Goal: Task Accomplishment & Management: Complete application form

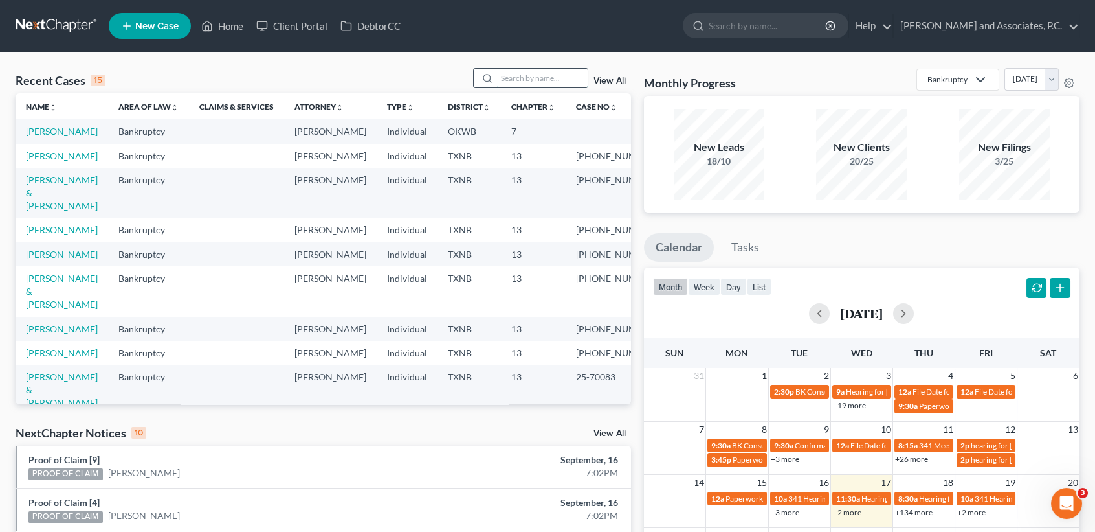
click at [562, 76] on input "search" at bounding box center [542, 78] width 91 height 19
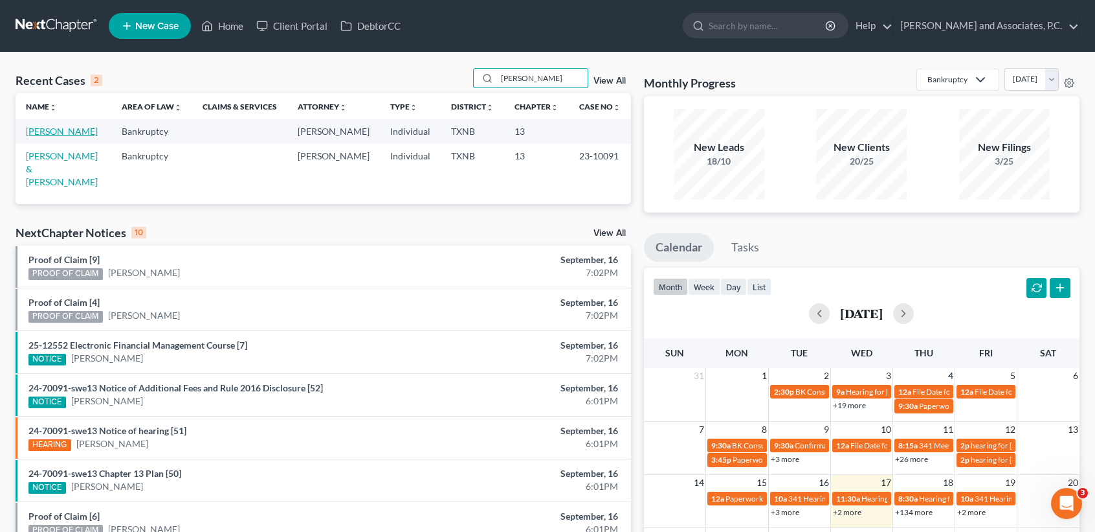
type input "[PERSON_NAME]"
click at [58, 137] on link "[PERSON_NAME]" at bounding box center [62, 131] width 72 height 11
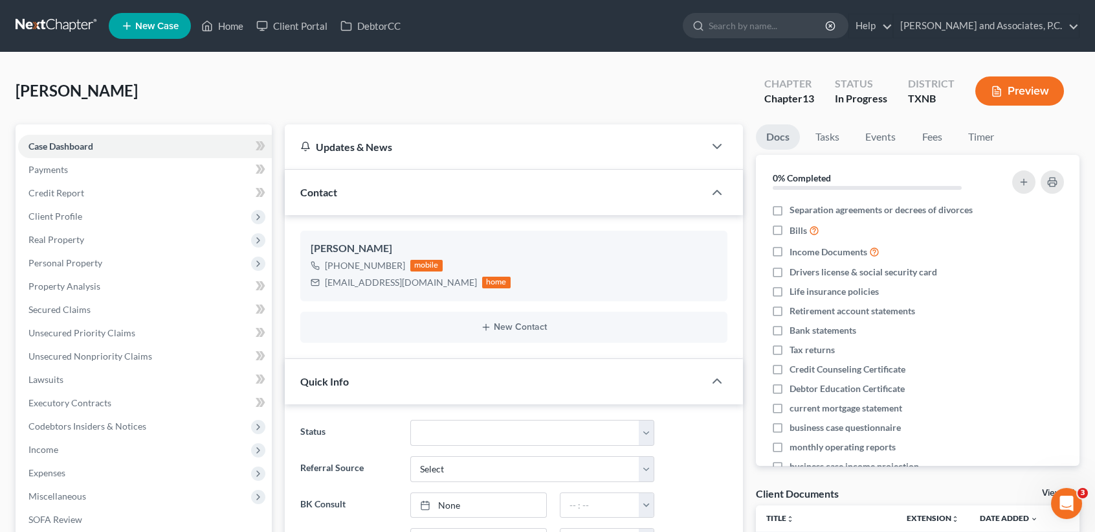
scroll to position [128, 0]
click at [69, 213] on span "Client Profile" at bounding box center [55, 215] width 54 height 11
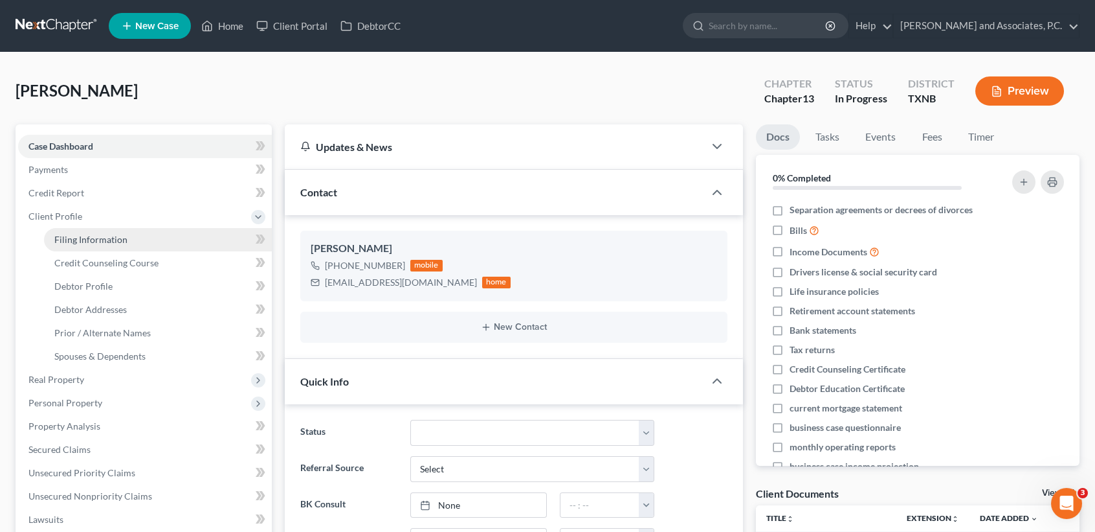
click at [73, 234] on span "Filing Information" at bounding box center [90, 239] width 73 height 11
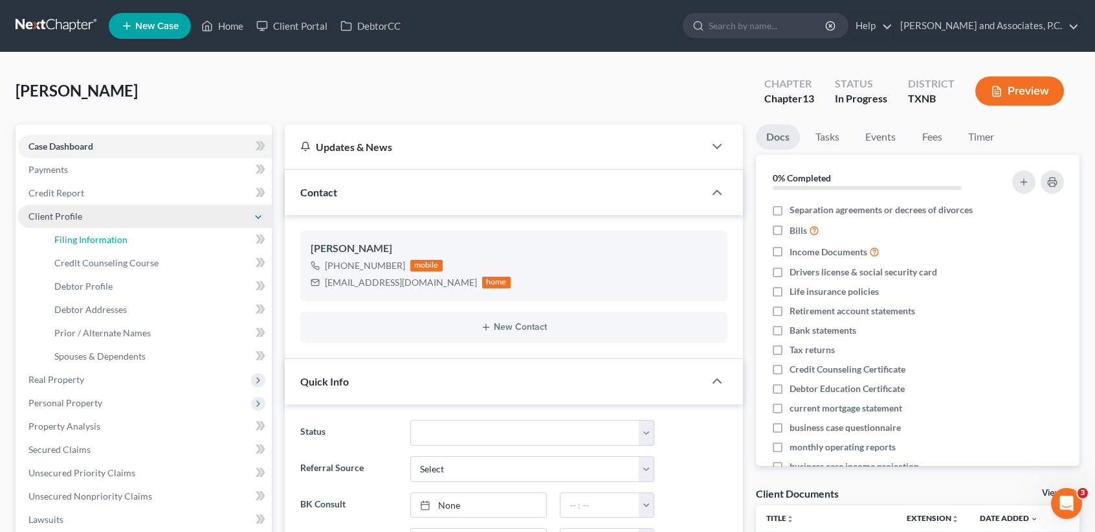
select select "1"
select select "0"
select select "3"
select select "45"
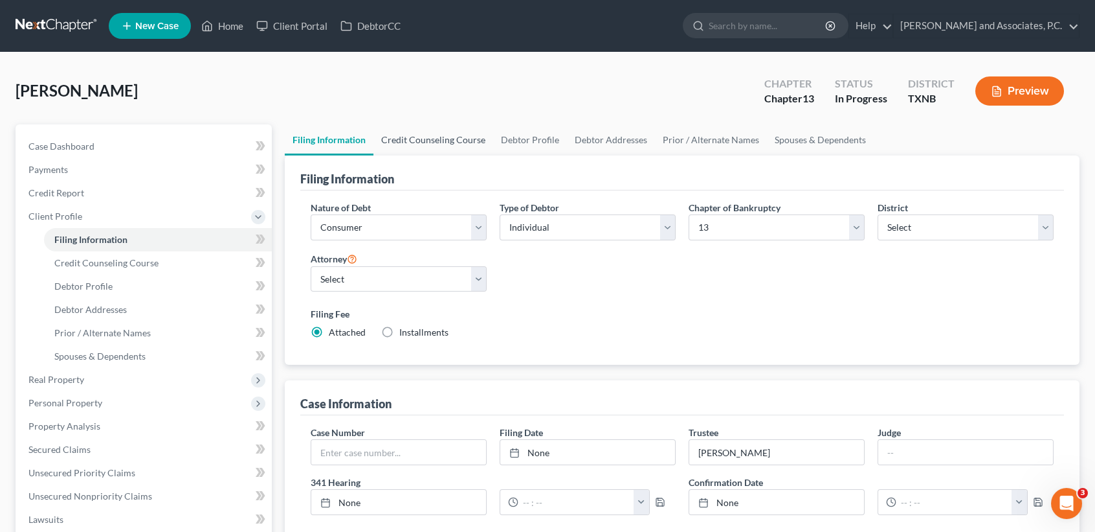
click at [460, 140] on link "Credit Counseling Course" at bounding box center [434, 139] width 120 height 31
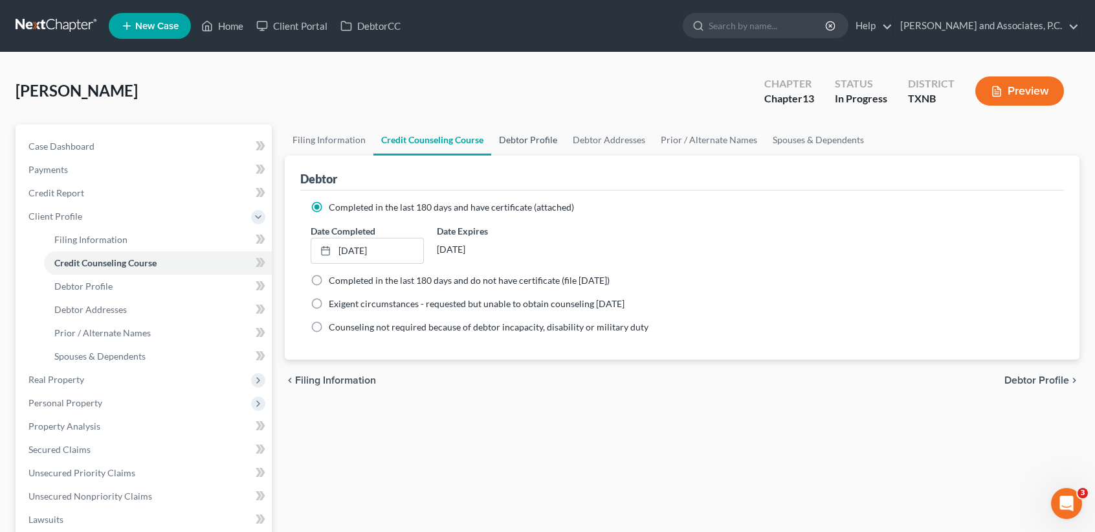
drag, startPoint x: 522, startPoint y: 133, endPoint x: 533, endPoint y: 136, distance: 10.7
click at [523, 133] on link "Debtor Profile" at bounding box center [528, 139] width 74 height 31
select select "4"
select select "0"
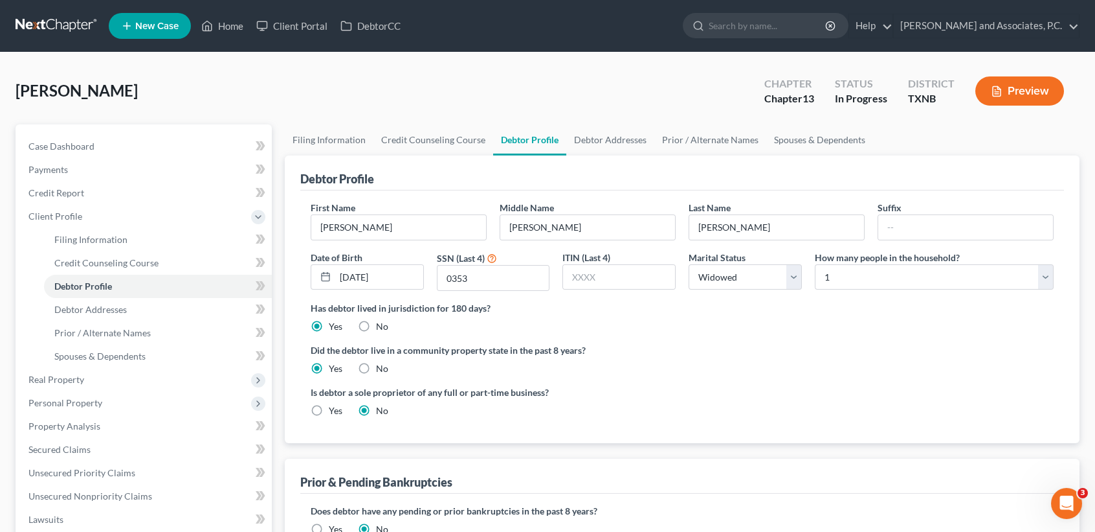
scroll to position [86, 0]
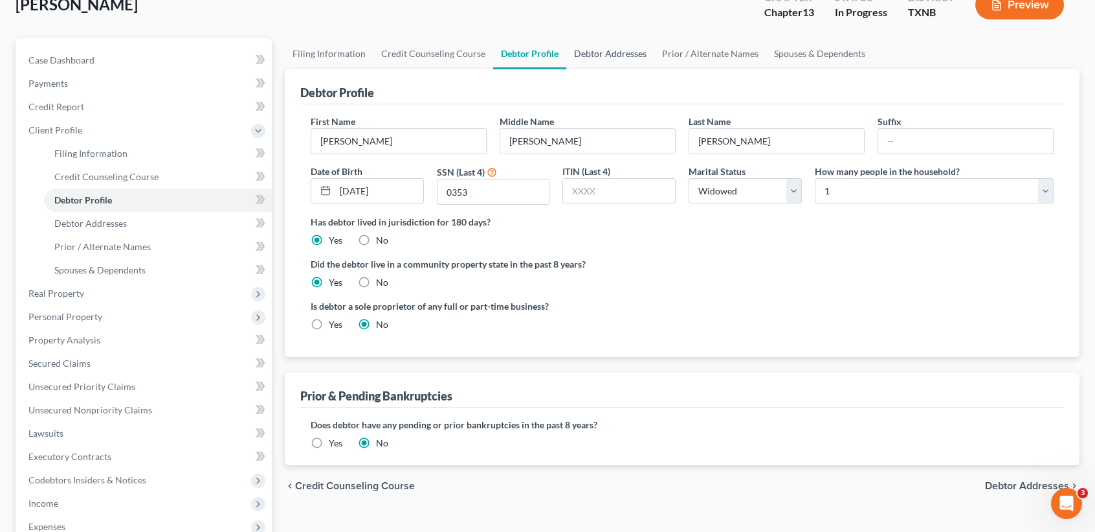
click at [616, 55] on link "Debtor Addresses" at bounding box center [610, 53] width 88 height 31
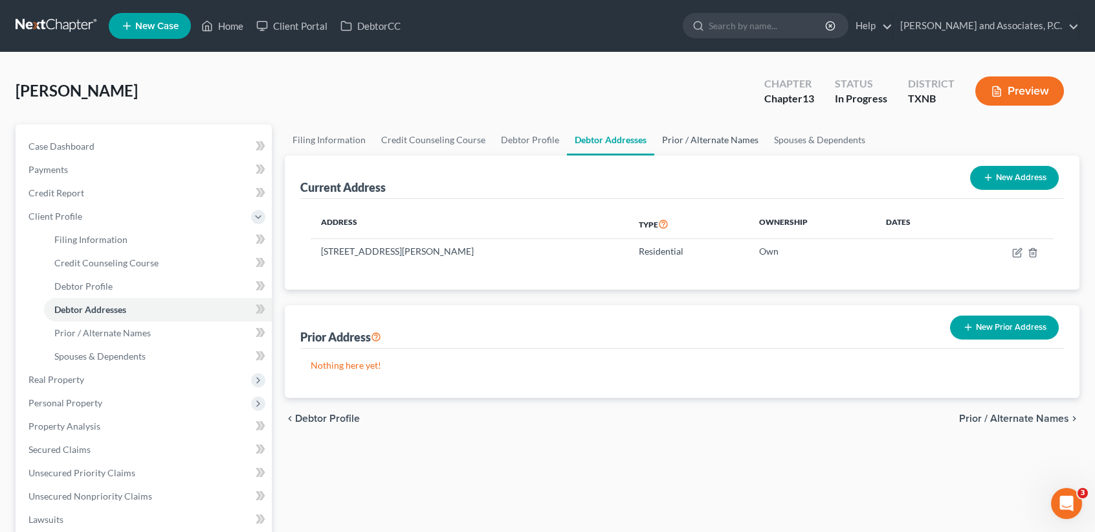
click at [694, 137] on link "Prior / Alternate Names" at bounding box center [711, 139] width 112 height 31
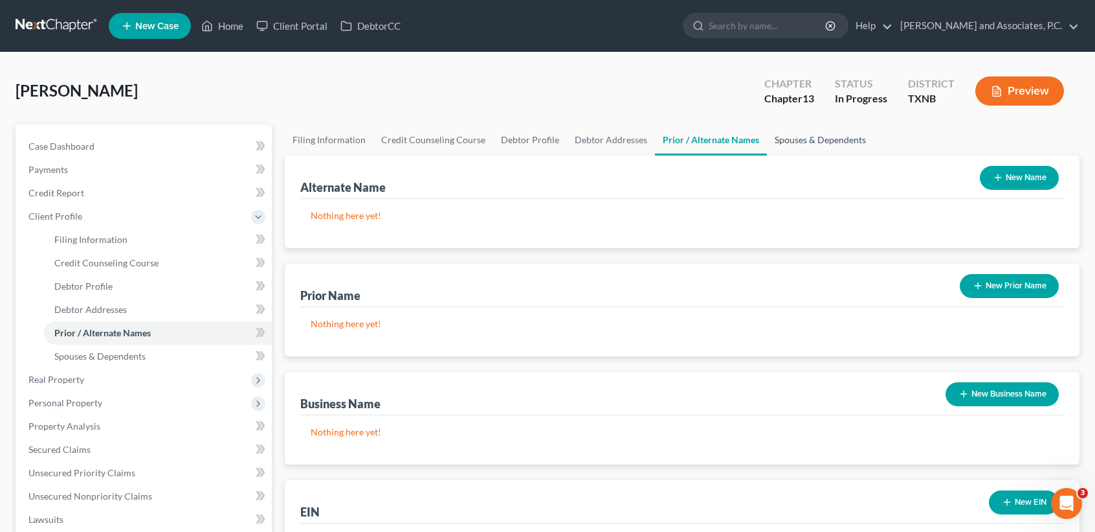
click at [820, 146] on link "Spouses & Dependents" at bounding box center [820, 139] width 107 height 31
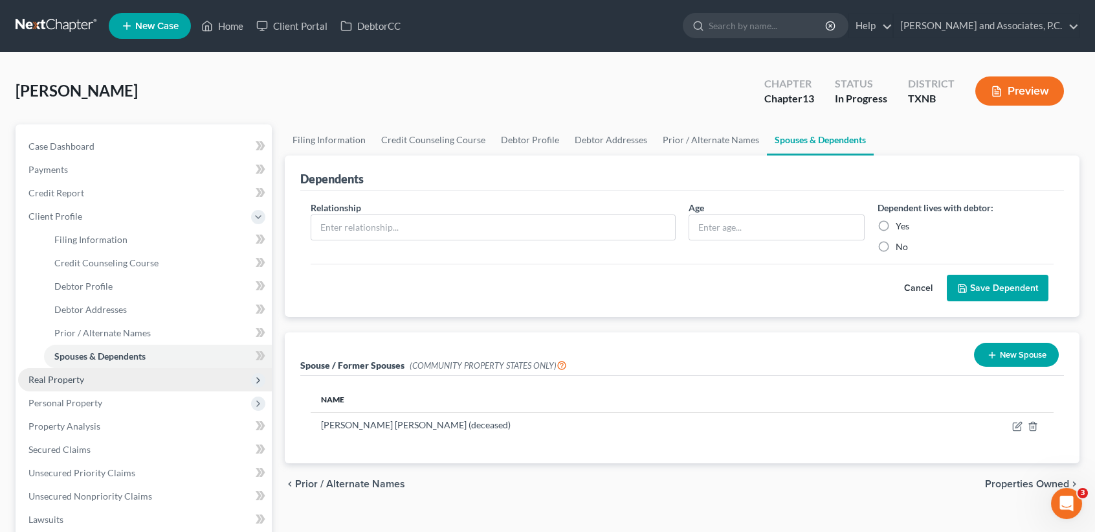
click at [126, 380] on span "Real Property" at bounding box center [145, 379] width 254 height 23
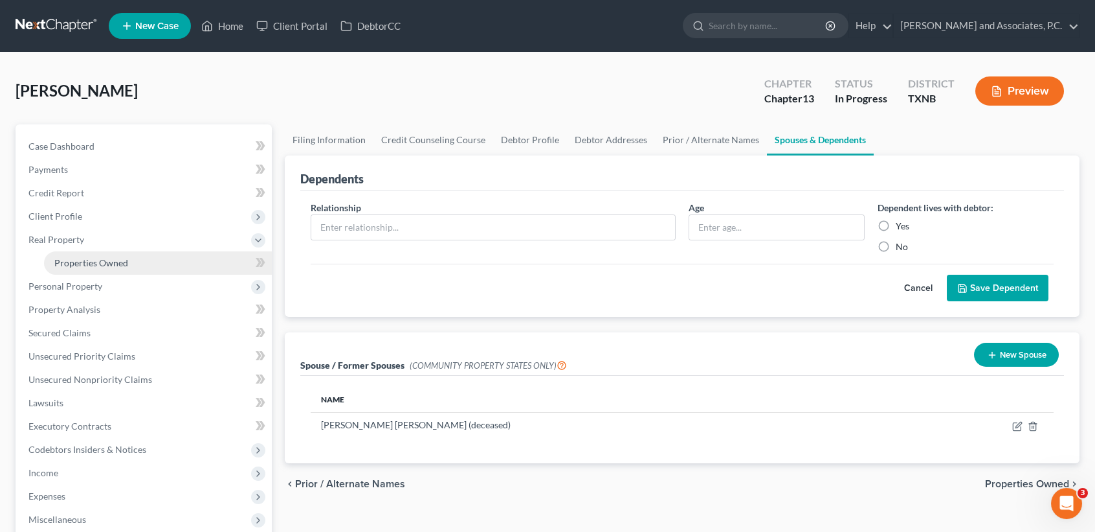
click at [100, 264] on span "Properties Owned" at bounding box center [91, 262] width 74 height 11
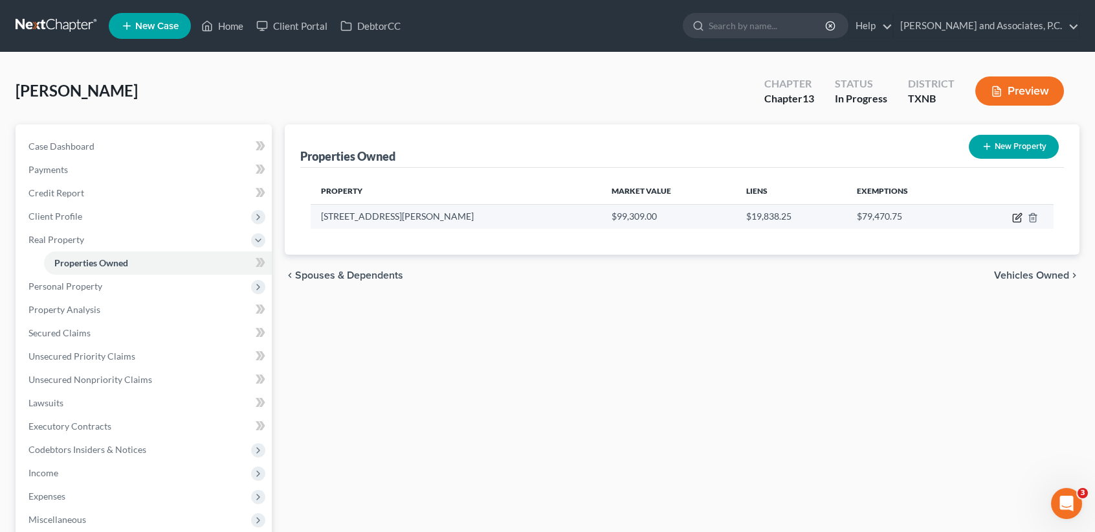
click at [1022, 214] on icon "button" at bounding box center [1019, 216] width 6 height 6
select select "45"
select select "0"
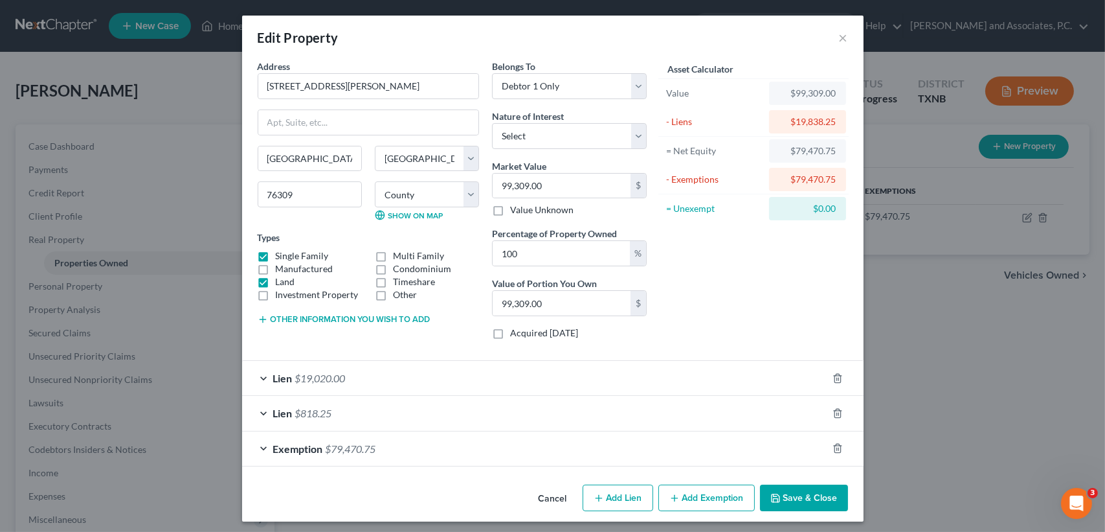
click at [777, 499] on button "Save & Close" at bounding box center [804, 497] width 88 height 27
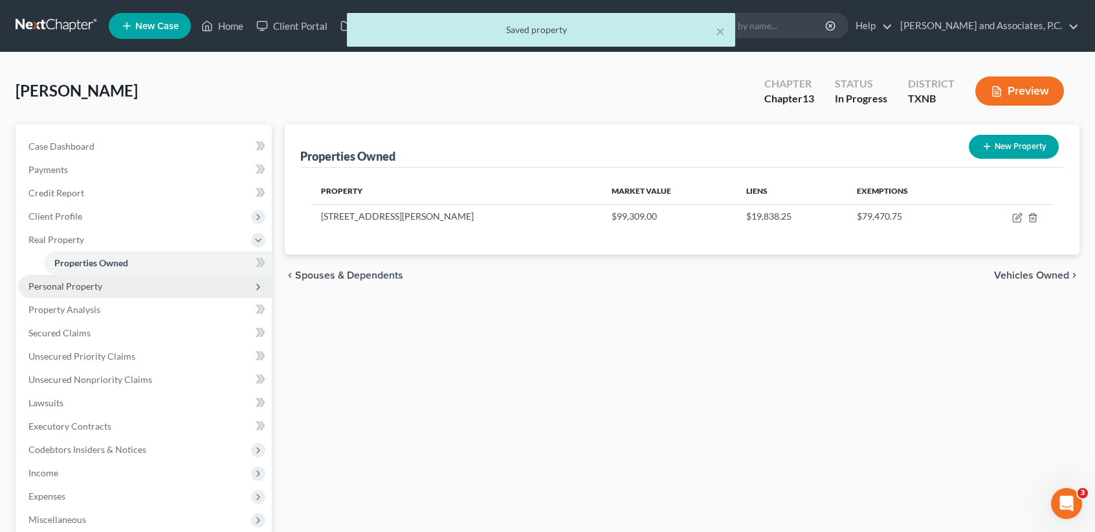
click at [63, 290] on span "Personal Property" at bounding box center [65, 285] width 74 height 11
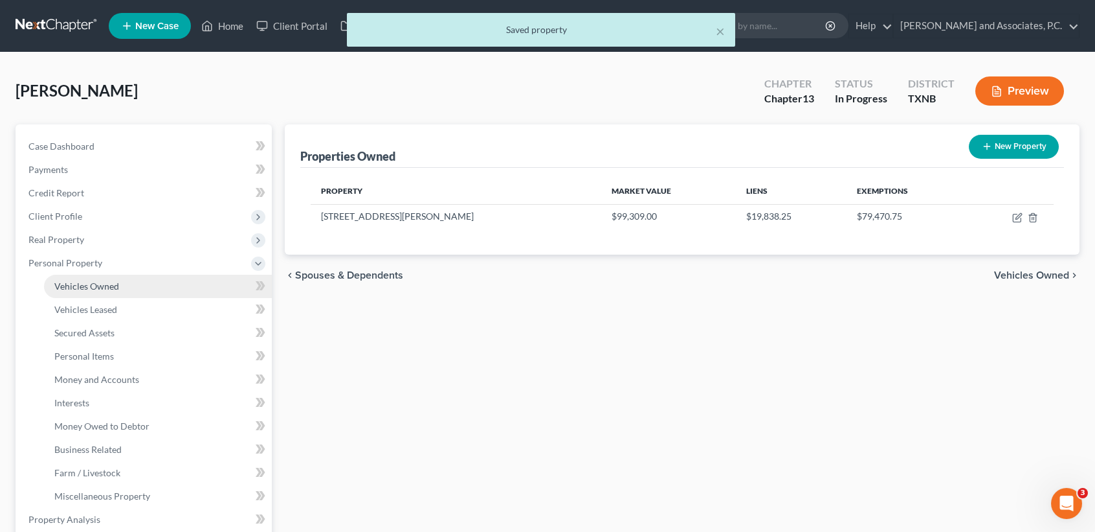
click at [70, 287] on span "Vehicles Owned" at bounding box center [86, 285] width 65 height 11
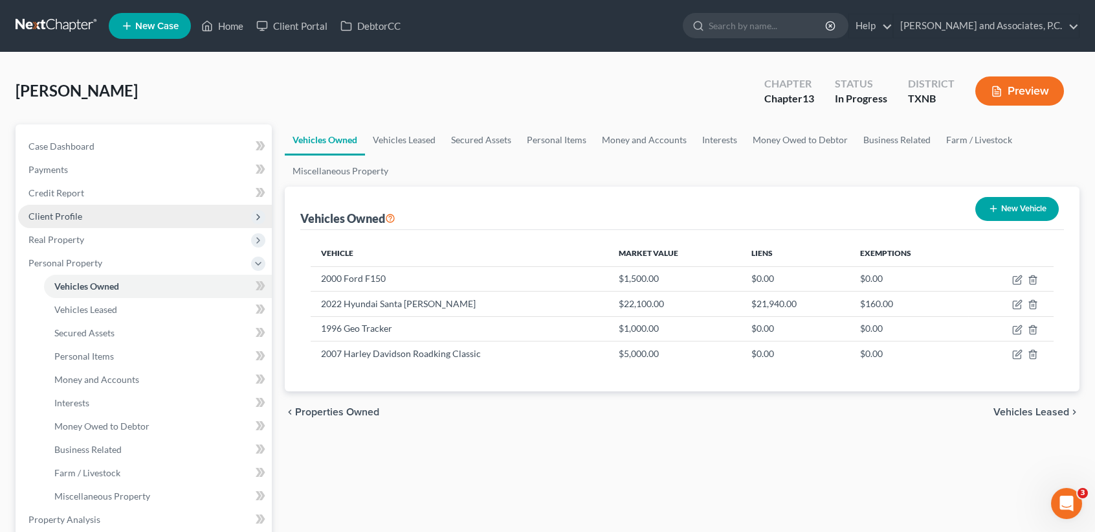
click at [76, 214] on span "Client Profile" at bounding box center [55, 215] width 54 height 11
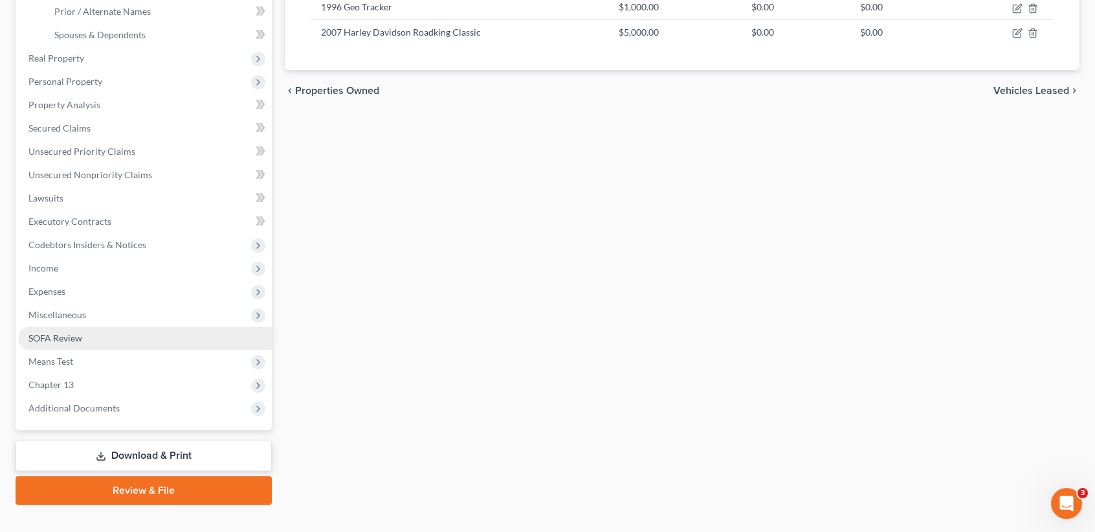
scroll to position [341, 0]
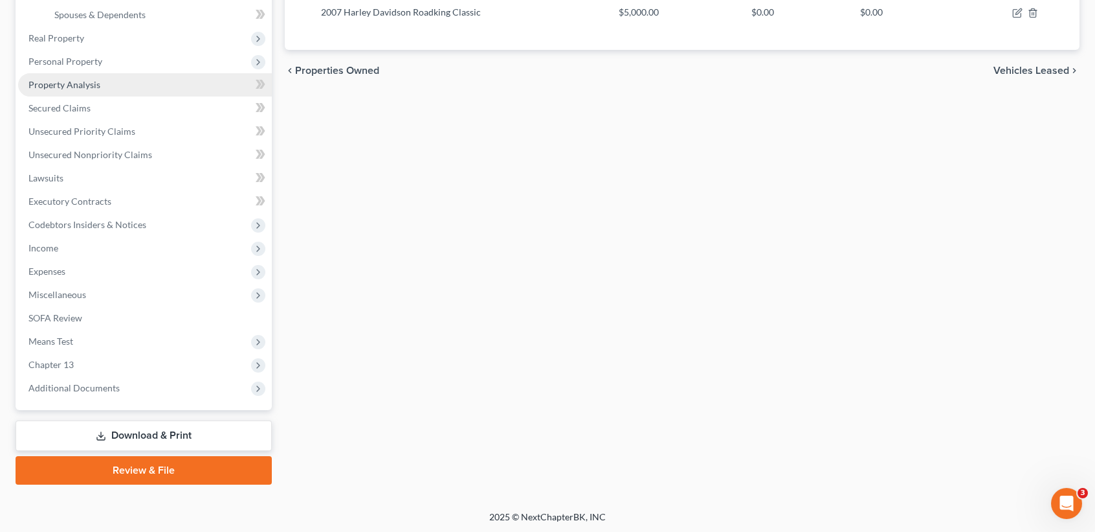
click at [89, 75] on link "Property Analysis" at bounding box center [145, 84] width 254 height 23
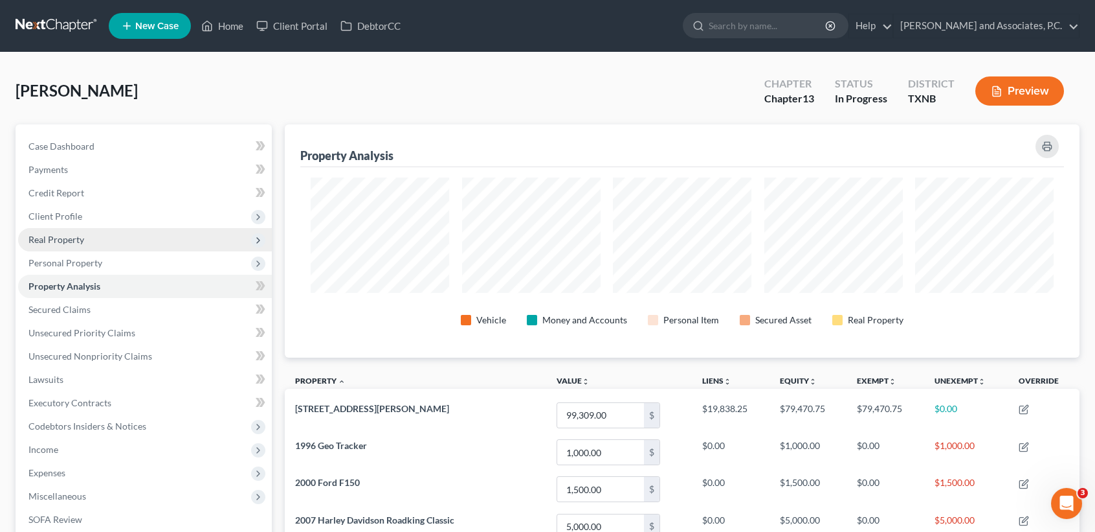
click at [72, 243] on span "Real Property" at bounding box center [56, 239] width 56 height 11
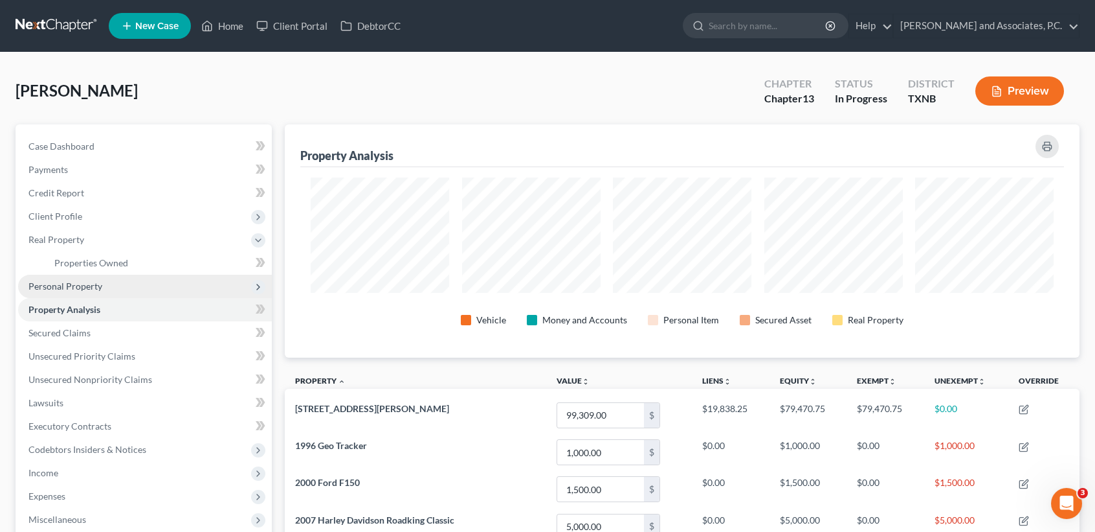
click at [73, 282] on span "Personal Property" at bounding box center [65, 285] width 74 height 11
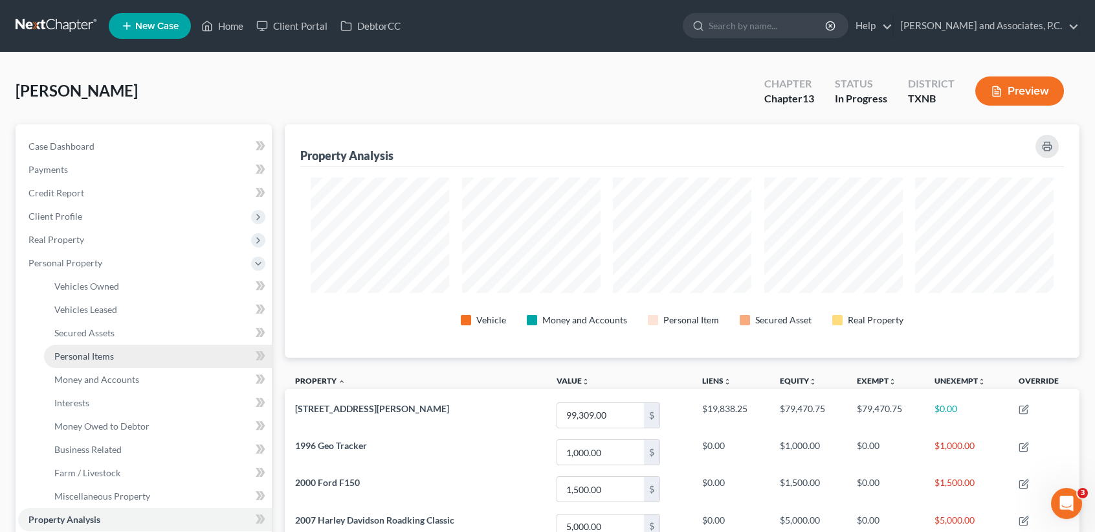
click at [94, 361] on link "Personal Items" at bounding box center [158, 355] width 228 height 23
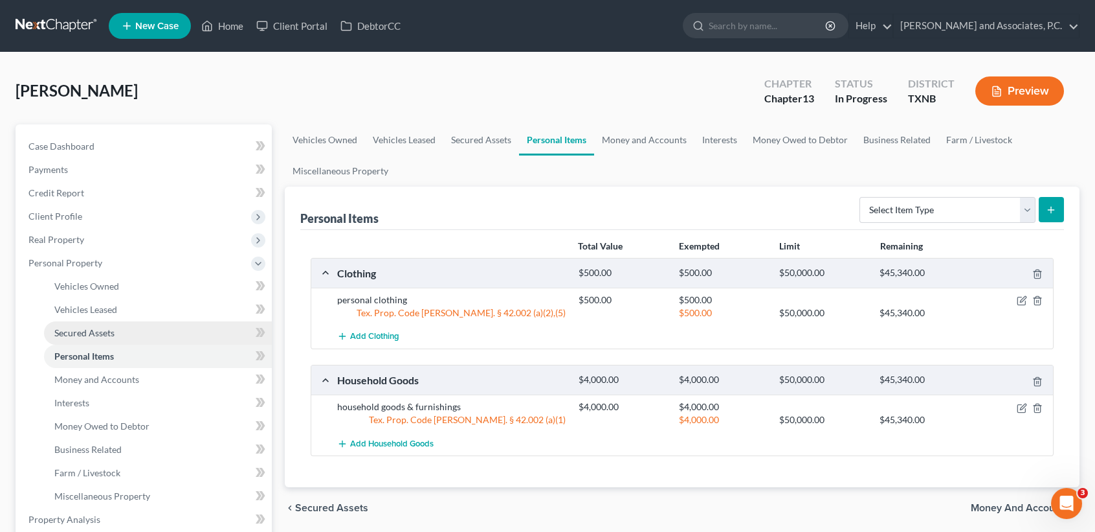
click at [105, 337] on span "Secured Assets" at bounding box center [84, 332] width 60 height 11
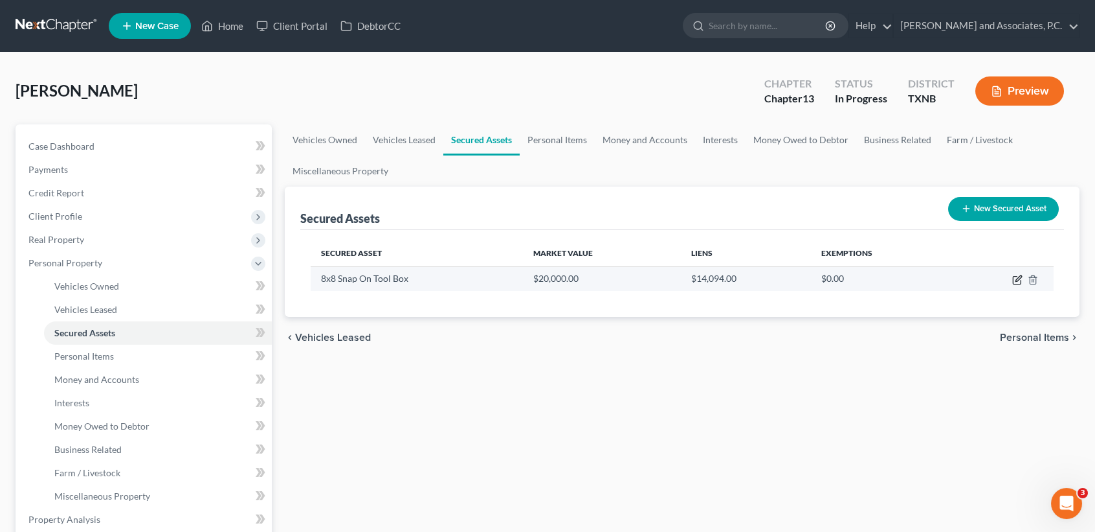
click at [1018, 280] on icon "button" at bounding box center [1018, 280] width 10 height 10
select select "other"
select select "0"
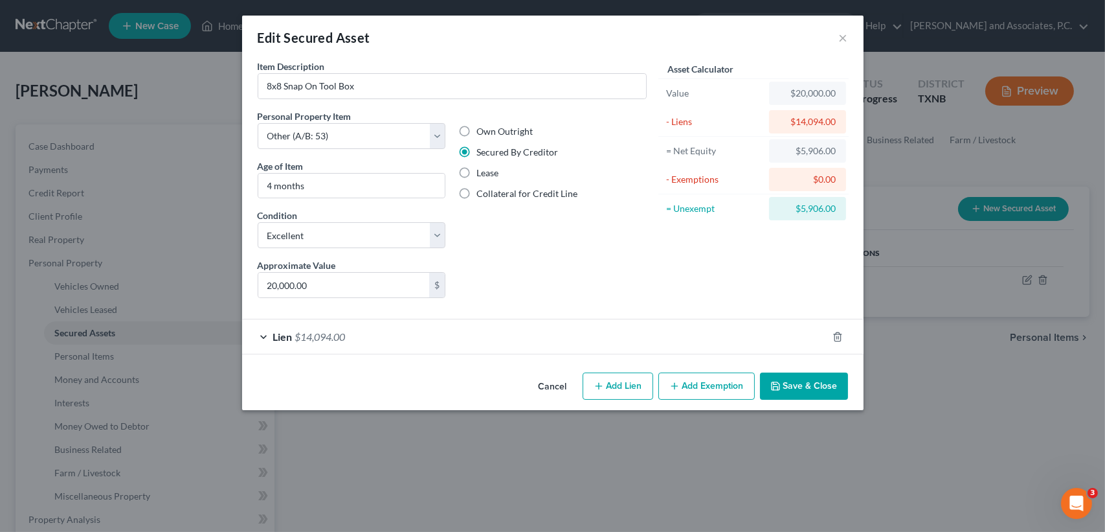
click at [671, 382] on icon "button" at bounding box center [674, 386] width 10 height 10
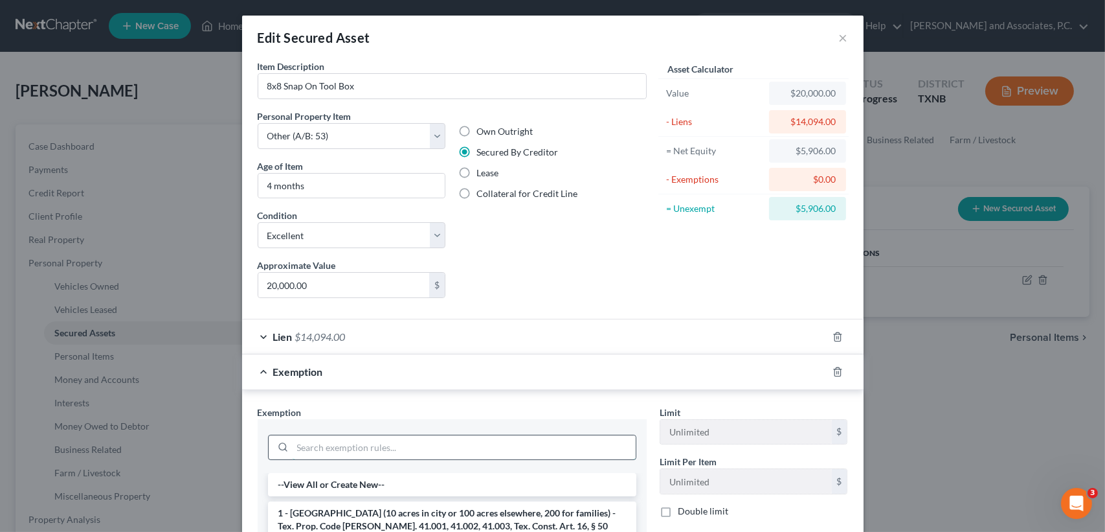
click at [423, 447] on input "search" at bounding box center [464, 447] width 343 height 25
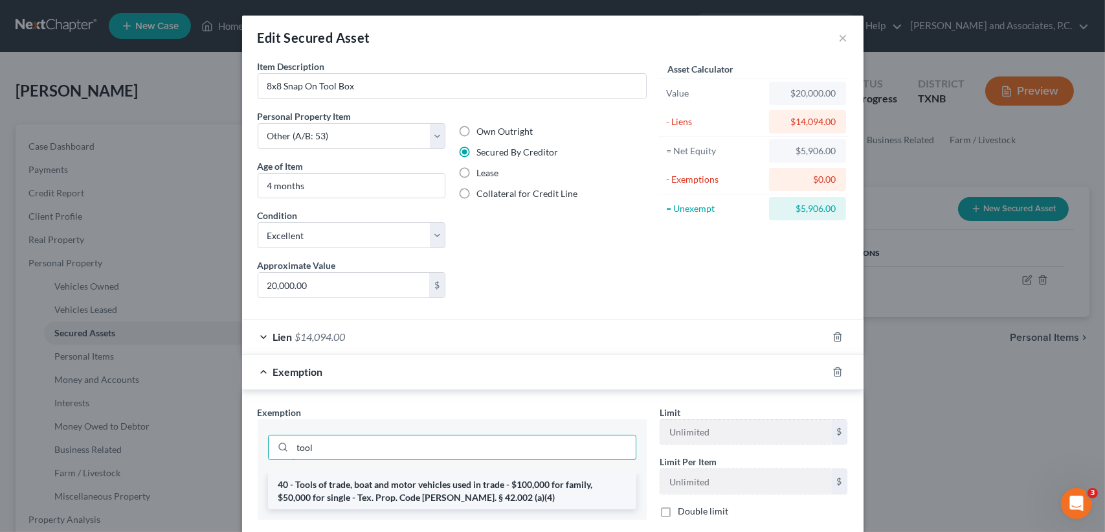
type input "tool"
click at [432, 492] on li "40 - Tools of trade, boat and motor vehicles used in trade - $100,000 for famil…" at bounding box center [452, 491] width 368 height 36
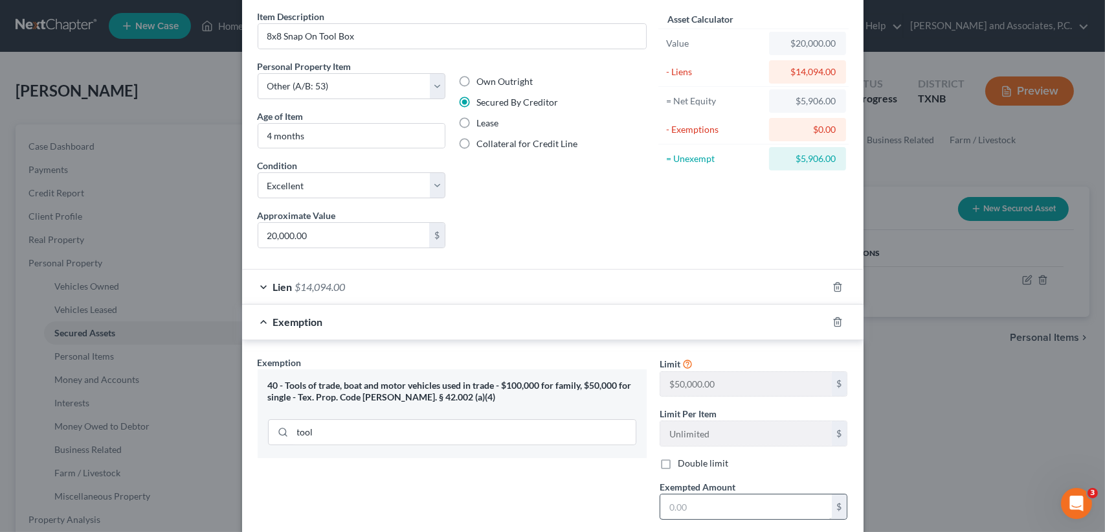
scroll to position [86, 0]
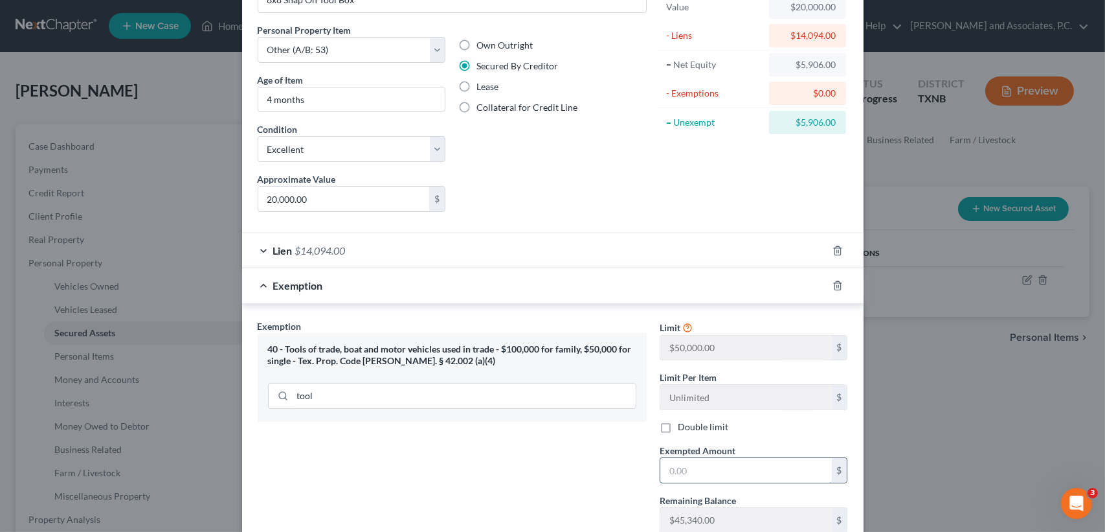
click at [758, 476] on input "text" at bounding box center [746, 470] width 172 height 25
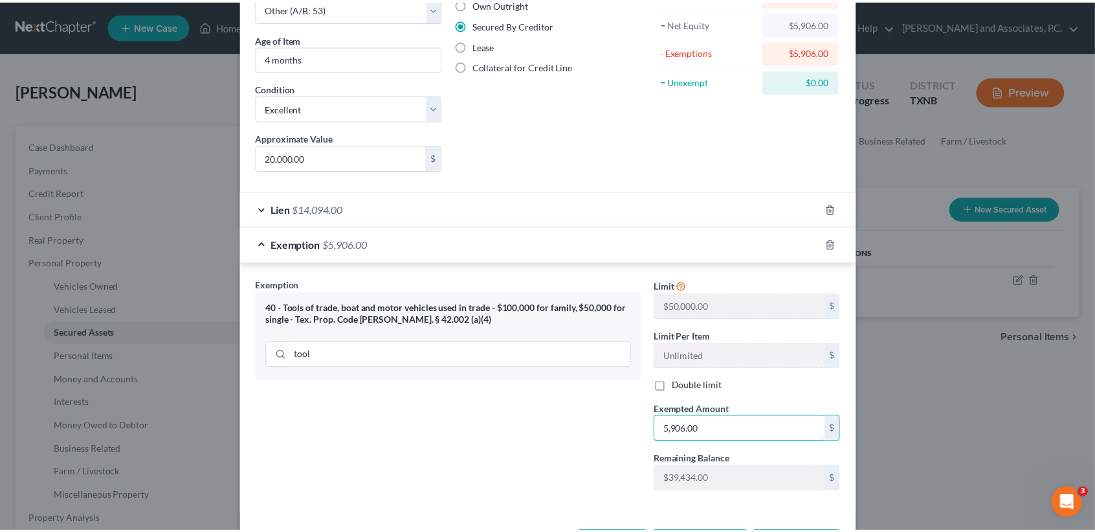
scroll to position [177, 0]
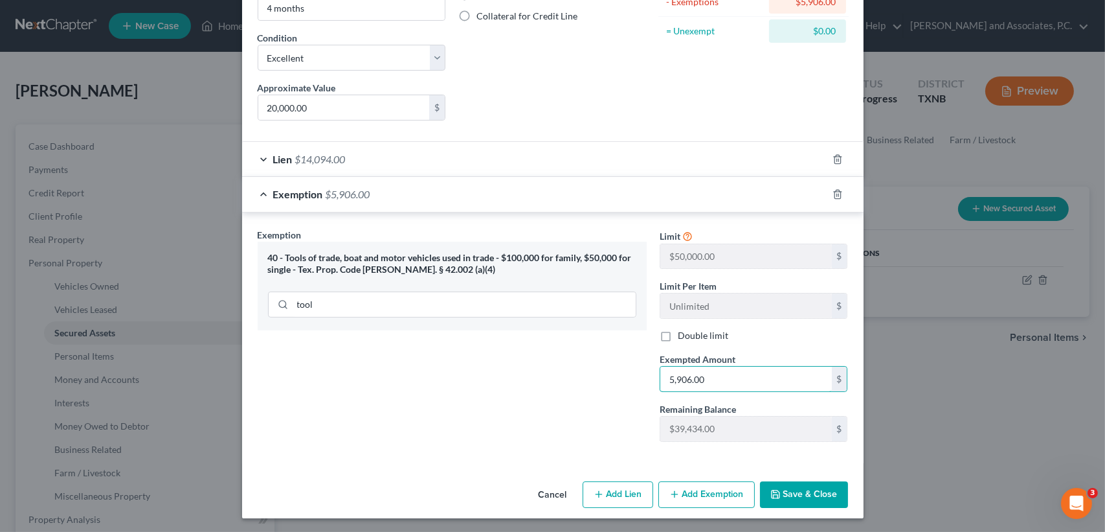
type input "5,906.00"
click at [803, 493] on button "Save & Close" at bounding box center [804, 494] width 88 height 27
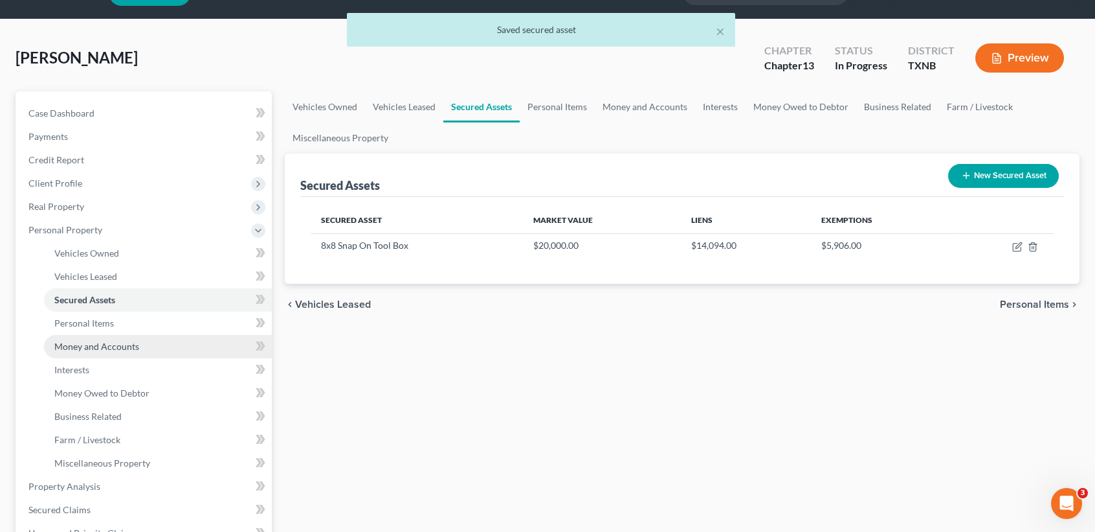
scroll to position [86, 0]
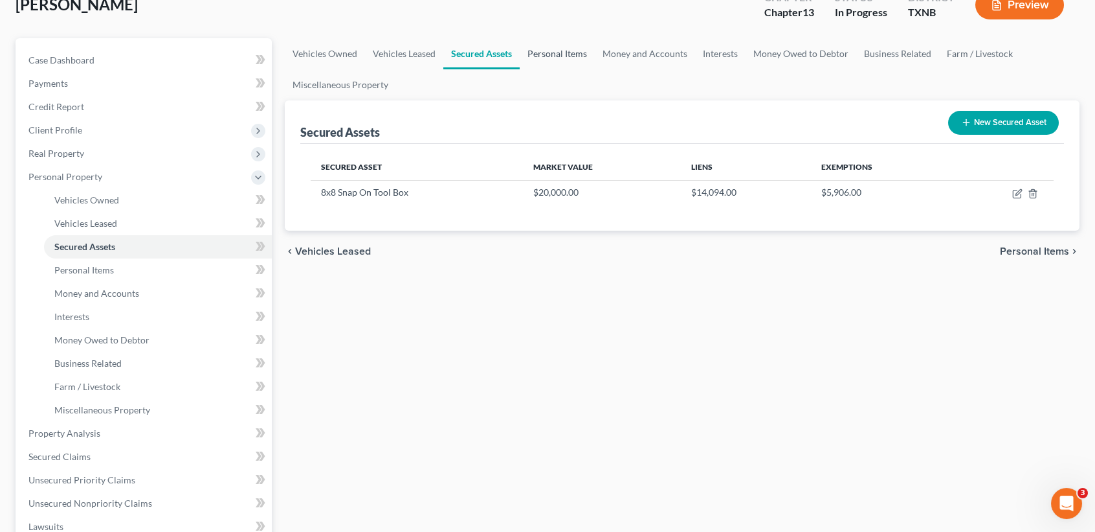
click at [540, 58] on link "Personal Items" at bounding box center [557, 53] width 75 height 31
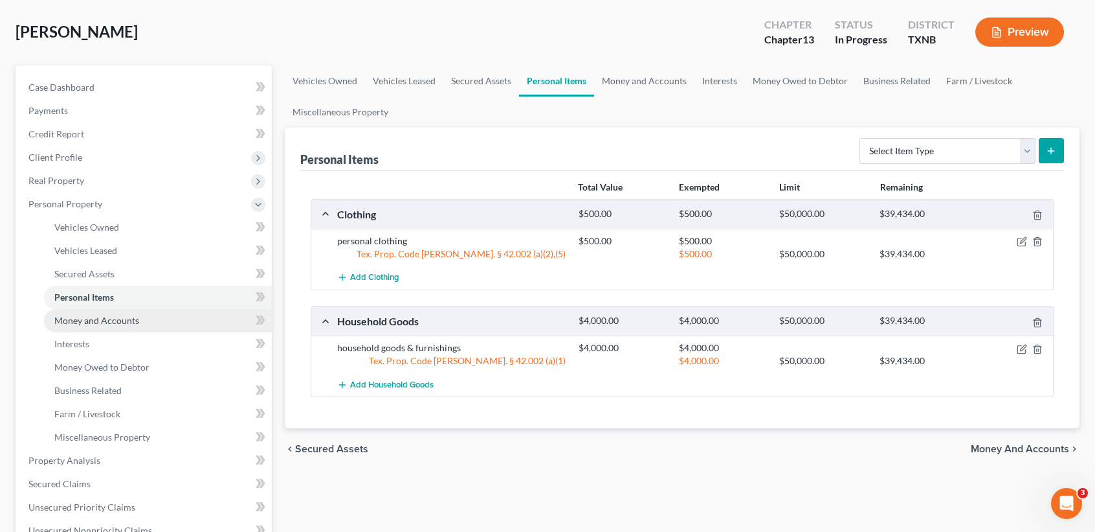
scroll to position [86, 0]
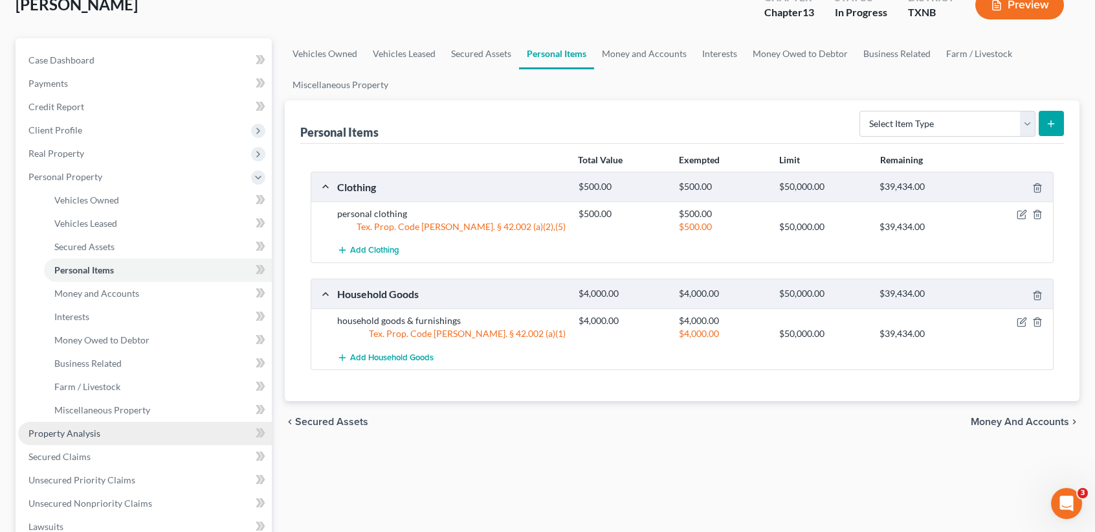
click at [111, 436] on link "Property Analysis" at bounding box center [145, 432] width 254 height 23
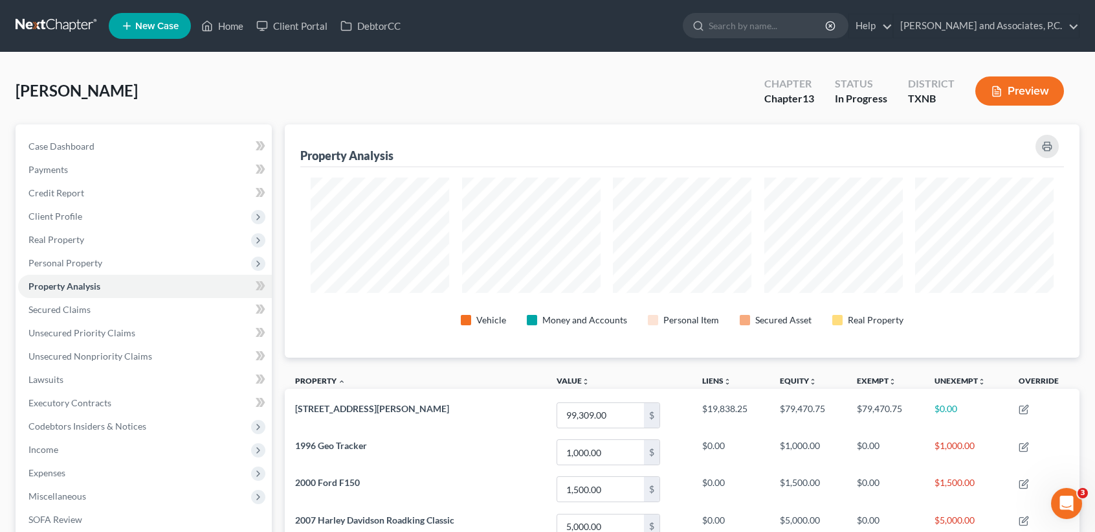
scroll to position [232, 795]
click at [47, 230] on span "Real Property" at bounding box center [145, 239] width 254 height 23
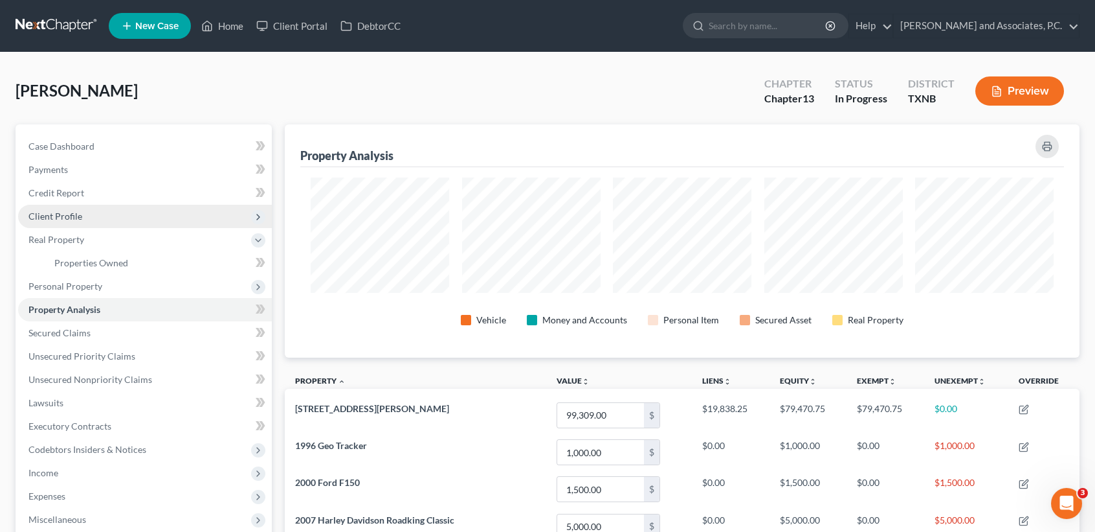
click at [77, 212] on span "Client Profile" at bounding box center [55, 215] width 54 height 11
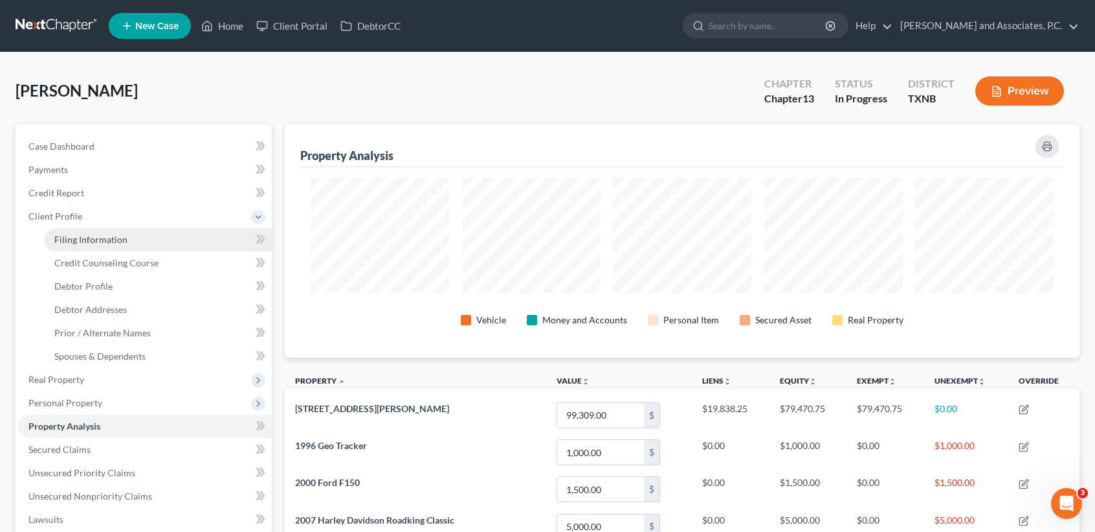
click at [108, 242] on span "Filing Information" at bounding box center [90, 239] width 73 height 11
select select "1"
select select "0"
select select "3"
select select "78"
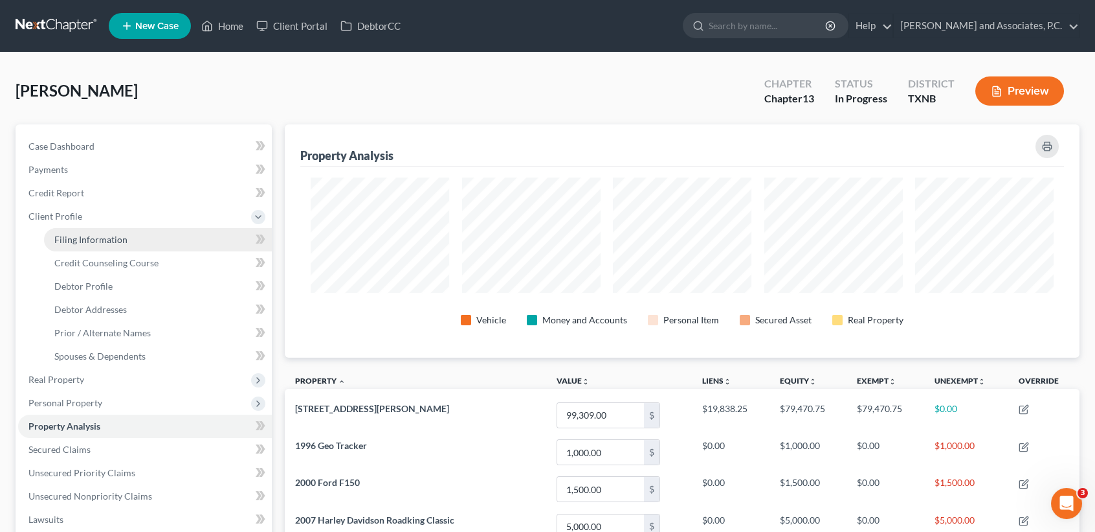
select select "0"
select select "45"
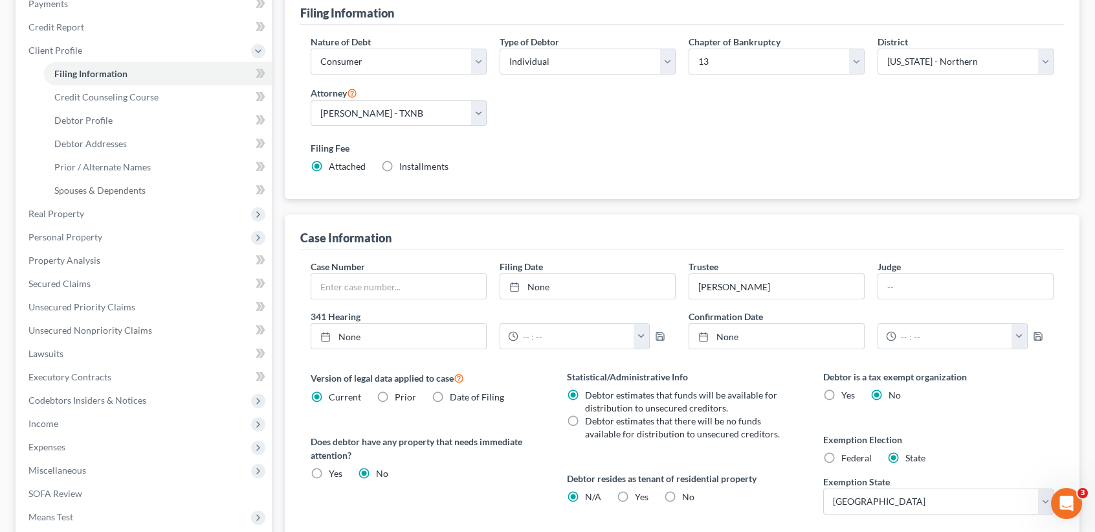
scroll to position [172, 0]
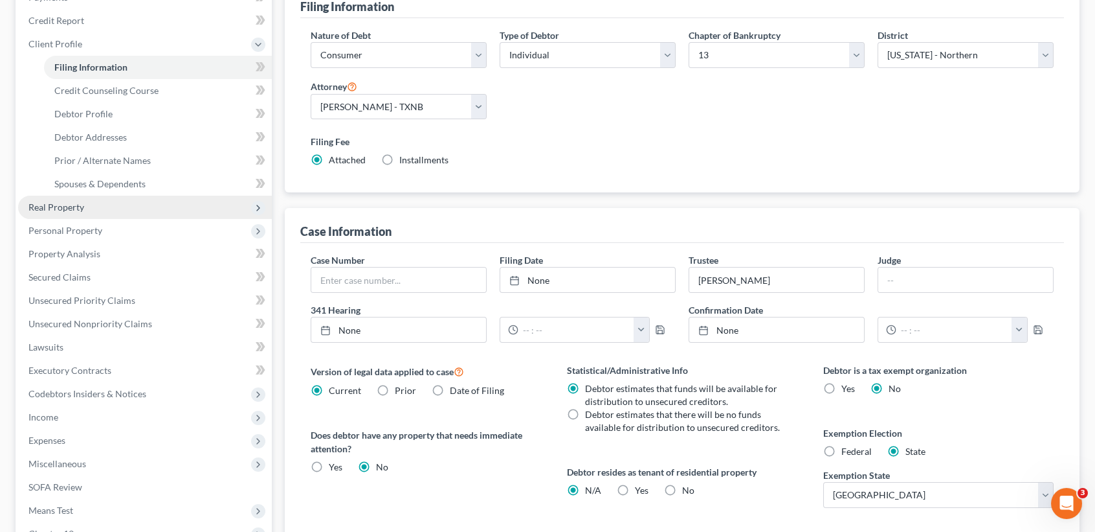
click at [62, 215] on span "Real Property" at bounding box center [145, 207] width 254 height 23
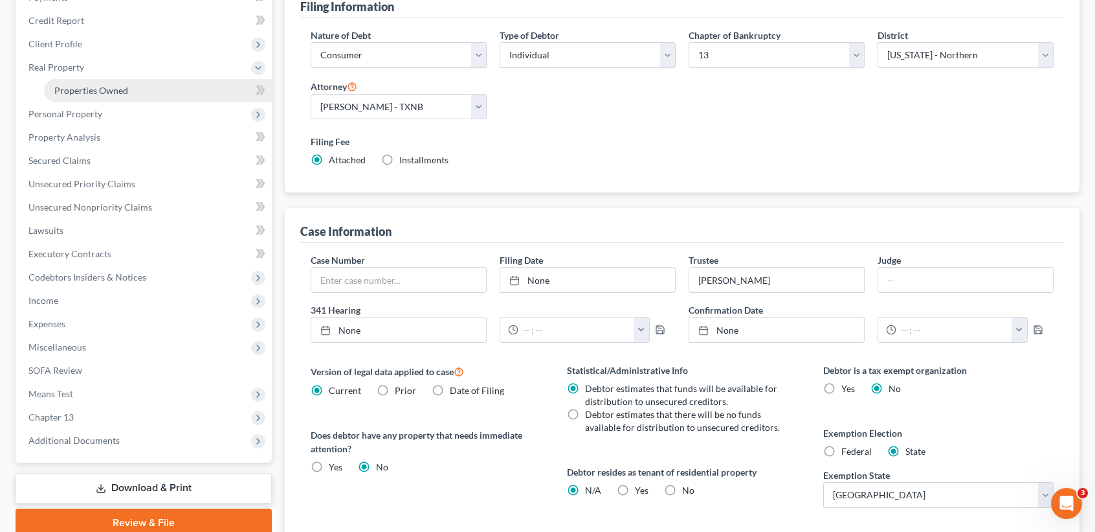
click at [124, 95] on link "Properties Owned" at bounding box center [158, 90] width 228 height 23
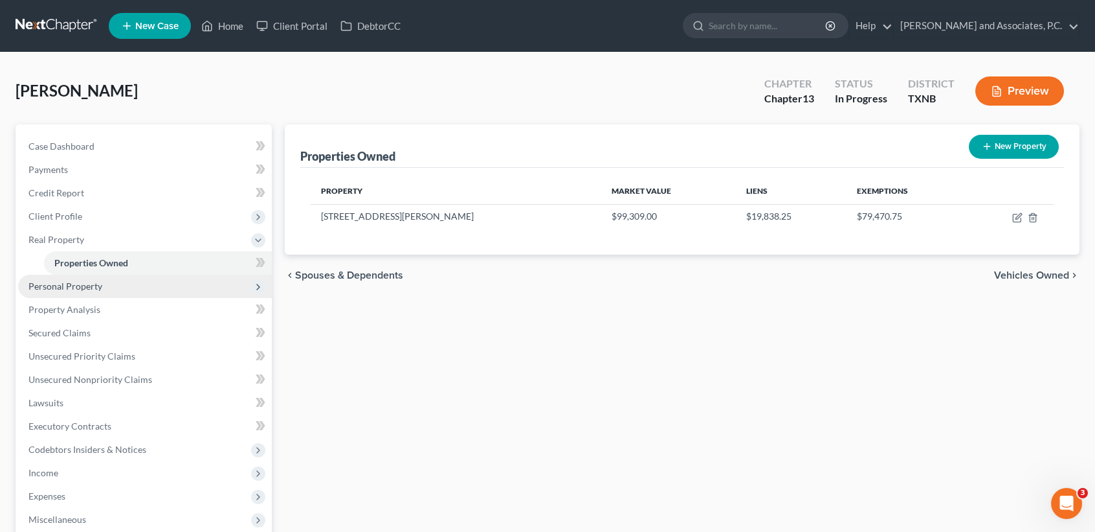
click at [111, 292] on span "Personal Property" at bounding box center [145, 286] width 254 height 23
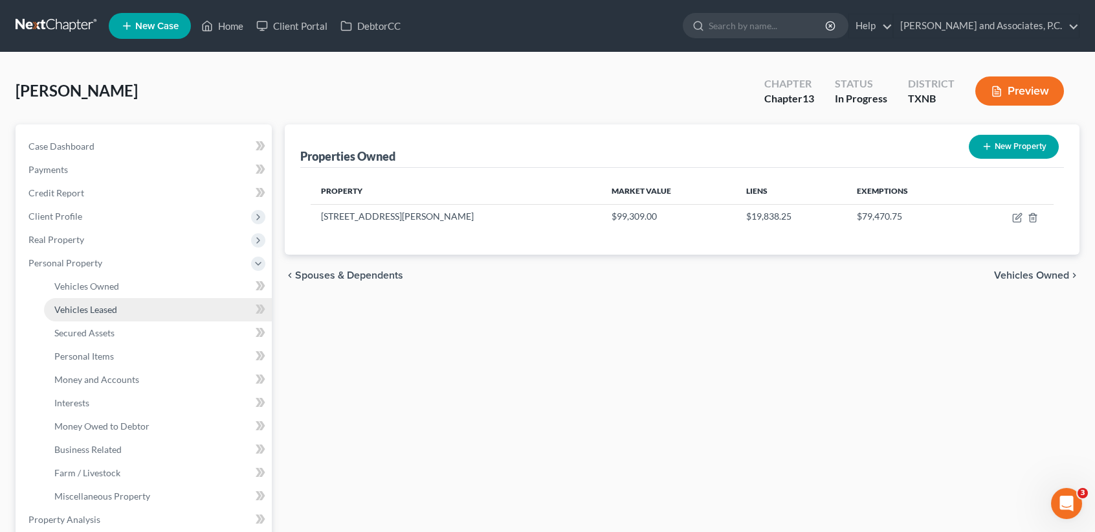
click at [93, 306] on span "Vehicles Leased" at bounding box center [85, 309] width 63 height 11
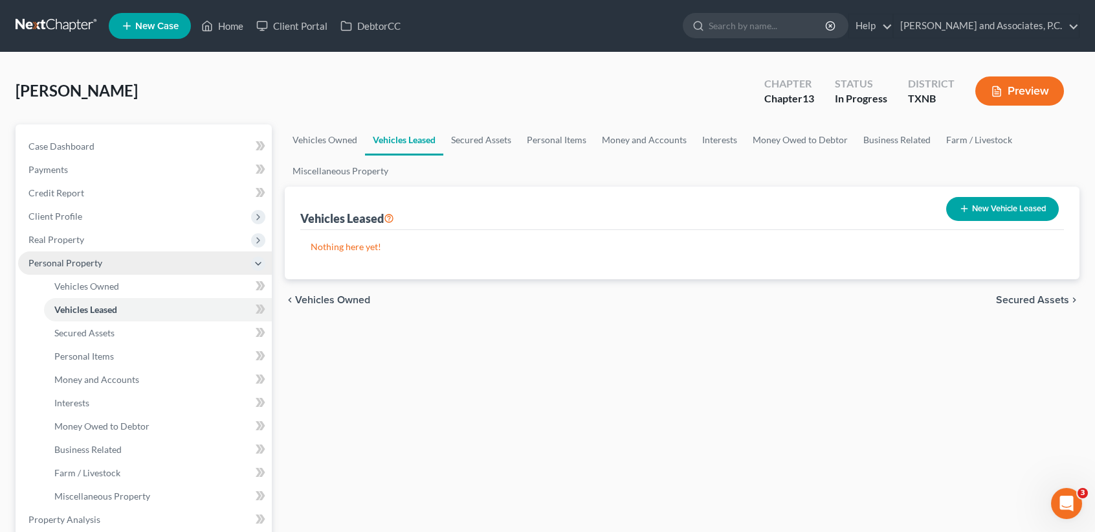
click at [91, 273] on span "Personal Property" at bounding box center [145, 262] width 254 height 23
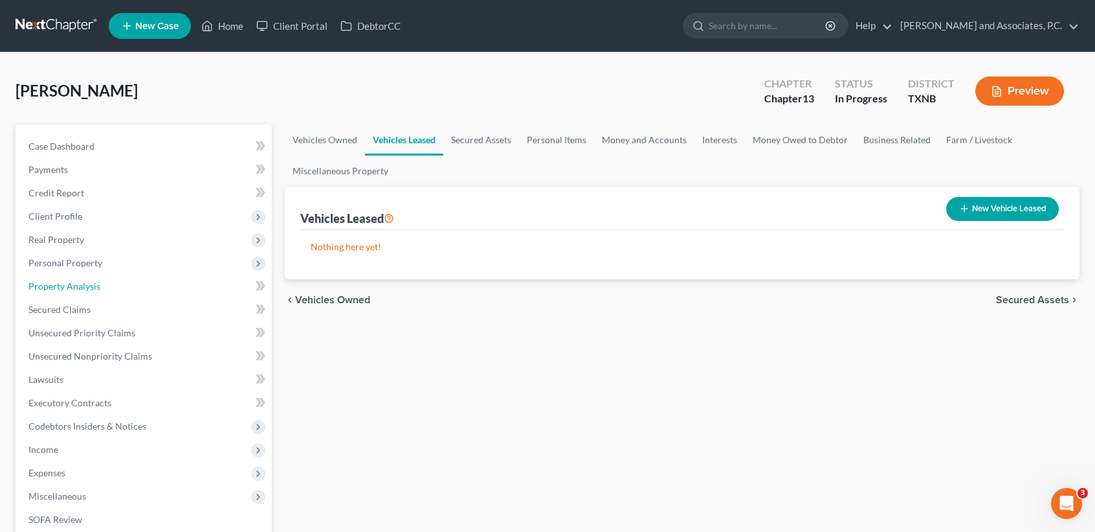
click at [99, 290] on link "Property Analysis" at bounding box center [145, 286] width 254 height 23
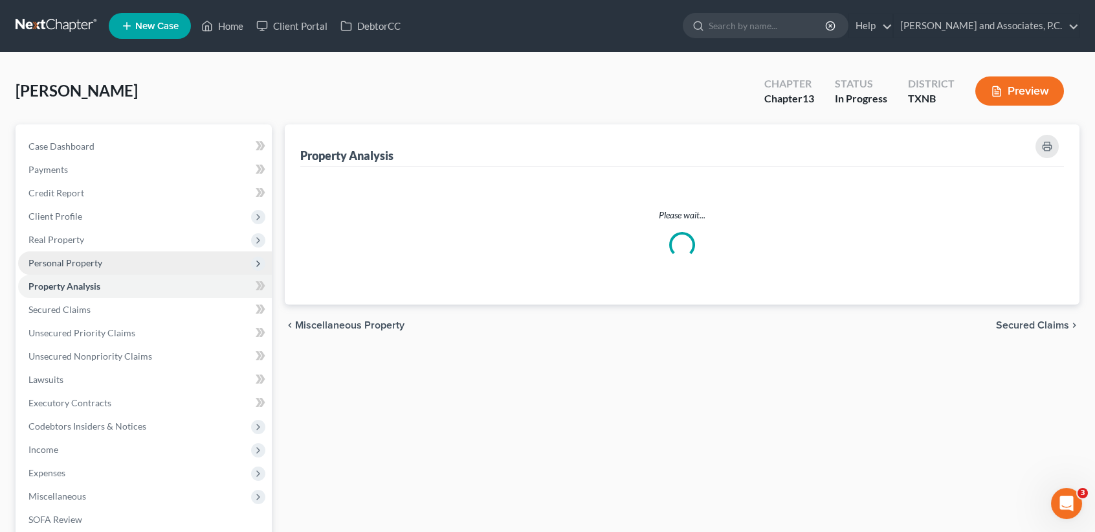
click at [93, 264] on span "Personal Property" at bounding box center [65, 262] width 74 height 11
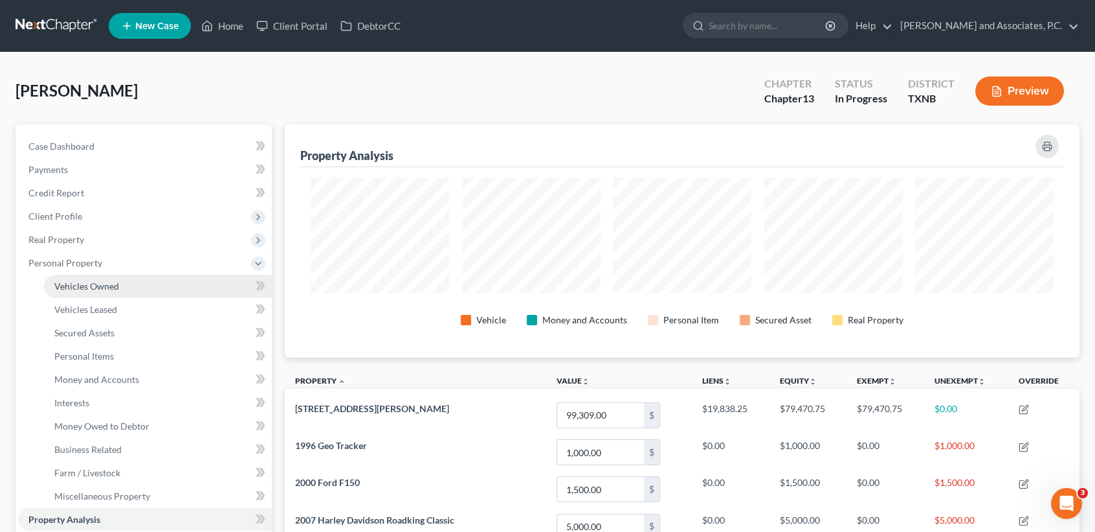
scroll to position [232, 795]
click at [93, 282] on span "Vehicles Owned" at bounding box center [86, 285] width 65 height 11
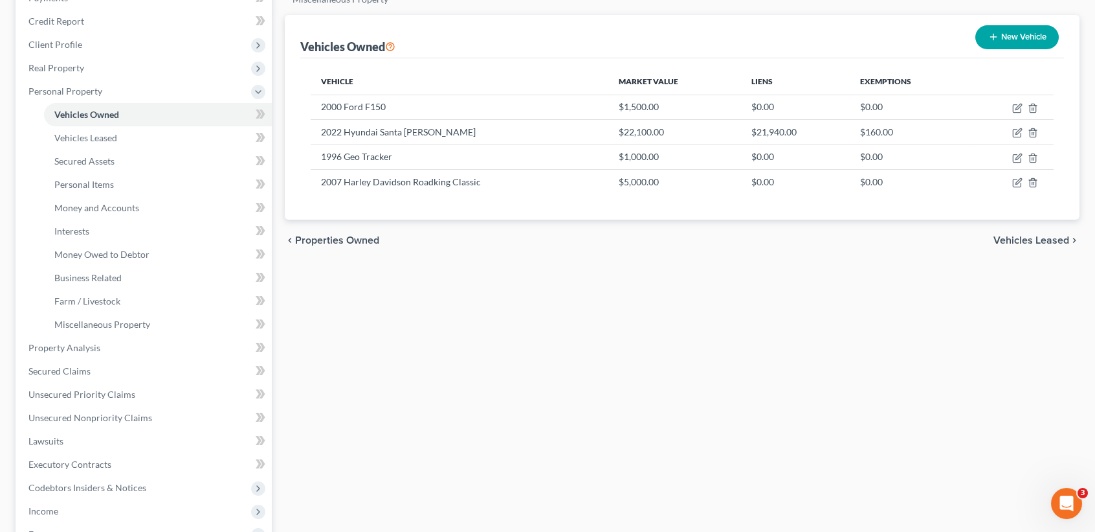
scroll to position [259, 0]
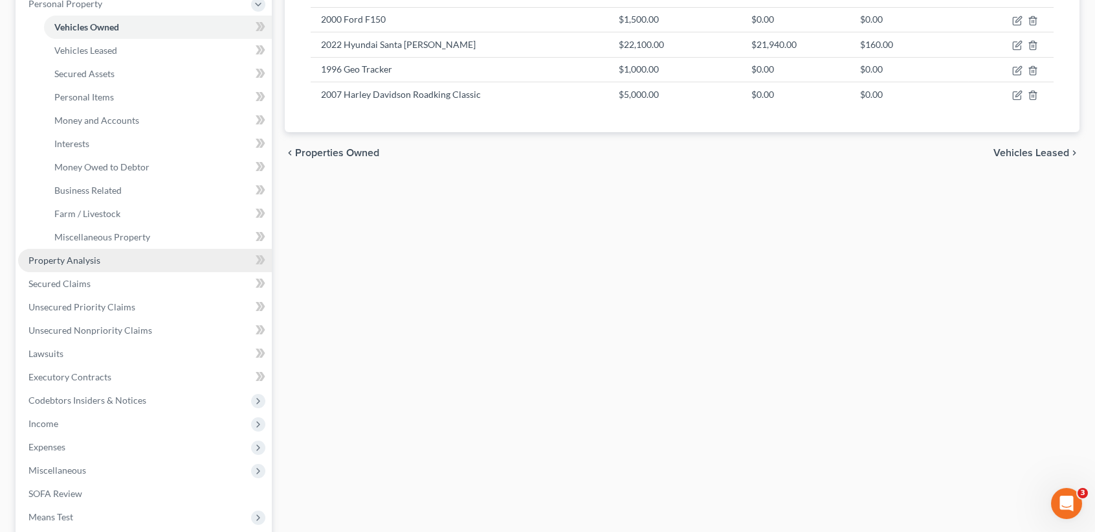
click at [78, 264] on span "Property Analysis" at bounding box center [64, 259] width 72 height 11
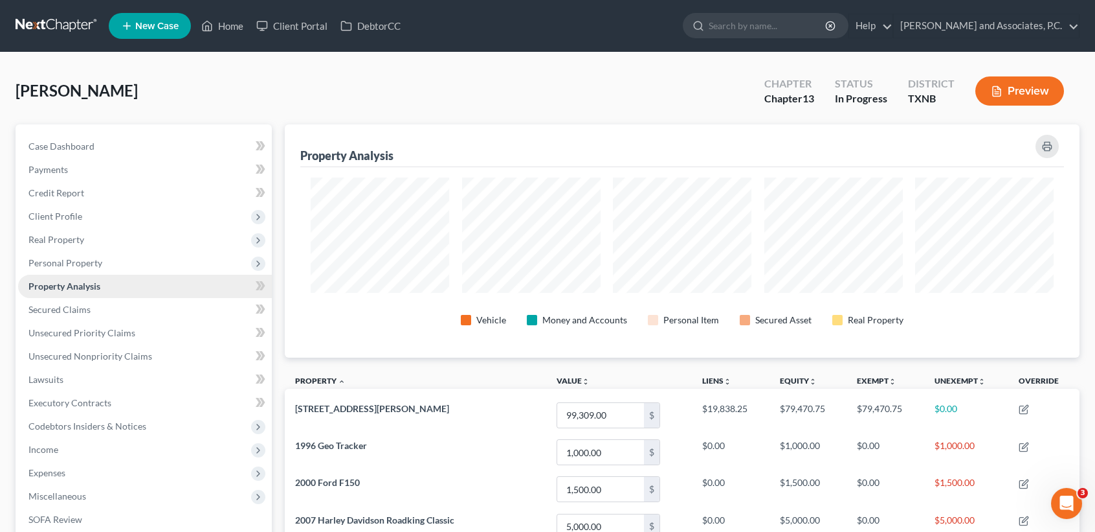
scroll to position [232, 795]
click at [82, 313] on span "Secured Claims" at bounding box center [59, 309] width 62 height 11
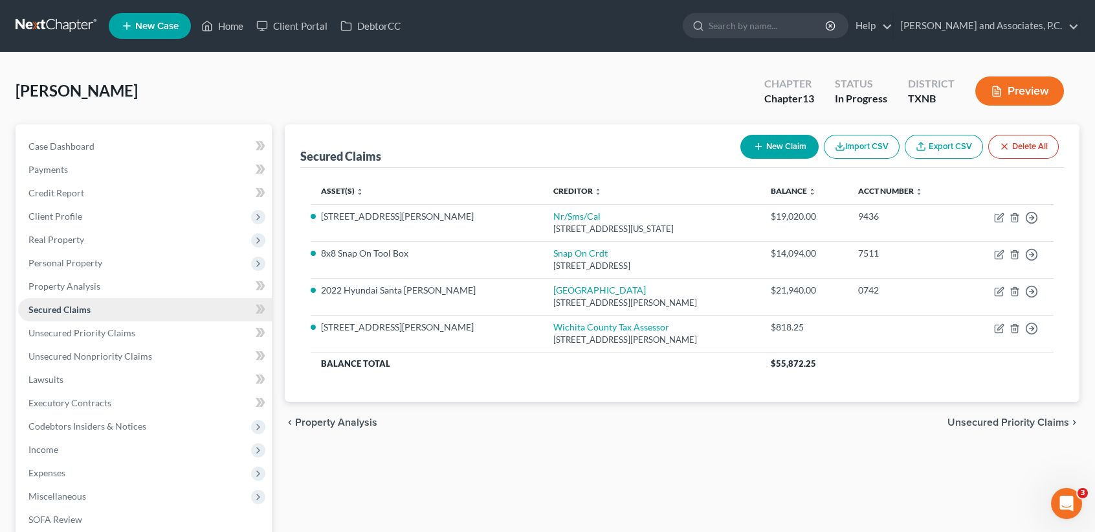
click at [78, 306] on span "Secured Claims" at bounding box center [59, 309] width 62 height 11
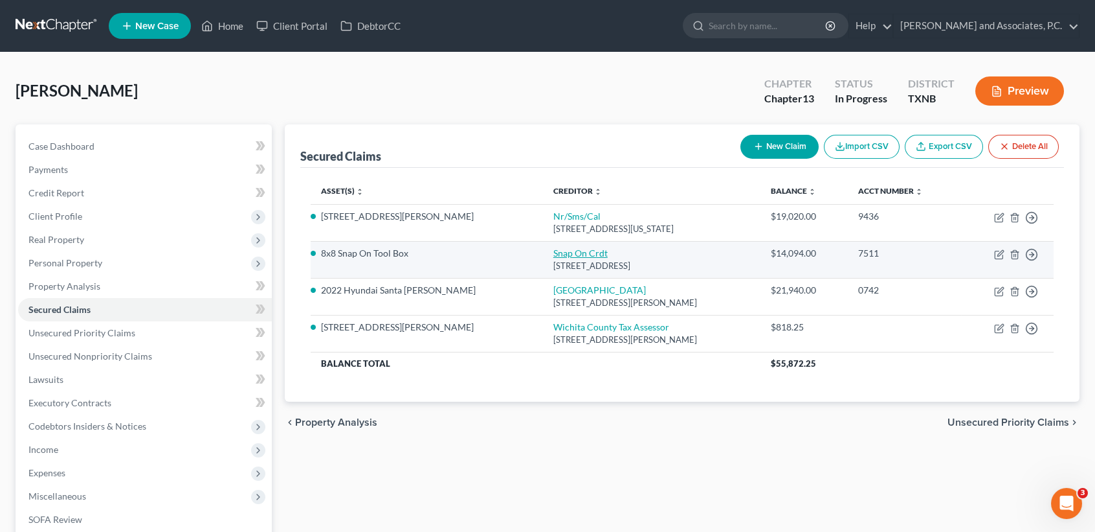
click at [554, 251] on link "Snap On Crdt" at bounding box center [581, 252] width 54 height 11
select select "14"
select select "0"
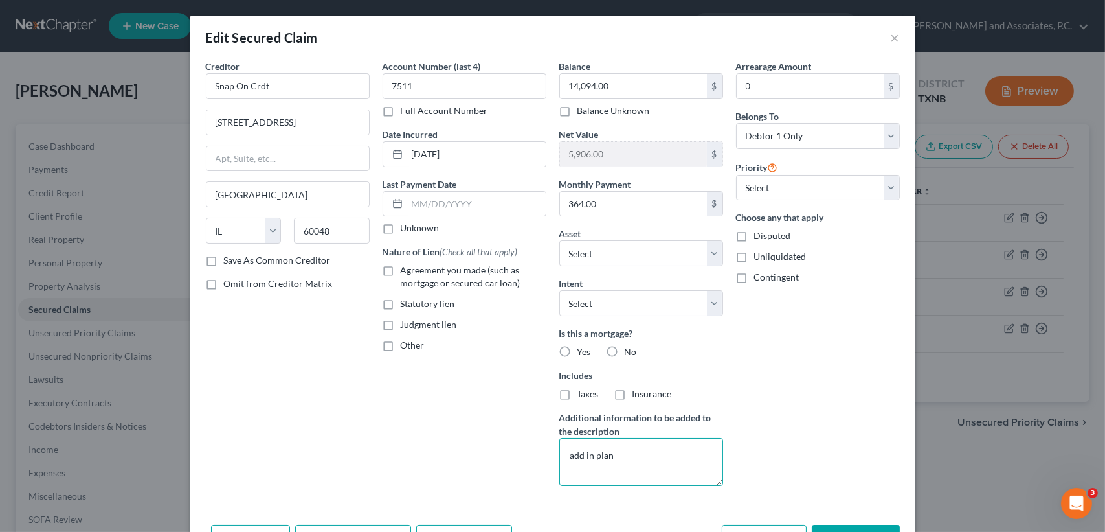
drag, startPoint x: 636, startPoint y: 454, endPoint x: 395, endPoint y: 443, distance: 241.8
click at [403, 473] on div "Creditor * Snap On Crdt 950 Technology Way Libertyville State AL AK AR AZ CA CO…" at bounding box center [552, 278] width 707 height 436
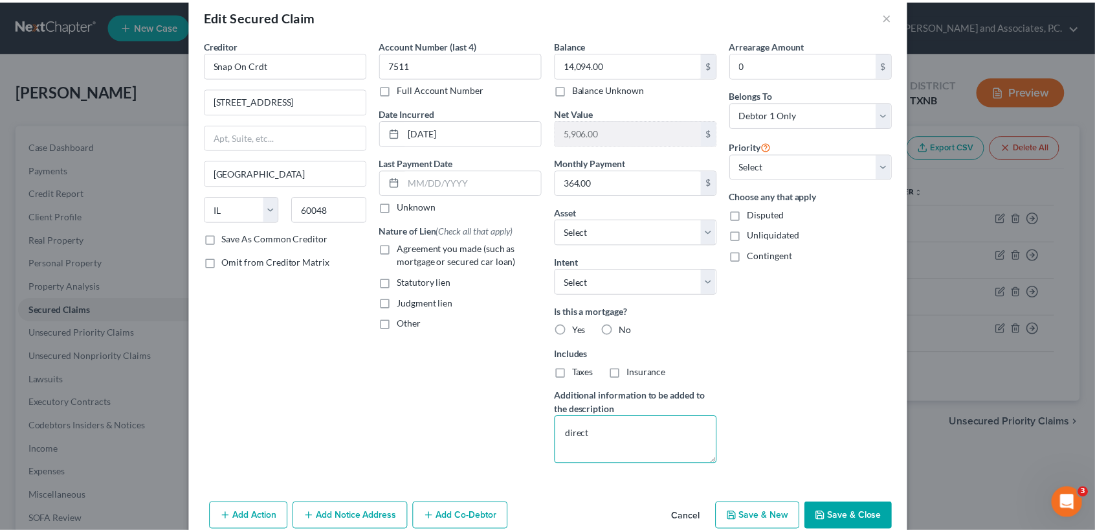
scroll to position [81, 0]
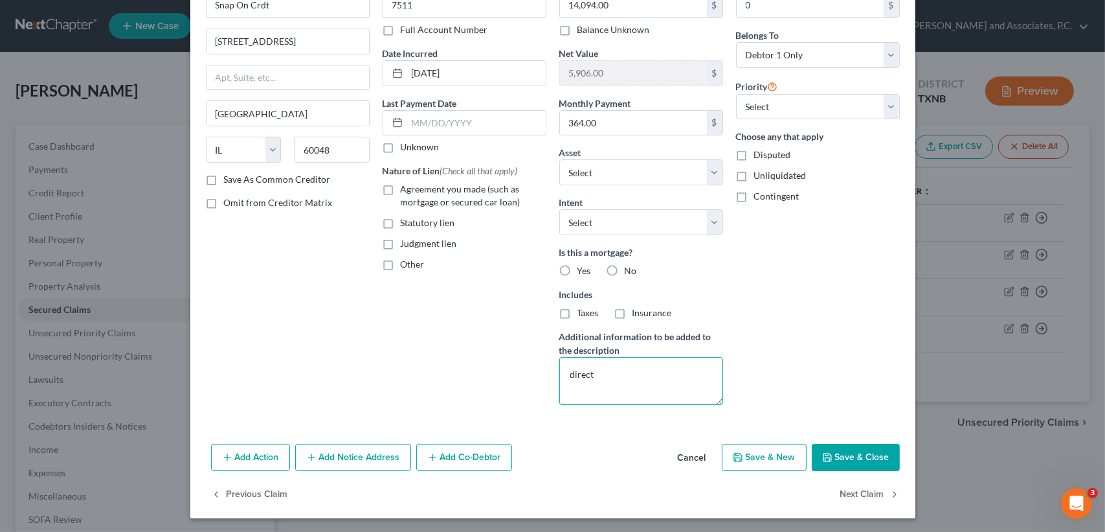
type textarea "direct"
click at [857, 440] on div "Add Action Add Notice Address Add Co-Debtor Cancel Save & New Save & Close" at bounding box center [552, 459] width 725 height 43
click at [856, 443] on button "Save & Close" at bounding box center [856, 456] width 88 height 27
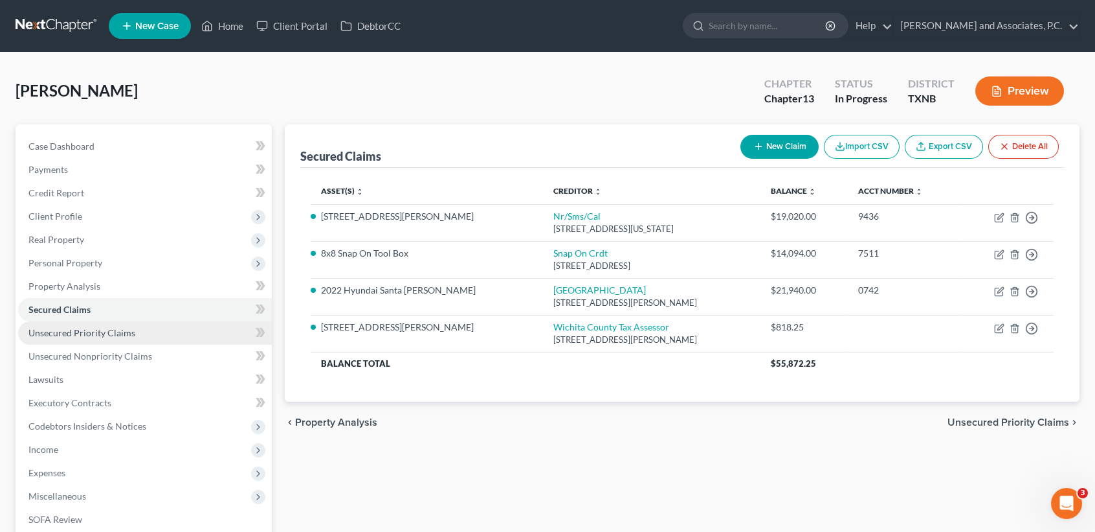
click at [98, 337] on span "Unsecured Priority Claims" at bounding box center [81, 332] width 107 height 11
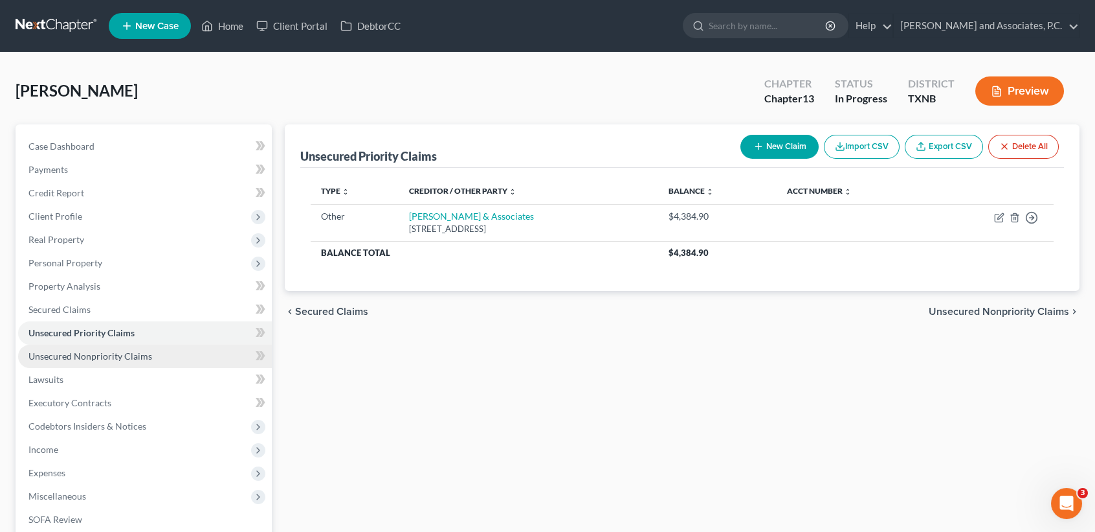
click at [106, 353] on span "Unsecured Nonpriority Claims" at bounding box center [90, 355] width 124 height 11
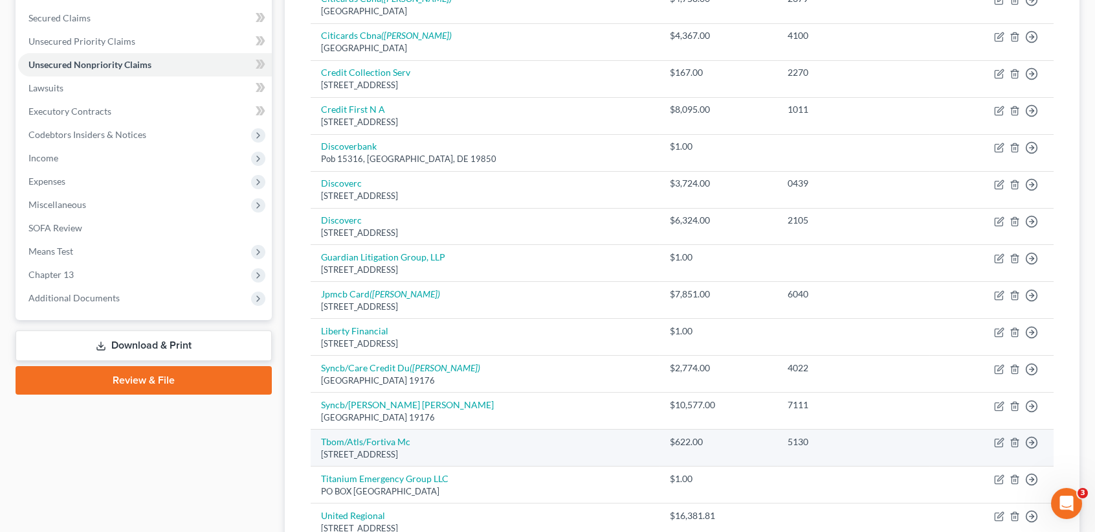
scroll to position [259, 0]
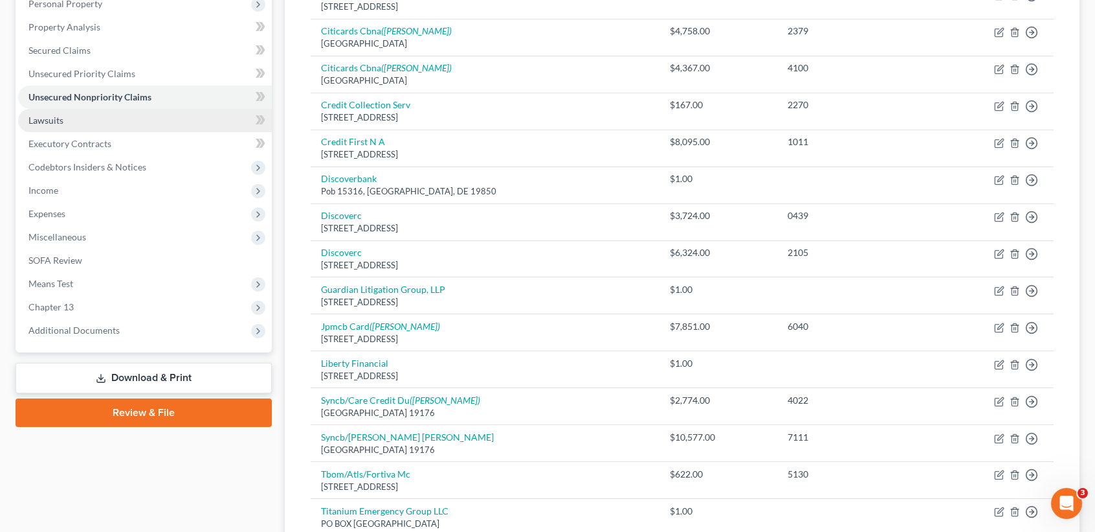
click at [71, 127] on link "Lawsuits" at bounding box center [145, 120] width 254 height 23
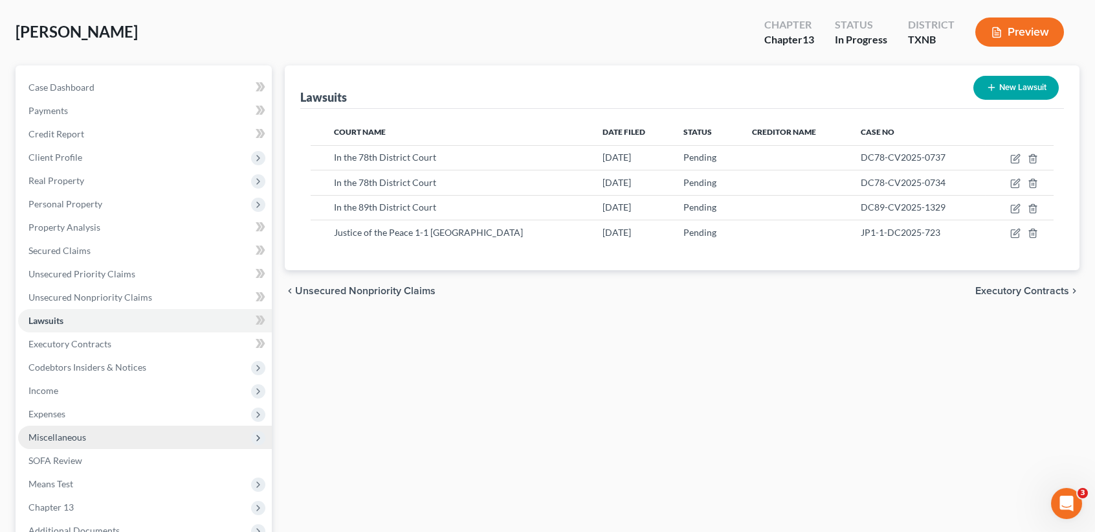
scroll to position [86, 0]
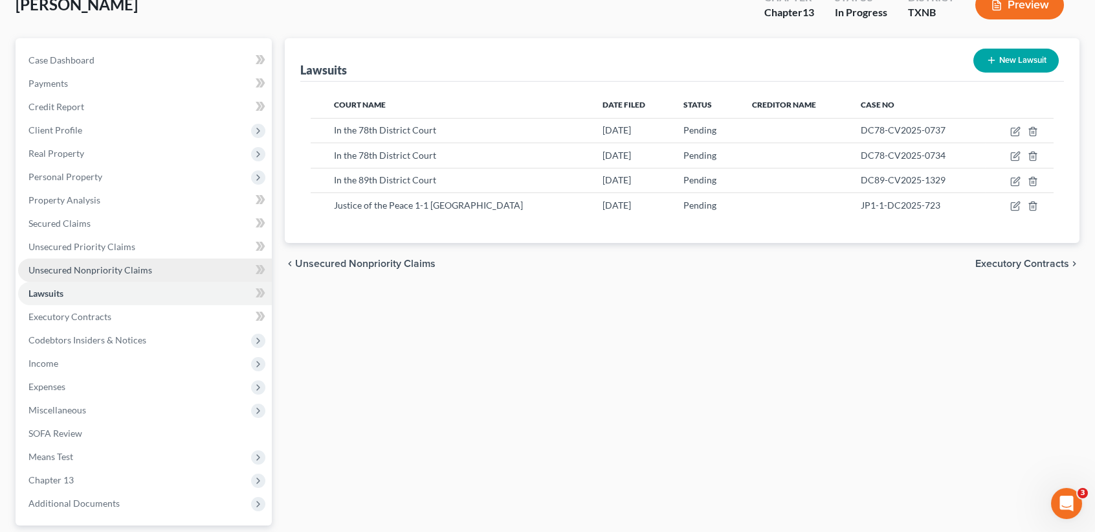
click at [140, 269] on span "Unsecured Nonpriority Claims" at bounding box center [90, 269] width 124 height 11
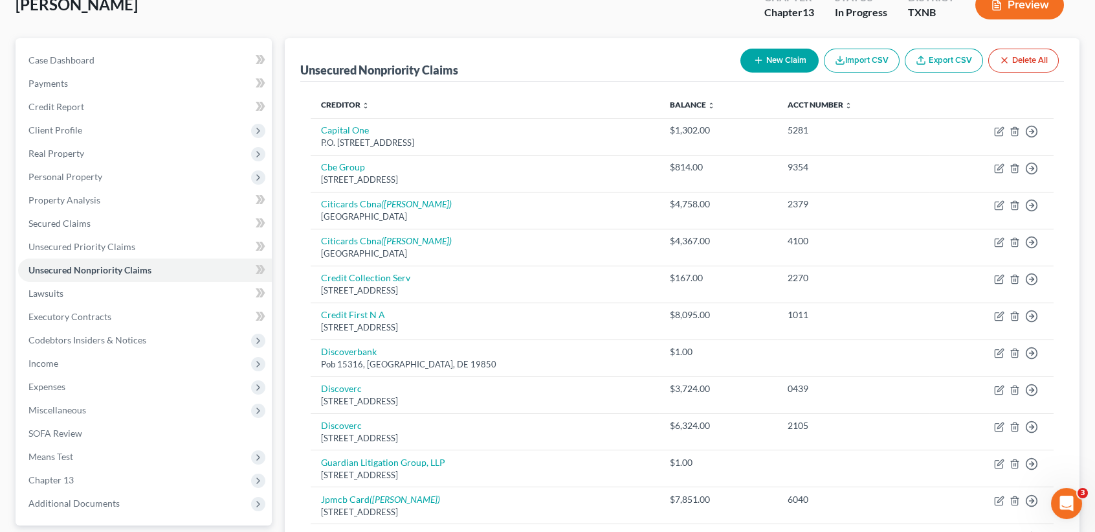
scroll to position [86, 0]
click at [56, 303] on link "Lawsuits" at bounding box center [145, 293] width 254 height 23
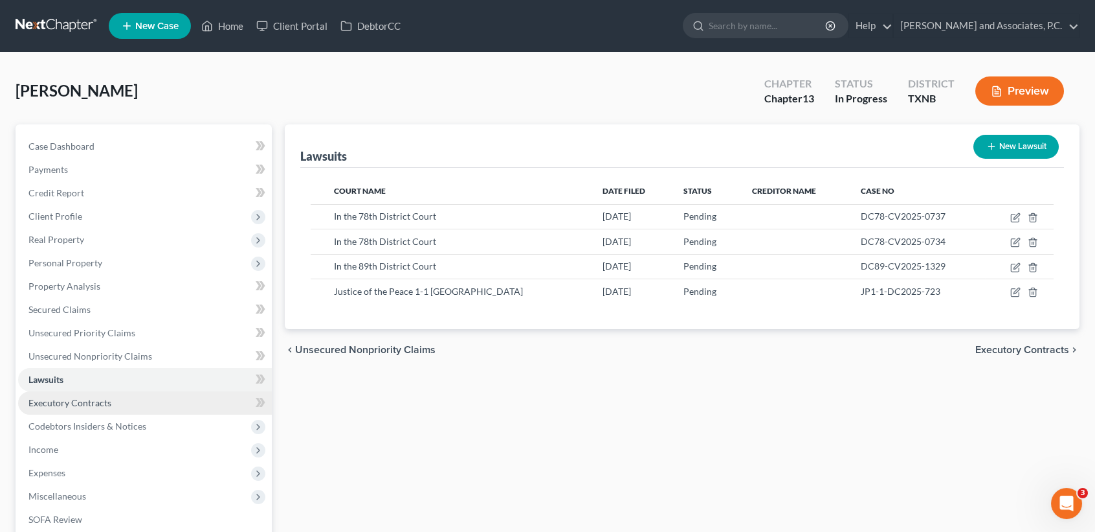
click at [93, 411] on link "Executory Contracts" at bounding box center [145, 402] width 254 height 23
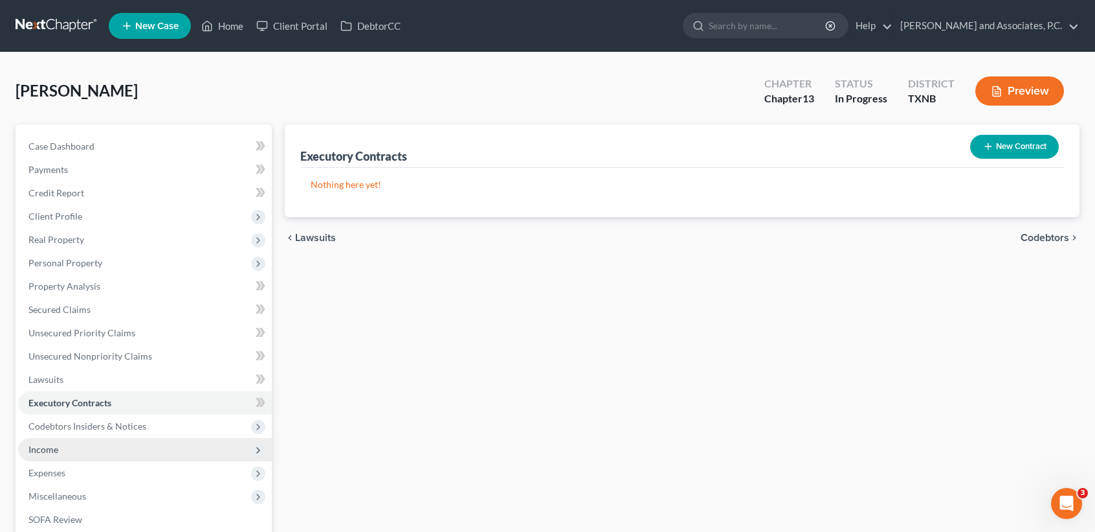
click at [67, 438] on span "Income" at bounding box center [145, 449] width 254 height 23
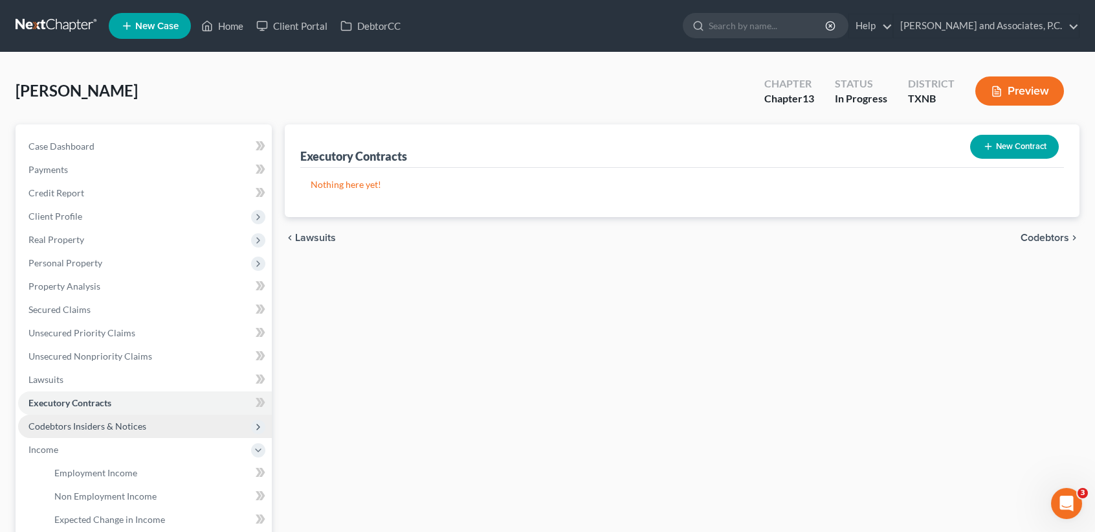
click at [67, 426] on span "Codebtors Insiders & Notices" at bounding box center [87, 425] width 118 height 11
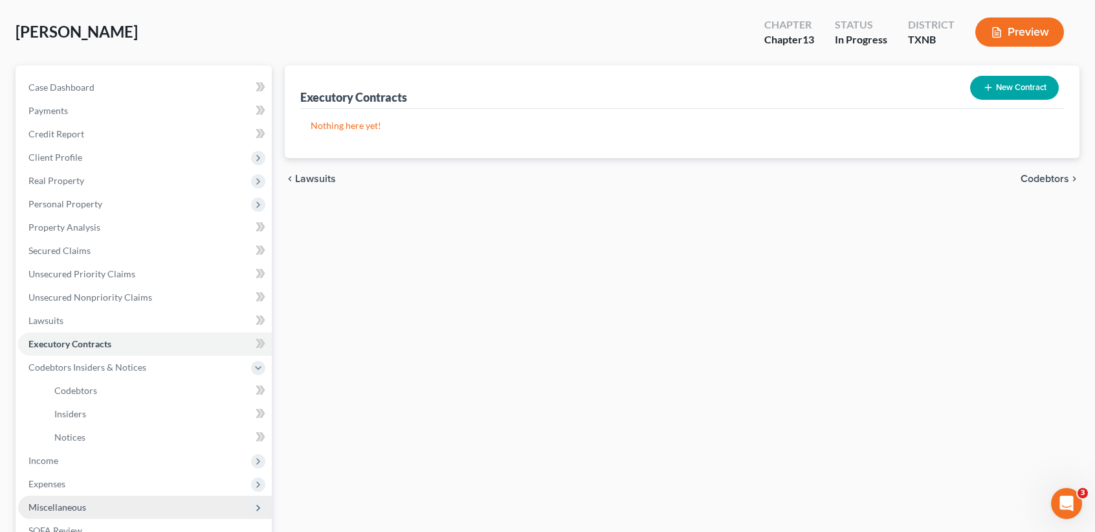
scroll to position [86, 0]
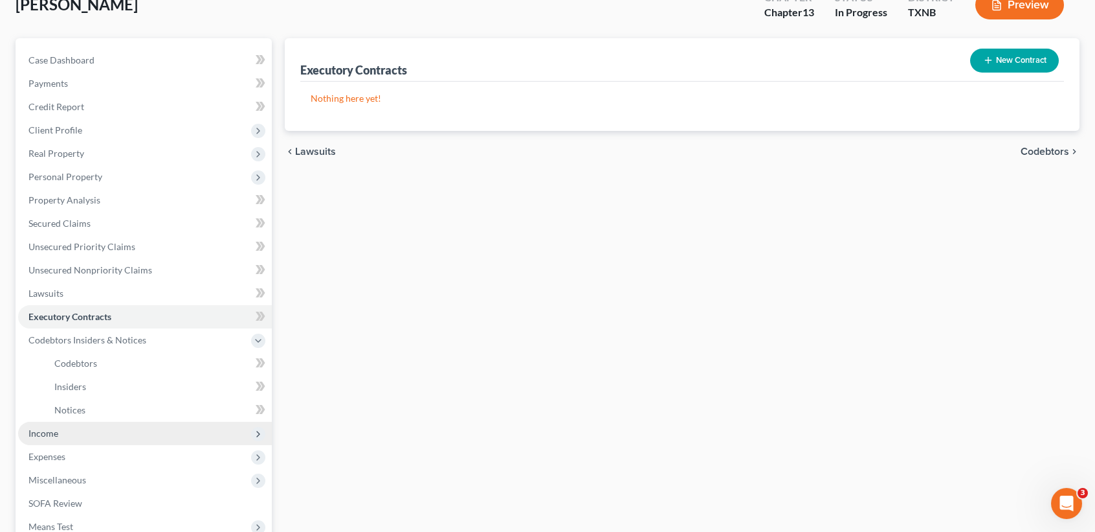
click at [87, 436] on span "Income" at bounding box center [145, 432] width 254 height 23
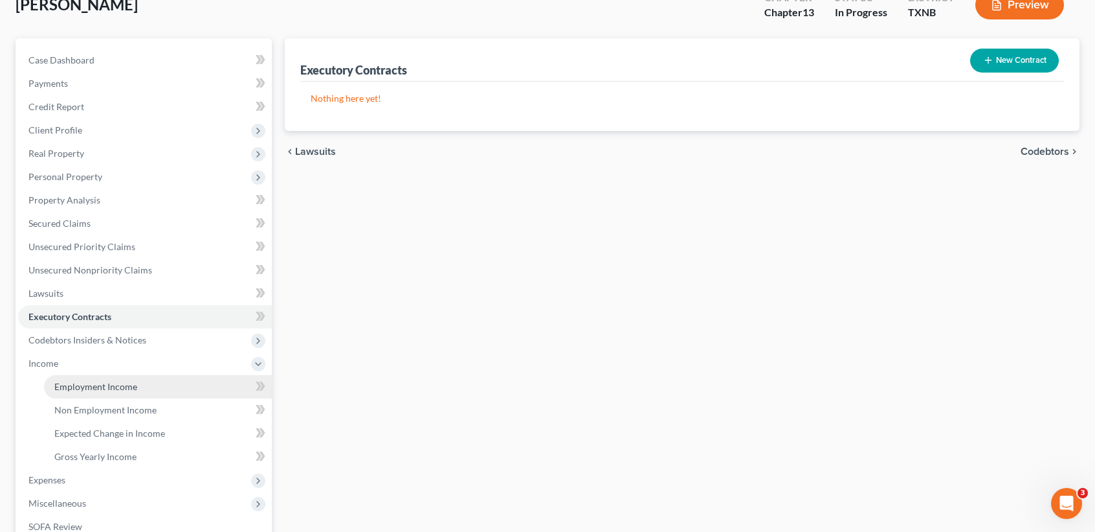
click at [115, 385] on span "Employment Income" at bounding box center [95, 386] width 83 height 11
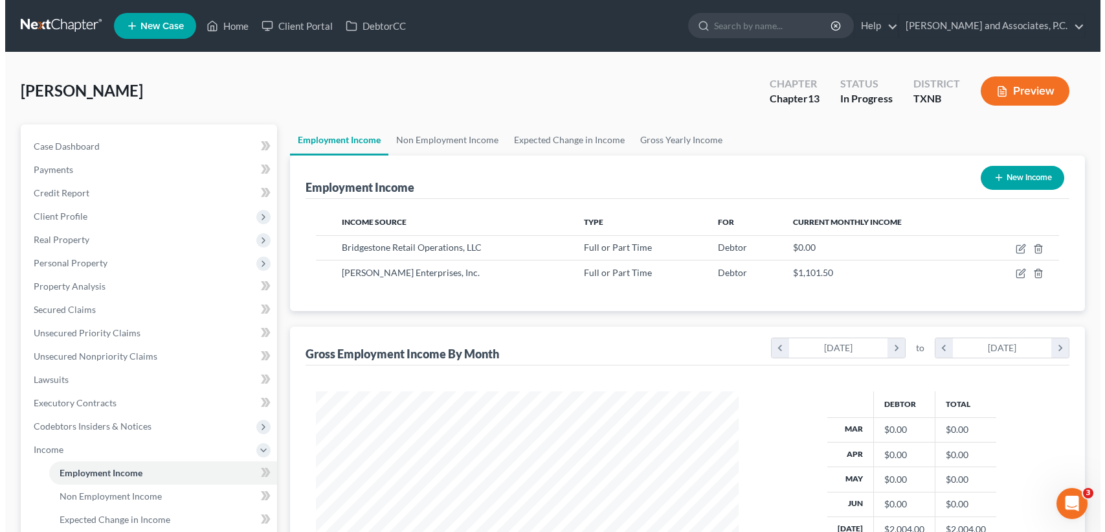
scroll to position [232, 448]
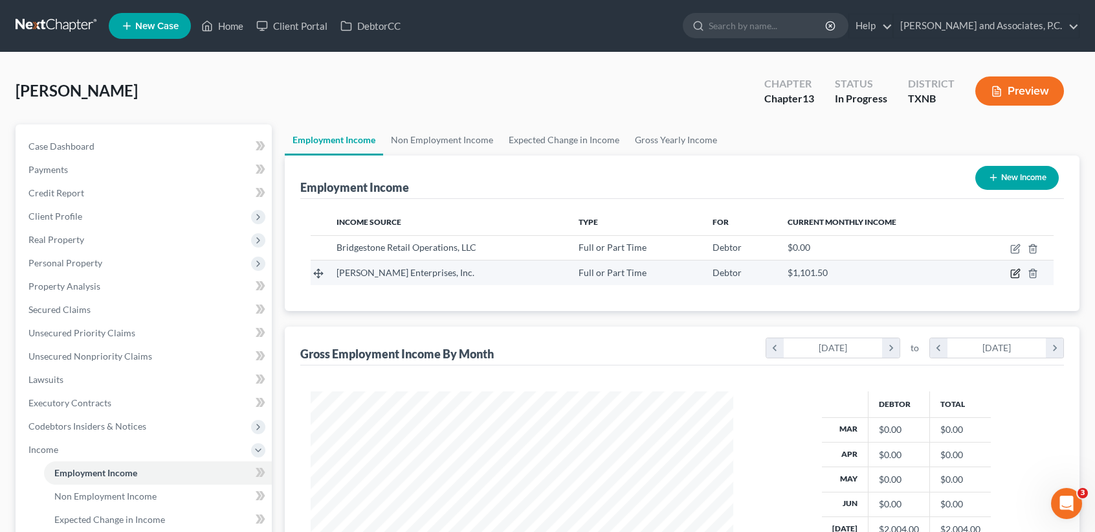
click at [1018, 273] on icon "button" at bounding box center [1016, 273] width 10 height 10
select select "0"
select select "45"
select select "3"
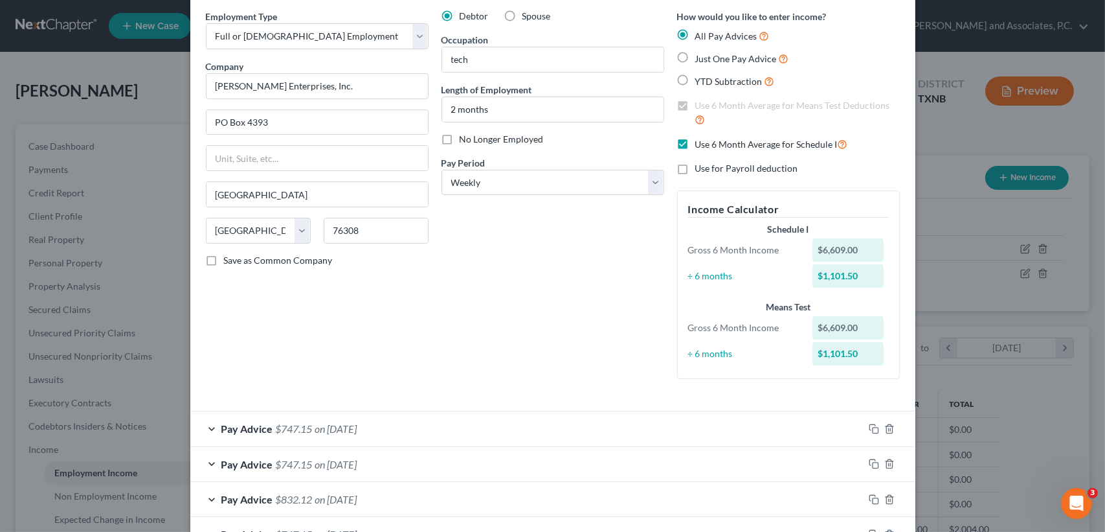
scroll to position [86, 0]
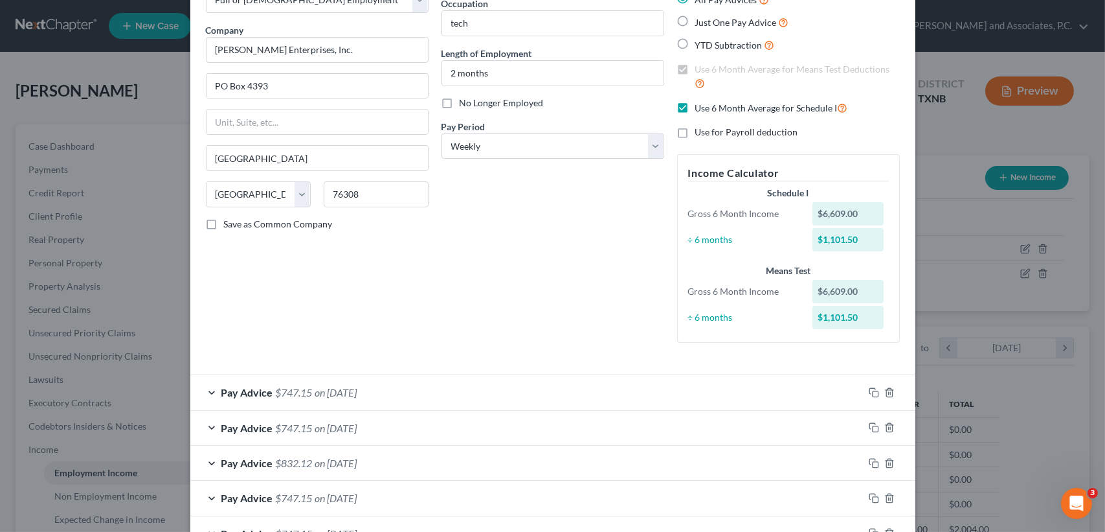
click at [357, 392] on span "on 08/29/2025" at bounding box center [336, 392] width 42 height 12
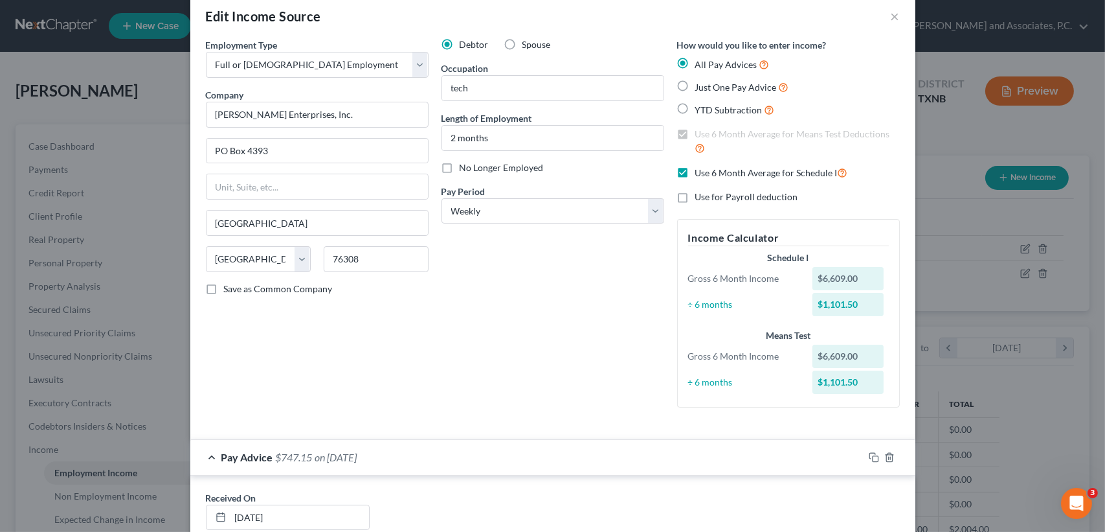
scroll to position [0, 0]
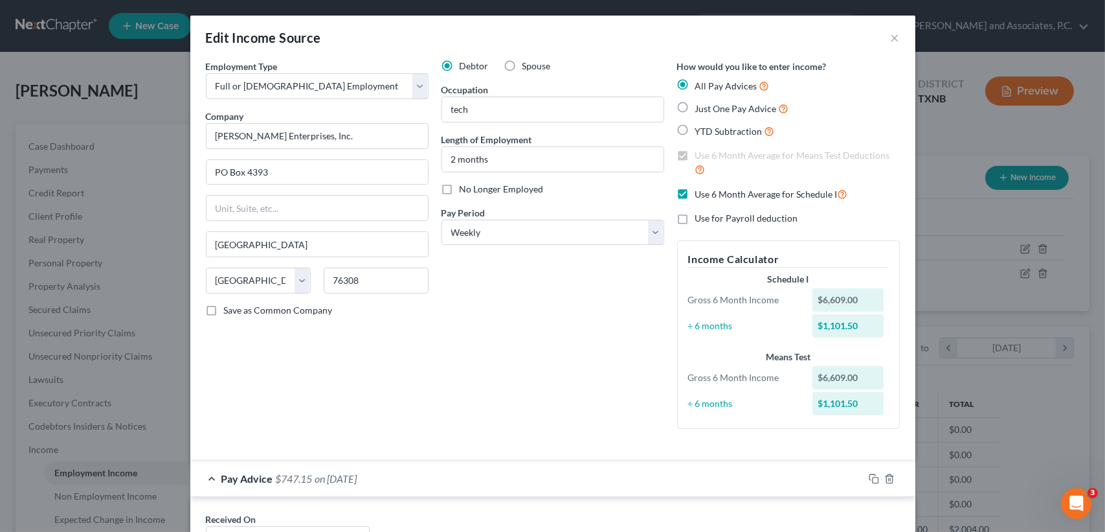
click at [695, 192] on label "Use 6 Month Average for Schedule I" at bounding box center [771, 193] width 153 height 15
click at [701, 192] on input "Use 6 Month Average for Schedule I" at bounding box center [705, 190] width 8 height 8
checkbox input "false"
click at [589, 326] on div "Debtor Spouse Occupation tech Length of Employment 2 months No Longer Employed …" at bounding box center [553, 249] width 236 height 379
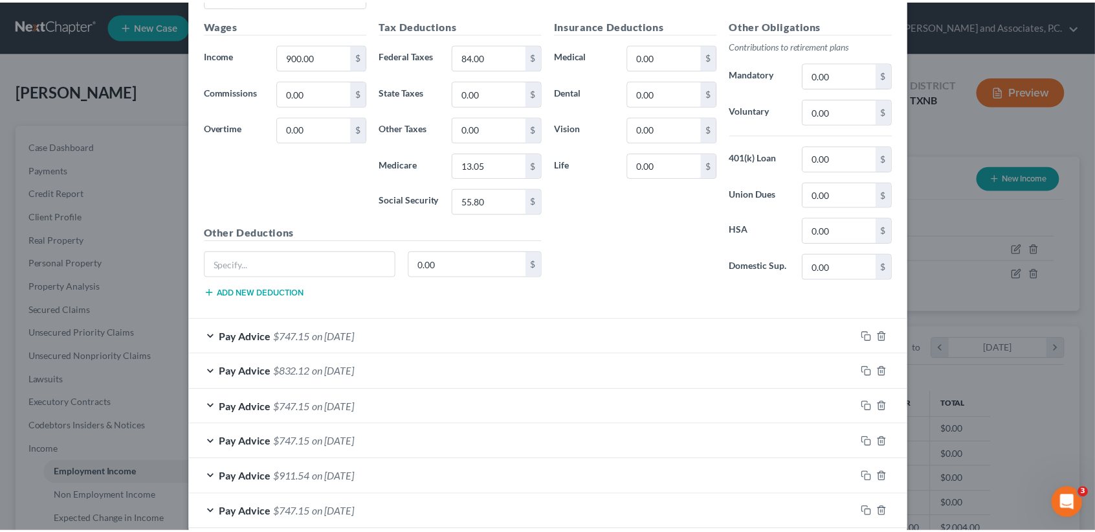
scroll to position [604, 0]
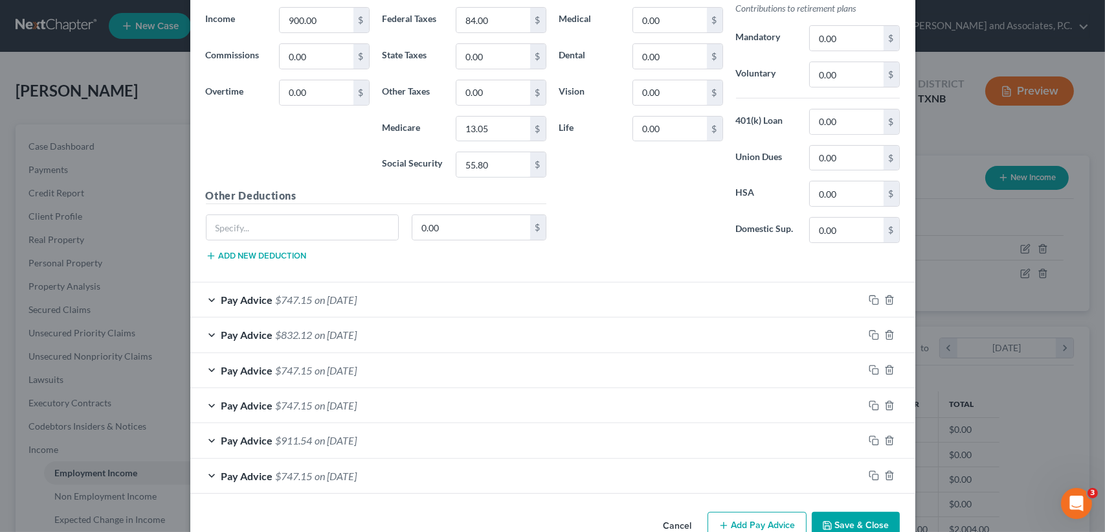
click at [840, 520] on button "Save & Close" at bounding box center [856, 524] width 88 height 27
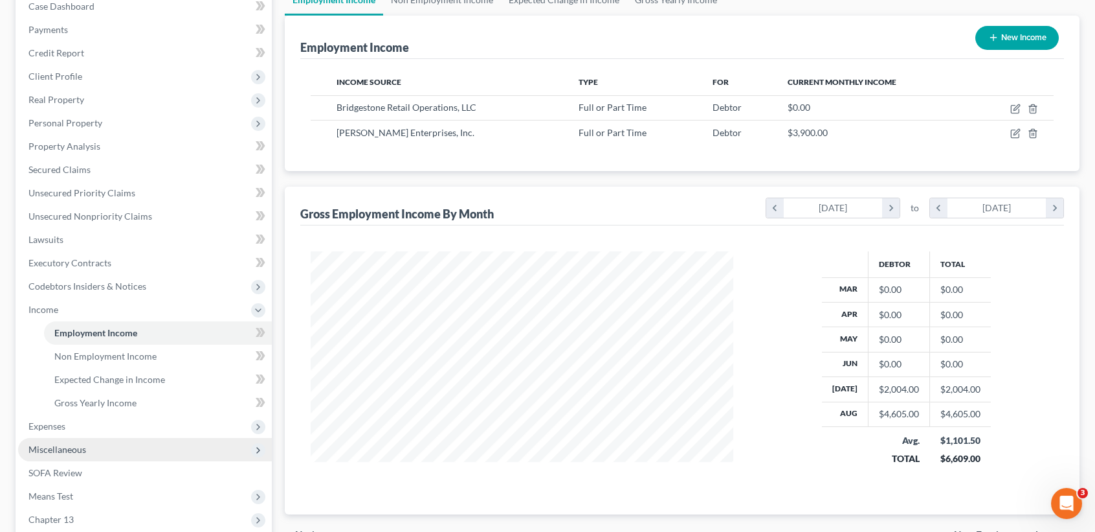
scroll to position [172, 0]
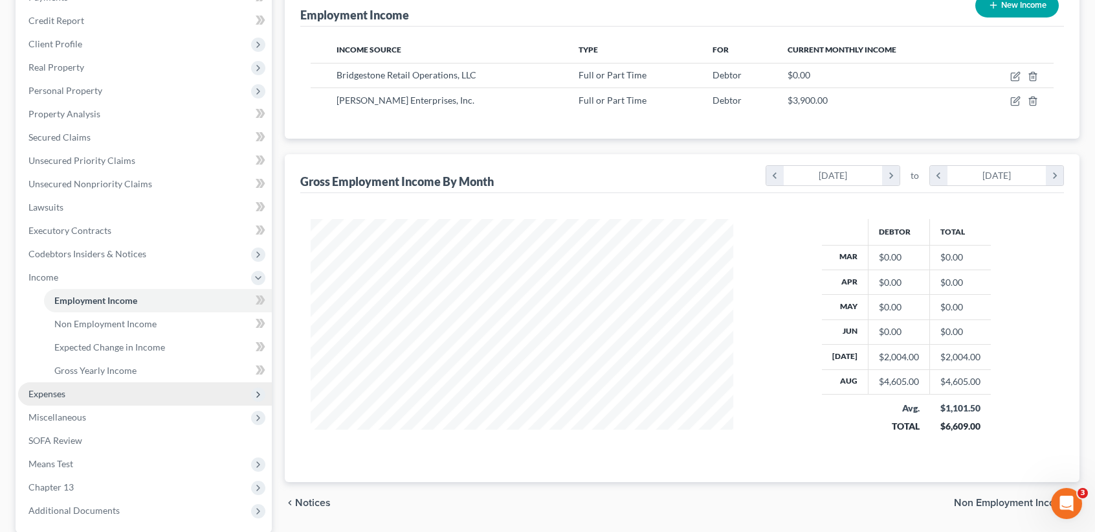
click at [56, 391] on span "Expenses" at bounding box center [46, 393] width 37 height 11
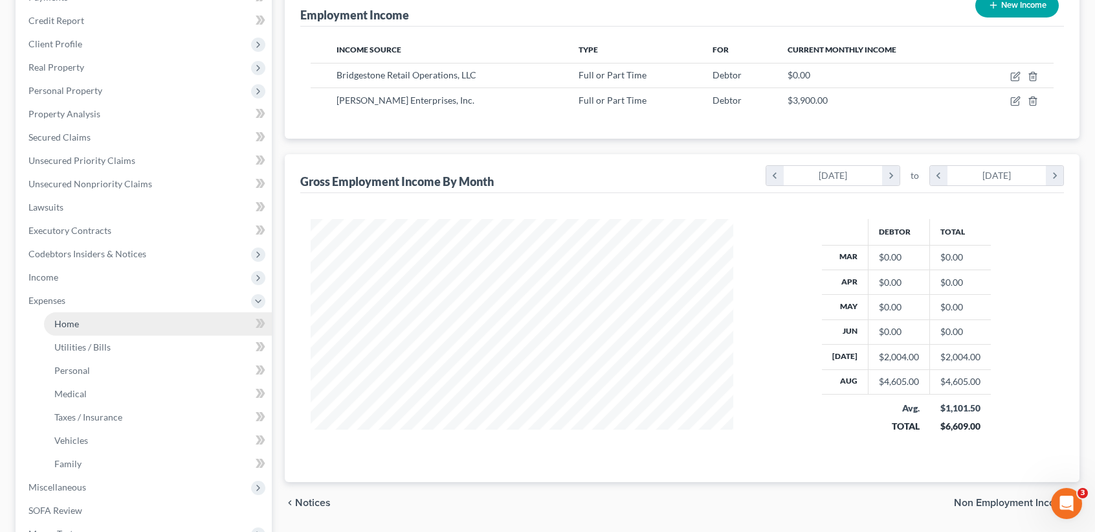
click at [67, 322] on span "Home" at bounding box center [66, 323] width 25 height 11
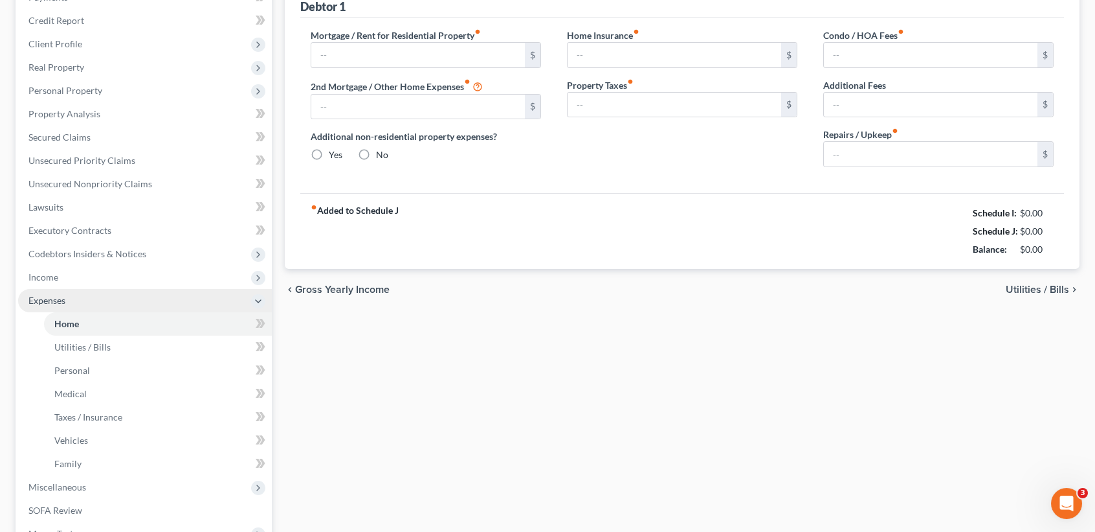
type input "711.00"
type input "0.00"
radio input "true"
type input "0.00"
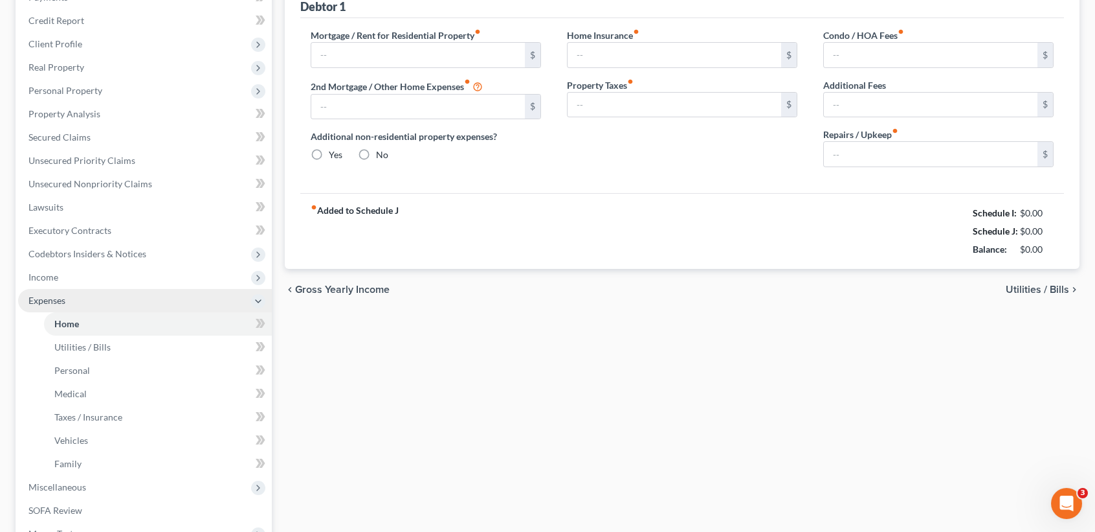
type input "0.00"
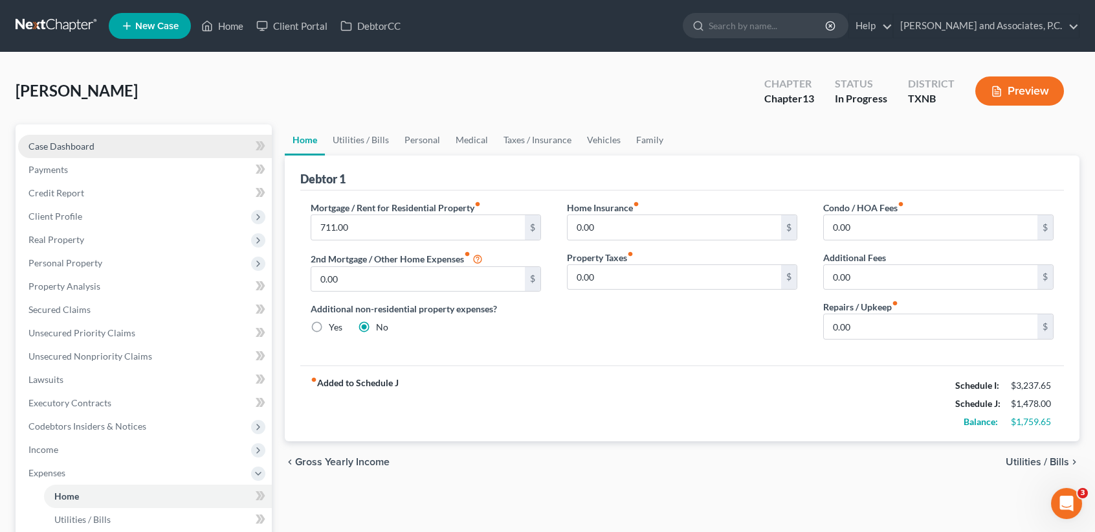
click at [68, 136] on link "Case Dashboard" at bounding box center [145, 146] width 254 height 23
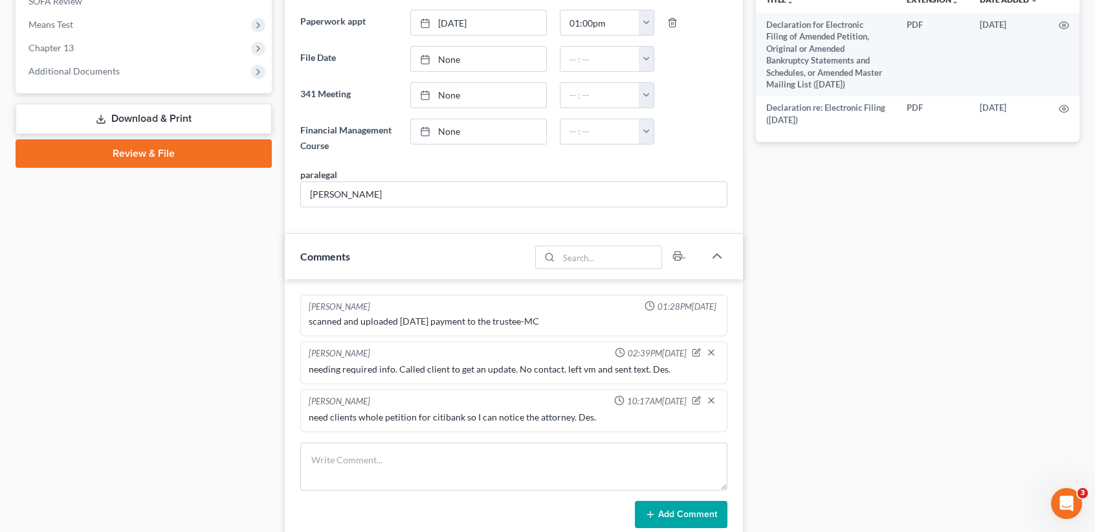
scroll to position [128, 0]
click at [110, 75] on span "Additional Documents" at bounding box center [73, 70] width 91 height 11
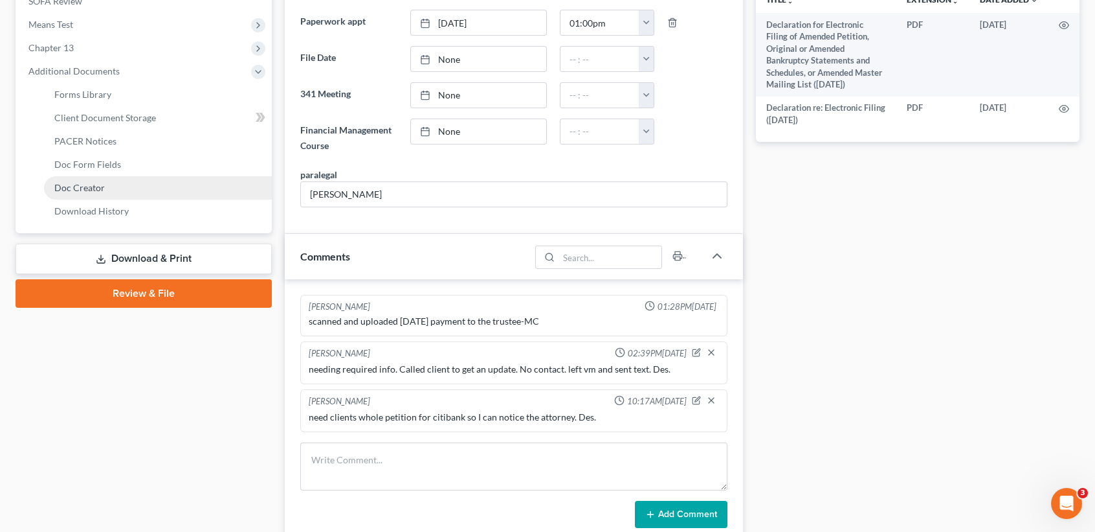
click at [74, 183] on span "Doc Creator" at bounding box center [79, 187] width 50 height 11
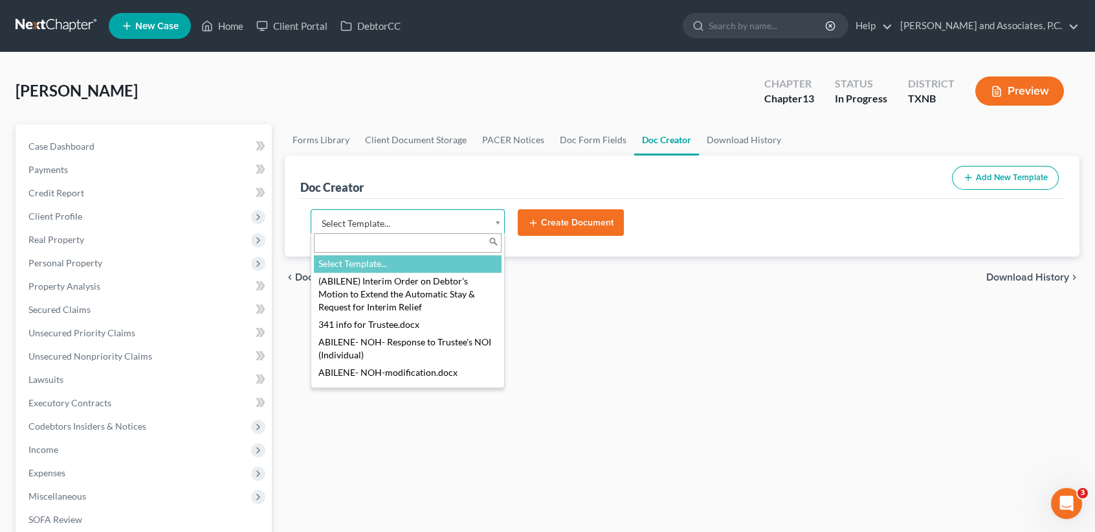
click at [372, 225] on body "Home New Case Client Portal DebtorCC Monte J. White and Associates, P.C. desire…" at bounding box center [547, 437] width 1095 height 875
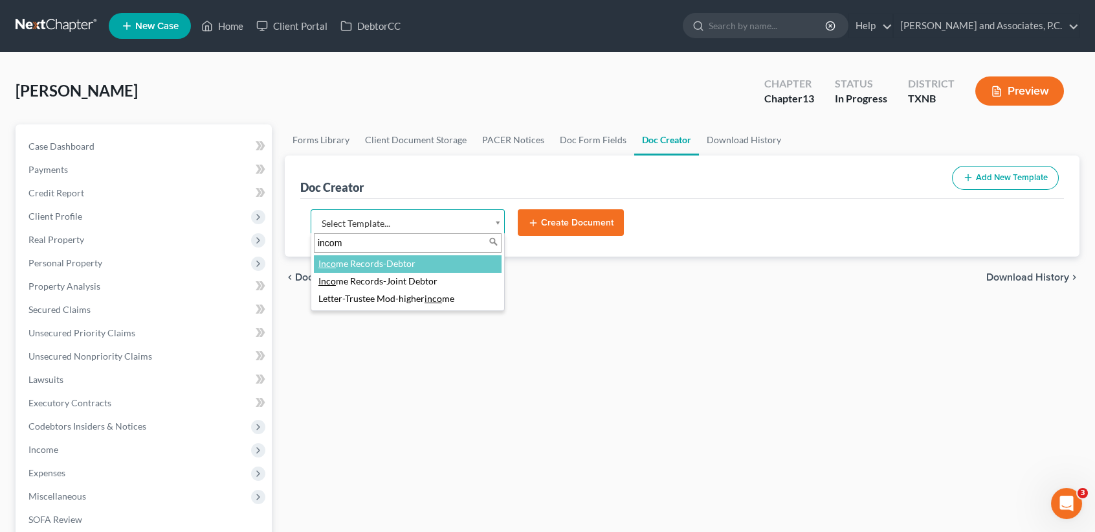
type input "income"
select select "77082"
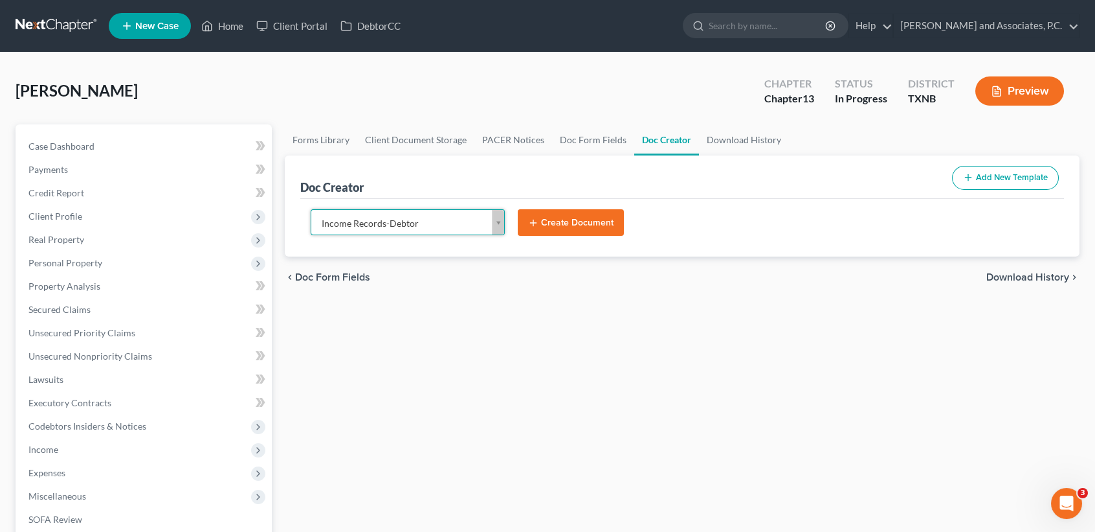
click at [551, 217] on button "Create Document" at bounding box center [571, 222] width 106 height 27
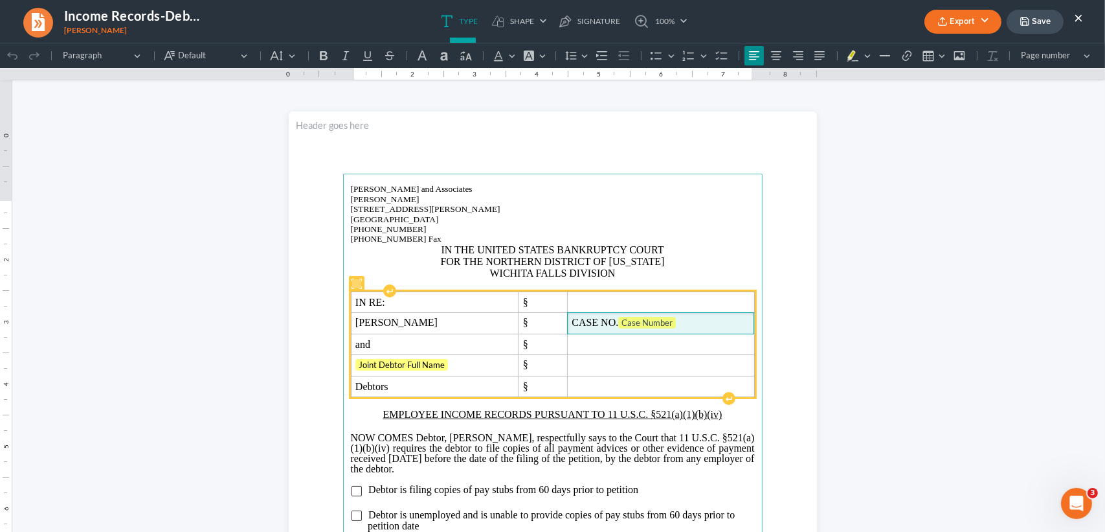
click at [700, 330] on span "CASE NO. Case Number" at bounding box center [661, 323] width 178 height 13
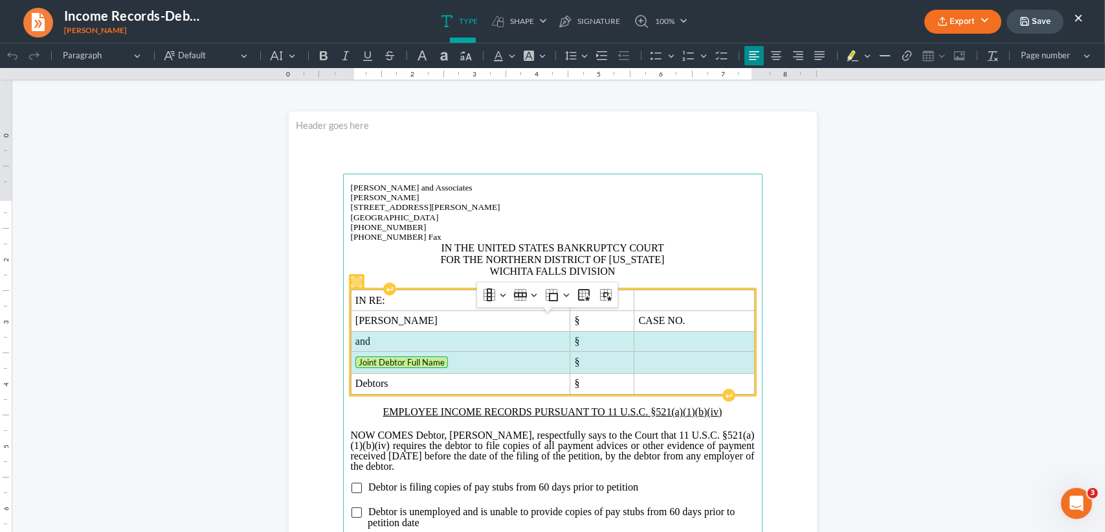
drag, startPoint x: 350, startPoint y: 369, endPoint x: 661, endPoint y: 383, distance: 311.1
click at [661, 383] on tbody "IN RE: § Pete Roger Herrera § CASE NO. and § Joint Debtor Full Name § Debtors §" at bounding box center [552, 342] width 403 height 104
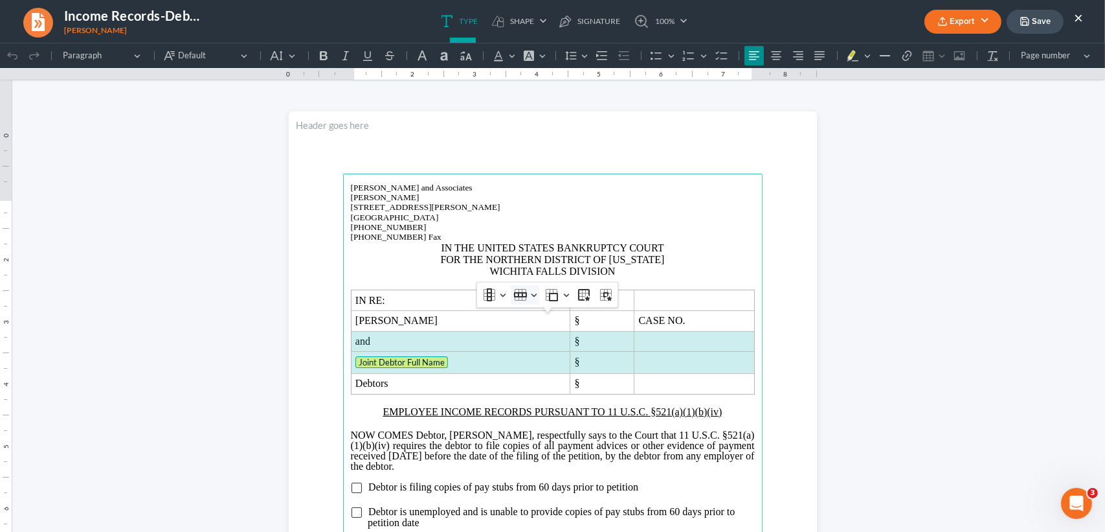
drag, startPoint x: 505, startPoint y: 289, endPoint x: 520, endPoint y: 291, distance: 15.0
click at [511, 289] on div "Column Column Header column Insert column left Insert column right Delete colum…" at bounding box center [548, 294] width 136 height 25
click at [520, 291] on icon "Table toolbar" at bounding box center [520, 294] width 13 height 13
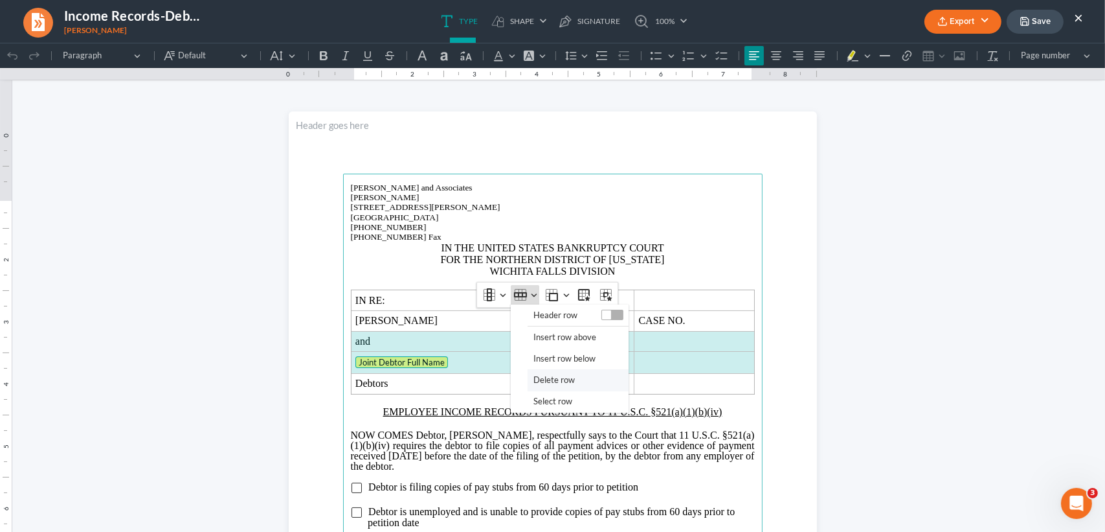
click at [563, 372] on span "Delete row" at bounding box center [553, 379] width 41 height 15
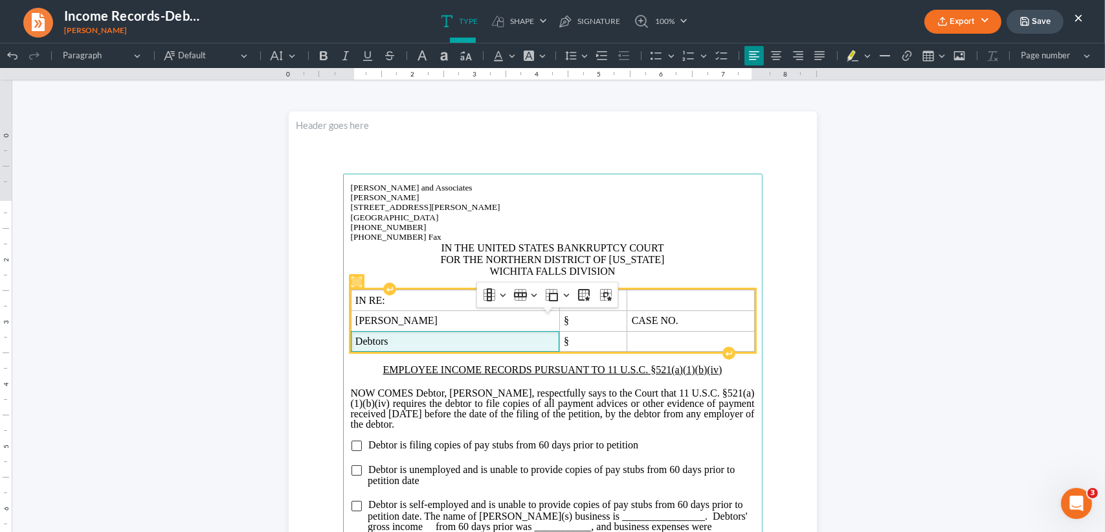
click at [438, 347] on span "Debtors" at bounding box center [454, 341] width 199 height 12
click at [712, 326] on span "CASE NO." at bounding box center [691, 321] width 118 height 12
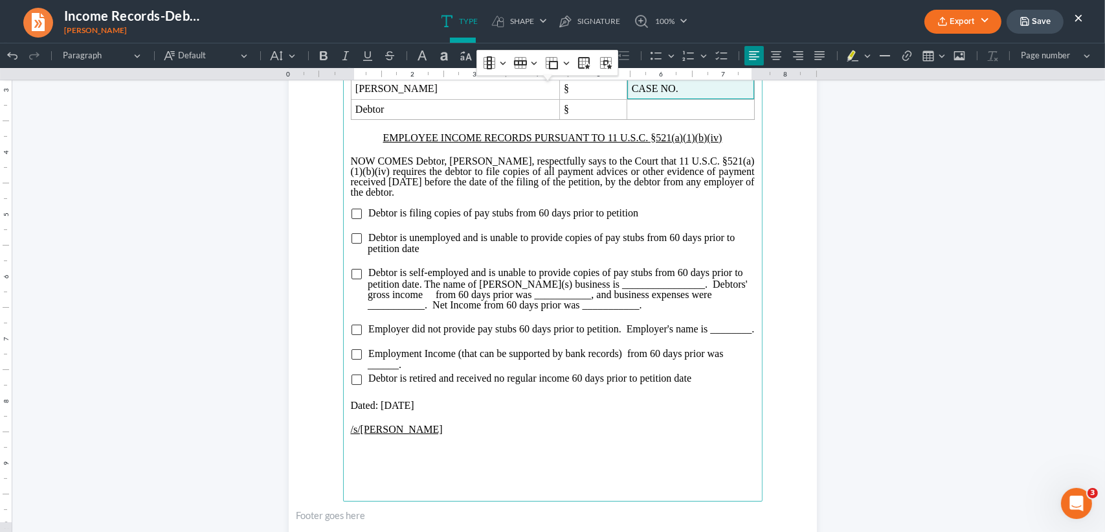
scroll to position [259, 0]
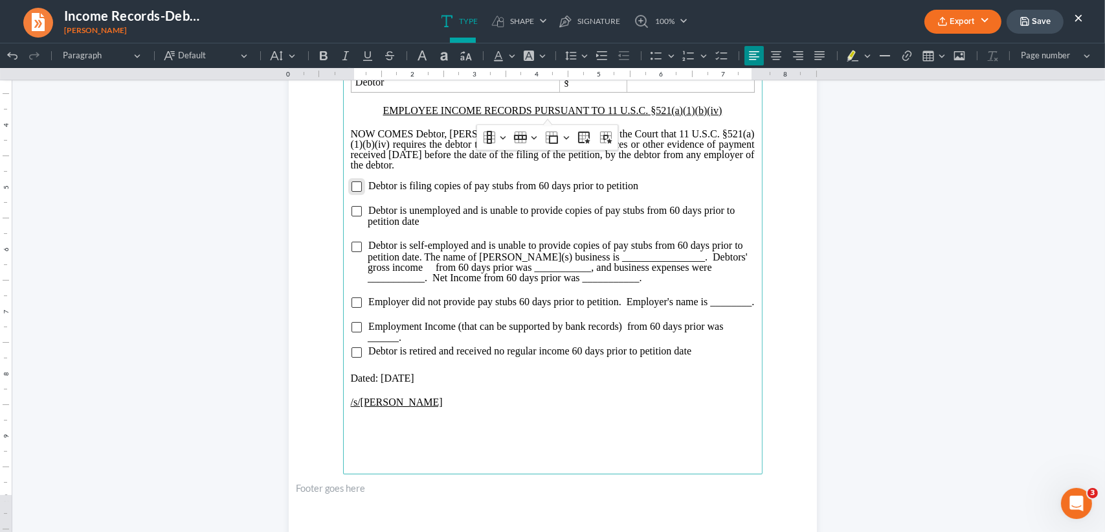
click at [354, 192] on input "Rich Text Editor, page-0-main" at bounding box center [357, 186] width 10 height 10
drag, startPoint x: 441, startPoint y: 434, endPoint x: 341, endPoint y: 438, distance: 99.8
click at [343, 438] on main "Monte J. White and Associates Monte J. White 1106 Brook Ave, Hamilton Place Wic…" at bounding box center [553, 194] width 420 height 559
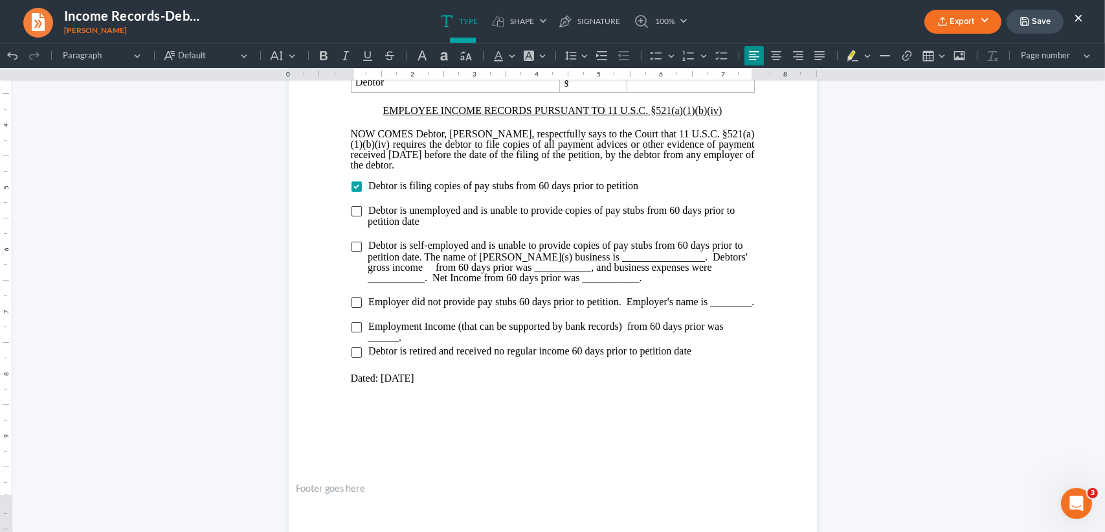
click at [978, 23] on button "Export" at bounding box center [963, 22] width 77 height 24
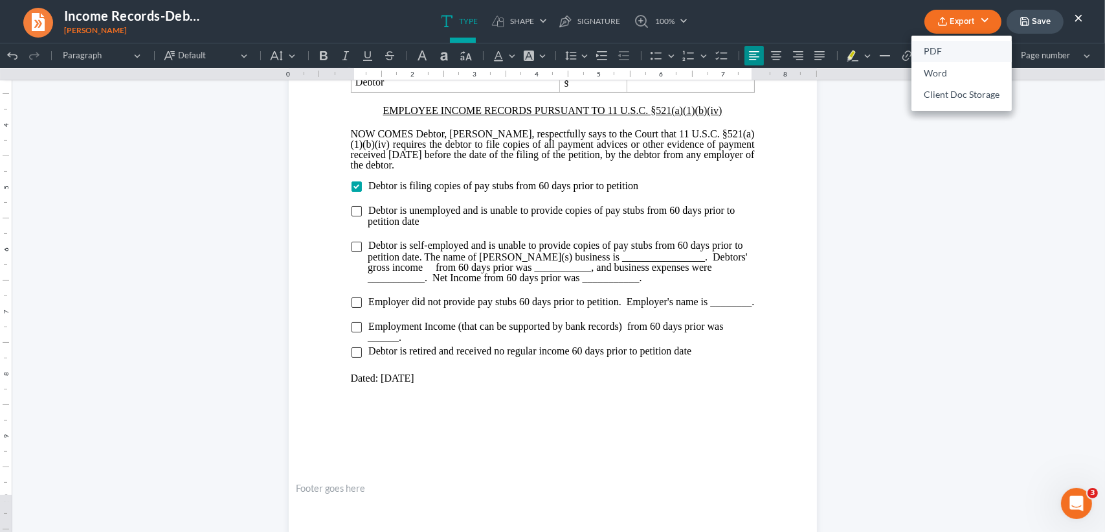
click at [952, 49] on link "PDF" at bounding box center [962, 52] width 100 height 22
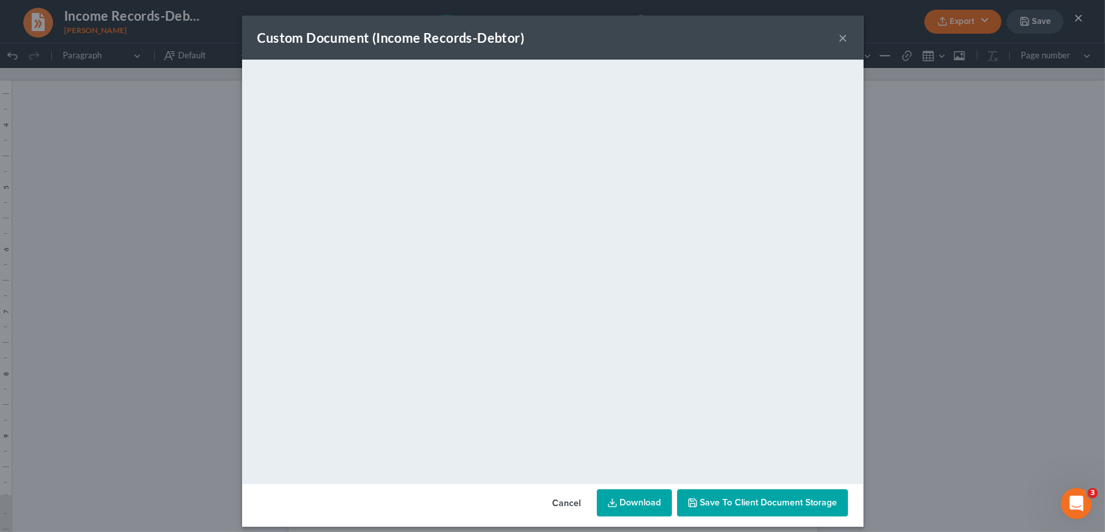
click at [839, 37] on button "×" at bounding box center [843, 38] width 9 height 16
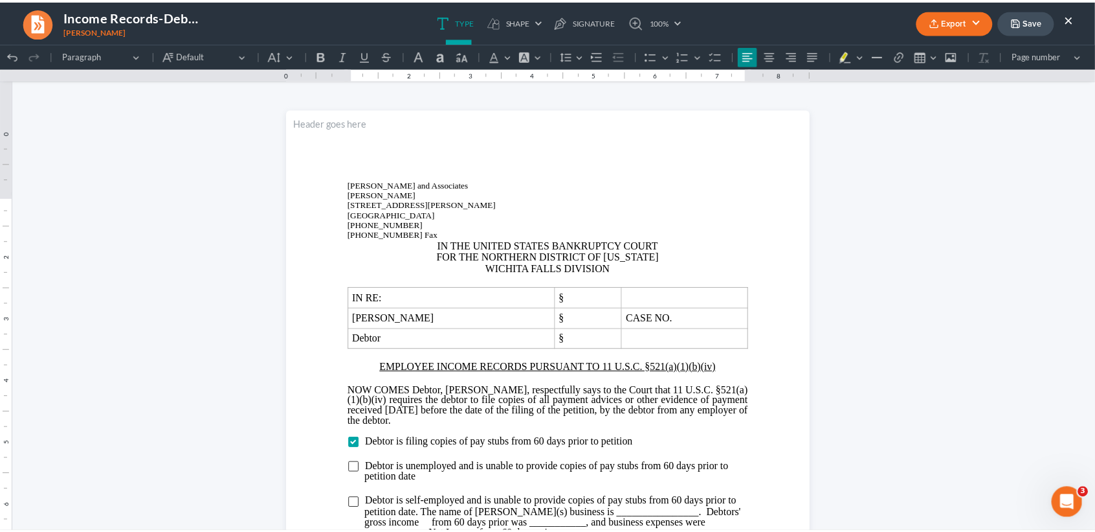
scroll to position [0, 0]
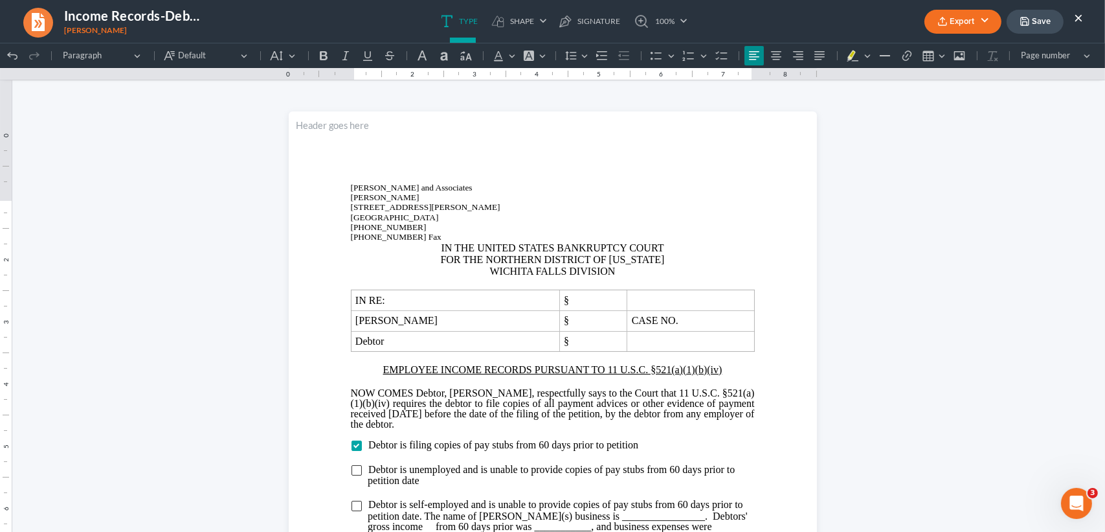
click at [1039, 21] on button "Save" at bounding box center [1035, 22] width 57 height 24
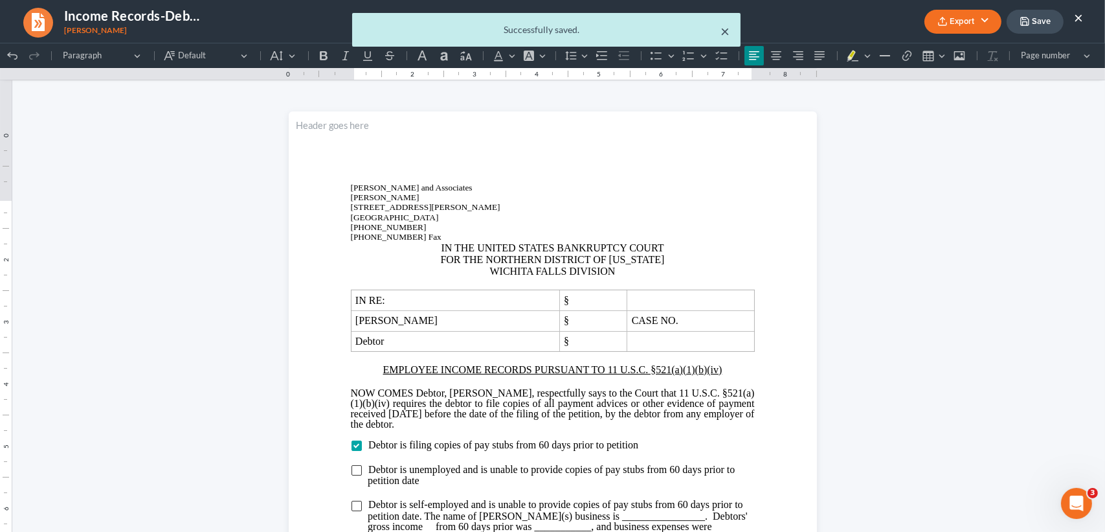
click at [726, 25] on button "×" at bounding box center [725, 31] width 9 height 16
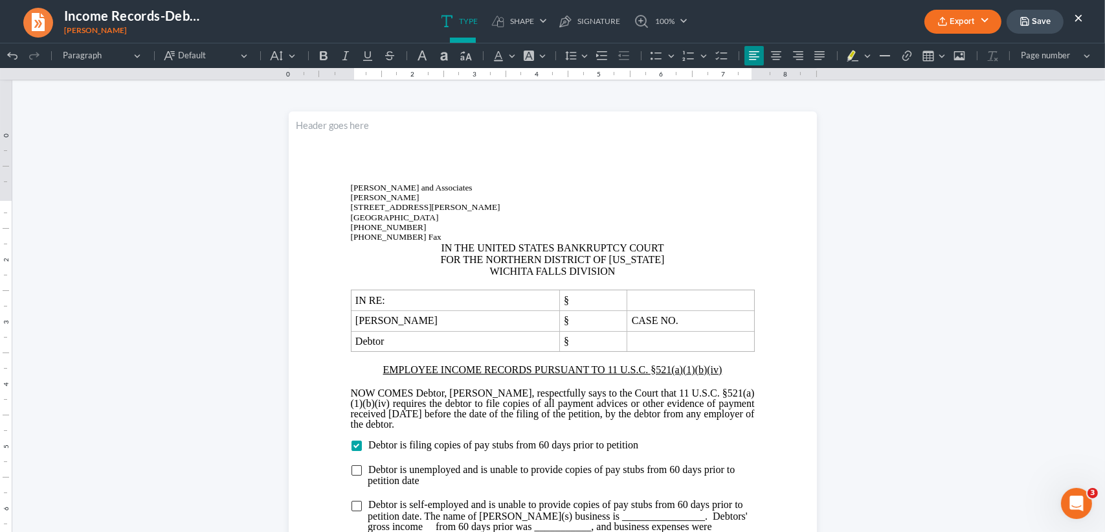
click at [1081, 10] on button "×" at bounding box center [1078, 18] width 9 height 16
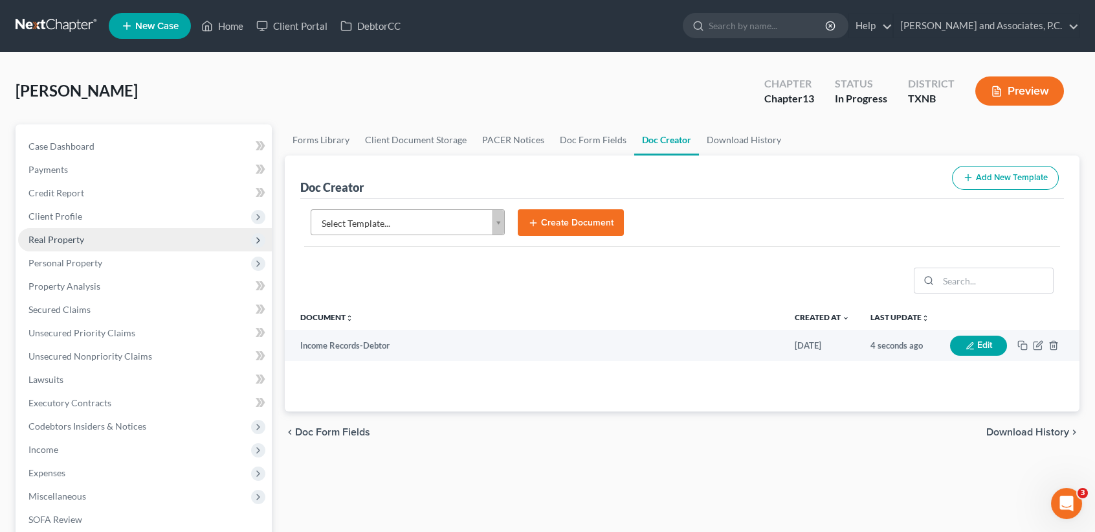
click at [66, 231] on span "Real Property" at bounding box center [145, 239] width 254 height 23
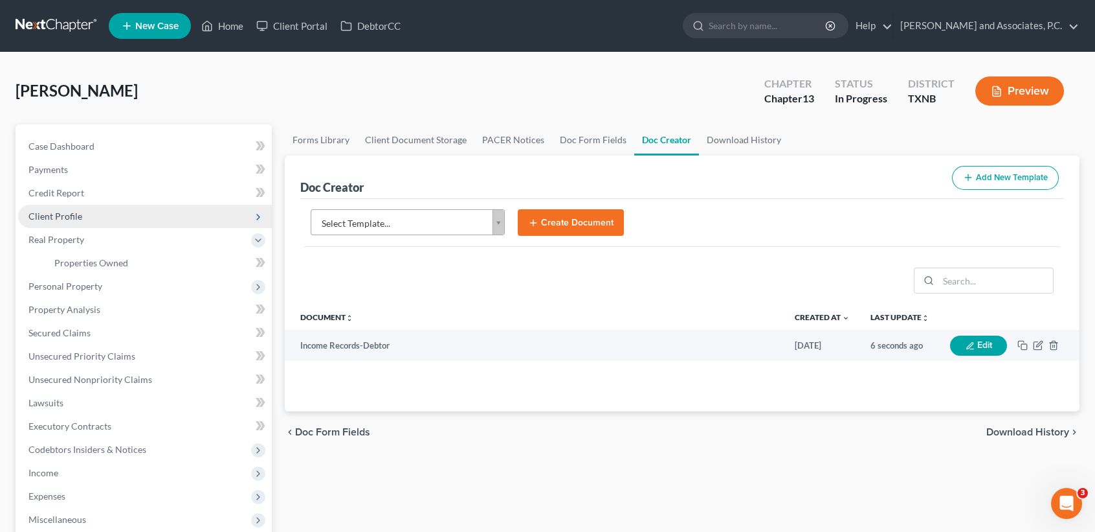
click at [65, 216] on span "Client Profile" at bounding box center [55, 215] width 54 height 11
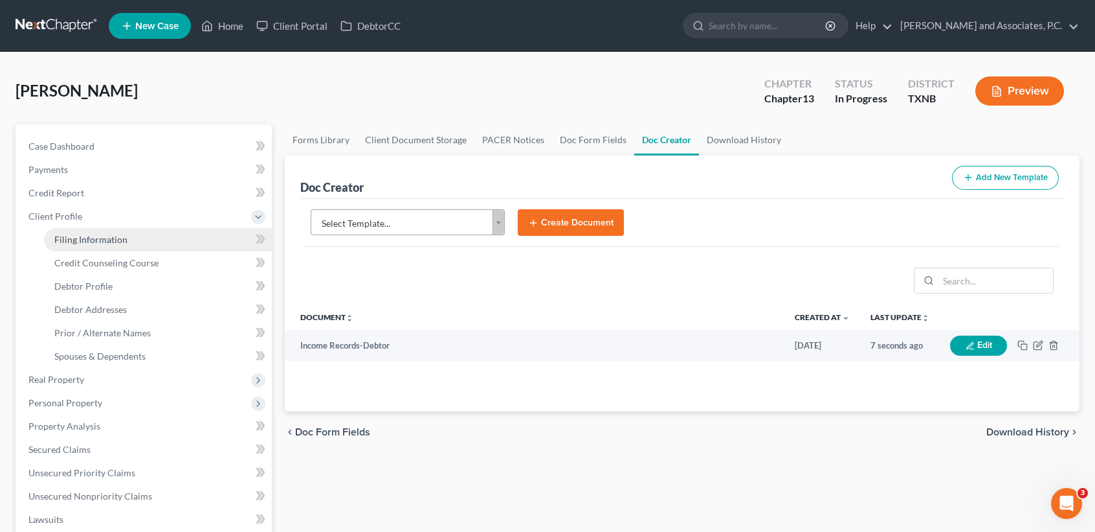
click at [62, 236] on span "Filing Information" at bounding box center [90, 239] width 73 height 11
select select "1"
select select "0"
select select "3"
select select "78"
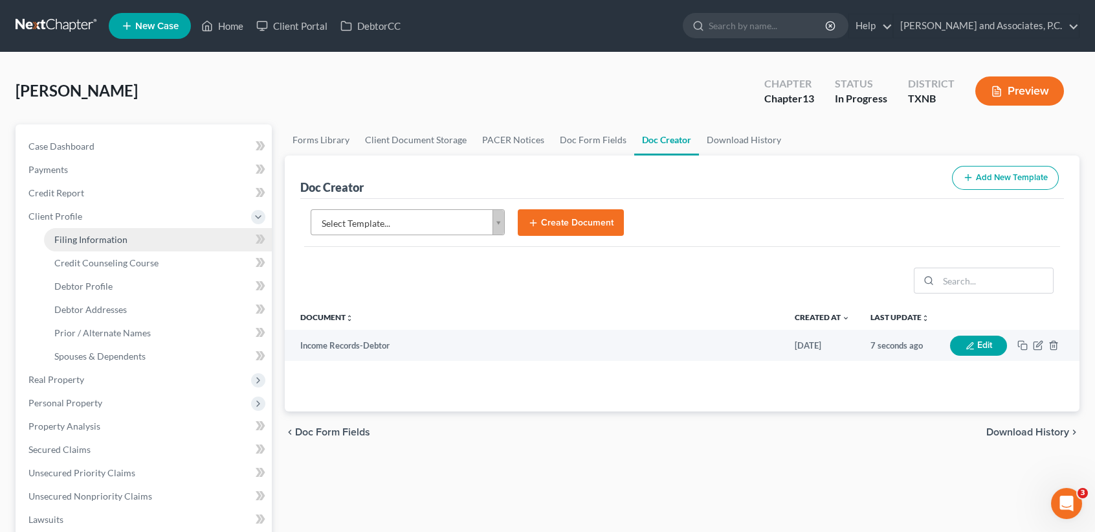
select select "0"
select select "45"
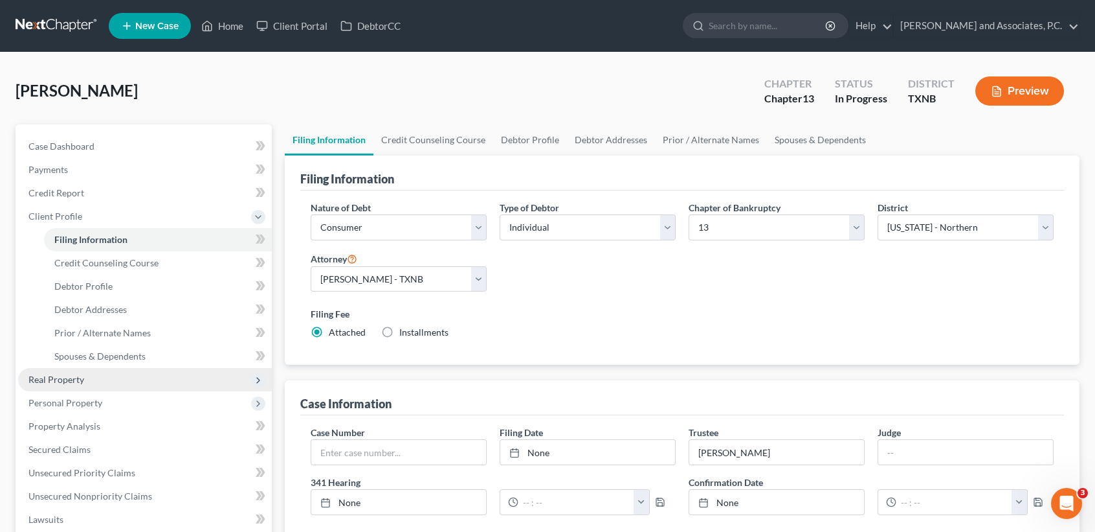
click at [52, 387] on span "Real Property" at bounding box center [145, 379] width 254 height 23
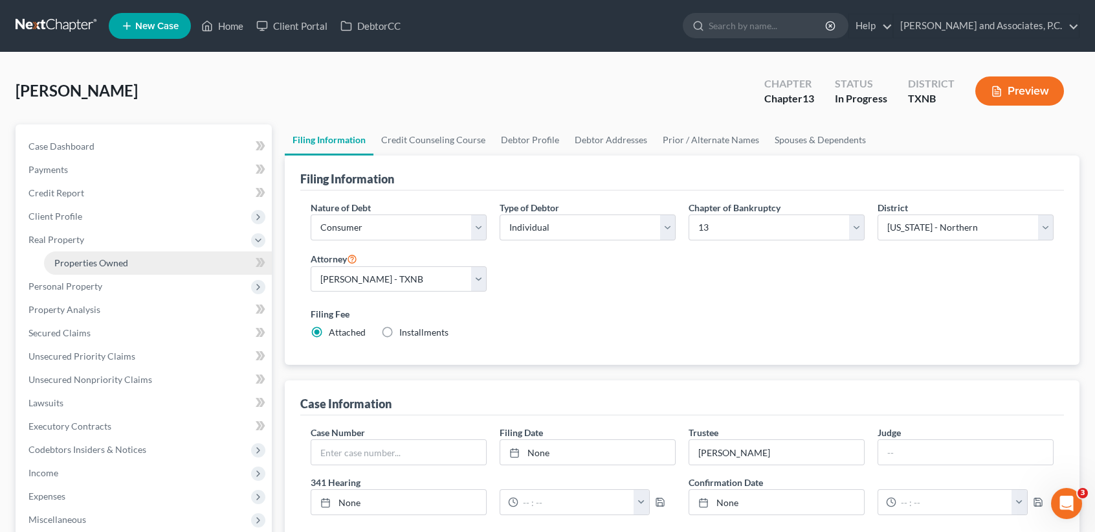
click at [131, 265] on link "Properties Owned" at bounding box center [158, 262] width 228 height 23
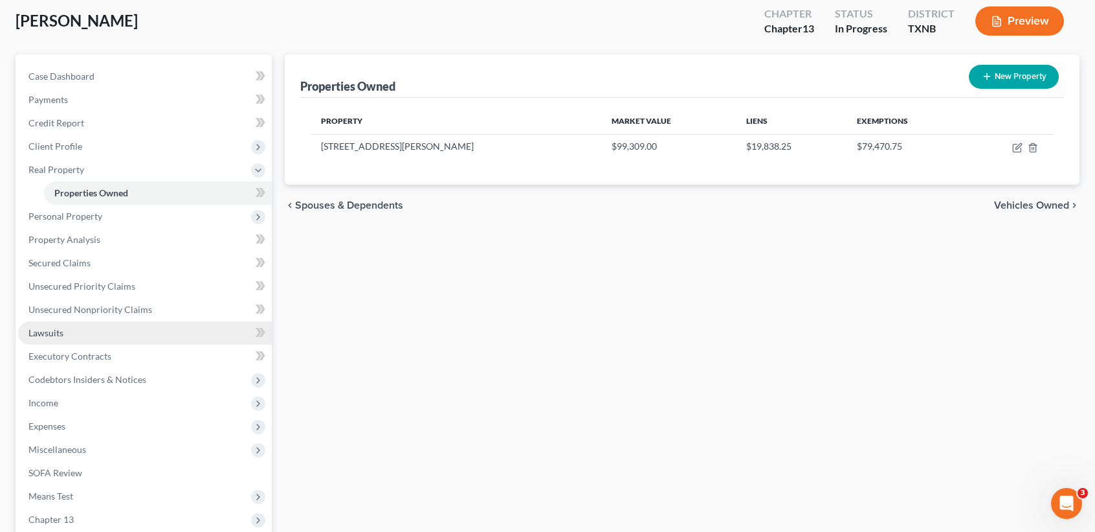
scroll to position [86, 0]
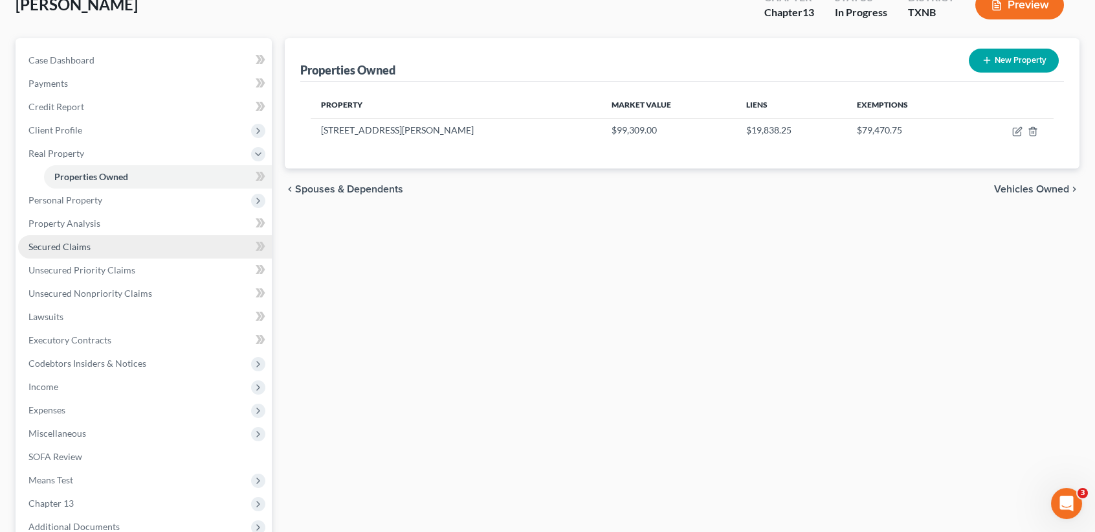
click at [55, 251] on link "Secured Claims" at bounding box center [145, 246] width 254 height 23
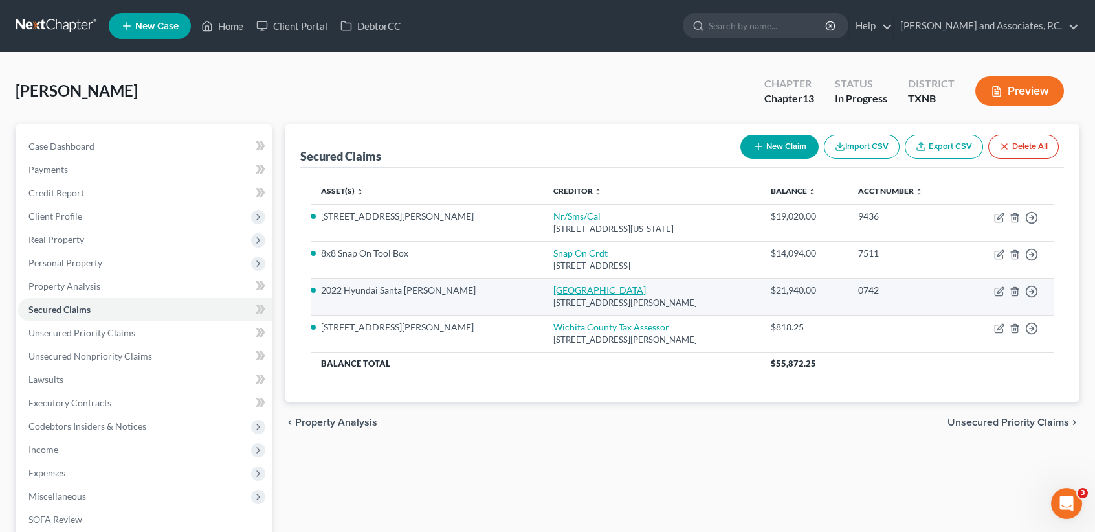
click at [554, 287] on link "Union Square" at bounding box center [600, 289] width 93 height 11
select select "45"
select select "0"
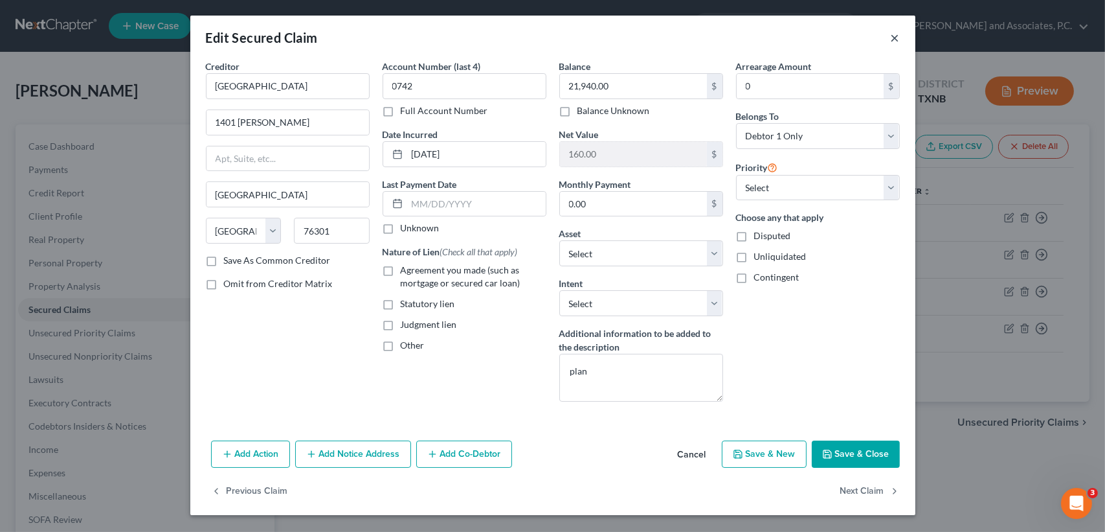
click at [893, 40] on button "×" at bounding box center [895, 38] width 9 height 16
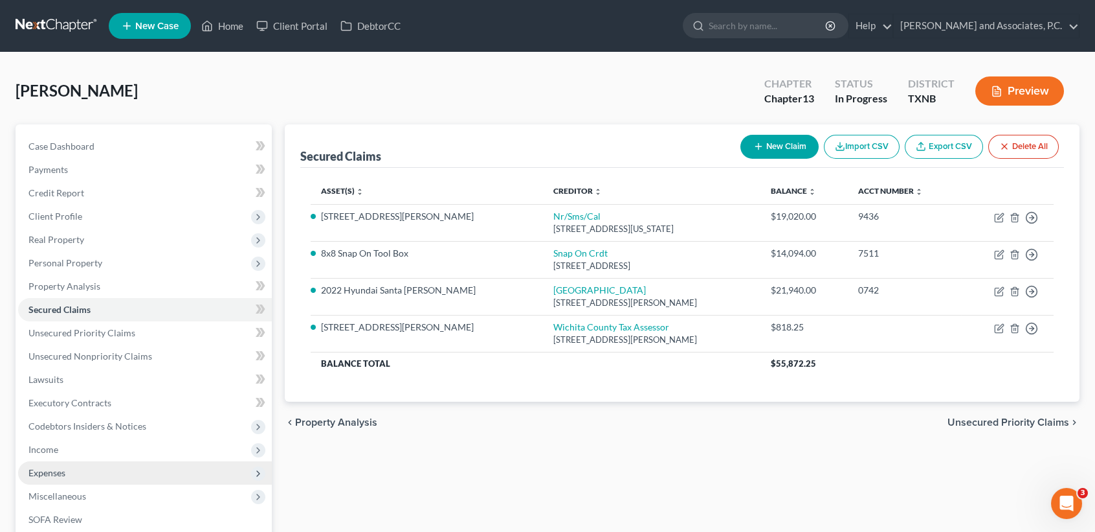
click at [93, 475] on span "Expenses" at bounding box center [145, 472] width 254 height 23
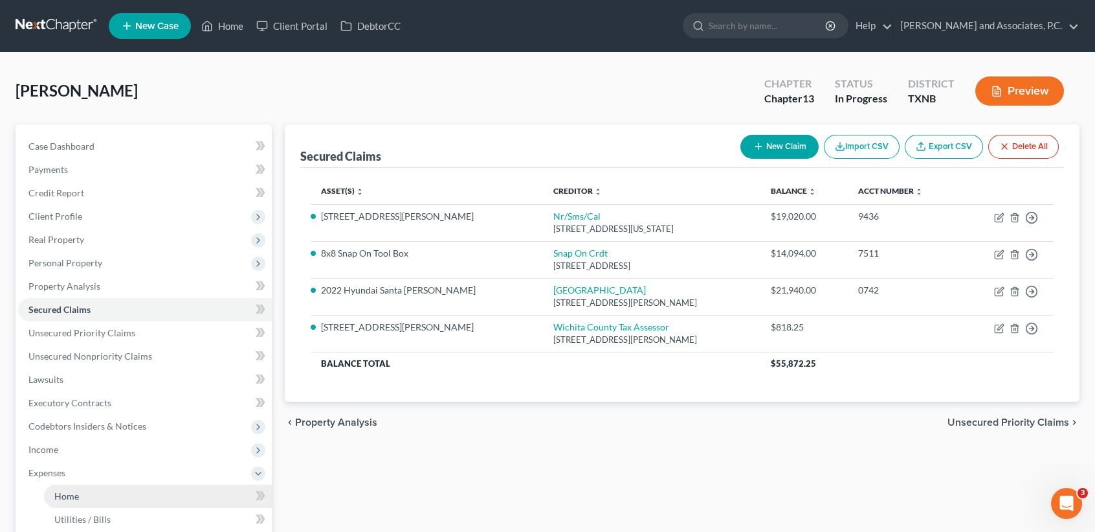
click at [88, 496] on link "Home" at bounding box center [158, 495] width 228 height 23
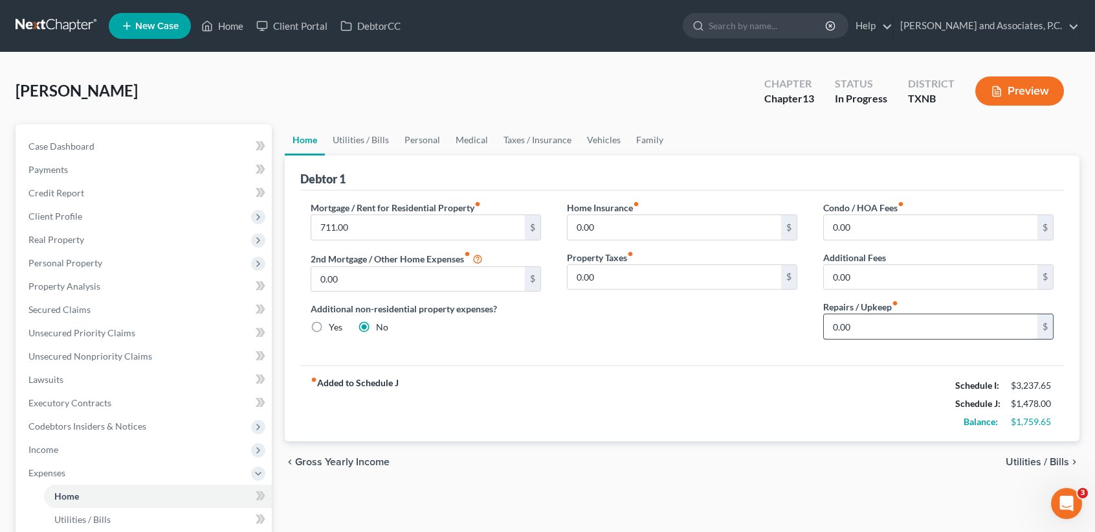
click at [882, 331] on input "0.00" at bounding box center [931, 326] width 214 height 25
drag, startPoint x: 876, startPoint y: 330, endPoint x: 761, endPoint y: 328, distance: 114.6
click at [772, 337] on div "Mortgage / Rent for Residential Property fiber_manual_record 711.00 $ 2nd Mortg…" at bounding box center [682, 275] width 769 height 149
type input "200.00"
click at [387, 140] on link "Utilities / Bills" at bounding box center [361, 139] width 72 height 31
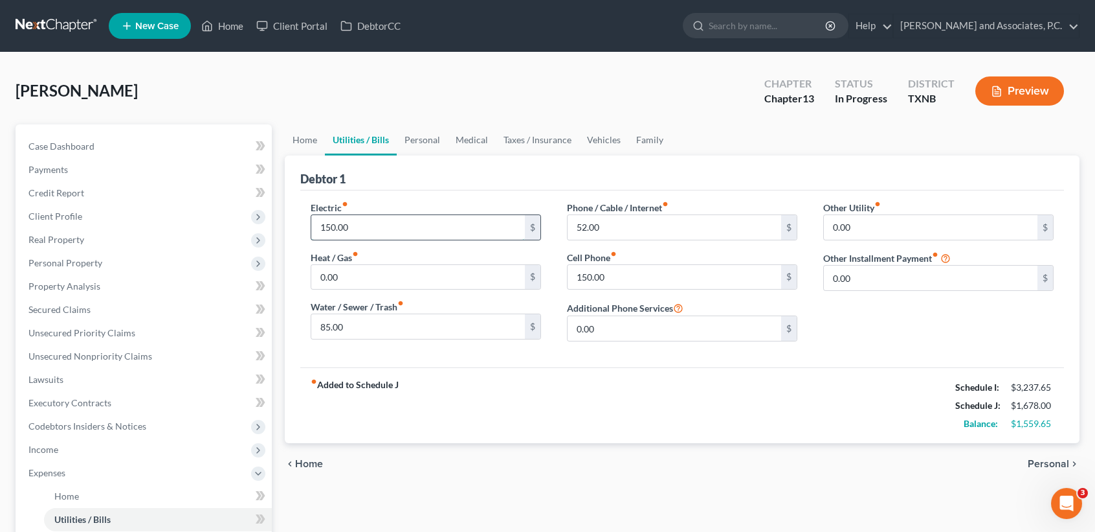
click at [358, 234] on input "150.00" at bounding box center [418, 227] width 214 height 25
type input "220.00"
drag, startPoint x: 368, startPoint y: 319, endPoint x: 376, endPoint y: 317, distance: 8.2
click at [370, 319] on input "85.00" at bounding box center [418, 326] width 214 height 25
type input "110.00"
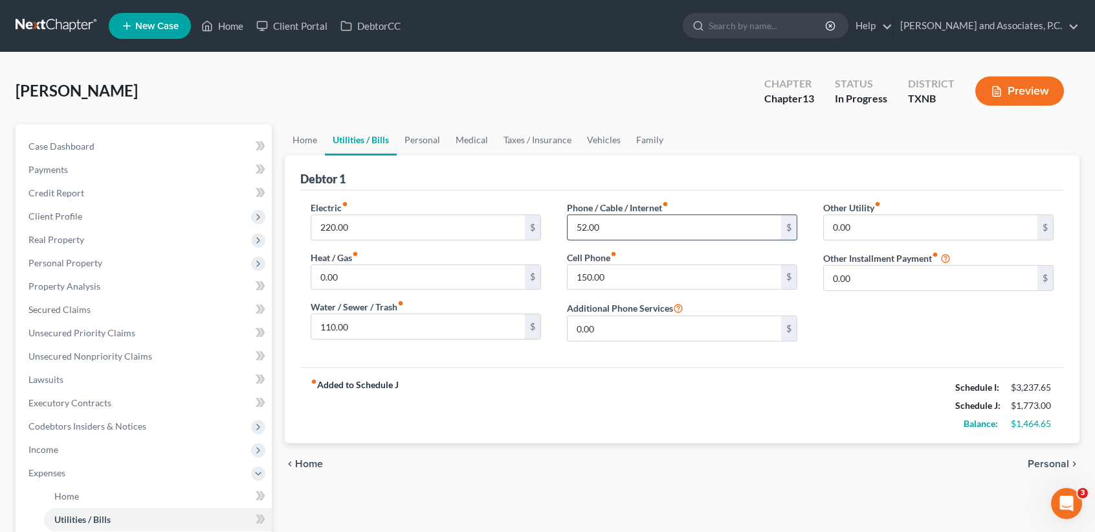
click at [675, 223] on input "52.00" at bounding box center [675, 227] width 214 height 25
type input "1"
type input "126.00"
click at [690, 265] on input "150.00" at bounding box center [675, 277] width 214 height 25
type input "180.65"
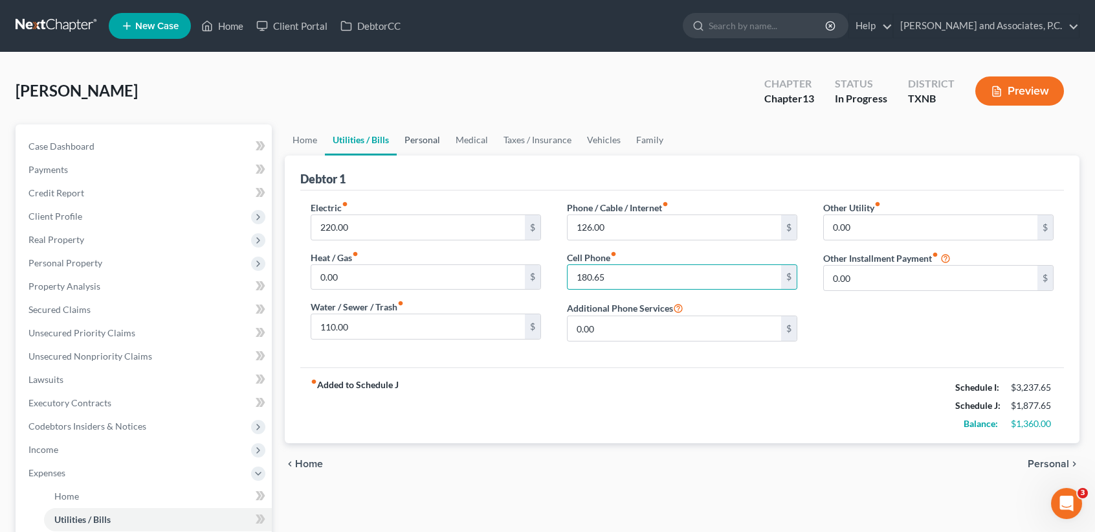
click at [424, 142] on link "Personal" at bounding box center [422, 139] width 51 height 31
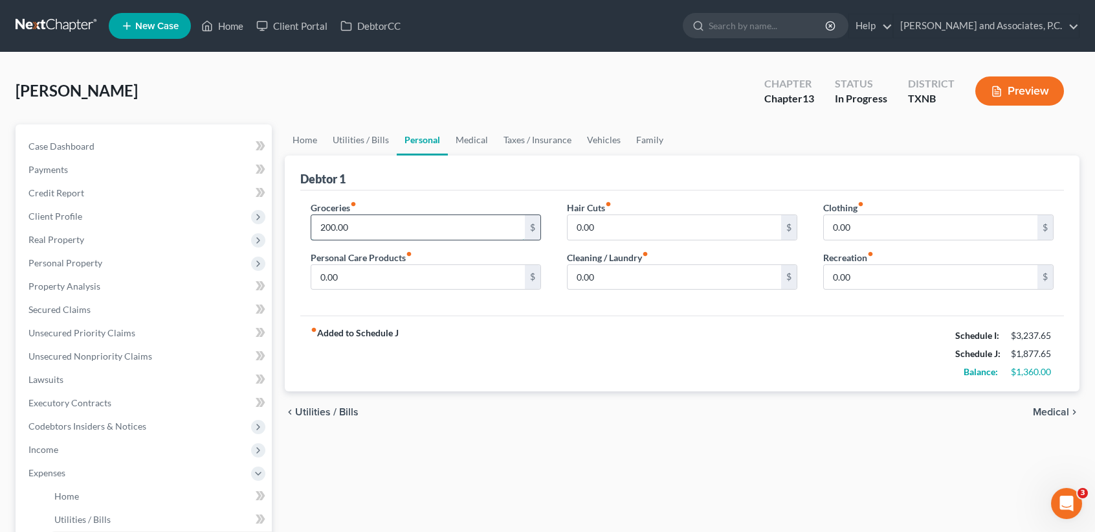
click at [421, 229] on input "200.00" at bounding box center [418, 227] width 214 height 25
type input "400.00"
click at [649, 232] on input "0.00" at bounding box center [675, 227] width 214 height 25
type input "20.00"
click at [883, 218] on input "0.00" at bounding box center [931, 227] width 214 height 25
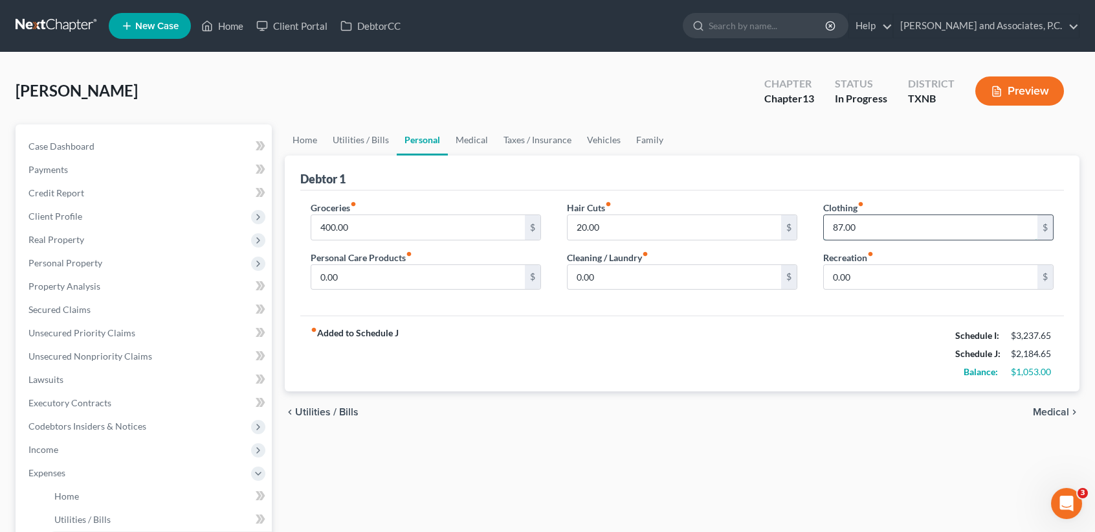
type input "87.00"
click at [429, 258] on div "Personal Care Products fiber_manual_record 0.00 $" at bounding box center [426, 270] width 230 height 39
click at [430, 274] on input "0.00" at bounding box center [418, 277] width 214 height 25
type input "48.00"
type input "44.00"
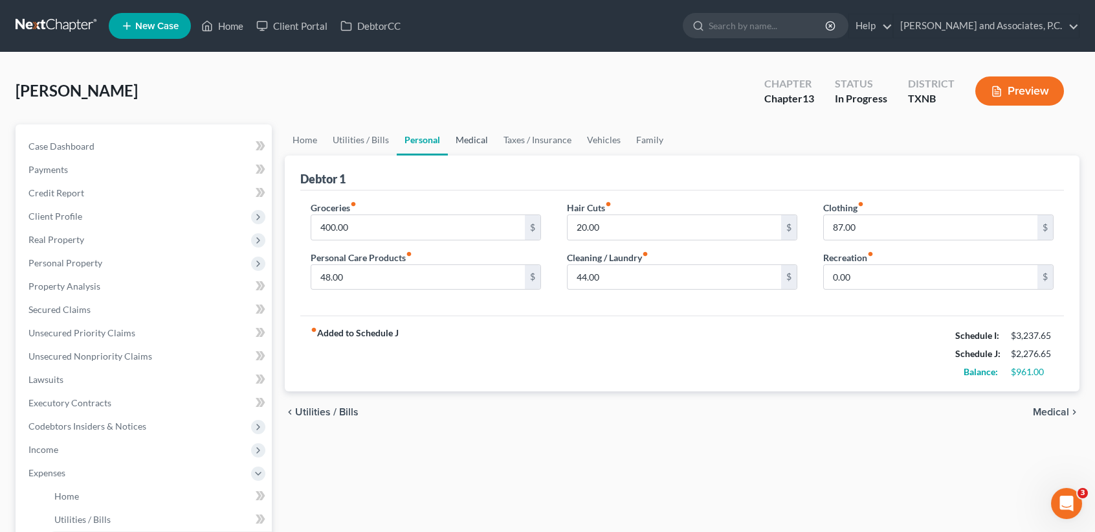
click at [477, 143] on link "Medical" at bounding box center [472, 139] width 48 height 31
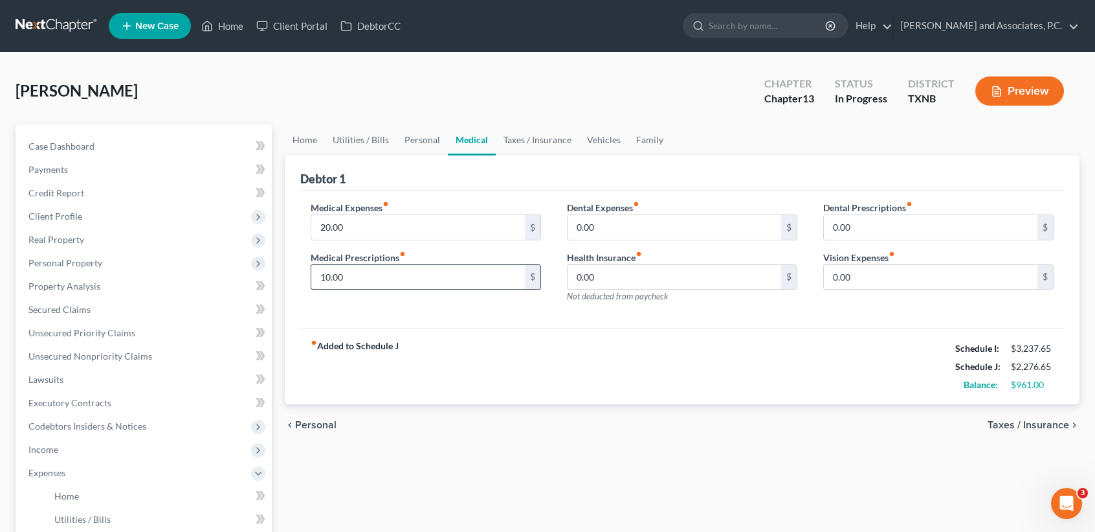
drag, startPoint x: 497, startPoint y: 275, endPoint x: 484, endPoint y: 265, distance: 16.3
click at [499, 275] on input "10.00" at bounding box center [418, 277] width 214 height 25
type input "25.00"
click at [534, 149] on link "Taxes / Insurance" at bounding box center [538, 139] width 84 height 31
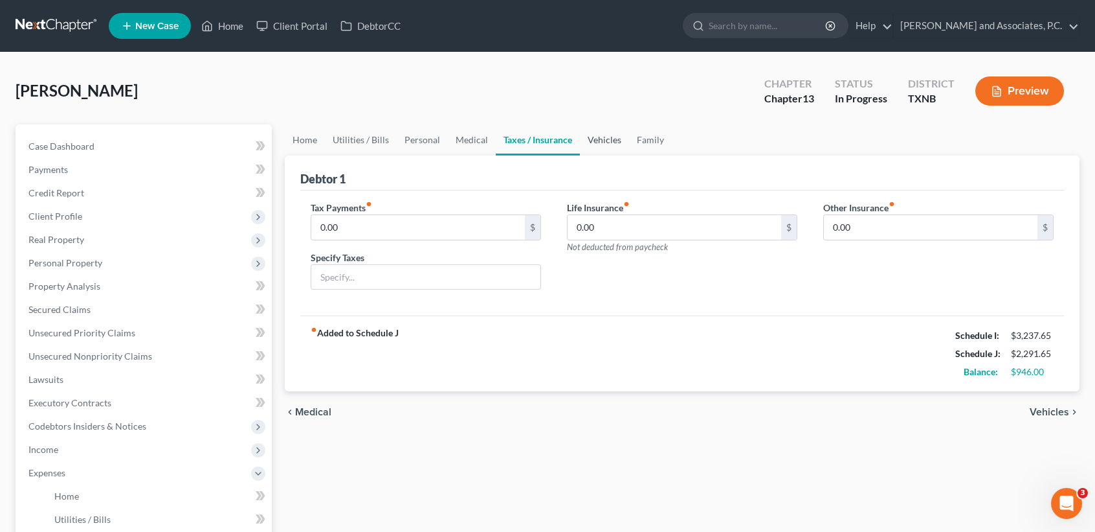
click at [600, 151] on link "Vehicles" at bounding box center [604, 139] width 49 height 31
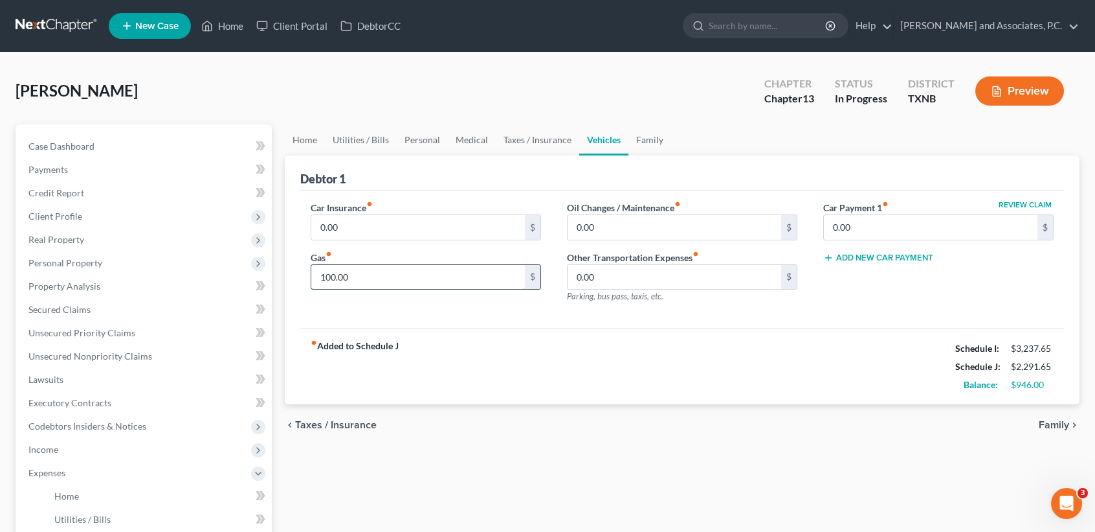
click at [510, 283] on input "100.00" at bounding box center [418, 277] width 214 height 25
type input "250.00"
click at [649, 142] on link "Family" at bounding box center [650, 139] width 43 height 31
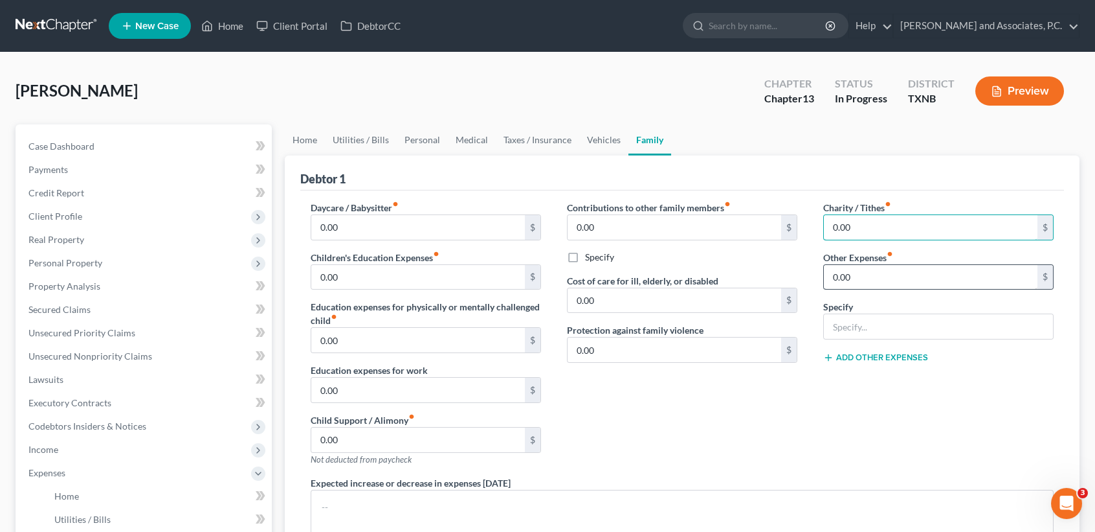
drag, startPoint x: 893, startPoint y: 221, endPoint x: 879, endPoint y: 286, distance: 66.8
click at [893, 220] on input "0.00" at bounding box center [931, 227] width 214 height 25
type input "100.00"
click at [622, 135] on link "Vehicles" at bounding box center [603, 139] width 49 height 31
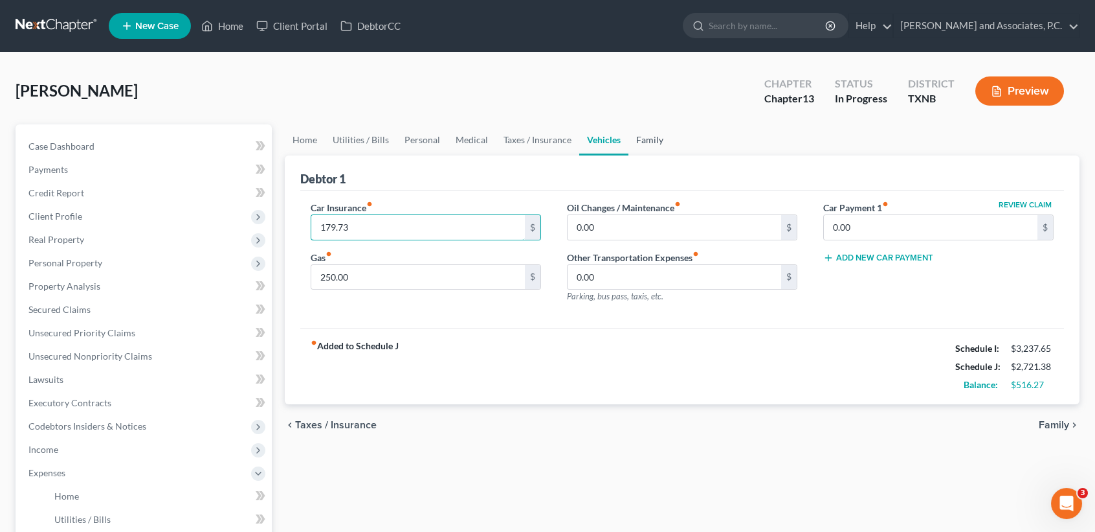
type input "179.73"
drag, startPoint x: 647, startPoint y: 144, endPoint x: 679, endPoint y: 185, distance: 51.7
click at [647, 144] on link "Family" at bounding box center [650, 139] width 43 height 31
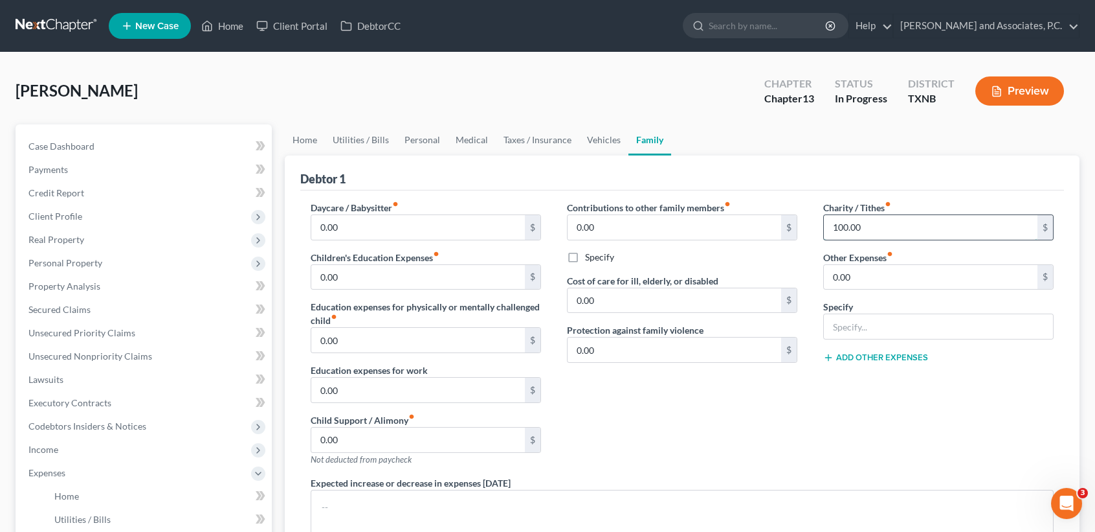
click at [882, 219] on input "100.00" at bounding box center [931, 227] width 214 height 25
type input "50.00"
click at [370, 134] on link "Utilities / Bills" at bounding box center [361, 139] width 72 height 31
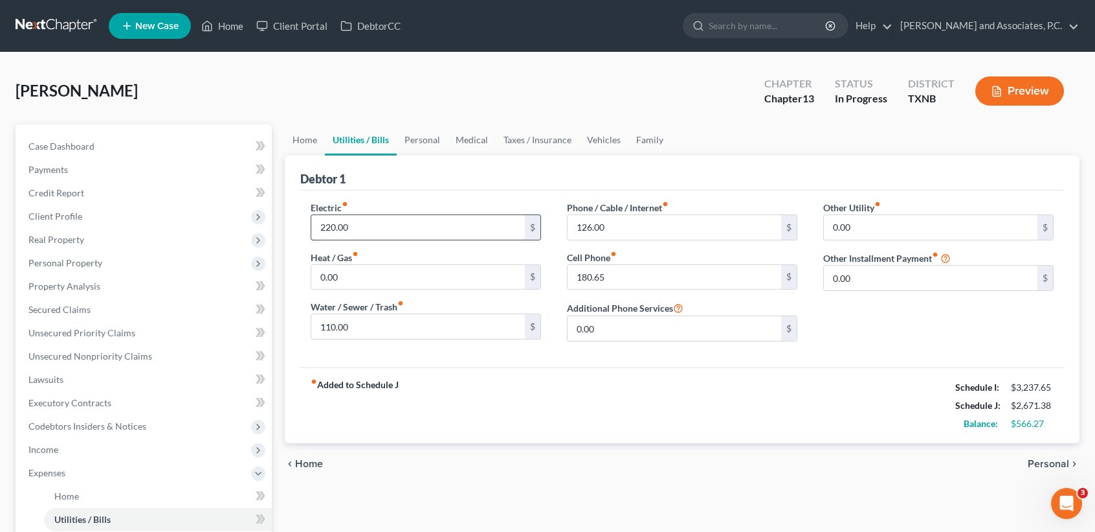
click at [417, 228] on input "220.00" at bounding box center [418, 227] width 214 height 25
type input "200.00"
click at [645, 275] on input "180.65" at bounding box center [675, 277] width 214 height 25
type input "192.92"
click at [649, 140] on link "Family" at bounding box center [650, 139] width 43 height 31
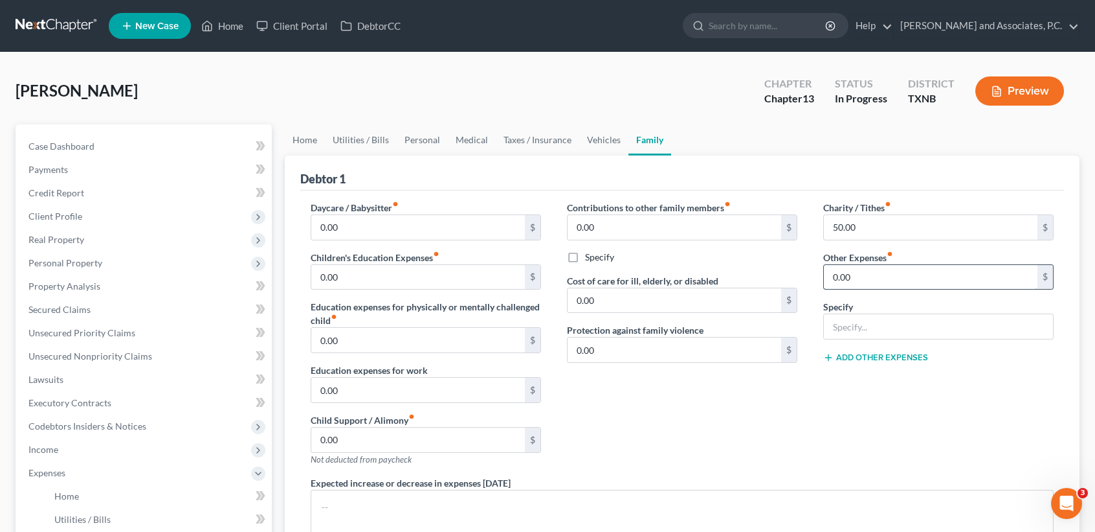
click at [895, 270] on input "0.00" at bounding box center [931, 277] width 214 height 25
type input "320.00"
click at [904, 327] on input "text" at bounding box center [938, 326] width 229 height 25
type input "Snap-On"
click at [341, 150] on link "Utilities / Bills" at bounding box center [361, 139] width 72 height 31
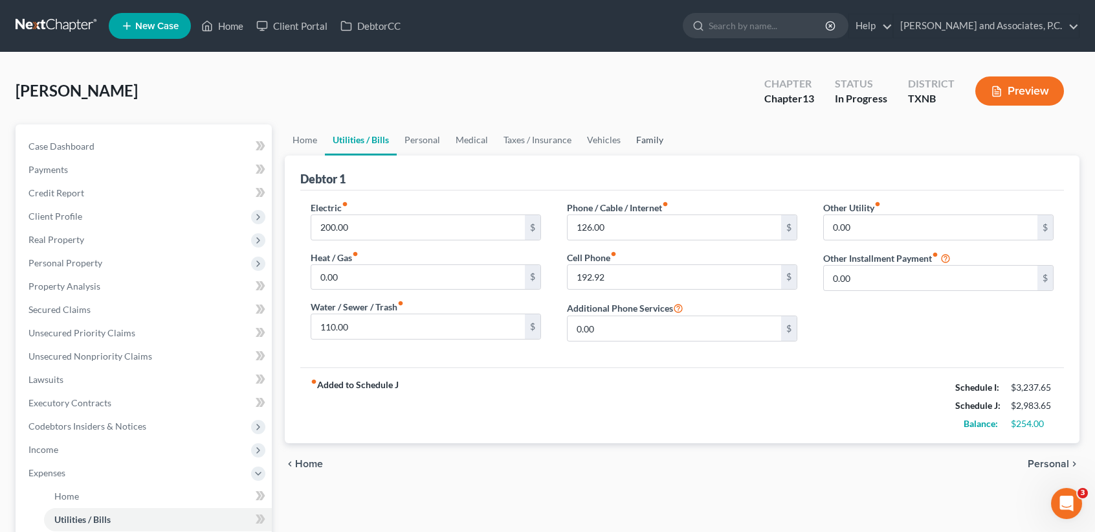
drag, startPoint x: 645, startPoint y: 135, endPoint x: 807, endPoint y: 204, distance: 176.7
click at [647, 135] on link "Family" at bounding box center [650, 139] width 43 height 31
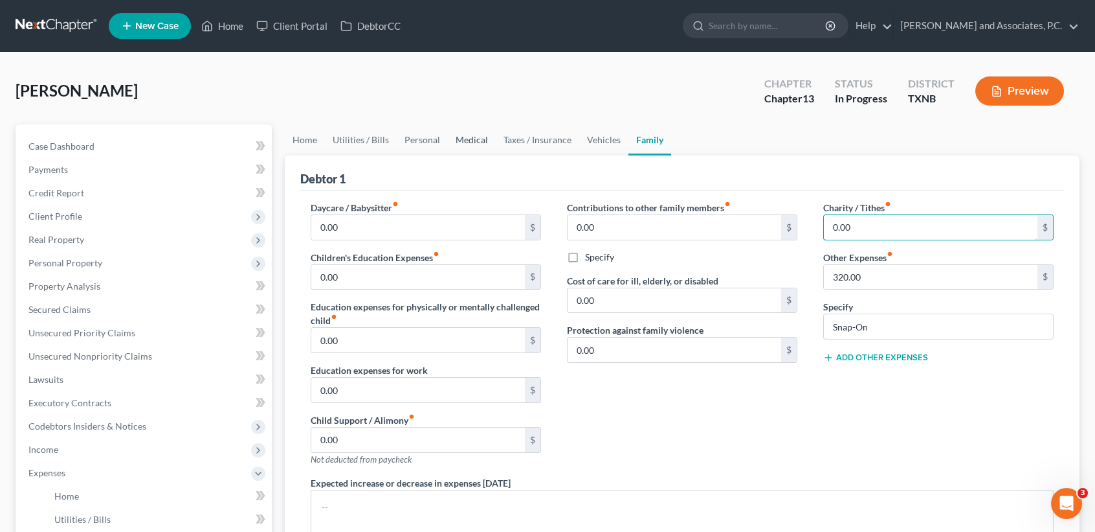
type input "0.00"
click at [448, 137] on link "Medical" at bounding box center [472, 139] width 48 height 31
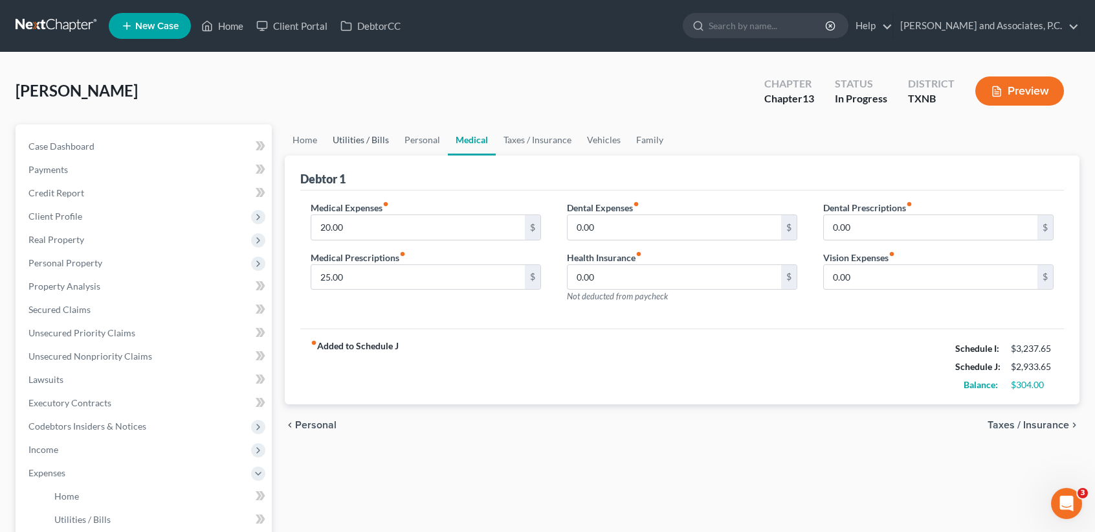
click at [370, 143] on link "Utilities / Bills" at bounding box center [361, 139] width 72 height 31
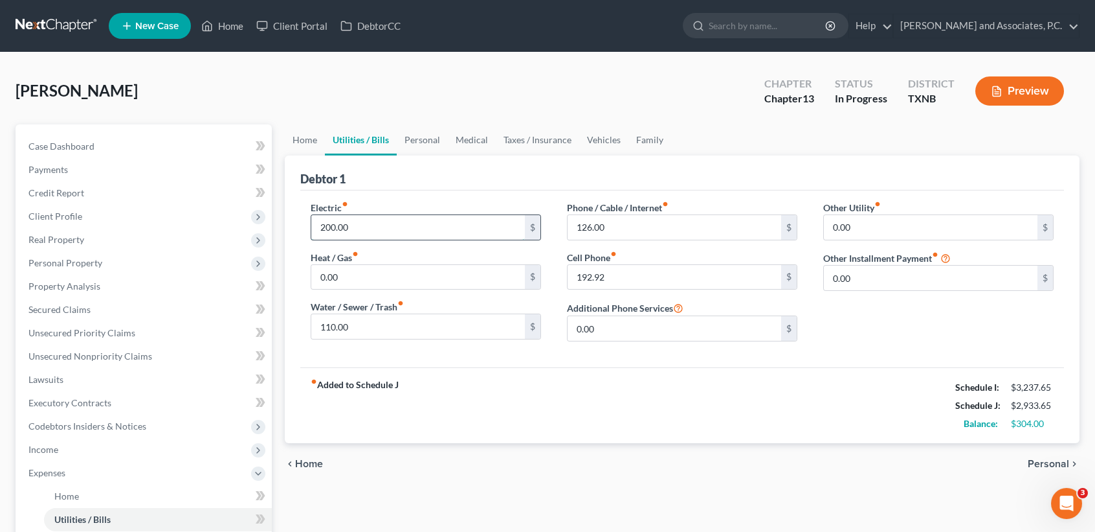
click at [377, 224] on input "200.00" at bounding box center [418, 227] width 214 height 25
type input "175.00"
click at [667, 280] on input "192.92" at bounding box center [675, 277] width 214 height 25
type input "1"
type input "110.92"
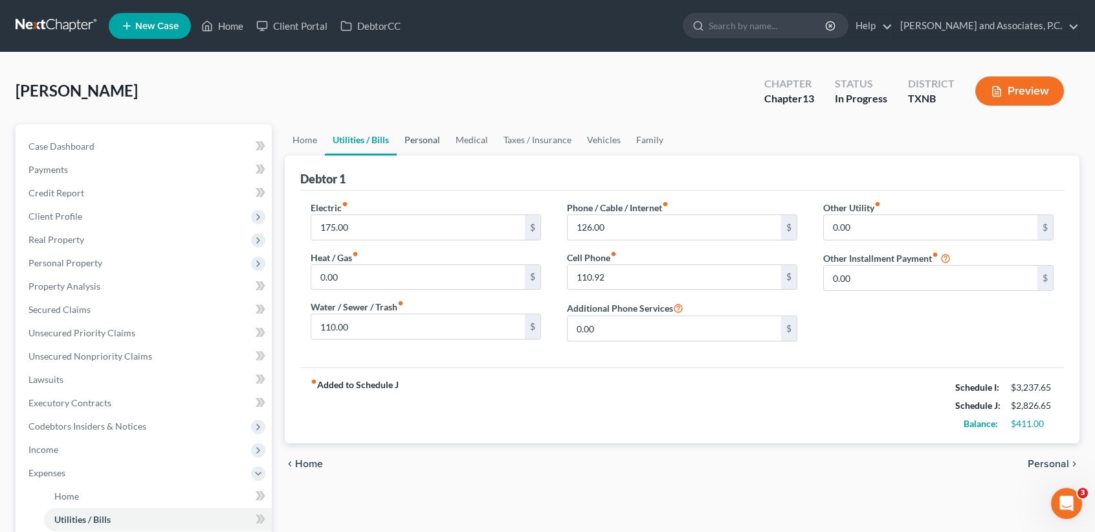
click at [420, 132] on link "Personal" at bounding box center [422, 139] width 51 height 31
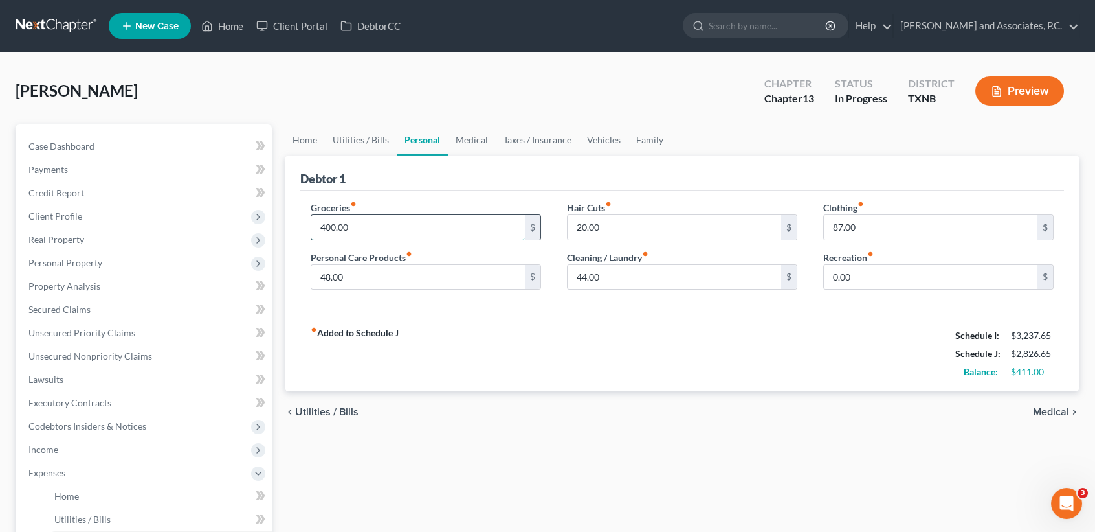
click at [388, 233] on input "400.00" at bounding box center [418, 227] width 214 height 25
type input "300.00"
click at [625, 224] on input "20.00" at bounding box center [675, 227] width 214 height 25
type input "0.00"
click at [905, 237] on input "87.00" at bounding box center [931, 227] width 214 height 25
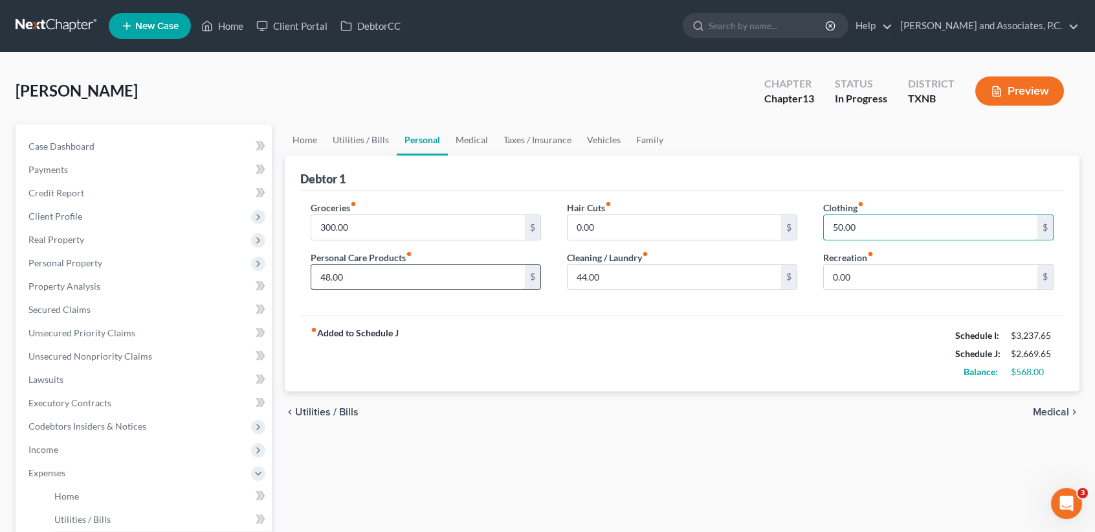
type input "50.00"
click at [423, 269] on input "48.00" at bounding box center [418, 277] width 214 height 25
type input "40.00"
click at [380, 143] on link "Utilities / Bills" at bounding box center [361, 139] width 72 height 31
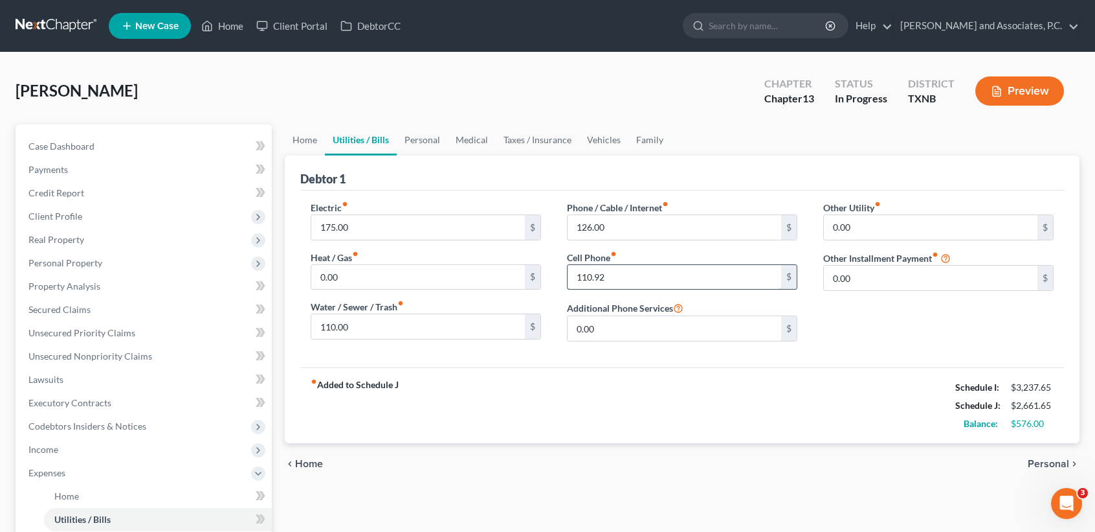
drag, startPoint x: 653, startPoint y: 278, endPoint x: 655, endPoint y: 255, distance: 23.4
click at [653, 278] on input "110.92" at bounding box center [675, 277] width 214 height 25
type input "112.92"
click at [651, 412] on div "fiber_manual_record Added to Schedule J Schedule I: $3,237.65 Schedule J: $2,66…" at bounding box center [682, 405] width 764 height 76
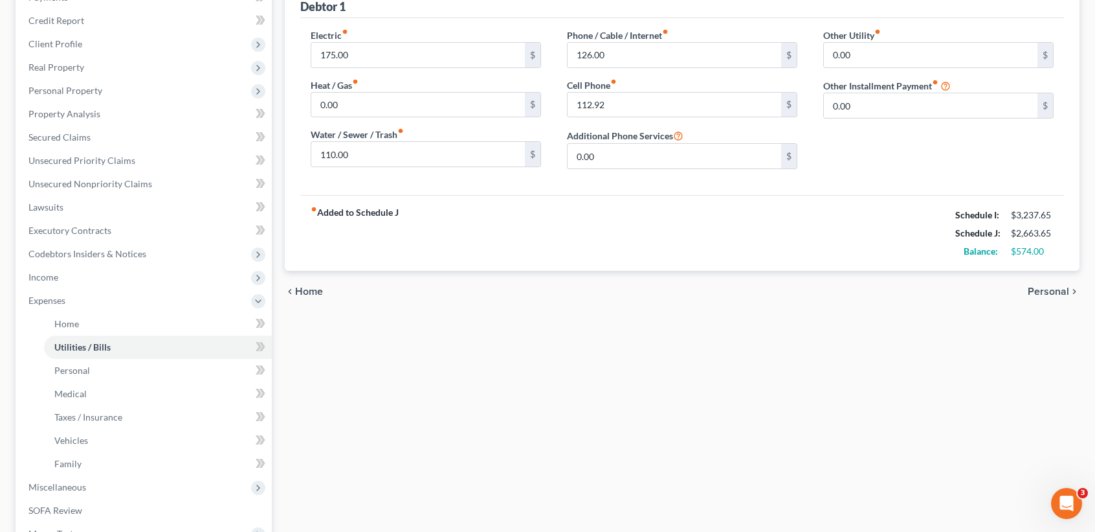
scroll to position [259, 0]
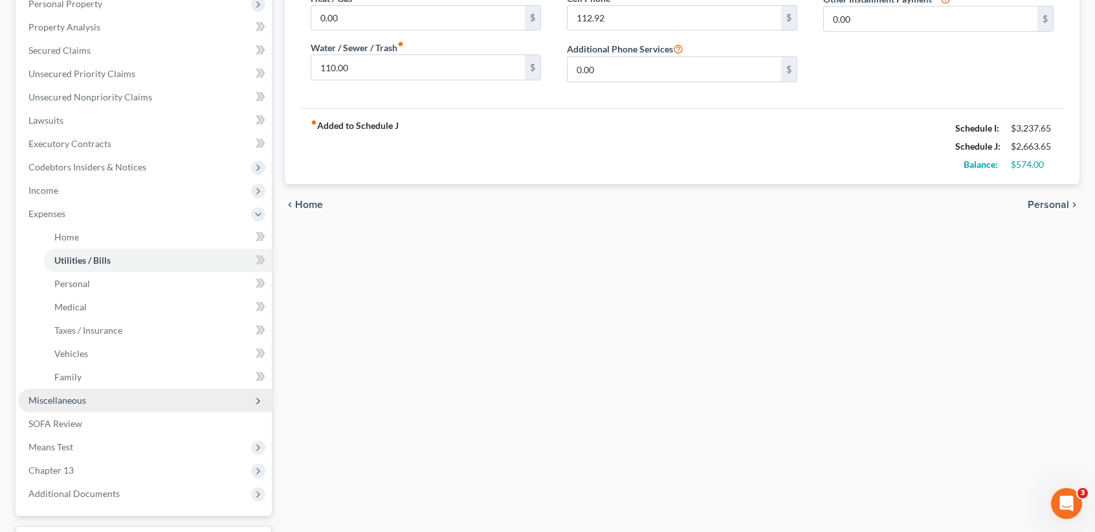
click at [69, 402] on span "Miscellaneous" at bounding box center [57, 399] width 58 height 11
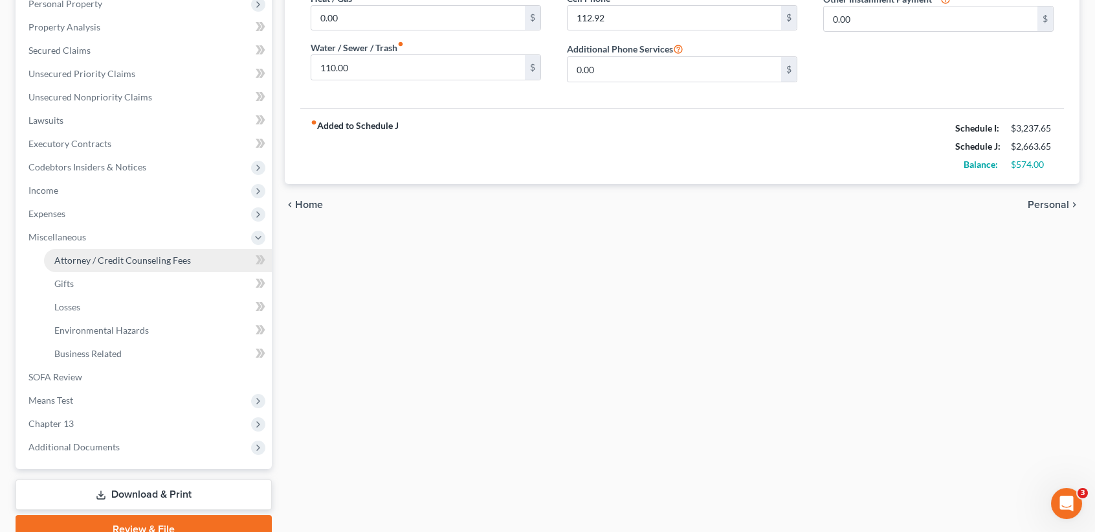
click at [118, 256] on span "Attorney / Credit Counseling Fees" at bounding box center [122, 259] width 137 height 11
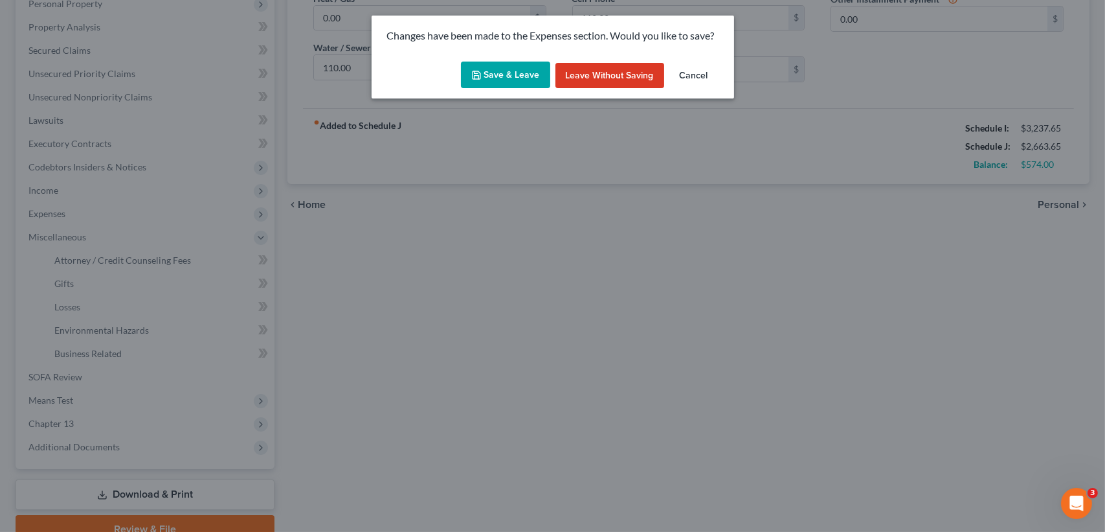
click at [486, 84] on button "Save & Leave" at bounding box center [505, 75] width 89 height 27
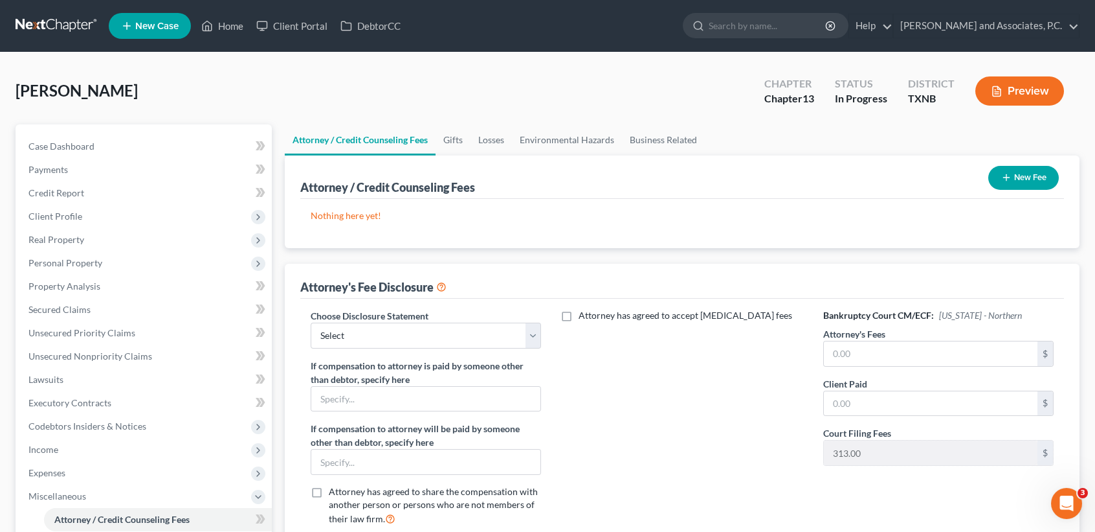
click at [1038, 183] on button "New Fee" at bounding box center [1024, 178] width 71 height 24
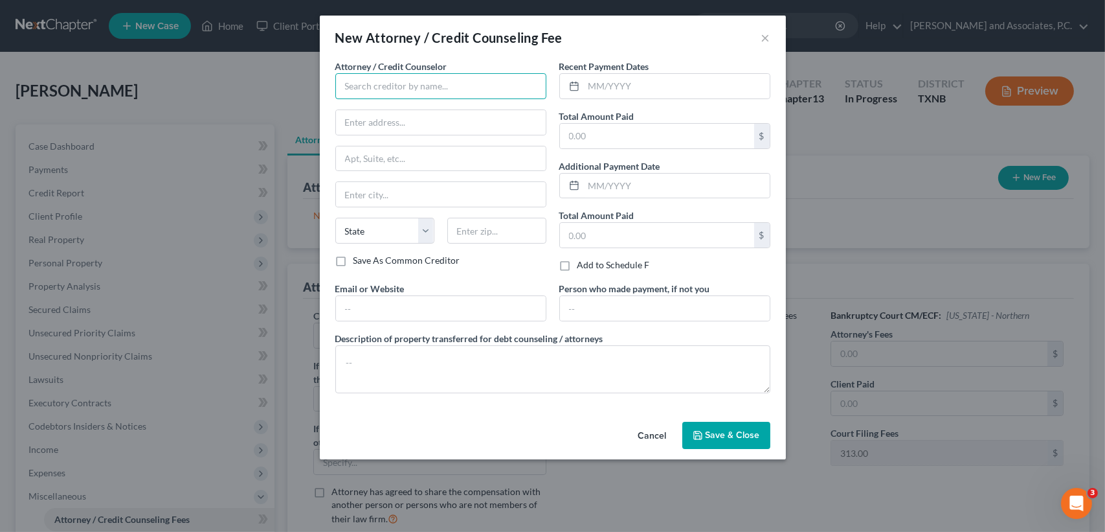
click at [425, 91] on input "text" at bounding box center [440, 86] width 211 height 26
type input "Monte J White & Associates"
type input "1106 Brook Ave"
type input "Wichita Falls"
select select "45"
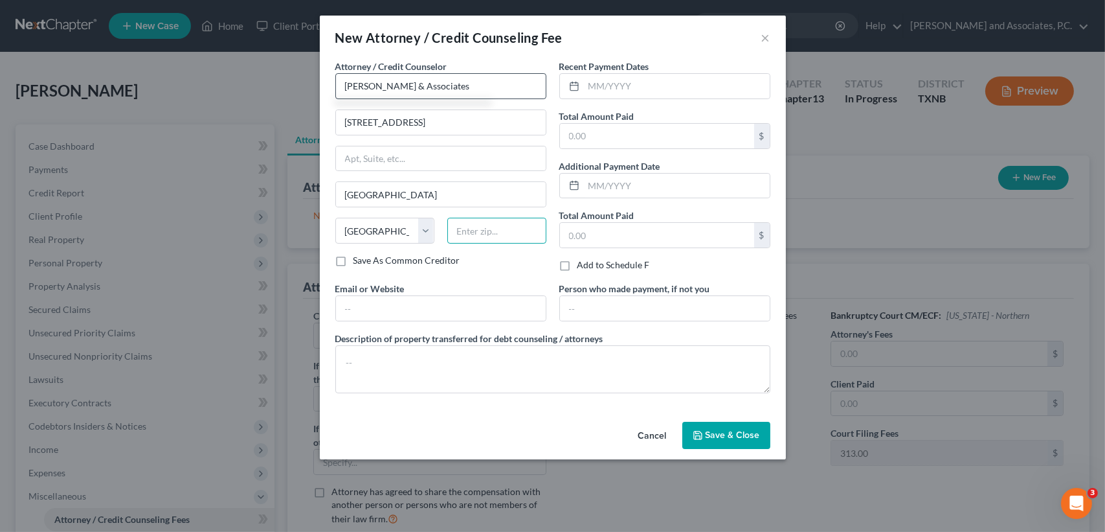
type input "76301"
click at [620, 137] on input "text" at bounding box center [657, 136] width 194 height 25
type input "315.10"
click at [699, 440] on button "Save & Close" at bounding box center [726, 434] width 88 height 27
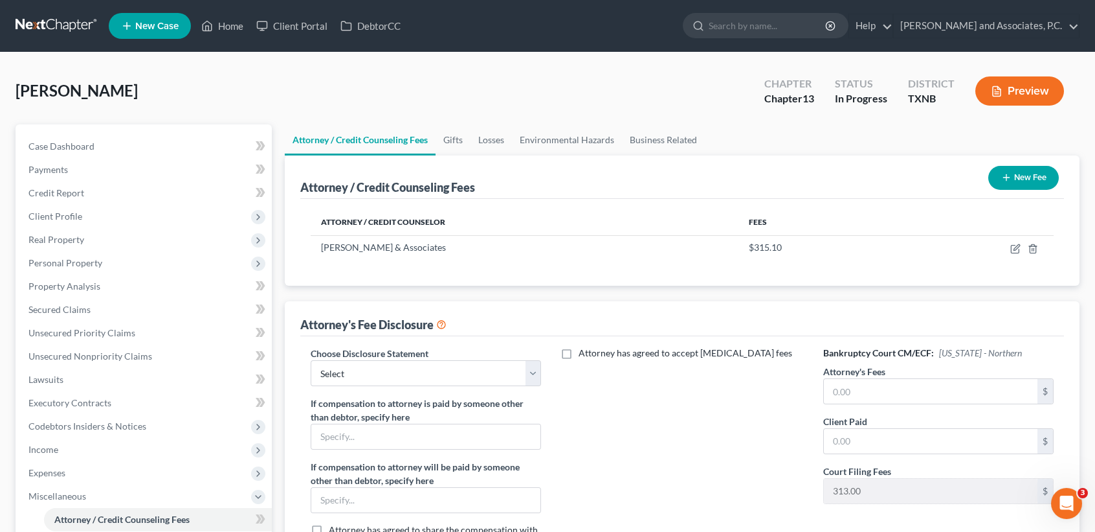
click at [1026, 182] on button "New Fee" at bounding box center [1024, 178] width 71 height 24
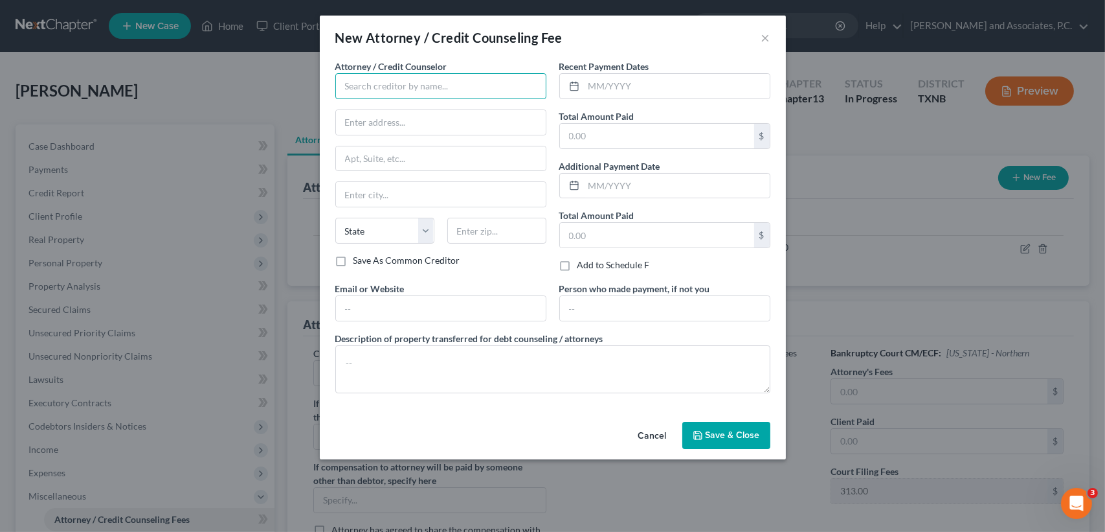
click at [504, 85] on input "text" at bounding box center [440, 86] width 211 height 26
type input "Universal Credit Service"
type input "370 Reed Road, Suite 100"
type input "Broomall"
select select "39"
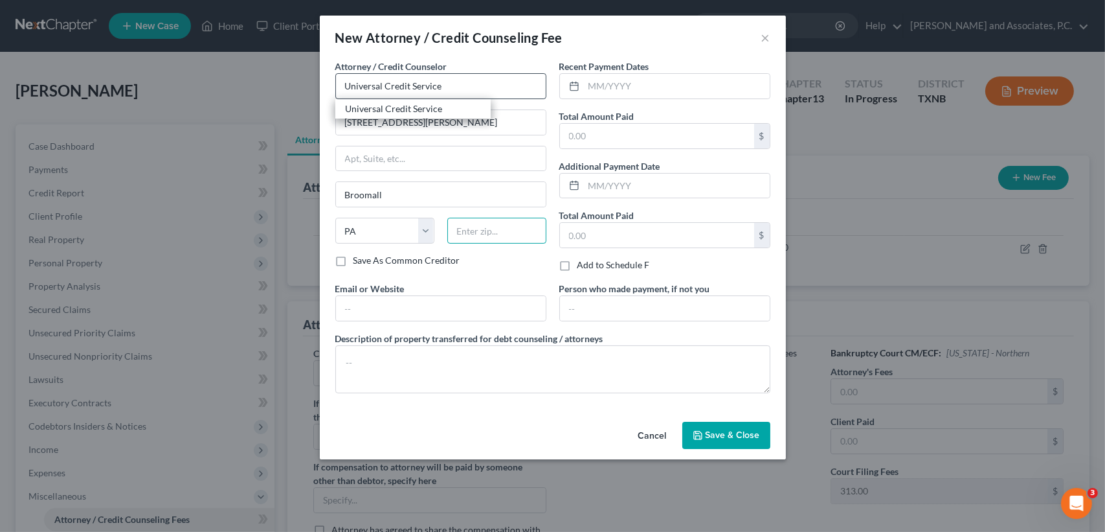
type input "19008"
drag, startPoint x: 599, startPoint y: 124, endPoint x: 604, endPoint y: 129, distance: 7.3
click at [599, 124] on input "text" at bounding box center [657, 136] width 194 height 25
click at [604, 130] on input "text" at bounding box center [657, 136] width 194 height 25
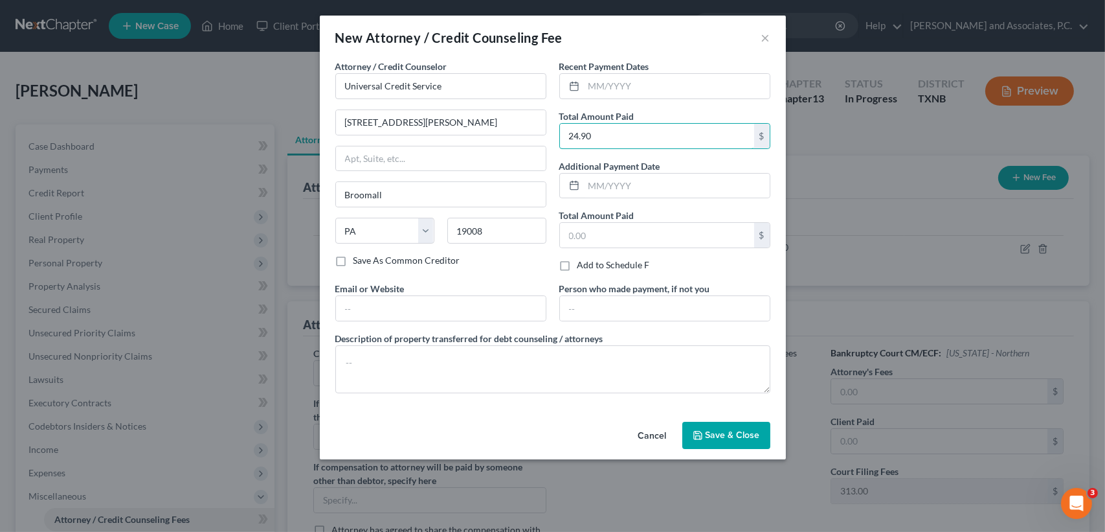
type input "24.90"
click at [728, 446] on button "Save & Close" at bounding box center [726, 434] width 88 height 27
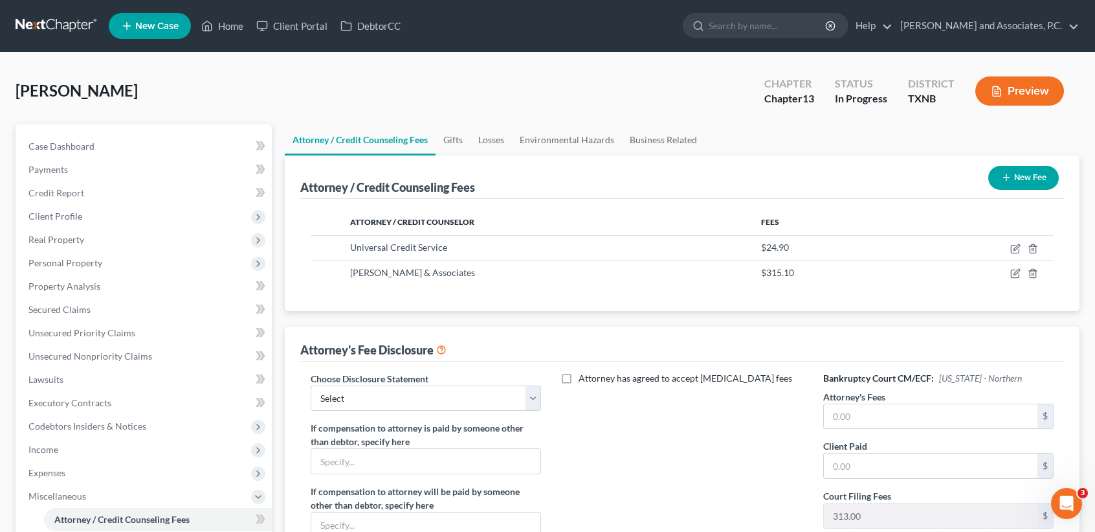
click at [1011, 174] on button "New Fee" at bounding box center [1024, 178] width 71 height 24
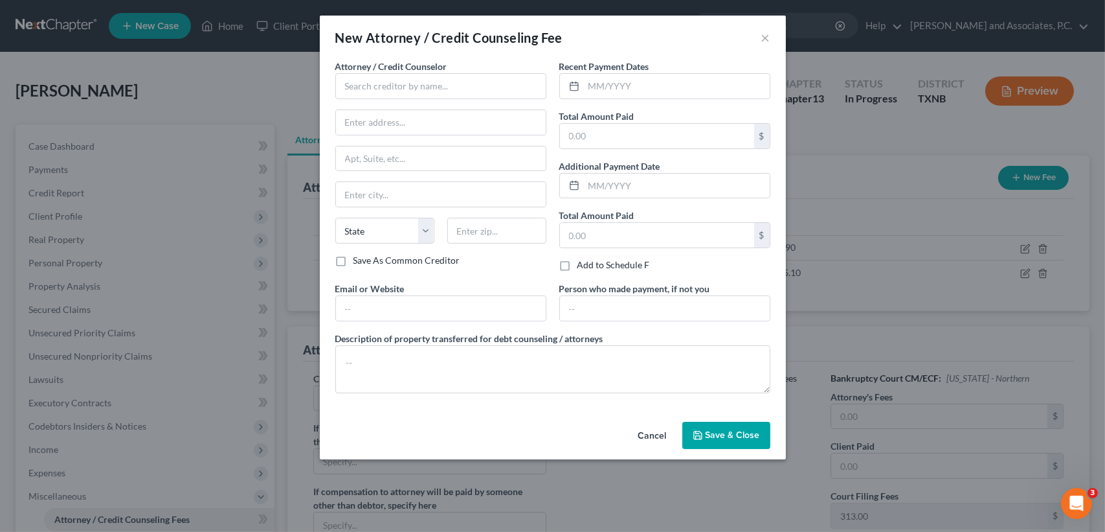
click at [469, 104] on div "Attorney / Credit Counselor * State AL AK AR AZ CA CO CT DE DC FL GA GU HI ID I…" at bounding box center [440, 157] width 211 height 194
click at [469, 95] on input "text" at bounding box center [440, 86] width 211 height 26
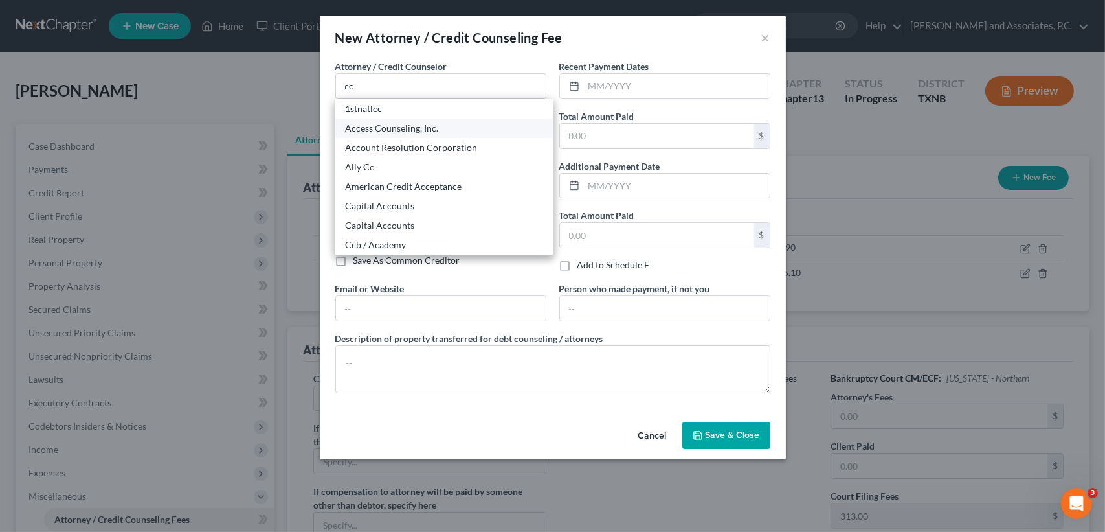
click at [405, 129] on div "Access Counseling, Inc." at bounding box center [444, 128] width 197 height 13
type input "Access Counseling, Inc."
type input "633 W. 5th Street"
type input "Los Angeles"
select select "4"
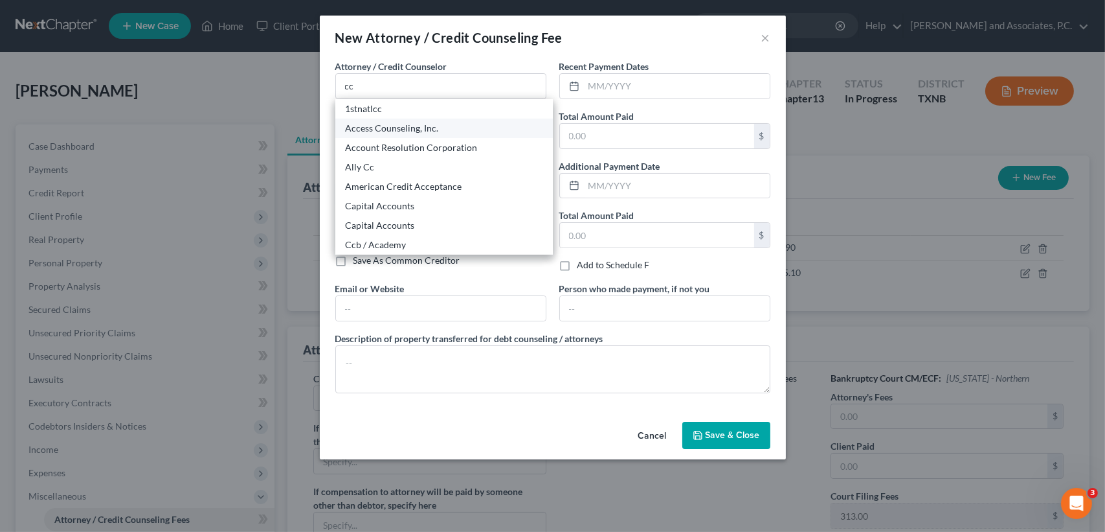
type input "90071"
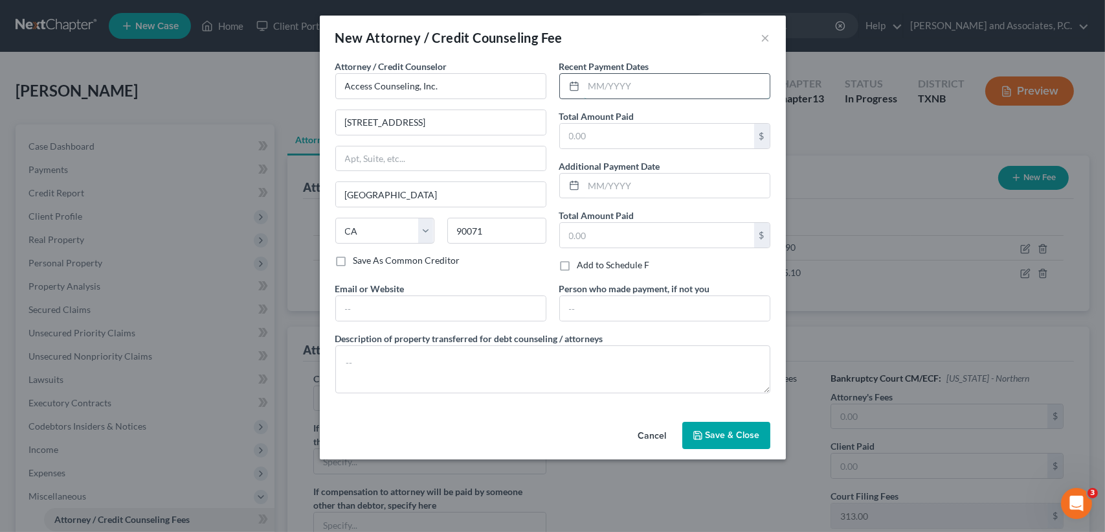
click at [629, 86] on input "text" at bounding box center [677, 86] width 186 height 25
drag, startPoint x: 638, startPoint y: 123, endPoint x: 638, endPoint y: 135, distance: 11.7
click at [638, 126] on div "Total Amount Paid $" at bounding box center [664, 128] width 211 height 39
click at [638, 135] on input "text" at bounding box center [657, 136] width 194 height 25
type input "24.90"
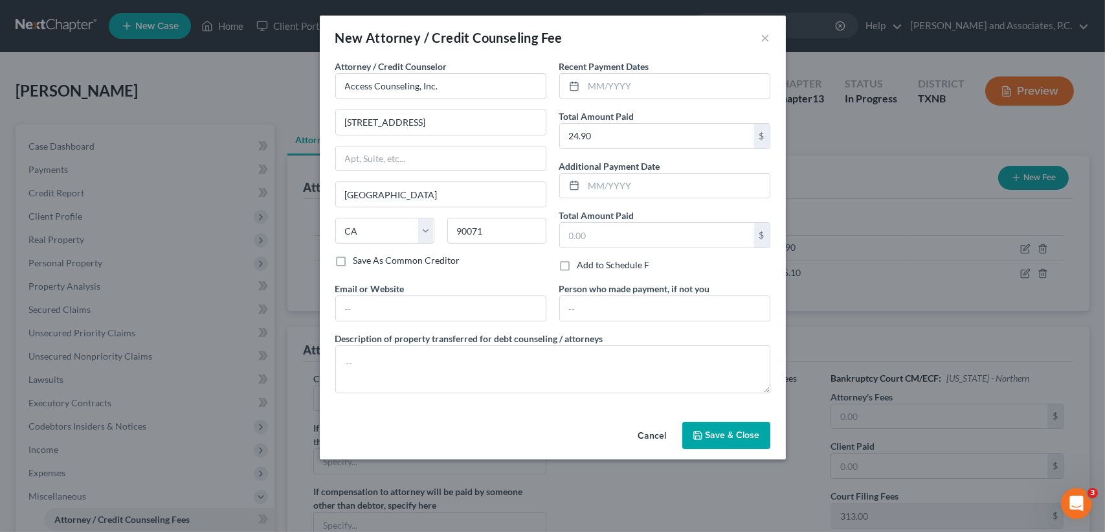
drag, startPoint x: 748, startPoint y: 432, endPoint x: 739, endPoint y: 420, distance: 15.3
click at [748, 432] on span "Save & Close" at bounding box center [733, 434] width 54 height 11
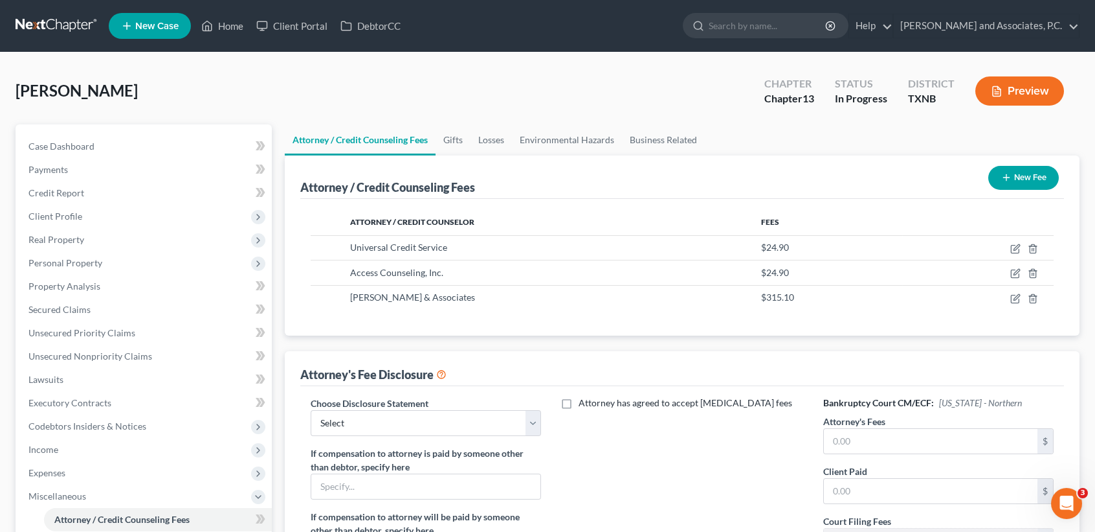
click at [469, 445] on div "Choose Disclosure Statement Select attorney disclosure-Oklahoma attorney disclo…" at bounding box center [426, 509] width 256 height 227
click at [470, 427] on select "Select attorney disclosure-Oklahoma attorney disclosure-Texas" at bounding box center [426, 423] width 230 height 26
select select "1"
click at [311, 410] on select "Select attorney disclosure-Oklahoma attorney disclosure-Texas" at bounding box center [426, 423] width 230 height 26
click at [941, 445] on input "text" at bounding box center [931, 441] width 214 height 25
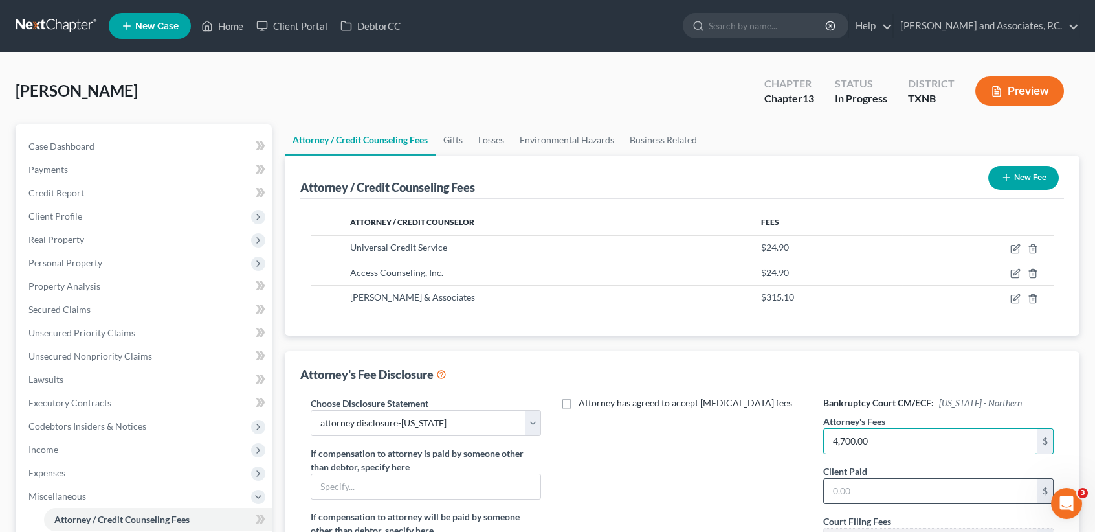
type input "4,700.00"
click at [927, 488] on input "text" at bounding box center [931, 490] width 214 height 25
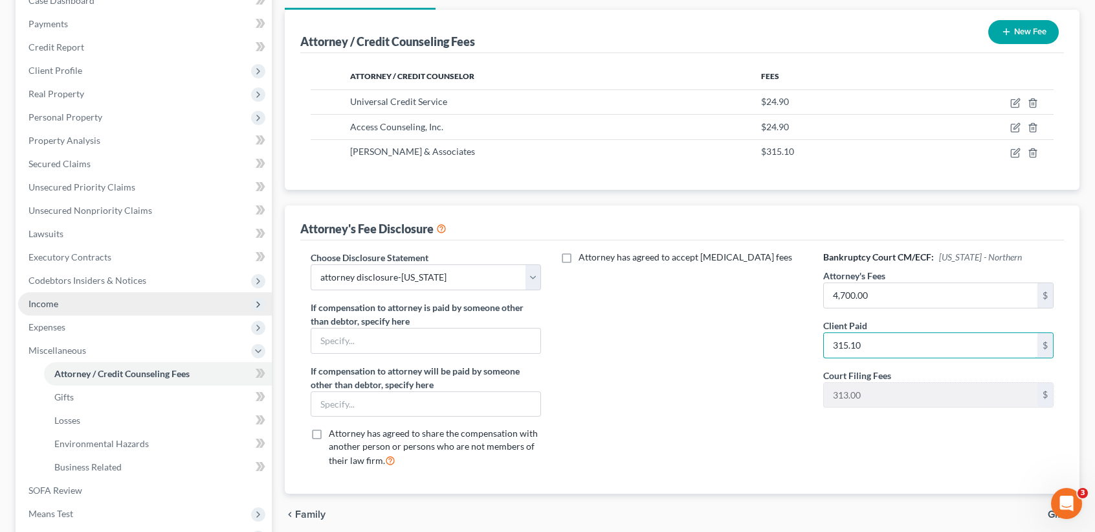
scroll to position [172, 0]
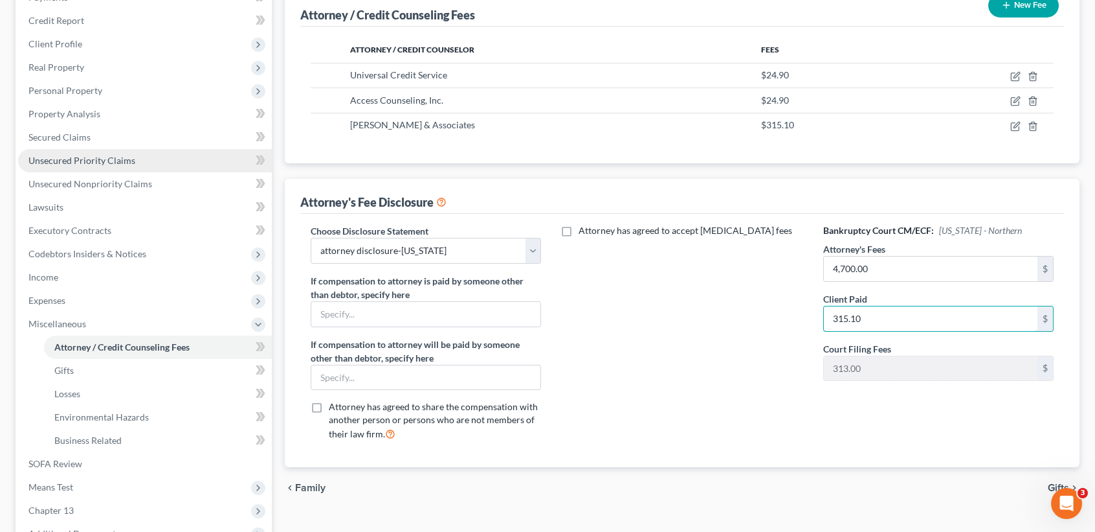
type input "315.10"
click at [152, 158] on link "Unsecured Priority Claims" at bounding box center [145, 160] width 254 height 23
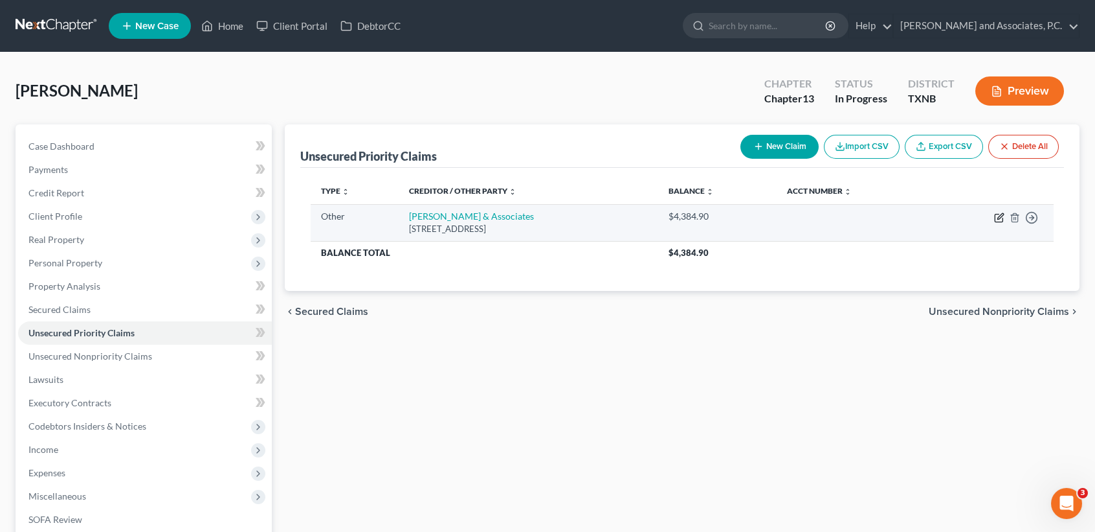
click at [998, 216] on icon "button" at bounding box center [999, 217] width 10 height 10
select select "9"
select select "0"
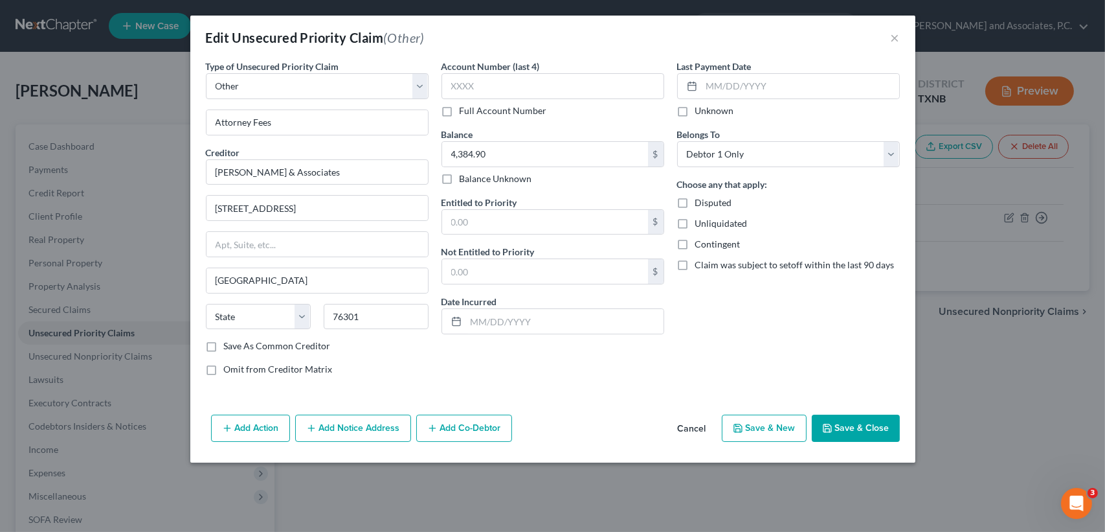
click at [877, 425] on button "Save & Close" at bounding box center [856, 427] width 88 height 27
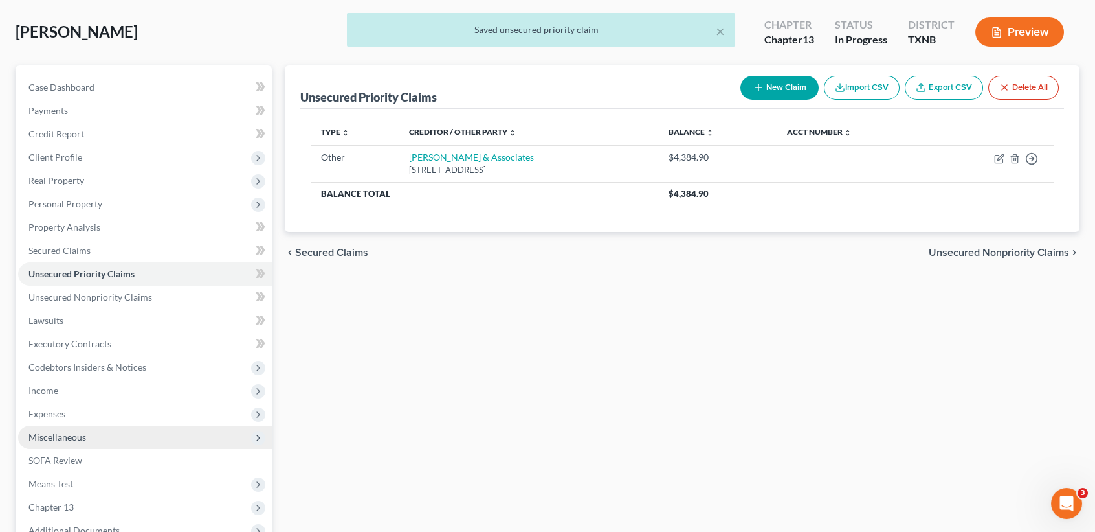
scroll to position [86, 0]
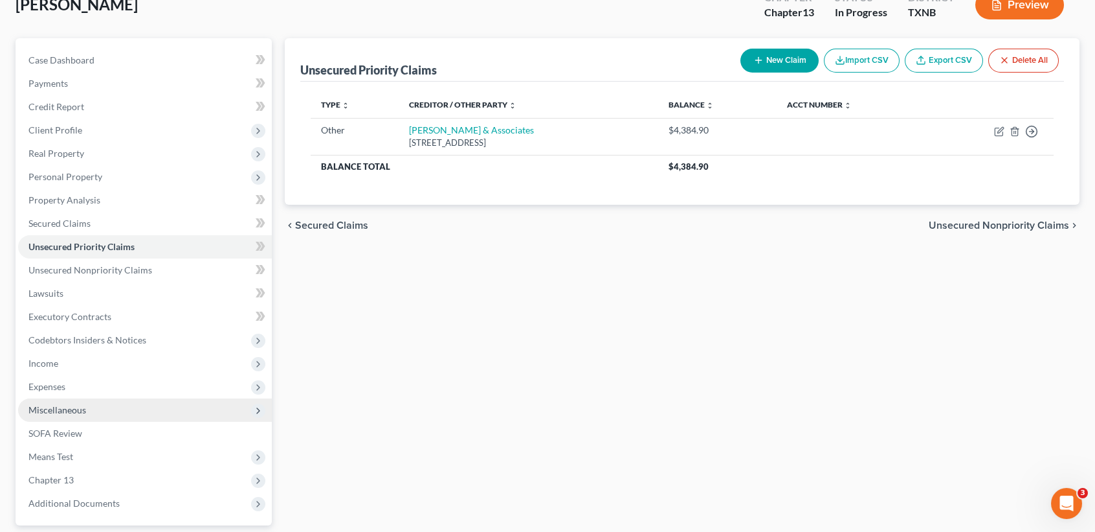
click at [97, 412] on span "Miscellaneous" at bounding box center [145, 409] width 254 height 23
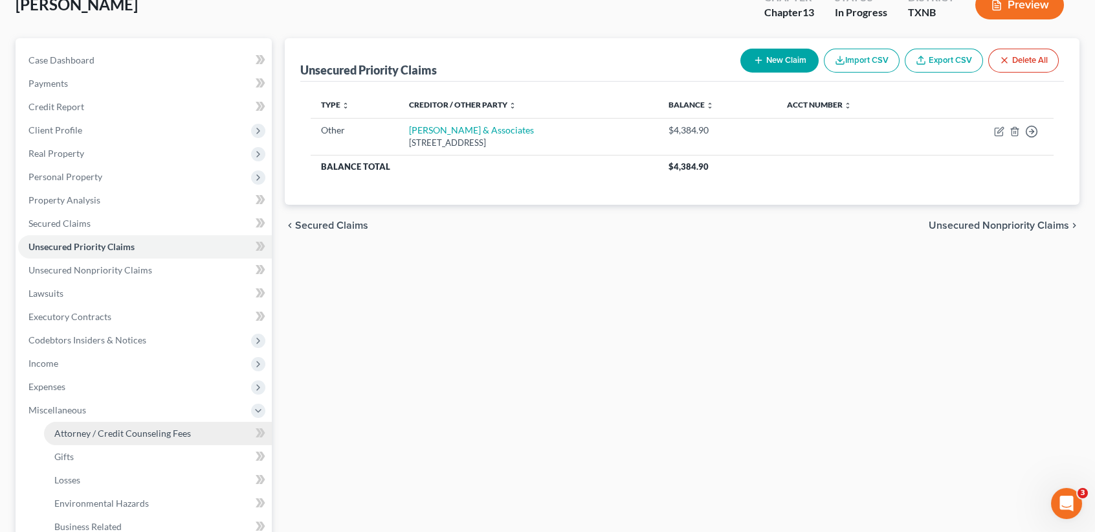
click at [97, 428] on span "Attorney / Credit Counseling Fees" at bounding box center [122, 432] width 137 height 11
select select "1"
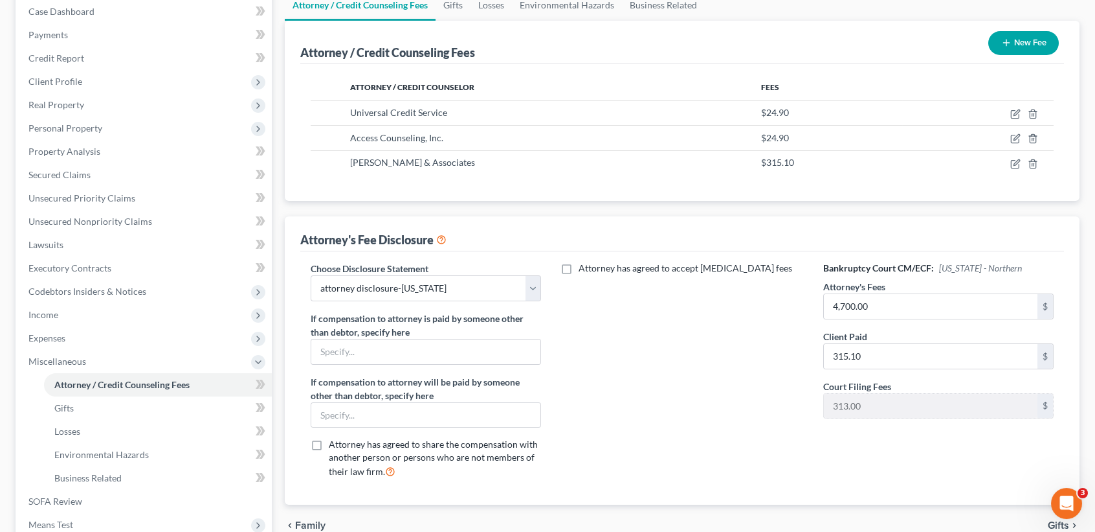
scroll to position [172, 0]
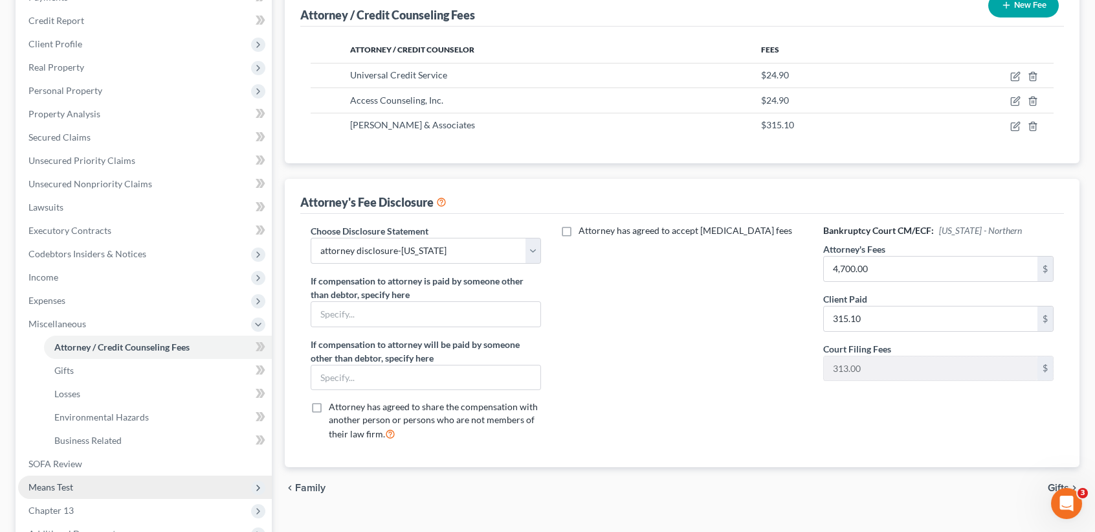
click at [101, 480] on span "Means Test" at bounding box center [145, 486] width 254 height 23
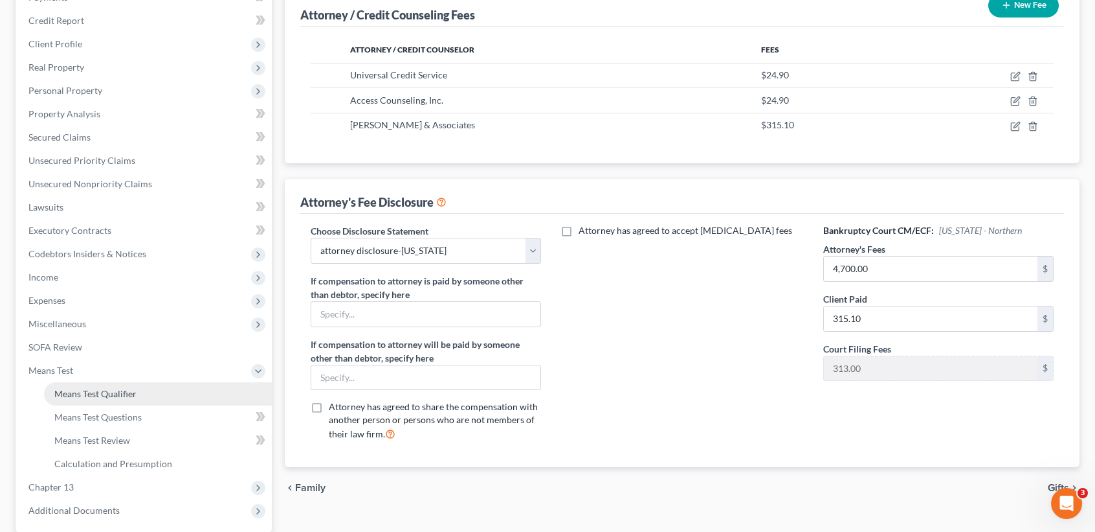
click at [129, 391] on span "Means Test Qualifier" at bounding box center [95, 393] width 82 height 11
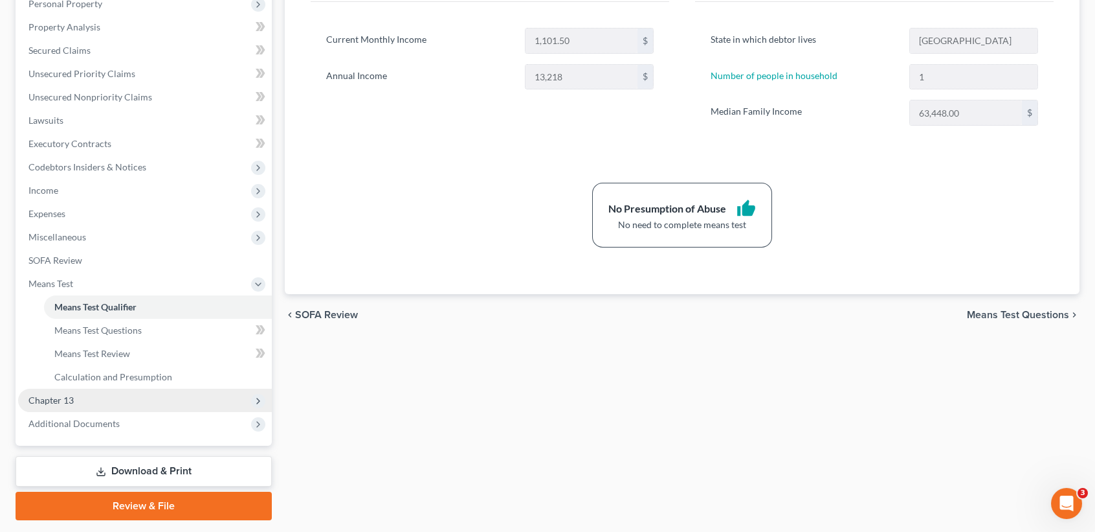
click at [66, 408] on span "Chapter 13" at bounding box center [145, 399] width 254 height 23
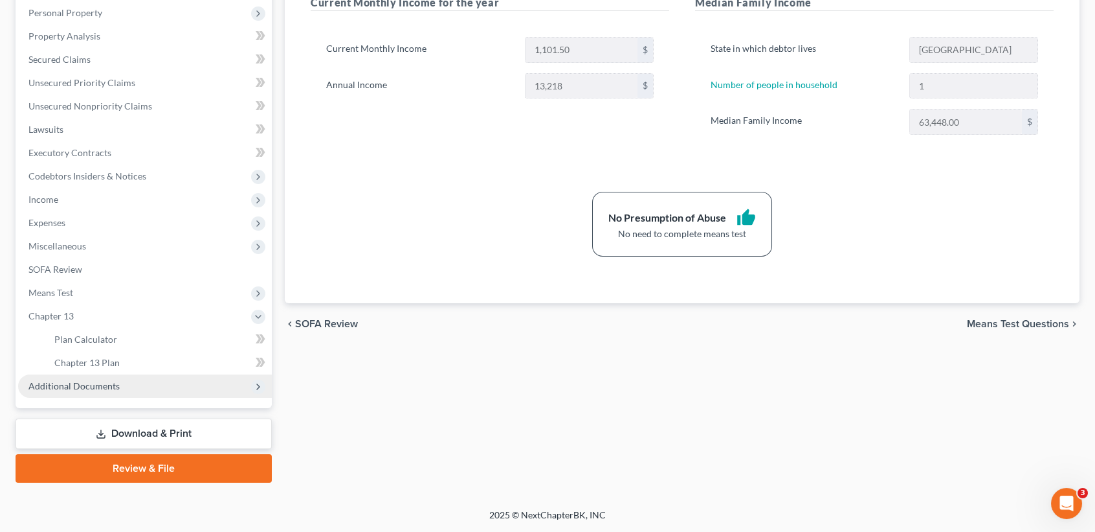
scroll to position [248, 0]
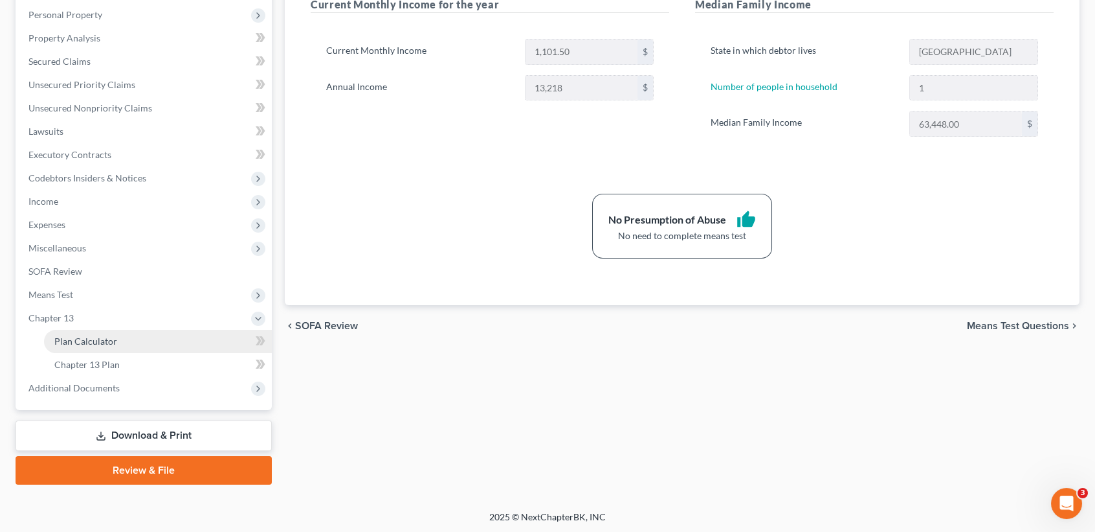
click at [102, 338] on span "Plan Calculator" at bounding box center [85, 340] width 63 height 11
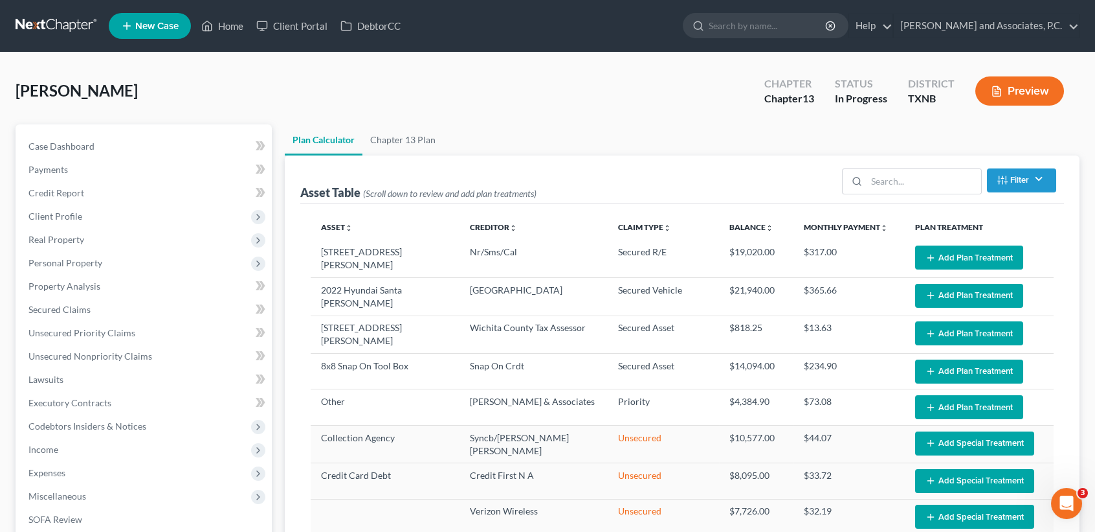
select select "59"
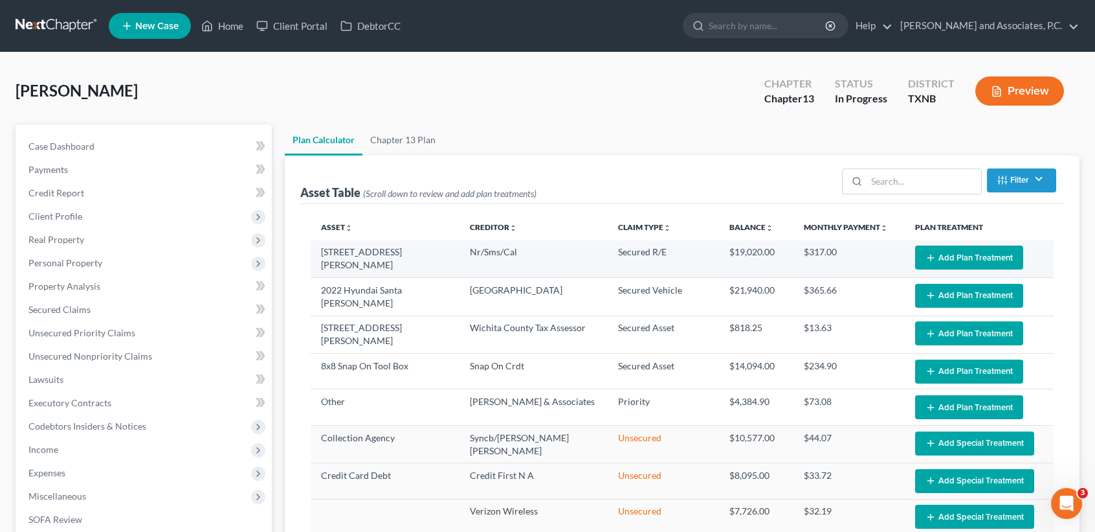
click at [957, 260] on button "Add Plan Treatment" at bounding box center [969, 257] width 108 height 24
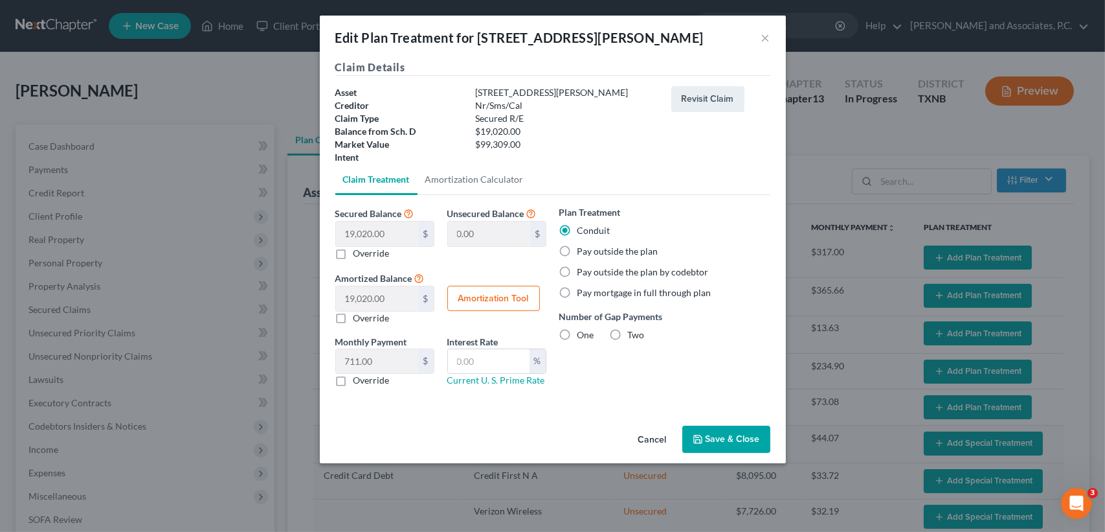
click at [601, 252] on label "Pay outside the plan" at bounding box center [618, 251] width 81 height 13
click at [591, 252] on input "Pay outside the plan" at bounding box center [587, 249] width 8 height 8
radio input "true"
click at [721, 434] on button "Save & Close" at bounding box center [726, 438] width 88 height 27
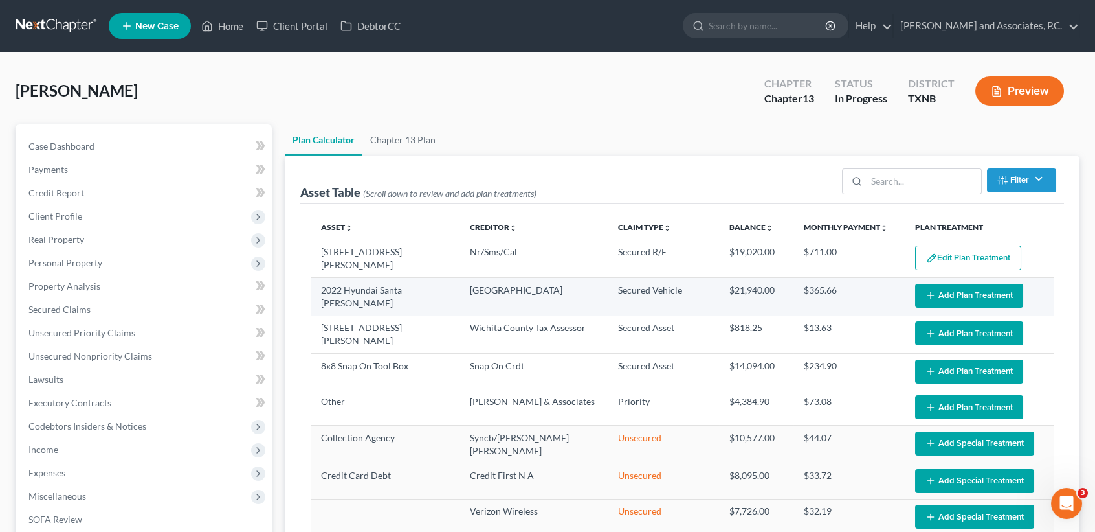
click at [980, 293] on button "Add Plan Treatment" at bounding box center [969, 296] width 108 height 24
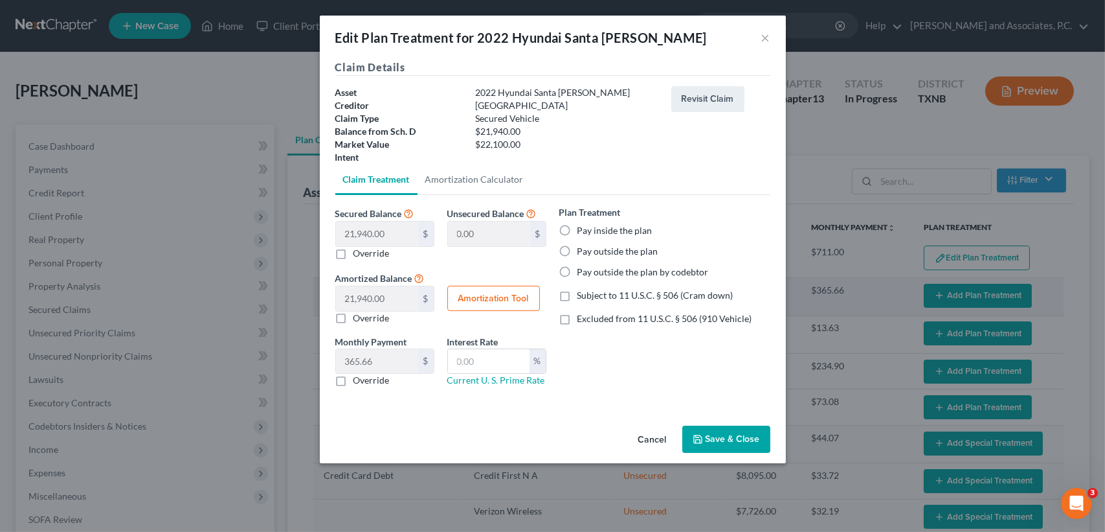
select select "59"
click at [610, 224] on label "Pay inside the plan" at bounding box center [615, 230] width 75 height 13
click at [591, 224] on input "Pay inside the plan" at bounding box center [587, 228] width 8 height 8
radio input "true"
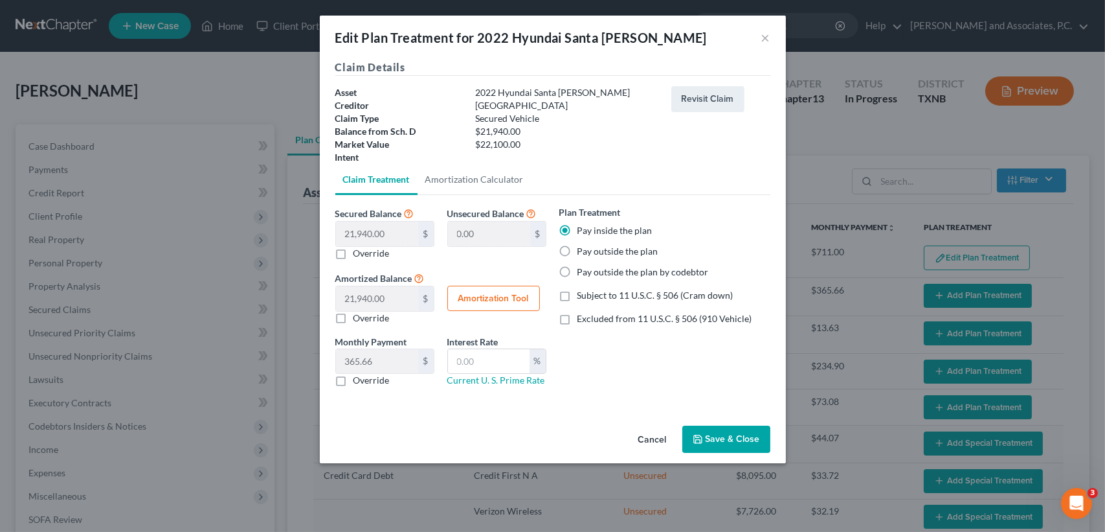
click at [488, 300] on button "Amortization Tool" at bounding box center [493, 299] width 93 height 26
type input "21,940.00"
type input "60"
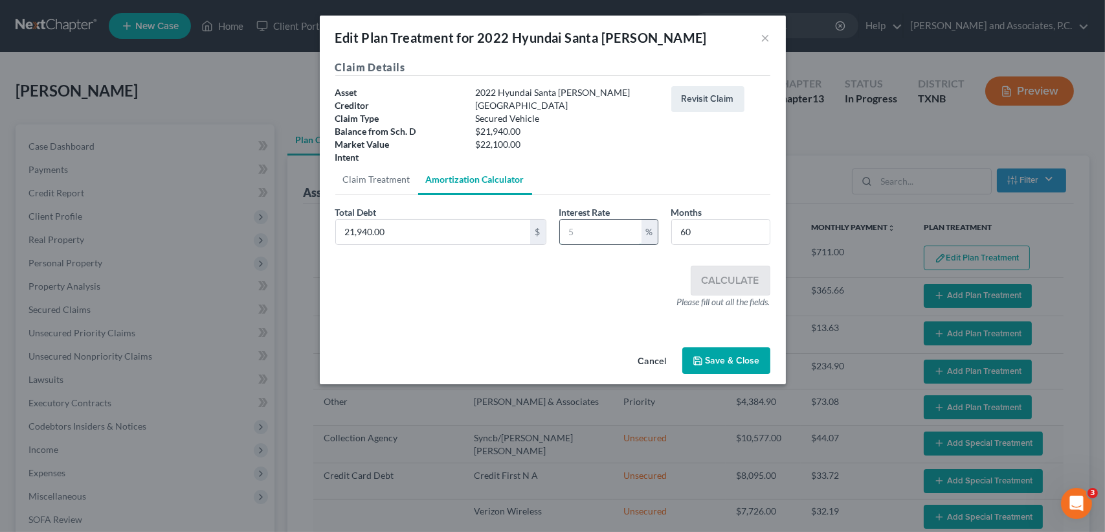
drag, startPoint x: 603, startPoint y: 240, endPoint x: 632, endPoint y: 206, distance: 44.6
click at [604, 239] on input "text" at bounding box center [601, 231] width 82 height 25
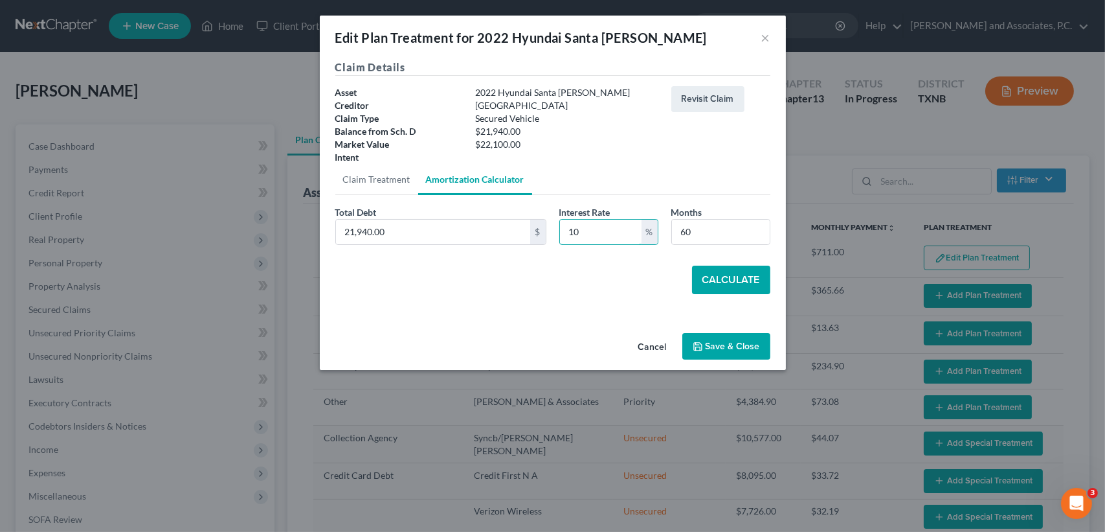
type input "10"
click at [745, 267] on button "Calculate" at bounding box center [731, 279] width 78 height 28
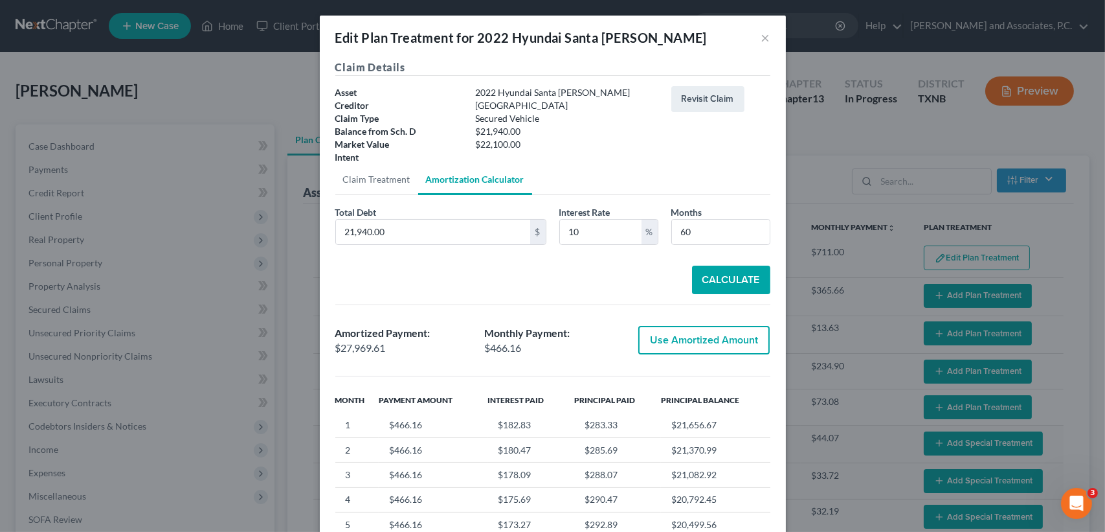
click at [700, 333] on button "Use Amortized Amount" at bounding box center [703, 340] width 131 height 28
type input "27,969.60"
checkbox input "true"
type input "466.16"
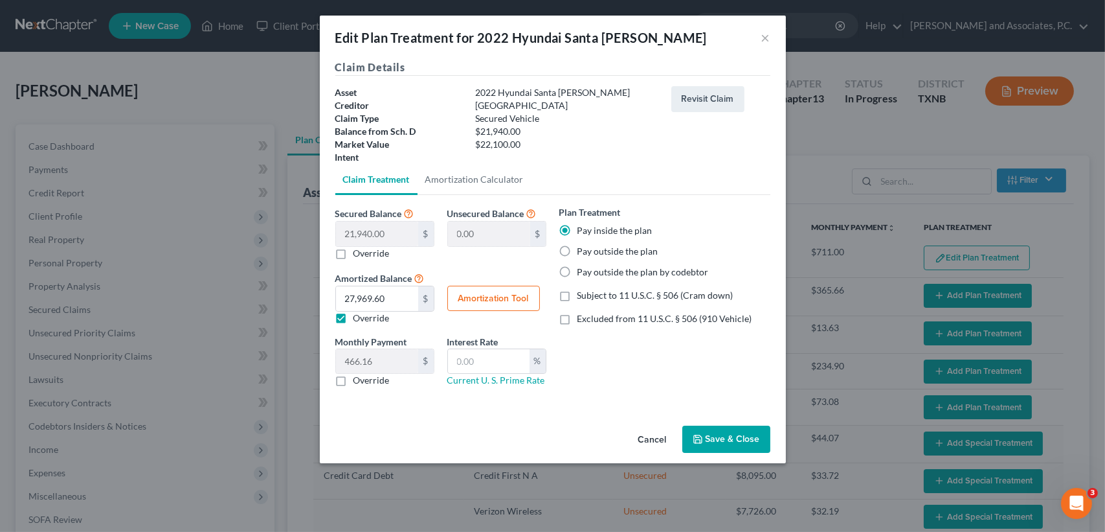
click at [761, 438] on button "Save & Close" at bounding box center [726, 438] width 88 height 27
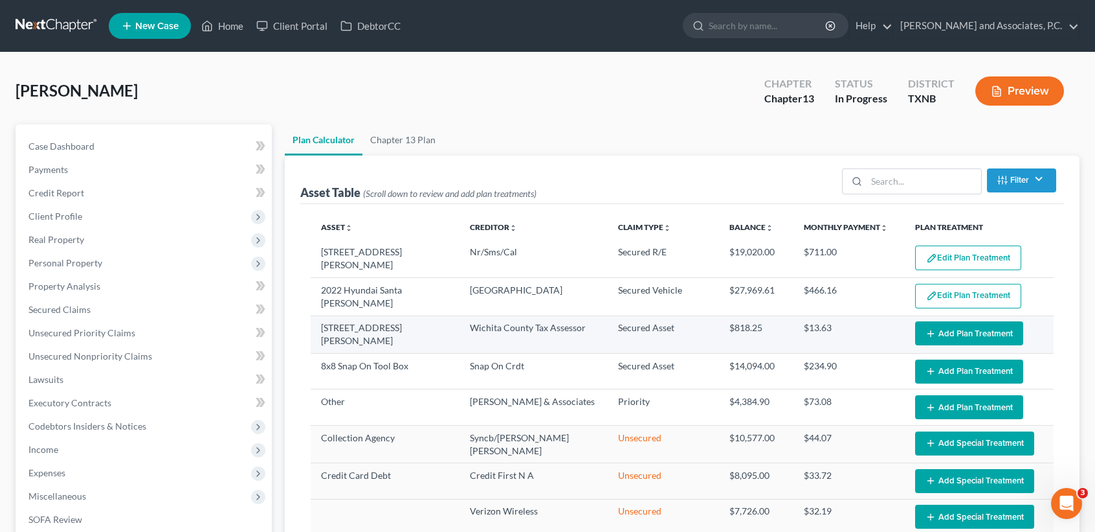
click at [970, 328] on button "Add Plan Treatment" at bounding box center [969, 333] width 108 height 24
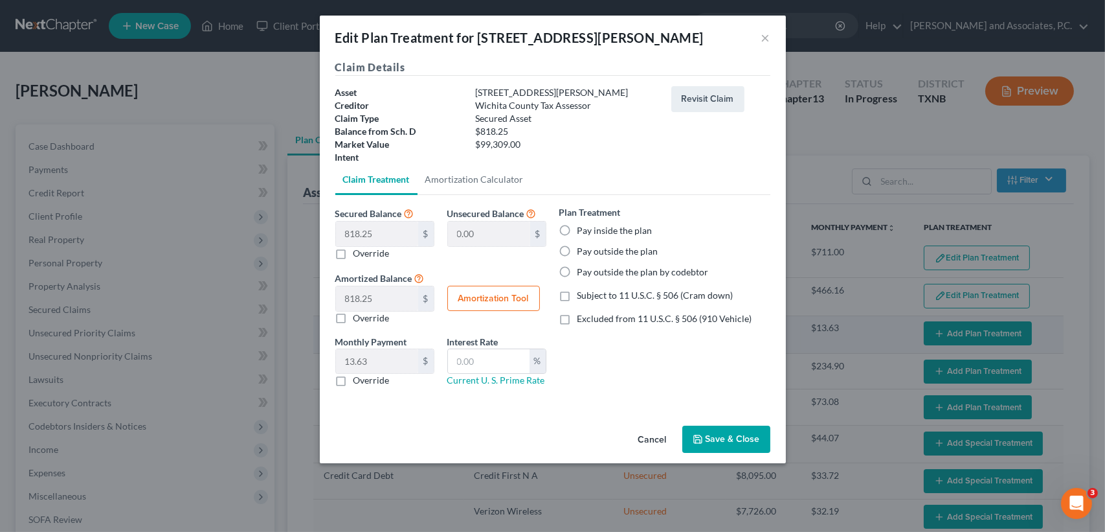
select select "59"
click at [605, 243] on div "Plan Treatment Pay inside the plan Pay outside the plan Pay outside the plan by…" at bounding box center [664, 241] width 211 height 73
click at [612, 254] on label "Pay outside the plan" at bounding box center [618, 251] width 81 height 13
click at [591, 253] on input "Pay outside the plan" at bounding box center [587, 249] width 8 height 8
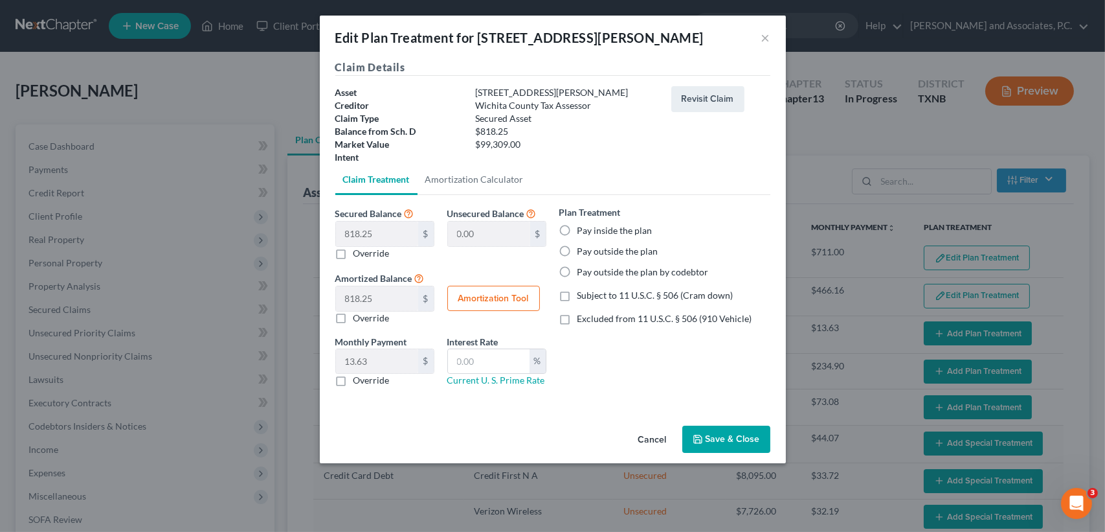
radio input "true"
click at [719, 431] on button "Save & Close" at bounding box center [726, 438] width 88 height 27
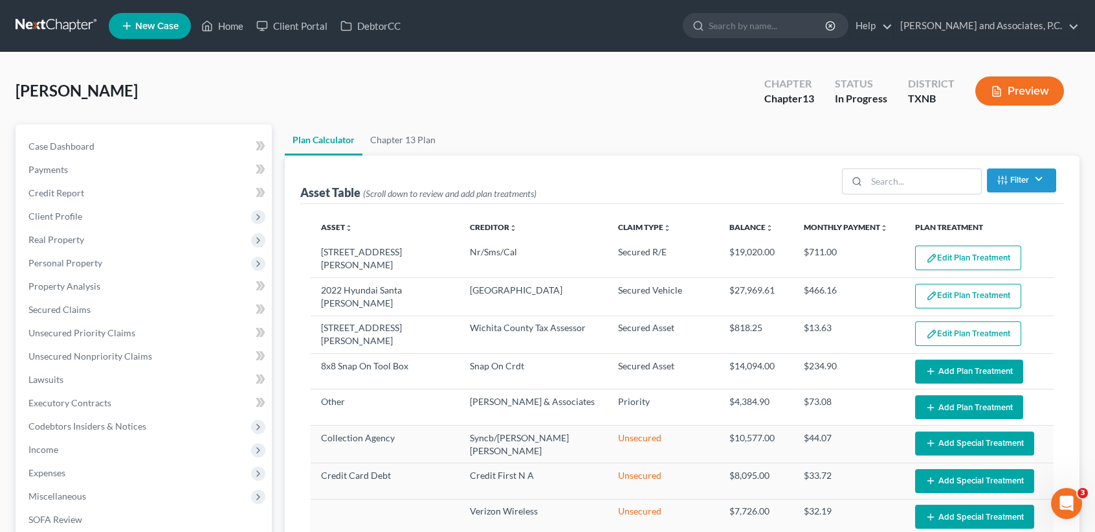
select select "59"
click at [947, 365] on button "Add Plan Treatment" at bounding box center [969, 371] width 108 height 24
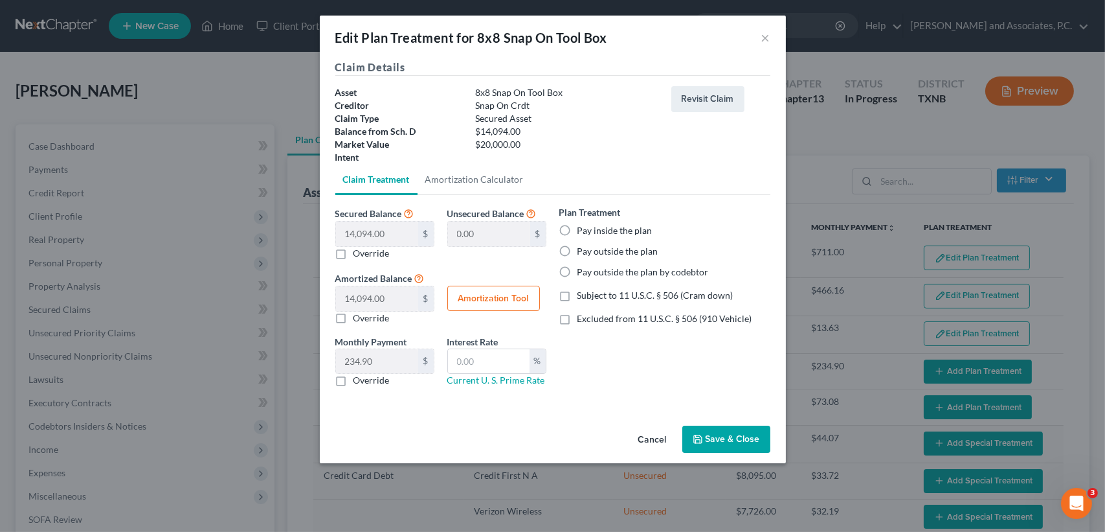
click at [640, 245] on label "Pay outside the plan" at bounding box center [618, 251] width 81 height 13
click at [591, 245] on input "Pay outside the plan" at bounding box center [587, 249] width 8 height 8
radio input "true"
drag, startPoint x: 739, startPoint y: 459, endPoint x: 745, endPoint y: 434, distance: 25.1
click at [741, 455] on div "Cancel Save & Close" at bounding box center [553, 441] width 466 height 43
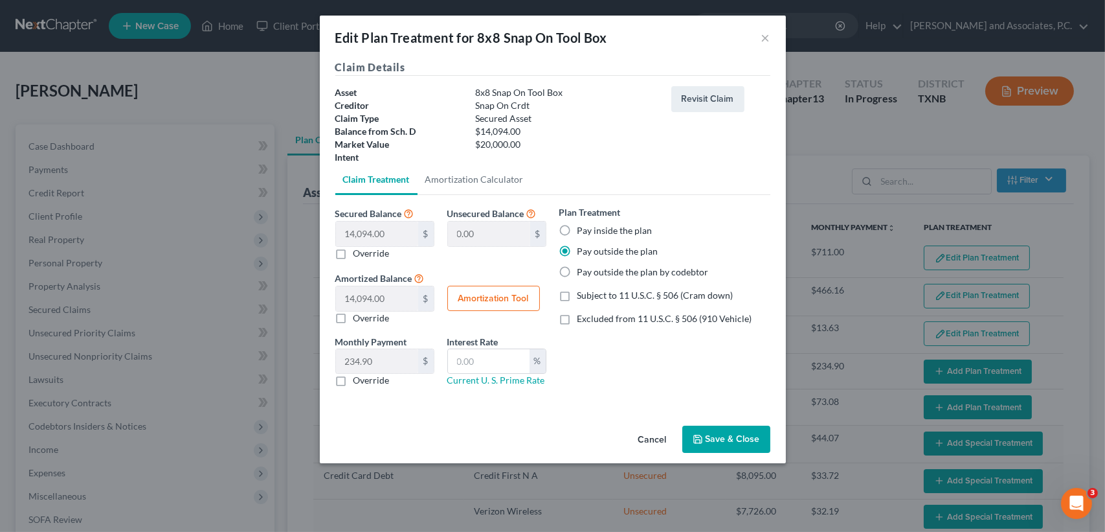
click at [745, 434] on button "Save & Close" at bounding box center [726, 438] width 88 height 27
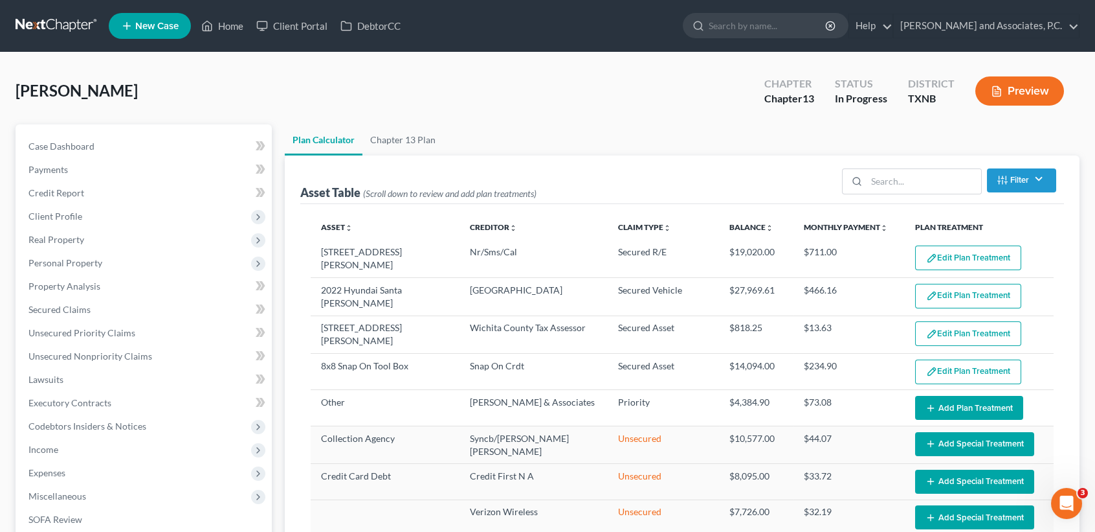
select select "59"
click at [428, 134] on link "Chapter 13 Plan" at bounding box center [403, 139] width 81 height 31
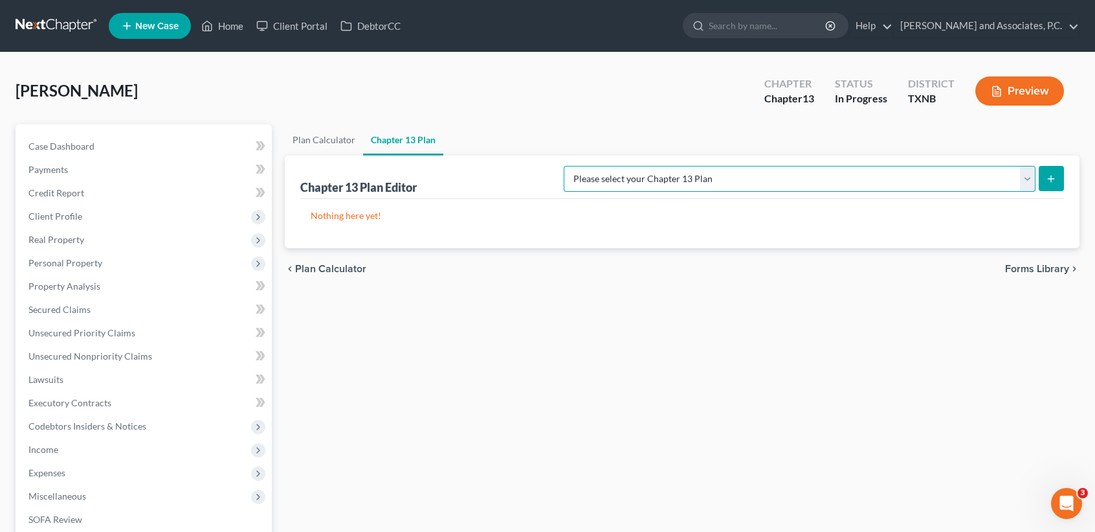
click at [942, 166] on select "Please select your Chapter 13 Plan AUTHORIZATION FOR ADEQUATE PROTECTION DISBUR…" at bounding box center [800, 179] width 472 height 26
select select "5"
click at [578, 166] on select "Please select your Chapter 13 Plan AUTHORIZATION FOR ADEQUATE PROTECTION DISBUR…" at bounding box center [800, 179] width 472 height 26
click at [1062, 181] on button "submit" at bounding box center [1051, 178] width 25 height 25
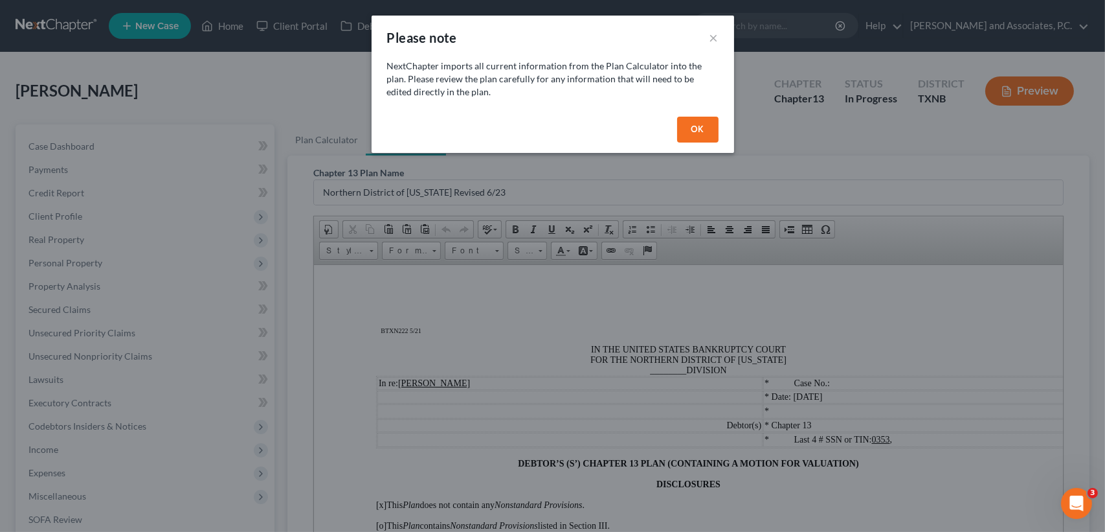
click at [702, 122] on button "OK" at bounding box center [697, 130] width 41 height 26
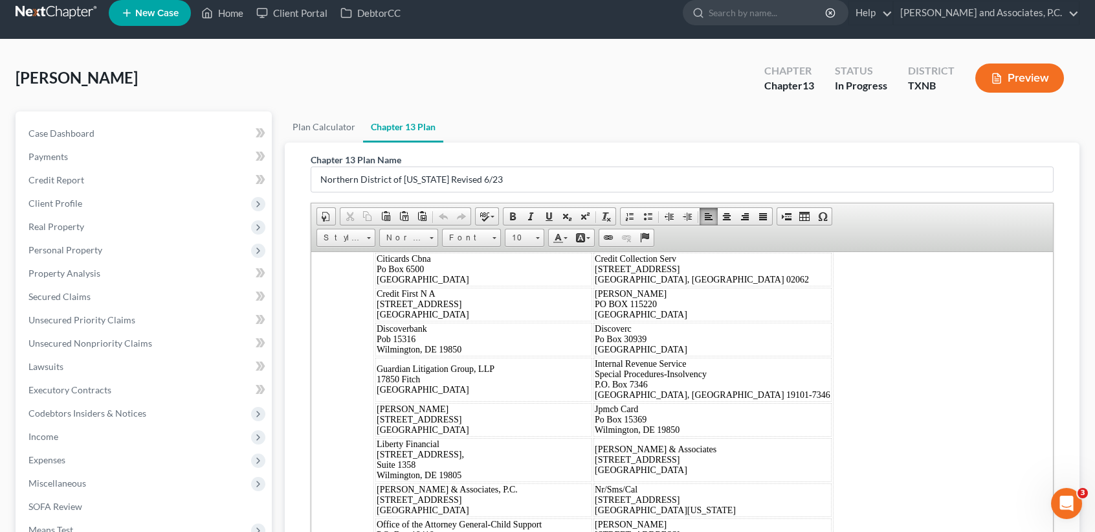
scroll to position [8704, 0]
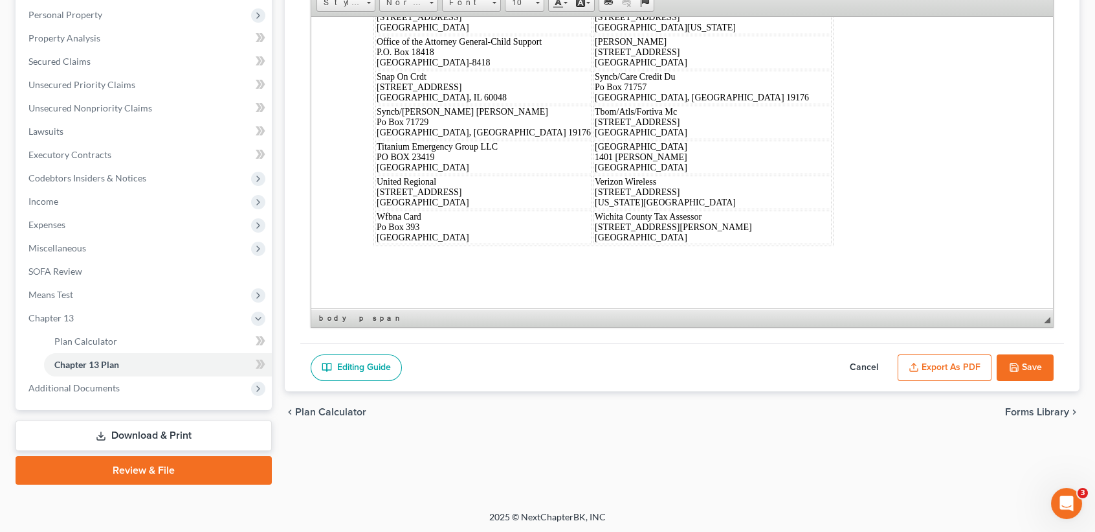
drag, startPoint x: 357, startPoint y: 69, endPoint x: 901, endPoint y: 322, distance: 599.9
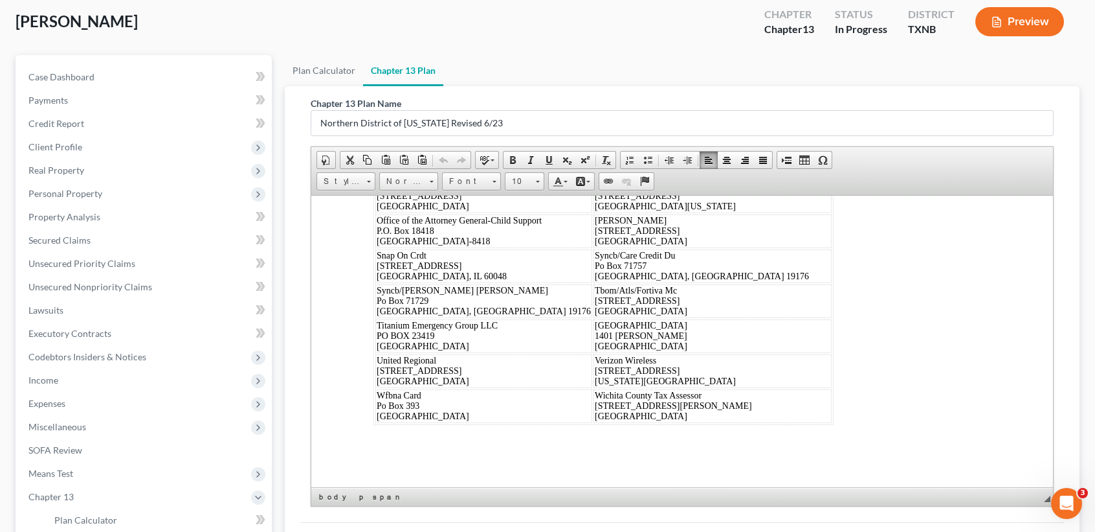
scroll to position [0, 0]
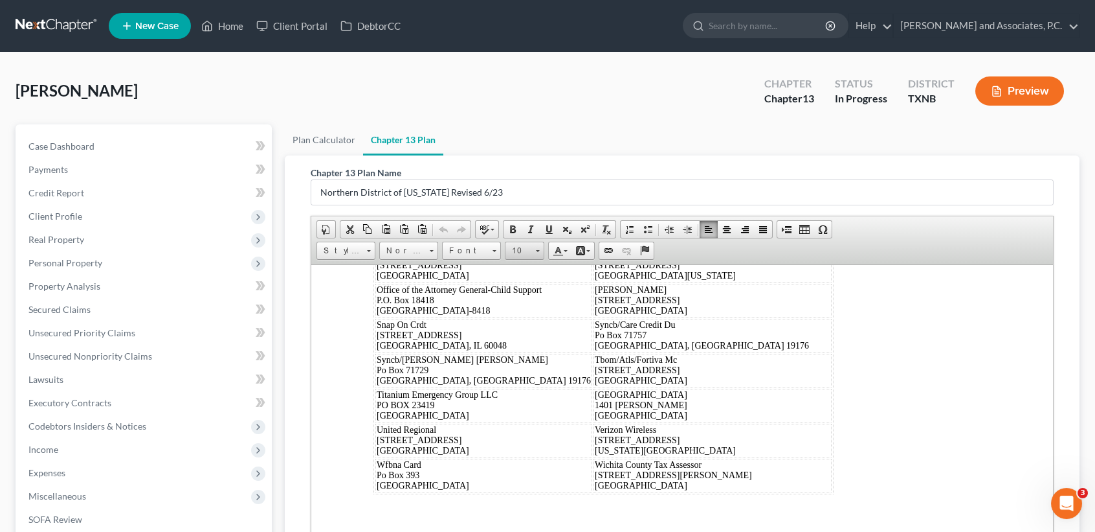
click at [507, 245] on span "10" at bounding box center [519, 250] width 26 height 17
drag, startPoint x: 532, startPoint y: 312, endPoint x: 699, endPoint y: 313, distance: 166.4
click at [532, 309] on link "16" at bounding box center [544, 301] width 74 height 17
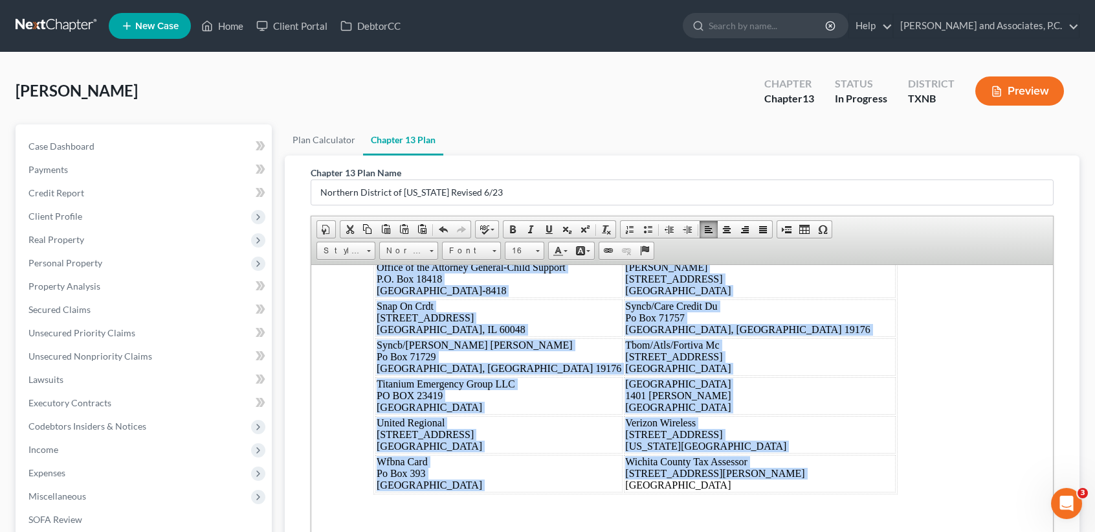
scroll to position [13, 0]
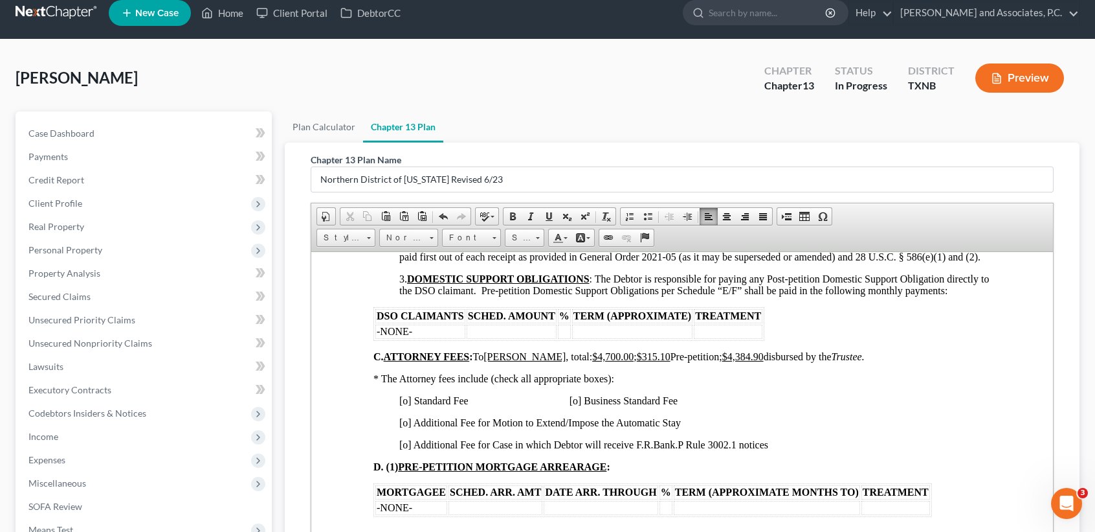
scroll to position [0, 0]
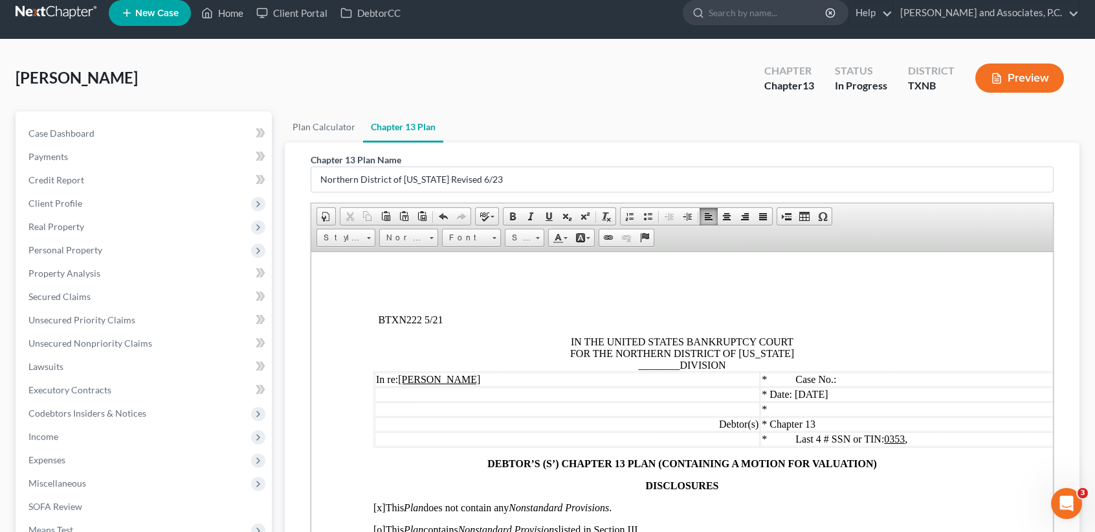
drag, startPoint x: 1048, startPoint y: 511, endPoint x: 1336, endPoint y: 497, distance: 288.5
click at [673, 366] on span "IN THE UNITED STATES BANKRUPTCY COURT FOR THE NORTHERN DISTRICT OF TEXAS ______…" at bounding box center [682, 352] width 224 height 34
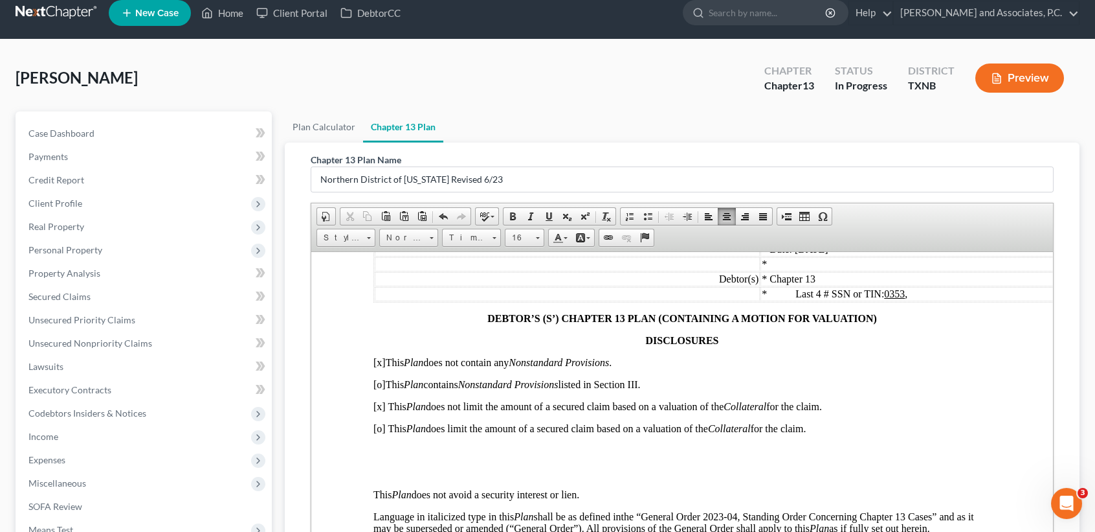
scroll to position [172, 0]
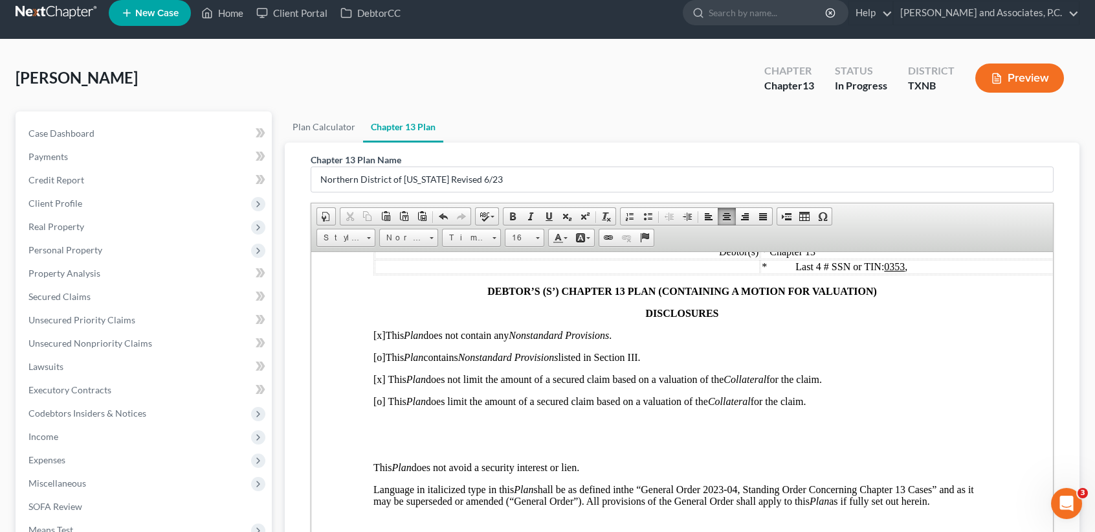
drag, startPoint x: 381, startPoint y: 414, endPoint x: 405, endPoint y: 413, distance: 24.0
click at [388, 406] on span "[o] This Plan does limit the amount of a secured claim based on a valuation of …" at bounding box center [590, 400] width 432 height 11
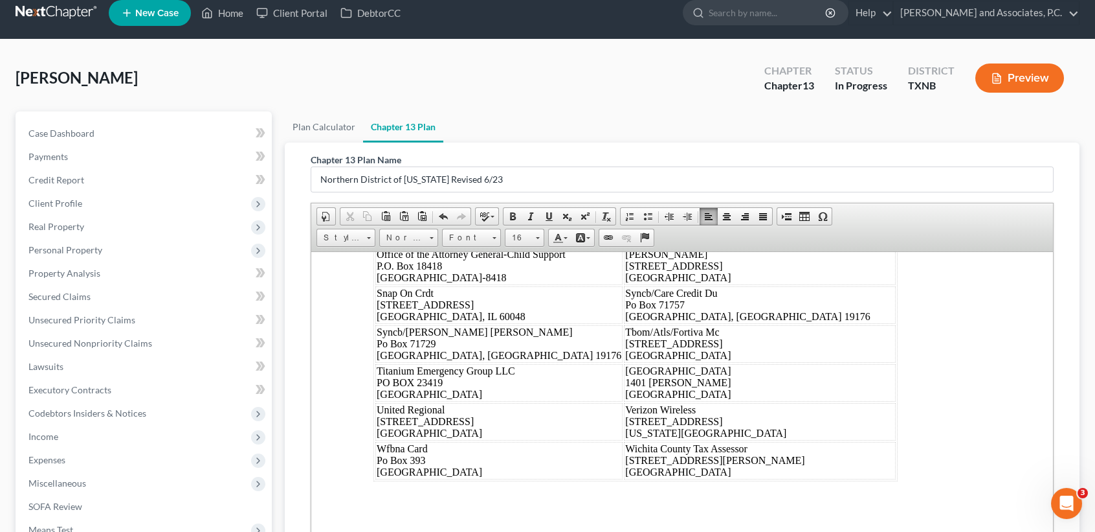
scroll to position [9737, 0]
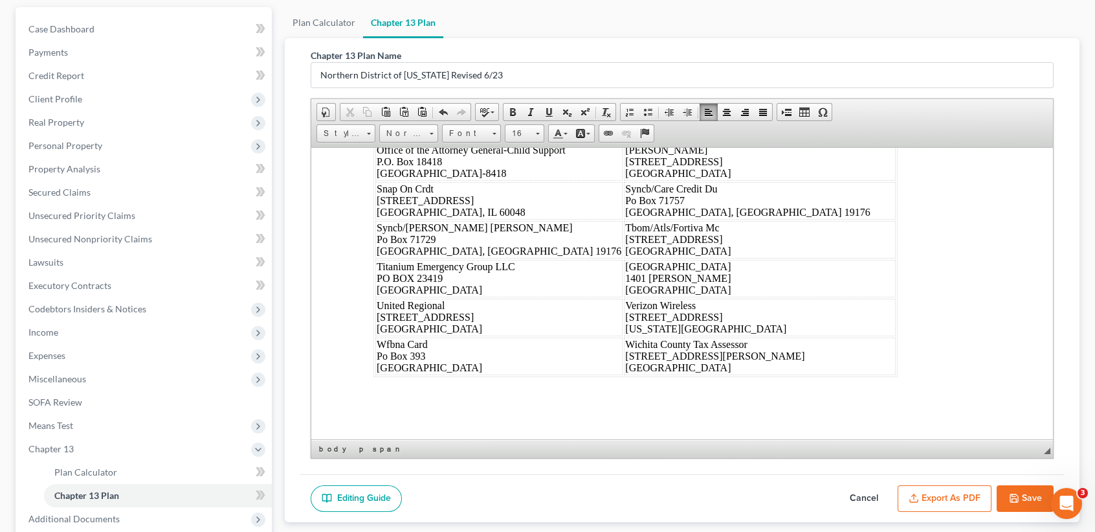
drag, startPoint x: 373, startPoint y: 208, endPoint x: 938, endPoint y: 453, distance: 615.9
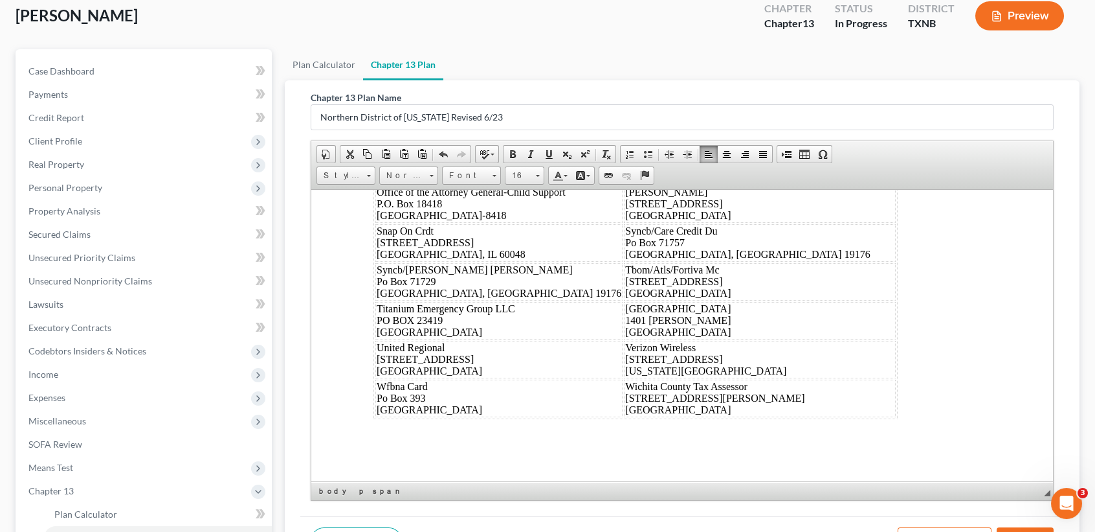
scroll to position [0, 0]
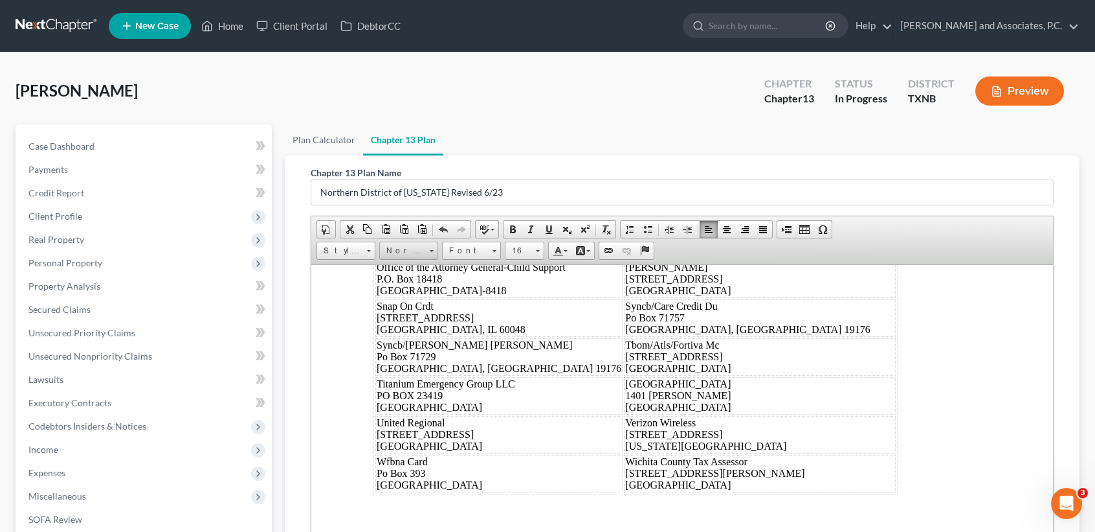
drag, startPoint x: 396, startPoint y: 251, endPoint x: 399, endPoint y: 258, distance: 8.1
click at [396, 251] on span "Normal" at bounding box center [402, 250] width 45 height 17
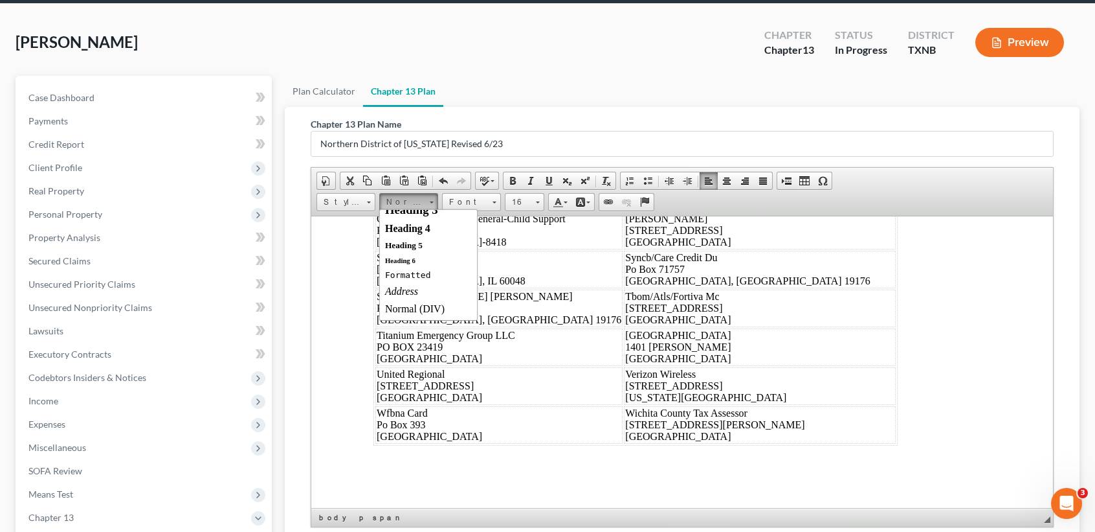
scroll to position [86, 0]
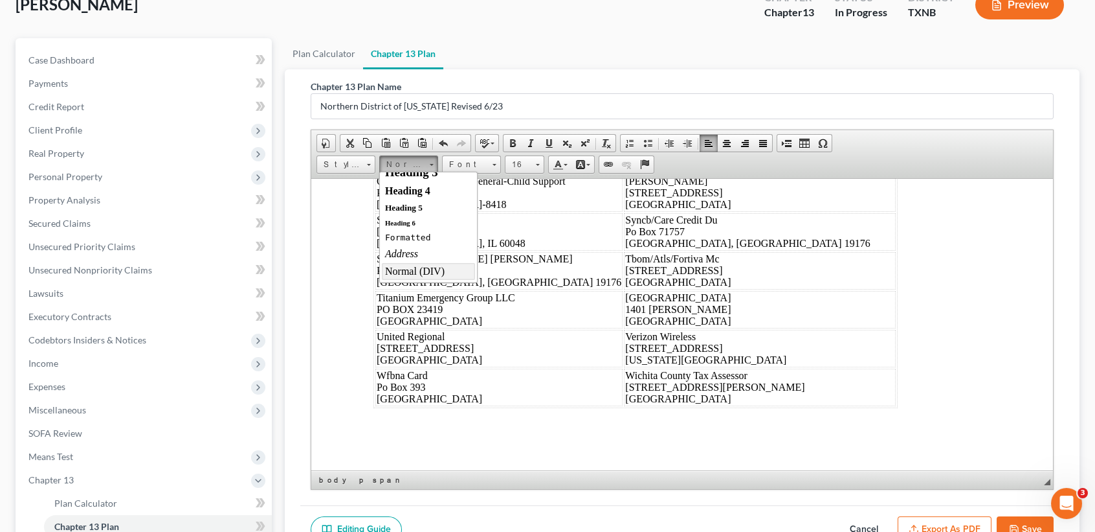
click at [443, 273] on div "Normal (DIV)" at bounding box center [428, 271] width 87 height 12
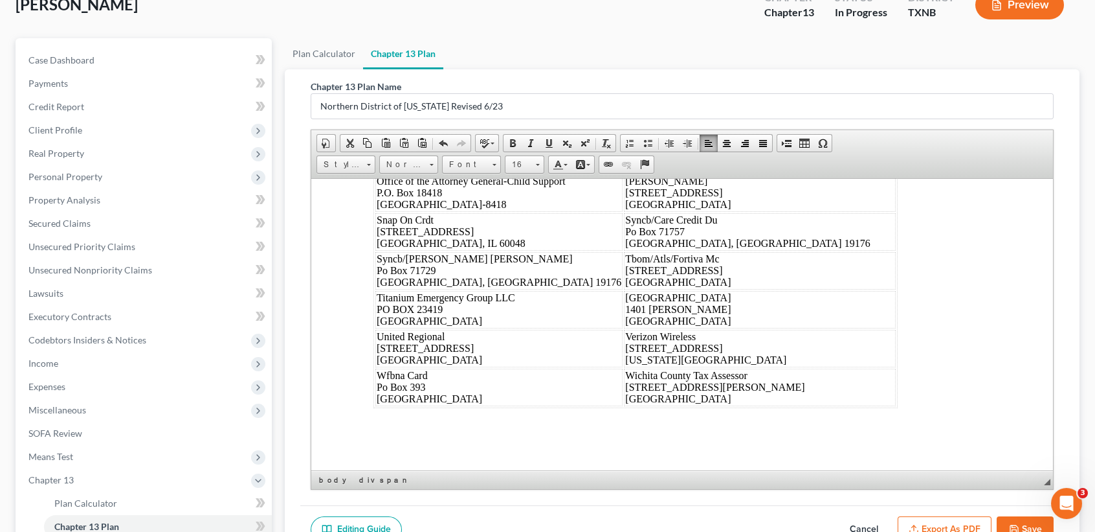
scroll to position [7126, 0]
click at [476, 168] on span "Font" at bounding box center [465, 164] width 45 height 17
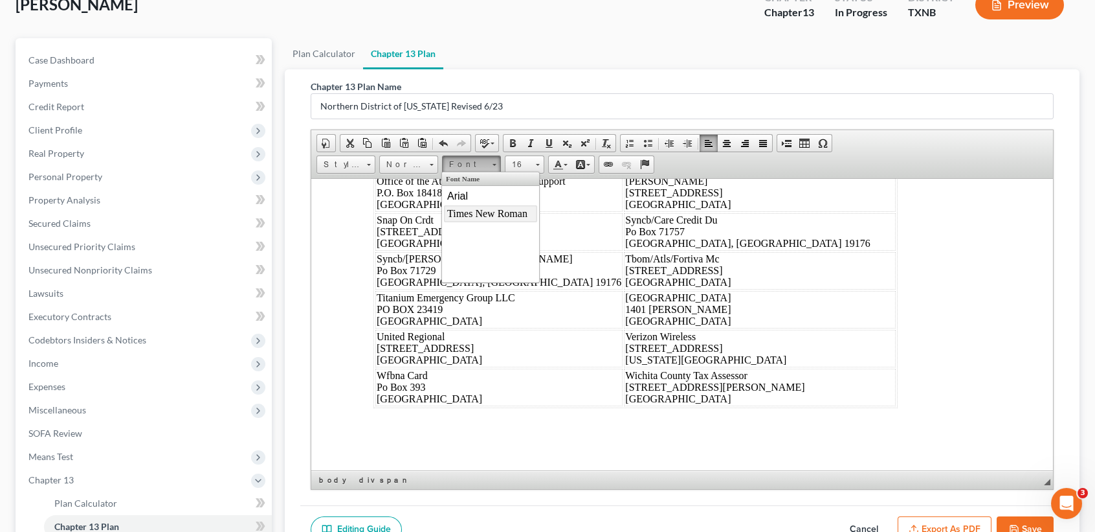
drag, startPoint x: 474, startPoint y: 214, endPoint x: 605, endPoint y: 209, distance: 131.5
click at [474, 214] on span "Times New Roman" at bounding box center [487, 213] width 80 height 11
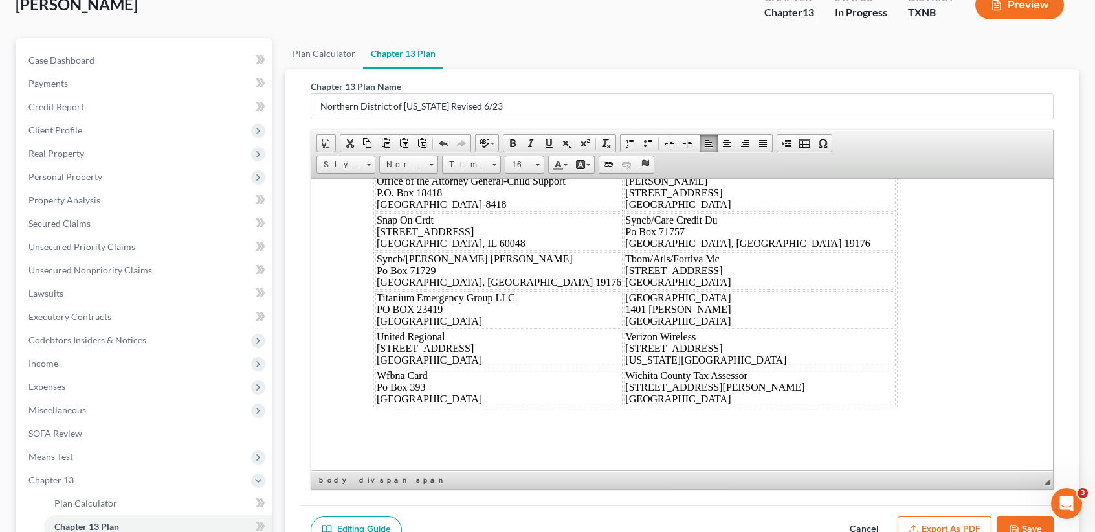
scroll to position [7014, 0]
drag, startPoint x: 879, startPoint y: 337, endPoint x: 1008, endPoint y: 365, distance: 132.4
click at [881, 337] on div "Dated: 09/17/2025 /s/ Monte White Debtor's(s') Counsel Capital One P.O. Box 302…" at bounding box center [683, 101] width 618 height 611
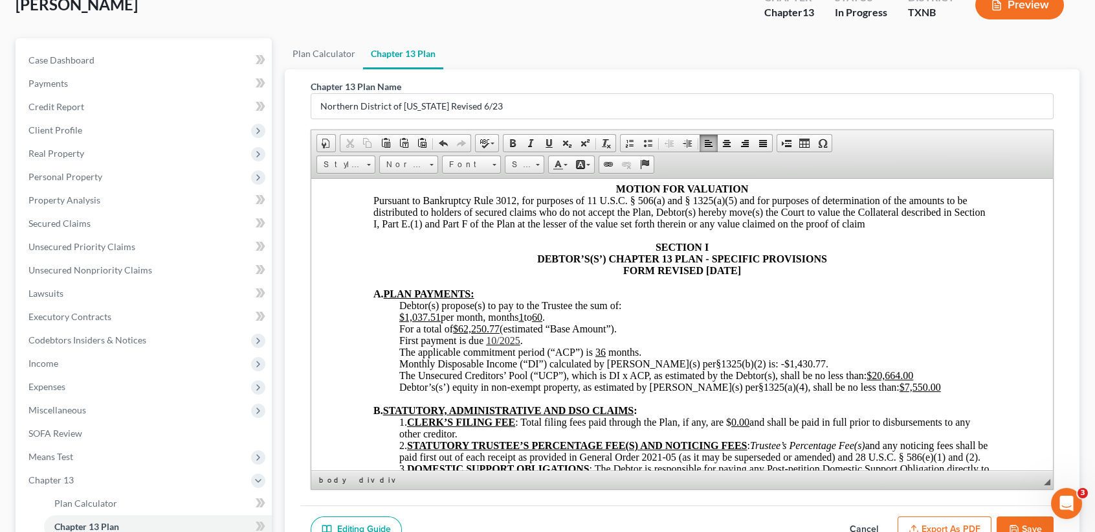
scroll to position [518, 0]
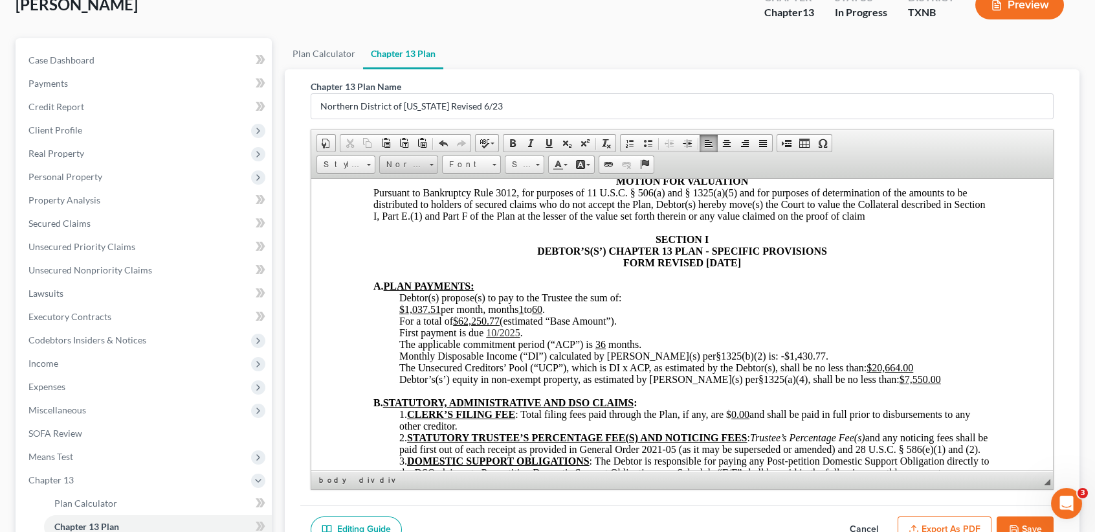
click at [420, 172] on link "Normal (DIV)" at bounding box center [408, 164] width 59 height 18
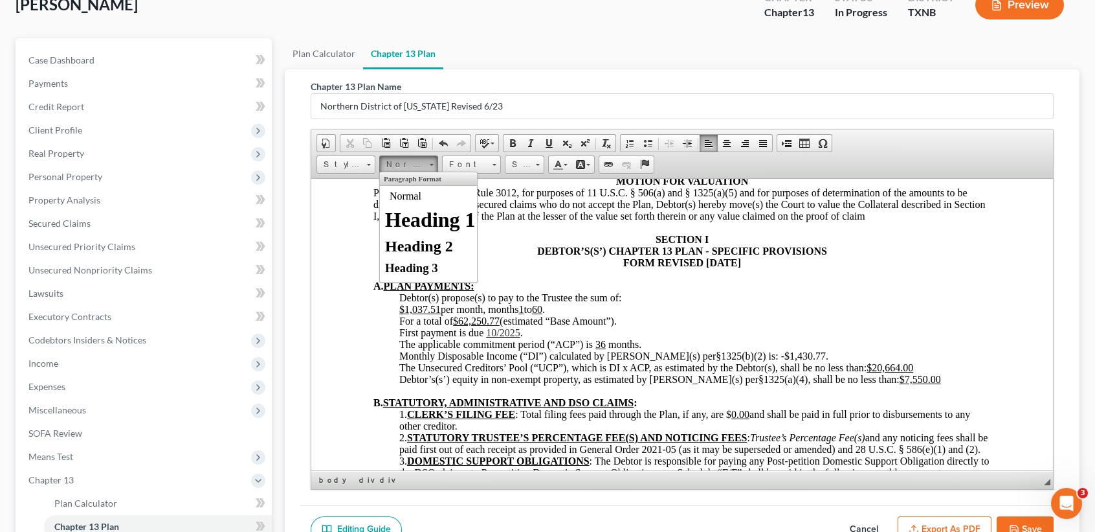
scroll to position [107, 0]
click at [440, 140] on span at bounding box center [443, 143] width 10 height 10
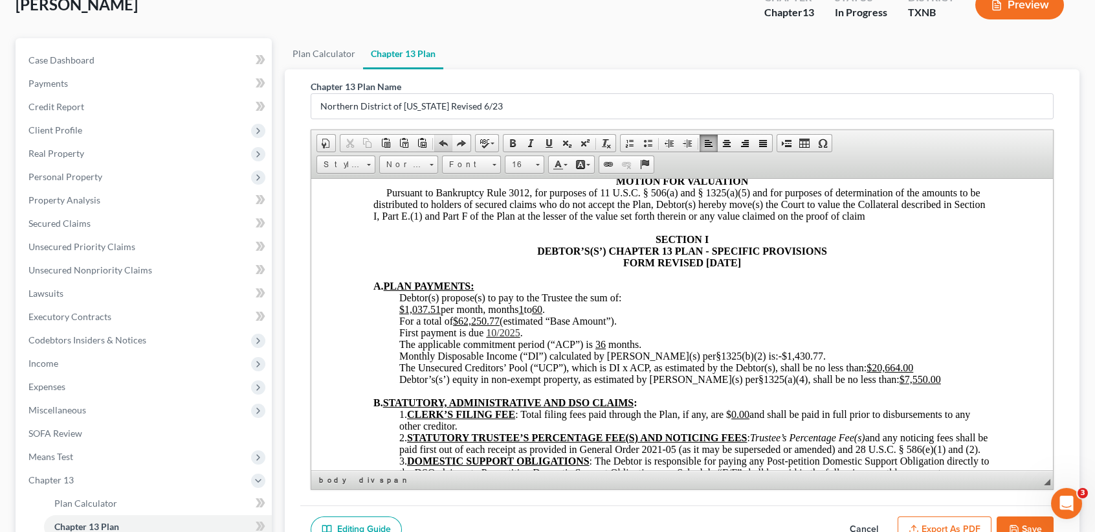
scroll to position [6863, 0]
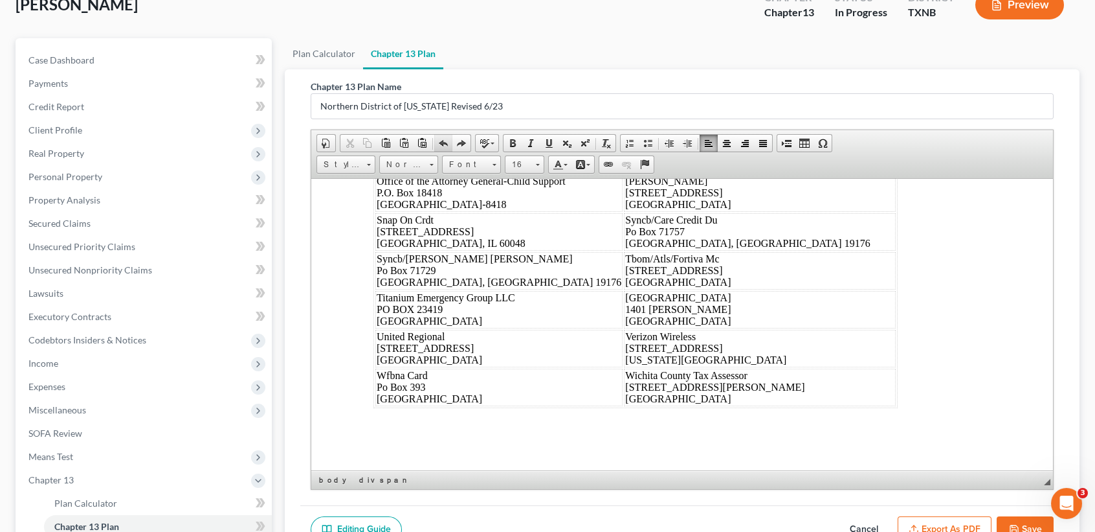
click at [440, 140] on span at bounding box center [443, 143] width 10 height 10
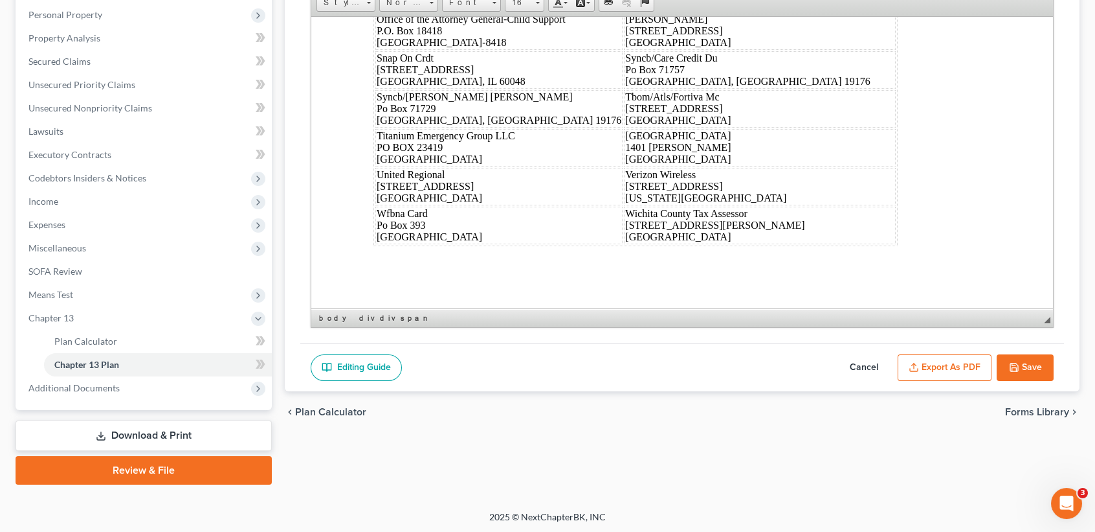
drag, startPoint x: 374, startPoint y: 80, endPoint x: 948, endPoint y: 557, distance: 747.1
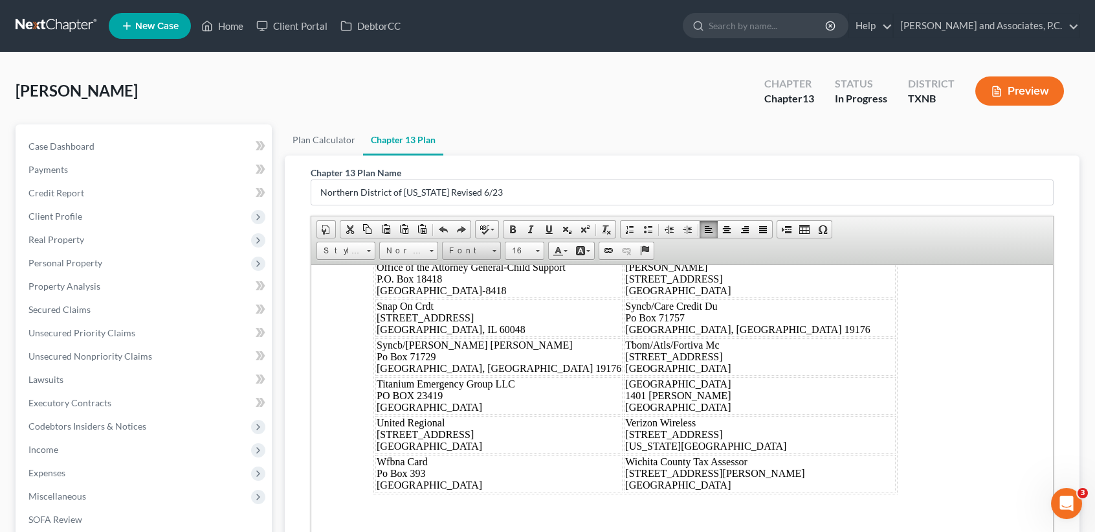
drag, startPoint x: 480, startPoint y: 253, endPoint x: 175, endPoint y: 5, distance: 393.4
click at [480, 253] on span "Font" at bounding box center [465, 250] width 45 height 17
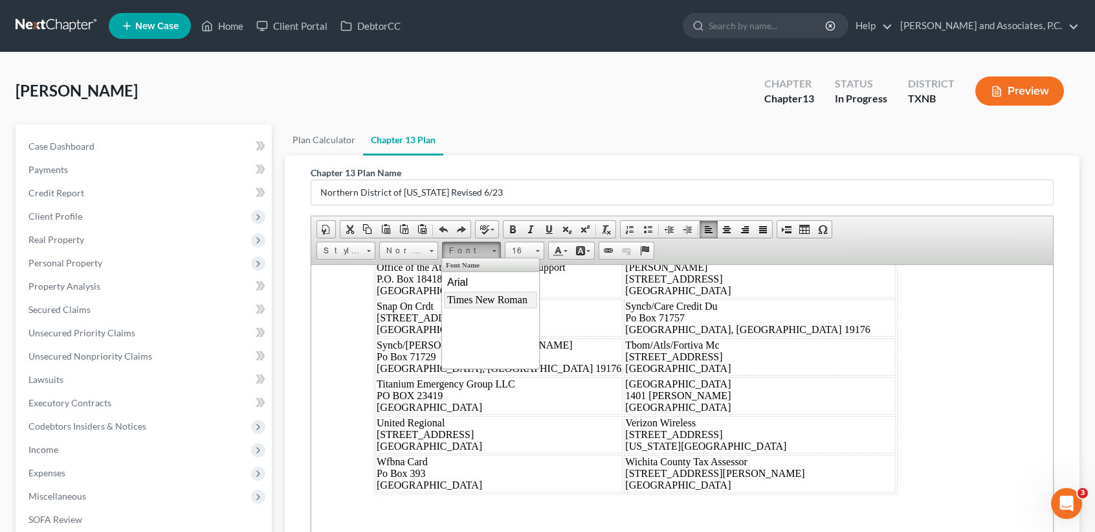
click at [482, 305] on span "Times New Roman" at bounding box center [487, 299] width 80 height 11
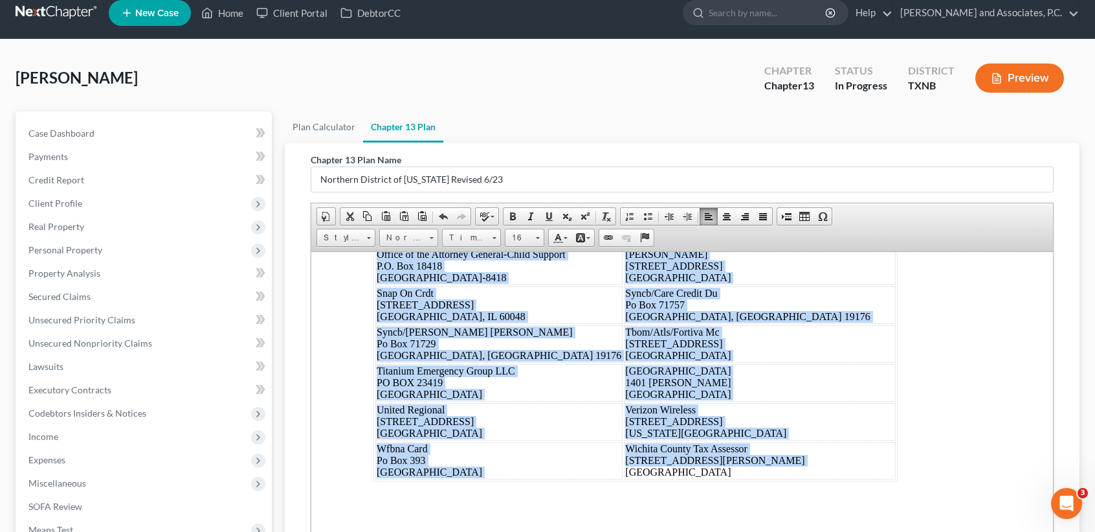
drag, startPoint x: 985, startPoint y: 459, endPoint x: 1011, endPoint y: 473, distance: 29.2
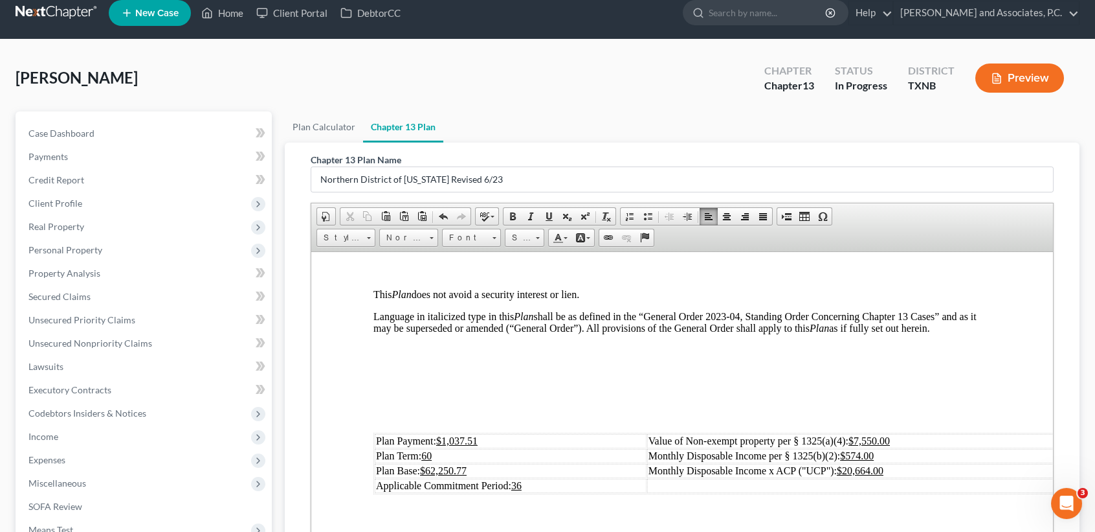
click at [550, 421] on p at bounding box center [683, 416] width 618 height 12
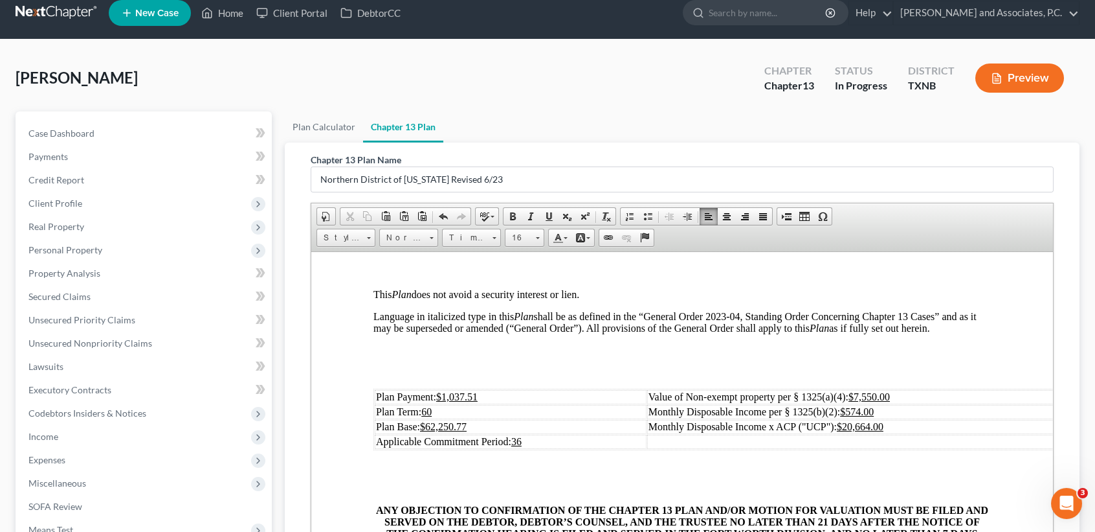
click at [526, 403] on td "Plan Payment: $1,037.51" at bounding box center [511, 396] width 272 height 14
click at [521, 433] on td "Plan Base: $62,250.77" at bounding box center [511, 426] width 272 height 14
drag, startPoint x: 915, startPoint y: 407, endPoint x: 931, endPoint y: 408, distance: 15.6
click at [928, 403] on td "Value of Non-exempt property per § 1325(a)(4): $7,550.00" at bounding box center [871, 396] width 448 height 14
click at [952, 418] on td "Monthly Disposable Income per § 1325(b)(2): $574.00" at bounding box center [871, 411] width 448 height 14
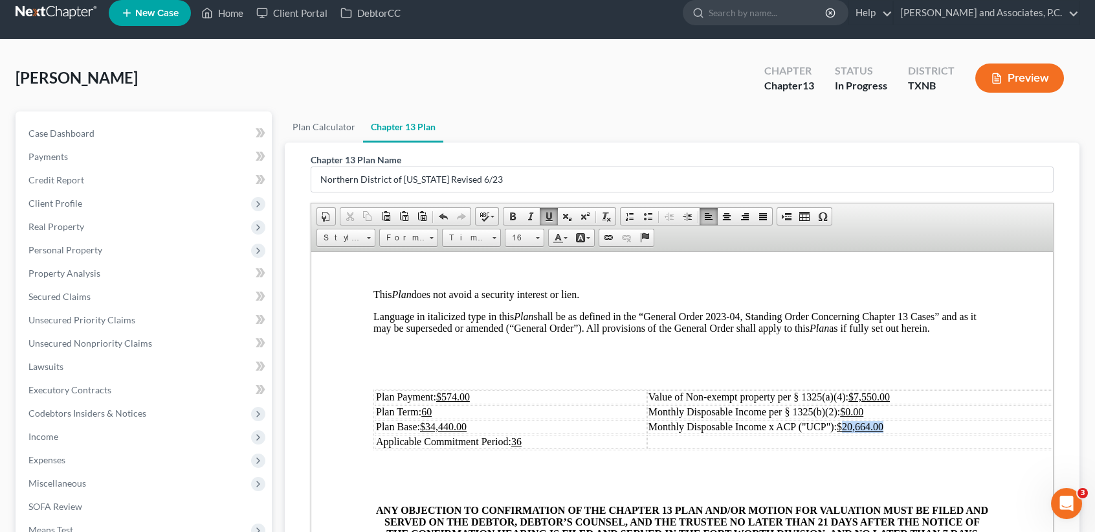
drag, startPoint x: 893, startPoint y: 437, endPoint x: 844, endPoint y: 434, distance: 49.3
click at [844, 433] on td "Monthly Disposable Income x ACP ("UCP"): $20,664.00" at bounding box center [871, 426] width 448 height 14
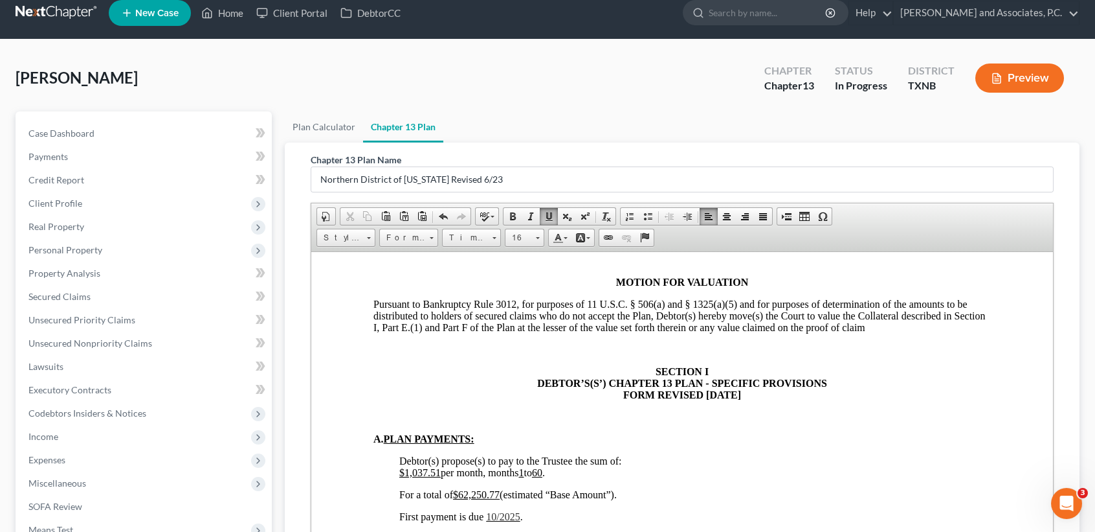
scroll to position [690, 0]
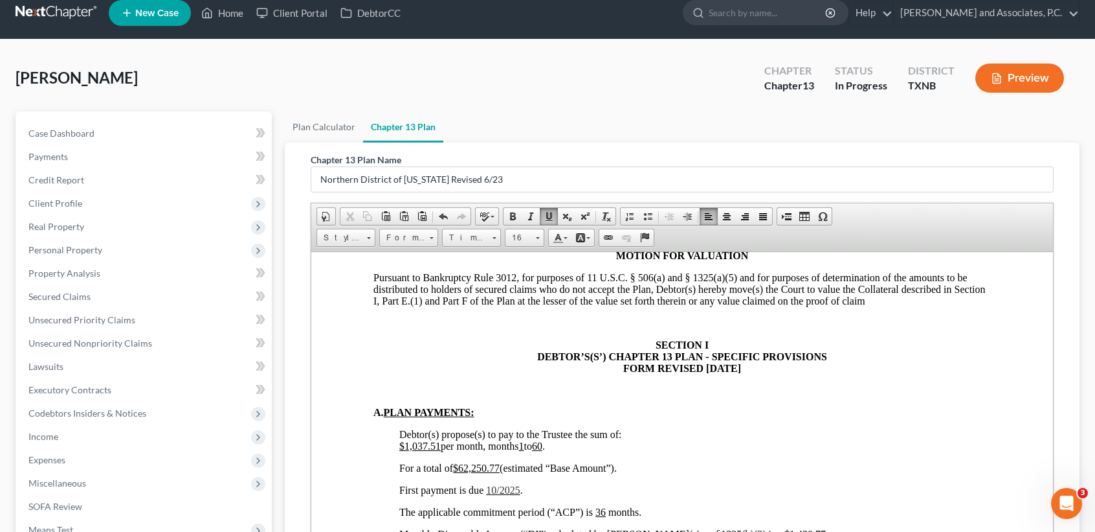
click at [434, 451] on u "$1,037.51" at bounding box center [419, 445] width 41 height 11
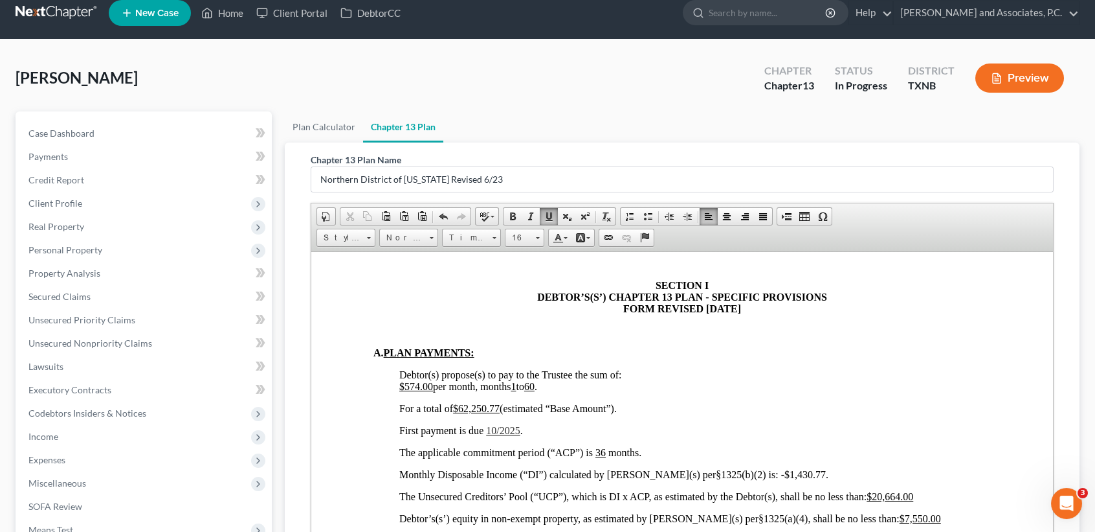
scroll to position [777, 0]
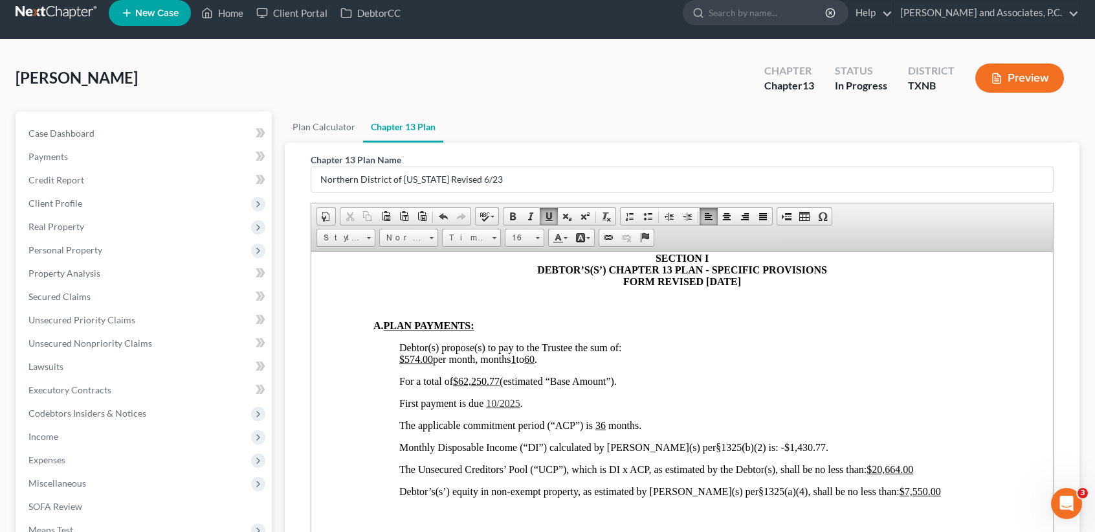
drag, startPoint x: 502, startPoint y: 396, endPoint x: 526, endPoint y: 396, distance: 24.6
click at [502, 386] on span "For a total of $62,250.77 (estimated “Base Amount”)." at bounding box center [508, 380] width 218 height 11
click at [499, 408] on span "10/2025" at bounding box center [503, 402] width 34 height 11
click at [827, 453] on p "Monthly Disposable Income (“DI”) calculated by Debtor(s) per§1325(b)(2) is: -$1…" at bounding box center [695, 447] width 592 height 12
drag, startPoint x: 748, startPoint y: 470, endPoint x: 730, endPoint y: 471, distance: 18.2
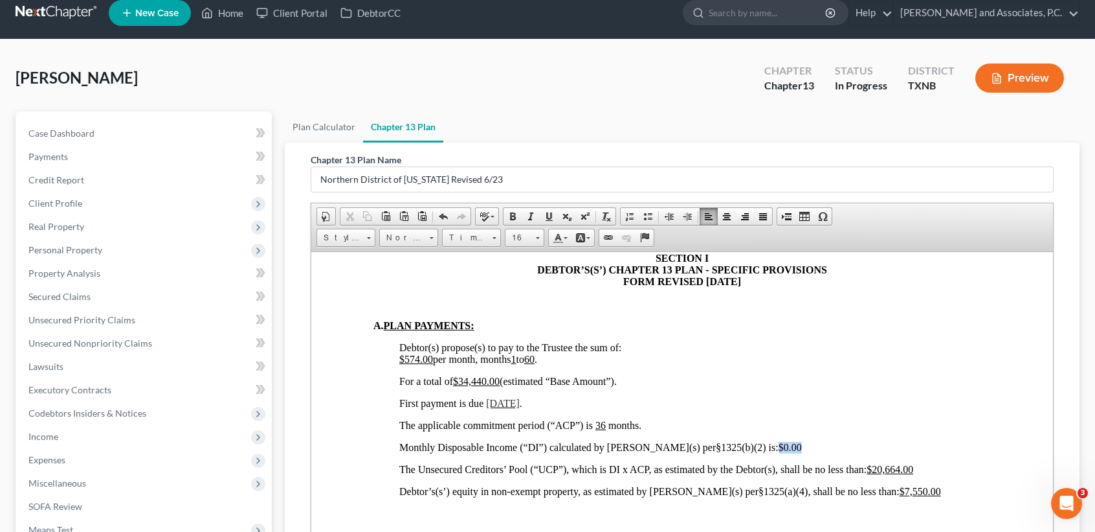
click at [730, 453] on p "Monthly Disposable Income (“DI”) calculated by Debtor(s) per§1325(b)(2) is: $0.…" at bounding box center [695, 447] width 592 height 12
click at [544, 216] on span at bounding box center [549, 216] width 10 height 10
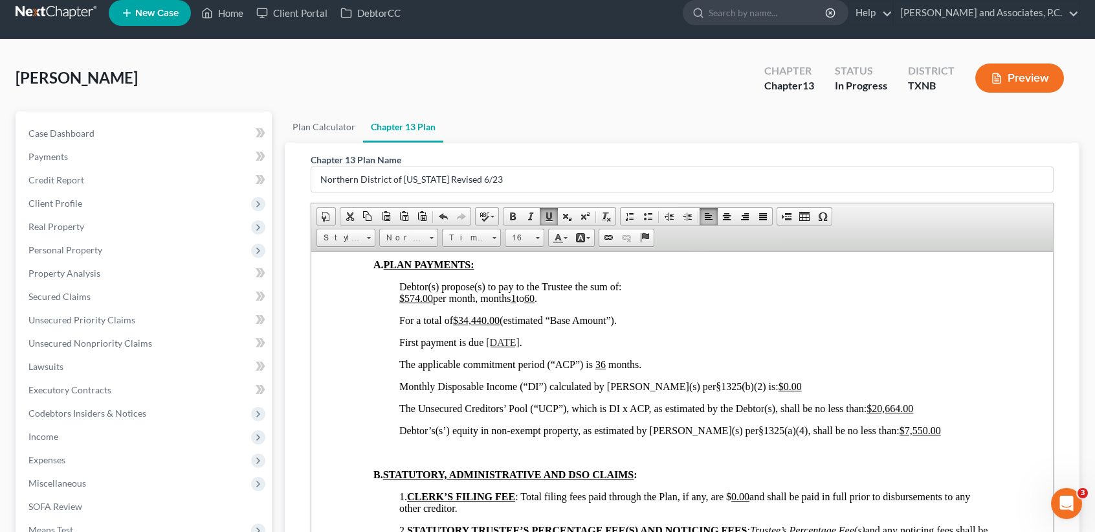
scroll to position [863, 0]
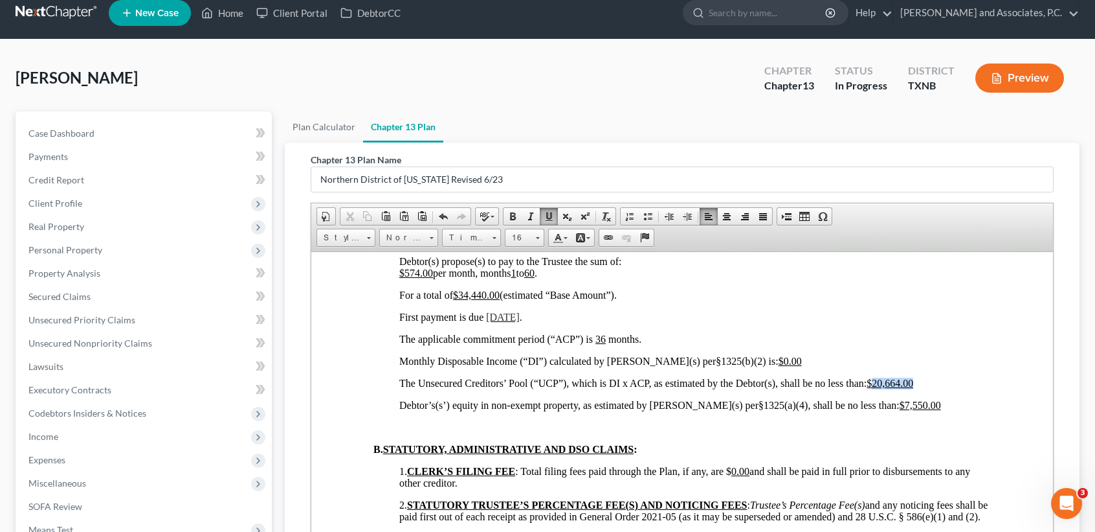
drag, startPoint x: 985, startPoint y: 403, endPoint x: 876, endPoint y: 407, distance: 108.8
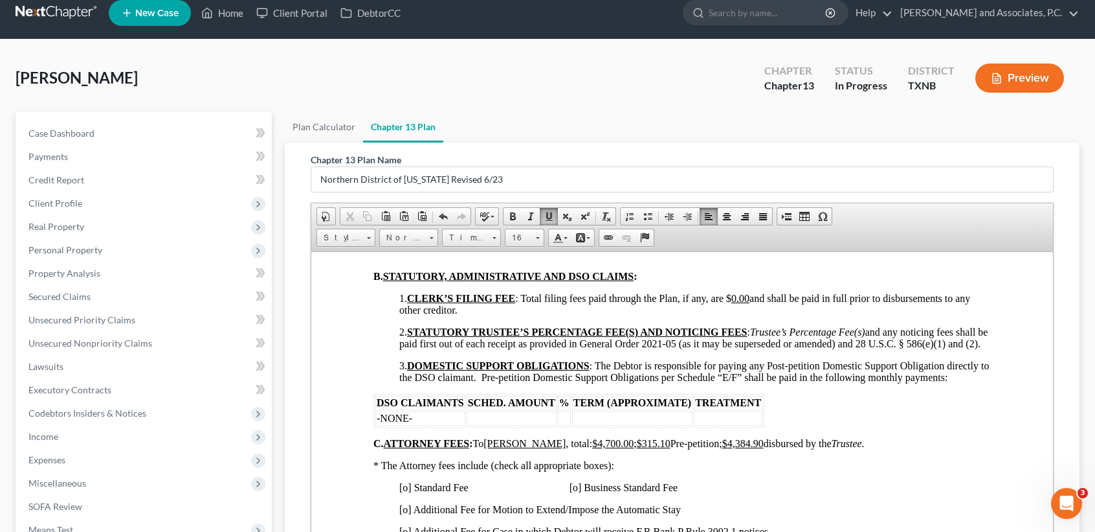
scroll to position [1122, 0]
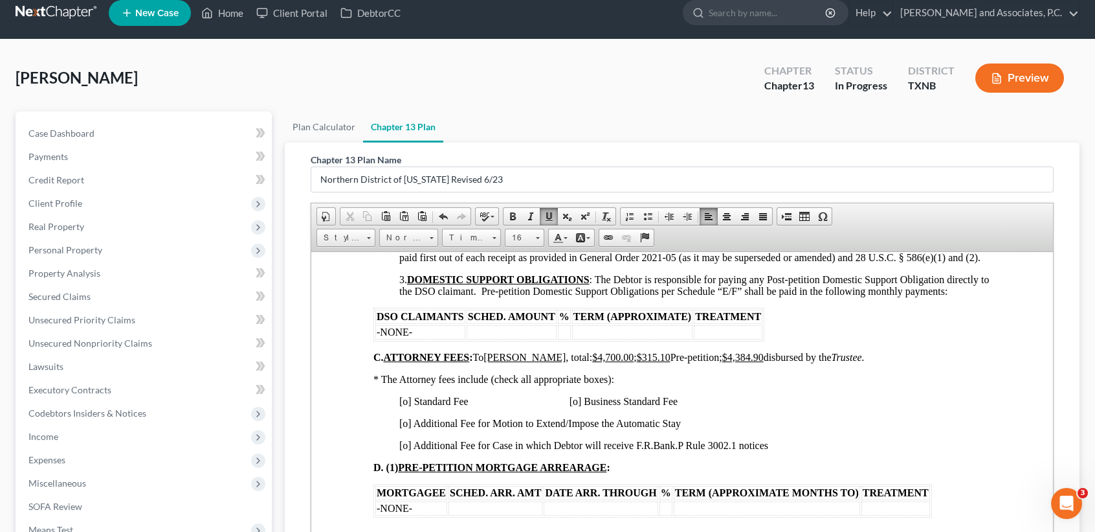
click at [408, 406] on span "[o] Standard Fee [o] Business Standard Fee" at bounding box center [538, 400] width 278 height 11
drag, startPoint x: 405, startPoint y: 497, endPoint x: 413, endPoint y: 497, distance: 7.8
click at [410, 450] on span "[o] Additional Fee for Case in which Debtor will receive F.R.Bank.P Rule 3002.1…" at bounding box center [583, 444] width 369 height 11
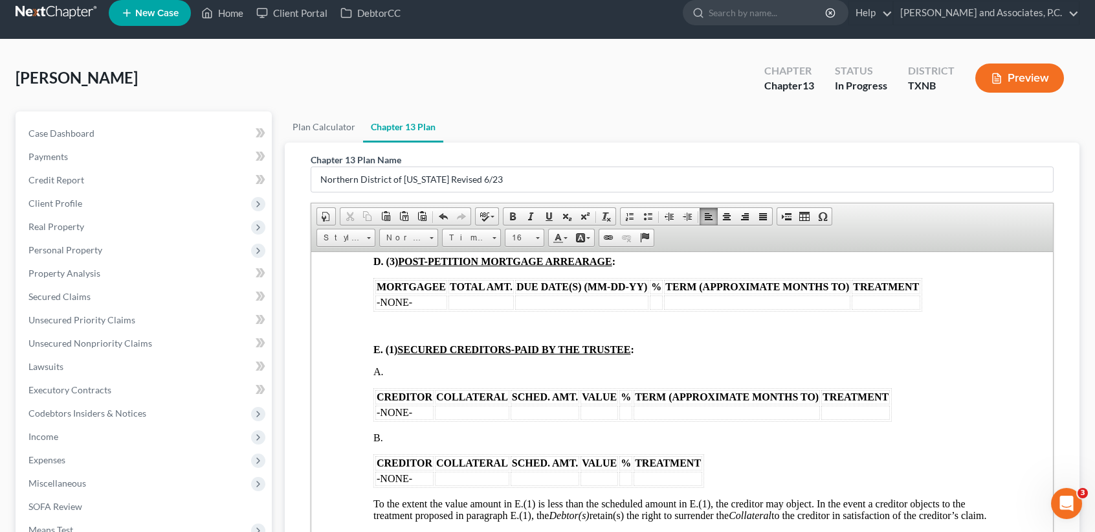
scroll to position [1554, 0]
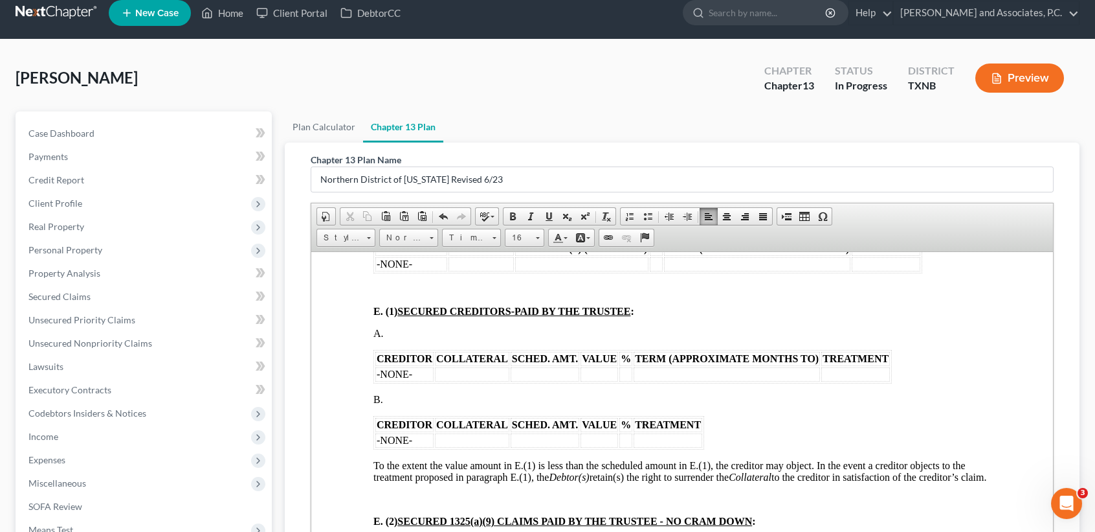
drag, startPoint x: 388, startPoint y: 458, endPoint x: 353, endPoint y: 429, distance: 46.0
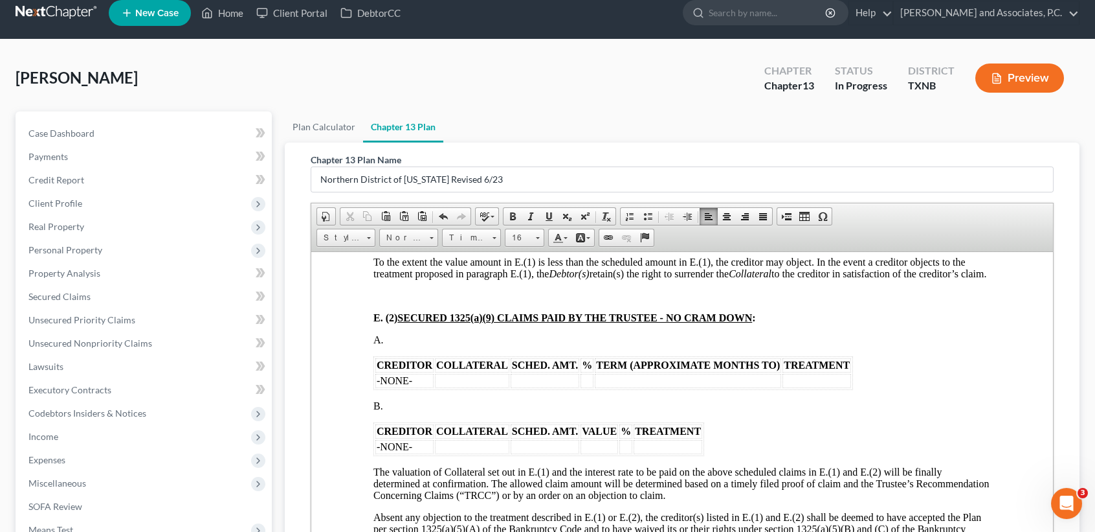
scroll to position [1726, 0]
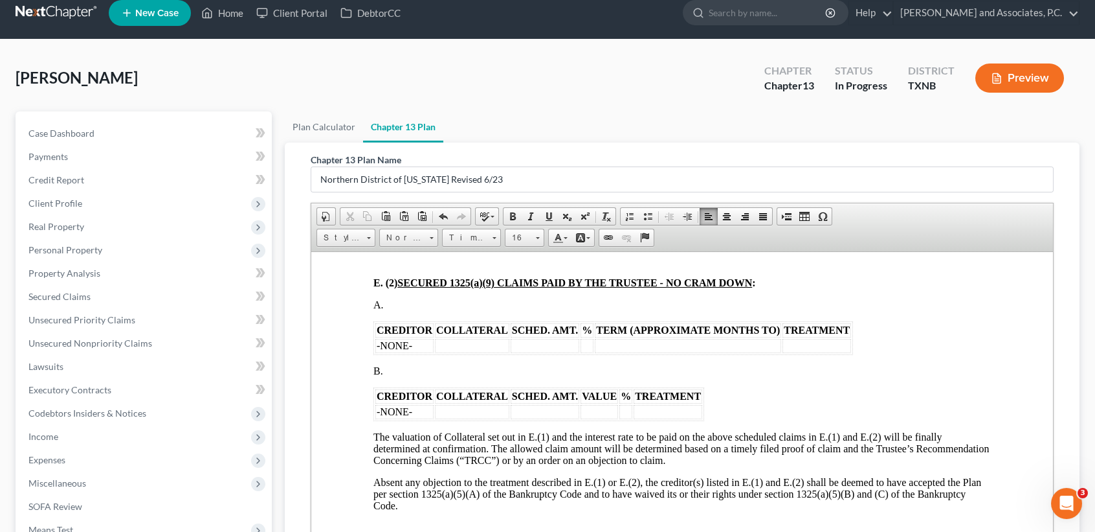
drag, startPoint x: 399, startPoint y: 446, endPoint x: 359, endPoint y: 395, distance: 64.6
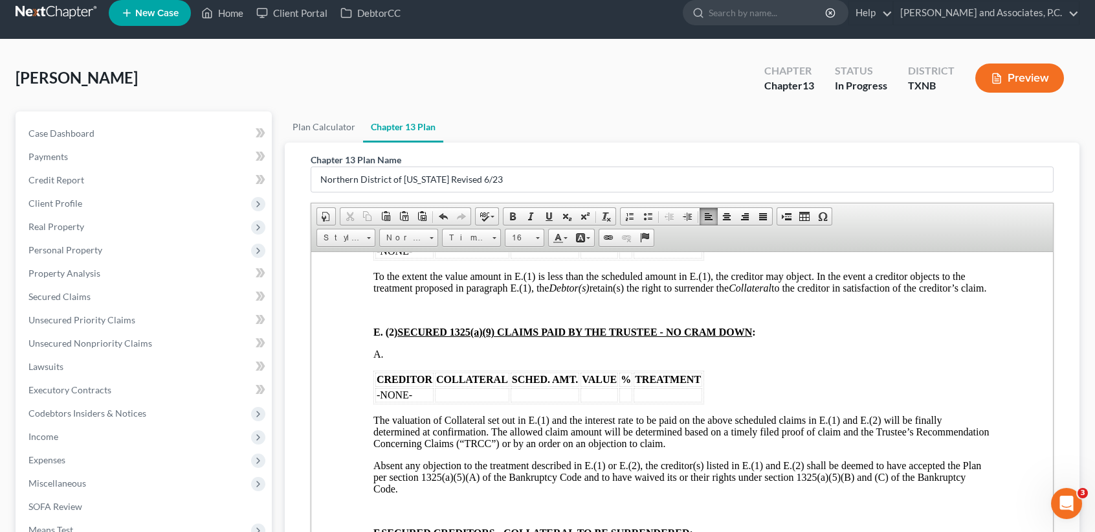
scroll to position [1640, 0]
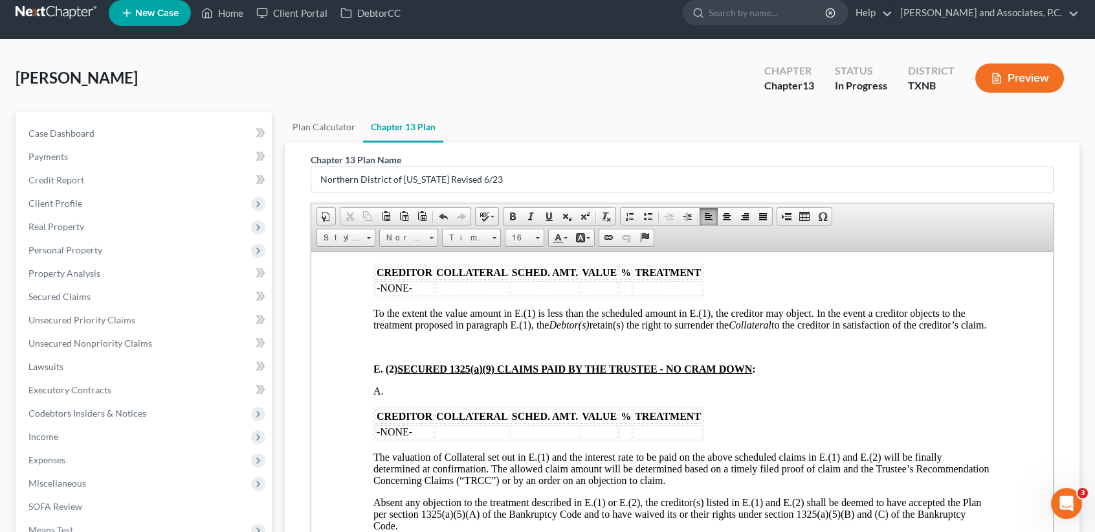
drag, startPoint x: 426, startPoint y: 340, endPoint x: 464, endPoint y: 348, distance: 39.0
click at [427, 295] on td "-NONE-" at bounding box center [405, 287] width 58 height 14
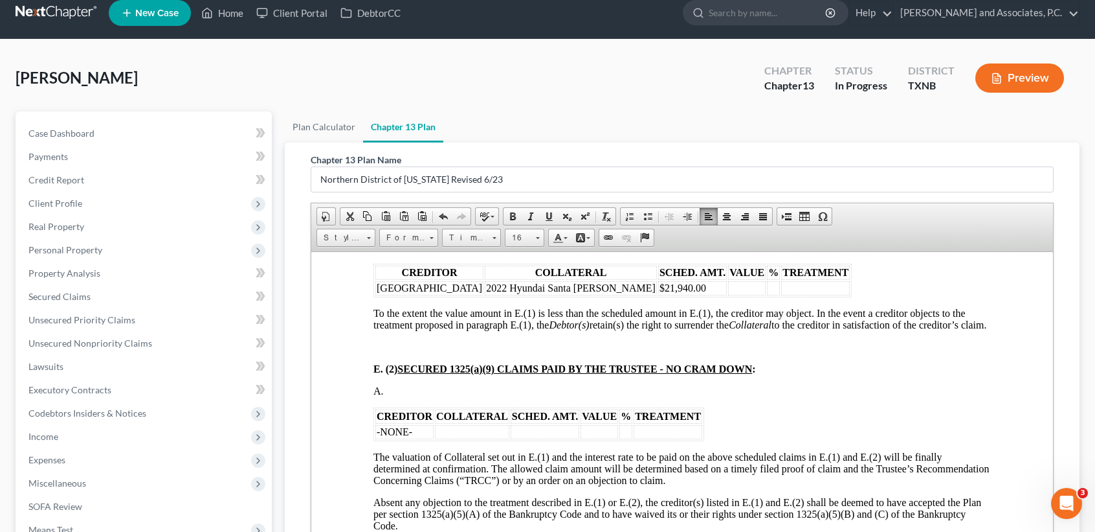
click at [728, 295] on td at bounding box center [747, 287] width 38 height 14
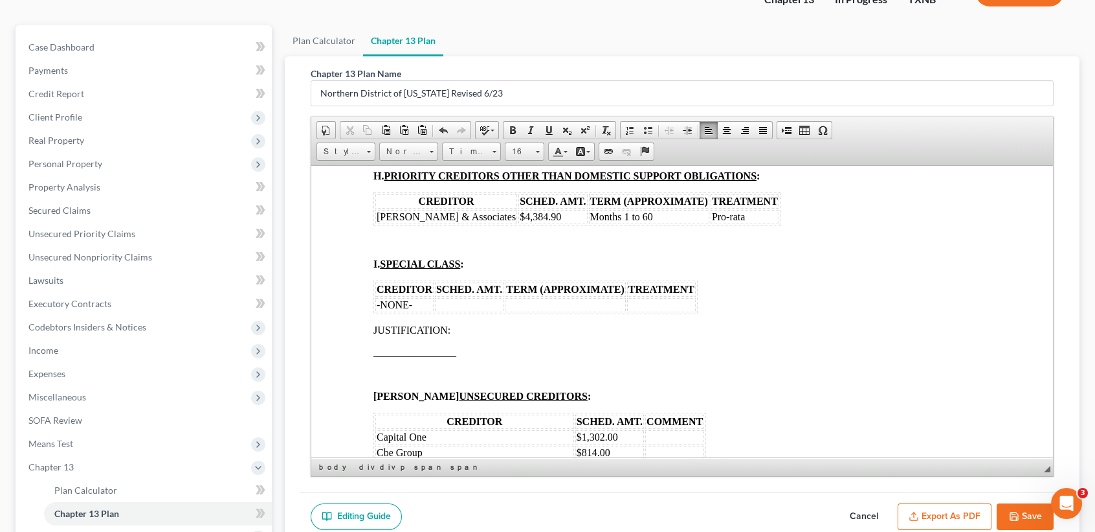
scroll to position [2331, 0]
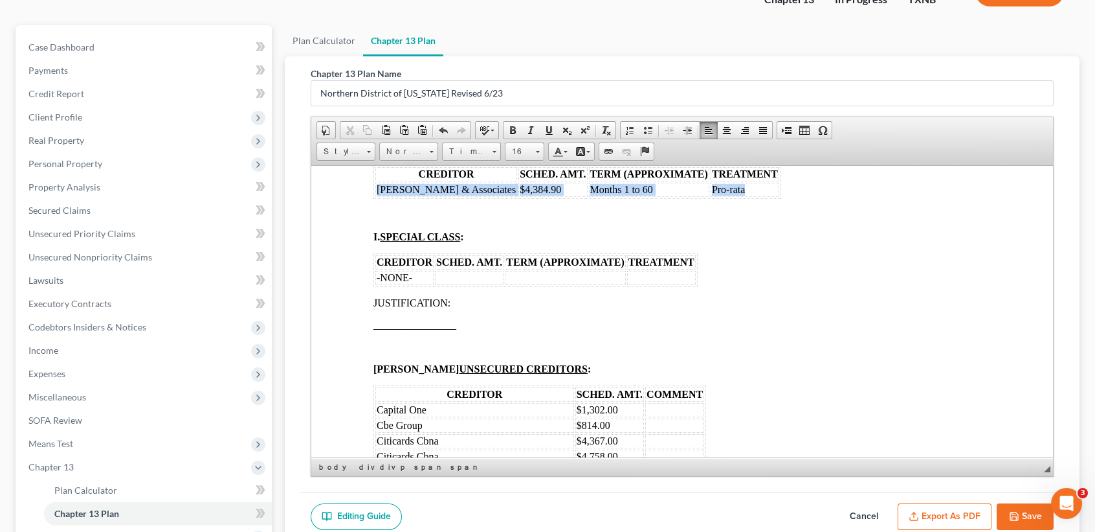
drag, startPoint x: 716, startPoint y: 272, endPoint x: 380, endPoint y: 271, distance: 336.0
click at [380, 196] on tr "Monte J White & Associates $4,384.90 Months 1 to 60 Pro-rata" at bounding box center [578, 189] width 404 height 14
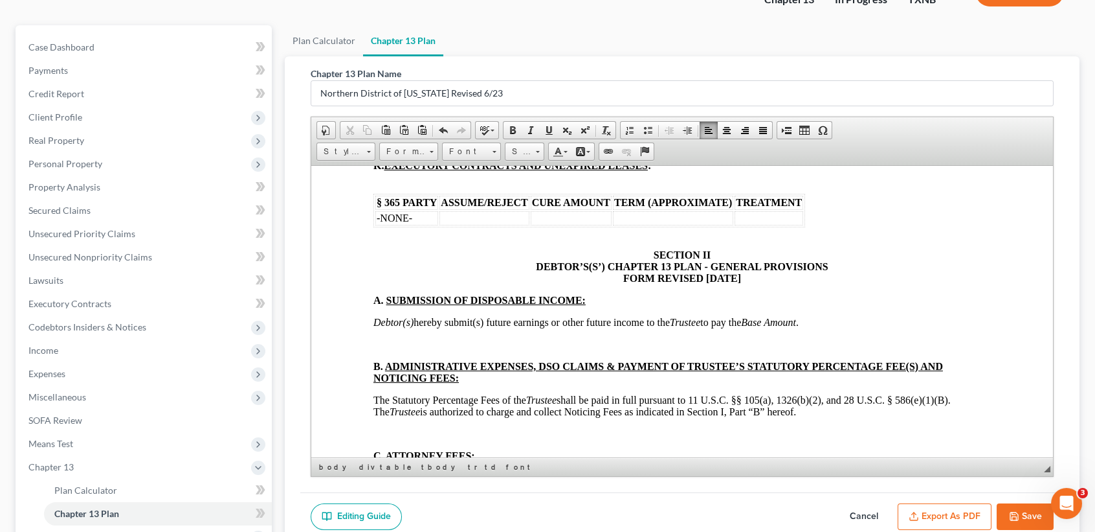
scroll to position [3021, 0]
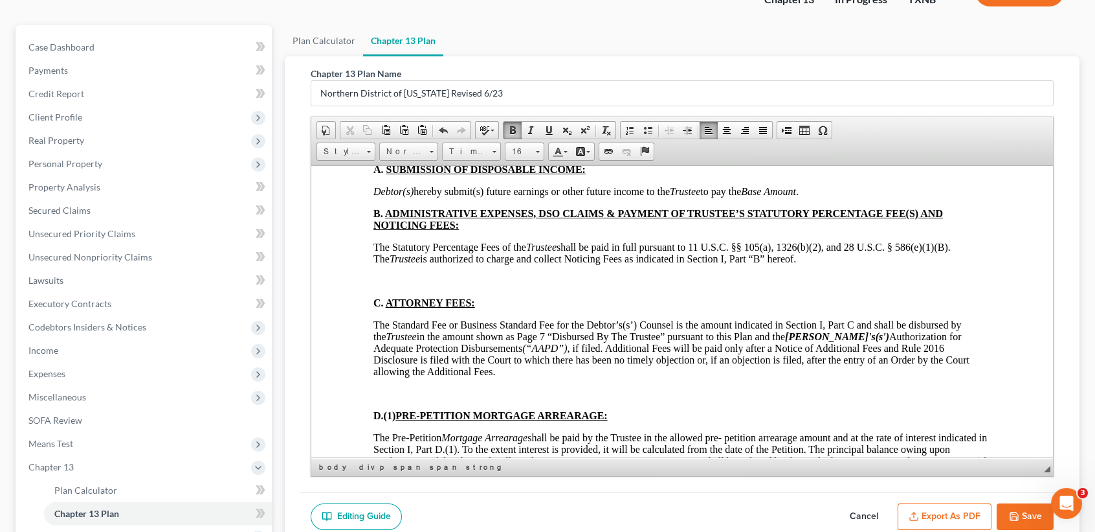
scroll to position [3194, 0]
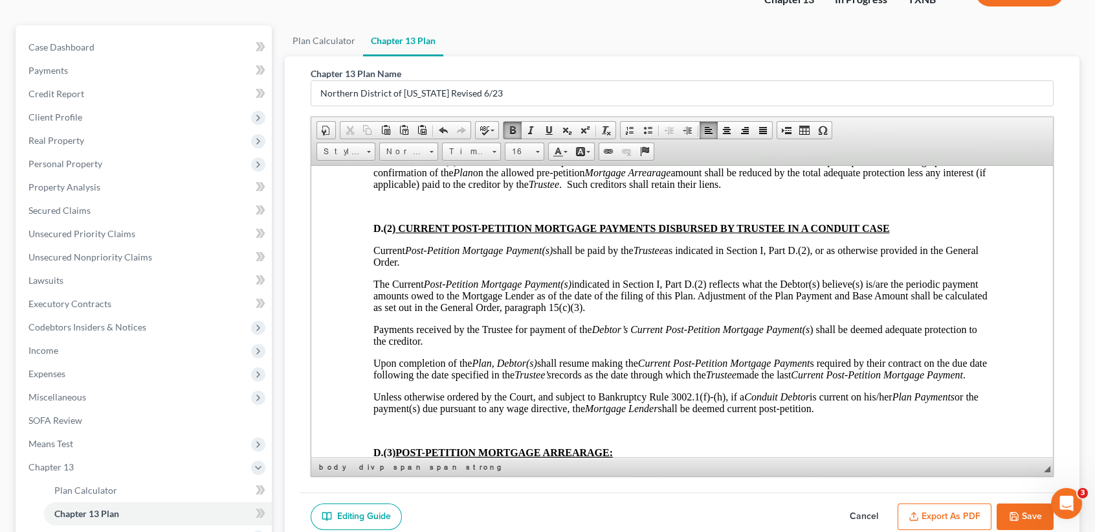
scroll to position [3367, 0]
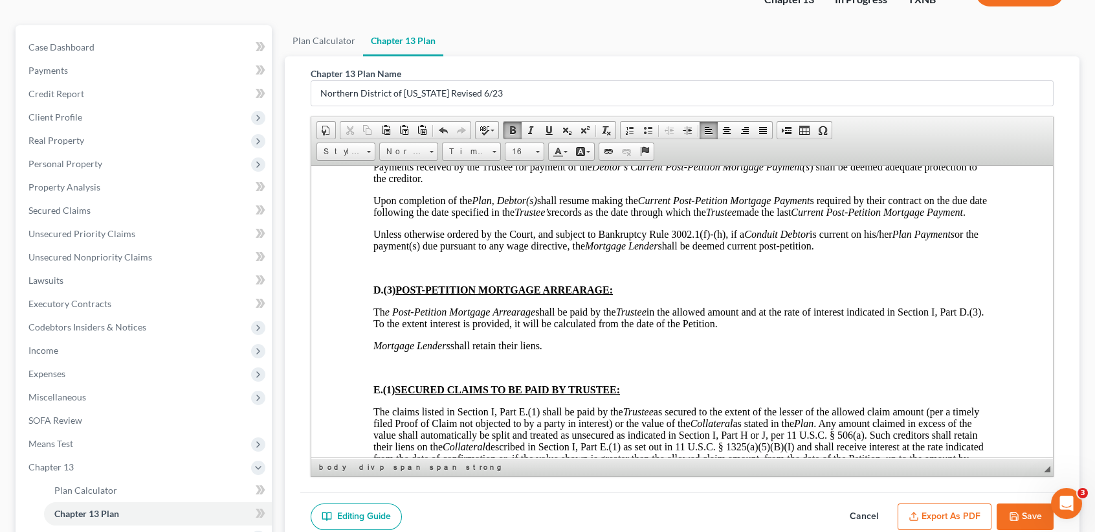
scroll to position [3539, 0]
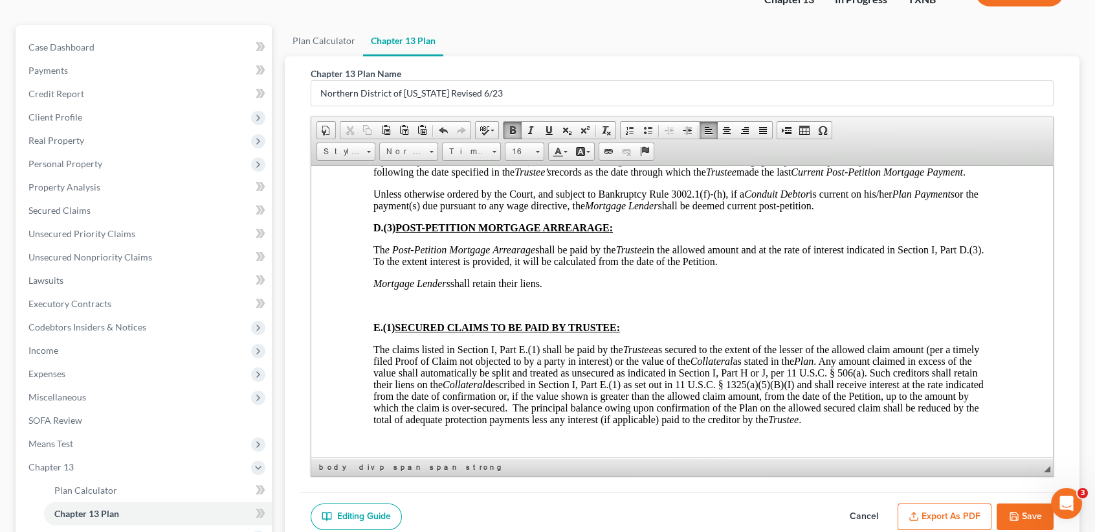
scroll to position [3712, 0]
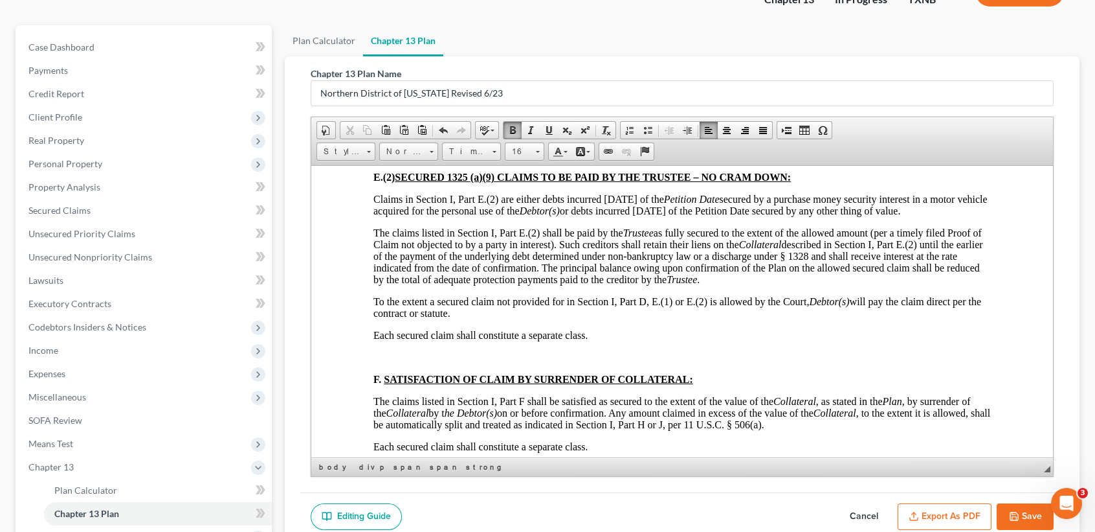
scroll to position [3885, 0]
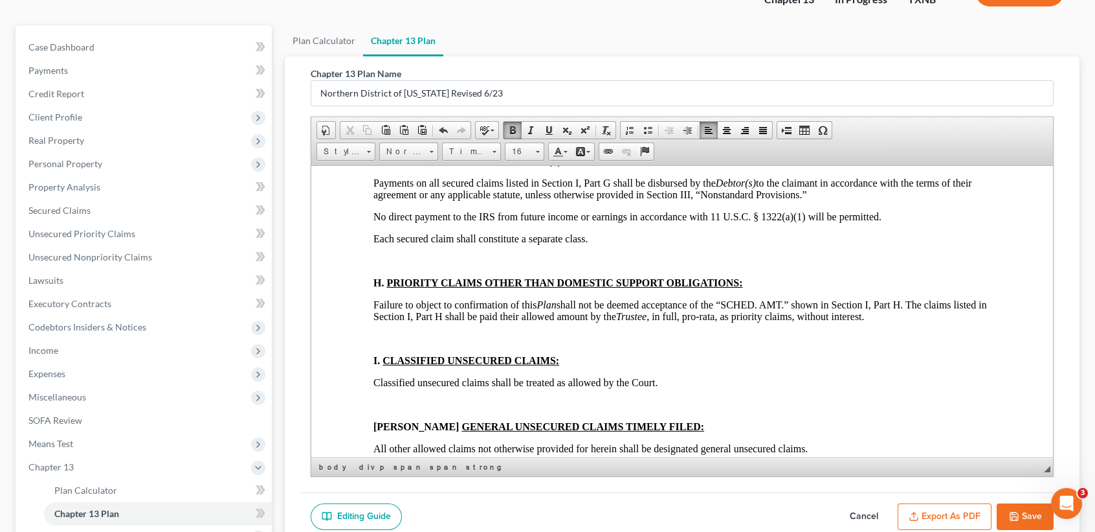
scroll to position [4144, 0]
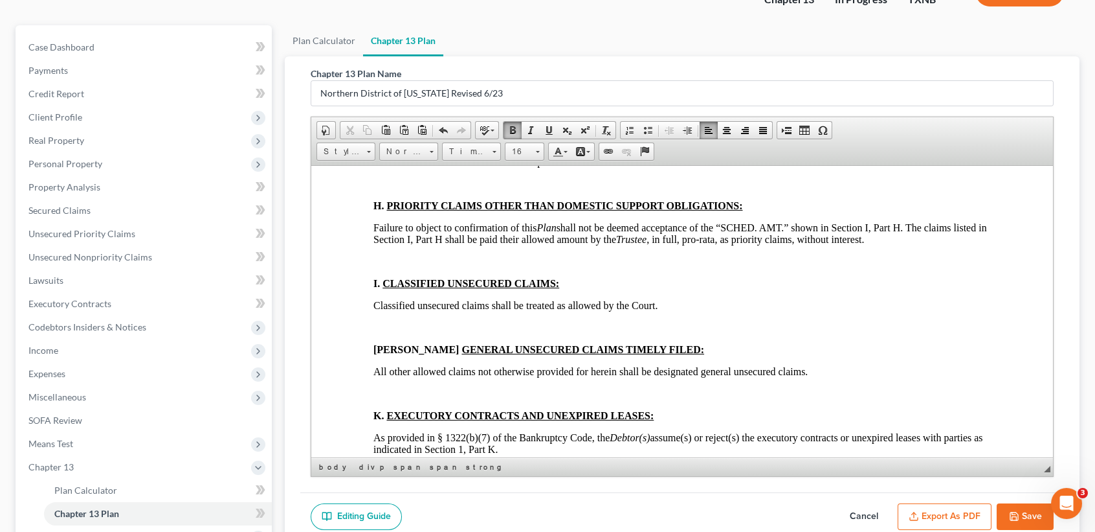
drag, startPoint x: 337, startPoint y: 350, endPoint x: 339, endPoint y: 361, distance: 10.7
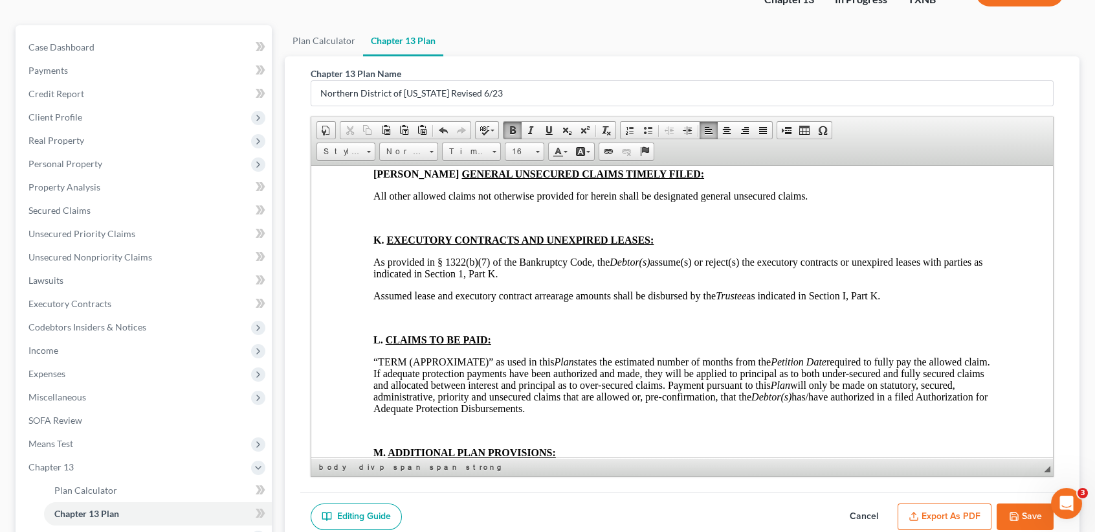
scroll to position [4316, 0]
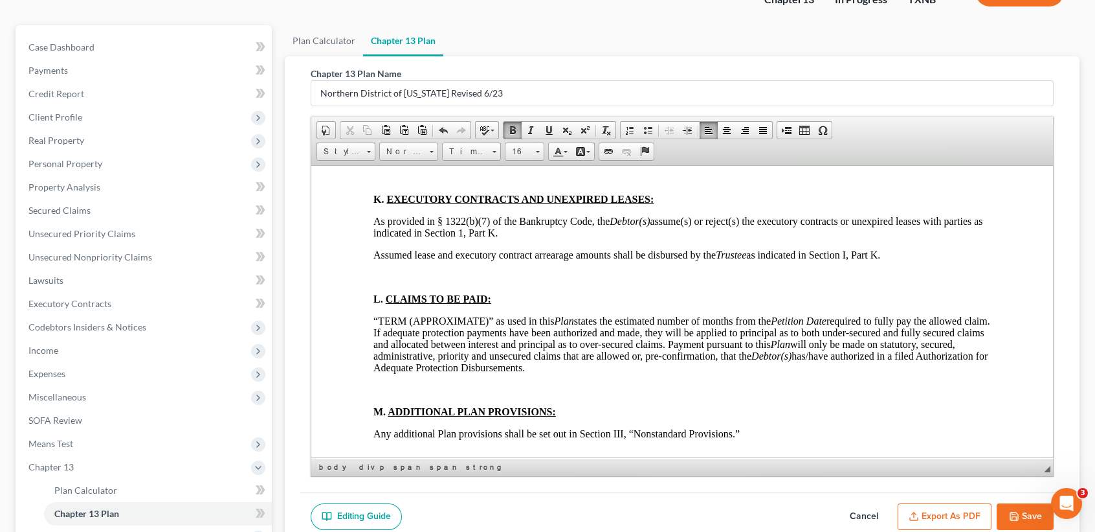
click at [369, 278] on html "BTXN222 5/21 IN THE UNITED STATES BANKRUPTCY COURT FOR THE NORTHERN DISTRICT OF…" at bounding box center [682, 445] width 742 height 9193
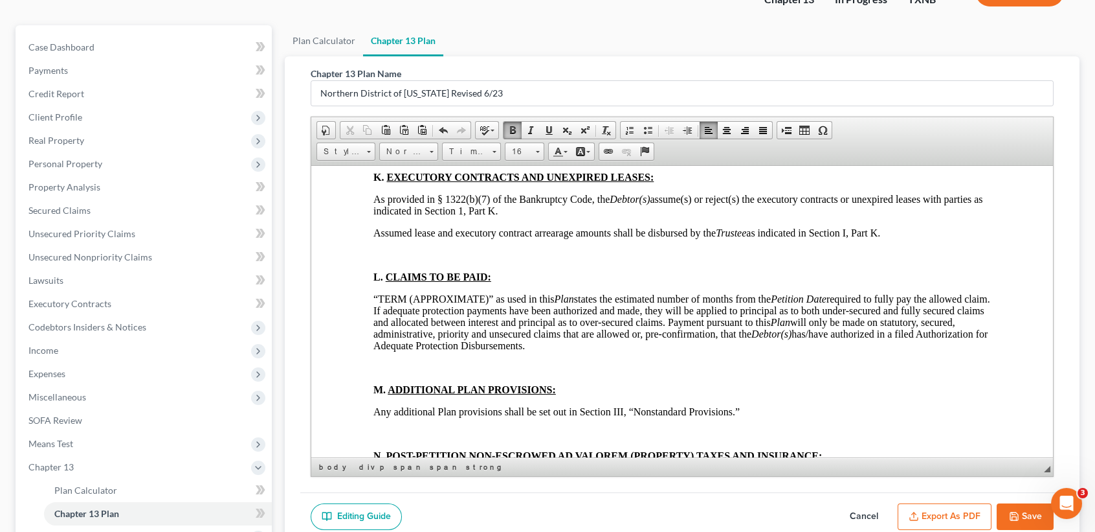
click at [357, 330] on html "BTXN222 5/21 IN THE UNITED STATES BANKRUPTCY COURT FOR THE NORTHERN DISTRICT OF…" at bounding box center [682, 434] width 742 height 9171
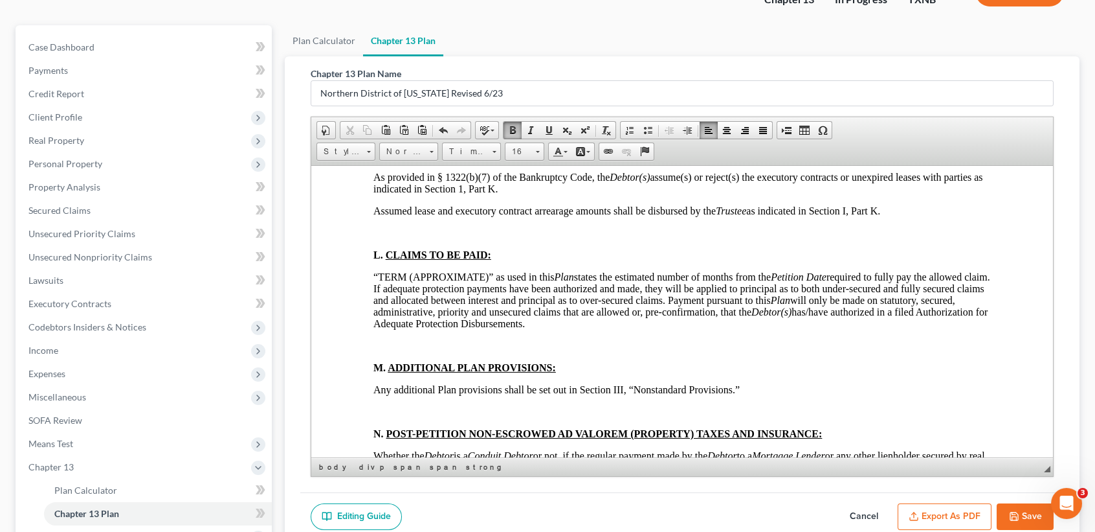
click at [348, 395] on html "BTXN222 5/21 IN THE UNITED STATES BANKRUPTCY COURT FOR THE NORTHERN DISTRICT OF…" at bounding box center [682, 423] width 742 height 9149
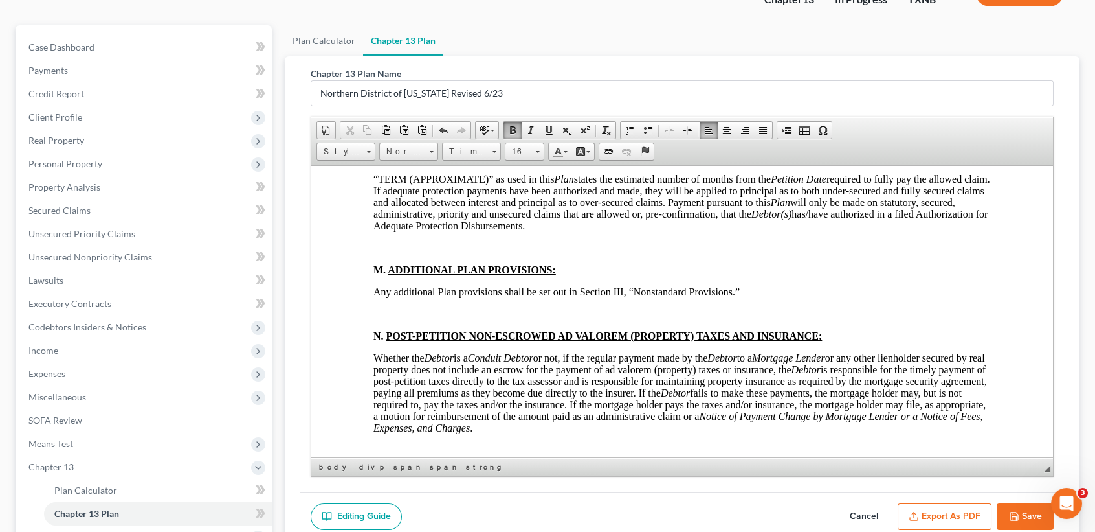
scroll to position [4489, 0]
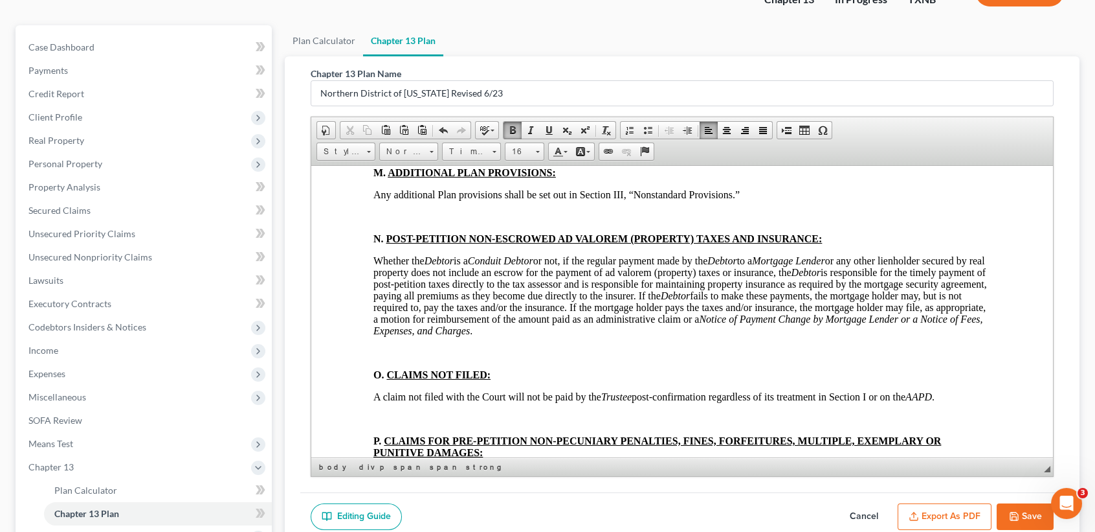
click at [365, 327] on html "BTXN222 5/21 IN THE UNITED STATES BANKRUPTCY COURT FOR THE NORTHERN DISTRICT OF…" at bounding box center [682, 239] width 742 height 9127
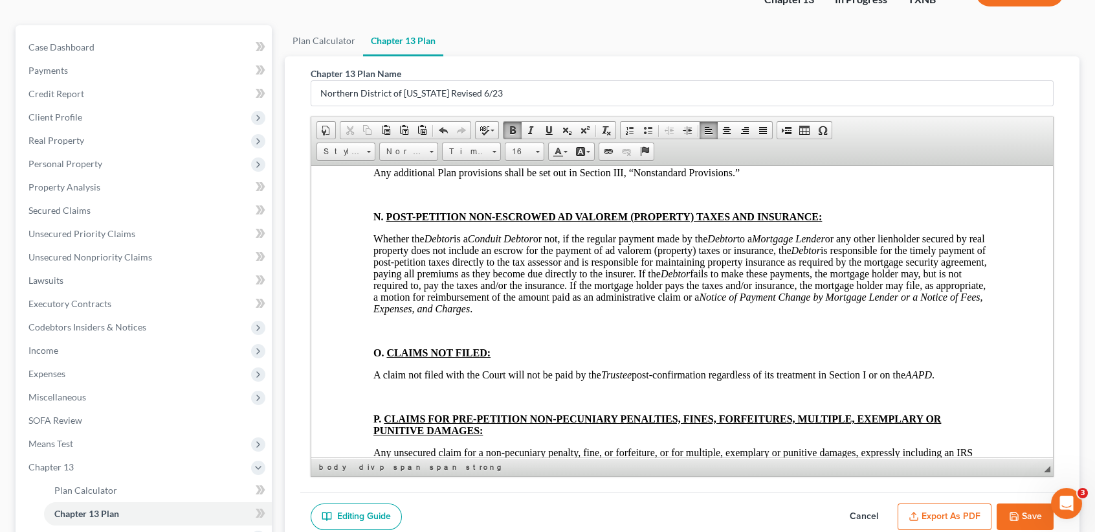
click at [357, 371] on html "BTXN222 5/21 IN THE UNITED STATES BANKRUPTCY COURT FOR THE NORTHERN DISTRICT OF…" at bounding box center [682, 228] width 742 height 9105
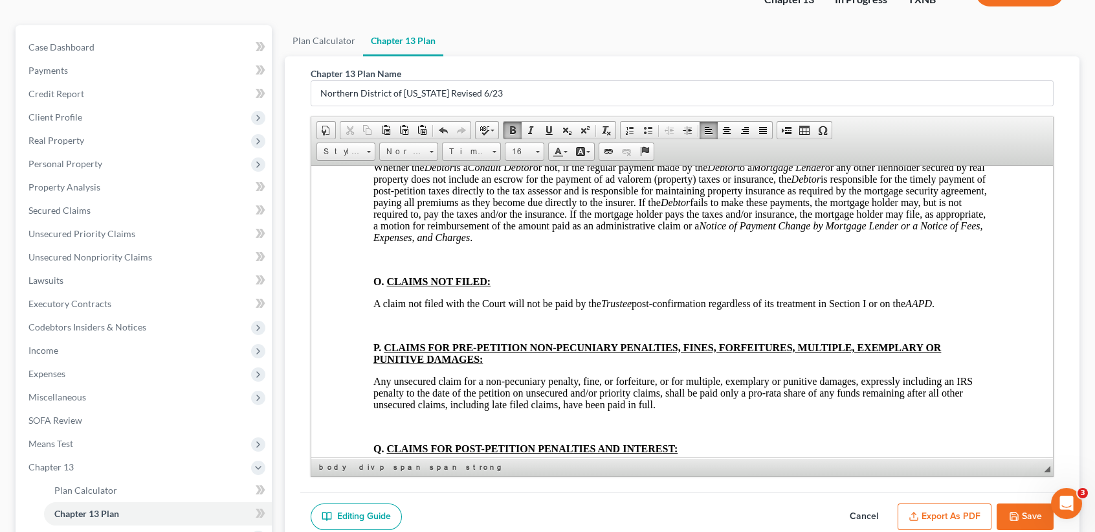
scroll to position [4661, 0]
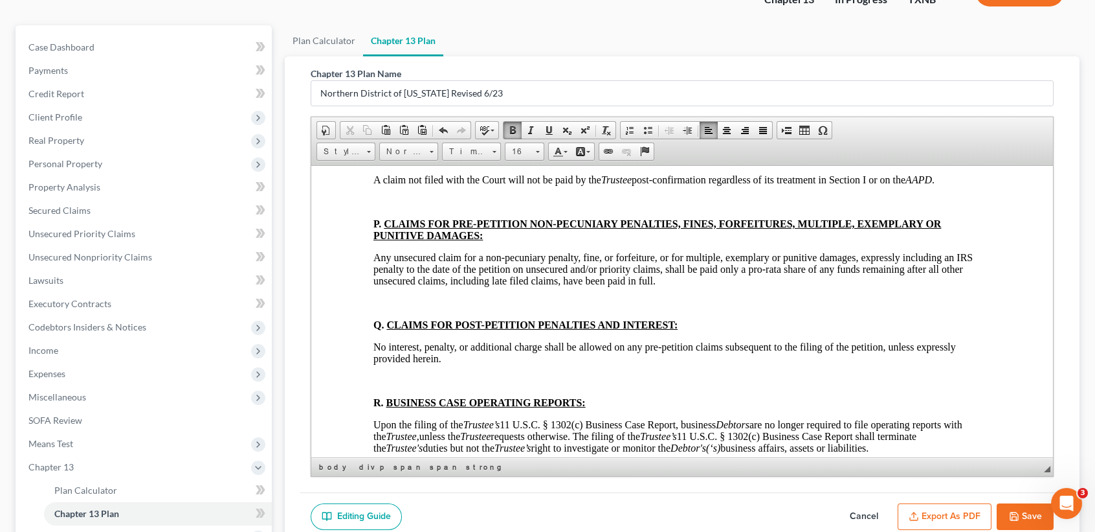
click at [372, 316] on html "BTXN222 5/21 IN THE UNITED STATES BANKRUPTCY COURT FOR THE NORTHERN DISTRICT OF…" at bounding box center [682, 45] width 742 height 9083
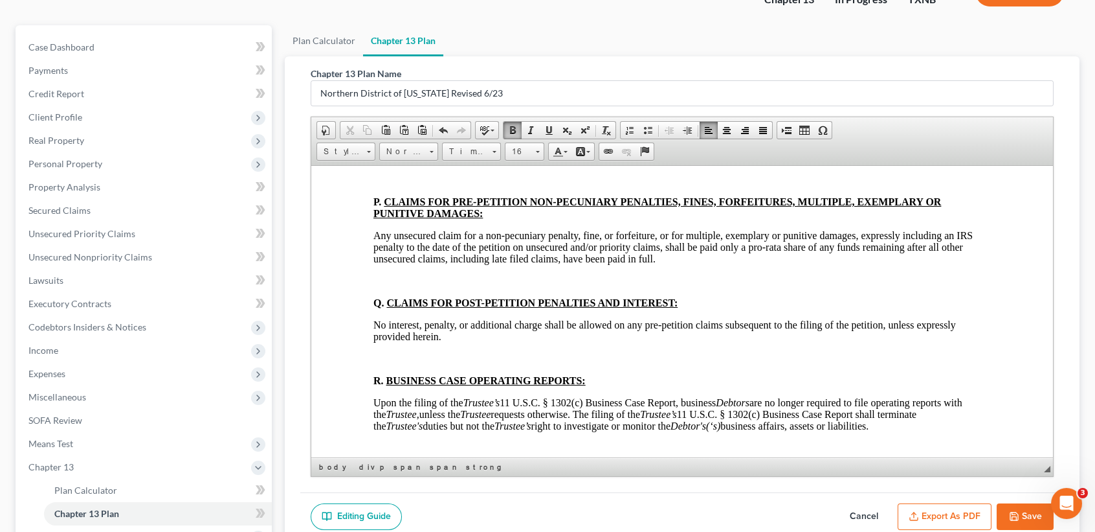
click at [366, 358] on html "BTXN222 5/21 IN THE UNITED STATES BANKRUPTCY COURT FOR THE NORTHERN DISTRICT OF…" at bounding box center [682, 34] width 742 height 9061
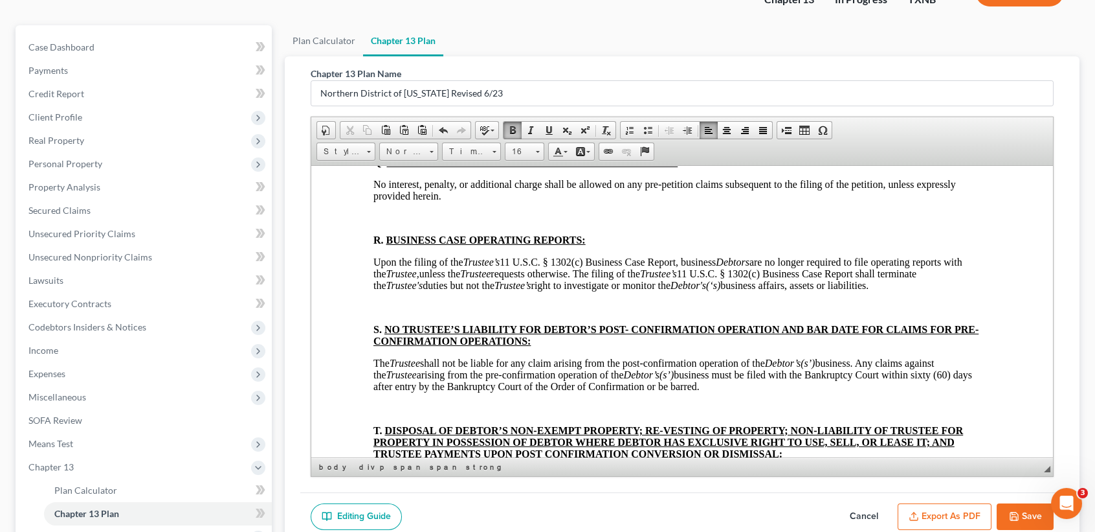
scroll to position [4834, 0]
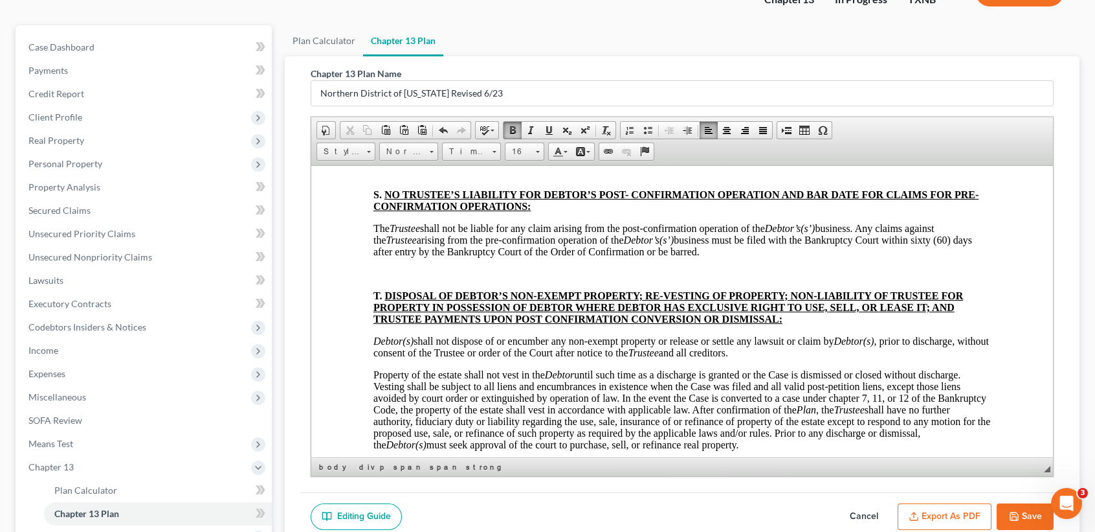
scroll to position [4920, 0]
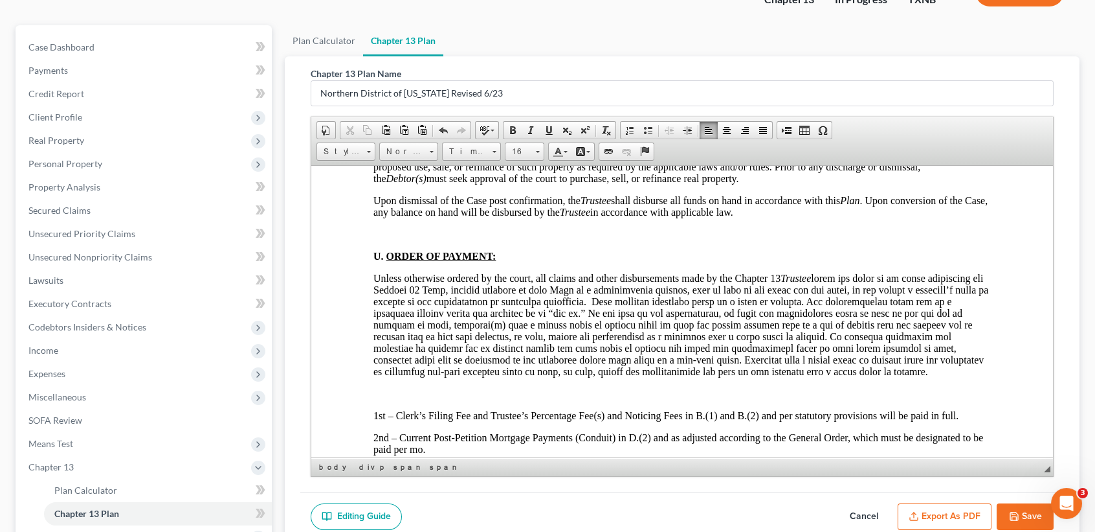
scroll to position [5179, 0]
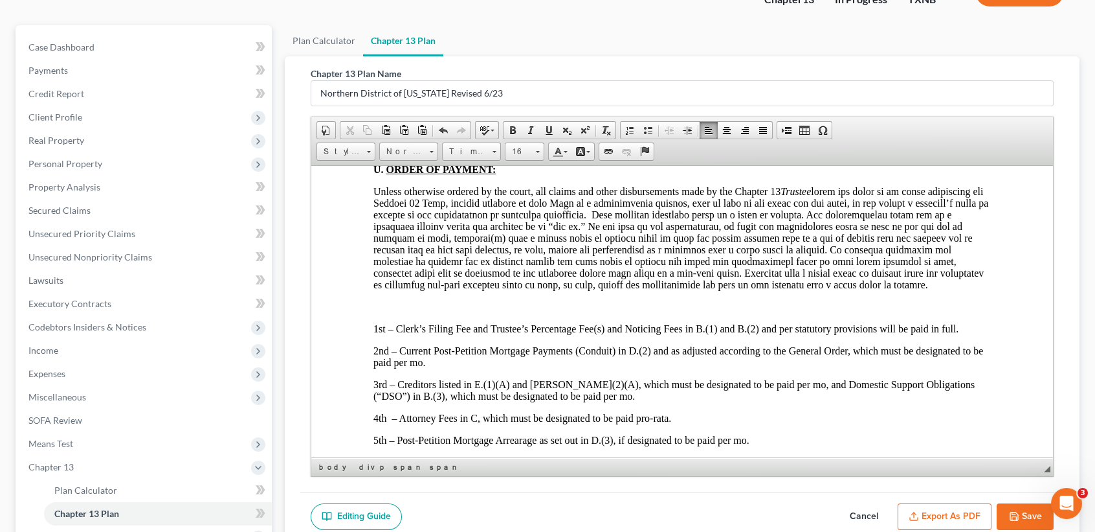
click at [398, 153] on p at bounding box center [683, 147] width 618 height 12
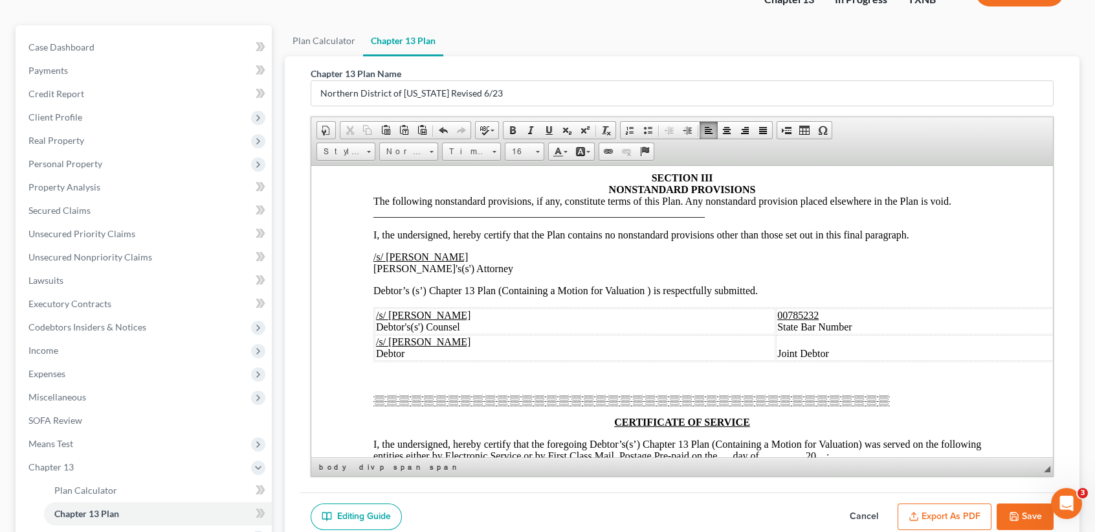
scroll to position [5956, 0]
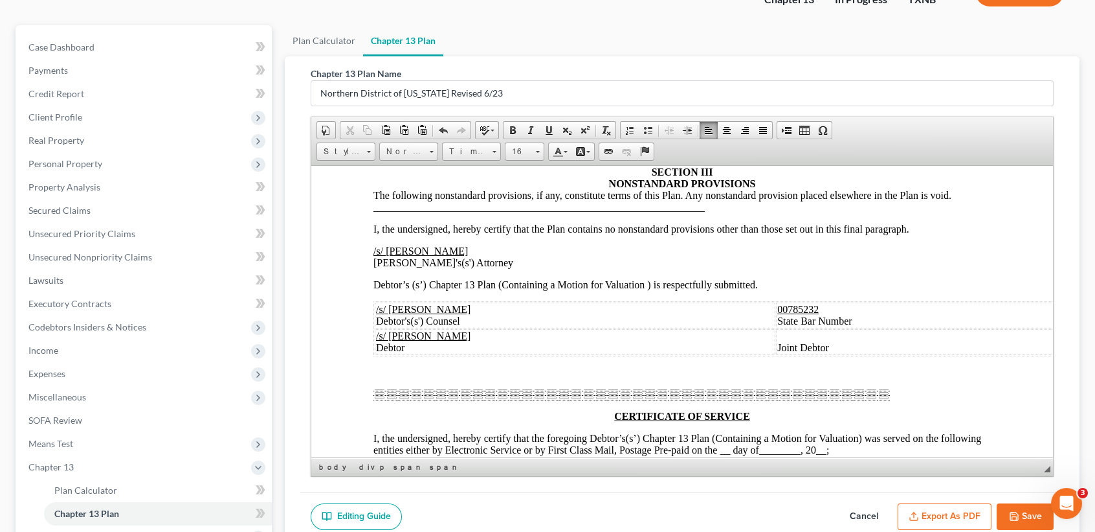
click at [420, 56] on p at bounding box center [683, 50] width 618 height 12
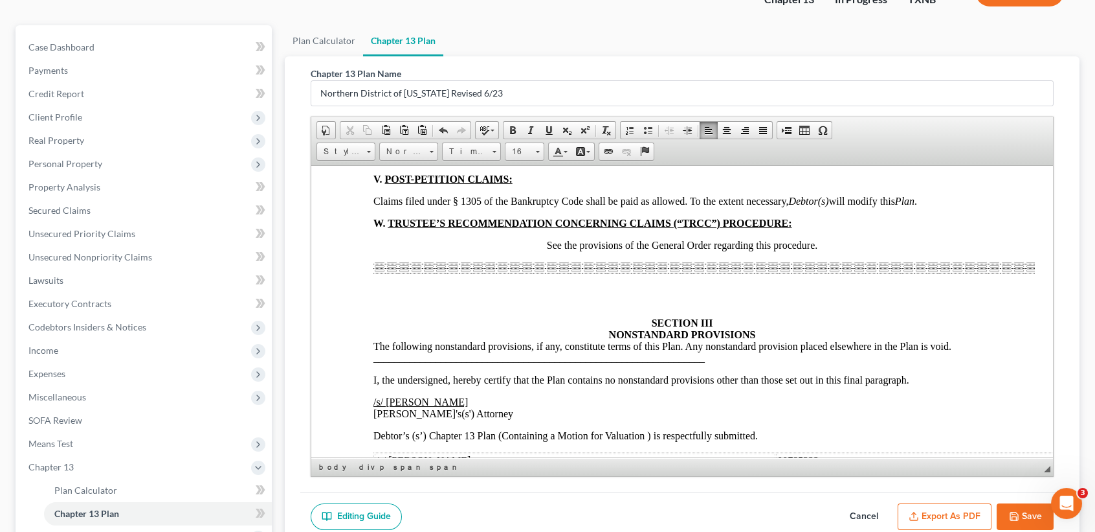
click at [430, 163] on p at bounding box center [683, 157] width 618 height 12
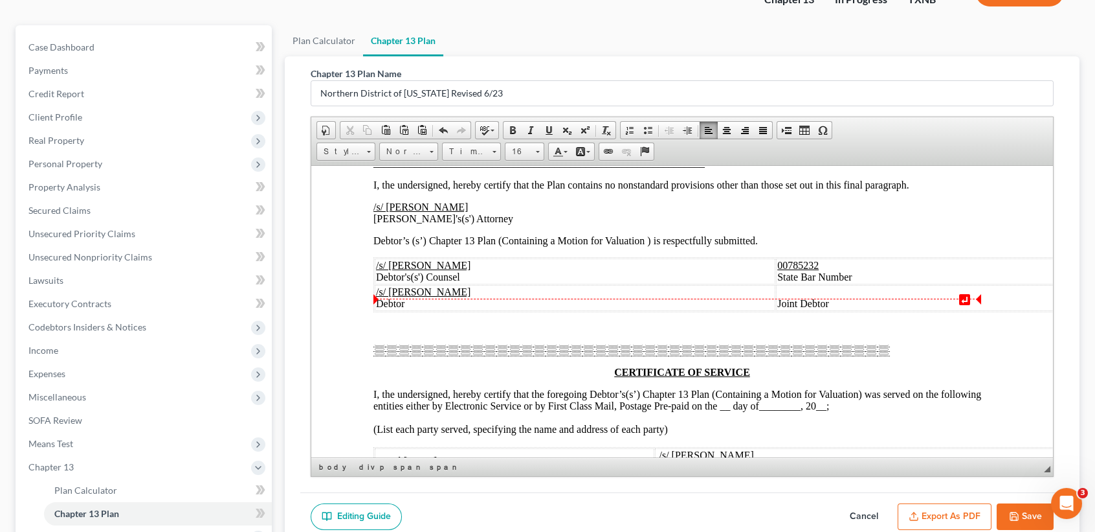
click at [686, 100] on p at bounding box center [683, 94] width 618 height 12
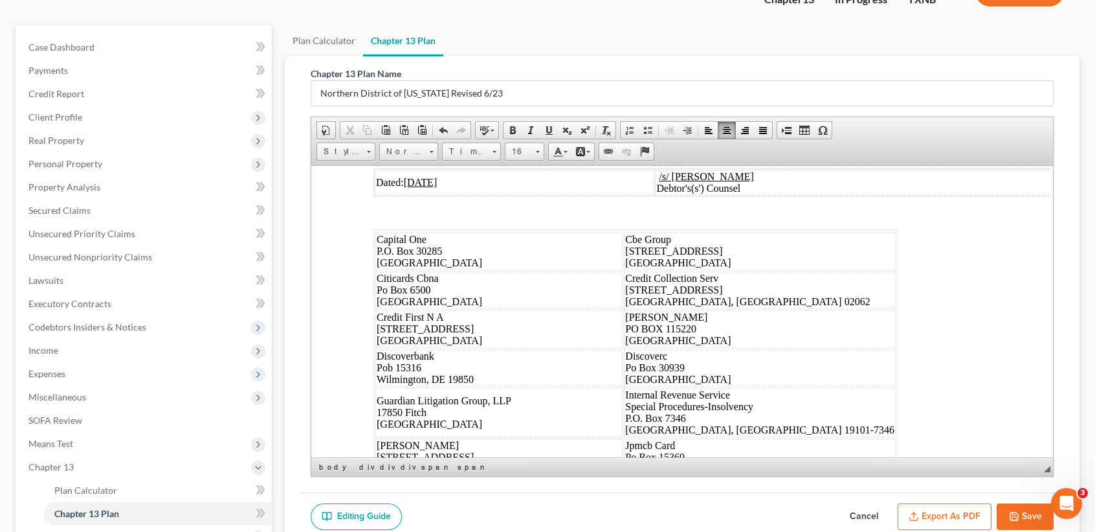
scroll to position [6215, 0]
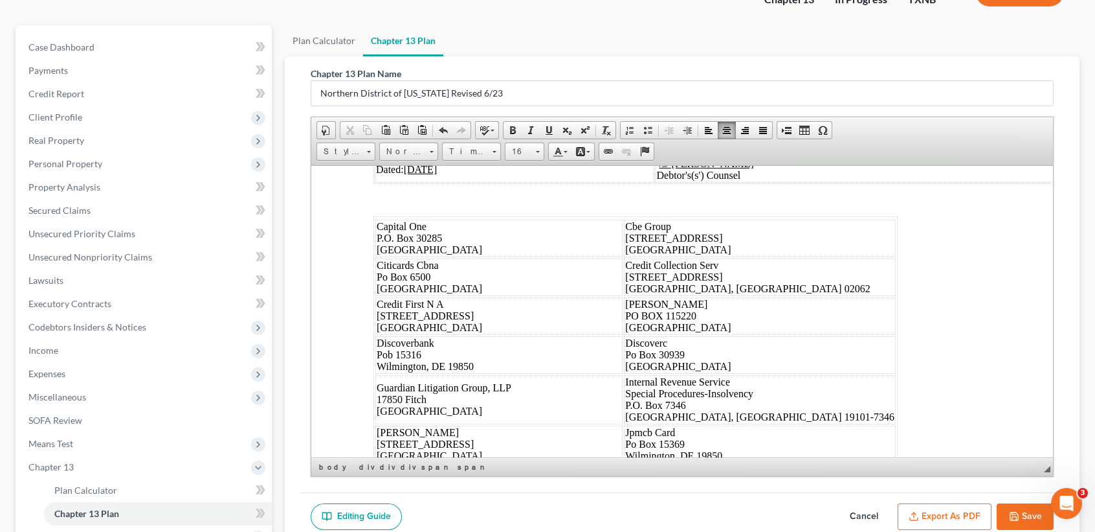
drag, startPoint x: 833, startPoint y: 217, endPoint x: 775, endPoint y: 215, distance: 57.7
click at [776, 19] on td "Joint Debtor" at bounding box center [935, 6] width 319 height 26
click at [733, 119] on span "I, the undersigned, hereby certify that the foregoing Debtor’s(s’) Chapter 13 P…" at bounding box center [678, 107] width 608 height 23
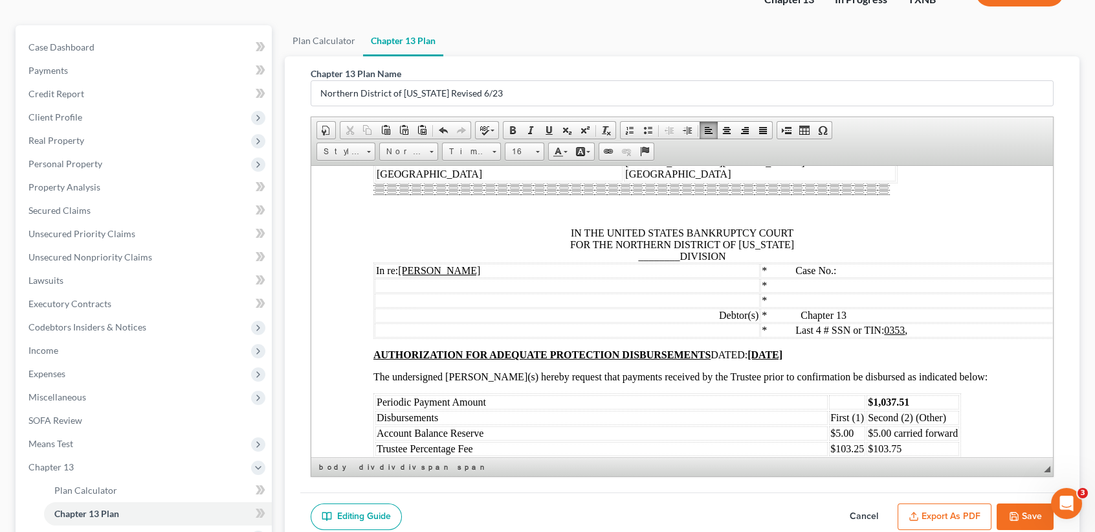
scroll to position [6905, 0]
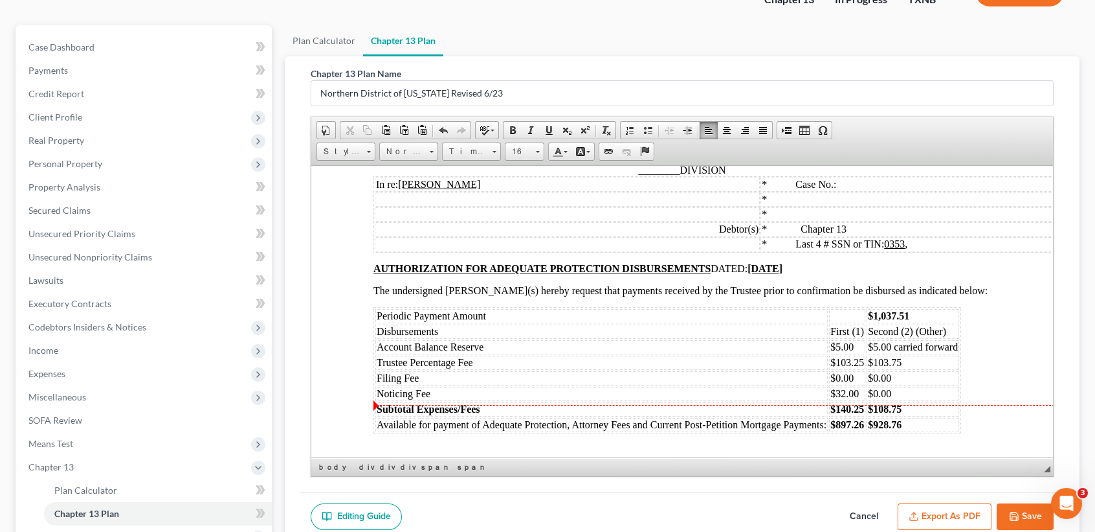
drag, startPoint x: 671, startPoint y: 399, endPoint x: 684, endPoint y: 395, distance: 13.1
click at [672, 175] on span "________" at bounding box center [658, 169] width 41 height 11
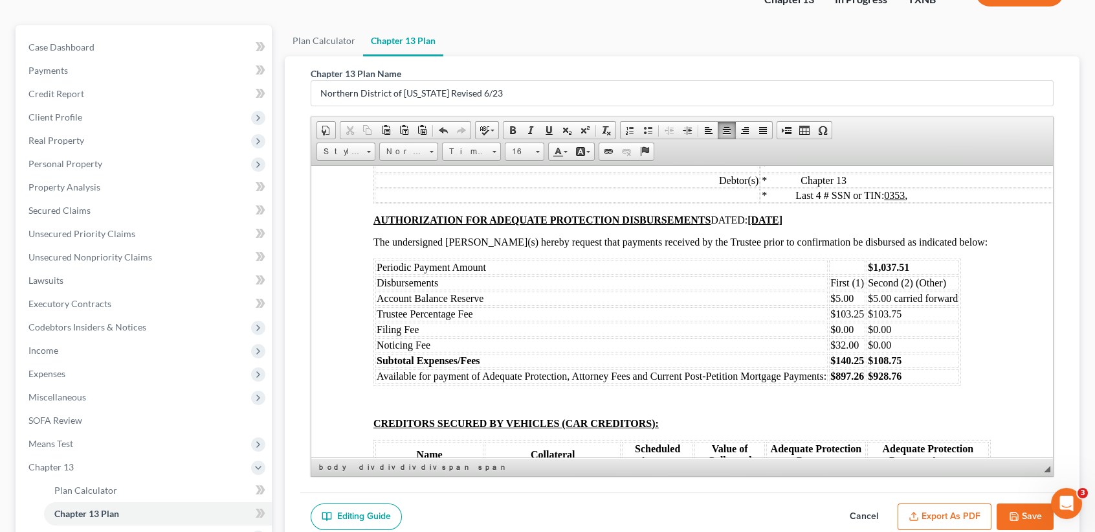
scroll to position [7078, 0]
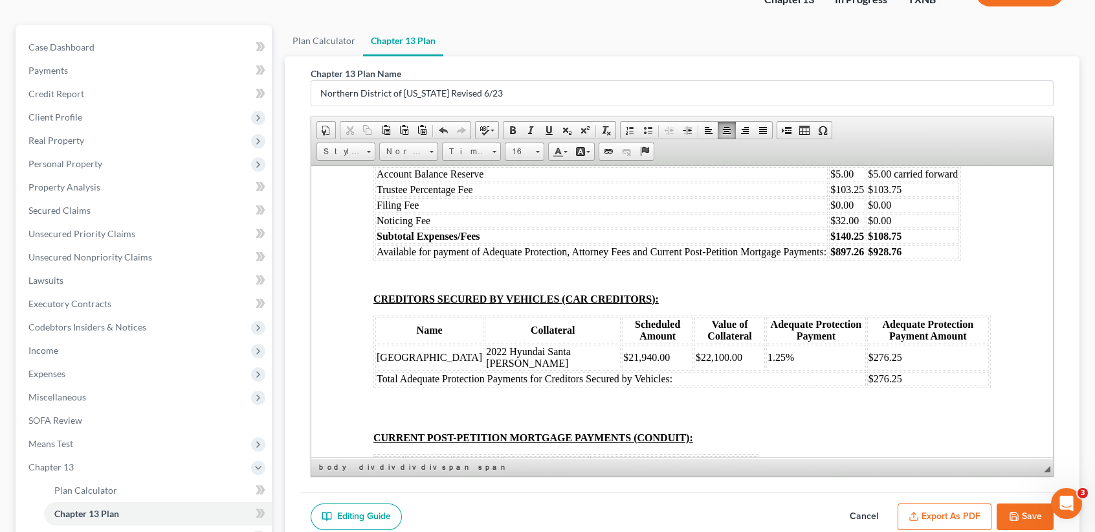
click at [925, 150] on td "$1,037.51" at bounding box center [913, 142] width 93 height 14
drag, startPoint x: 931, startPoint y: 418, endPoint x: 875, endPoint y: 416, distance: 56.4
click at [875, 196] on td "$103.75" at bounding box center [913, 189] width 93 height 14
drag, startPoint x: 862, startPoint y: 418, endPoint x: 838, endPoint y: 418, distance: 24.0
click at [837, 194] on span "$103.25" at bounding box center [848, 188] width 34 height 11
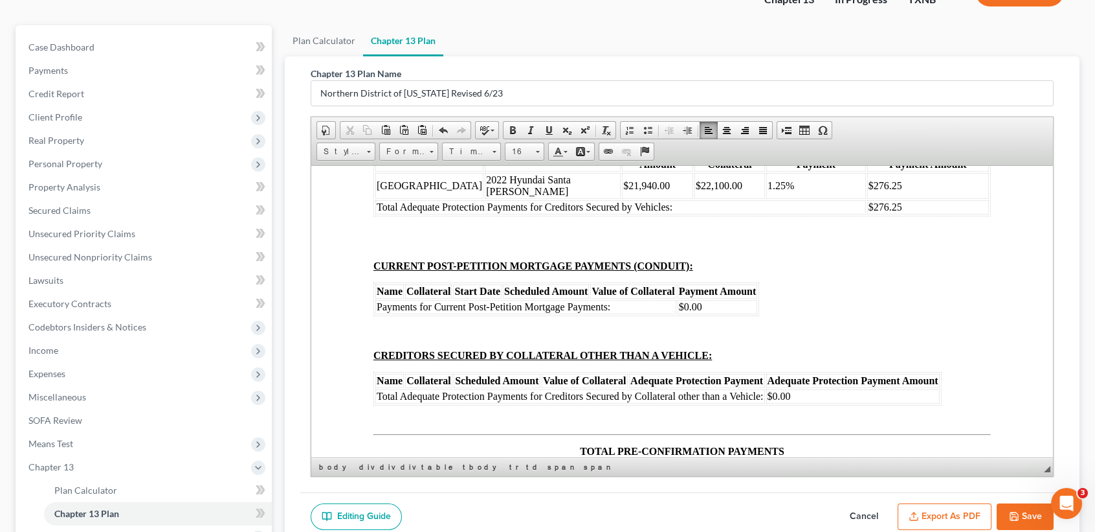
scroll to position [7251, 0]
drag, startPoint x: 915, startPoint y: 293, endPoint x: 871, endPoint y: 295, distance: 43.4
click at [871, 70] on td "$108.75" at bounding box center [913, 63] width 93 height 14
click at [871, 68] on strong "$108.75" at bounding box center [885, 62] width 34 height 11
drag, startPoint x: 904, startPoint y: 313, endPoint x: 899, endPoint y: 304, distance: 10.4
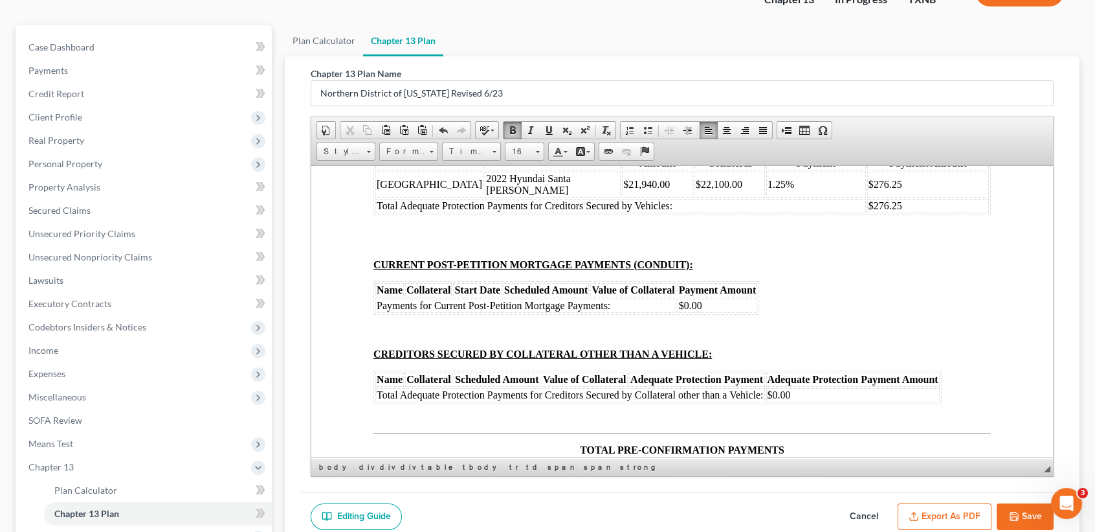
click at [893, 85] on td "$928.76" at bounding box center [913, 78] width 93 height 14
drag, startPoint x: 906, startPoint y: 296, endPoint x: 873, endPoint y: 295, distance: 33.0
click at [873, 70] on td "108.75" at bounding box center [913, 63] width 93 height 14
drag, startPoint x: 912, startPoint y: 310, endPoint x: 873, endPoint y: 309, distance: 39.5
click at [873, 85] on td "$928.76" at bounding box center [913, 78] width 93 height 14
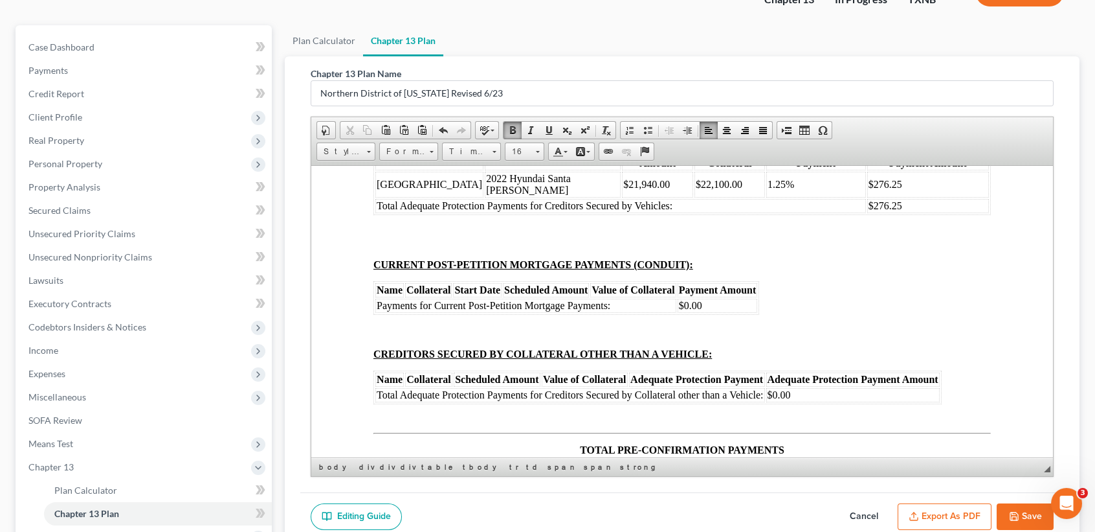
drag, startPoint x: 865, startPoint y: 295, endPoint x: 838, endPoint y: 295, distance: 27.2
click at [838, 87] on table "Periodic Payment Amount $574.00 Disbursements First (1) Second (2) (Other) Acco…" at bounding box center [668, 24] width 588 height 127
drag, startPoint x: 864, startPoint y: 310, endPoint x: 834, endPoint y: 309, distance: 30.5
click at [834, 85] on td "$897.26" at bounding box center [847, 78] width 36 height 14
click at [857, 23] on td "$" at bounding box center [847, 16] width 36 height 14
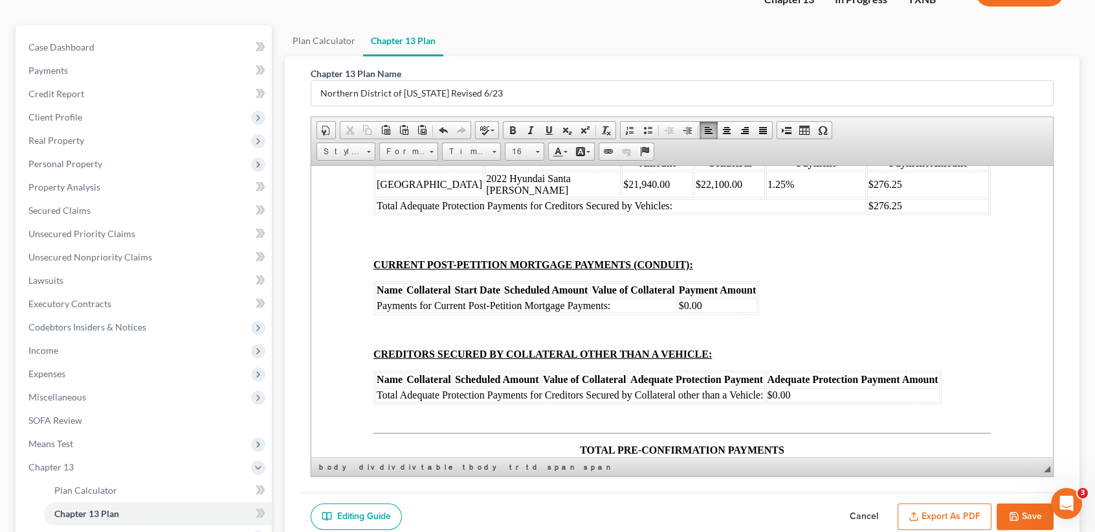
click at [901, 23] on td "$" at bounding box center [913, 16] width 93 height 14
click at [888, 23] on td "$" at bounding box center [913, 16] width 93 height 14
click at [850, 70] on td "$" at bounding box center [847, 63] width 36 height 14
click at [852, 85] on td "$" at bounding box center [847, 78] width 36 height 14
click at [931, 70] on td "$" at bounding box center [913, 63] width 93 height 14
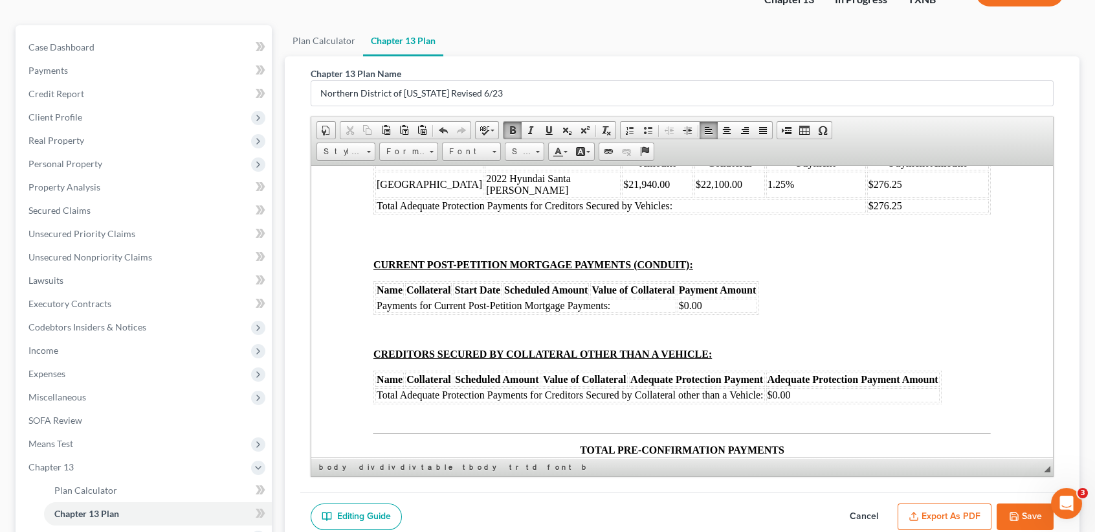
drag, startPoint x: 931, startPoint y: 290, endPoint x: 931, endPoint y: 299, distance: 9.1
click at [931, 70] on td "$57.23" at bounding box center [913, 63] width 93 height 14
click at [931, 85] on td "$" at bounding box center [913, 78] width 93 height 14
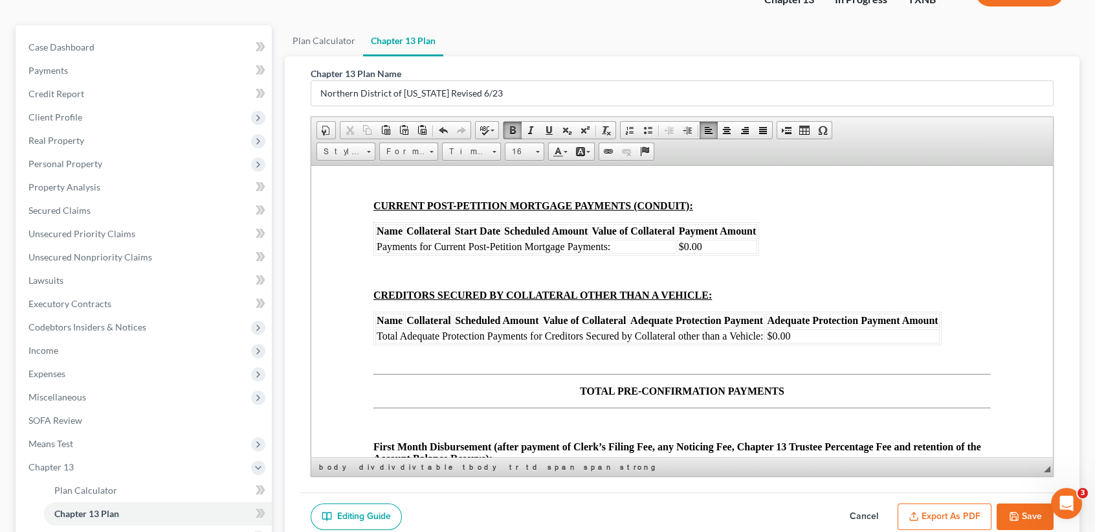
scroll to position [7337, 0]
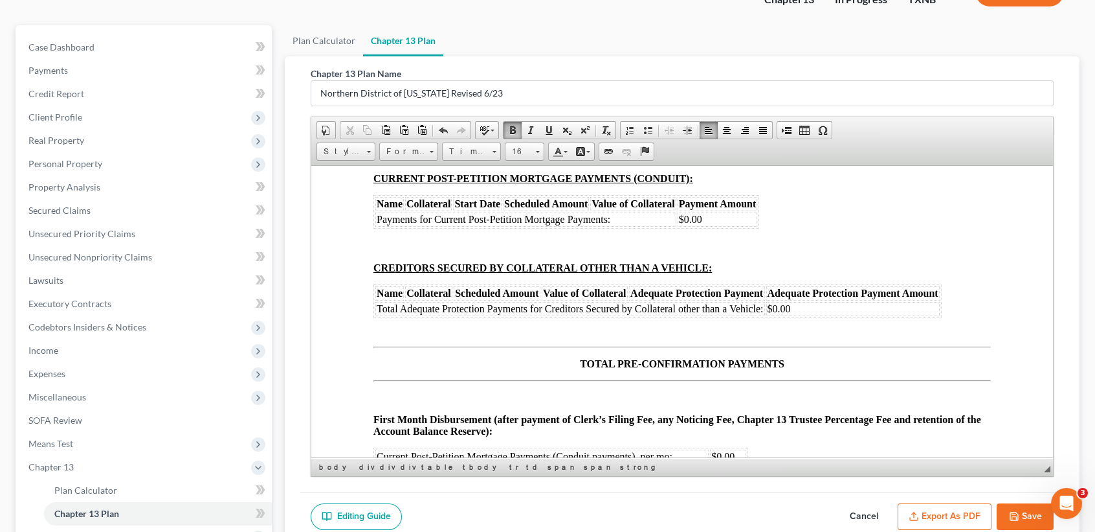
click at [878, 126] on td "$276.25" at bounding box center [929, 119] width 122 height 14
drag, startPoint x: 871, startPoint y: 326, endPoint x: 381, endPoint y: 330, distance: 490.1
click at [381, 111] on tr "Union Square 2022 Hyundai Santa Cruz $21,940.00 $22,100.00 1.25% $276.25" at bounding box center [683, 98] width 614 height 26
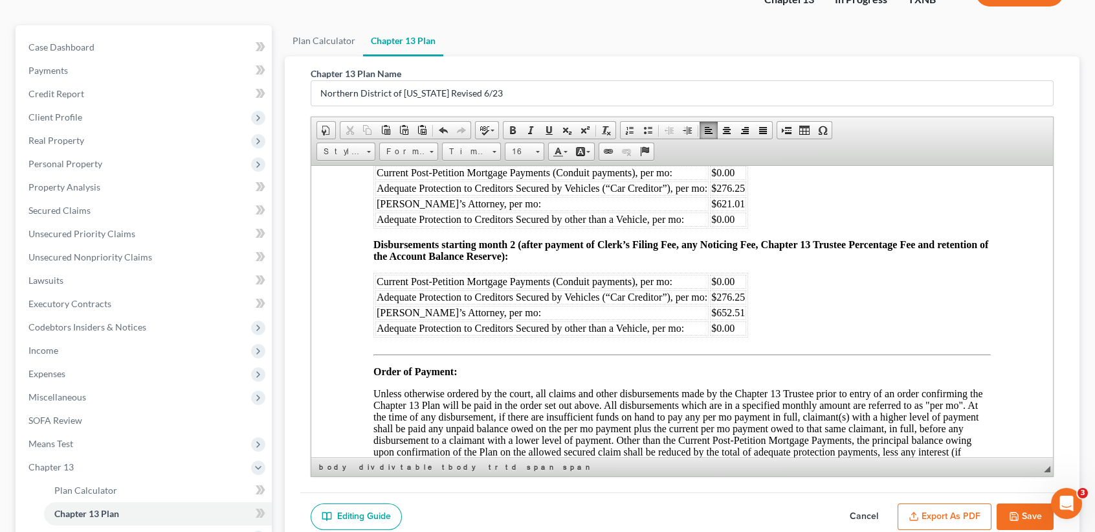
scroll to position [7769, 0]
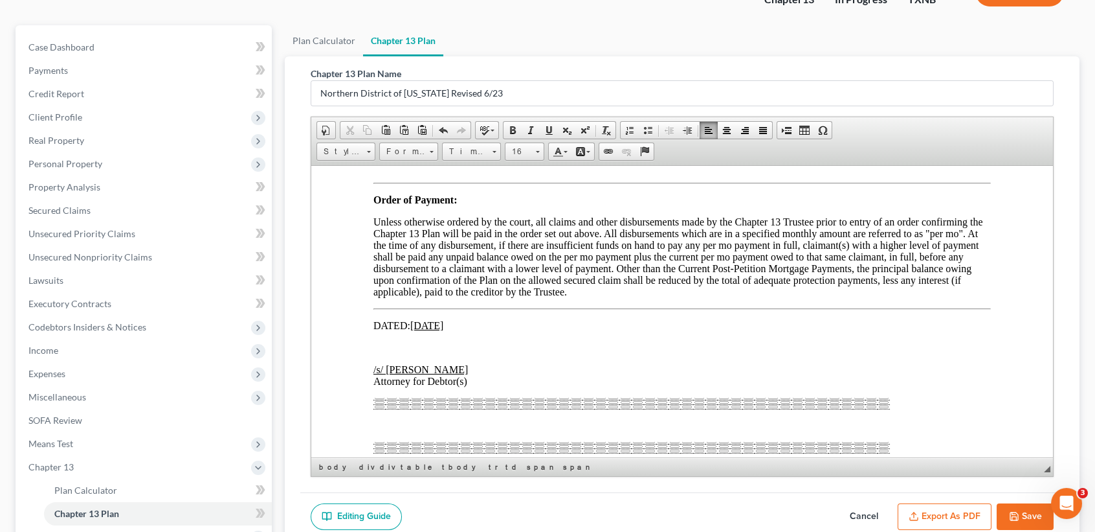
click at [747, 56] on table "Current Post-Petition Mortgage Payments (Conduit payments), per mo: $0.00 Adequ…" at bounding box center [561, 24] width 375 height 65
drag, startPoint x: 746, startPoint y: 260, endPoint x: 753, endPoint y: 264, distance: 7.9
drag, startPoint x: 755, startPoint y: 287, endPoint x: 743, endPoint y: 286, distance: 11.7
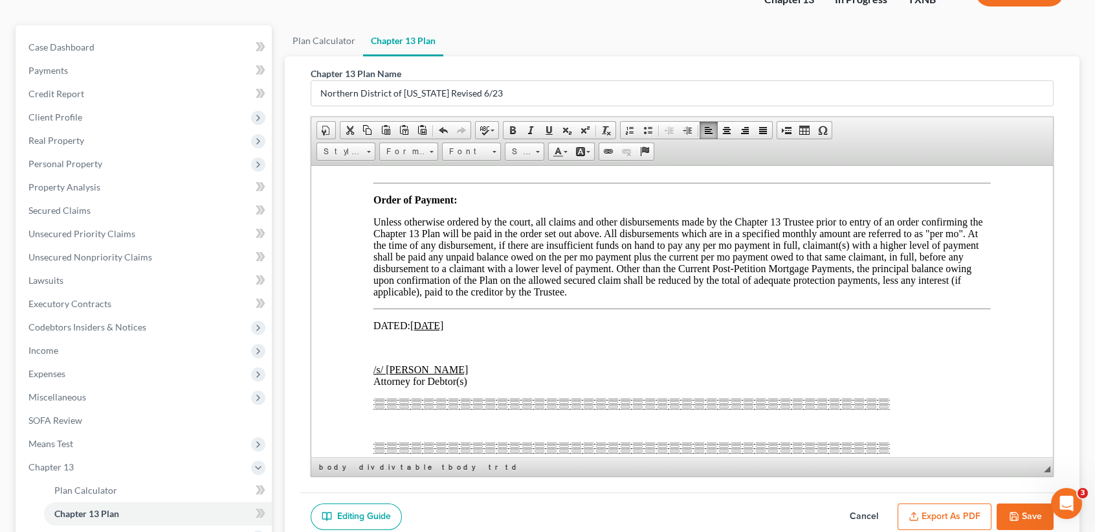
click at [739, 39] on td "$621.01" at bounding box center [728, 32] width 36 height 14
click at [739, 37] on span "$621.01" at bounding box center [729, 31] width 34 height 11
click at [742, 37] on span "$621.01" at bounding box center [729, 31] width 34 height 11
drag, startPoint x: 743, startPoint y: 363, endPoint x: 842, endPoint y: 314, distance: 110.6
click at [744, 130] on span "$276.25" at bounding box center [729, 124] width 34 height 11
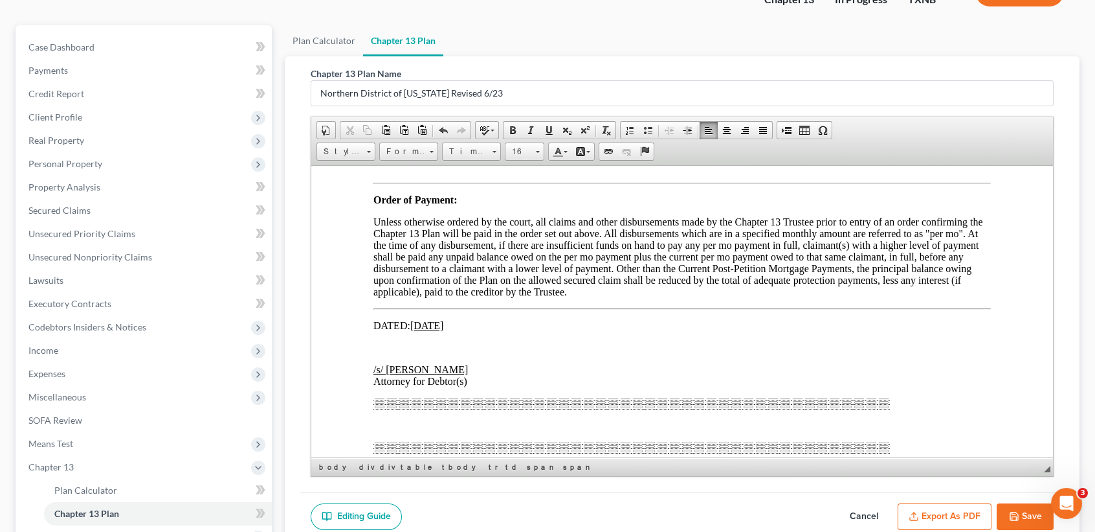
drag, startPoint x: 738, startPoint y: 377, endPoint x: 896, endPoint y: 353, distance: 159.7
click at [741, 146] on span "$652.51" at bounding box center [729, 140] width 34 height 11
drag, startPoint x: 724, startPoint y: 268, endPoint x: 732, endPoint y: 267, distance: 7.9
click at [726, 39] on td "$" at bounding box center [723, 32] width 26 height 14
drag, startPoint x: 723, startPoint y: 383, endPoint x: 809, endPoint y: 382, distance: 86.1
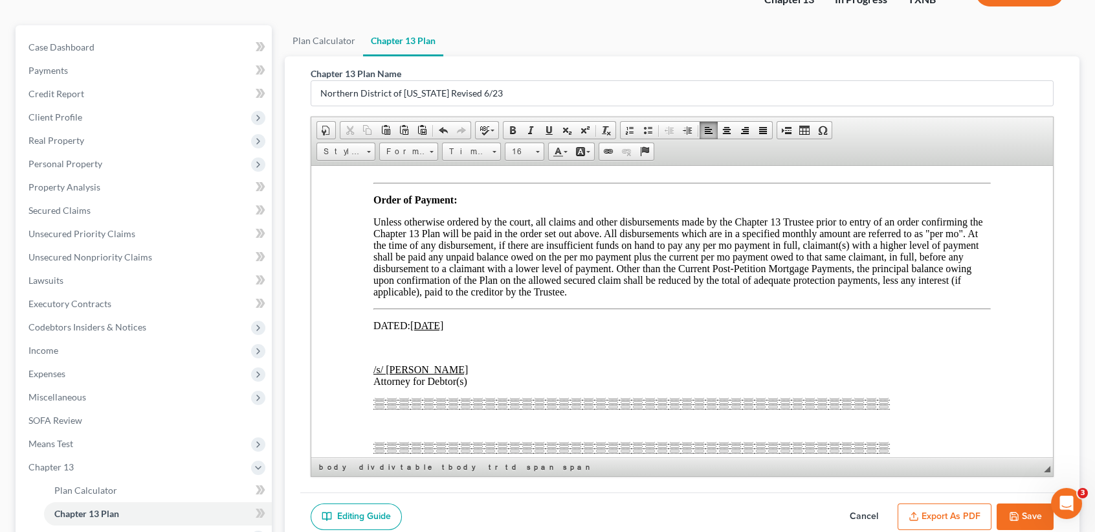
click at [728, 148] on td "$" at bounding box center [723, 140] width 26 height 14
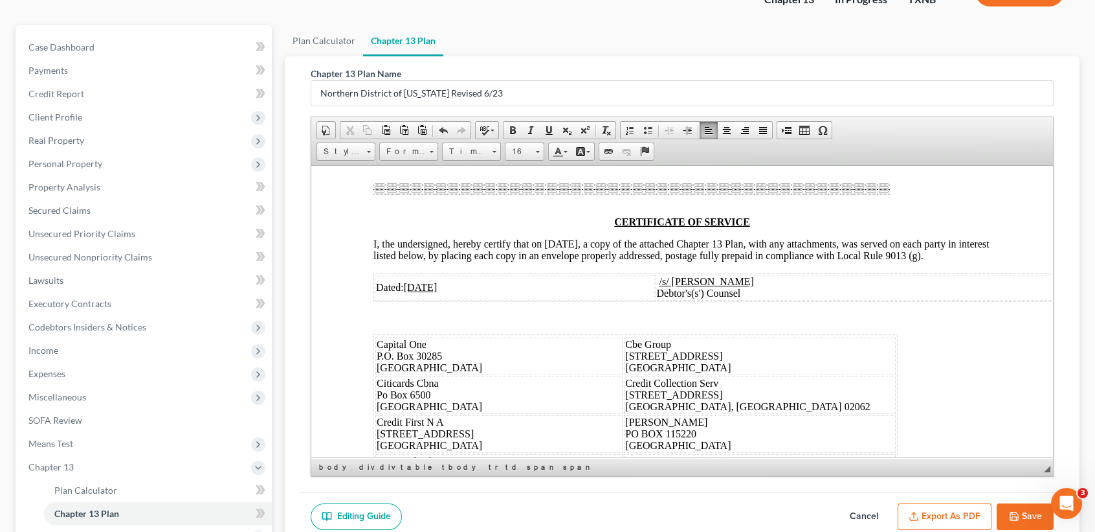
scroll to position [8200, 0]
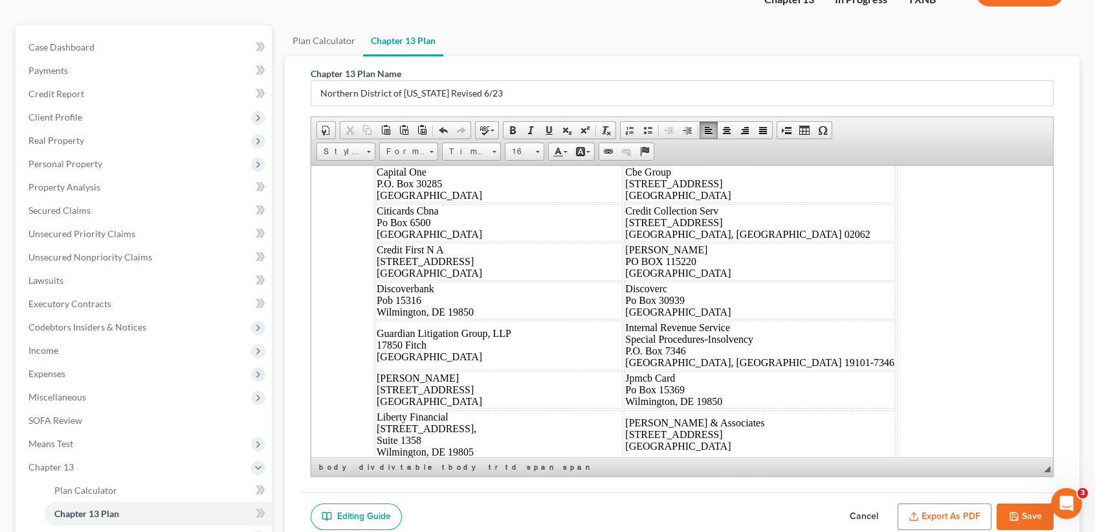
click at [705, 33] on div at bounding box center [683, 27] width 618 height 12
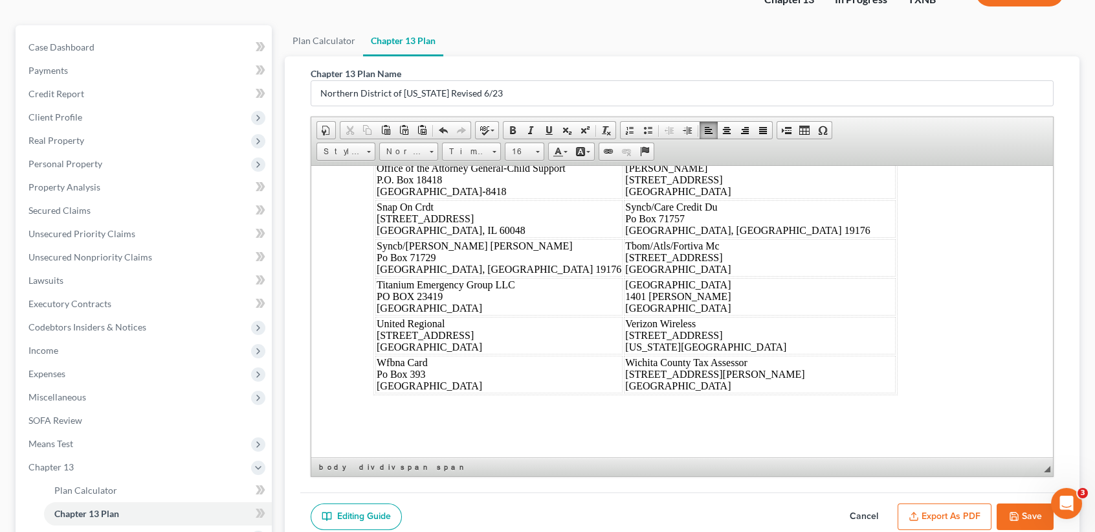
scroll to position [8771, 0]
click at [1033, 517] on button "Save" at bounding box center [1025, 516] width 57 height 27
select select "5"
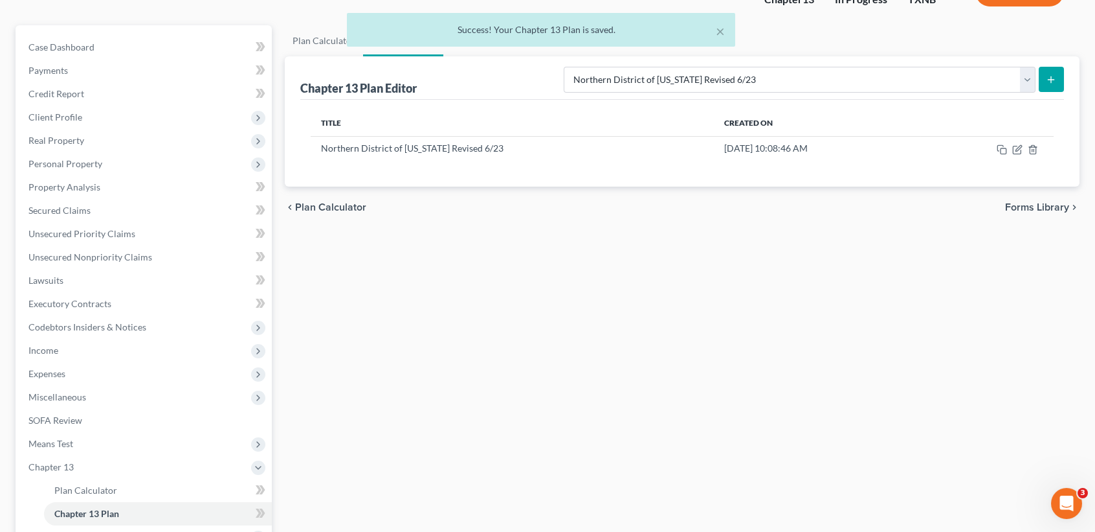
click at [122, 50] on div "× Success! Your Chapter 13 Plan is saved." at bounding box center [541, 33] width 1095 height 40
click at [49, 45] on div "× Success! Your Chapter 13 Plan is saved." at bounding box center [541, 33] width 1095 height 40
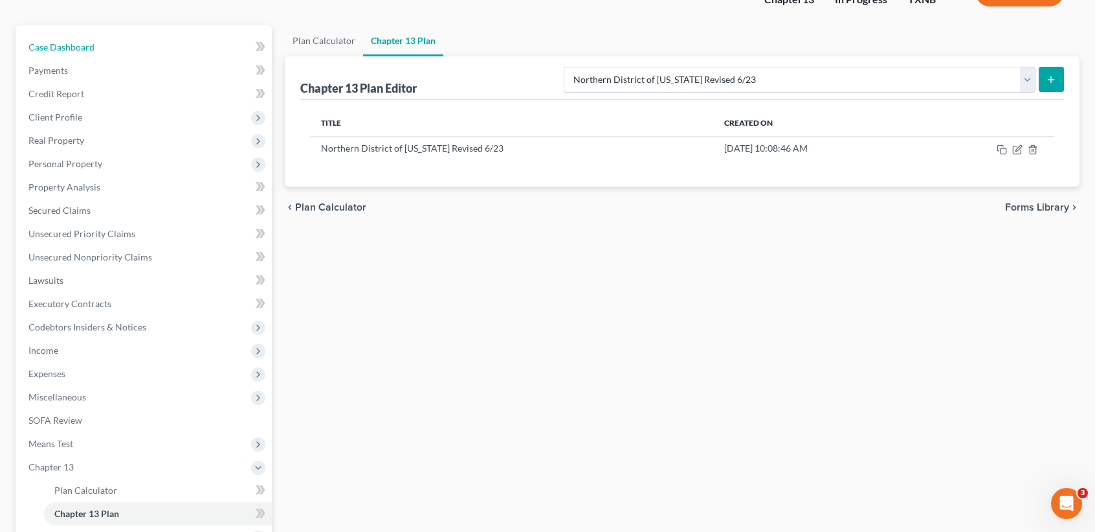
drag, startPoint x: 65, startPoint y: 45, endPoint x: 758, endPoint y: 101, distance: 695.0
click at [65, 45] on span "Case Dashboard" at bounding box center [61, 46] width 66 height 11
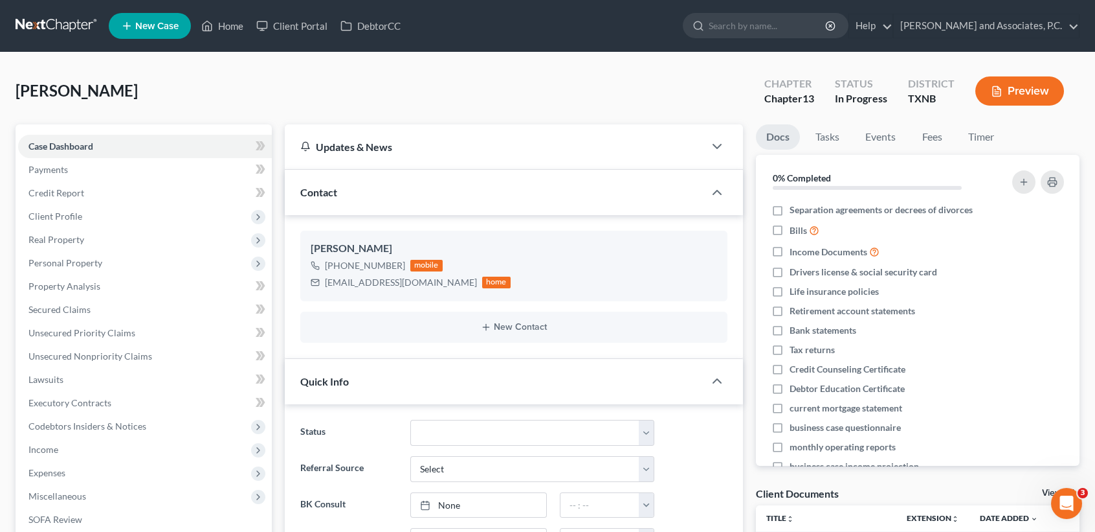
scroll to position [128, 0]
click at [39, 221] on span "Client Profile" at bounding box center [145, 216] width 254 height 23
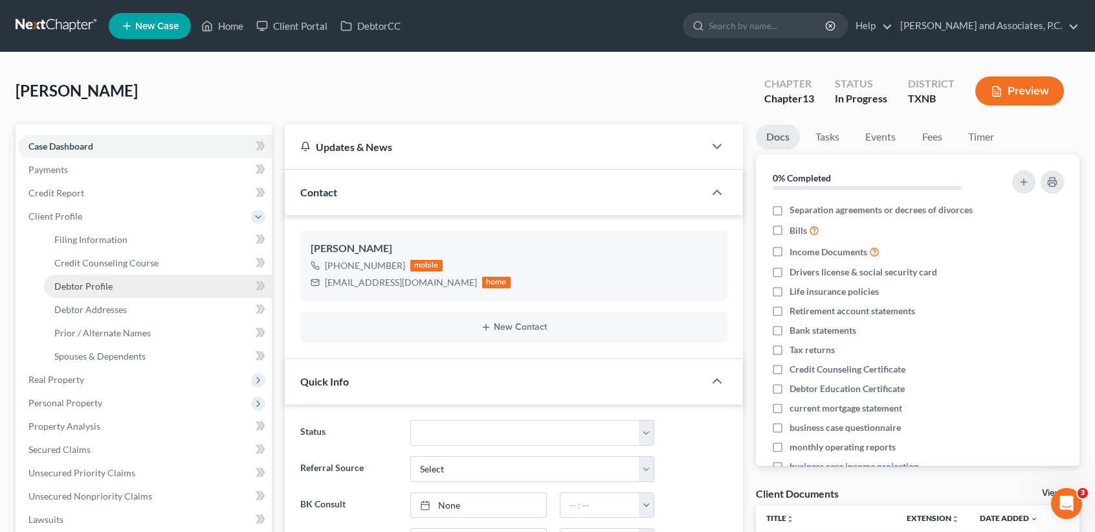
drag, startPoint x: 90, startPoint y: 287, endPoint x: 90, endPoint y: 280, distance: 7.1
click at [91, 287] on span "Debtor Profile" at bounding box center [83, 285] width 58 height 11
select select "4"
select select "0"
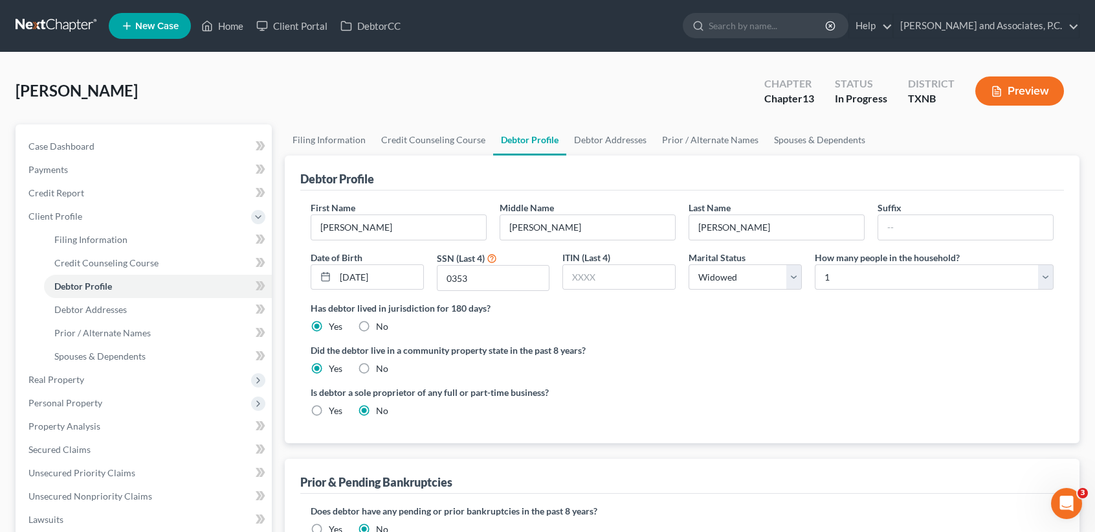
scroll to position [86, 0]
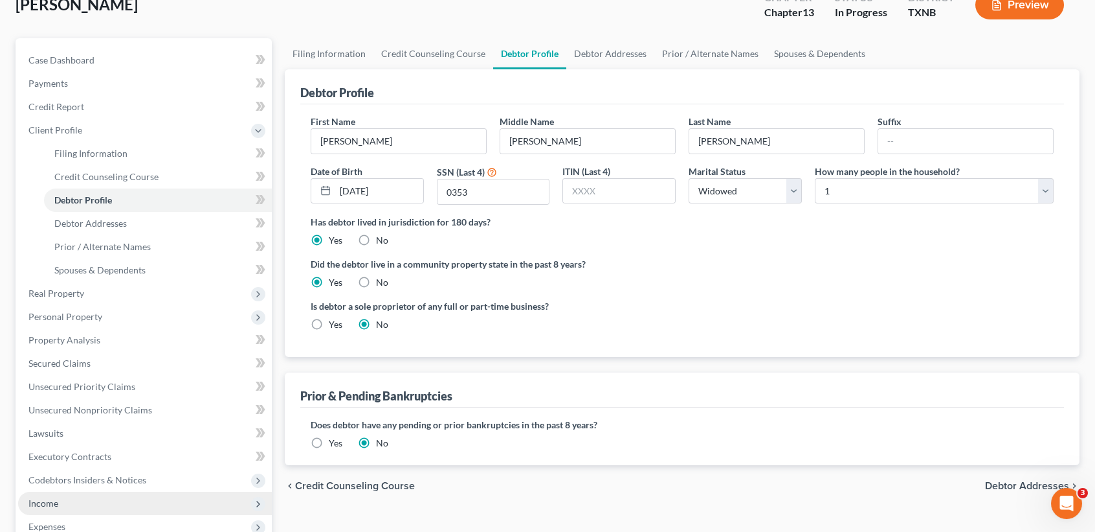
click at [66, 495] on span "Income" at bounding box center [145, 502] width 254 height 23
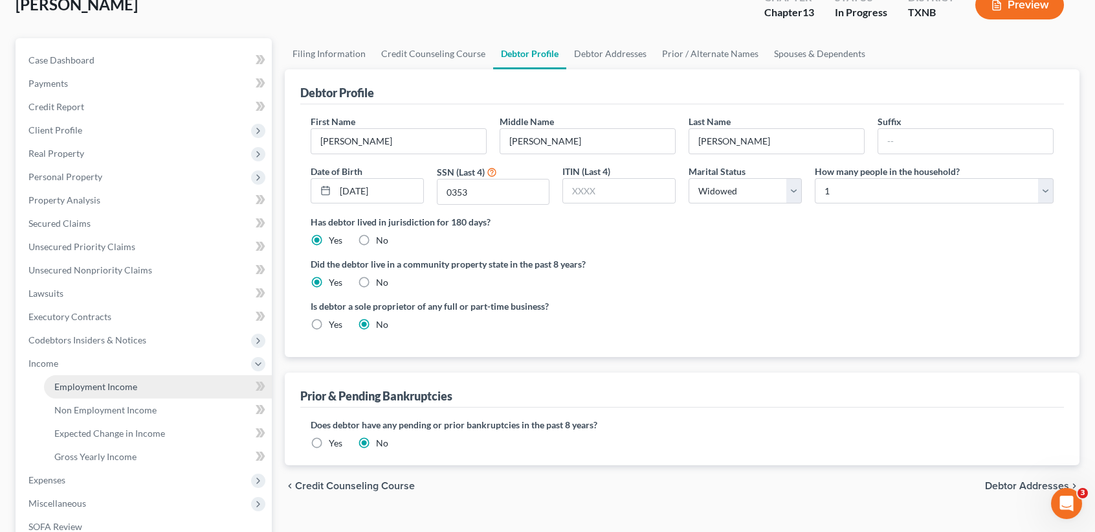
click at [135, 381] on span "Employment Income" at bounding box center [95, 386] width 83 height 11
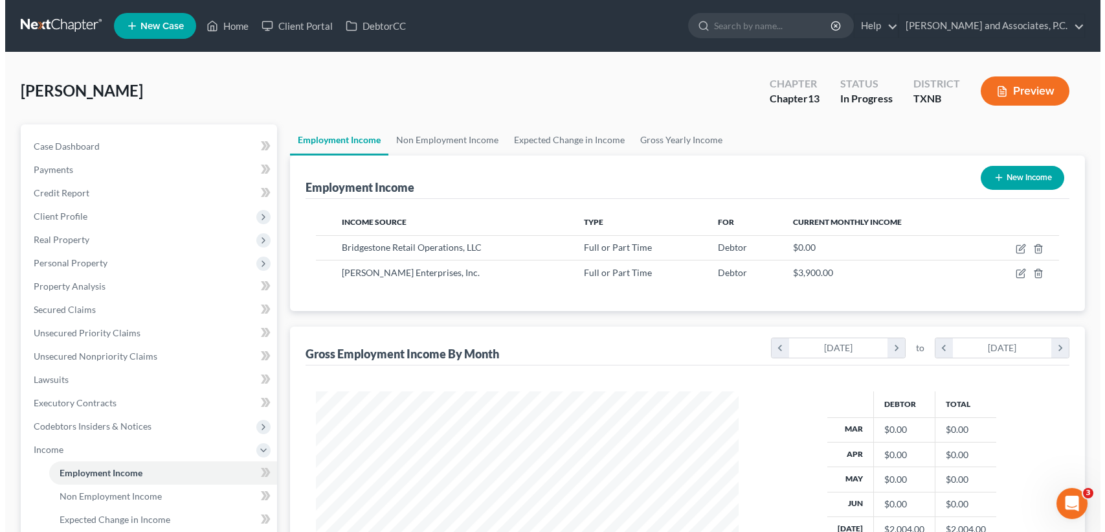
scroll to position [232, 448]
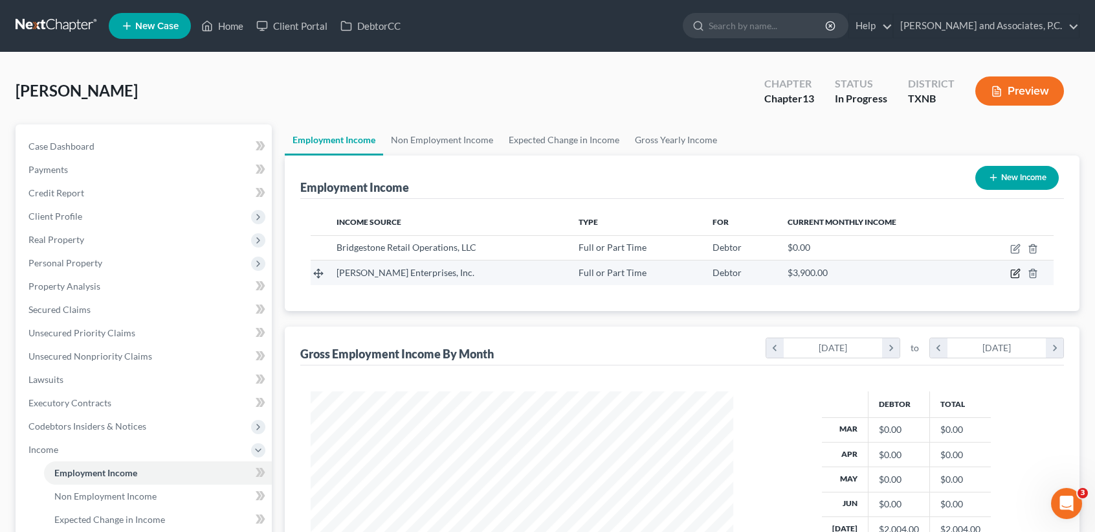
click at [1015, 272] on icon "button" at bounding box center [1016, 273] width 10 height 10
select select "0"
select select "45"
select select "3"
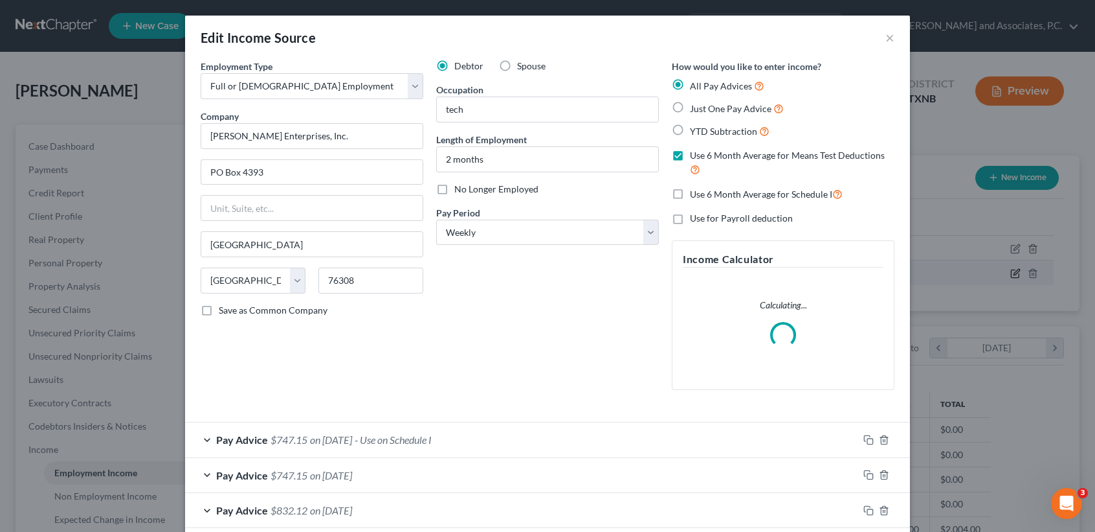
scroll to position [232, 453]
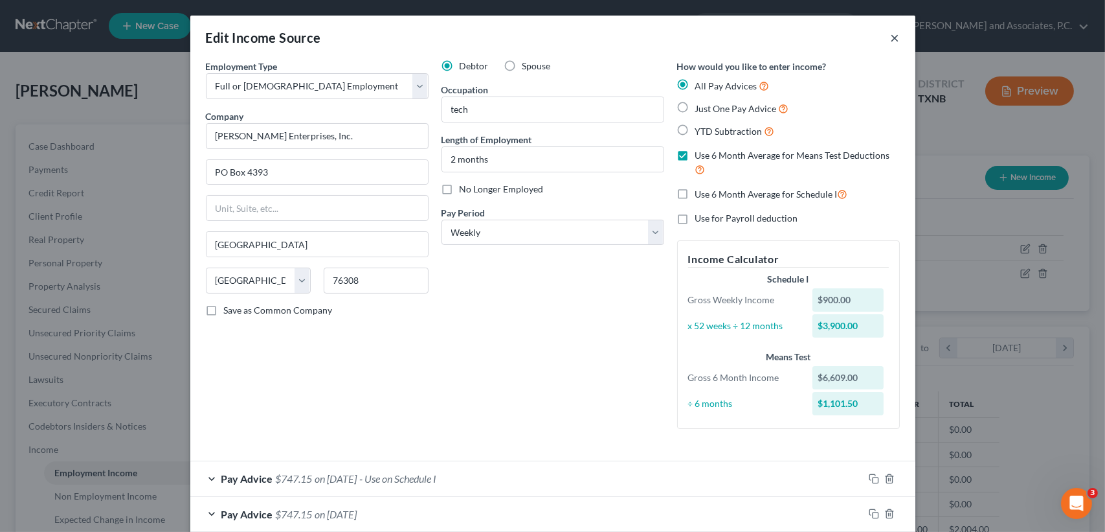
click at [891, 36] on button "×" at bounding box center [895, 38] width 9 height 16
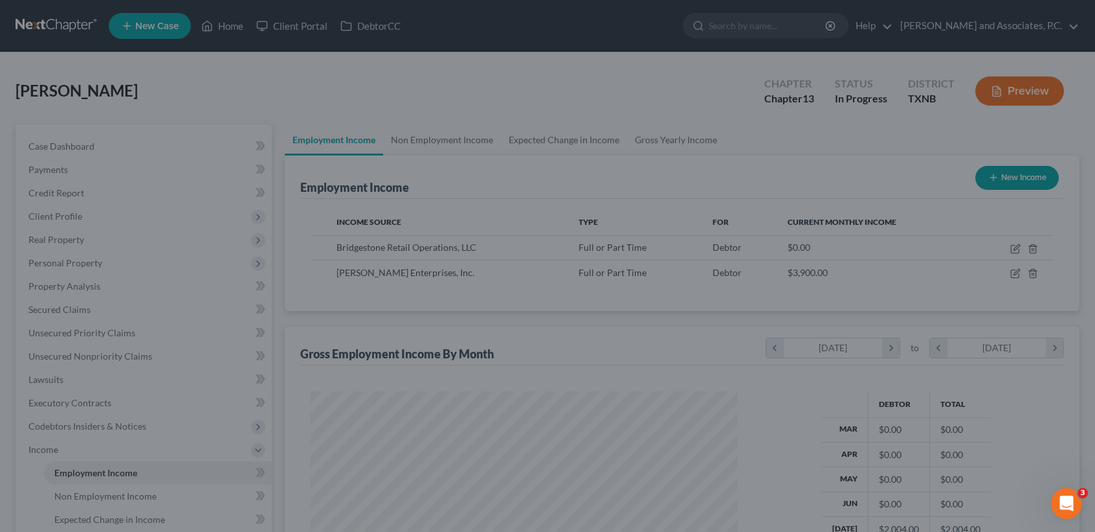
scroll to position [647194, 646978]
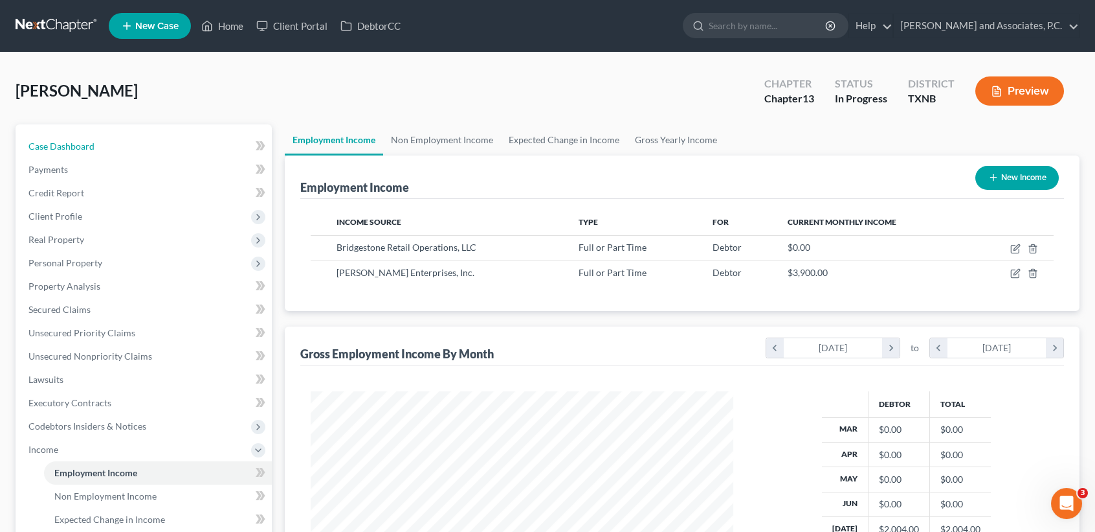
drag, startPoint x: 80, startPoint y: 142, endPoint x: 1049, endPoint y: 205, distance: 971.9
click at [80, 142] on span "Case Dashboard" at bounding box center [61, 145] width 66 height 11
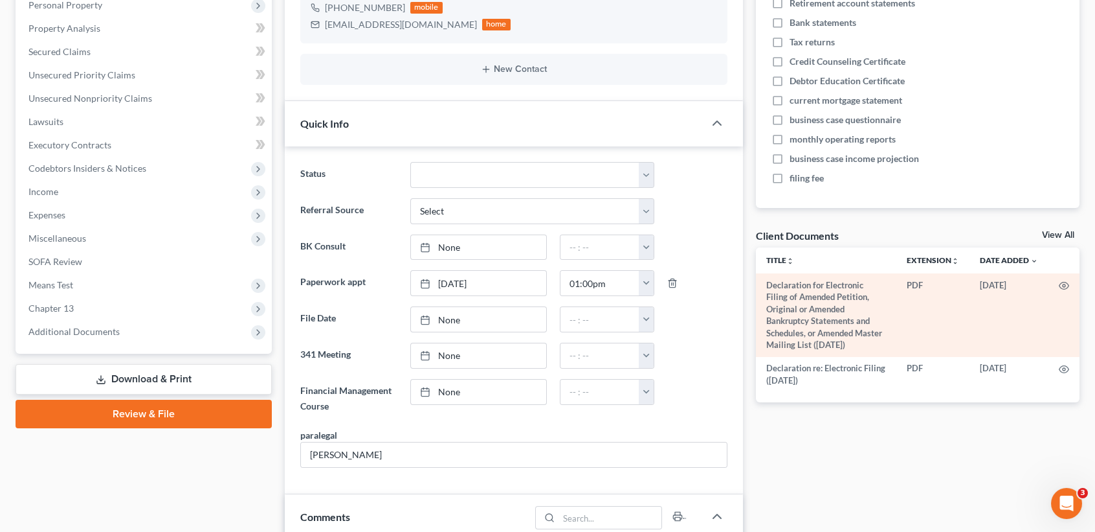
scroll to position [259, 0]
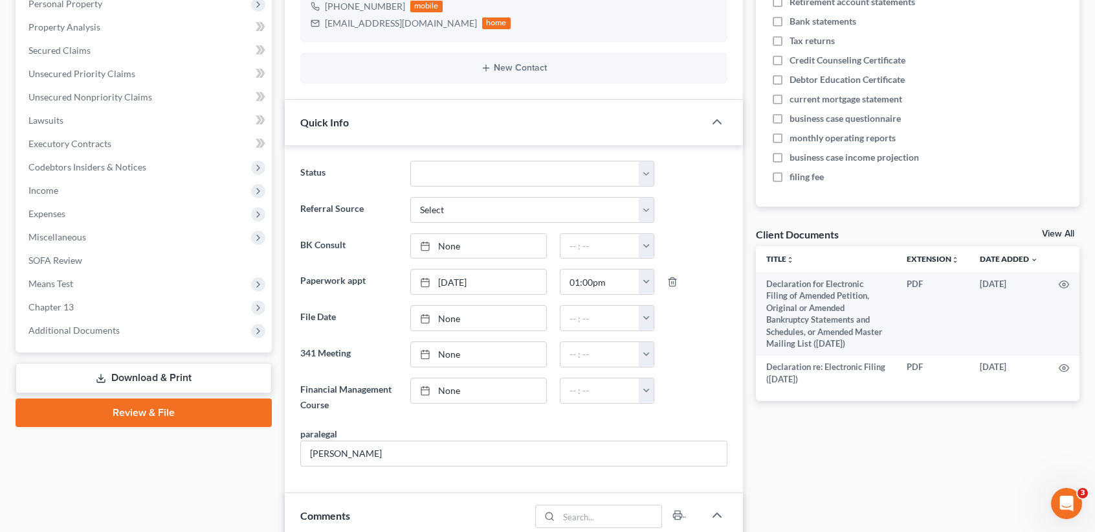
click at [1066, 232] on link "View All" at bounding box center [1058, 233] width 32 height 9
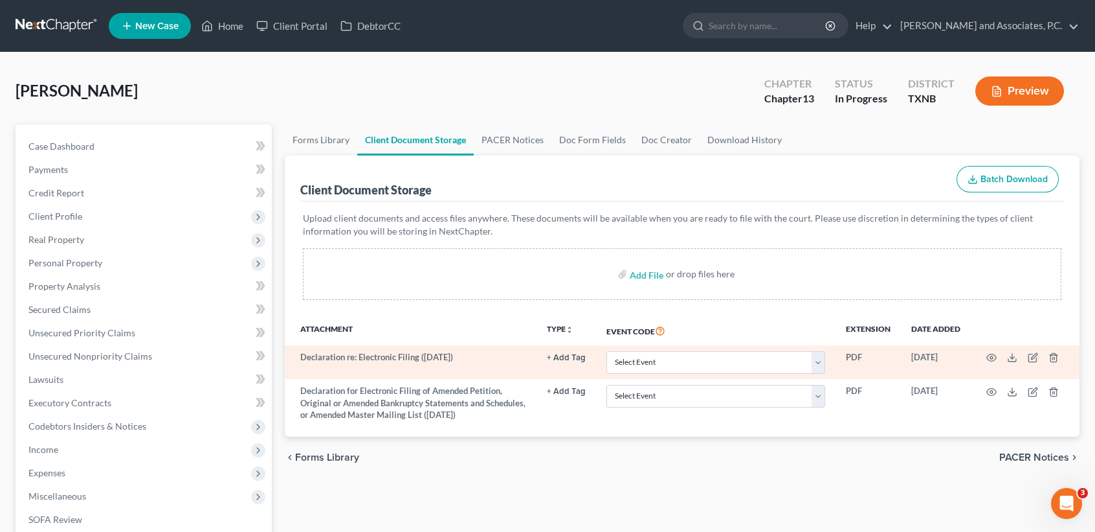
click at [1059, 355] on td at bounding box center [1025, 362] width 109 height 34
click at [1049, 355] on icon "button" at bounding box center [1054, 357] width 10 height 10
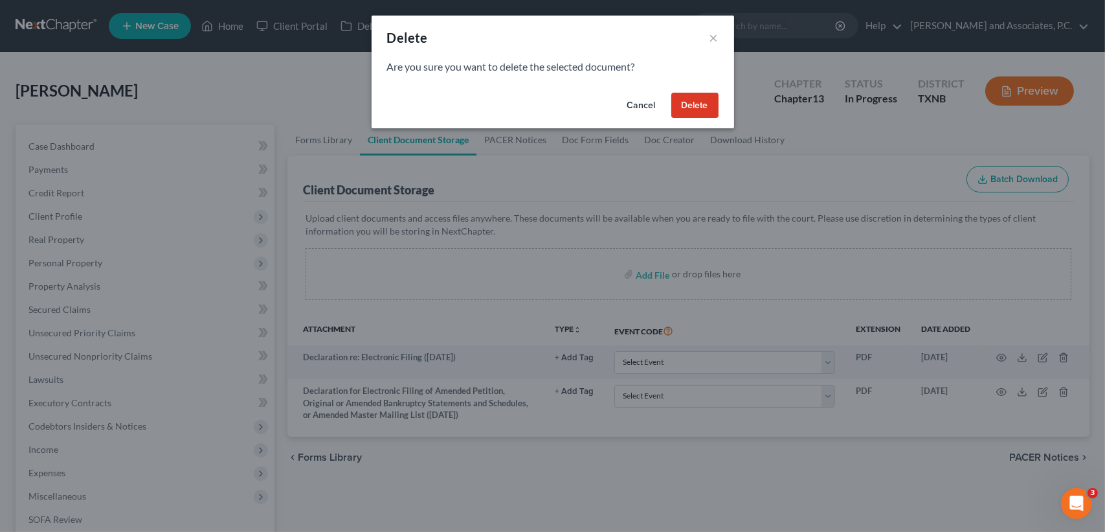
click at [708, 106] on button "Delete" at bounding box center [694, 106] width 47 height 26
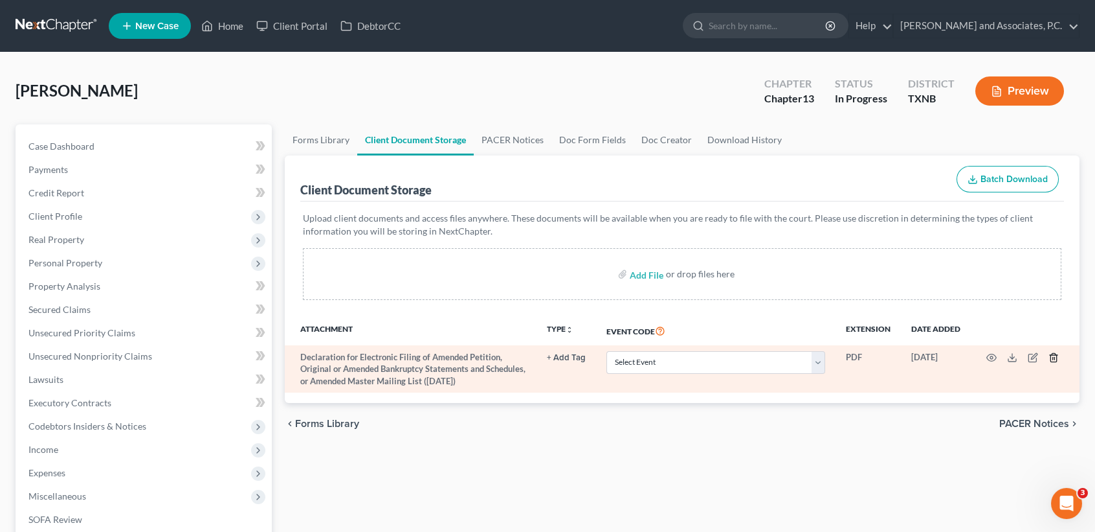
click at [1053, 357] on line "button" at bounding box center [1053, 358] width 0 height 3
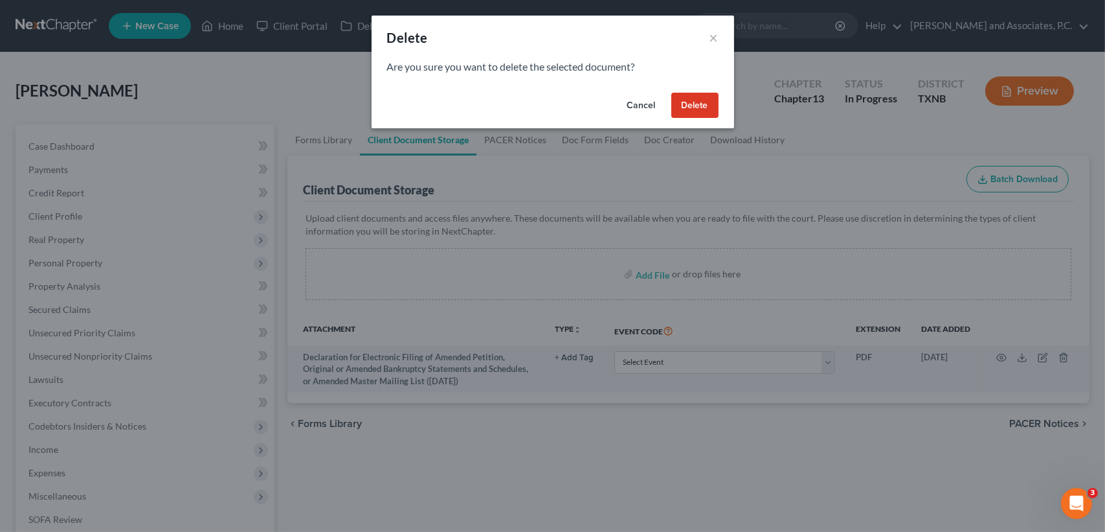
click at [704, 109] on button "Delete" at bounding box center [694, 106] width 47 height 26
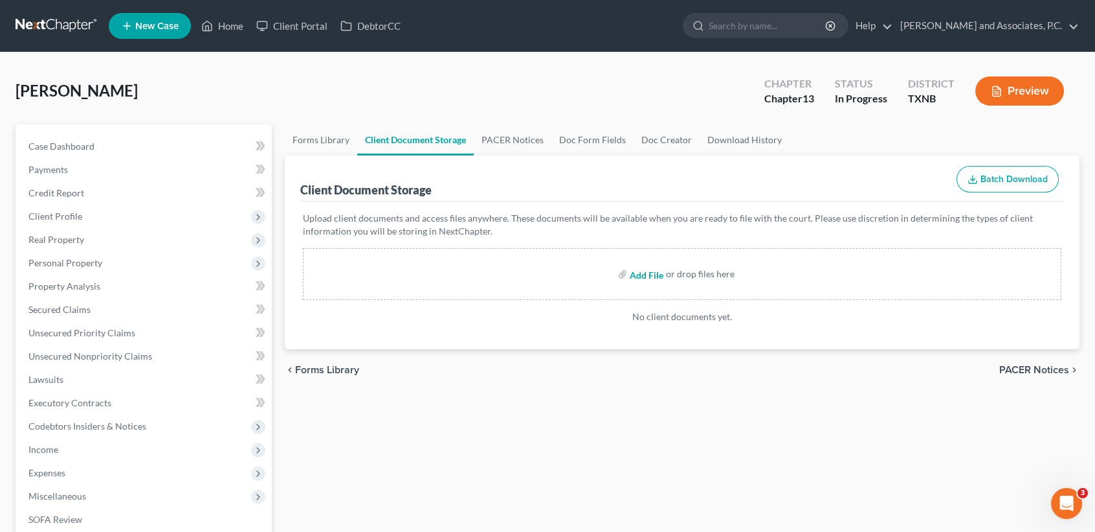
click at [649, 275] on input "file" at bounding box center [645, 273] width 31 height 23
type input "C:\fakepath\credit counseling.pdf"
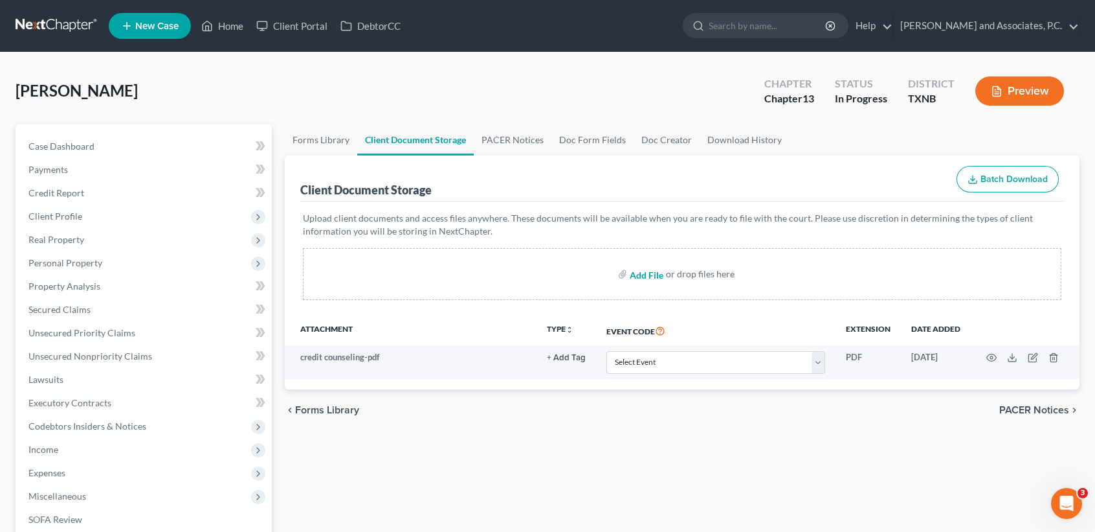
click at [648, 272] on input "file" at bounding box center [645, 273] width 31 height 23
type input "C:\fakepath\dec re electronic filing.pdf"
click at [644, 273] on input "file" at bounding box center [645, 273] width 31 height 23
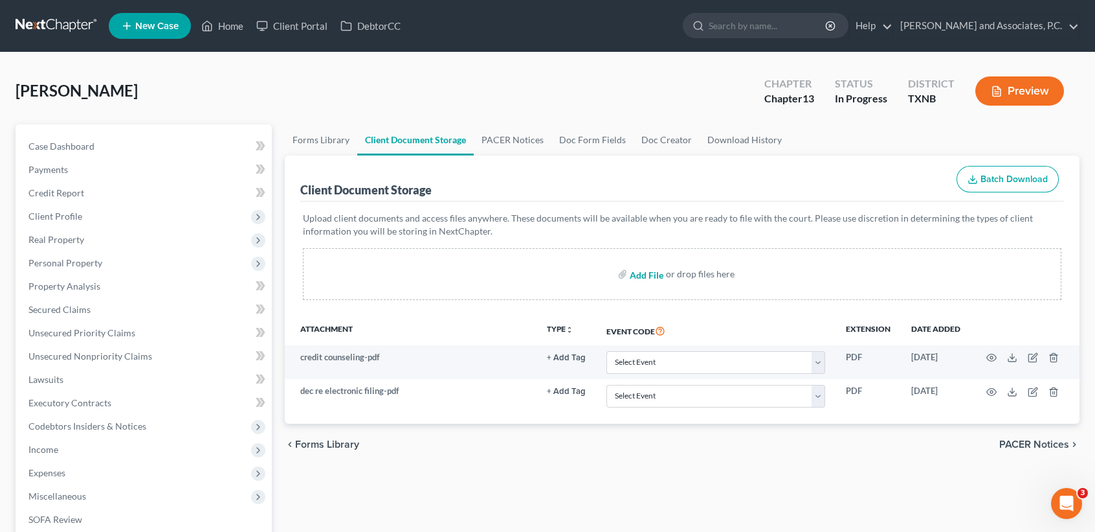
type input "C:\fakepath\dec for electronic filing amended.pdf"
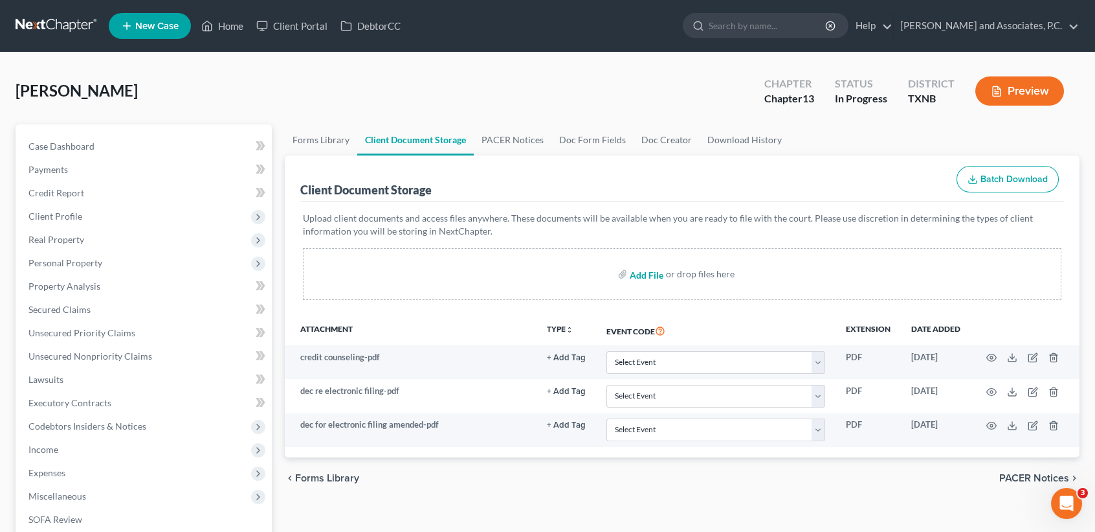
click at [644, 273] on input "file" at bounding box center [645, 273] width 31 height 23
type input "C:\fakepath\employee income records.pdf"
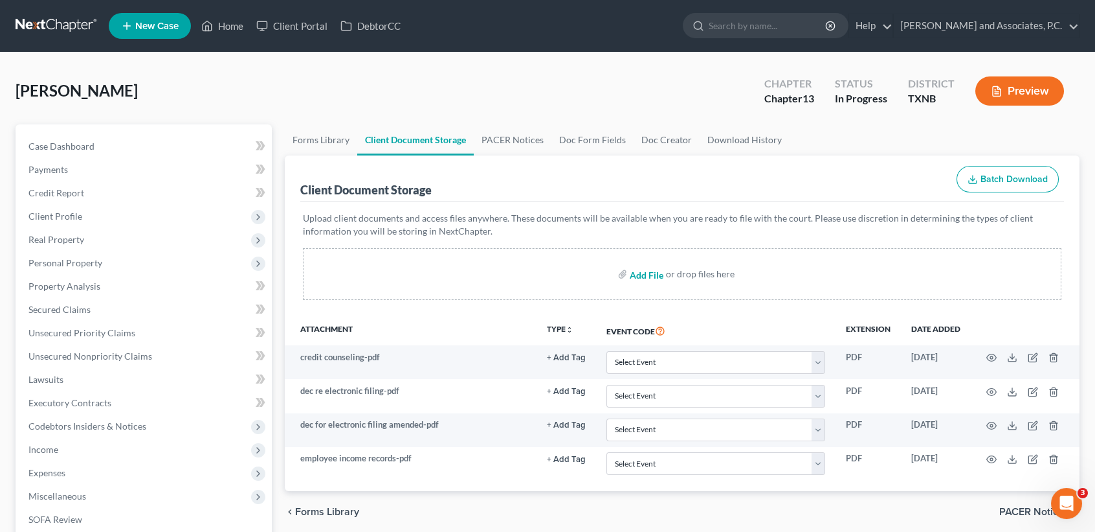
drag, startPoint x: 651, startPoint y: 276, endPoint x: 643, endPoint y: 275, distance: 8.4
click at [651, 276] on input "file" at bounding box center [645, 273] width 31 height 23
type input "C:\fakepath\ss statement.pdf"
click at [654, 273] on input "file" at bounding box center [645, 273] width 31 height 23
type input "C:\fakepath\tax statement.pdf"
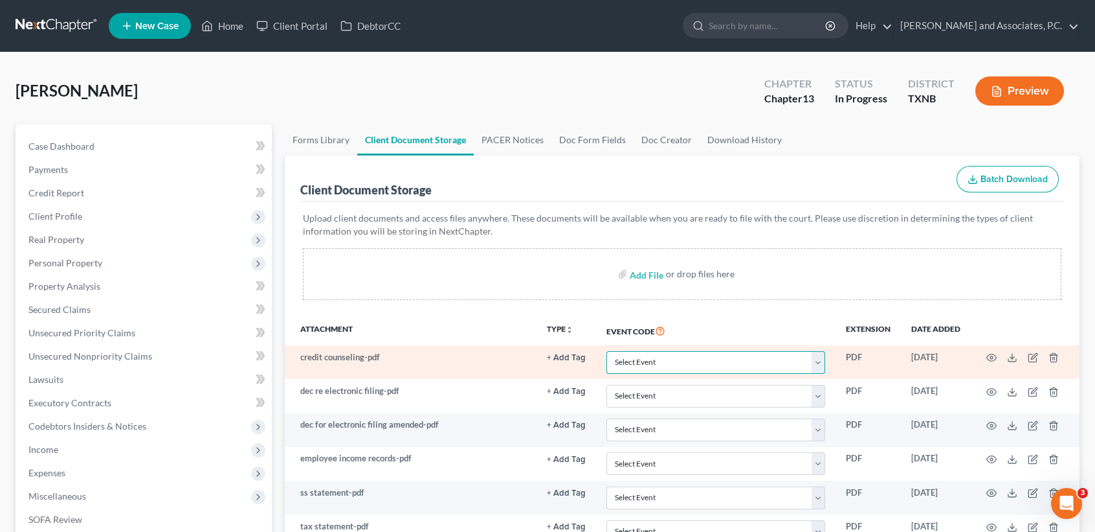
drag, startPoint x: 638, startPoint y: 359, endPoint x: 652, endPoint y: 351, distance: 15.7
click at [641, 356] on select "Select Event 20 Largest unsecured creditors Amended petition Attachment to Volu…" at bounding box center [716, 362] width 219 height 23
select select "6"
click at [607, 351] on select "Select Event 20 Largest unsecured creditors Amended petition Attachment to Volu…" at bounding box center [716, 362] width 219 height 23
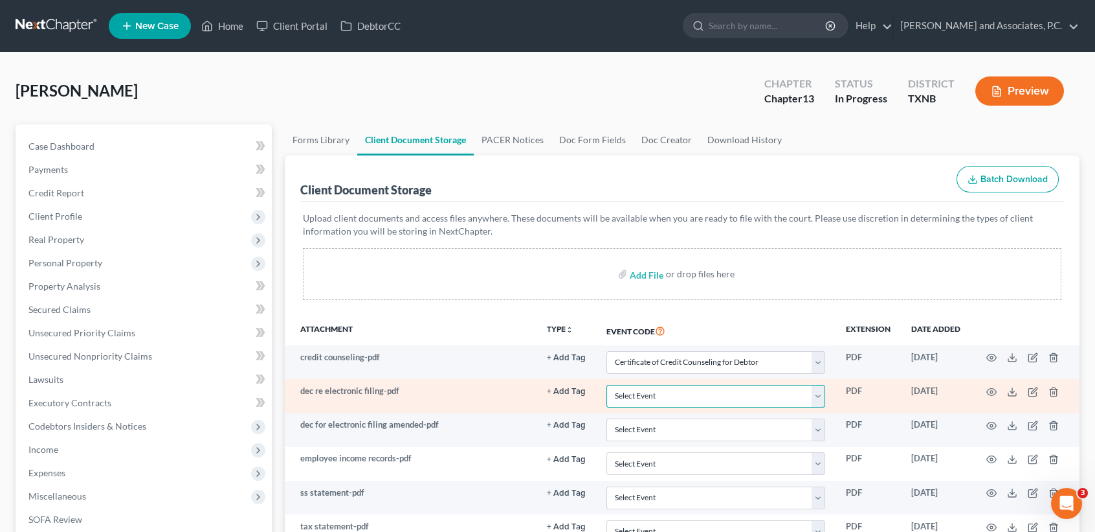
click at [688, 387] on select "Select Event 20 Largest unsecured creditors Amended petition Attachment to Volu…" at bounding box center [716, 396] width 219 height 23
select select "19"
click at [607, 385] on select "Select Event 20 Largest unsecured creditors Amended petition Attachment to Volu…" at bounding box center [716, 396] width 219 height 23
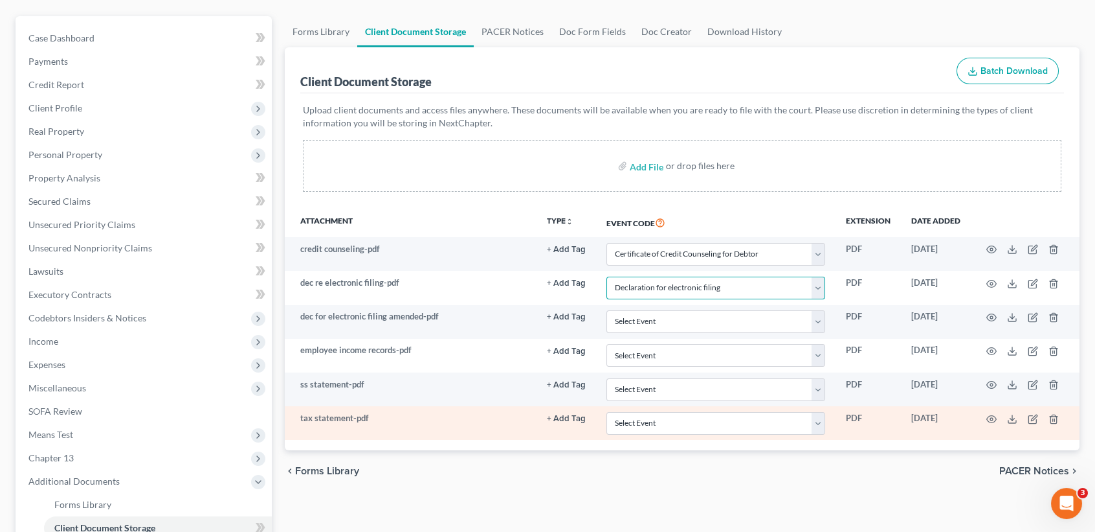
scroll to position [172, 0]
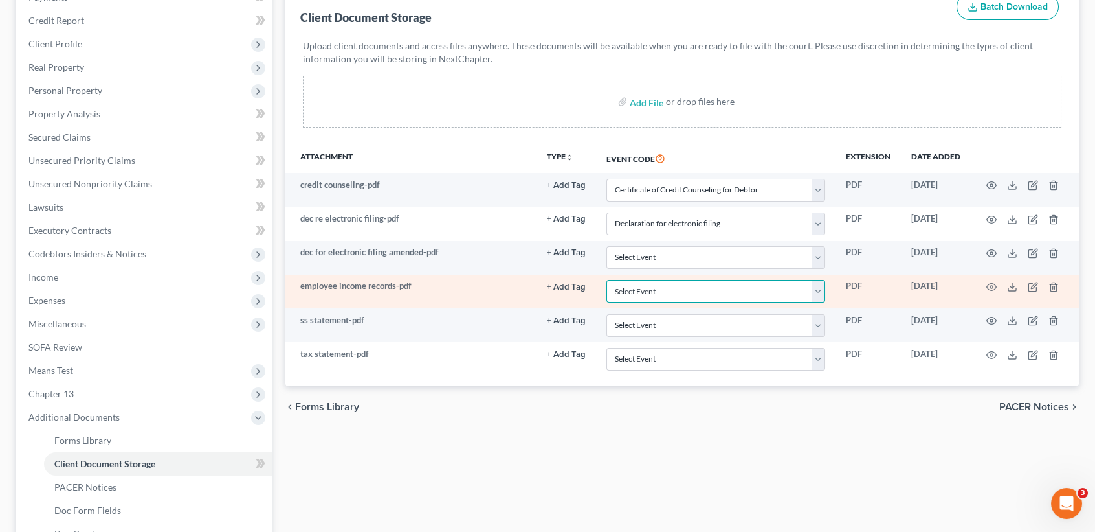
drag, startPoint x: 652, startPoint y: 290, endPoint x: 655, endPoint y: 280, distance: 10.9
click at [652, 290] on select "Select Event 20 Largest unsecured creditors Amended petition Attachment to Volu…" at bounding box center [716, 291] width 219 height 23
select select "22"
click at [607, 281] on select "Select Event 20 Largest unsecured creditors Amended petition Attachment to Volu…" at bounding box center [716, 291] width 219 height 23
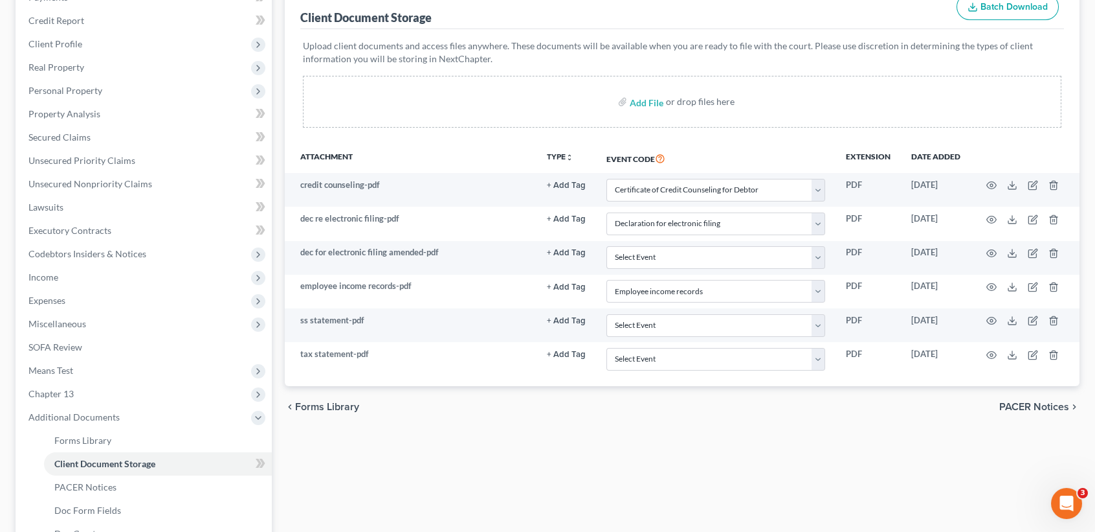
click at [691, 405] on div "chevron_left Forms Library PACER Notices chevron_right" at bounding box center [682, 406] width 795 height 41
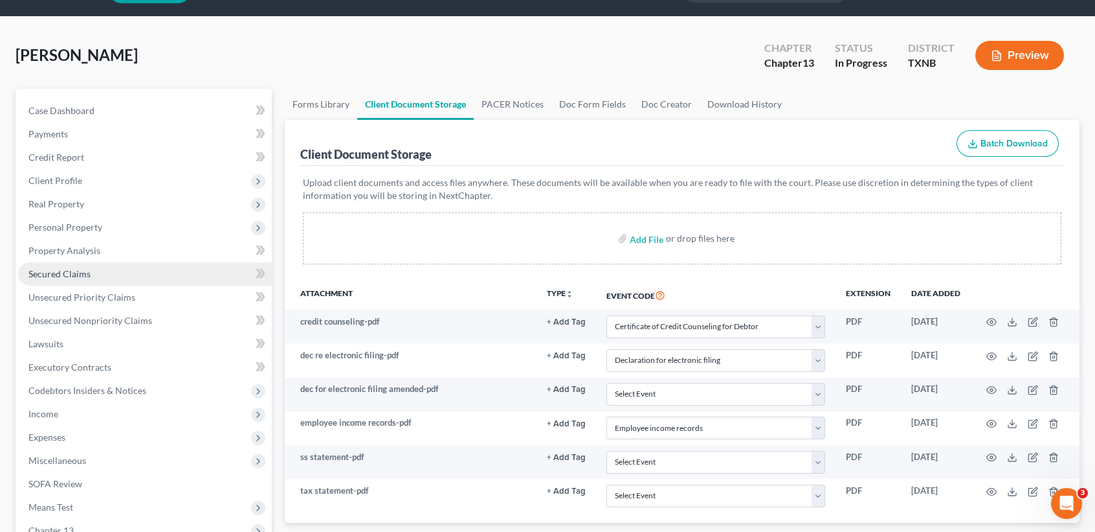
scroll to position [0, 0]
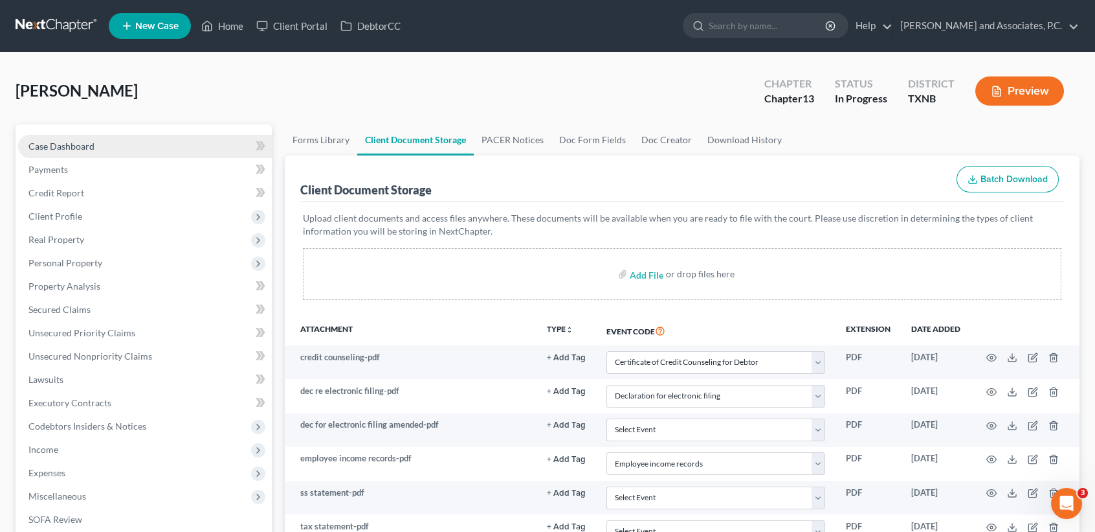
click at [108, 146] on link "Case Dashboard" at bounding box center [145, 146] width 254 height 23
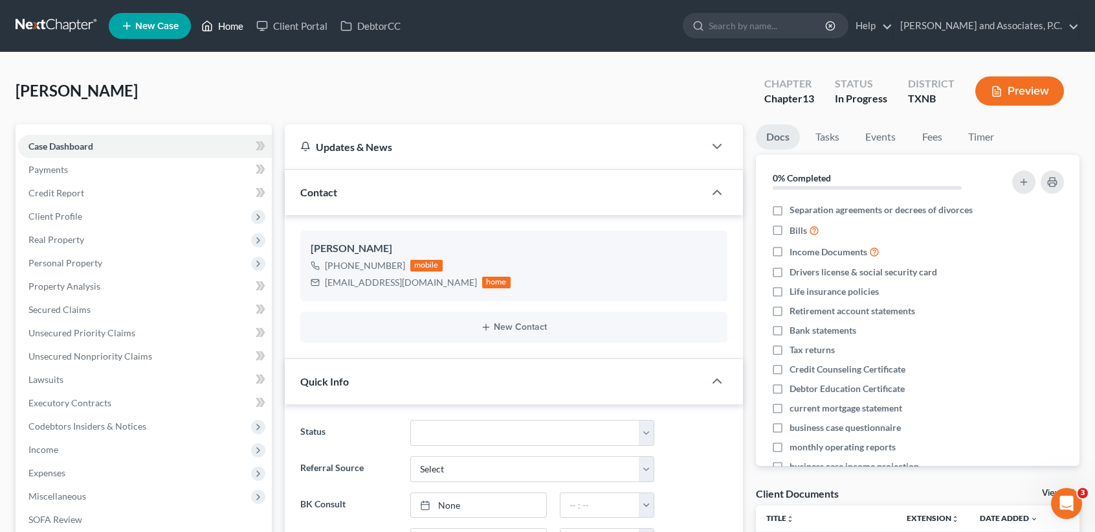
click at [233, 23] on link "Home" at bounding box center [222, 25] width 55 height 23
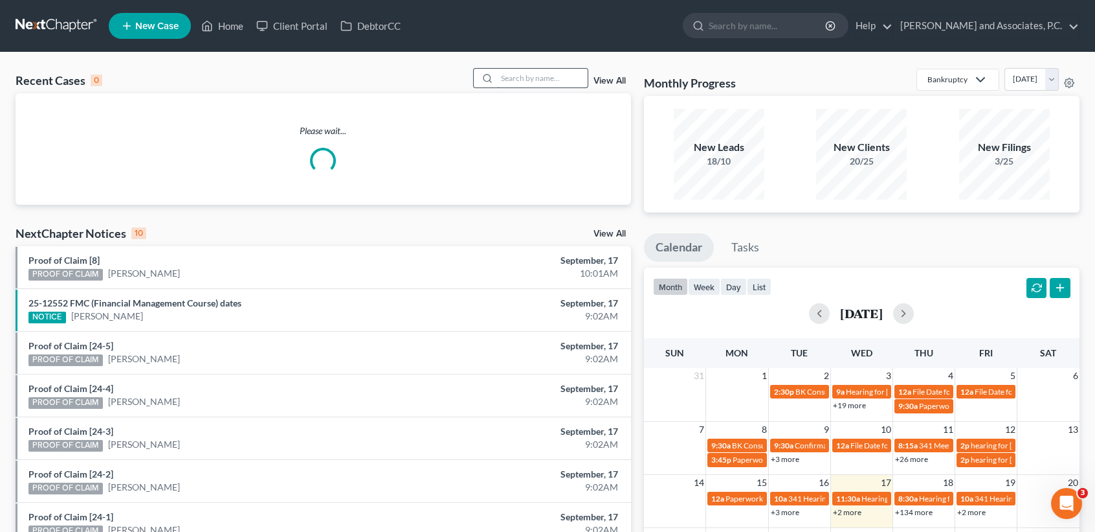
click at [544, 69] on div at bounding box center [530, 78] width 115 height 20
click at [548, 77] on input "search" at bounding box center [542, 78] width 91 height 19
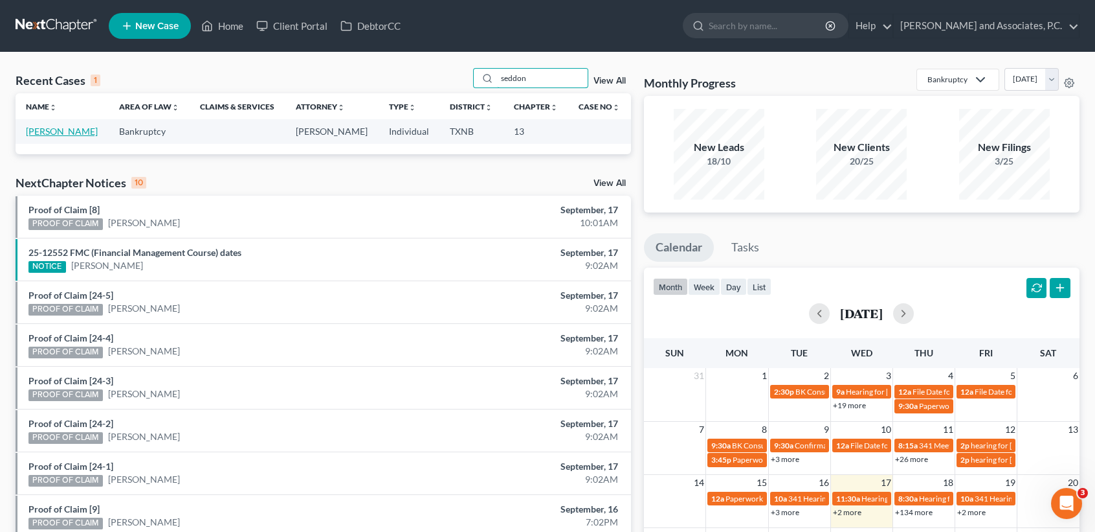
type input "seddon"
click at [73, 134] on link "[PERSON_NAME]" at bounding box center [62, 131] width 72 height 11
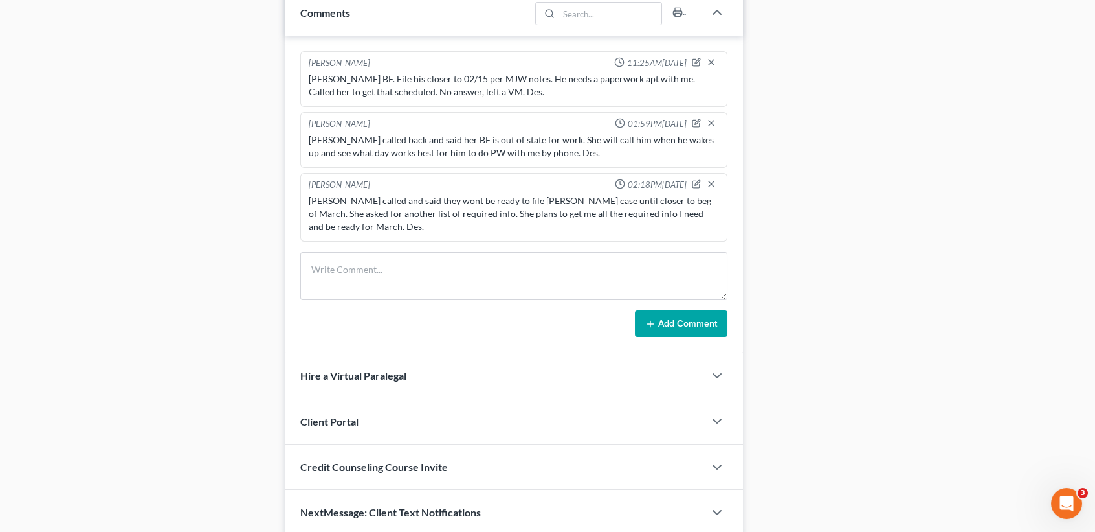
scroll to position [811, 0]
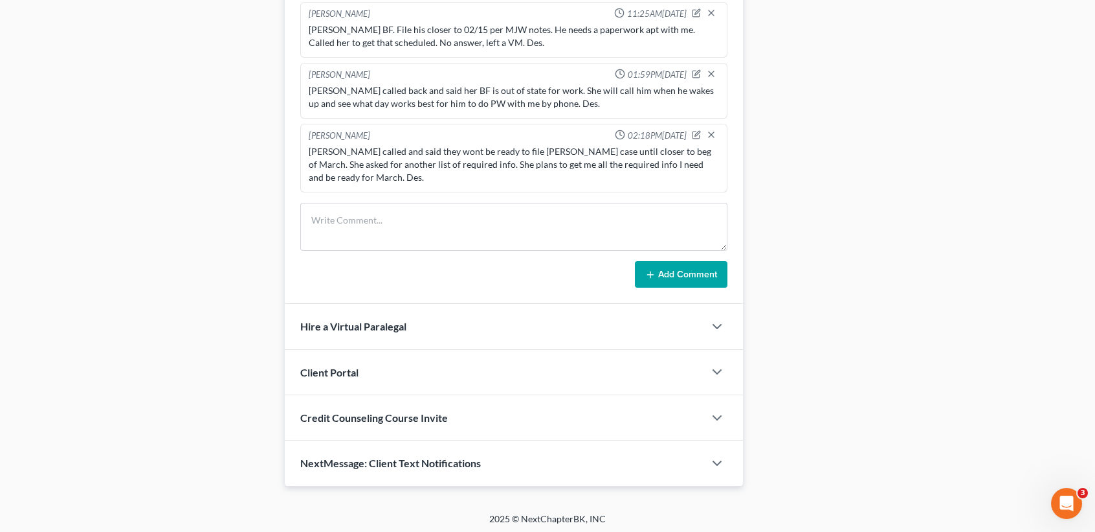
drag, startPoint x: 354, startPoint y: 462, endPoint x: 544, endPoint y: 396, distance: 201.7
click at [354, 462] on span "NextMessage: Client Text Notifications" at bounding box center [390, 462] width 181 height 12
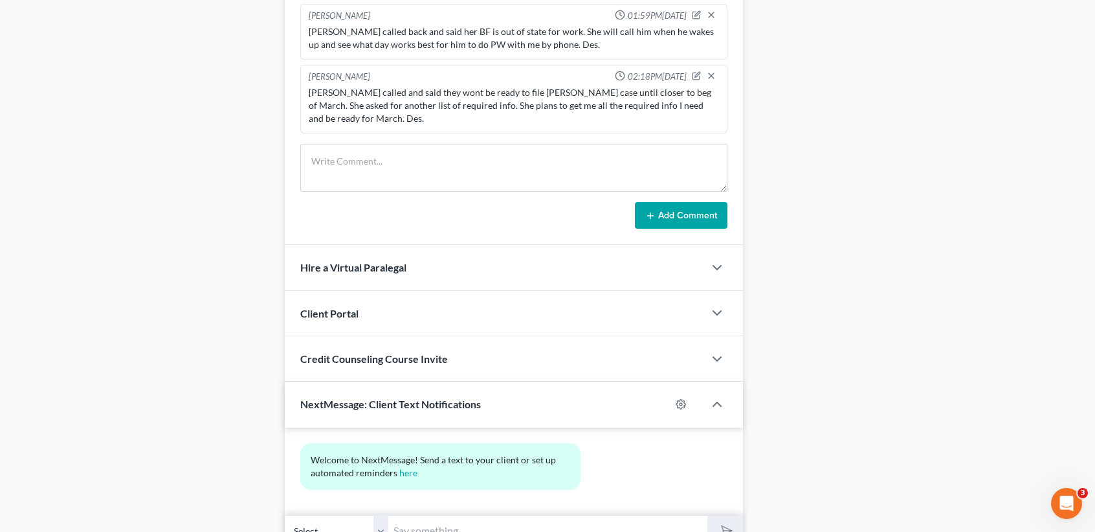
scroll to position [897, 0]
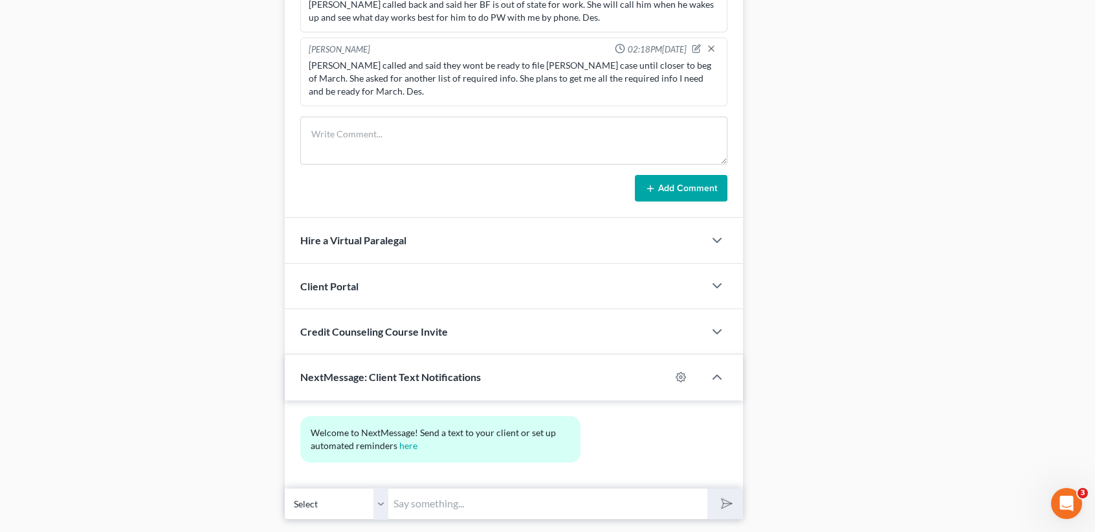
paste input "817-884-1195"
type input "817-884-1195 Tarrant County Clerks office"
click at [708, 488] on button "submit" at bounding box center [726, 503] width 36 height 30
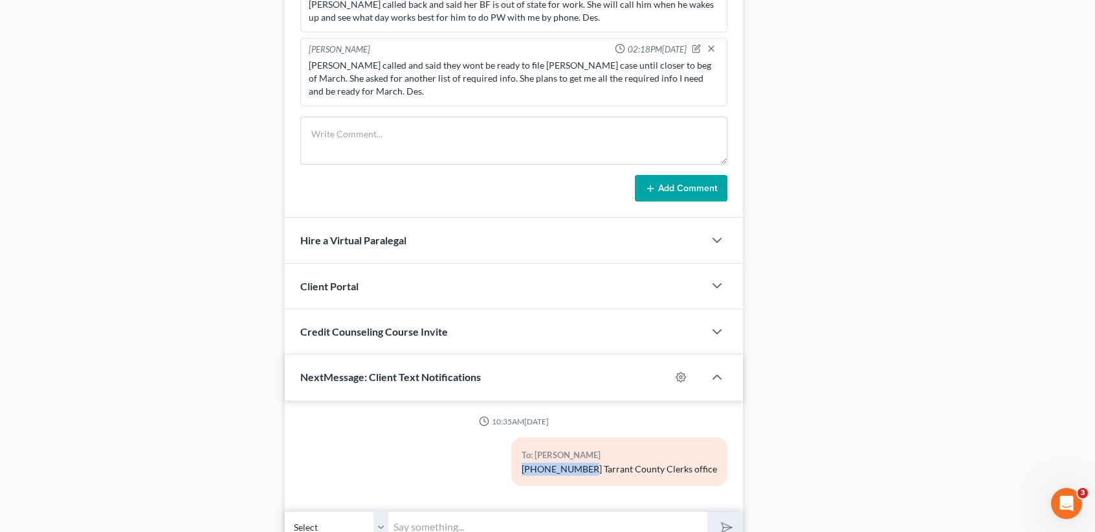
drag, startPoint x: 542, startPoint y: 466, endPoint x: 605, endPoint y: 464, distance: 63.5
click at [605, 464] on div "To: Brent Seddon 817-884-1195 Tarrant County Clerks office" at bounding box center [619, 461] width 216 height 49
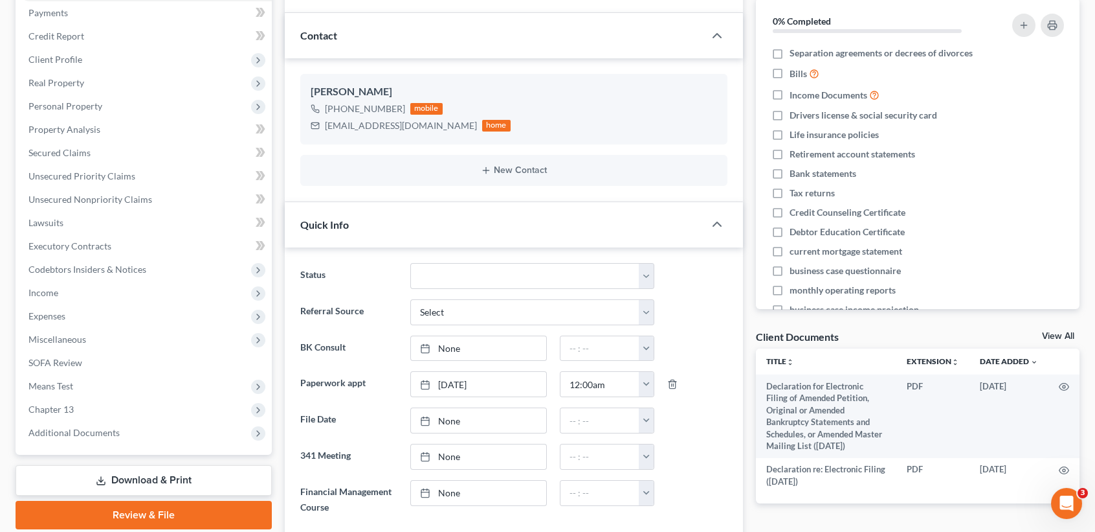
scroll to position [0, 0]
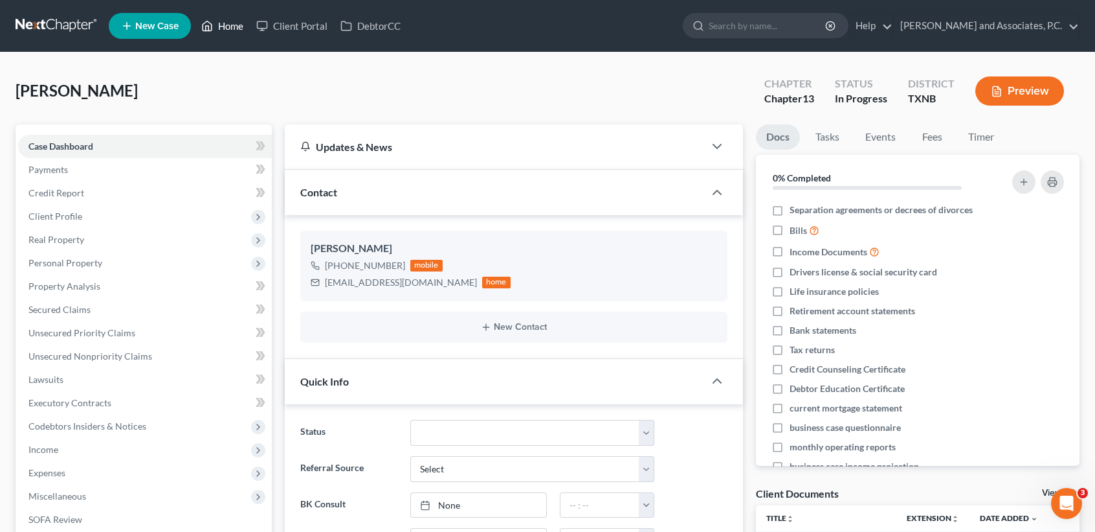
click at [213, 30] on icon at bounding box center [207, 26] width 12 height 16
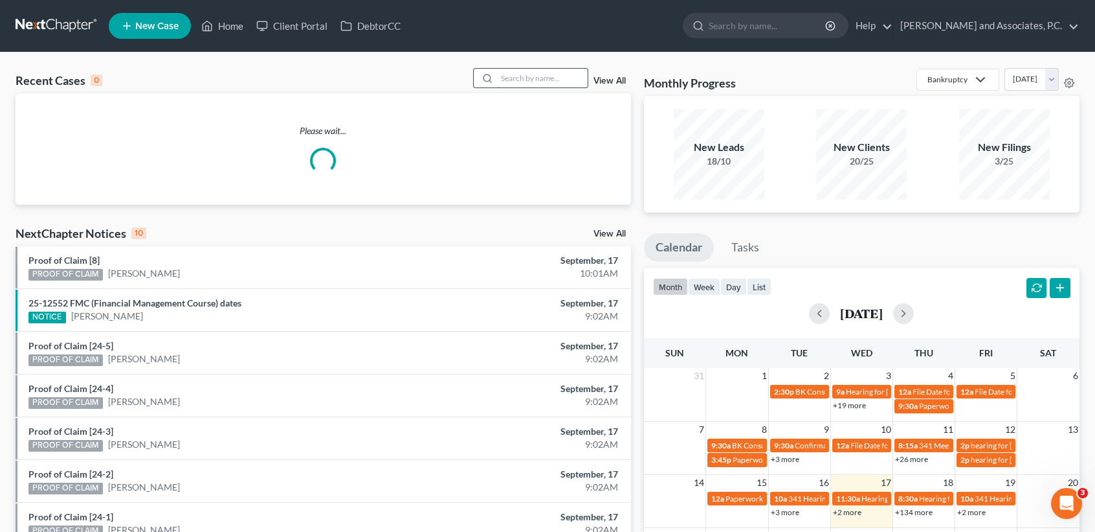
click at [523, 77] on input "search" at bounding box center [542, 78] width 91 height 19
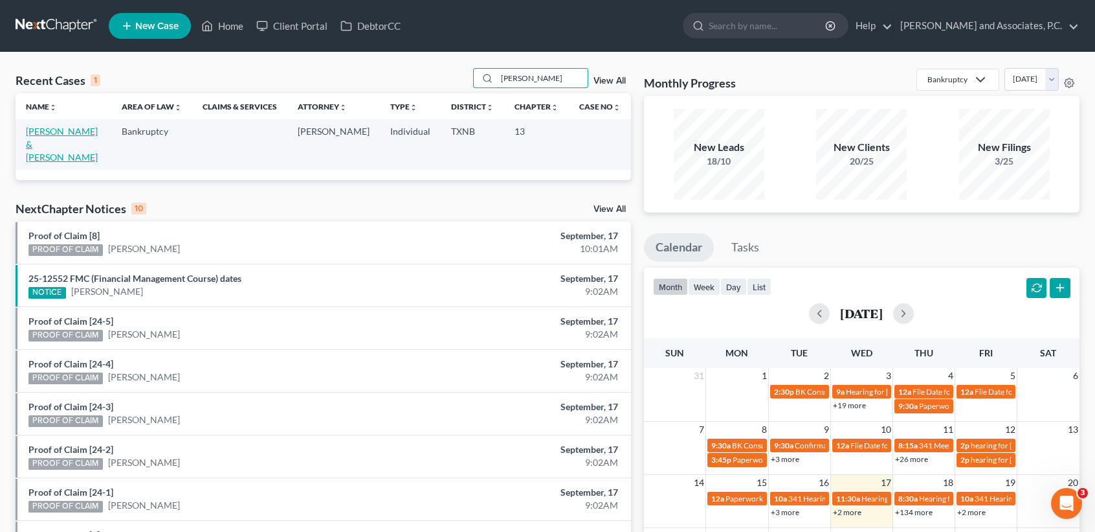
type input "briley"
click at [46, 136] on link "[PERSON_NAME] & [PERSON_NAME]" at bounding box center [62, 144] width 72 height 37
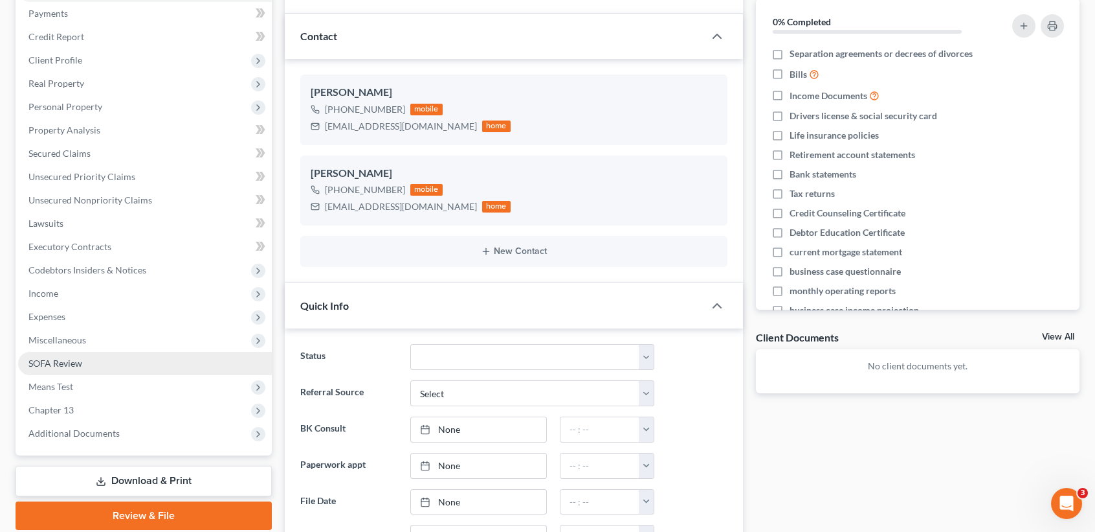
scroll to position [172, 0]
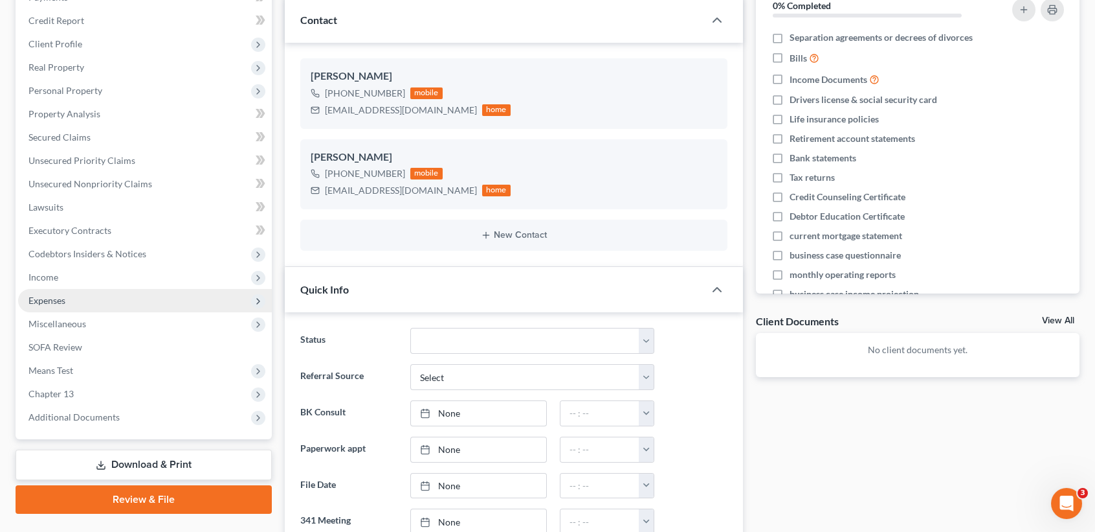
click at [111, 265] on span "Income" at bounding box center [145, 276] width 254 height 23
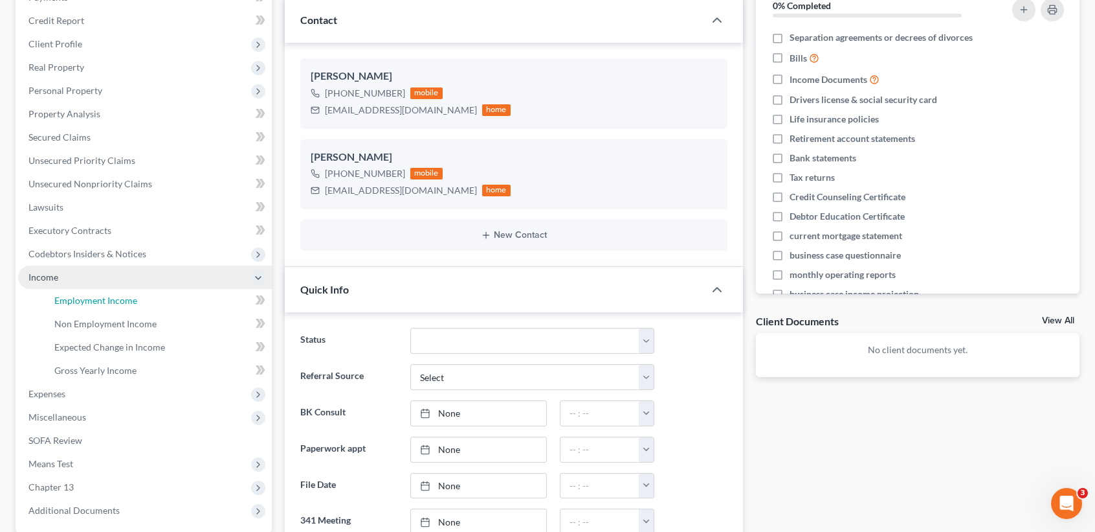
click at [100, 295] on span "Employment Income" at bounding box center [95, 300] width 83 height 11
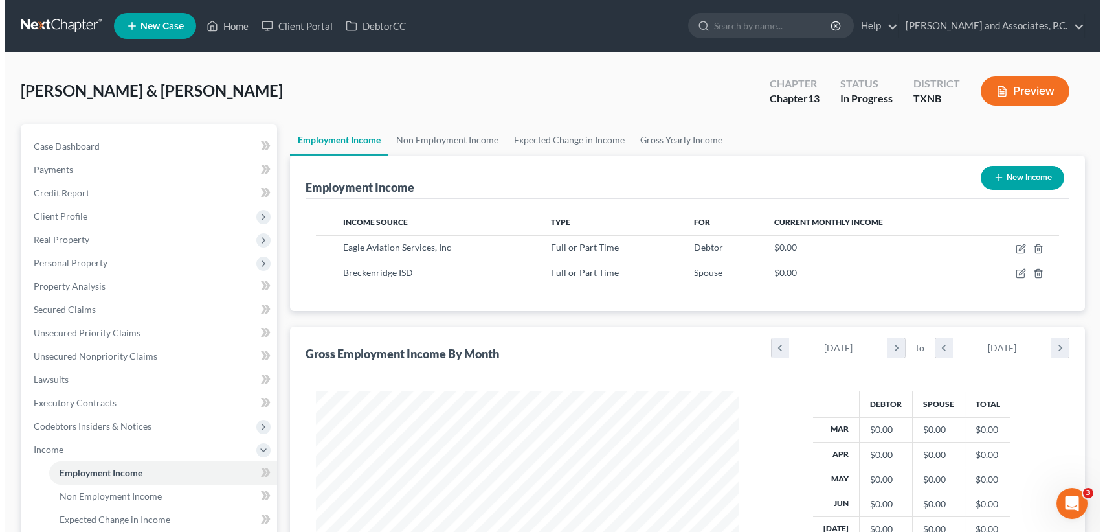
scroll to position [232, 448]
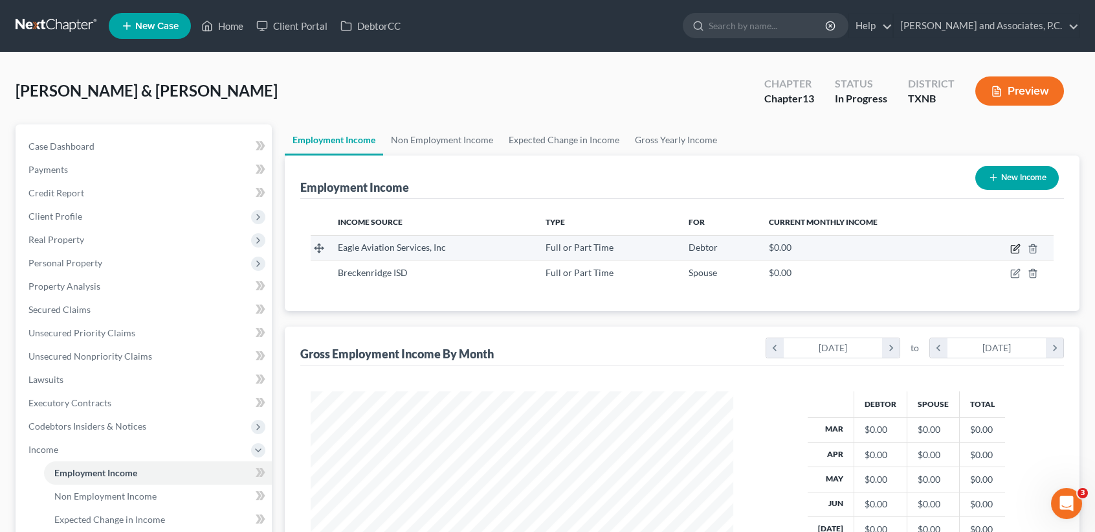
click at [1015, 249] on icon "button" at bounding box center [1016, 248] width 10 height 10
select select "0"
select select "45"
select select "2"
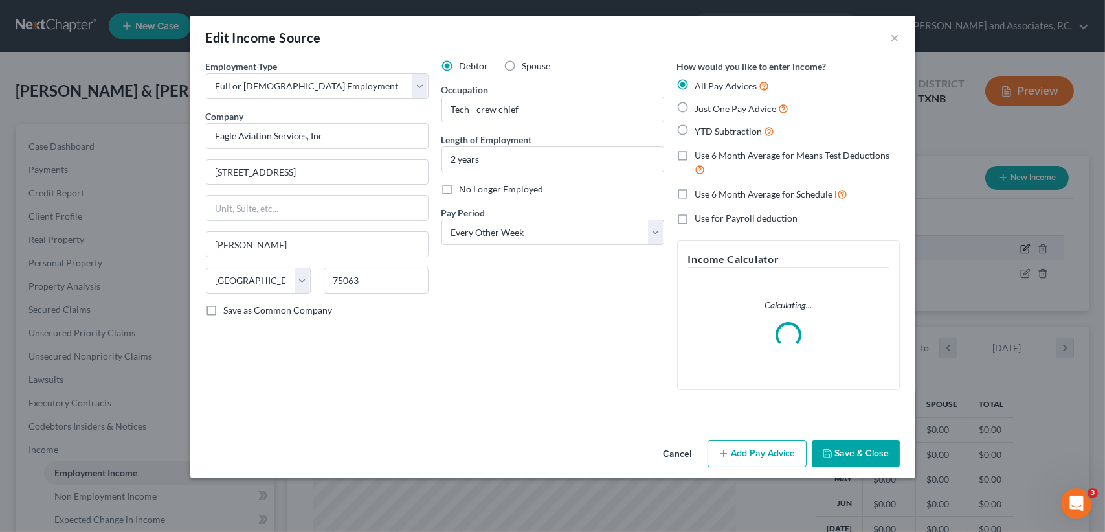
scroll to position [232, 453]
click at [741, 462] on button "Add Pay Advice" at bounding box center [757, 453] width 99 height 27
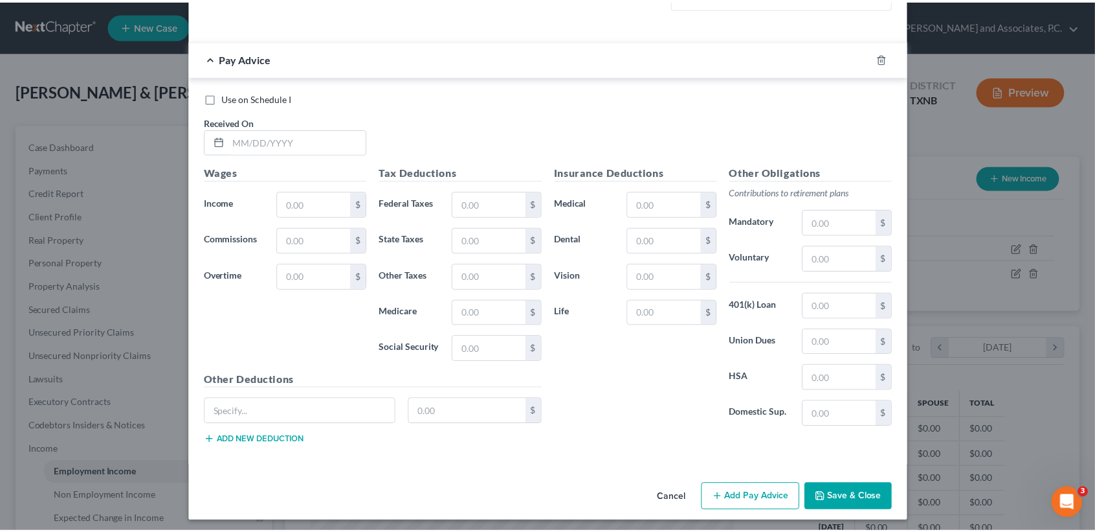
scroll to position [384, 0]
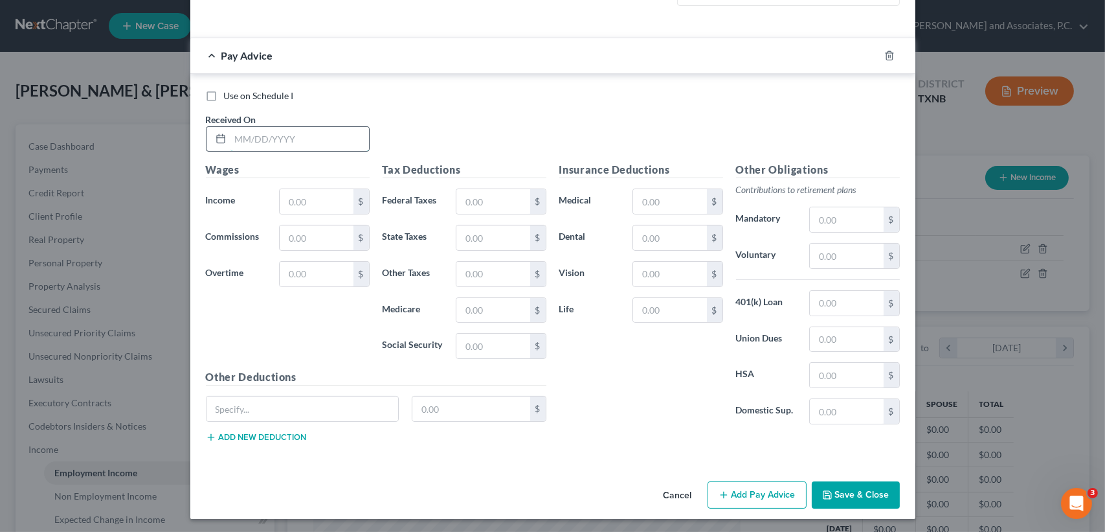
click at [322, 131] on input "text" at bounding box center [299, 139] width 139 height 25
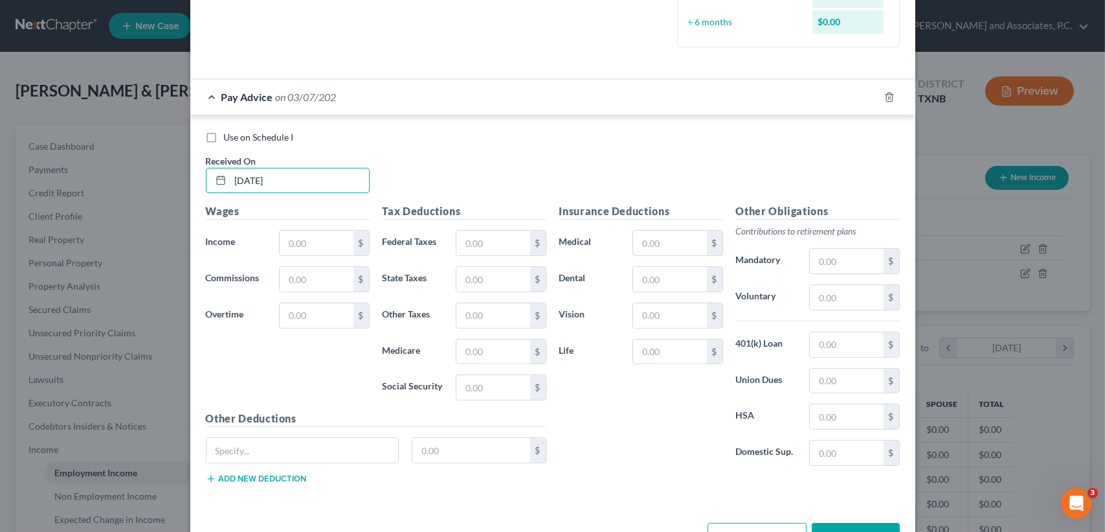
type input "[DATE]"
type input "3,607.92"
click at [488, 253] on input "text" at bounding box center [492, 242] width 73 height 25
type input "262.52"
type input "49.77"
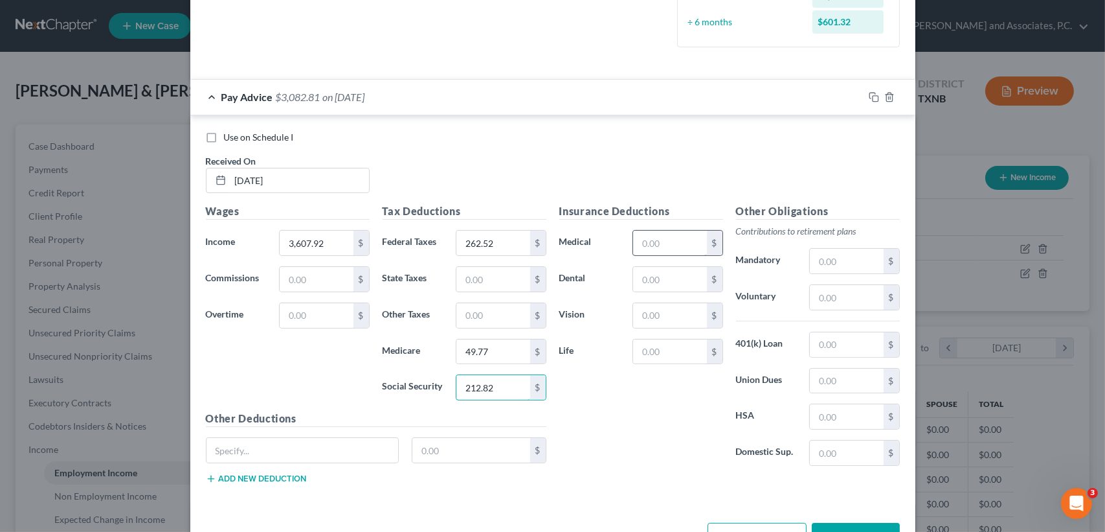
type input "212.82"
click at [669, 236] on input "text" at bounding box center [669, 242] width 73 height 25
click at [618, 462] on div "Insurance Deductions Medical $ Dental $ Vision $ Life $" at bounding box center [641, 339] width 177 height 273
click at [877, 528] on button "Save & Close" at bounding box center [856, 535] width 88 height 27
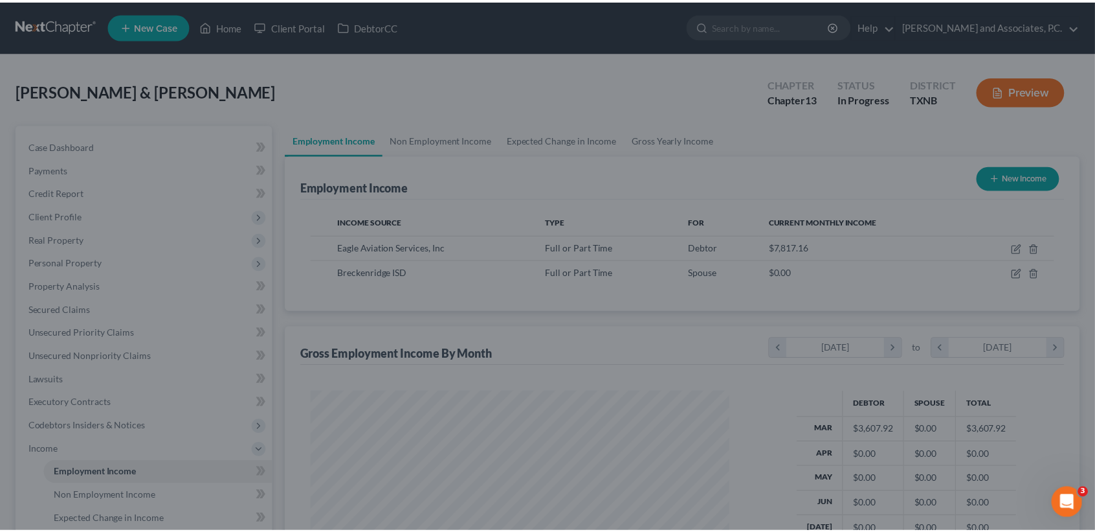
scroll to position [647194, 646978]
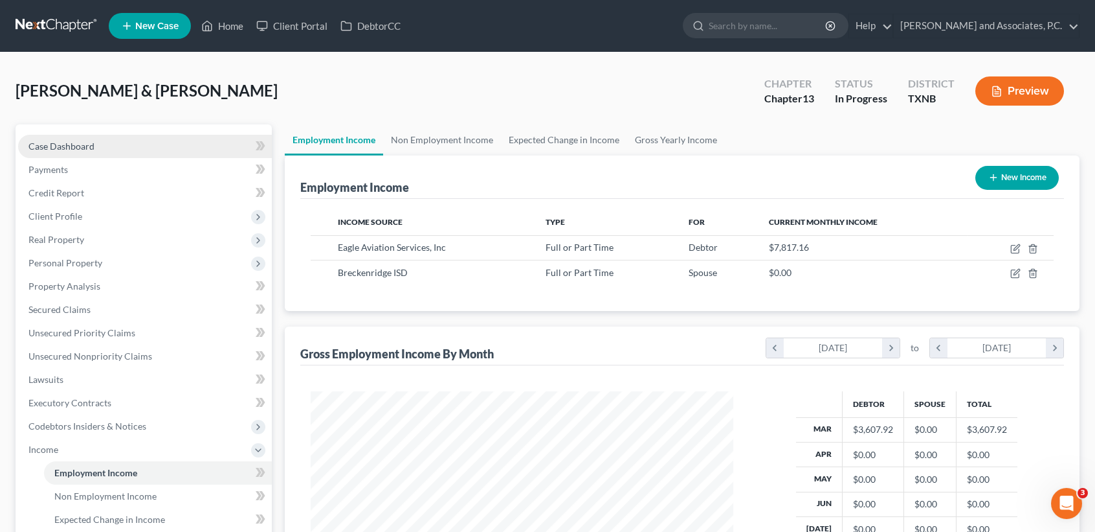
drag, startPoint x: 95, startPoint y: 147, endPoint x: 104, endPoint y: 151, distance: 10.7
click at [95, 147] on link "Case Dashboard" at bounding box center [145, 146] width 254 height 23
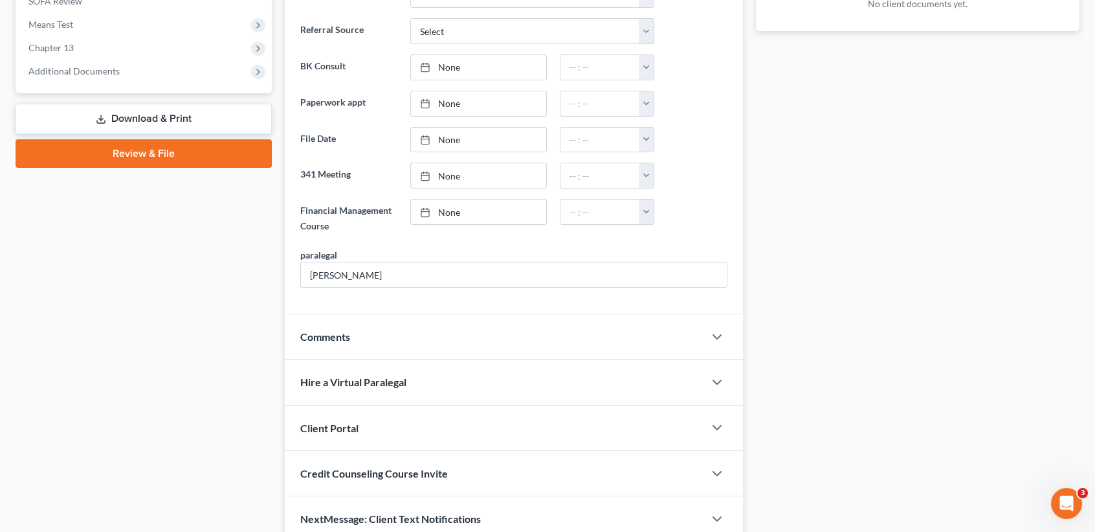
scroll to position [574, 0]
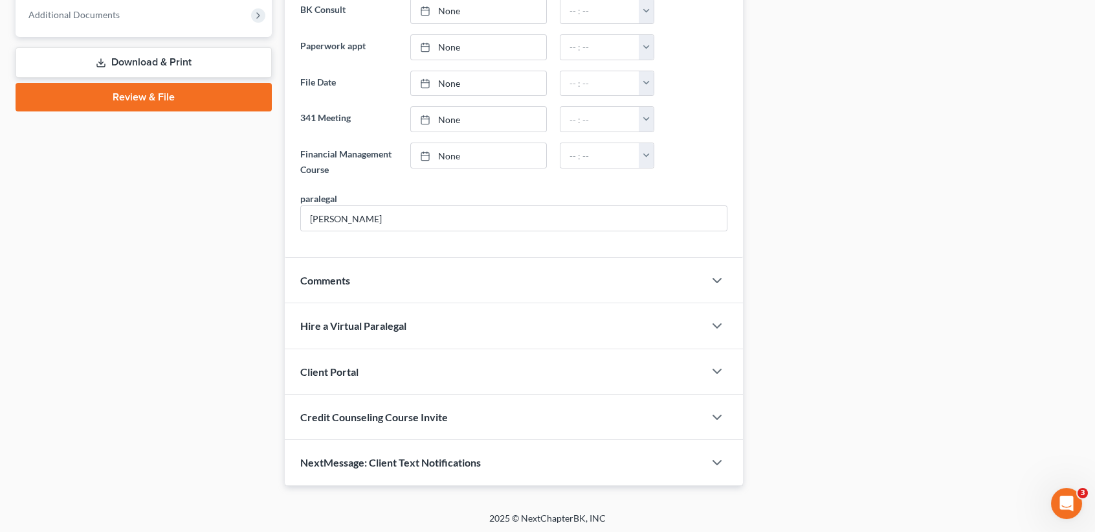
click at [430, 480] on div "NextMessage: Client Text Notifications" at bounding box center [495, 462] width 420 height 45
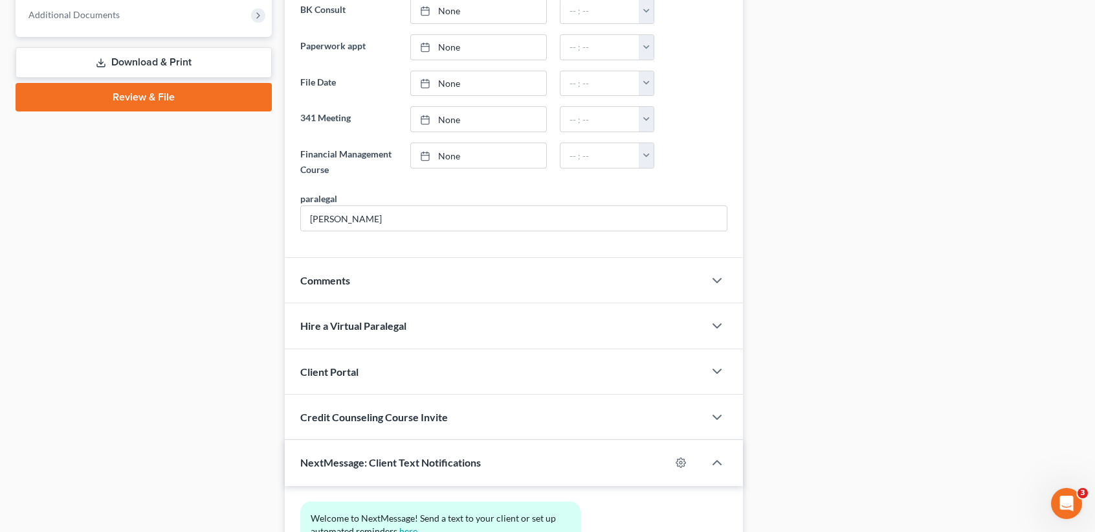
scroll to position [693, 0]
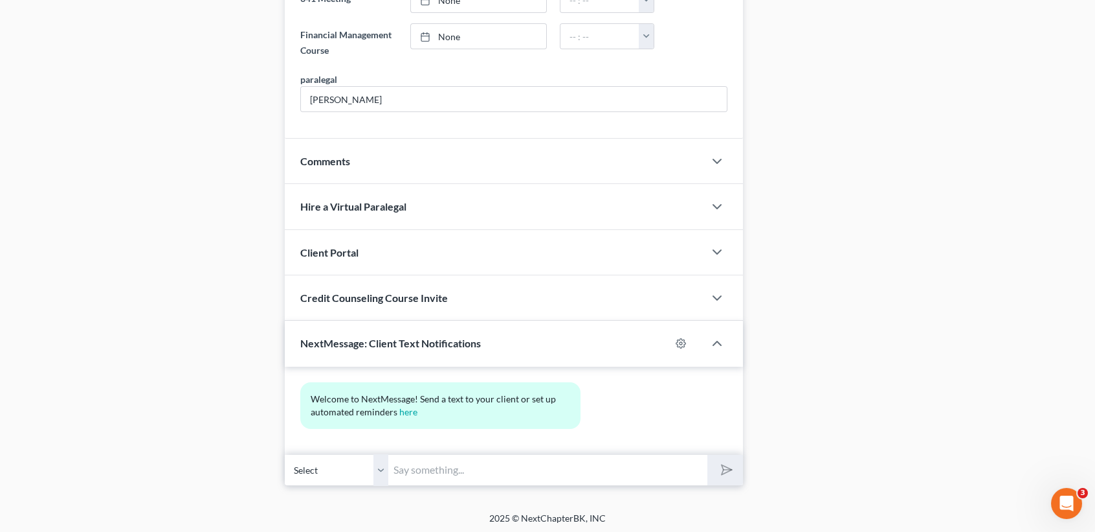
click at [474, 467] on input "text" at bounding box center [547, 470] width 319 height 32
type input "[PERSON_NAME], this is [PERSON_NAME] at MJWs office. I am working on your case …"
click at [708, 454] on button "submit" at bounding box center [726, 469] width 36 height 30
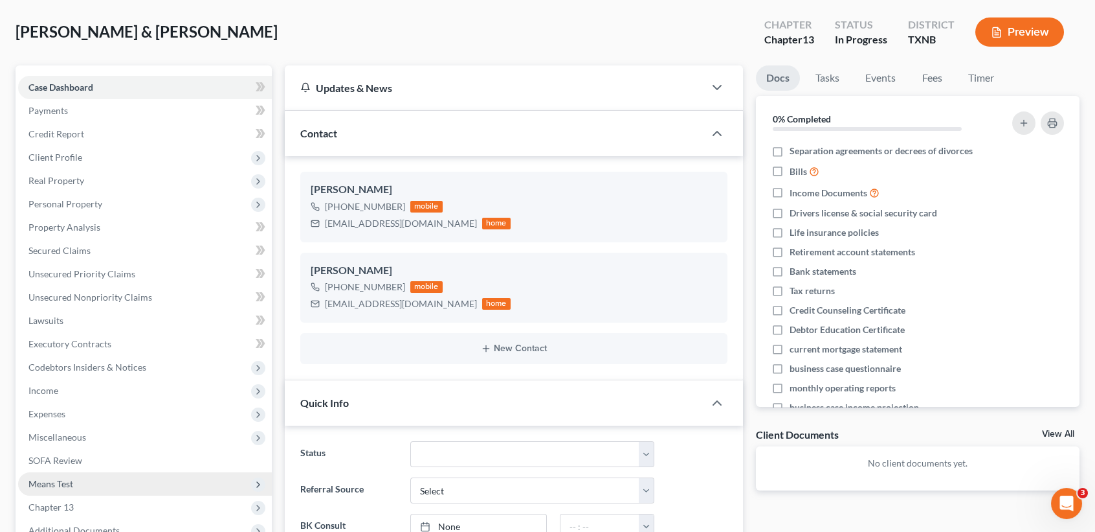
scroll to position [86, 0]
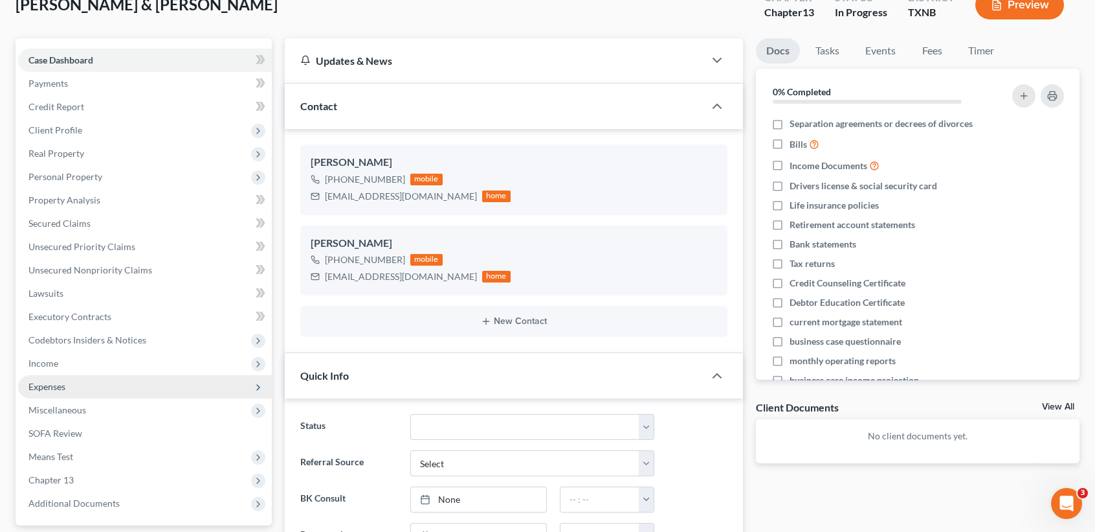
click at [76, 377] on span "Expenses" at bounding box center [145, 386] width 254 height 23
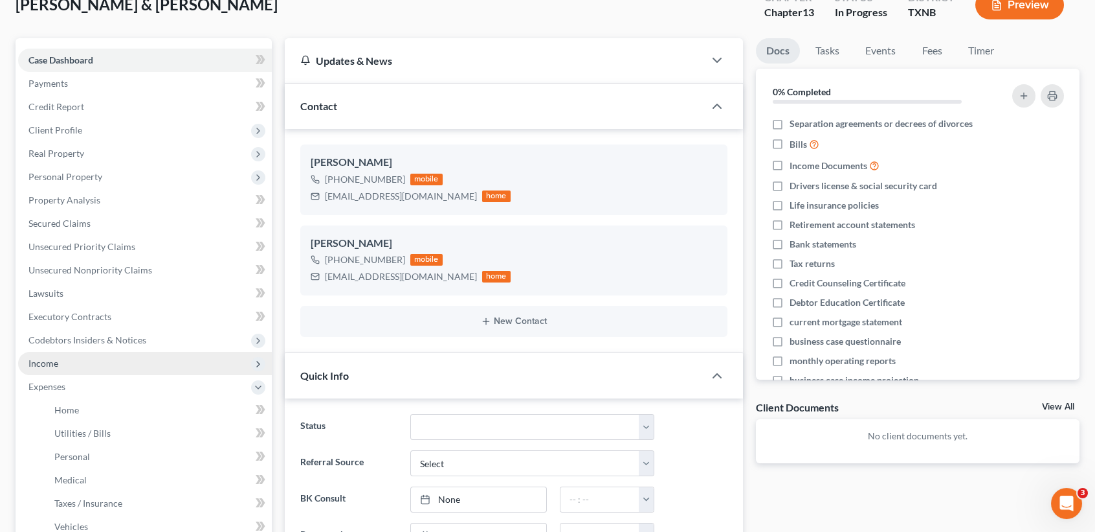
click at [74, 364] on span "Income" at bounding box center [145, 363] width 254 height 23
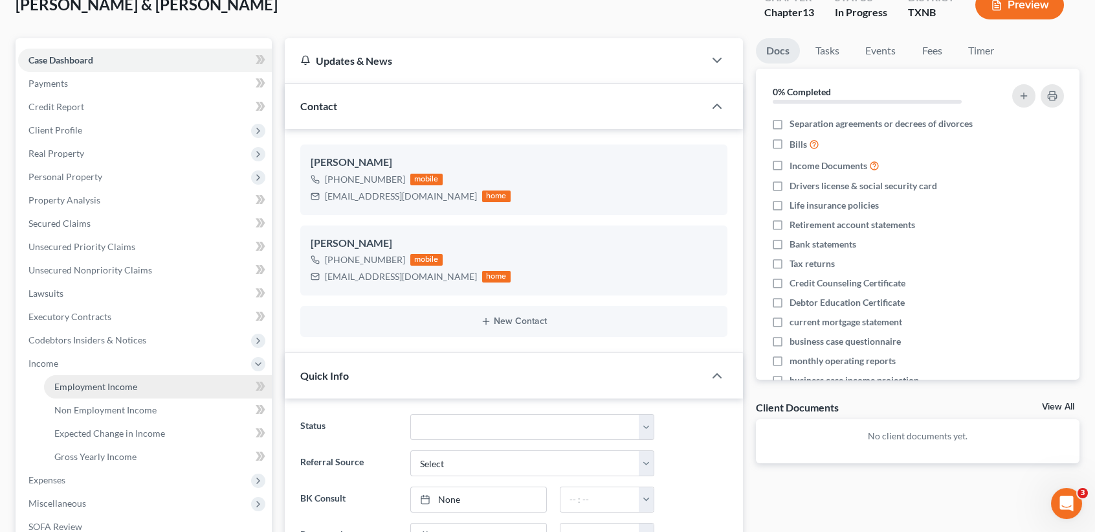
click at [74, 385] on span "Employment Income" at bounding box center [95, 386] width 83 height 11
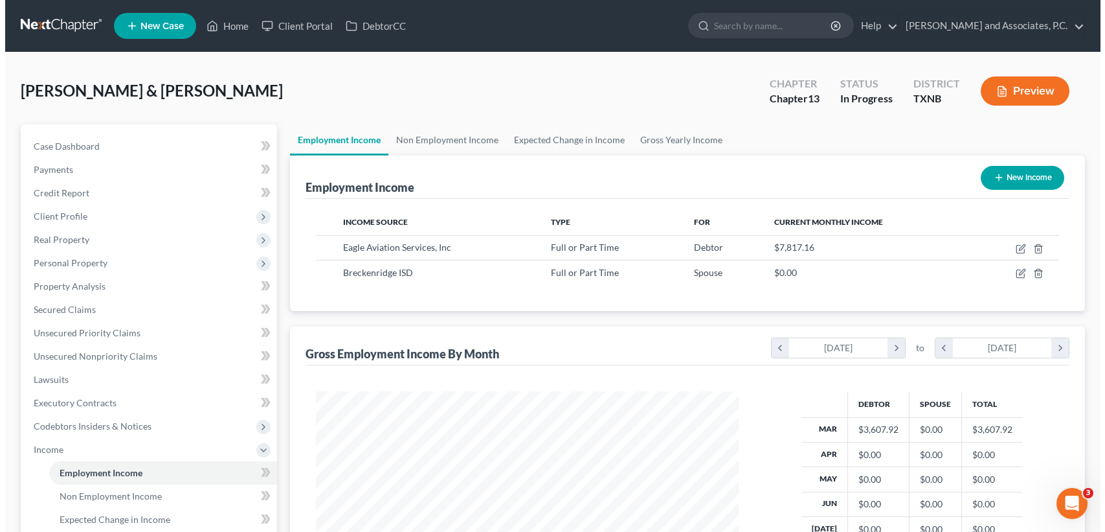
scroll to position [232, 448]
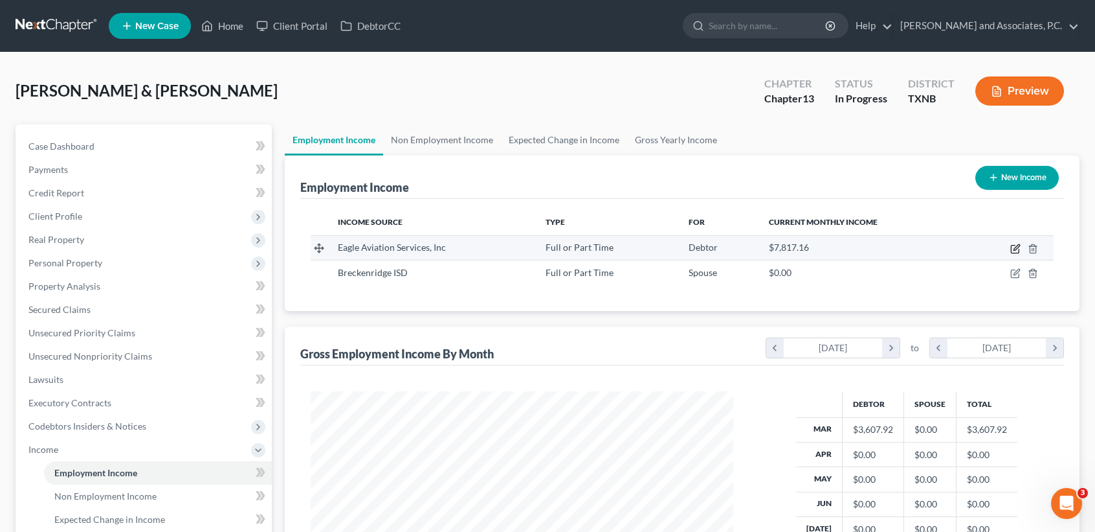
click at [1016, 249] on icon "button" at bounding box center [1016, 248] width 10 height 10
select select "0"
select select "45"
select select "2"
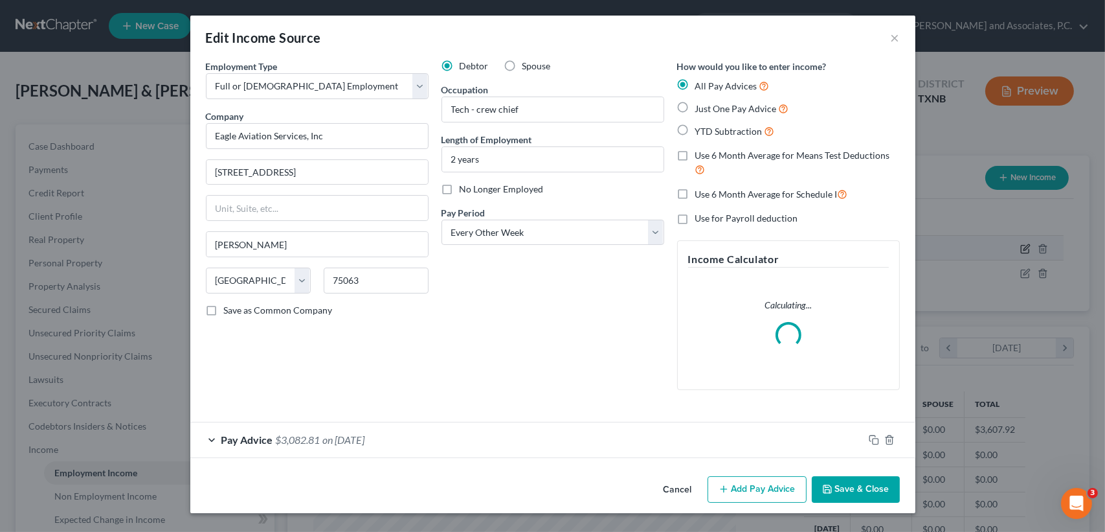
scroll to position [232, 453]
click at [741, 440] on div "Pay Advice $3,082.81 on 03/07/2025" at bounding box center [526, 439] width 673 height 34
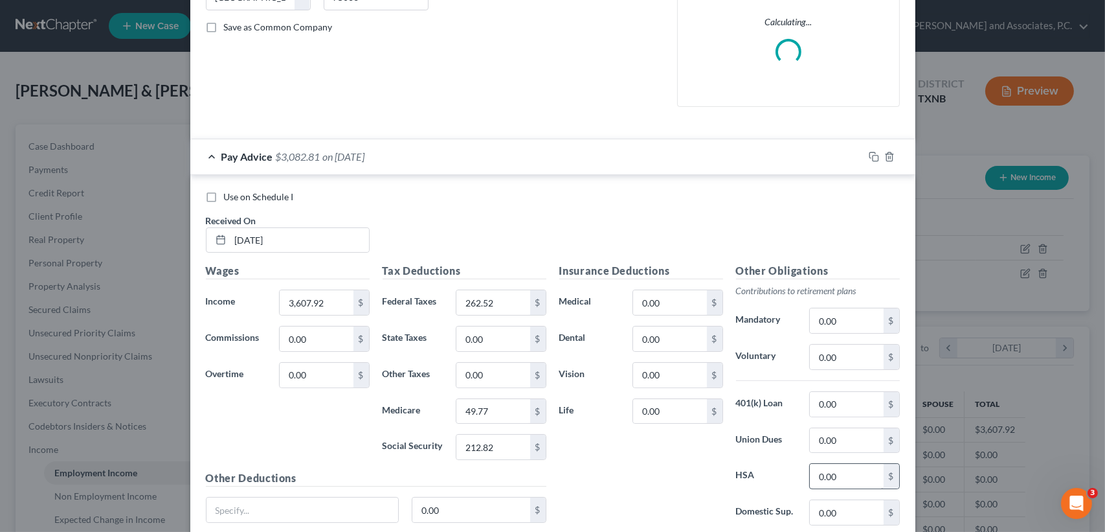
scroll to position [384, 0]
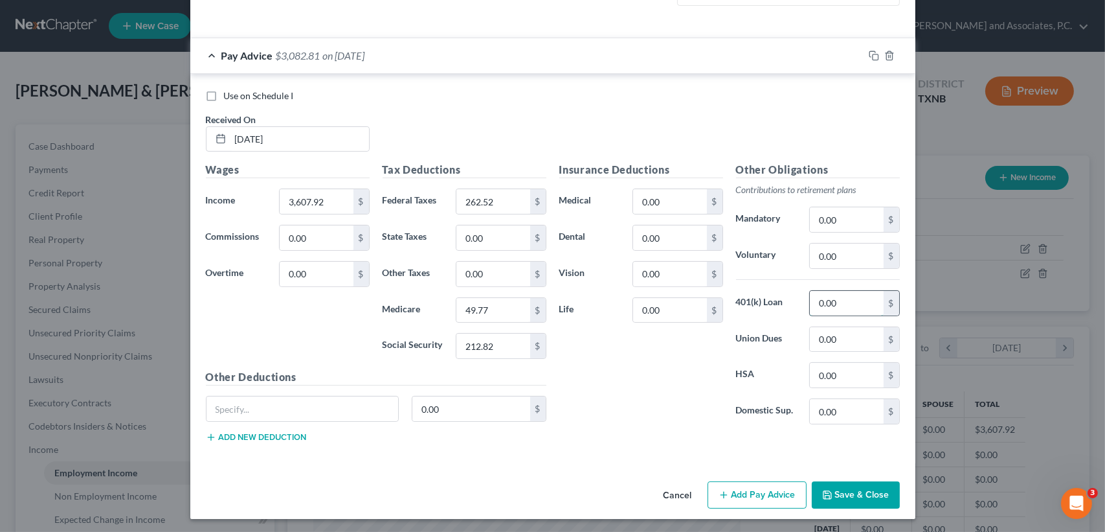
click at [860, 301] on input "0.00" at bounding box center [846, 303] width 73 height 25
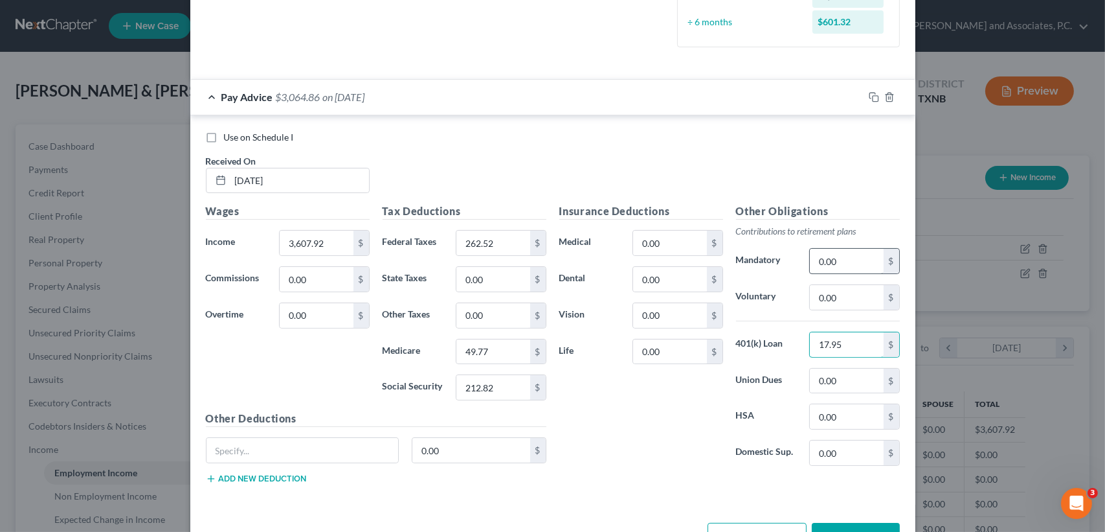
type input "17.95"
click at [837, 262] on input "0.00" at bounding box center [846, 261] width 73 height 25
type input "1"
drag, startPoint x: 849, startPoint y: 256, endPoint x: 783, endPoint y: 262, distance: 66.2
click at [788, 257] on div "Mandatory 72.16 $" at bounding box center [818, 261] width 177 height 26
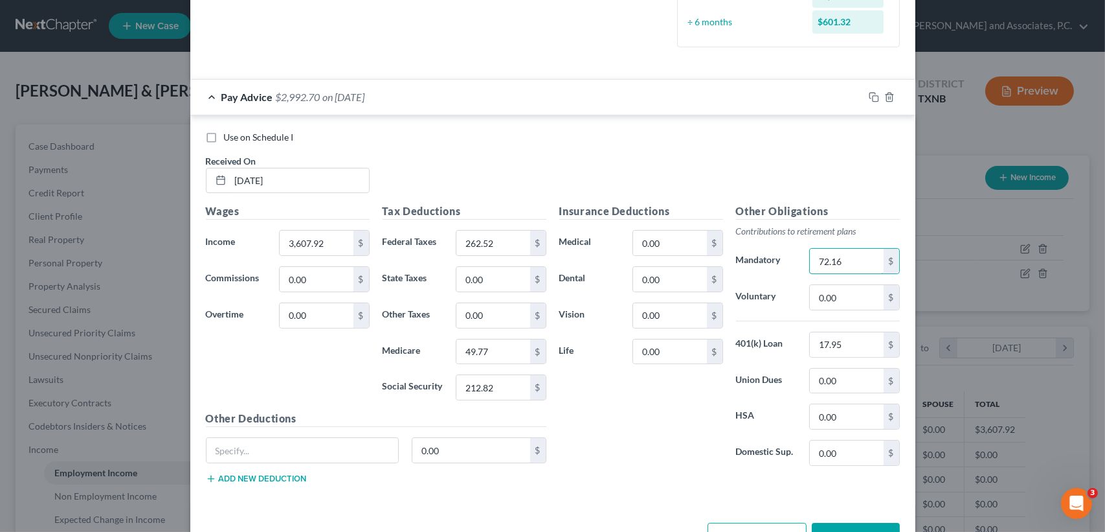
type input "72.16"
click at [819, 126] on div "Use on Schedule I Received On * 03/07/2025 Wages Income * 3,607.92 $ Commission…" at bounding box center [552, 309] width 725 height 389
click at [677, 248] on input "0.00" at bounding box center [669, 242] width 73 height 25
type input "177.13"
click at [326, 95] on span "on [DATE]" at bounding box center [344, 97] width 42 height 12
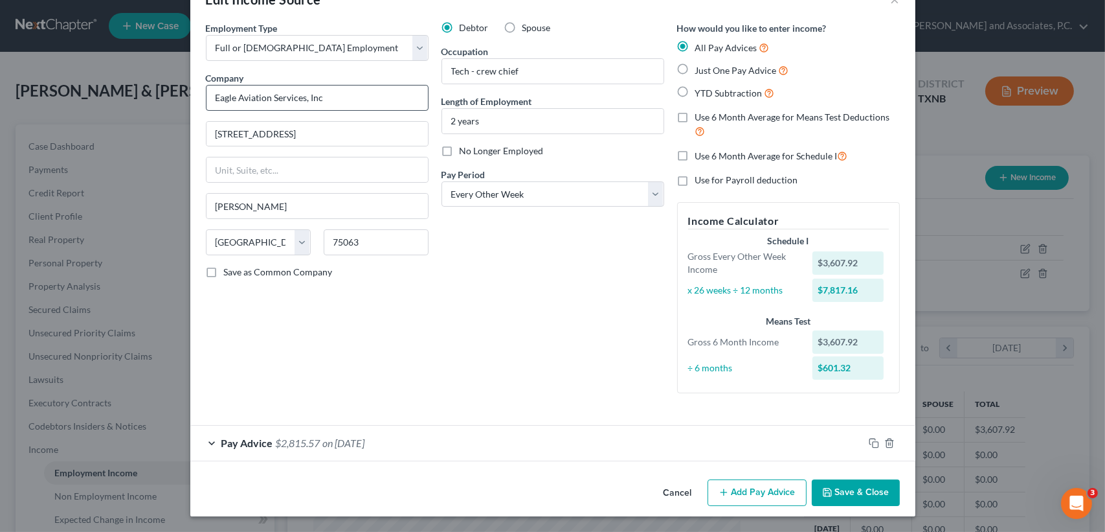
scroll to position [38, 0]
click at [756, 496] on button "Add Pay Advice" at bounding box center [757, 493] width 99 height 27
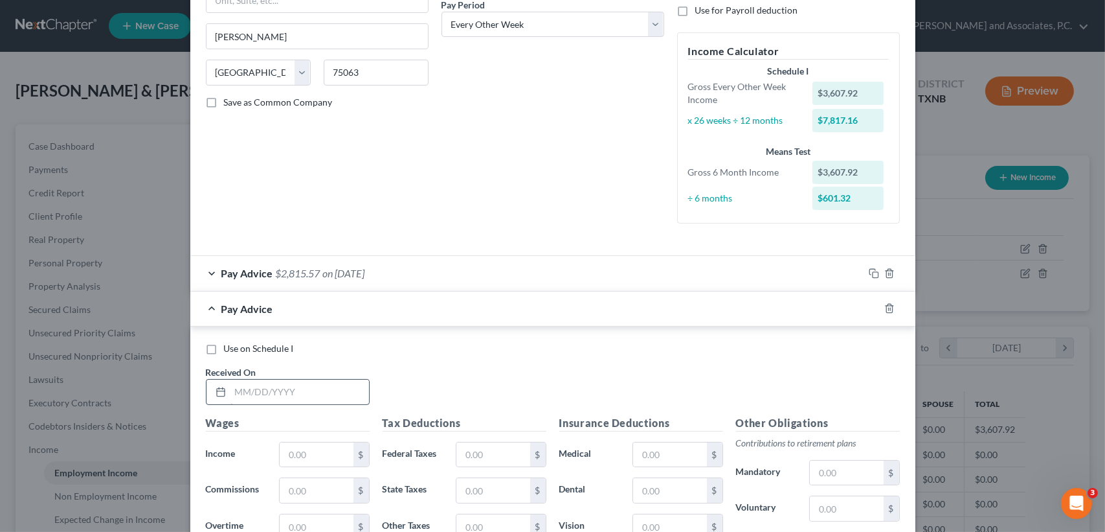
scroll to position [210, 0]
click at [298, 379] on input "text" at bounding box center [299, 389] width 139 height 25
type input "[DATE]"
drag, startPoint x: 338, startPoint y: 443, endPoint x: 330, endPoint y: 481, distance: 39.0
click at [338, 443] on input "text" at bounding box center [316, 452] width 73 height 25
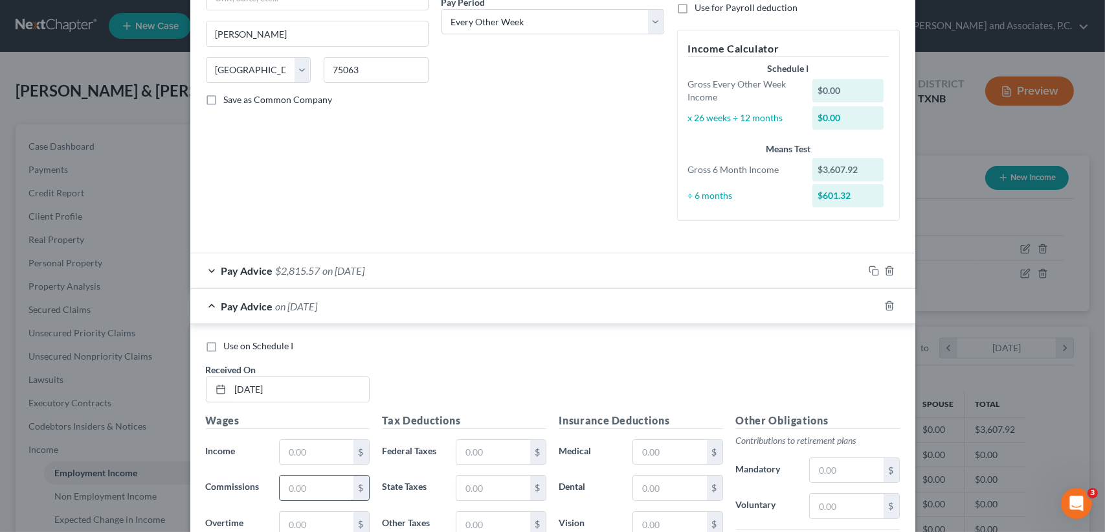
click at [324, 482] on input "text" at bounding box center [316, 487] width 73 height 25
click at [322, 459] on input "text" at bounding box center [316, 452] width 73 height 25
type input "4,122.97"
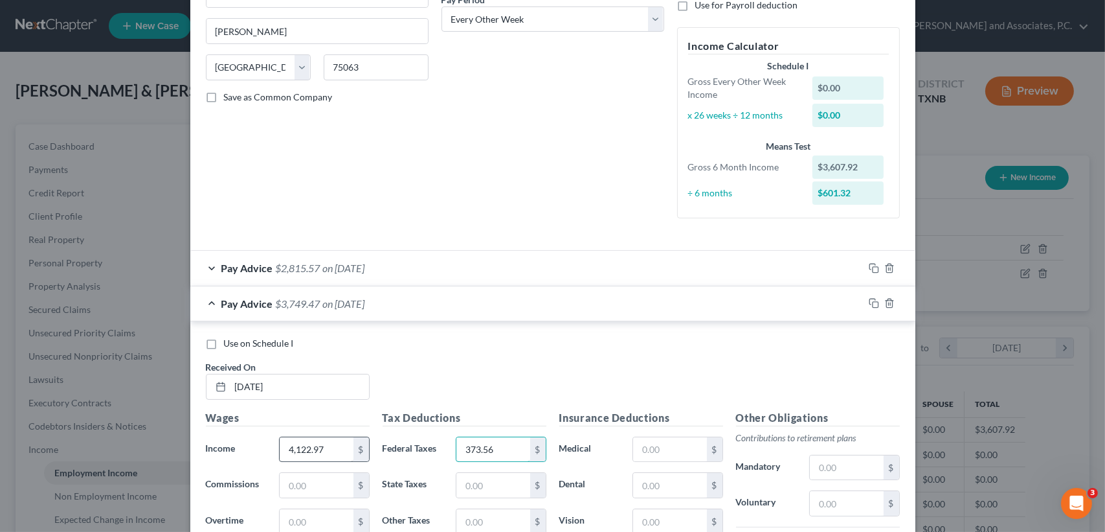
type input "373.56"
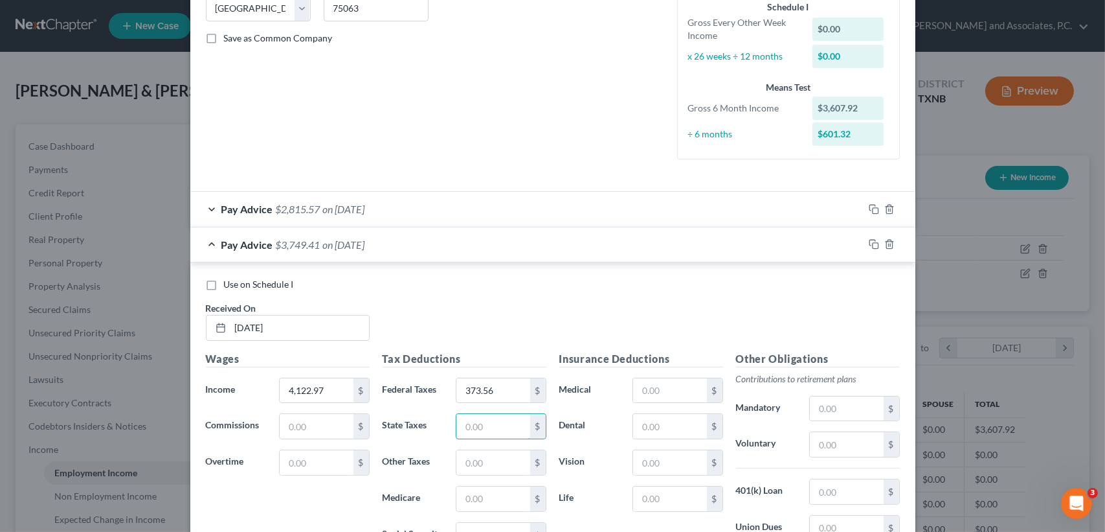
scroll to position [299, 0]
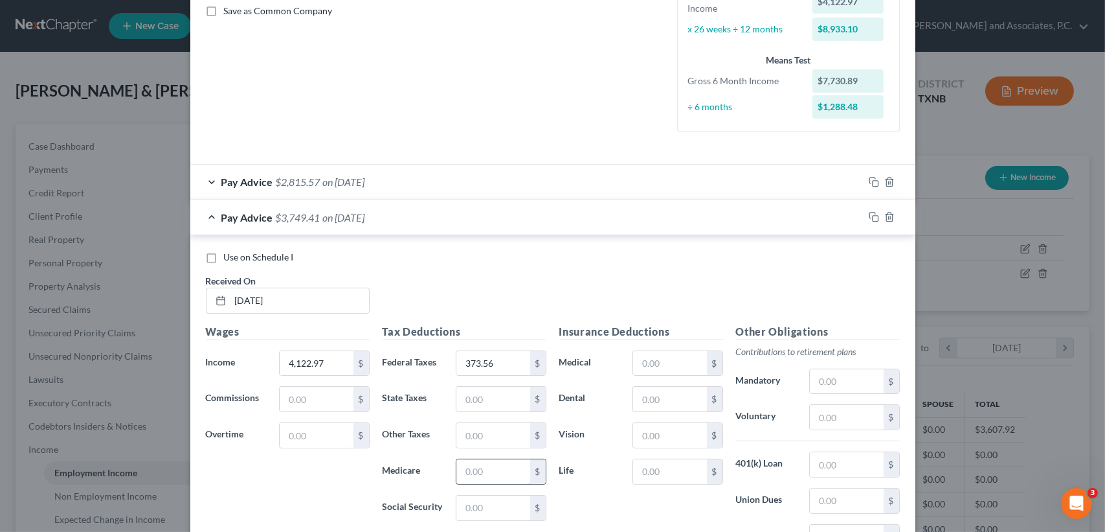
click at [486, 469] on input "text" at bounding box center [492, 471] width 73 height 25
type input "57.24"
type input "244.75"
drag, startPoint x: 844, startPoint y: 462, endPoint x: 840, endPoint y: 455, distance: 7.9
click at [844, 462] on input "text" at bounding box center [846, 464] width 73 height 25
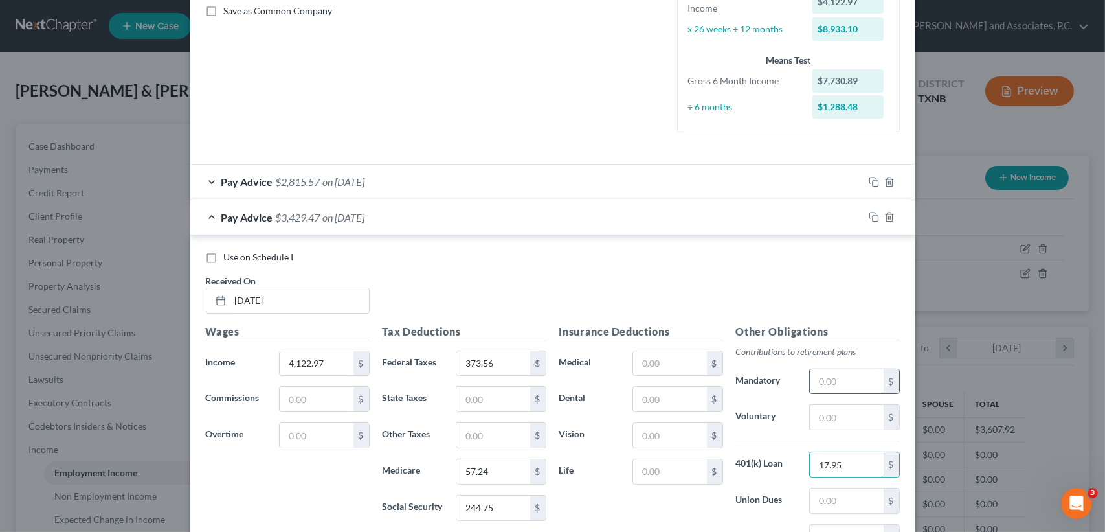
type input "17.95"
click at [841, 387] on input "text" at bounding box center [846, 381] width 73 height 25
type input "82.46"
click at [645, 353] on input "text" at bounding box center [669, 363] width 73 height 25
type input "177.13"
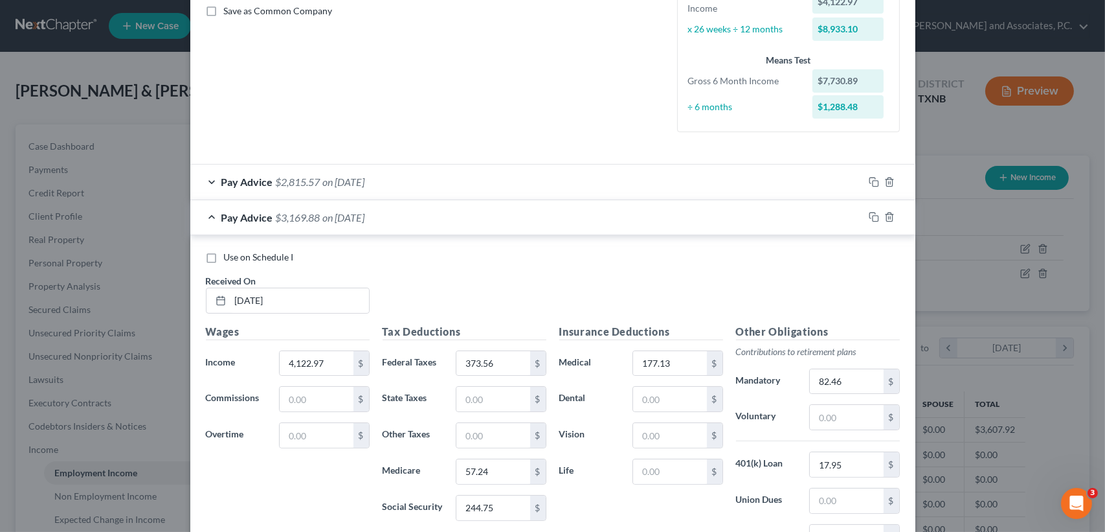
click at [423, 218] on div "Pay Advice $3,169.88 on 03/21/2025" at bounding box center [526, 217] width 673 height 34
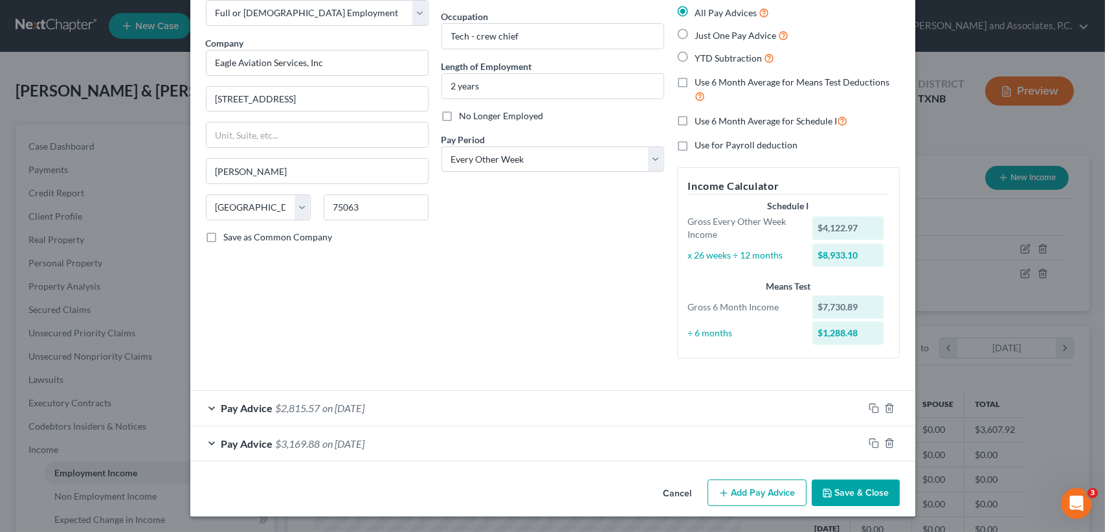
scroll to position [73, 0]
click at [869, 440] on icon "button" at bounding box center [874, 443] width 10 height 10
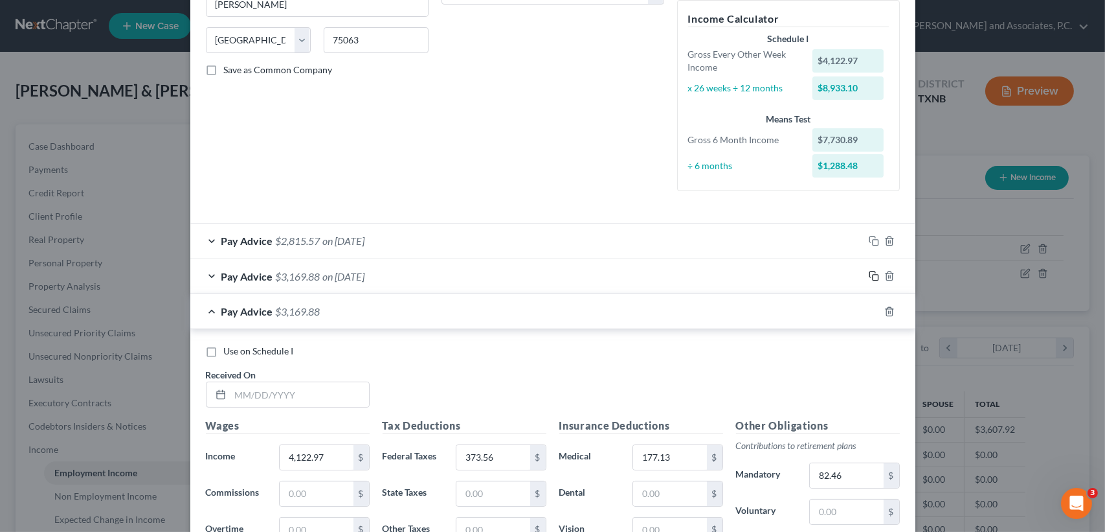
scroll to position [245, 0]
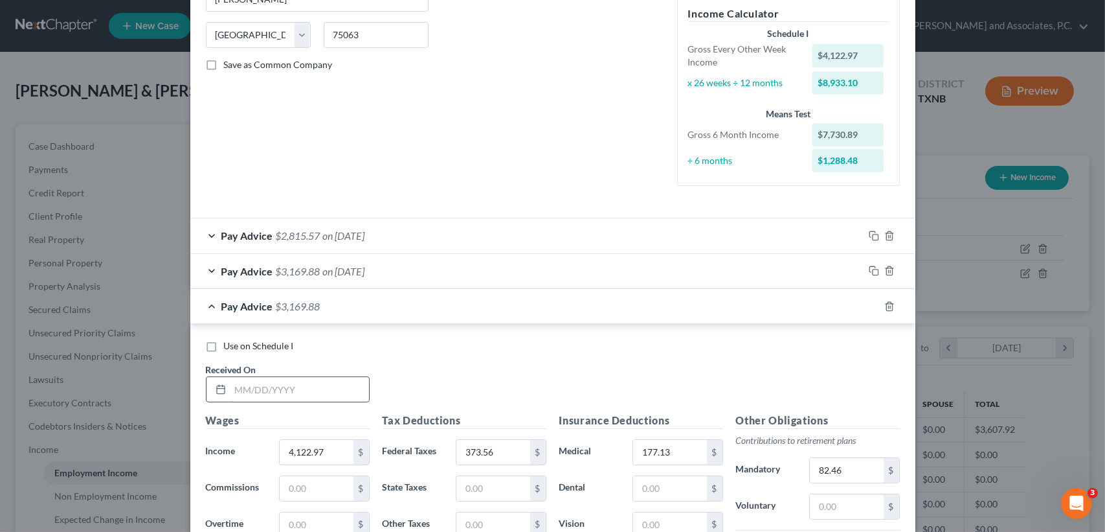
click at [352, 387] on input "text" at bounding box center [299, 389] width 139 height 25
type input "[DATE]"
type input "2,562.41"
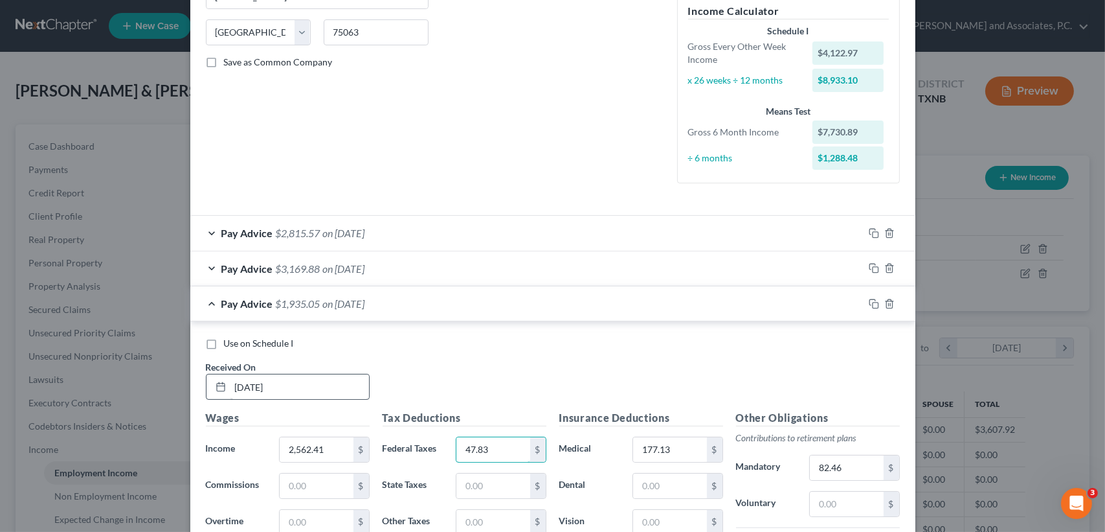
type input "47.83"
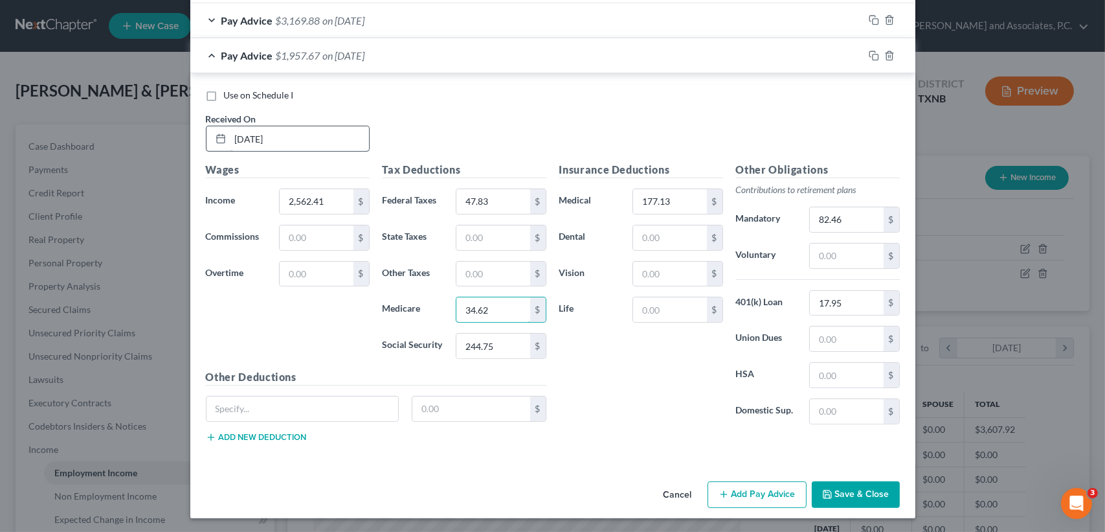
type input "34.62"
type input "148.00"
click at [841, 213] on input "82.46" at bounding box center [846, 219] width 73 height 25
type input "51.25"
click at [519, 71] on div "Pay Advice $2,085.63 on 04/04/2025" at bounding box center [526, 55] width 673 height 34
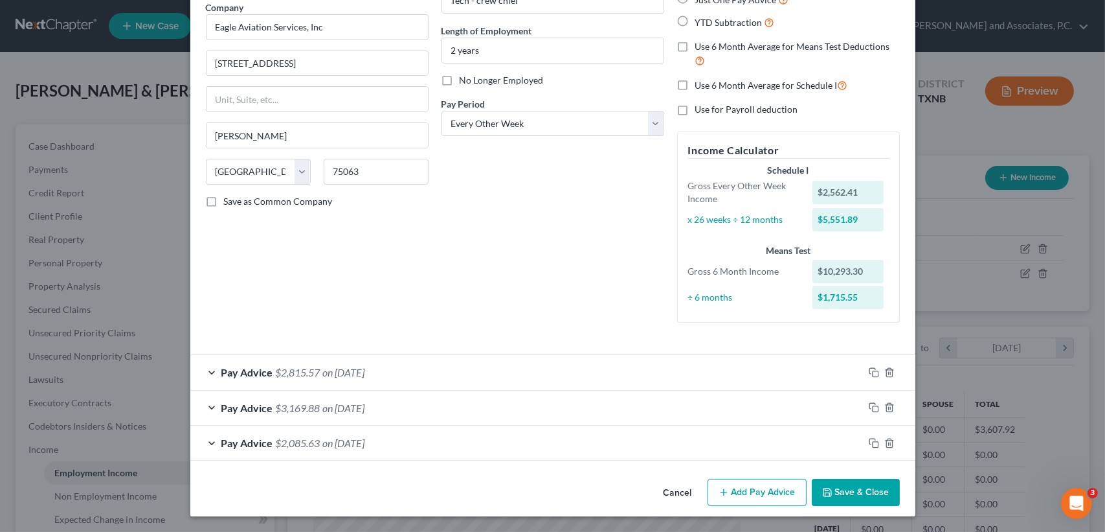
scroll to position [107, 0]
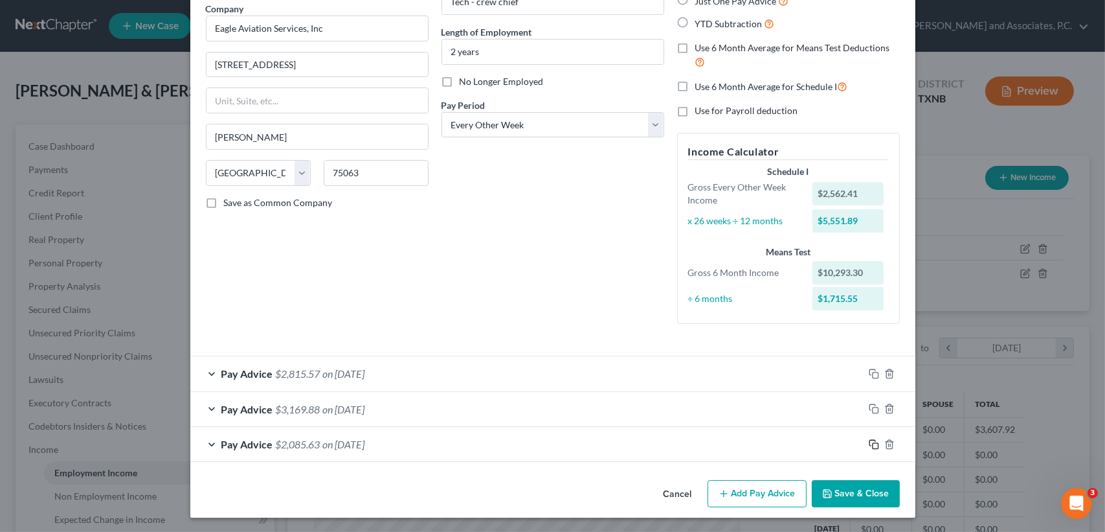
click at [871, 440] on icon "button" at bounding box center [874, 444] width 10 height 10
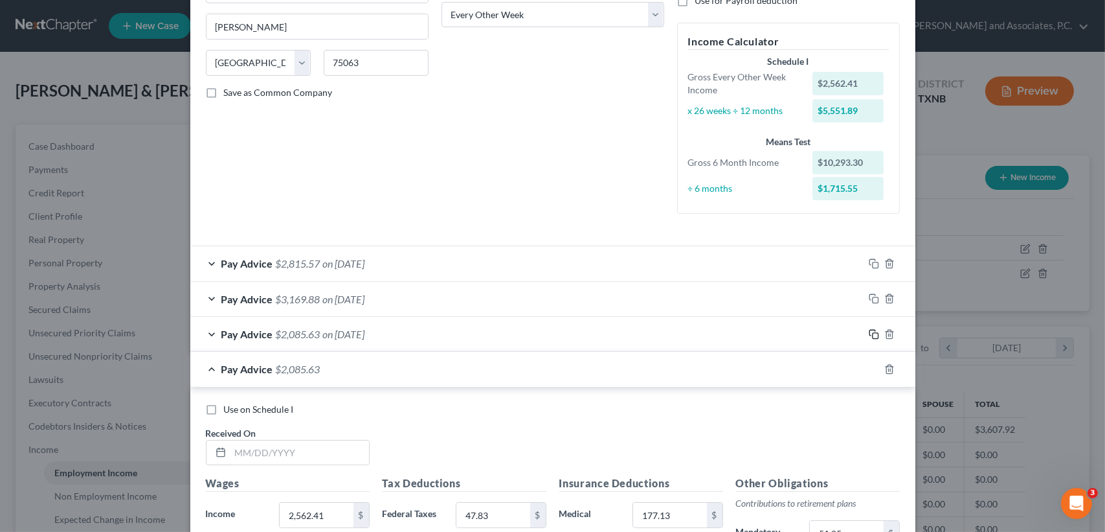
scroll to position [280, 0]
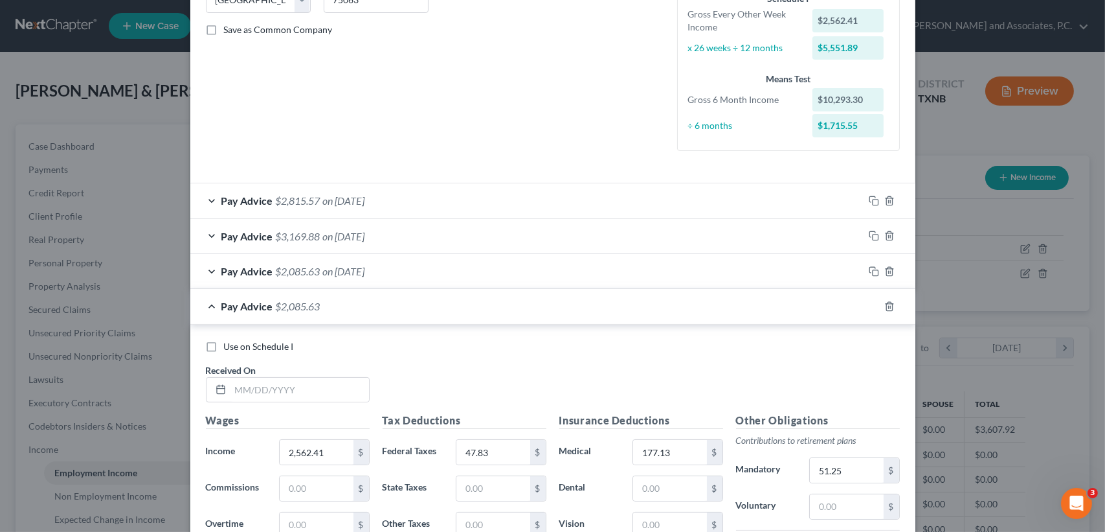
click at [291, 475] on div "$" at bounding box center [324, 488] width 90 height 26
click at [293, 386] on input "text" at bounding box center [299, 389] width 139 height 25
type input "[DATE]"
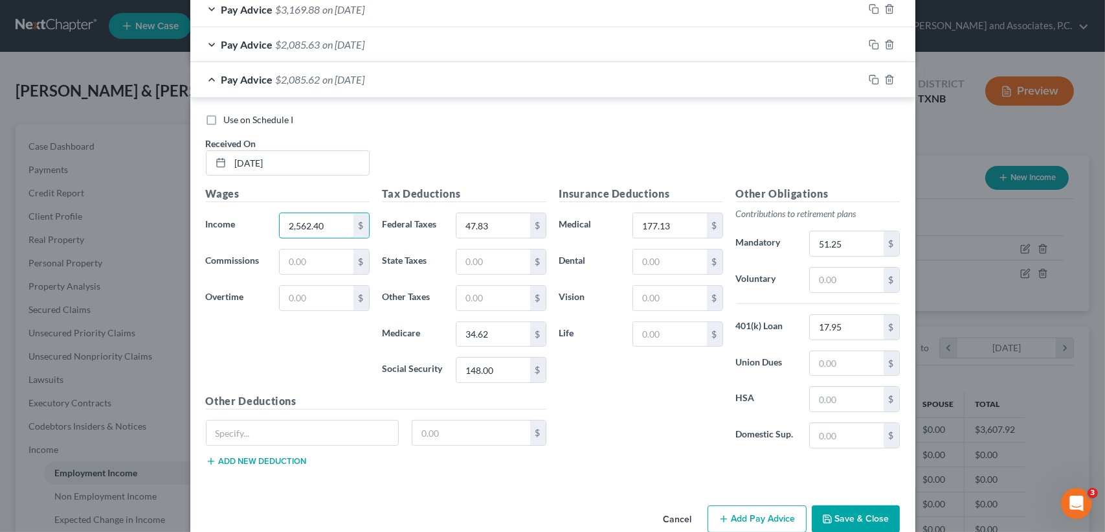
scroll to position [531, 0]
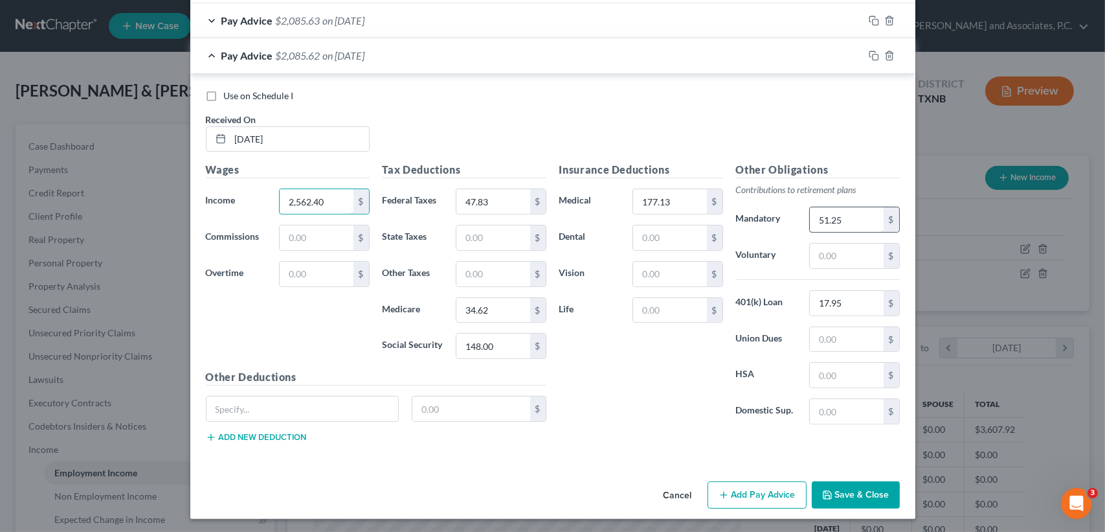
type input "2,562.40"
click at [849, 216] on input "51.25" at bounding box center [846, 219] width 73 height 25
click at [846, 304] on input "17.95" at bounding box center [846, 303] width 73 height 25
click at [681, 205] on input "177.13" at bounding box center [669, 201] width 73 height 25
click at [501, 196] on input "47.83" at bounding box center [492, 201] width 73 height 25
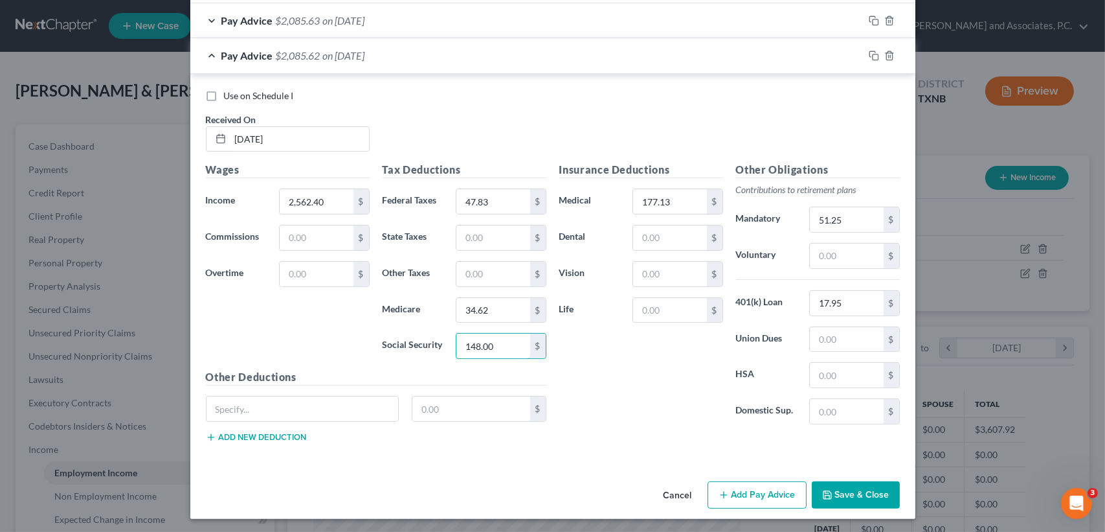
drag, startPoint x: 500, startPoint y: 356, endPoint x: 516, endPoint y: 321, distance: 38.3
click at [504, 352] on div "148.00 $" at bounding box center [501, 346] width 90 height 26
type input "147.99"
click at [514, 313] on input "34.62" at bounding box center [492, 310] width 73 height 25
type input "34.61"
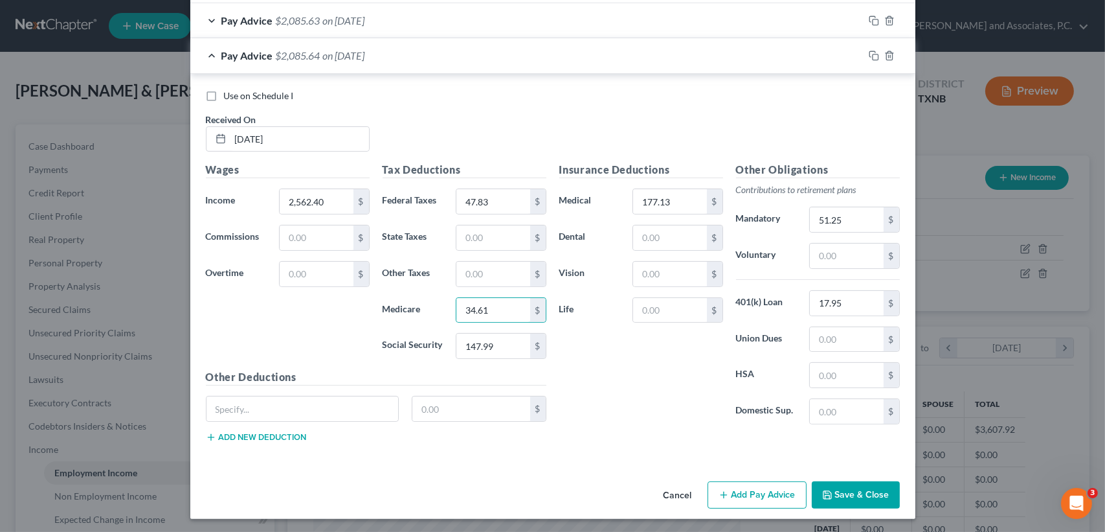
click at [395, 54] on div "Pay Advice $2,085.64 on 04/18/2025" at bounding box center [526, 55] width 673 height 34
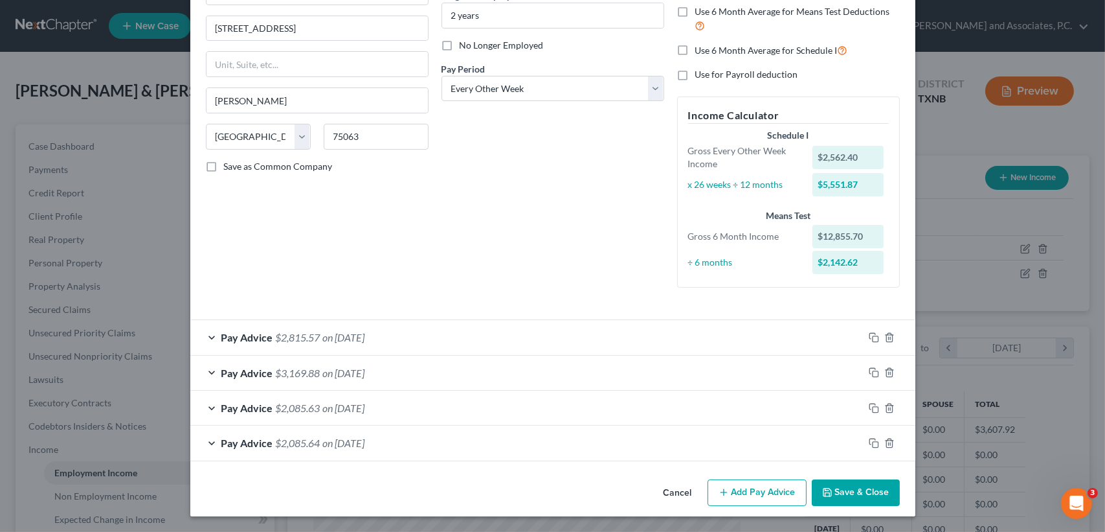
scroll to position [142, 0]
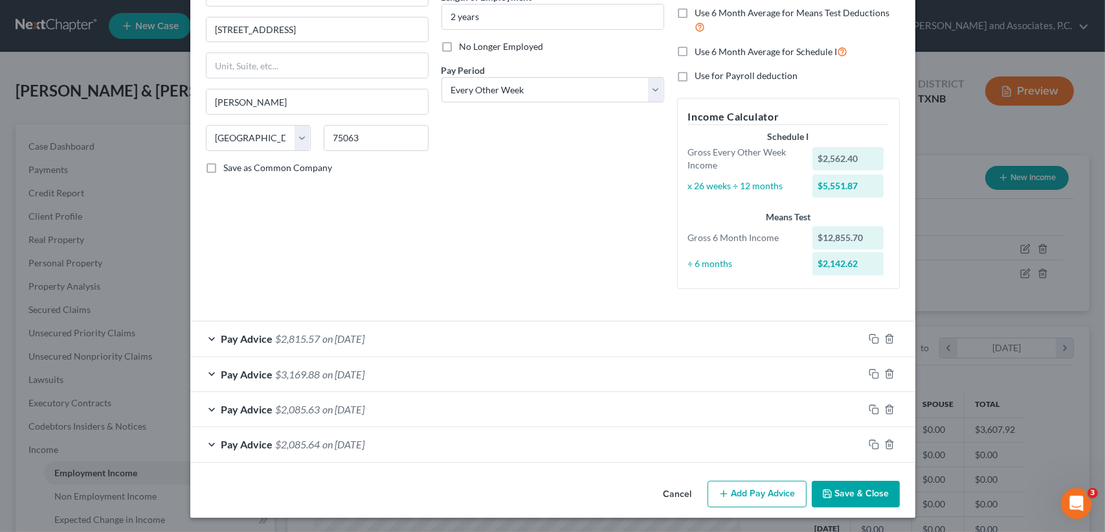
click at [744, 502] on button "Add Pay Advice" at bounding box center [757, 493] width 99 height 27
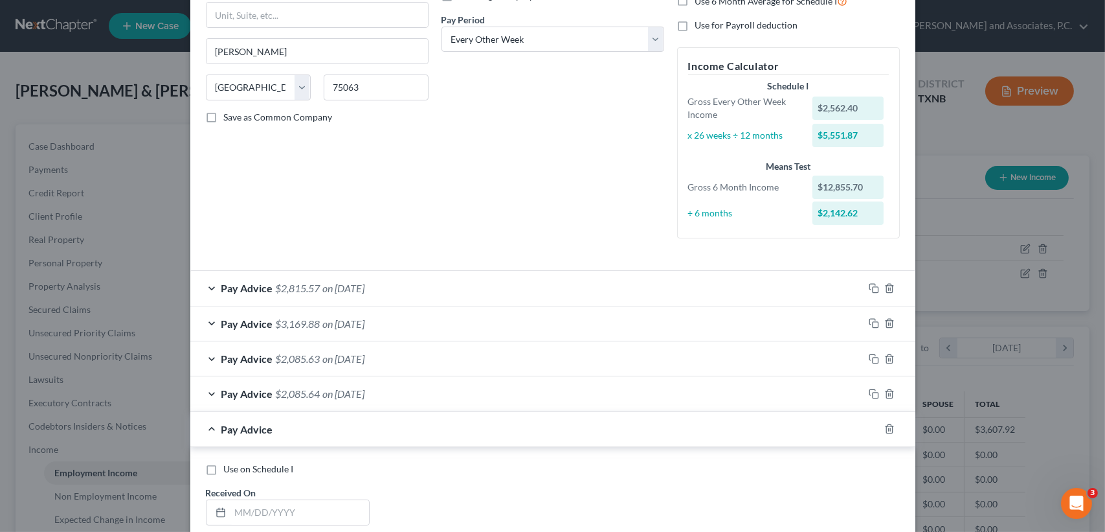
scroll to position [229, 0]
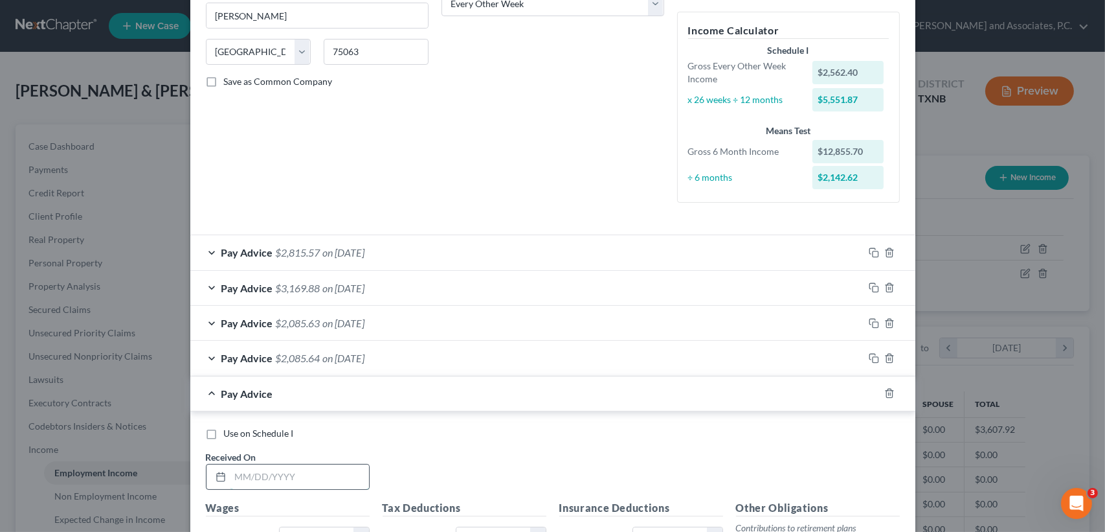
click at [335, 480] on input "text" at bounding box center [299, 476] width 139 height 25
click at [881, 392] on div at bounding box center [897, 393] width 36 height 21
click at [887, 388] on icon "button" at bounding box center [889, 393] width 10 height 10
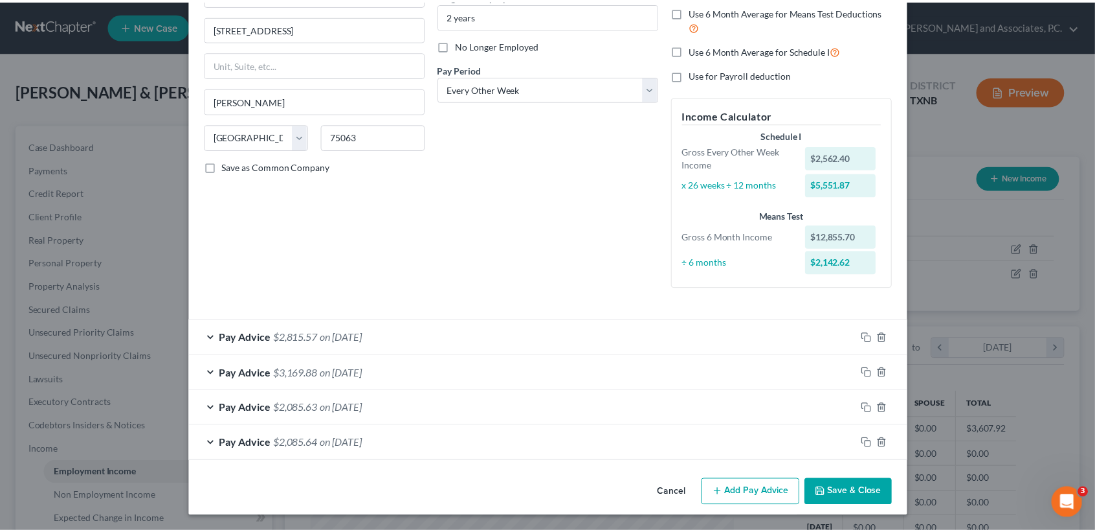
scroll to position [142, 0]
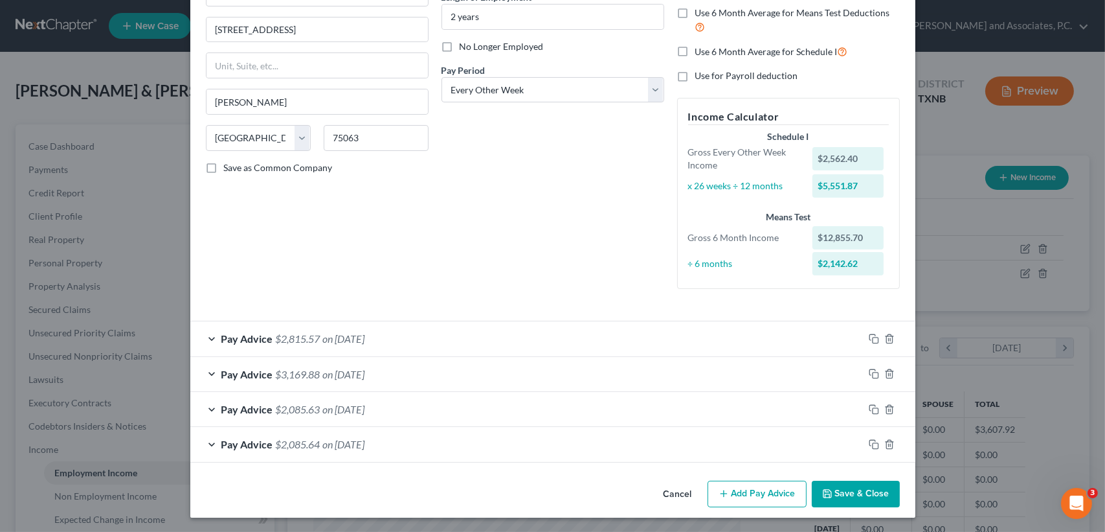
click at [878, 485] on button "Save & Close" at bounding box center [856, 493] width 88 height 27
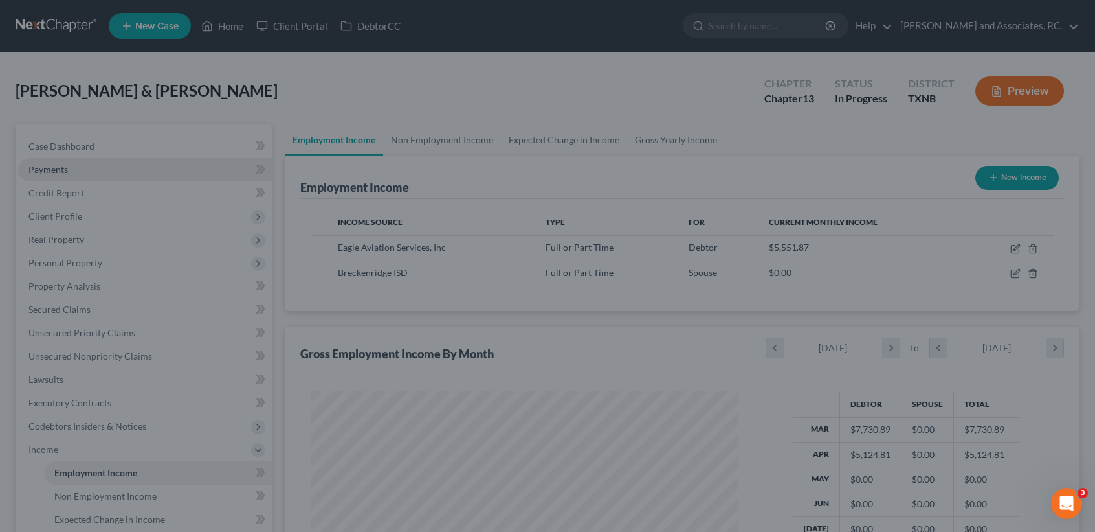
scroll to position [647194, 646978]
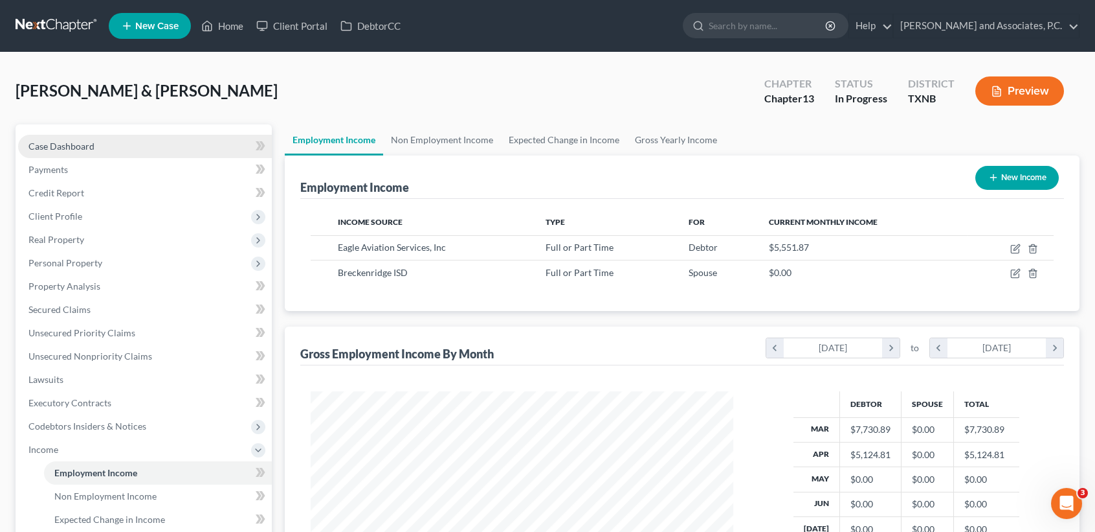
click at [113, 149] on link "Case Dashboard" at bounding box center [145, 146] width 254 height 23
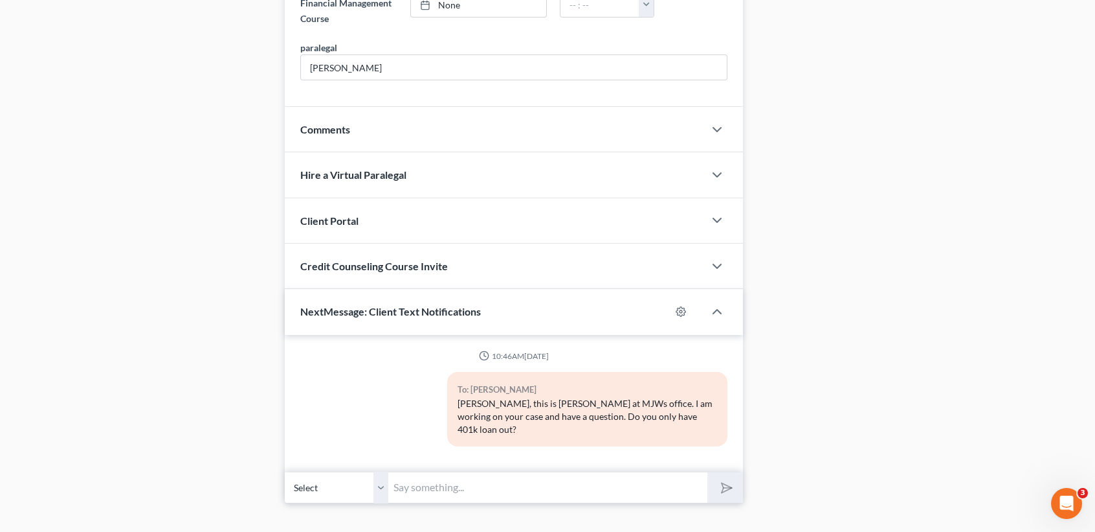
scroll to position [731, 0]
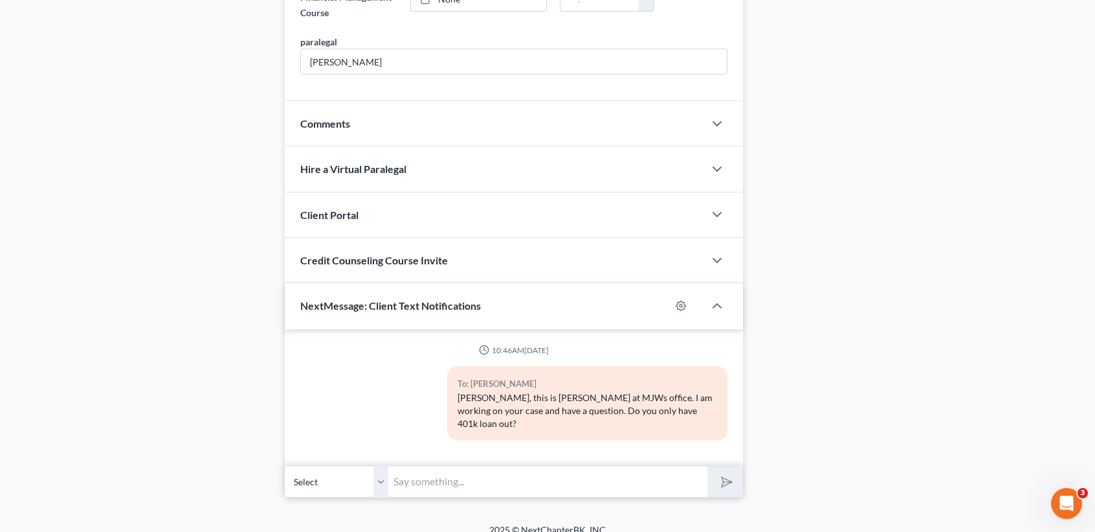
drag, startPoint x: 562, startPoint y: 472, endPoint x: 541, endPoint y: 460, distance: 24.1
click at [563, 473] on input "text" at bounding box center [547, 481] width 319 height 32
type input "A"
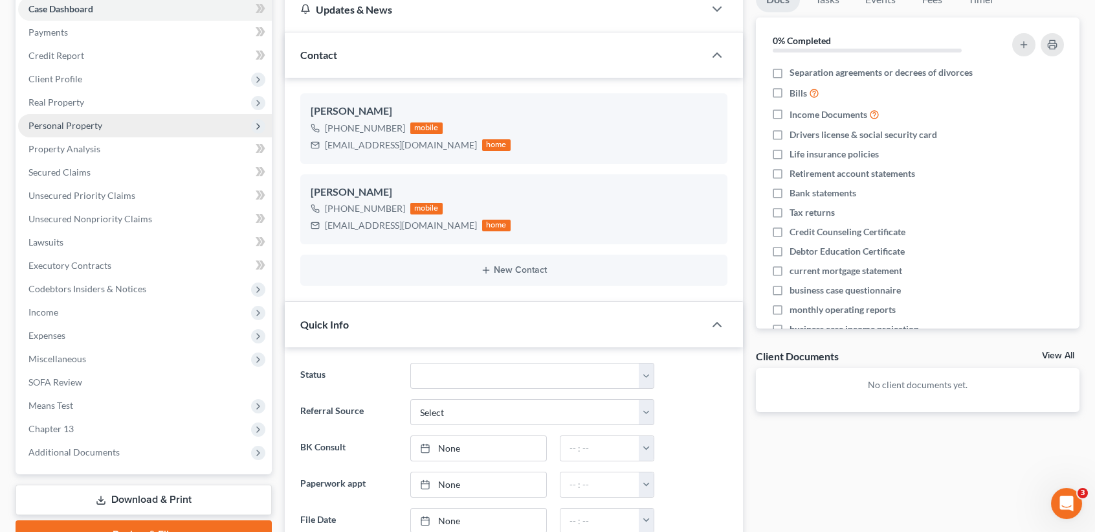
scroll to position [0, 0]
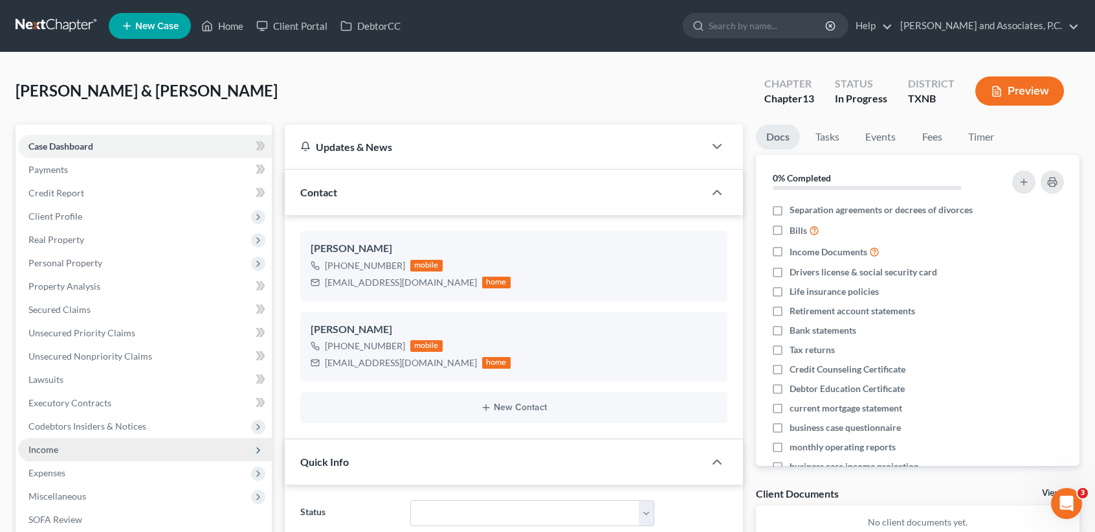
click at [90, 444] on span "Income" at bounding box center [145, 449] width 254 height 23
click at [91, 456] on span "Income" at bounding box center [145, 449] width 254 height 23
drag, startPoint x: 95, startPoint y: 471, endPoint x: 98, endPoint y: 447, distance: 24.2
click at [95, 469] on span "Expenses" at bounding box center [145, 472] width 254 height 23
click at [98, 447] on span "Income" at bounding box center [145, 449] width 254 height 23
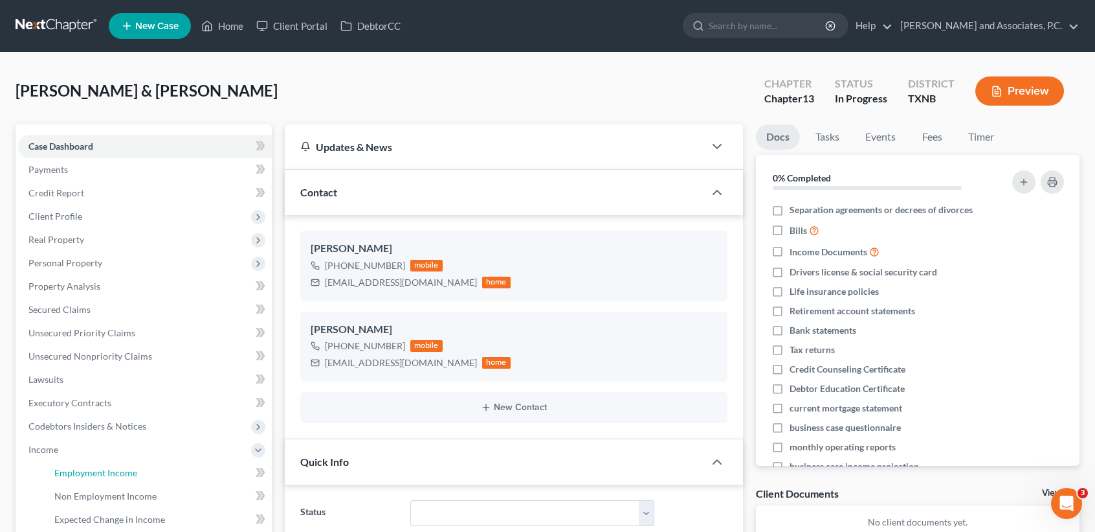
click at [96, 477] on span "Employment Income" at bounding box center [95, 472] width 83 height 11
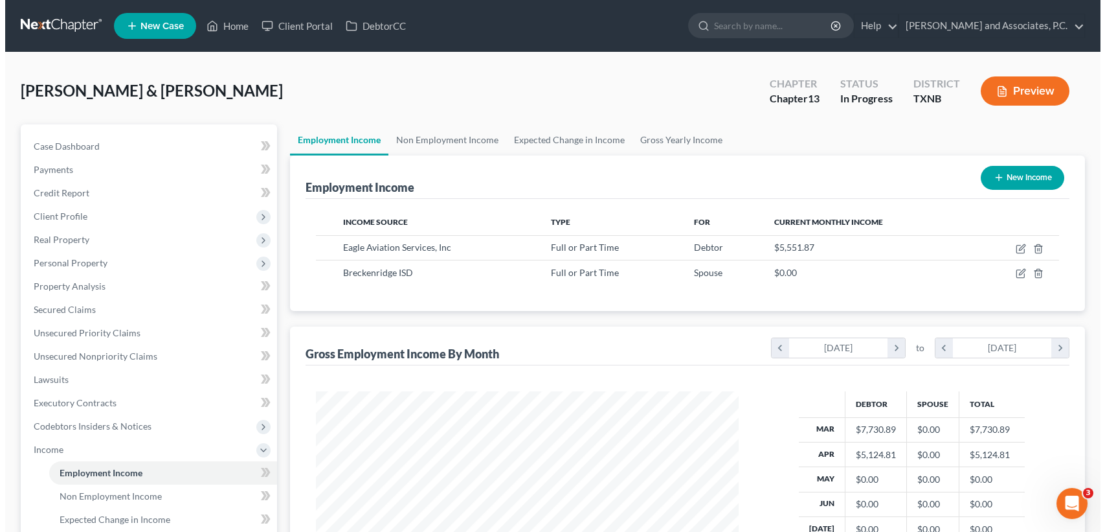
scroll to position [232, 448]
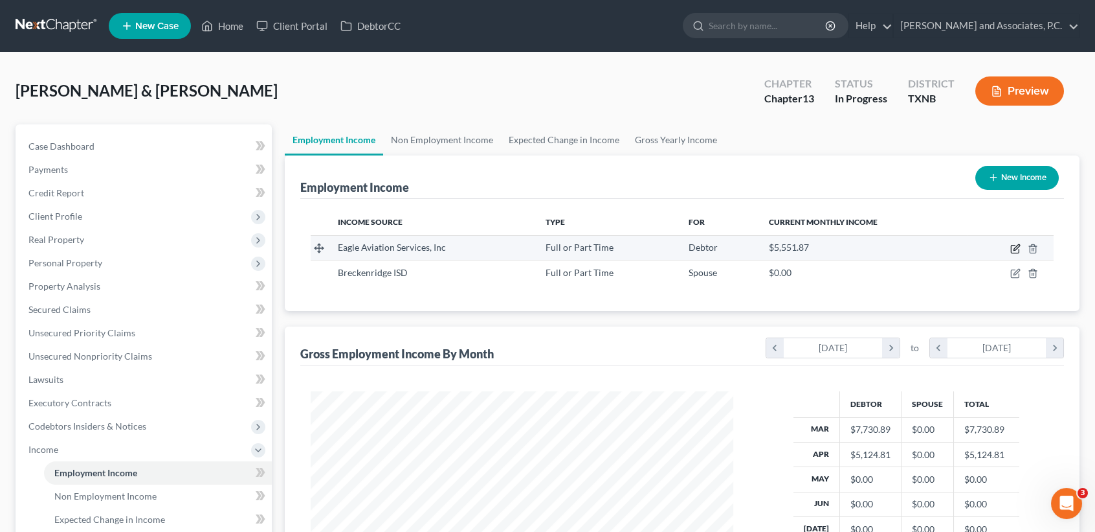
click at [1017, 247] on icon "button" at bounding box center [1016, 248] width 10 height 10
select select "0"
select select "45"
select select "2"
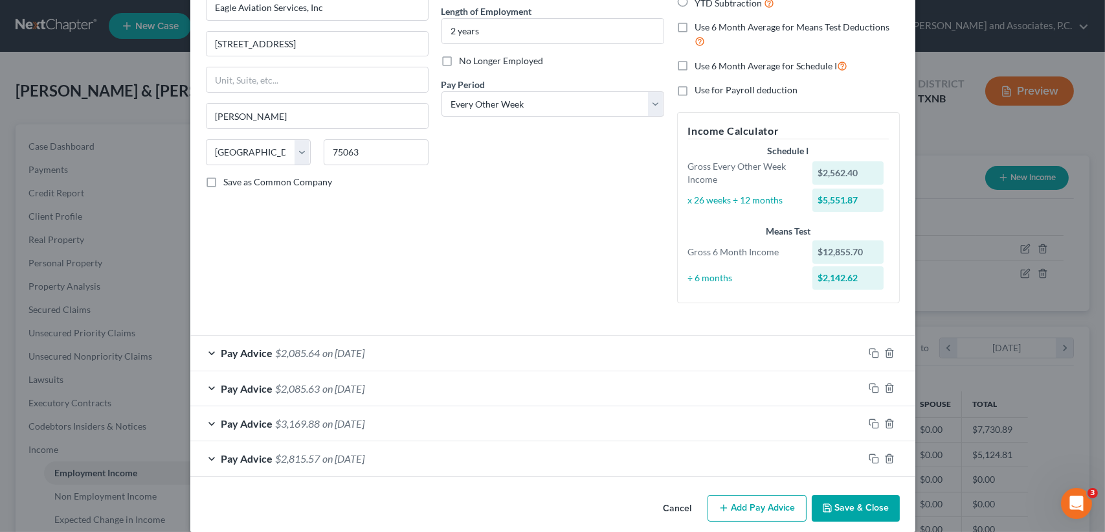
scroll to position [142, 0]
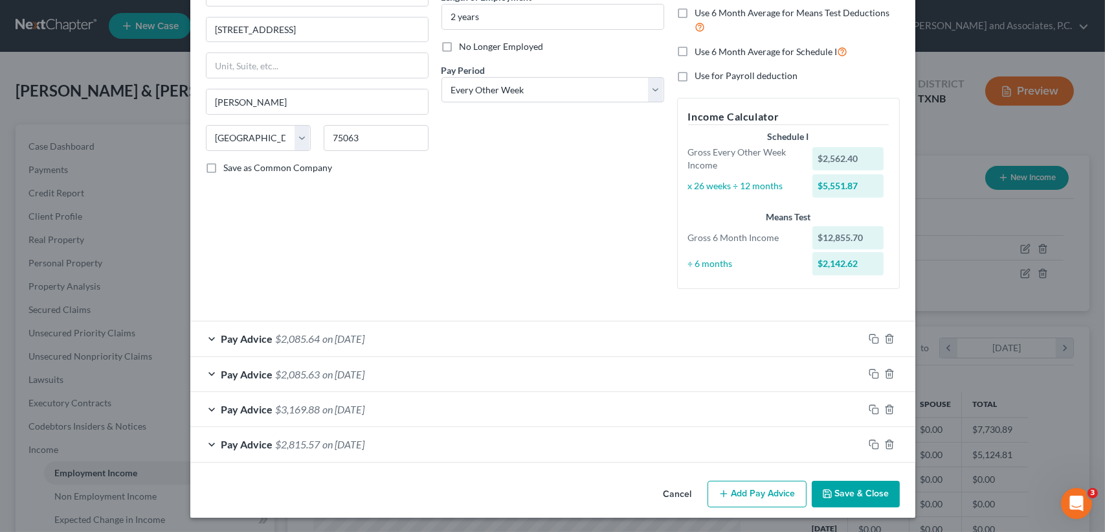
click at [872, 344] on div at bounding box center [890, 338] width 52 height 21
click at [869, 341] on icon "button" at bounding box center [874, 338] width 10 height 10
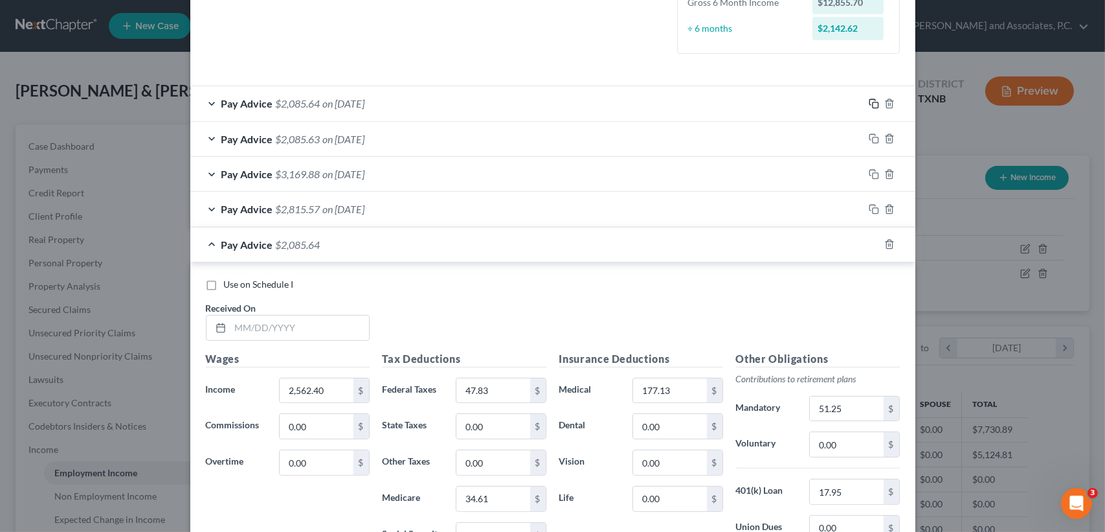
scroll to position [566, 0]
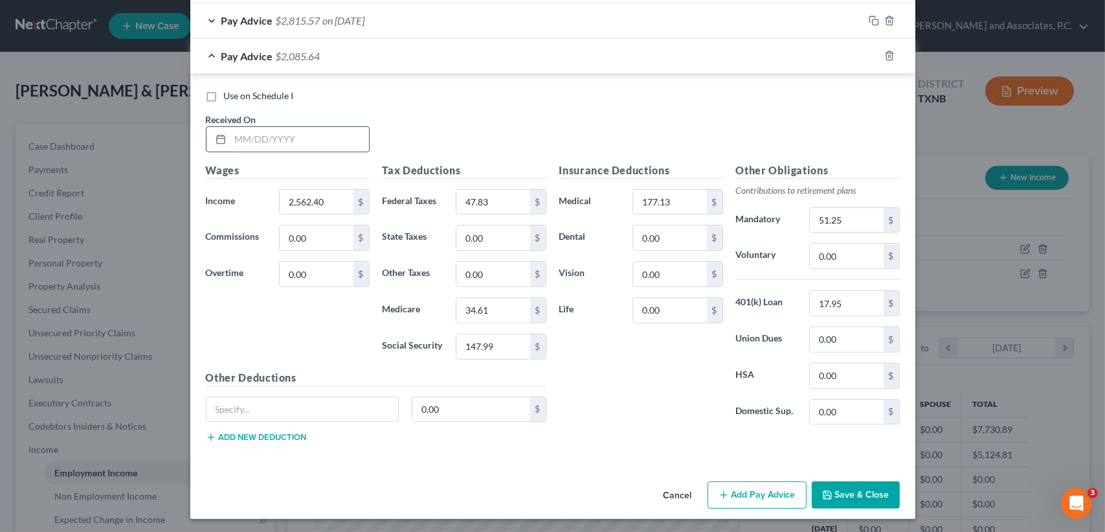
click at [319, 137] on input "text" at bounding box center [299, 139] width 139 height 25
type input "[DATE]"
type input "3,058.36"
type input "144.04"
type input "41.80"
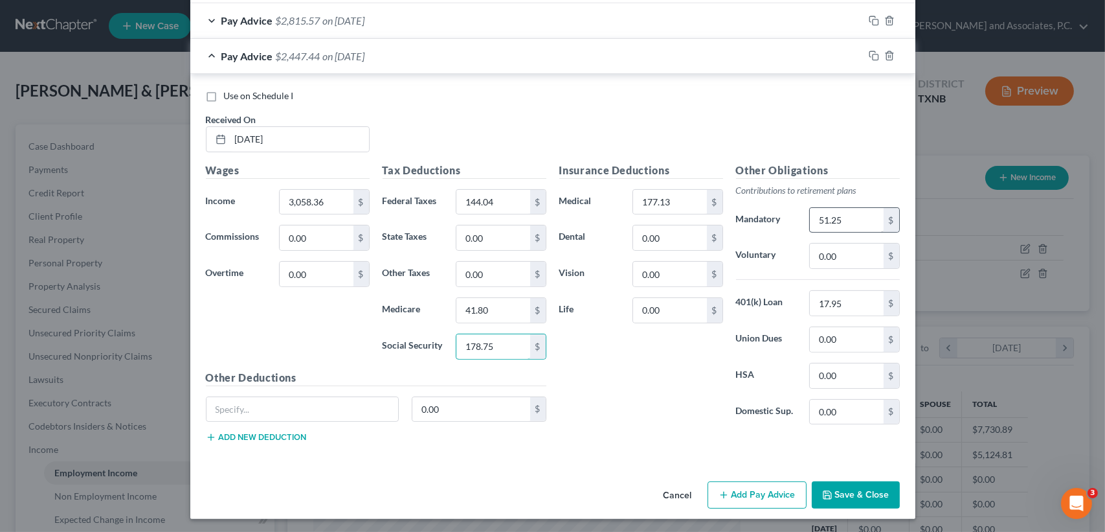
type input "178.75"
click at [869, 218] on input "51.25" at bounding box center [846, 220] width 73 height 25
type input "61.17"
click at [509, 342] on input "178.75" at bounding box center [492, 346] width 73 height 25
click at [508, 339] on input "178.75" at bounding box center [492, 346] width 73 height 25
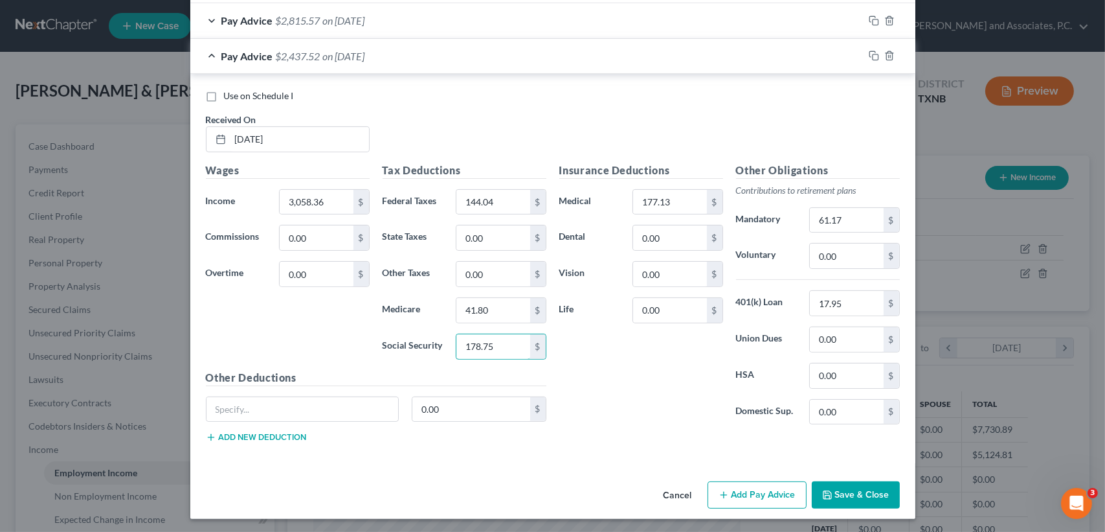
drag, startPoint x: 508, startPoint y: 339, endPoint x: 360, endPoint y: 337, distance: 148.3
click at [360, 337] on div "Wages Income * 3,058.36 $ Commissions 0.00 $ Overtime 0.00 $ Tax Deductions Fed…" at bounding box center [375, 308] width 353 height 291
click at [503, 201] on input "144.04" at bounding box center [492, 202] width 73 height 25
click at [854, 217] on input "61.17" at bounding box center [846, 220] width 73 height 25
click at [855, 291] on input "17.95" at bounding box center [846, 303] width 73 height 25
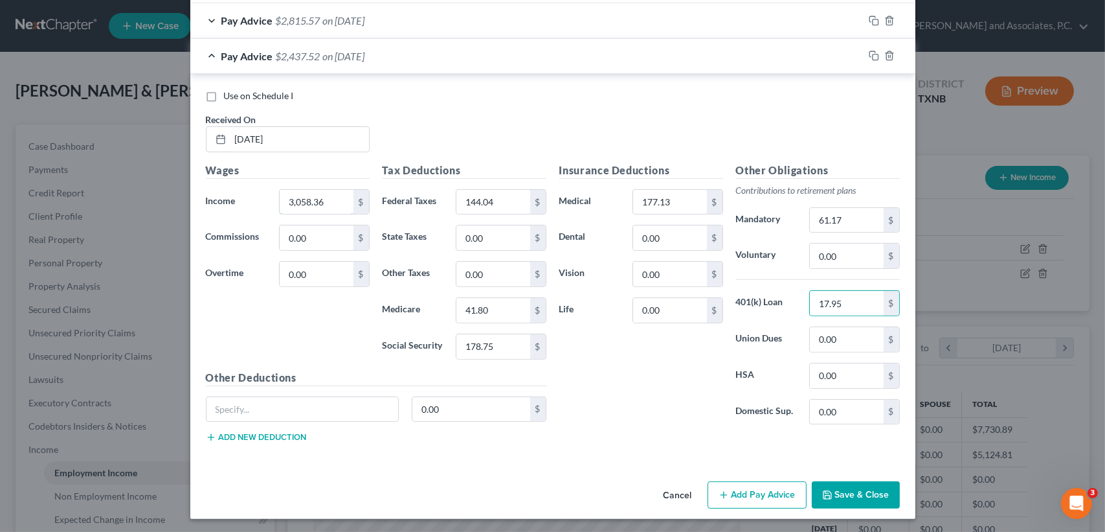
click at [330, 196] on input "3,058.36" at bounding box center [316, 202] width 73 height 25
type input "3,058.38"
click at [552, 60] on div "Pay Advice $2,437.54 on 05/02/2025" at bounding box center [526, 56] width 673 height 34
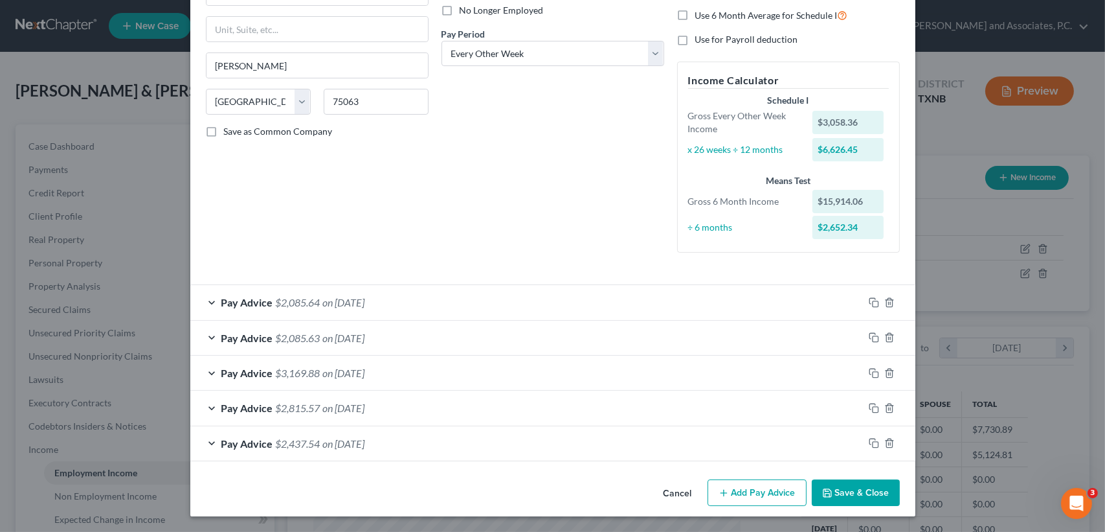
scroll to position [178, 0]
click at [873, 304] on rect "button" at bounding box center [876, 305] width 6 height 6
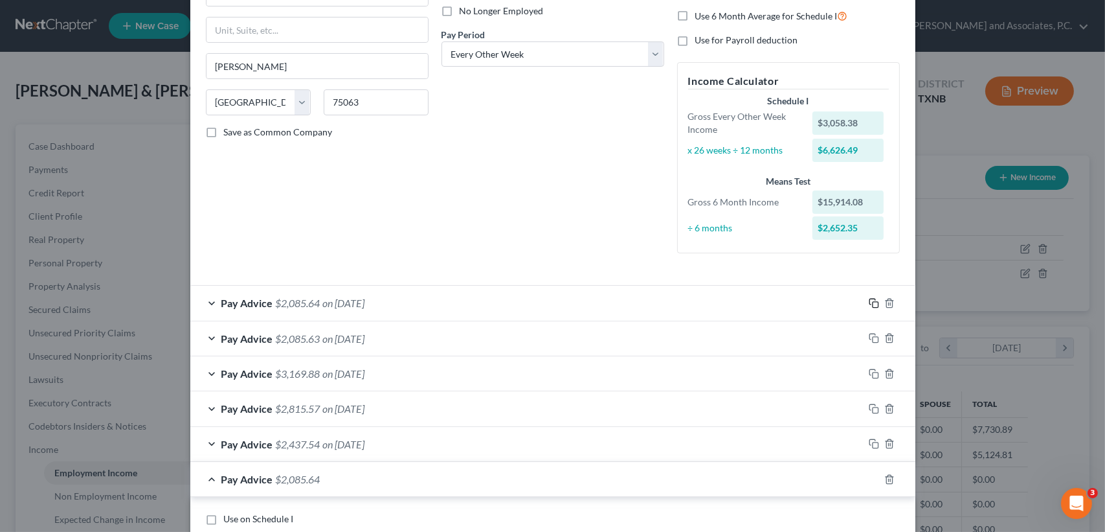
scroll to position [601, 0]
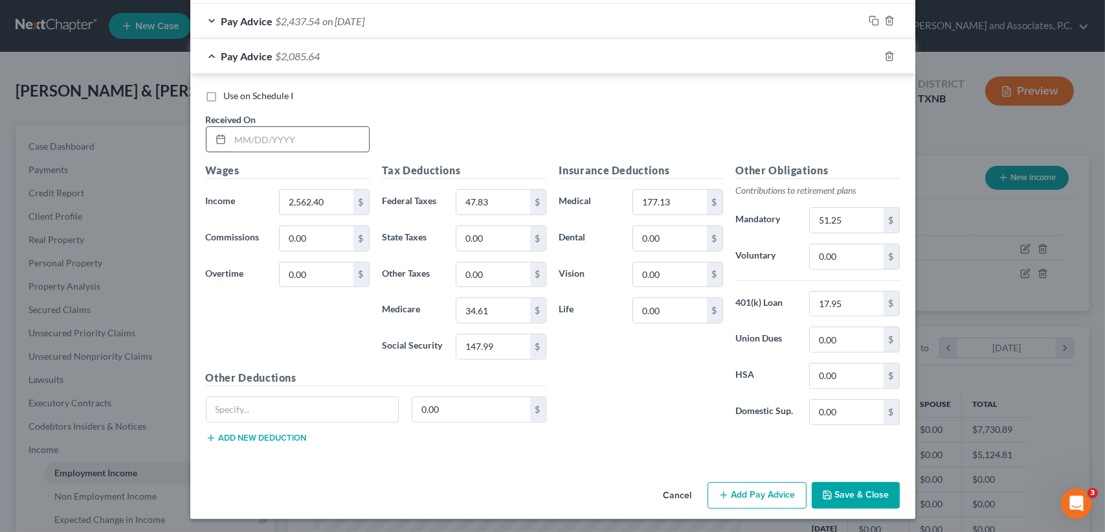
click at [336, 145] on input "text" at bounding box center [299, 139] width 139 height 25
type input "[DATE]"
type input "2,955.30"
type input "121.81"
type input "40.31"
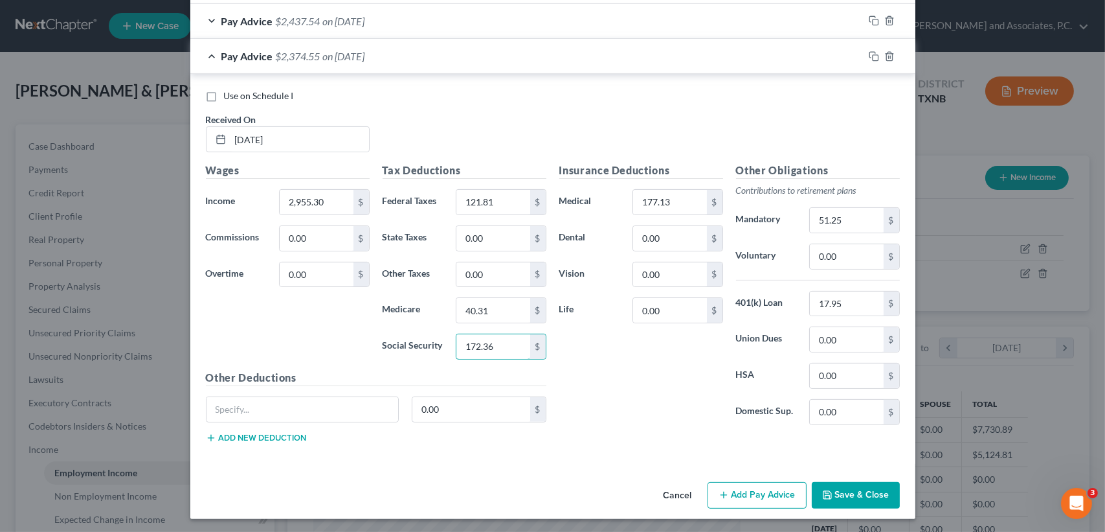
type input "172.36"
click at [869, 218] on input "51.25" at bounding box center [846, 220] width 73 height 25
type input "59.11"
click at [365, 54] on span "on [DATE]" at bounding box center [344, 56] width 42 height 12
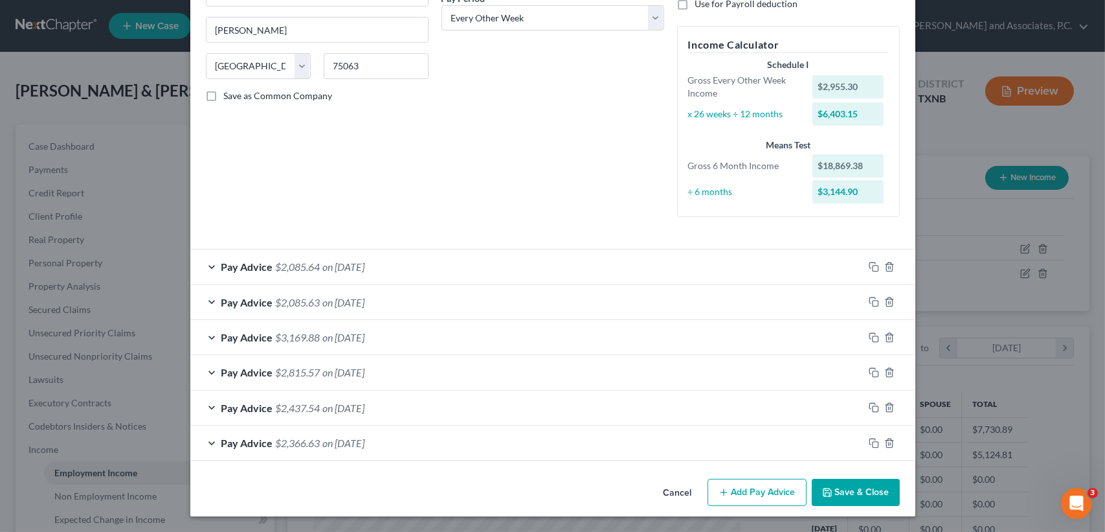
scroll to position [212, 0]
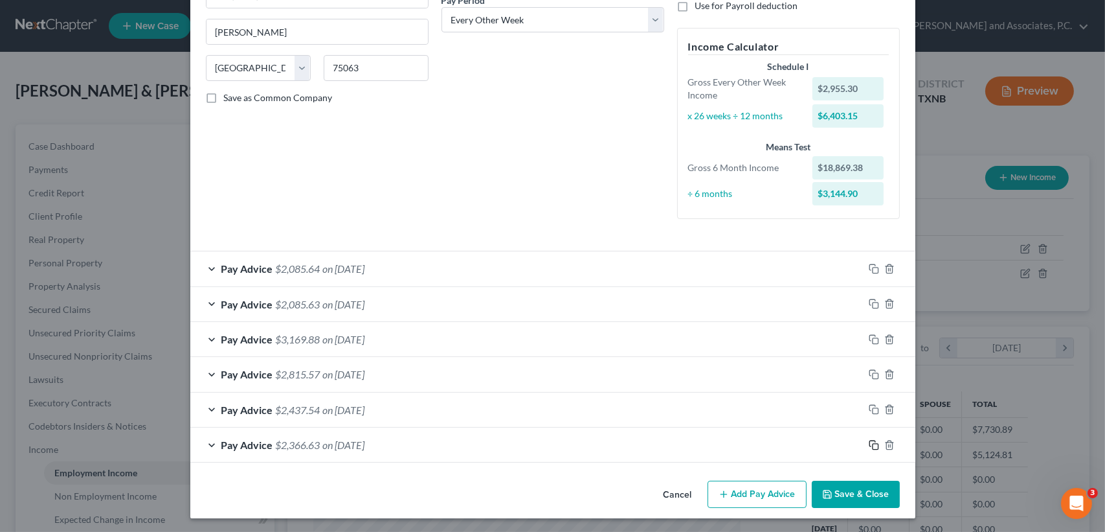
click at [873, 445] on rect "button" at bounding box center [876, 446] width 6 height 6
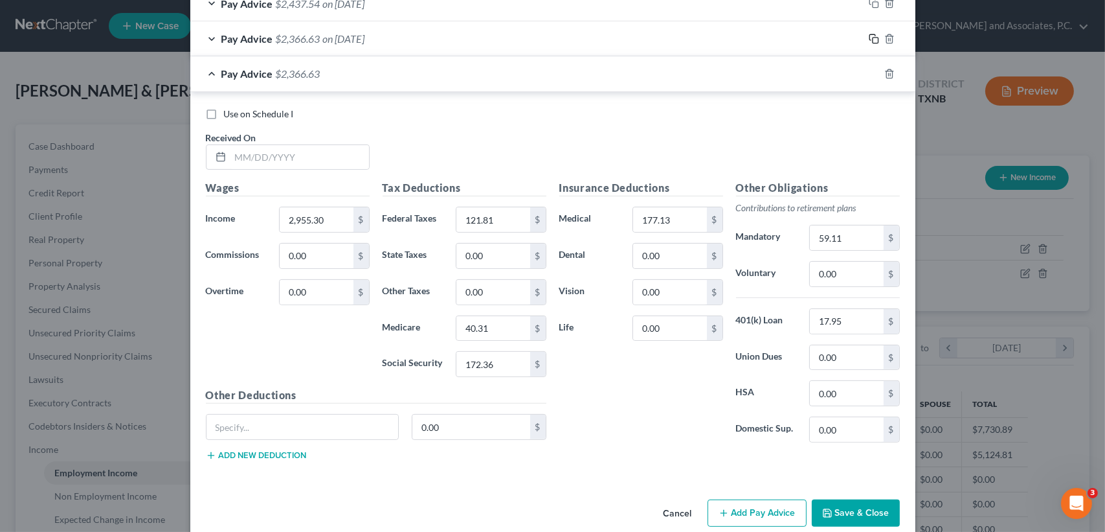
scroll to position [636, 0]
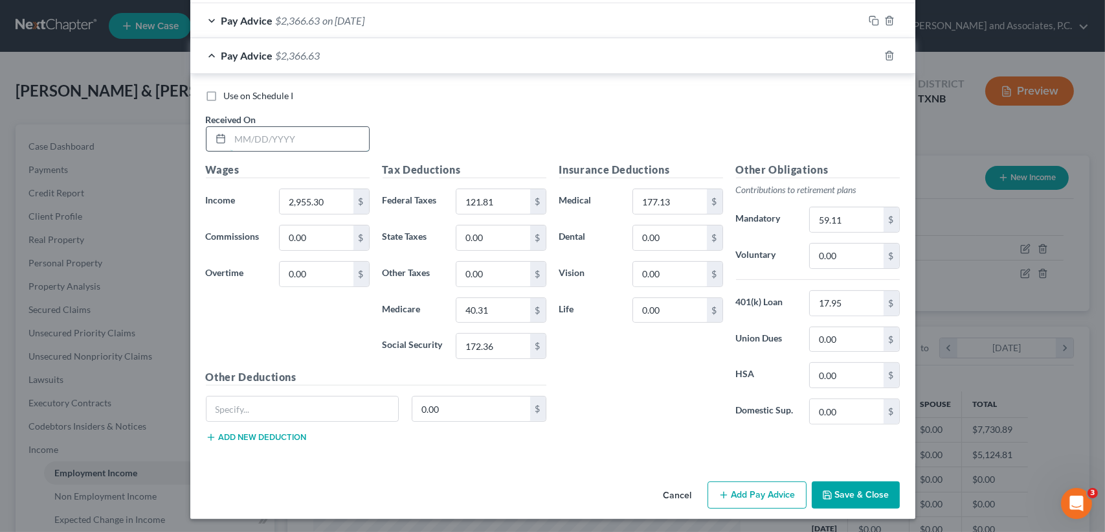
click at [314, 137] on input "text" at bounding box center [299, 139] width 139 height 25
type input "[DATE]"
type input "3,630.38"
type input "267.36"
type input "50.09"
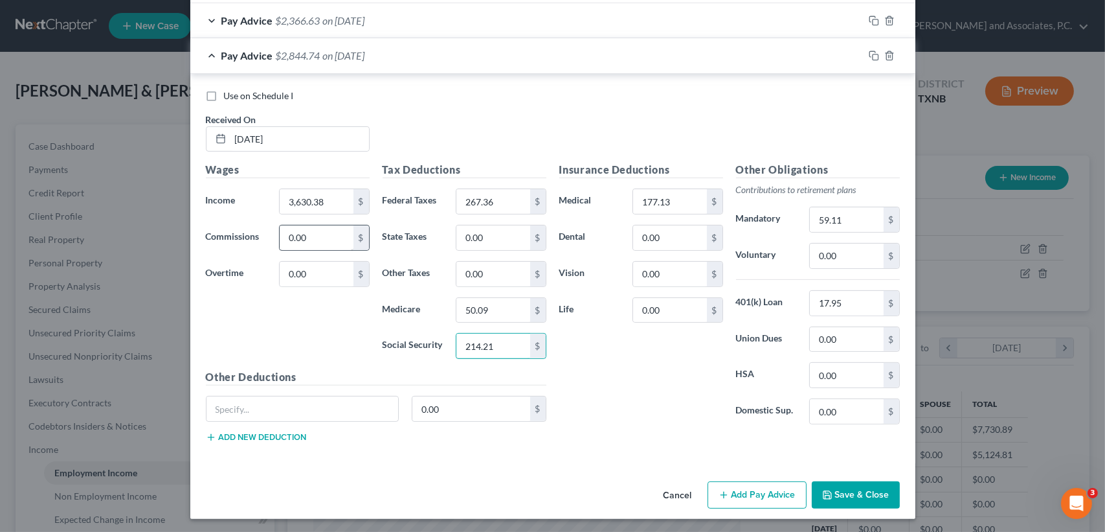
type input "214.21"
click at [346, 63] on div "Pay Advice $2,831.03 on 05/30/2025" at bounding box center [526, 55] width 673 height 34
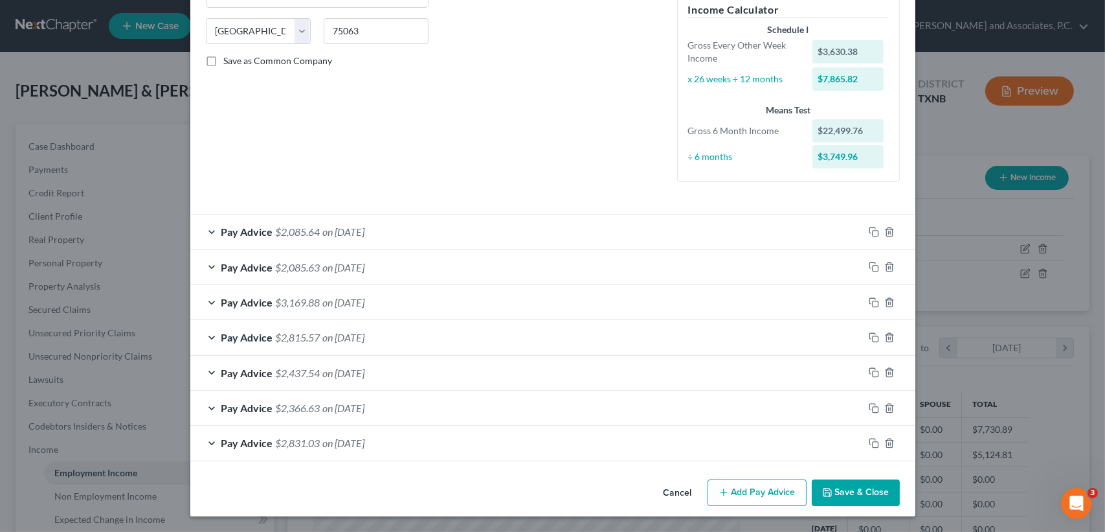
scroll to position [248, 0]
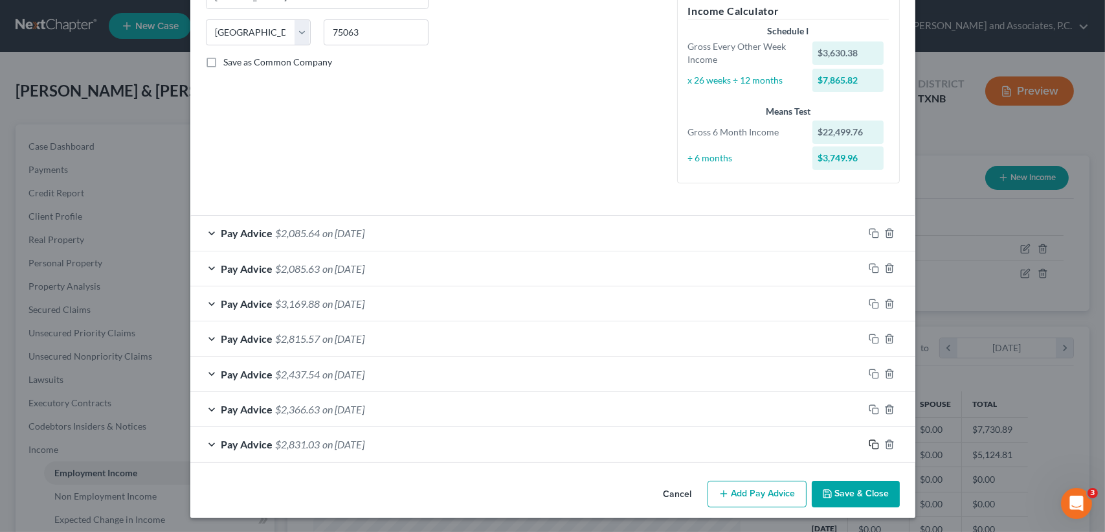
click at [869, 444] on icon "button" at bounding box center [874, 444] width 10 height 10
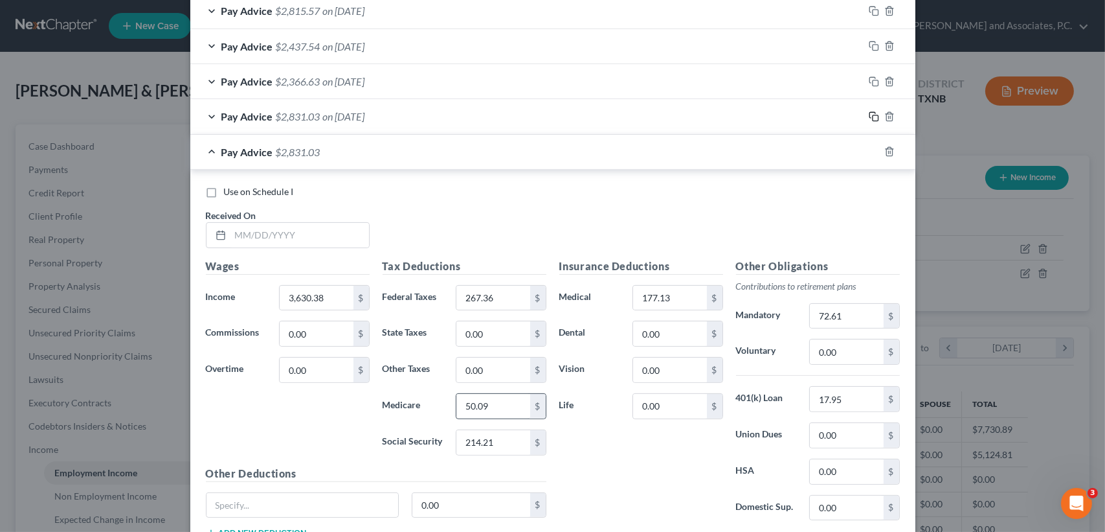
scroll to position [593, 0]
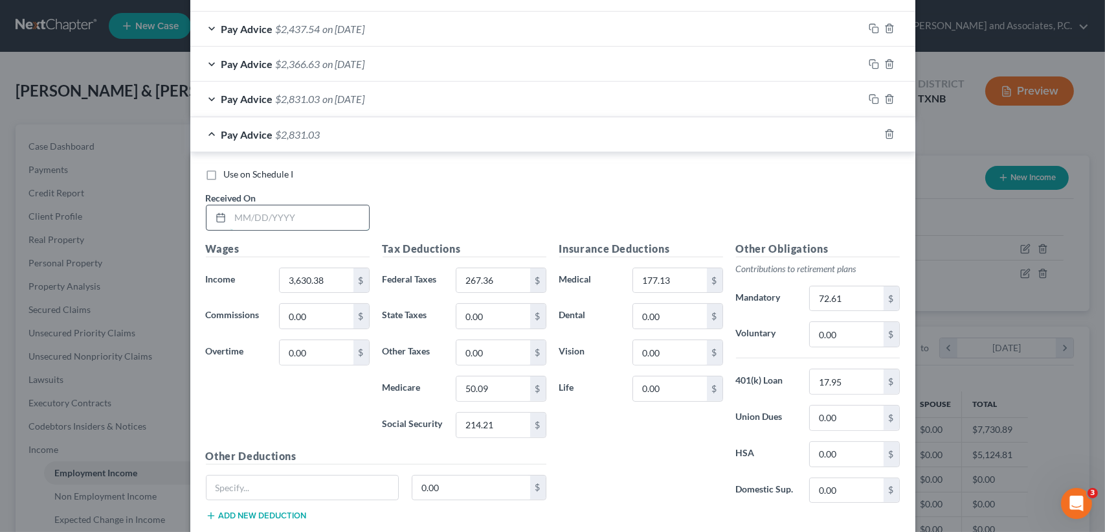
click at [340, 222] on input "text" at bounding box center [299, 217] width 139 height 25
click at [872, 290] on input "72.61" at bounding box center [846, 298] width 73 height 25
click at [309, 144] on div "Pay Advice $2,732.70 on 06/13/2025" at bounding box center [526, 134] width 673 height 34
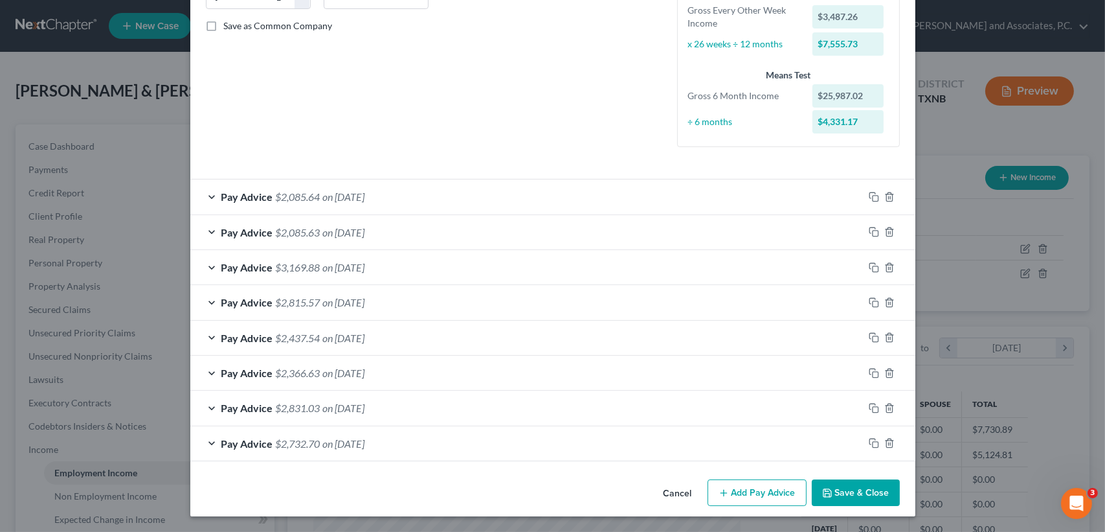
scroll to position [283, 0]
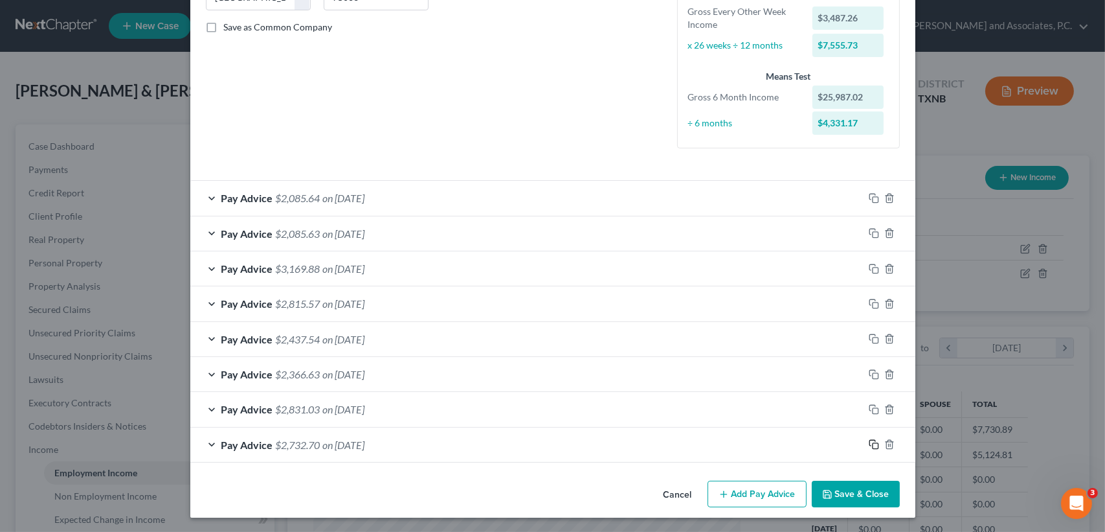
click at [872, 443] on icon "button" at bounding box center [874, 444] width 10 height 10
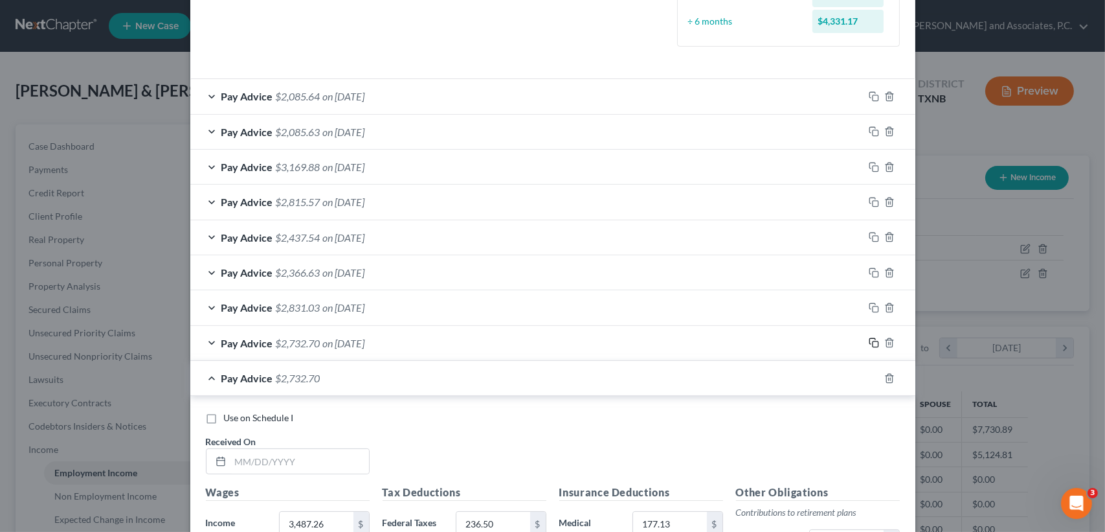
scroll to position [629, 0]
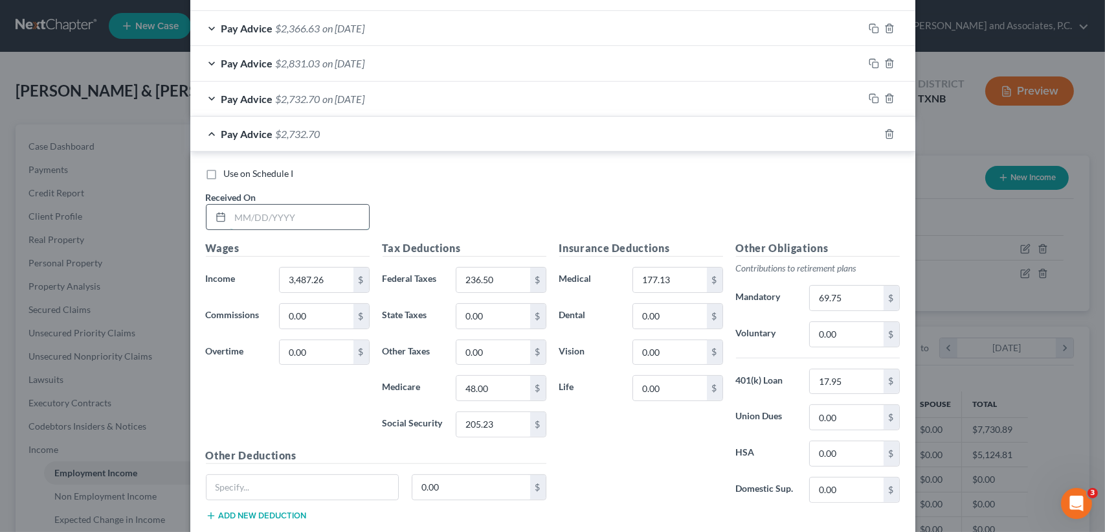
click at [319, 214] on input "text" at bounding box center [299, 217] width 139 height 25
drag, startPoint x: 846, startPoint y: 302, endPoint x: 849, endPoint y: 293, distance: 9.4
click at [846, 300] on input "69.75" at bounding box center [846, 298] width 73 height 25
click at [317, 280] on input "2,931.39" at bounding box center [316, 279] width 73 height 25
click at [511, 288] on input "116.66" at bounding box center [492, 279] width 73 height 25
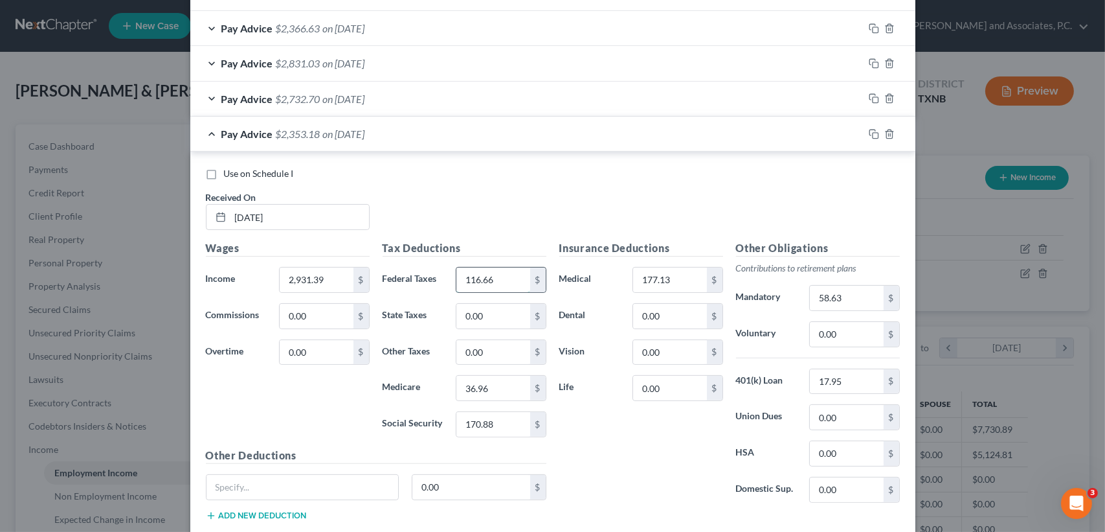
click at [511, 288] on input "116.66" at bounding box center [492, 279] width 73 height 25
click at [507, 396] on input "36.96" at bounding box center [492, 388] width 73 height 25
click at [507, 421] on input "170.88" at bounding box center [492, 424] width 73 height 25
click at [886, 131] on polyline "button" at bounding box center [890, 131] width 8 height 0
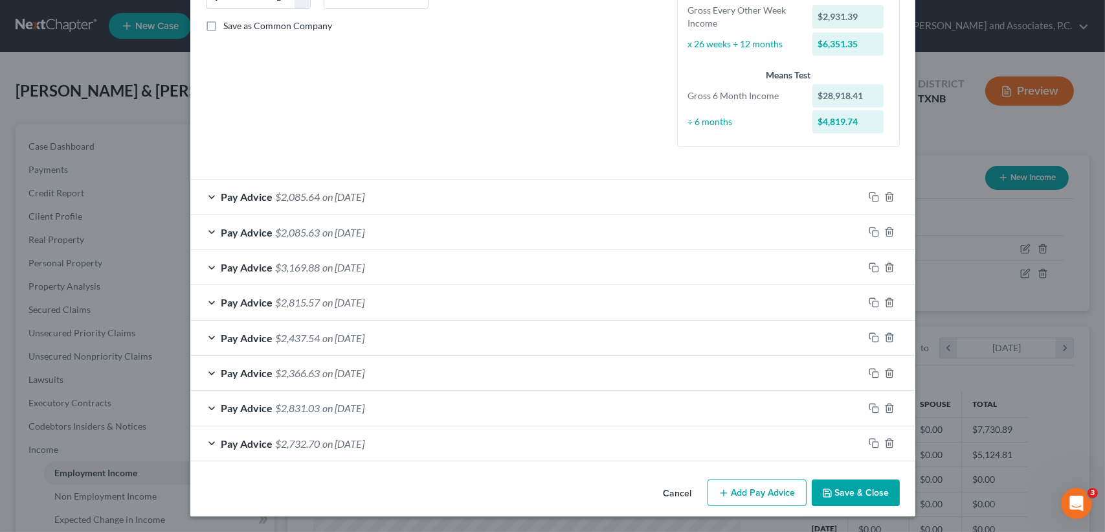
scroll to position [283, 0]
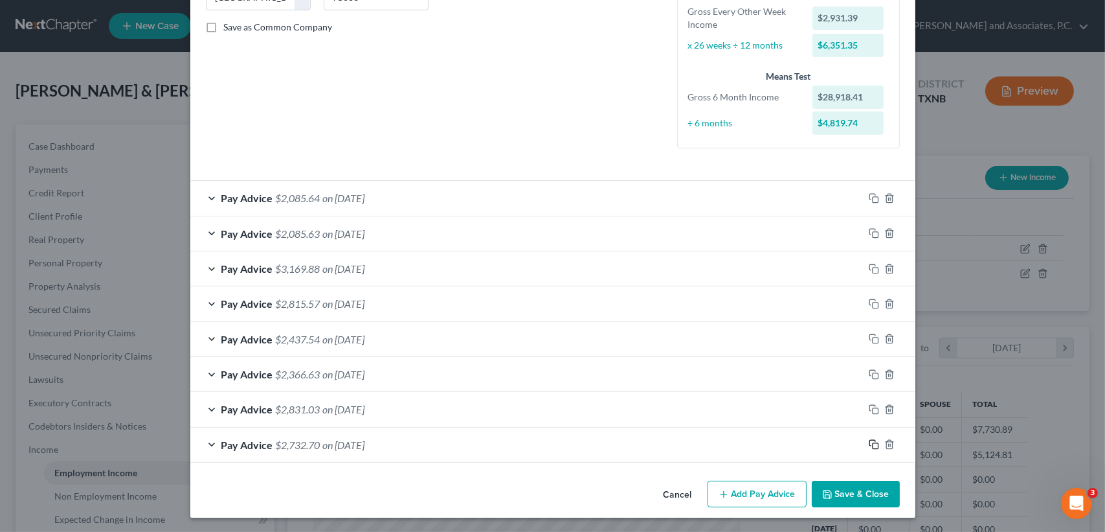
drag, startPoint x: 868, startPoint y: 443, endPoint x: 616, endPoint y: 423, distance: 252.0
click at [873, 443] on rect "button" at bounding box center [876, 446] width 6 height 6
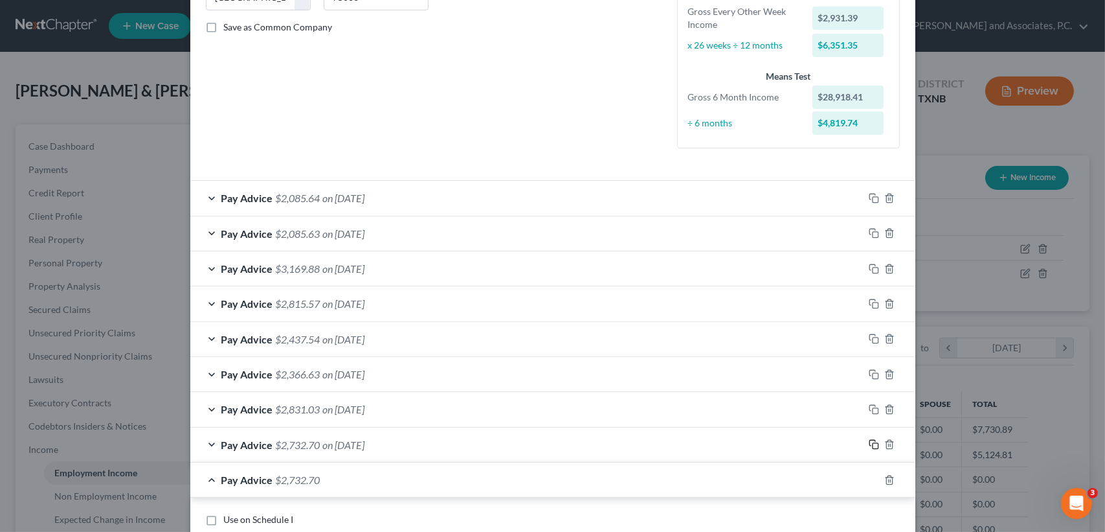
scroll to position [456, 0]
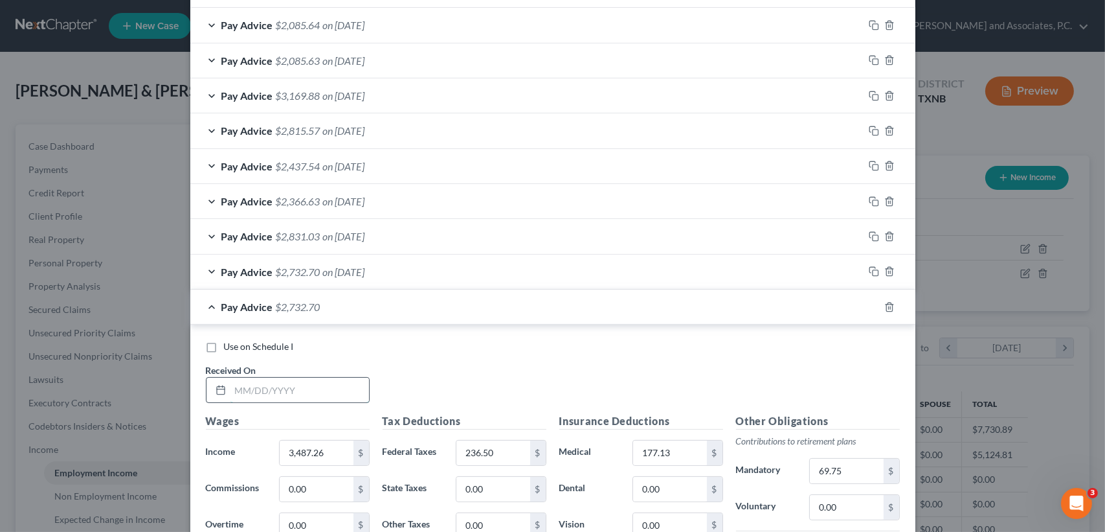
drag, startPoint x: 311, startPoint y: 400, endPoint x: 311, endPoint y: 389, distance: 11.0
click at [310, 395] on input "text" at bounding box center [299, 389] width 139 height 25
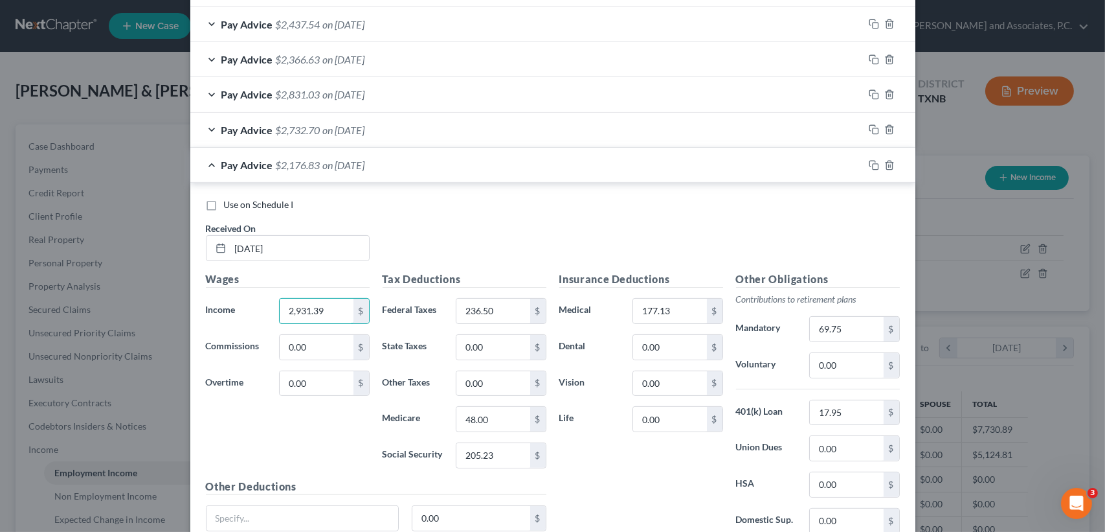
scroll to position [628, 0]
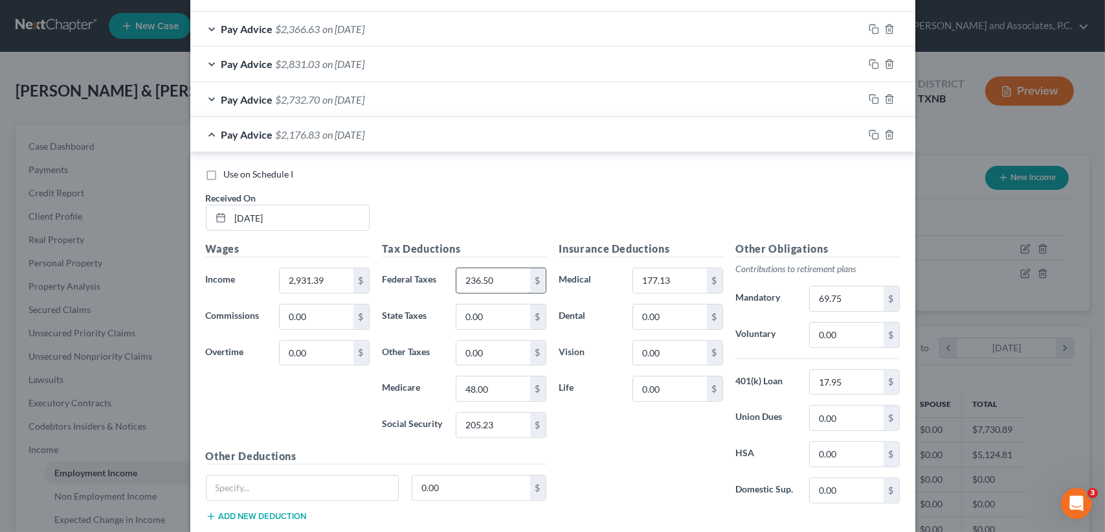
click at [514, 285] on input "236.50" at bounding box center [492, 280] width 73 height 25
click at [498, 388] on input "48.00" at bounding box center [492, 388] width 73 height 25
click at [516, 421] on input "205.23" at bounding box center [492, 424] width 73 height 25
click at [853, 301] on input "69.75" at bounding box center [846, 298] width 73 height 25
click at [357, 139] on div "Pay Advice $2,350.18 on 06/27/2025" at bounding box center [526, 134] width 673 height 34
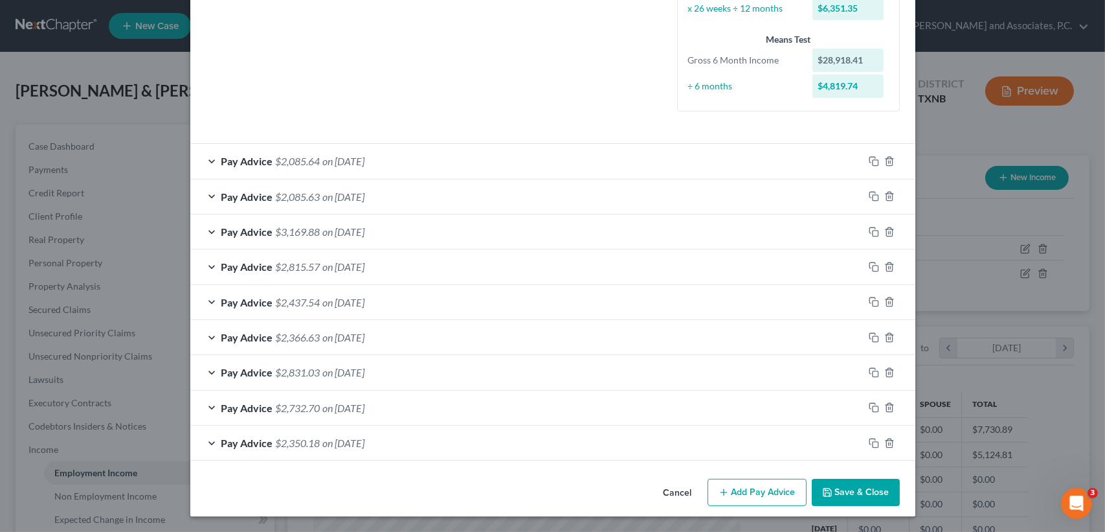
scroll to position [318, 0]
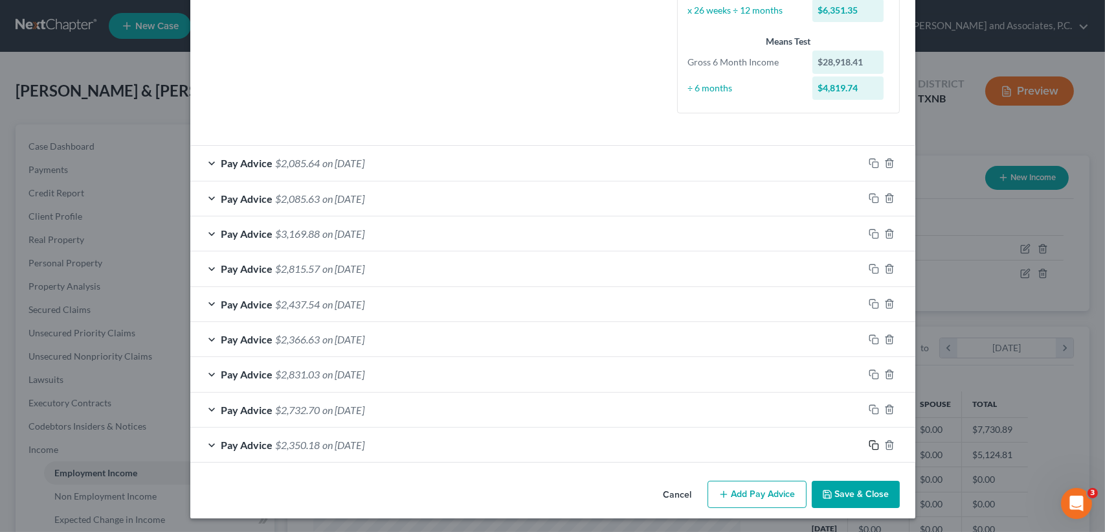
click at [873, 443] on rect "button" at bounding box center [876, 446] width 6 height 6
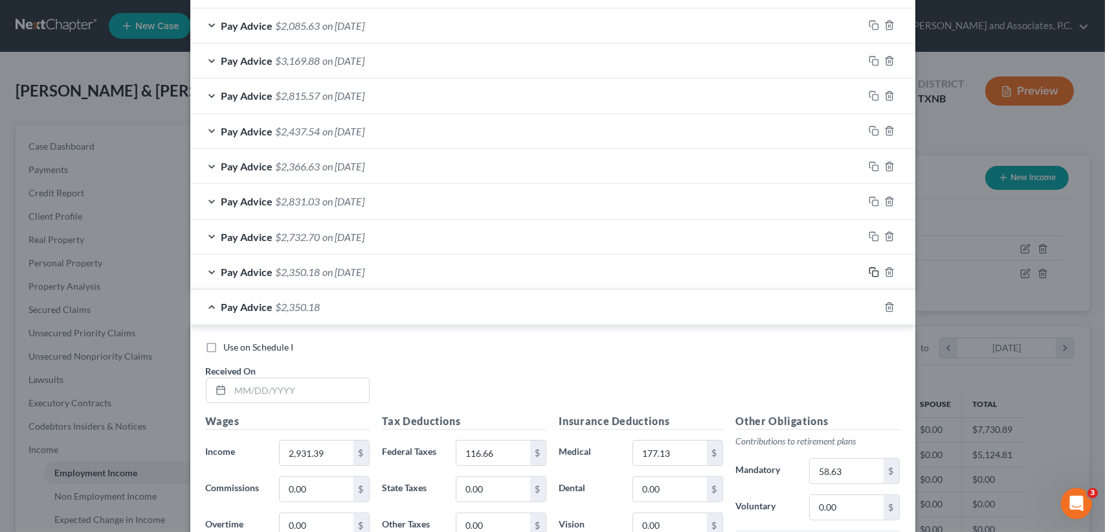
scroll to position [741, 0]
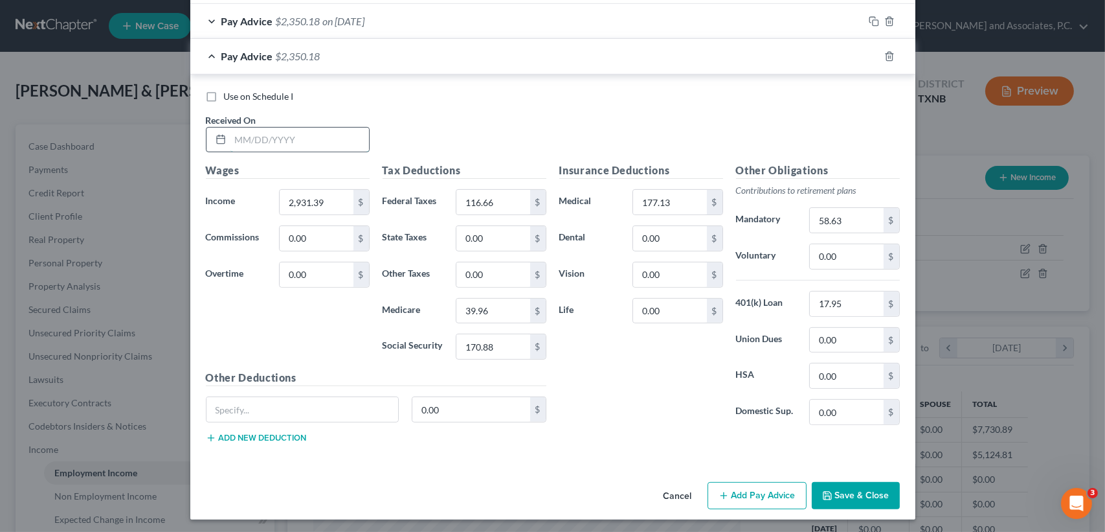
click at [308, 135] on input "text" at bounding box center [299, 140] width 139 height 25
click at [530, 200] on div "$" at bounding box center [538, 202] width 16 height 25
click at [515, 199] on input "116.66" at bounding box center [492, 202] width 73 height 25
click at [838, 214] on input "58.63" at bounding box center [846, 220] width 73 height 25
click at [361, 56] on span "on [DATE]" at bounding box center [344, 56] width 42 height 12
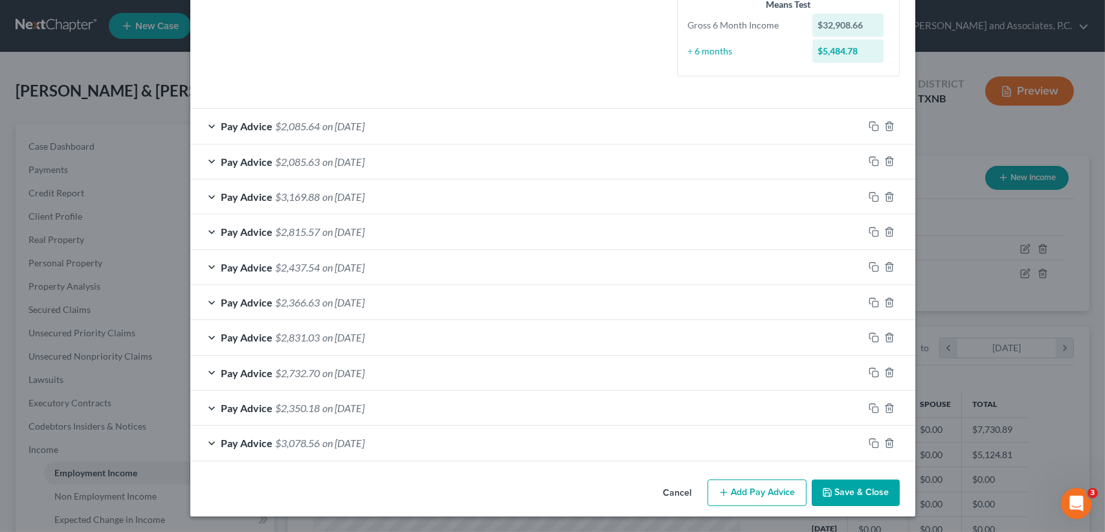
scroll to position [353, 0]
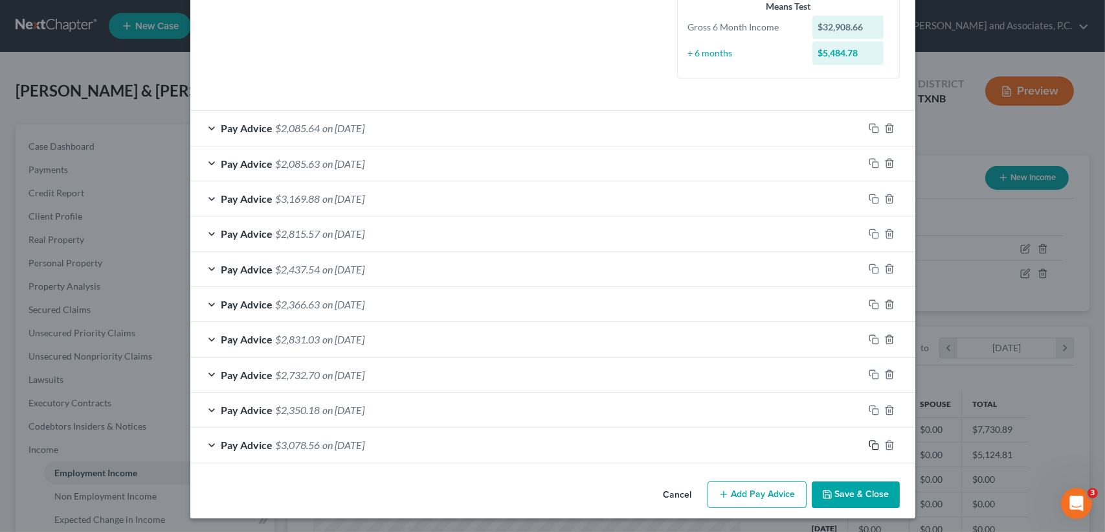
click at [869, 443] on icon "button" at bounding box center [874, 445] width 10 height 10
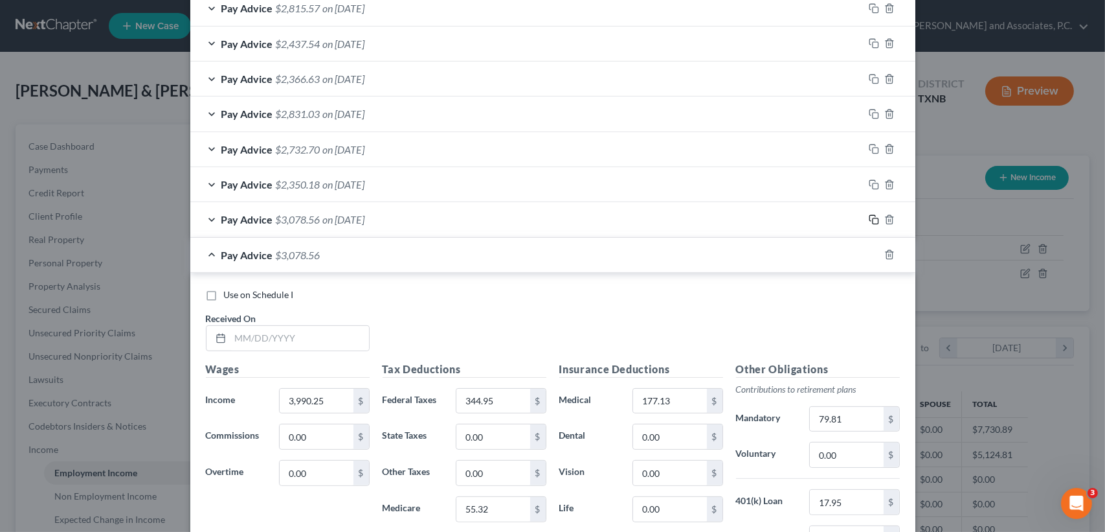
scroll to position [612, 0]
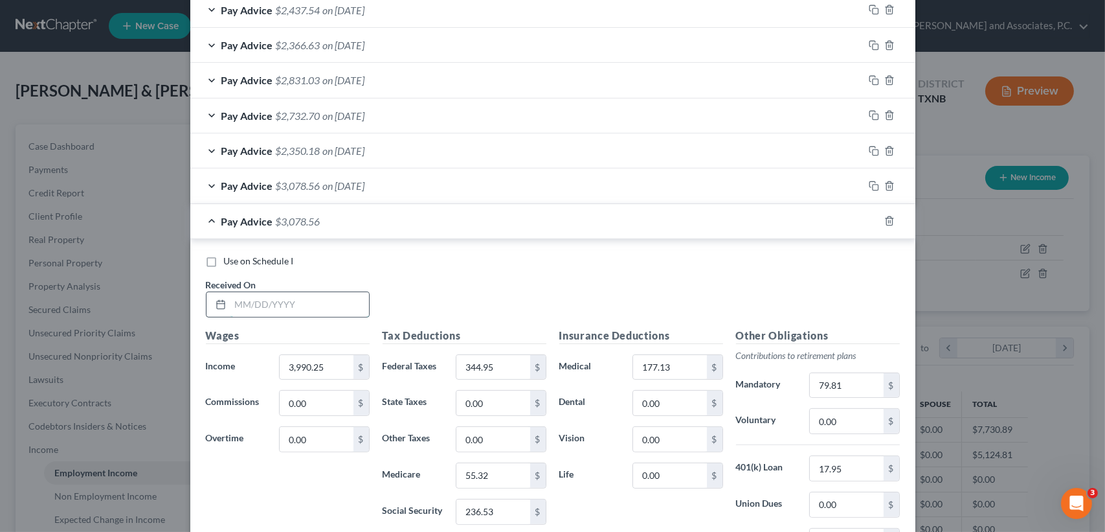
drag, startPoint x: 287, startPoint y: 297, endPoint x: 294, endPoint y: 305, distance: 10.1
click at [287, 297] on input "text" at bounding box center [299, 304] width 139 height 25
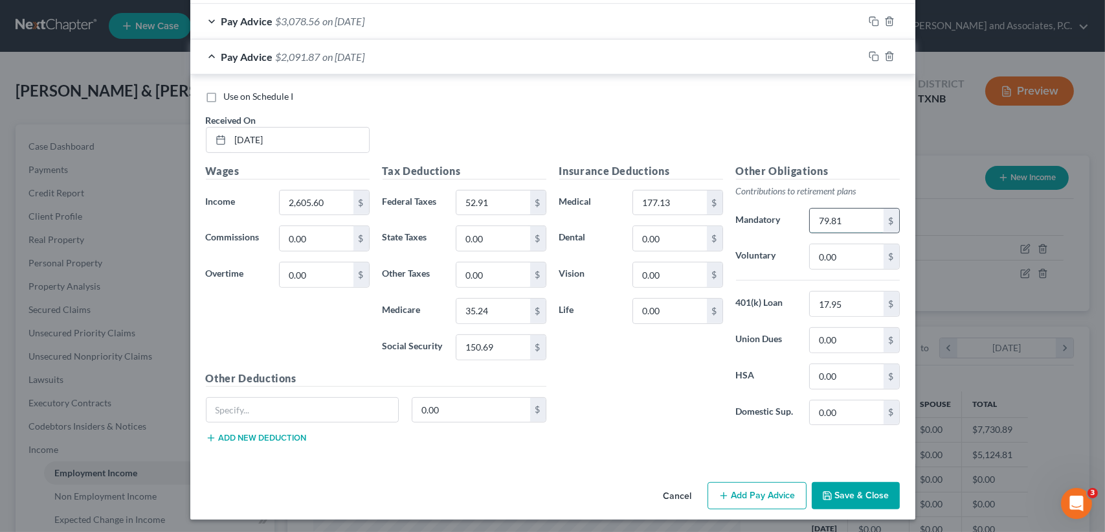
click at [877, 218] on input "79.81" at bounding box center [846, 220] width 73 height 25
click at [358, 58] on span "on [DATE]" at bounding box center [344, 56] width 42 height 12
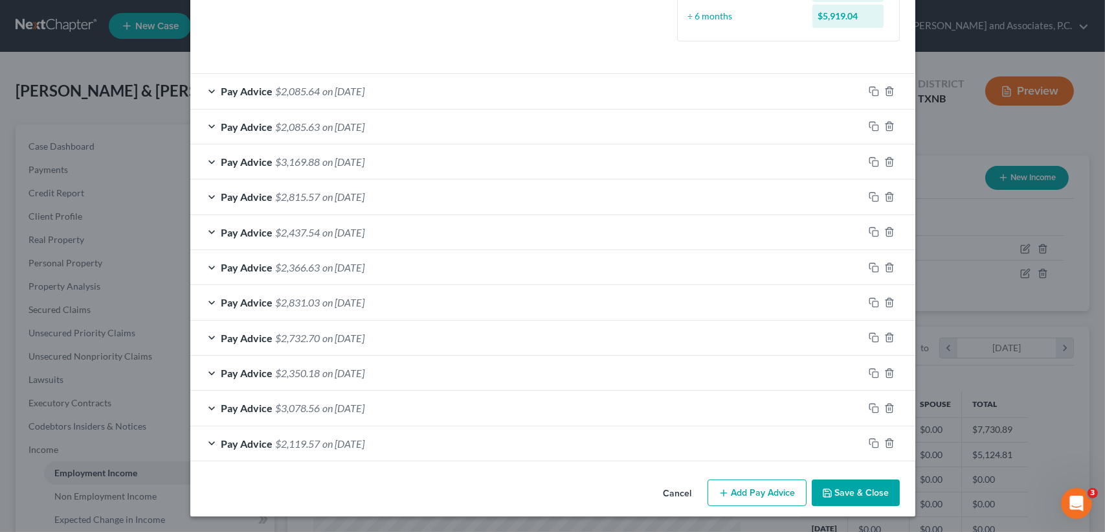
scroll to position [388, 0]
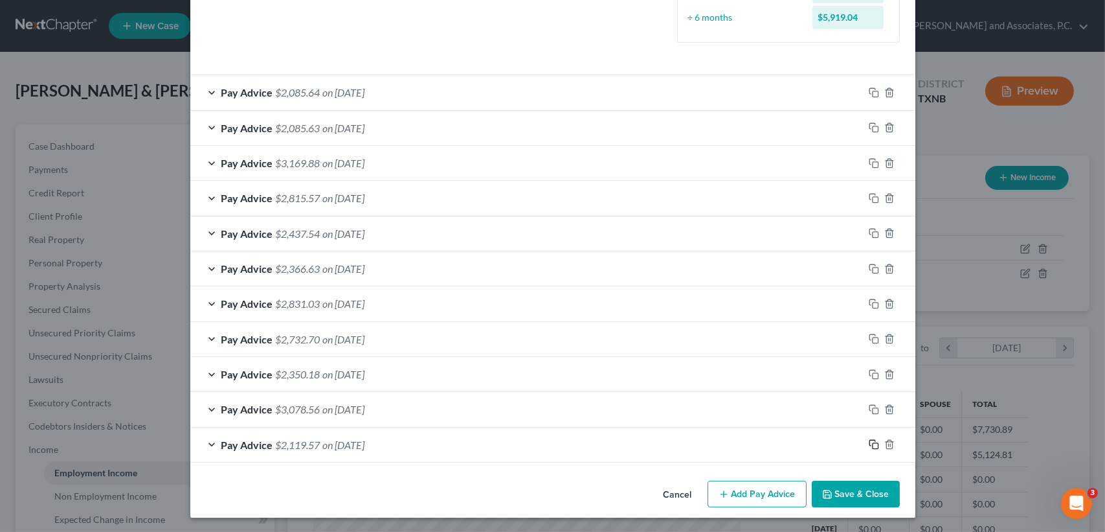
click at [869, 440] on icon "button" at bounding box center [872, 443] width 6 height 6
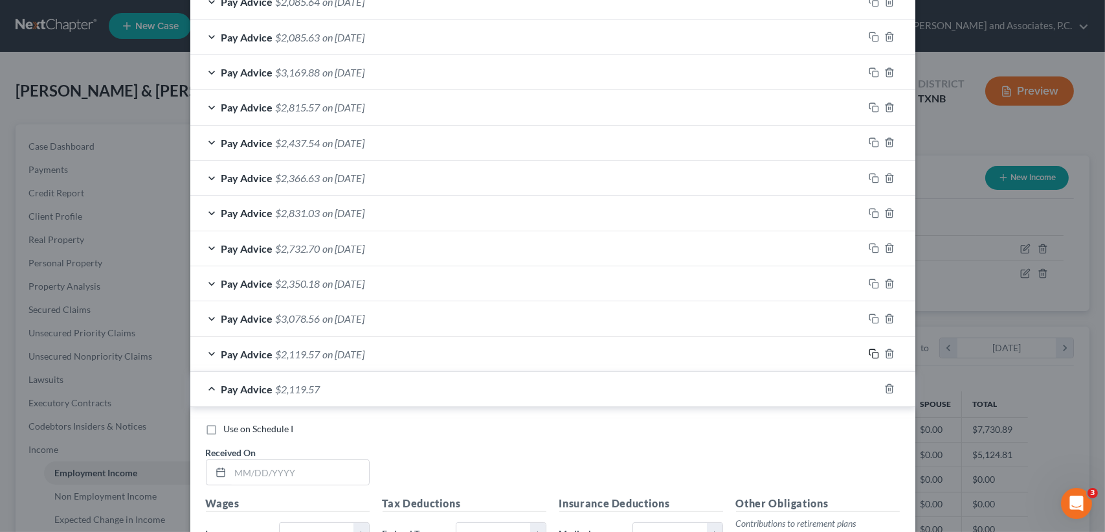
scroll to position [647, 0]
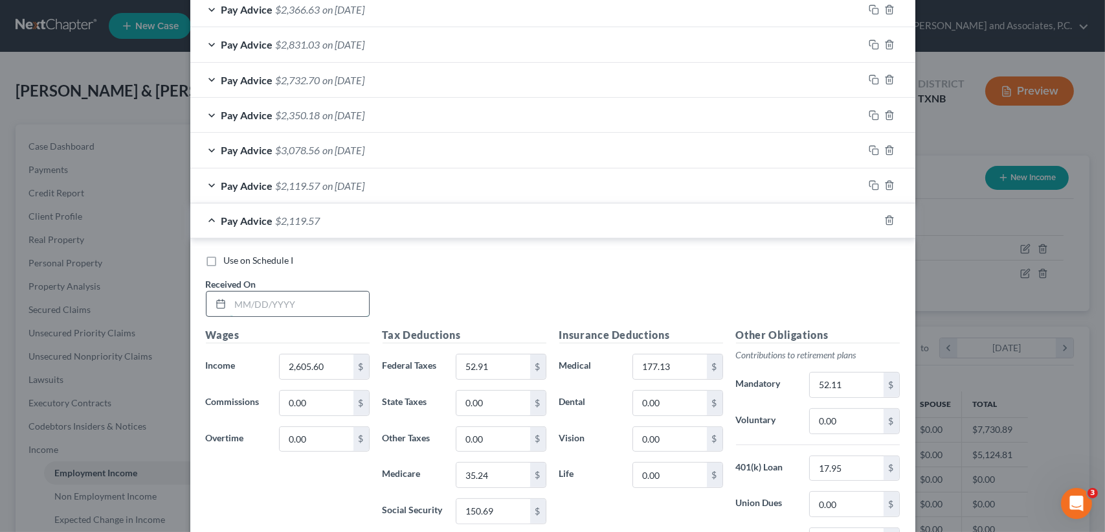
click at [339, 311] on input "text" at bounding box center [299, 303] width 139 height 25
click at [861, 382] on input "52.11" at bounding box center [846, 384] width 73 height 25
click at [855, 384] on input "124.17" at bounding box center [846, 384] width 73 height 25
click at [313, 364] on input "3,104.33" at bounding box center [316, 366] width 73 height 25
click at [365, 221] on span "on [DATE]" at bounding box center [344, 220] width 42 height 12
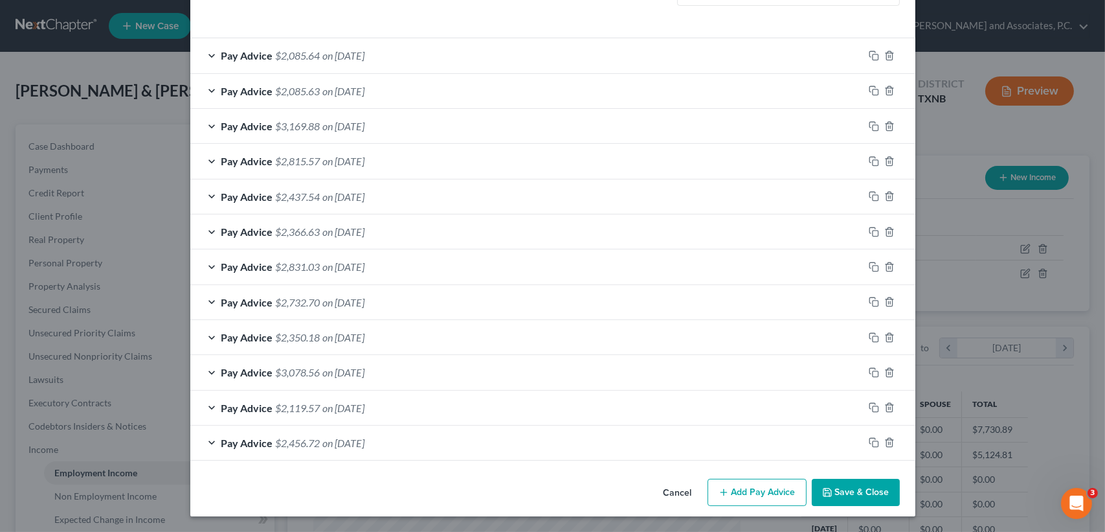
scroll to position [423, 0]
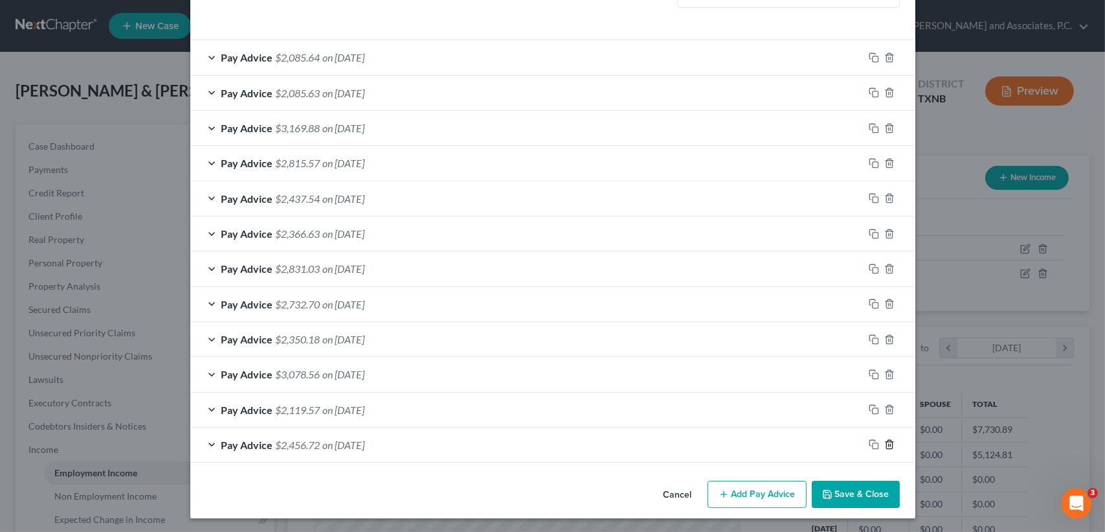
click at [886, 442] on polyline "button" at bounding box center [890, 442] width 8 height 0
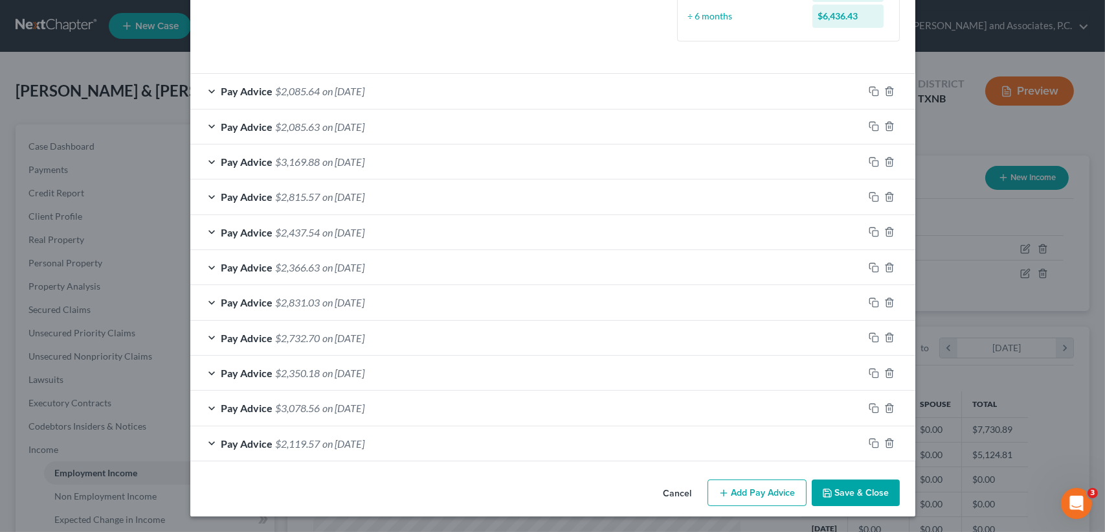
scroll to position [388, 0]
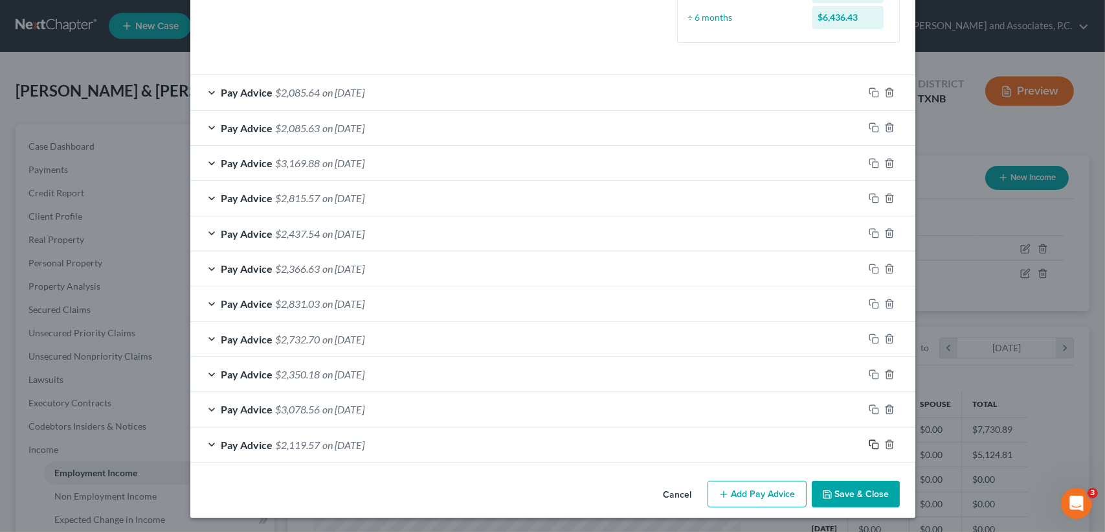
click at [873, 445] on rect "button" at bounding box center [876, 446] width 6 height 6
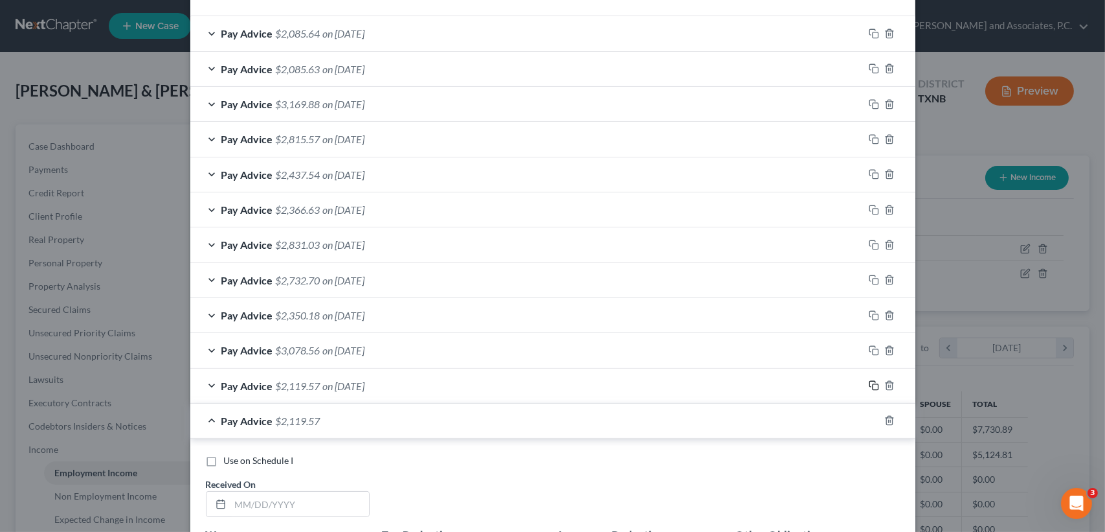
scroll to position [475, 0]
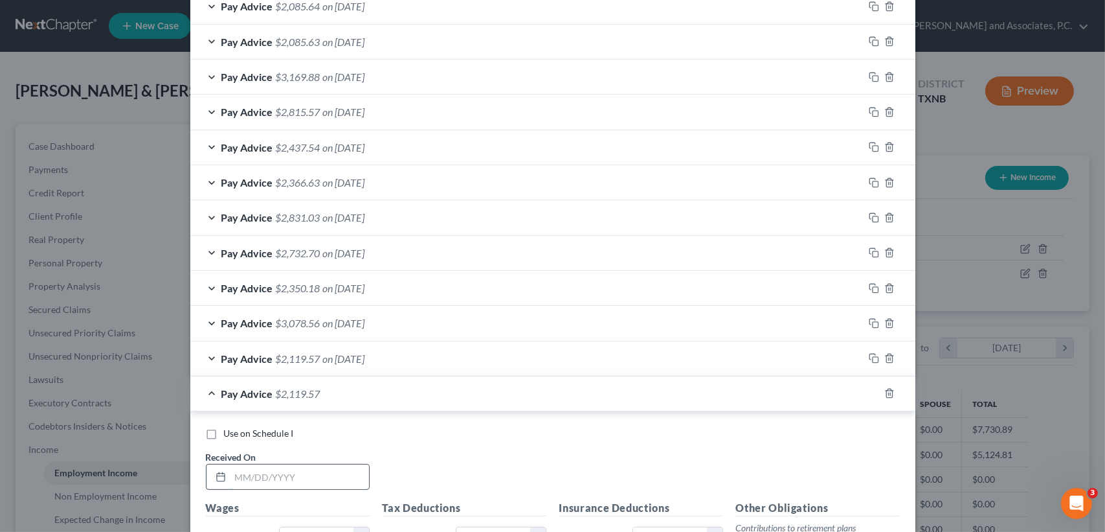
drag, startPoint x: 339, startPoint y: 482, endPoint x: 343, endPoint y: 467, distance: 15.4
click at [339, 476] on input "text" at bounding box center [299, 476] width 139 height 25
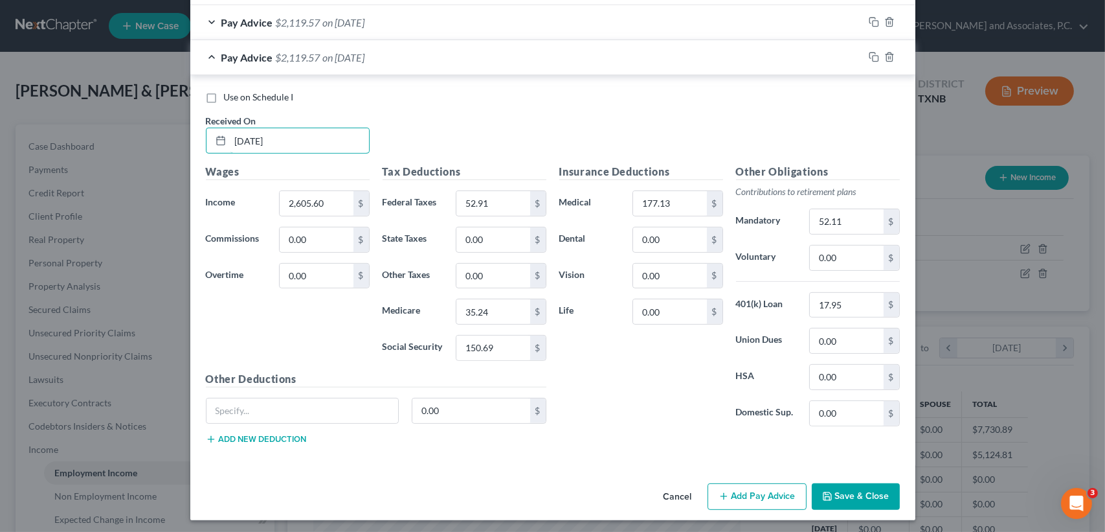
scroll to position [811, 0]
click at [345, 192] on input "2,605.60" at bounding box center [316, 202] width 73 height 25
click at [500, 208] on input "52.91" at bounding box center [492, 202] width 73 height 25
click at [504, 306] on input "35.24" at bounding box center [492, 310] width 73 height 25
click at [515, 347] on input "150.69" at bounding box center [492, 347] width 73 height 25
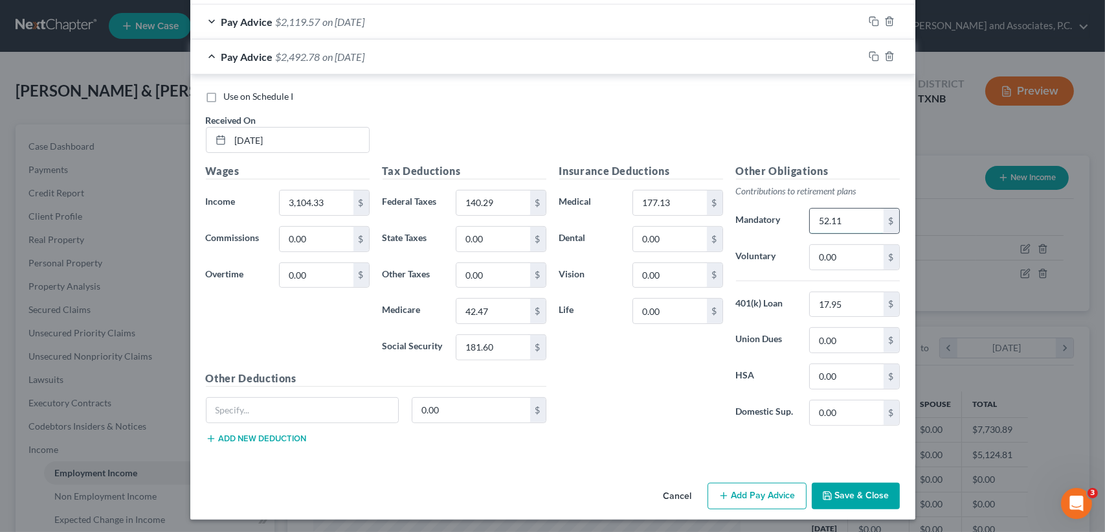
click at [847, 216] on input "52.11" at bounding box center [846, 220] width 73 height 25
click at [857, 293] on input "17.95" at bounding box center [846, 304] width 73 height 25
drag, startPoint x: 596, startPoint y: 137, endPoint x: 587, endPoint y: 147, distance: 13.7
click at [596, 136] on div "Use on Schedule I Received On * 08/08/2025" at bounding box center [552, 126] width 707 height 73
click at [423, 65] on div "Pay Advice $2,420.72 on 08/08/2025" at bounding box center [526, 56] width 673 height 34
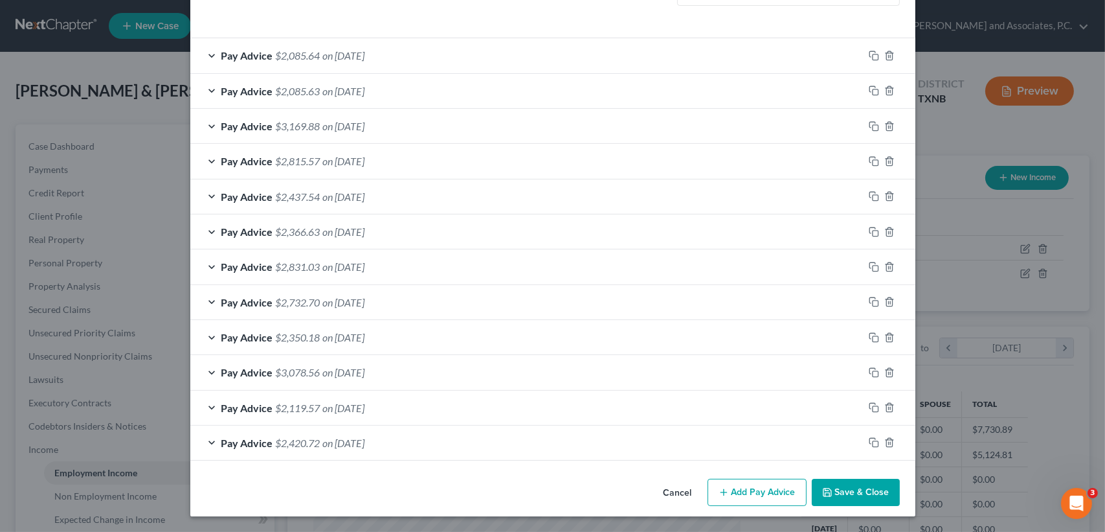
scroll to position [423, 0]
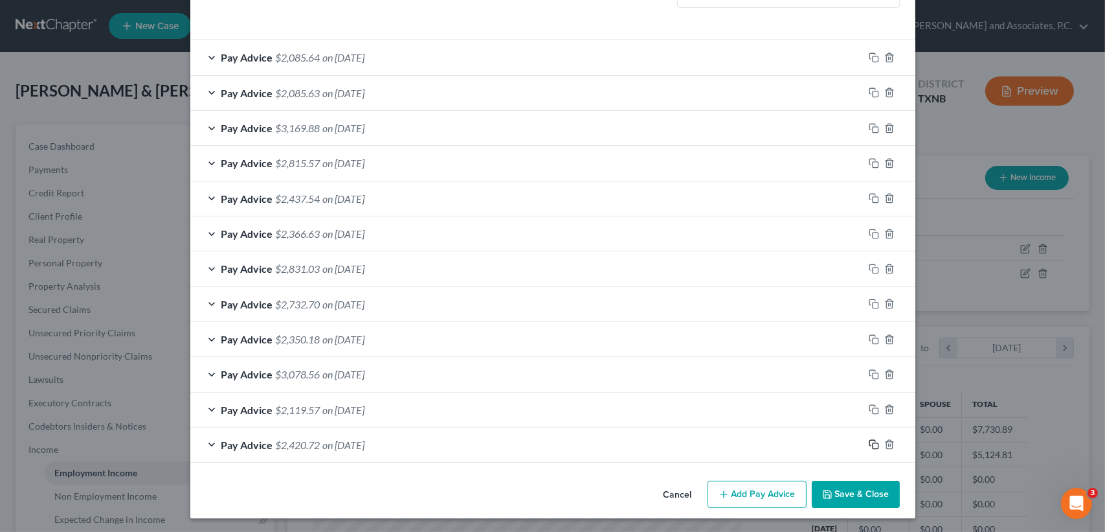
click at [869, 441] on icon "button" at bounding box center [874, 444] width 10 height 10
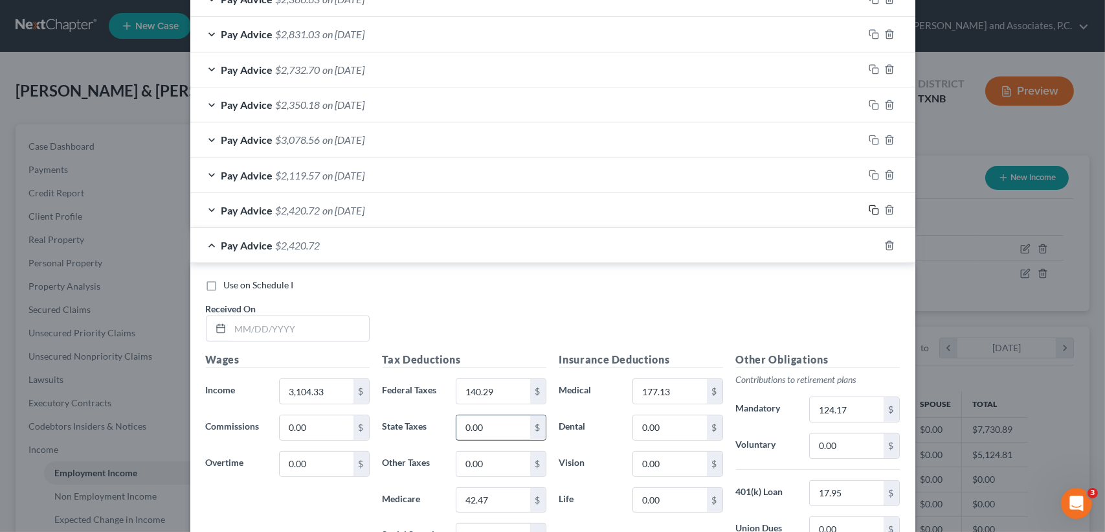
scroll to position [682, 0]
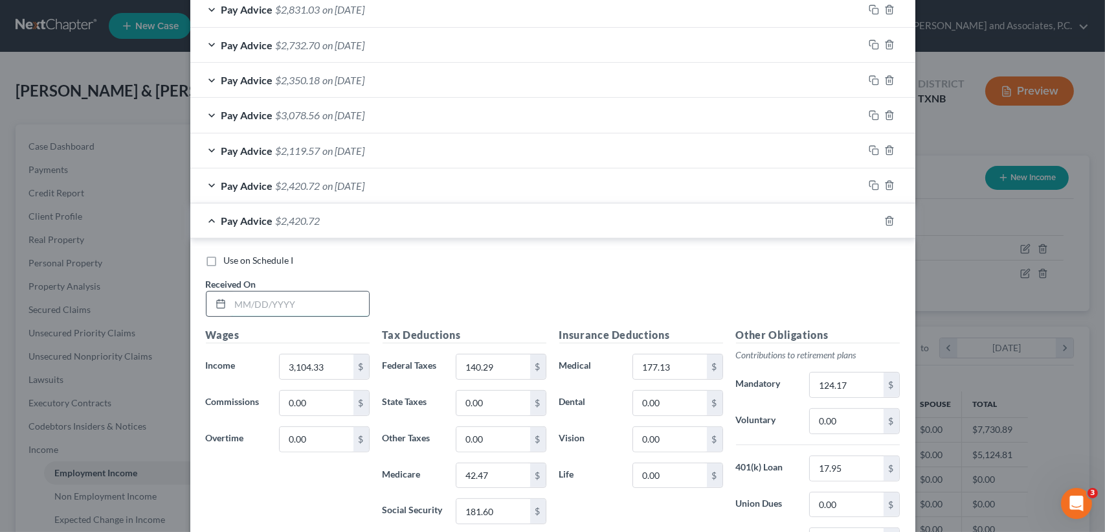
click at [297, 294] on input "text" at bounding box center [299, 303] width 139 height 25
click at [504, 483] on input "42.47" at bounding box center [492, 475] width 73 height 25
click at [508, 520] on input "181.60" at bounding box center [492, 511] width 73 height 25
click at [860, 384] on input "124.17" at bounding box center [846, 384] width 73 height 25
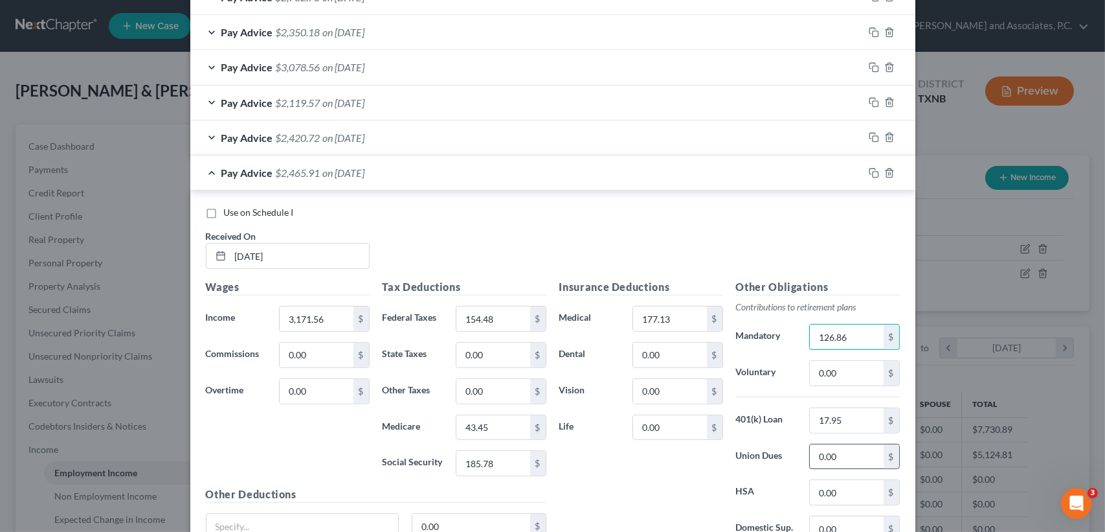
scroll to position [768, 0]
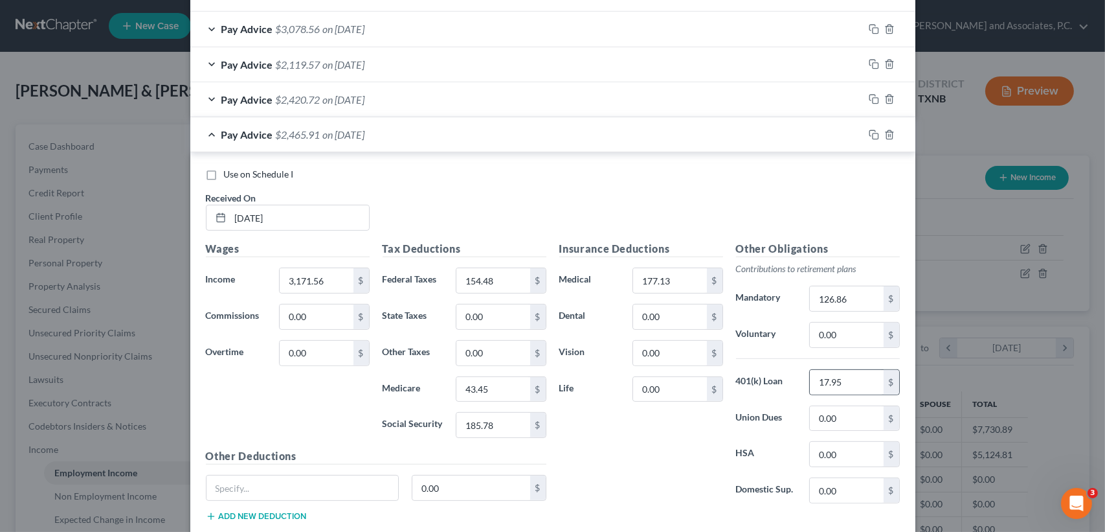
click at [884, 387] on div "$" at bounding box center [892, 382] width 16 height 25
click at [855, 377] on input "17.95" at bounding box center [846, 382] width 73 height 25
click at [392, 136] on div "Pay Advice $2,444.79 on [DATE]" at bounding box center [526, 134] width 673 height 34
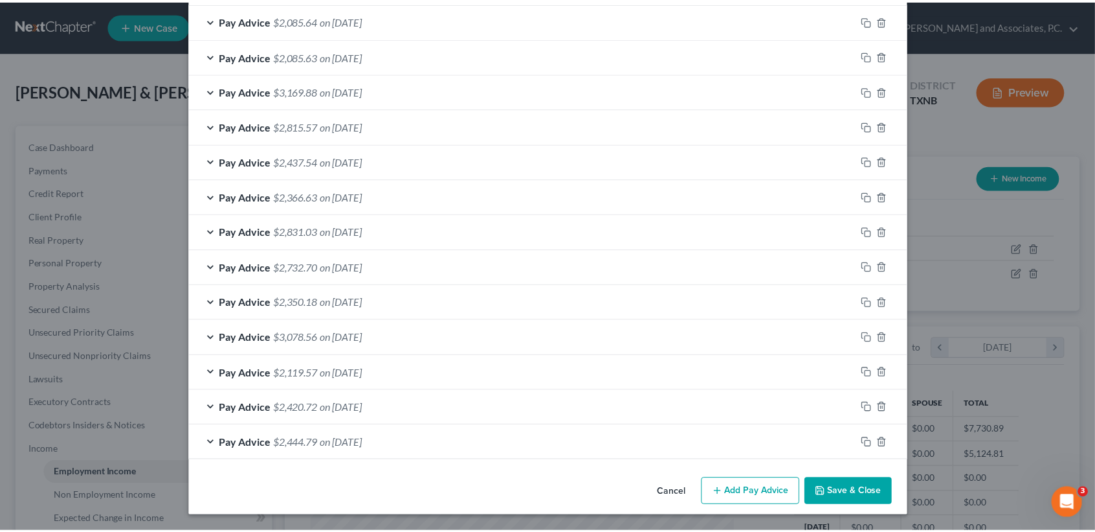
scroll to position [458, 0]
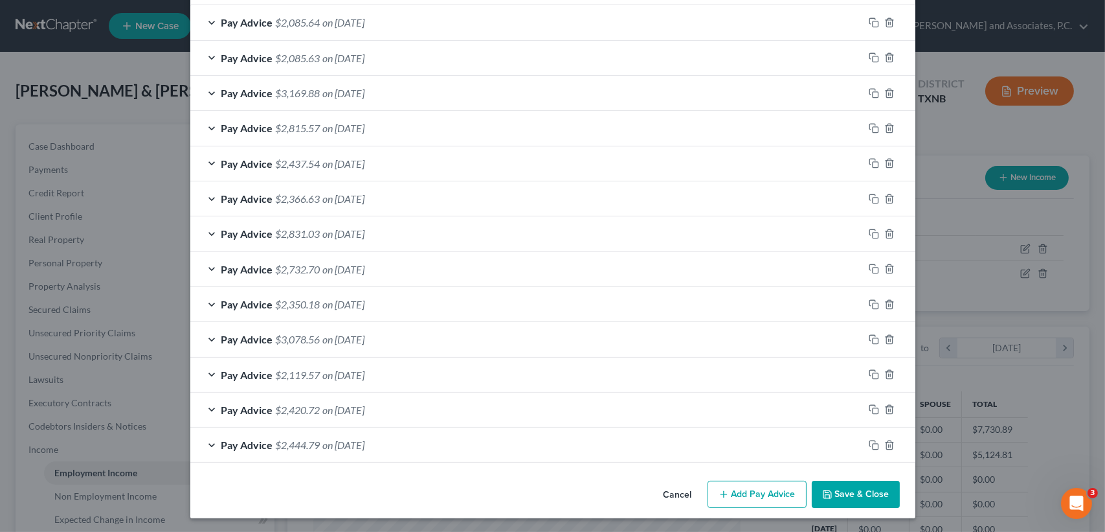
click at [829, 482] on button "Save & Close" at bounding box center [856, 493] width 88 height 27
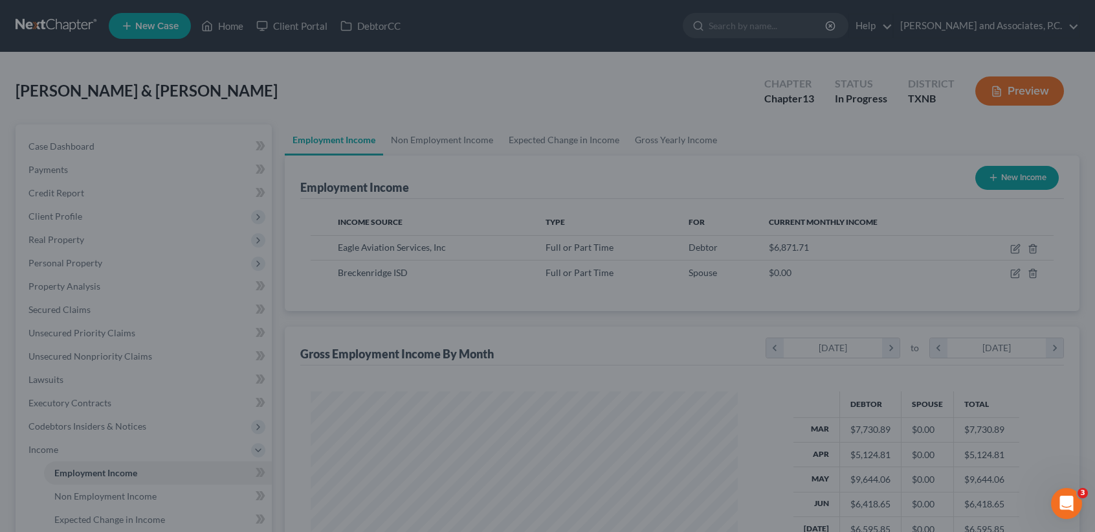
scroll to position [647194, 646978]
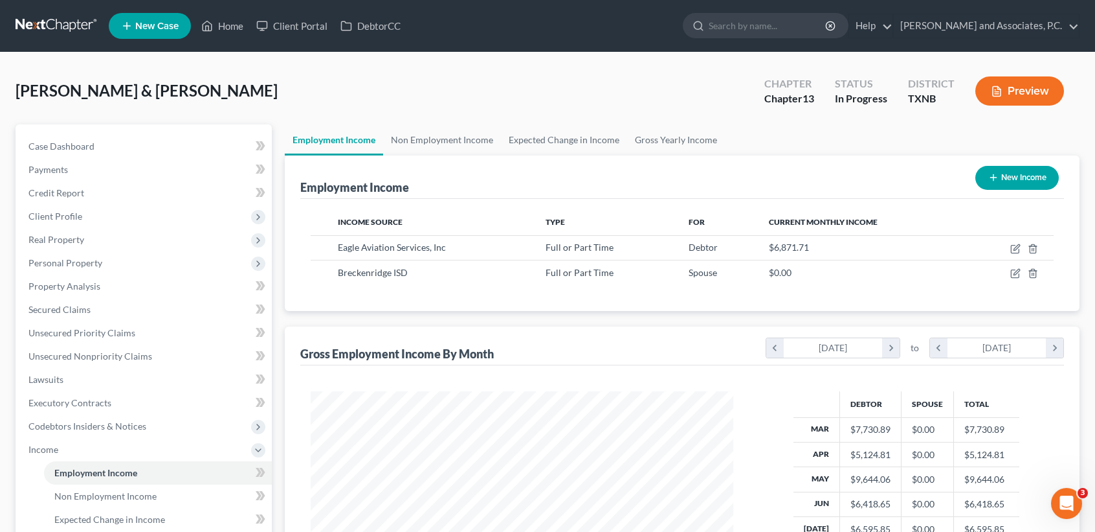
click at [43, 133] on div "Case Dashboard Payments Invoices Payments Payments Credit Report Client Profile…" at bounding box center [144, 414] width 256 height 580
click at [43, 150] on span "Case Dashboard" at bounding box center [61, 145] width 66 height 11
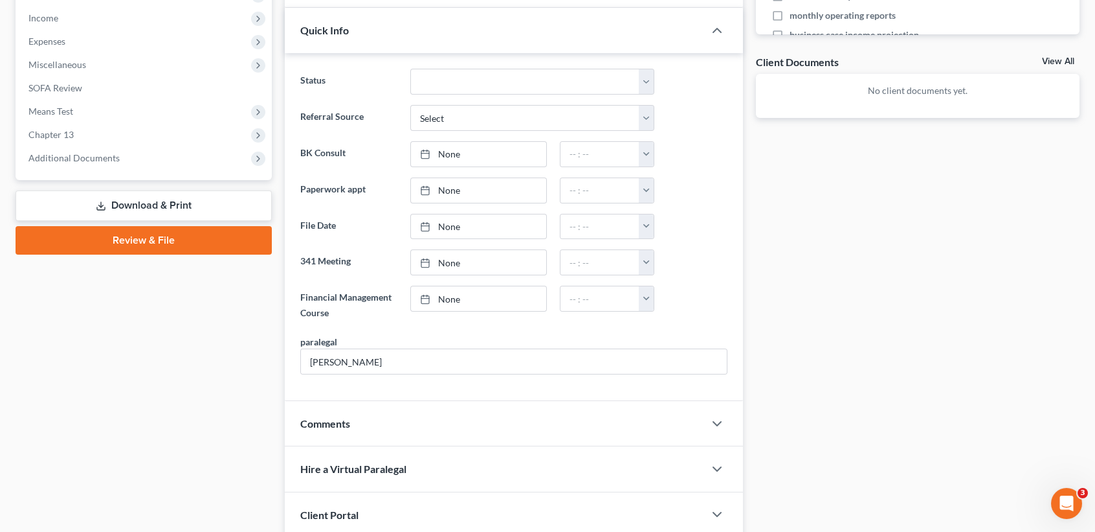
scroll to position [731, 0]
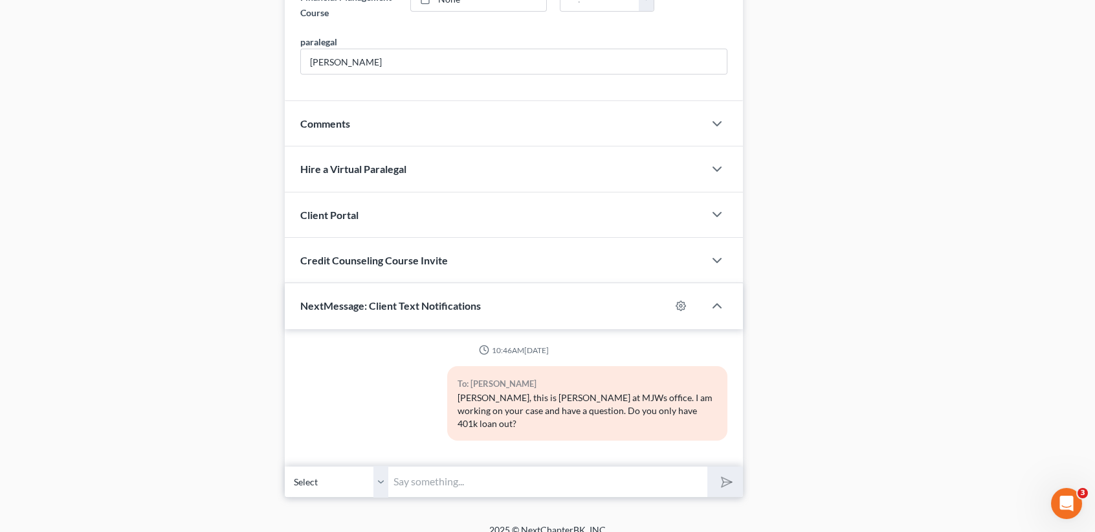
drag, startPoint x: 410, startPoint y: 460, endPoint x: 418, endPoint y: 467, distance: 9.6
click at [411, 465] on input "text" at bounding box center [547, 481] width 319 height 32
click at [708, 466] on button "submit" at bounding box center [726, 481] width 36 height 30
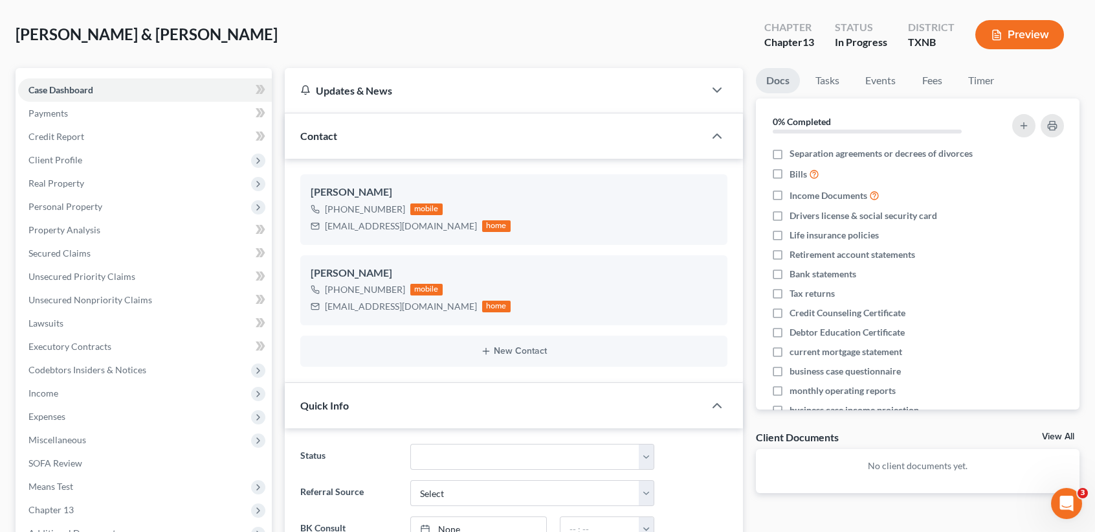
scroll to position [0, 0]
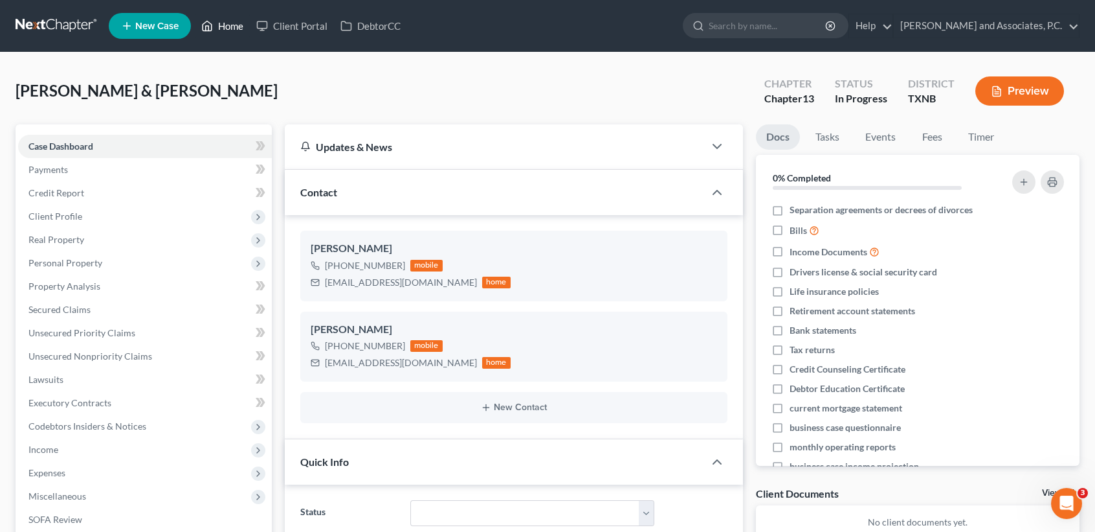
click at [243, 31] on link "Home" at bounding box center [222, 25] width 55 height 23
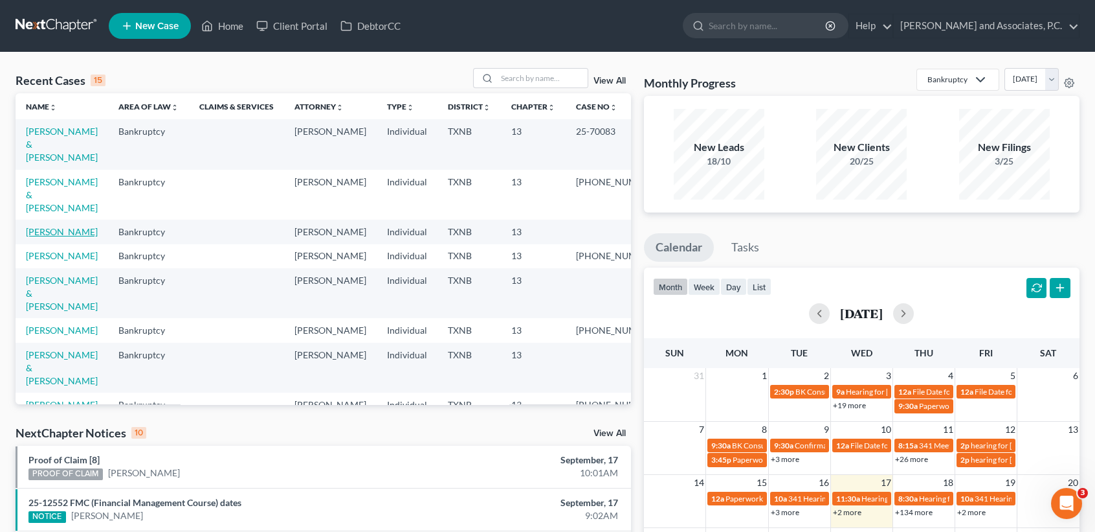
click at [49, 226] on link "[PERSON_NAME]" at bounding box center [62, 231] width 72 height 11
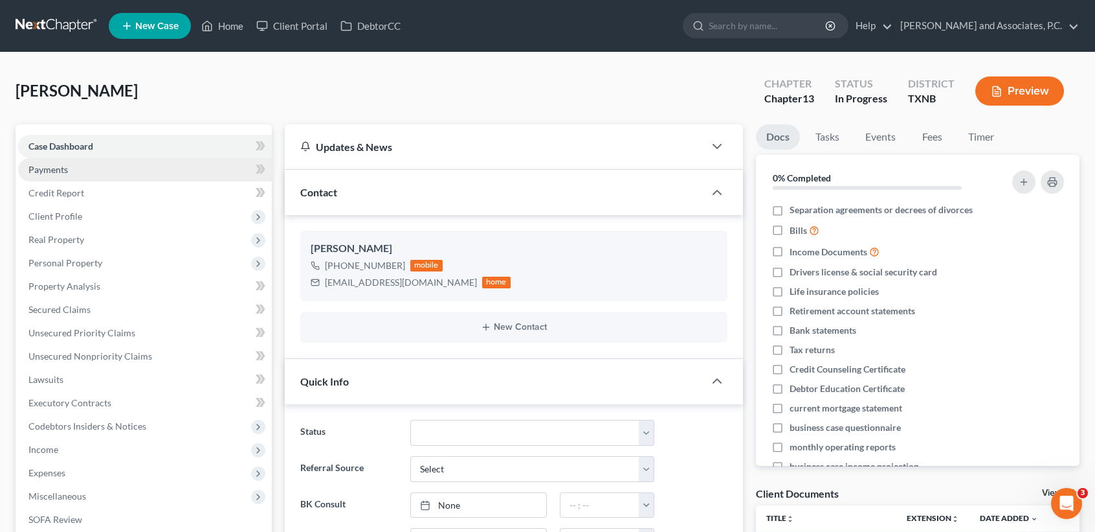
scroll to position [70, 0]
click at [218, 30] on link "Home" at bounding box center [222, 25] width 55 height 23
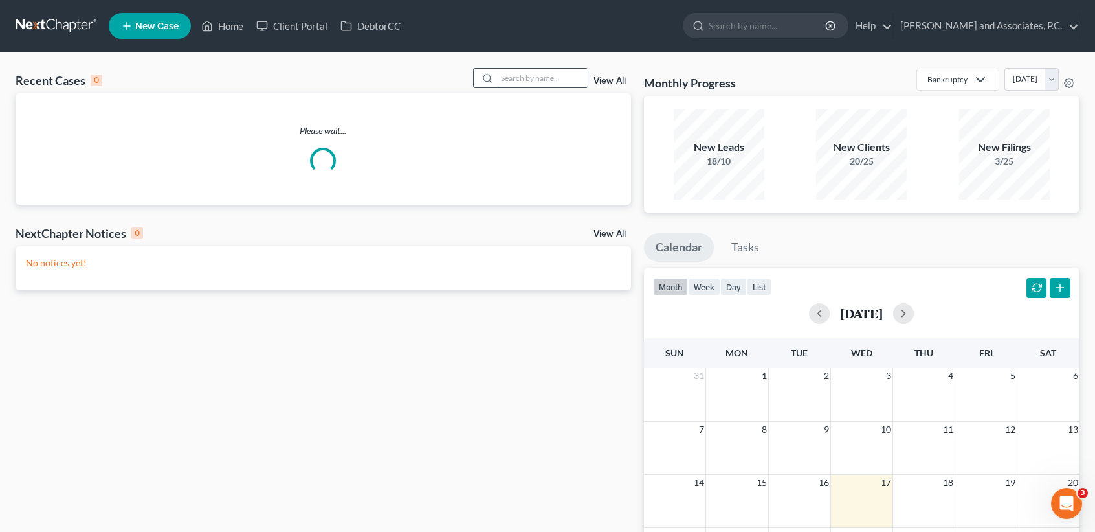
click at [547, 79] on input "search" at bounding box center [542, 78] width 91 height 19
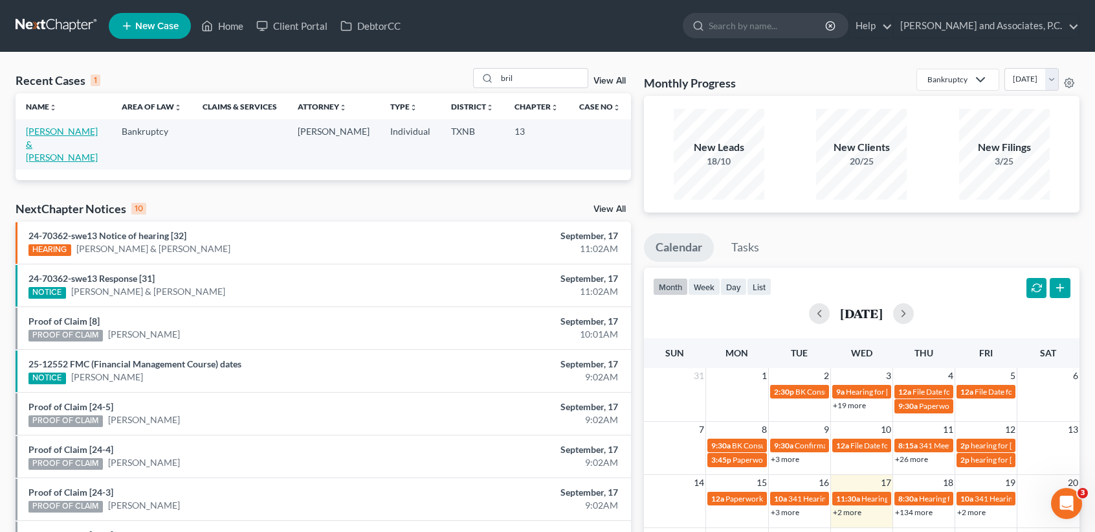
click at [61, 132] on link "[PERSON_NAME] & [PERSON_NAME]" at bounding box center [62, 144] width 72 height 37
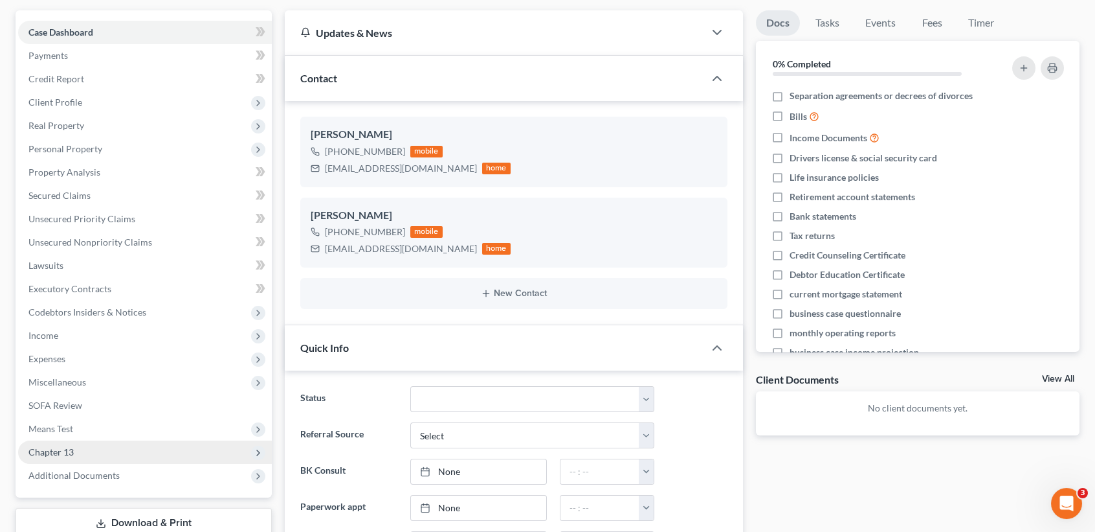
scroll to position [172, 0]
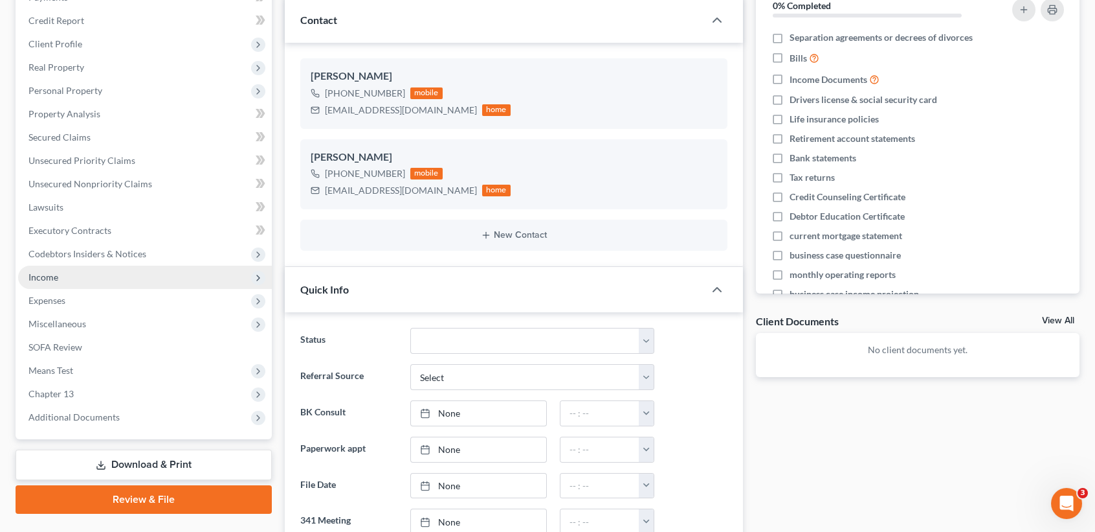
click at [64, 277] on span "Income" at bounding box center [145, 276] width 254 height 23
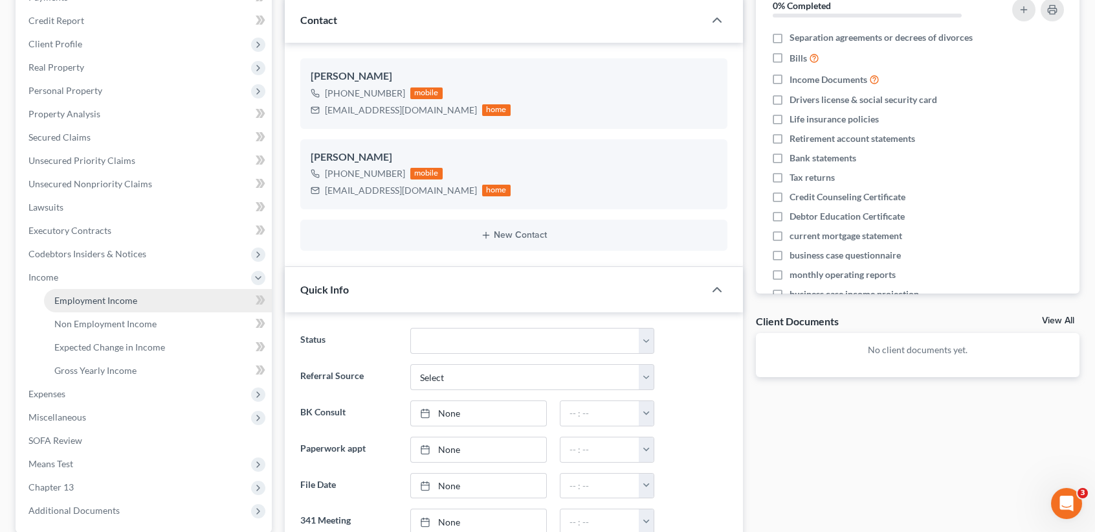
click at [68, 297] on span "Employment Income" at bounding box center [95, 300] width 83 height 11
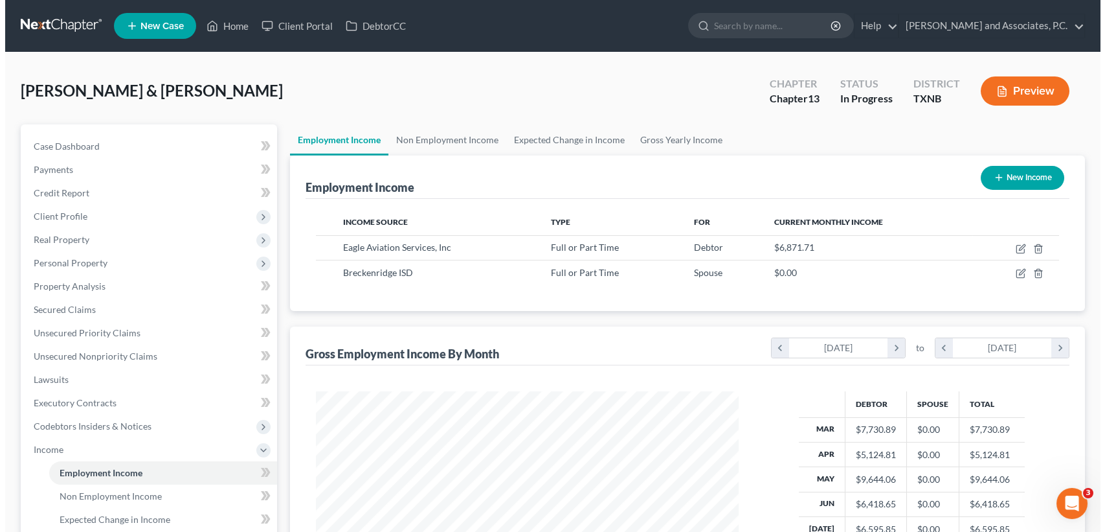
scroll to position [232, 448]
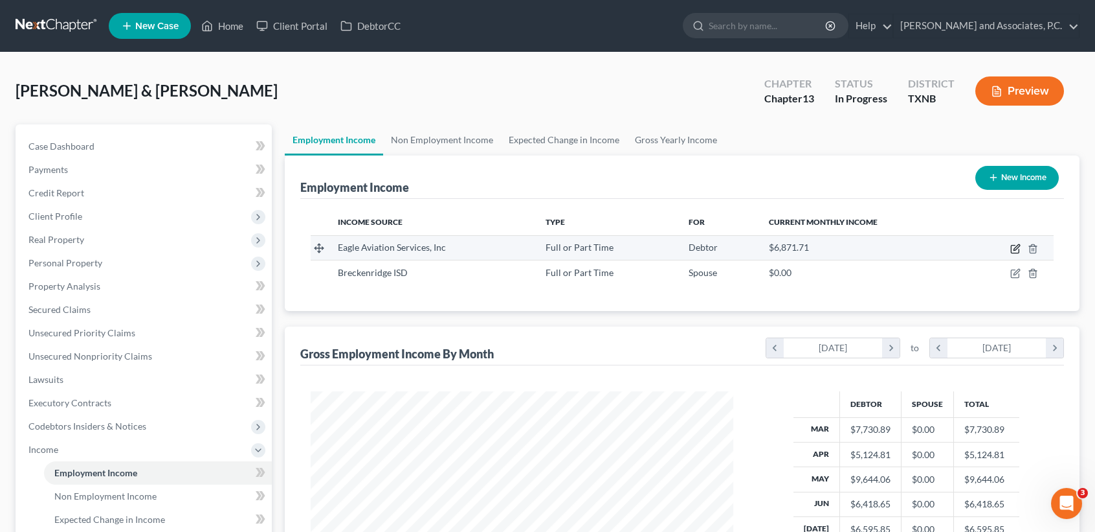
click at [1018, 250] on icon "button" at bounding box center [1016, 248] width 10 height 10
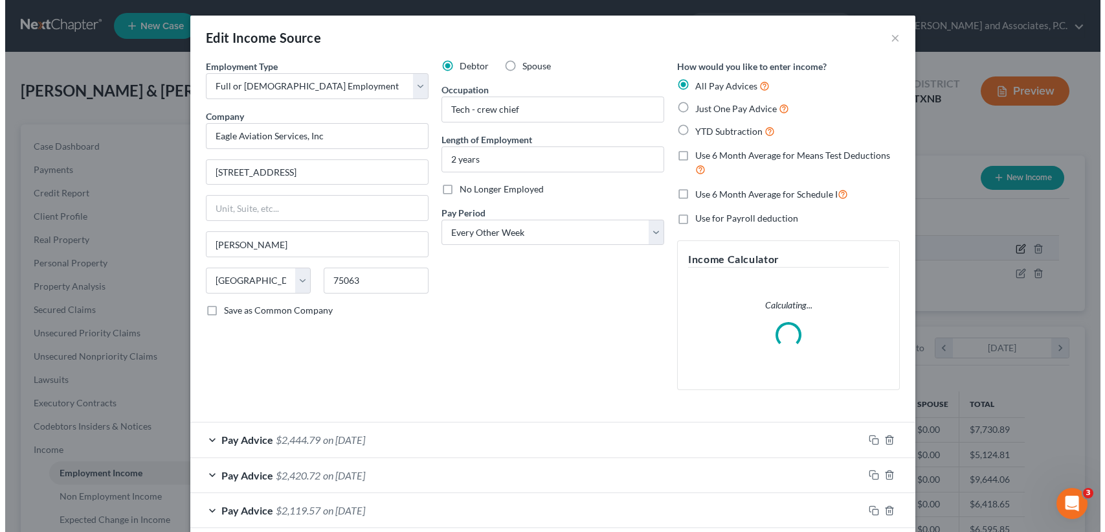
scroll to position [232, 453]
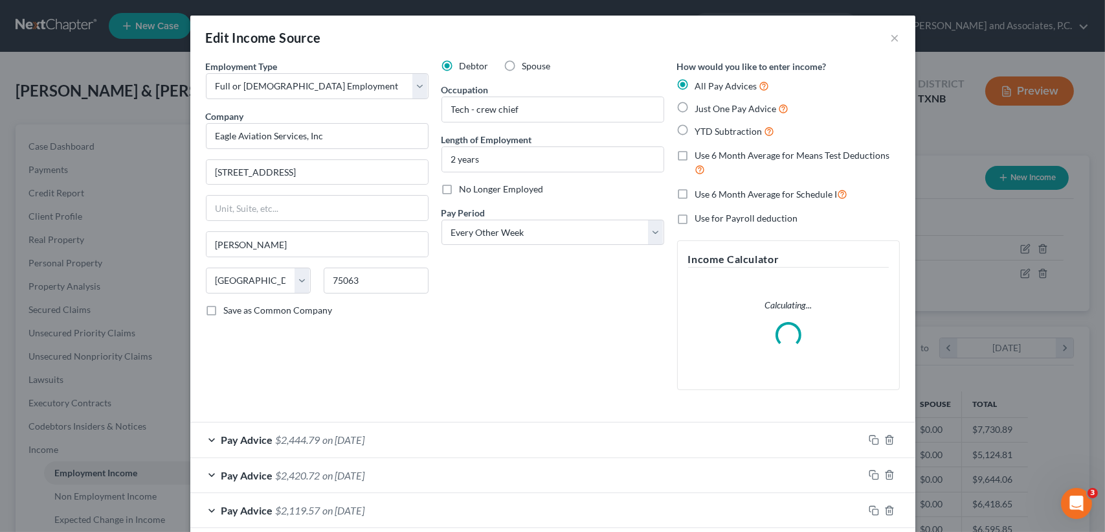
click at [695, 192] on label "Use 6 Month Average for Schedule I" at bounding box center [771, 193] width 153 height 15
click at [701, 192] on input "Use 6 Month Average for Schedule I" at bounding box center [705, 190] width 8 height 8
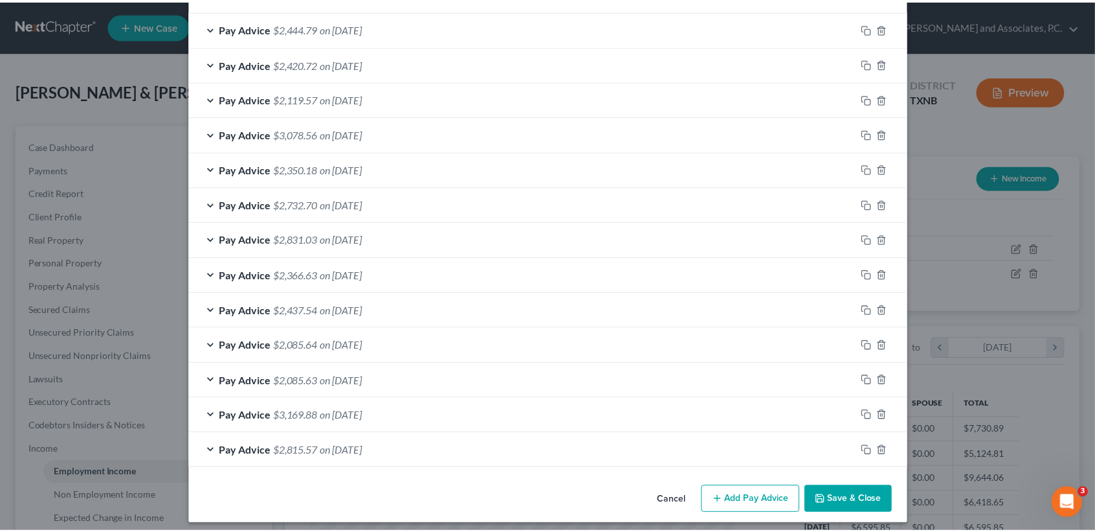
scroll to position [456, 0]
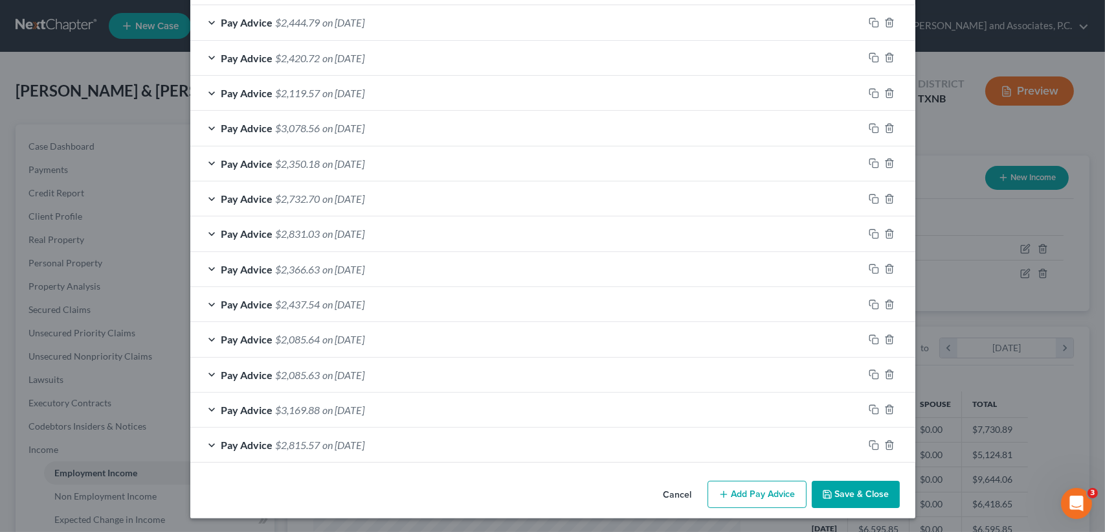
click at [848, 491] on button "Save & Close" at bounding box center [856, 493] width 88 height 27
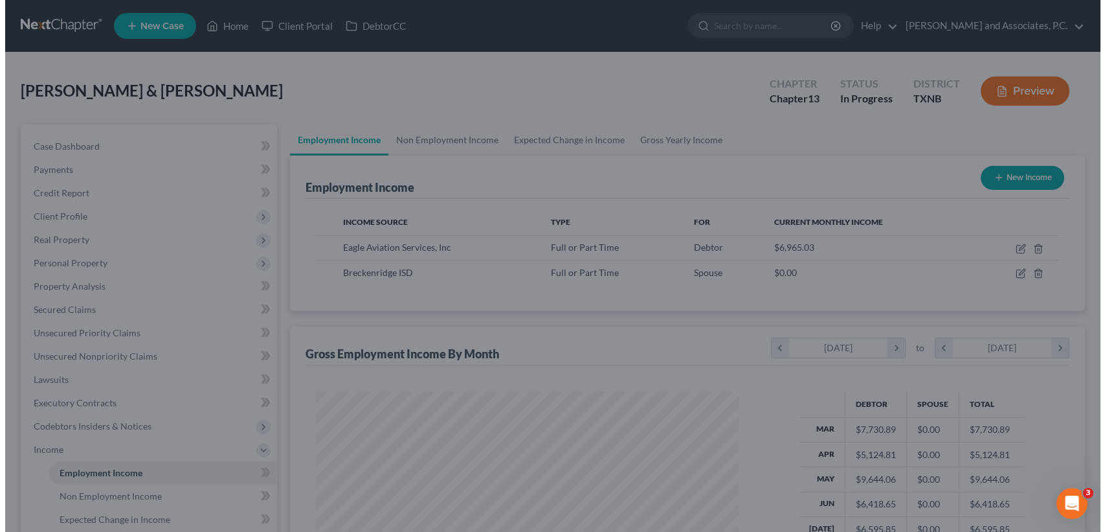
scroll to position [647194, 646978]
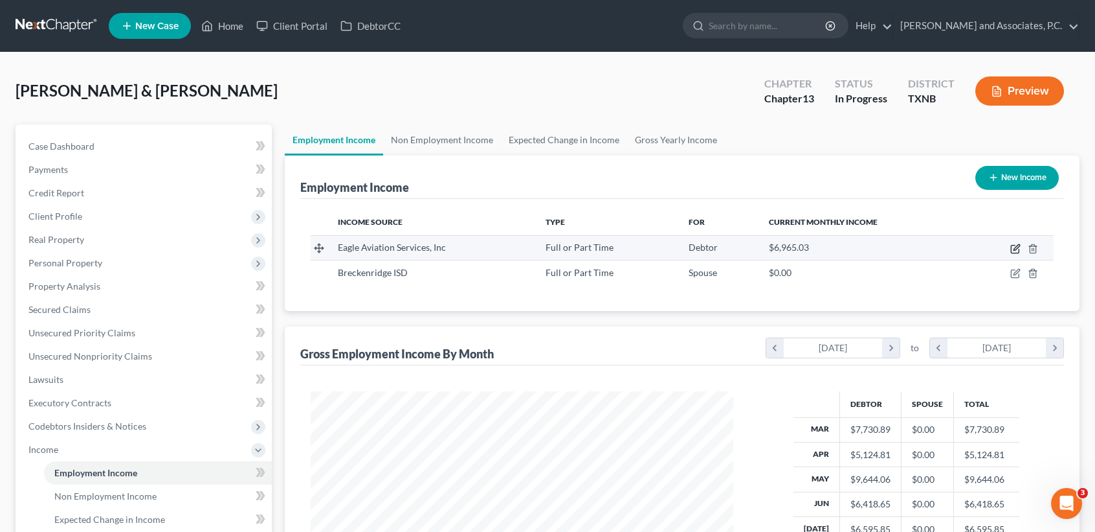
click at [1015, 245] on icon "button" at bounding box center [1015, 249] width 8 height 8
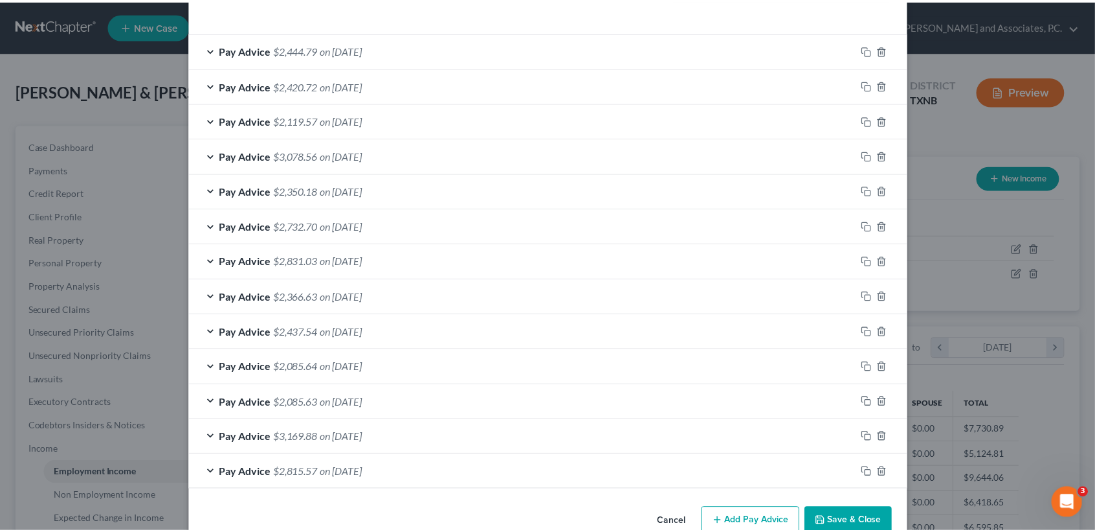
scroll to position [456, 0]
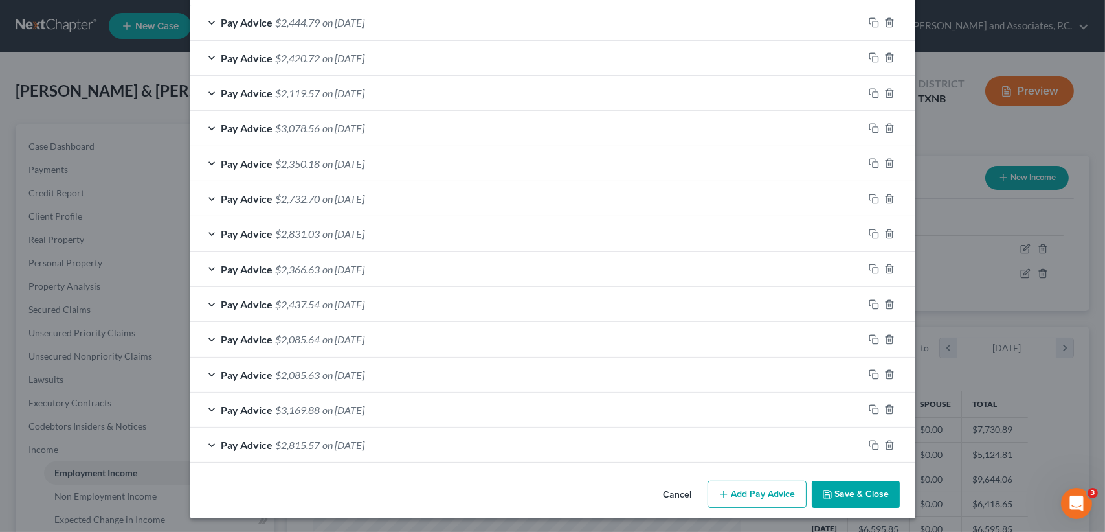
click at [871, 495] on button "Save & Close" at bounding box center [856, 493] width 88 height 27
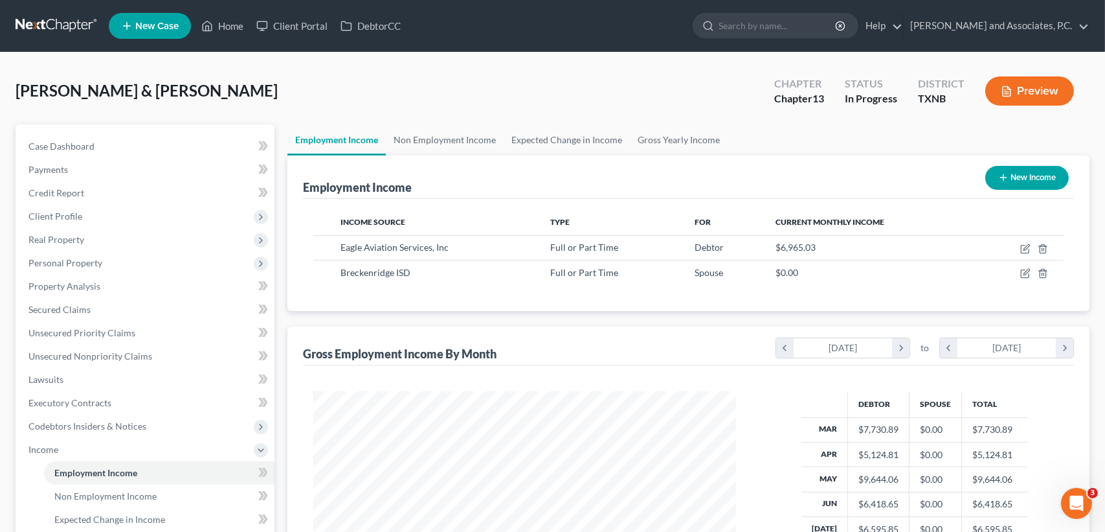
scroll to position [647194, 646978]
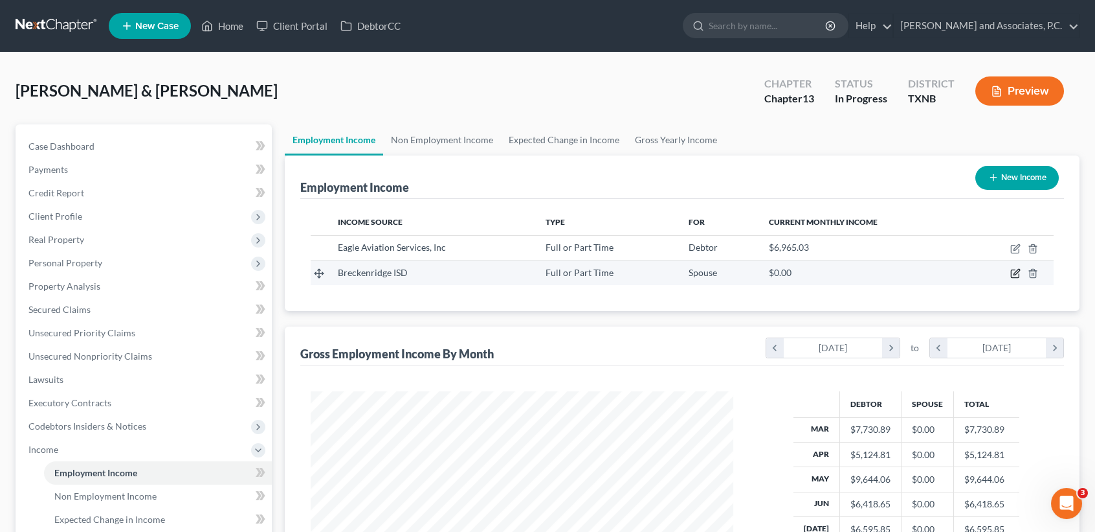
click at [1021, 271] on icon "button" at bounding box center [1016, 273] width 10 height 10
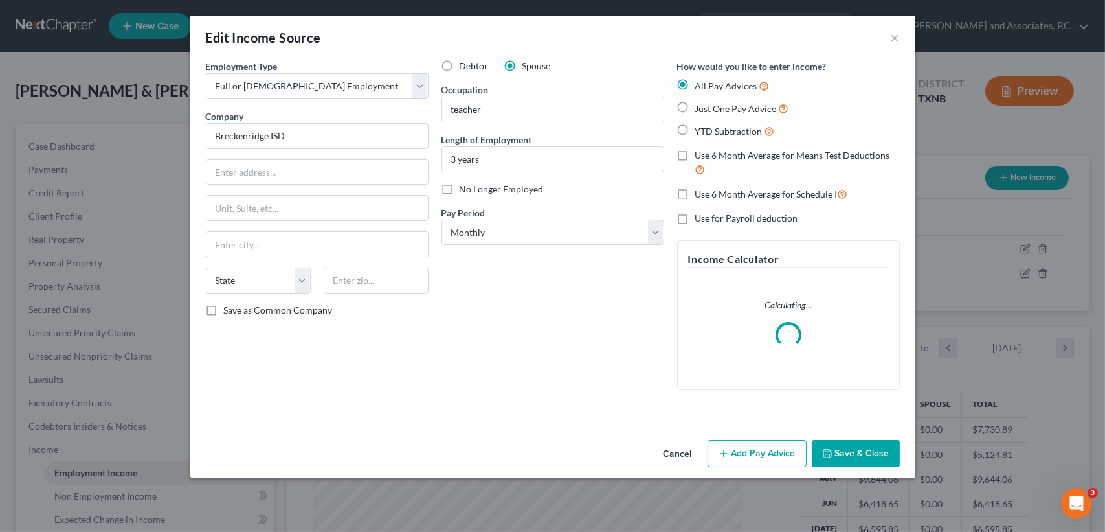
scroll to position [232, 453]
click at [759, 465] on button "Add Pay Advice" at bounding box center [757, 453] width 99 height 27
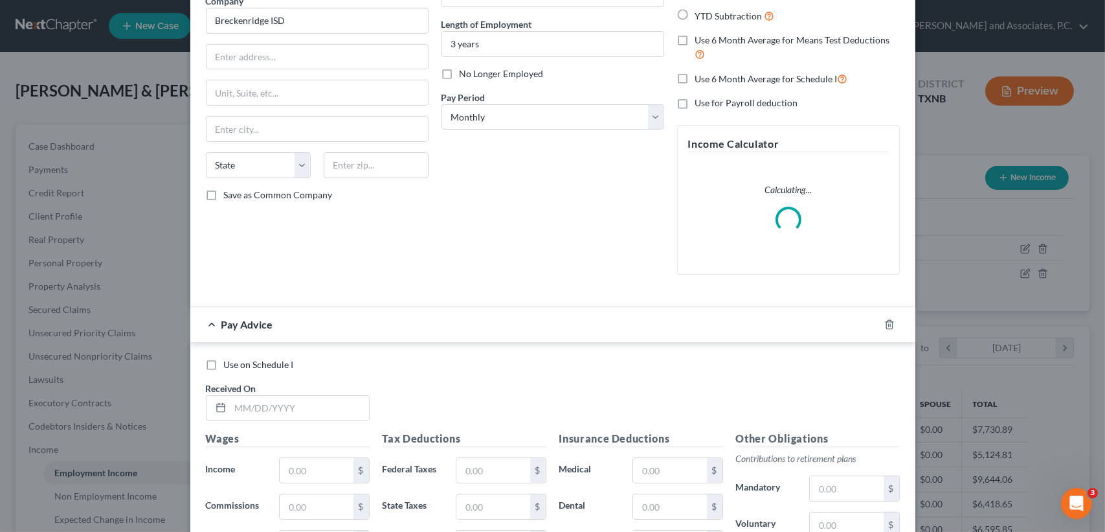
scroll to position [384, 0]
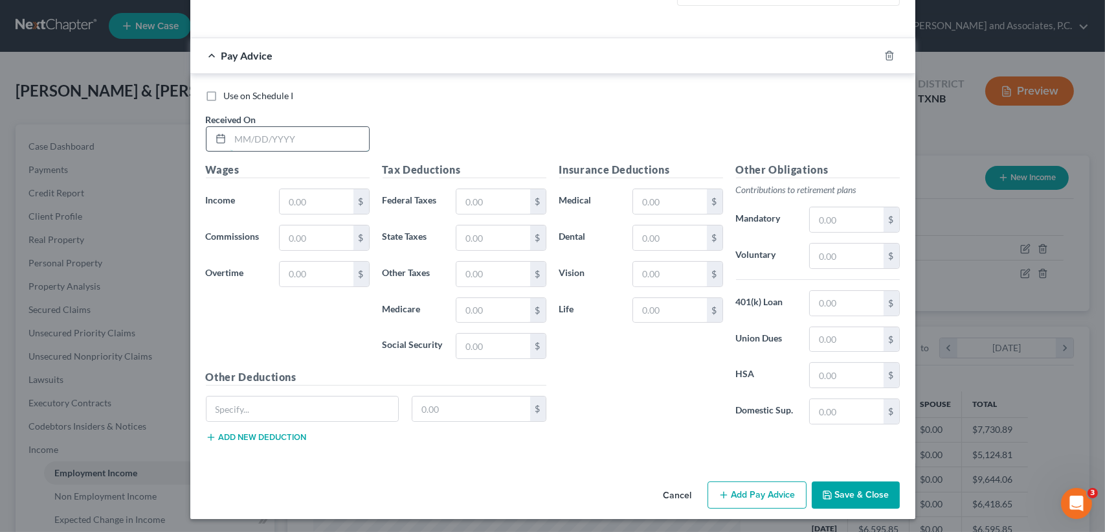
drag, startPoint x: 270, startPoint y: 134, endPoint x: 277, endPoint y: 133, distance: 7.2
click at [270, 134] on input "text" at bounding box center [299, 139] width 139 height 25
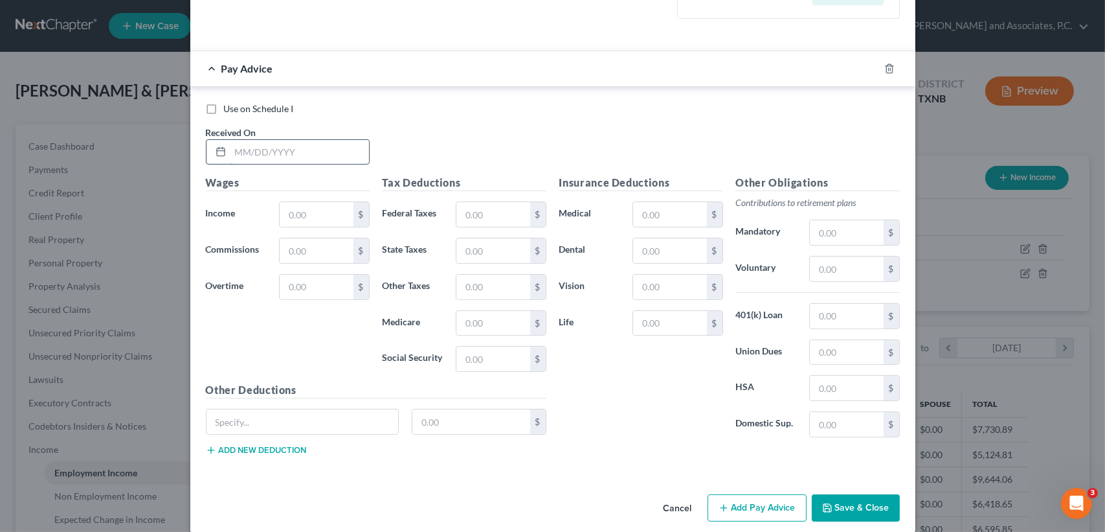
click at [333, 157] on input "text" at bounding box center [299, 152] width 139 height 25
click at [323, 218] on input "text" at bounding box center [316, 214] width 73 height 25
click at [283, 409] on input "text" at bounding box center [303, 421] width 192 height 25
click at [299, 448] on button "Add new deduction" at bounding box center [256, 450] width 101 height 10
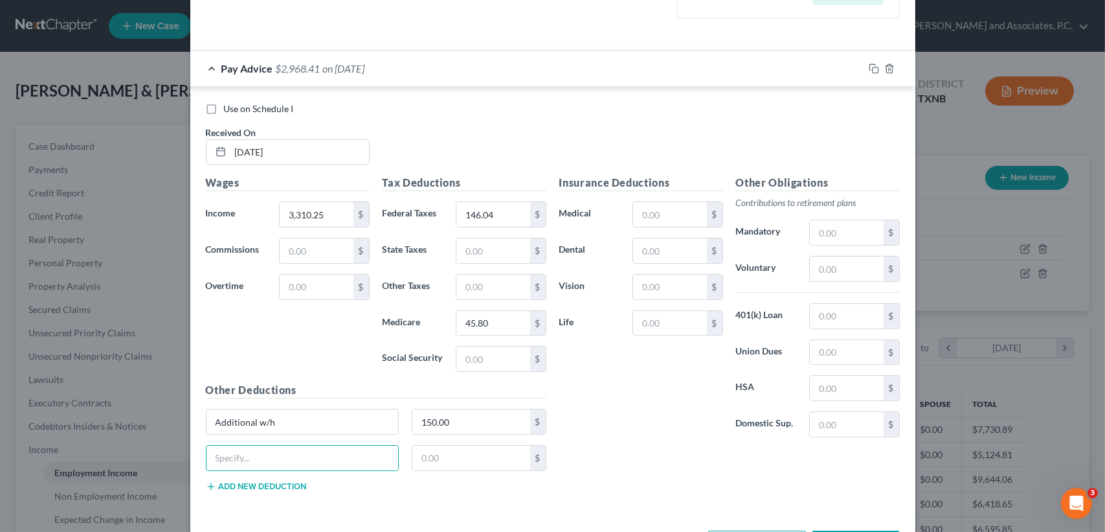
click at [300, 446] on input "text" at bounding box center [303, 457] width 192 height 25
drag, startPoint x: 291, startPoint y: 443, endPoint x: 307, endPoint y: 436, distance: 17.1
click at [303, 439] on div "Other Deductions Additional w/h 150.00 $ Flez $ Add new deduction" at bounding box center [375, 442] width 353 height 120
click at [682, 262] on div "$" at bounding box center [678, 251] width 90 height 26
click at [682, 258] on input "text" at bounding box center [669, 250] width 73 height 25
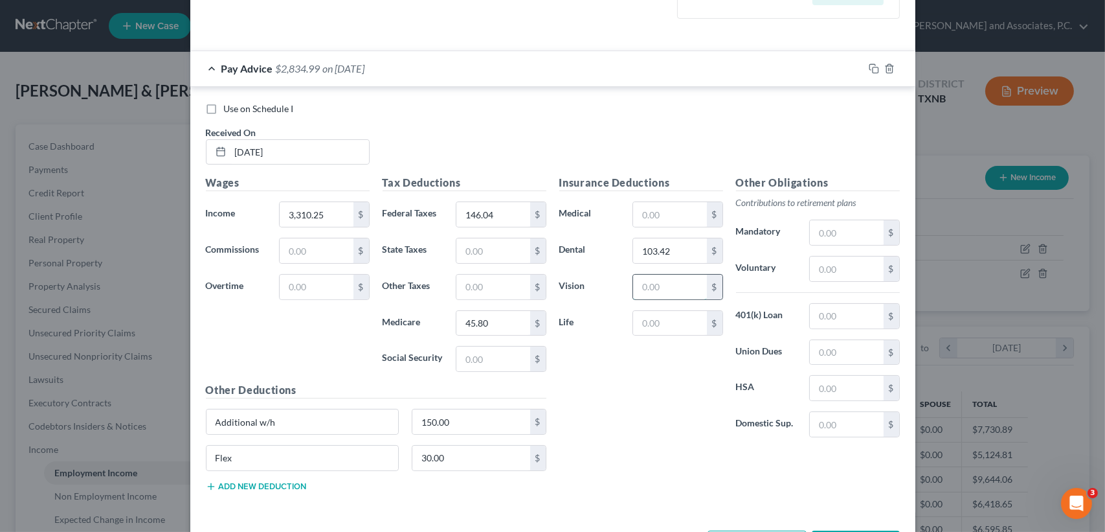
click at [662, 292] on input "text" at bounding box center [669, 287] width 73 height 25
click at [691, 216] on input "text" at bounding box center [669, 214] width 73 height 25
drag, startPoint x: 861, startPoint y: 225, endPoint x: 833, endPoint y: 121, distance: 107.4
click at [862, 225] on input "text" at bounding box center [846, 232] width 73 height 25
click at [672, 198] on div "Insurance Deductions Medical $ Dental 103.42 $ Vision 18.30 $ Life $" at bounding box center [641, 311] width 177 height 273
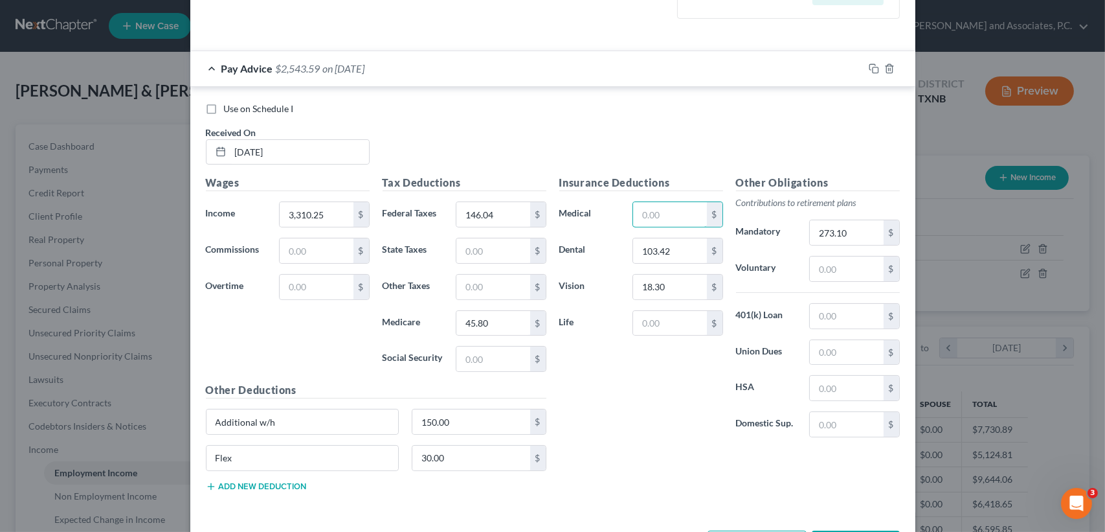
drag, startPoint x: 679, startPoint y: 208, endPoint x: 618, endPoint y: 27, distance: 190.6
click at [679, 208] on input "text" at bounding box center [669, 214] width 73 height 25
click at [673, 214] on input "text" at bounding box center [669, 214] width 73 height 25
click at [402, 55] on div "Pay Advice $2,508.07 on 03/25/2025" at bounding box center [526, 68] width 673 height 34
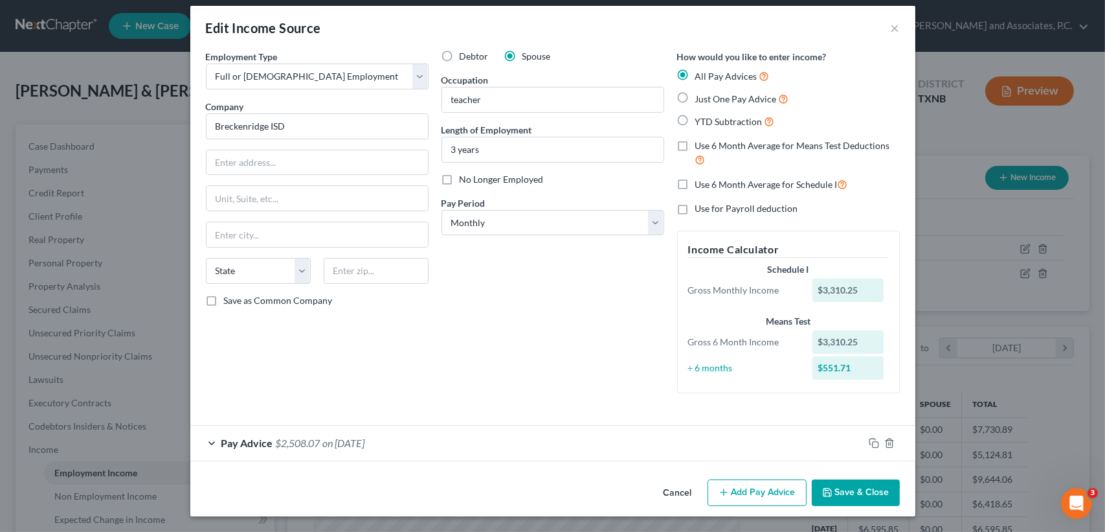
scroll to position [9, 0]
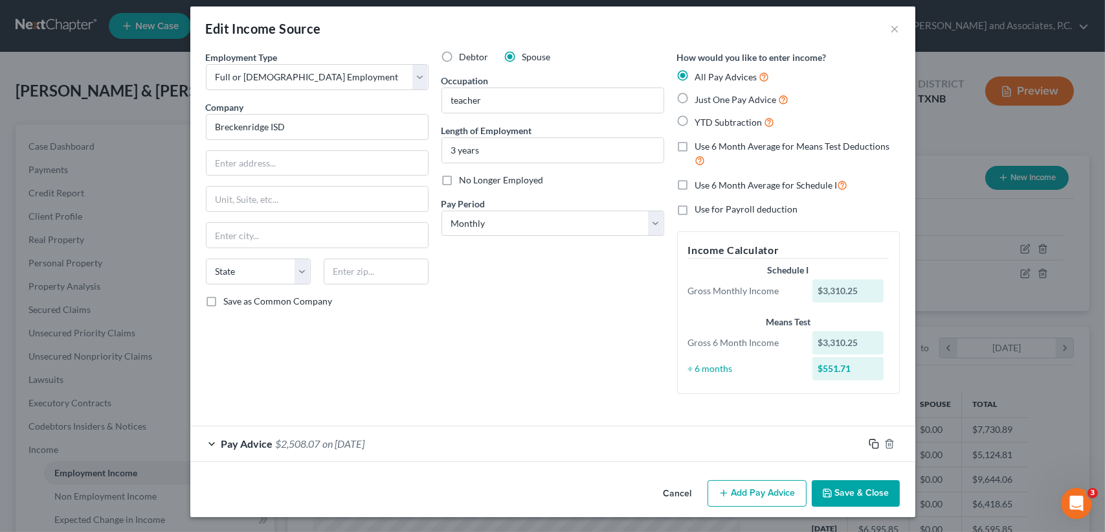
click at [873, 443] on rect "button" at bounding box center [876, 445] width 6 height 6
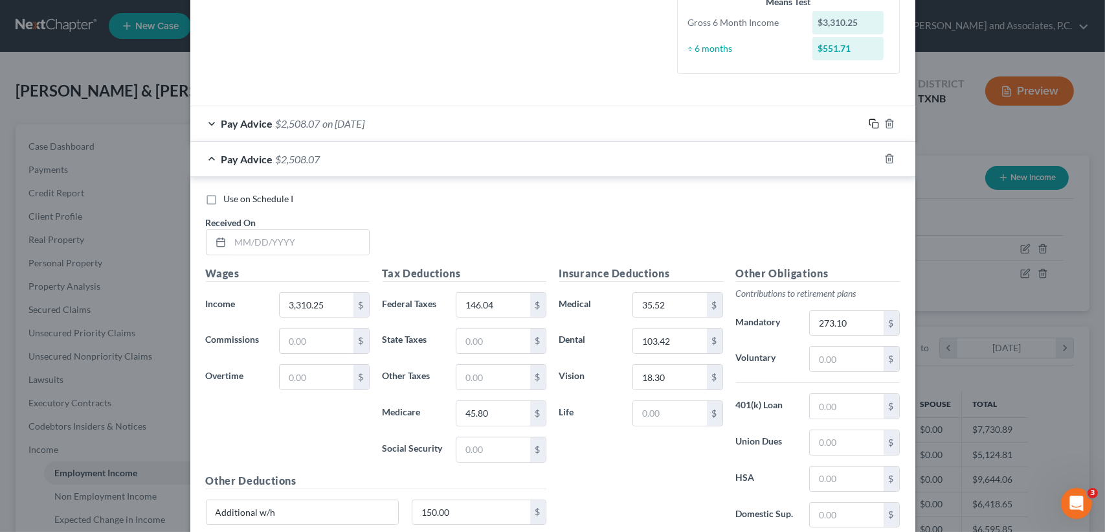
scroll to position [354, 0]
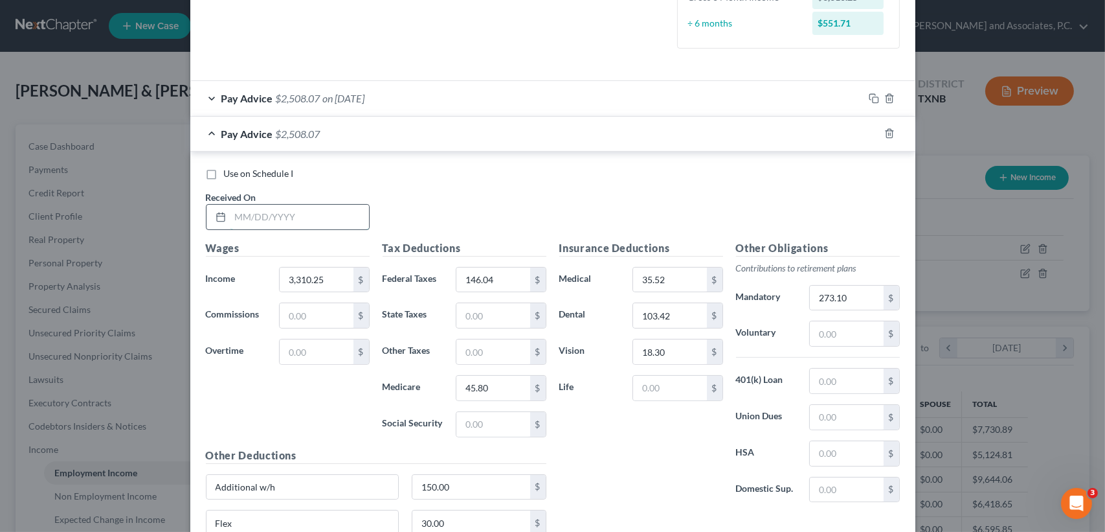
click at [298, 207] on input "text" at bounding box center [299, 217] width 139 height 25
click at [368, 122] on div "Pay Advice $2,508.07 on 04/24/2025" at bounding box center [526, 134] width 673 height 34
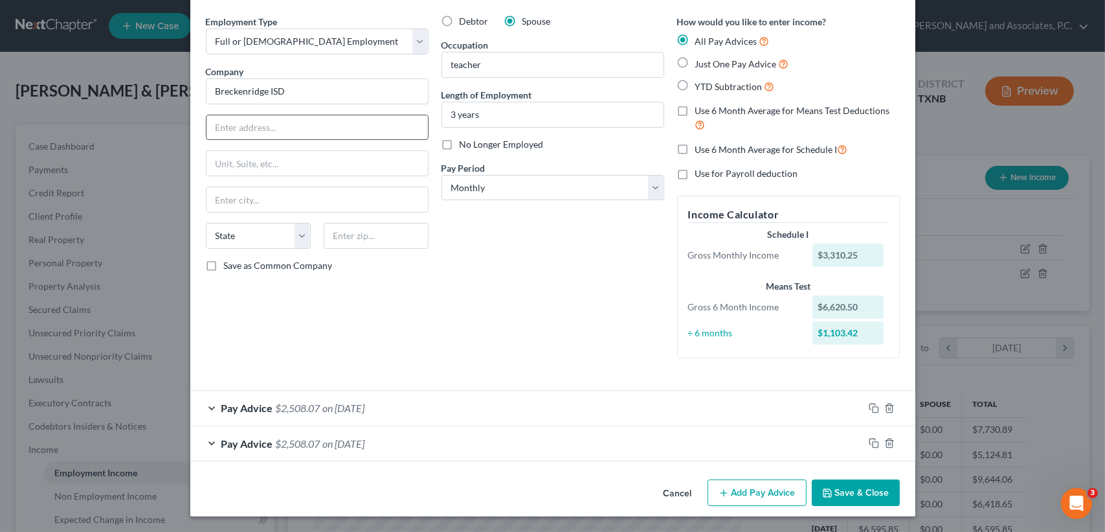
scroll to position [43, 0]
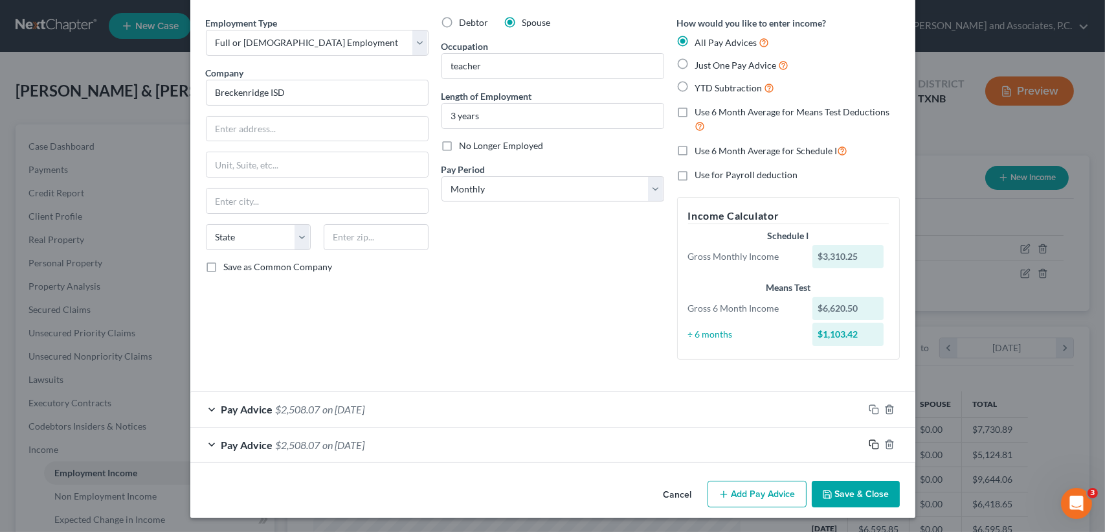
click at [869, 441] on icon "button" at bounding box center [874, 444] width 10 height 10
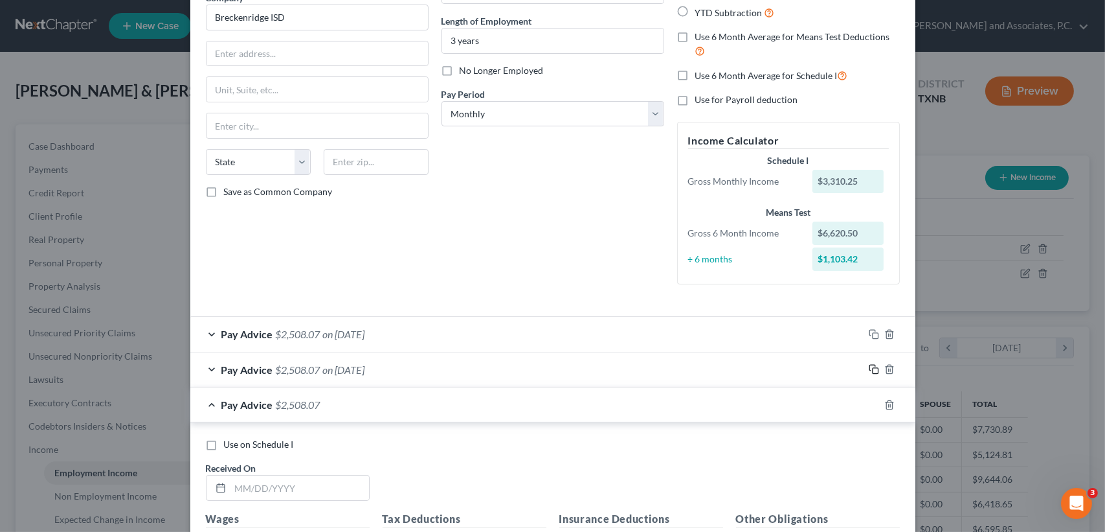
scroll to position [216, 0]
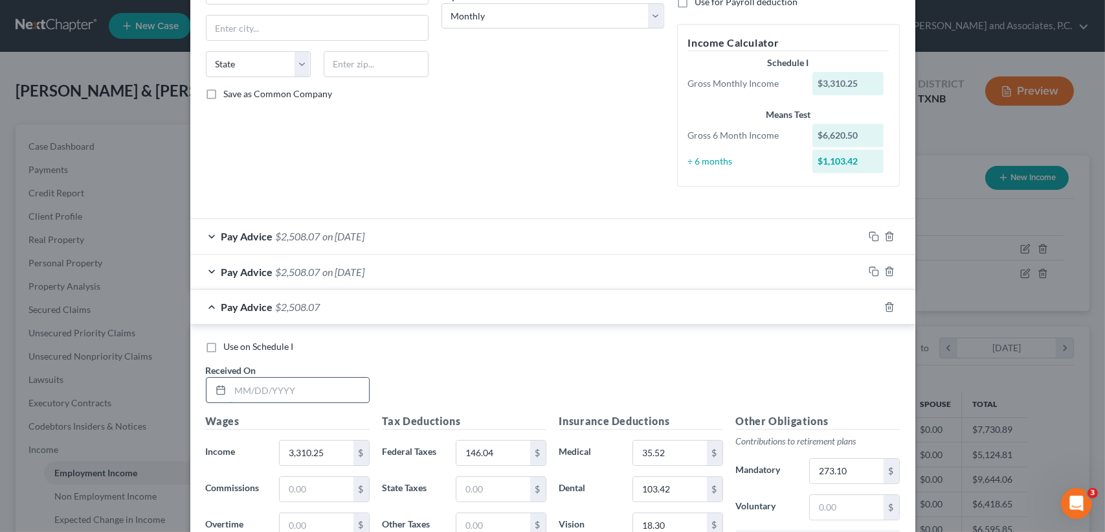
click at [288, 381] on input "text" at bounding box center [299, 389] width 139 height 25
click at [341, 302] on span "on 05/23/2025" at bounding box center [344, 306] width 42 height 12
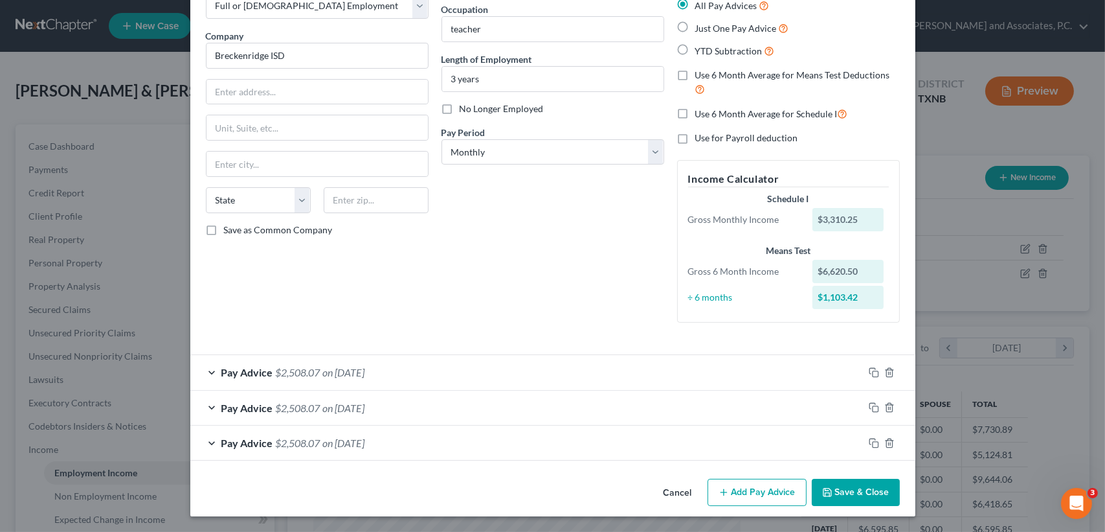
scroll to position [79, 0]
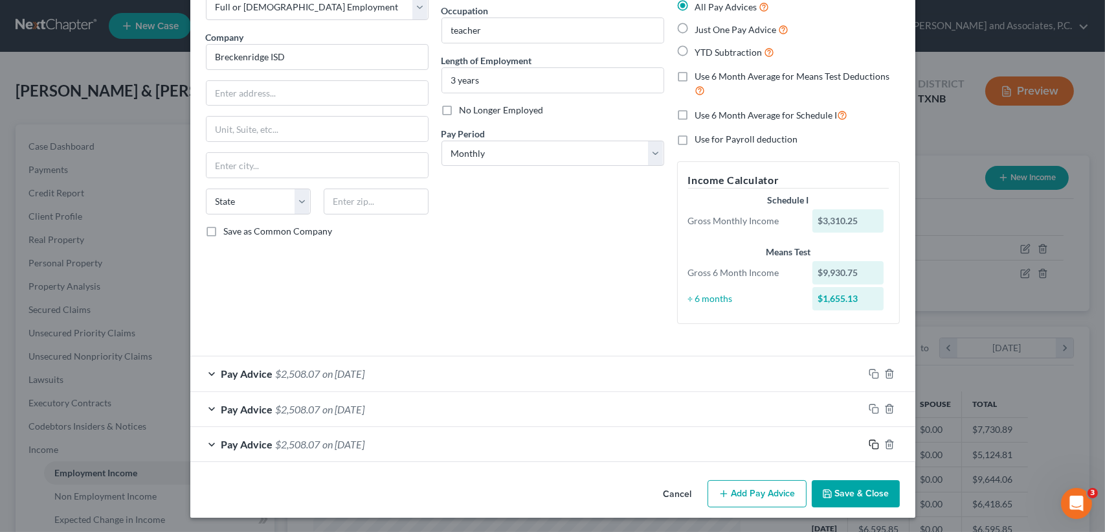
click at [869, 442] on icon "button" at bounding box center [874, 444] width 10 height 10
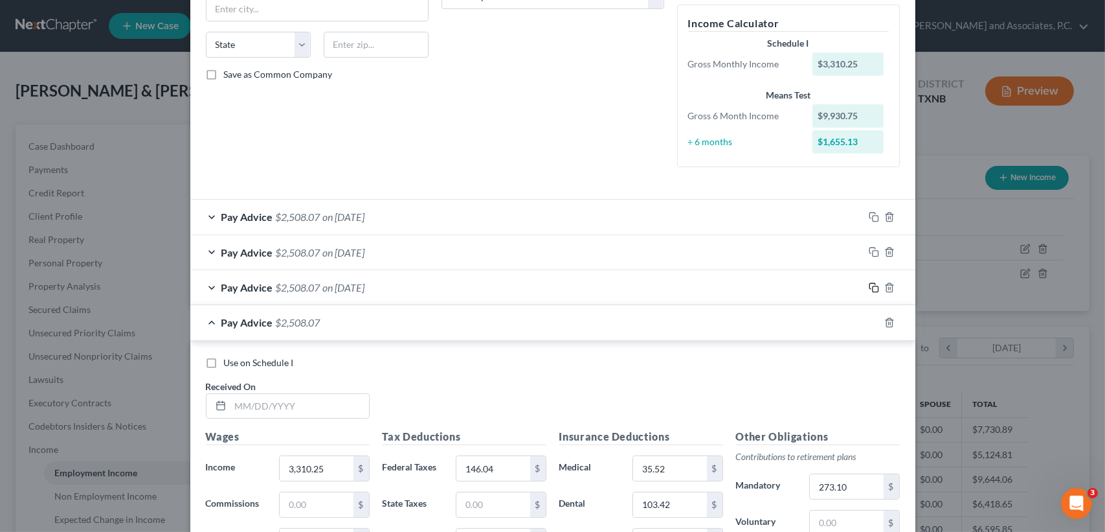
scroll to position [338, 0]
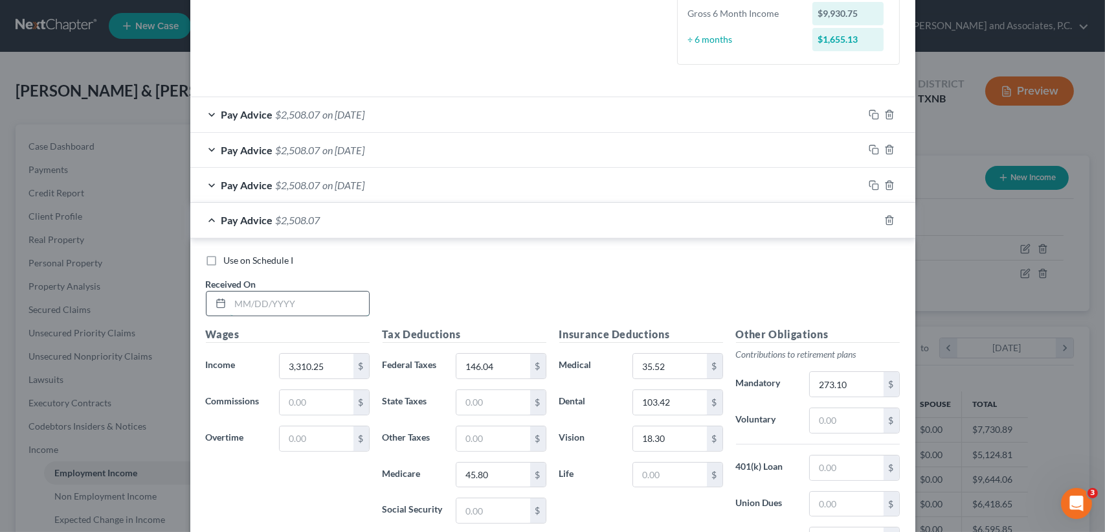
click at [306, 308] on input "text" at bounding box center [299, 303] width 139 height 25
click at [316, 302] on input "06/25/2025" at bounding box center [299, 303] width 139 height 25
drag, startPoint x: 316, startPoint y: 302, endPoint x: 181, endPoint y: 316, distance: 136.1
click at [181, 315] on div "Edit Income Source × Employment Type * Select Full or Part Time Employment Self…" at bounding box center [552, 266] width 1105 height 532
drag, startPoint x: 483, startPoint y: 229, endPoint x: 931, endPoint y: 317, distance: 456.5
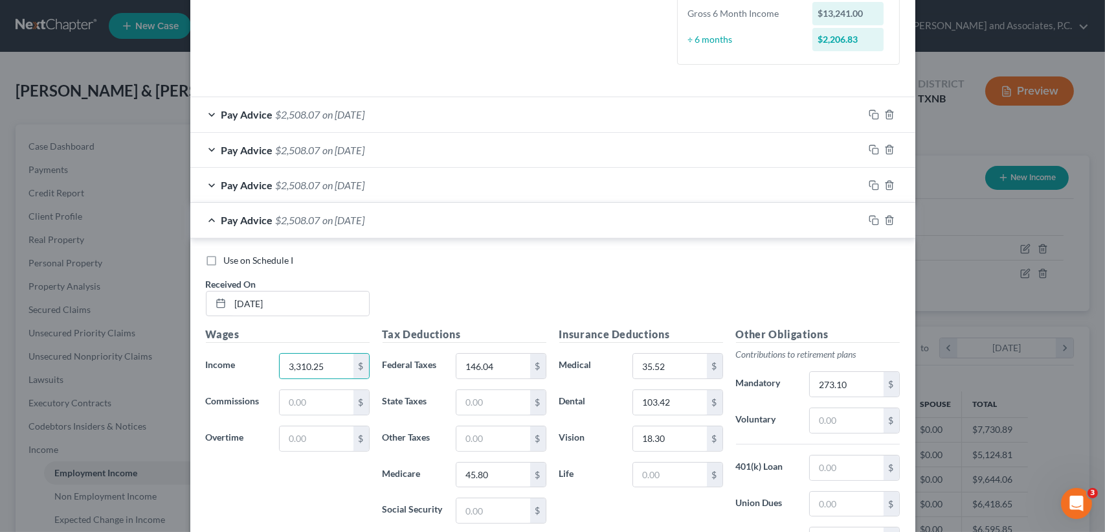
click at [483, 229] on div "Pay Advice $2,508.07 on 07/24/2025" at bounding box center [526, 220] width 673 height 34
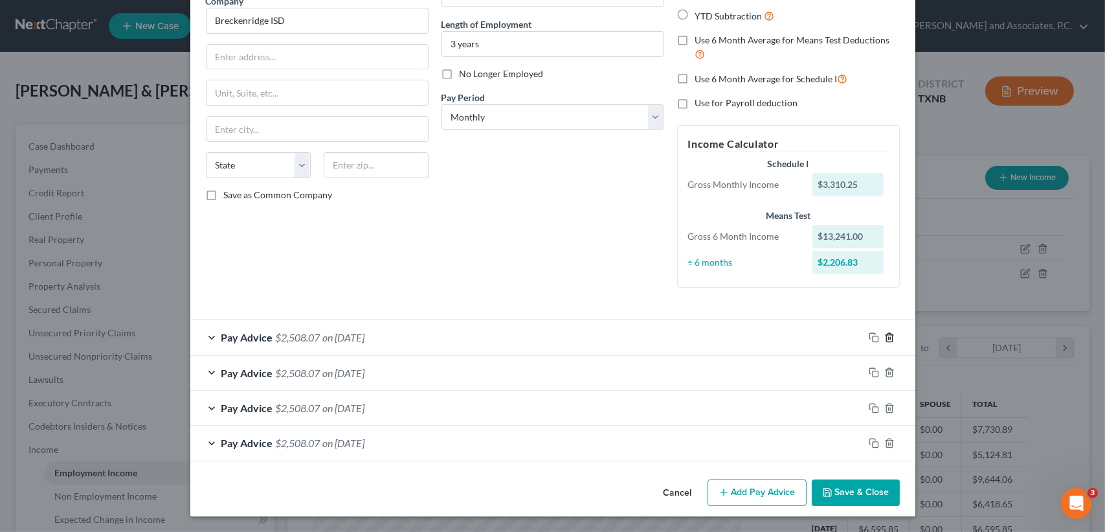
scroll to position [114, 0]
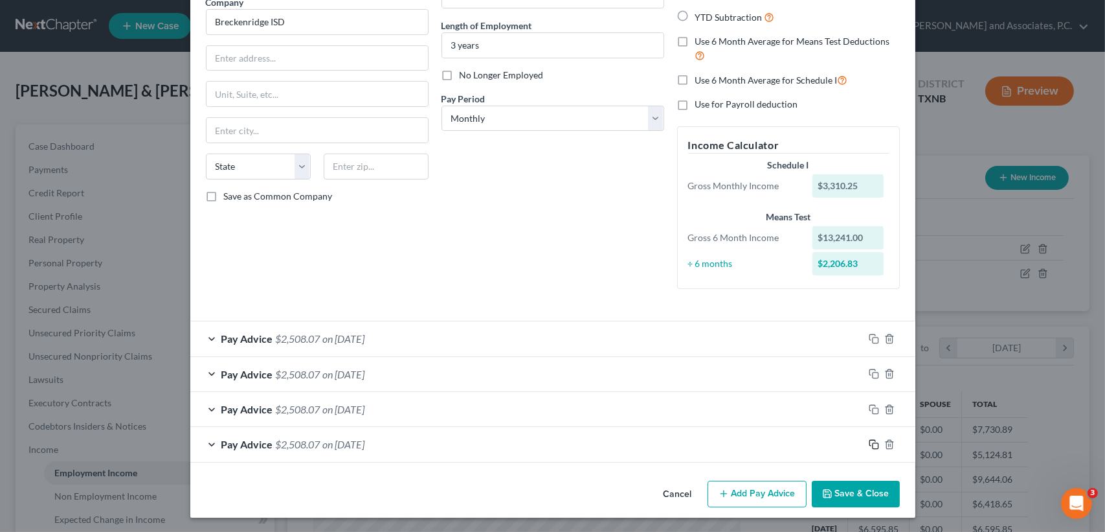
click at [873, 444] on rect "button" at bounding box center [876, 446] width 6 height 6
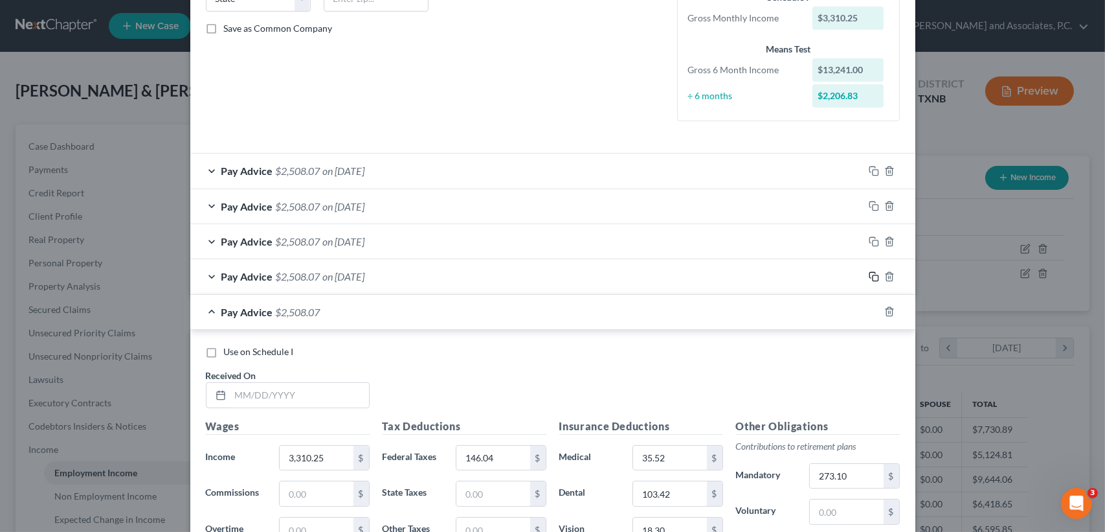
scroll to position [287, 0]
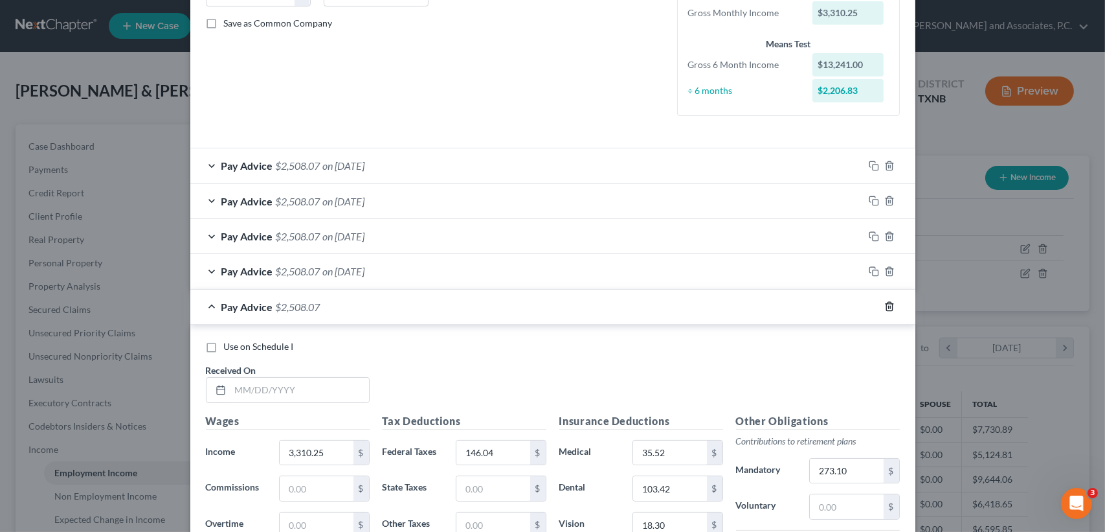
click at [890, 306] on line "button" at bounding box center [890, 307] width 0 height 3
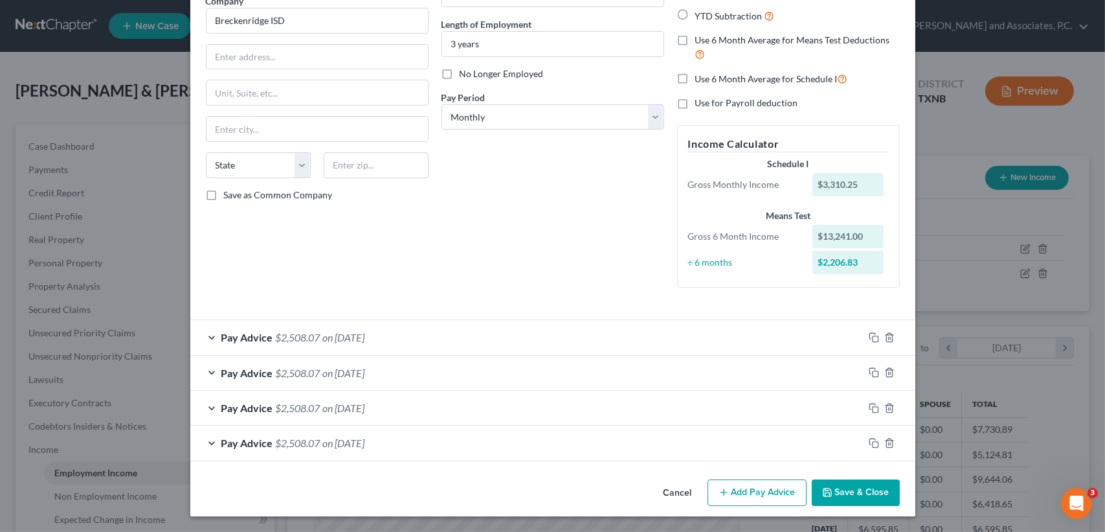
scroll to position [114, 0]
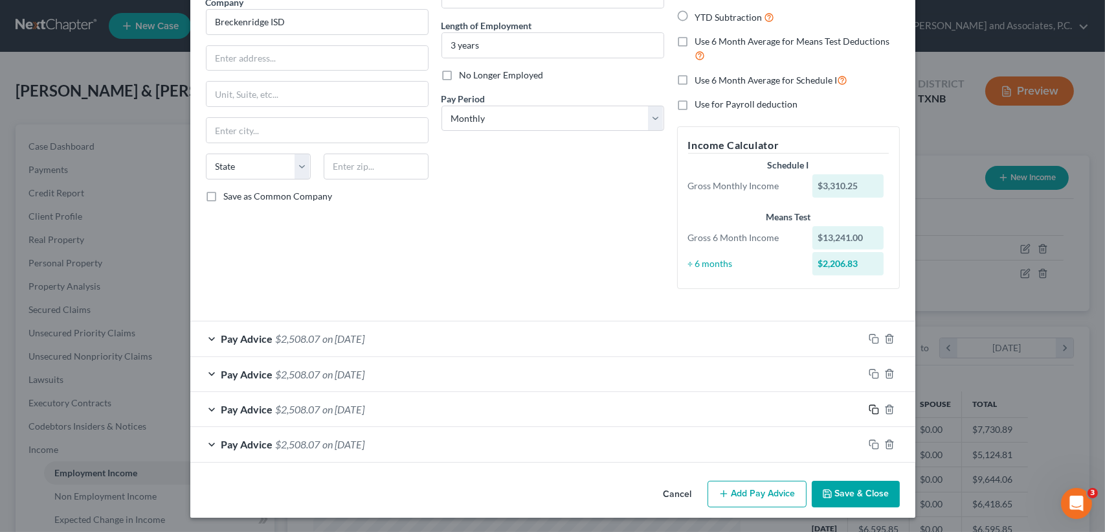
click at [869, 408] on icon "button" at bounding box center [874, 409] width 10 height 10
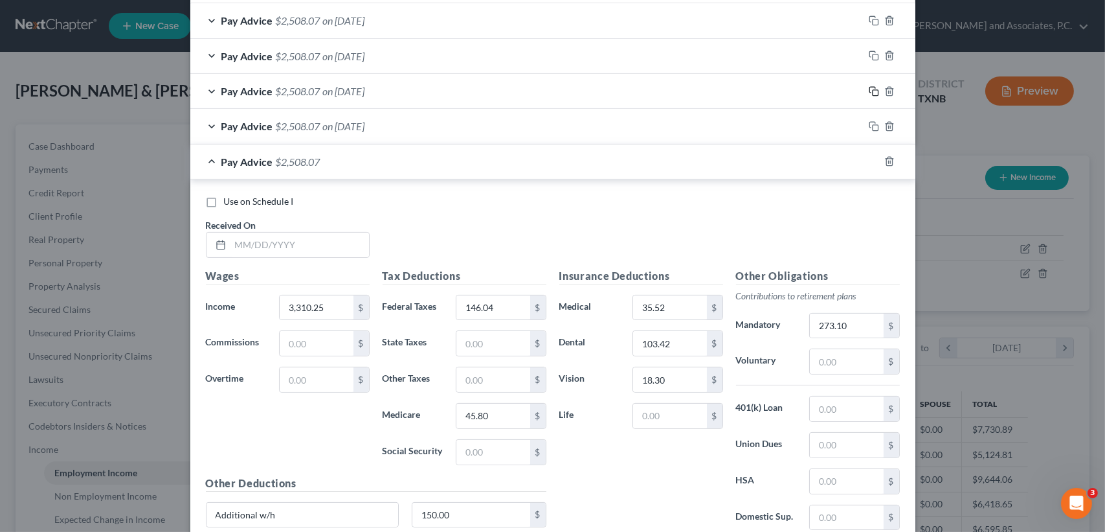
scroll to position [459, 0]
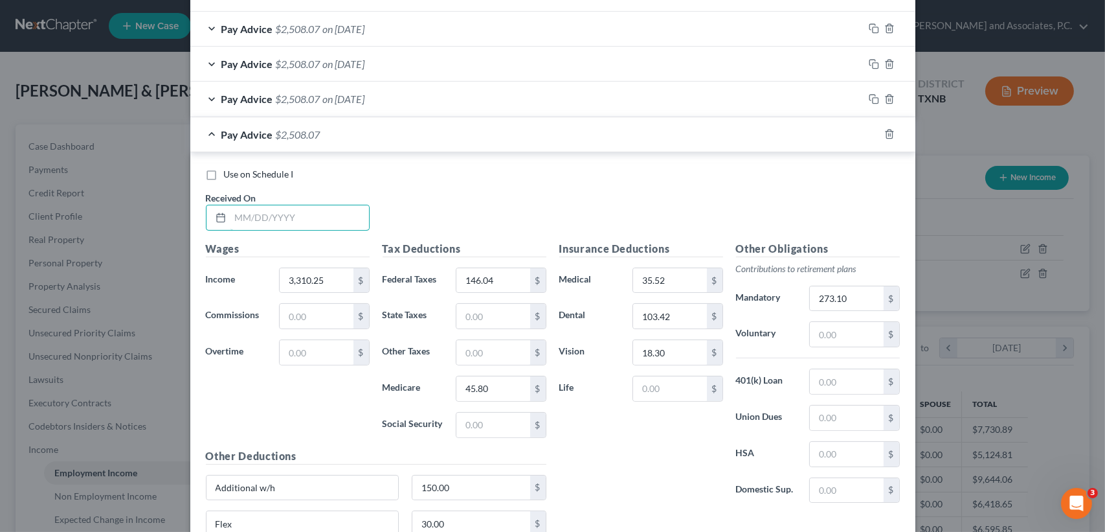
drag, startPoint x: 357, startPoint y: 213, endPoint x: 353, endPoint y: 197, distance: 16.6
click at [356, 213] on input "text" at bounding box center [299, 217] width 139 height 25
click at [356, 121] on div "Pay Advice $2,508.07 on 06/25/2025" at bounding box center [526, 134] width 673 height 34
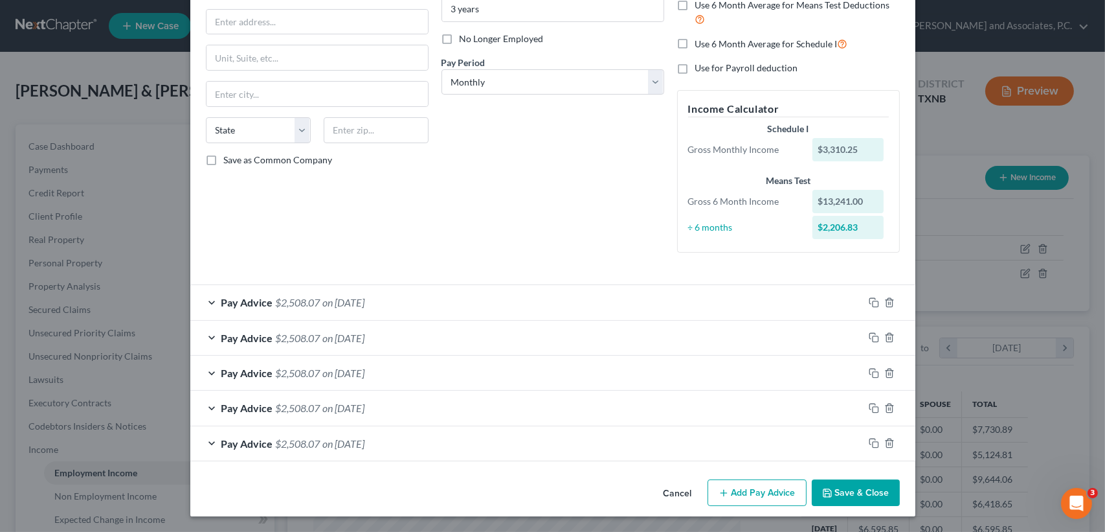
scroll to position [149, 0]
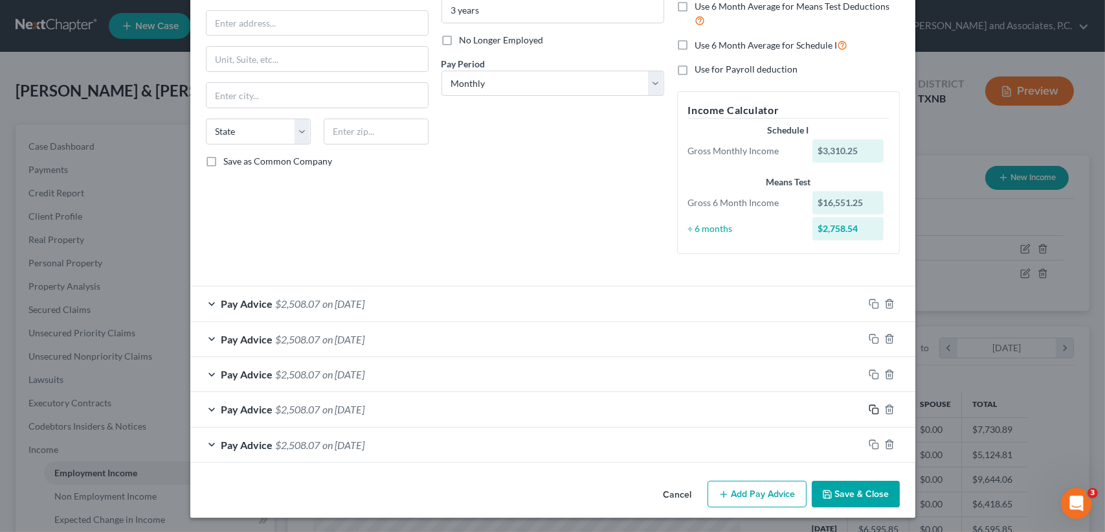
click at [873, 408] on rect "button" at bounding box center [876, 411] width 6 height 6
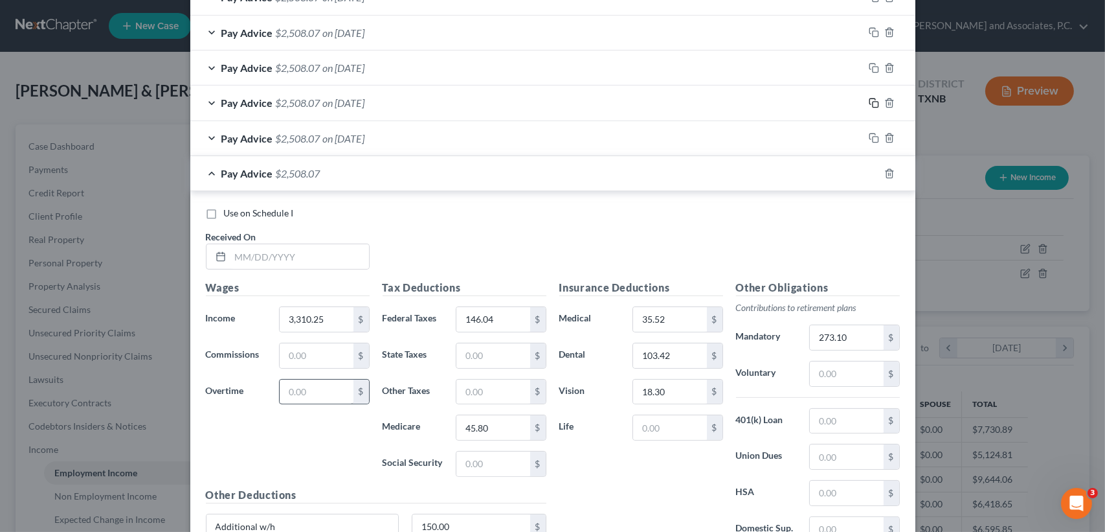
scroll to position [494, 0]
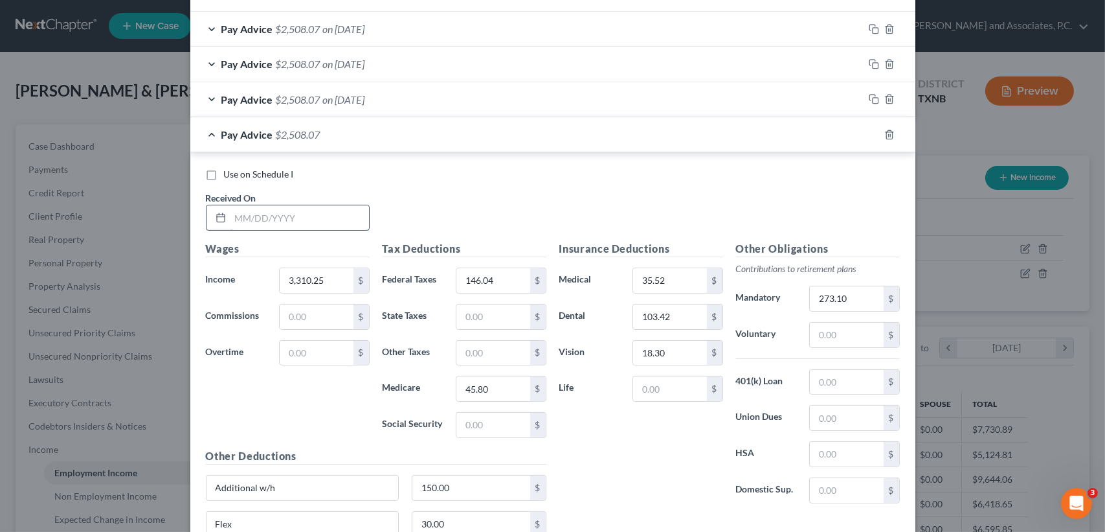
click at [324, 216] on input "text" at bounding box center [299, 217] width 139 height 25
click at [278, 148] on div "Pay Advice $2,508.07 on 08/25/2025" at bounding box center [526, 134] width 673 height 34
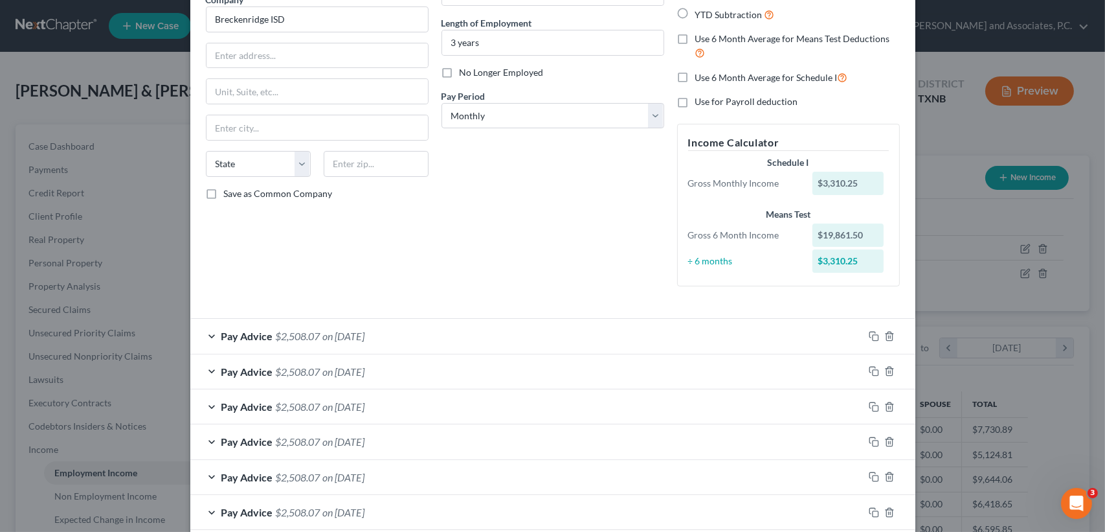
scroll to position [0, 0]
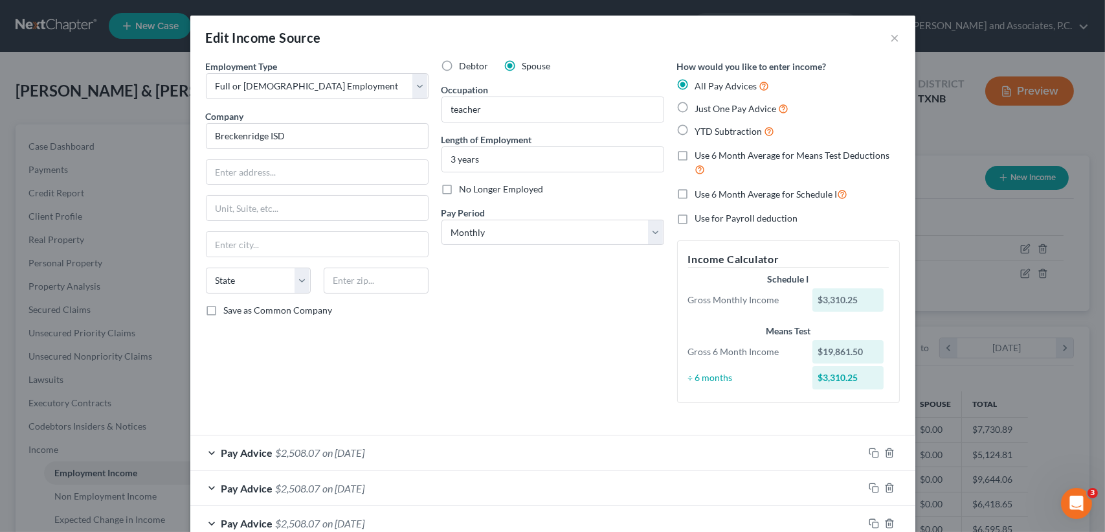
click at [695, 192] on label "Use 6 Month Average for Schedule I" at bounding box center [771, 193] width 153 height 15
click at [701, 192] on input "Use 6 Month Average for Schedule I" at bounding box center [705, 190] width 8 height 8
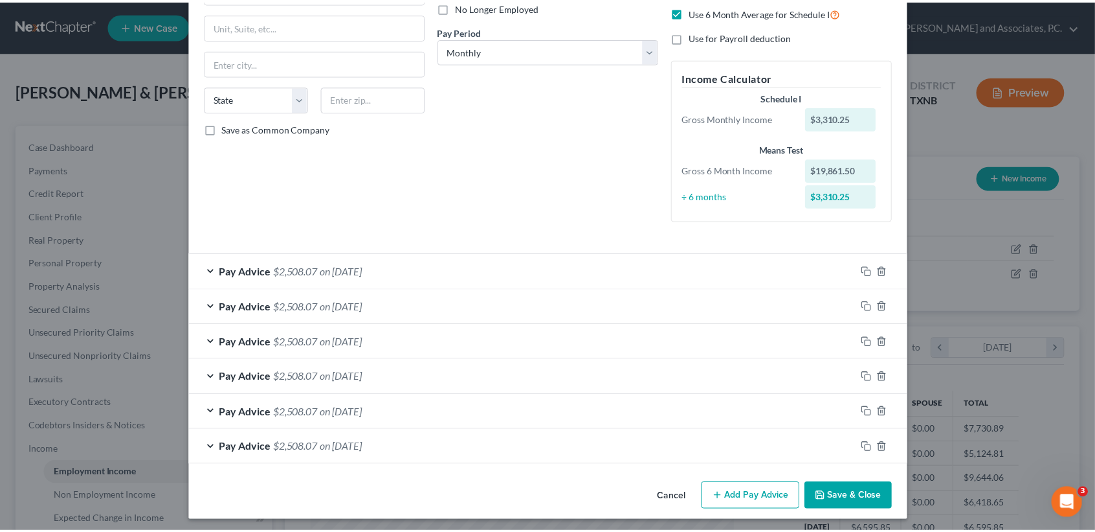
scroll to position [184, 0]
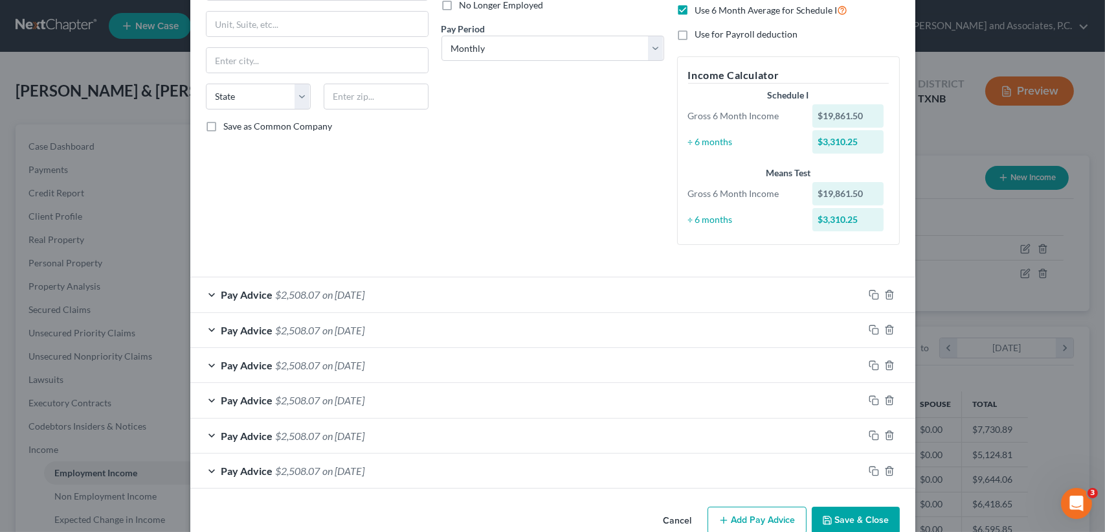
click at [859, 495] on div "Employment Type * Select Full or Part Time Employment Self Employment Company *…" at bounding box center [552, 188] width 725 height 625
click at [851, 514] on button "Save & Close" at bounding box center [856, 519] width 88 height 27
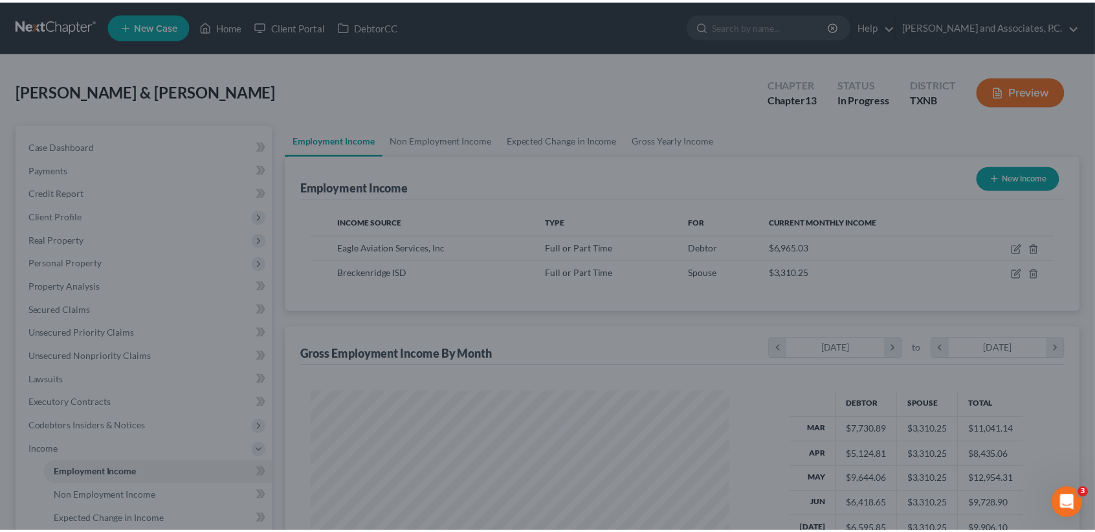
scroll to position [647194, 646978]
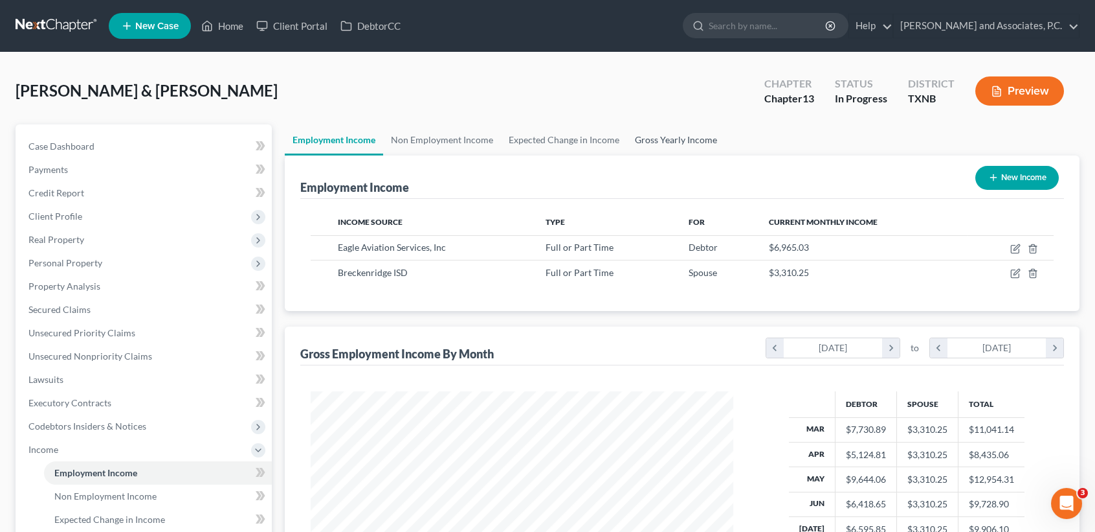
click at [654, 139] on link "Gross Yearly Income" at bounding box center [676, 139] width 98 height 31
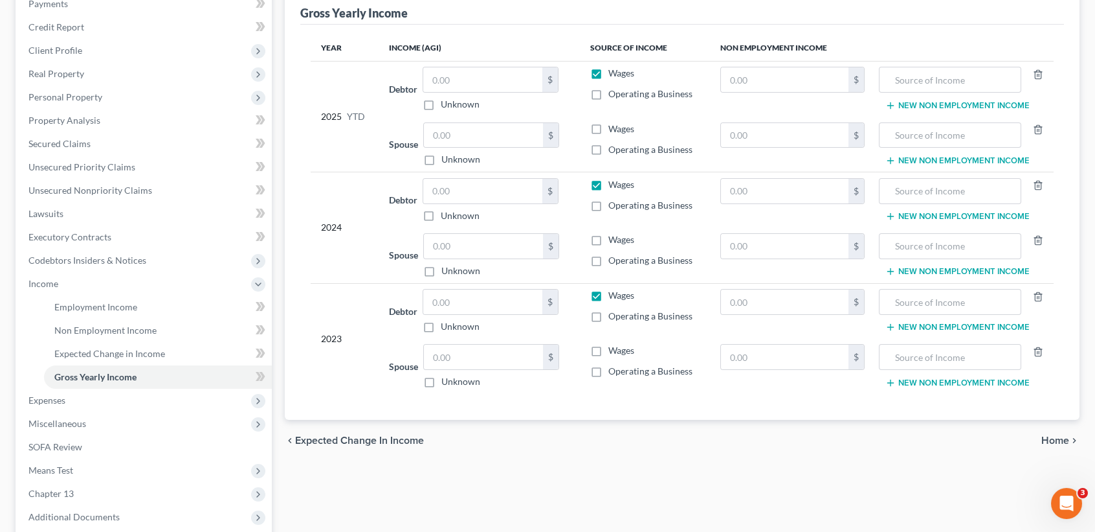
scroll to position [172, 0]
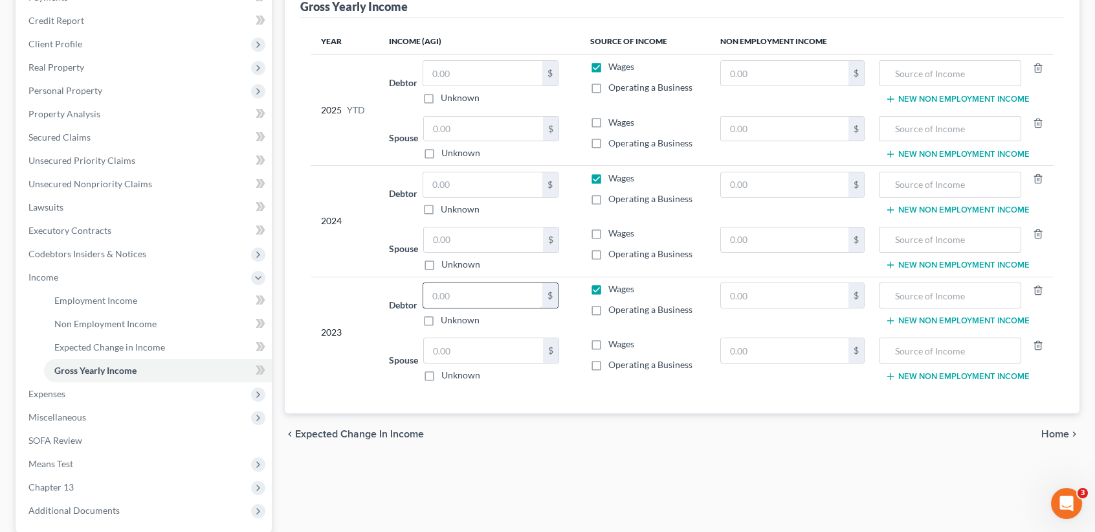
click at [483, 304] on input "text" at bounding box center [482, 295] width 119 height 25
click at [484, 176] on input "text" at bounding box center [482, 184] width 119 height 25
click at [510, 63] on input "text" at bounding box center [482, 73] width 119 height 25
click at [500, 130] on input "text" at bounding box center [483, 129] width 119 height 25
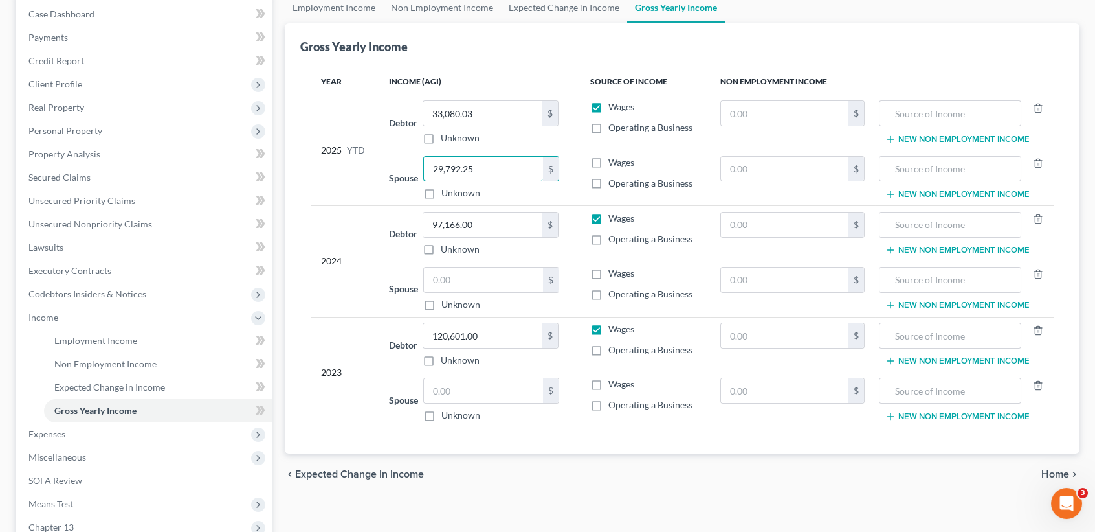
scroll to position [295, 0]
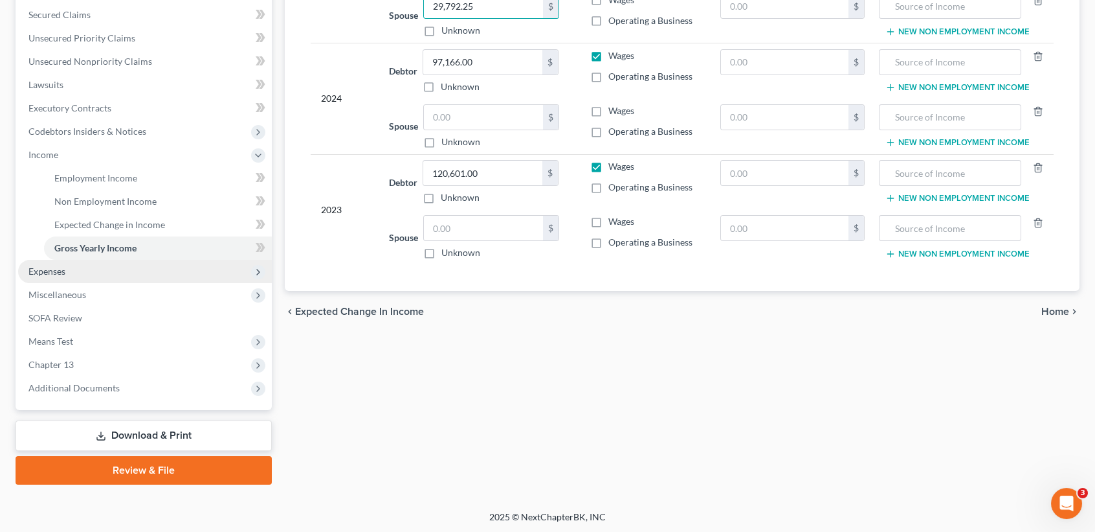
click at [101, 280] on span "Expenses" at bounding box center [145, 271] width 254 height 23
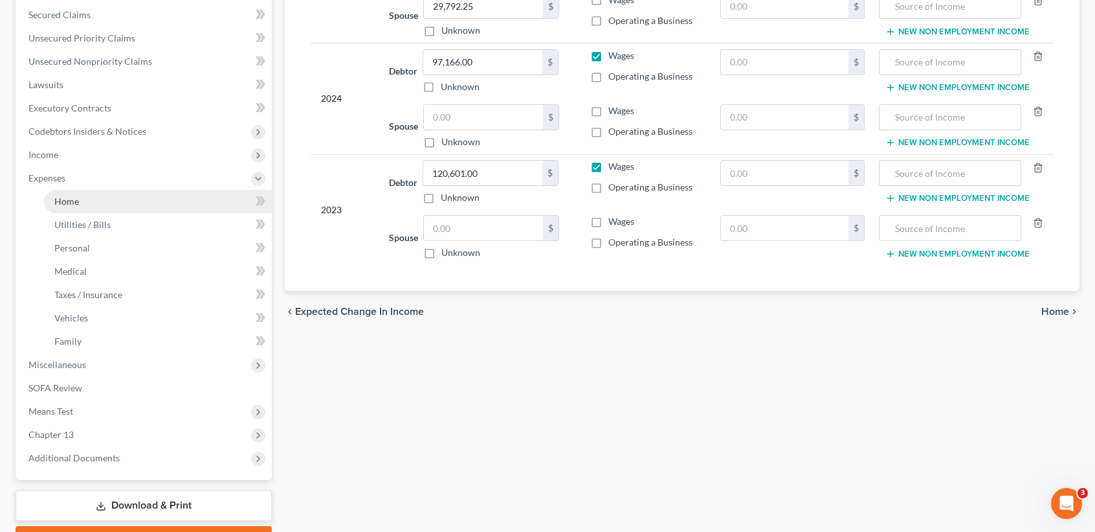
click at [135, 193] on link "Home" at bounding box center [158, 201] width 228 height 23
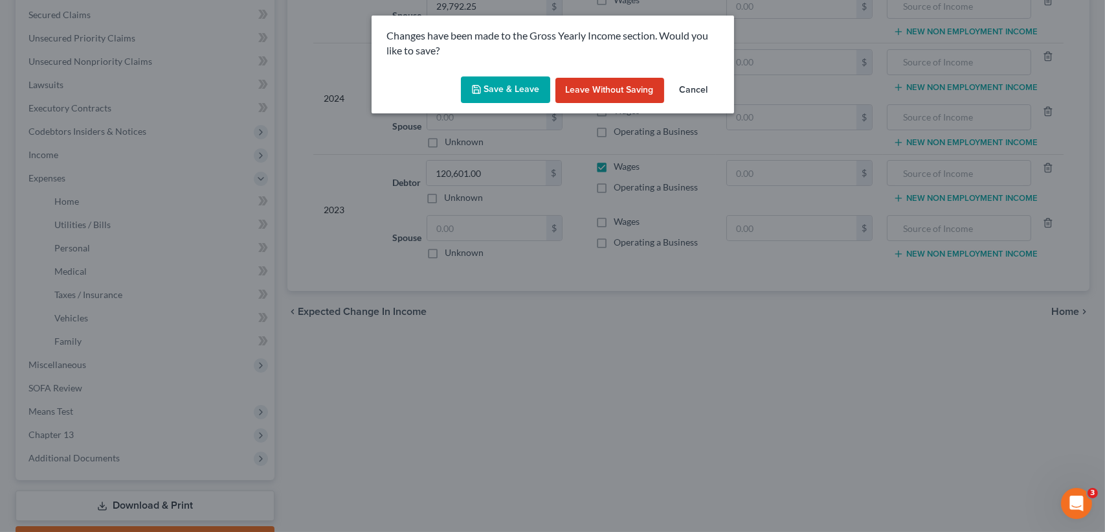
drag, startPoint x: 522, startPoint y: 122, endPoint x: 524, endPoint y: 91, distance: 31.1
click at [522, 116] on div "Changes have been made to the Gross Yearly Income section. Would you like to sa…" at bounding box center [552, 266] width 1105 height 532
click at [524, 91] on button "Save & Leave" at bounding box center [505, 89] width 89 height 27
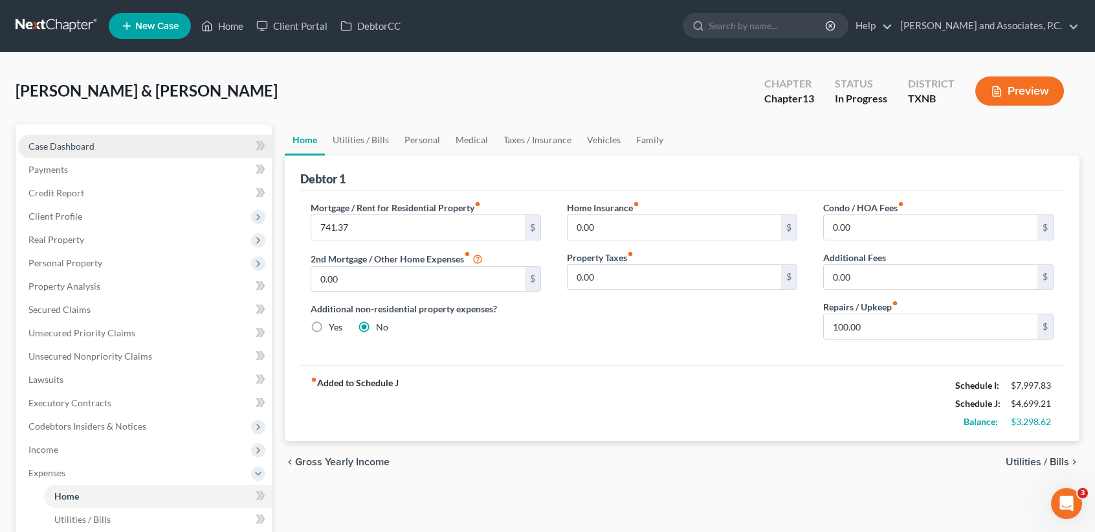
click at [110, 148] on link "Case Dashboard" at bounding box center [145, 146] width 254 height 23
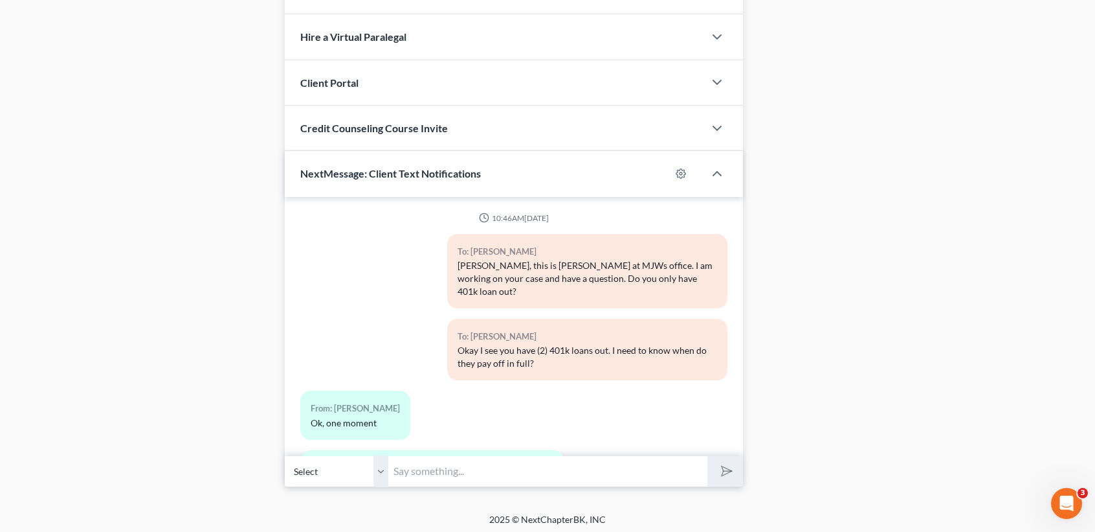
scroll to position [155, 0]
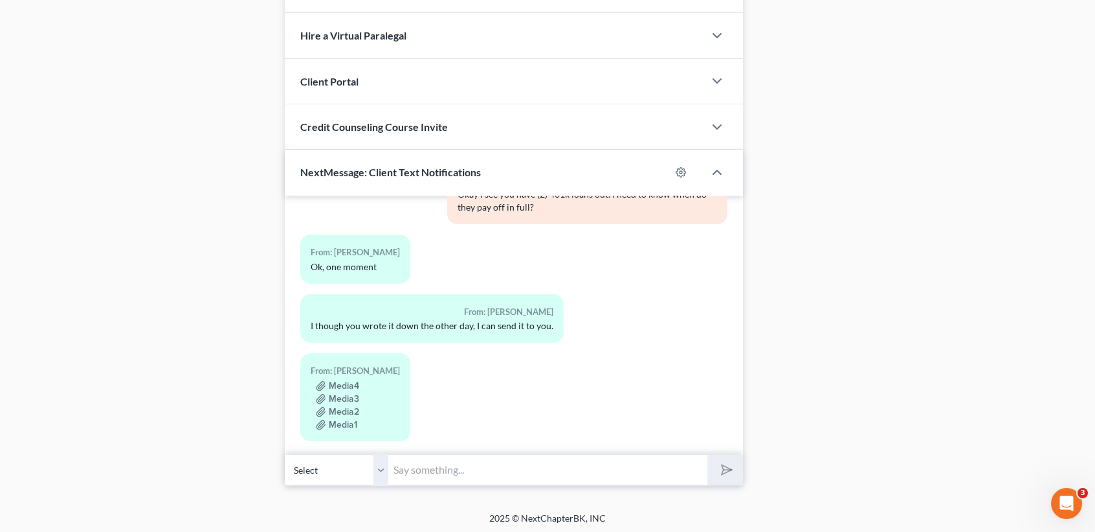
drag, startPoint x: 496, startPoint y: 462, endPoint x: 504, endPoint y: 467, distance: 9.3
click at [496, 462] on input "text" at bounding box center [547, 470] width 319 height 32
click at [737, 468] on button "submit" at bounding box center [726, 469] width 36 height 30
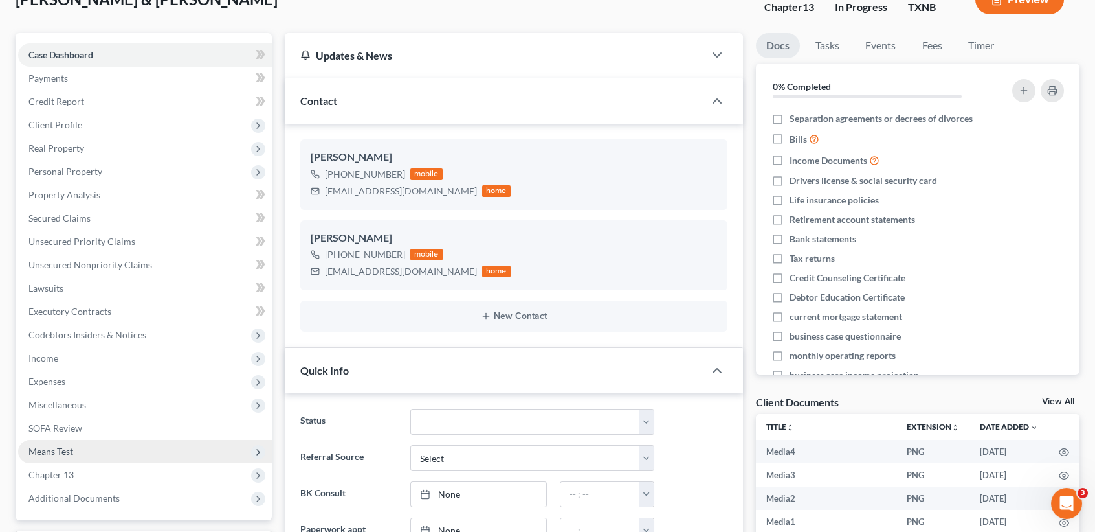
scroll to position [172, 0]
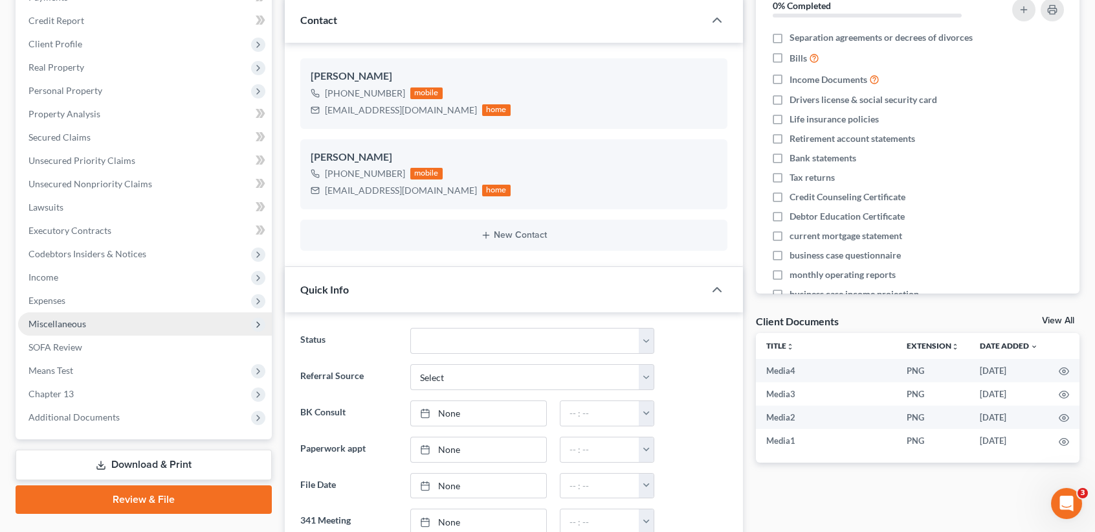
click at [79, 322] on span "Miscellaneous" at bounding box center [57, 323] width 58 height 11
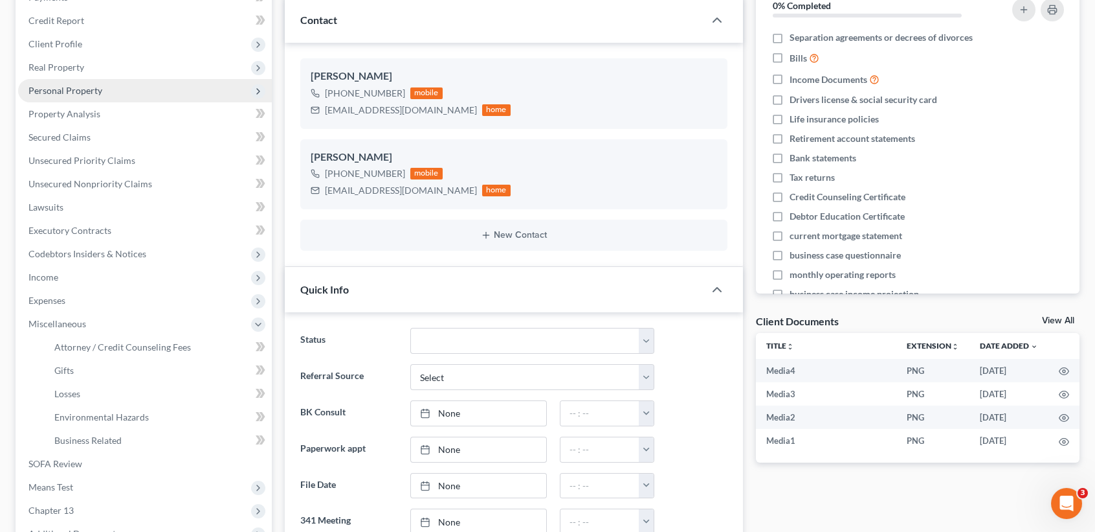
click at [81, 95] on span "Personal Property" at bounding box center [145, 90] width 254 height 23
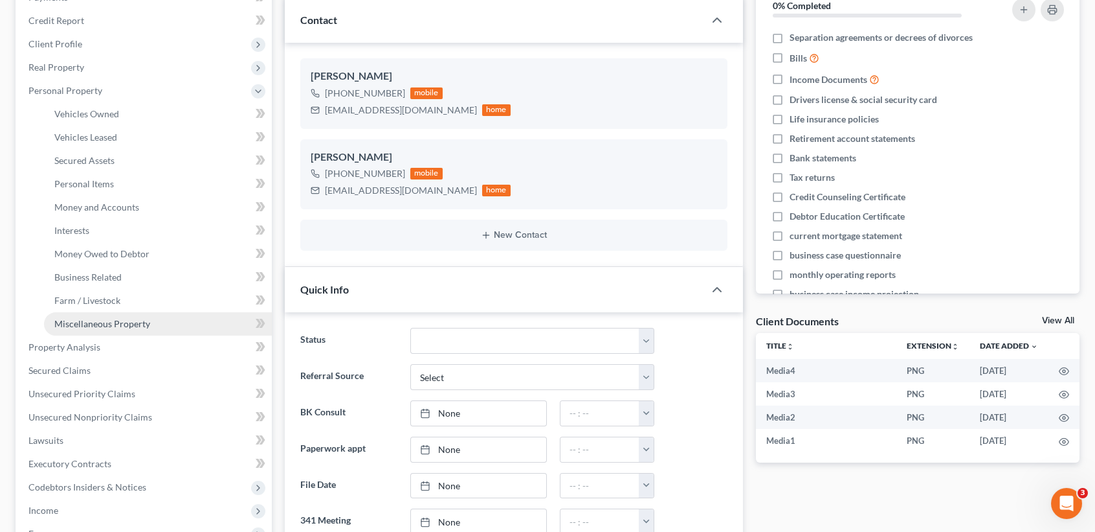
click at [87, 325] on span "Miscellaneous Property" at bounding box center [102, 323] width 96 height 11
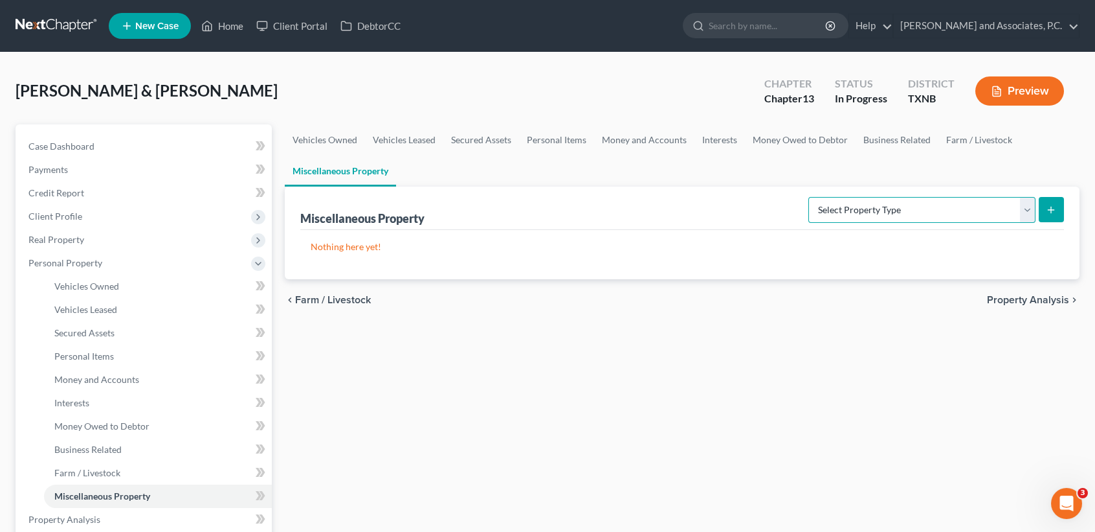
drag, startPoint x: 943, startPoint y: 205, endPoint x: 915, endPoint y: 219, distance: 31.6
click at [943, 205] on select "Select Property Type Assigned for Creditor Benefit Within 1 Year (SOFA: 12) Hol…" at bounding box center [922, 210] width 227 height 26
click at [809, 197] on select "Select Property Type Assigned for Creditor Benefit Within 1 Year (SOFA: 12) Hol…" at bounding box center [922, 210] width 227 height 26
click at [1053, 207] on icon "submit" at bounding box center [1051, 210] width 10 height 10
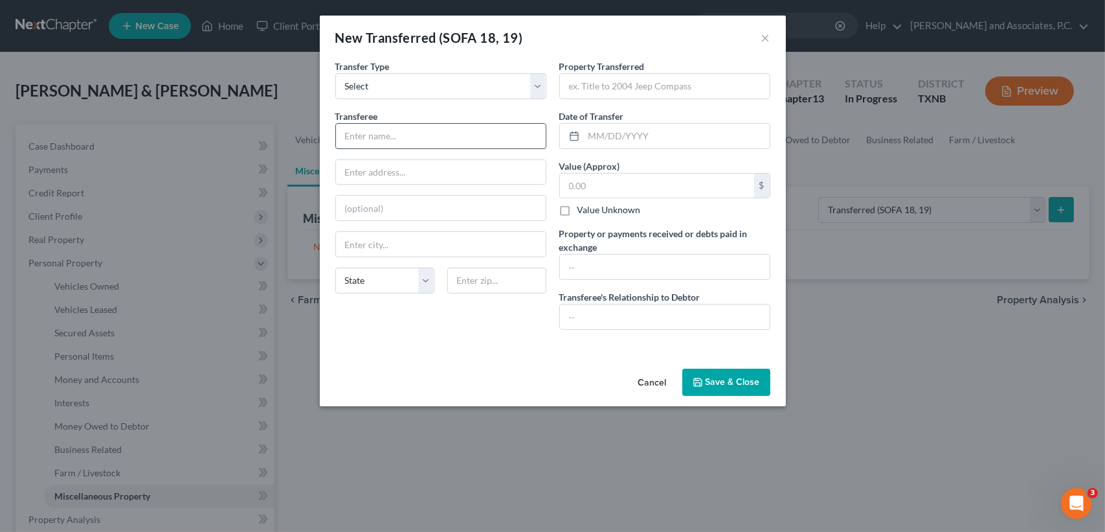
click at [499, 130] on input "text" at bounding box center [441, 136] width 210 height 25
click at [644, 19] on div "New Transferred (SOFA 18, 19) ×" at bounding box center [553, 38] width 466 height 44
click at [708, 379] on button "Save & Close" at bounding box center [726, 381] width 88 height 27
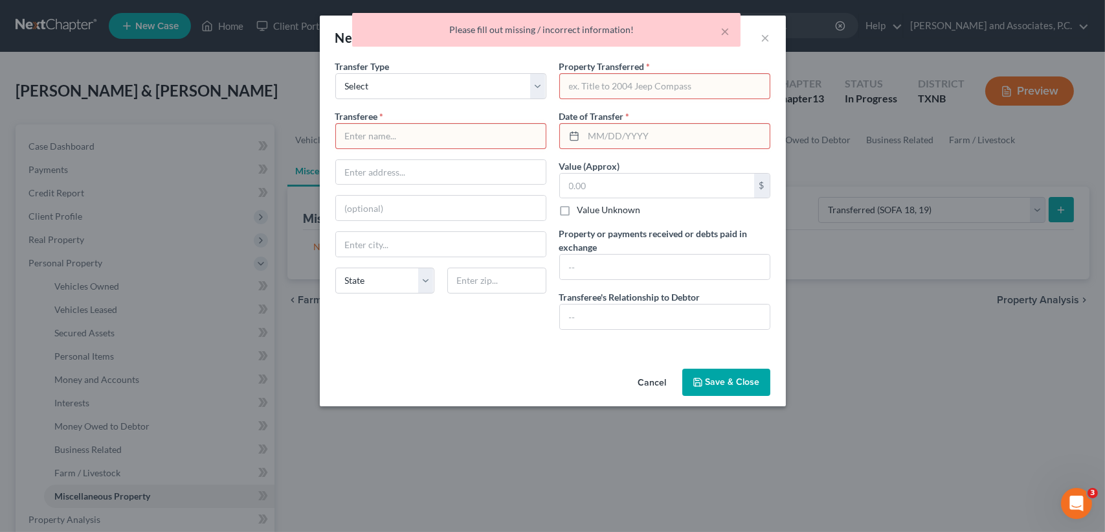
click at [767, 40] on div "× Please fill out missing / incorrect information!" at bounding box center [546, 33] width 1105 height 40
click at [727, 32] on button "×" at bounding box center [725, 31] width 9 height 16
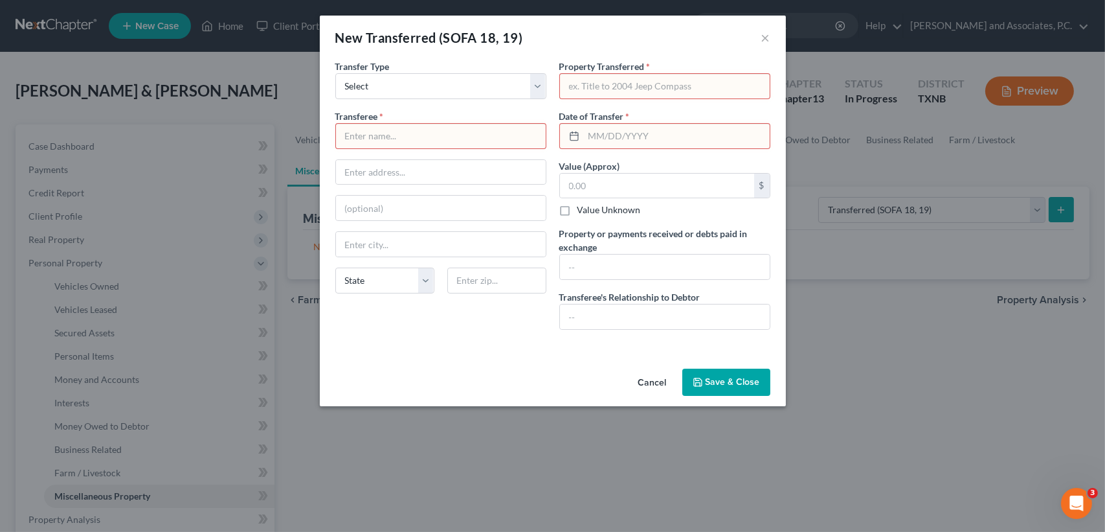
click at [486, 131] on input "text" at bounding box center [441, 136] width 210 height 25
click at [590, 377] on div "Cancel Save & Close" at bounding box center [553, 384] width 466 height 43
click at [643, 381] on button "Cancel" at bounding box center [652, 383] width 49 height 26
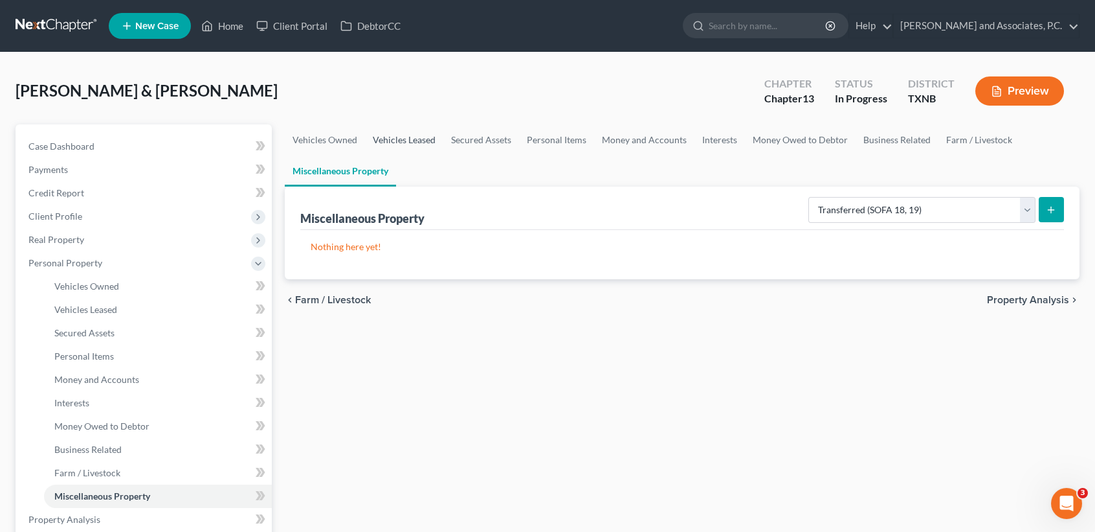
click at [410, 140] on link "Vehicles Leased" at bounding box center [404, 139] width 78 height 31
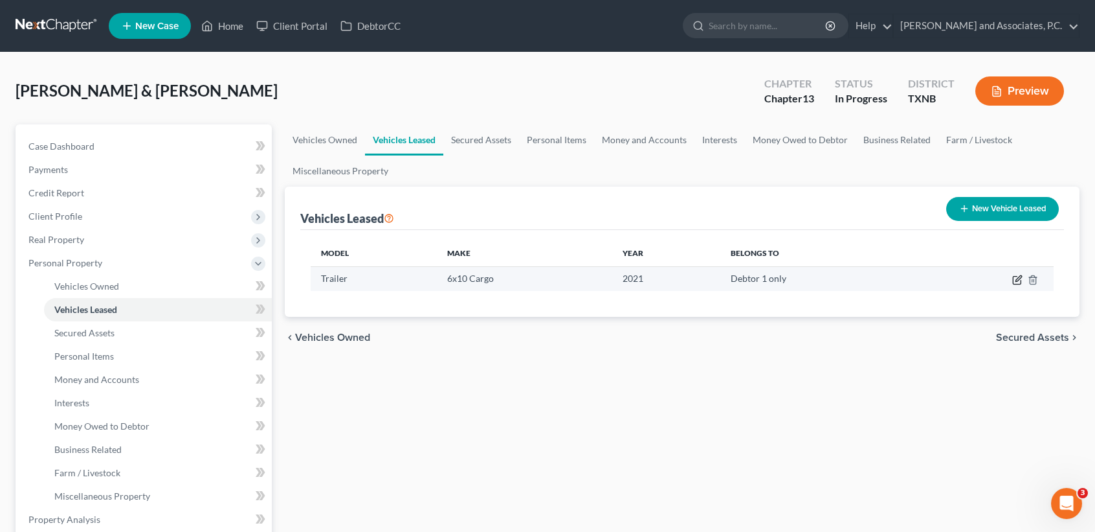
click at [1019, 278] on icon "button" at bounding box center [1018, 280] width 10 height 10
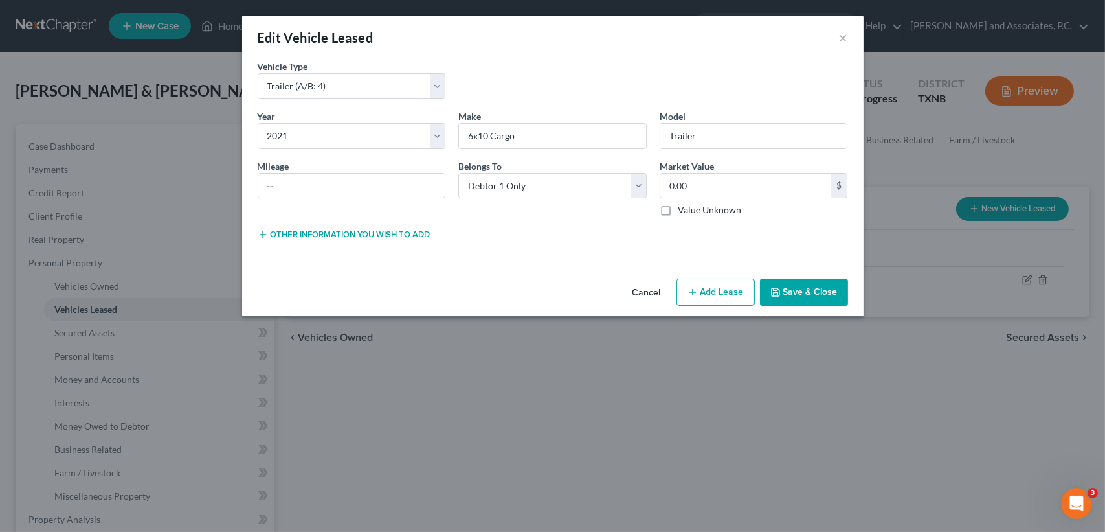
click at [640, 293] on button "Cancel" at bounding box center [646, 293] width 49 height 26
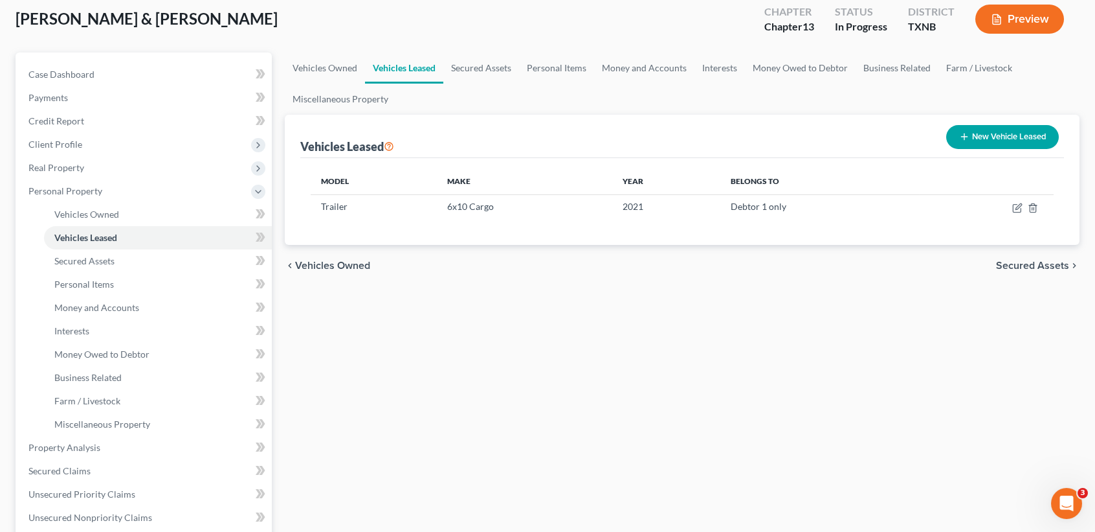
scroll to position [172, 0]
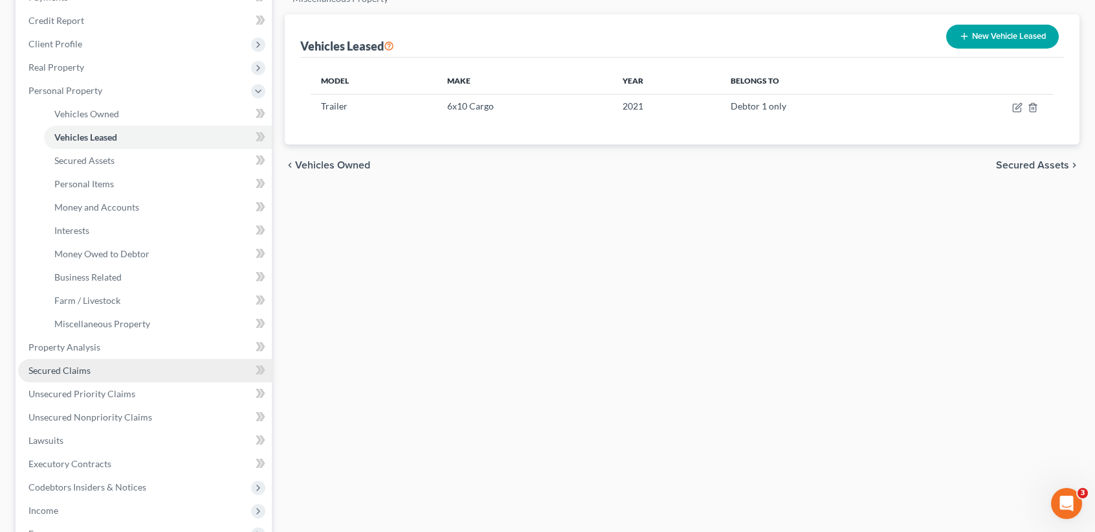
click at [82, 370] on span "Secured Claims" at bounding box center [59, 370] width 62 height 11
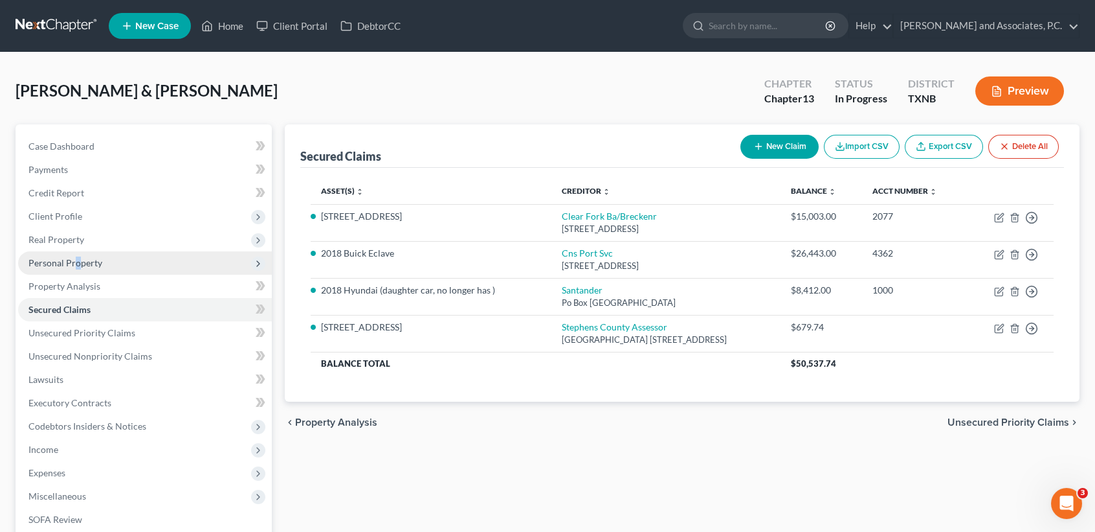
click at [78, 262] on span "Personal Property" at bounding box center [65, 262] width 74 height 11
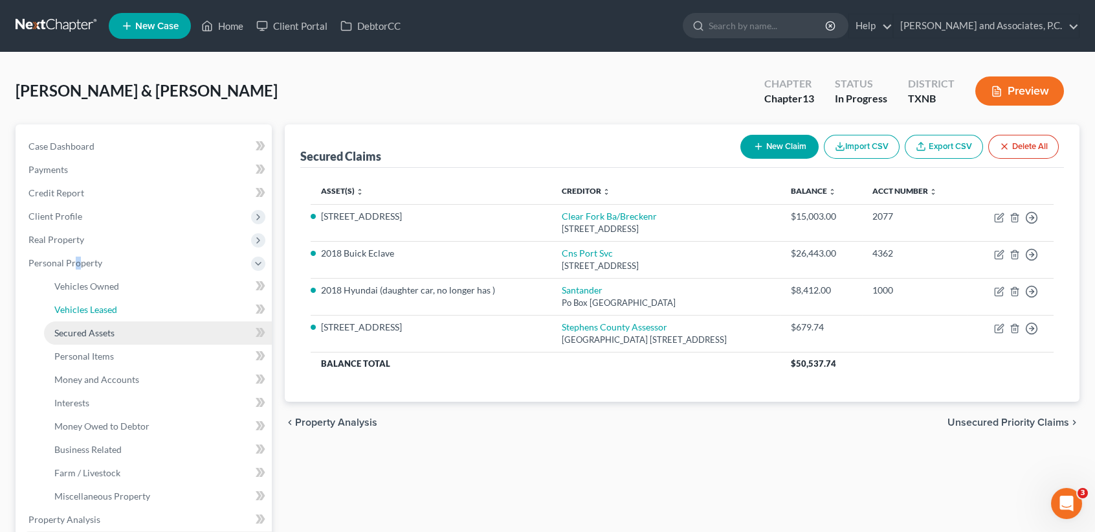
drag, startPoint x: 138, startPoint y: 315, endPoint x: 161, endPoint y: 339, distance: 33.0
click at [138, 315] on link "Vehicles Leased" at bounding box center [158, 309] width 228 height 23
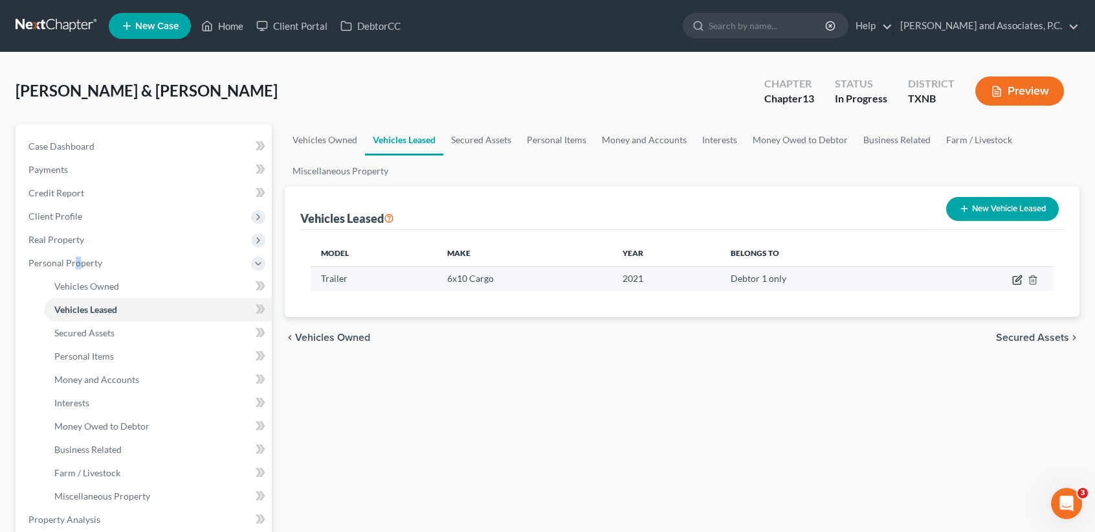
click at [1017, 275] on icon "button" at bounding box center [1018, 280] width 10 height 10
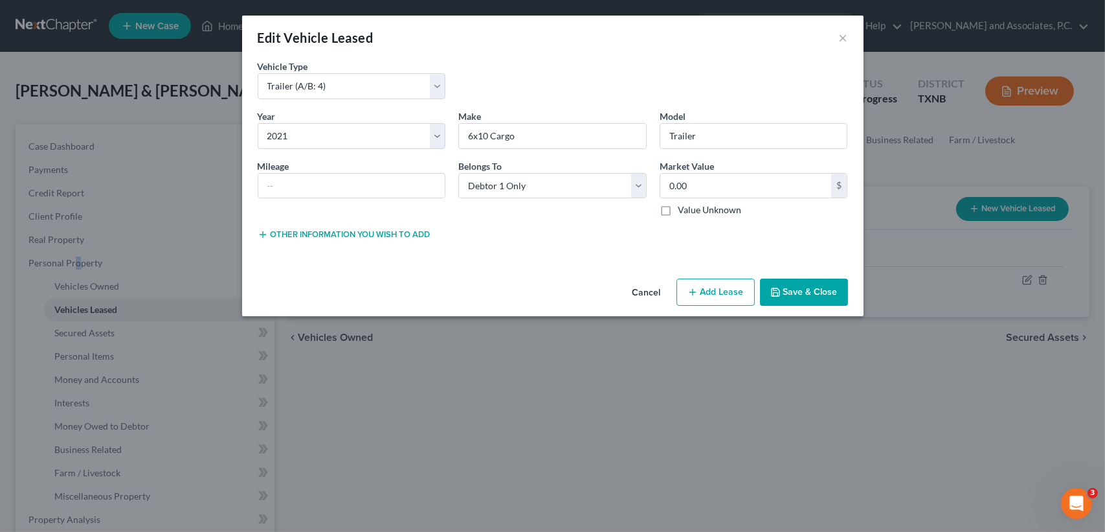
click at [803, 300] on button "Save & Close" at bounding box center [804, 291] width 88 height 27
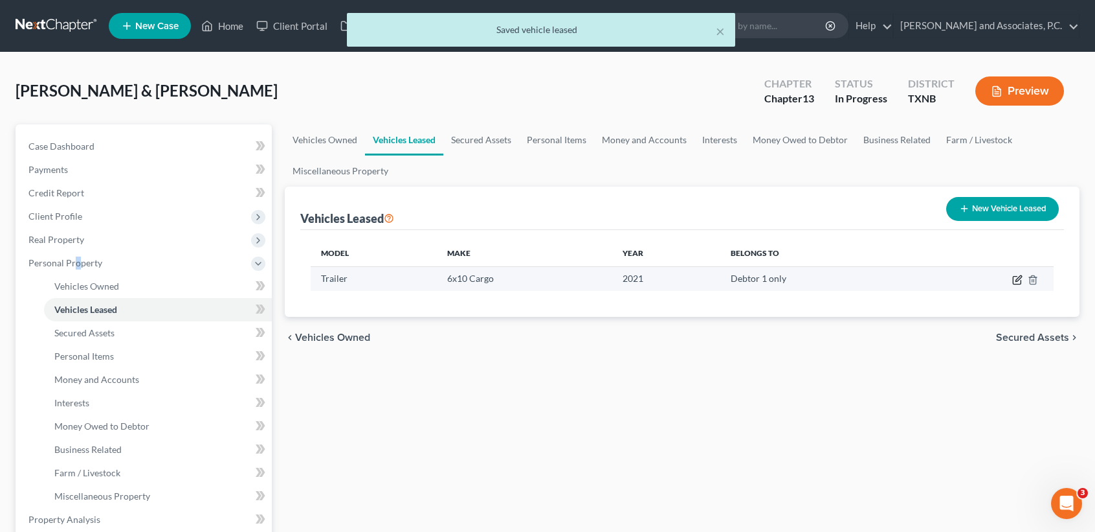
click at [1016, 284] on icon "button" at bounding box center [1017, 280] width 8 height 8
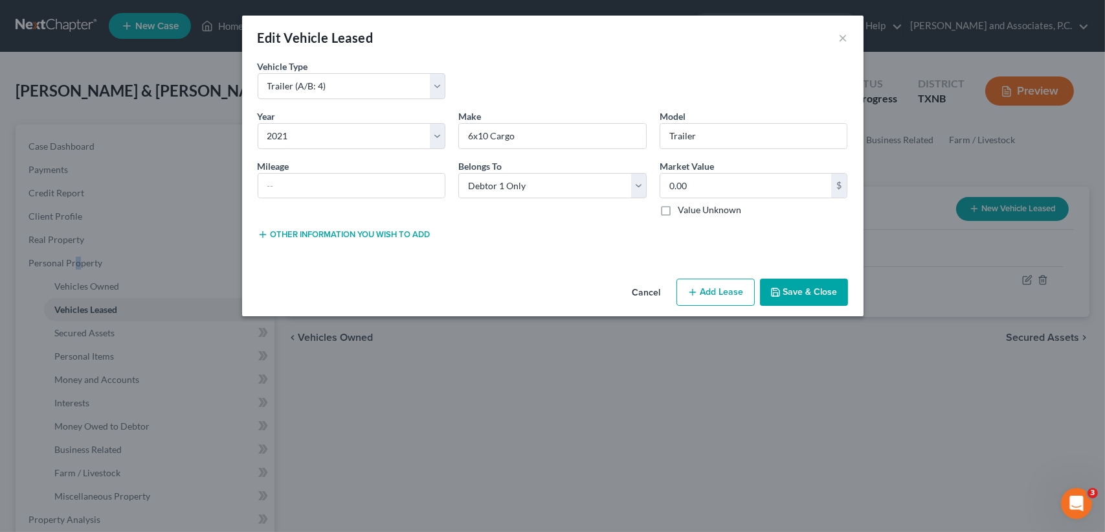
click at [656, 293] on button "Cancel" at bounding box center [646, 293] width 49 height 26
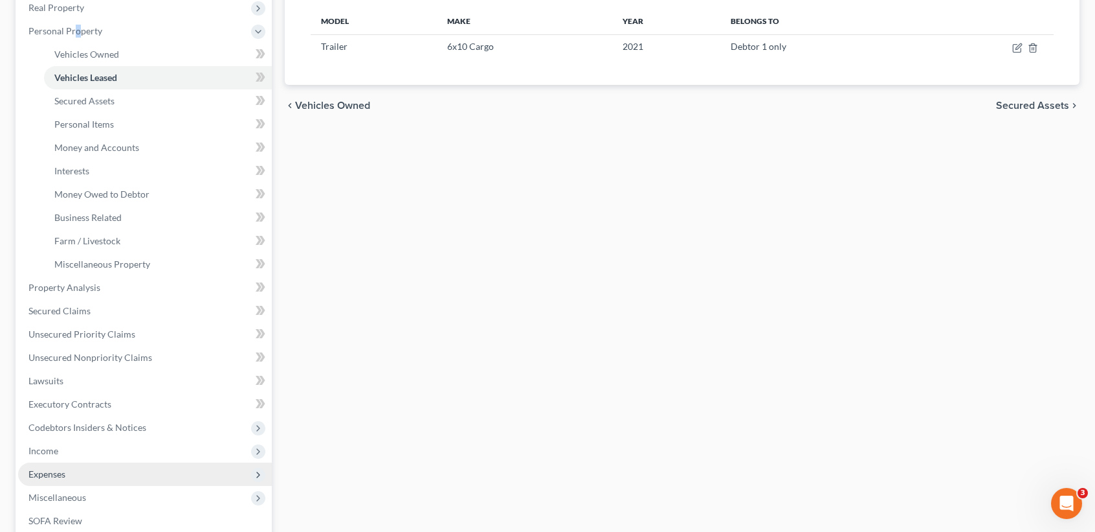
scroll to position [259, 0]
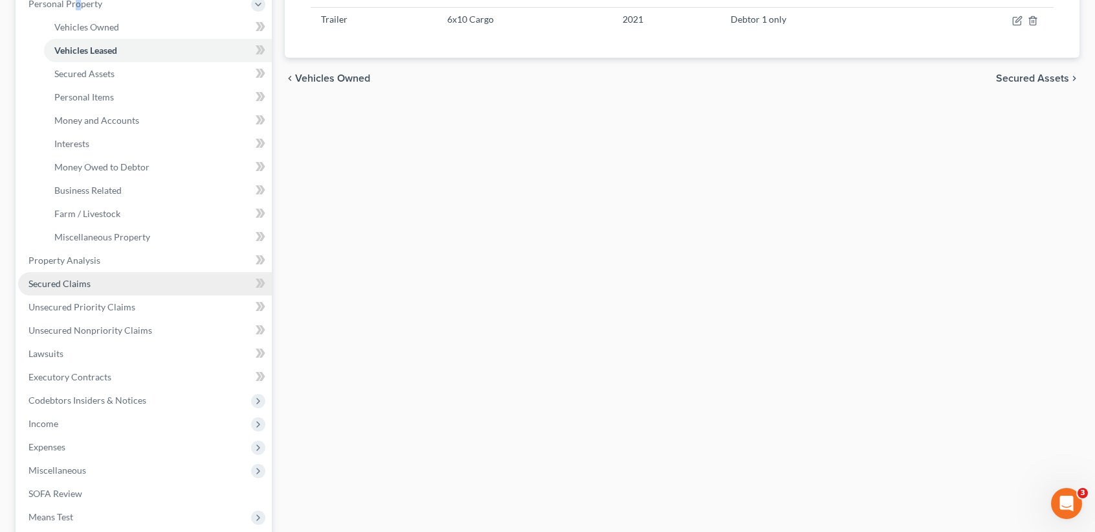
click at [73, 286] on span "Secured Claims" at bounding box center [59, 283] width 62 height 11
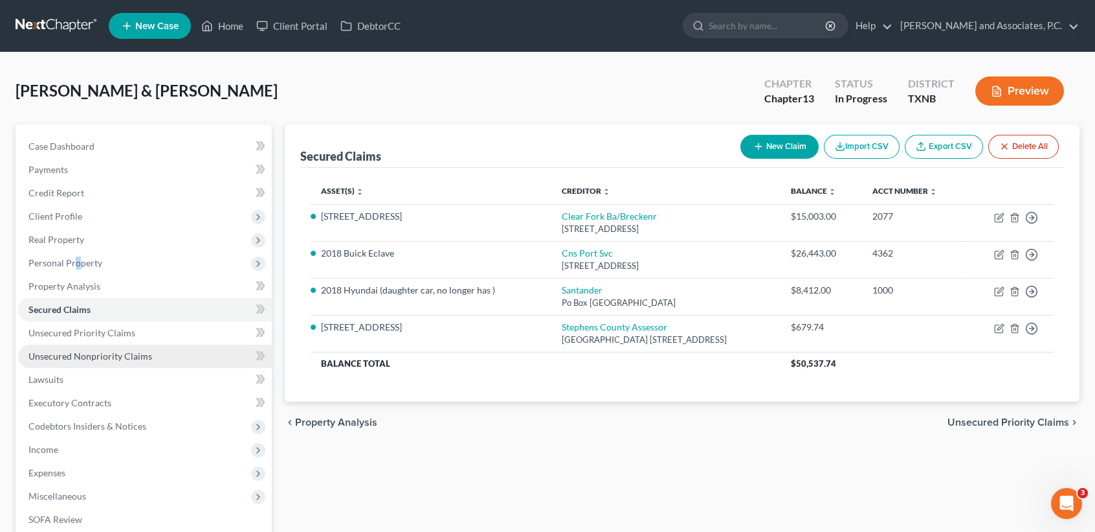
click at [97, 359] on span "Unsecured Nonpriority Claims" at bounding box center [90, 355] width 124 height 11
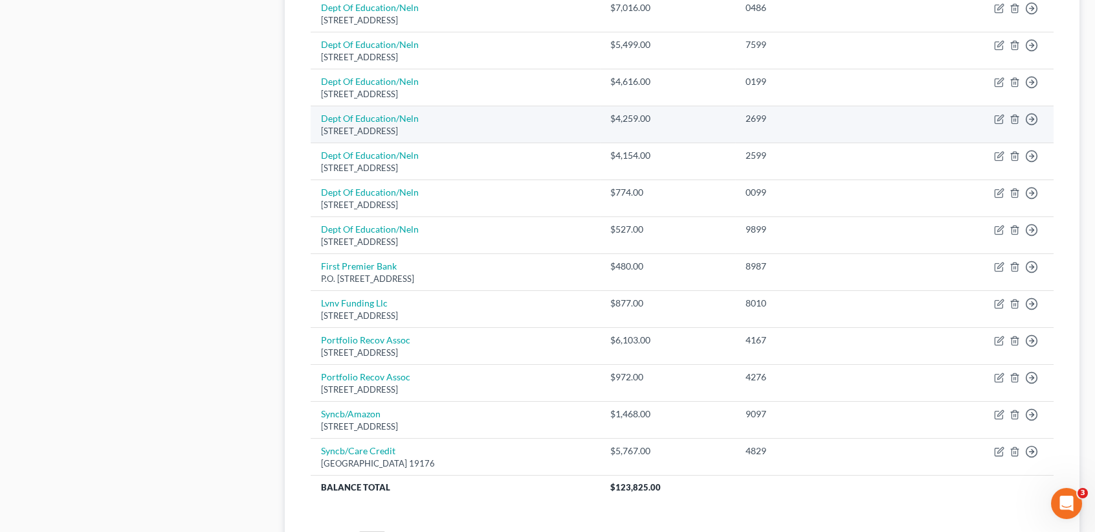
scroll to position [863, 0]
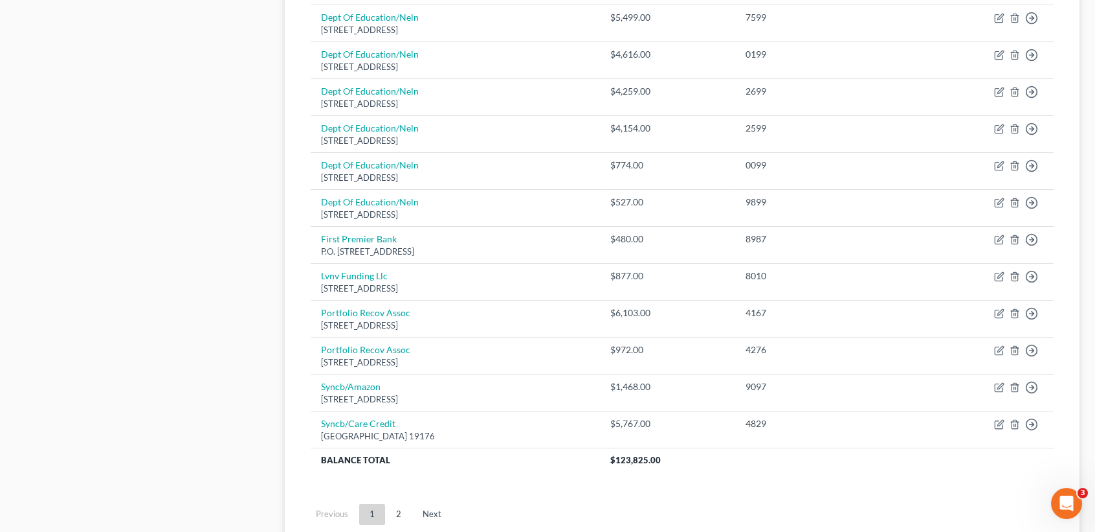
click at [402, 515] on link "2" at bounding box center [399, 514] width 26 height 21
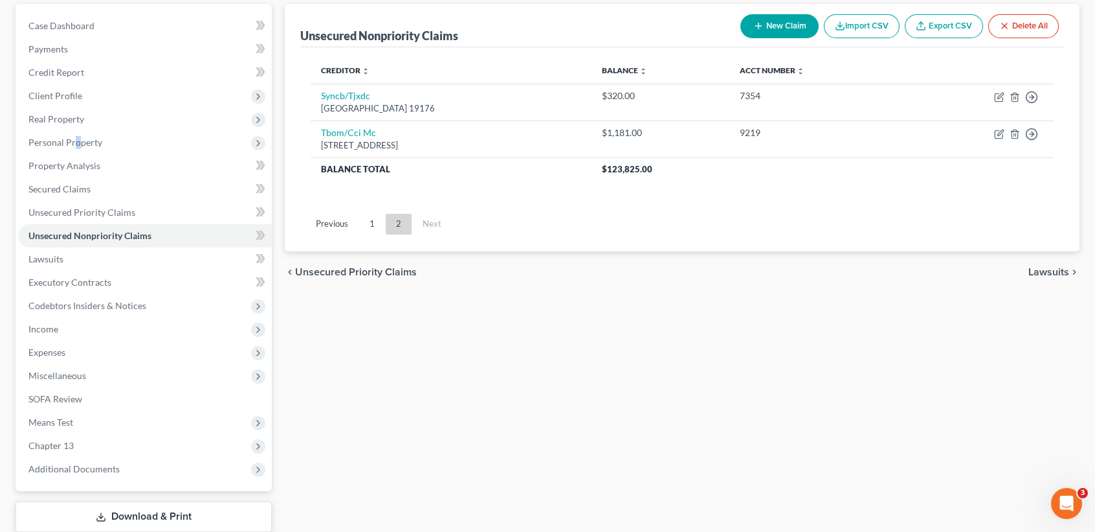
scroll to position [28, 0]
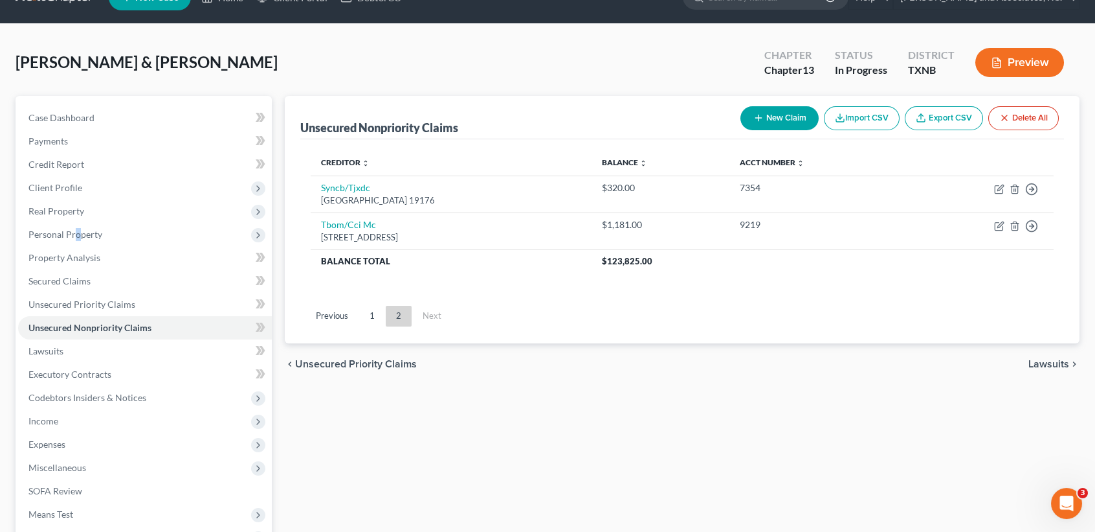
click at [370, 323] on link "1" at bounding box center [372, 316] width 26 height 21
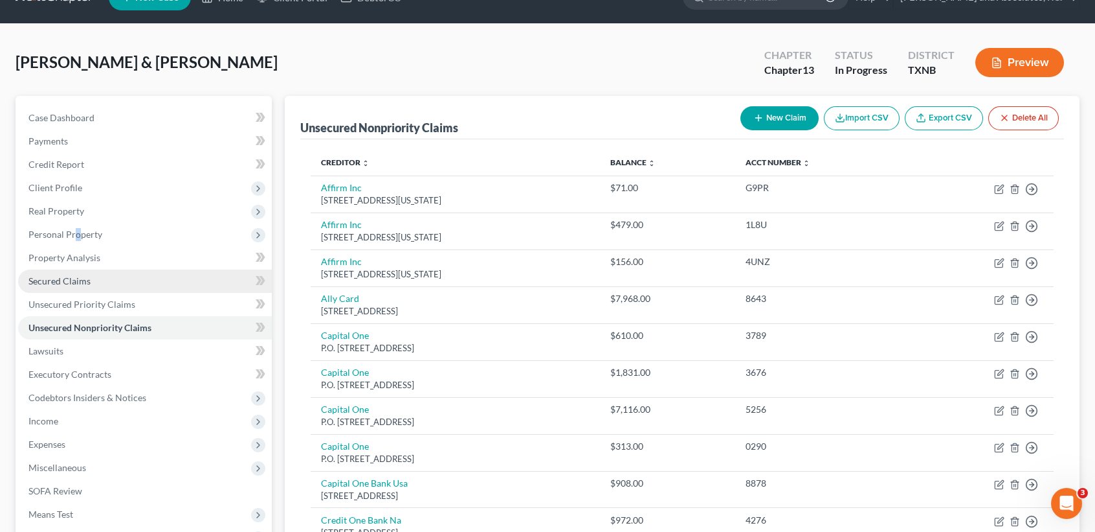
click at [80, 282] on span "Secured Claims" at bounding box center [59, 280] width 62 height 11
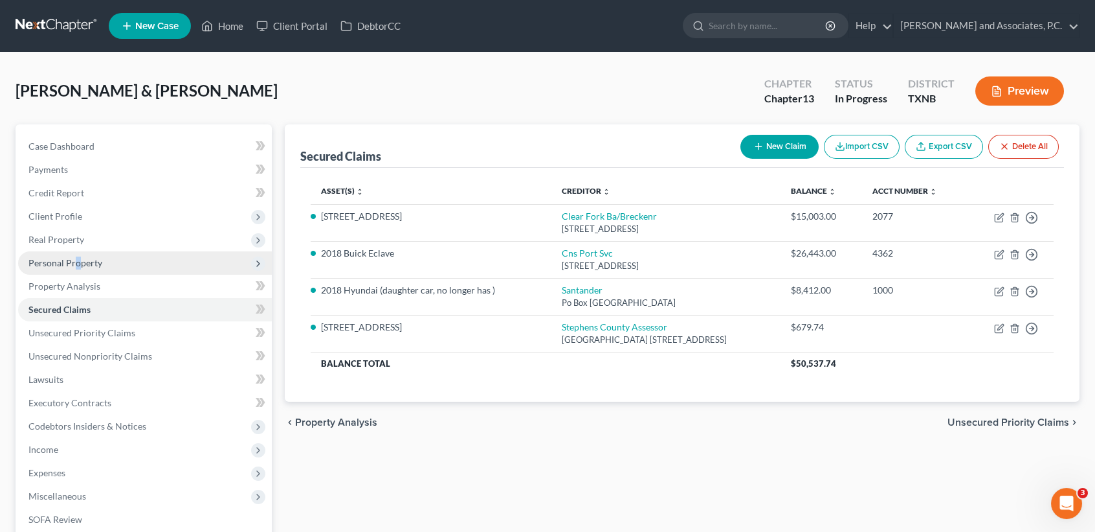
click at [73, 251] on span "Personal Property" at bounding box center [145, 262] width 254 height 23
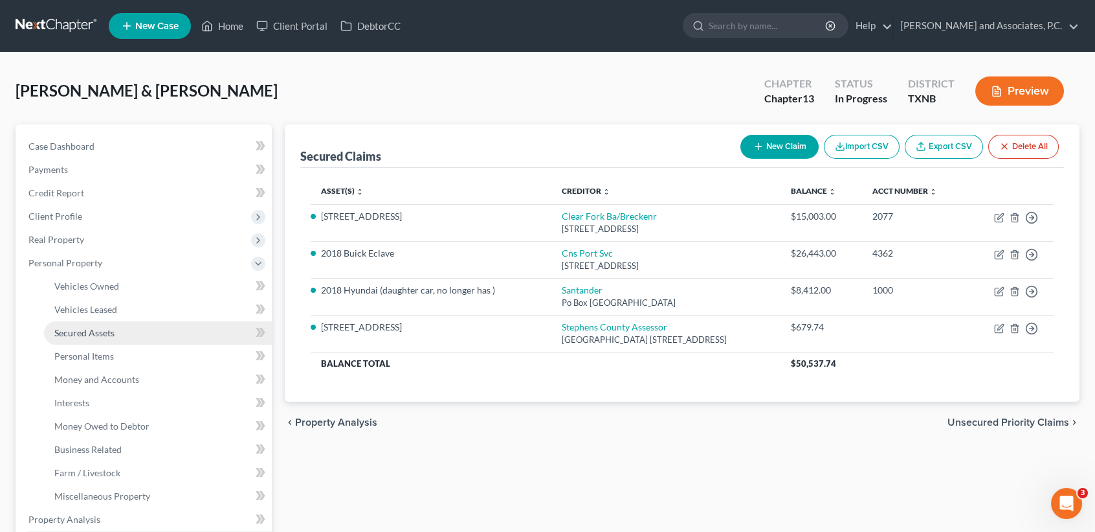
click at [96, 334] on span "Secured Assets" at bounding box center [84, 332] width 60 height 11
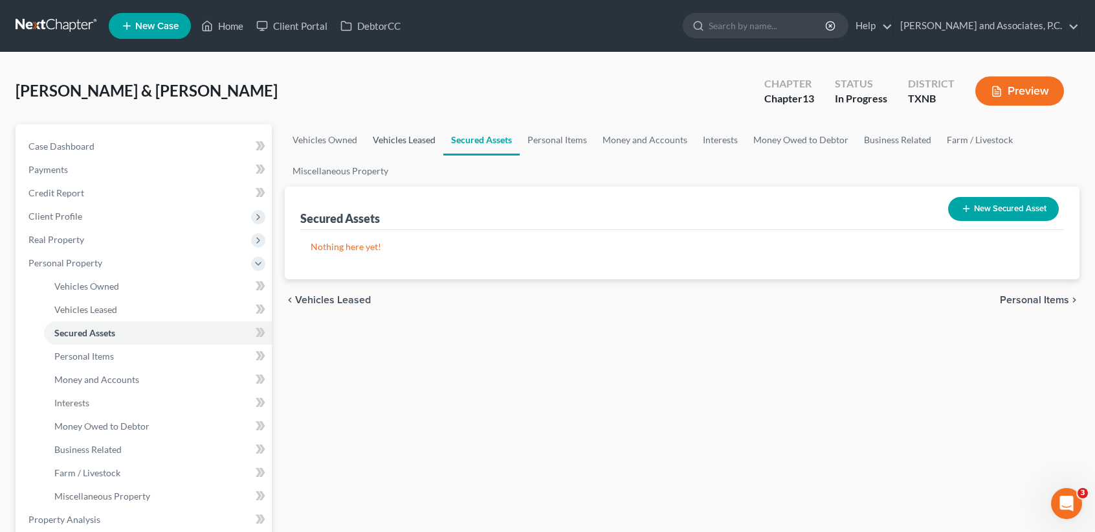
click at [420, 146] on link "Vehicles Leased" at bounding box center [404, 139] width 78 height 31
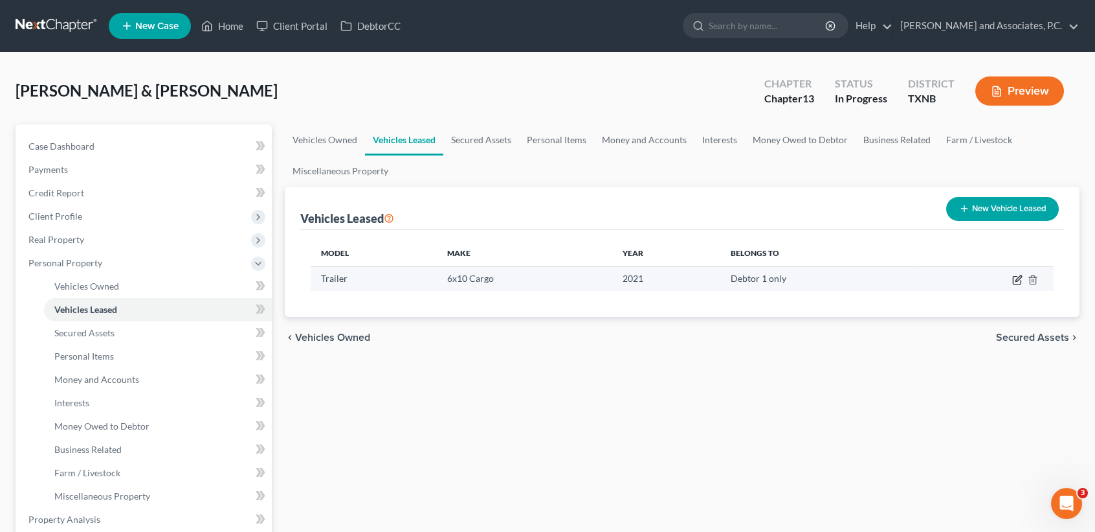
click at [1017, 282] on icon "button" at bounding box center [1018, 280] width 10 height 10
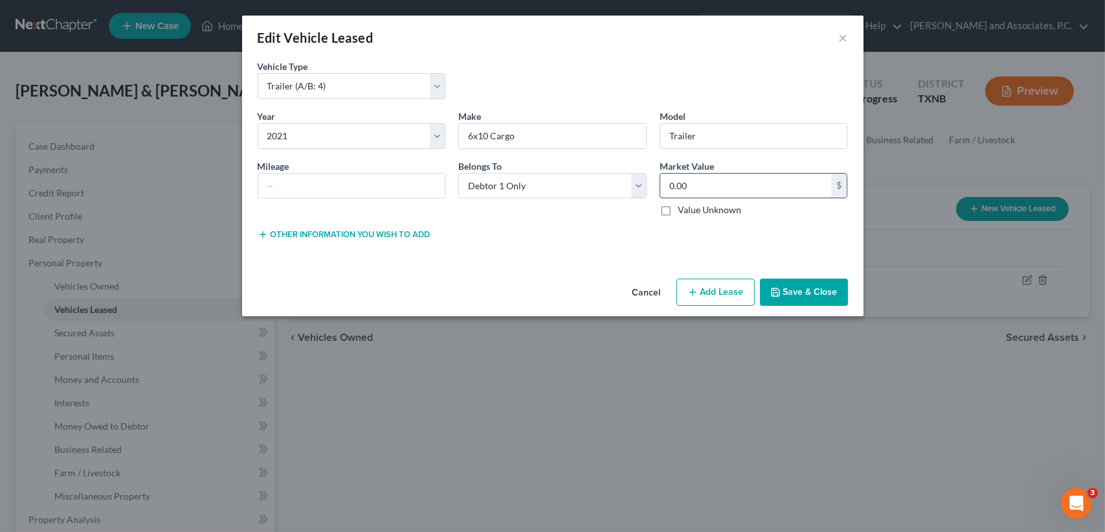
drag, startPoint x: 551, startPoint y: 256, endPoint x: 717, endPoint y: 187, distance: 180.2
click at [551, 256] on div "Vehicle Type * Select Automobile (A/B: 3) Truck (A/B: 3) Trailer (A/B: 4) Water…" at bounding box center [553, 167] width 622 height 214
click at [738, 181] on input "0.00" at bounding box center [746, 186] width 172 height 25
click at [803, 274] on div "Edit Vehicle Leased × Vehicle Type * Select Automobile (A/B: 3) Truck (A/B: 3) …" at bounding box center [553, 166] width 622 height 300
click at [803, 285] on button "Save & Close" at bounding box center [804, 291] width 88 height 27
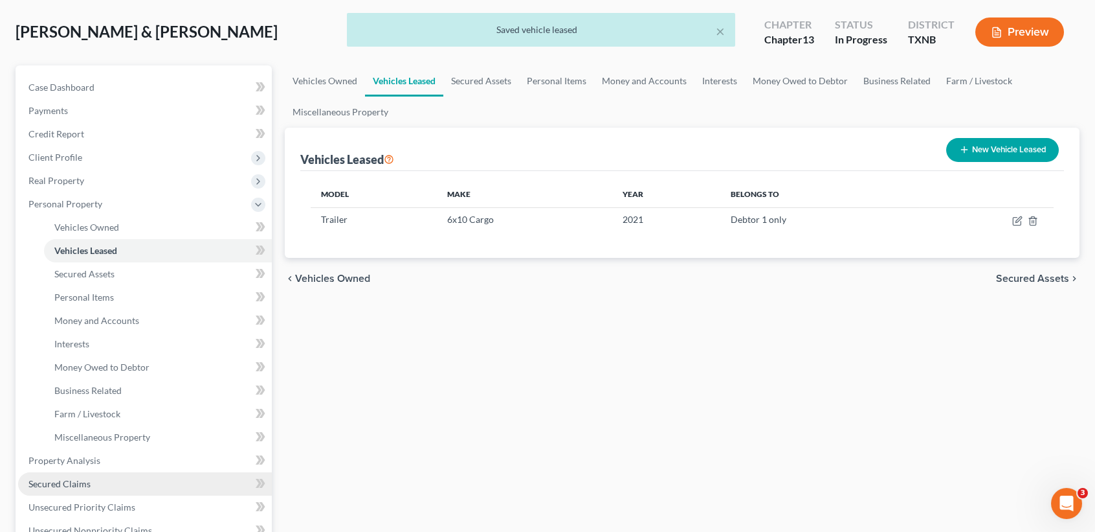
scroll to position [86, 0]
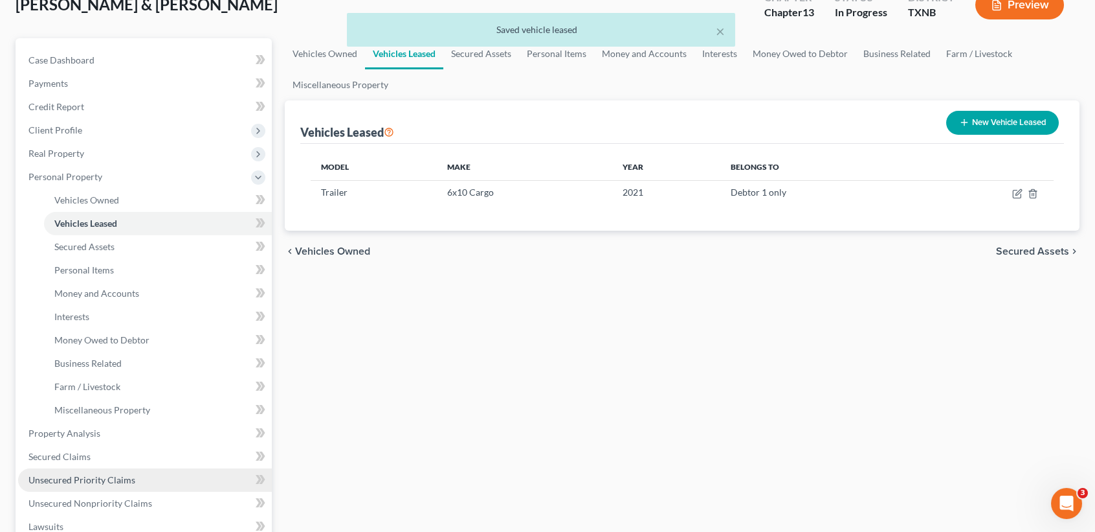
click at [63, 468] on link "Unsecured Priority Claims" at bounding box center [145, 479] width 254 height 23
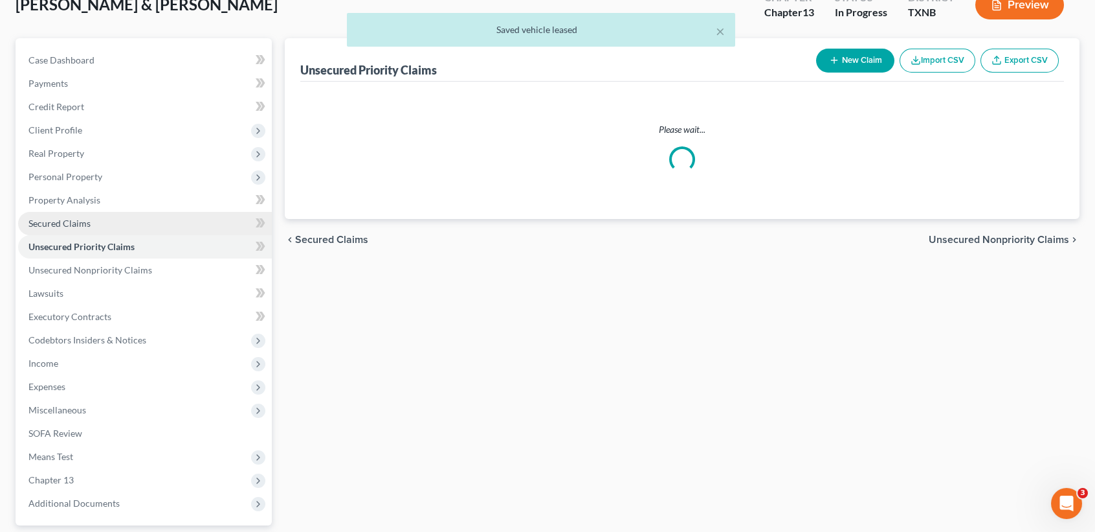
click at [66, 229] on span "Secured Claims" at bounding box center [59, 223] width 62 height 11
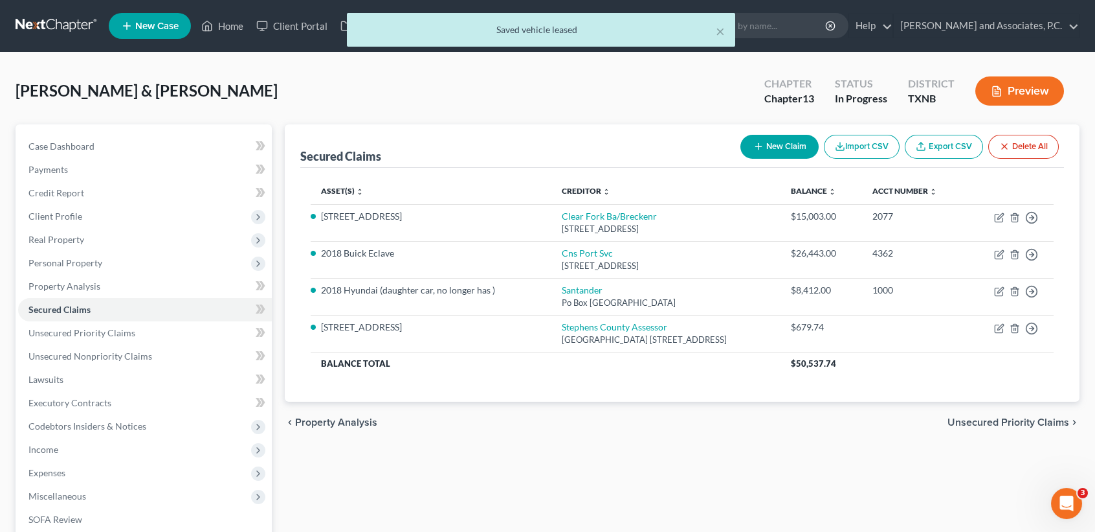
click at [747, 151] on button "New Claim" at bounding box center [780, 147] width 78 height 24
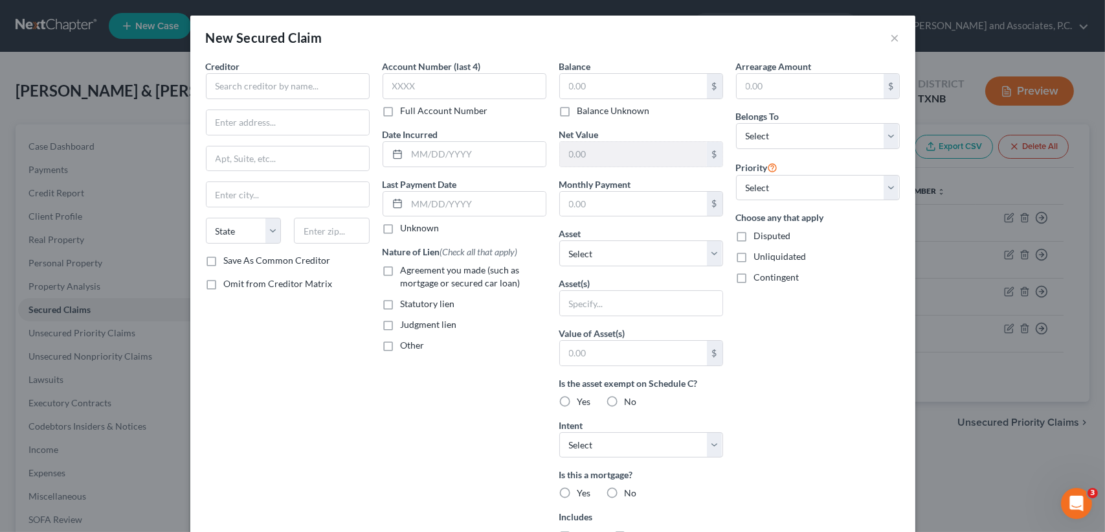
drag, startPoint x: 747, startPoint y: 151, endPoint x: 787, endPoint y: 3, distance: 153.4
click at [768, 139] on div "Belongs To * Select Debtor 1 Only Debtor 2 Only Debtor 1 And Debtor 2 Only At L…" at bounding box center [818, 128] width 164 height 39
paste input "Clicklease"
click at [893, 36] on button "×" at bounding box center [895, 38] width 9 height 16
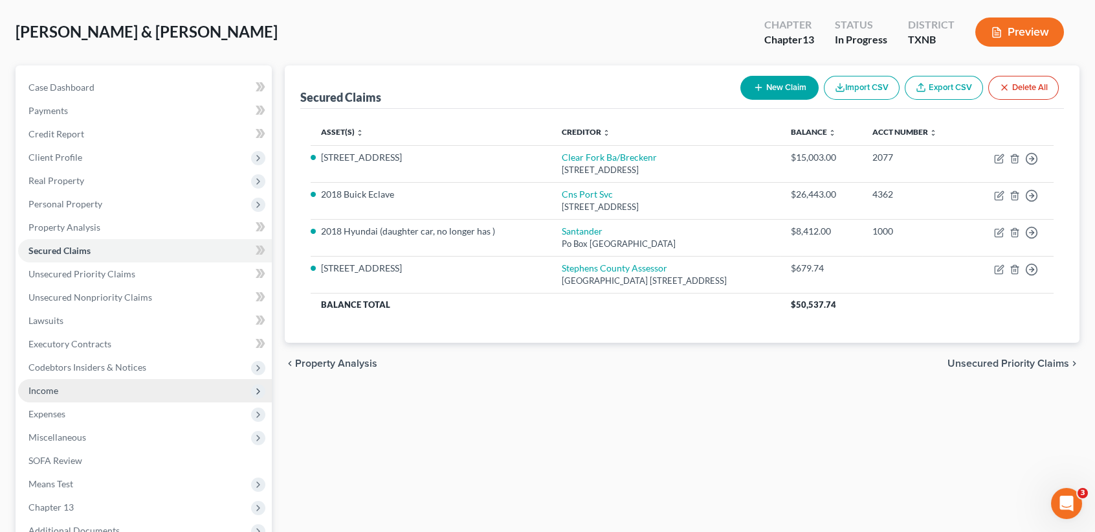
scroll to position [86, 0]
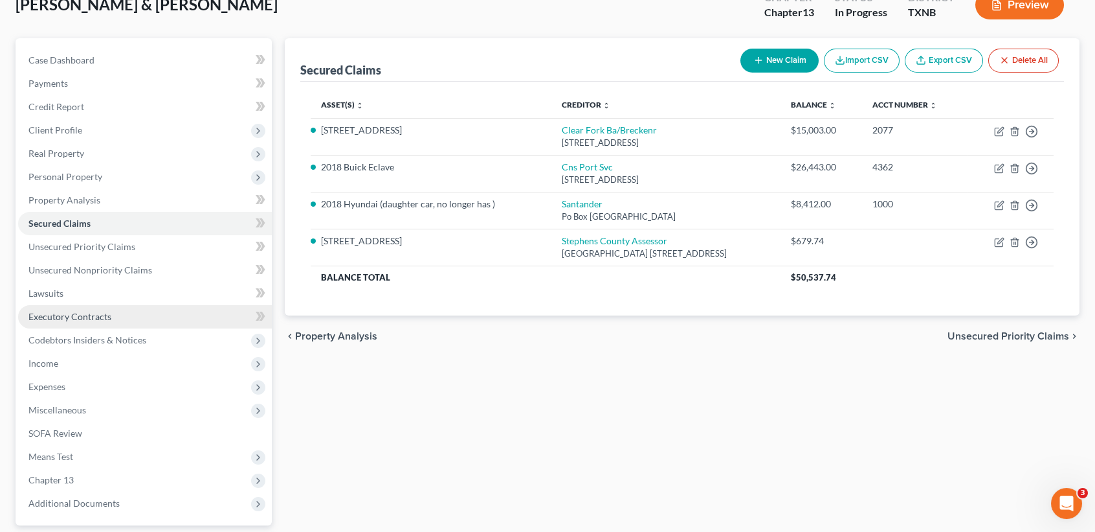
click at [78, 311] on span "Executory Contracts" at bounding box center [69, 316] width 83 height 11
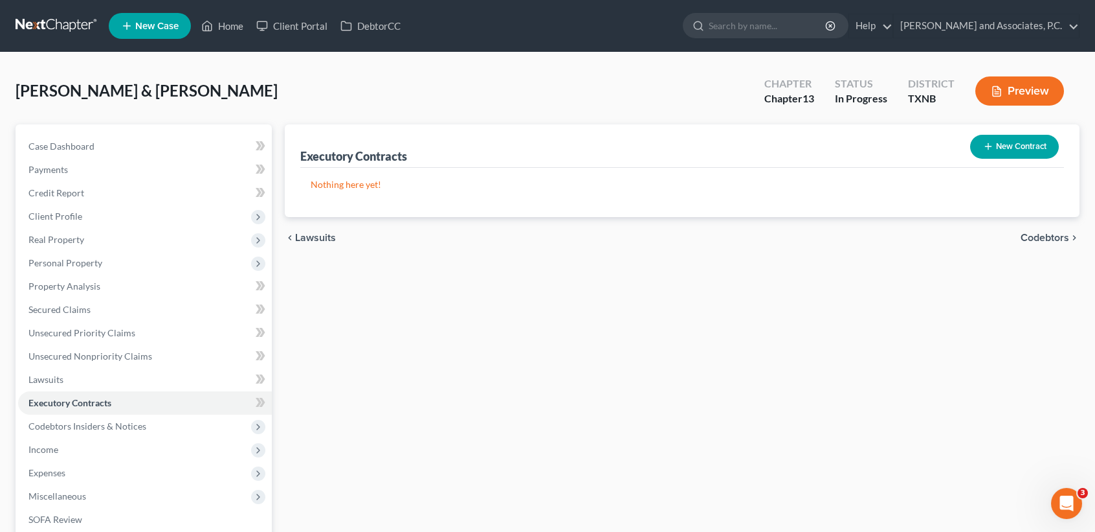
click at [1025, 143] on button "New Contract" at bounding box center [1014, 147] width 89 height 24
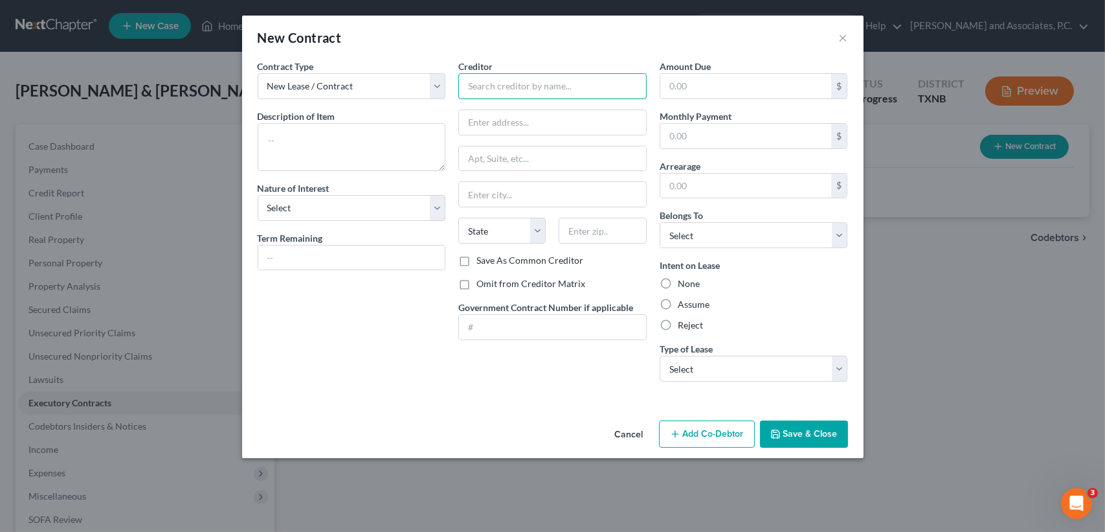
click at [528, 89] on input "text" at bounding box center [552, 86] width 188 height 26
paste input "Clicklease"
paste input "1182W 2400 S"
click at [600, 237] on input "text" at bounding box center [602, 231] width 87 height 26
click at [477, 256] on label "Save As Common Creditor" at bounding box center [530, 260] width 107 height 13
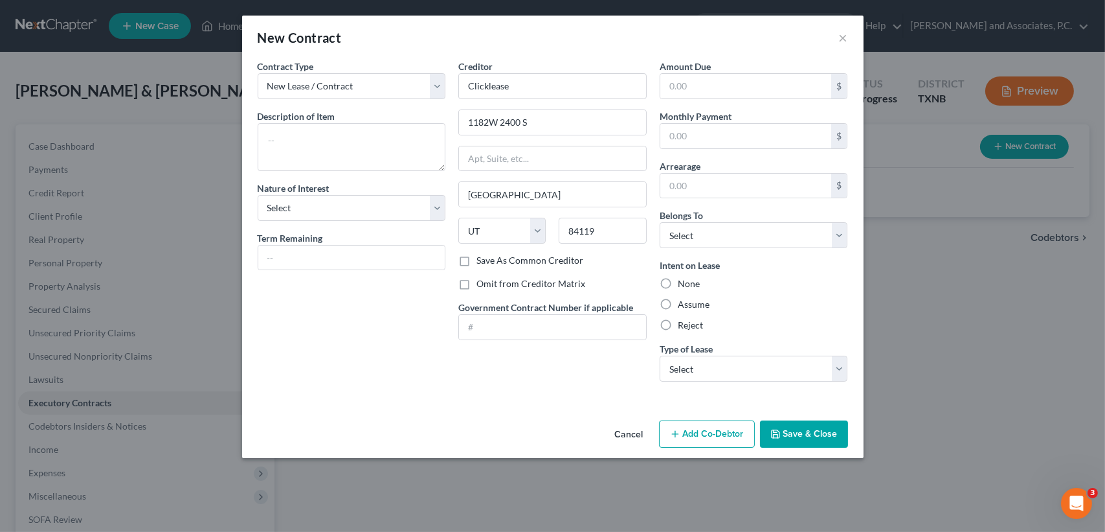
click at [482, 256] on input "Save As Common Creditor" at bounding box center [486, 258] width 8 height 8
drag, startPoint x: 697, startPoint y: 78, endPoint x: 709, endPoint y: 91, distance: 17.4
click at [697, 78] on input "text" at bounding box center [746, 86] width 172 height 25
drag, startPoint x: 719, startPoint y: 231, endPoint x: 718, endPoint y: 248, distance: 16.8
click at [719, 231] on select "Select Debtor 1 Only Debtor 2 Only Debtor 1 And Debtor 2 Only At Least One Of T…" at bounding box center [754, 235] width 188 height 26
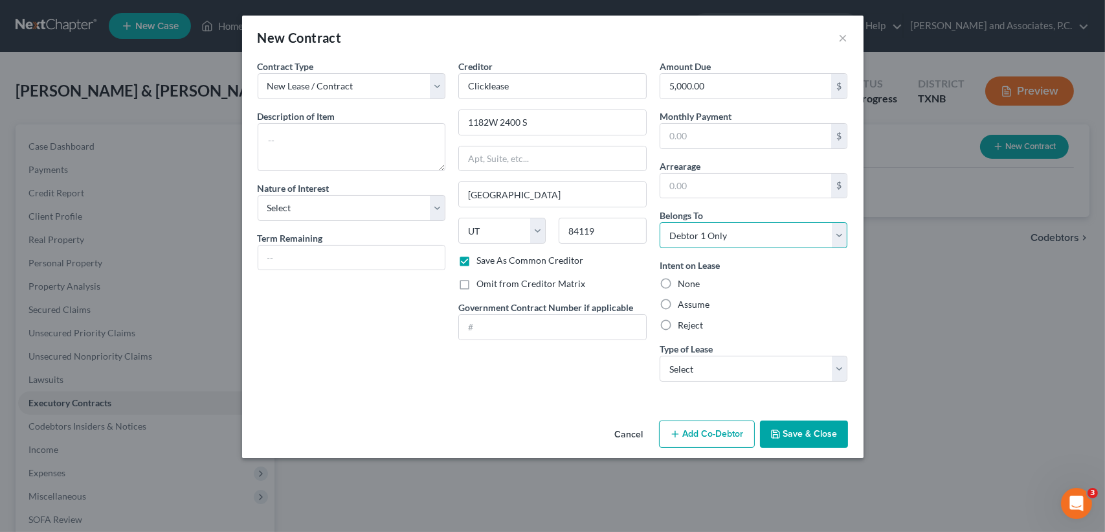
click at [660, 222] on select "Select Debtor 1 Only Debtor 2 Only Debtor 1 And Debtor 2 Only At Least One Of T…" at bounding box center [754, 235] width 188 height 26
click at [680, 324] on label "Reject" at bounding box center [690, 325] width 25 height 13
click at [683, 324] on input "Reject" at bounding box center [687, 323] width 8 height 8
click at [817, 429] on button "Save & Close" at bounding box center [804, 433] width 88 height 27
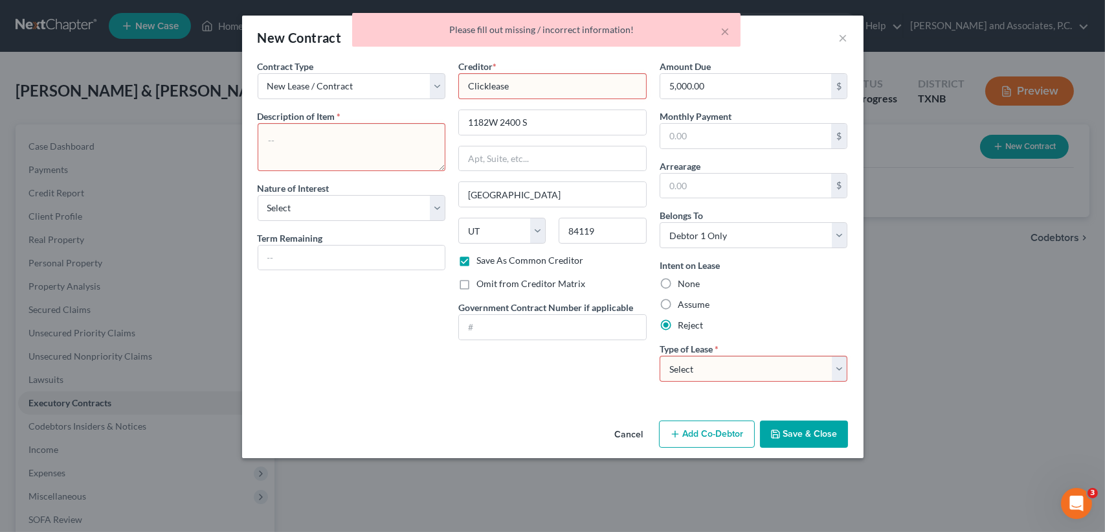
click at [530, 88] on input "Clicklease" at bounding box center [552, 86] width 188 height 26
click at [464, 81] on input "Clicklease" at bounding box center [552, 86] width 188 height 26
click at [399, 144] on textarea at bounding box center [352, 147] width 188 height 48
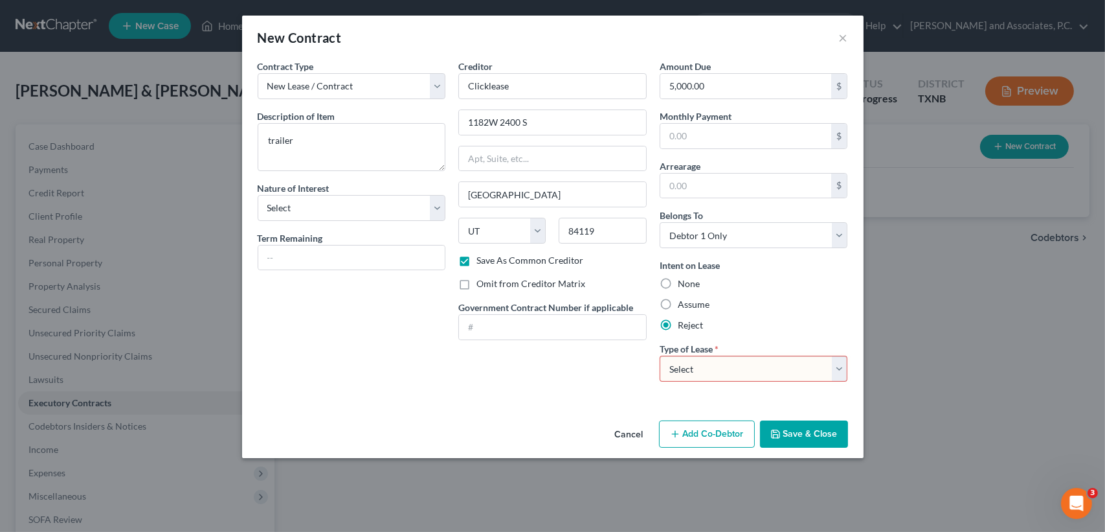
click at [750, 379] on select "Select Real Estate Car Other" at bounding box center [754, 368] width 188 height 26
click at [660, 355] on select "Select Real Estate Car Other" at bounding box center [754, 368] width 188 height 26
click at [840, 442] on button "Save & Close" at bounding box center [804, 433] width 88 height 27
click at [823, 438] on button "Save & Close" at bounding box center [804, 433] width 88 height 27
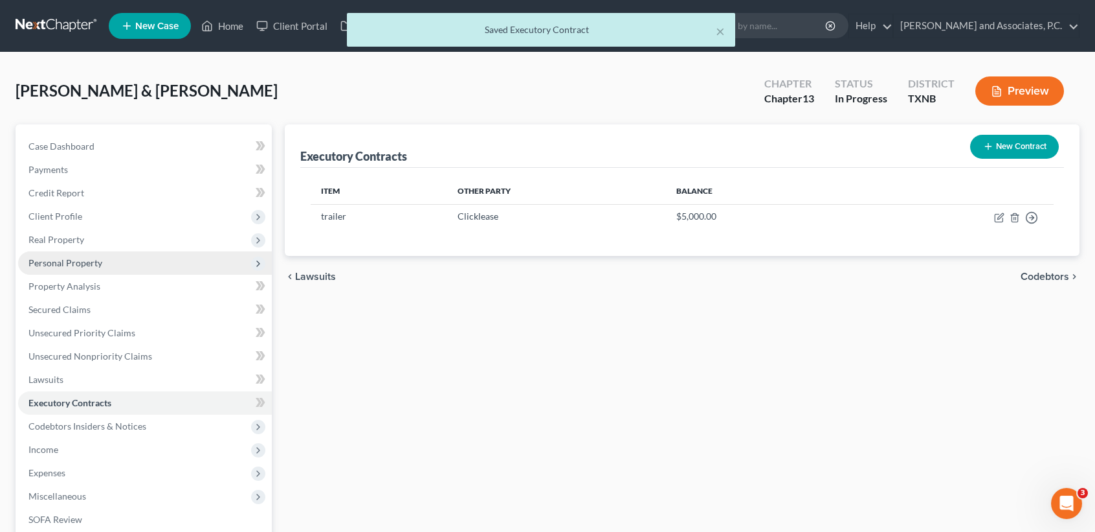
click at [155, 251] on span "Personal Property" at bounding box center [145, 262] width 254 height 23
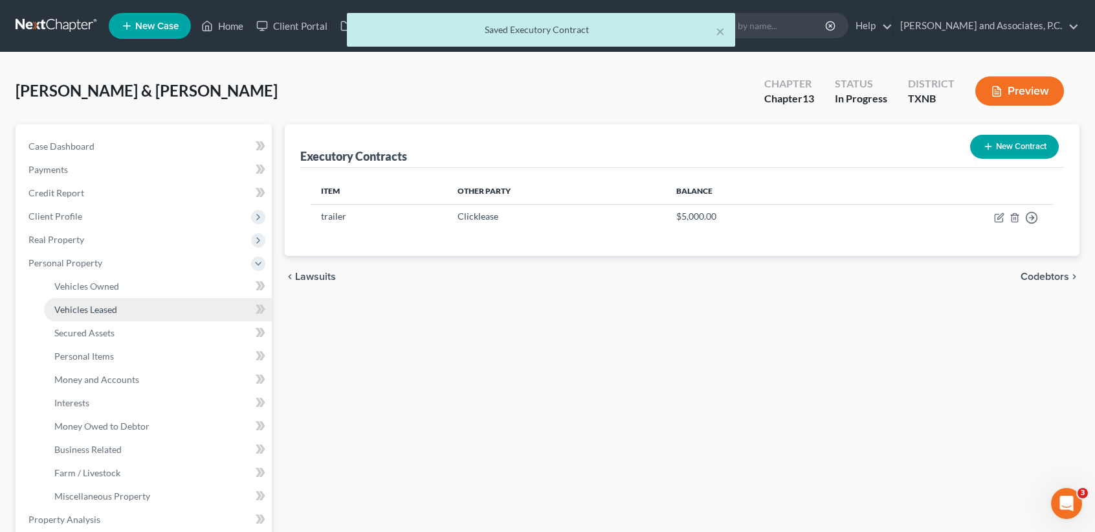
click at [185, 303] on link "Vehicles Leased" at bounding box center [158, 309] width 228 height 23
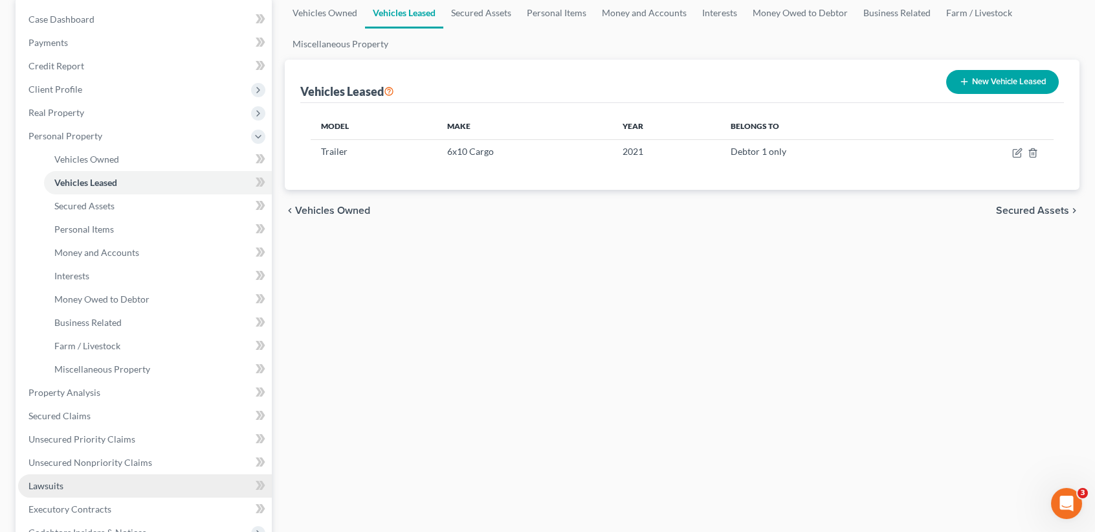
scroll to position [172, 0]
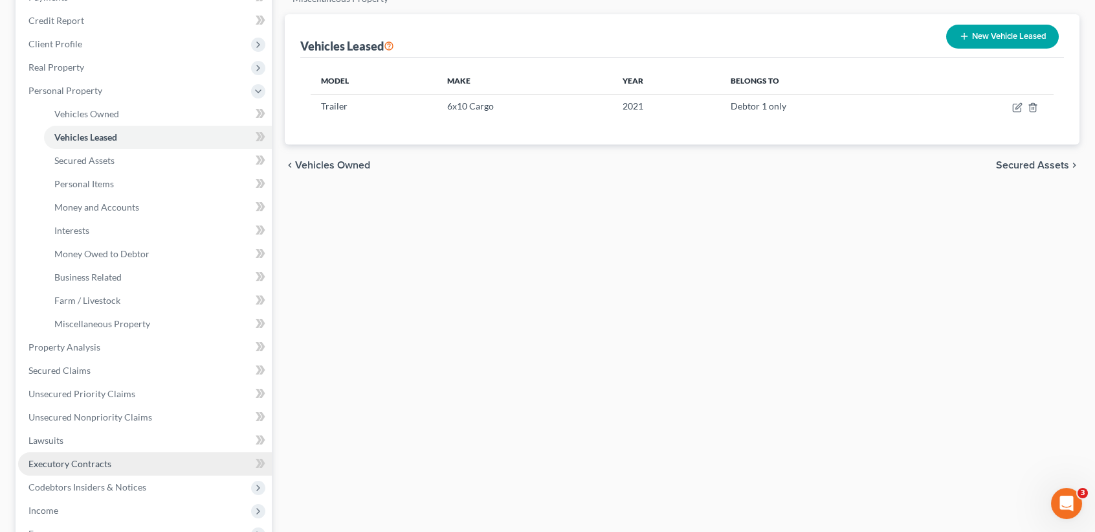
click at [104, 458] on span "Executory Contracts" at bounding box center [69, 463] width 83 height 11
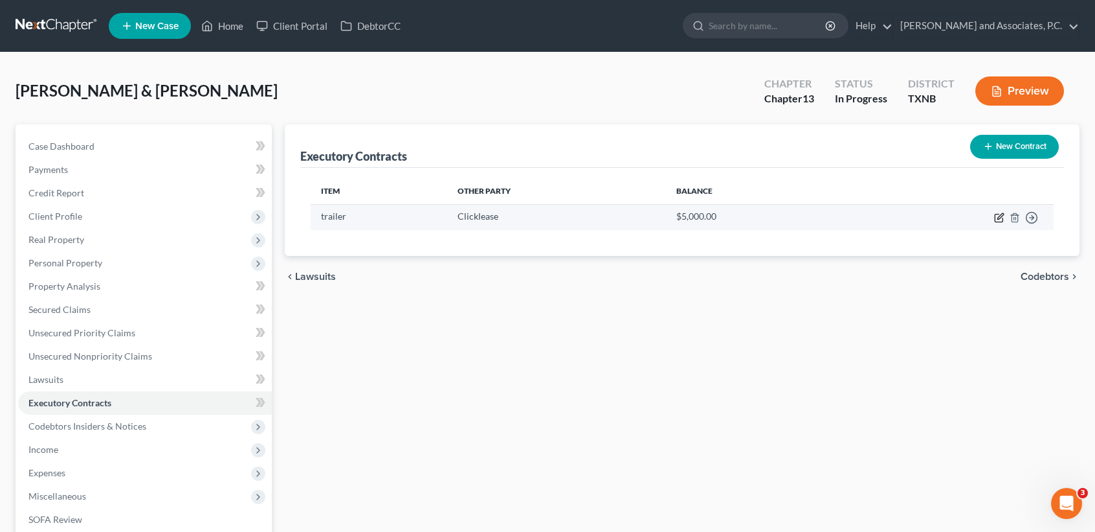
click at [1004, 217] on td "Move to D Move to E Move to F Move to Notice Only" at bounding box center [950, 216] width 207 height 25
click at [999, 217] on icon "button" at bounding box center [1001, 216] width 6 height 6
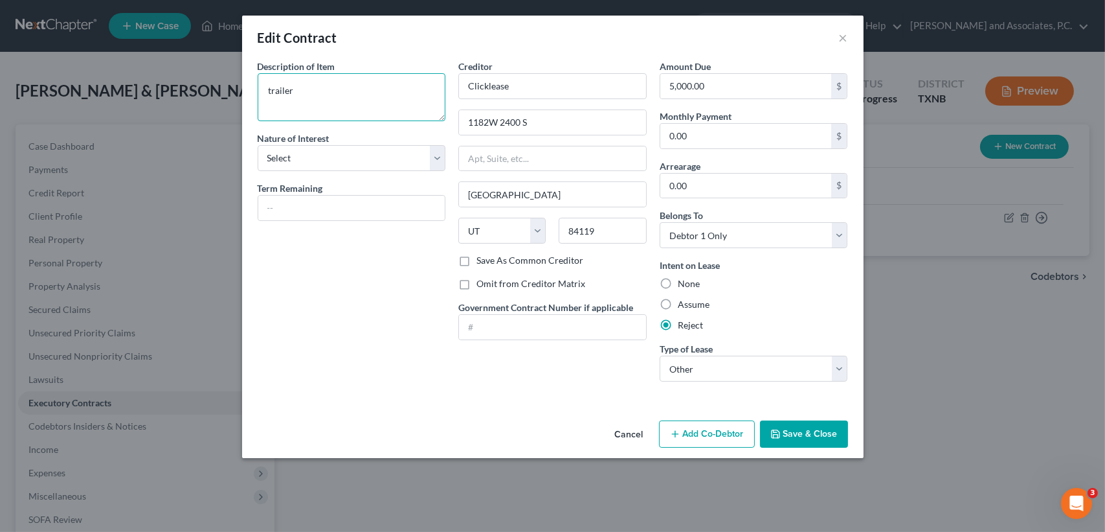
drag, startPoint x: 161, startPoint y: 96, endPoint x: 2, endPoint y: 158, distance: 170.1
click at [32, 103] on div "Edit Contract × Description of non-residential real property * Description of I…" at bounding box center [552, 266] width 1105 height 532
drag, startPoint x: 412, startPoint y: 399, endPoint x: 882, endPoint y: 453, distance: 472.5
click at [410, 396] on div "Description of non-residential real property * Description of Item * 6x10 cargo…" at bounding box center [553, 237] width 622 height 355
click at [798, 443] on button "Save & Close" at bounding box center [804, 433] width 88 height 27
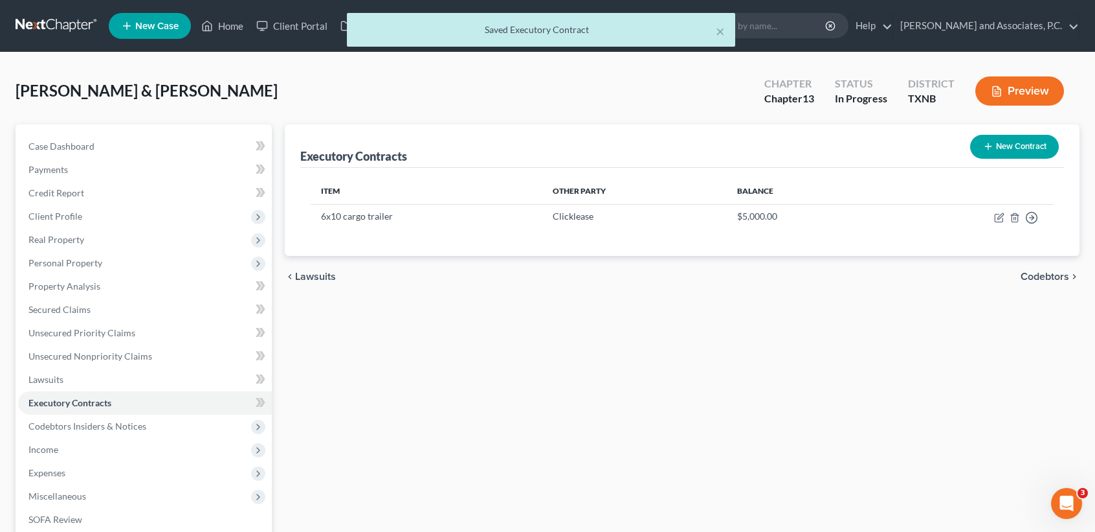
drag, startPoint x: 522, startPoint y: 460, endPoint x: 435, endPoint y: 439, distance: 89.2
click at [521, 460] on div "Executory Contracts New Contract Item Other Party Balance 6x10 cargo trailer Cl…" at bounding box center [682, 404] width 808 height 561
click at [1001, 216] on icon "button" at bounding box center [999, 217] width 10 height 10
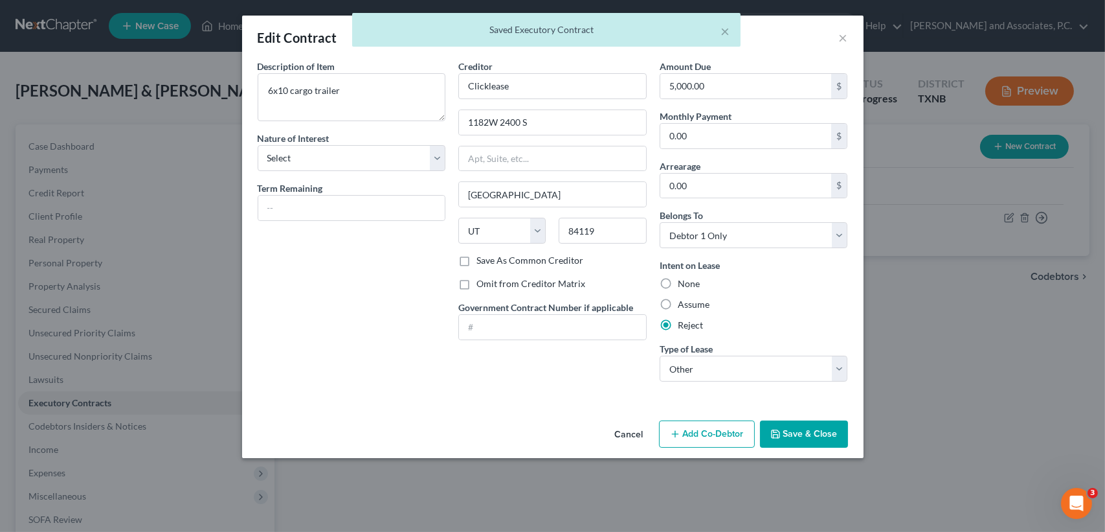
click at [815, 426] on button "Save & Close" at bounding box center [804, 433] width 88 height 27
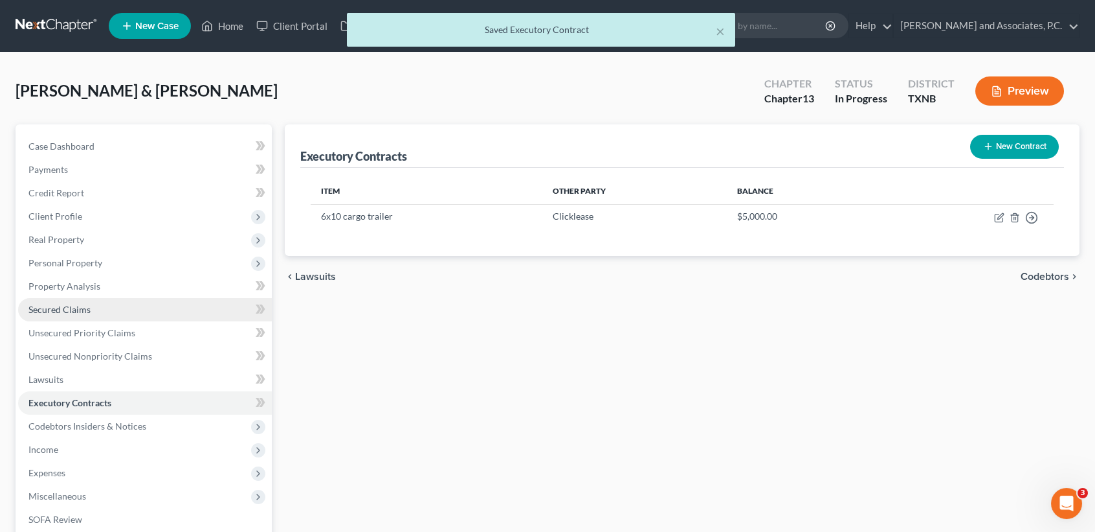
drag, startPoint x: 48, startPoint y: 313, endPoint x: 35, endPoint y: 315, distance: 13.1
click at [48, 313] on span "Secured Claims" at bounding box center [59, 309] width 62 height 11
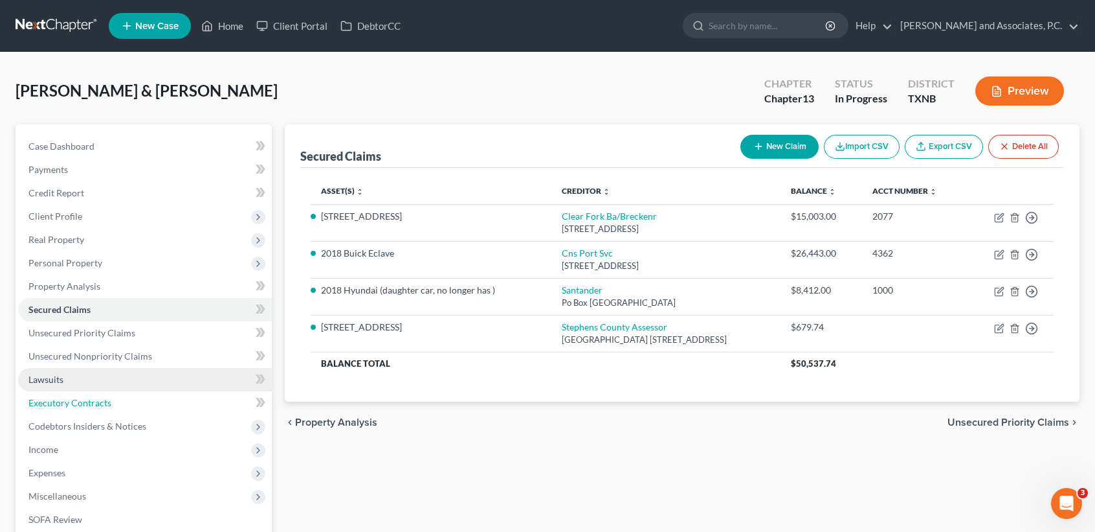
drag, startPoint x: 105, startPoint y: 406, endPoint x: 240, endPoint y: 372, distance: 138.8
click at [105, 406] on span "Executory Contracts" at bounding box center [69, 402] width 83 height 11
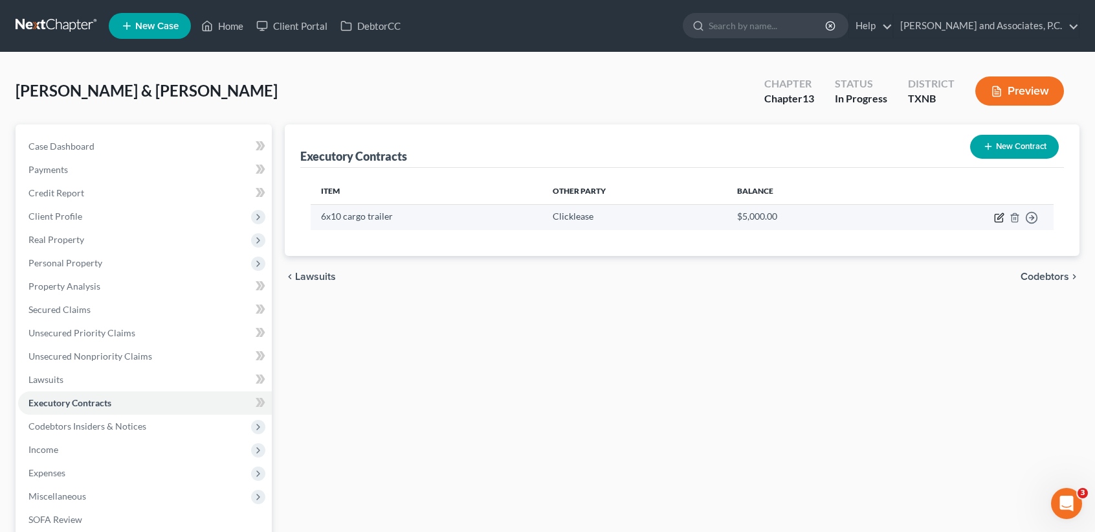
click at [998, 215] on icon "button" at bounding box center [999, 217] width 10 height 10
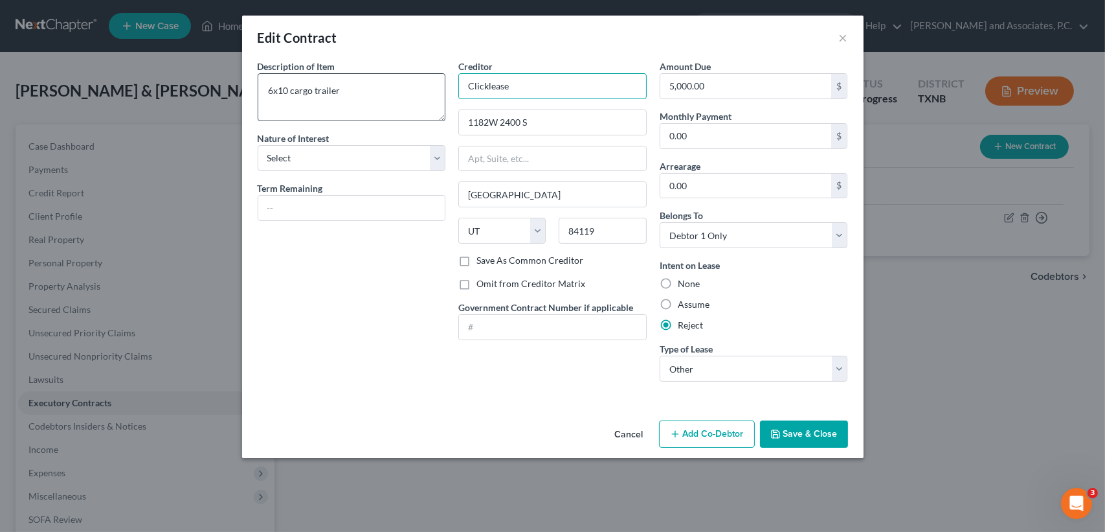
click at [440, 85] on div "Description of non-residential real property * Description of Item * 6x10 cargo…" at bounding box center [552, 226] width 603 height 332
click at [633, 430] on button "Cancel" at bounding box center [629, 434] width 49 height 26
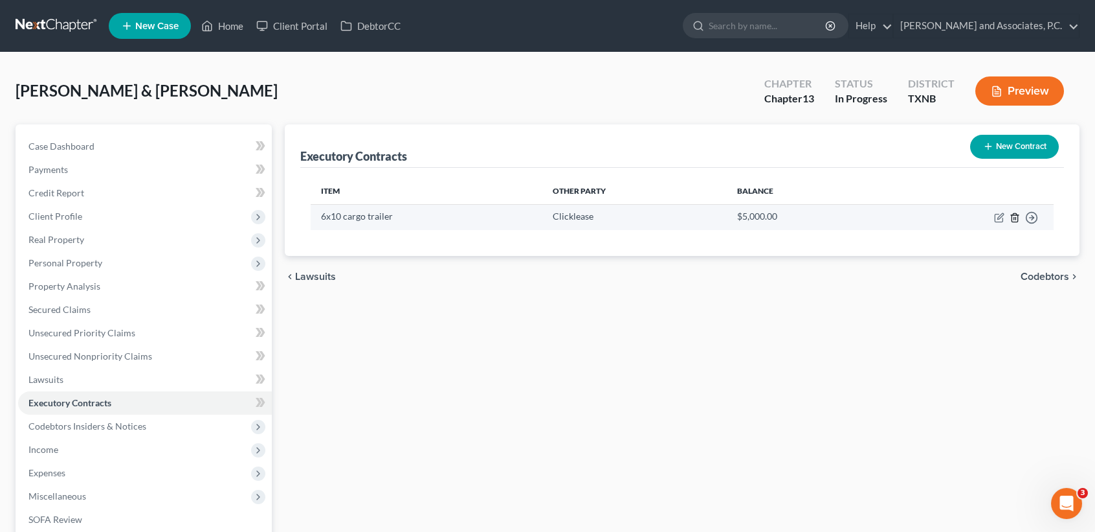
click at [1013, 218] on icon "button" at bounding box center [1015, 217] width 10 height 10
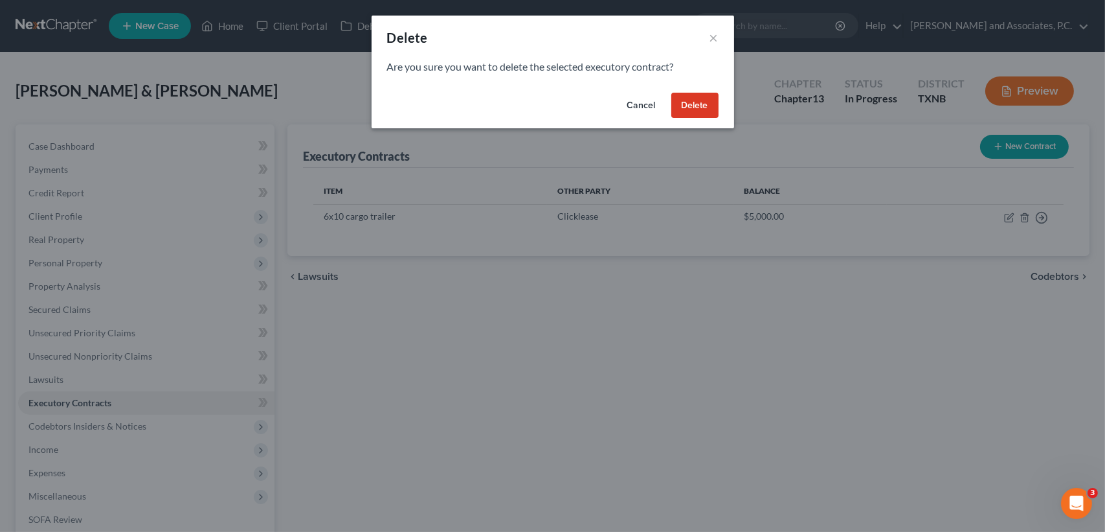
drag, startPoint x: 704, startPoint y: 109, endPoint x: 0, endPoint y: 306, distance: 730.6
click at [704, 109] on button "Delete" at bounding box center [694, 106] width 47 height 26
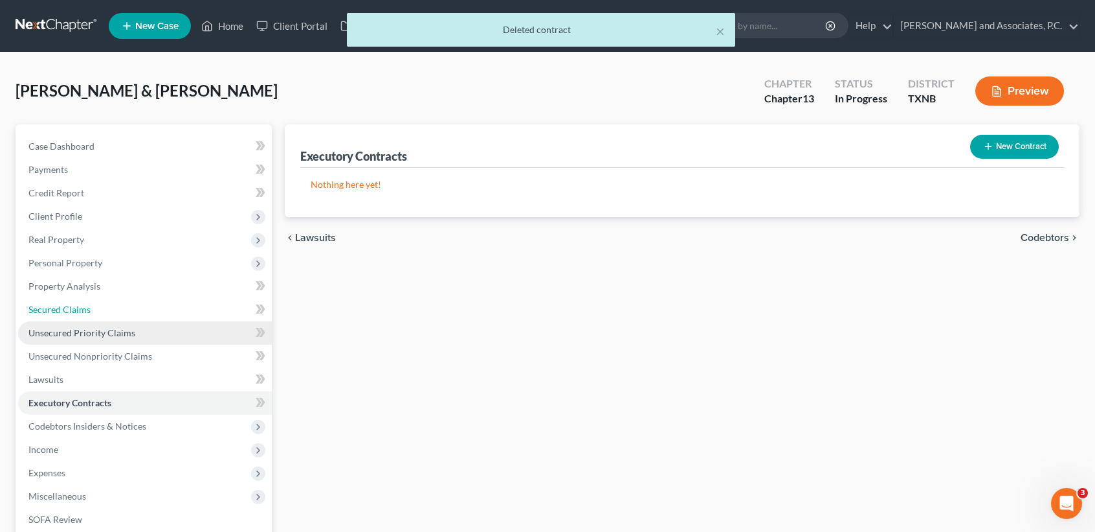
drag, startPoint x: 80, startPoint y: 307, endPoint x: 62, endPoint y: 322, distance: 24.0
click at [80, 307] on span "Secured Claims" at bounding box center [59, 309] width 62 height 11
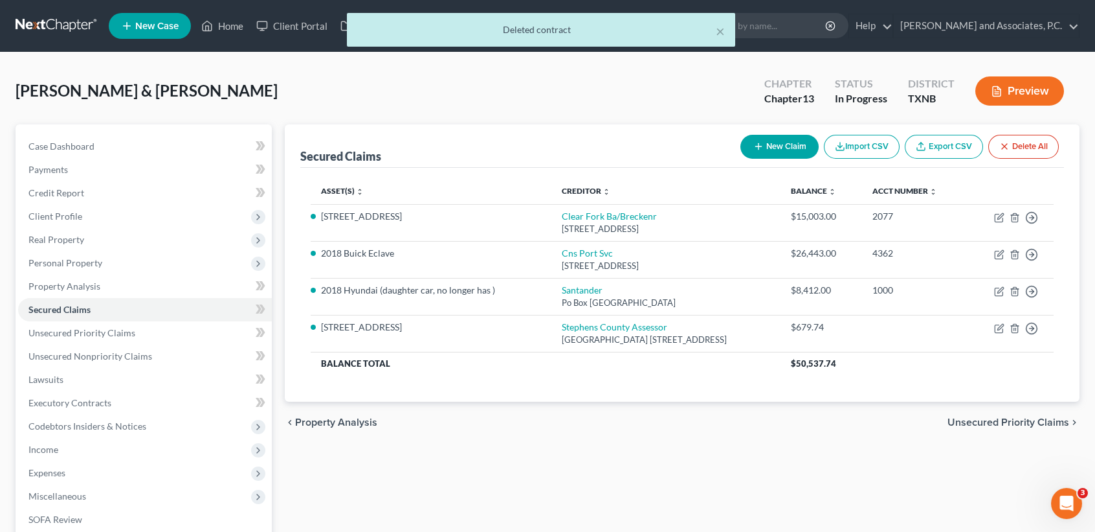
click at [785, 138] on button "New Claim" at bounding box center [780, 147] width 78 height 24
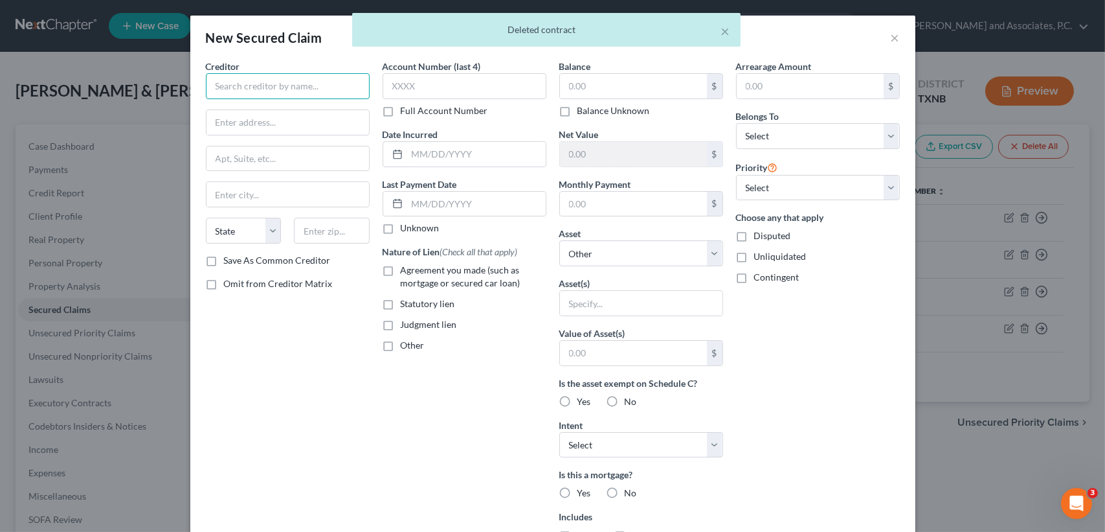
paste input "Clicklease"
drag, startPoint x: 254, startPoint y: 120, endPoint x: 392, endPoint y: 7, distance: 177.6
click at [254, 120] on input "text" at bounding box center [288, 122] width 163 height 25
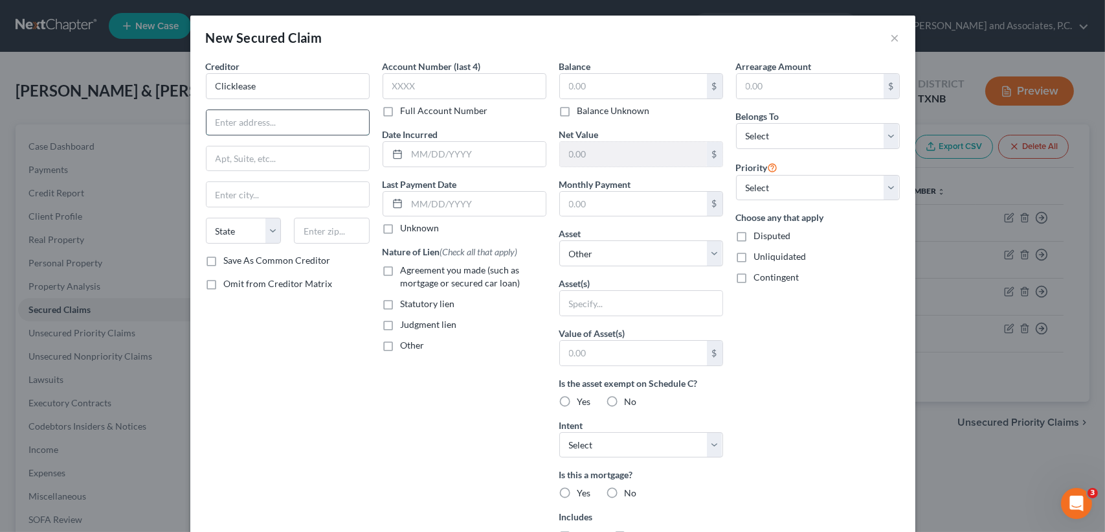
paste input "1182W 2400 S"
drag, startPoint x: 337, startPoint y: 227, endPoint x: 428, endPoint y: 231, distance: 90.8
click at [337, 227] on input "text" at bounding box center [332, 231] width 76 height 26
click at [224, 257] on label "Save As Common Creditor" at bounding box center [277, 260] width 107 height 13
click at [229, 257] on input "Save As Common Creditor" at bounding box center [233, 258] width 8 height 8
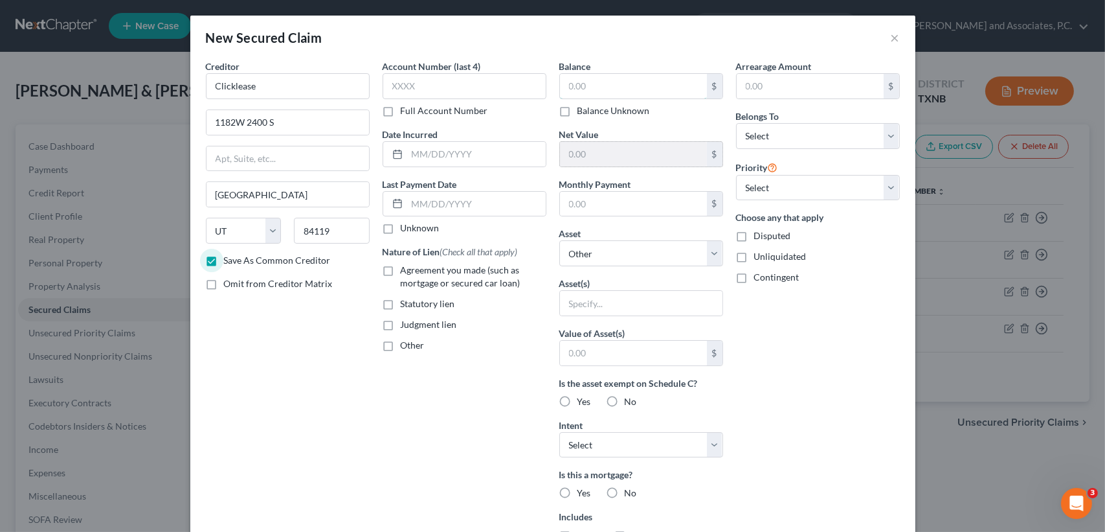
click at [664, 81] on input "text" at bounding box center [633, 86] width 147 height 25
click at [631, 257] on select "Select Other Multiple Assets 29 Water District Rd - $96630.0 2021 6x10 Cargo Tr…" at bounding box center [641, 253] width 164 height 26
click at [559, 240] on select "Select Other Multiple Assets 29 Water District Rd - $96630.0 2021 6x10 Cargo Tr…" at bounding box center [641, 253] width 164 height 26
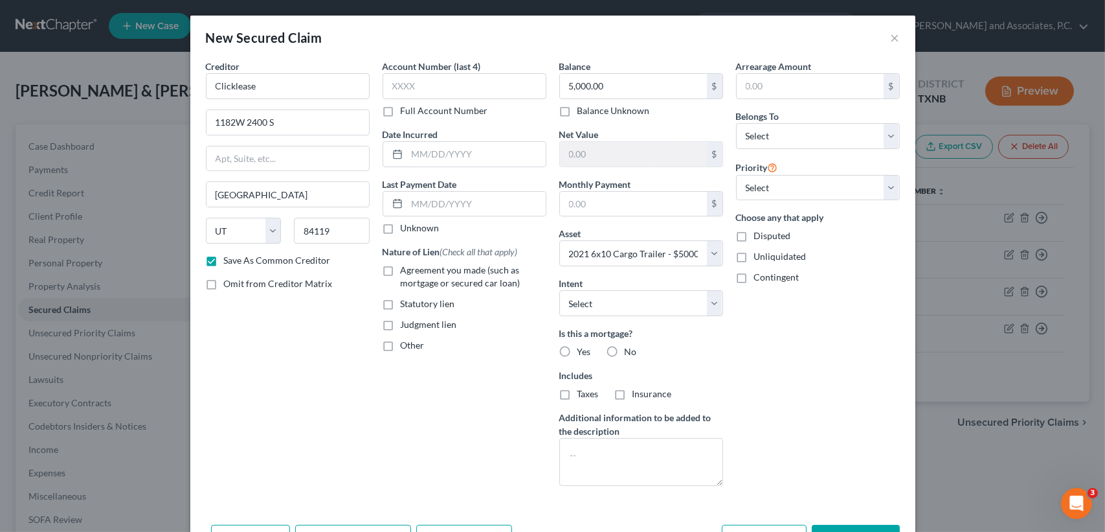
click at [793, 425] on div "Arrearage Amount $ Belongs To * Select Debtor 1 Only Debtor 2 Only Debtor 1 And…" at bounding box center [818, 278] width 177 height 436
click at [638, 310] on select "Select Surrender Redeem Reaffirm Avoid Other" at bounding box center [641, 303] width 164 height 26
click at [559, 290] on select "Select Surrender Redeem Reaffirm Avoid Other" at bounding box center [641, 303] width 164 height 26
click at [766, 344] on div "Arrearage Amount $ Belongs To * Select Debtor 1 Only Debtor 2 Only Debtor 1 And…" at bounding box center [818, 278] width 177 height 436
click at [758, 146] on select "Select Debtor 1 Only Debtor 2 Only Debtor 1 And Debtor 2 Only At Least One Of T…" at bounding box center [818, 136] width 164 height 26
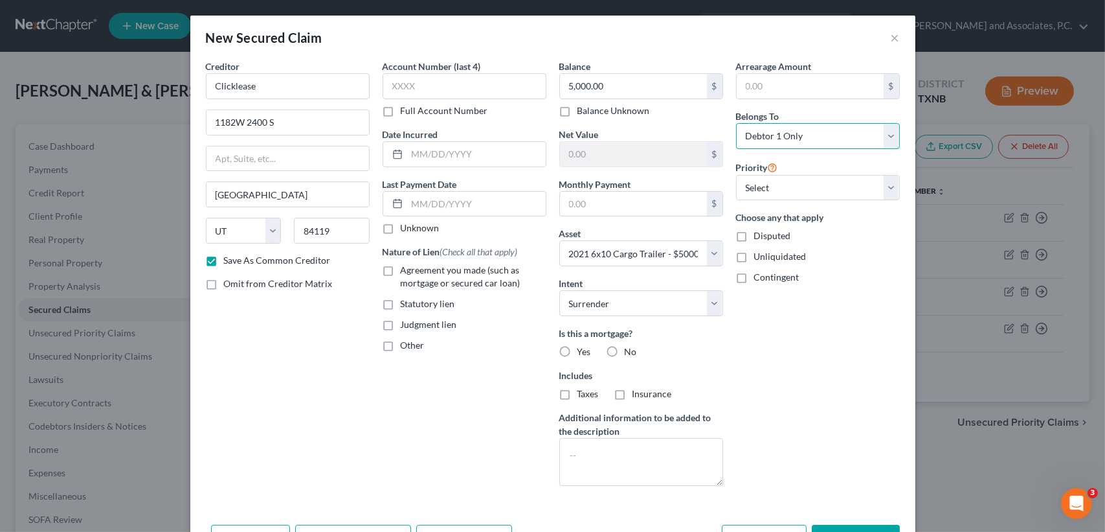
click at [736, 123] on select "Select Debtor 1 Only Debtor 2 Only Debtor 1 And Debtor 2 Only At Least One Of T…" at bounding box center [818, 136] width 164 height 26
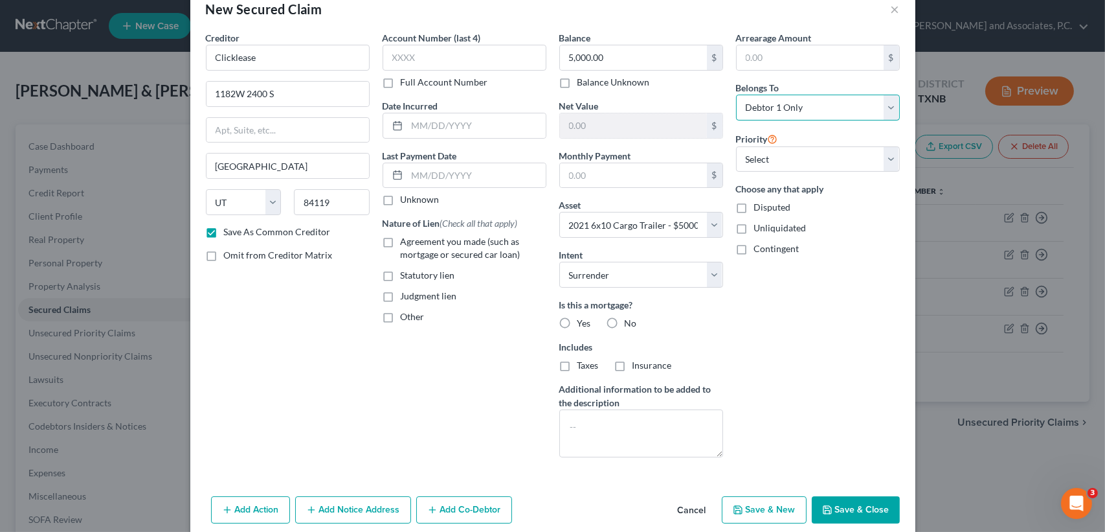
scroll to position [44, 0]
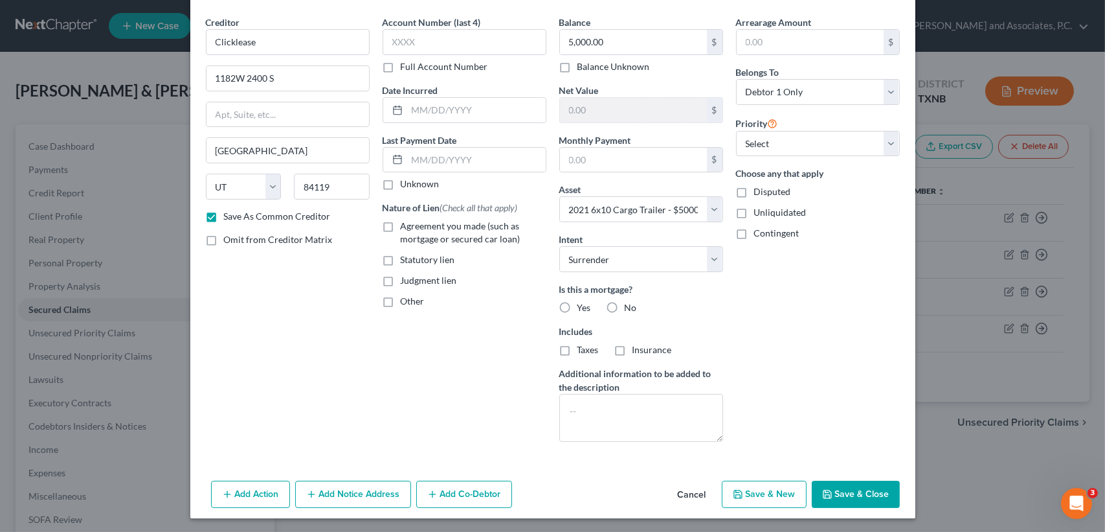
click at [855, 483] on button "Save & Close" at bounding box center [856, 493] width 88 height 27
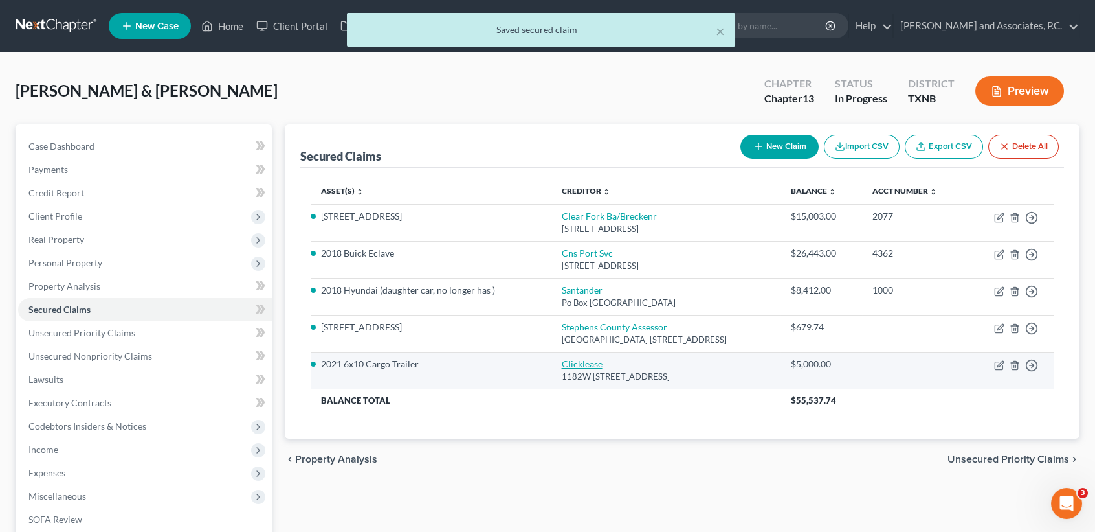
click at [562, 366] on link "Clicklease" at bounding box center [582, 363] width 41 height 11
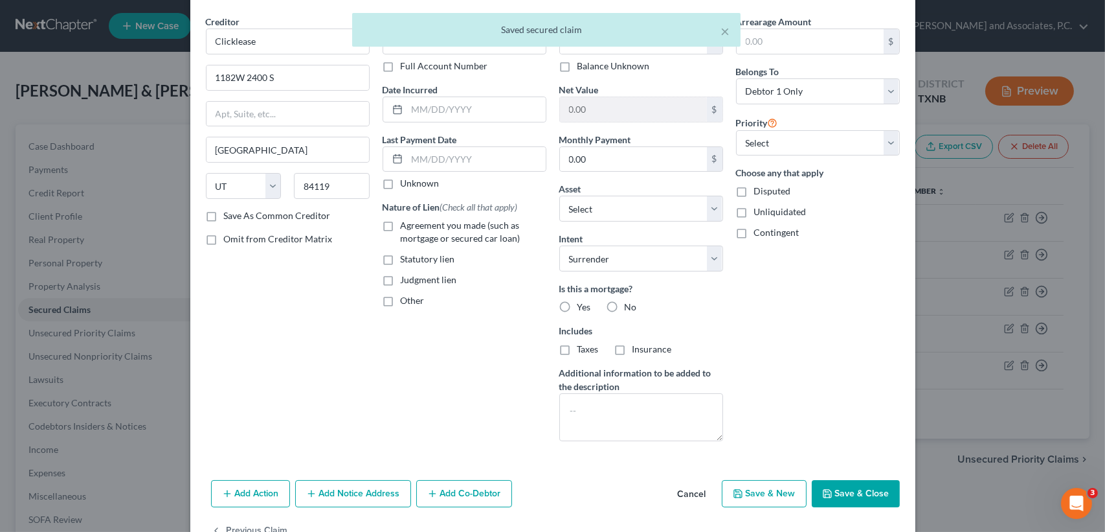
scroll to position [81, 0]
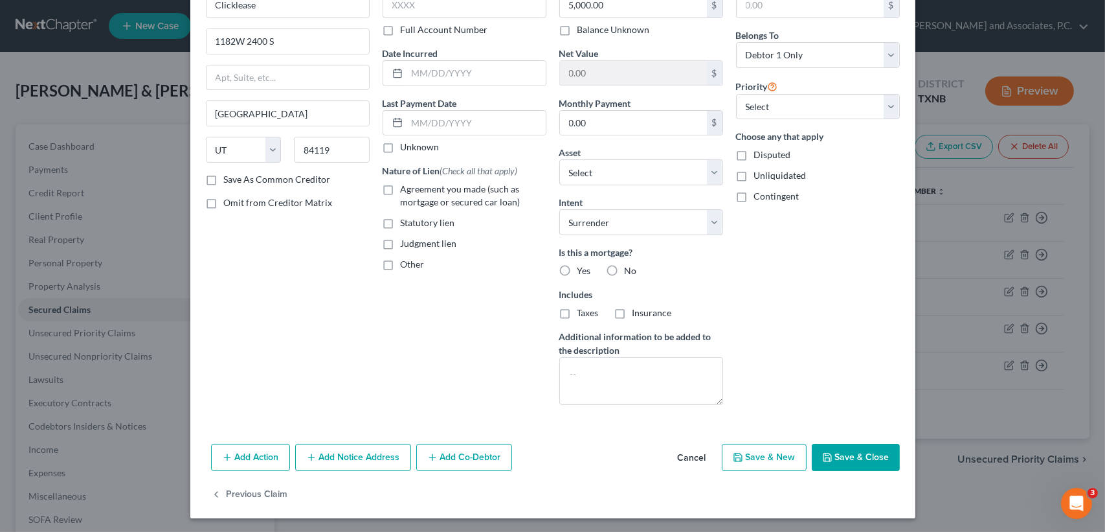
click at [853, 449] on button "Save & Close" at bounding box center [856, 456] width 88 height 27
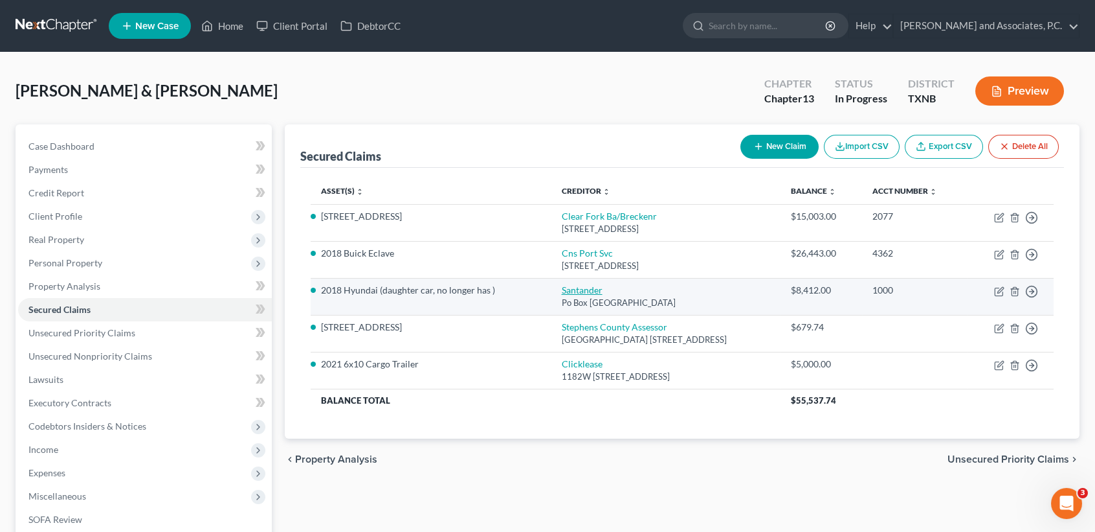
click at [562, 289] on link "Santander" at bounding box center [582, 289] width 41 height 11
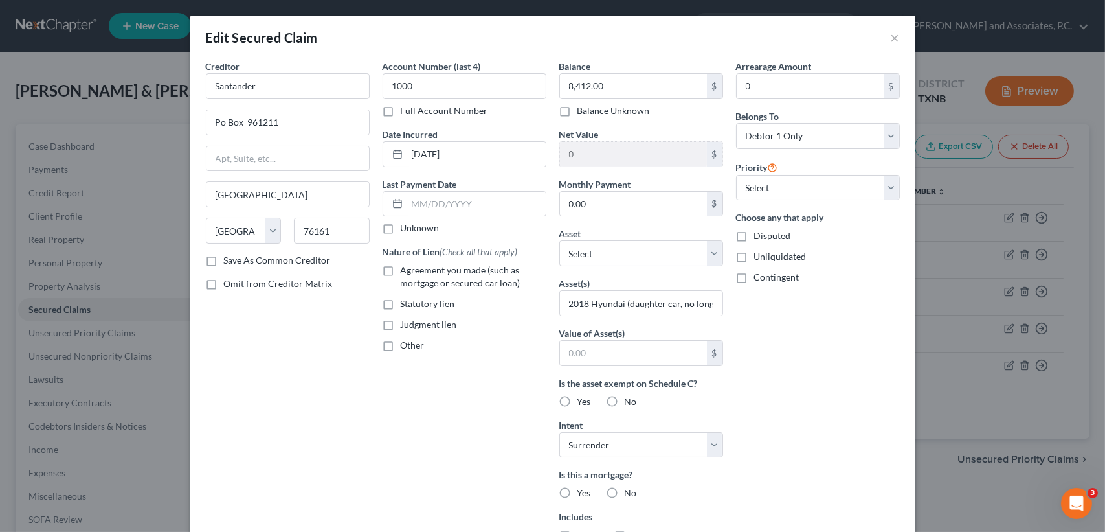
click at [798, 361] on div "Arrearage Amount 0 $ Belongs To * Select Debtor 1 Only Debtor 2 Only Debtor 1 A…" at bounding box center [818, 349] width 177 height 578
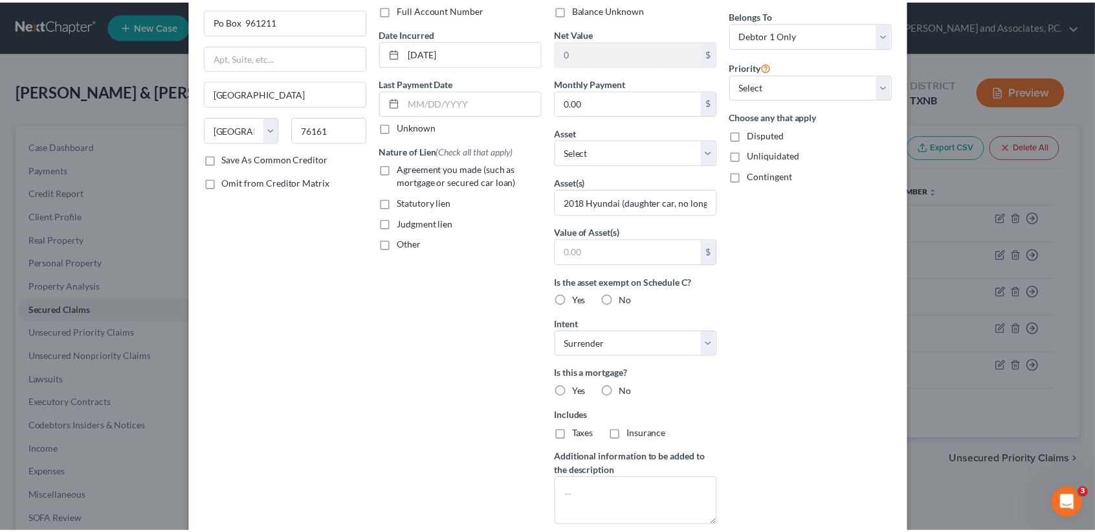
scroll to position [223, 0]
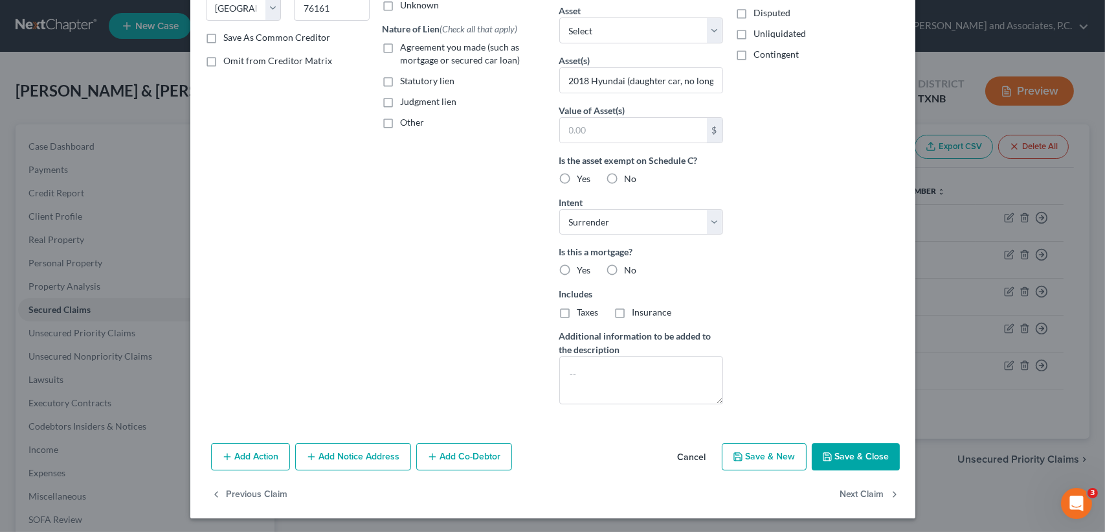
click at [859, 460] on button "Save & Close" at bounding box center [856, 456] width 88 height 27
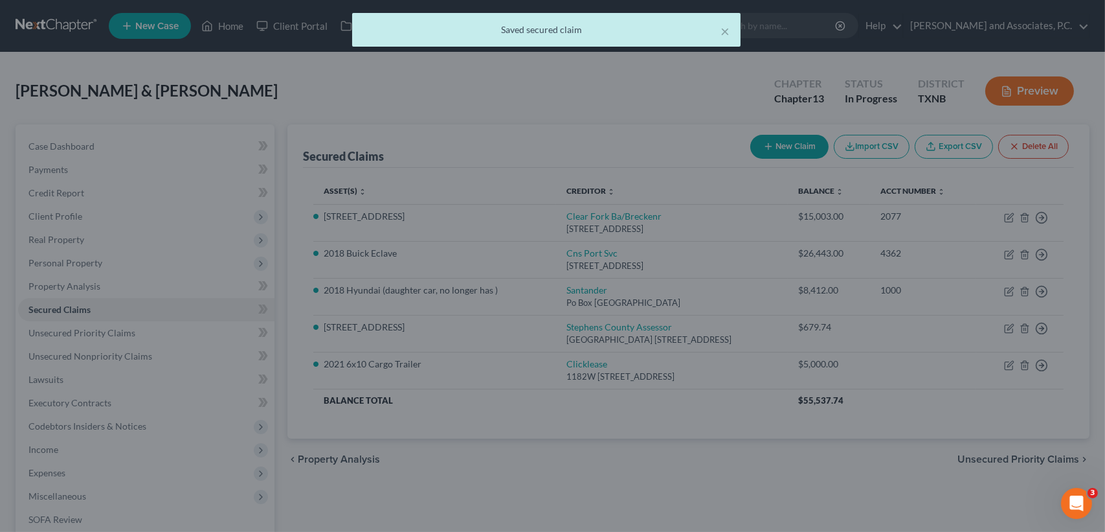
scroll to position [0, 0]
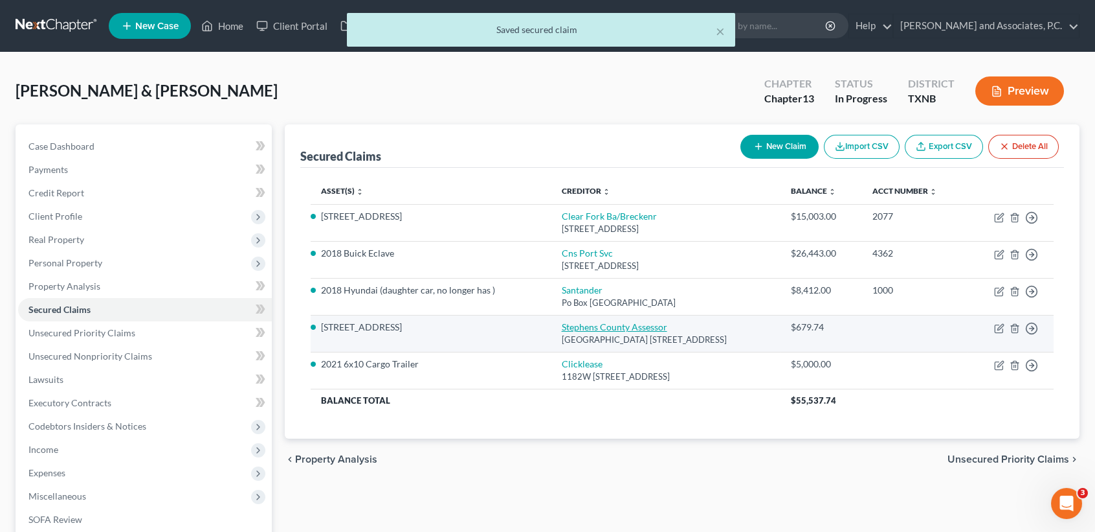
click at [562, 324] on link "Stephens County Assessor" at bounding box center [615, 326] width 106 height 11
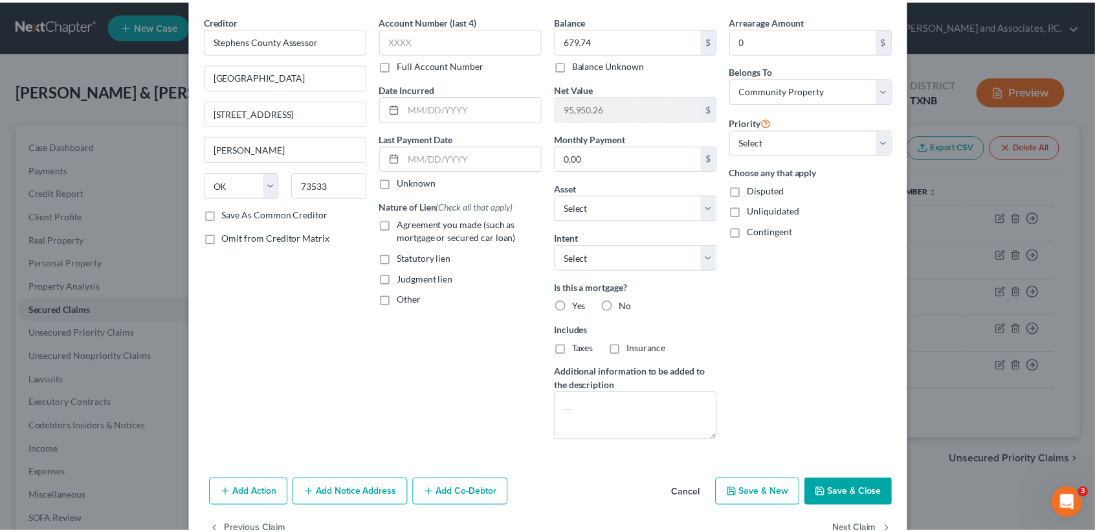
scroll to position [81, 0]
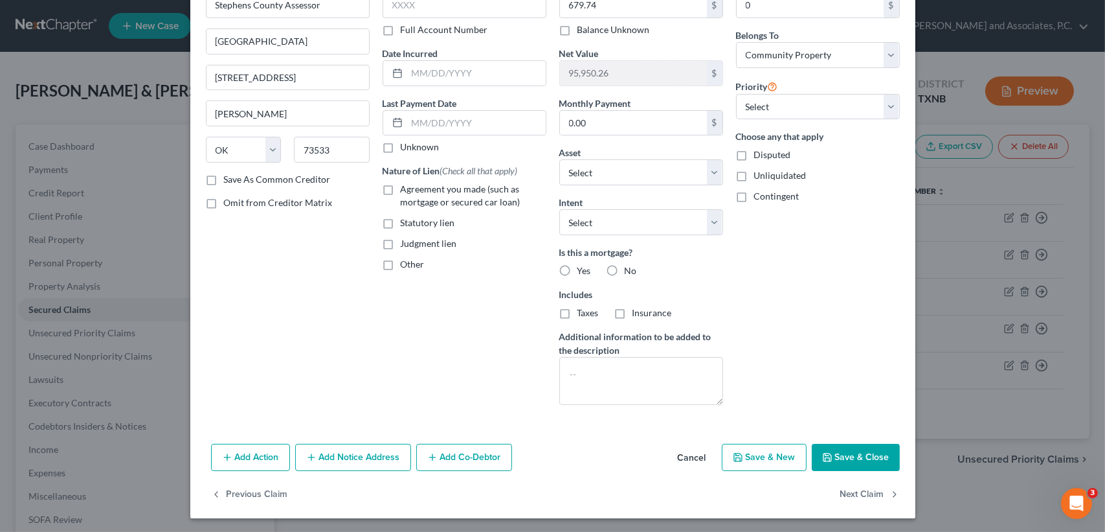
click at [849, 462] on button "Save & Close" at bounding box center [856, 456] width 88 height 27
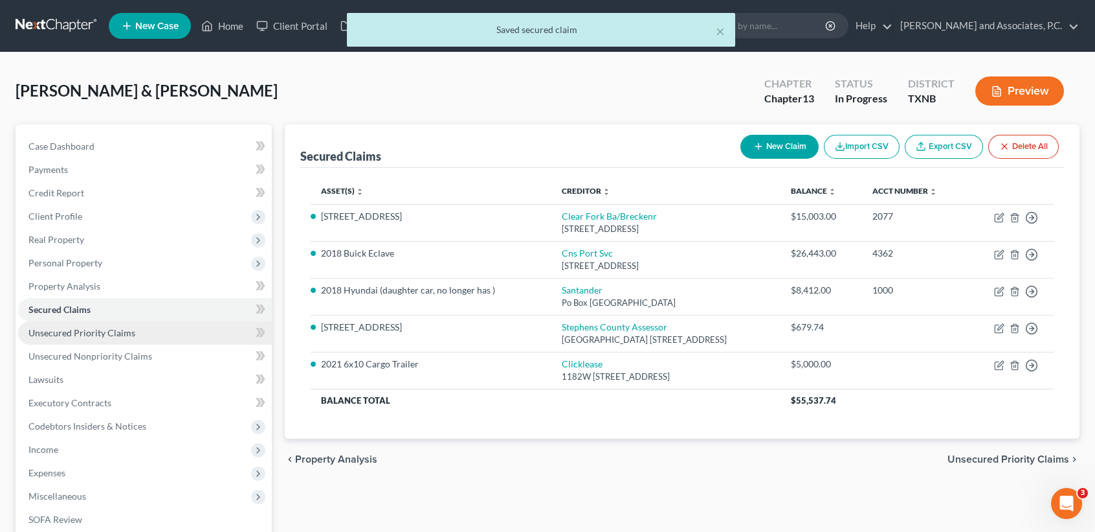
click at [79, 335] on span "Unsecured Priority Claims" at bounding box center [81, 332] width 107 height 11
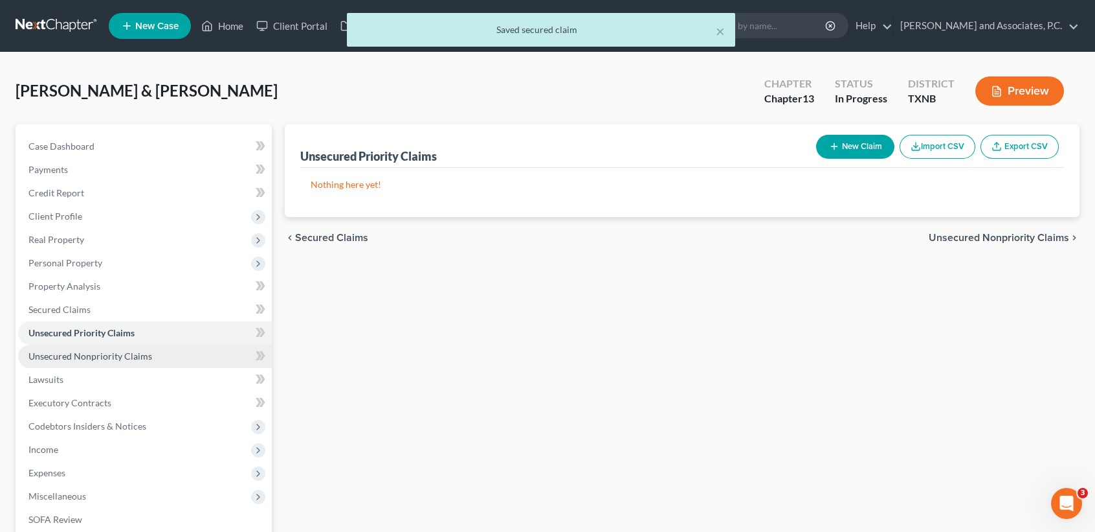
click at [92, 356] on span "Unsecured Nonpriority Claims" at bounding box center [90, 355] width 124 height 11
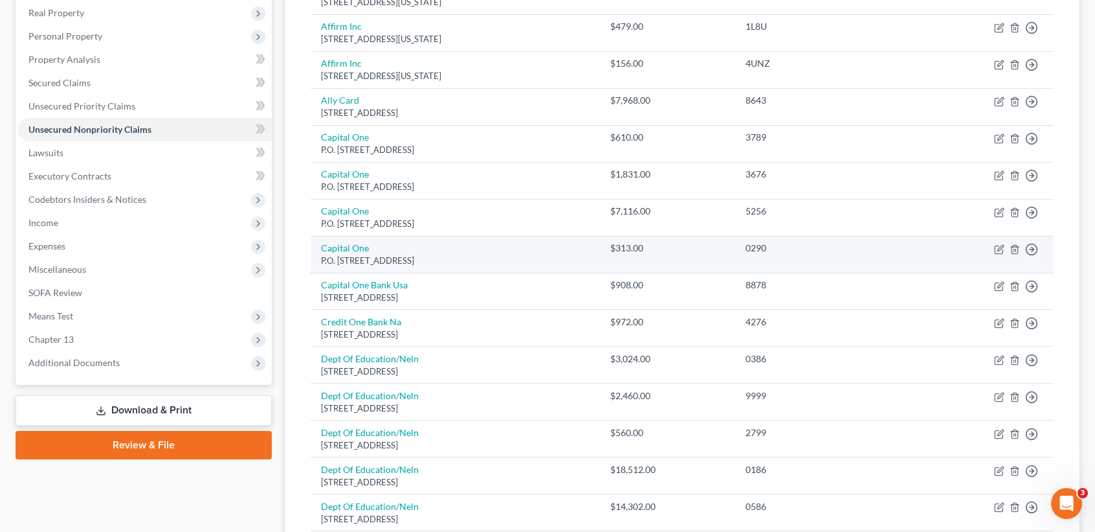
scroll to position [86, 0]
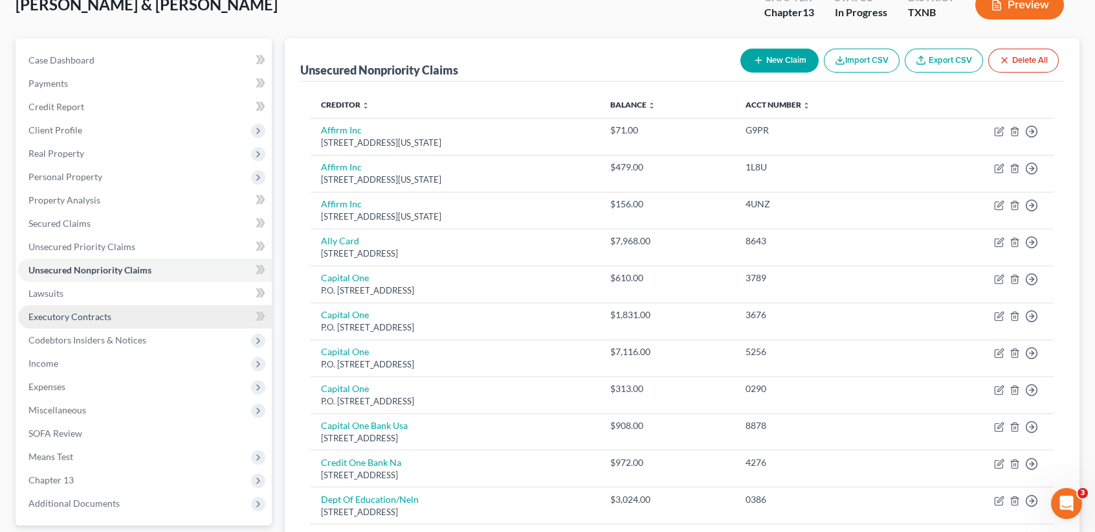
click at [73, 321] on link "Executory Contracts" at bounding box center [145, 316] width 254 height 23
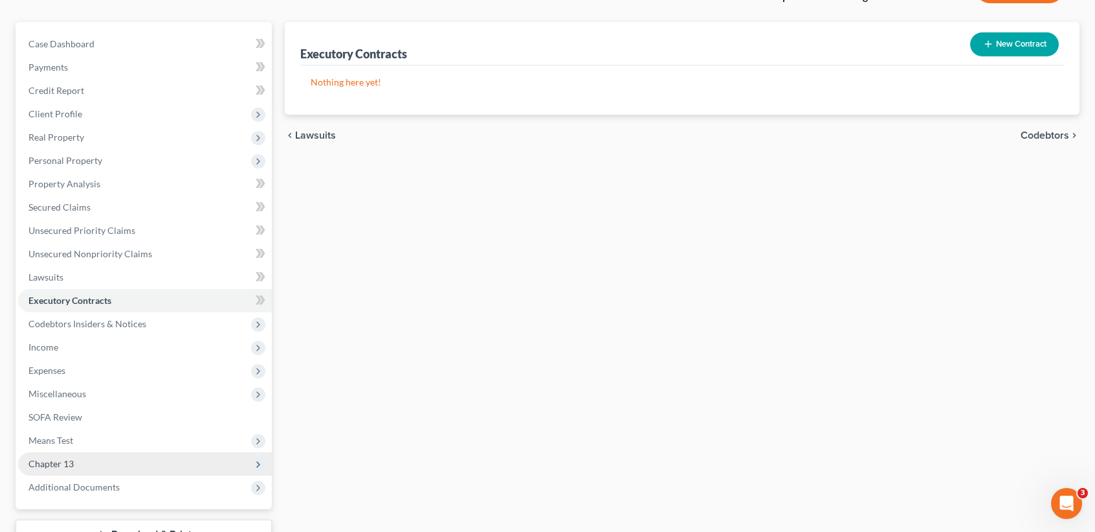
scroll to position [201, 0]
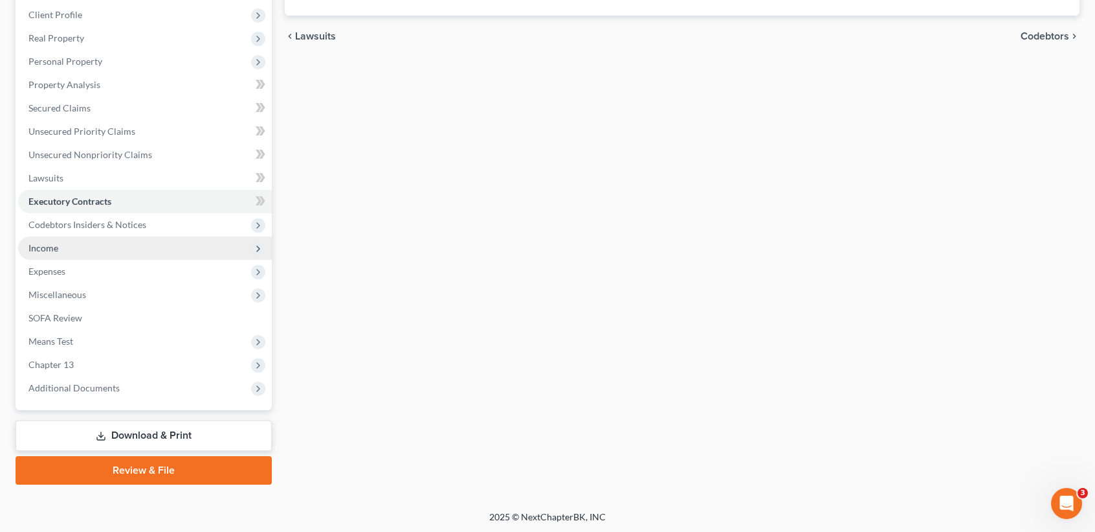
click at [51, 246] on span "Income" at bounding box center [43, 247] width 30 height 11
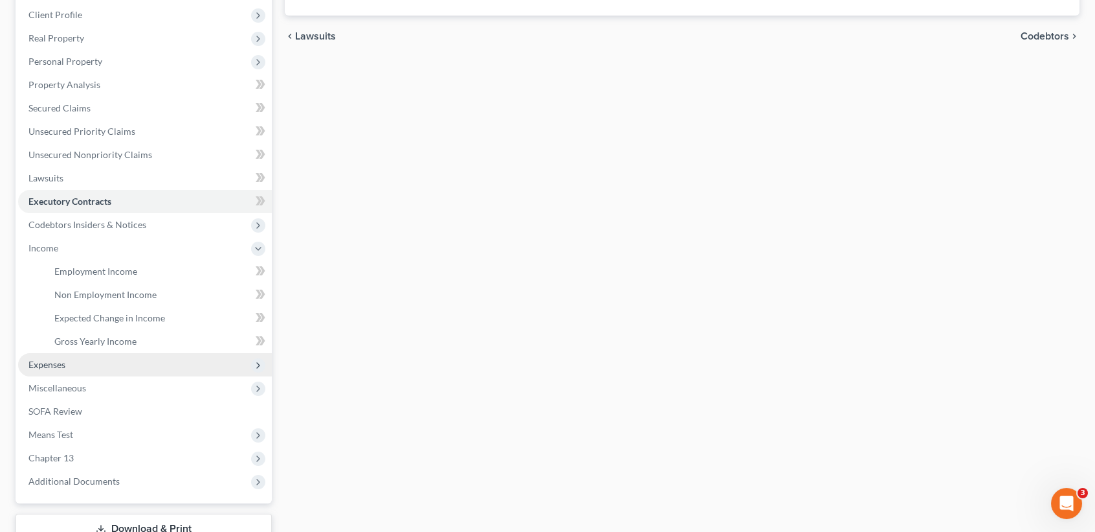
click at [80, 353] on span "Expenses" at bounding box center [145, 364] width 254 height 23
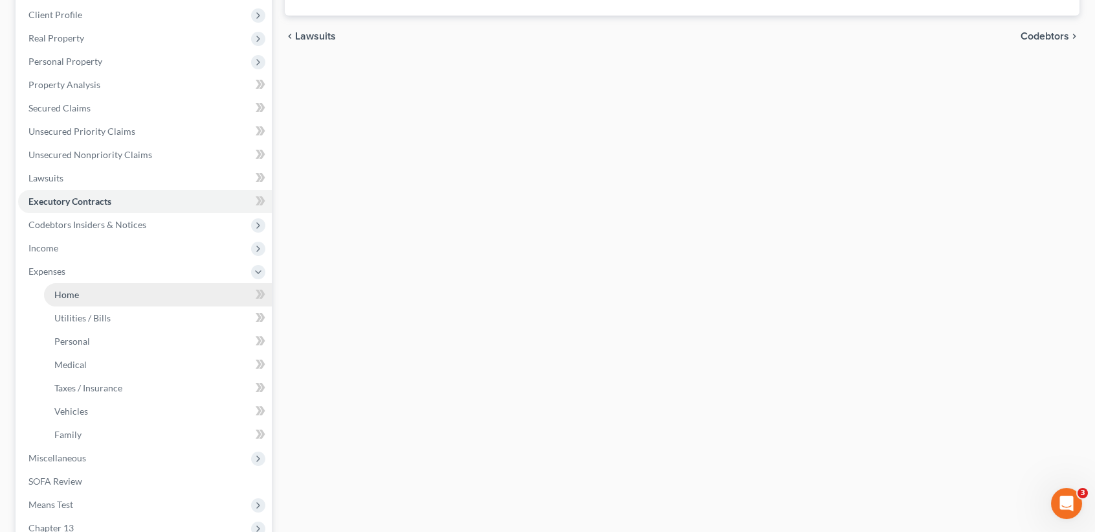
click at [78, 300] on link "Home" at bounding box center [158, 294] width 228 height 23
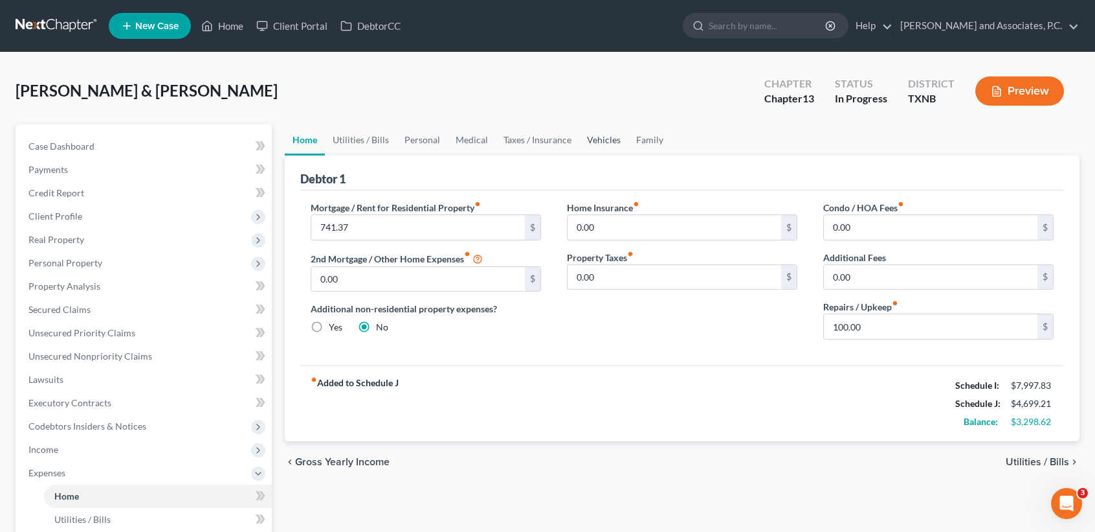
click at [617, 128] on link "Vehicles" at bounding box center [603, 139] width 49 height 31
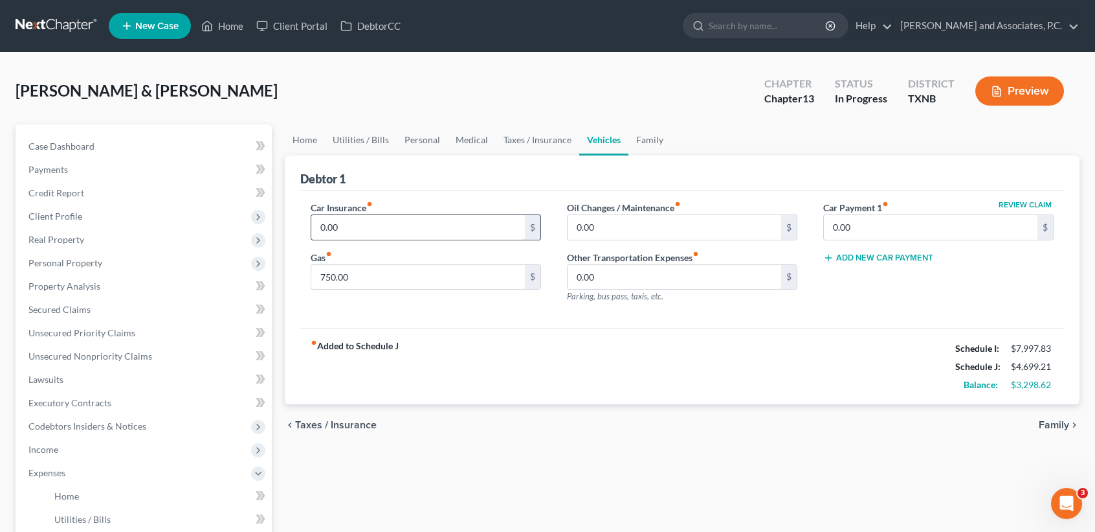
drag, startPoint x: 379, startPoint y: 238, endPoint x: 392, endPoint y: 238, distance: 13.6
click at [379, 238] on input "0.00" at bounding box center [418, 227] width 214 height 25
click at [671, 216] on input "0.00" at bounding box center [675, 227] width 214 height 25
click at [308, 135] on link "Home" at bounding box center [305, 139] width 40 height 31
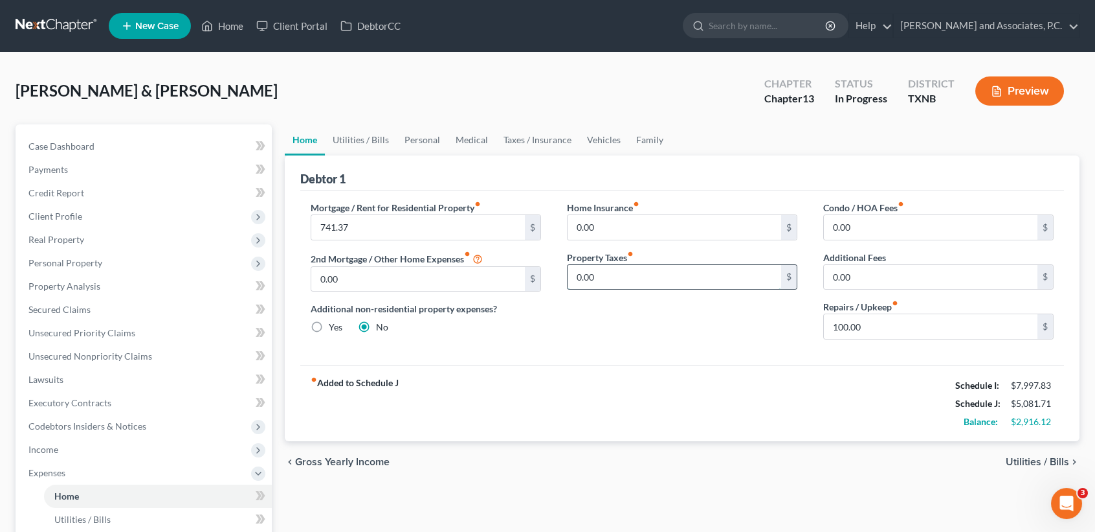
click at [647, 272] on input "0.00" at bounding box center [675, 277] width 214 height 25
drag, startPoint x: 125, startPoint y: 447, endPoint x: 141, endPoint y: 457, distance: 18.9
click at [125, 448] on span "Income" at bounding box center [145, 449] width 254 height 23
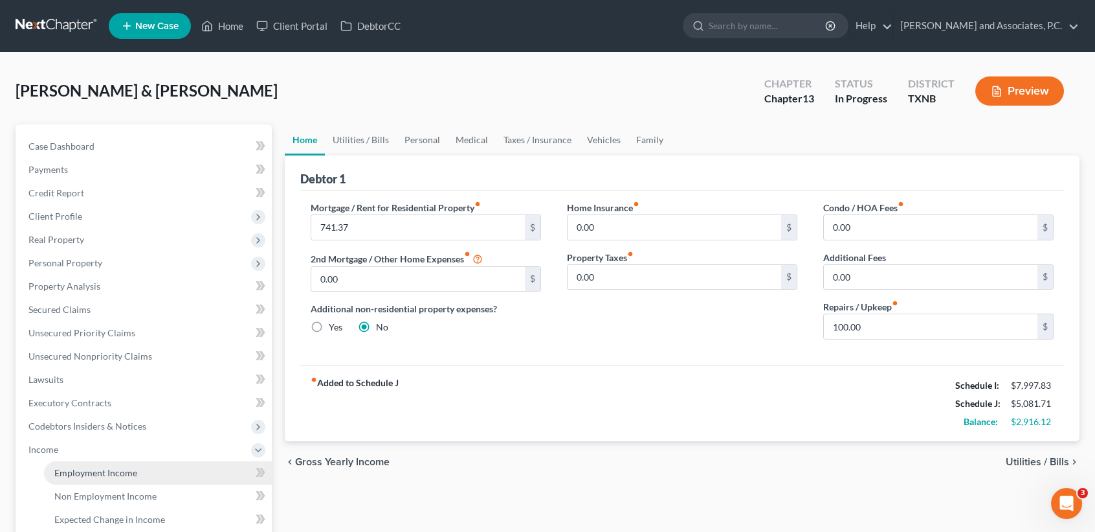
click at [125, 467] on span "Employment Income" at bounding box center [95, 472] width 83 height 11
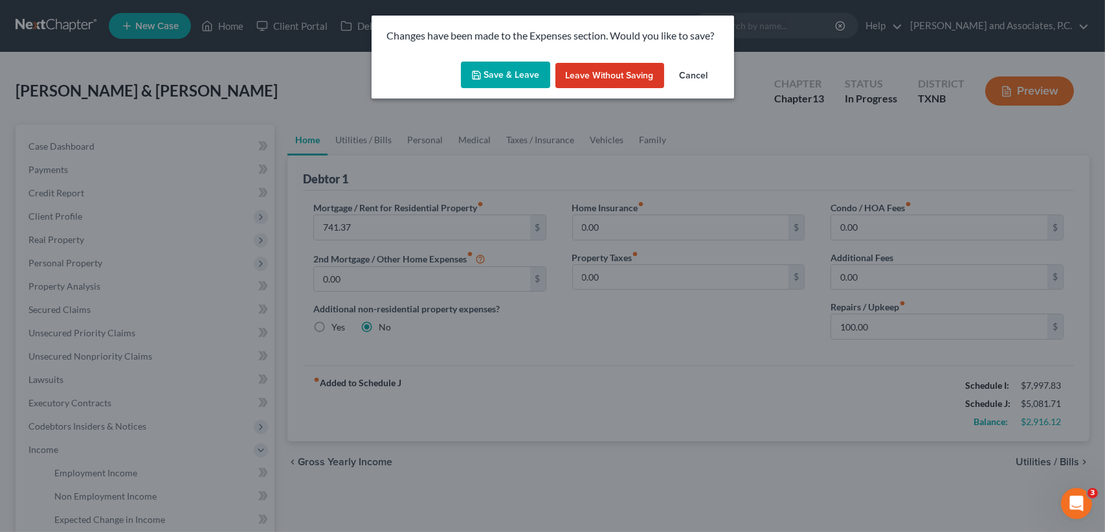
click at [521, 74] on button "Save & Leave" at bounding box center [505, 75] width 89 height 27
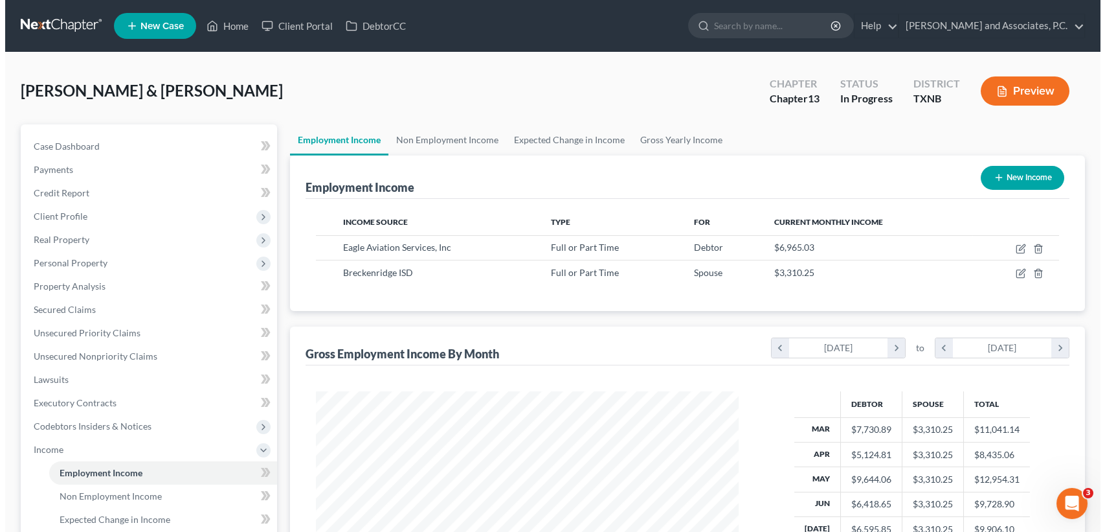
scroll to position [232, 448]
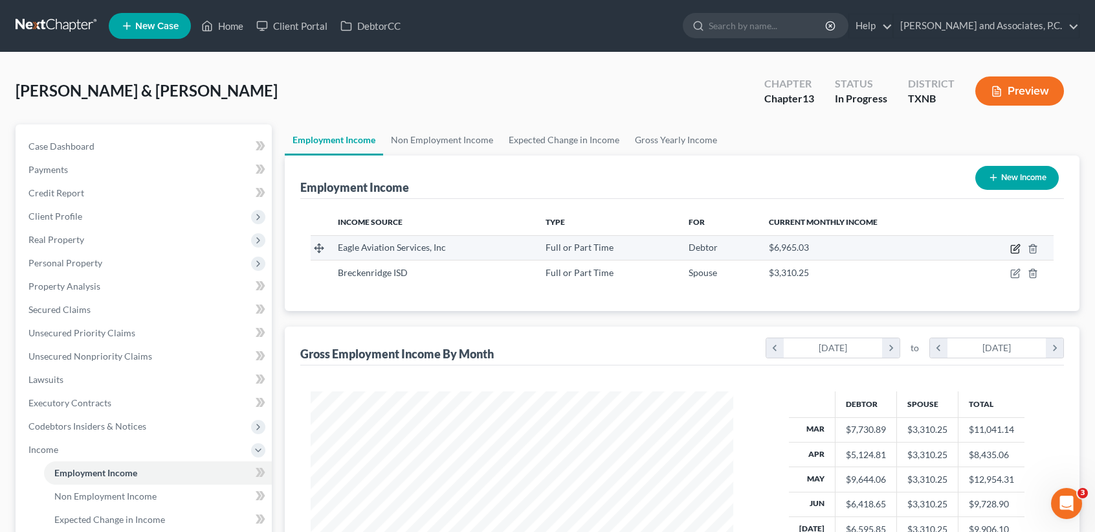
click at [1013, 249] on icon "button" at bounding box center [1016, 248] width 10 height 10
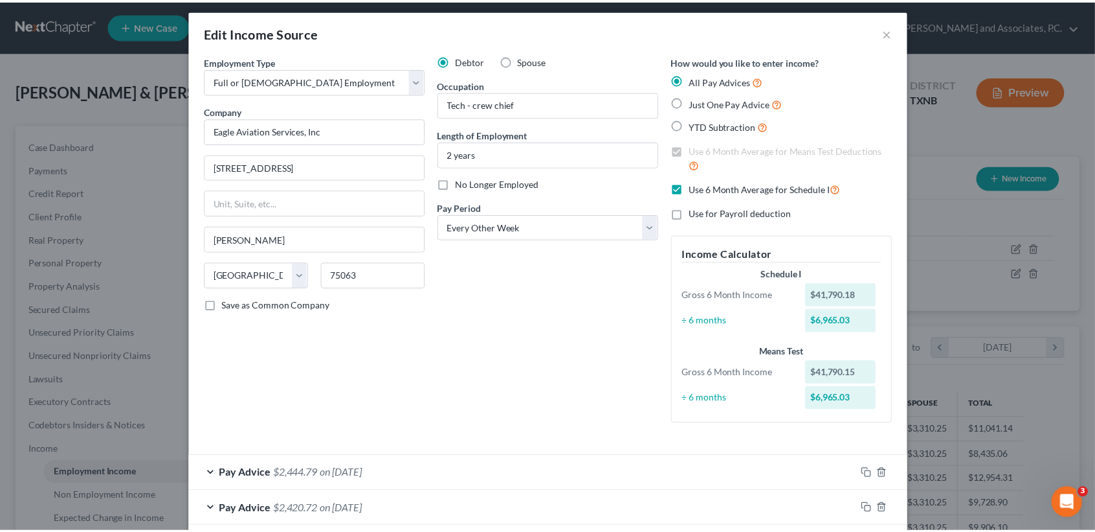
scroll to position [0, 0]
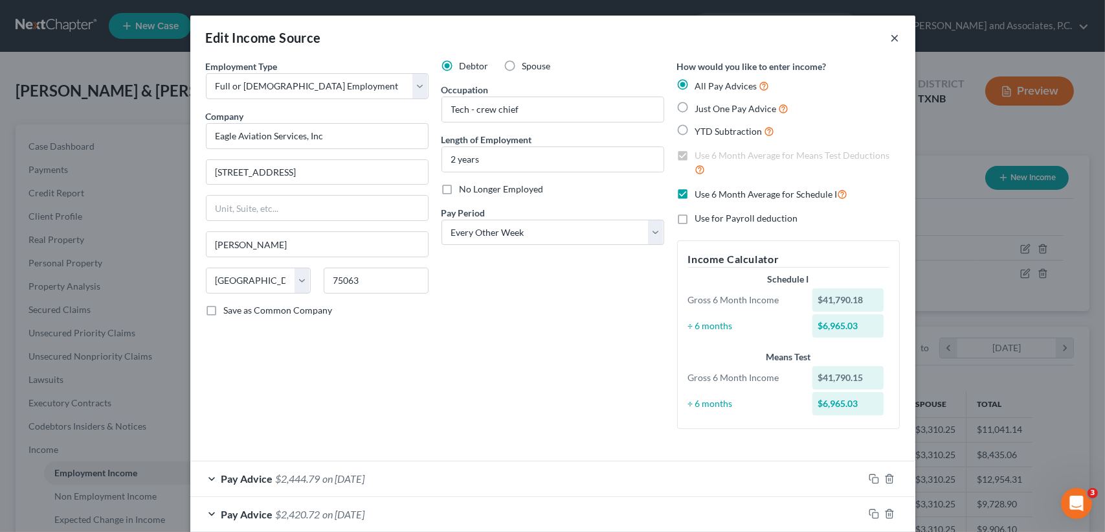
click at [892, 38] on button "×" at bounding box center [895, 38] width 9 height 16
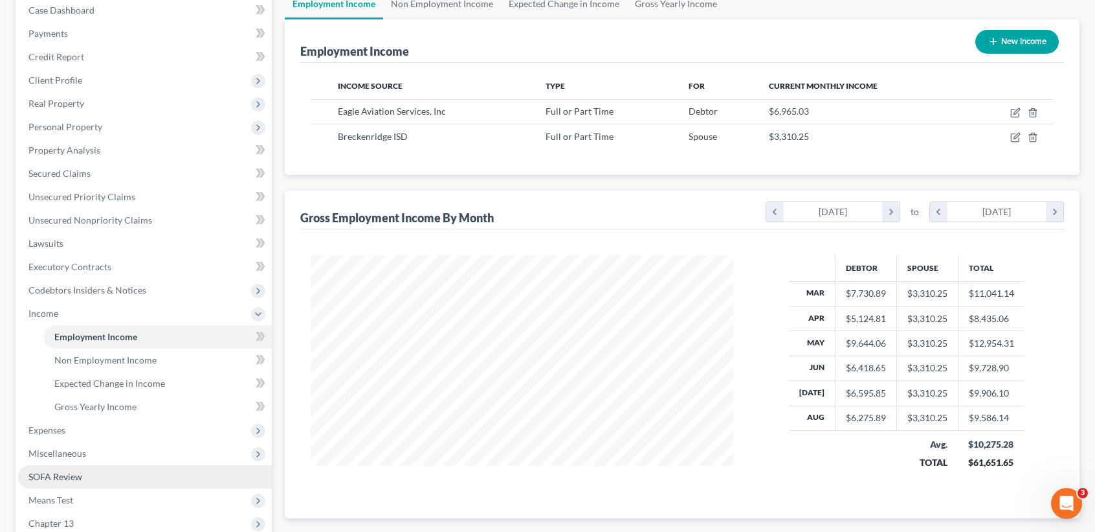
scroll to position [259, 0]
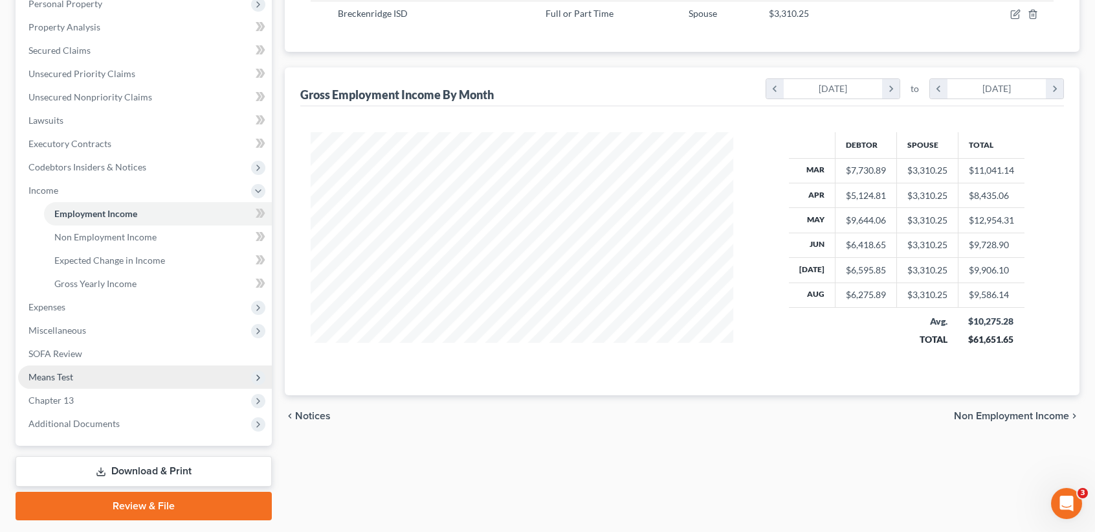
click at [67, 370] on span "Means Test" at bounding box center [145, 376] width 254 height 23
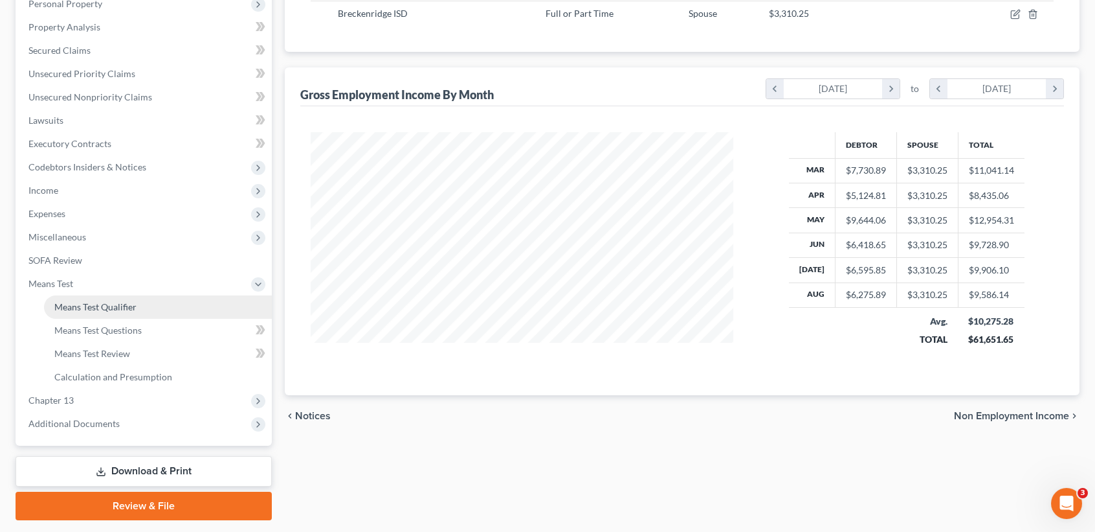
click at [84, 315] on link "Means Test Qualifier" at bounding box center [158, 306] width 228 height 23
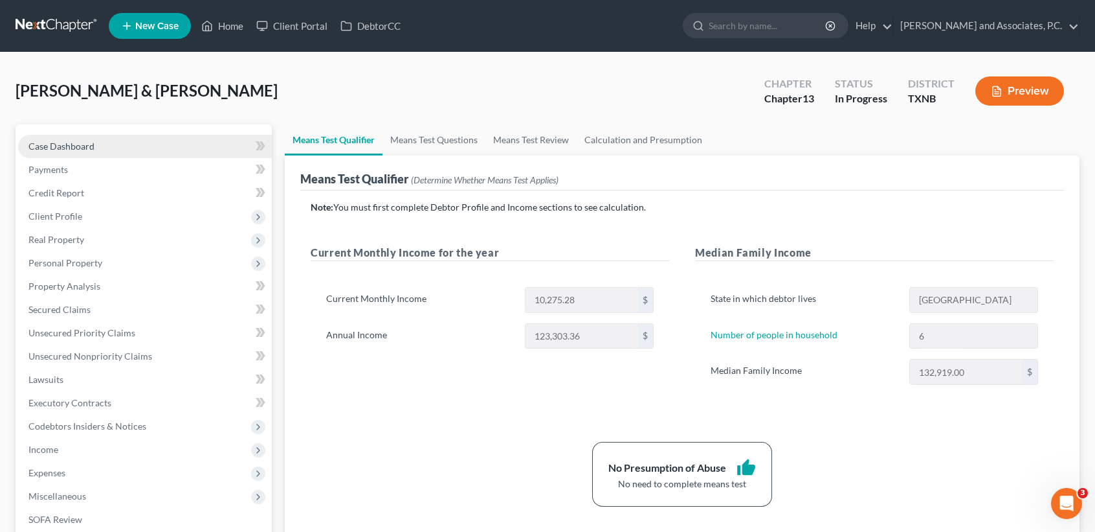
click at [87, 147] on span "Case Dashboard" at bounding box center [61, 145] width 66 height 11
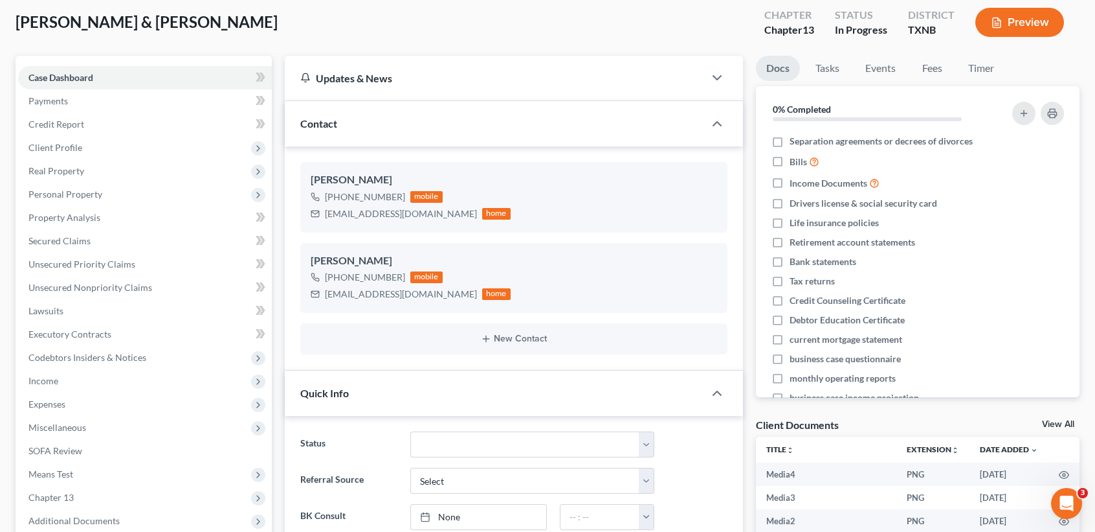
scroll to position [172, 0]
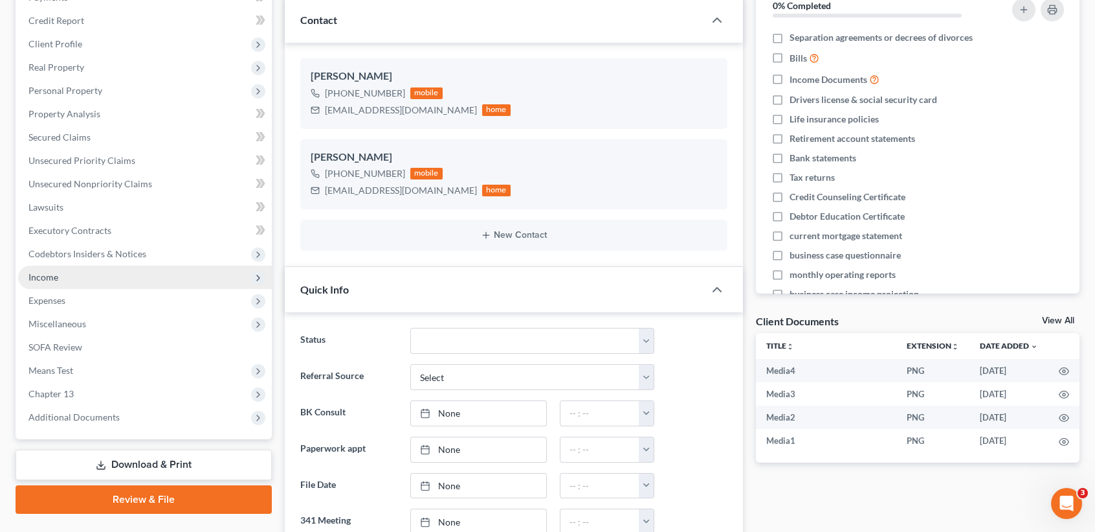
click at [45, 273] on span "Income" at bounding box center [43, 276] width 30 height 11
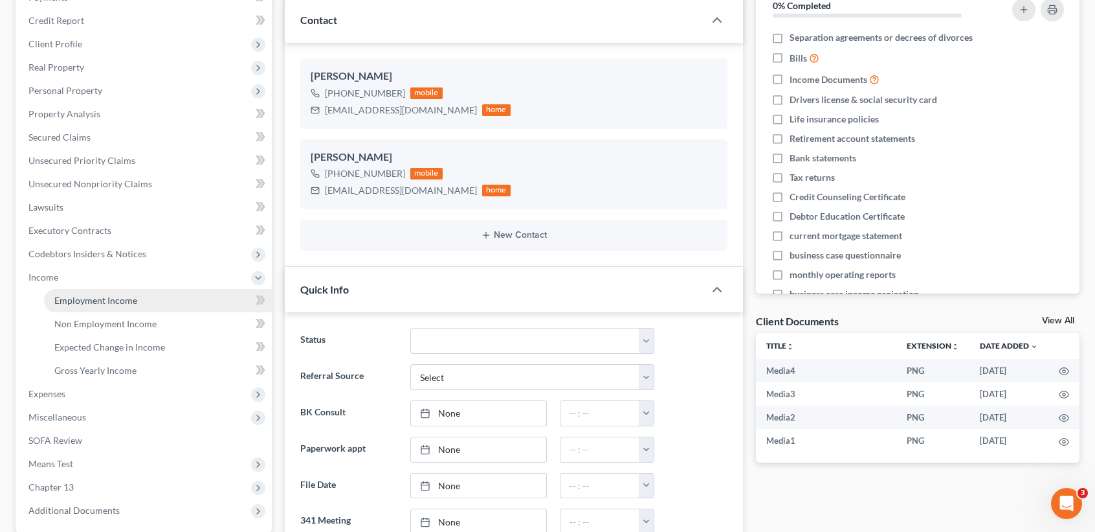
click at [74, 304] on link "Employment Income" at bounding box center [158, 300] width 228 height 23
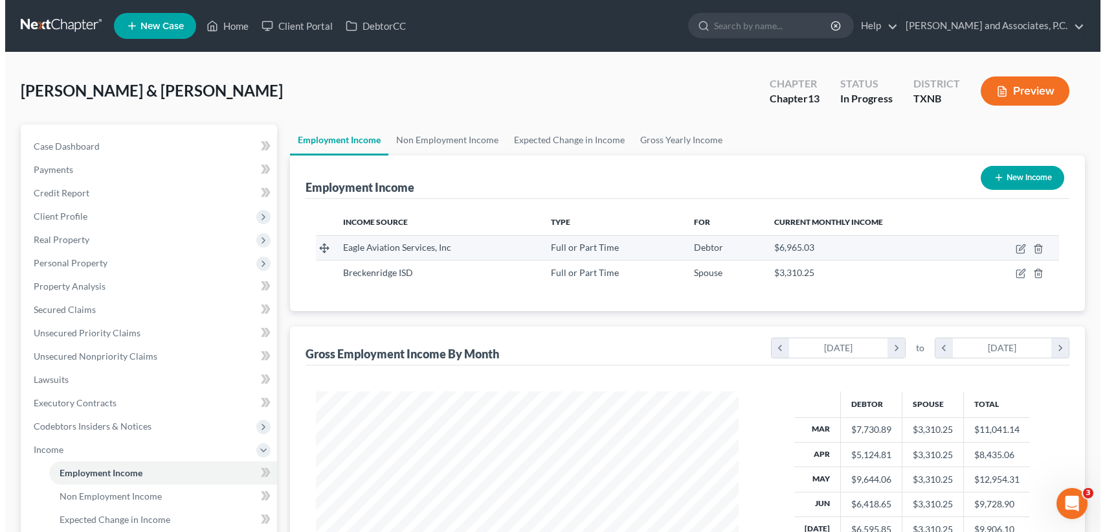
scroll to position [232, 448]
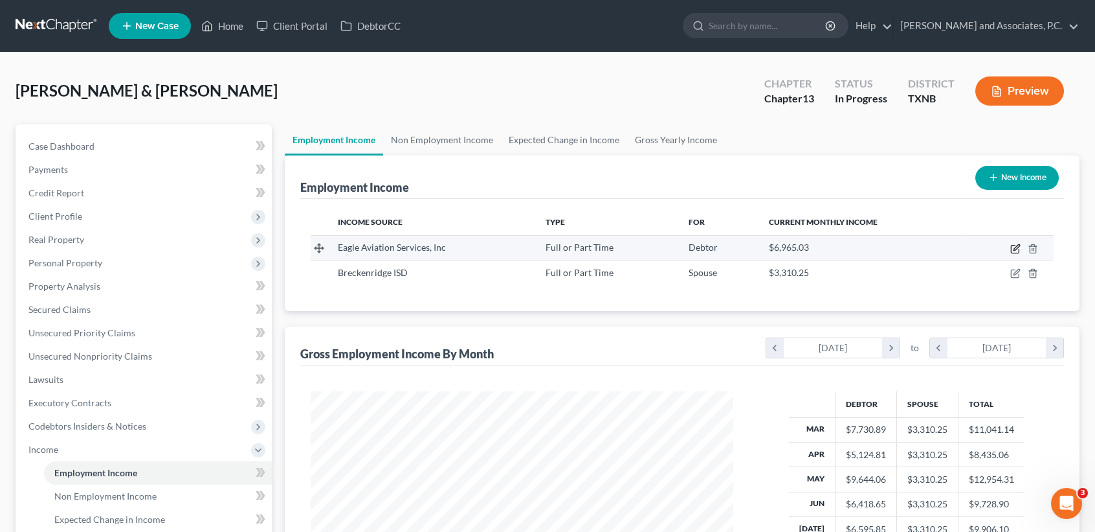
click at [1016, 246] on icon "button" at bounding box center [1017, 247] width 6 height 6
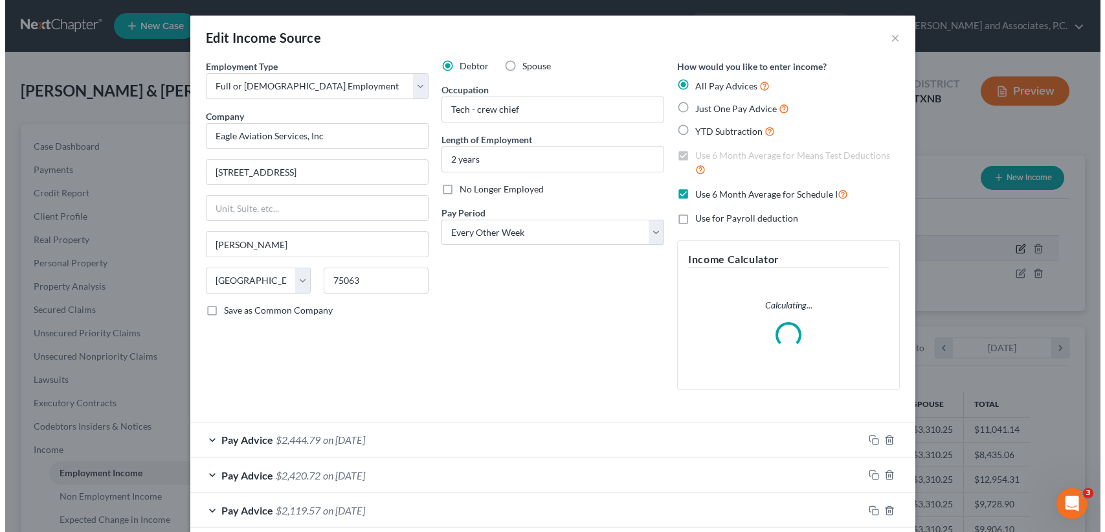
scroll to position [232, 453]
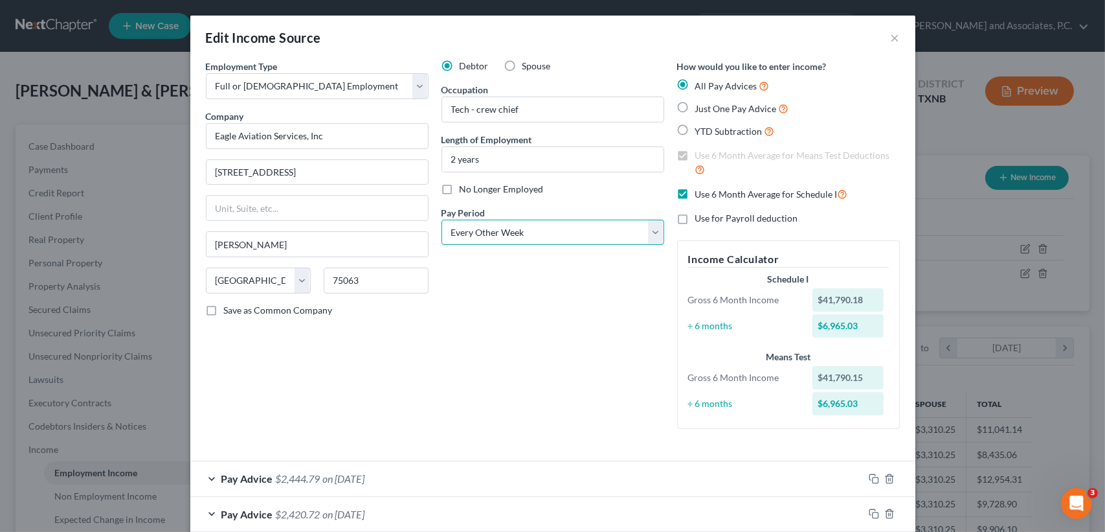
drag, startPoint x: 526, startPoint y: 233, endPoint x: 522, endPoint y: 241, distance: 8.4
click at [526, 233] on select "Select Monthly Twice Monthly Every Other Week Weekly" at bounding box center [553, 232] width 223 height 26
click at [442, 219] on select "Select Monthly Twice Monthly Every Other Week Weekly" at bounding box center [553, 232] width 223 height 26
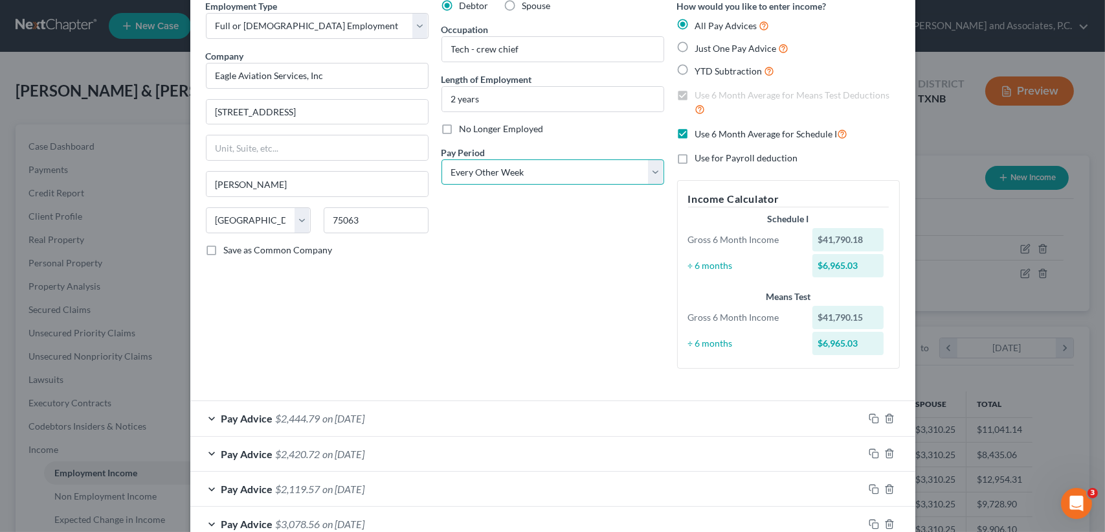
scroll to position [24, 0]
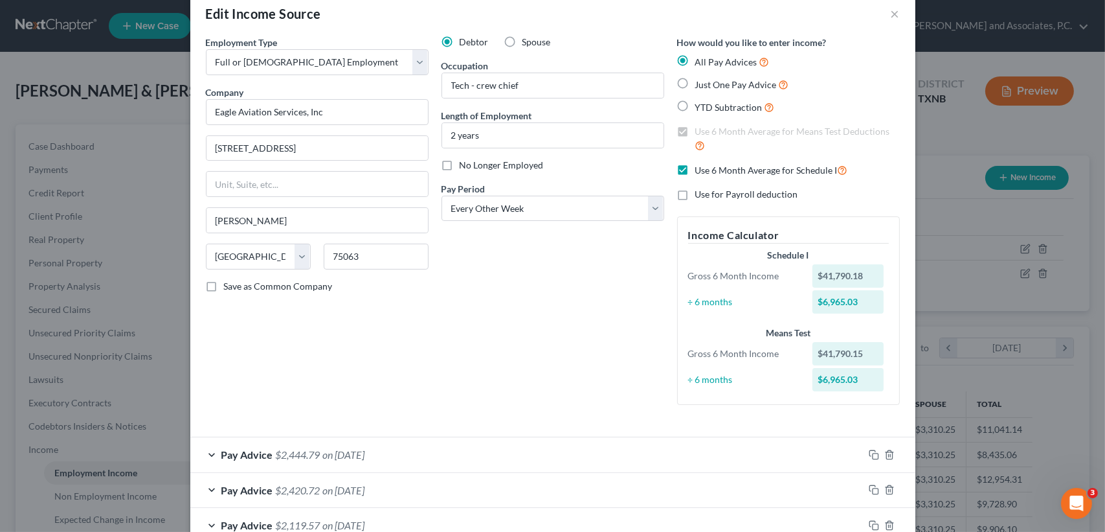
click at [695, 168] on label "Use 6 Month Average for Schedule I" at bounding box center [771, 170] width 153 height 15
click at [701, 168] on input "Use 6 Month Average for Schedule I" at bounding box center [705, 167] width 8 height 8
click at [695, 170] on label "Use 6 Month Average for Schedule I" at bounding box center [771, 170] width 153 height 15
click at [701, 170] on input "Use 6 Month Average for Schedule I" at bounding box center [705, 167] width 8 height 8
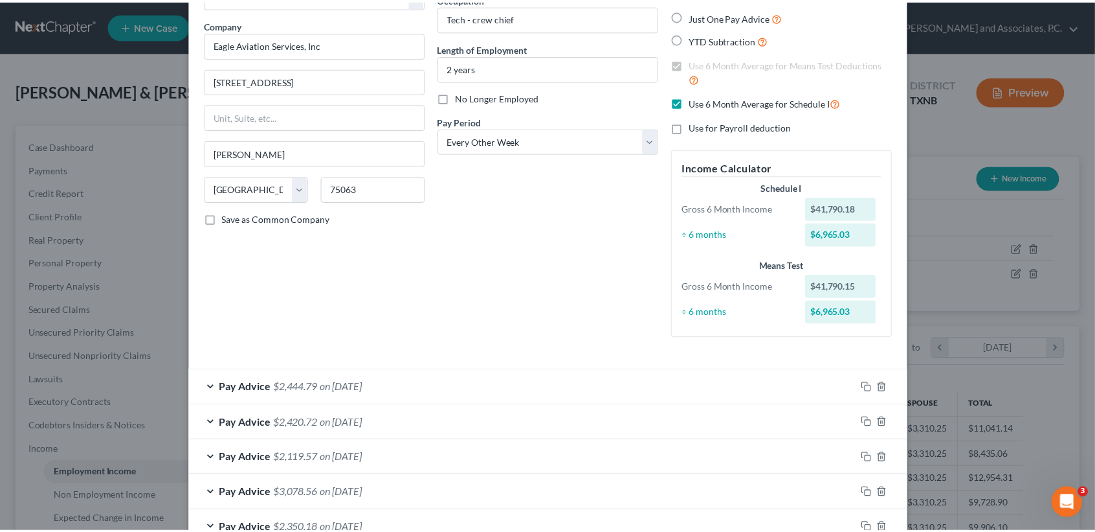
scroll to position [456, 0]
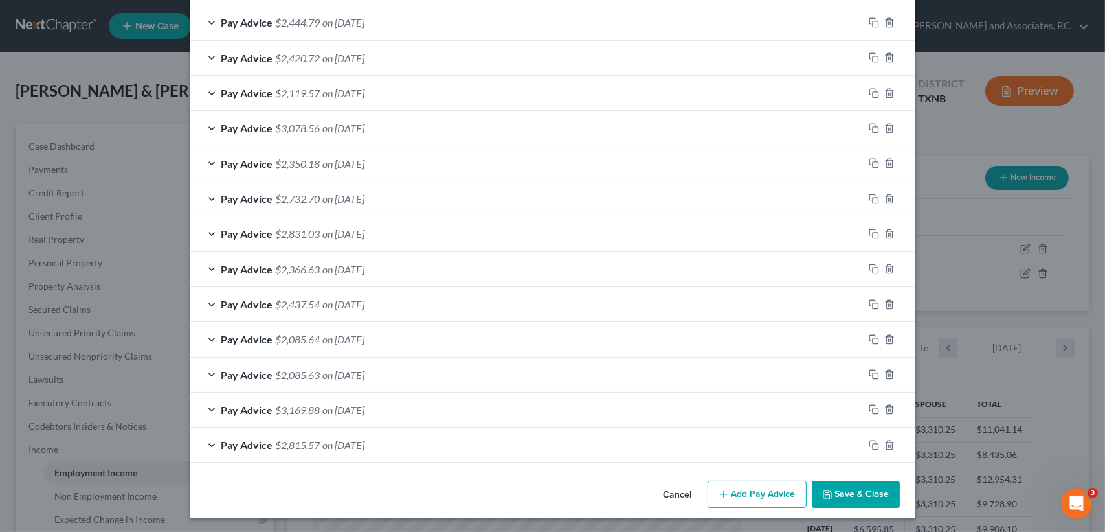
click at [836, 494] on button "Save & Close" at bounding box center [856, 493] width 88 height 27
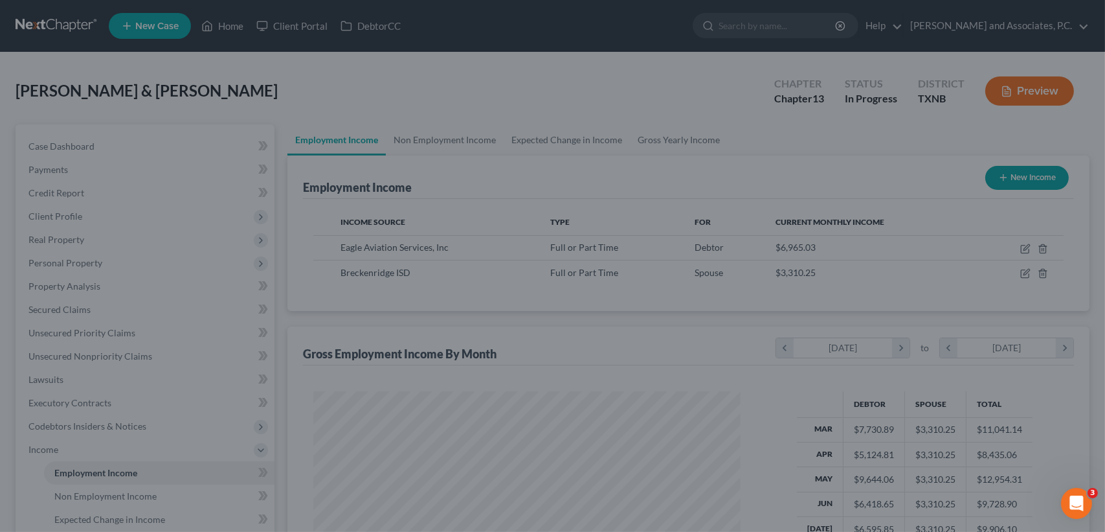
scroll to position [647194, 646978]
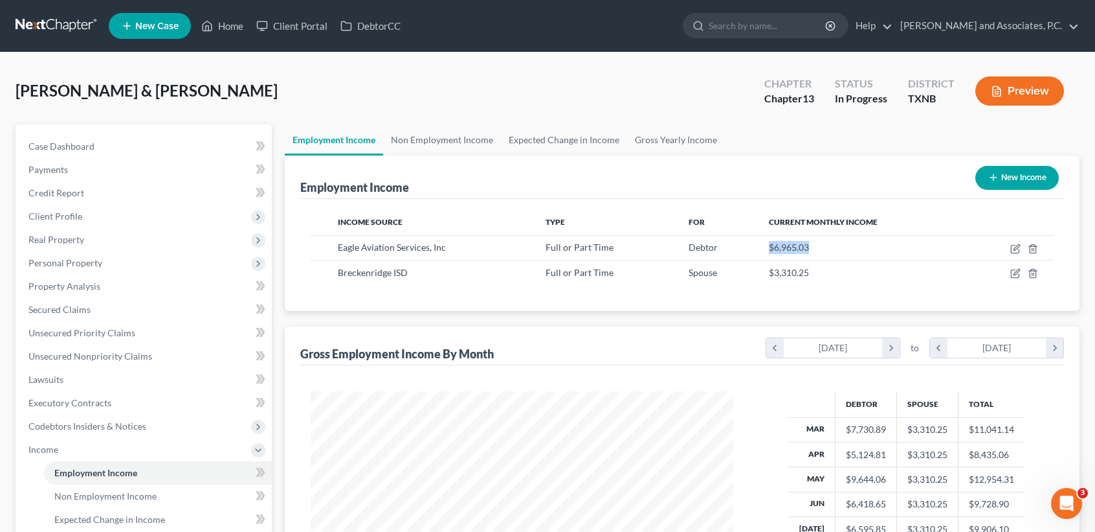
drag, startPoint x: 756, startPoint y: 243, endPoint x: 964, endPoint y: 297, distance: 214.7
click at [843, 243] on td "$6,965.03" at bounding box center [863, 247] width 208 height 25
click at [882, 181] on div "Employment Income New Income" at bounding box center [682, 176] width 764 height 43
click at [1013, 248] on icon "button" at bounding box center [1016, 248] width 10 height 10
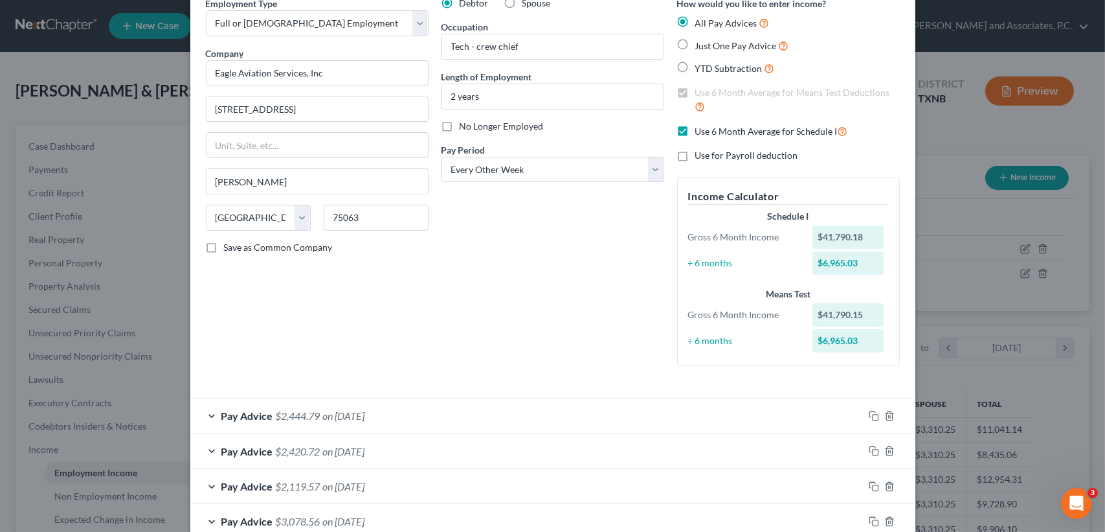
scroll to position [0, 0]
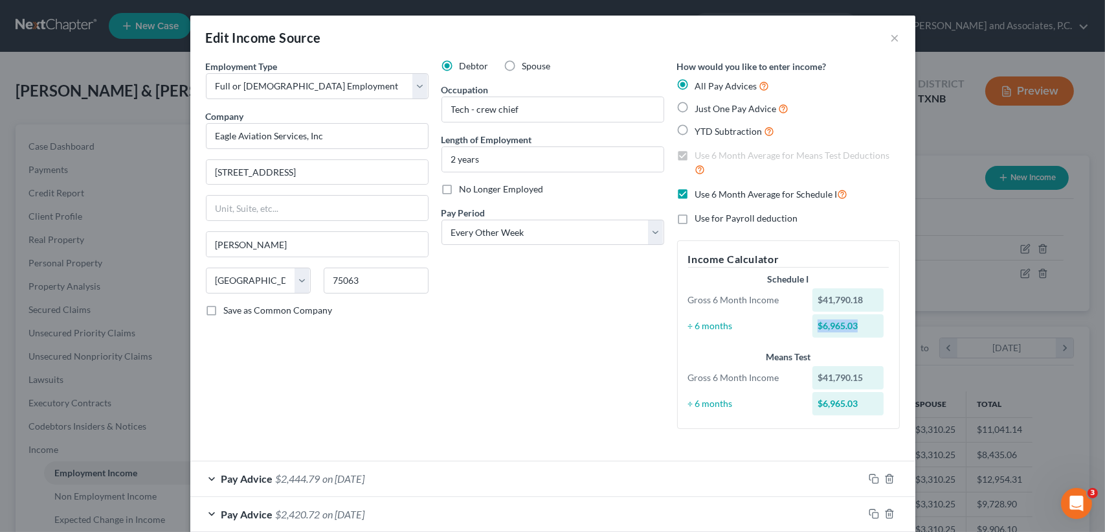
drag, startPoint x: 857, startPoint y: 319, endPoint x: 400, endPoint y: 379, distance: 460.4
click at [782, 335] on div "÷ 6 months $6,965.03" at bounding box center [789, 325] width 214 height 23
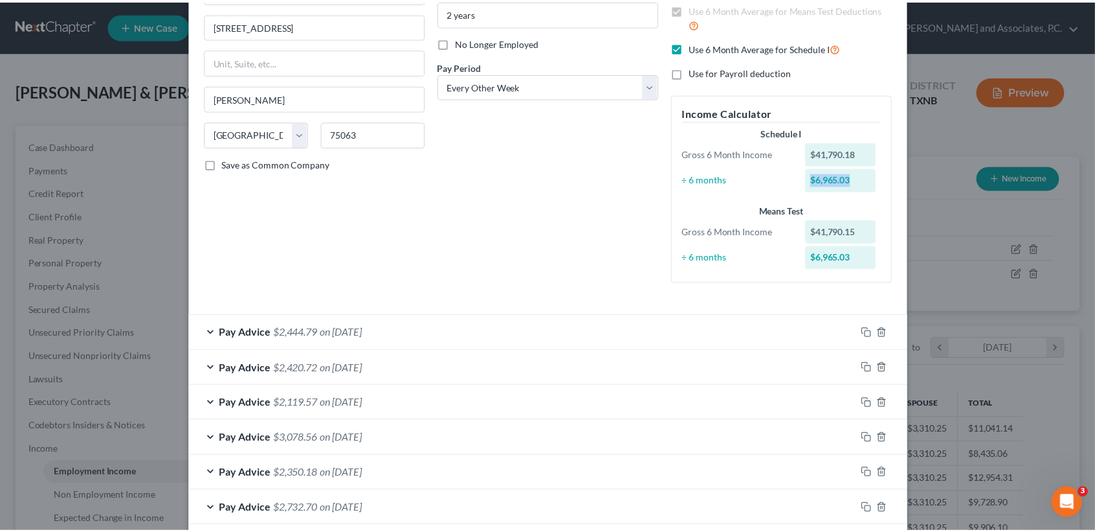
scroll to position [456, 0]
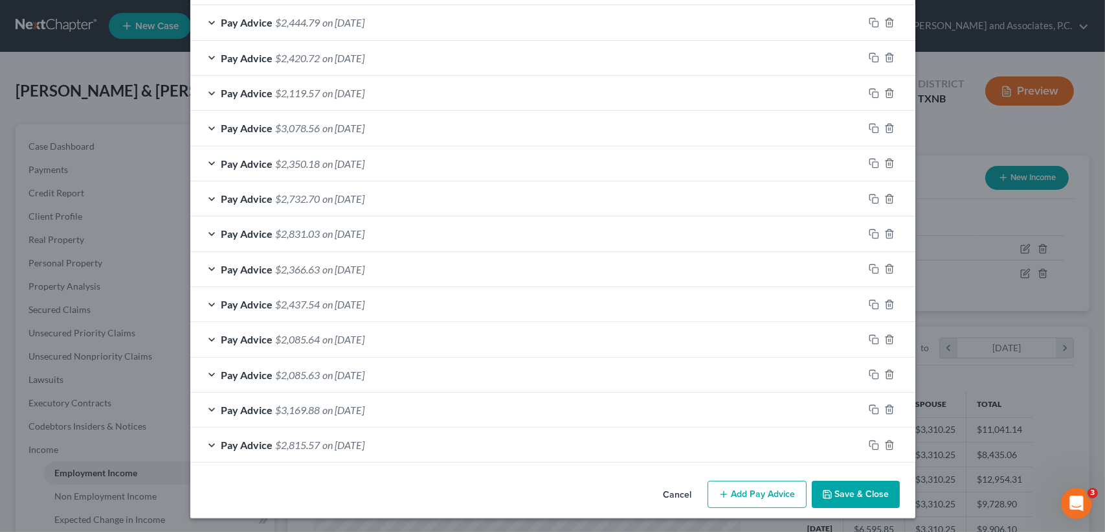
click at [866, 488] on button "Save & Close" at bounding box center [856, 493] width 88 height 27
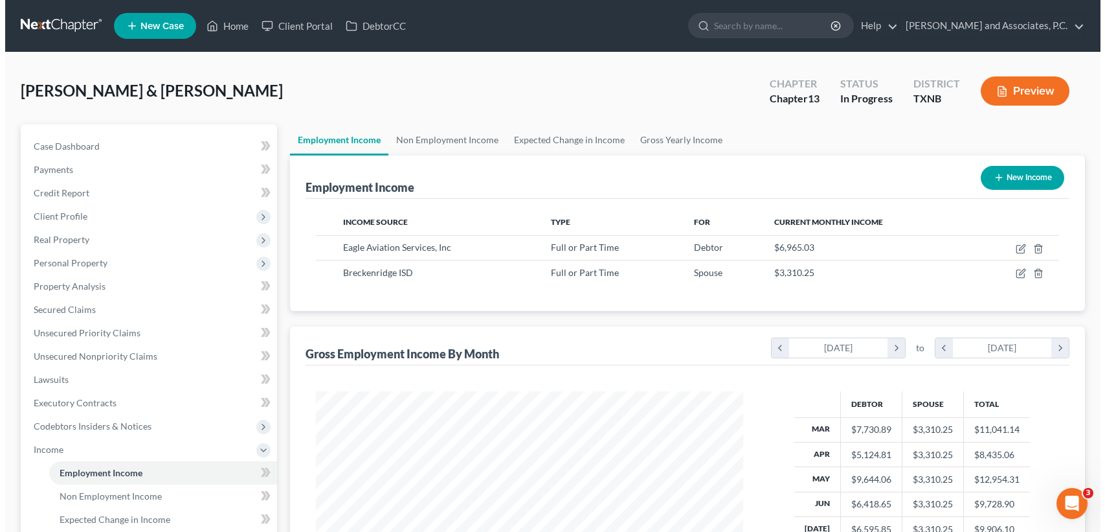
scroll to position [647194, 646978]
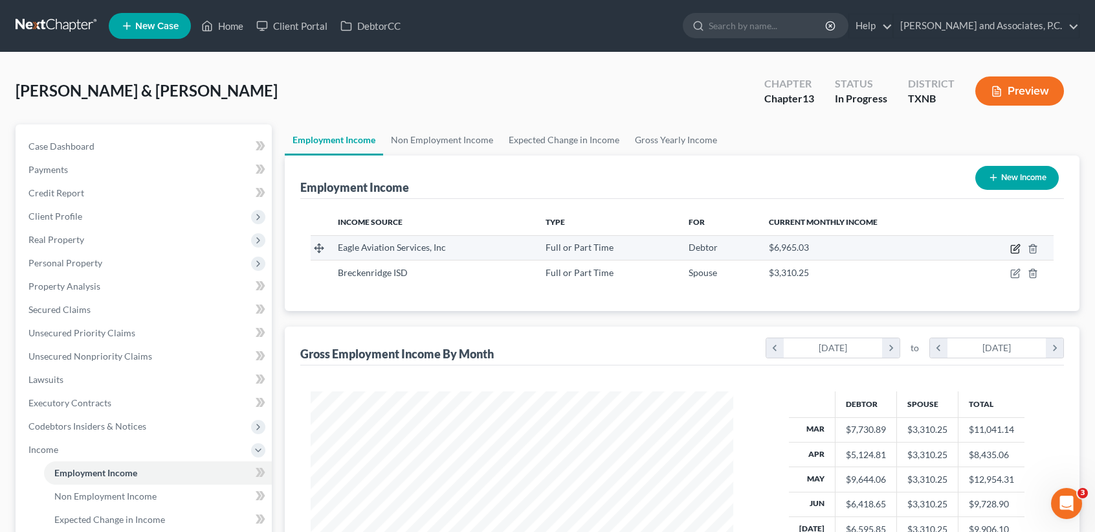
click at [1018, 249] on icon "button" at bounding box center [1016, 248] width 10 height 10
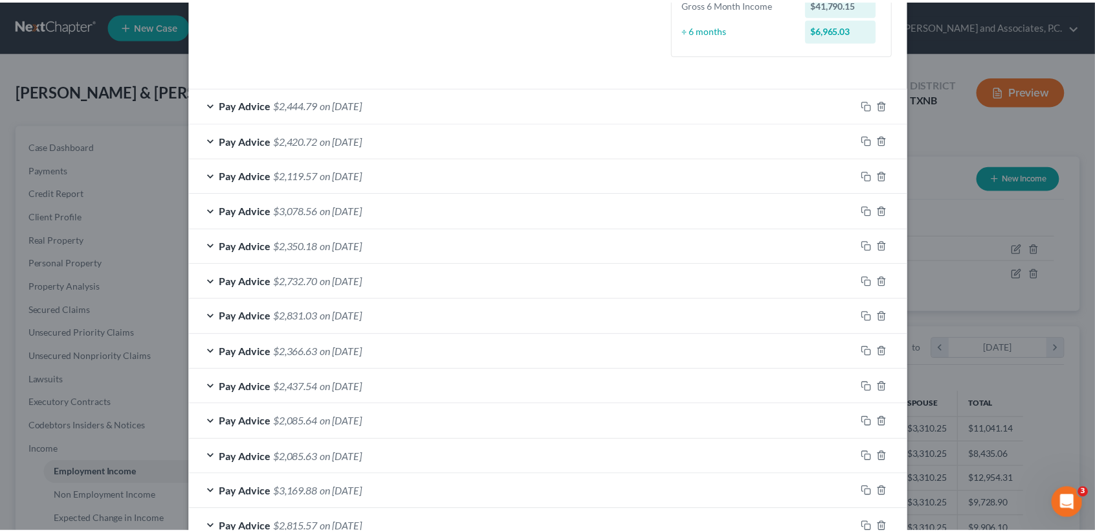
scroll to position [456, 0]
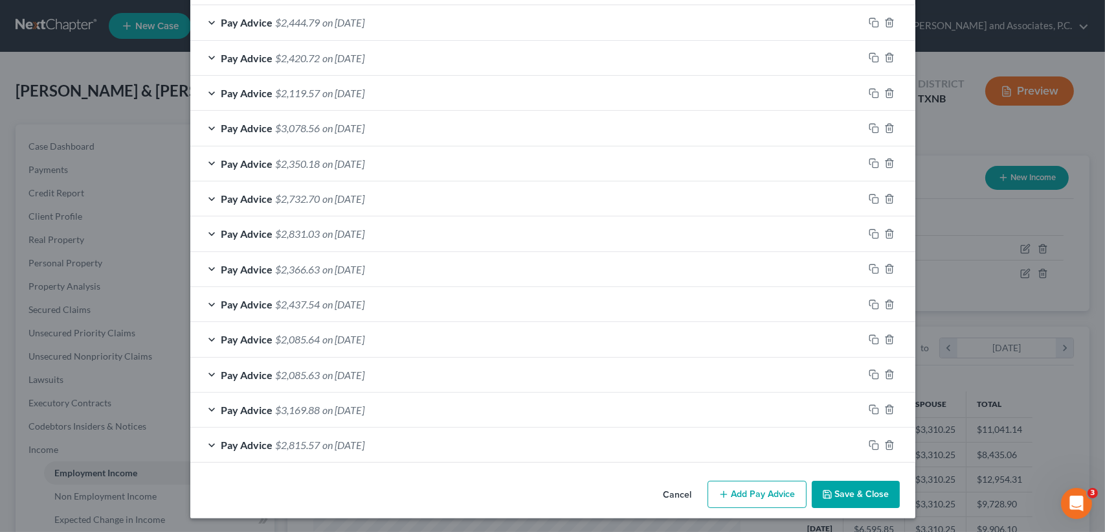
click at [829, 500] on button "Save & Close" at bounding box center [856, 493] width 88 height 27
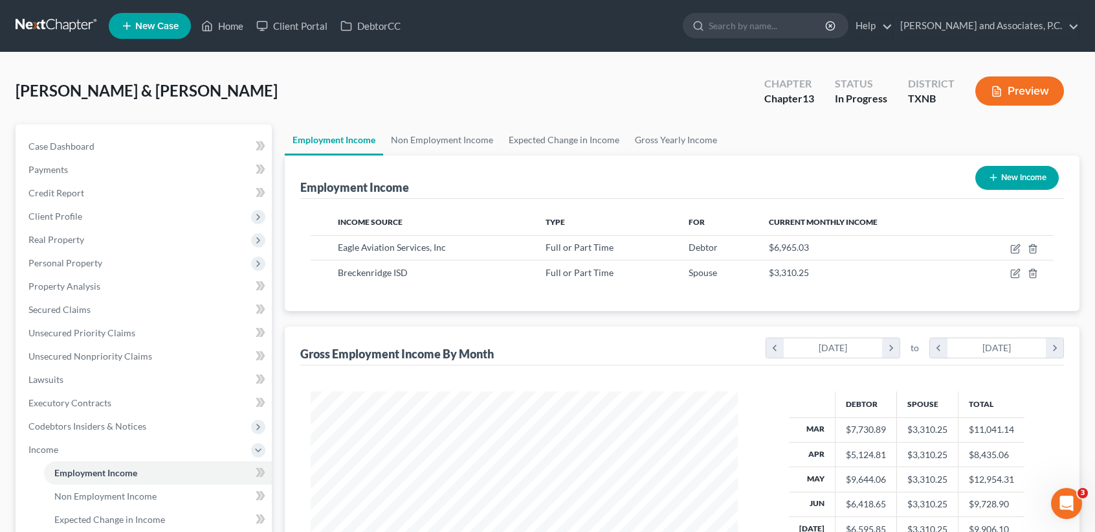
scroll to position [647194, 646978]
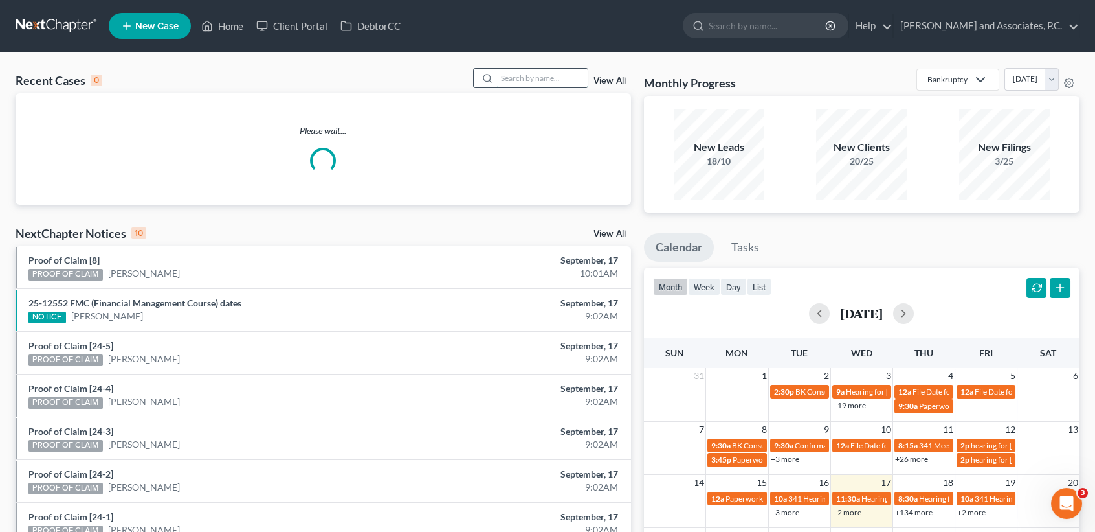
click at [514, 82] on input "search" at bounding box center [542, 78] width 91 height 19
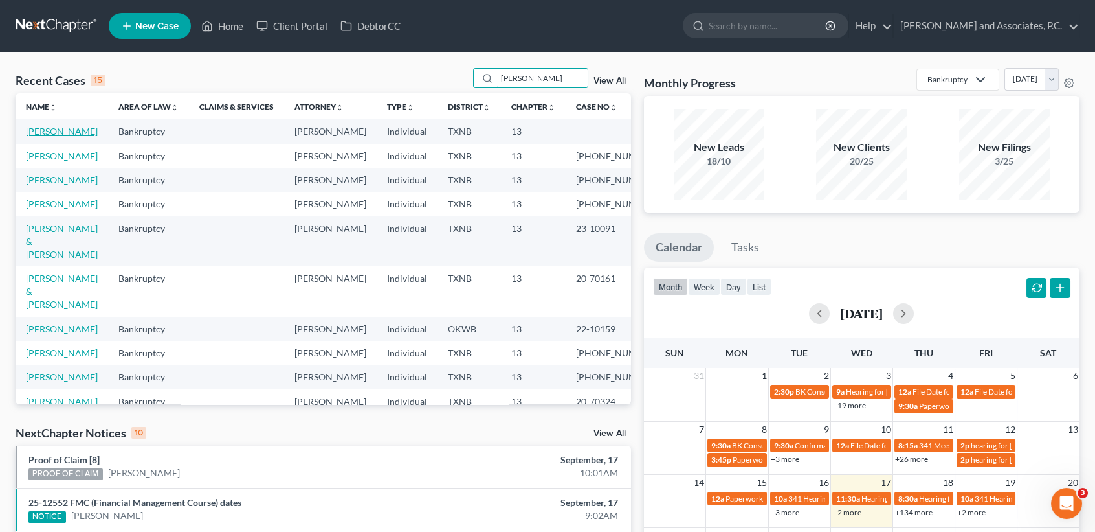
type input "[PERSON_NAME]"
click at [39, 137] on link "[PERSON_NAME]" at bounding box center [62, 131] width 72 height 11
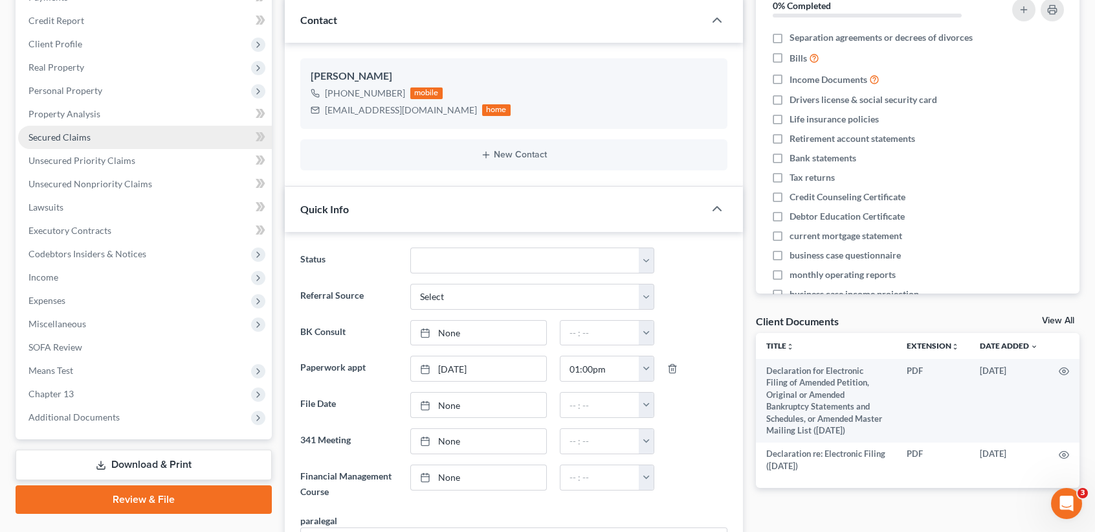
scroll to position [128, 0]
click at [135, 143] on link "Secured Claims" at bounding box center [145, 137] width 254 height 23
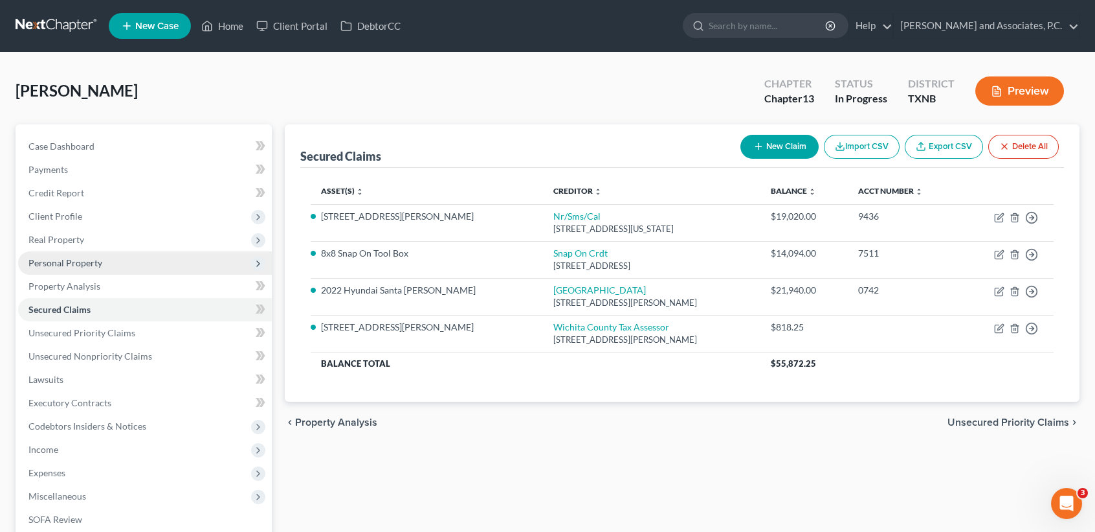
click at [95, 262] on span "Personal Property" at bounding box center [65, 262] width 74 height 11
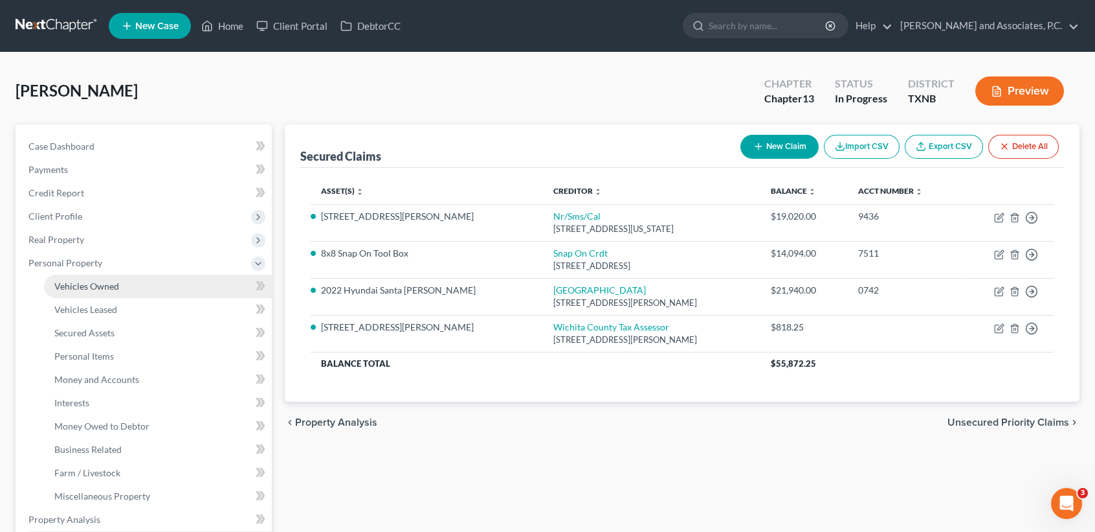
click at [91, 280] on span "Vehicles Owned" at bounding box center [86, 285] width 65 height 11
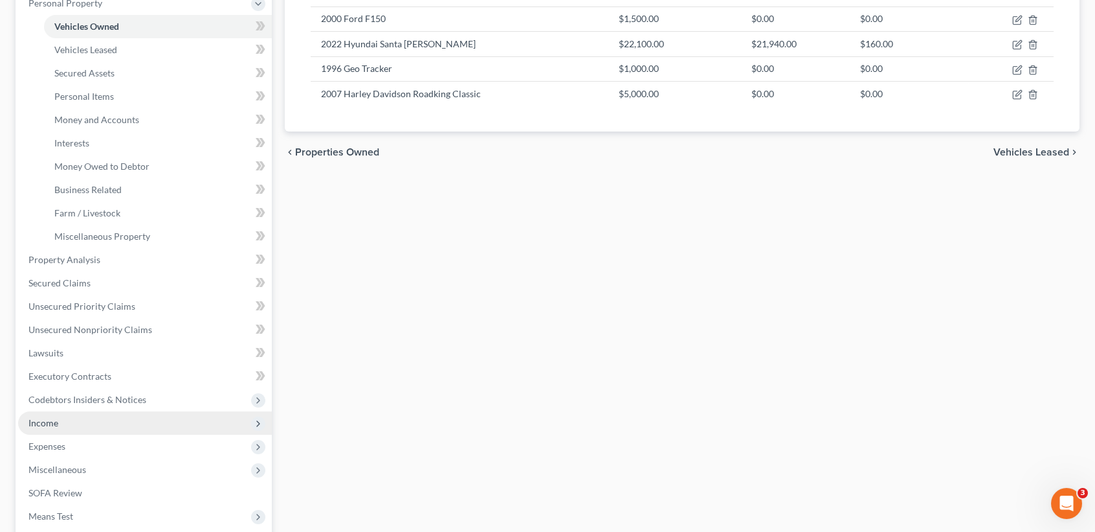
scroll to position [345, 0]
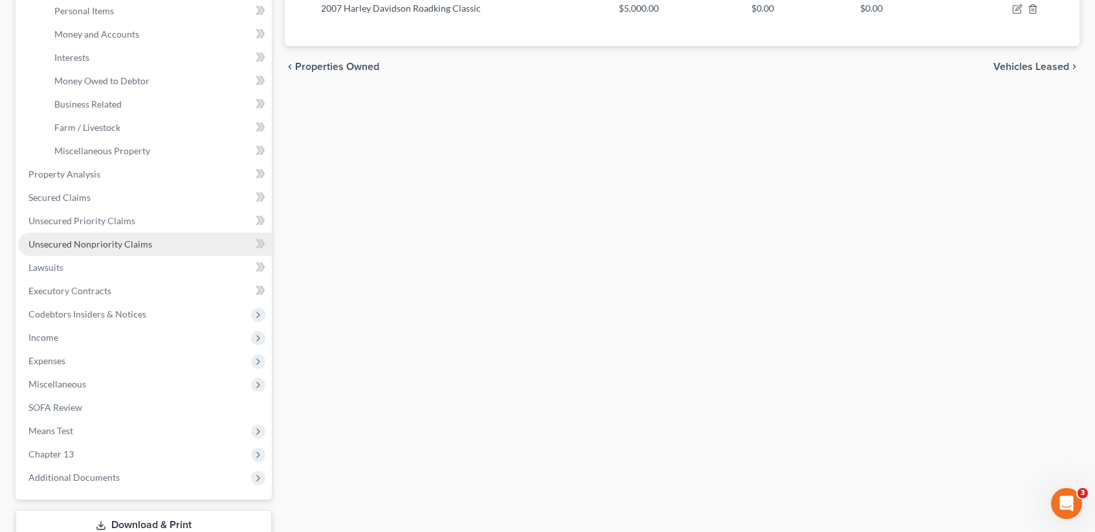
click at [130, 241] on span "Unsecured Nonpriority Claims" at bounding box center [90, 243] width 124 height 11
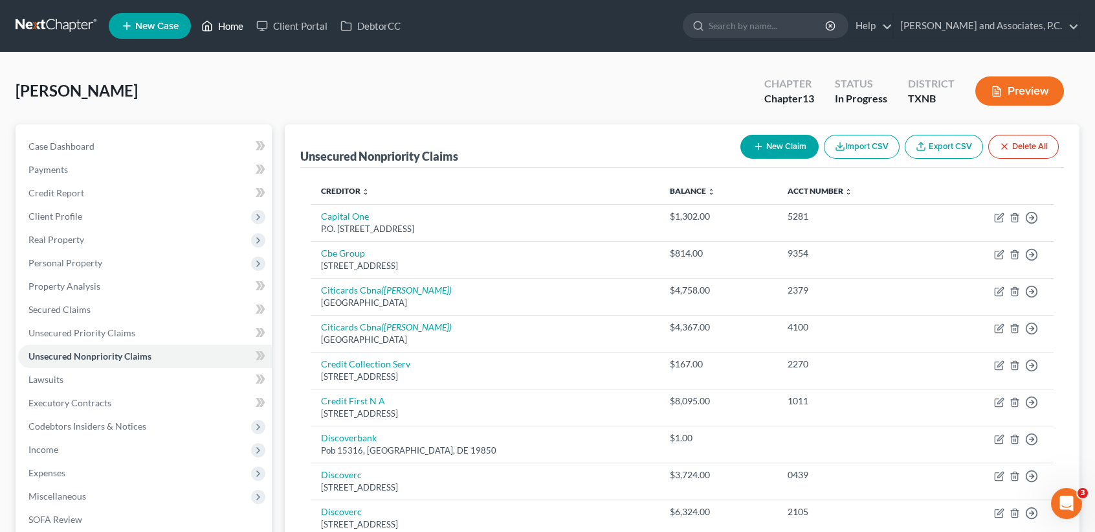
click at [225, 27] on link "Home" at bounding box center [222, 25] width 55 height 23
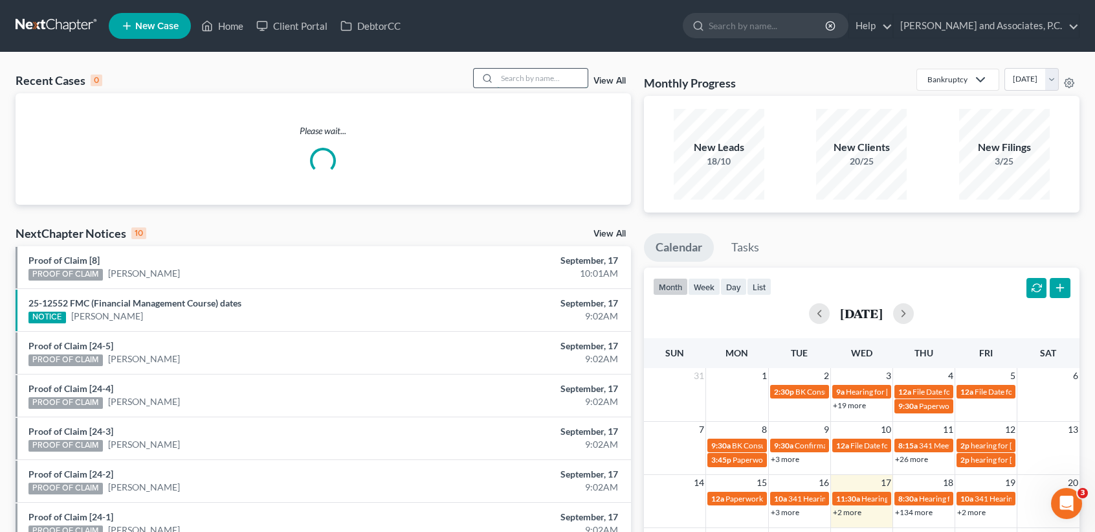
click at [548, 84] on input "search" at bounding box center [542, 78] width 91 height 19
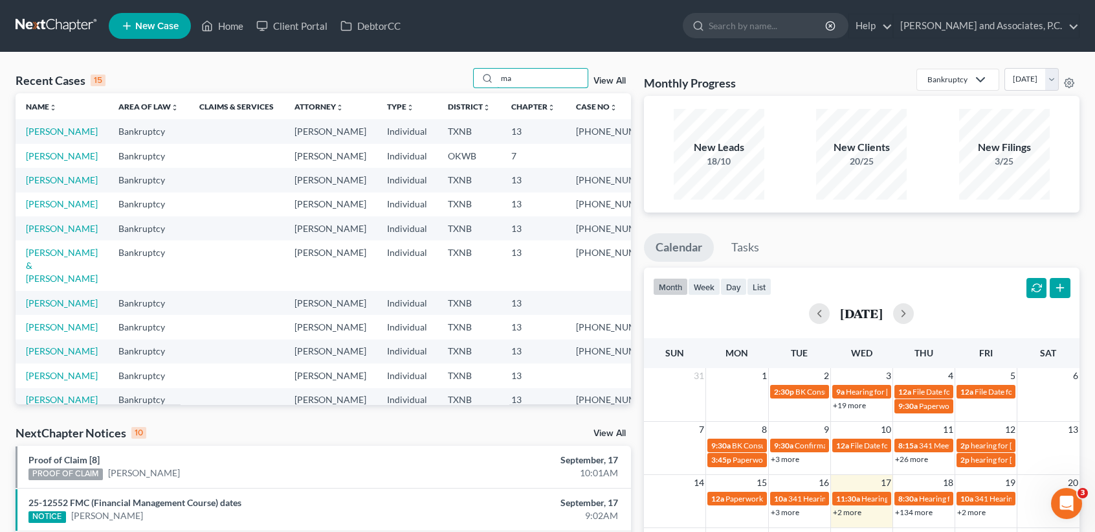
type input "ma"
click at [67, 126] on td "Manley, Todd" at bounding box center [62, 131] width 93 height 24
click at [70, 137] on link "Manley, Todd" at bounding box center [62, 131] width 72 height 11
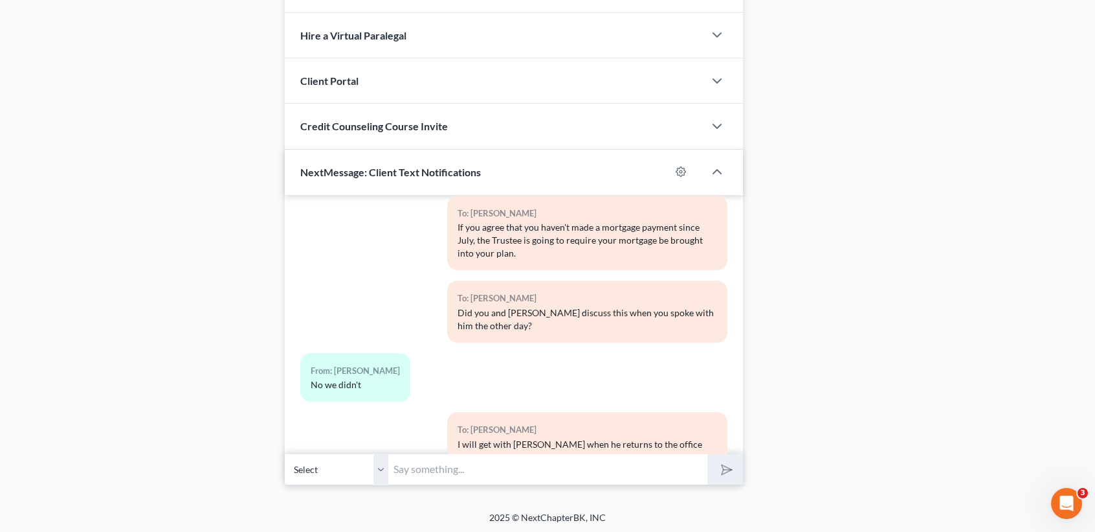
scroll to position [904, 0]
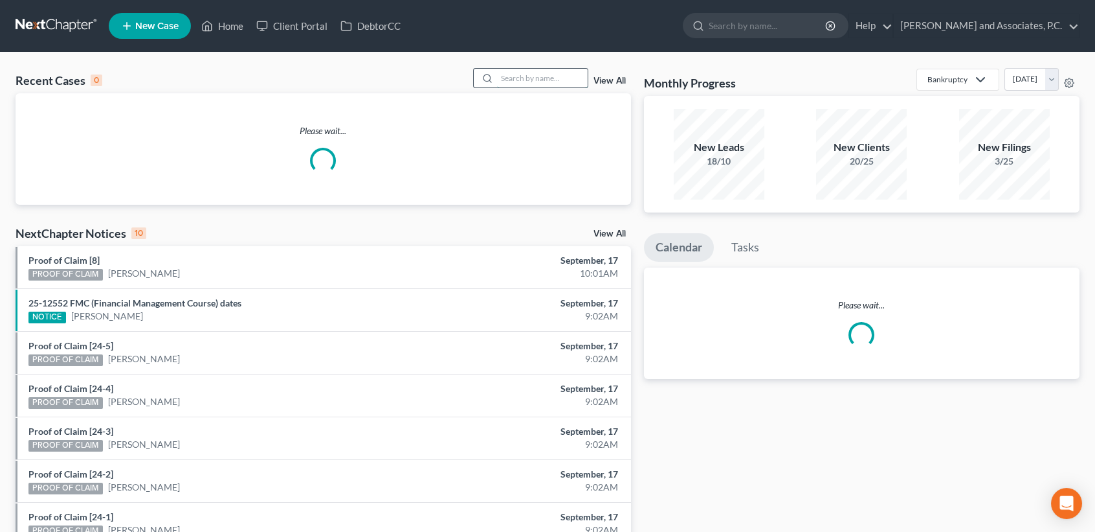
click at [537, 85] on input "search" at bounding box center [542, 78] width 91 height 19
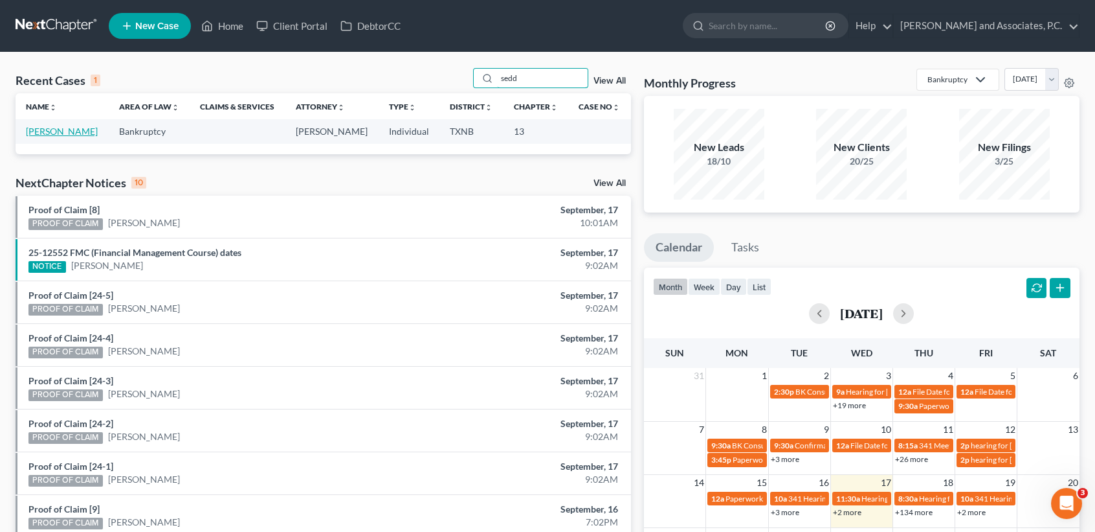
type input "sedd"
click at [46, 136] on link "Seddon, Brent" at bounding box center [62, 131] width 72 height 11
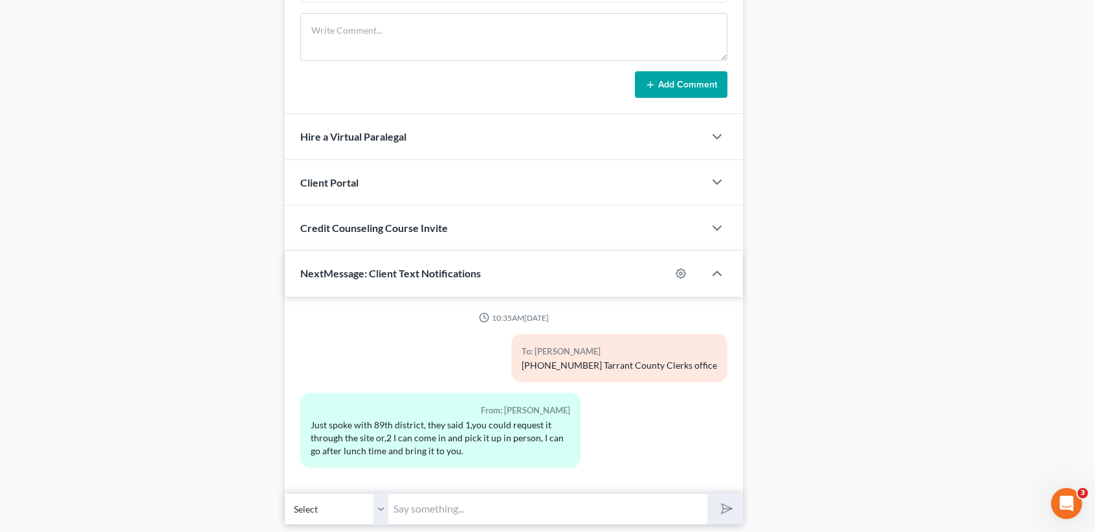
scroll to position [1040, 0]
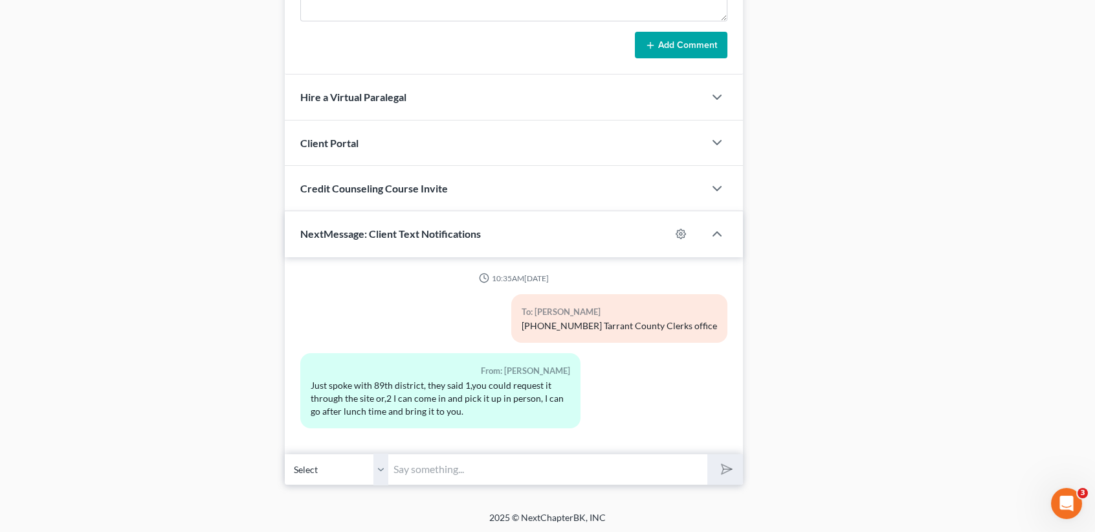
click at [645, 471] on input "text" at bounding box center [547, 469] width 319 height 32
type input "We wont be able to request. If you can pick it up, that would be great. Thanks …"
click at [708, 454] on button "submit" at bounding box center [726, 469] width 36 height 30
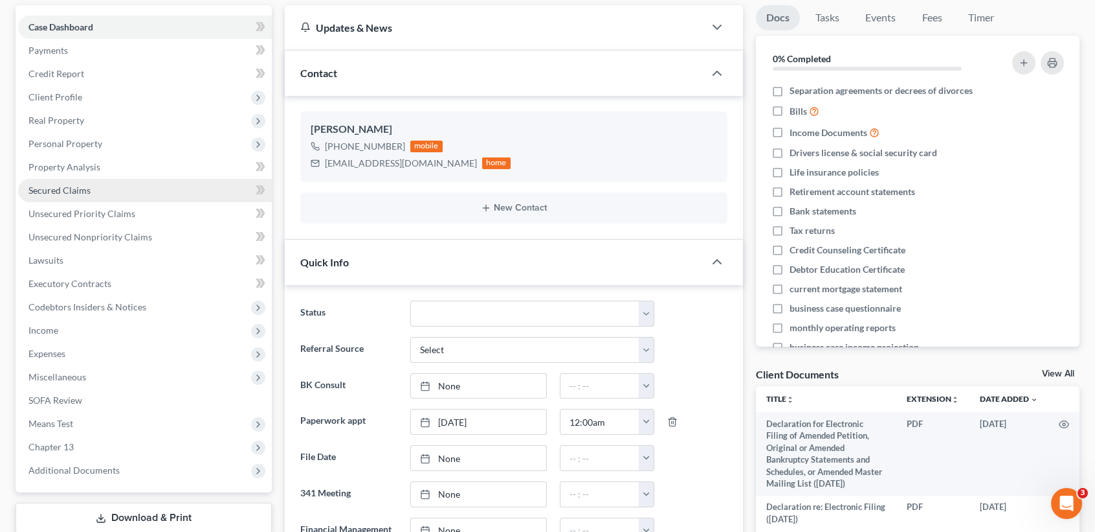
scroll to position [0, 0]
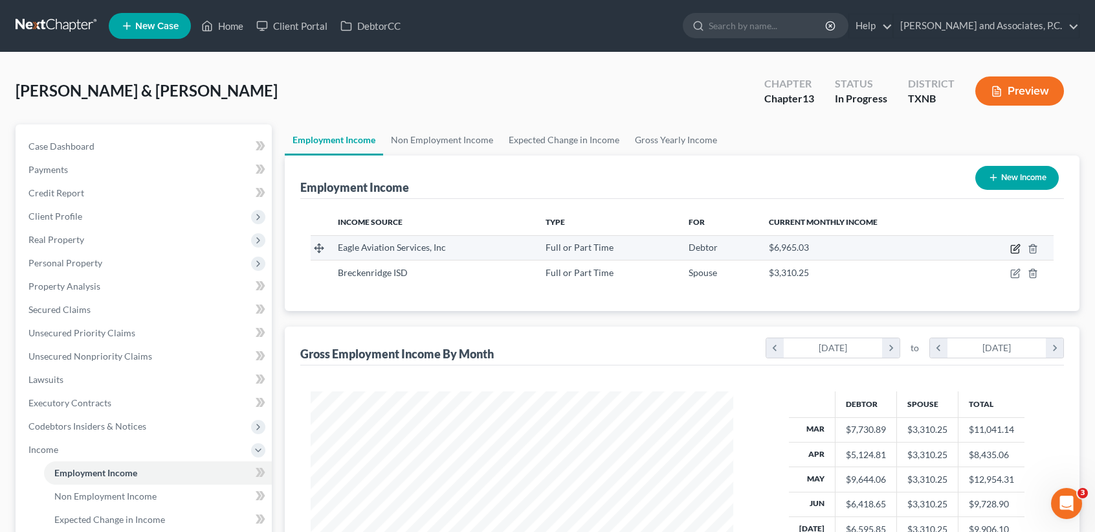
click at [1015, 247] on icon "button" at bounding box center [1016, 248] width 10 height 10
select select "0"
select select "45"
select select "2"
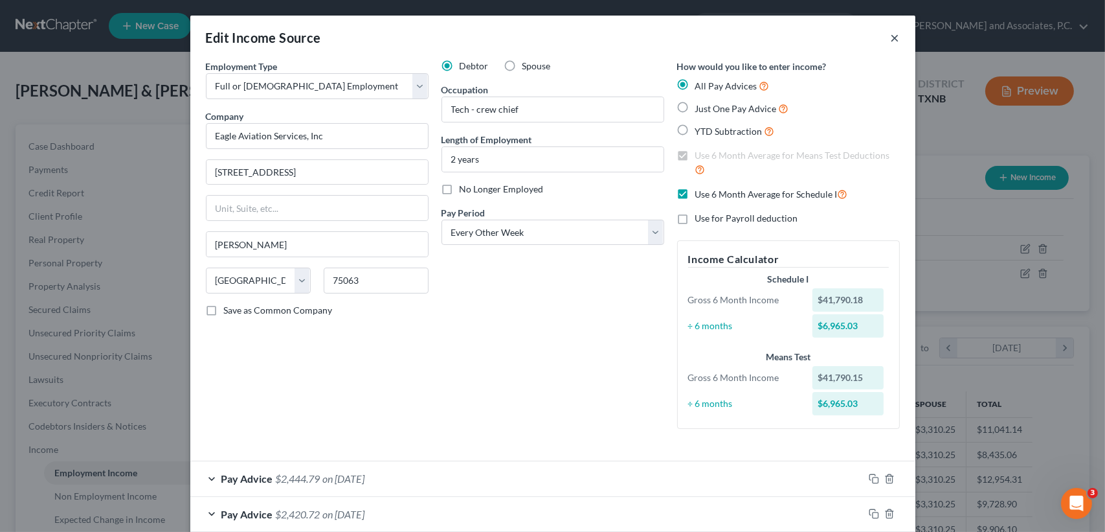
click at [892, 40] on button "×" at bounding box center [895, 38] width 9 height 16
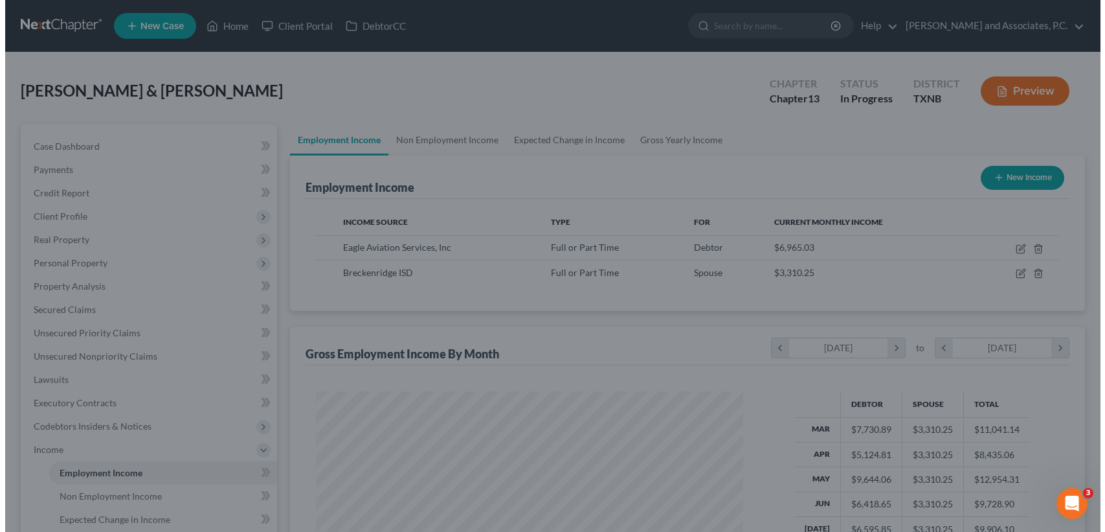
scroll to position [647194, 646978]
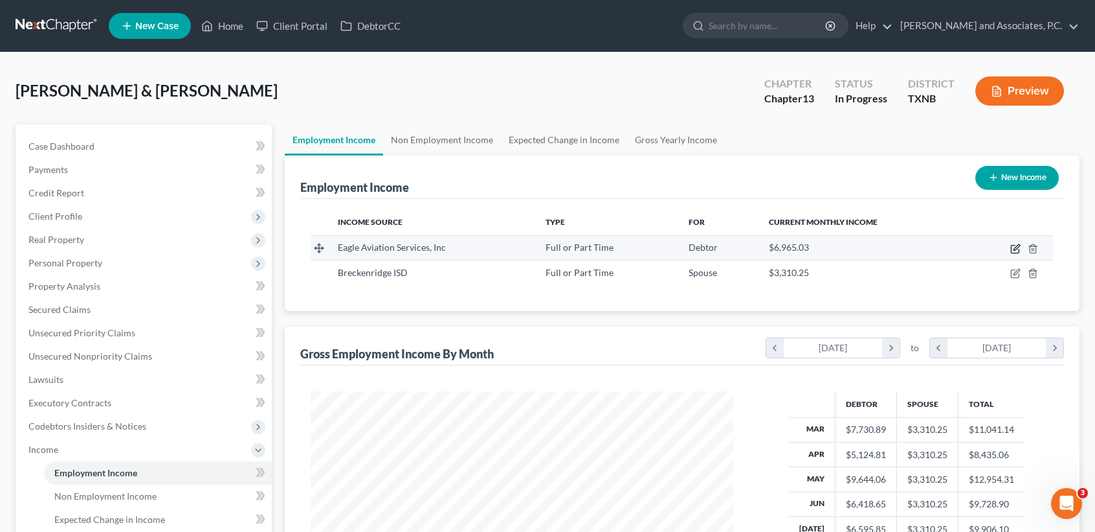
click at [1018, 249] on icon "button" at bounding box center [1016, 248] width 10 height 10
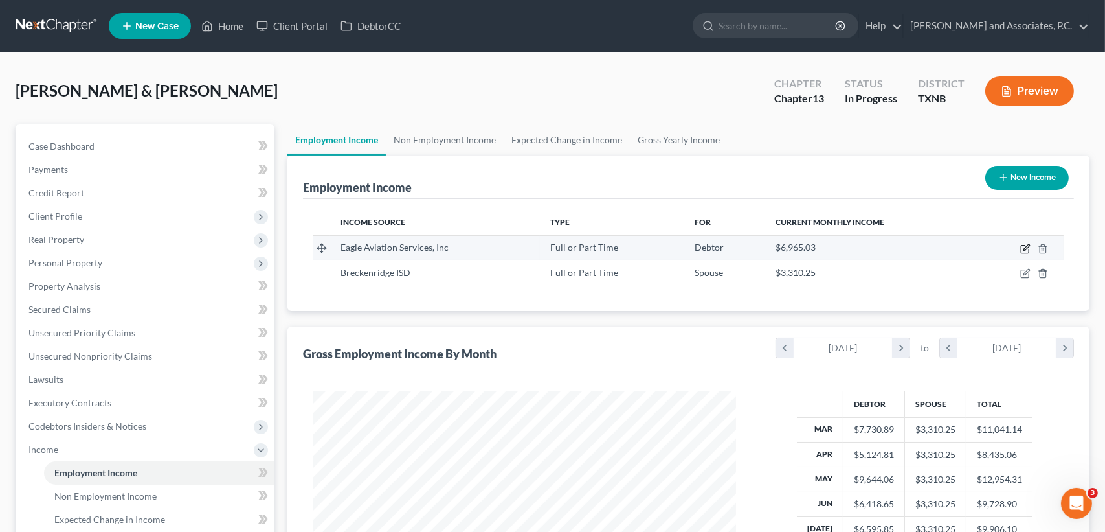
select select "0"
select select "45"
select select "2"
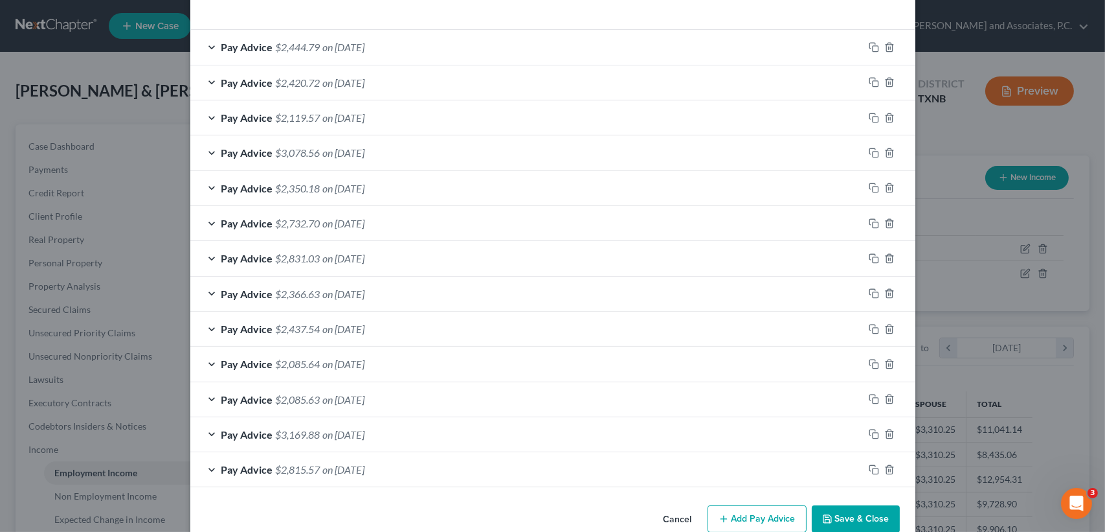
scroll to position [456, 0]
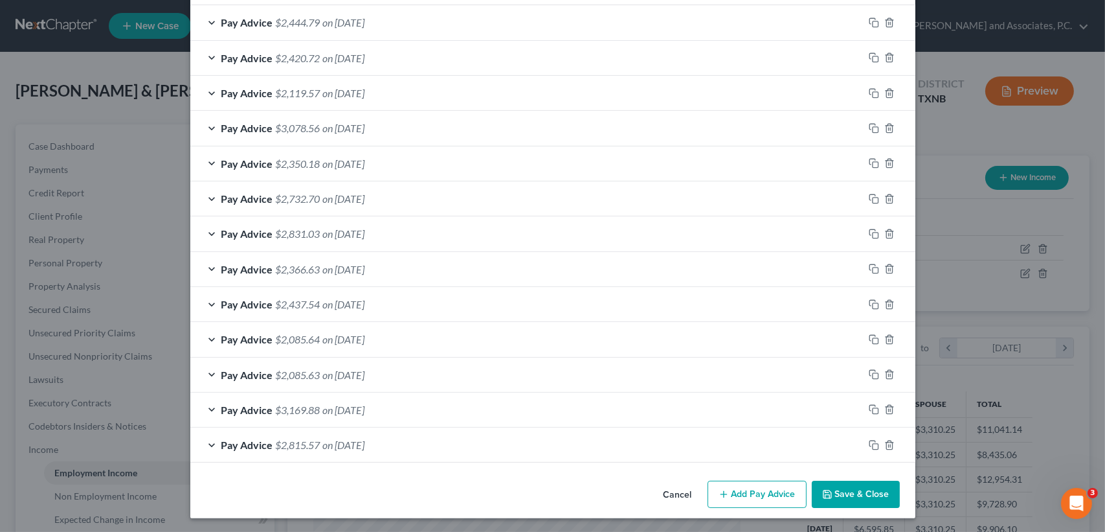
click at [365, 407] on span "on 03/21/2025" at bounding box center [344, 409] width 42 height 12
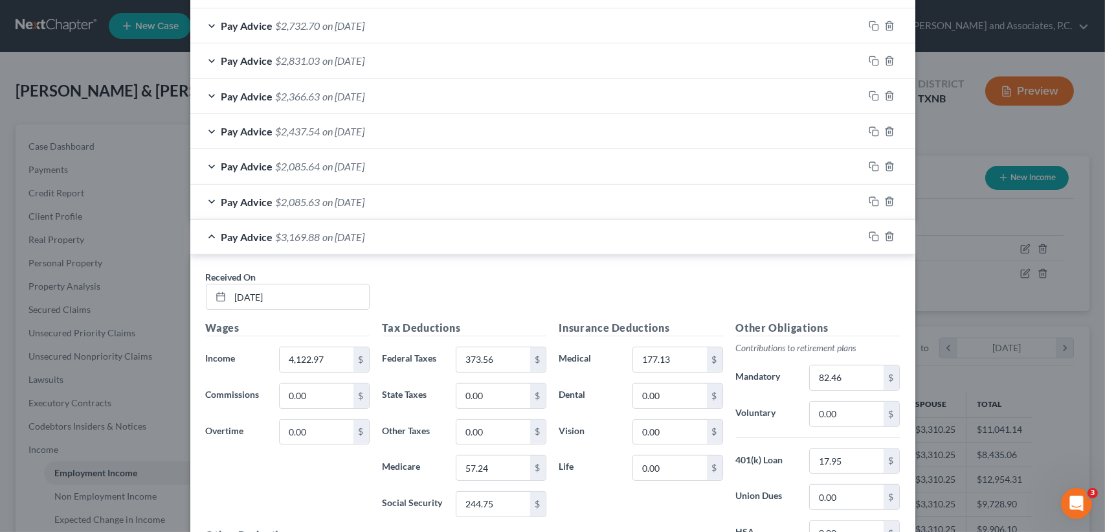
click at [503, 237] on div "Pay Advice $3,169.88 on 03/21/2025" at bounding box center [526, 236] width 673 height 34
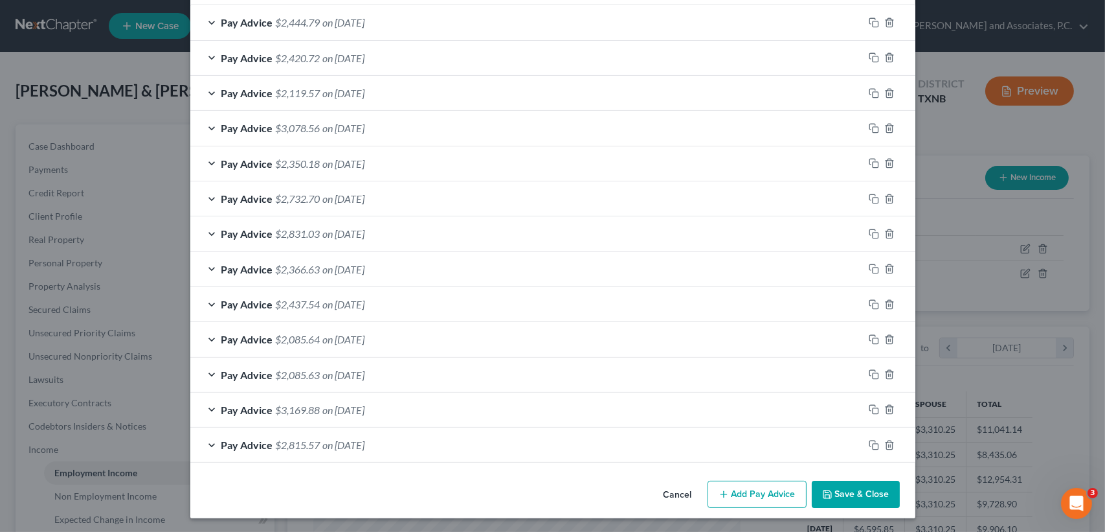
click at [875, 486] on button "Save & Close" at bounding box center [856, 493] width 88 height 27
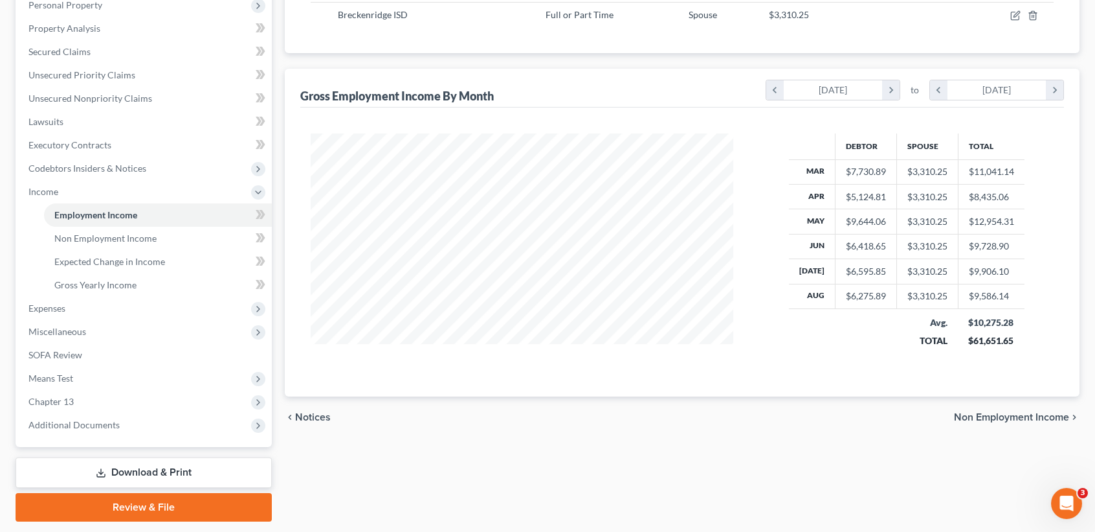
scroll to position [259, 0]
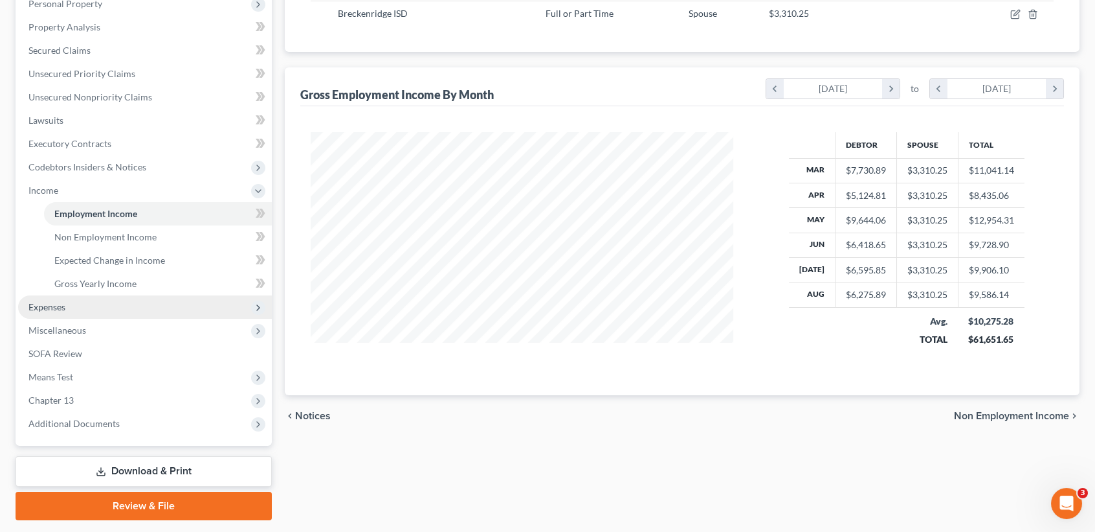
click at [73, 306] on span "Expenses" at bounding box center [145, 306] width 254 height 23
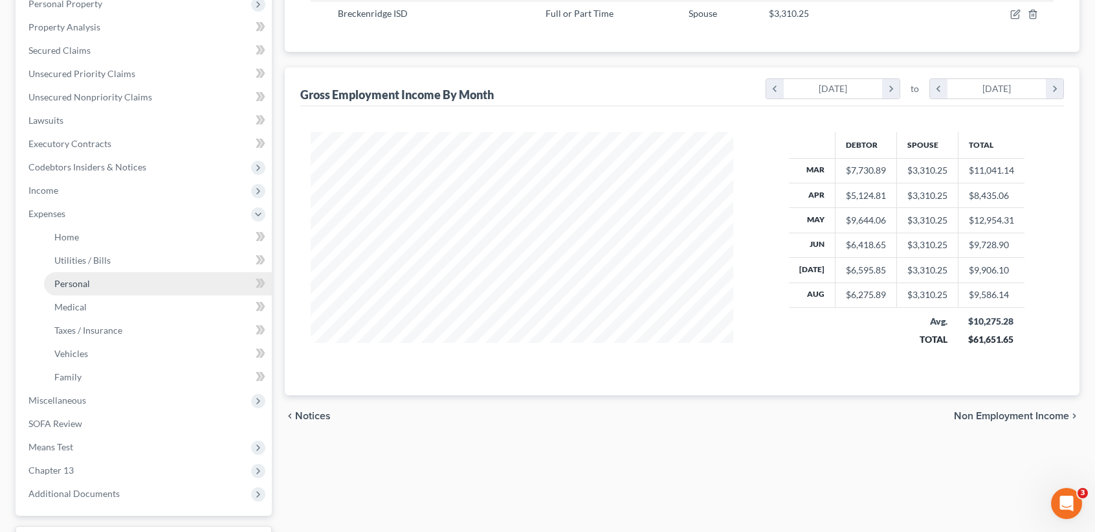
click at [84, 275] on link "Personal" at bounding box center [158, 283] width 228 height 23
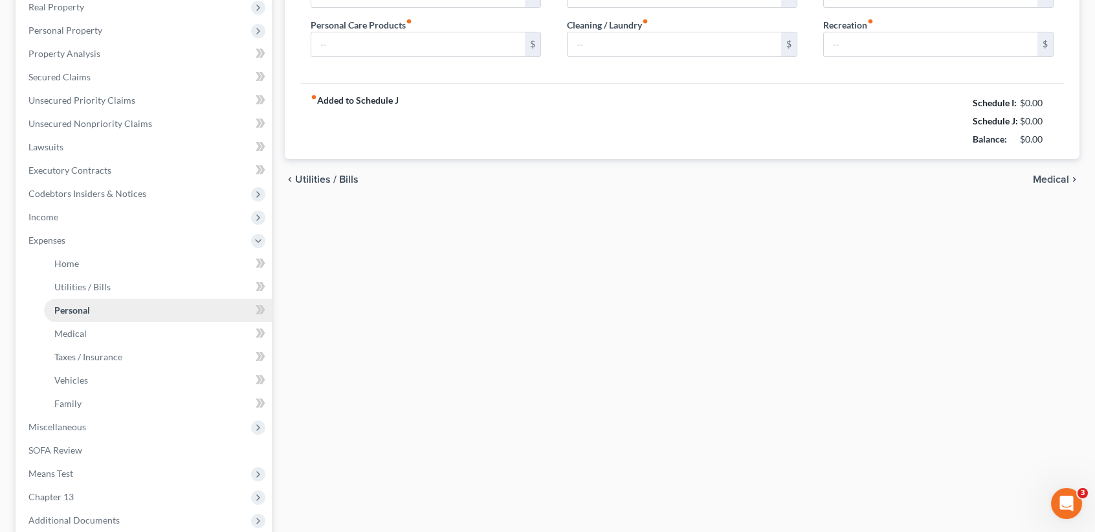
type input "1,000.00"
type input "0.00"
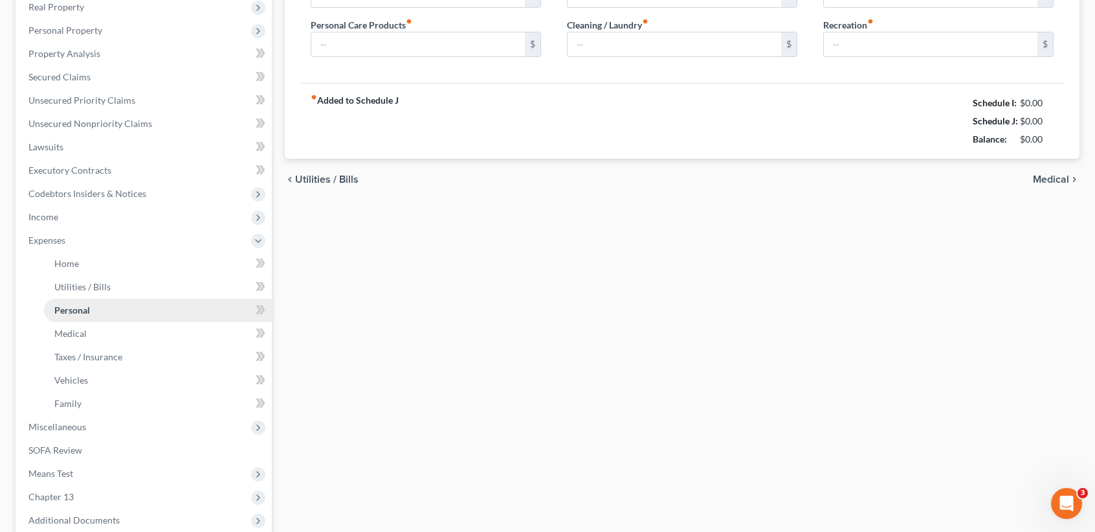
type input "0.00"
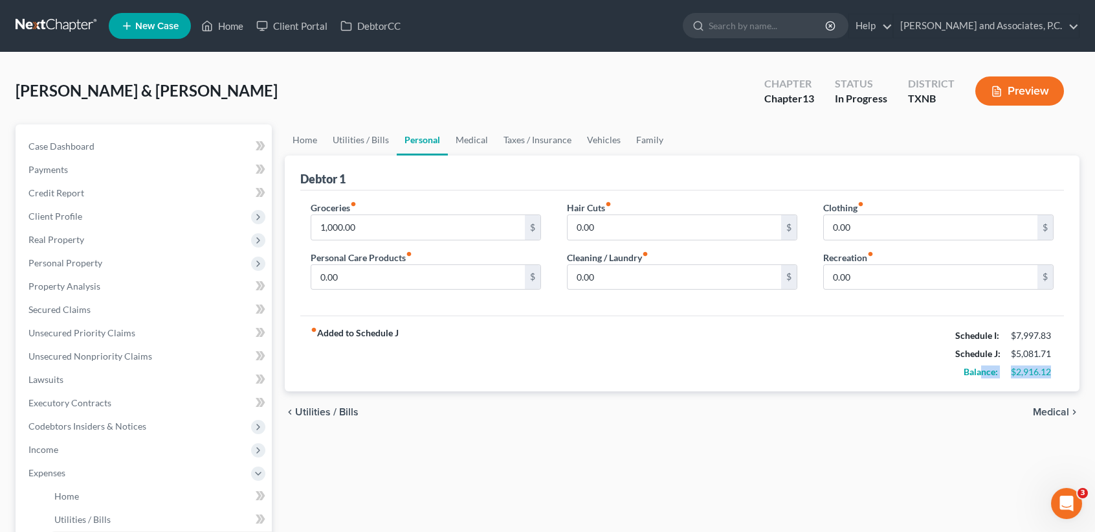
drag, startPoint x: 1055, startPoint y: 372, endPoint x: 976, endPoint y: 381, distance: 79.5
click at [979, 379] on div "Balance: $2,916.12" at bounding box center [1004, 372] width 111 height 18
click at [956, 461] on div "Home Utilities / Bills Personal Medical Taxes / Insurance Vehicles Family Debto…" at bounding box center [682, 486] width 808 height 724
click at [139, 453] on span "Income" at bounding box center [145, 449] width 254 height 23
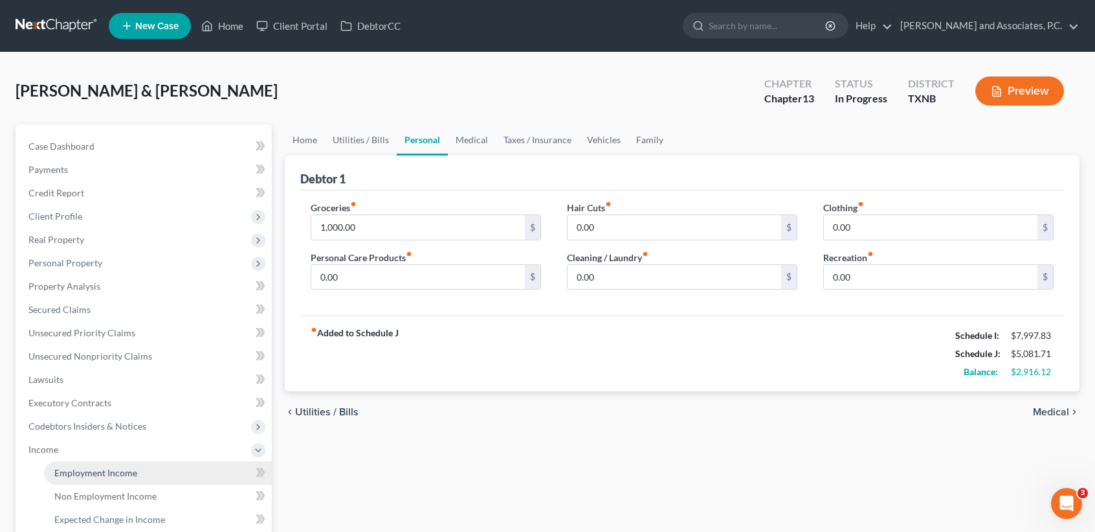
click at [123, 467] on span "Employment Income" at bounding box center [95, 472] width 83 height 11
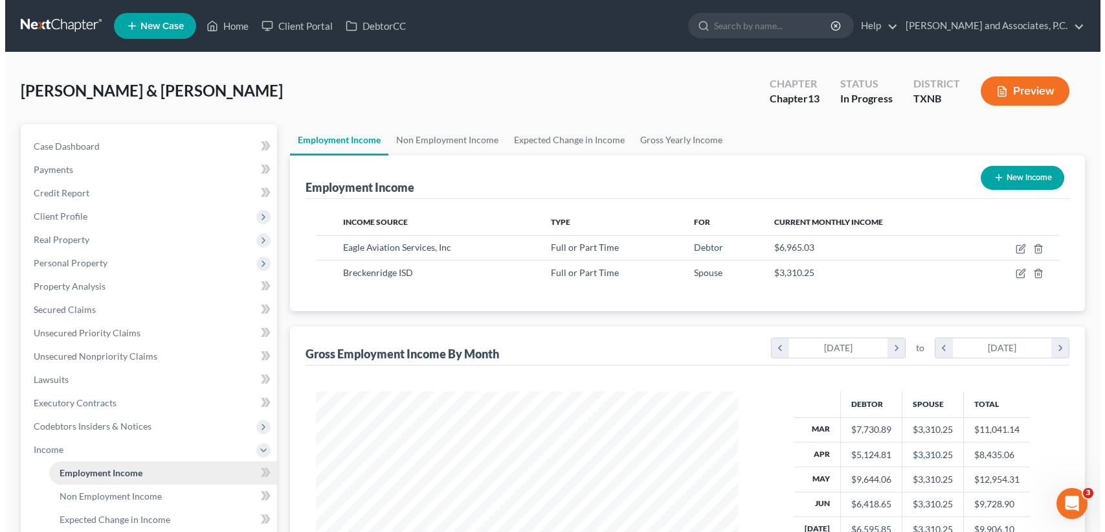
scroll to position [232, 448]
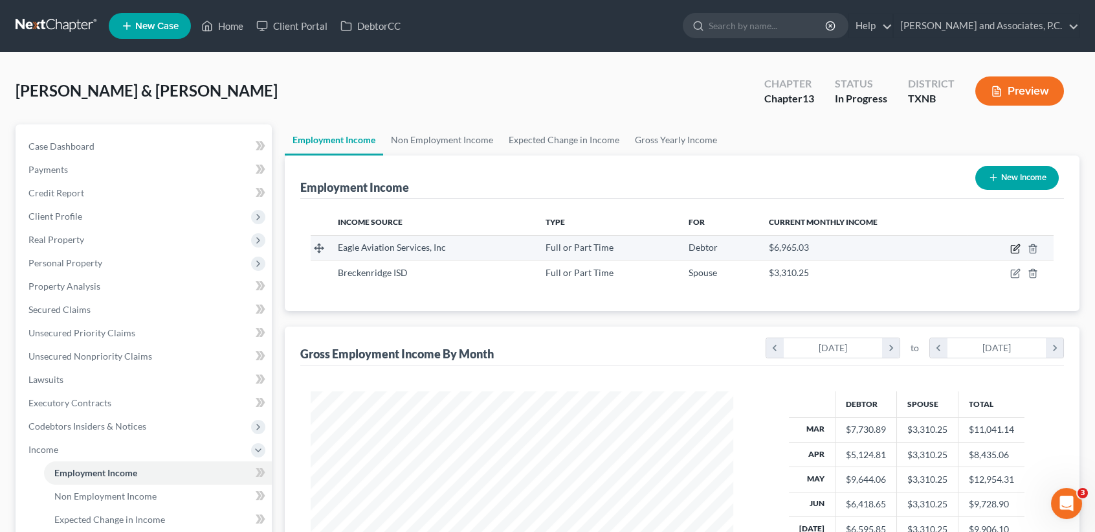
click at [1018, 249] on icon "button" at bounding box center [1016, 248] width 10 height 10
select select "0"
select select "45"
select select "2"
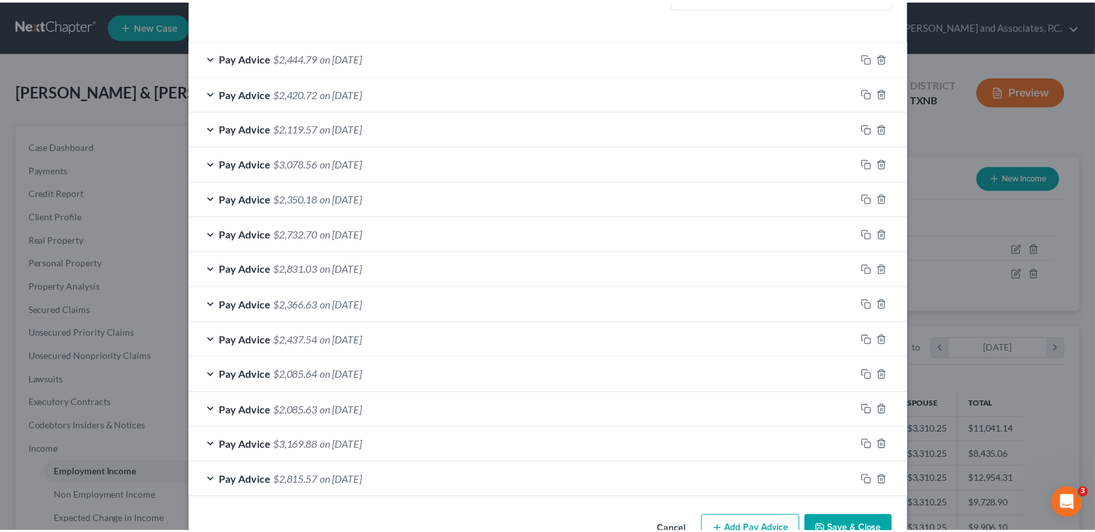
scroll to position [456, 0]
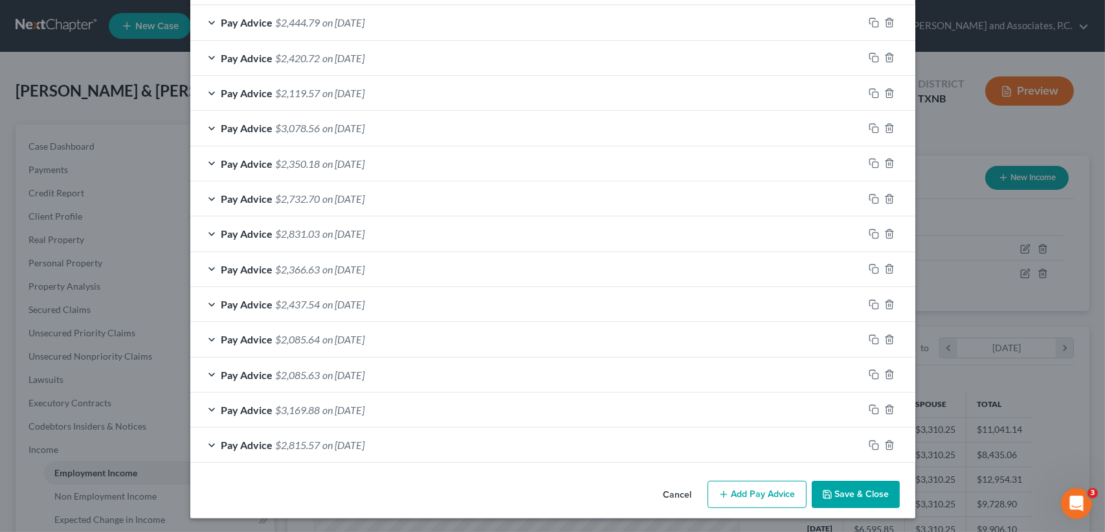
click at [870, 491] on button "Save & Close" at bounding box center [856, 493] width 88 height 27
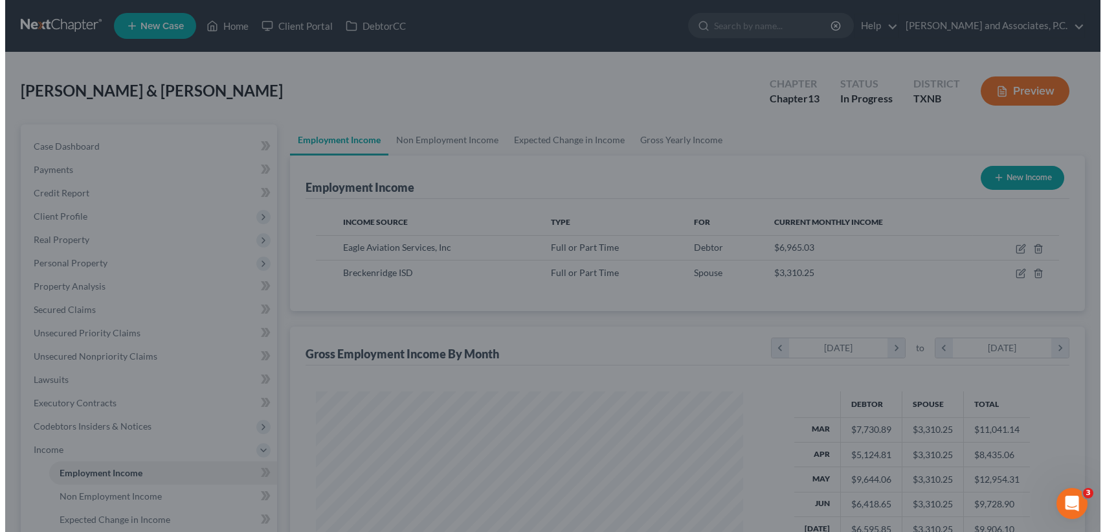
scroll to position [647194, 646978]
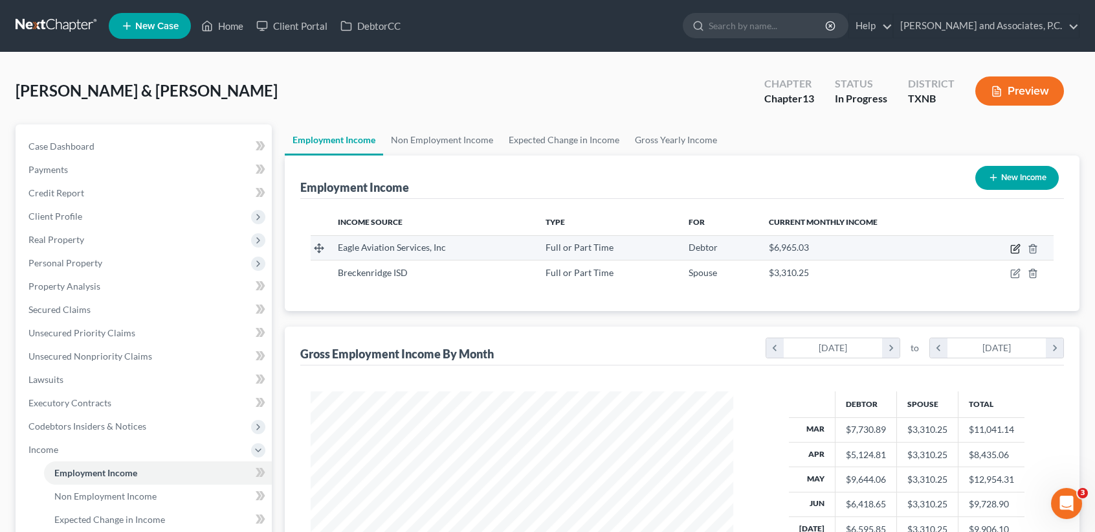
click at [1017, 247] on icon "button" at bounding box center [1016, 248] width 10 height 10
select select "0"
select select "45"
select select "2"
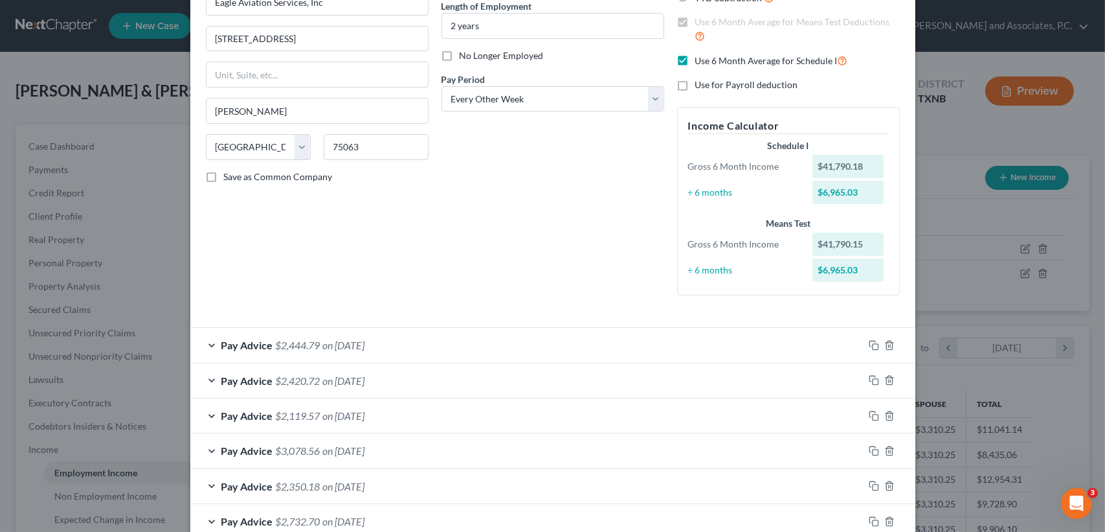
scroll to position [172, 0]
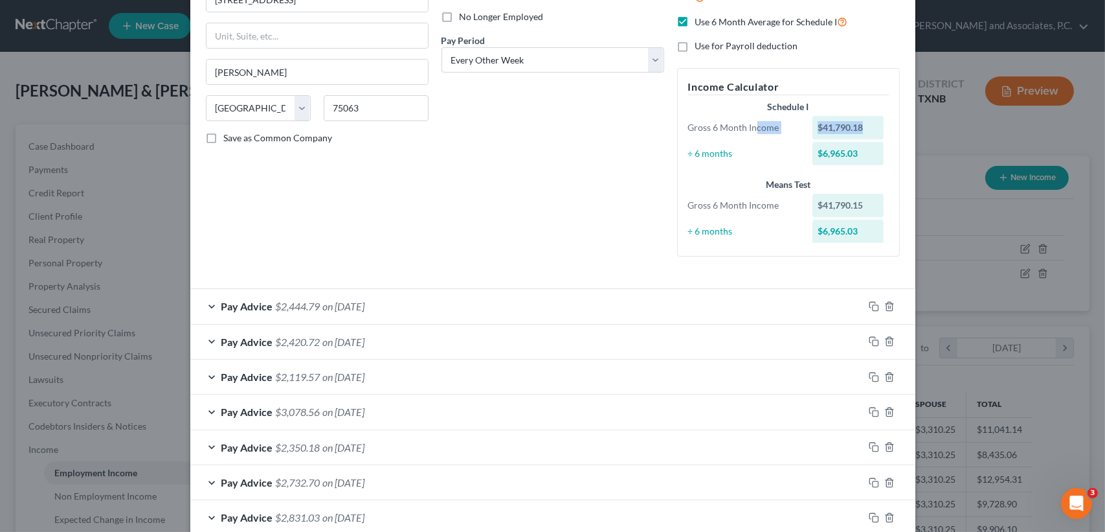
drag, startPoint x: 860, startPoint y: 126, endPoint x: 751, endPoint y: 138, distance: 110.1
click at [751, 138] on div "Gross 6 Month Income $41,790.18" at bounding box center [789, 127] width 214 height 23
click at [464, 211] on div "Debtor Spouse Occupation Tech - crew chief Length of Employment 2 years No Long…" at bounding box center [553, 76] width 236 height 379
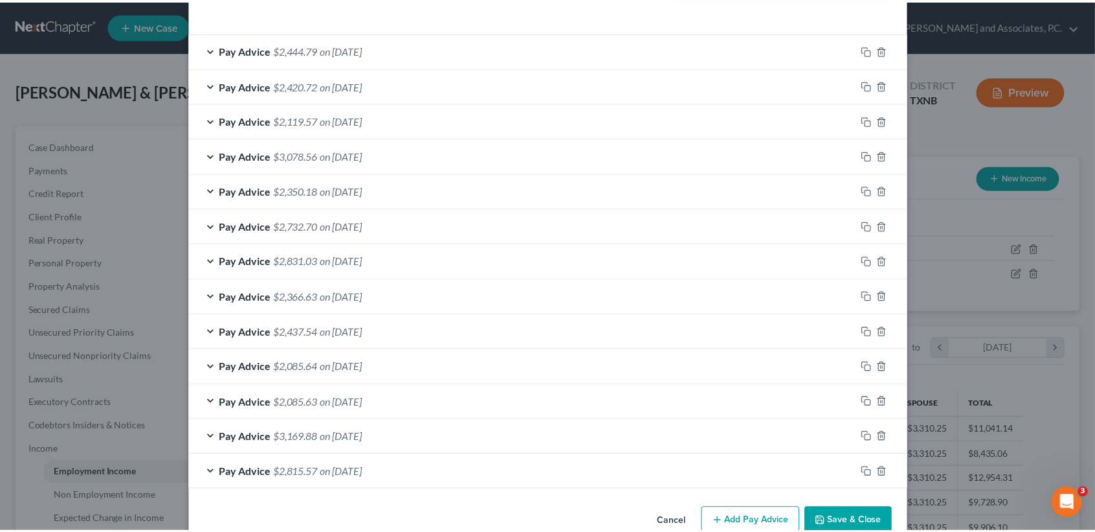
scroll to position [456, 0]
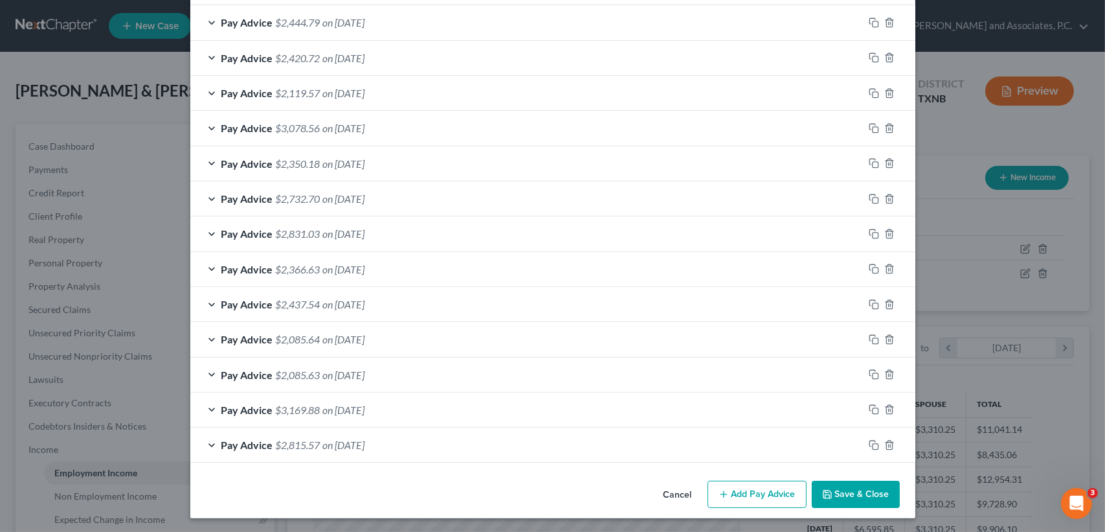
click at [855, 495] on button "Save & Close" at bounding box center [856, 493] width 88 height 27
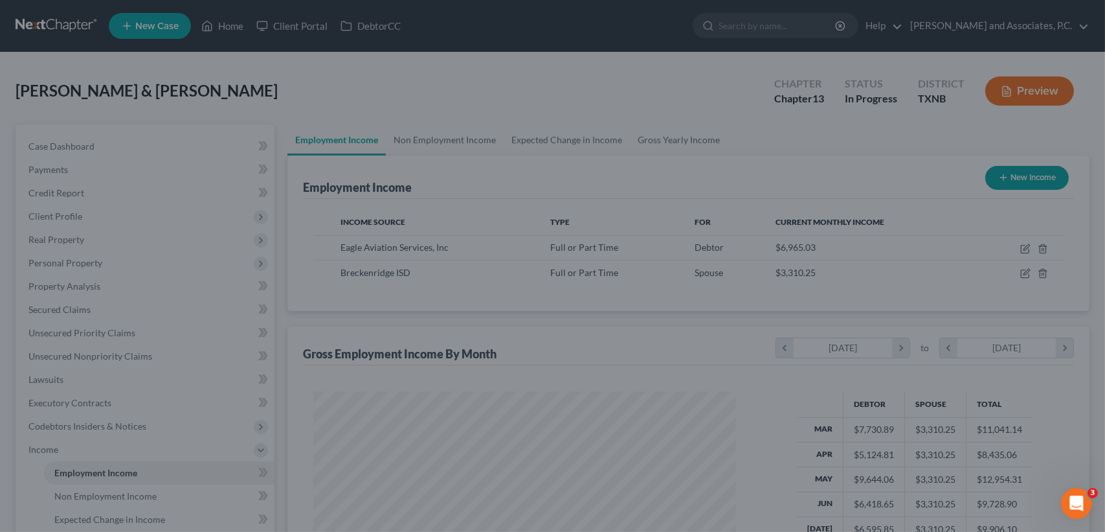
scroll to position [647194, 646978]
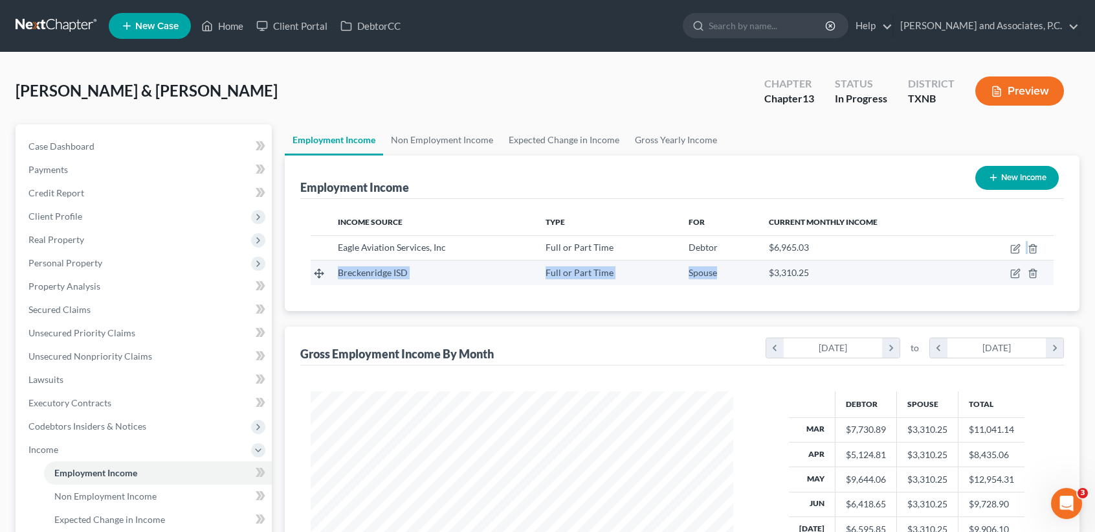
drag, startPoint x: 805, startPoint y: 247, endPoint x: 718, endPoint y: 269, distance: 90.0
click at [718, 268] on tbody "Eagle Aviation Services, Inc Full or Part Time Debtor $6,965.03 Breckenridge IS…" at bounding box center [682, 259] width 743 height 49
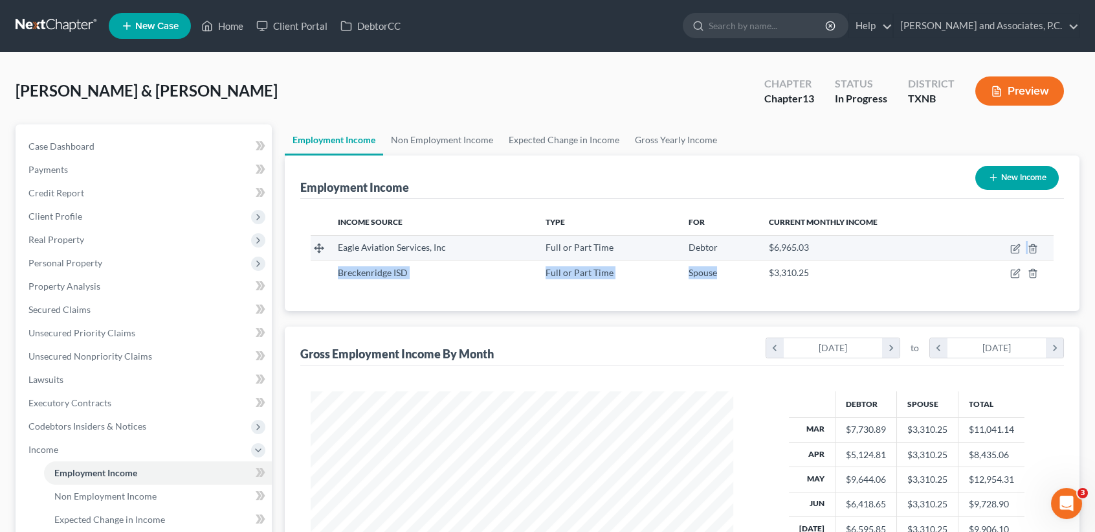
click at [1009, 250] on td at bounding box center [1010, 247] width 87 height 25
click at [1013, 250] on icon "button" at bounding box center [1016, 248] width 10 height 10
select select "0"
select select "45"
select select "2"
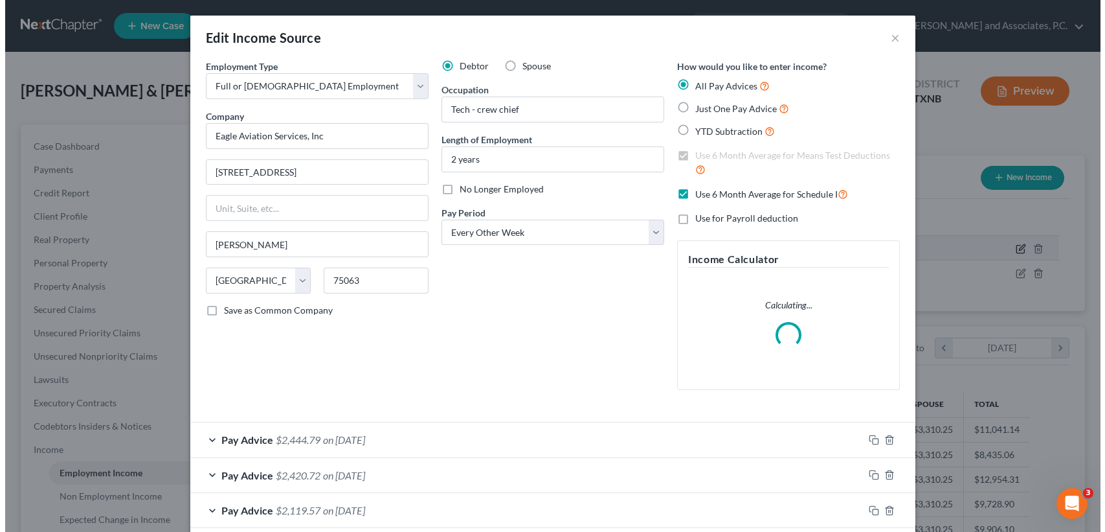
scroll to position [232, 453]
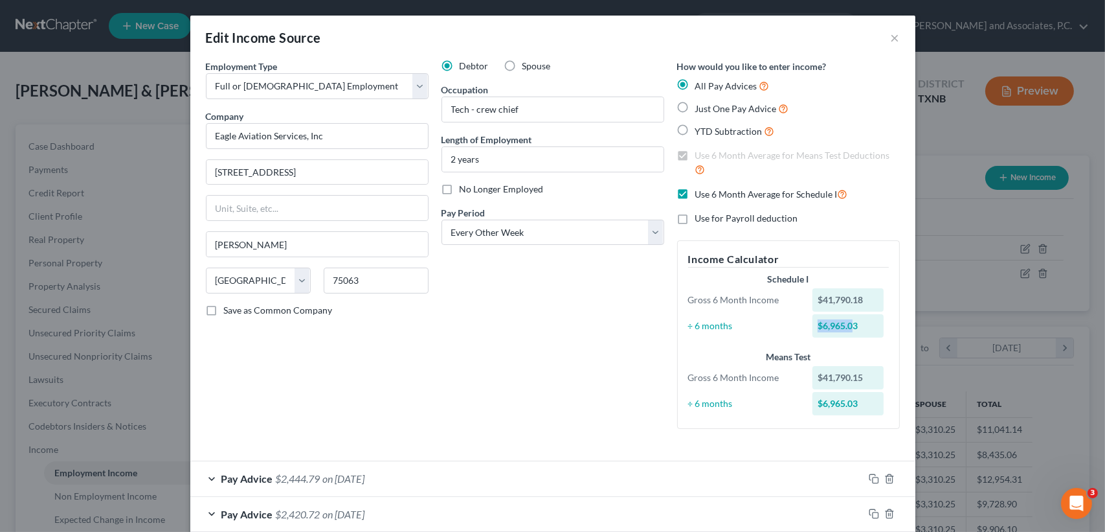
drag, startPoint x: 850, startPoint y: 324, endPoint x: 792, endPoint y: 333, distance: 58.3
click at [792, 332] on div "÷ 6 months $6,965.03" at bounding box center [789, 325] width 214 height 23
click at [748, 347] on div "Schedule I Gross 6 Month Income $41,790.18 ÷ 6 months $6,965.03 Means Test Gros…" at bounding box center [789, 345] width 214 height 145
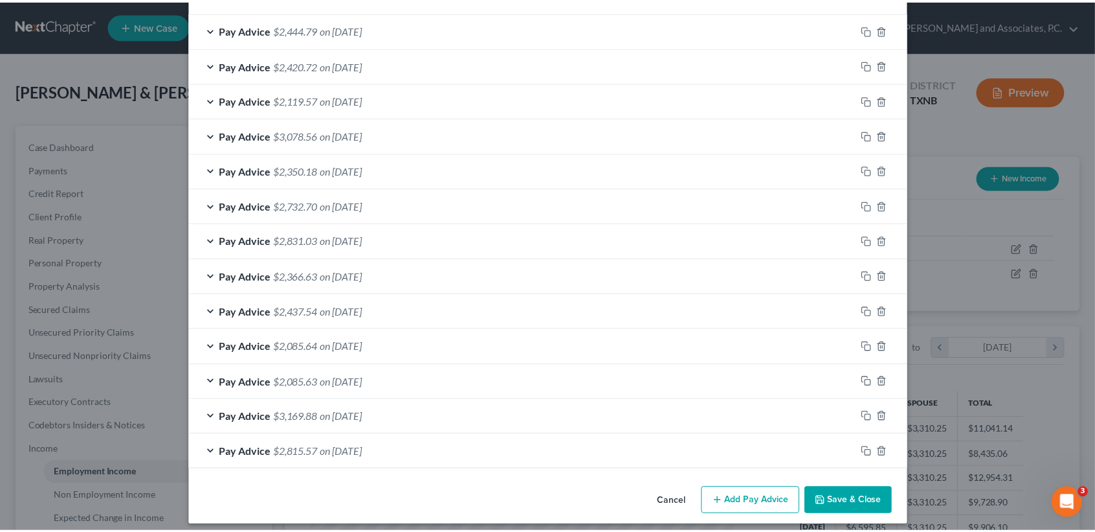
scroll to position [456, 0]
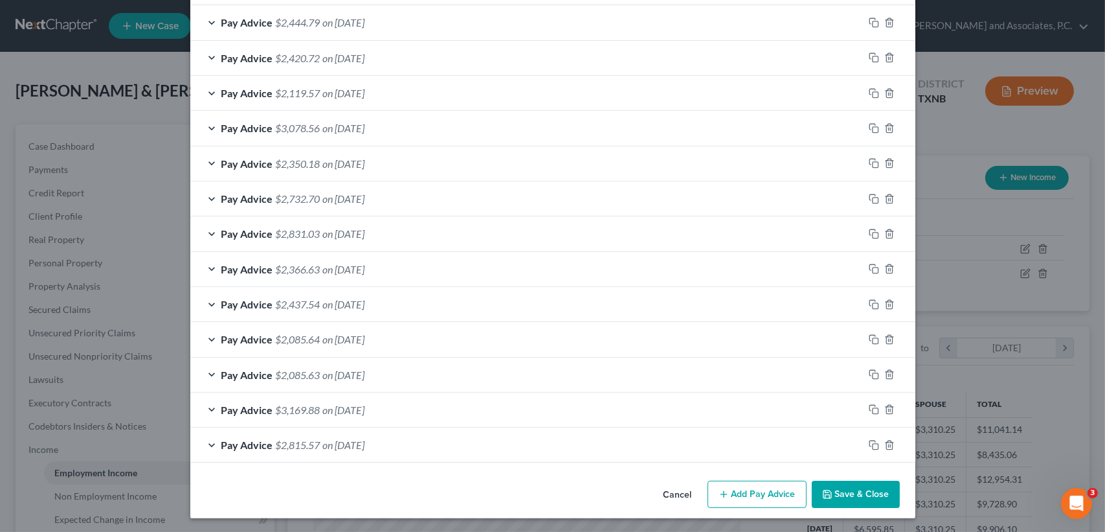
click at [863, 489] on button "Save & Close" at bounding box center [856, 493] width 88 height 27
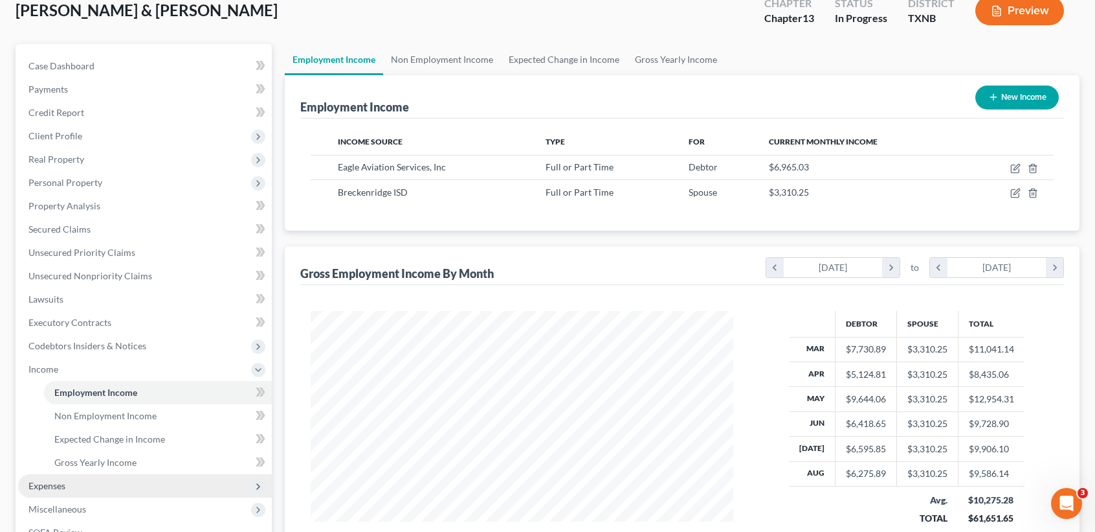
scroll to position [172, 0]
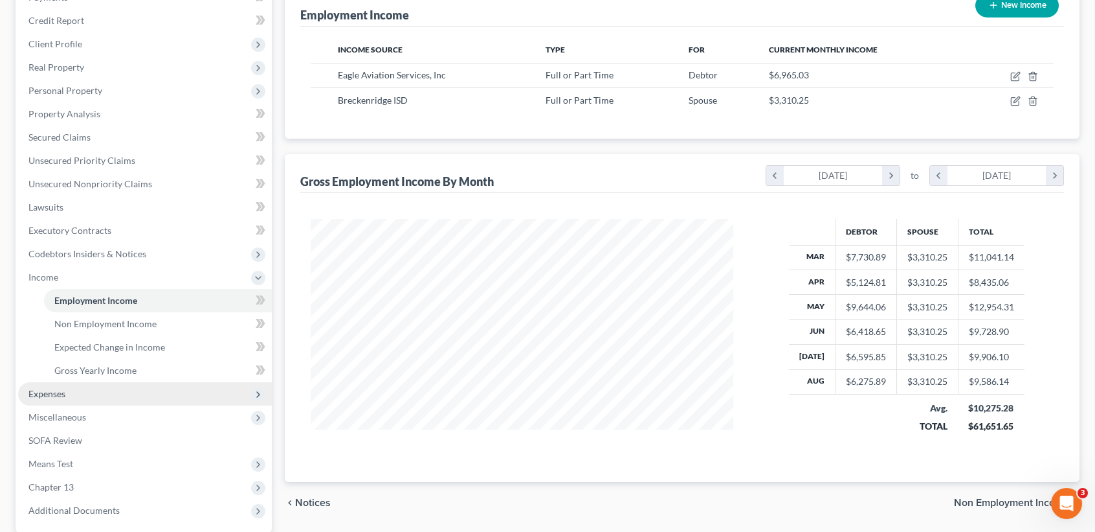
click at [84, 393] on span "Expenses" at bounding box center [145, 393] width 254 height 23
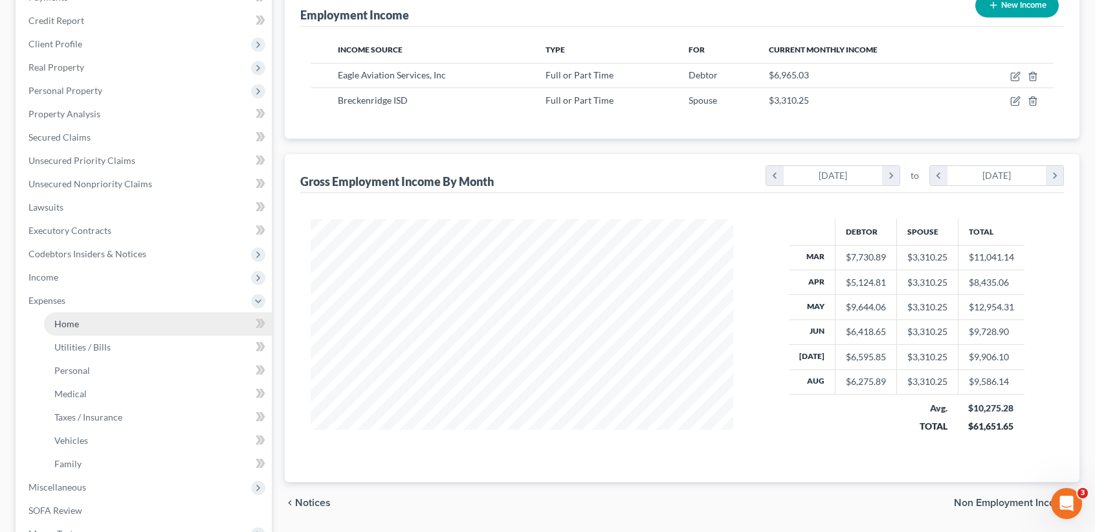
click at [95, 326] on link "Home" at bounding box center [158, 323] width 228 height 23
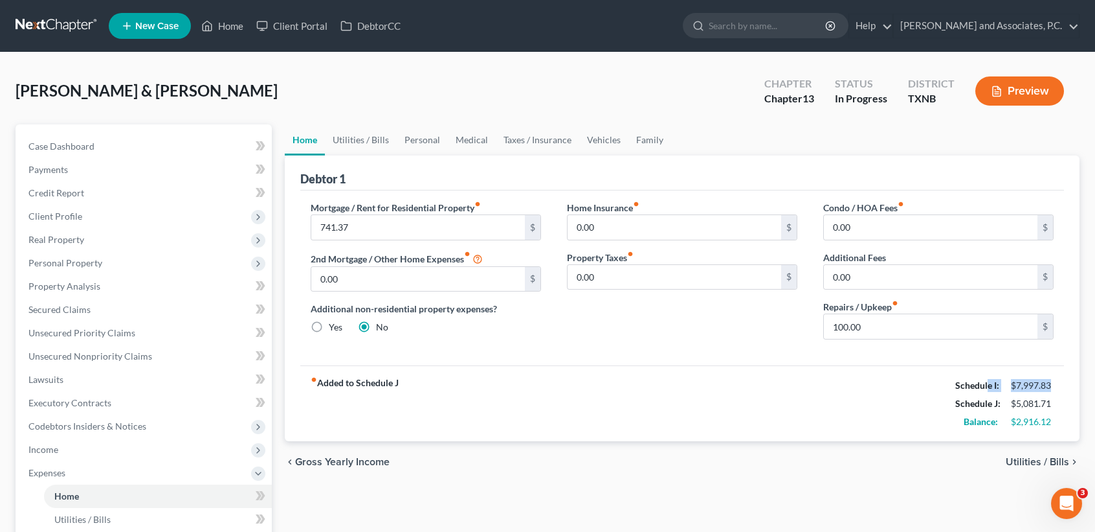
drag, startPoint x: 1053, startPoint y: 383, endPoint x: 989, endPoint y: 392, distance: 64.7
click at [989, 392] on div "Schedule I: $7,997.83 Schedule J: $5,081.71 Balance: $2,916.12" at bounding box center [1005, 403] width 98 height 54
click at [1026, 394] on div "Schedule J: $5,081.71" at bounding box center [1004, 403] width 111 height 18
drag, startPoint x: 1050, startPoint y: 384, endPoint x: 1009, endPoint y: 386, distance: 41.5
click at [1009, 386] on div "$7,997.83" at bounding box center [1033, 385] width 56 height 13
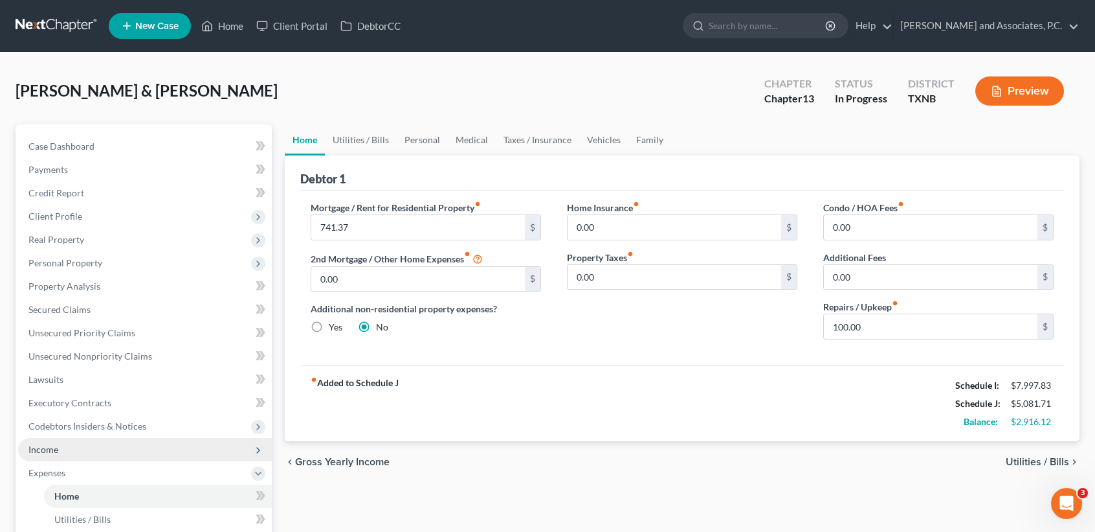
click at [69, 448] on span "Income" at bounding box center [145, 449] width 254 height 23
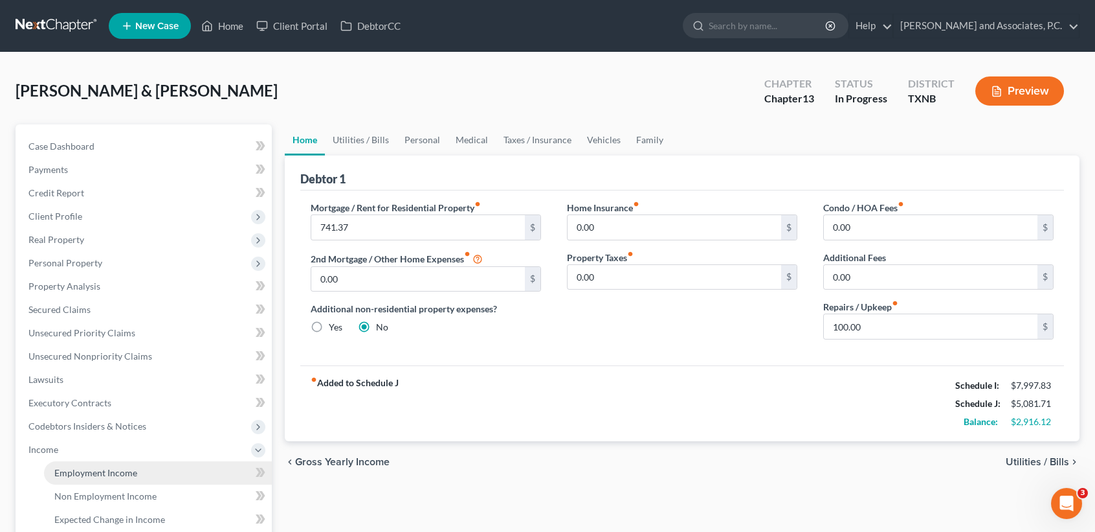
click at [73, 467] on span "Employment Income" at bounding box center [95, 472] width 83 height 11
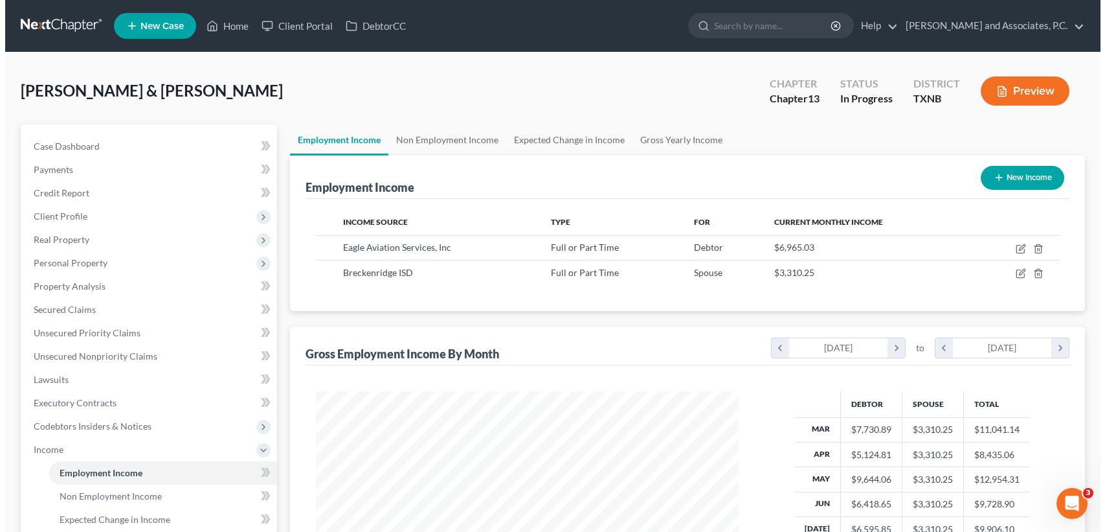
scroll to position [232, 448]
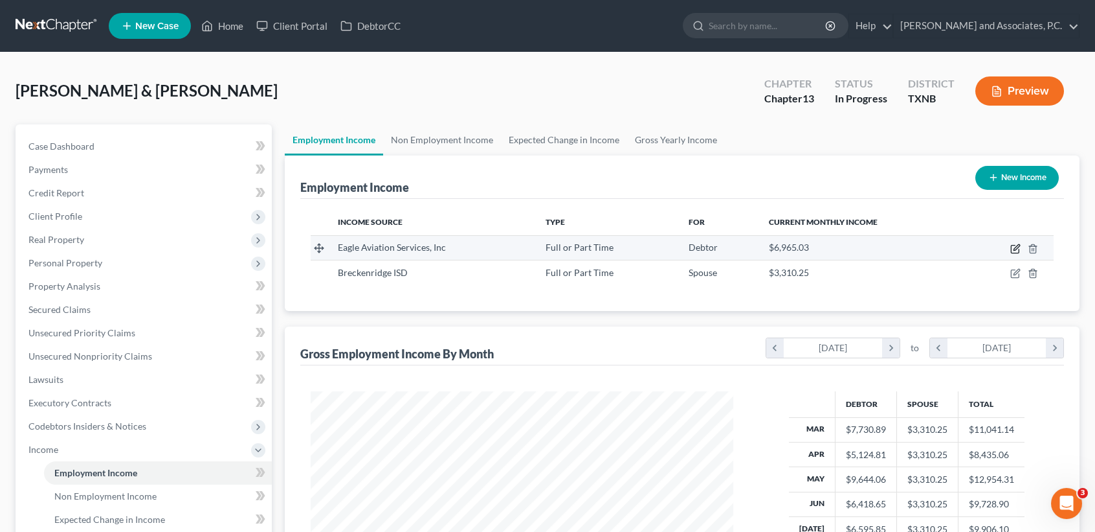
click at [1019, 244] on icon "button" at bounding box center [1017, 247] width 6 height 6
select select "0"
select select "45"
select select "2"
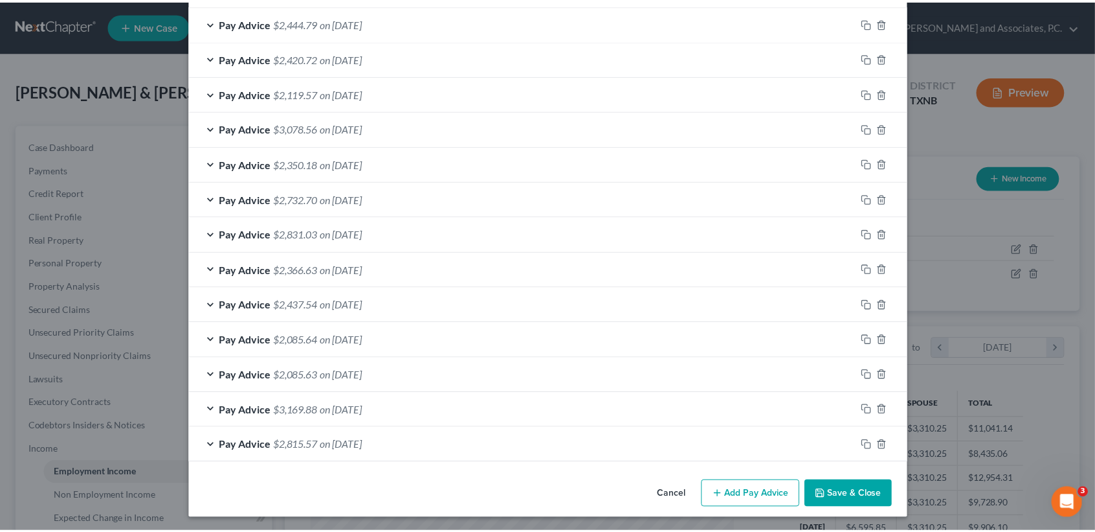
scroll to position [456, 0]
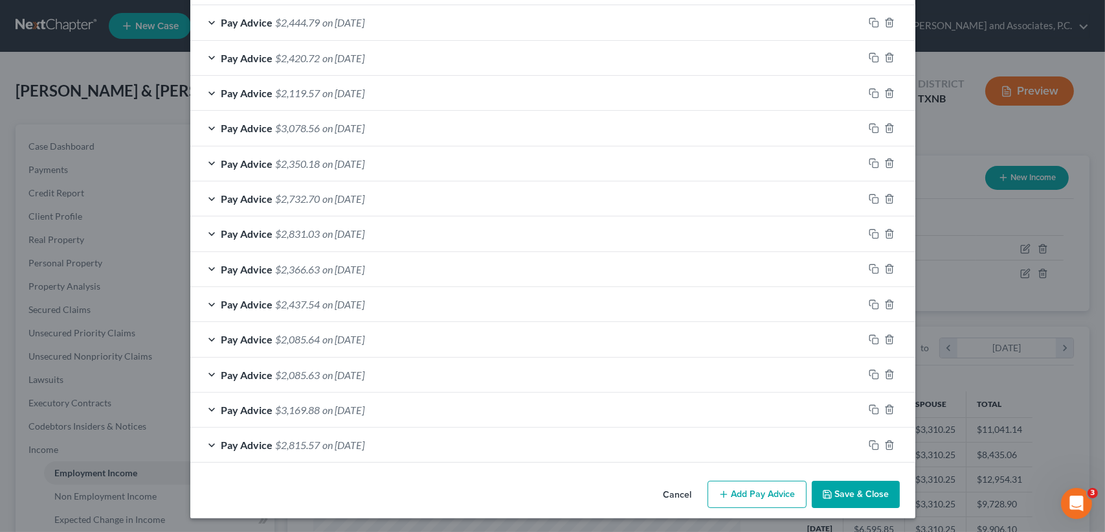
click at [866, 484] on button "Save & Close" at bounding box center [856, 493] width 88 height 27
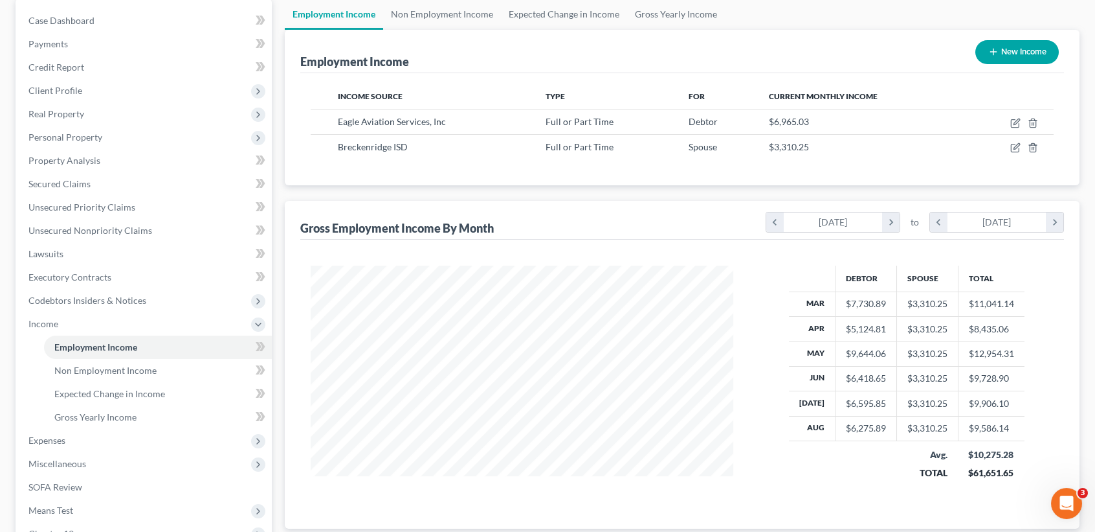
scroll to position [295, 0]
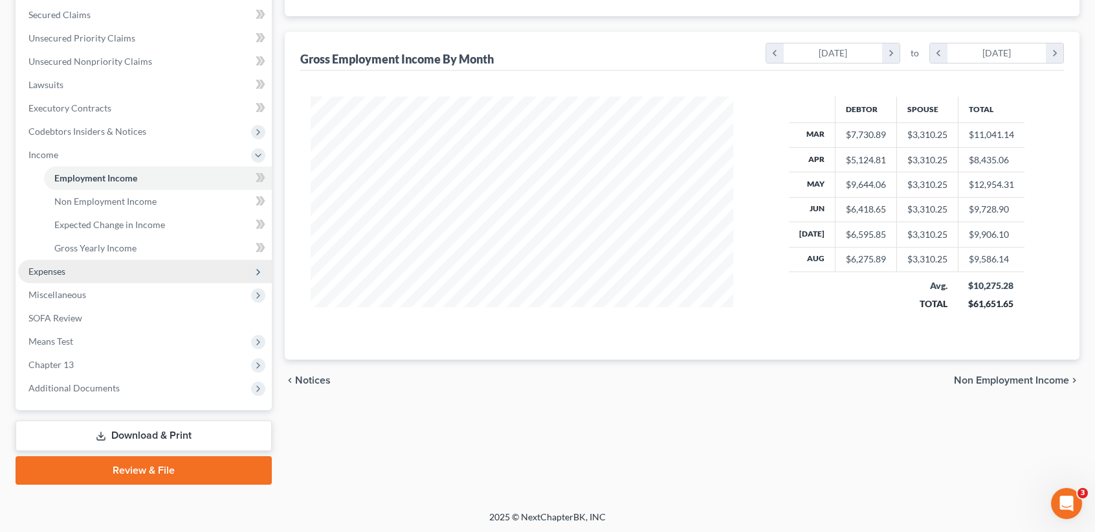
click at [67, 273] on span "Expenses" at bounding box center [145, 271] width 254 height 23
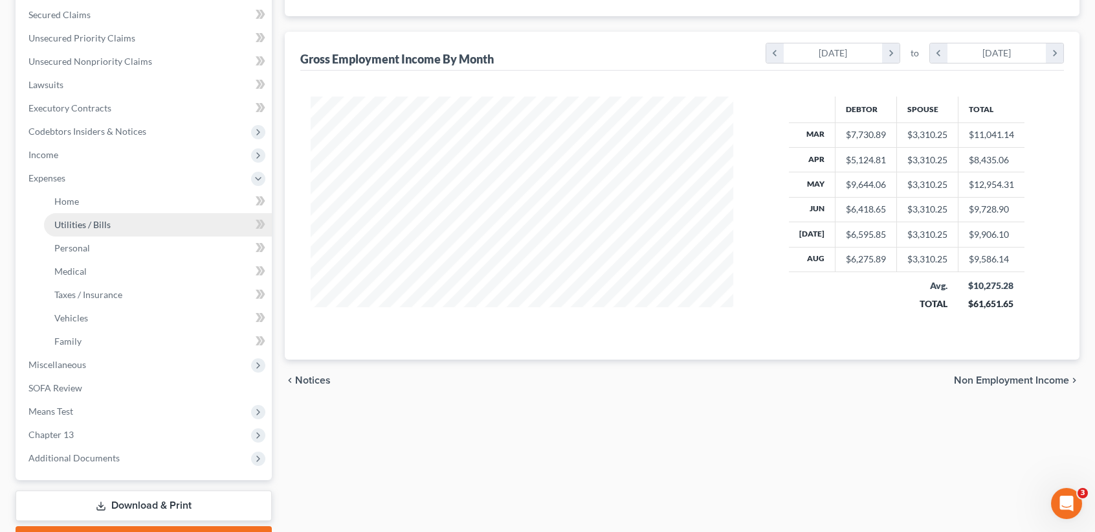
click at [118, 225] on link "Utilities / Bills" at bounding box center [158, 224] width 228 height 23
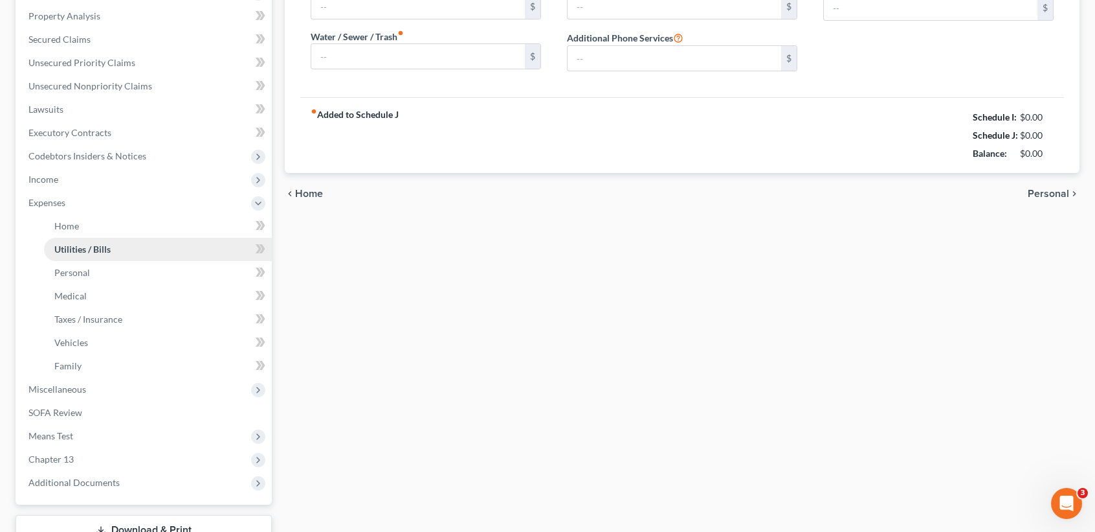
type input "600.00"
type input "0.00"
type input "283.00"
type input "219.05"
type input "362.00"
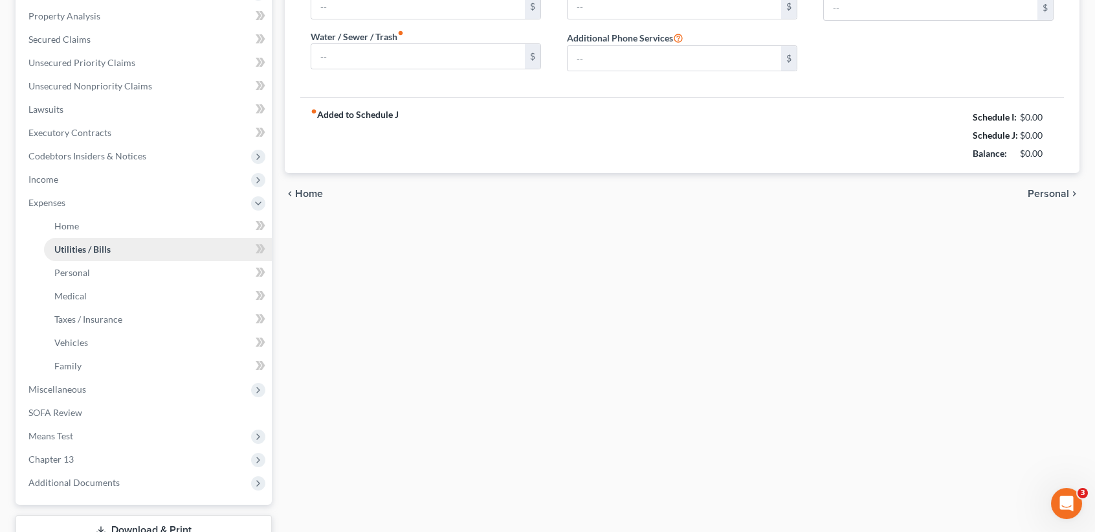
type input "0.00"
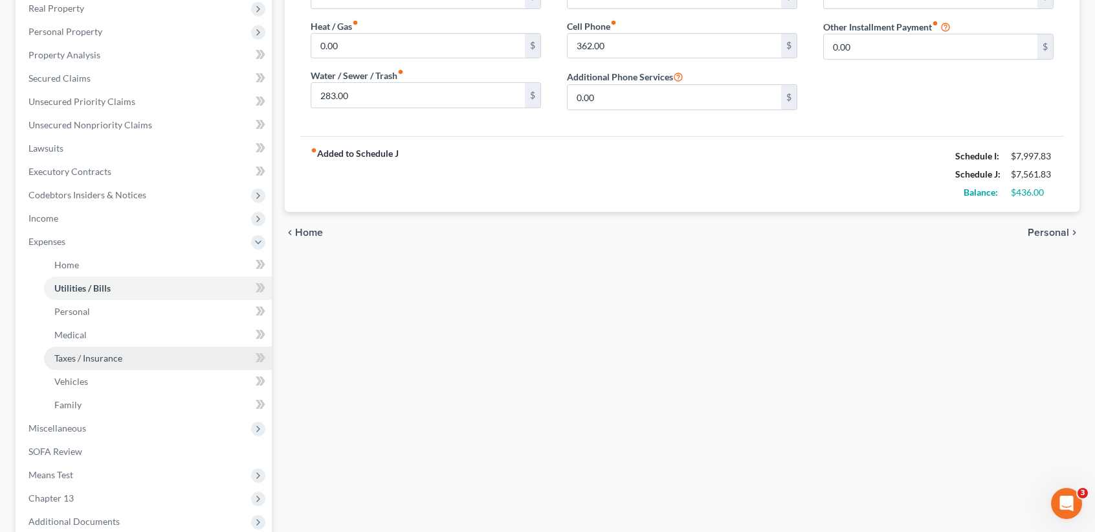
scroll to position [259, 0]
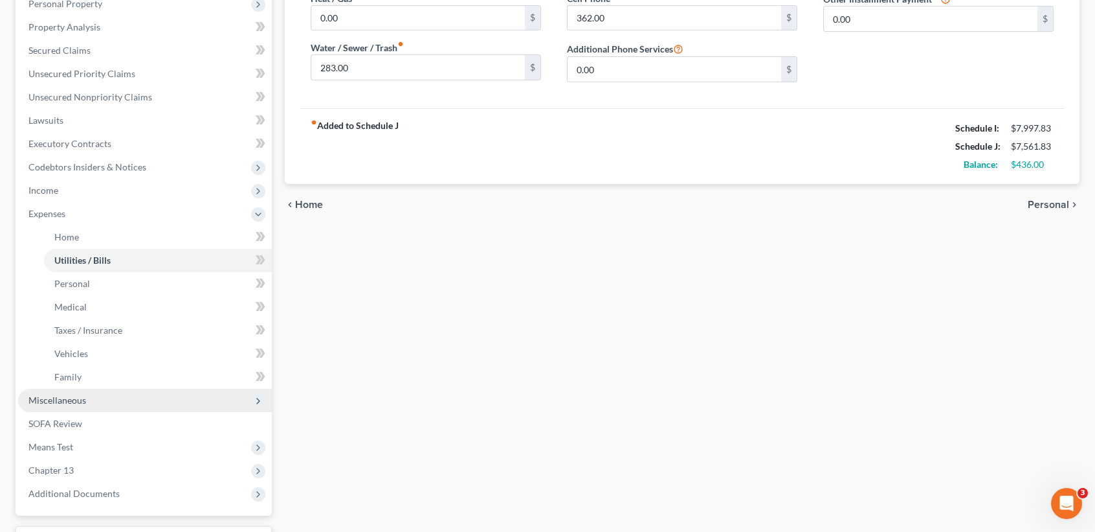
click at [83, 399] on span "Miscellaneous" at bounding box center [57, 399] width 58 height 11
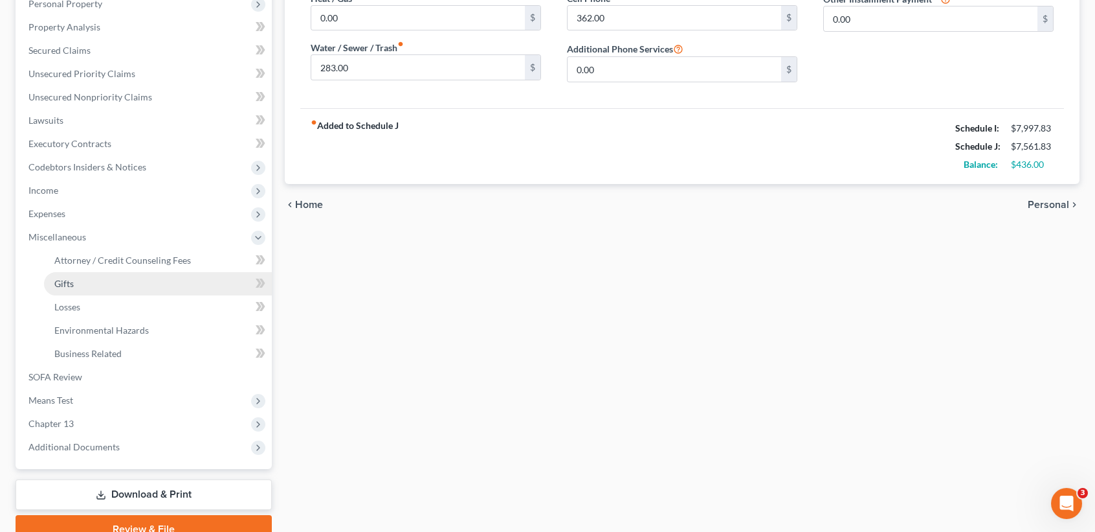
click at [102, 273] on link "Gifts" at bounding box center [158, 283] width 228 height 23
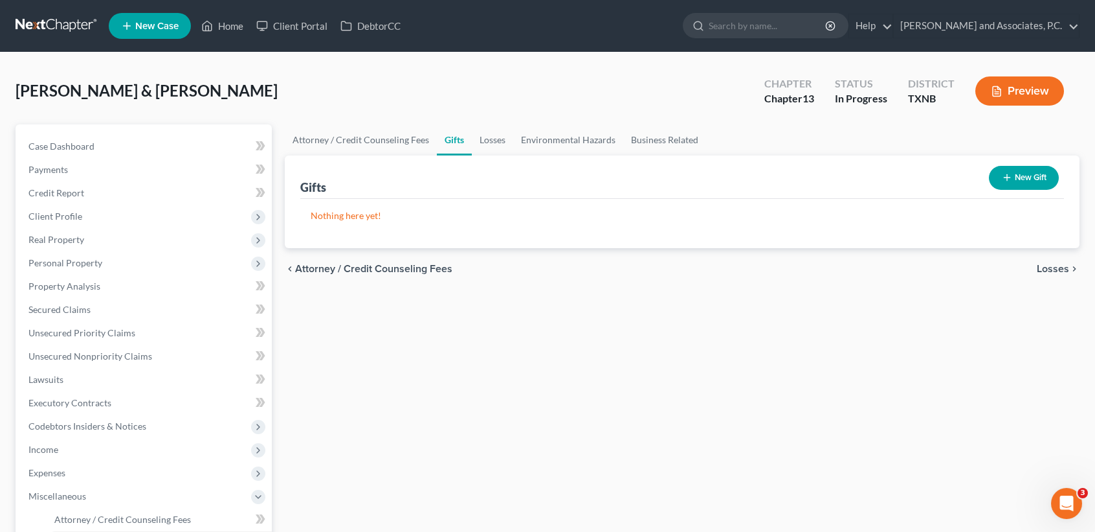
click at [361, 122] on div "Briley, Larry & Angela Upgraded Chapter Chapter 13 Status In Progress District …" at bounding box center [548, 96] width 1064 height 56
drag, startPoint x: 362, startPoint y: 124, endPoint x: 364, endPoint y: 132, distance: 8.0
click at [362, 125] on link "Attorney / Credit Counseling Fees" at bounding box center [361, 139] width 152 height 31
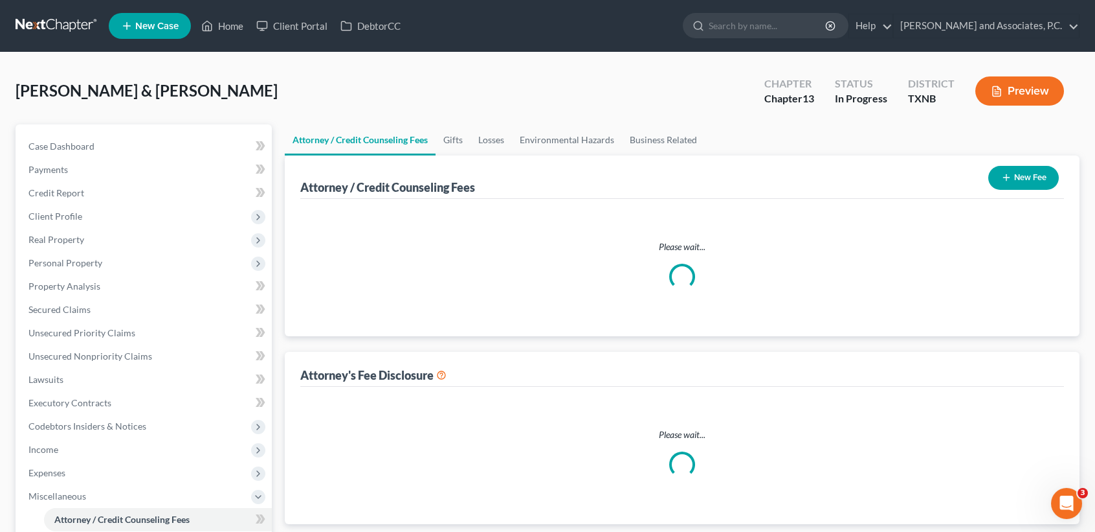
click at [366, 136] on link "Attorney / Credit Counseling Fees" at bounding box center [360, 139] width 151 height 31
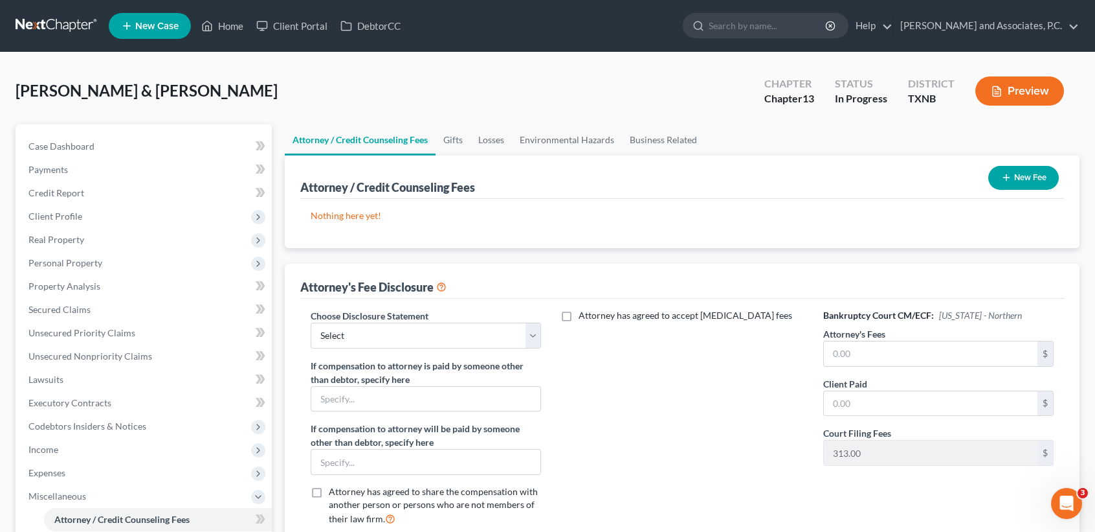
click at [1018, 186] on button "New Fee" at bounding box center [1024, 178] width 71 height 24
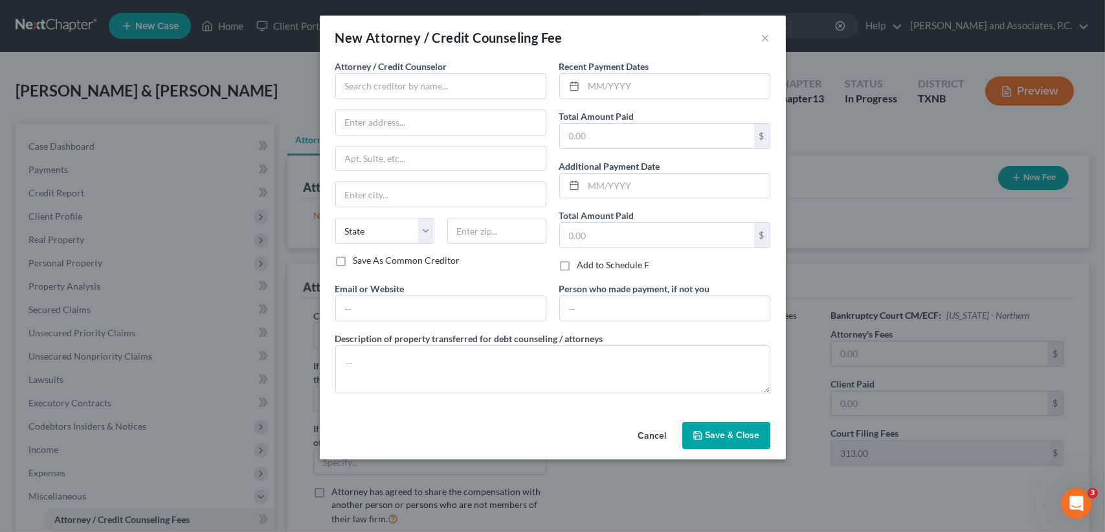
click at [510, 104] on div "Attorney / Credit Counselor * State AL AK AR AZ CA CO CT DE DC FL GA GU HI ID I…" at bounding box center [440, 157] width 211 height 194
click at [500, 95] on input "text" at bounding box center [440, 86] width 211 height 26
type input "Monte J White & Associates"
type input "1106 Brook Ave"
type input "Wichita Falls"
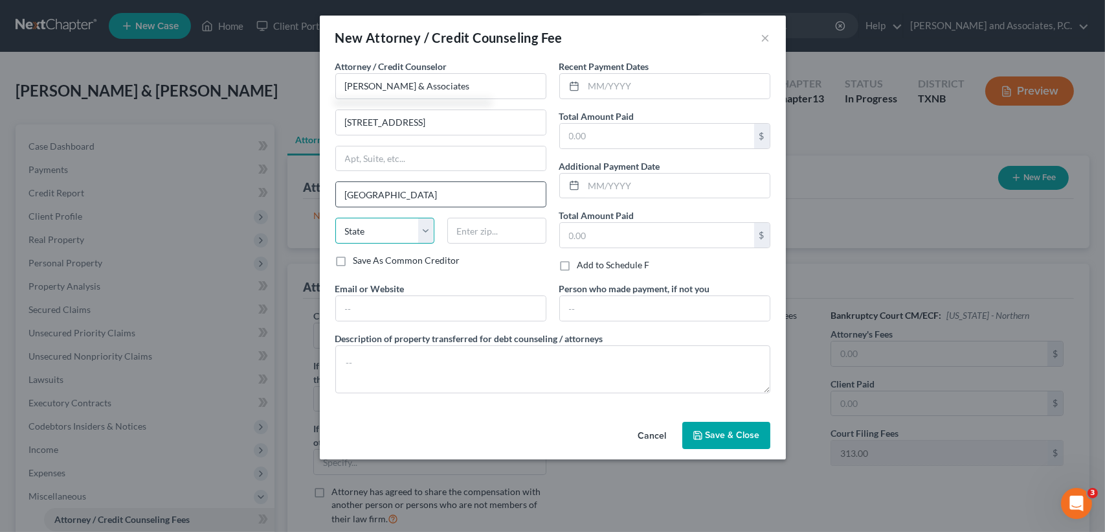
select select "45"
type input "76301"
click at [589, 124] on input "text" at bounding box center [657, 136] width 194 height 25
type input "315.10"
click at [720, 424] on button "Save & Close" at bounding box center [726, 434] width 88 height 27
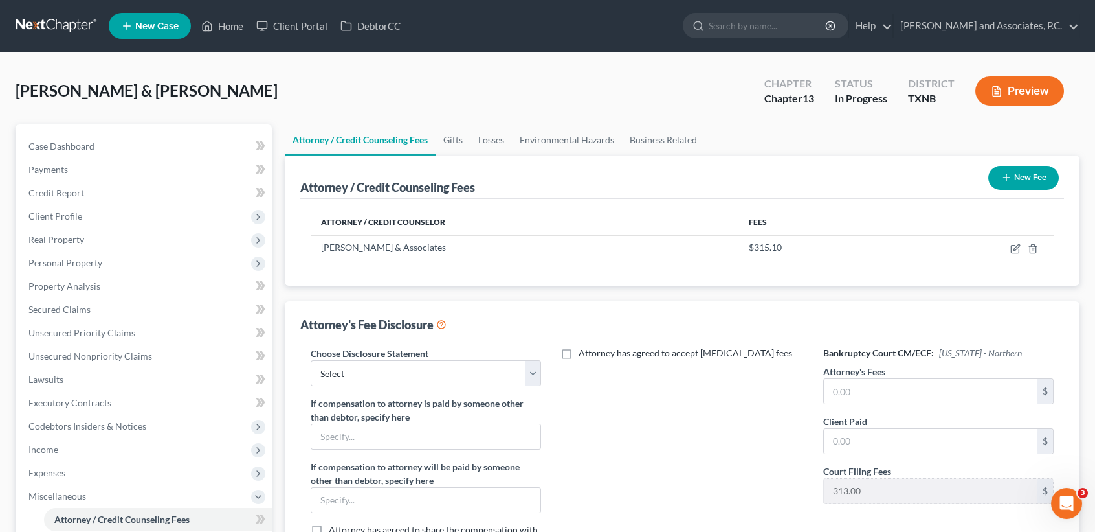
click at [1005, 186] on button "New Fee" at bounding box center [1024, 178] width 71 height 24
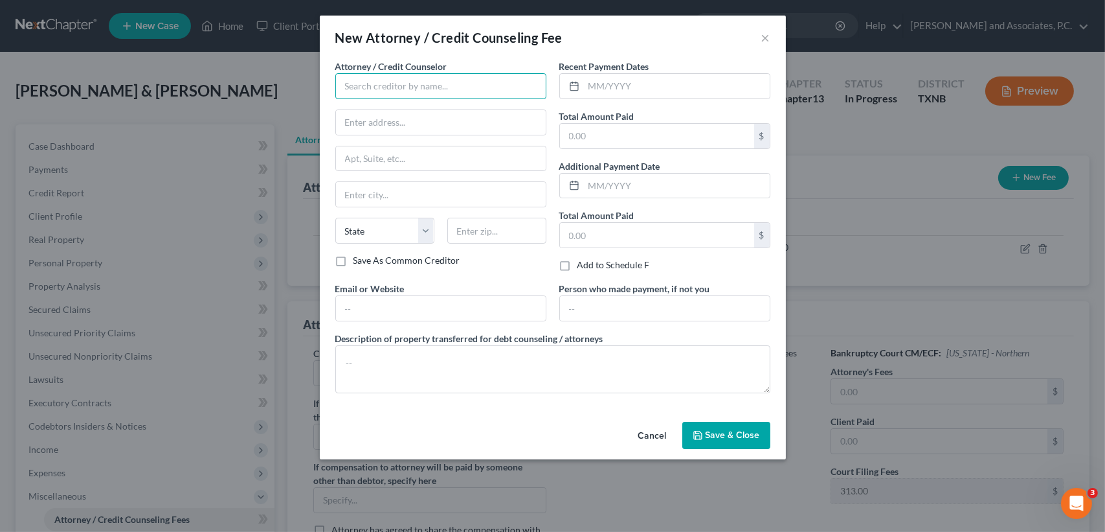
drag, startPoint x: 438, startPoint y: 89, endPoint x: 445, endPoint y: 78, distance: 12.9
click at [438, 89] on input "text" at bounding box center [440, 86] width 211 height 26
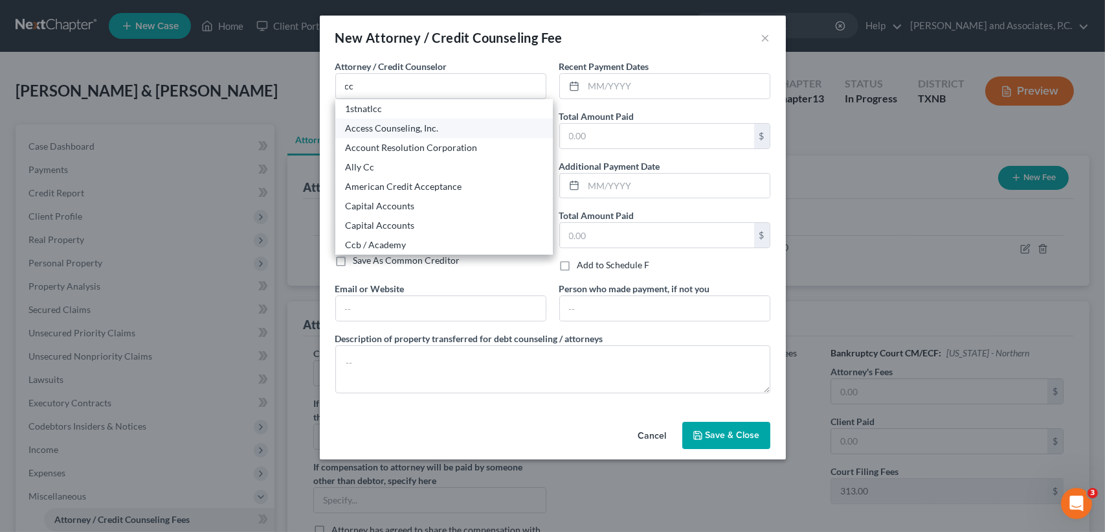
click at [389, 124] on div "Access Counseling, Inc." at bounding box center [444, 128] width 197 height 13
type input "Access Counseling, Inc."
type input "633 W. 5th Street"
type input "Los Angeles"
select select "4"
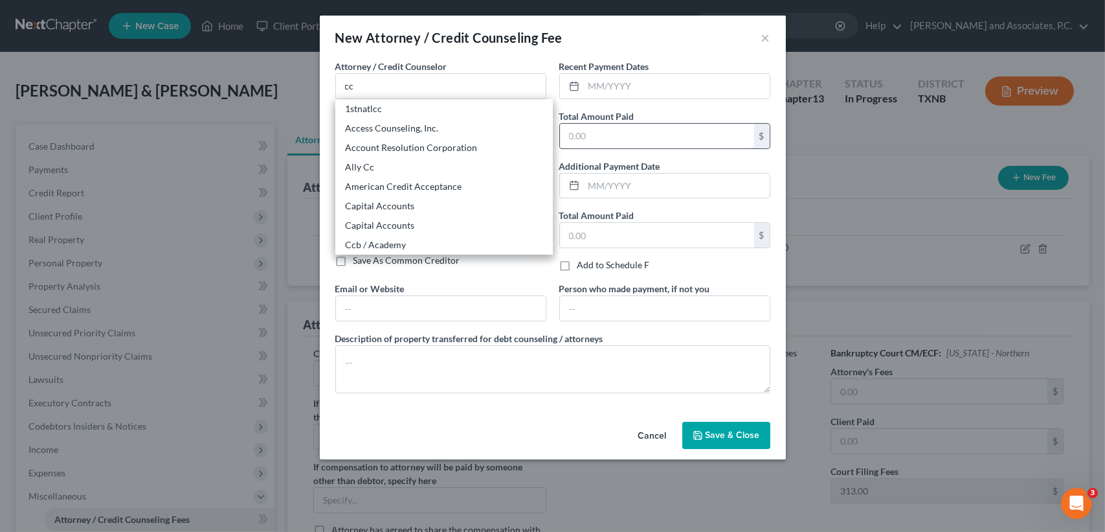
type input "90071"
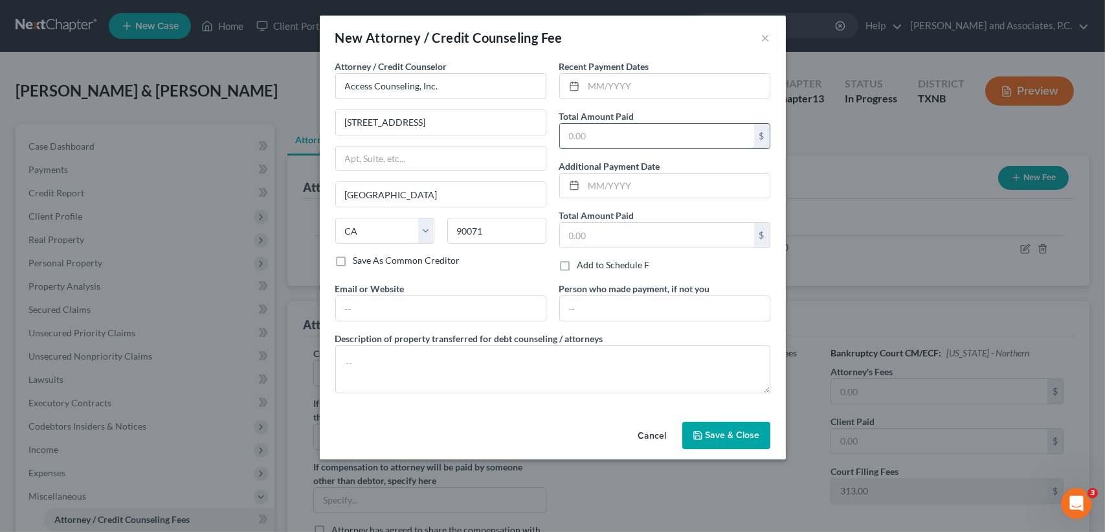
click at [614, 132] on input "text" at bounding box center [657, 136] width 194 height 25
type input "24.90"
click at [737, 425] on button "Save & Close" at bounding box center [726, 434] width 88 height 27
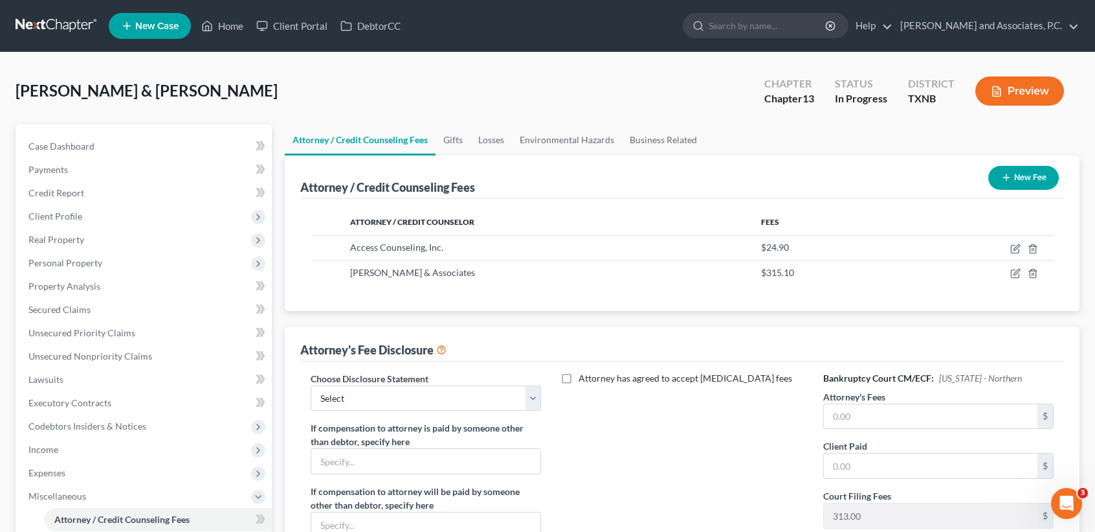
click at [1046, 170] on button "New Fee" at bounding box center [1024, 178] width 71 height 24
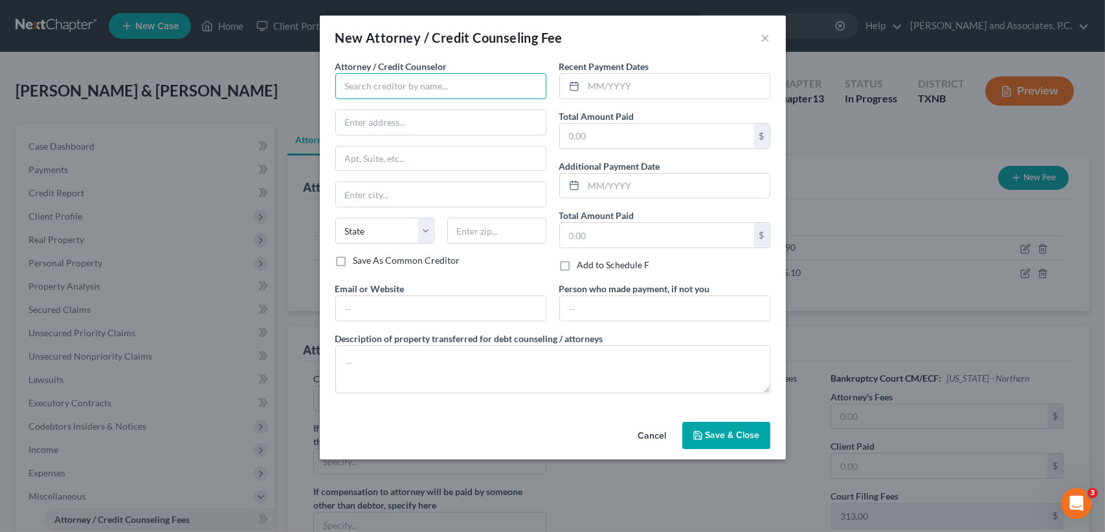
click at [477, 82] on input "text" at bounding box center [440, 86] width 211 height 26
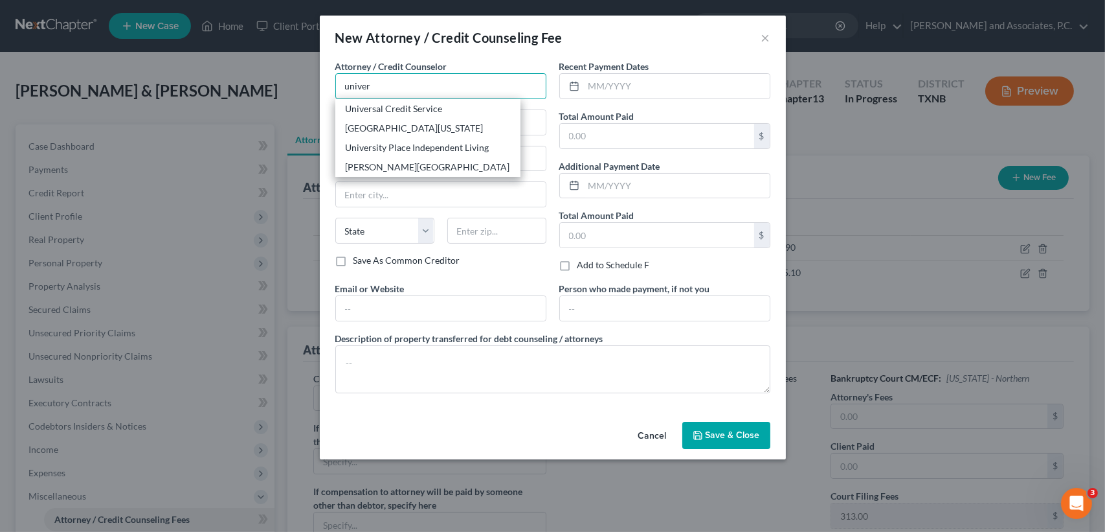
type input "Universal Credit Service"
type input "370 Reed Road, Suite 100"
type input "Broomall"
select select "39"
type input "19008"
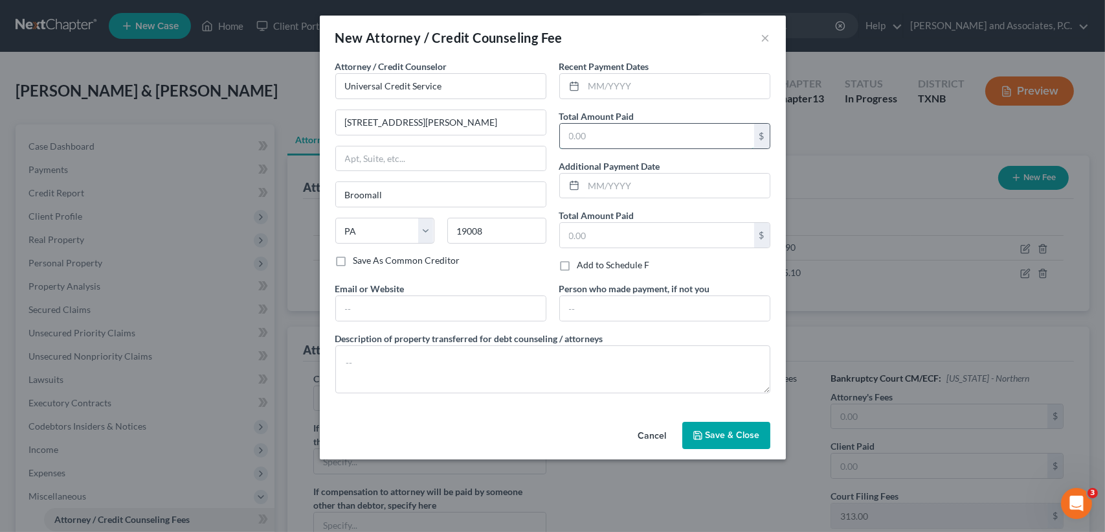
click at [612, 126] on input "text" at bounding box center [657, 136] width 194 height 25
type input "55.00"
click at [722, 432] on span "Save & Close" at bounding box center [733, 434] width 54 height 11
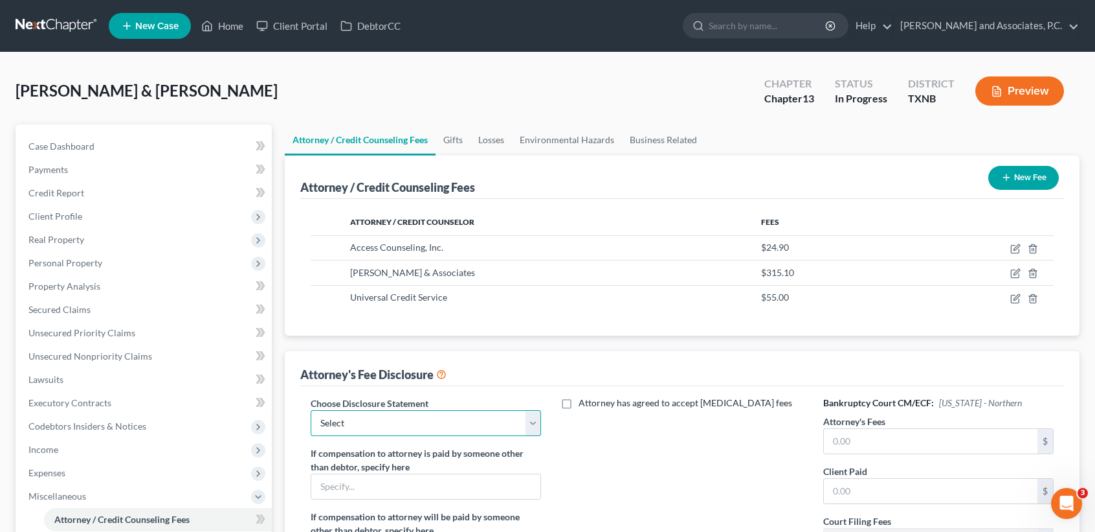
click at [465, 409] on div "Choose Disclosure Statement Select attorney disclosure-Oklahoma attorney disclo…" at bounding box center [426, 415] width 230 height 39
select select "1"
click at [311, 410] on select "Select attorney disclosure-Oklahoma attorney disclosure-Texas" at bounding box center [426, 423] width 230 height 26
click at [870, 435] on input "text" at bounding box center [931, 441] width 214 height 25
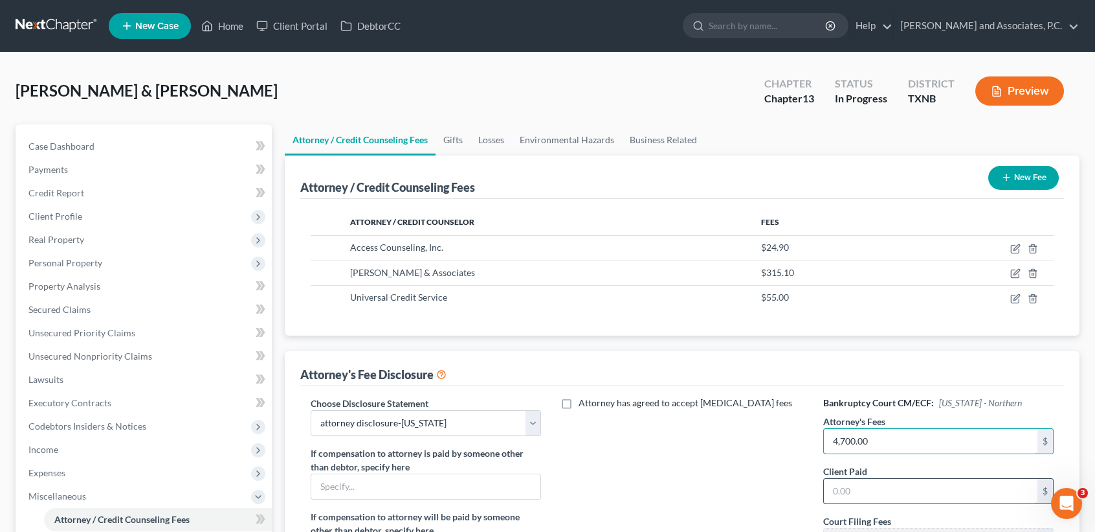
type input "4,700.00"
type input "315.10"
click at [563, 494] on div "Attorney has agreed to accept retainer fees" at bounding box center [682, 509] width 256 height 227
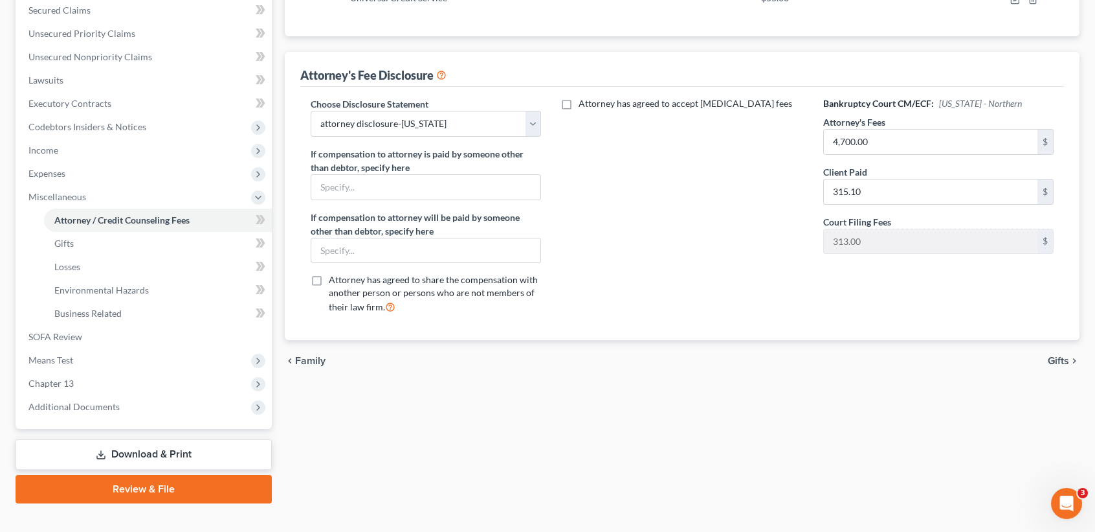
scroll to position [318, 0]
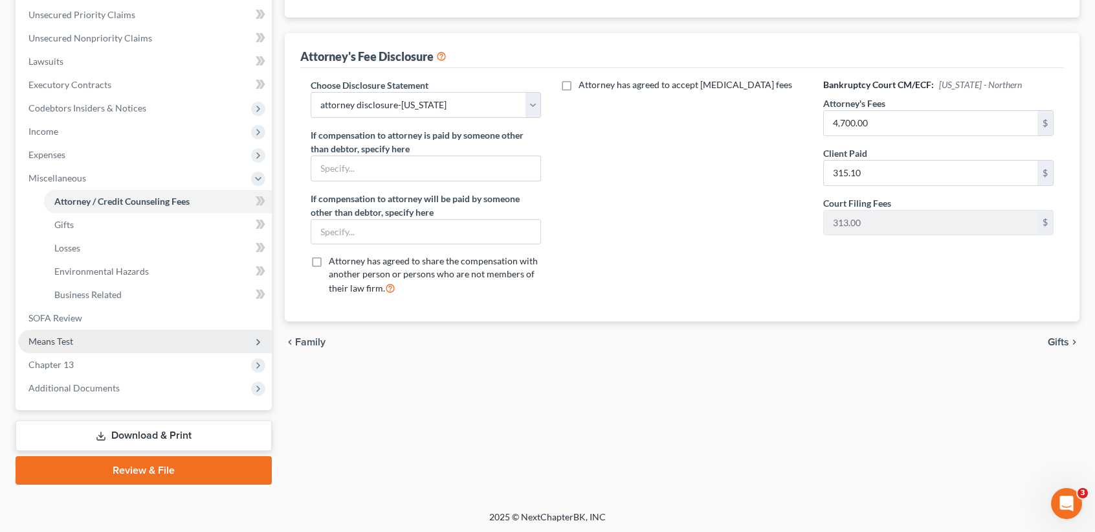
click at [71, 341] on span "Means Test" at bounding box center [50, 340] width 45 height 11
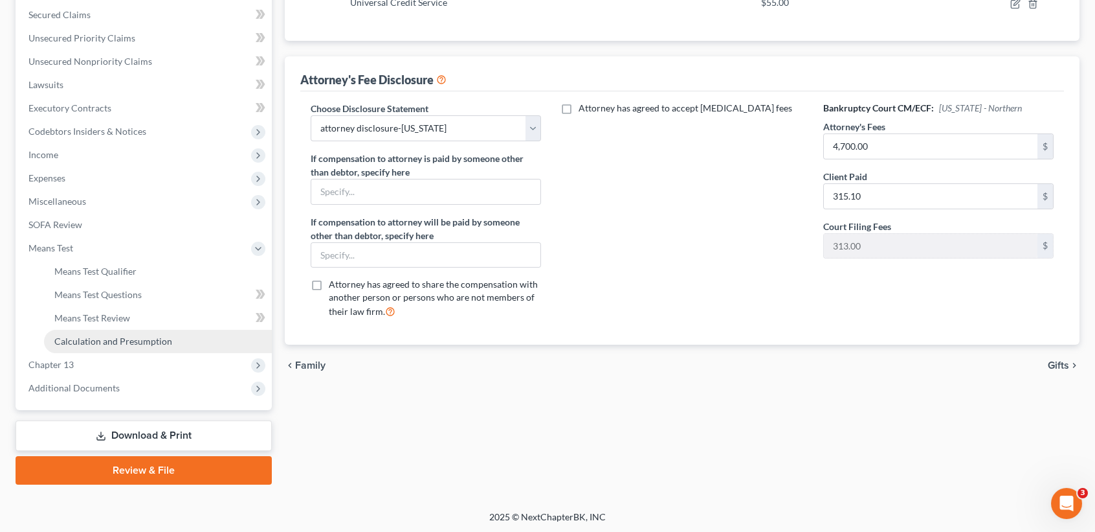
click at [72, 347] on link "Calculation and Presumption" at bounding box center [158, 341] width 228 height 23
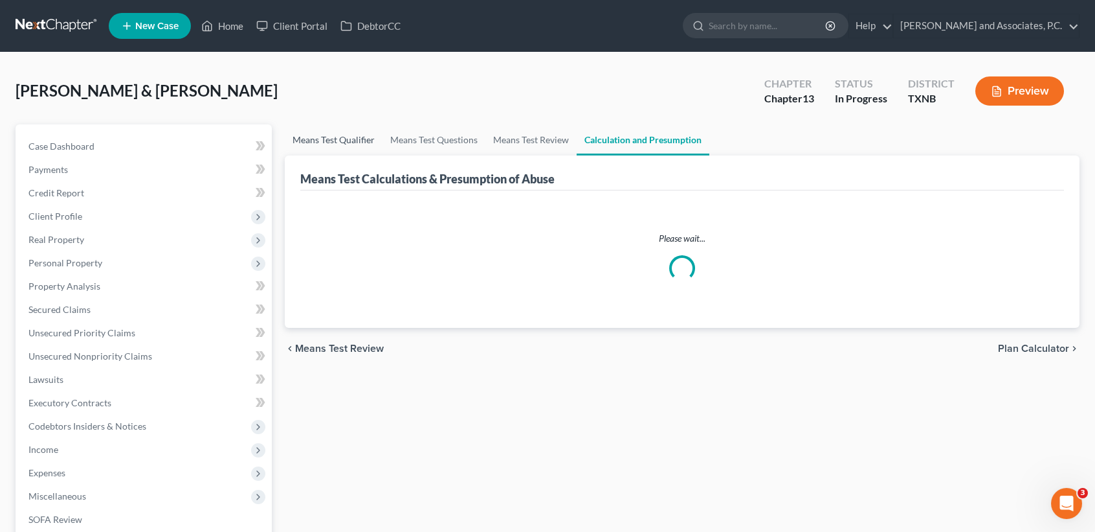
click at [323, 142] on link "Means Test Qualifier" at bounding box center [334, 139] width 98 height 31
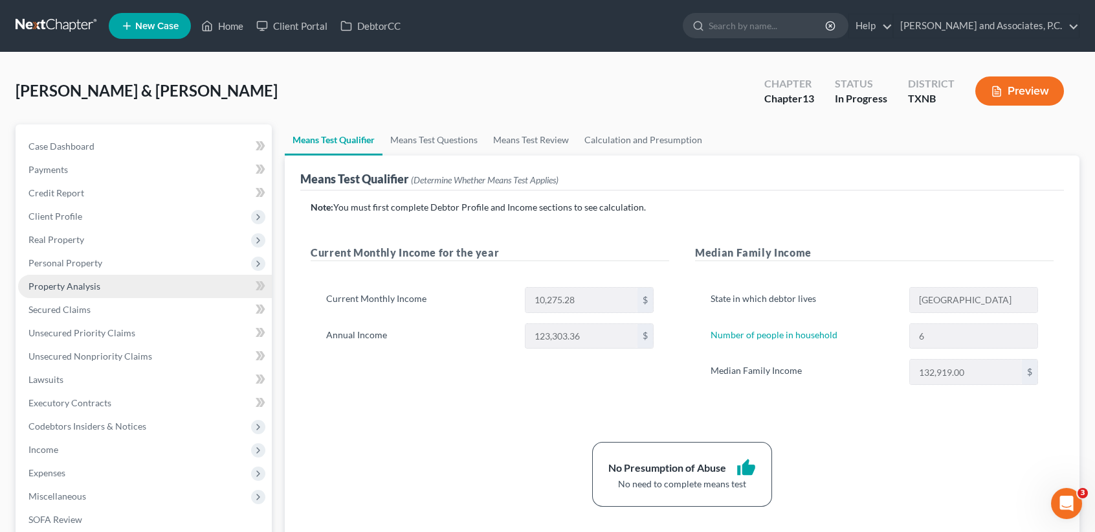
click at [104, 281] on link "Property Analysis" at bounding box center [145, 286] width 254 height 23
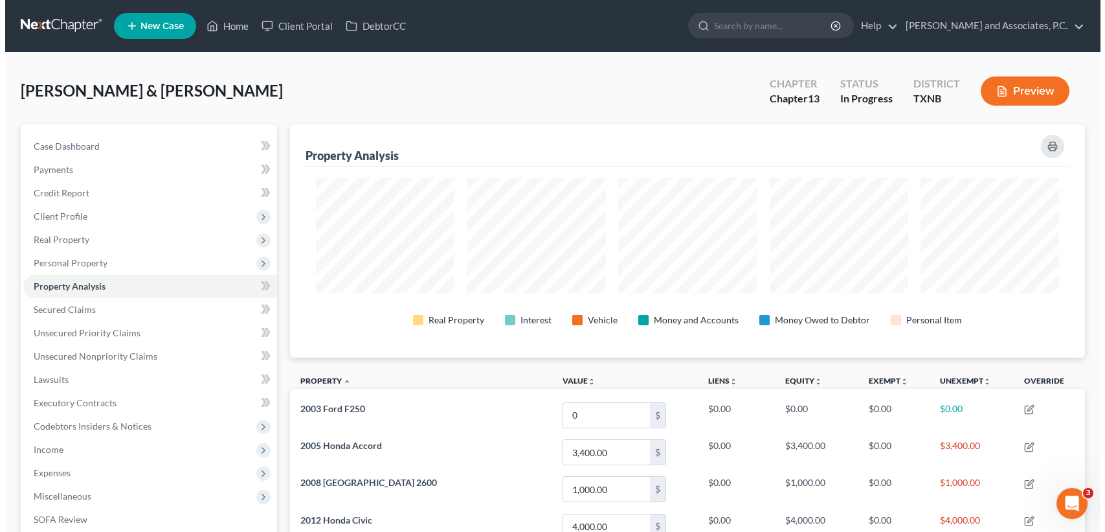
scroll to position [232, 795]
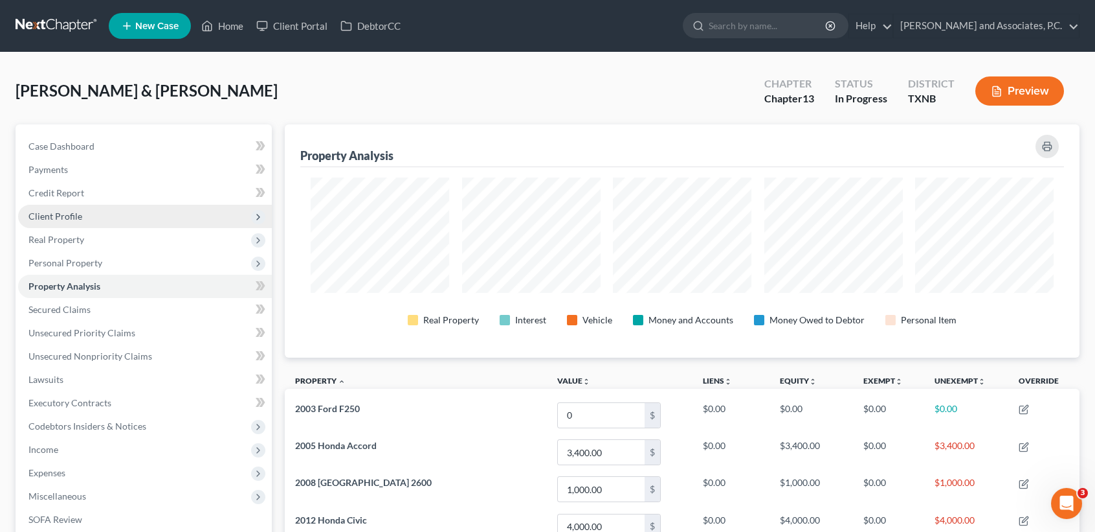
click at [56, 212] on span "Client Profile" at bounding box center [55, 215] width 54 height 11
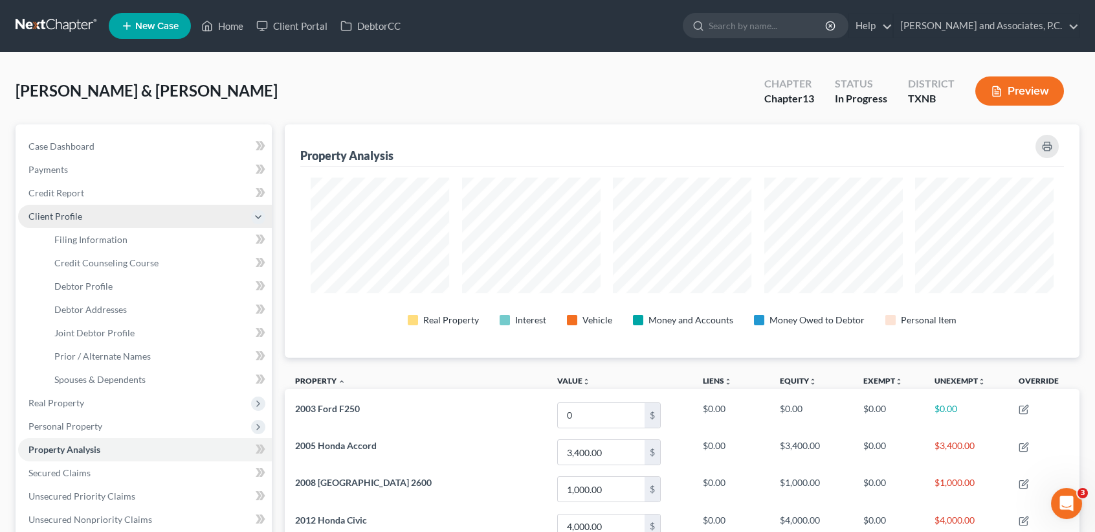
click at [67, 225] on span "Client Profile" at bounding box center [145, 216] width 254 height 23
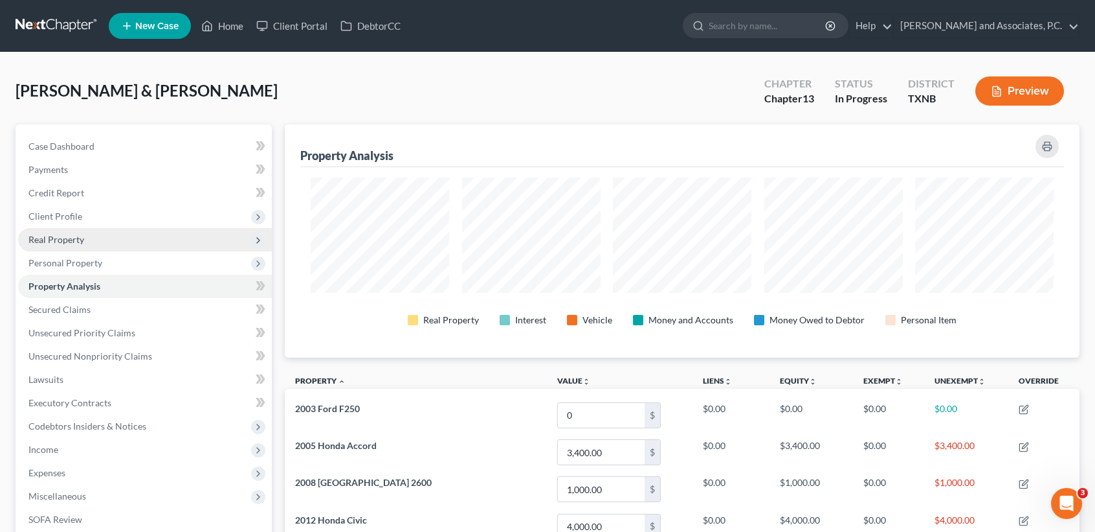
click at [68, 233] on ul "Case Dashboard Payments Invoices Payments Payments Credit Report Client Profile" at bounding box center [145, 368] width 254 height 466
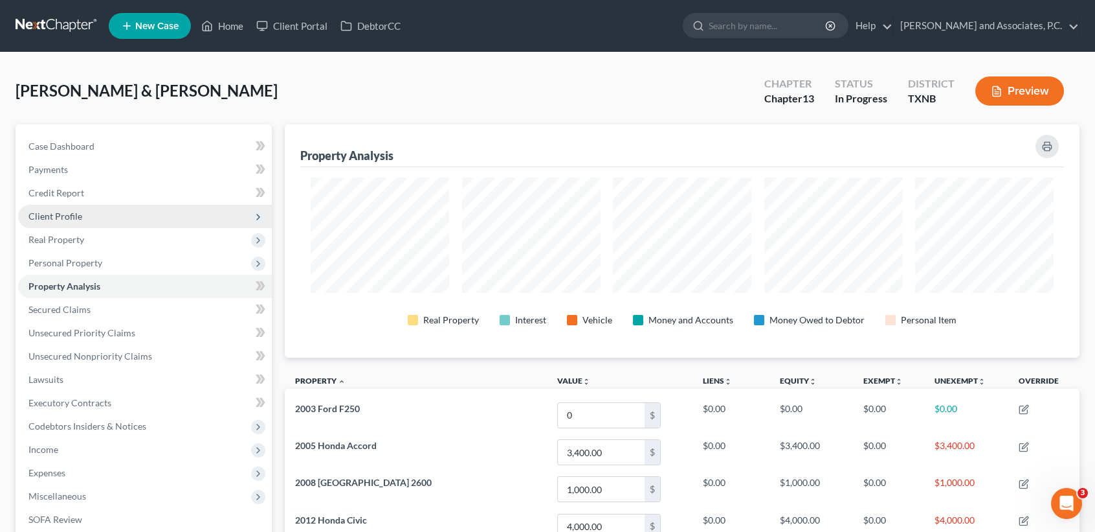
click at [71, 218] on span "Client Profile" at bounding box center [55, 215] width 54 height 11
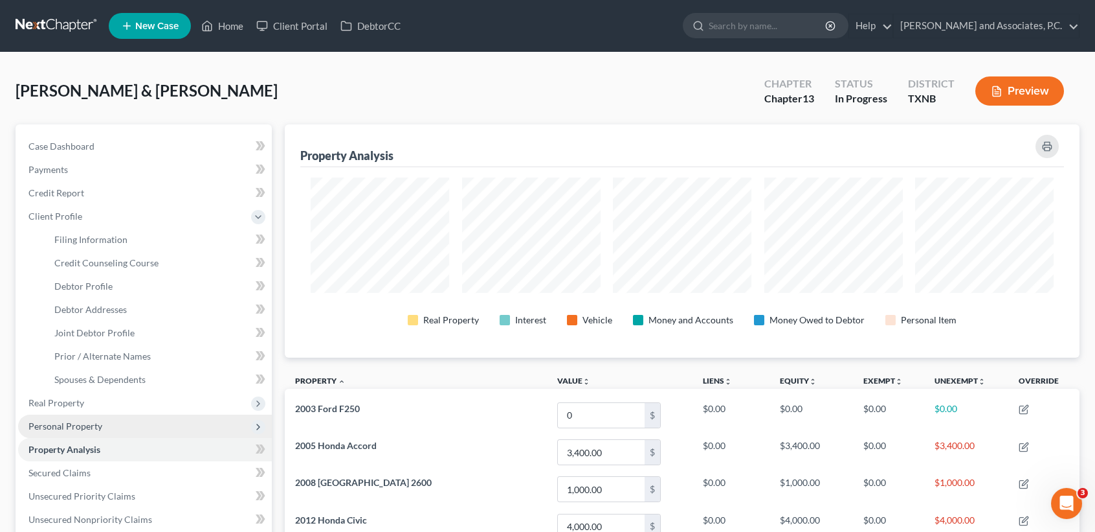
click at [62, 418] on span "Personal Property" at bounding box center [145, 425] width 254 height 23
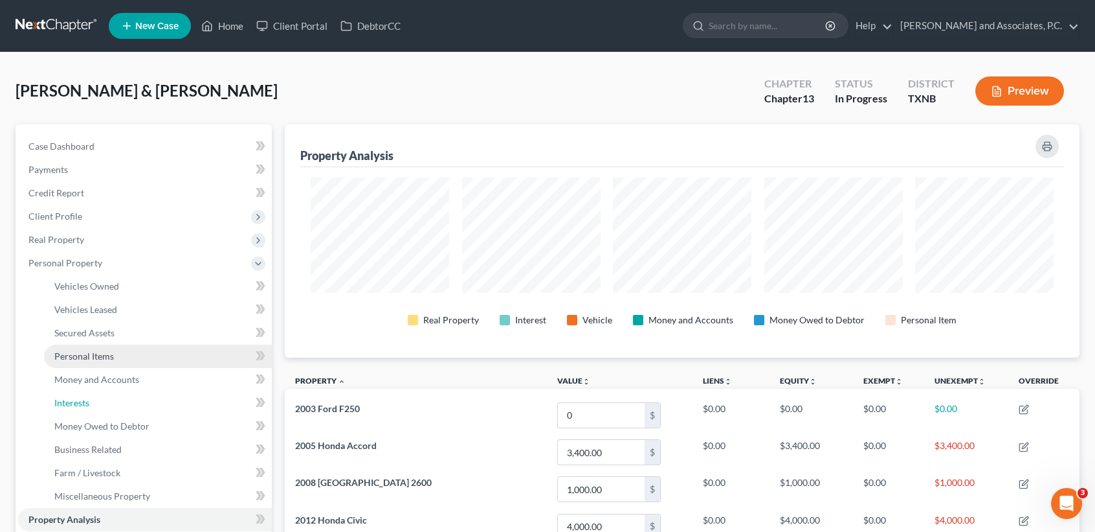
click at [60, 407] on link "Interests" at bounding box center [158, 402] width 228 height 23
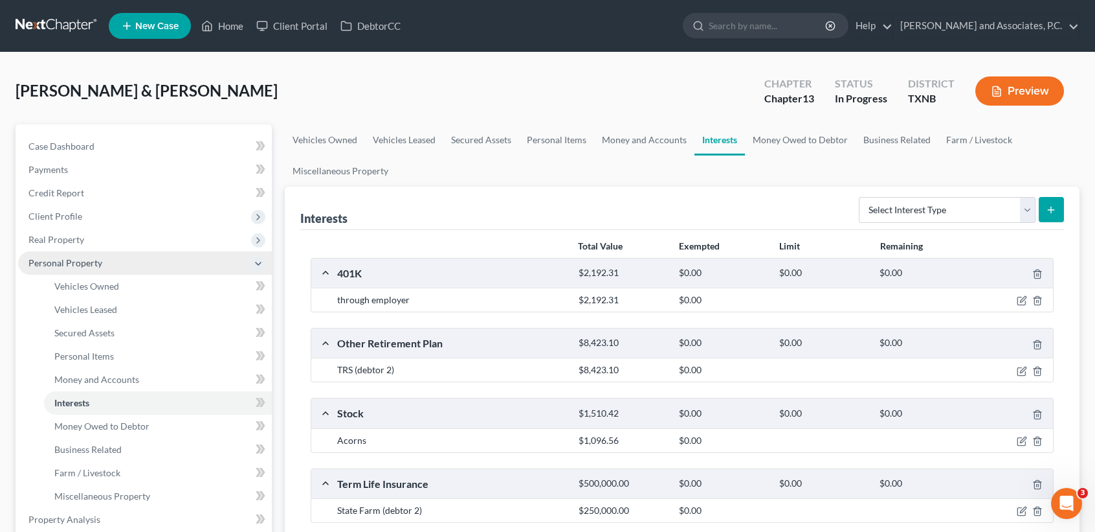
click at [86, 262] on span "Personal Property" at bounding box center [65, 262] width 74 height 11
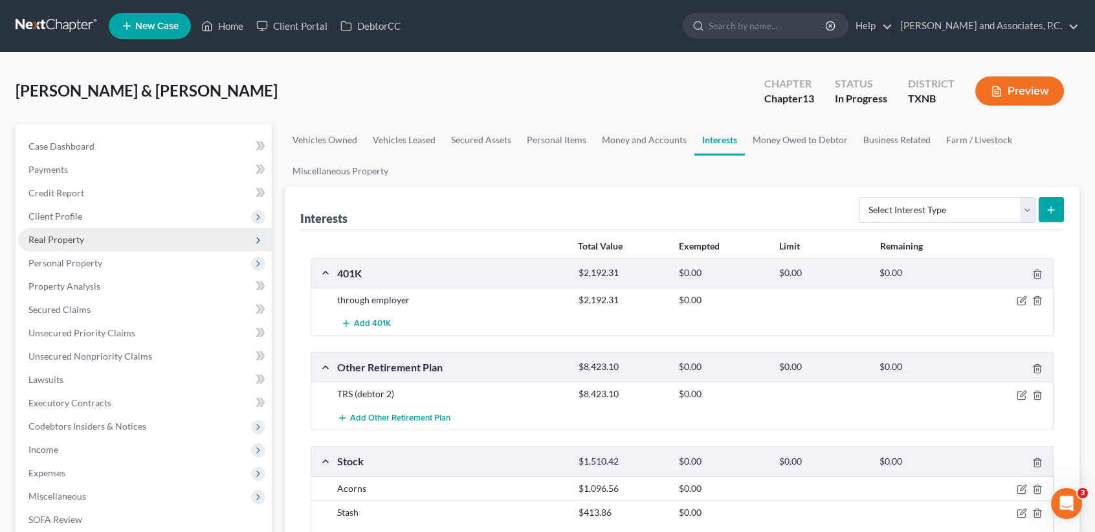
click at [95, 240] on span "Real Property" at bounding box center [145, 239] width 254 height 23
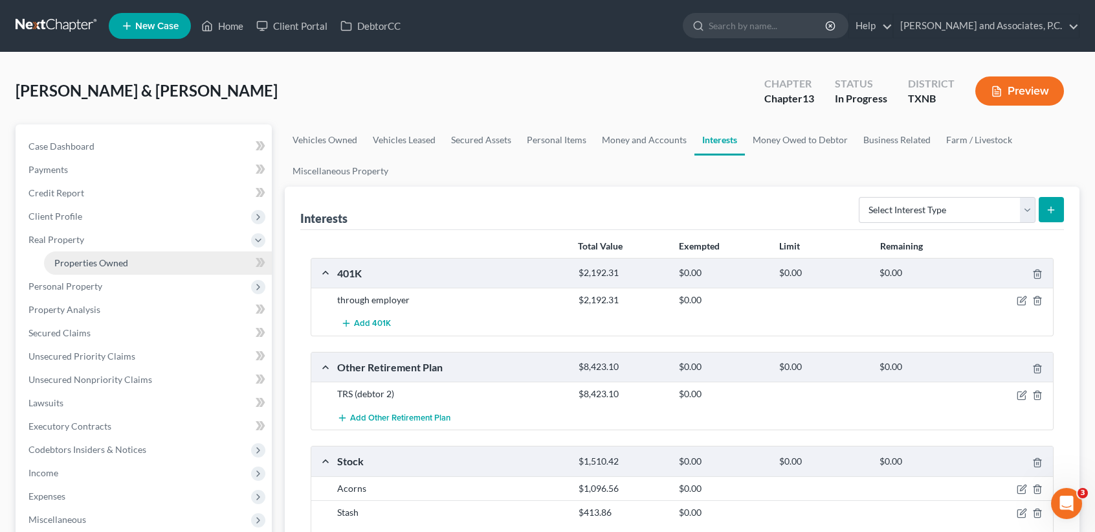
click at [95, 251] on link "Properties Owned" at bounding box center [158, 262] width 228 height 23
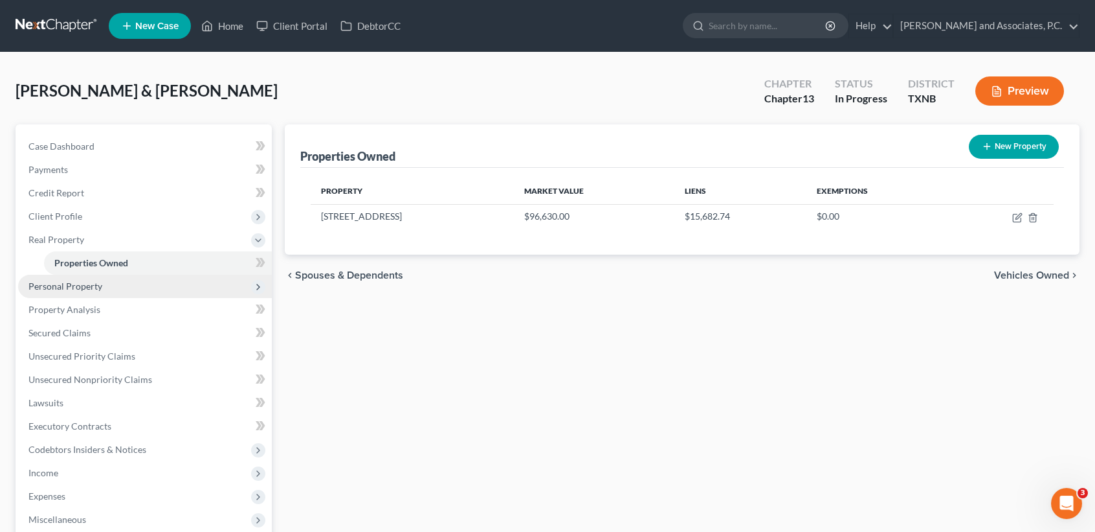
click at [94, 289] on span "Personal Property" at bounding box center [65, 285] width 74 height 11
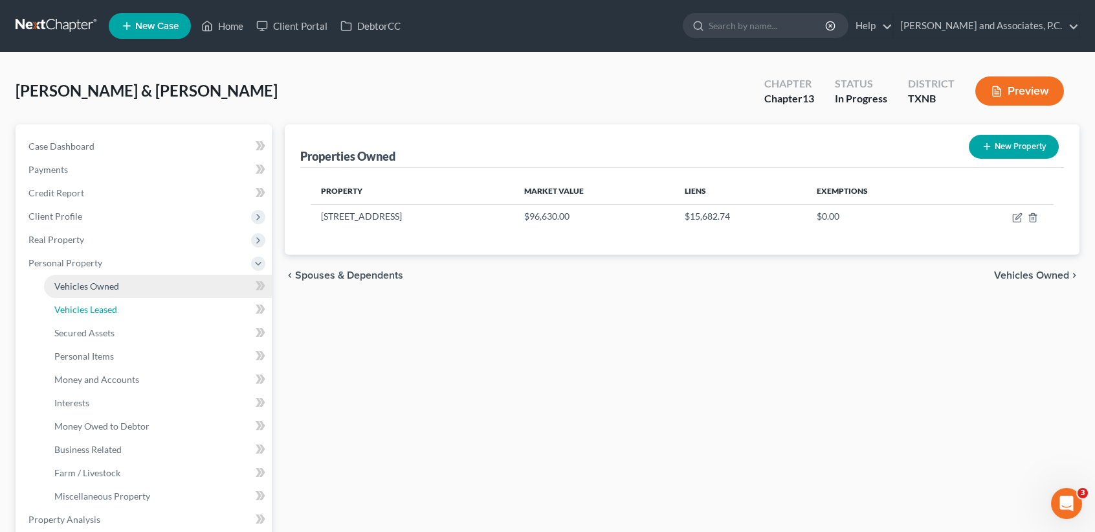
click at [93, 302] on link "Vehicles Leased" at bounding box center [158, 309] width 228 height 23
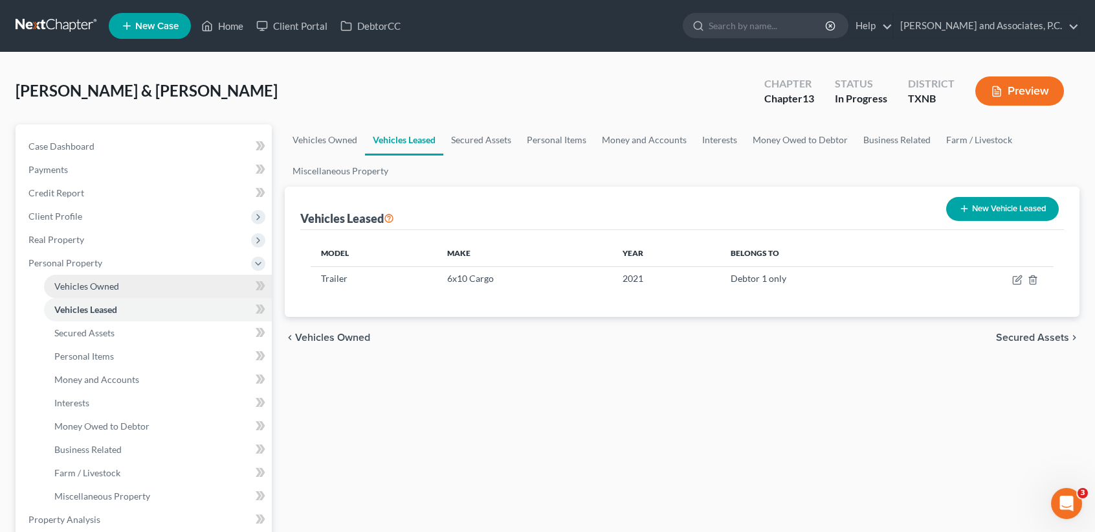
click at [92, 290] on span "Vehicles Owned" at bounding box center [86, 285] width 65 height 11
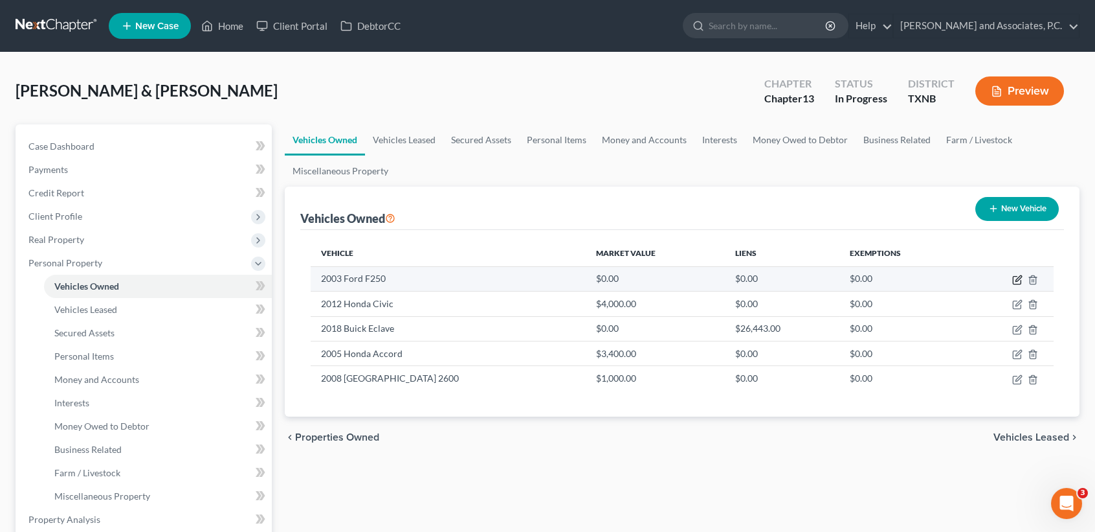
click at [1017, 277] on icon "button" at bounding box center [1018, 280] width 10 height 10
select select "0"
select select "23"
select select "2"
select select "0"
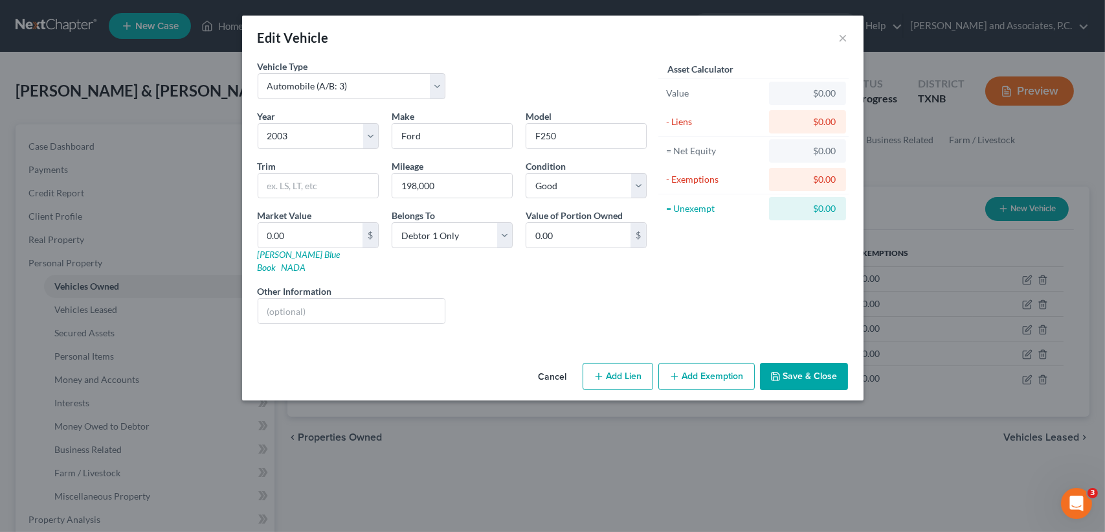
click at [546, 372] on button "Cancel" at bounding box center [552, 377] width 49 height 26
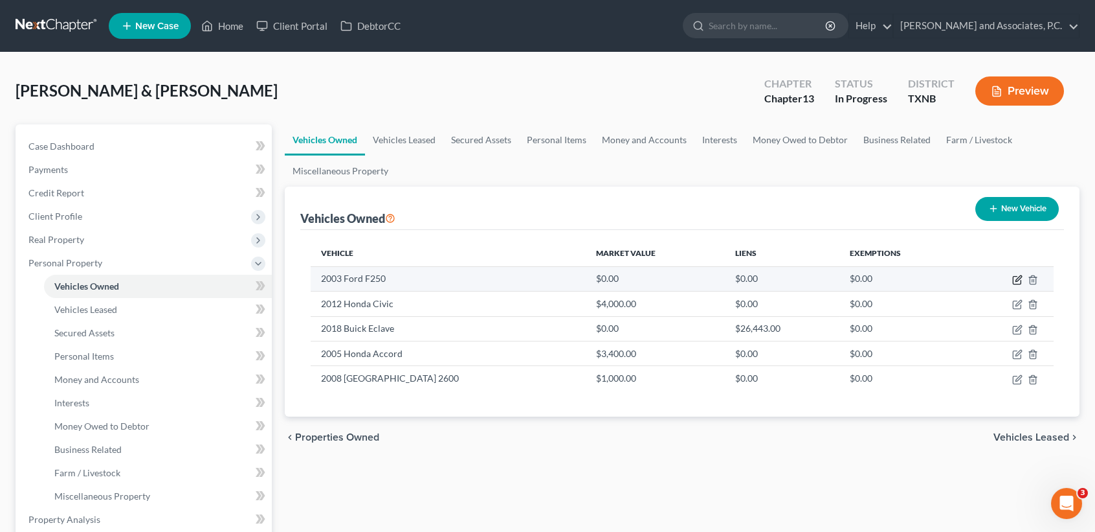
click at [1017, 278] on icon "button" at bounding box center [1018, 280] width 10 height 10
select select "0"
select select "23"
select select "2"
select select "0"
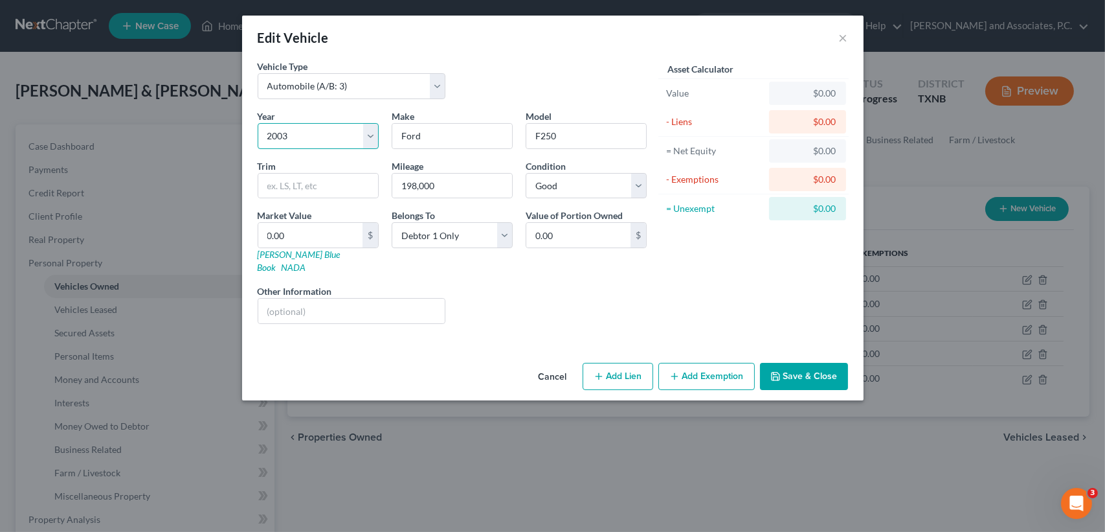
click at [312, 144] on select "Select 2026 2025 2024 2023 2022 2021 2020 2019 2018 2017 2016 2015 2014 2013 20…" at bounding box center [318, 136] width 121 height 26
select select "22"
click at [258, 123] on select "Select 2026 2025 2024 2023 2022 2021 2020 2019 2018 2017 2016 2015 2014 2013 20…" at bounding box center [318, 136] width 121 height 26
click at [416, 449] on div "Edit Vehicle × Vehicle Type Select Automobile (A/B: 3) Truck (A/B: 3) Trailer (…" at bounding box center [552, 266] width 1105 height 532
click at [302, 251] on link "Kelly Blue Book" at bounding box center [299, 261] width 83 height 24
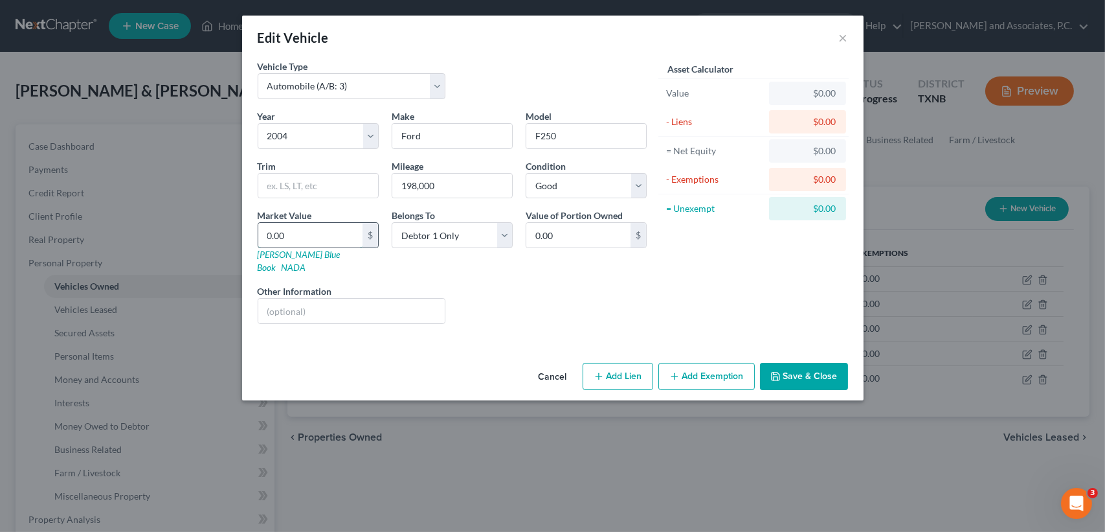
click at [330, 238] on input "0.00" at bounding box center [310, 235] width 104 height 25
type input "7"
type input "7.00"
type input "75"
type input "75.00"
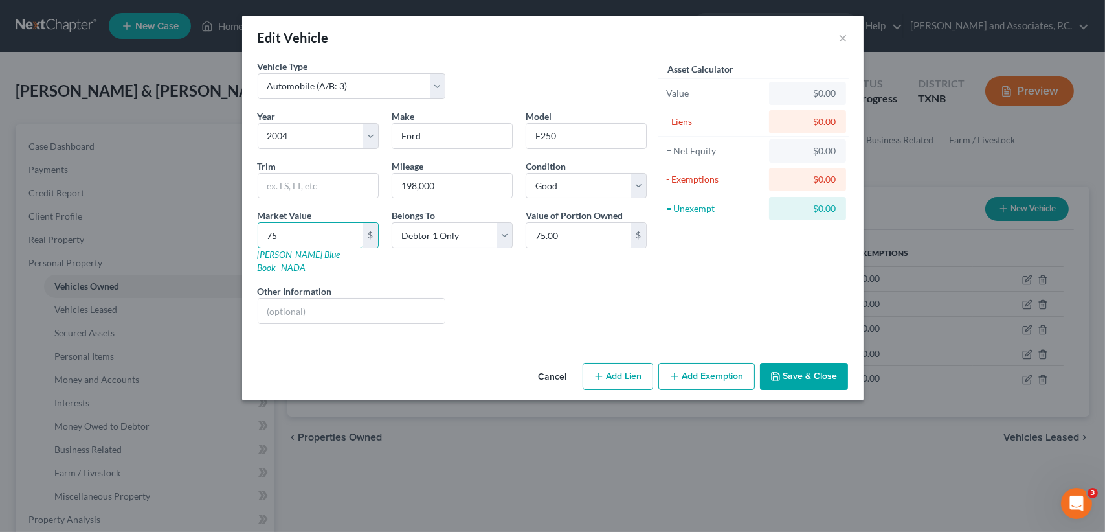
type input "750"
type input "750.00"
type input "7500"
type input "7,500.00"
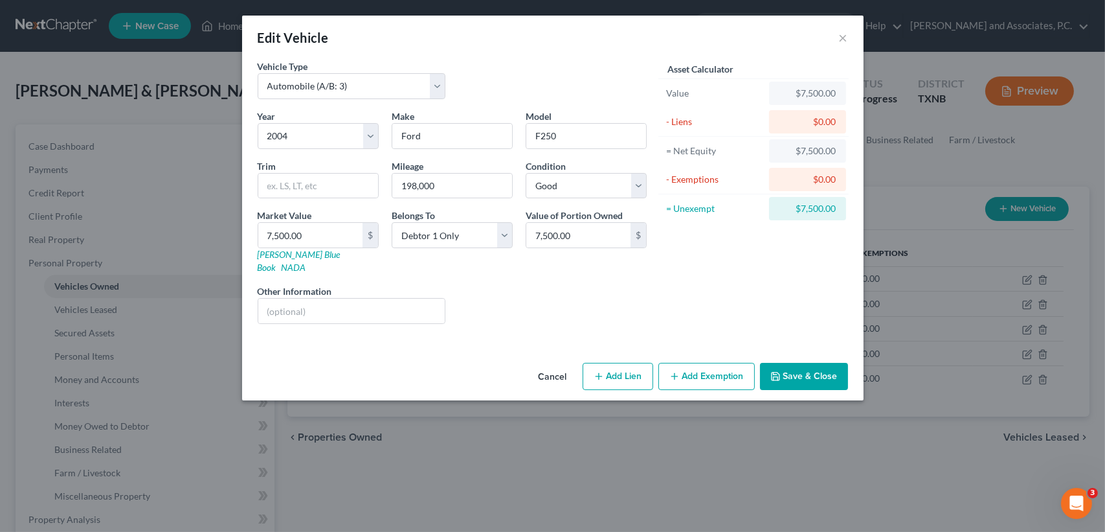
click at [800, 366] on button "Save & Close" at bounding box center [804, 376] width 88 height 27
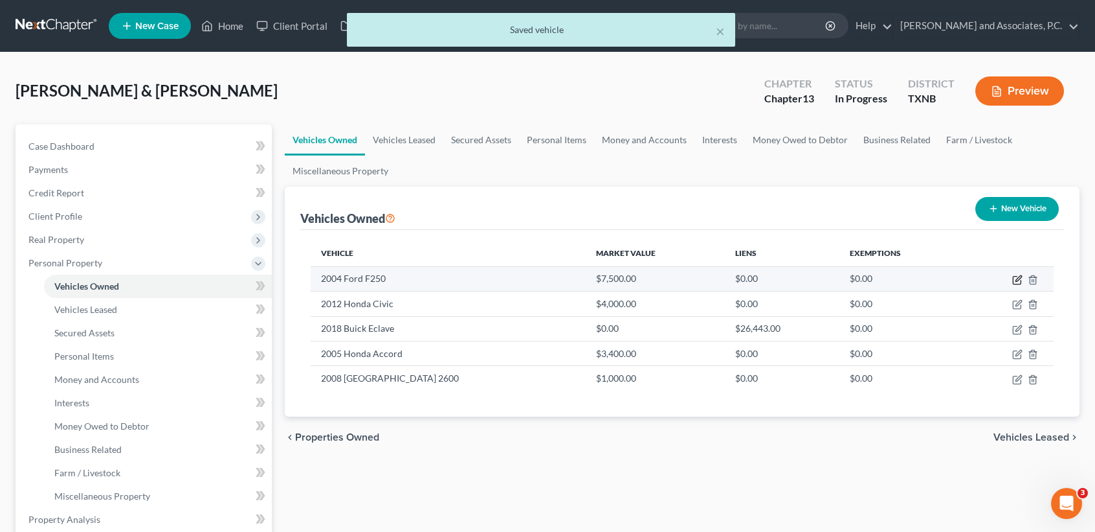
click at [1020, 277] on icon "button" at bounding box center [1018, 280] width 10 height 10
select select "0"
select select "22"
select select "2"
select select "0"
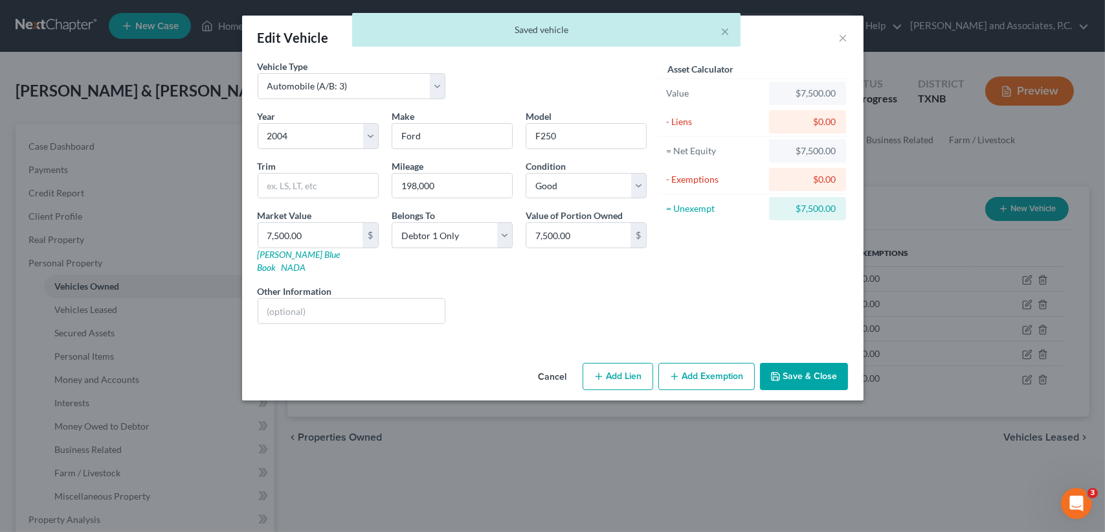
click at [738, 363] on button "Add Exemption" at bounding box center [706, 376] width 96 height 27
select select "2"
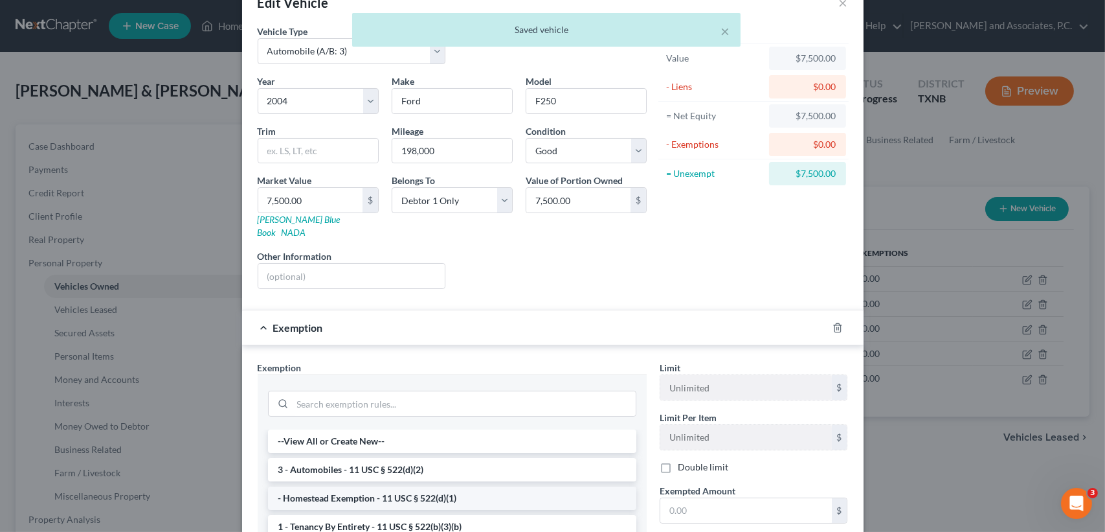
scroll to position [86, 0]
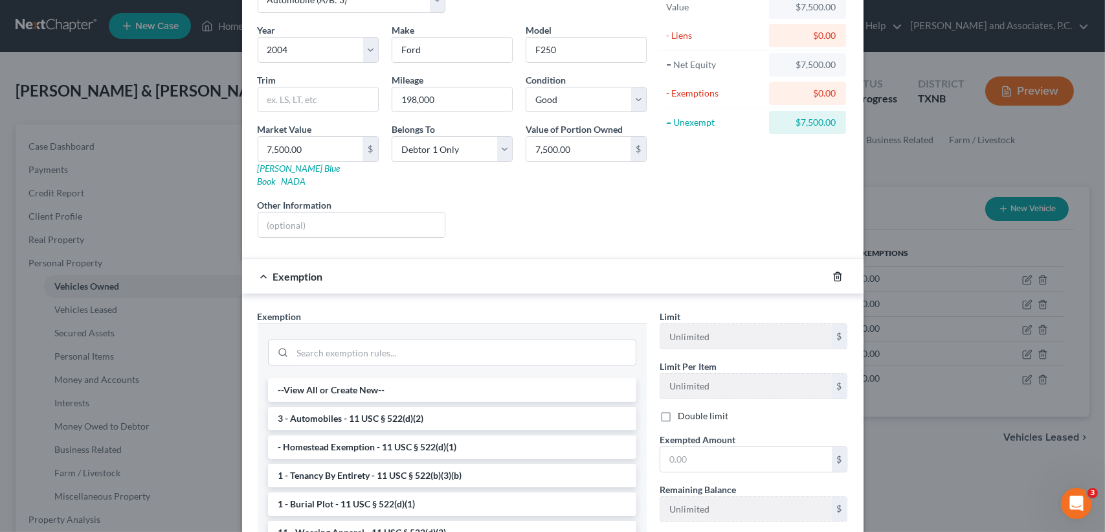
click at [835, 272] on icon "button" at bounding box center [838, 276] width 6 height 8
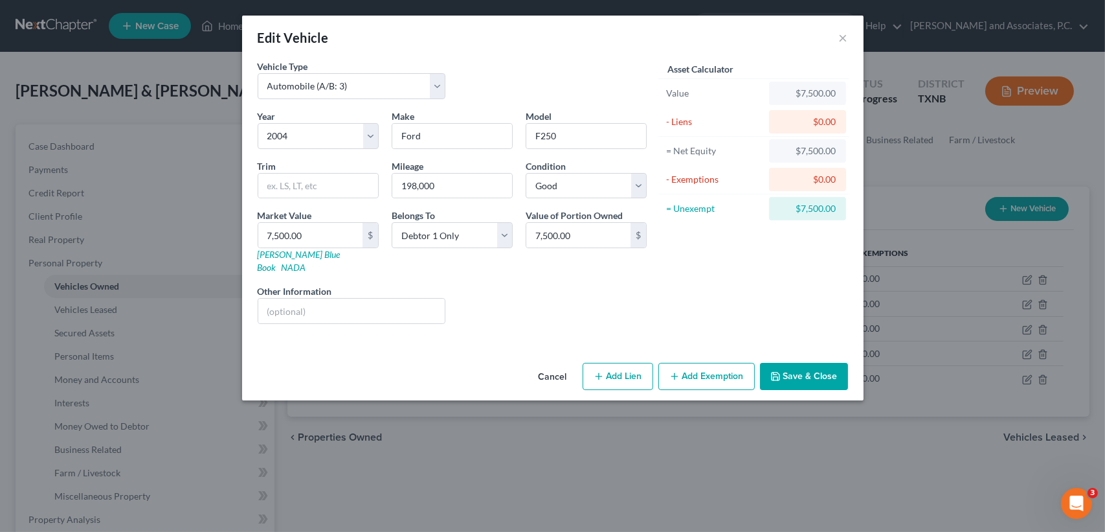
click at [824, 366] on button "Save & Close" at bounding box center [804, 376] width 88 height 27
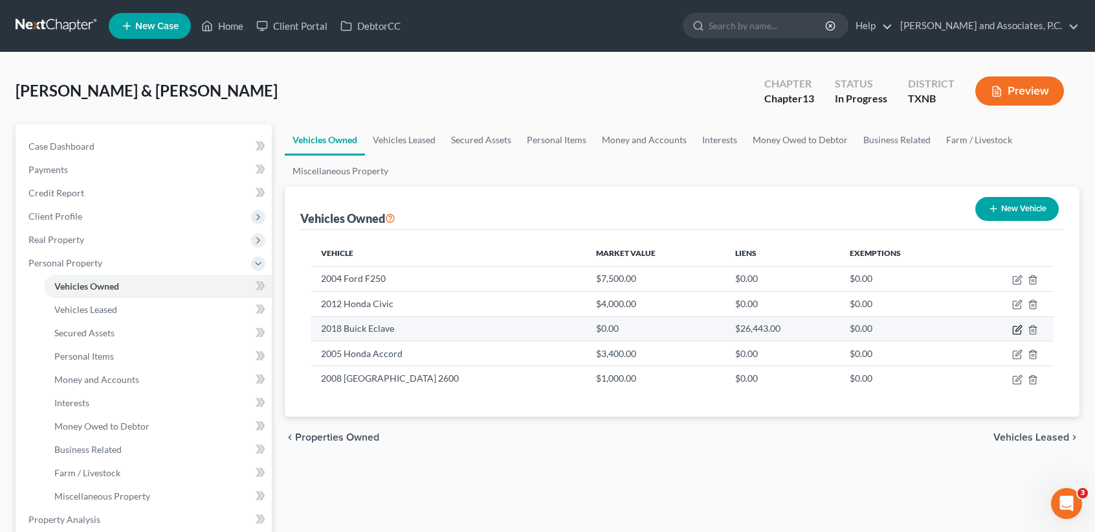
click at [1018, 326] on icon "button" at bounding box center [1018, 329] width 10 height 10
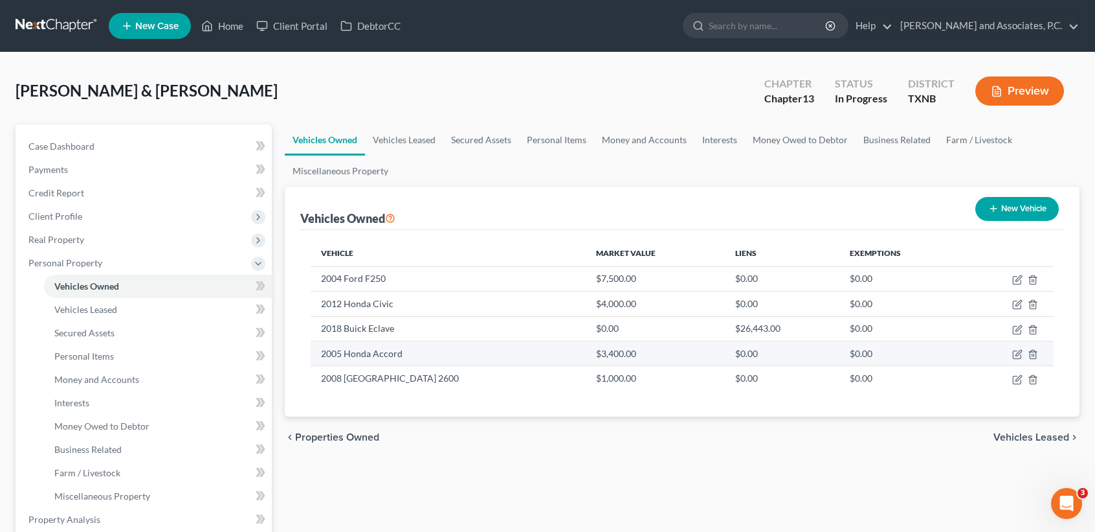
select select "0"
select select "8"
select select "2"
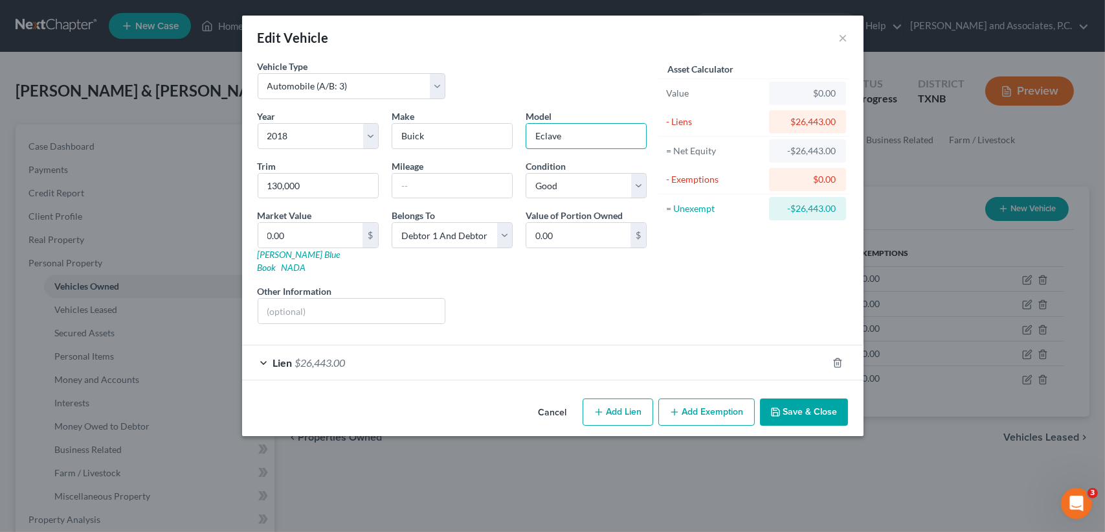
drag, startPoint x: 563, startPoint y: 128, endPoint x: 454, endPoint y: 111, distance: 110.0
click at [462, 115] on div "Year Select 2026 2025 2024 2023 2022 2021 2020 2019 2018 2017 2016 2015 2014 20…" at bounding box center [452, 221] width 402 height 225
type input "Enclave"
click at [427, 181] on input "text" at bounding box center [452, 186] width 120 height 25
type input "130,000"
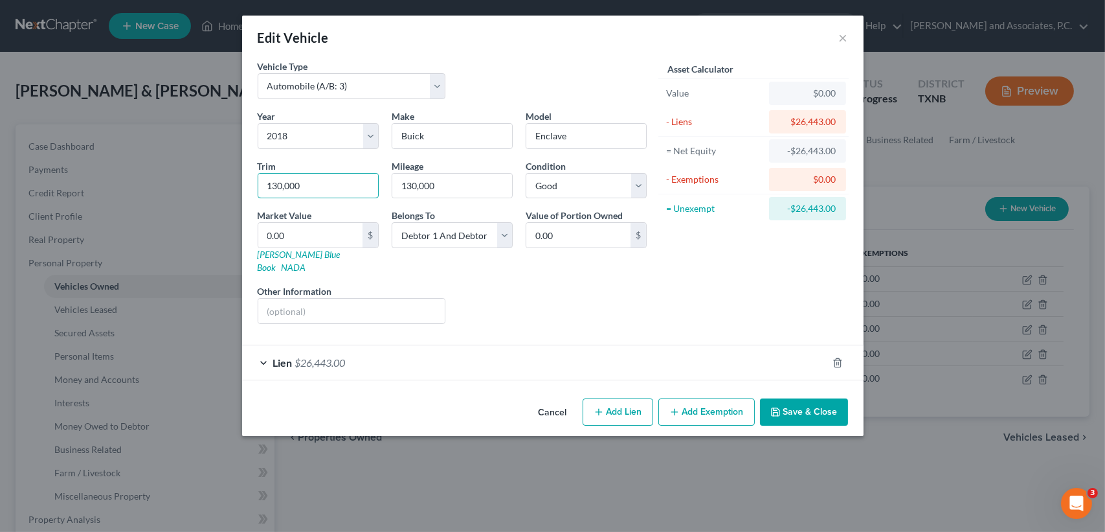
drag, startPoint x: 323, startPoint y: 191, endPoint x: 27, endPoint y: 191, distance: 296.5
click at [36, 197] on div "Edit Vehicle × Vehicle Type Select Automobile (A/B: 3) Truck (A/B: 3) Trailer (…" at bounding box center [552, 266] width 1105 height 532
click at [488, 186] on input "130,000" at bounding box center [452, 186] width 120 height 25
click at [618, 300] on div "Liens Select" at bounding box center [552, 303] width 201 height 39
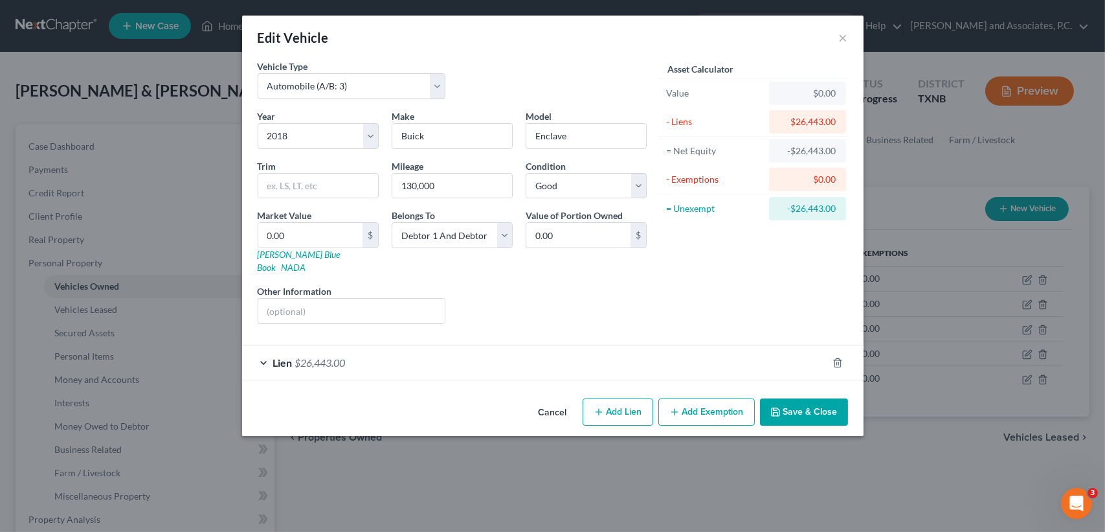
click at [813, 398] on button "Save & Close" at bounding box center [804, 411] width 88 height 27
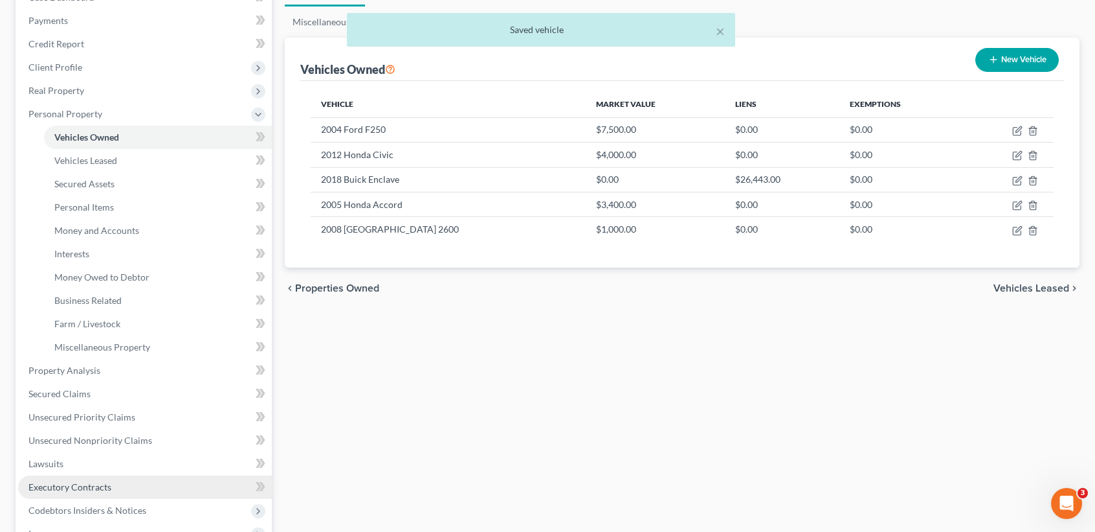
scroll to position [172, 0]
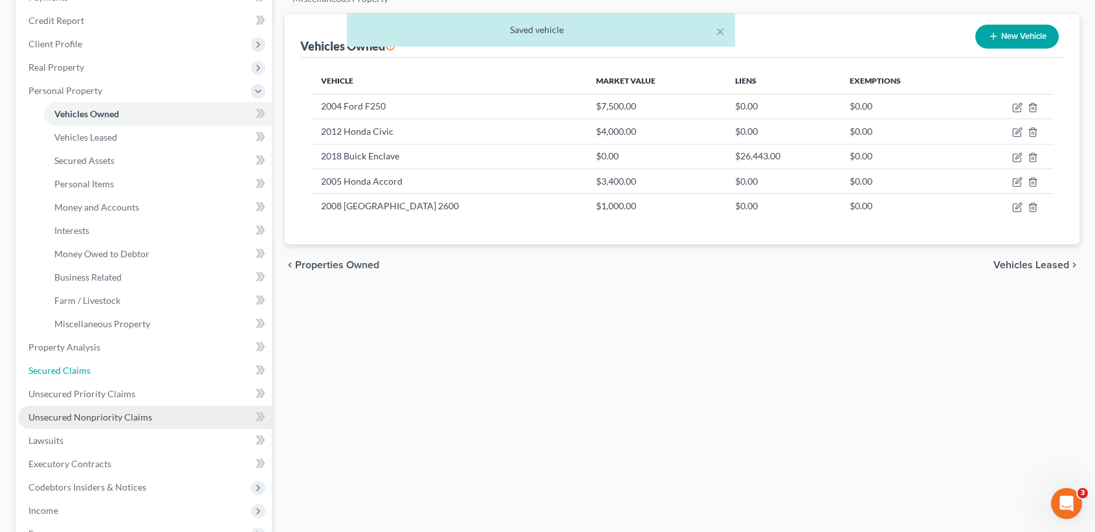
drag, startPoint x: 89, startPoint y: 375, endPoint x: 19, endPoint y: 407, distance: 76.5
click at [89, 375] on link "Secured Claims" at bounding box center [145, 370] width 254 height 23
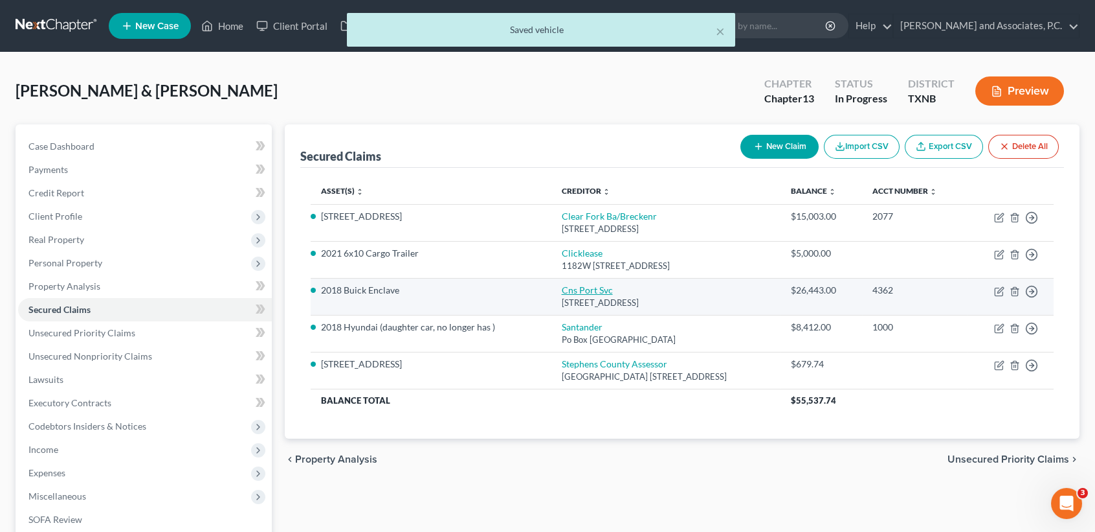
click at [571, 289] on link "Cns Port Svc" at bounding box center [587, 289] width 51 height 11
select select "4"
select select "0"
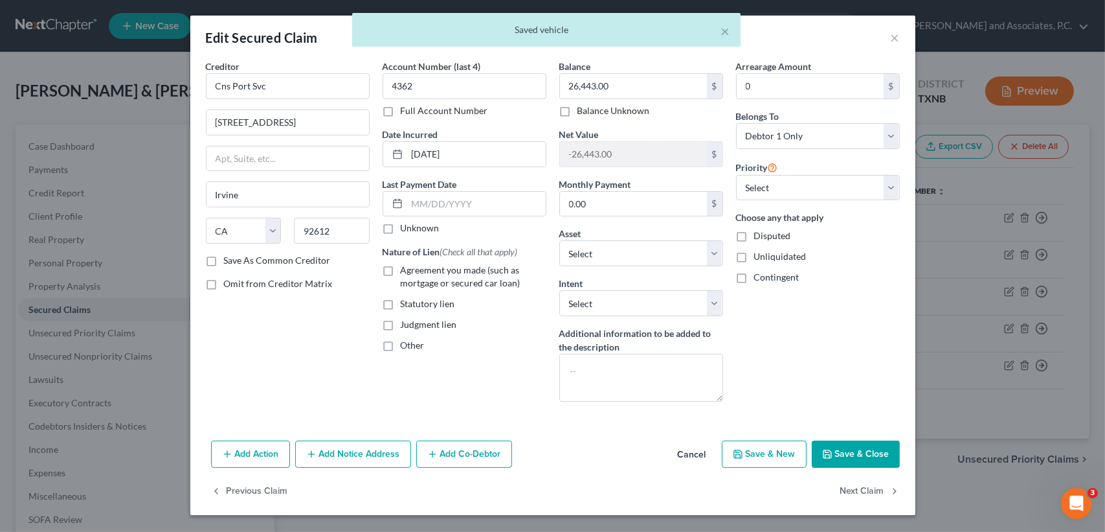
click at [842, 461] on button "Save & Close" at bounding box center [856, 453] width 88 height 27
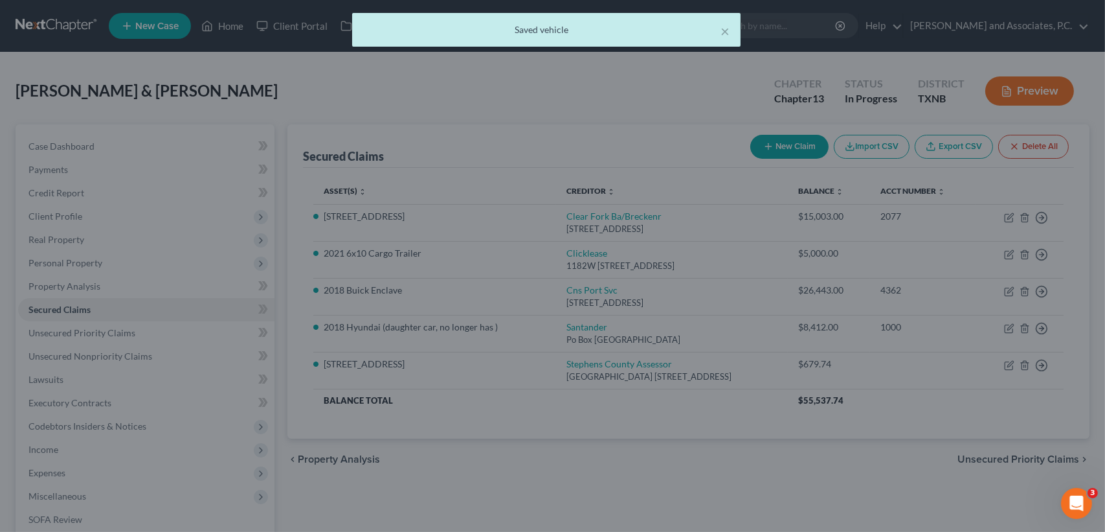
select select "13"
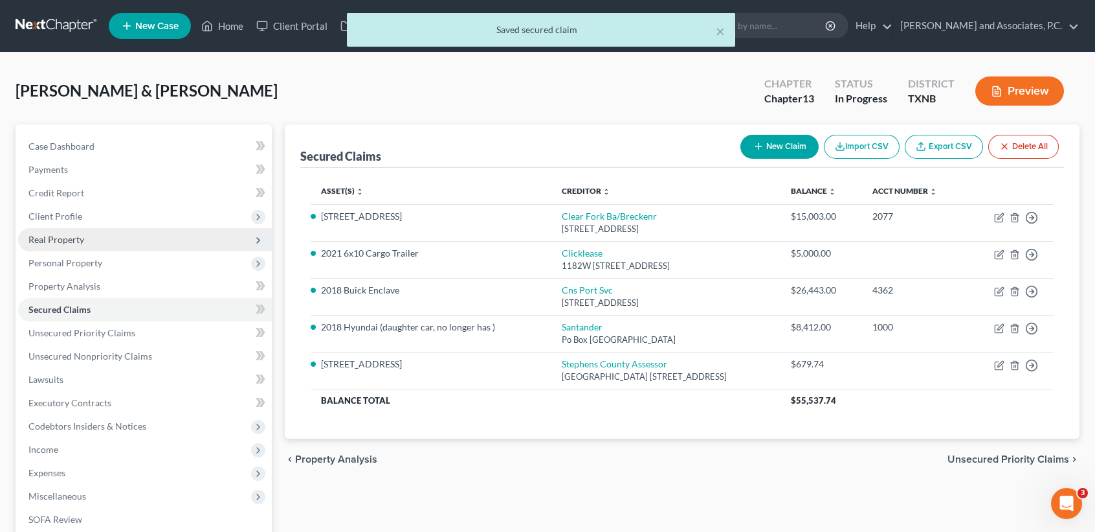
click at [73, 246] on span "Real Property" at bounding box center [145, 239] width 254 height 23
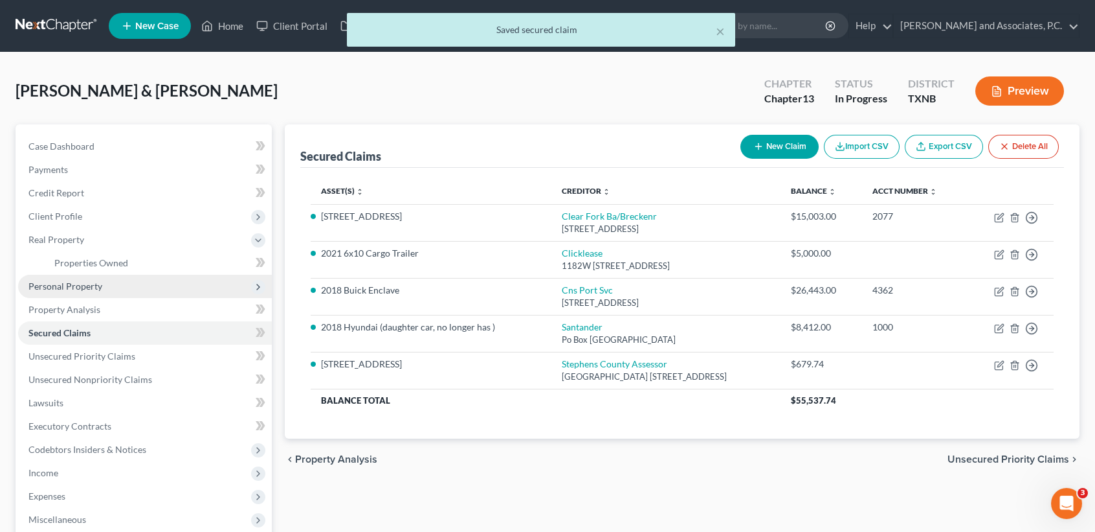
click at [85, 279] on span "Personal Property" at bounding box center [145, 286] width 254 height 23
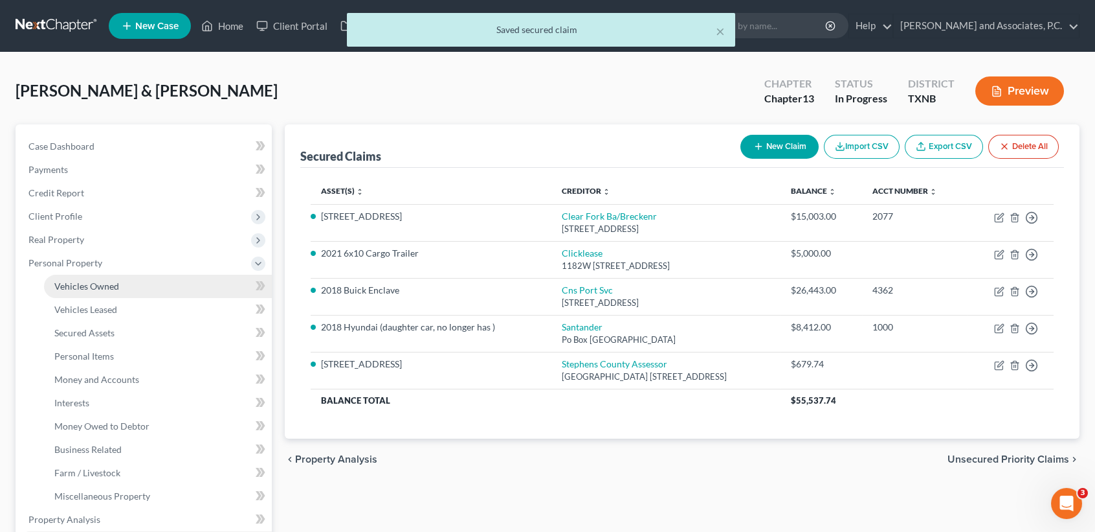
click at [89, 293] on link "Vehicles Owned" at bounding box center [158, 286] width 228 height 23
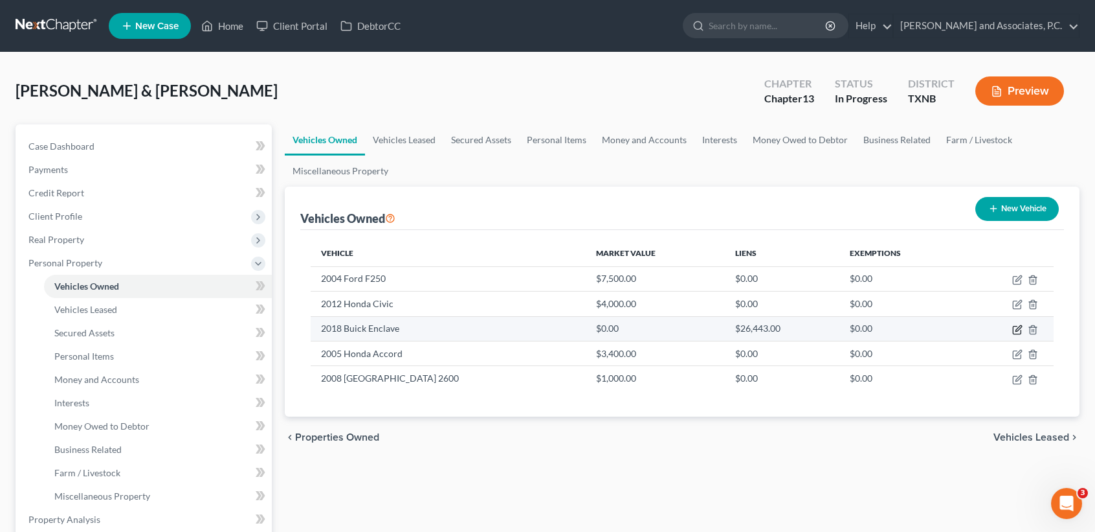
click at [1017, 328] on icon "button" at bounding box center [1019, 328] width 6 height 6
select select "0"
select select "8"
select select "2"
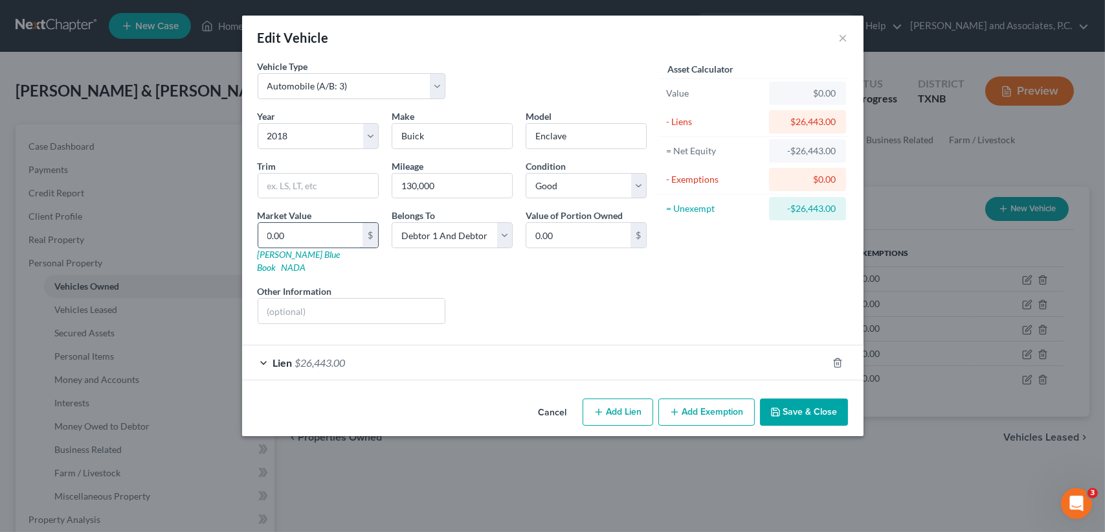
click at [320, 229] on input "0.00" at bounding box center [310, 235] width 104 height 25
type input "2"
type input "2.00"
type input "26"
type input "26.00"
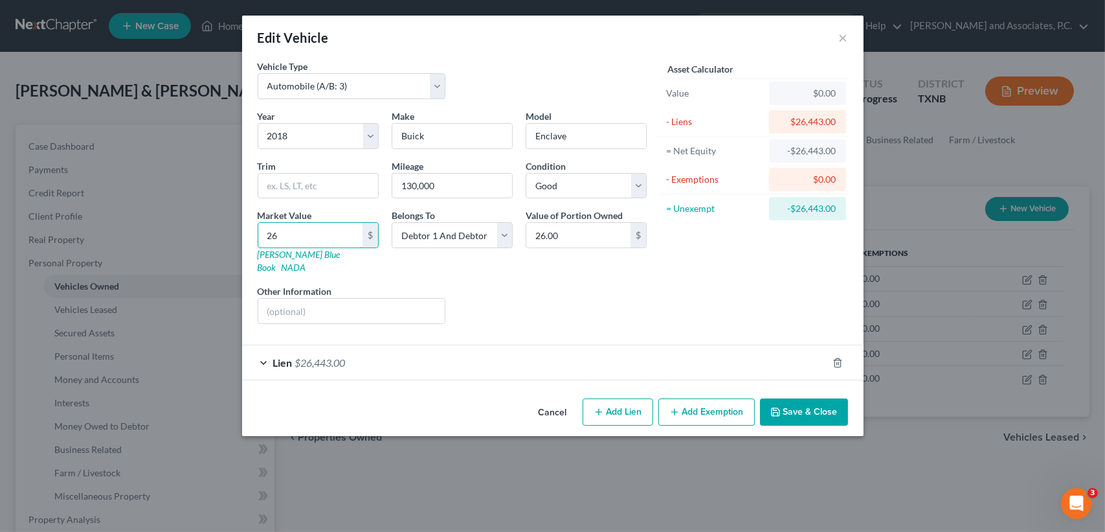
type input "265"
type input "265.00"
type input "2655"
type input "2,655.00"
type input "2,6550"
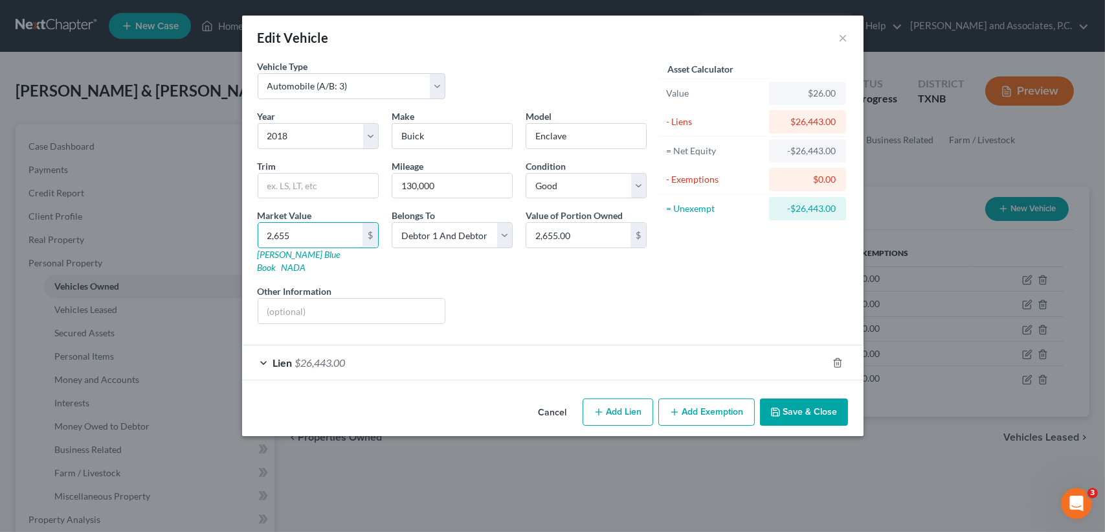
type input "26,550.00"
click at [836, 407] on button "Save & Close" at bounding box center [804, 411] width 88 height 27
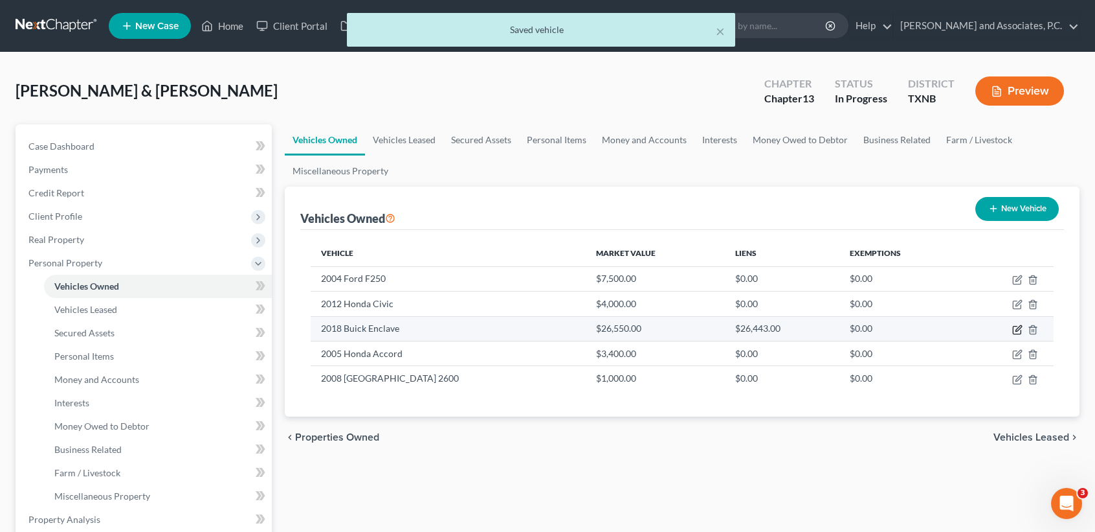
click at [1020, 327] on icon "button" at bounding box center [1018, 329] width 10 height 10
select select "0"
select select "8"
select select "2"
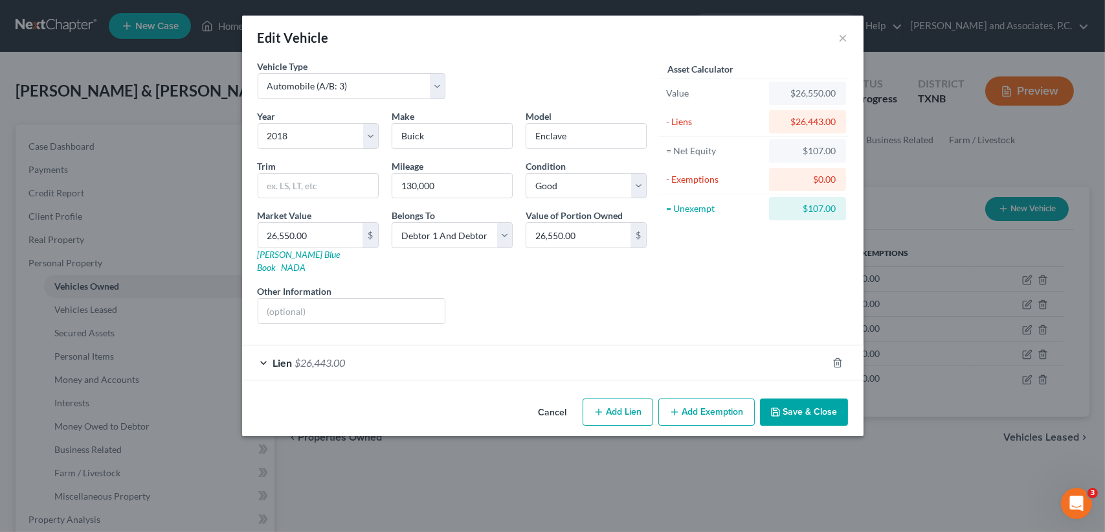
click at [563, 405] on button "Cancel" at bounding box center [552, 412] width 49 height 26
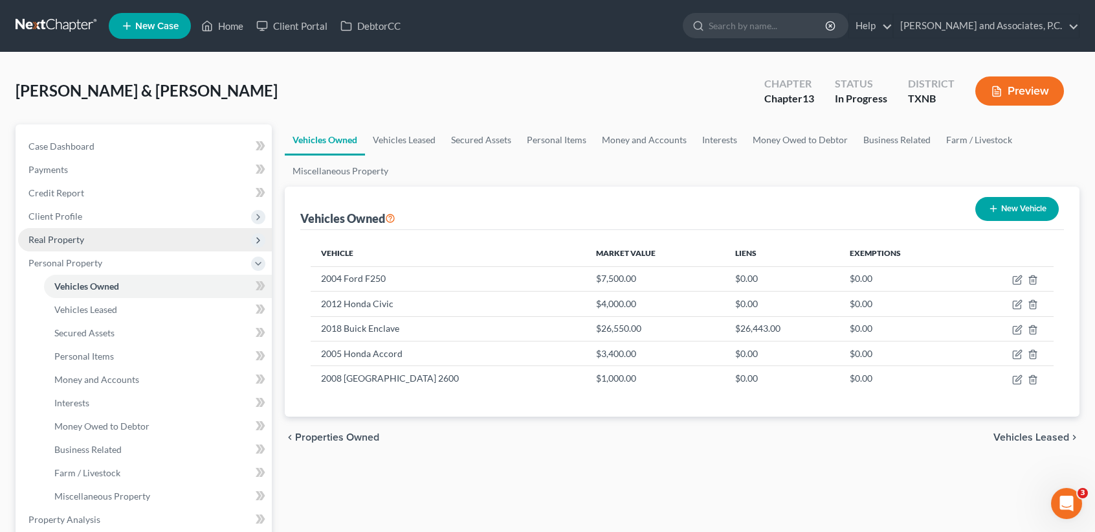
click at [39, 247] on span "Real Property" at bounding box center [145, 239] width 254 height 23
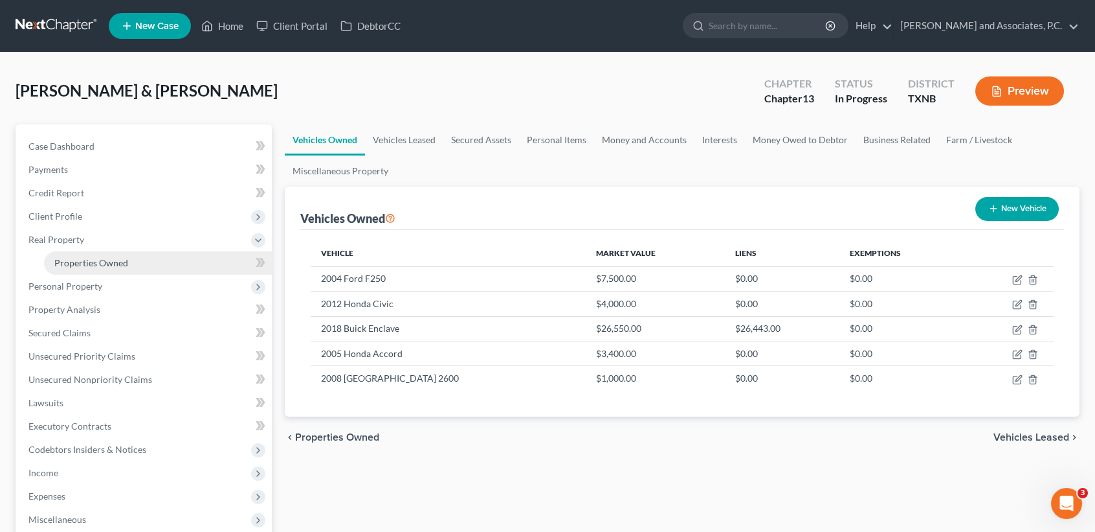
click at [47, 261] on link "Properties Owned" at bounding box center [158, 262] width 228 height 23
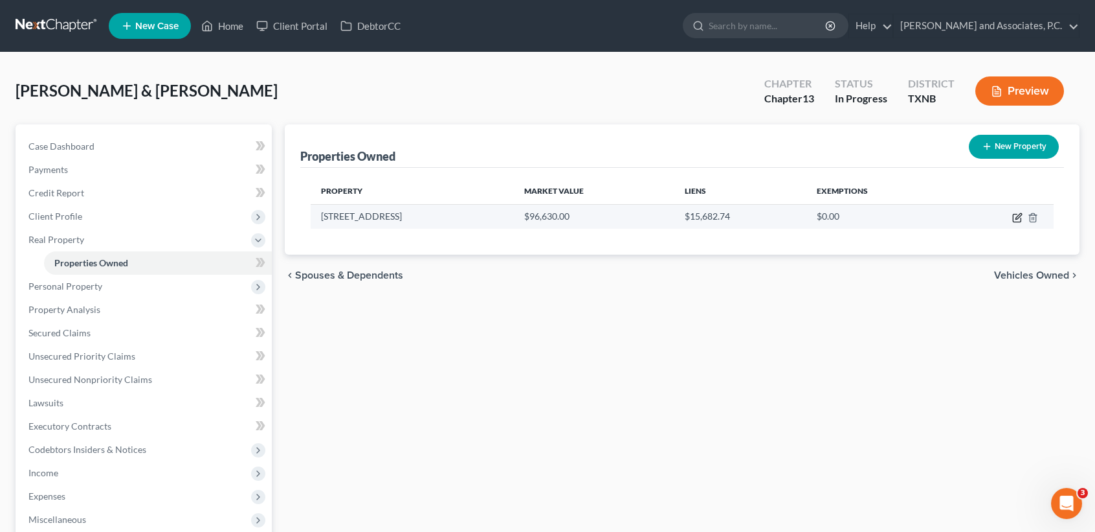
click at [1018, 218] on icon "button" at bounding box center [1019, 216] width 6 height 6
select select "45"
select select "4"
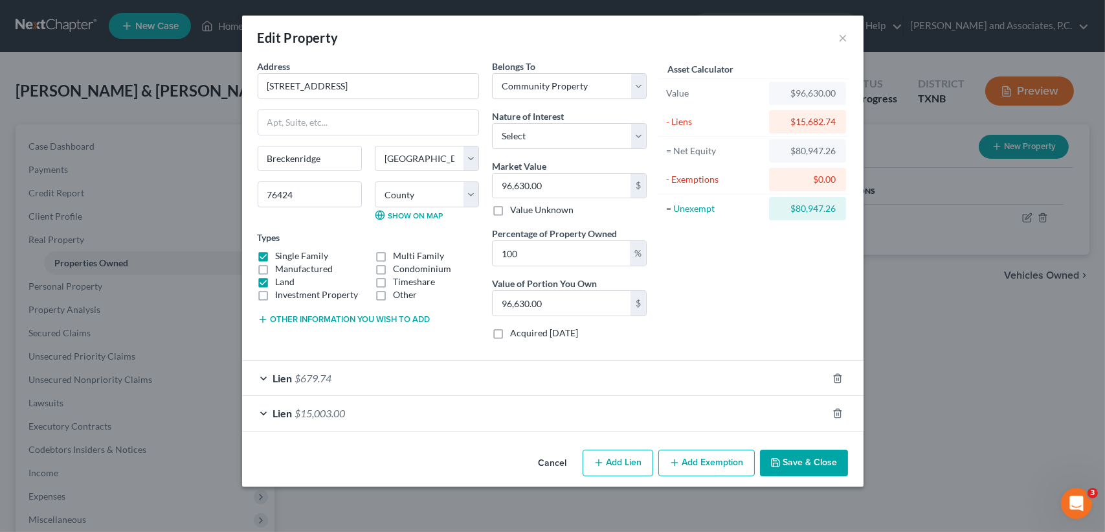
click at [364, 384] on div "Lien $679.74" at bounding box center [534, 378] width 585 height 34
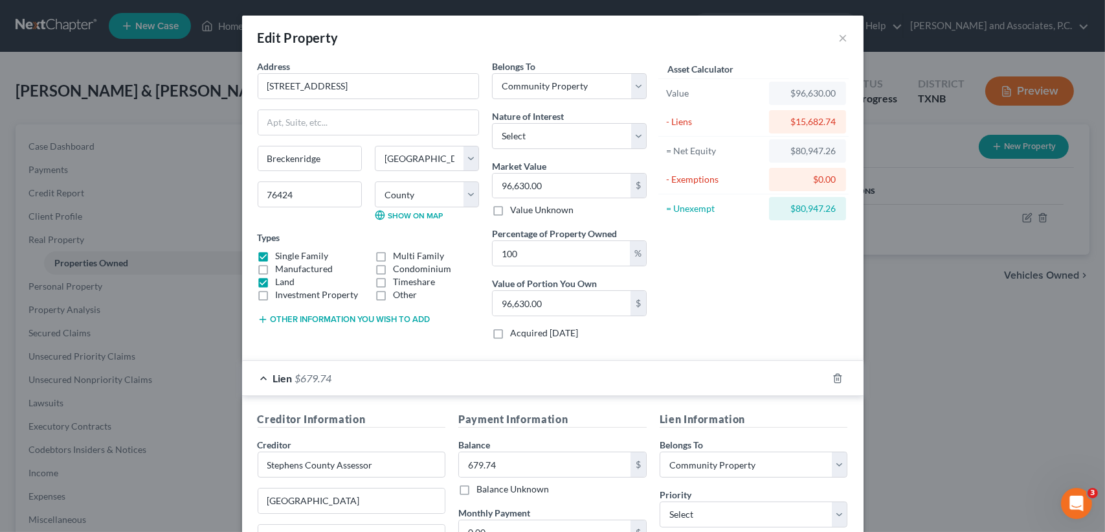
click at [364, 383] on div "Lien $679.74" at bounding box center [534, 378] width 585 height 34
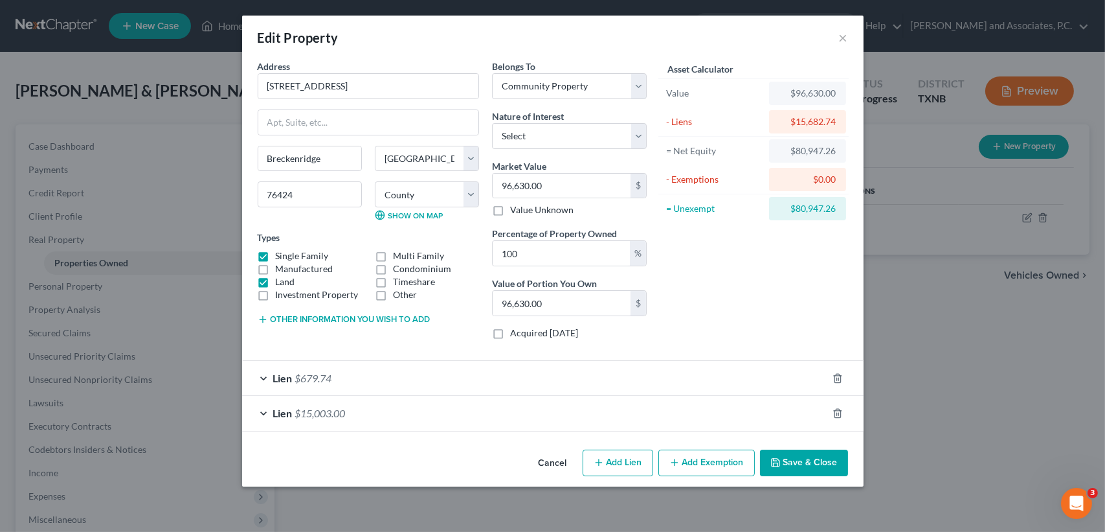
click at [967, 406] on div "Edit Property × Address * 29 Water District Rd Breckenridge State AL AK AR AZ C…" at bounding box center [552, 266] width 1105 height 532
drag, startPoint x: 565, startPoint y: 459, endPoint x: 511, endPoint y: 431, distance: 60.5
click at [564, 458] on button "Cancel" at bounding box center [552, 464] width 49 height 26
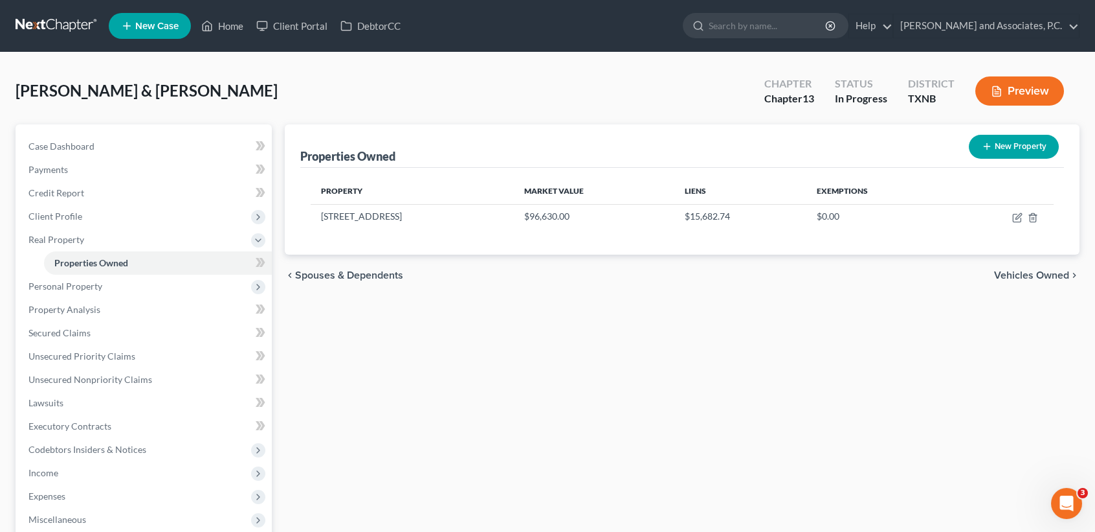
click at [115, 295] on span "Personal Property" at bounding box center [145, 286] width 254 height 23
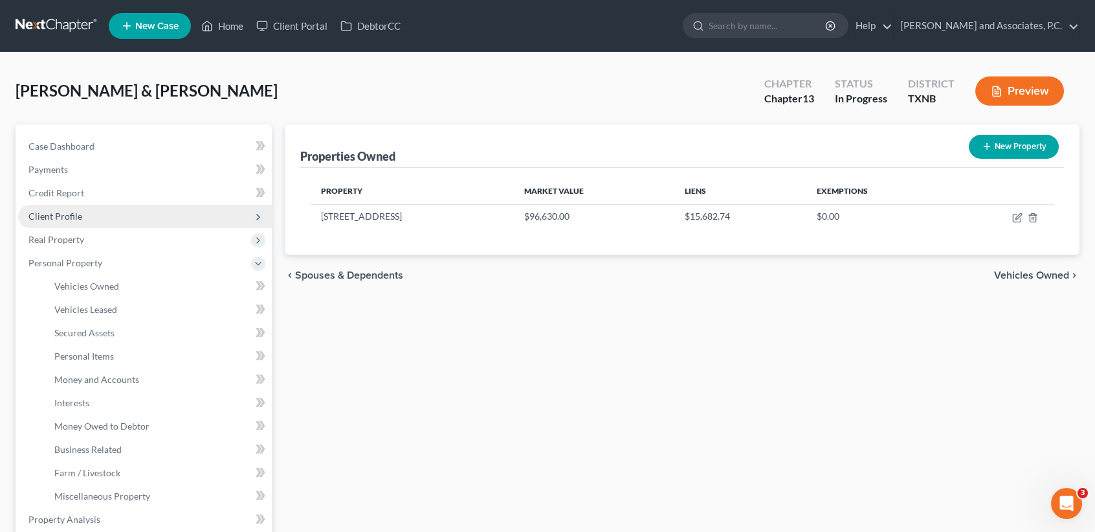
click at [103, 223] on span "Client Profile" at bounding box center [145, 216] width 254 height 23
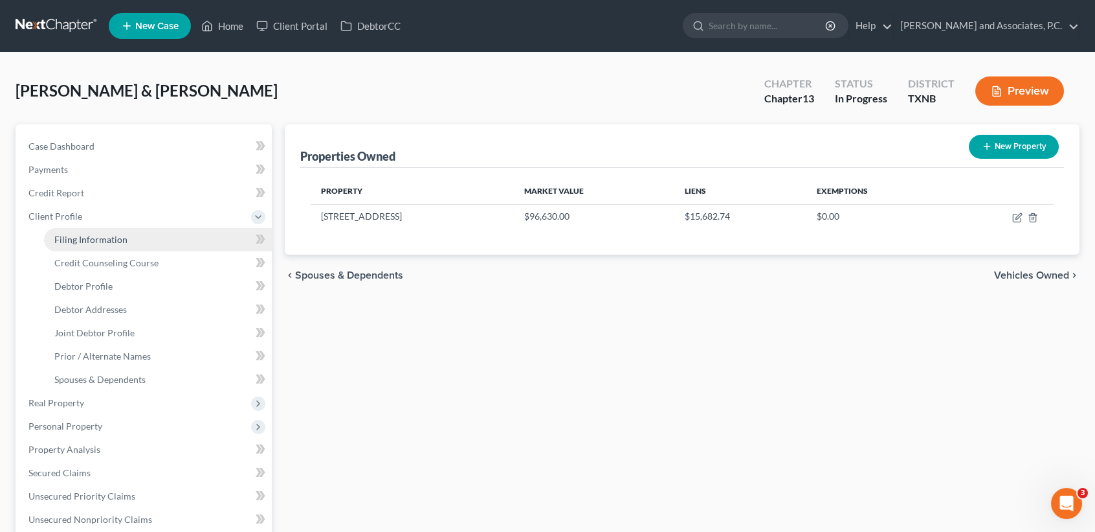
click at [102, 240] on span "Filing Information" at bounding box center [90, 239] width 73 height 11
select select "1"
select select "3"
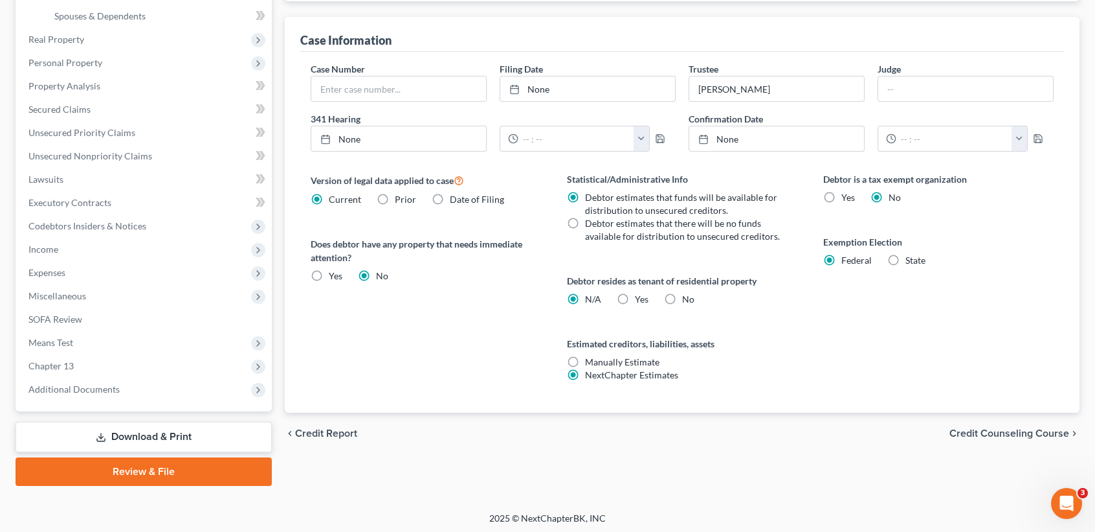
scroll to position [365, 0]
click at [906, 254] on label "State" at bounding box center [916, 258] width 20 height 13
click at [911, 254] on input "State" at bounding box center [915, 256] width 8 height 8
radio input "true"
radio input "false"
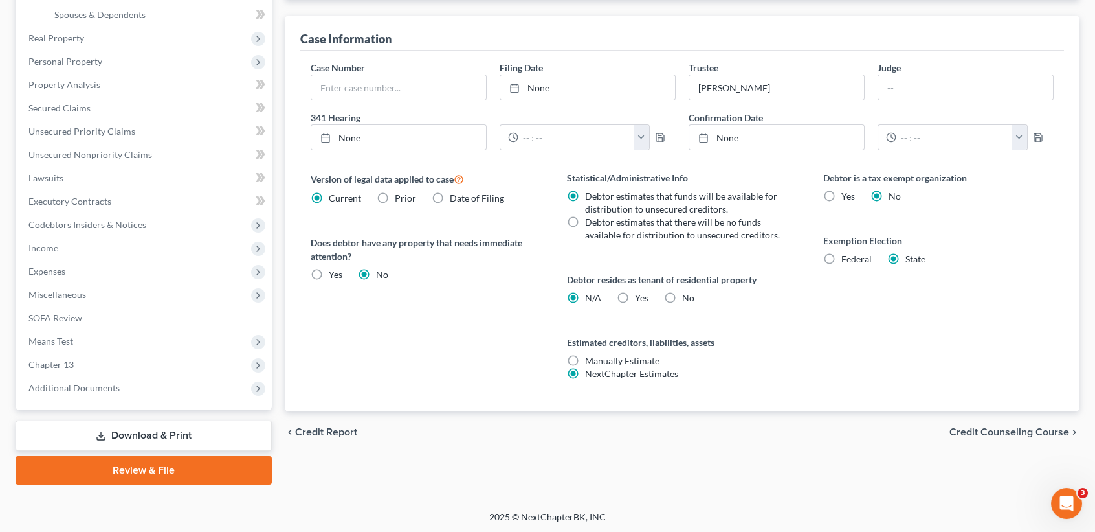
select select "45"
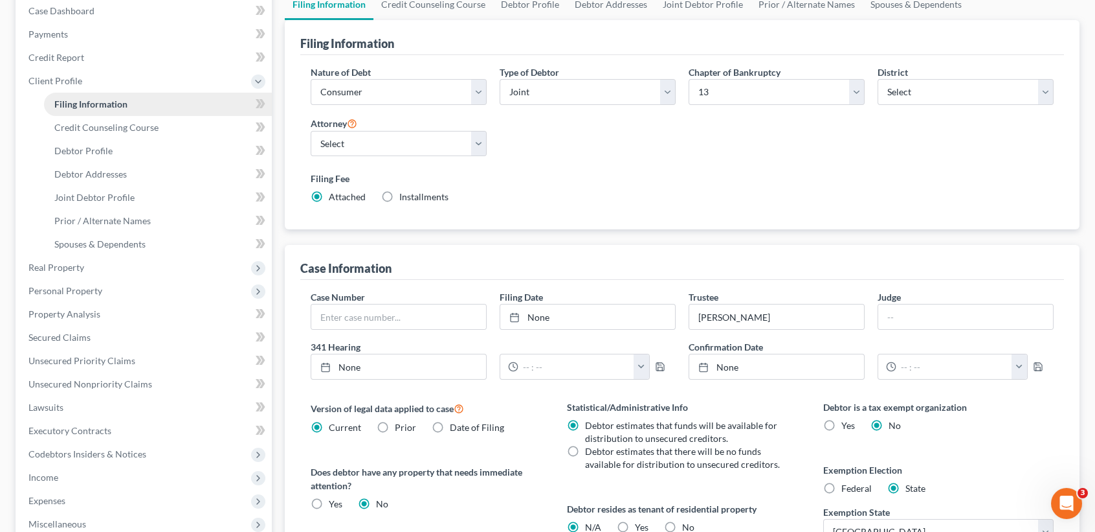
scroll to position [19, 0]
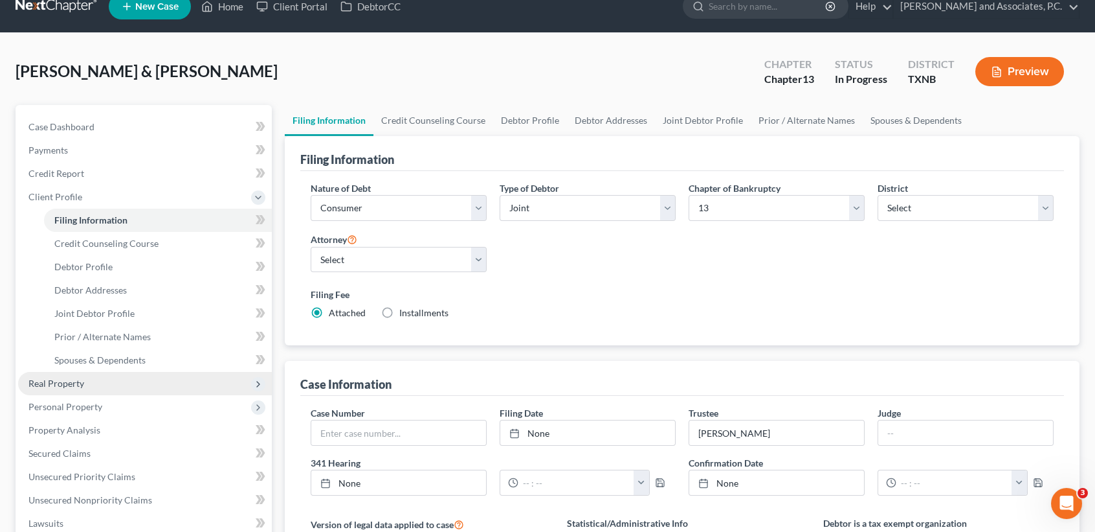
click at [47, 384] on span "Real Property" at bounding box center [56, 382] width 56 height 11
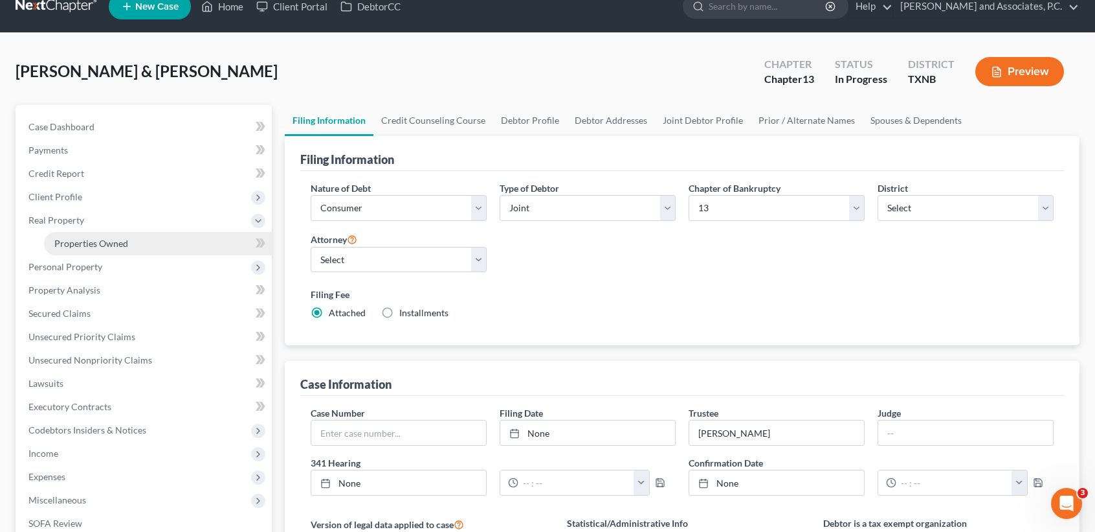
click at [117, 244] on span "Properties Owned" at bounding box center [91, 243] width 74 height 11
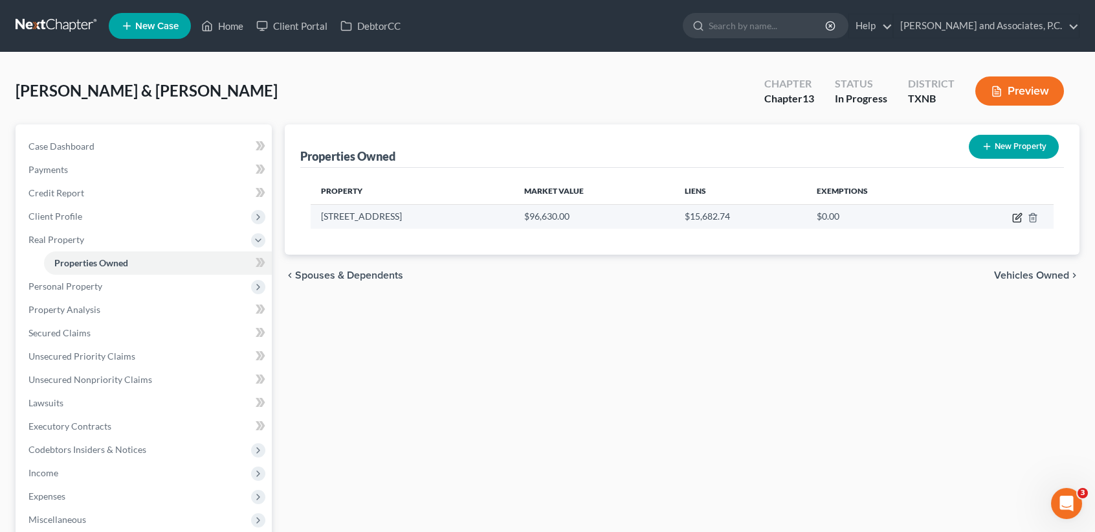
click at [1015, 218] on icon "button" at bounding box center [1018, 217] width 10 height 10
select select "45"
select select "214"
select select "4"
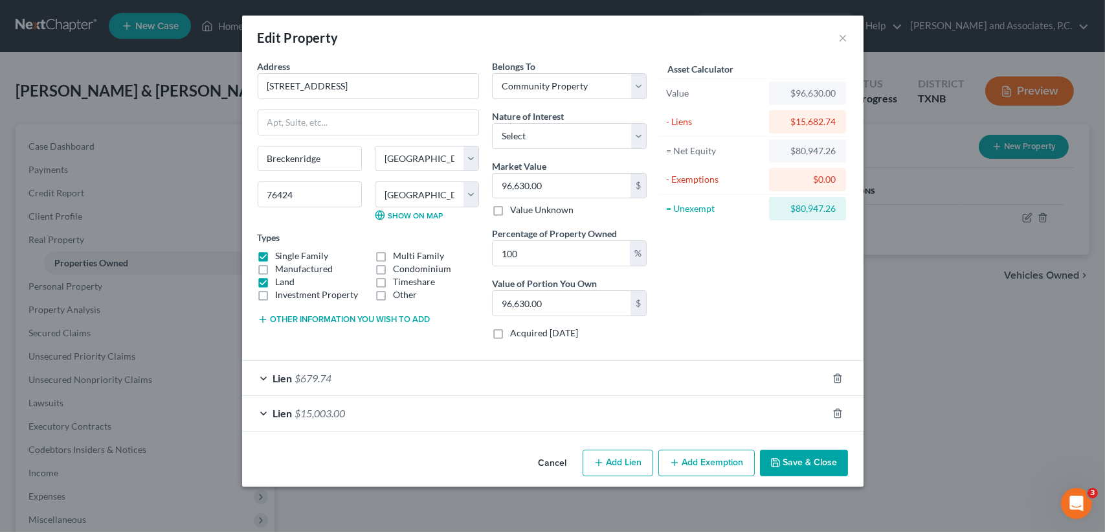
click at [699, 460] on button "Add Exemption" at bounding box center [706, 462] width 96 height 27
select select "2"
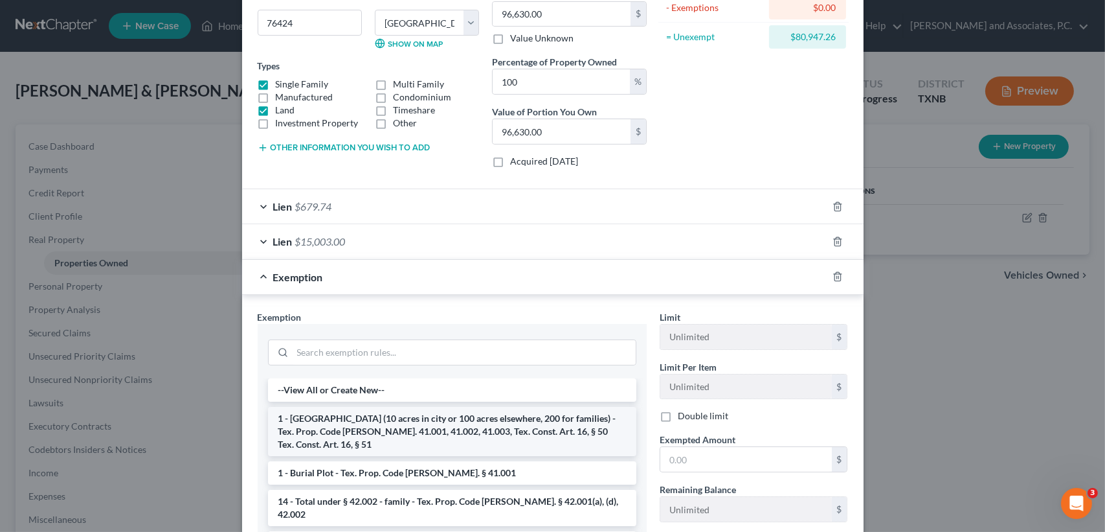
scroll to position [172, 0]
click at [353, 406] on li "1 - Homestead (10 acres in city or 100 acres elsewhere, 200 for families) - Tex…" at bounding box center [452, 430] width 368 height 49
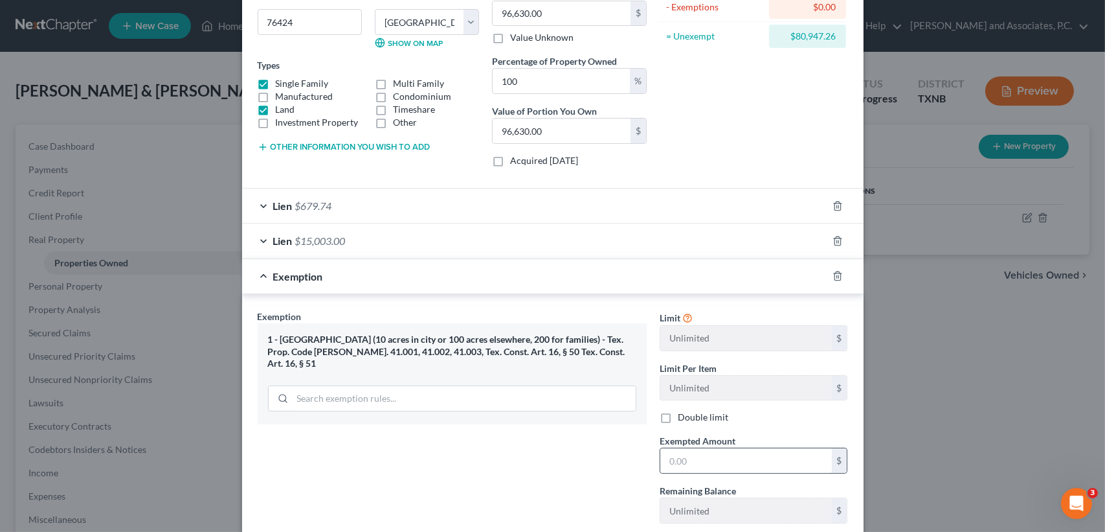
click at [752, 471] on div "$" at bounding box center [754, 460] width 188 height 26
click at [759, 467] on input "text" at bounding box center [746, 460] width 172 height 25
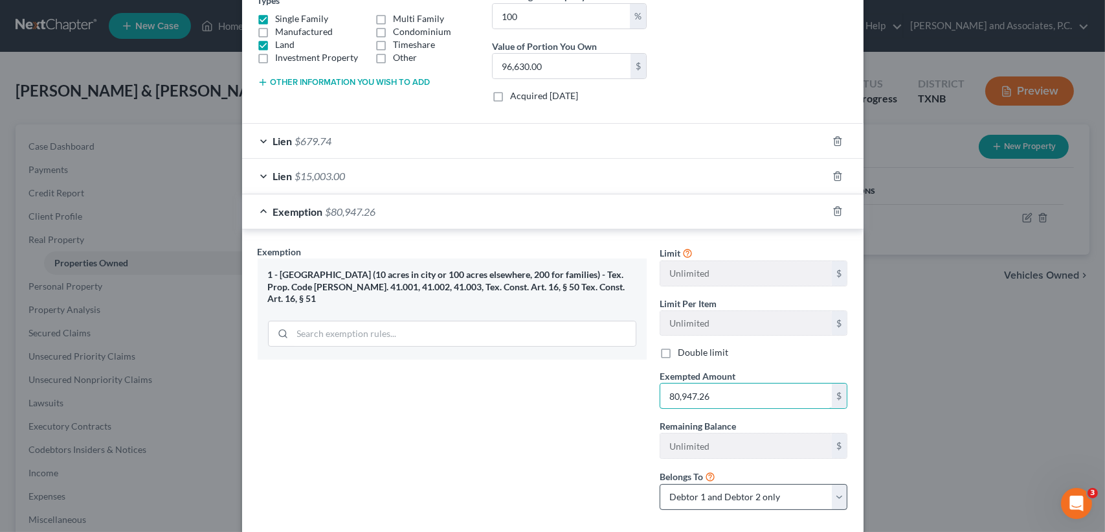
scroll to position [305, 0]
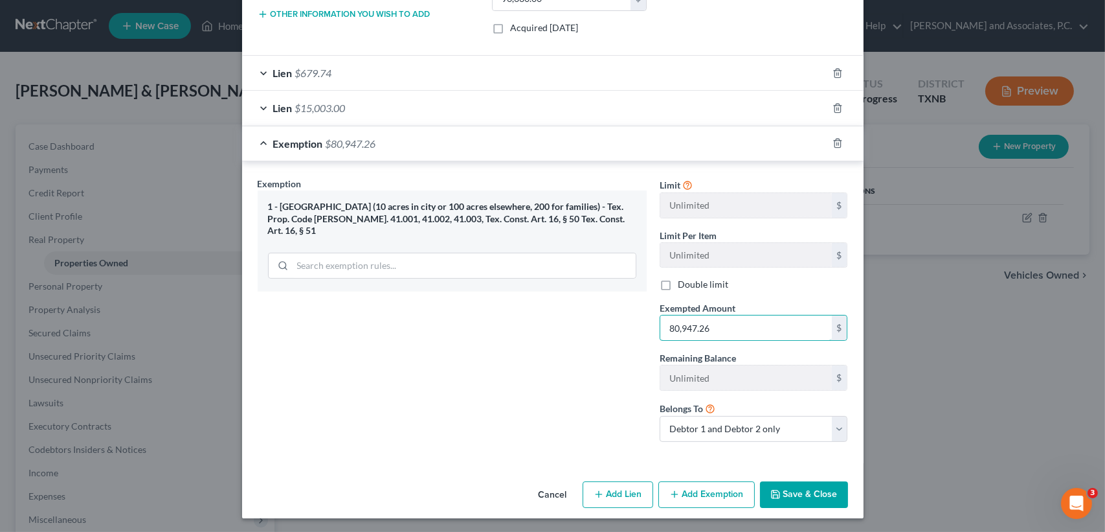
type input "80,947.26"
click at [812, 483] on button "Save & Close" at bounding box center [804, 494] width 88 height 27
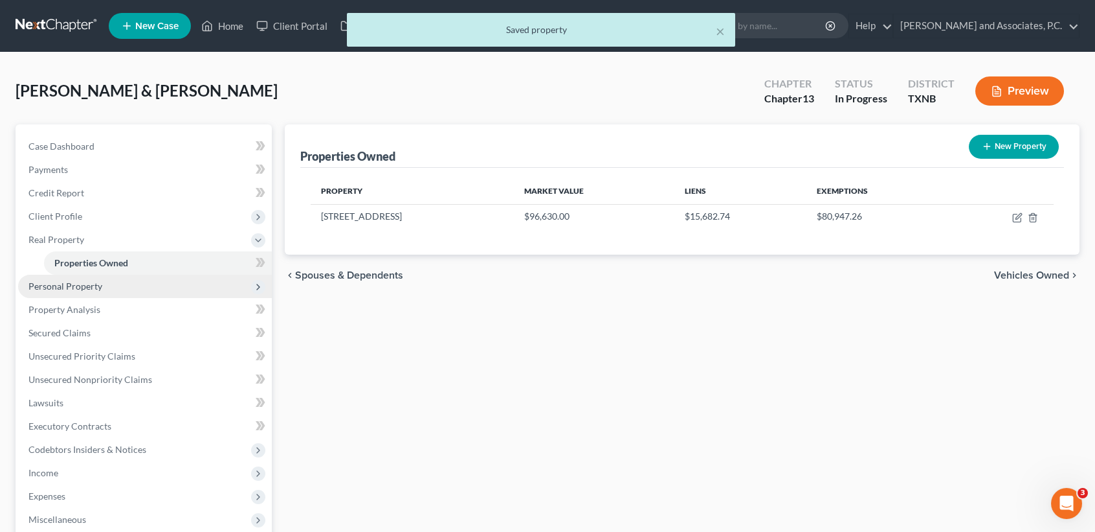
click at [128, 278] on span "Personal Property" at bounding box center [145, 286] width 254 height 23
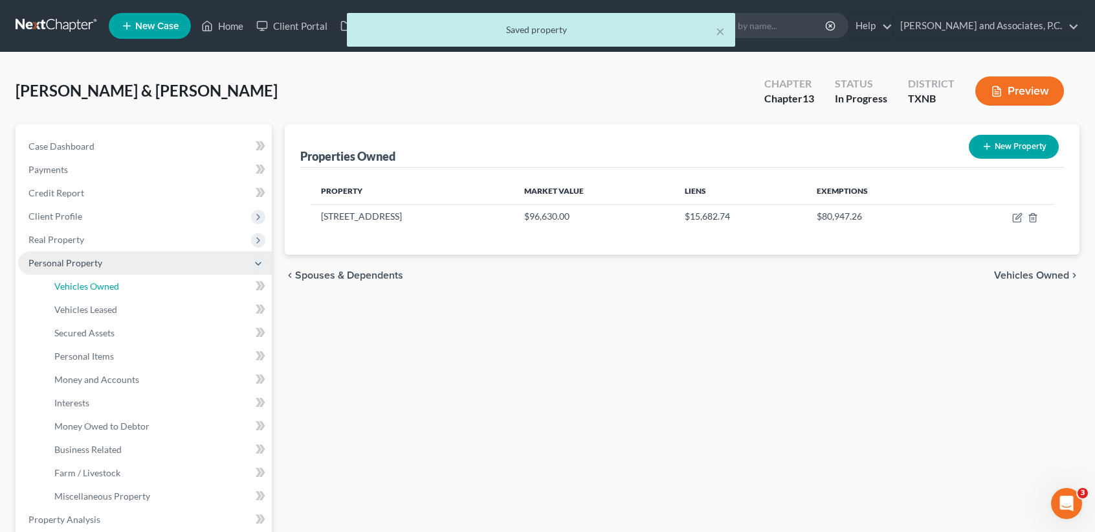
click at [124, 295] on link "Vehicles Owned" at bounding box center [158, 286] width 228 height 23
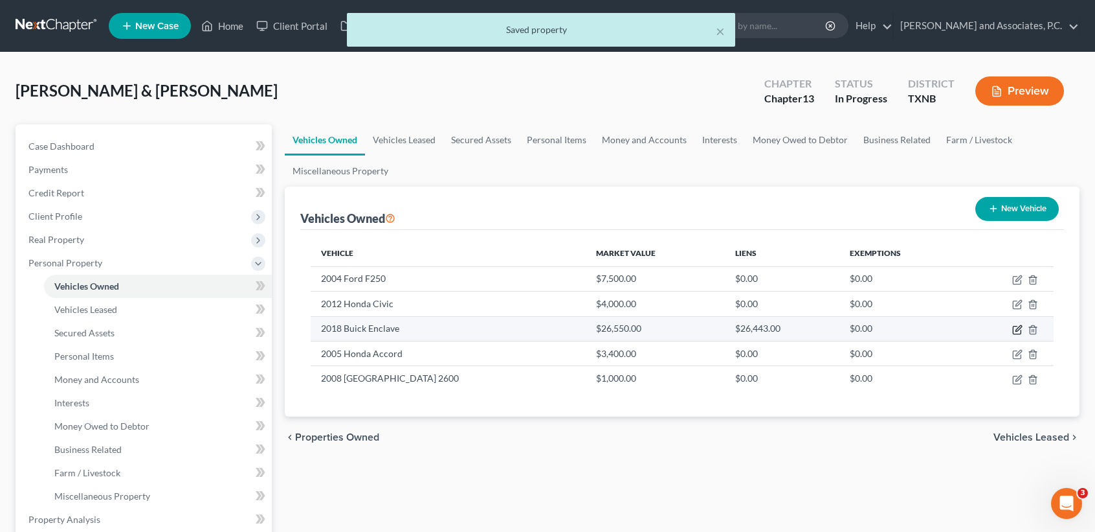
click at [1015, 330] on icon "button" at bounding box center [1018, 329] width 10 height 10
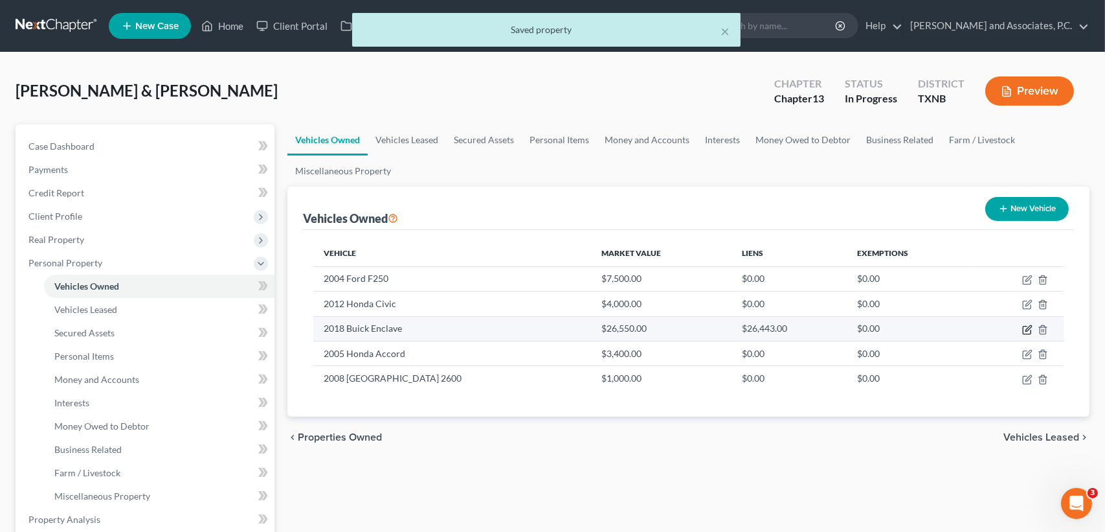
select select "0"
select select "8"
select select "2"
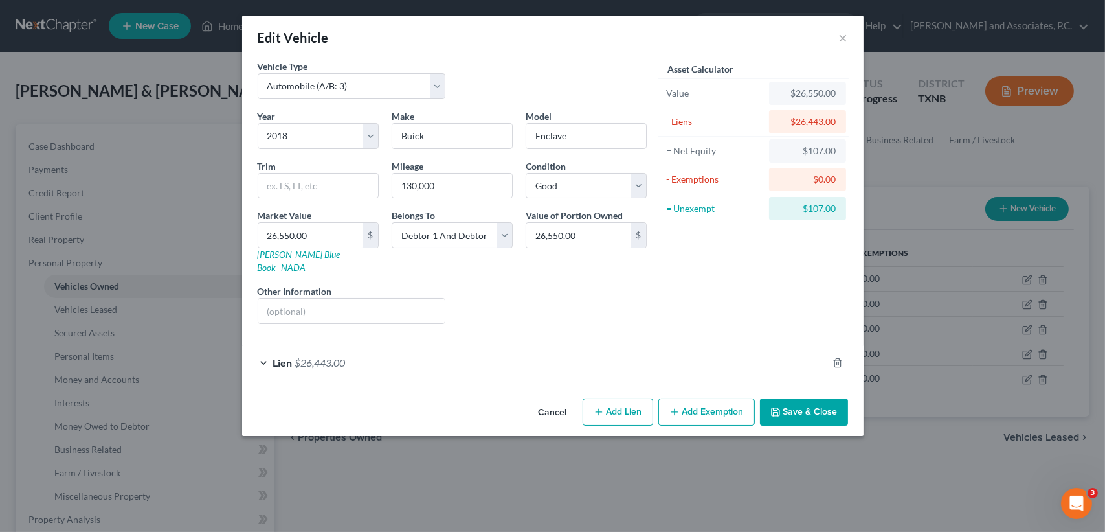
click at [701, 398] on button "Add Exemption" at bounding box center [706, 411] width 96 height 27
select select "2"
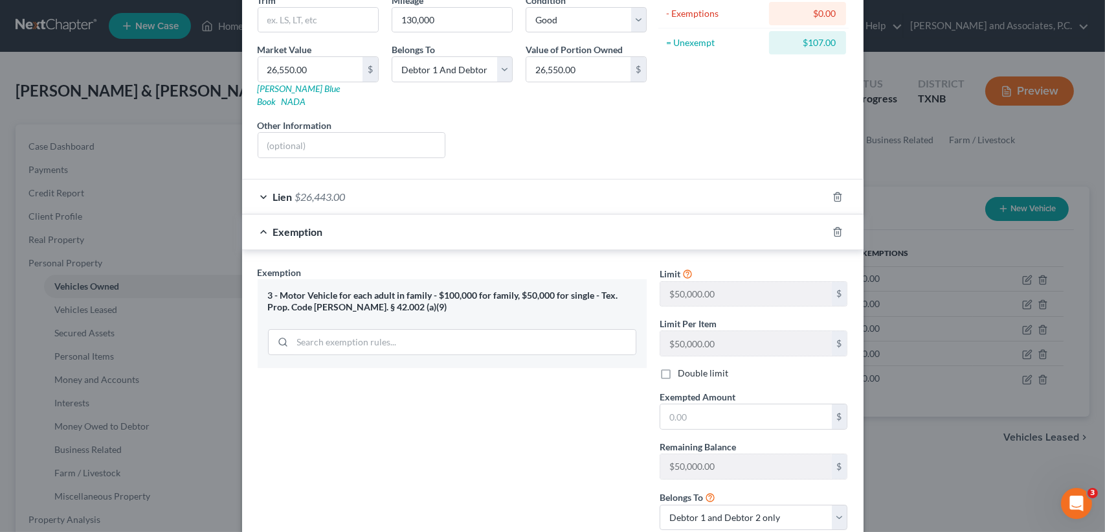
scroll to position [172, 0]
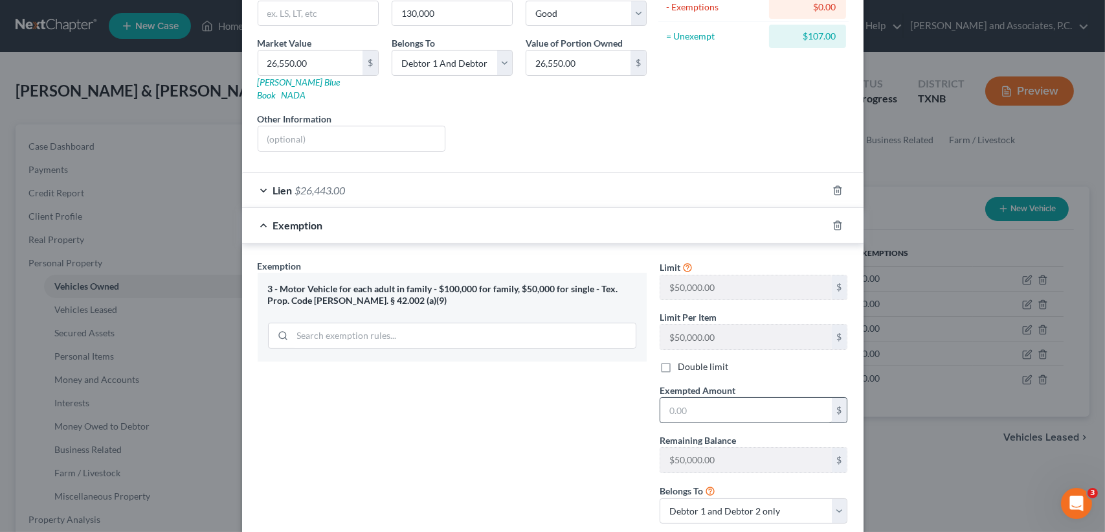
click at [720, 402] on div "Limit $50,000.00 $ Limit Per Item $50,000.00 $ Double limit Exempted Amount * $…" at bounding box center [753, 396] width 201 height 275
click at [720, 398] on input "text" at bounding box center [746, 410] width 172 height 25
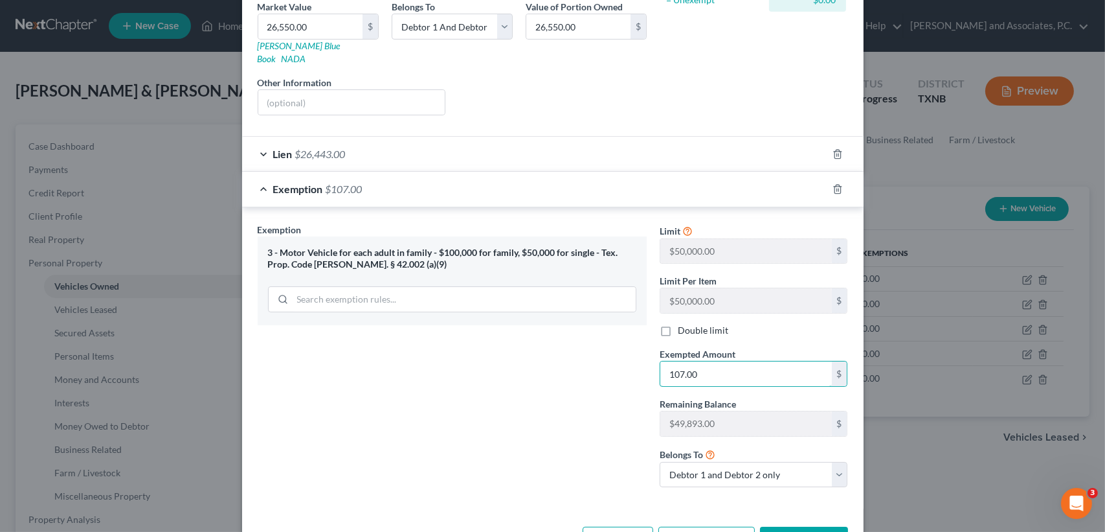
scroll to position [241, 0]
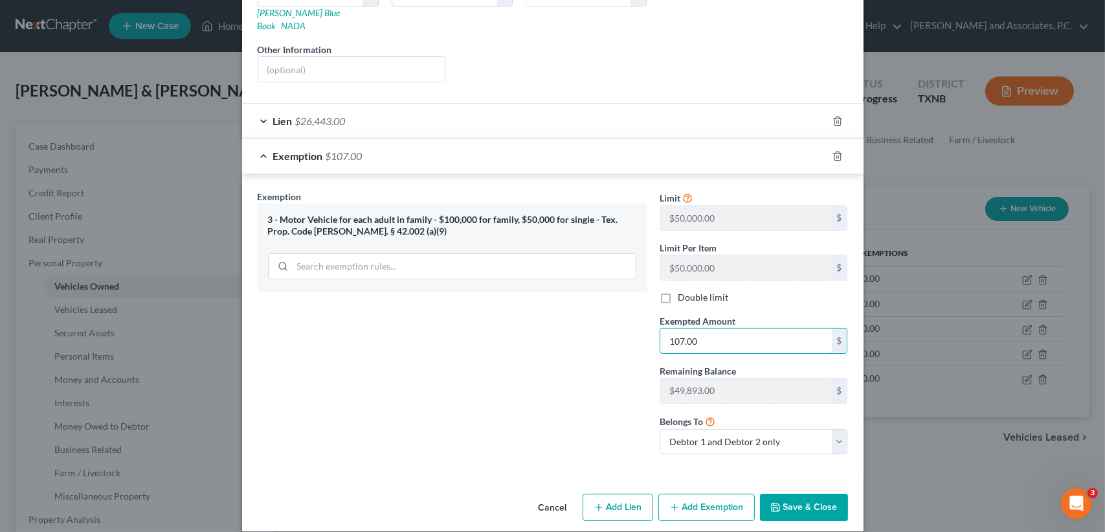
type input "107.00"
drag, startPoint x: 803, startPoint y: 512, endPoint x: 809, endPoint y: 495, distance: 18.4
click at [805, 507] on div "Cancel Add Lien Add Lease Add Exemption Save & Close" at bounding box center [553, 509] width 622 height 43
click at [809, 494] on button "Save & Close" at bounding box center [804, 506] width 88 height 27
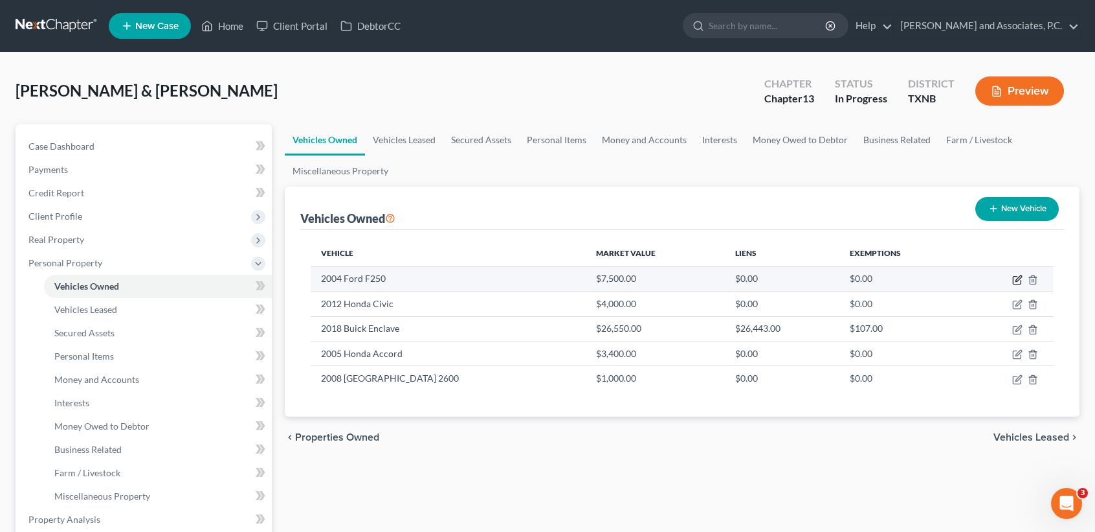
click at [1018, 278] on icon "button" at bounding box center [1018, 280] width 10 height 10
select select "0"
select select "22"
select select "2"
select select "0"
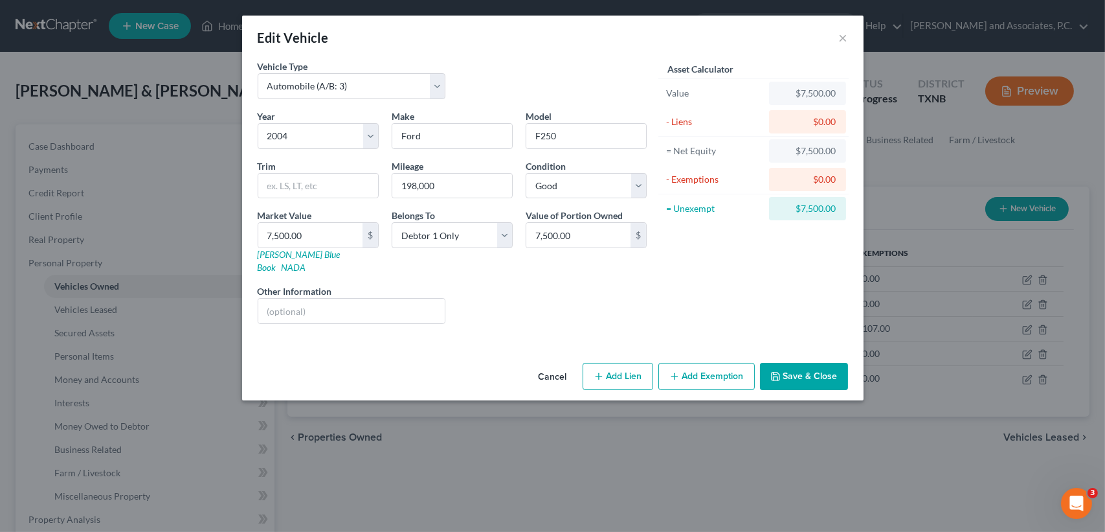
click at [731, 370] on button "Add Exemption" at bounding box center [706, 376] width 96 height 27
select select "2"
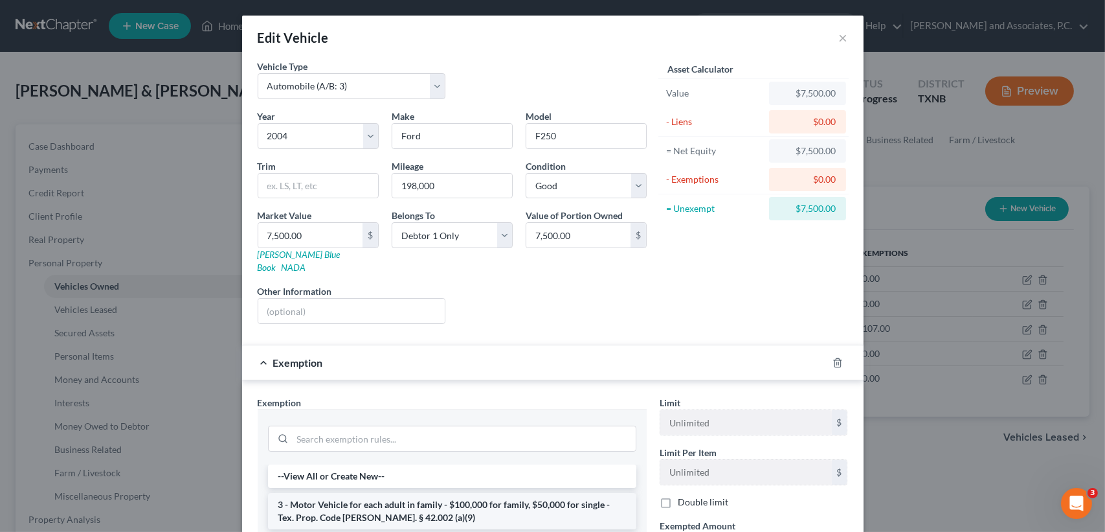
click at [407, 501] on li "3 - Motor Vehicle for each adult in family - $100,000 for family, $50,000 for s…" at bounding box center [452, 511] width 368 height 36
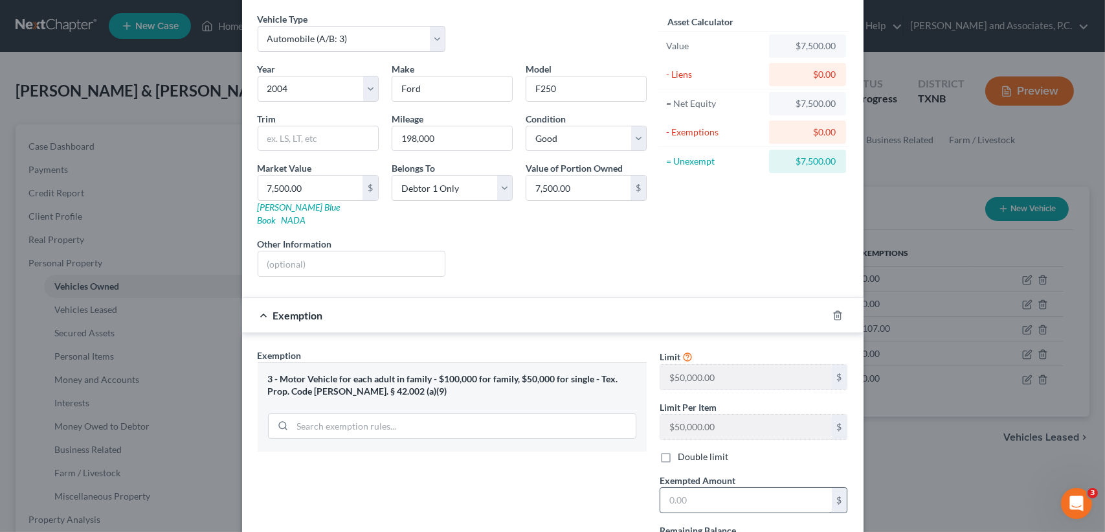
scroll to position [86, 0]
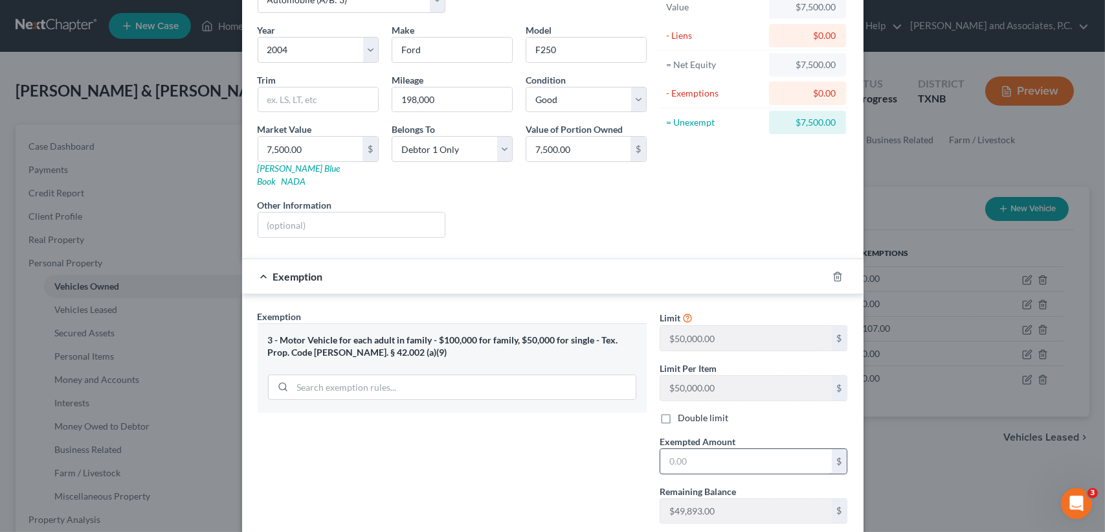
click at [756, 449] on input "text" at bounding box center [746, 461] width 172 height 25
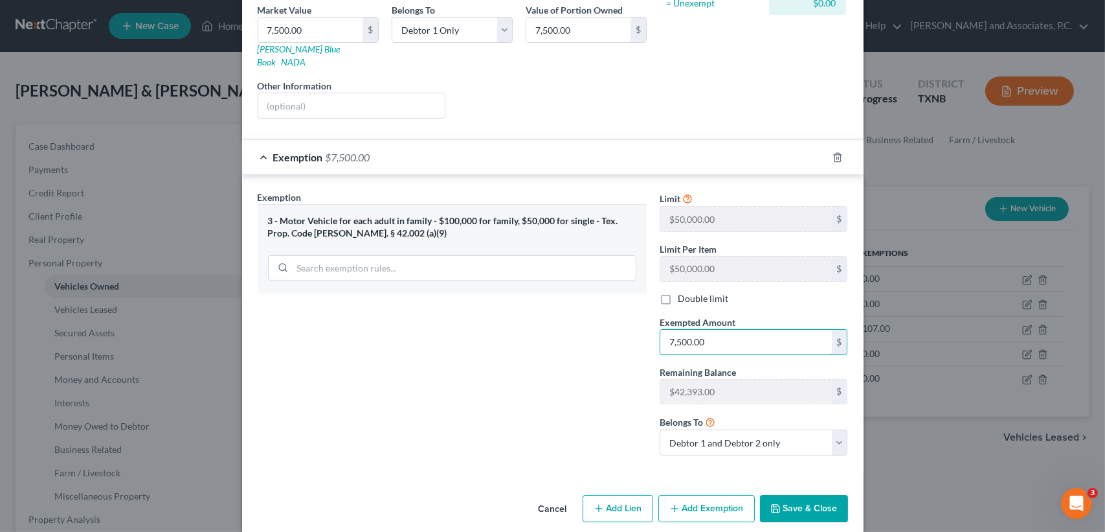
scroll to position [206, 0]
type input "7,500.00"
click at [791, 494] on button "Save & Close" at bounding box center [804, 507] width 88 height 27
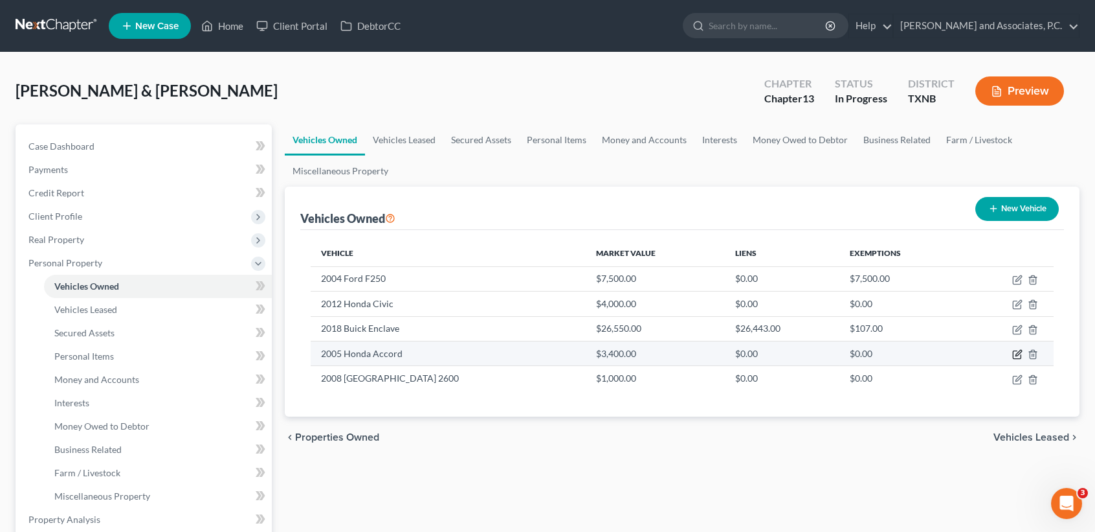
click at [1021, 351] on icon "button" at bounding box center [1018, 354] width 10 height 10
select select "0"
select select "21"
select select "3"
select select "2"
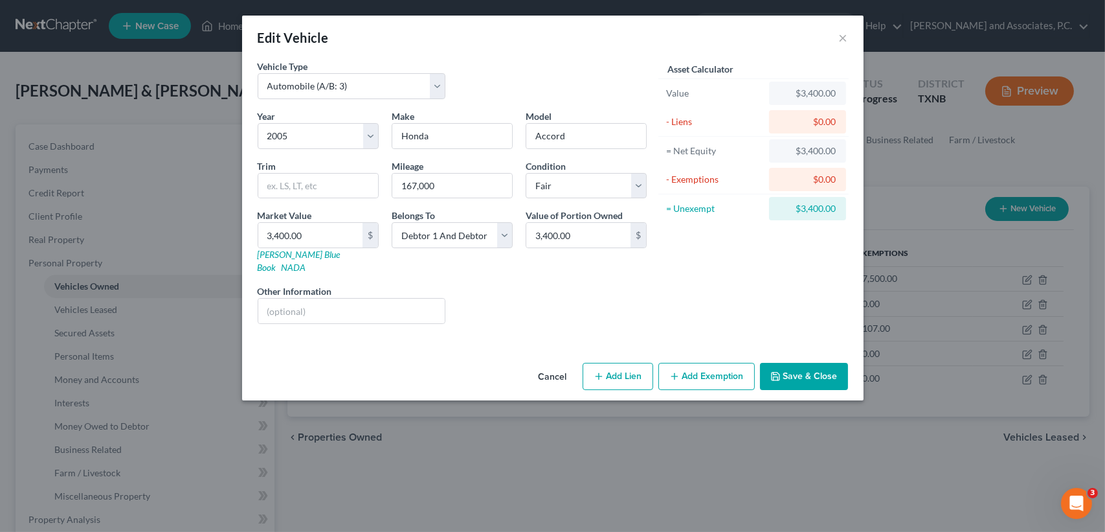
click at [701, 363] on button "Add Exemption" at bounding box center [706, 376] width 96 height 27
select select "2"
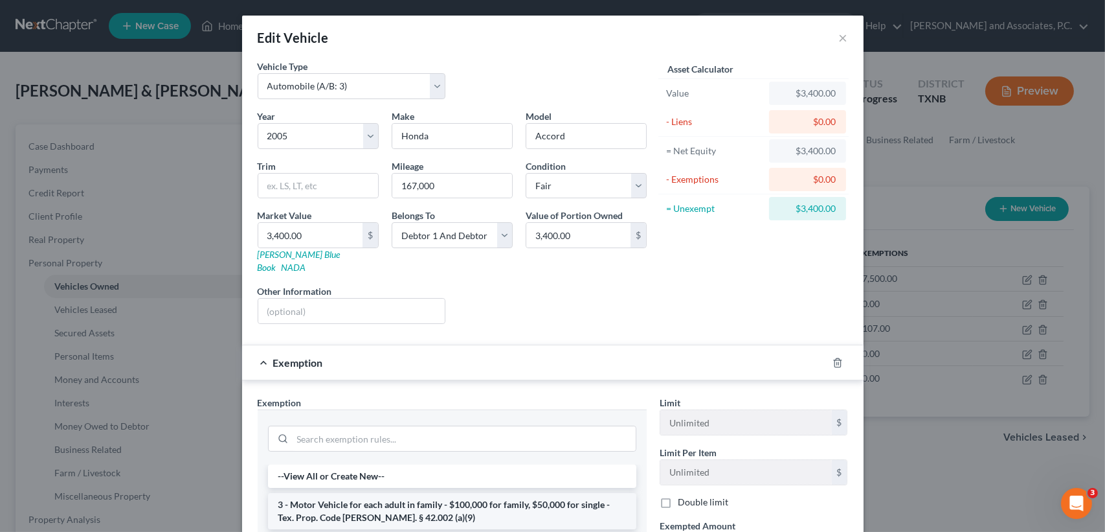
click at [412, 493] on li "3 - Motor Vehicle for each adult in family - $100,000 for family, $50,000 for s…" at bounding box center [452, 511] width 368 height 36
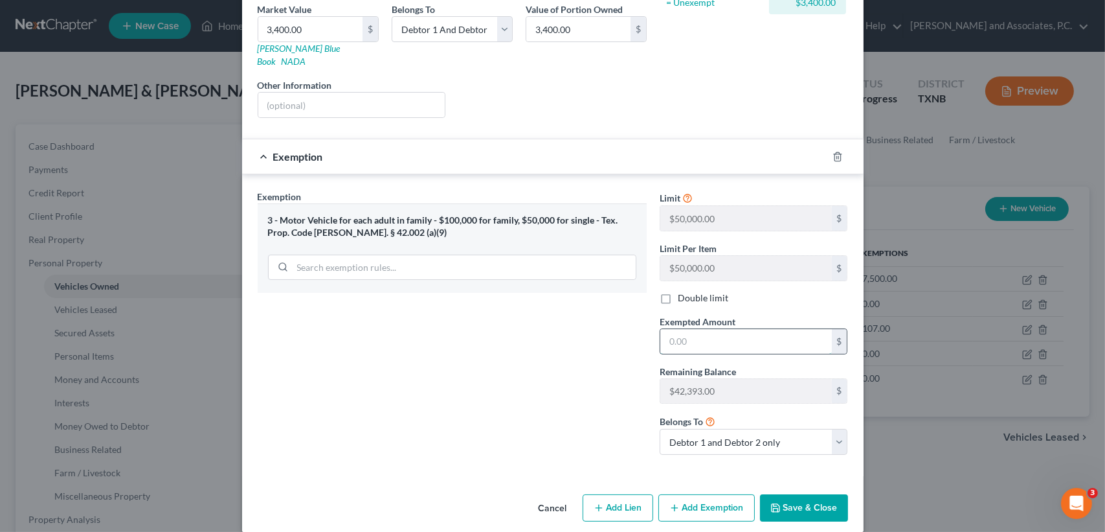
click at [736, 337] on input "text" at bounding box center [746, 341] width 172 height 25
type input "3,400.00"
click at [545, 401] on div "Exemption Set must be selected for CA. Exemption * 3 - Motor Vehicle for each a…" at bounding box center [452, 327] width 402 height 275
click at [806, 494] on button "Save & Close" at bounding box center [804, 507] width 88 height 27
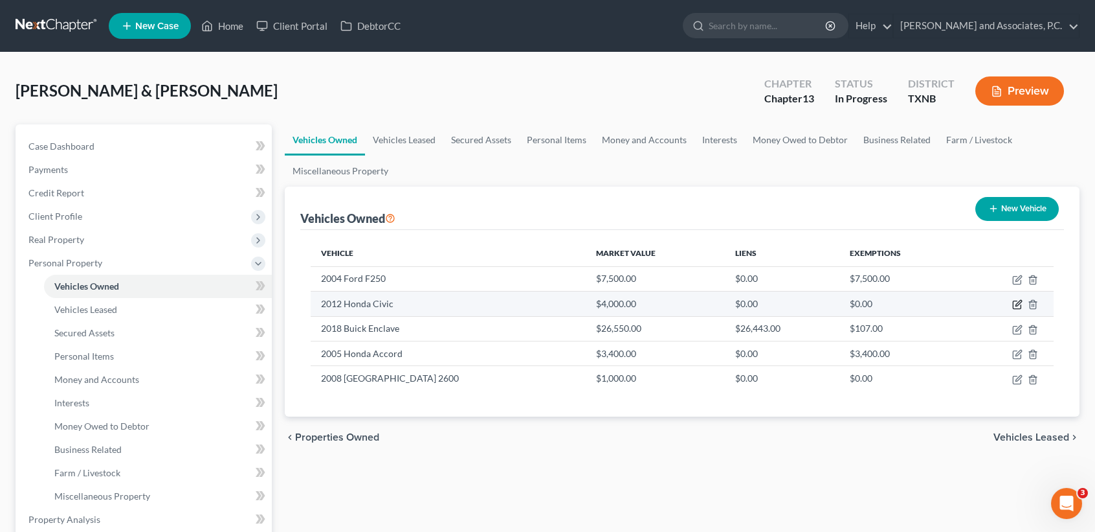
click at [1018, 305] on icon "button" at bounding box center [1019, 303] width 6 height 6
select select "0"
select select "14"
select select "3"
select select "2"
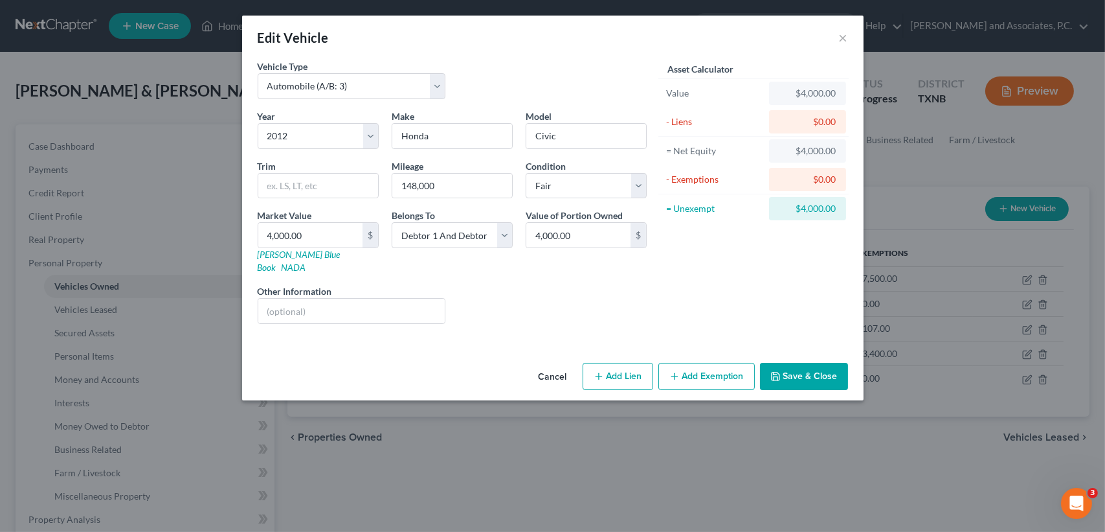
click at [713, 366] on button "Add Exemption" at bounding box center [706, 376] width 96 height 27
select select "2"
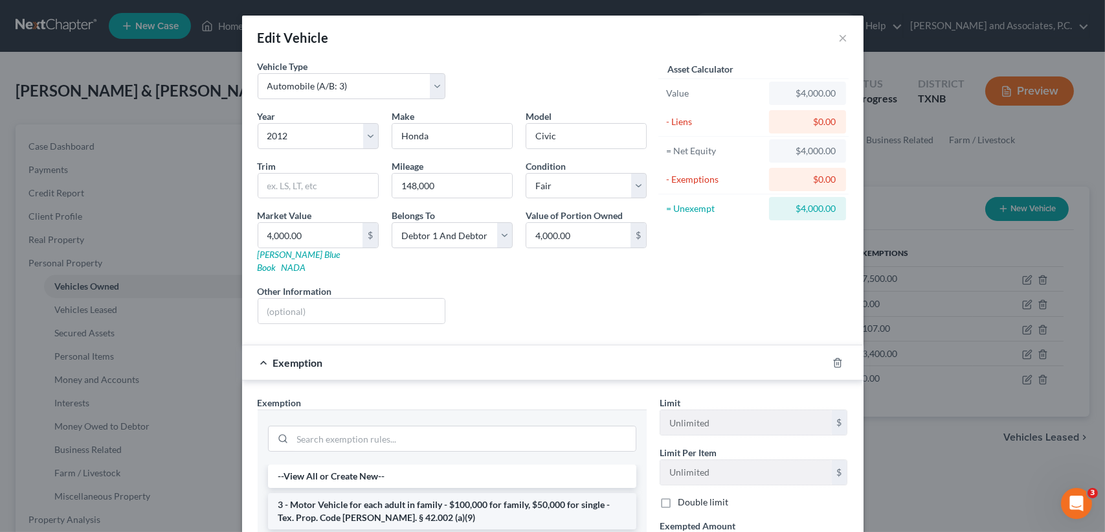
click at [405, 499] on li "3 - Motor Vehicle for each adult in family - $100,000 for family, $50,000 for s…" at bounding box center [452, 511] width 368 height 36
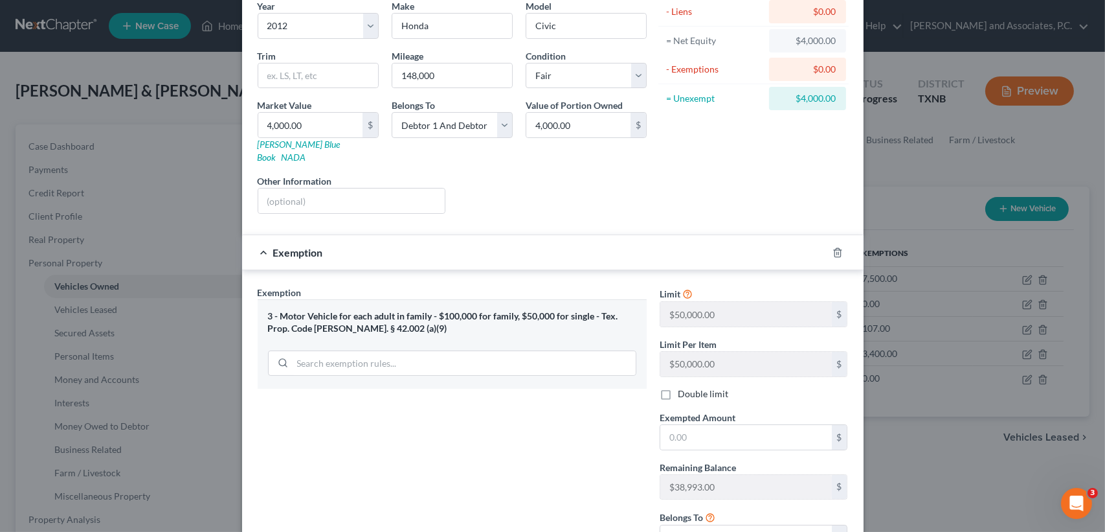
scroll to position [172, 0]
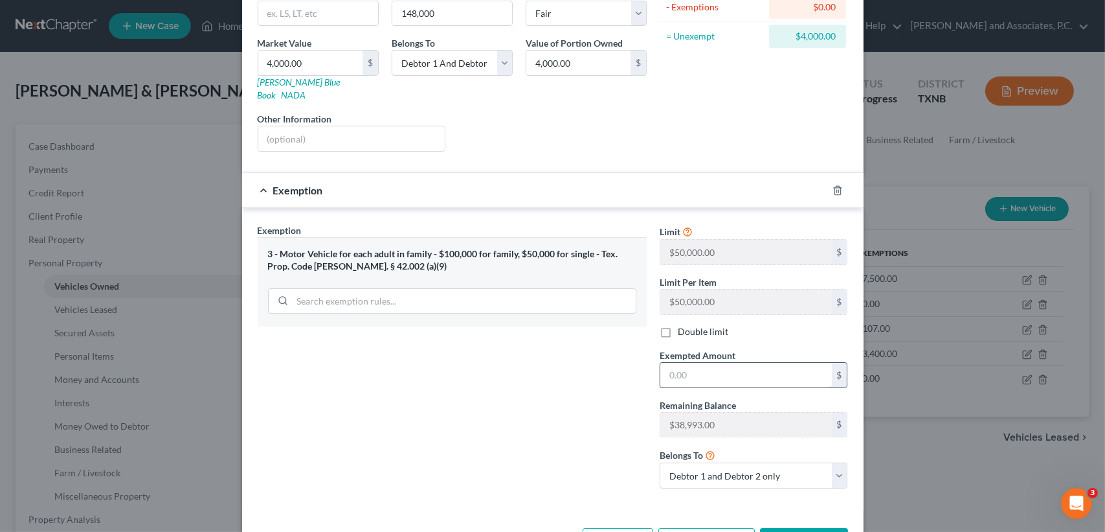
click at [726, 369] on input "text" at bounding box center [746, 375] width 172 height 25
type input "4,000.00"
click at [802, 528] on button "Save & Close" at bounding box center [804, 541] width 88 height 27
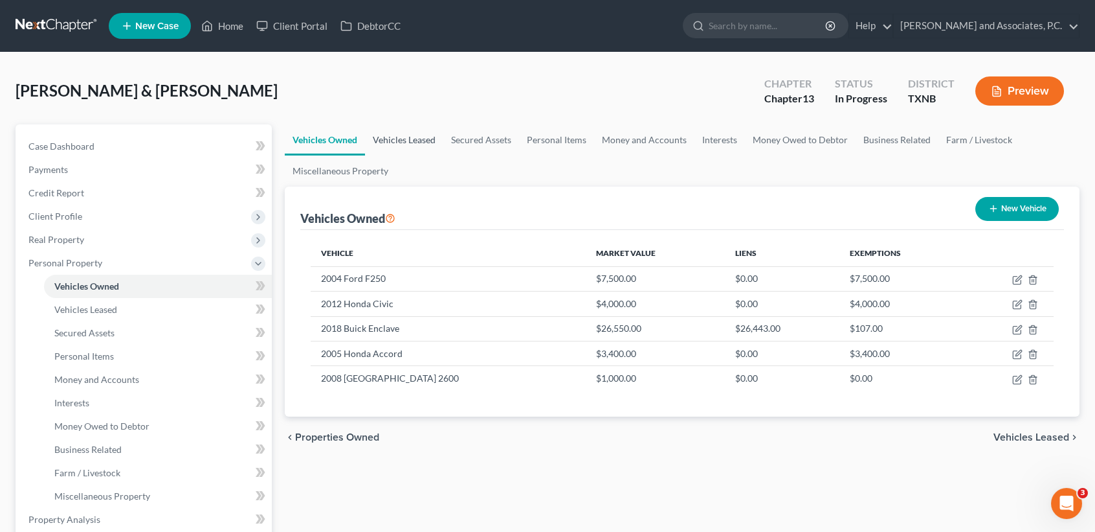
click at [407, 131] on link "Vehicles Leased" at bounding box center [404, 139] width 78 height 31
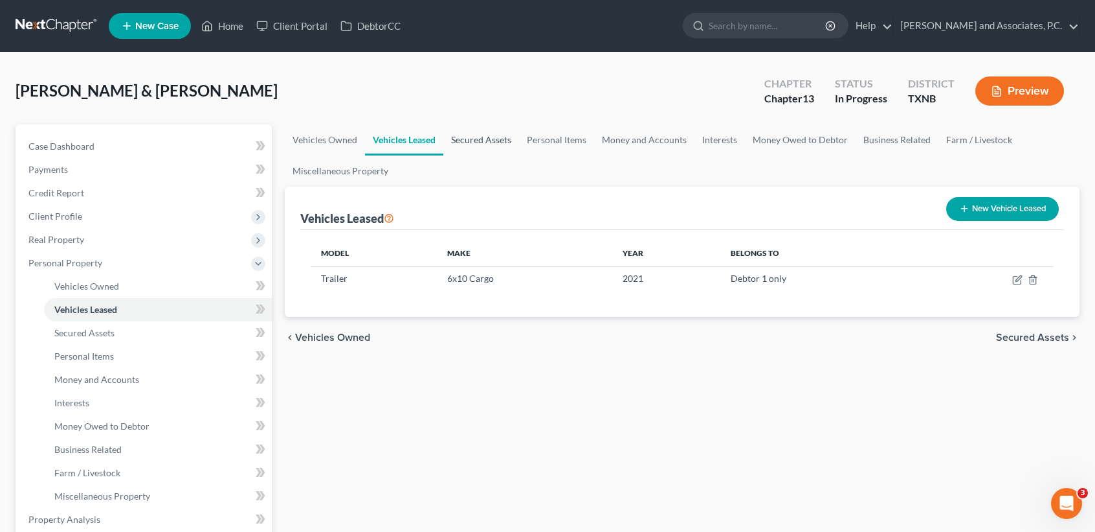
click at [483, 143] on link "Secured Assets" at bounding box center [481, 139] width 76 height 31
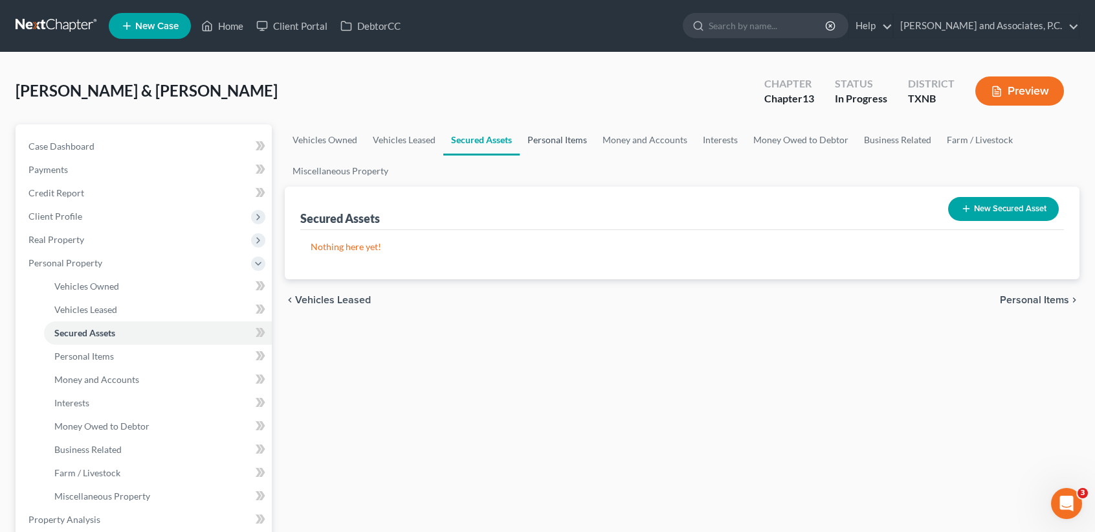
click at [542, 139] on link "Personal Items" at bounding box center [557, 139] width 75 height 31
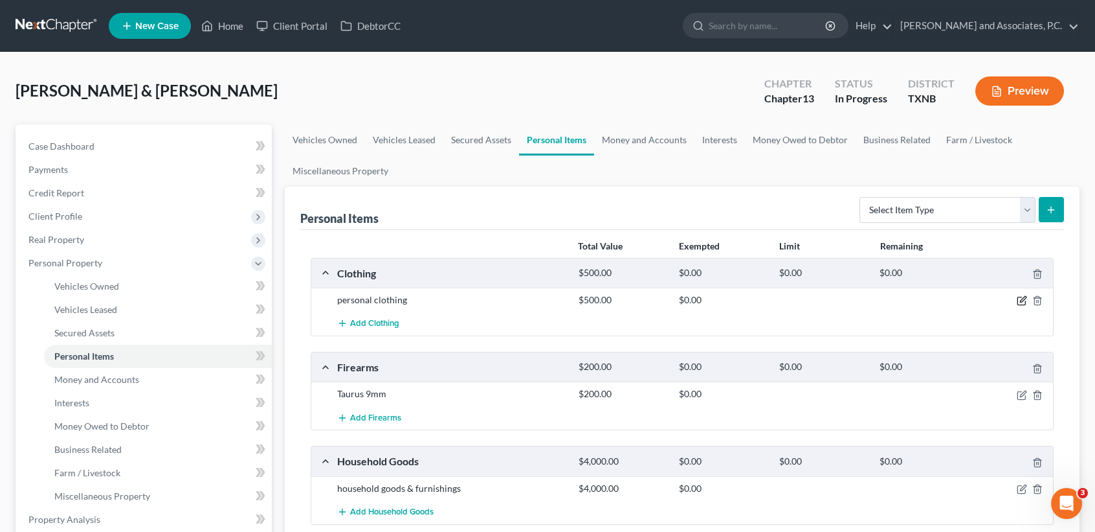
click at [1022, 299] on icon "button" at bounding box center [1022, 300] width 10 height 10
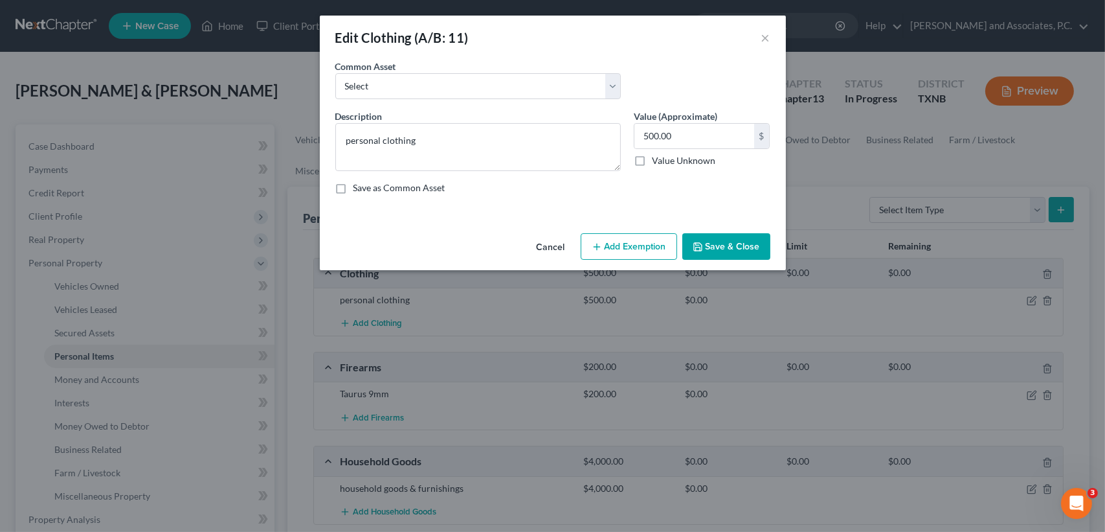
click at [652, 254] on button "Add Exemption" at bounding box center [629, 246] width 96 height 27
select select "2"
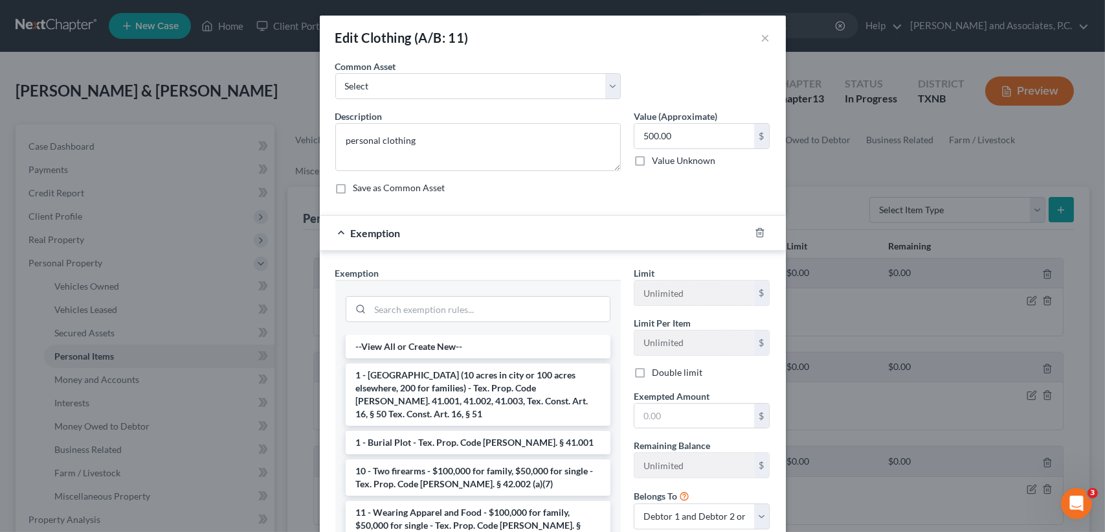
click at [412, 504] on li "11 - Wearing Apparel and Food - $100,000 for family, $50,000 for single - Tex. …" at bounding box center [478, 524] width 265 height 49
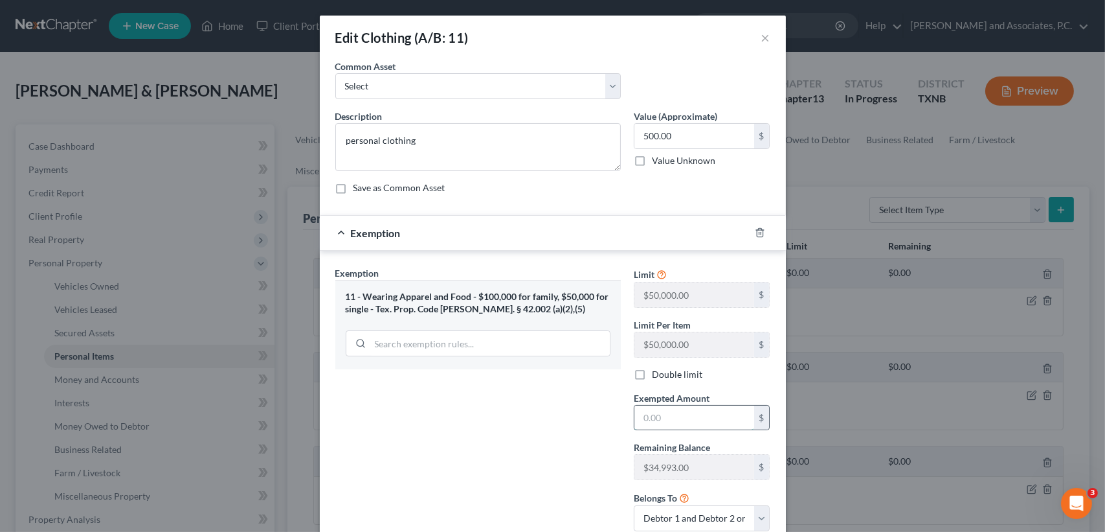
click at [717, 419] on input "text" at bounding box center [694, 417] width 120 height 25
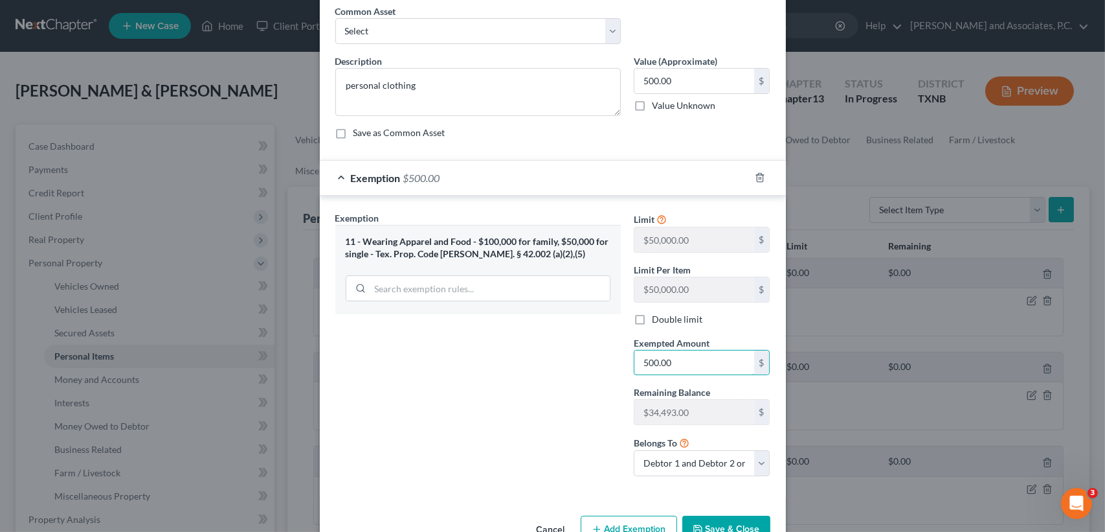
scroll to position [90, 0]
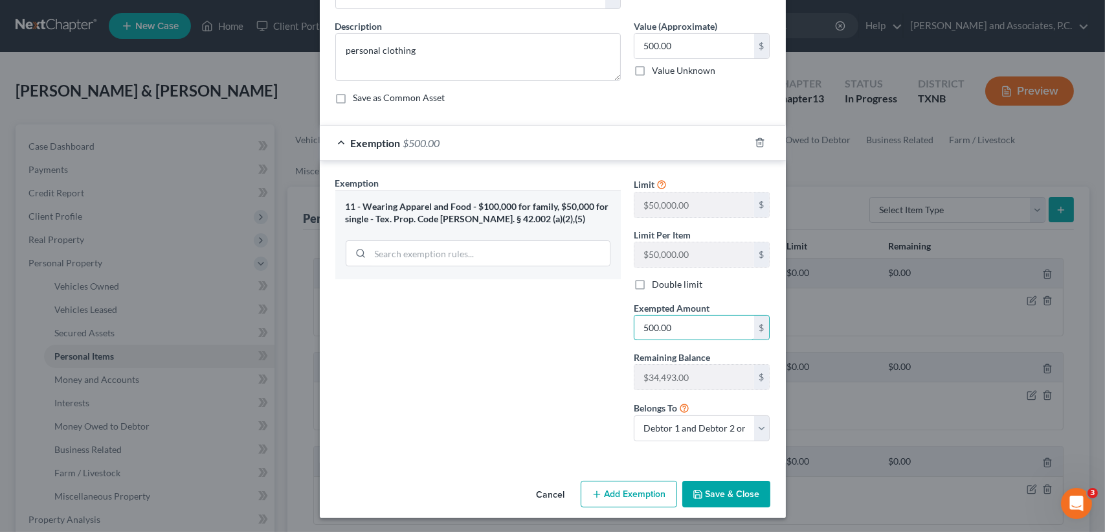
type input "500.00"
click at [699, 475] on div "Edit Clothing (A/B: 11) × An exemption set must first be selected from the Fili…" at bounding box center [553, 222] width 466 height 592
click at [701, 484] on button "Save & Close" at bounding box center [726, 493] width 88 height 27
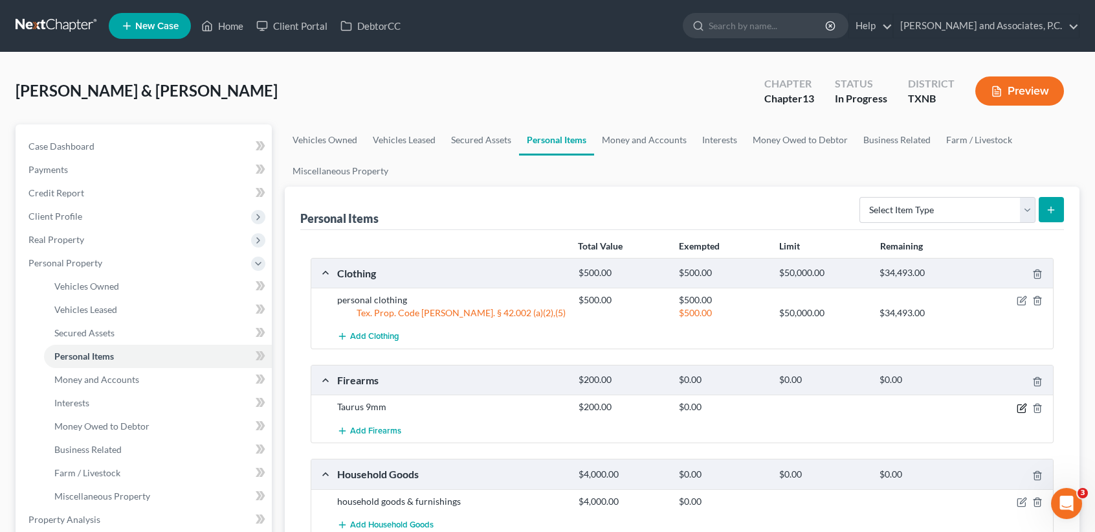
click at [1023, 406] on div at bounding box center [1014, 406] width 80 height 13
click at [1022, 407] on icon "button" at bounding box center [1022, 408] width 10 height 10
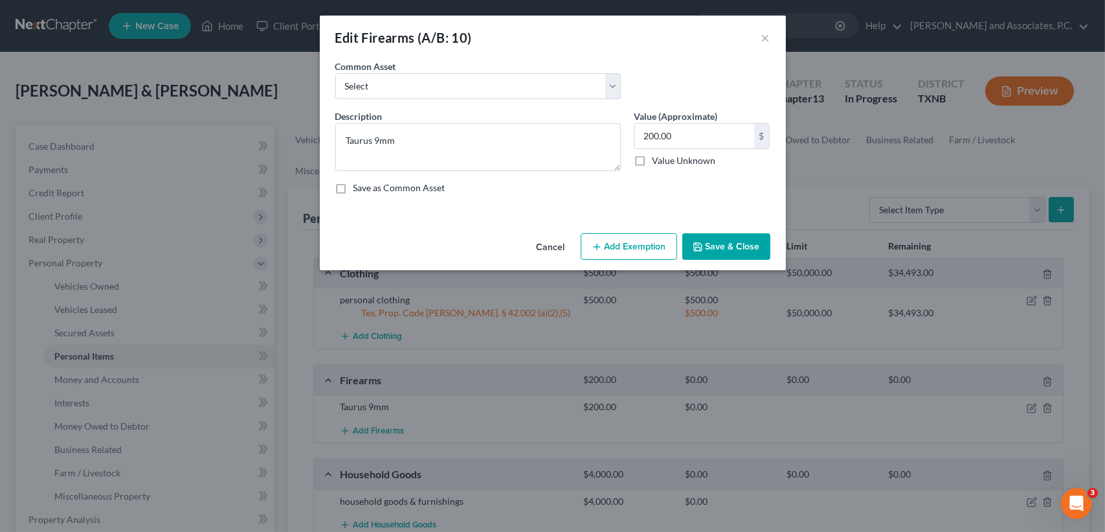
click at [622, 256] on button "Add Exemption" at bounding box center [629, 246] width 96 height 27
select select "2"
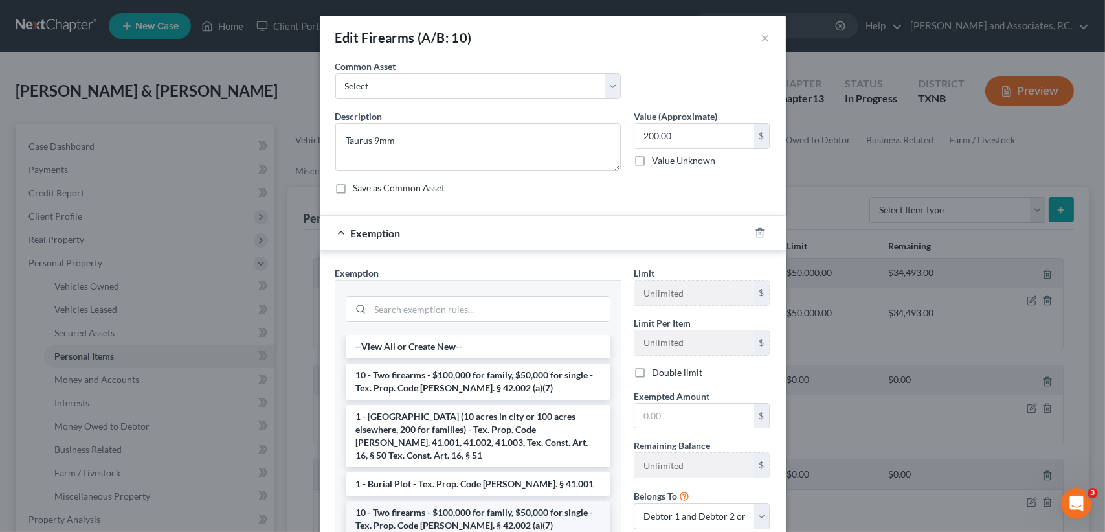
click at [488, 500] on li "10 - Two firearms - $100,000 for family, $50,000 for single - Tex. Prop. Code A…" at bounding box center [478, 518] width 265 height 36
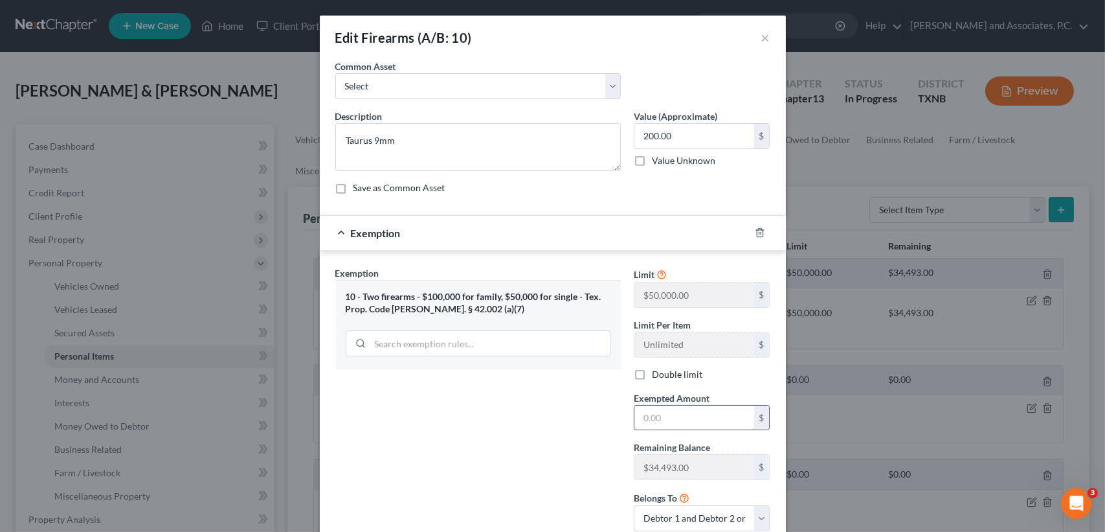
click at [711, 421] on input "text" at bounding box center [694, 417] width 120 height 25
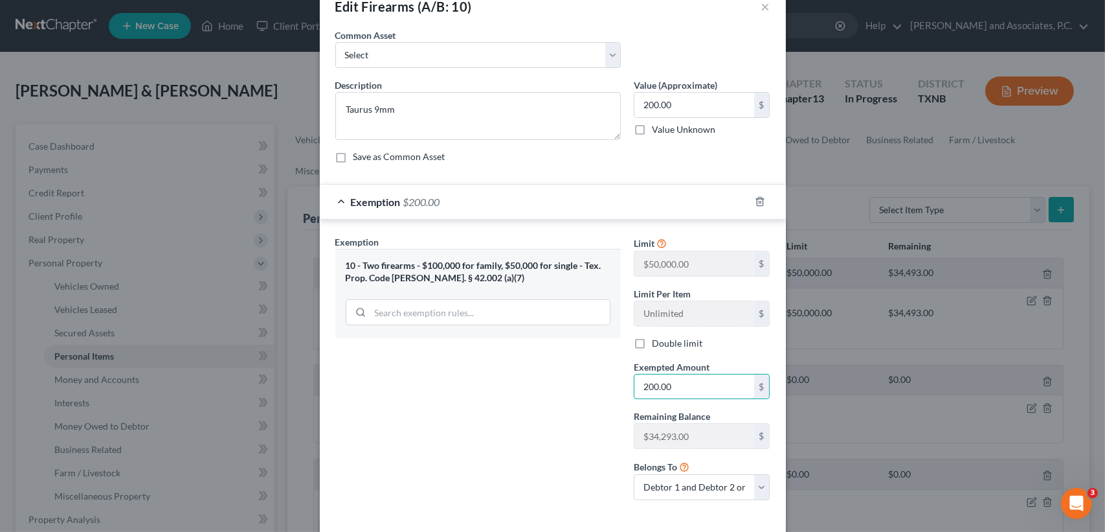
type input "200.00"
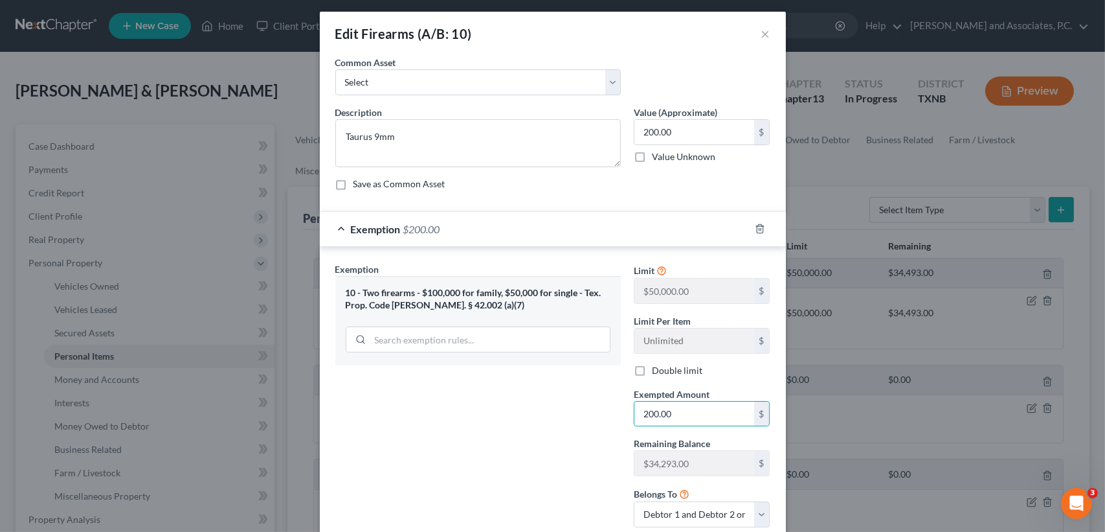
click at [723, 497] on div "Belongs To * Debtor 1 only Debtor 2 only Debtor 1 and Debtor 2 only" at bounding box center [702, 506] width 150 height 41
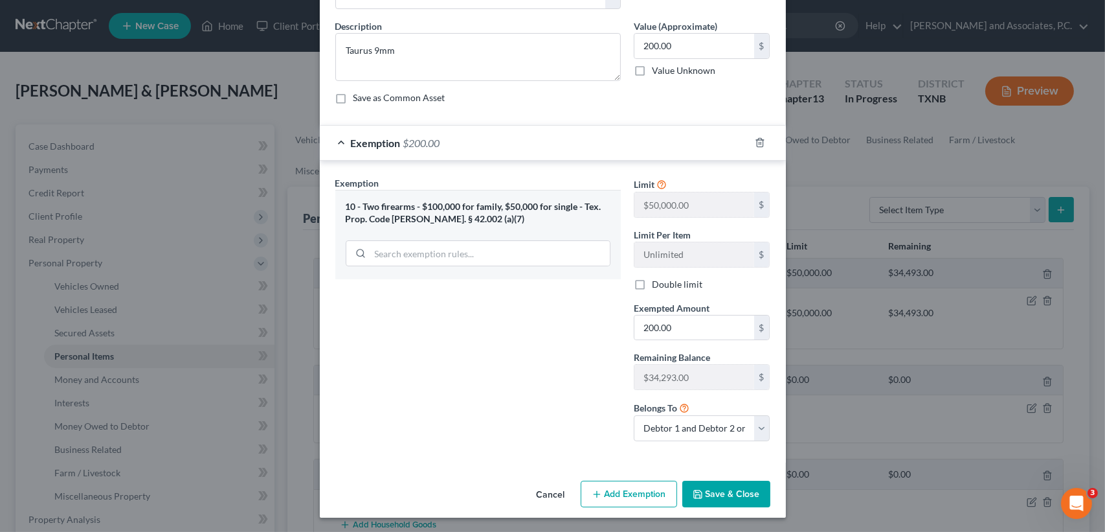
click at [757, 491] on button "Save & Close" at bounding box center [726, 493] width 88 height 27
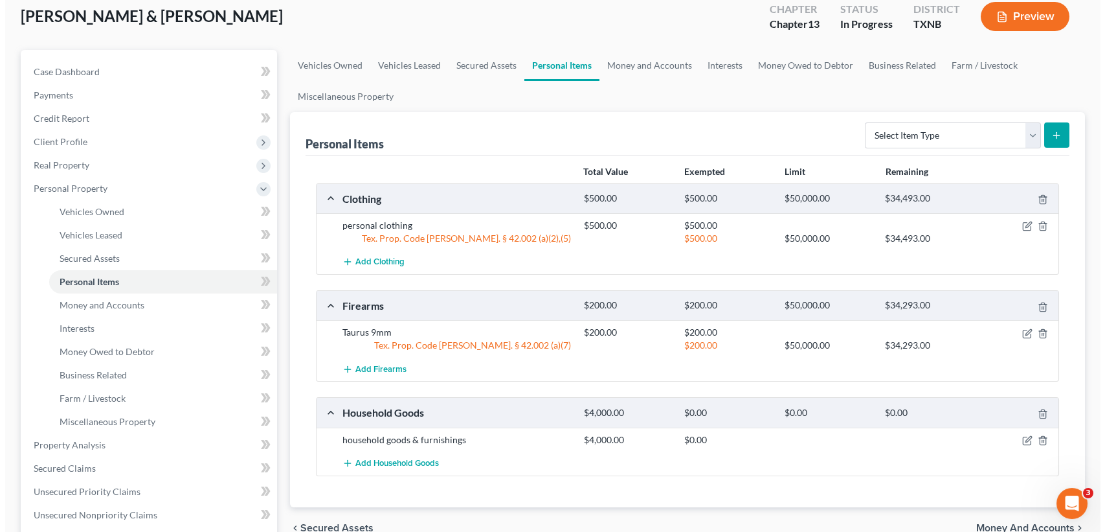
scroll to position [172, 0]
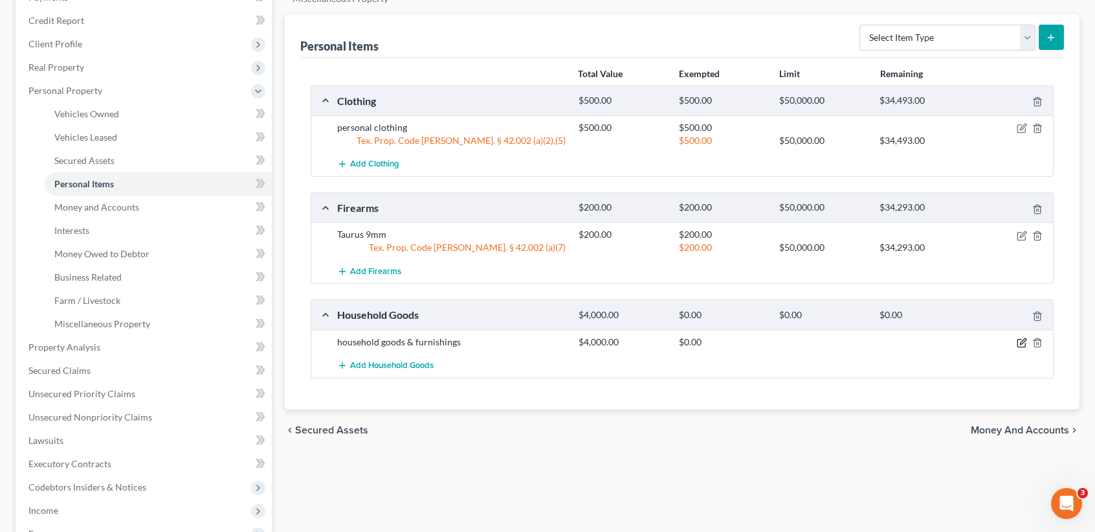
click at [1024, 338] on icon "button" at bounding box center [1022, 342] width 10 height 10
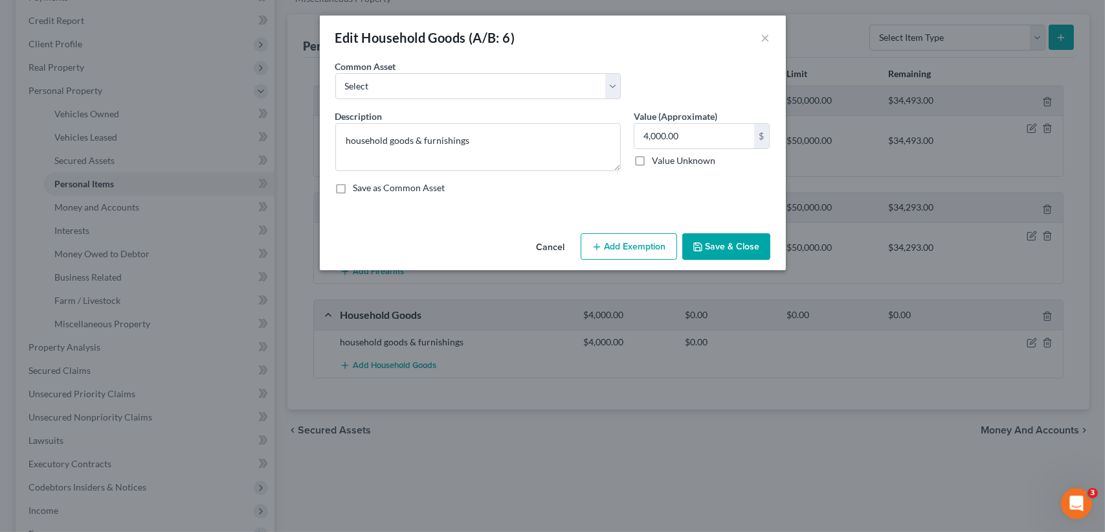
click at [618, 256] on button "Add Exemption" at bounding box center [629, 246] width 96 height 27
select select "2"
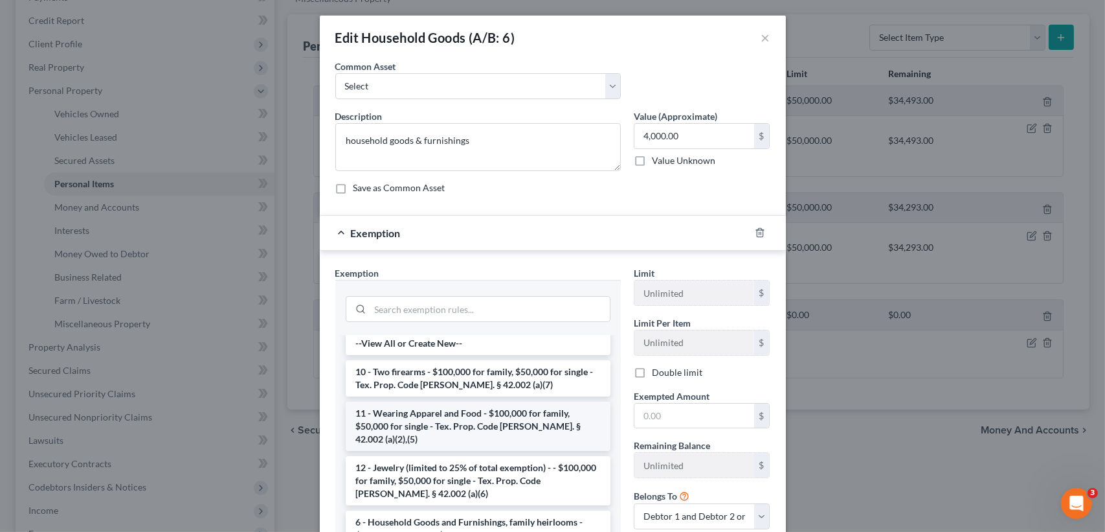
scroll to position [0, 0]
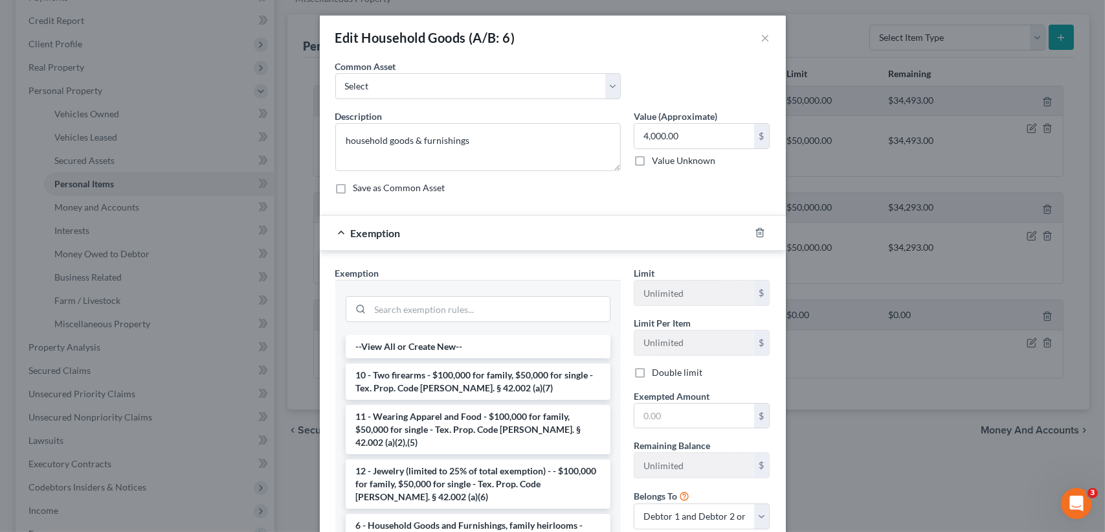
drag, startPoint x: 432, startPoint y: 517, endPoint x: 512, endPoint y: 477, distance: 89.8
click at [432, 517] on li "6 - Household Goods and Furnishings, family heirlooms - $100,000 for family, $5…" at bounding box center [478, 537] width 265 height 49
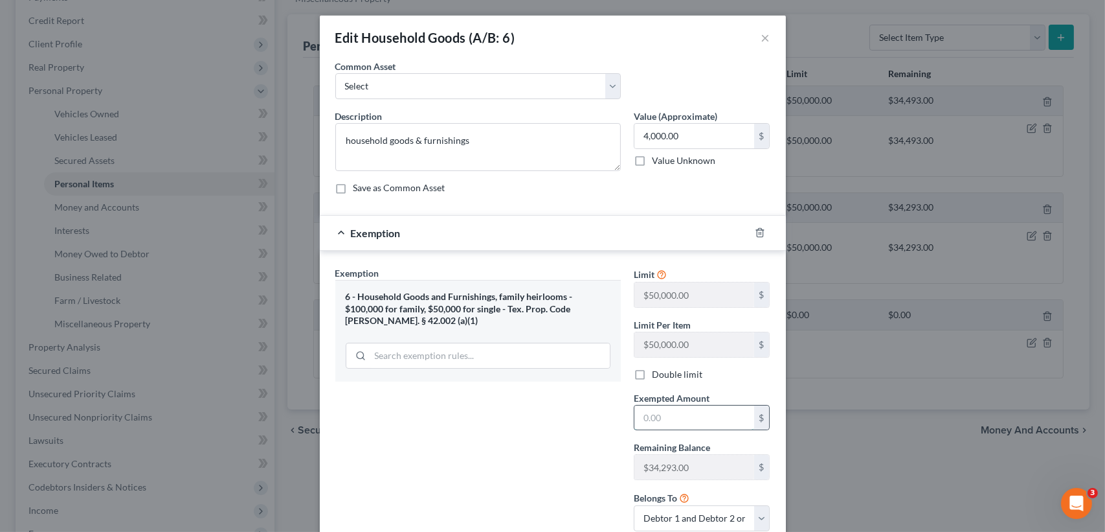
drag, startPoint x: 709, startPoint y: 422, endPoint x: 701, endPoint y: 419, distance: 8.4
click at [708, 422] on input "text" at bounding box center [694, 417] width 120 height 25
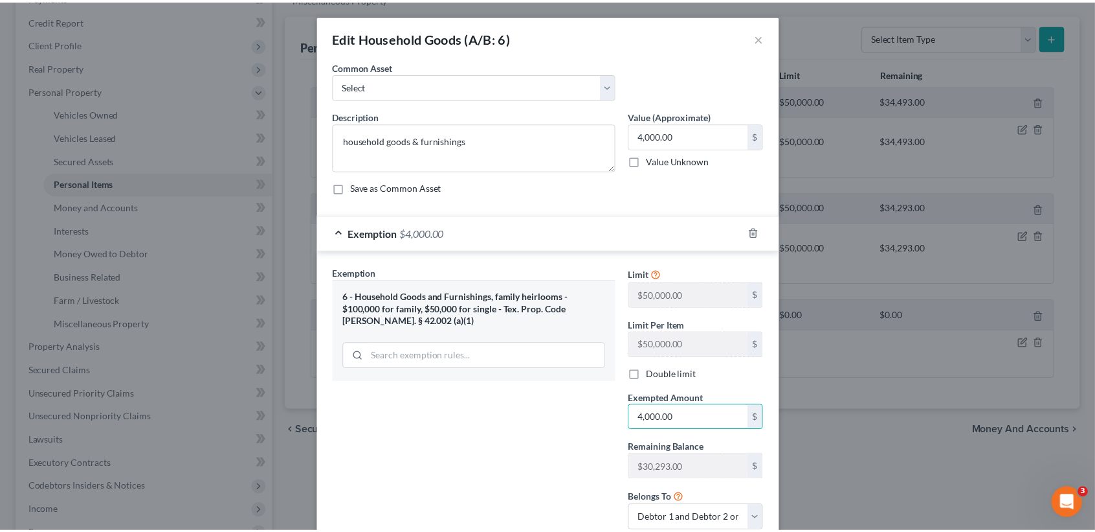
scroll to position [90, 0]
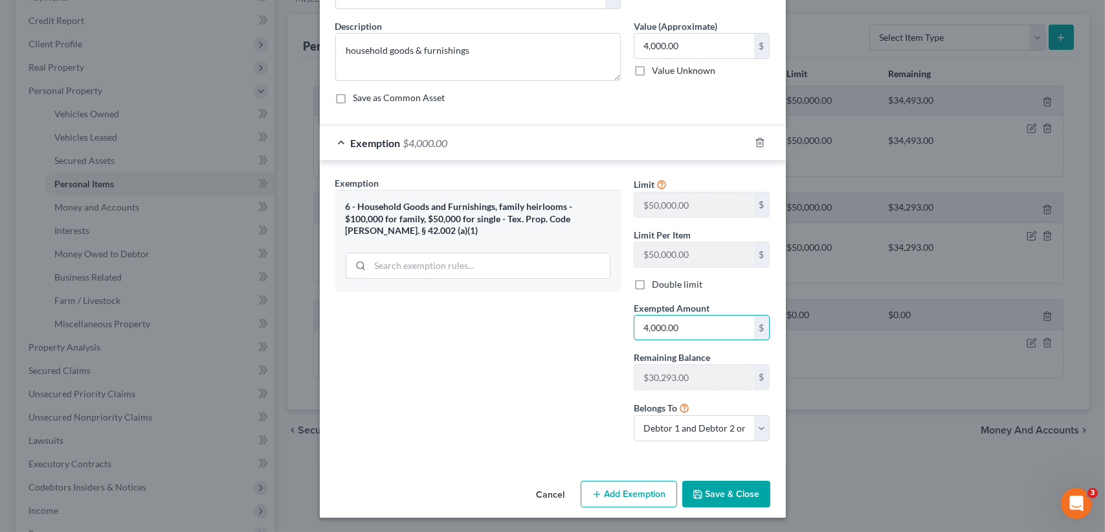
type input "4,000.00"
click at [722, 487] on button "Save & Close" at bounding box center [726, 493] width 88 height 27
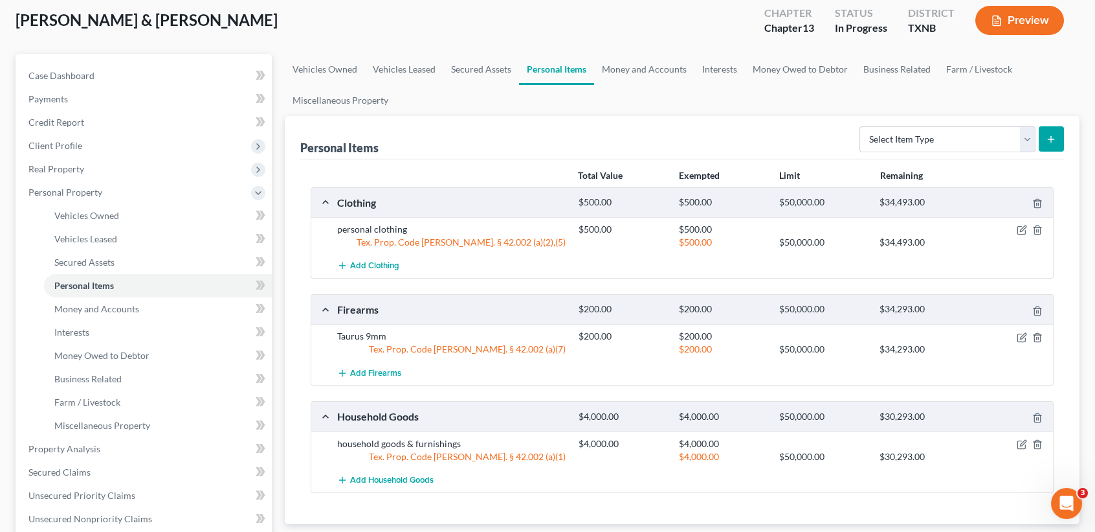
scroll to position [0, 0]
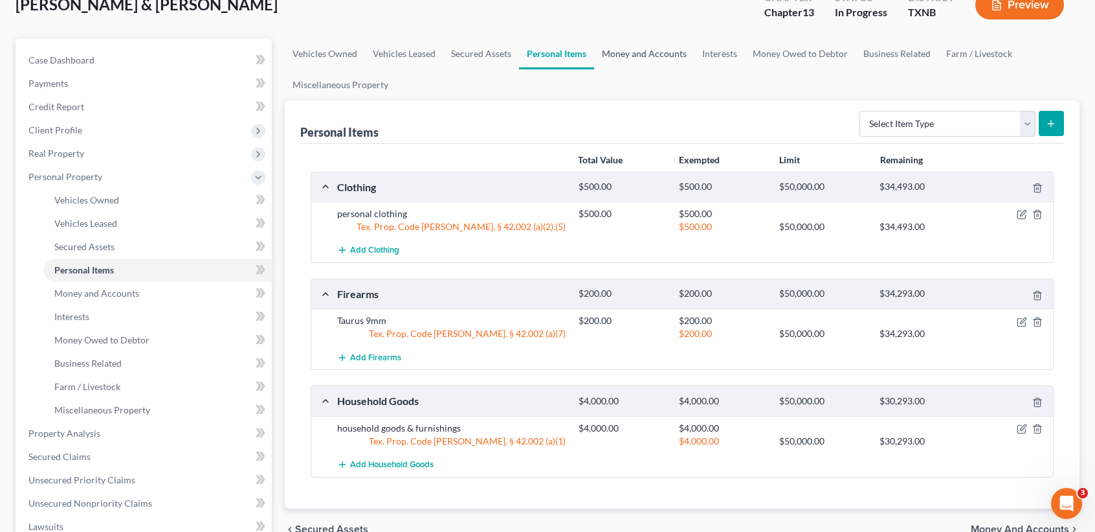
click at [638, 62] on link "Money and Accounts" at bounding box center [644, 53] width 100 height 31
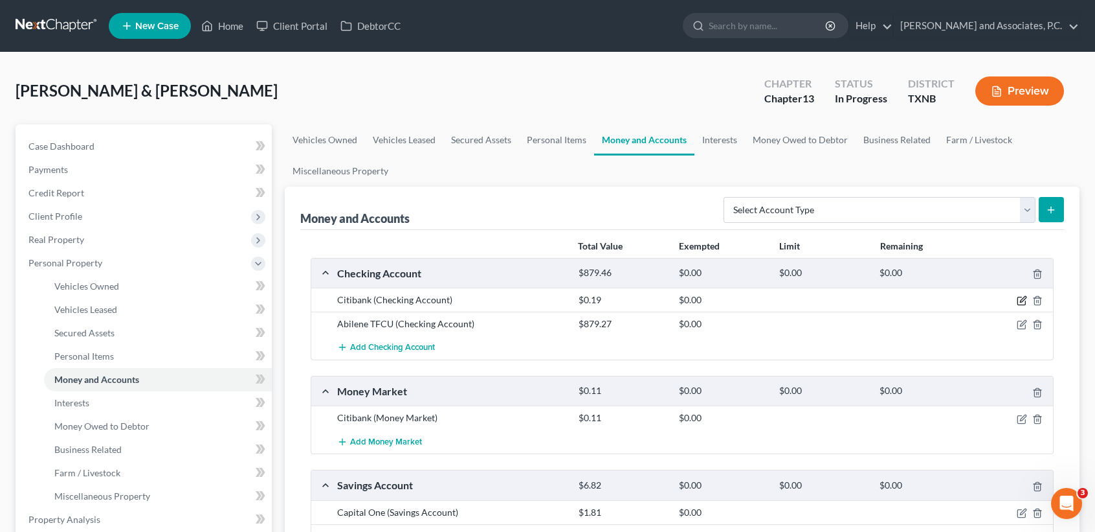
click at [1026, 302] on icon "button" at bounding box center [1022, 301] width 8 height 8
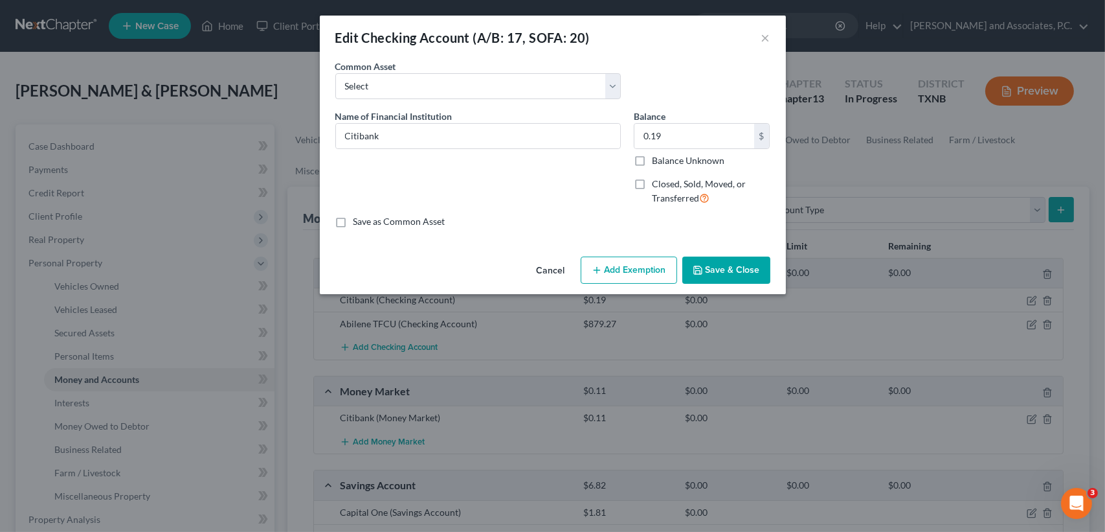
click at [655, 268] on button "Add Exemption" at bounding box center [629, 269] width 96 height 27
select select "2"
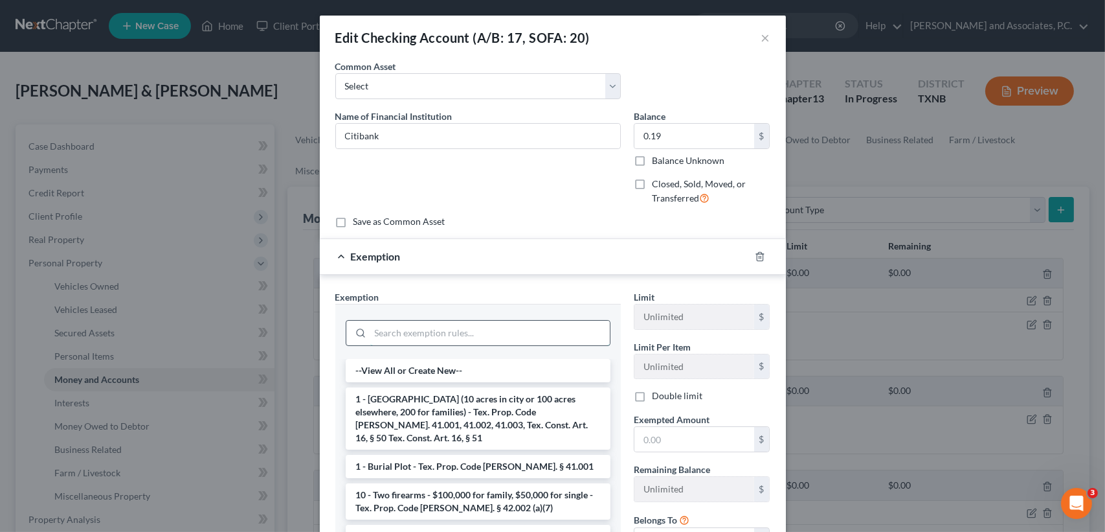
click at [485, 335] on input "search" at bounding box center [490, 332] width 240 height 25
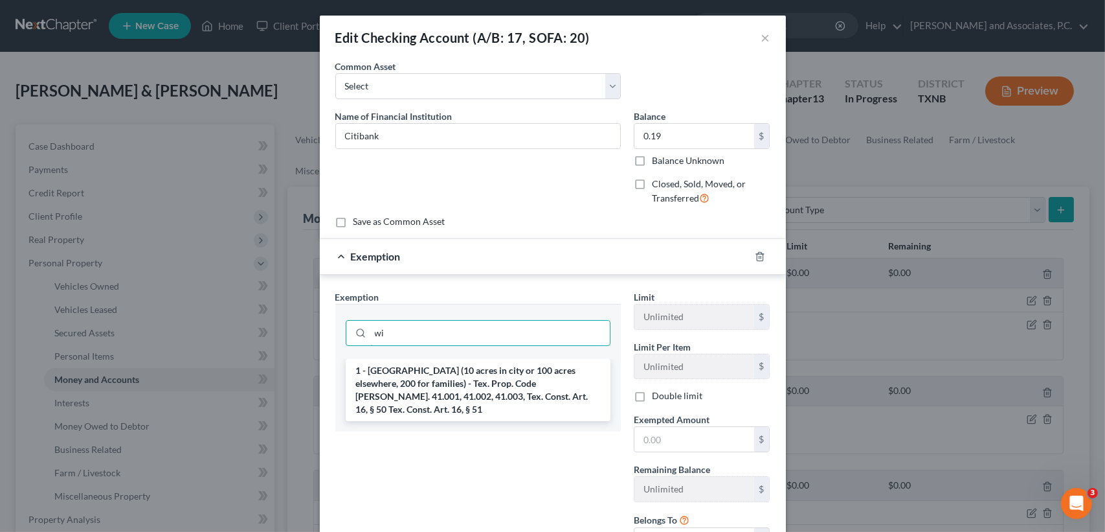
type input "w"
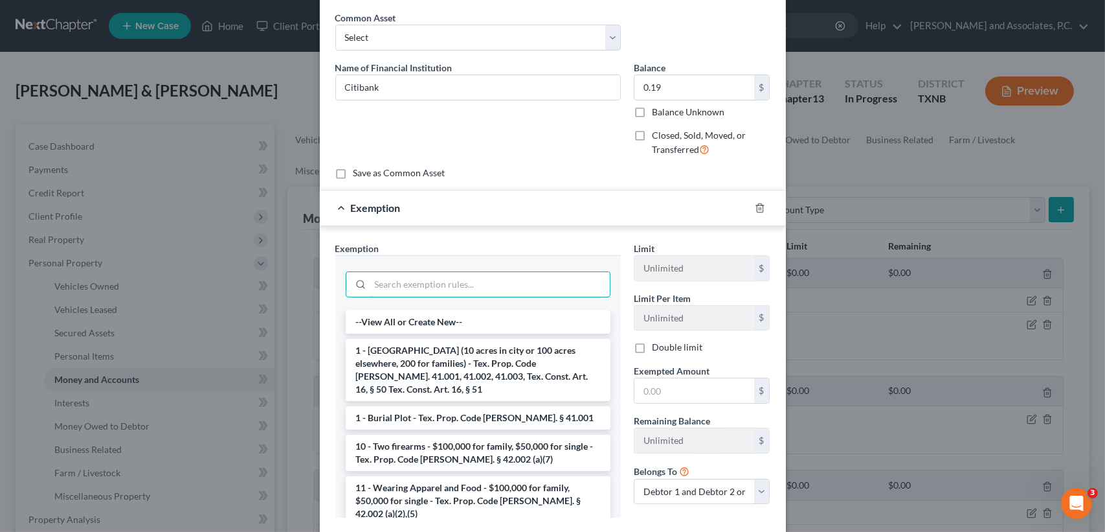
scroll to position [125, 0]
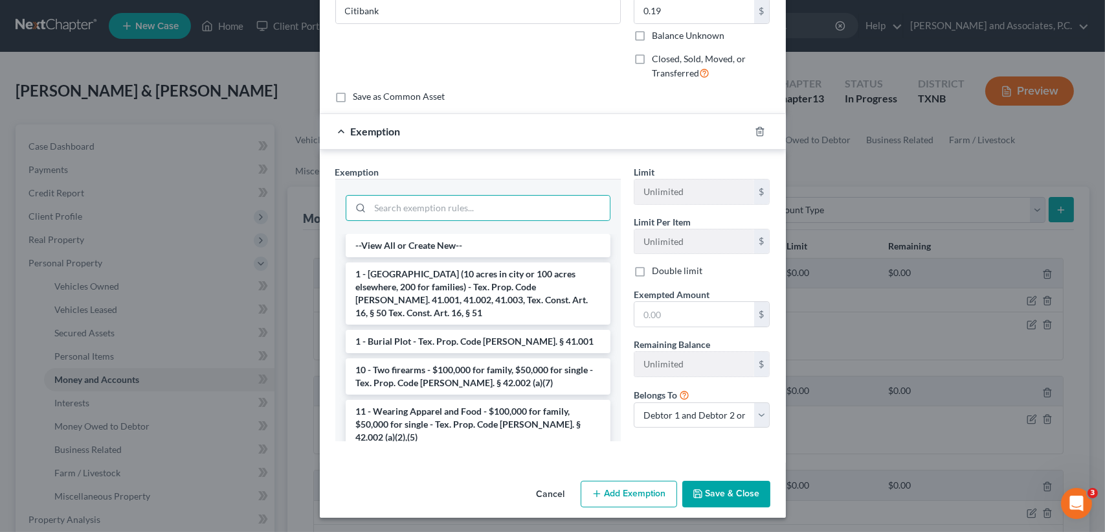
click at [747, 495] on button "Save & Close" at bounding box center [726, 493] width 88 height 27
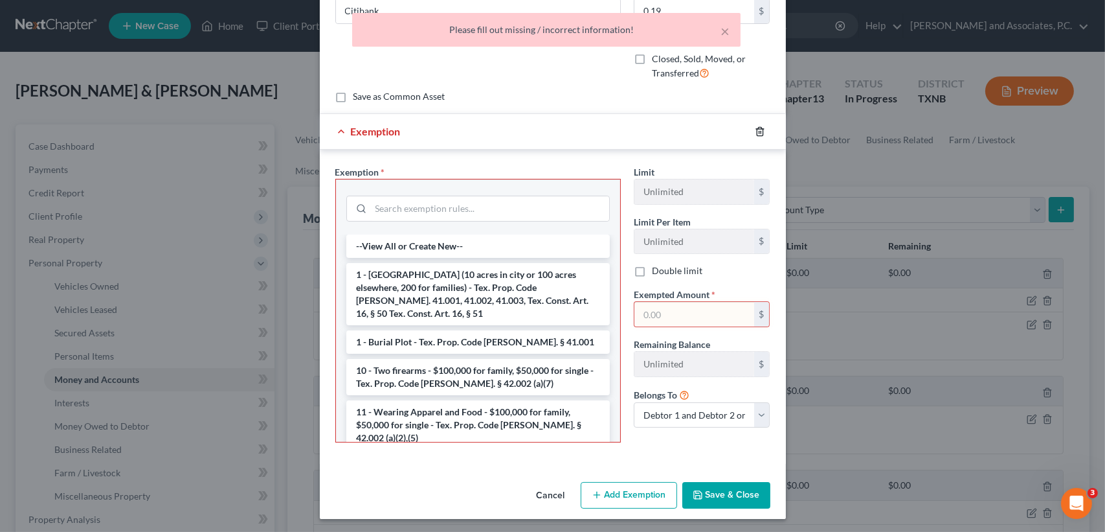
click at [755, 133] on icon "button" at bounding box center [760, 131] width 10 height 10
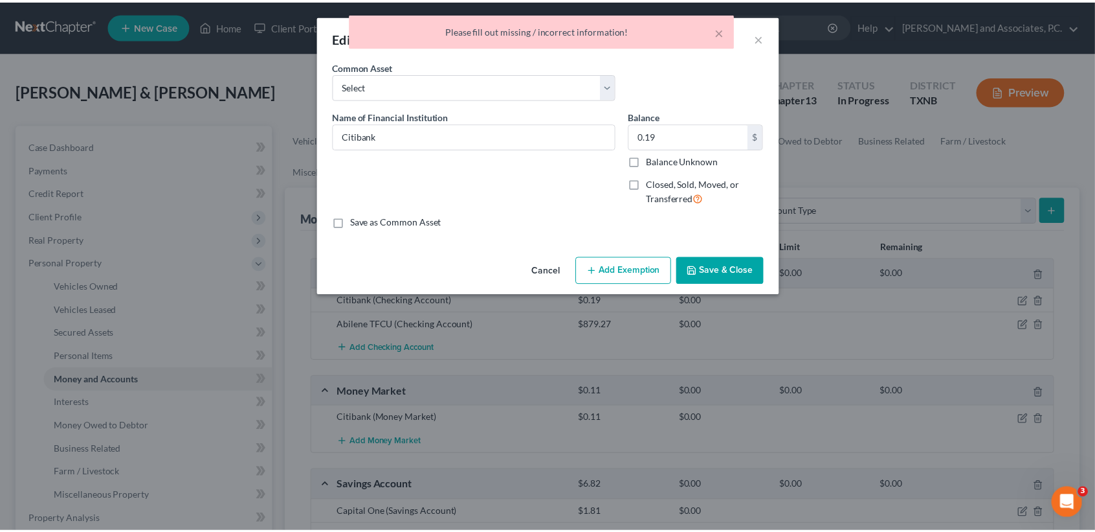
scroll to position [0, 0]
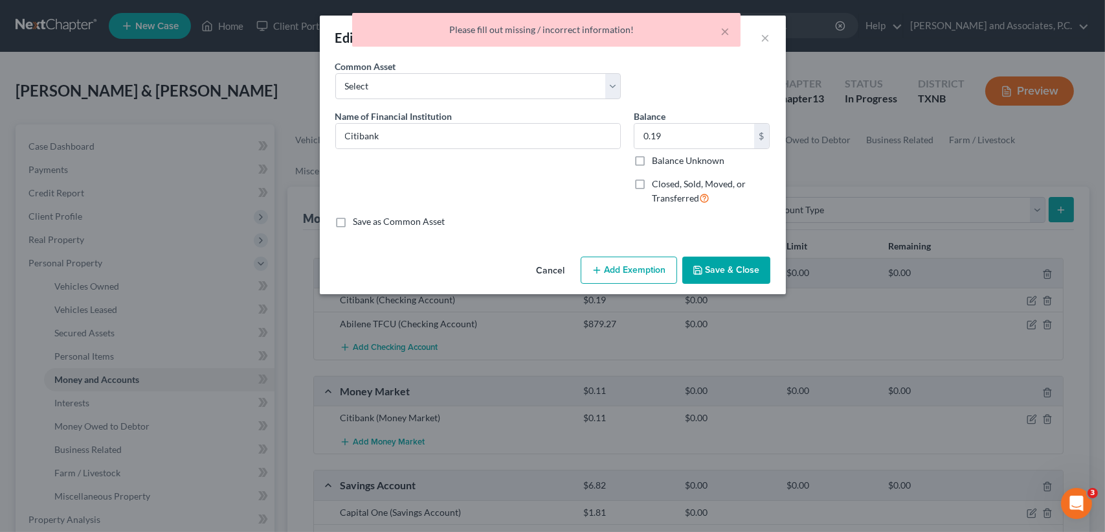
click at [751, 267] on button "Save & Close" at bounding box center [726, 269] width 88 height 27
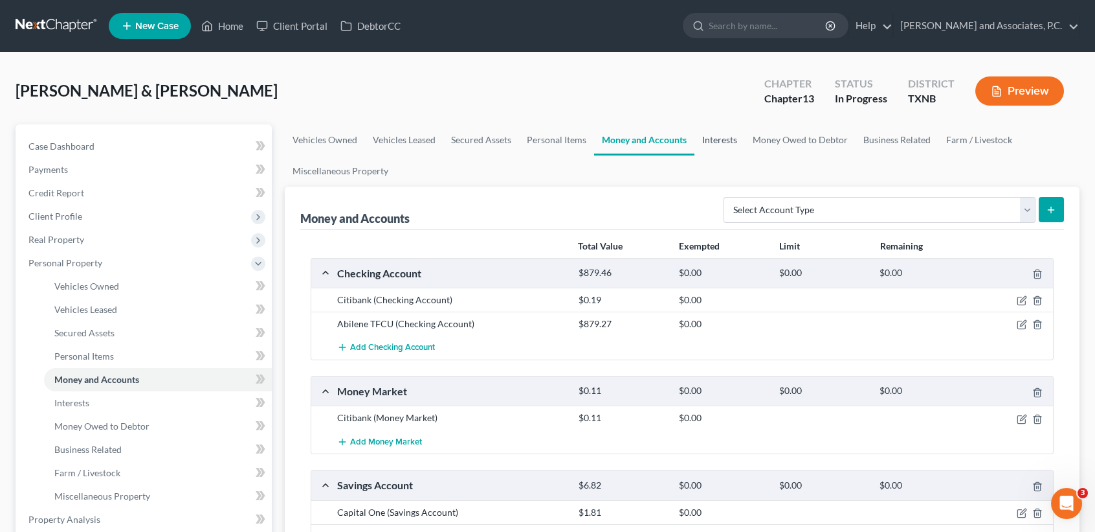
click at [709, 133] on link "Interests" at bounding box center [720, 139] width 50 height 31
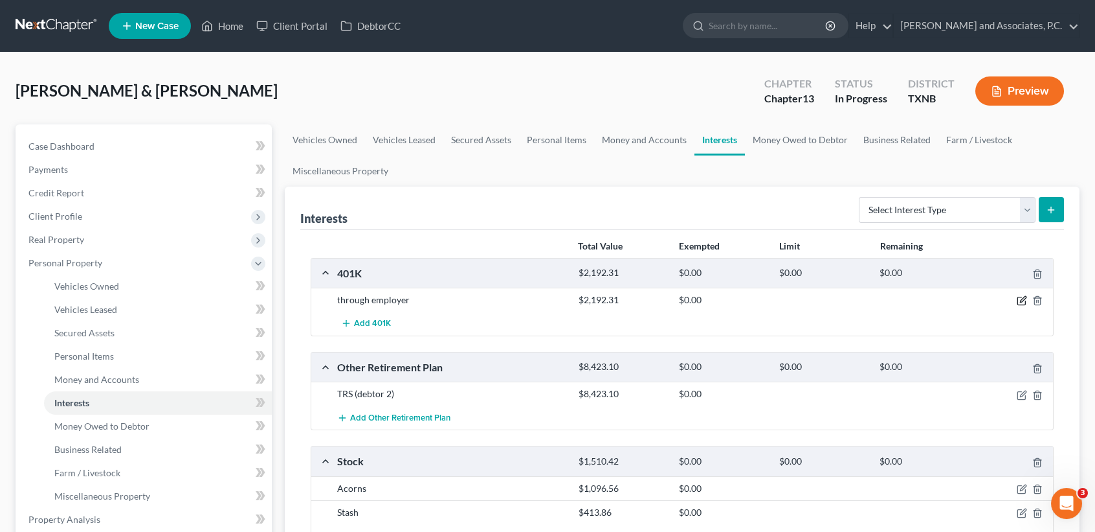
click at [1023, 301] on icon "button" at bounding box center [1022, 300] width 10 height 10
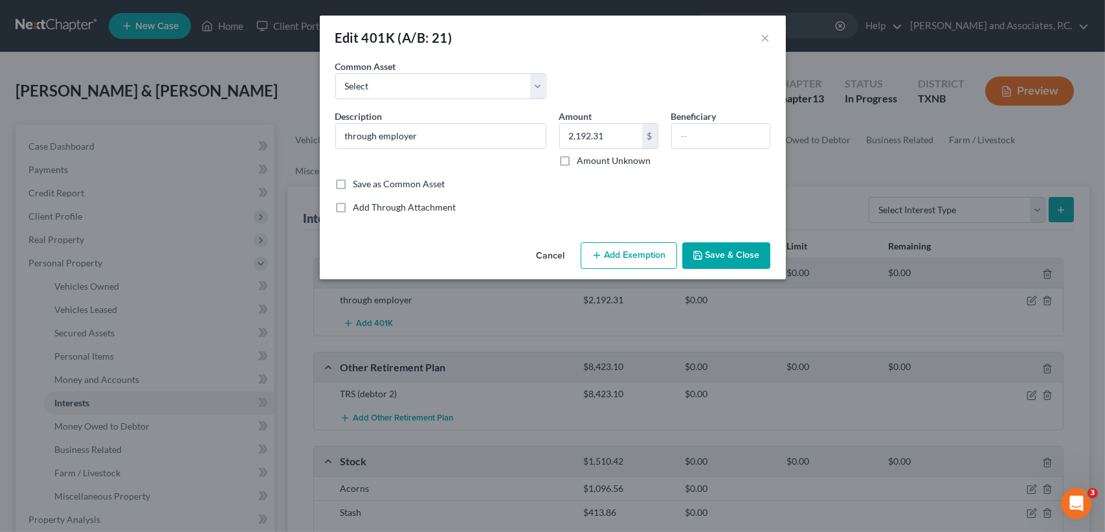
click at [650, 273] on div "Cancel Add Exemption Save & Close" at bounding box center [553, 258] width 466 height 43
click at [656, 259] on button "Add Exemption" at bounding box center [629, 255] width 96 height 27
select select "2"
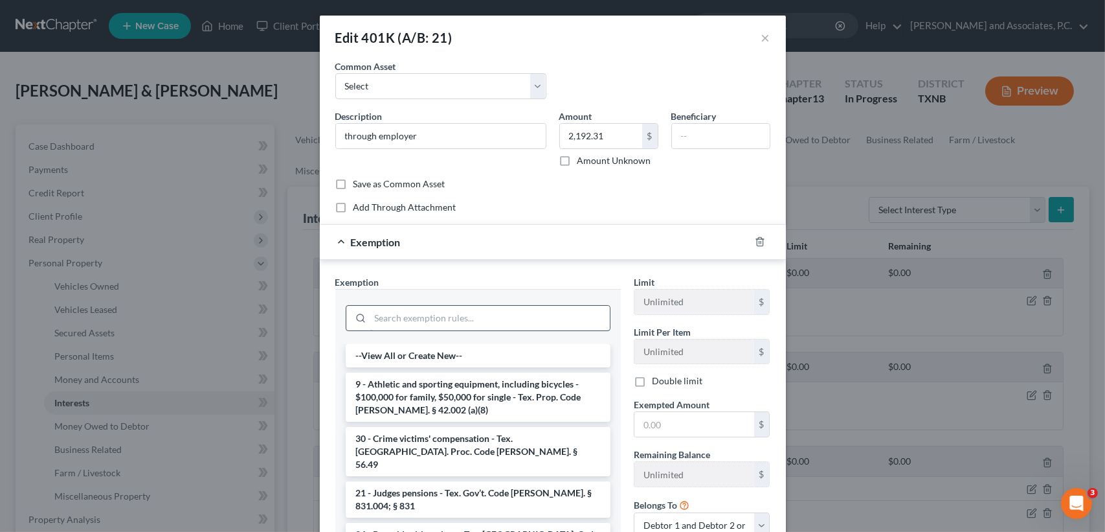
click at [496, 317] on input "search" at bounding box center [490, 318] width 240 height 25
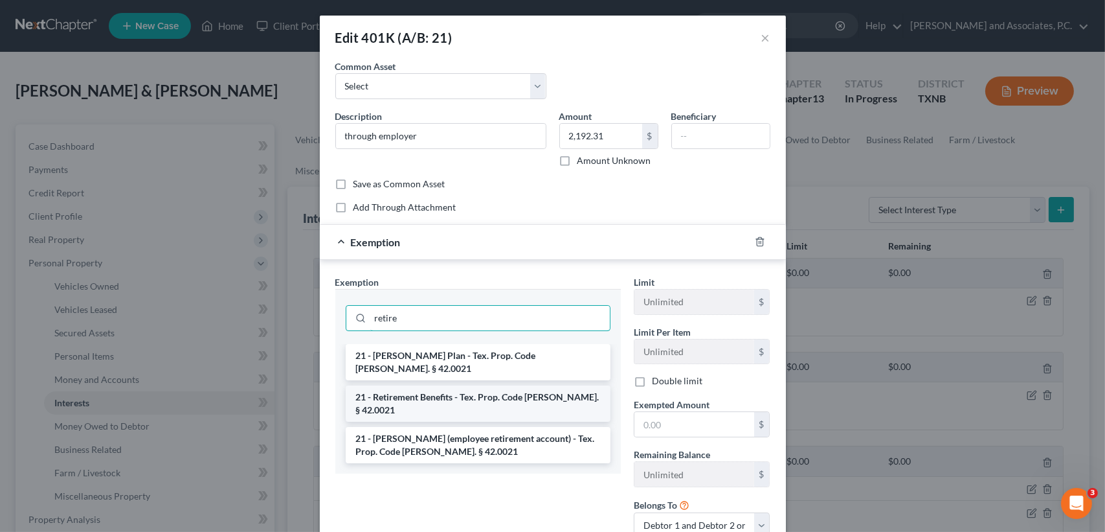
type input "retire"
click at [465, 385] on li "21 - Retirement Benefits - Tex. Prop. Code Ann. § 42.0021" at bounding box center [478, 403] width 265 height 36
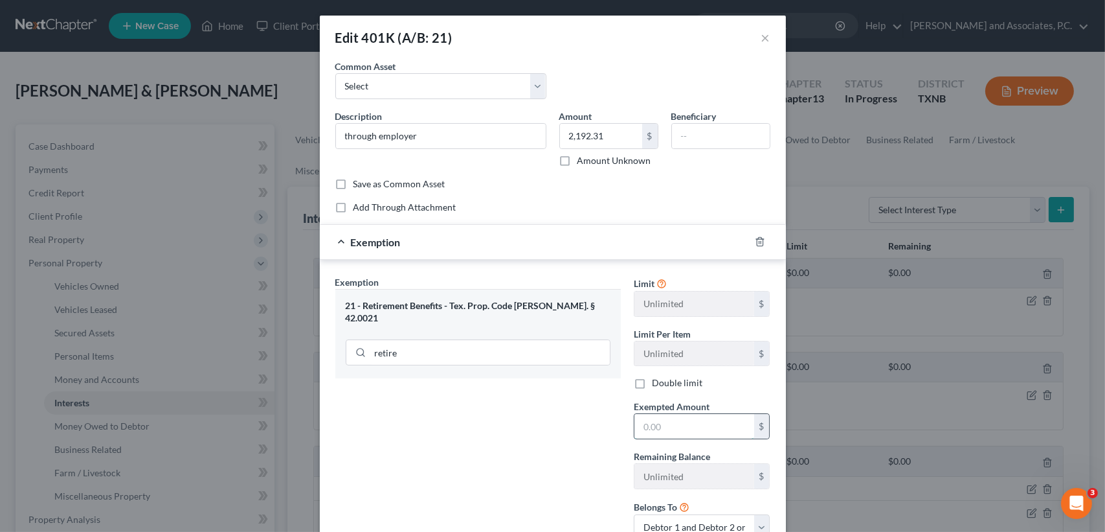
click at [673, 435] on input "text" at bounding box center [694, 426] width 120 height 25
type input "1"
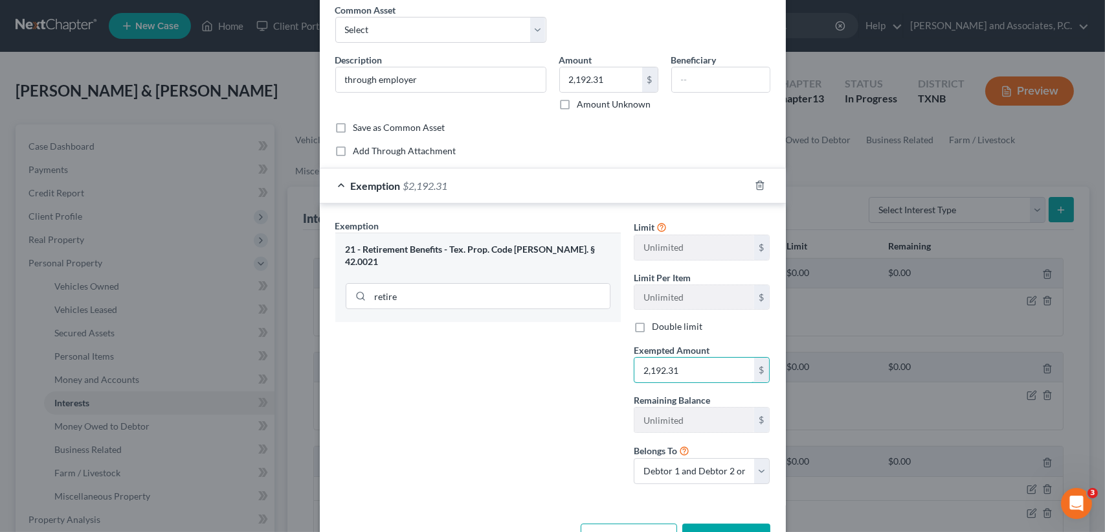
scroll to position [98, 0]
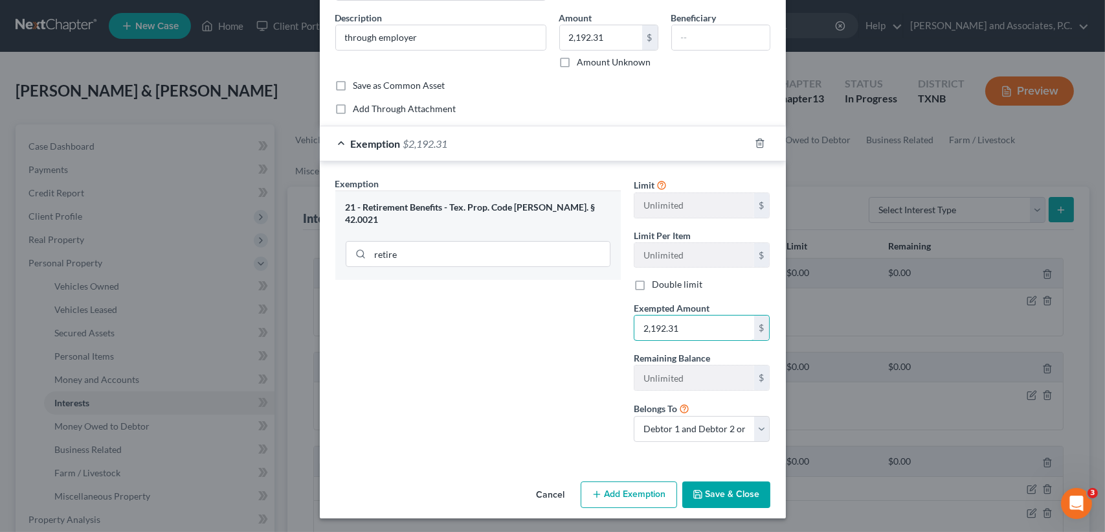
type input "2,192.31"
click at [748, 494] on button "Save & Close" at bounding box center [726, 494] width 88 height 27
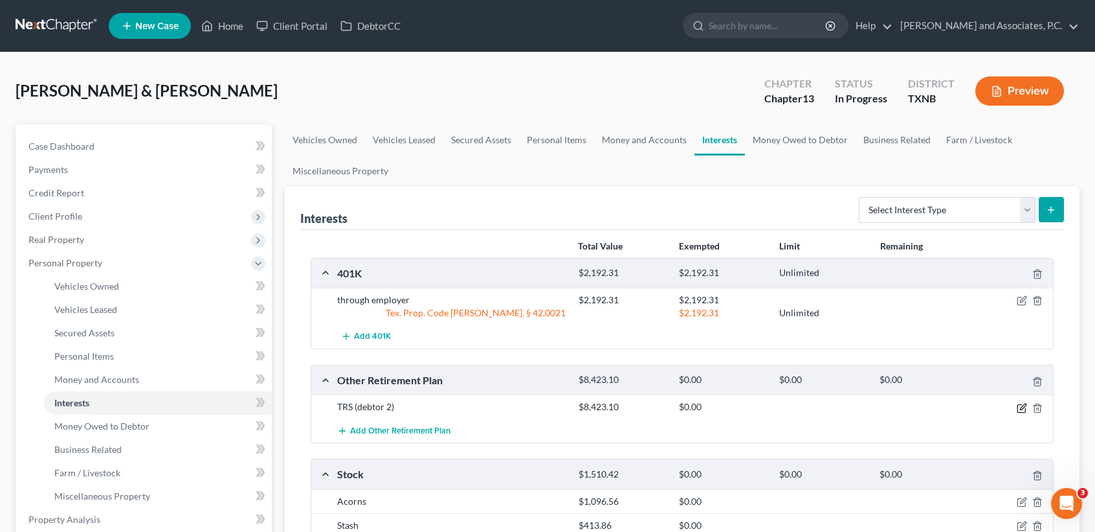
click at [1024, 405] on icon "button" at bounding box center [1022, 408] width 10 height 10
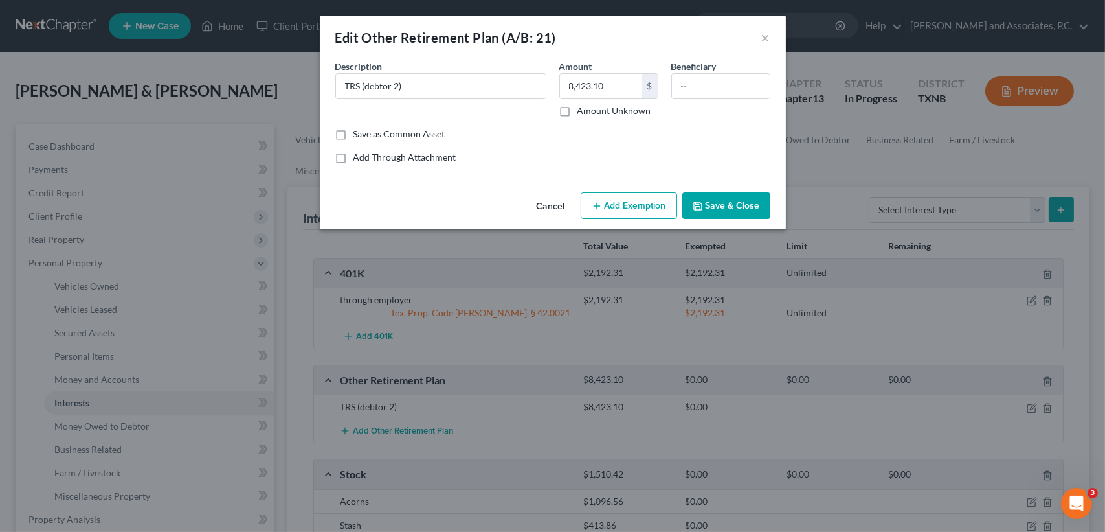
click at [632, 212] on button "Add Exemption" at bounding box center [629, 205] width 96 height 27
select select "2"
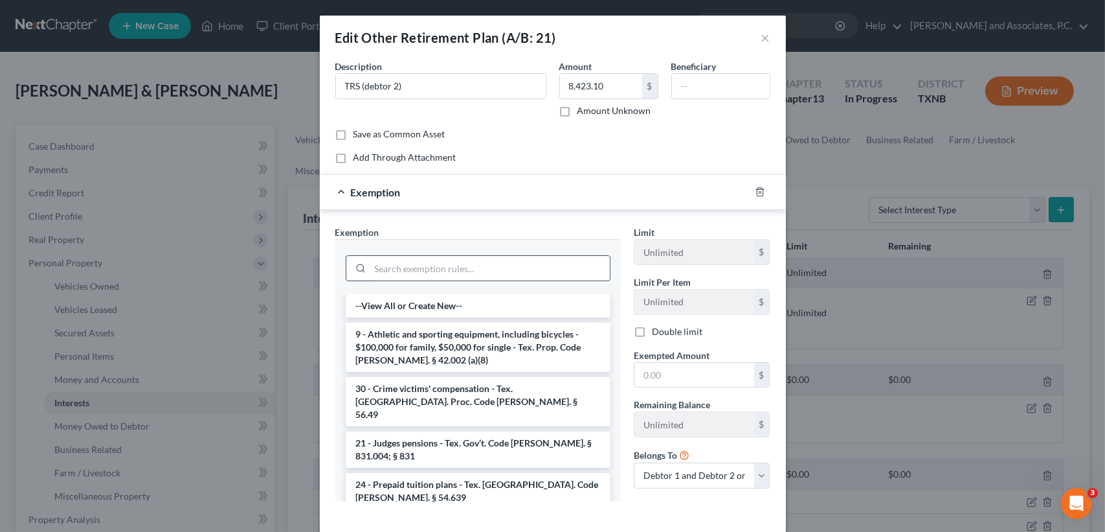
click at [436, 278] on input "search" at bounding box center [490, 268] width 240 height 25
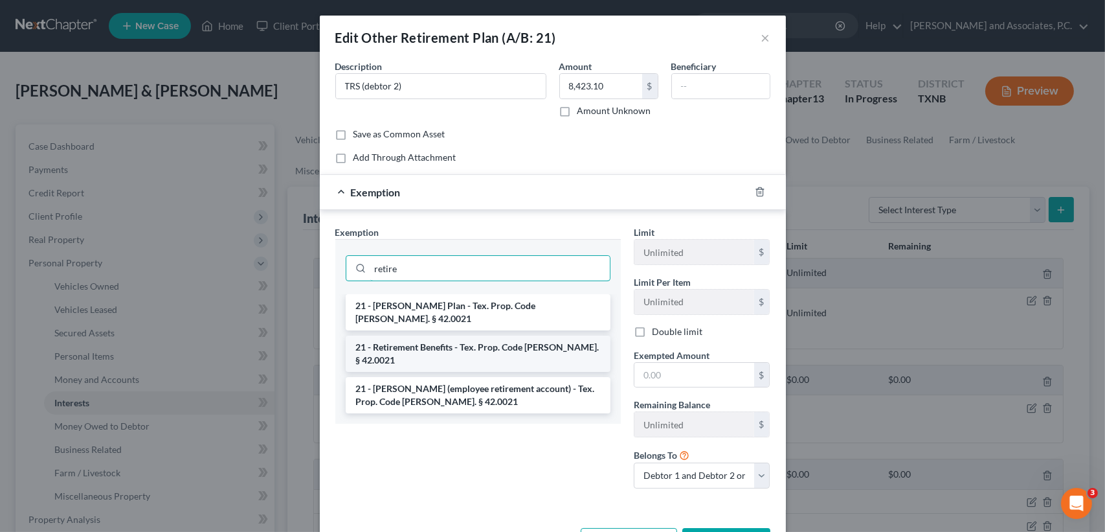
type input "retire"
click at [444, 338] on li "21 - Retirement Benefits - Tex. Prop. Code Ann. § 42.0021" at bounding box center [478, 353] width 265 height 36
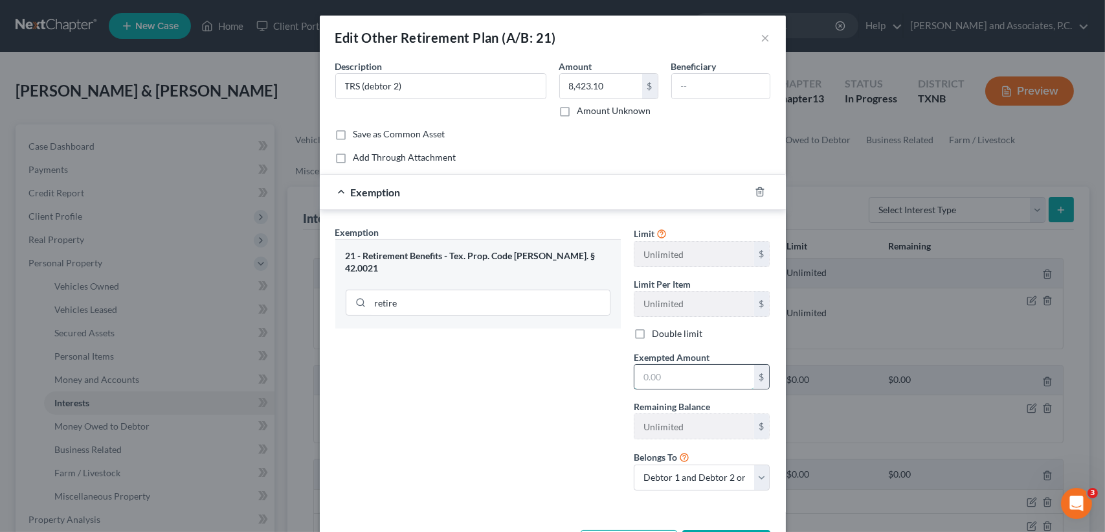
click at [710, 379] on input "text" at bounding box center [694, 377] width 120 height 25
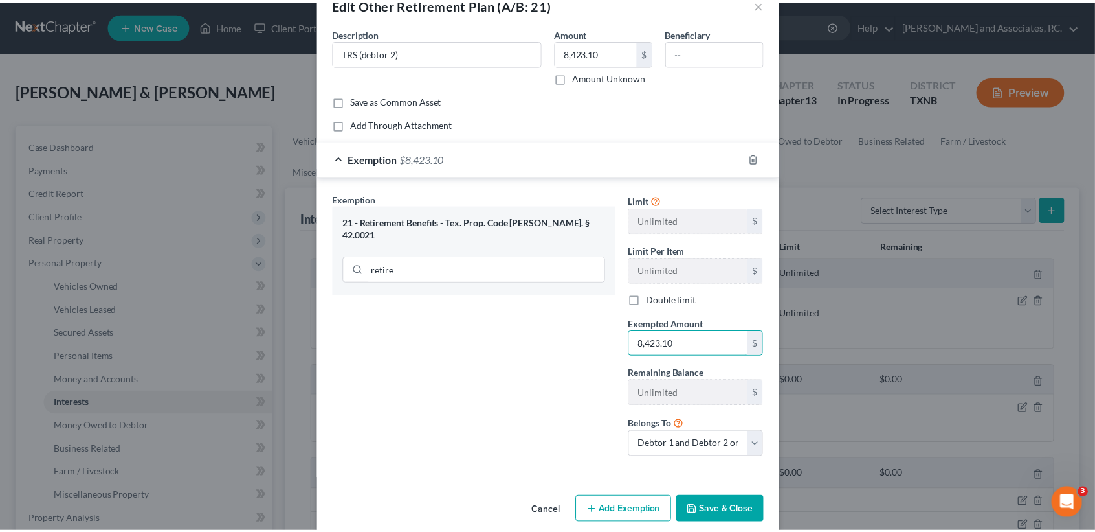
scroll to position [49, 0]
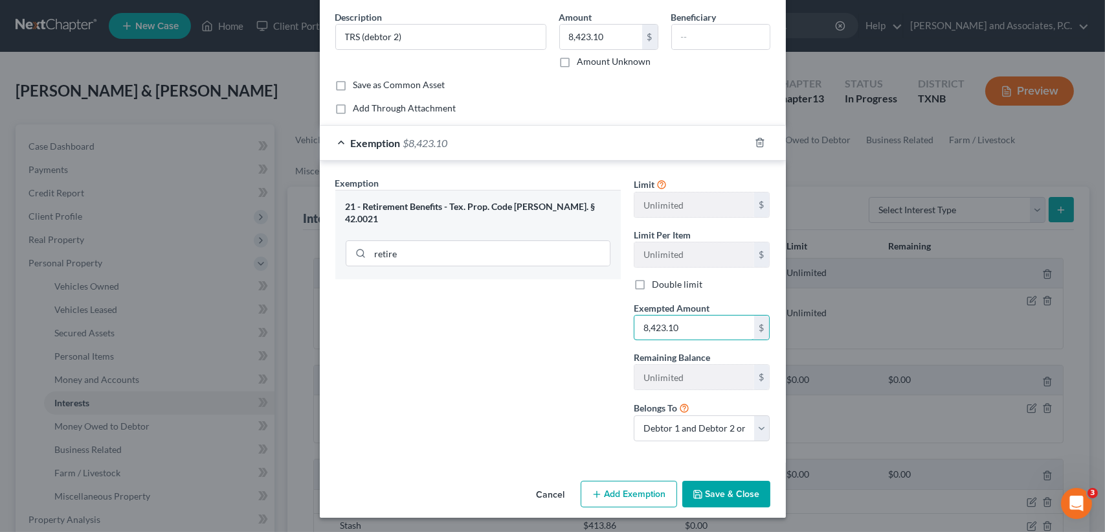
type input "8,423.10"
click at [722, 490] on button "Save & Close" at bounding box center [726, 493] width 88 height 27
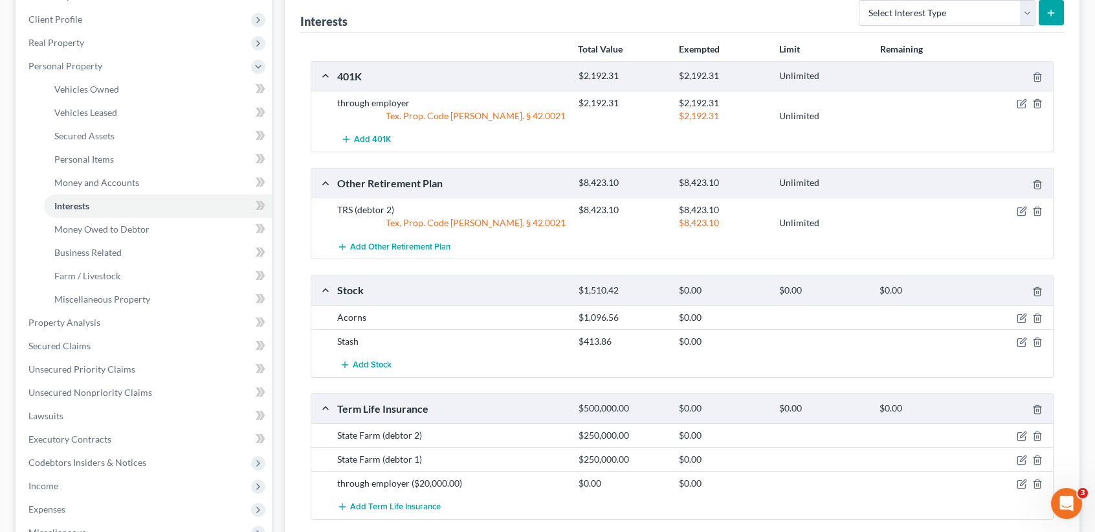
scroll to position [345, 0]
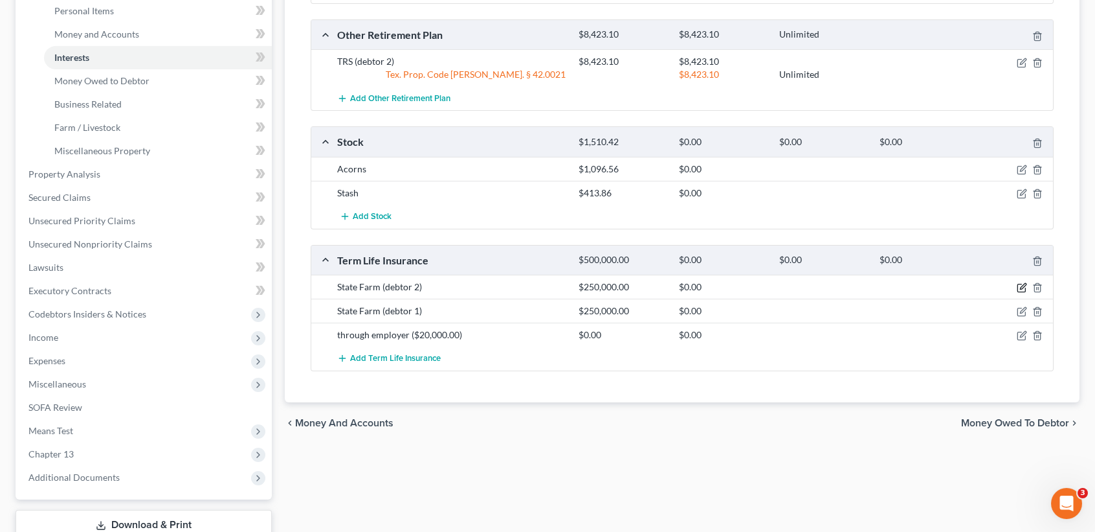
click at [1024, 284] on icon "button" at bounding box center [1023, 287] width 6 height 6
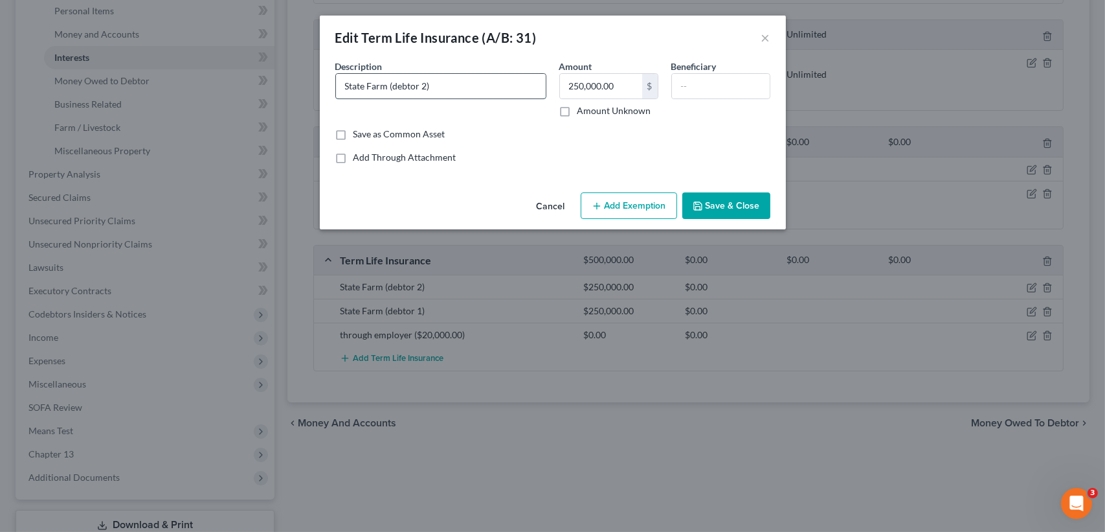
click at [532, 90] on input "State Farm (debtor 2)" at bounding box center [441, 86] width 210 height 25
type input "State Farm (debtor 2) ($250,000.00)"
click at [724, 197] on button "Save & Close" at bounding box center [726, 205] width 88 height 27
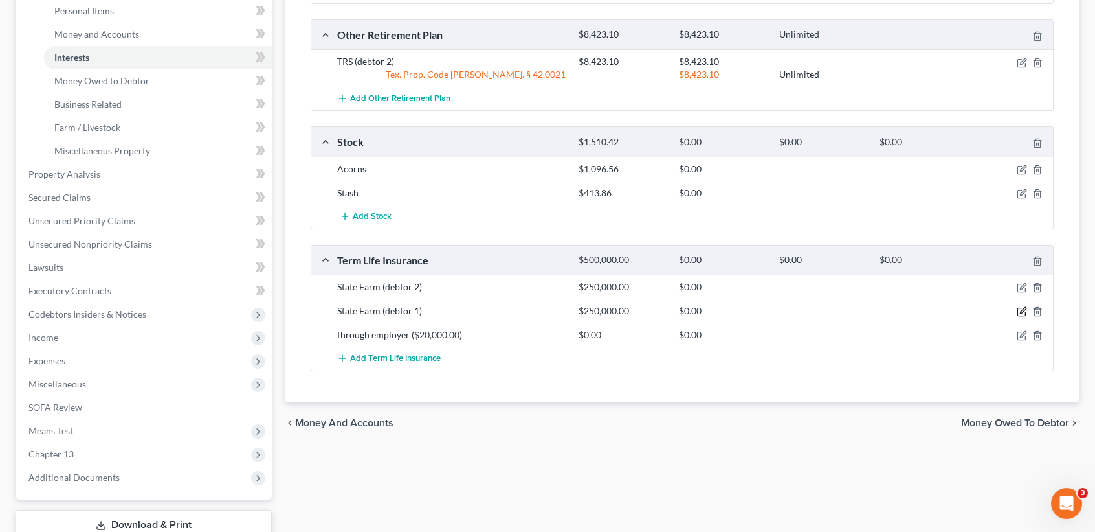
click at [1027, 311] on icon "button" at bounding box center [1022, 311] width 10 height 10
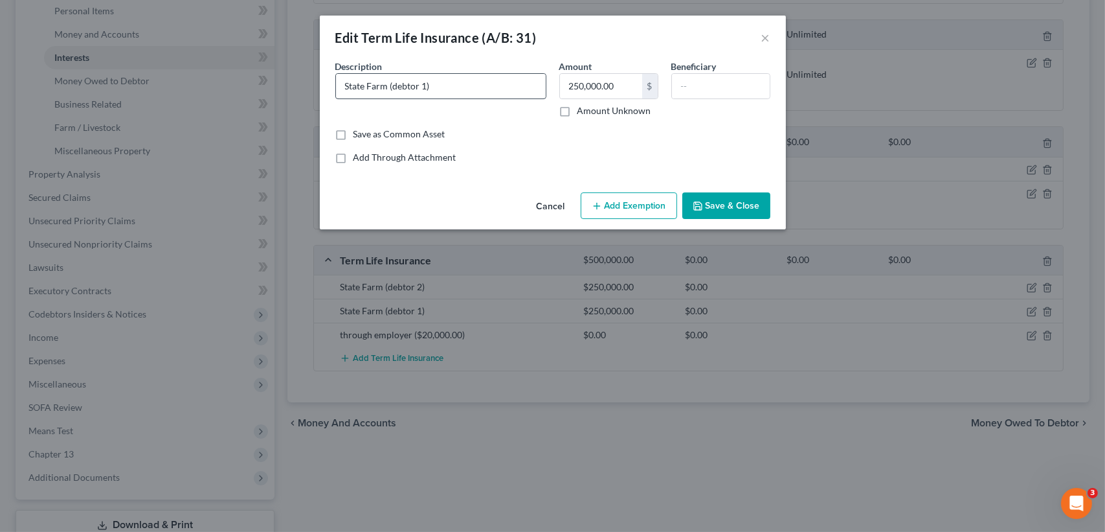
click at [504, 72] on div "Description * State Farm (debtor 1)" at bounding box center [441, 89] width 224 height 58
click at [510, 95] on input "State Farm (debtor 1)" at bounding box center [441, 86] width 210 height 25
type input "State Farm (debtor 1) ($250,000.00)"
click at [636, 95] on input "250,000.00" at bounding box center [601, 86] width 82 height 25
click at [736, 197] on button "Save & Close" at bounding box center [726, 205] width 88 height 27
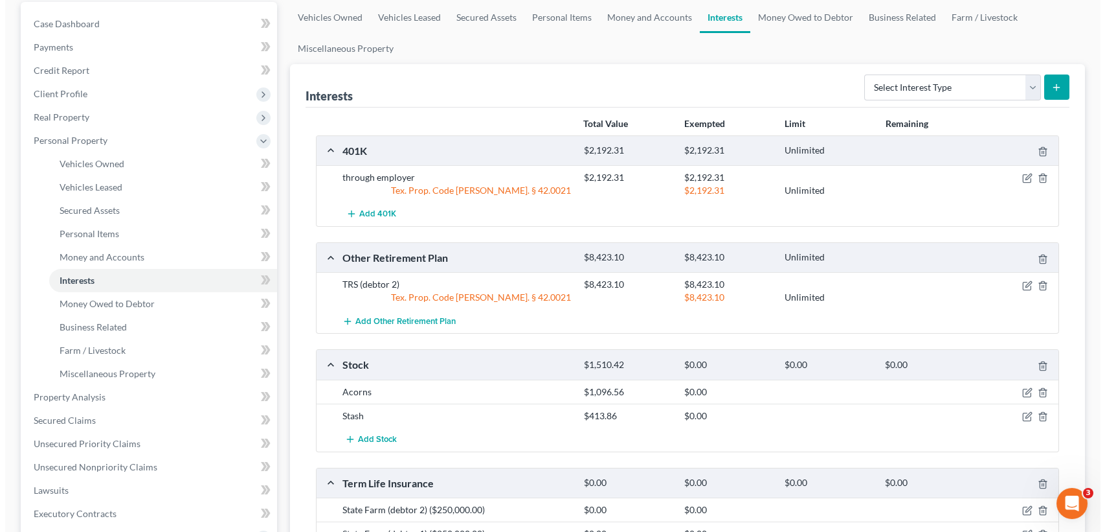
scroll to position [0, 0]
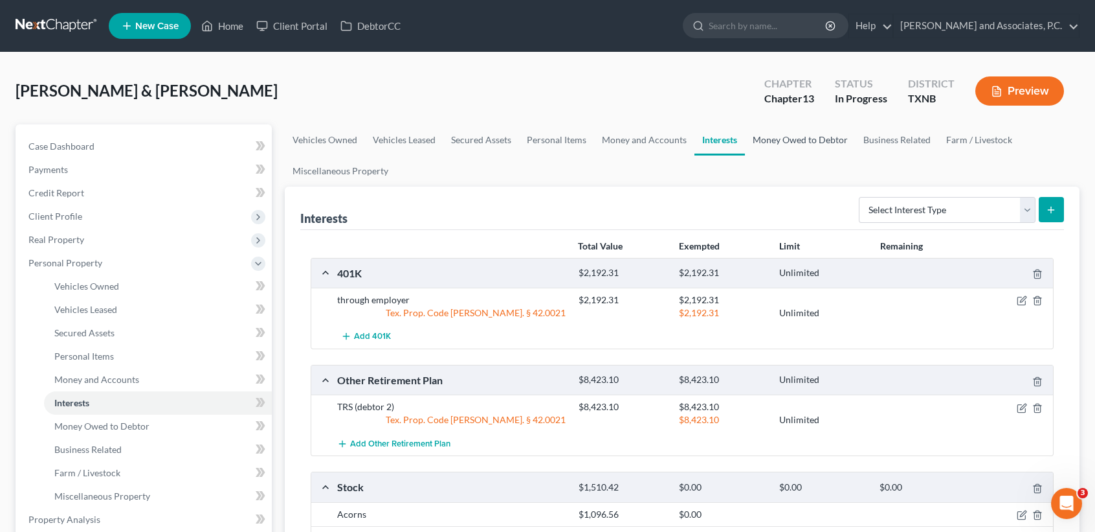
click at [807, 136] on link "Money Owed to Debtor" at bounding box center [800, 139] width 111 height 31
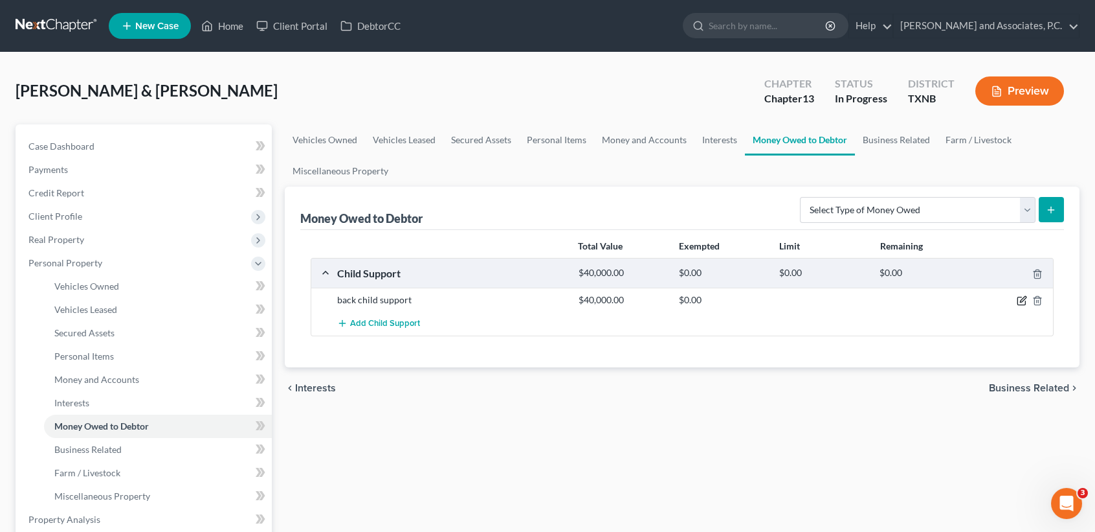
click at [1021, 296] on icon "button" at bounding box center [1022, 300] width 10 height 10
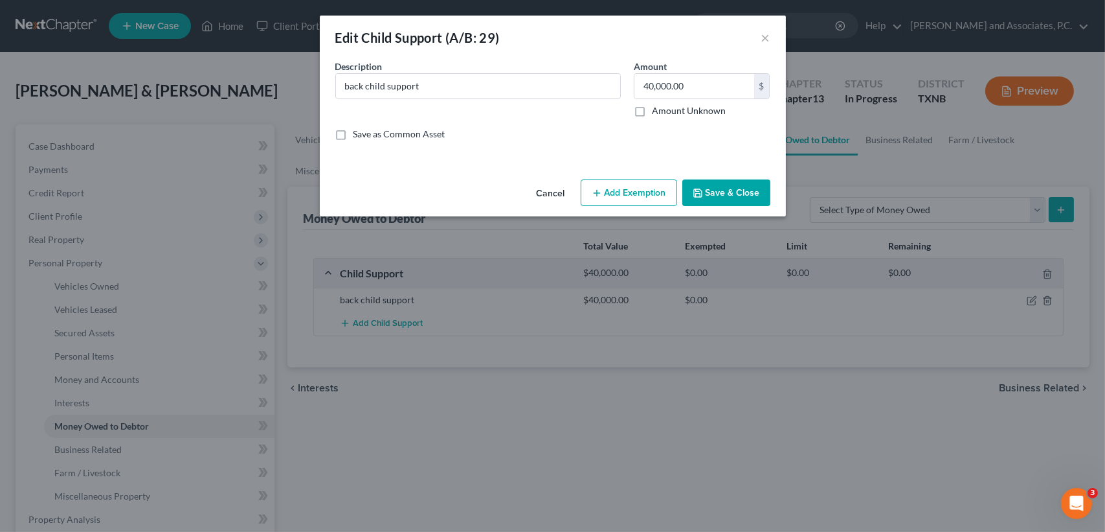
click at [651, 182] on button "Add Exemption" at bounding box center [629, 192] width 96 height 27
select select "2"
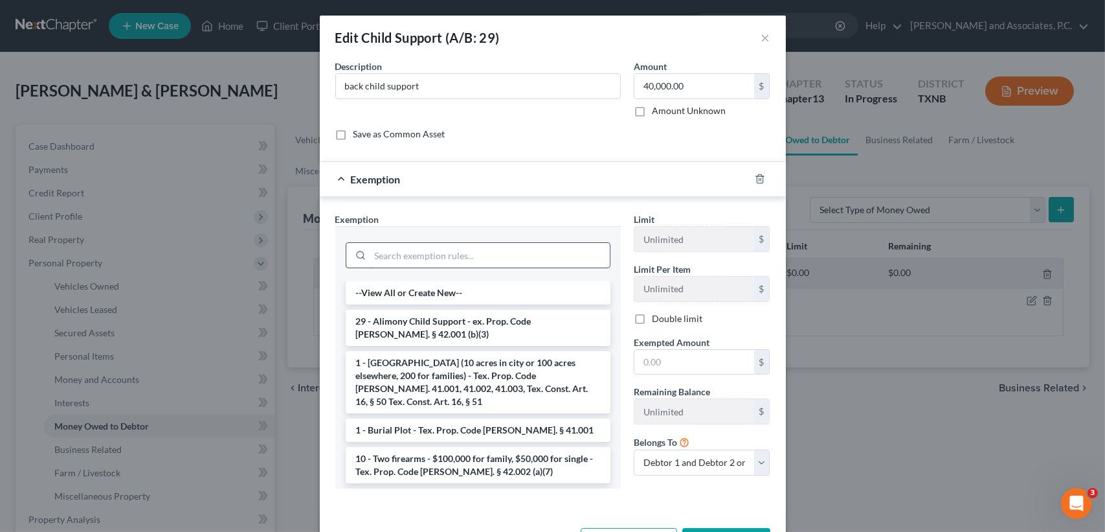
click at [509, 244] on input "search" at bounding box center [490, 255] width 240 height 25
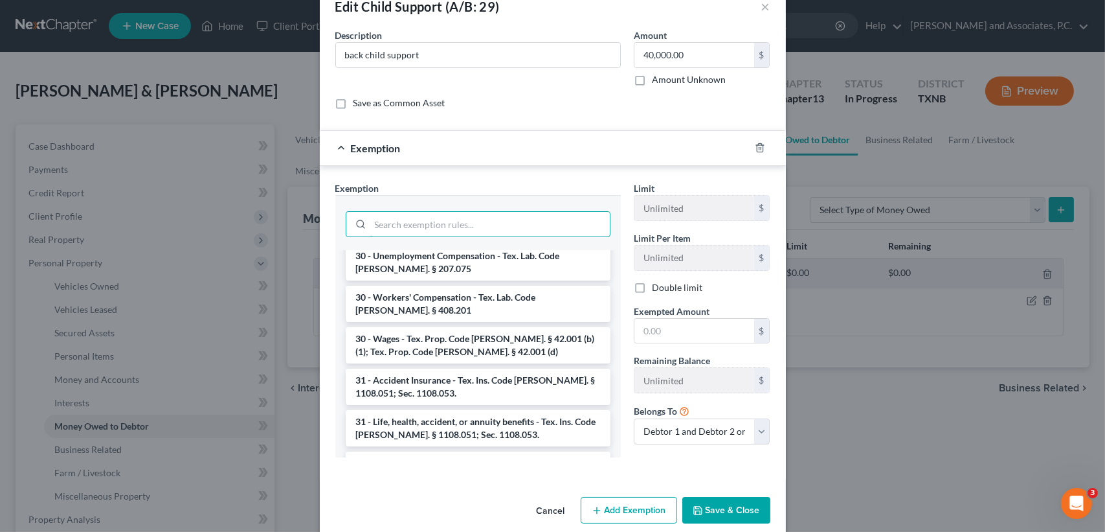
scroll to position [48, 0]
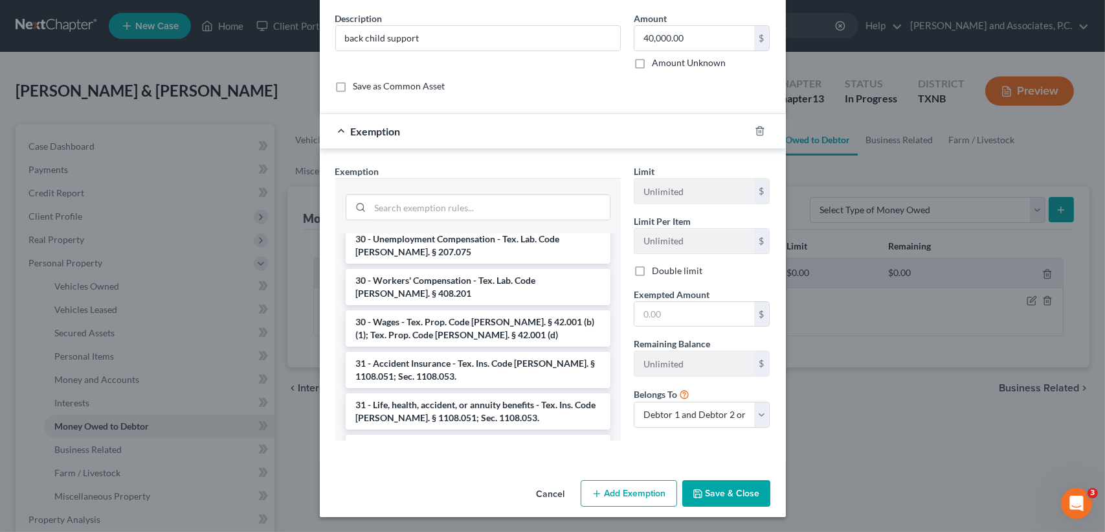
click at [747, 475] on div "Cancel Add Exemption Save & Close" at bounding box center [553, 496] width 466 height 43
click at [745, 488] on button "Save & Close" at bounding box center [726, 493] width 88 height 27
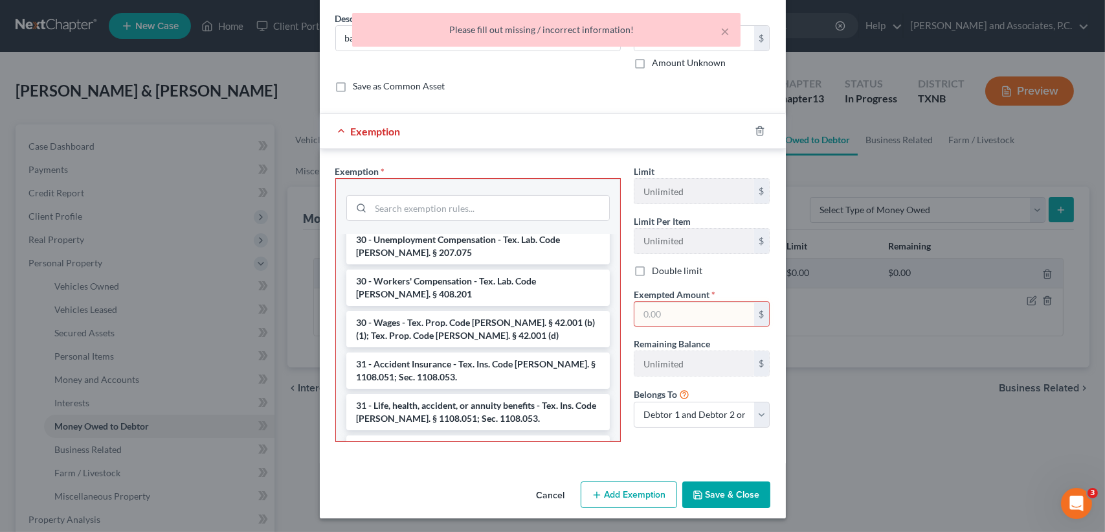
scroll to position [1393, 0]
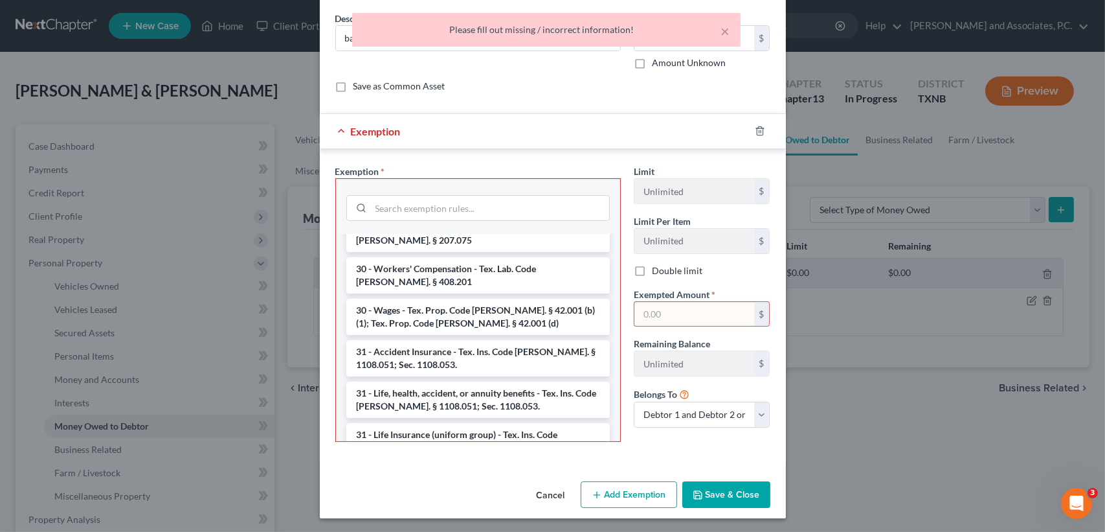
click at [755, 137] on div at bounding box center [768, 130] width 36 height 21
click at [757, 135] on icon "button" at bounding box center [760, 131] width 6 height 8
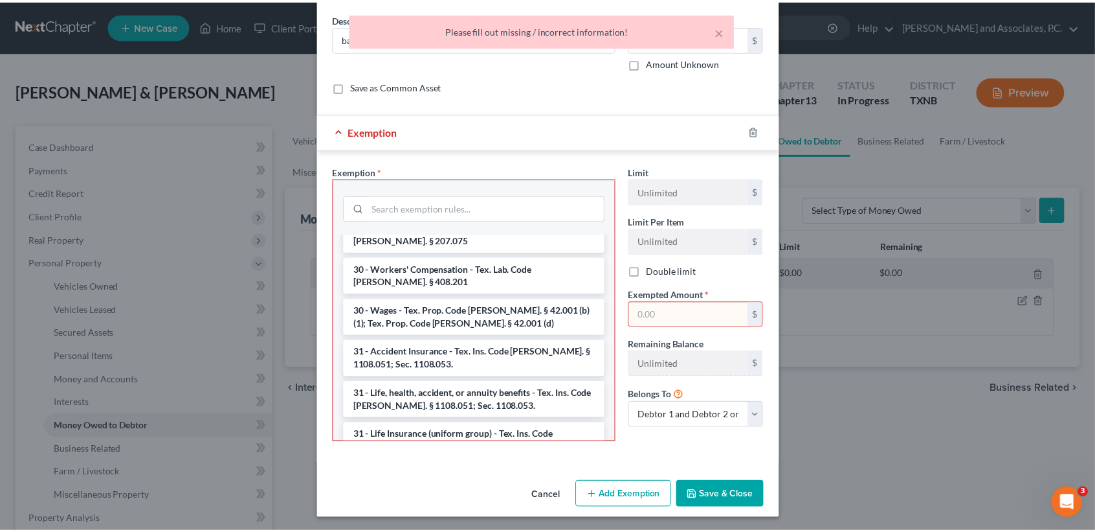
scroll to position [0, 0]
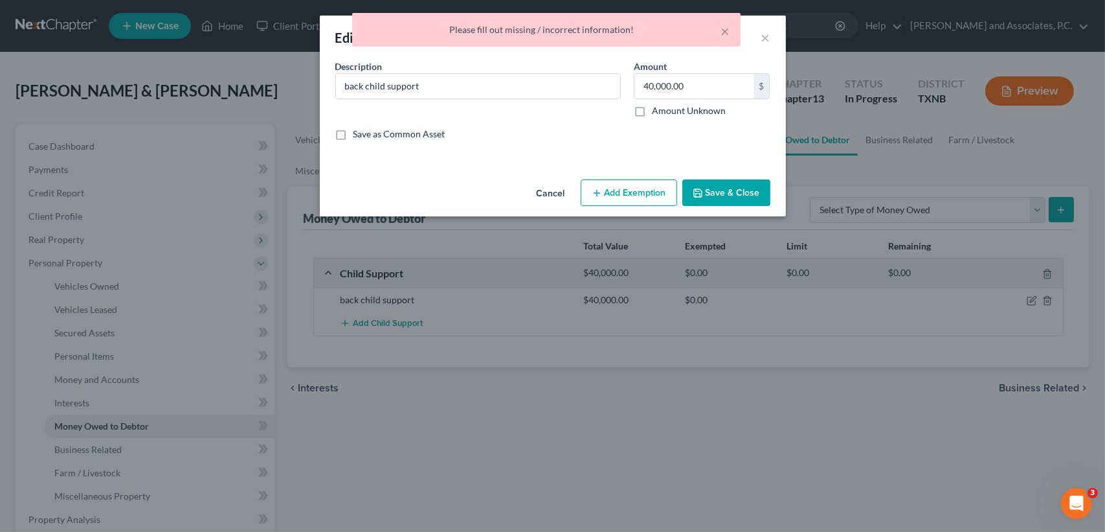
click at [754, 203] on button "Save & Close" at bounding box center [726, 192] width 88 height 27
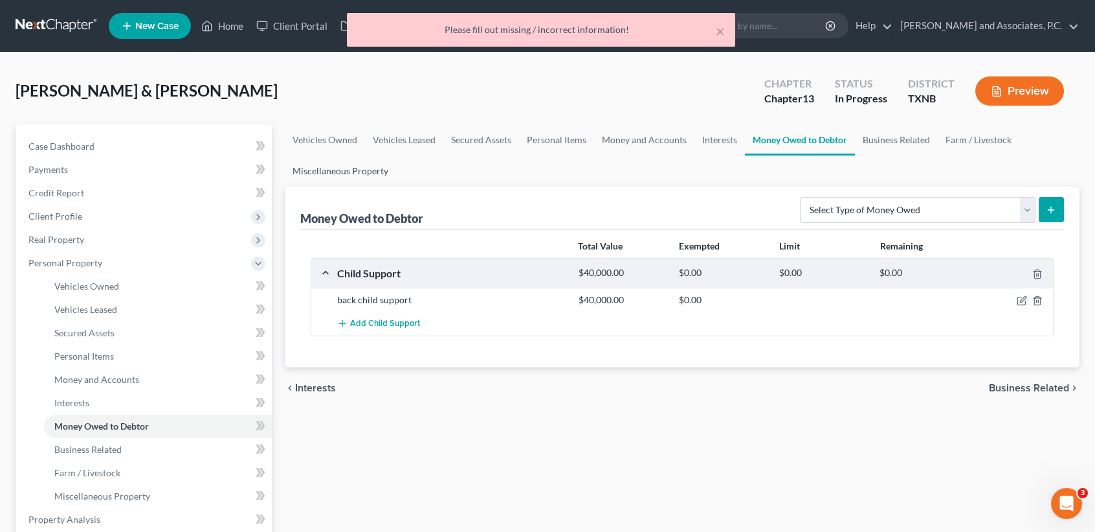
click at [349, 174] on link "Miscellaneous Property" at bounding box center [340, 170] width 111 height 31
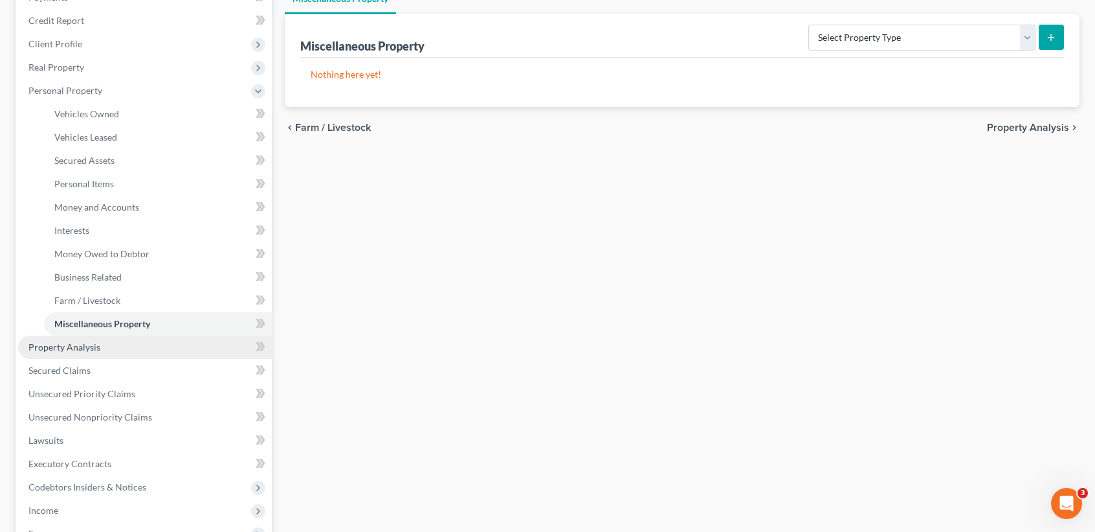
click at [93, 339] on link "Property Analysis" at bounding box center [145, 346] width 254 height 23
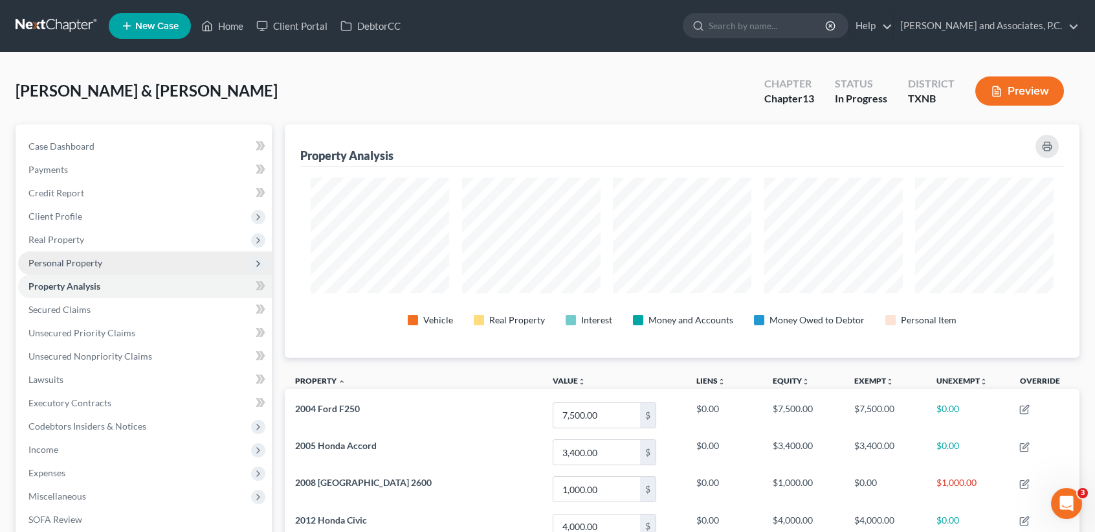
click at [61, 264] on span "Personal Property" at bounding box center [65, 262] width 74 height 11
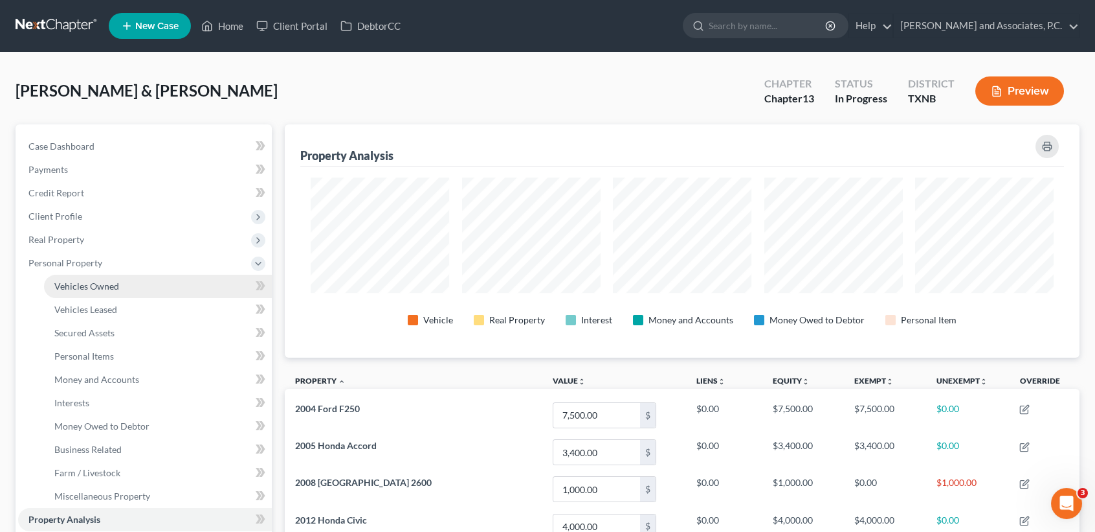
click at [66, 281] on span "Vehicles Owned" at bounding box center [86, 285] width 65 height 11
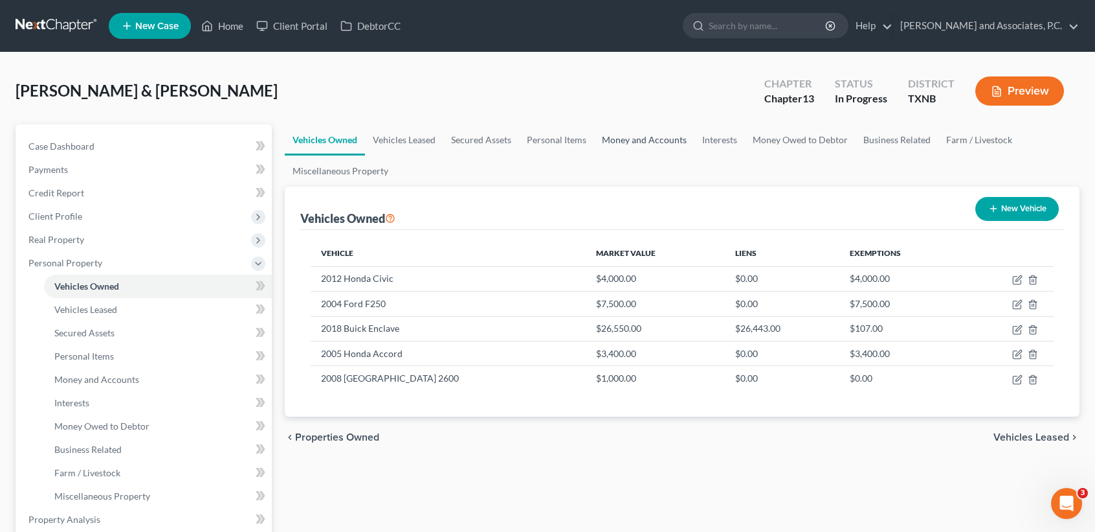
click at [631, 135] on link "Money and Accounts" at bounding box center [644, 139] width 100 height 31
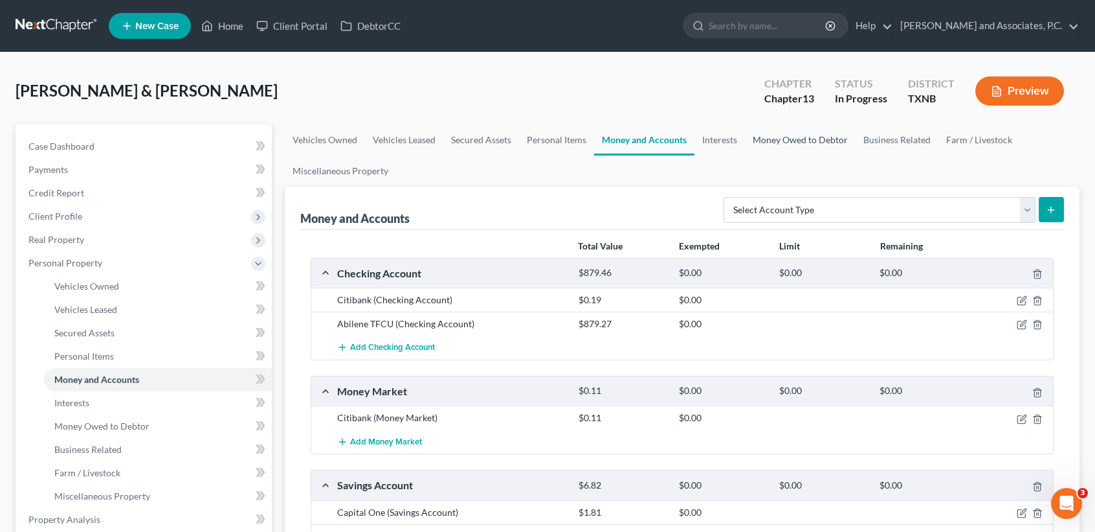
click at [767, 143] on link "Money Owed to Debtor" at bounding box center [800, 139] width 111 height 31
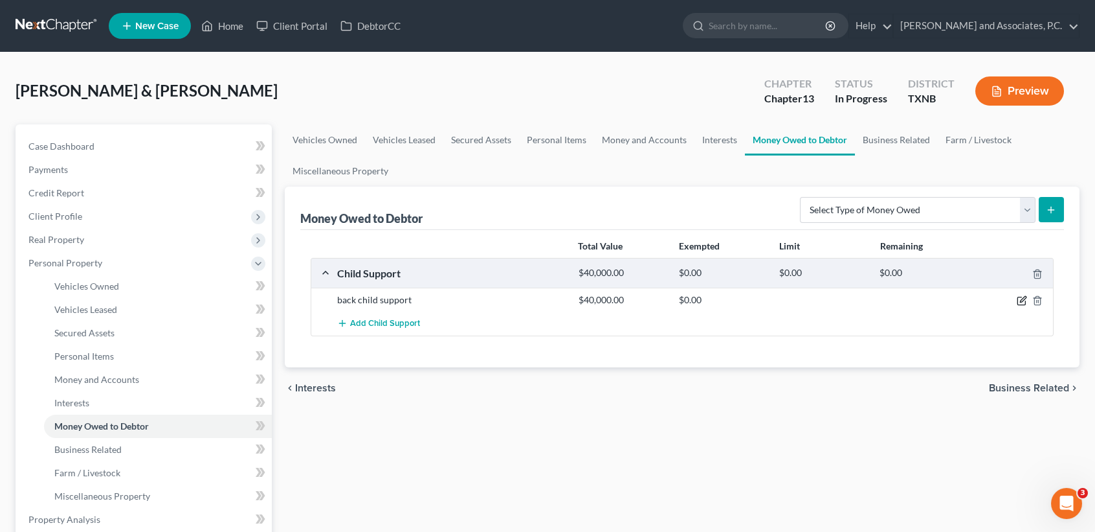
click at [1021, 301] on icon "button" at bounding box center [1023, 300] width 6 height 6
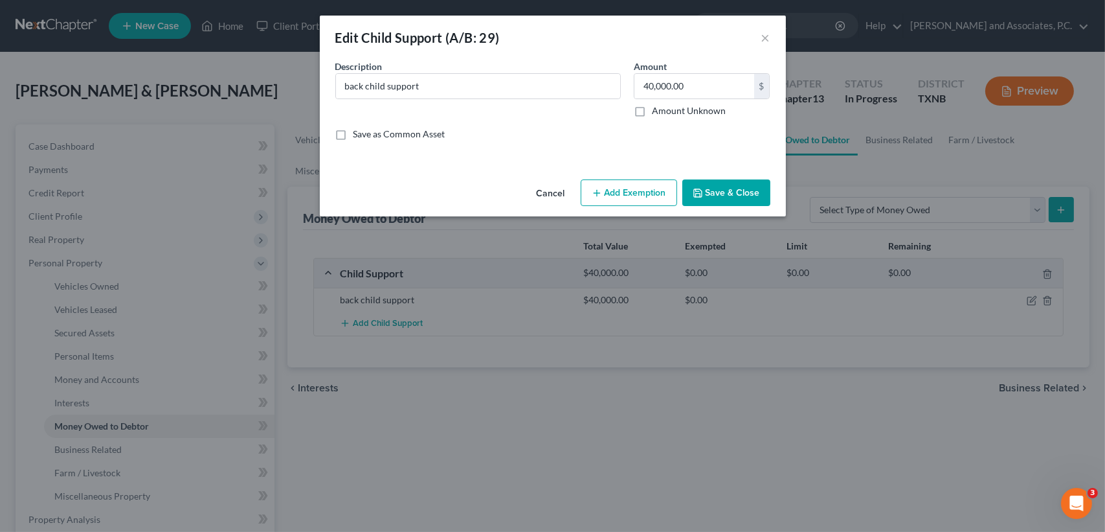
click at [623, 197] on button "Add Exemption" at bounding box center [629, 192] width 96 height 27
select select "2"
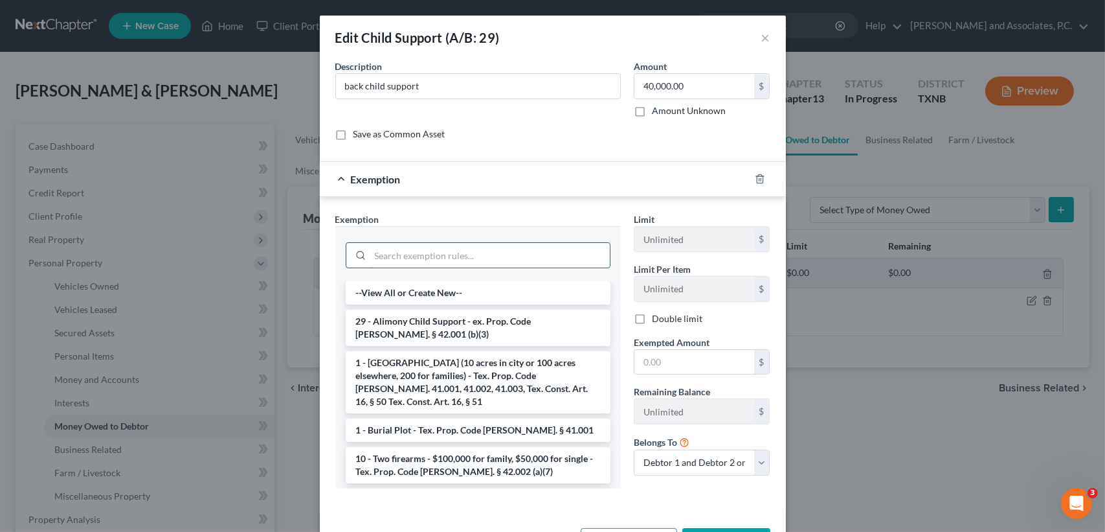
click at [418, 254] on input "search" at bounding box center [490, 255] width 240 height 25
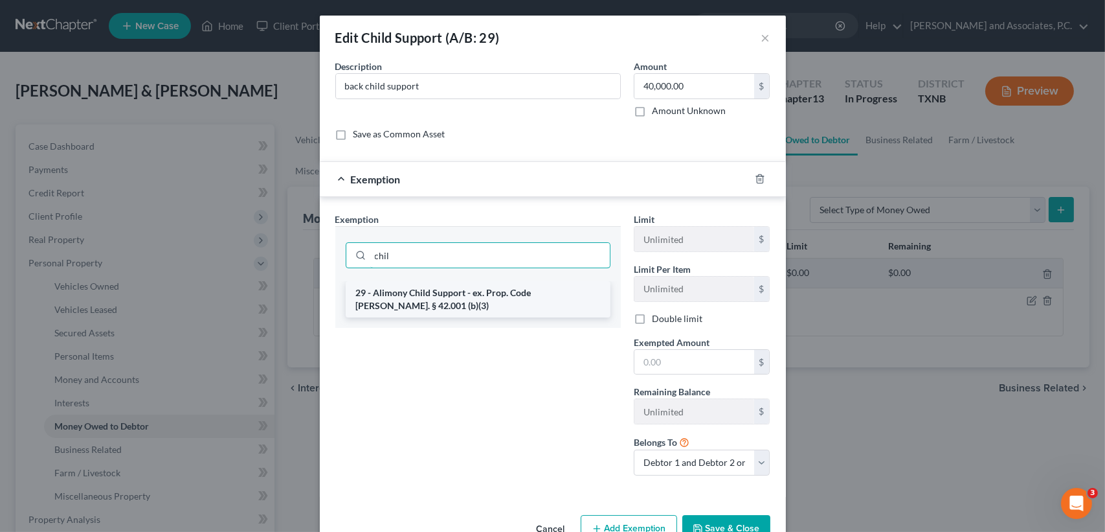
type input "chil"
click at [471, 294] on li "29 - Alimony Child Support - ex. Prop. Code Ann. § 42.001 (b)(3)" at bounding box center [478, 299] width 265 height 36
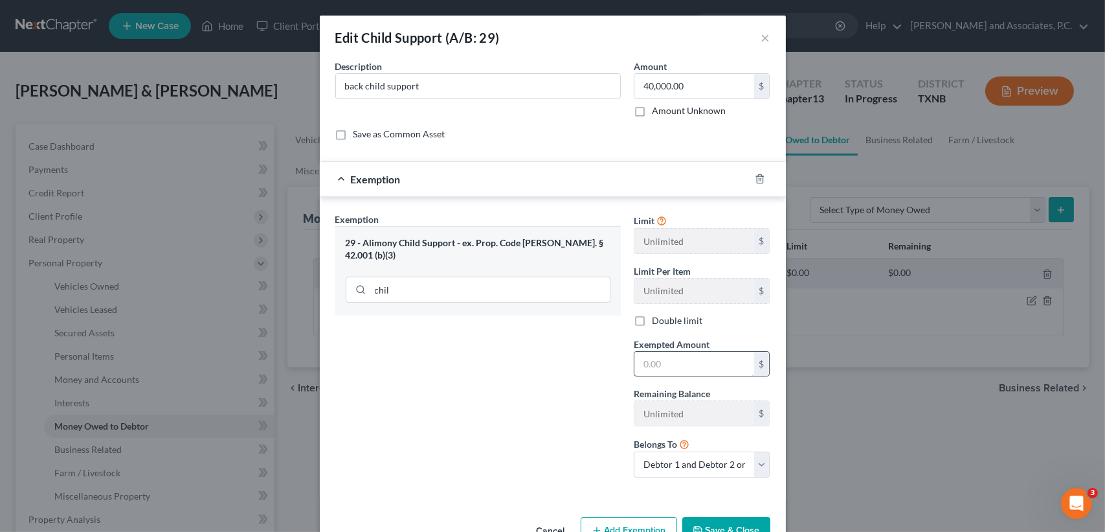
click at [686, 366] on input "text" at bounding box center [694, 364] width 120 height 25
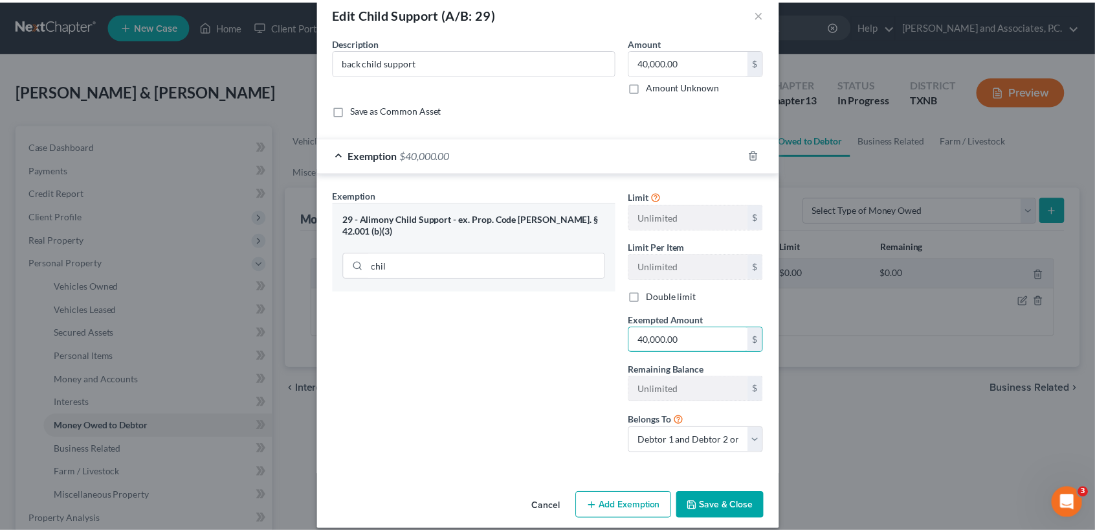
scroll to position [36, 0]
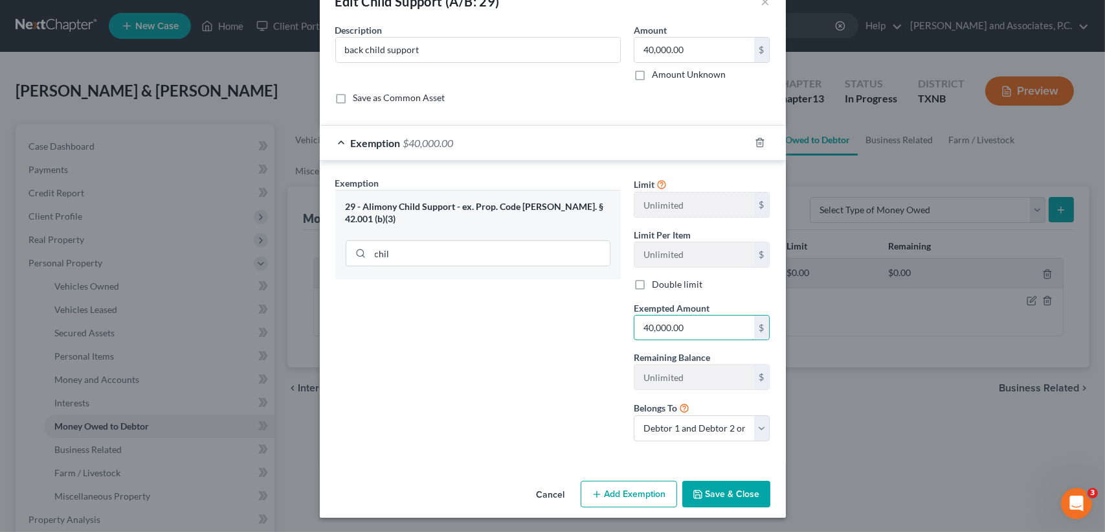
type input "40,000.00"
click at [723, 489] on button "Save & Close" at bounding box center [726, 493] width 88 height 27
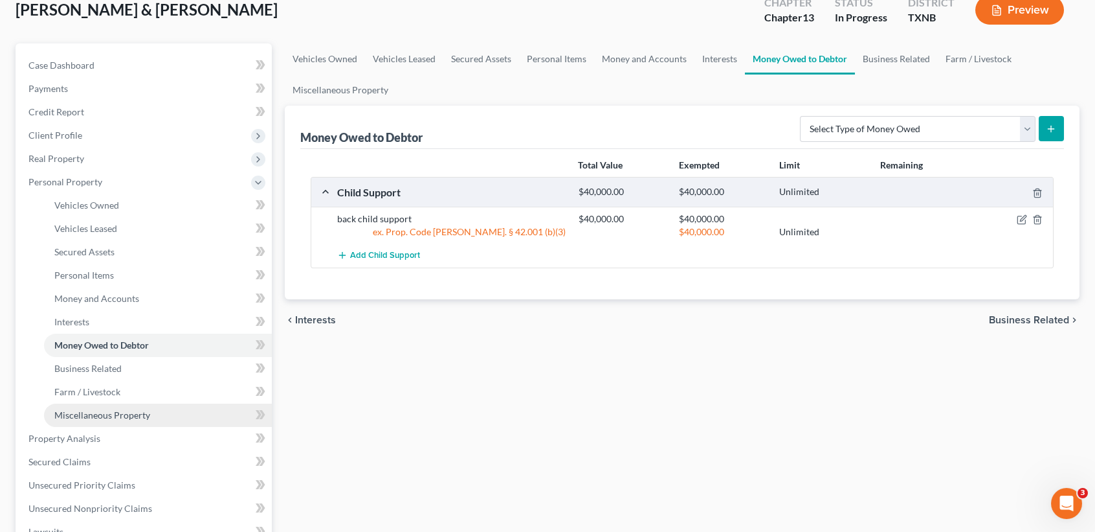
scroll to position [172, 0]
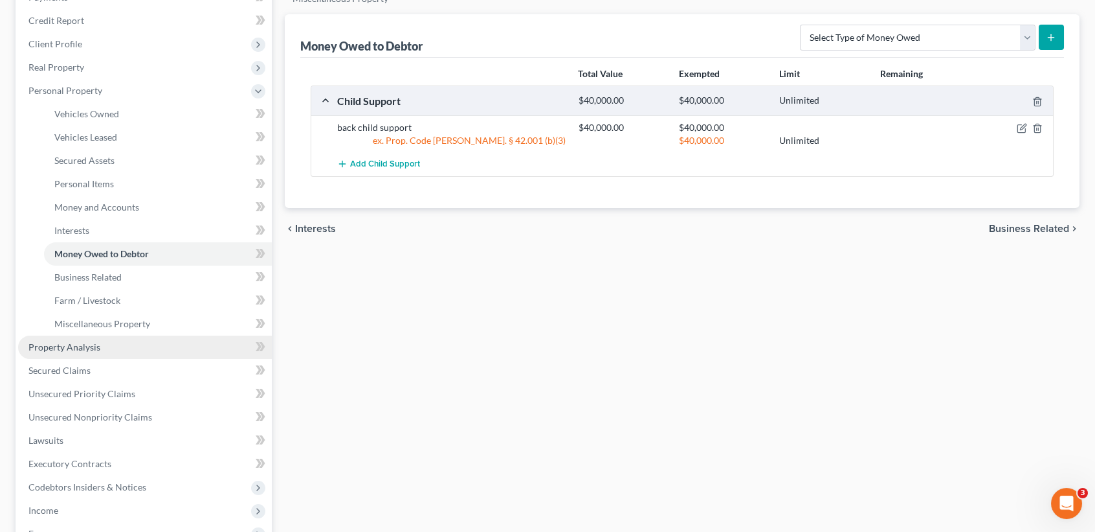
click at [93, 349] on span "Property Analysis" at bounding box center [64, 346] width 72 height 11
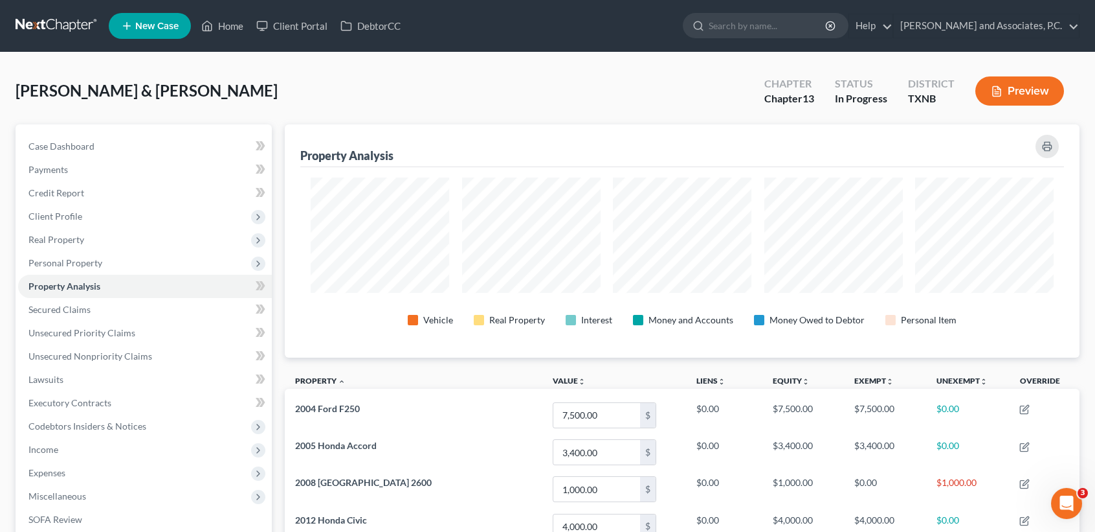
scroll to position [647194, 646632]
click at [113, 264] on span "Personal Property" at bounding box center [145, 262] width 254 height 23
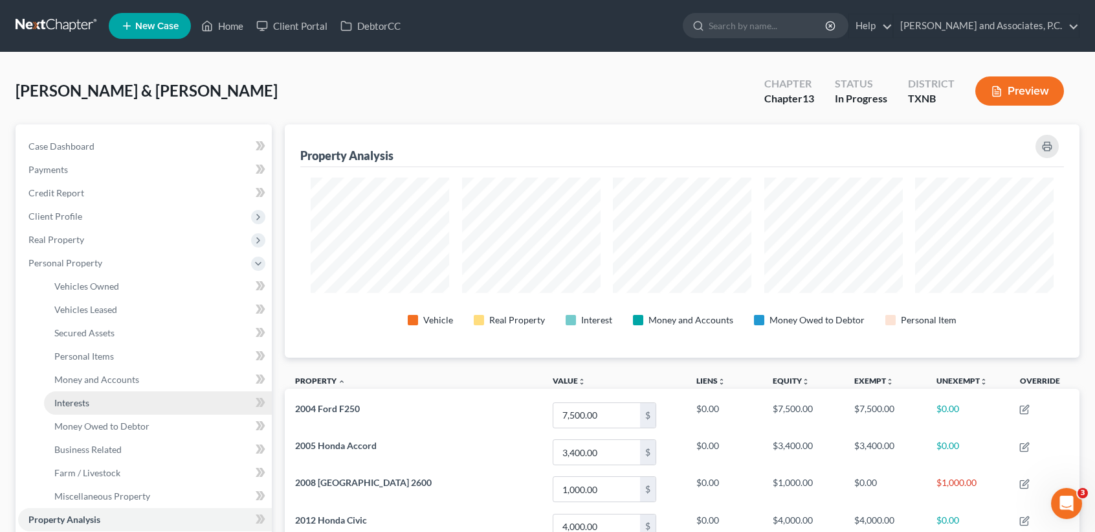
click at [128, 412] on link "Interests" at bounding box center [158, 402] width 228 height 23
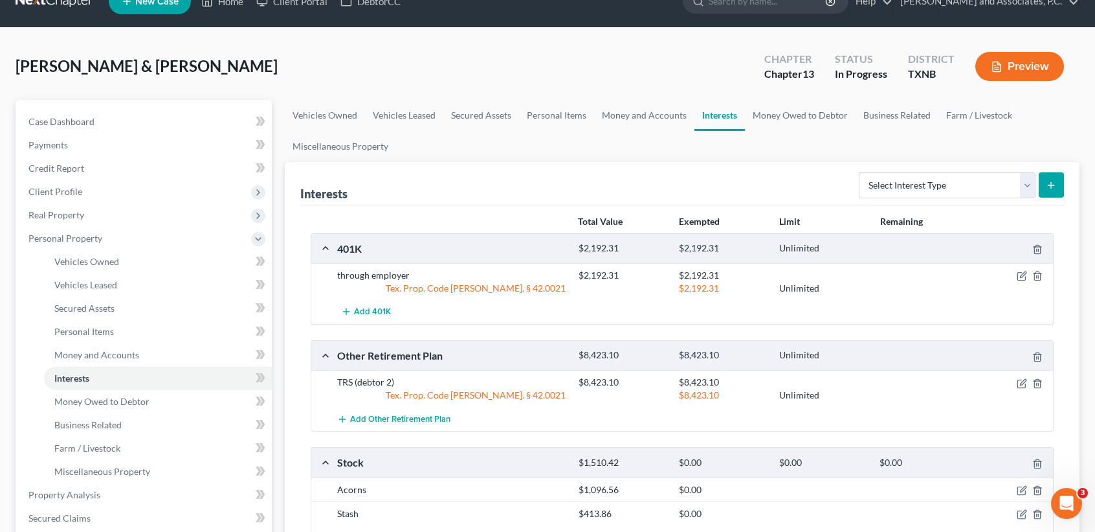
scroll to position [259, 0]
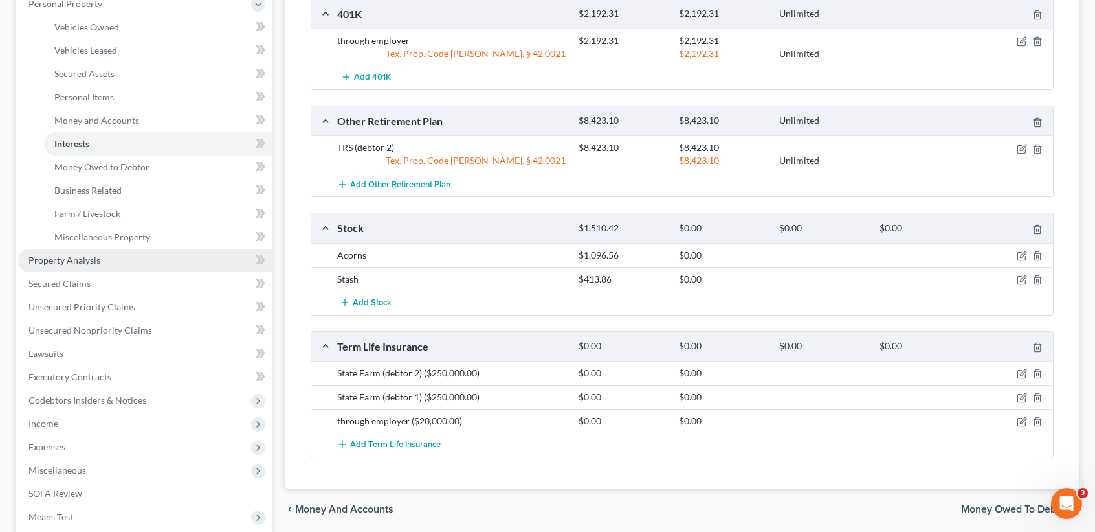
click at [23, 256] on link "Property Analysis" at bounding box center [145, 260] width 254 height 23
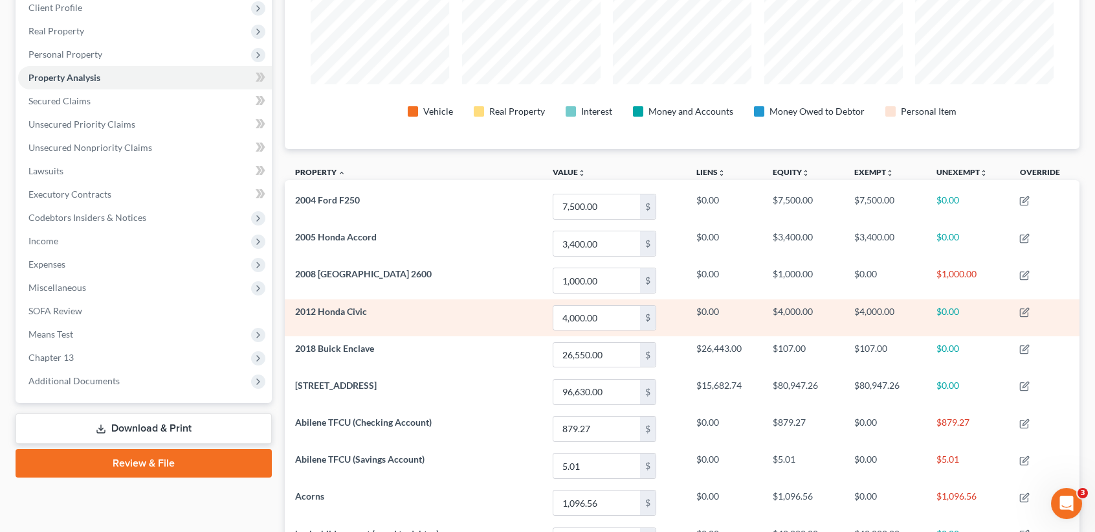
scroll to position [259, 0]
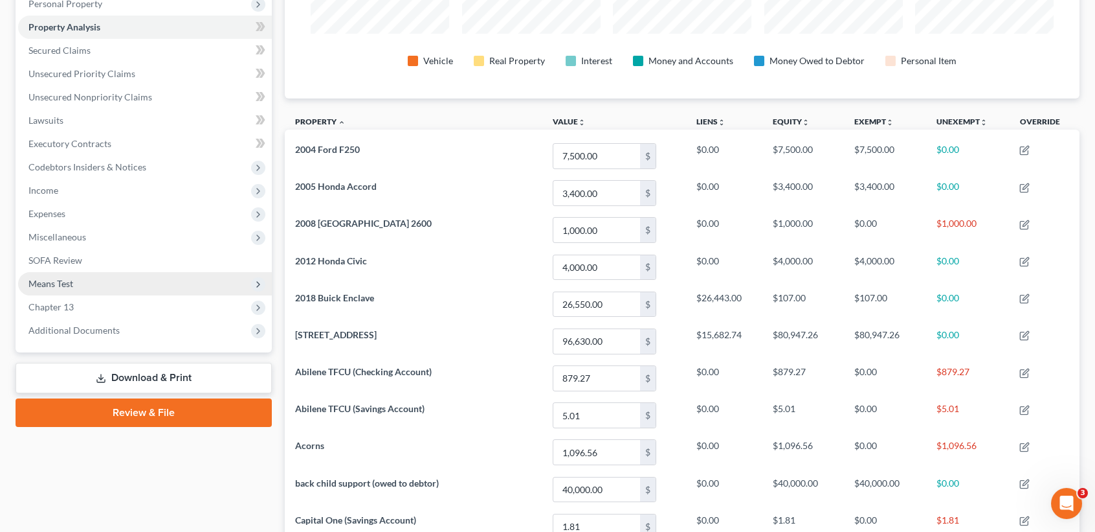
click at [47, 282] on span "Means Test" at bounding box center [50, 283] width 45 height 11
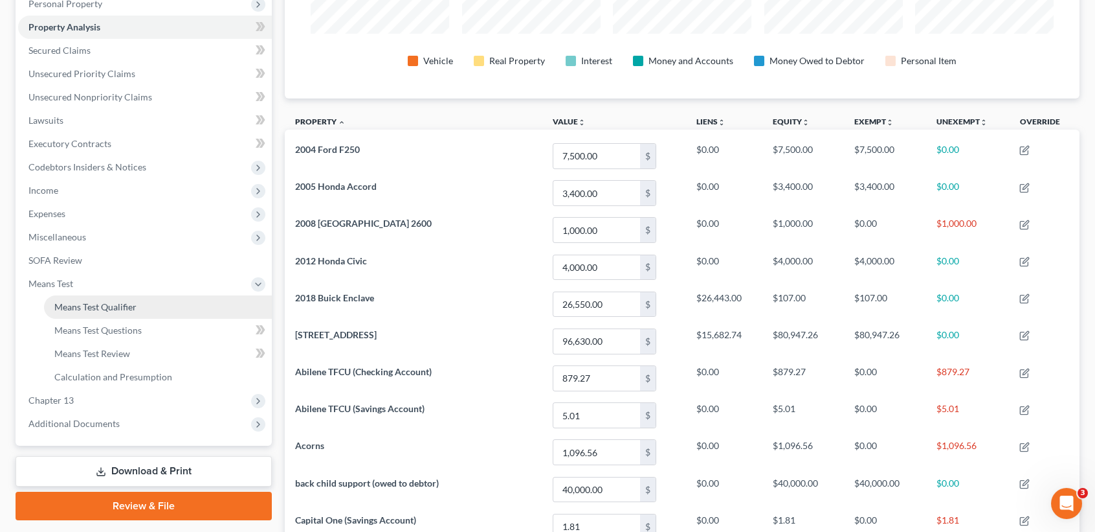
click at [84, 302] on span "Means Test Qualifier" at bounding box center [95, 306] width 82 height 11
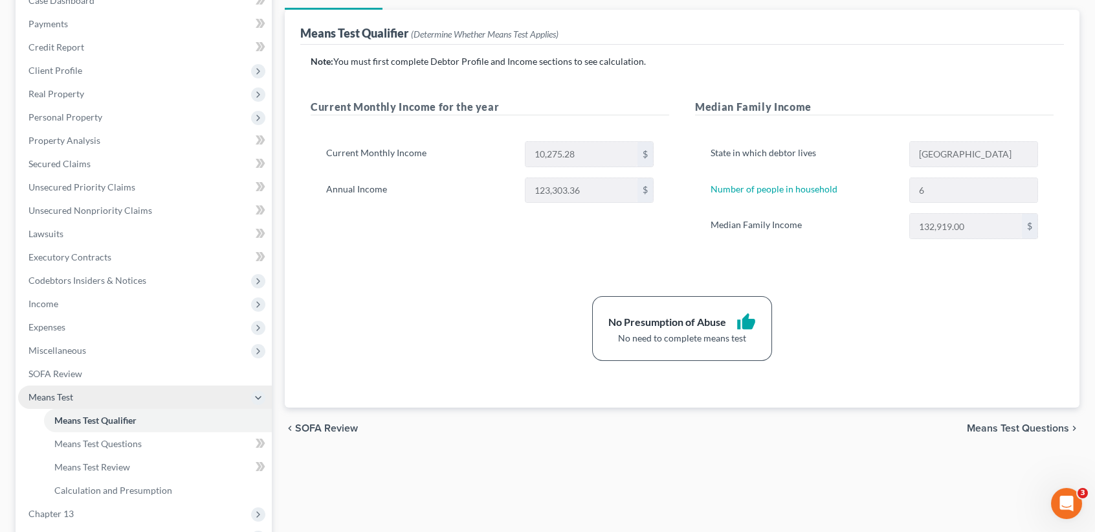
scroll to position [172, 0]
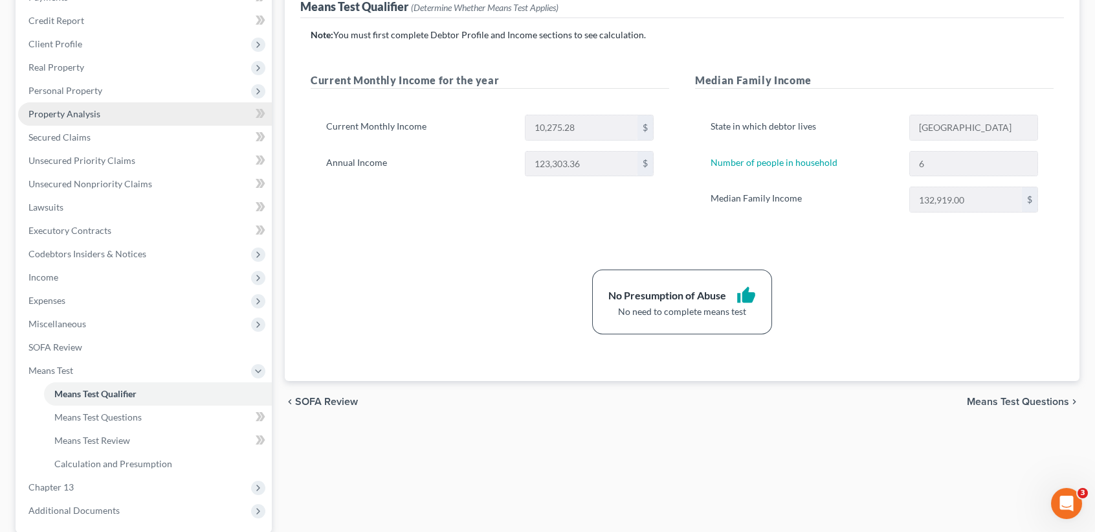
click at [82, 111] on span "Property Analysis" at bounding box center [64, 113] width 72 height 11
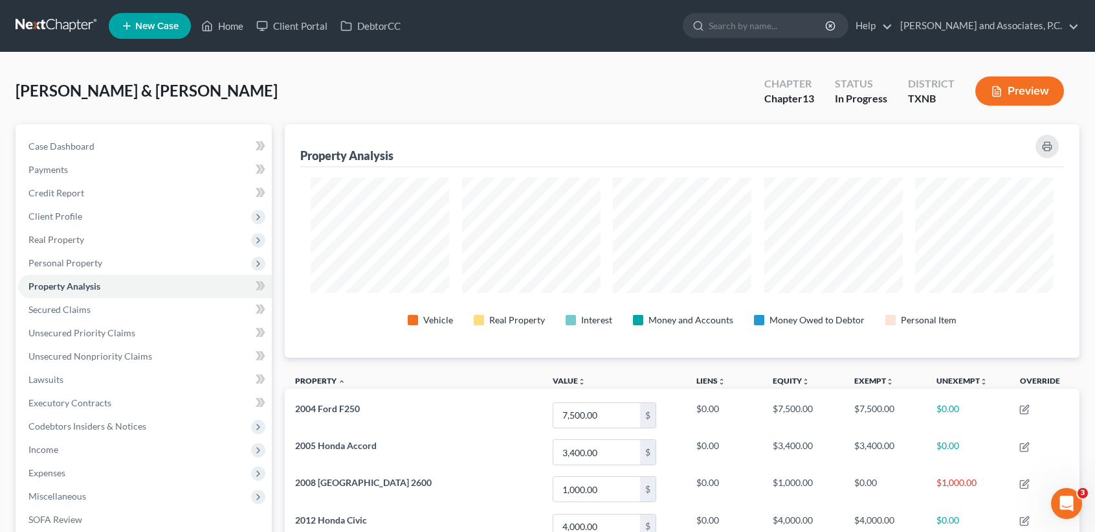
scroll to position [232, 795]
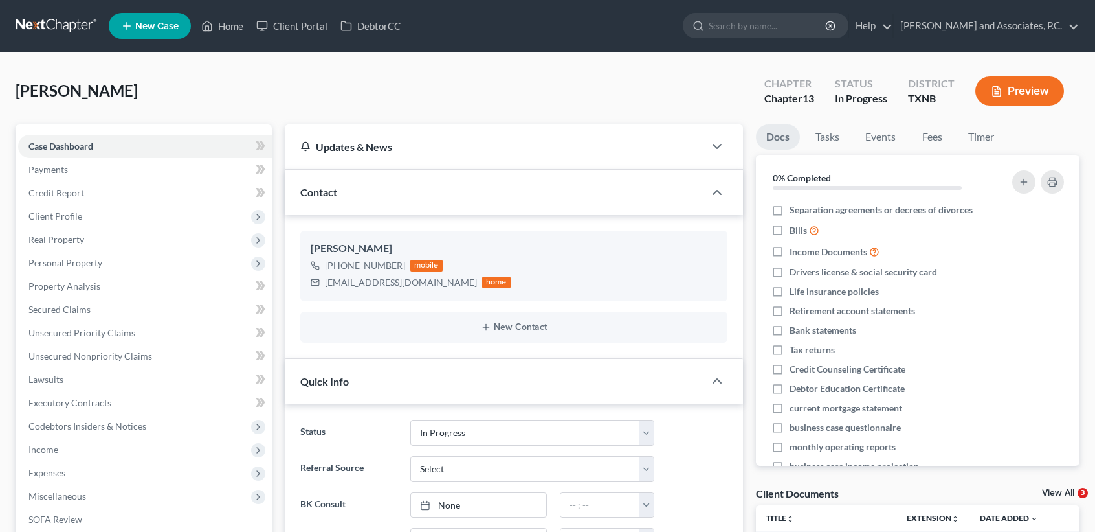
select select "7"
select select "0"
click at [208, 18] on icon at bounding box center [207, 26] width 12 height 16
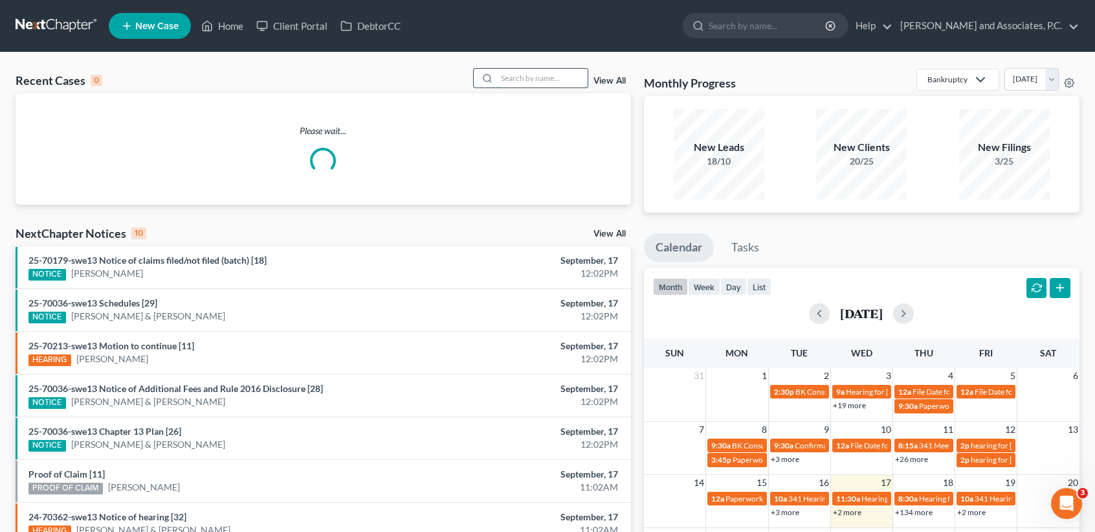
click at [517, 76] on input "search" at bounding box center [542, 78] width 91 height 19
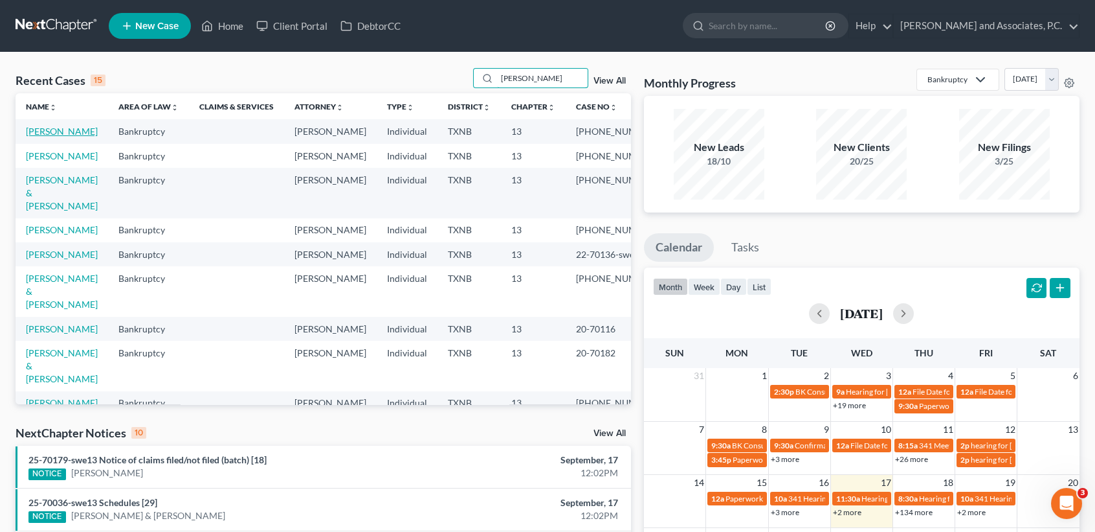
type input "[PERSON_NAME]"
click at [34, 137] on link "[PERSON_NAME]" at bounding box center [62, 131] width 72 height 11
select select "3"
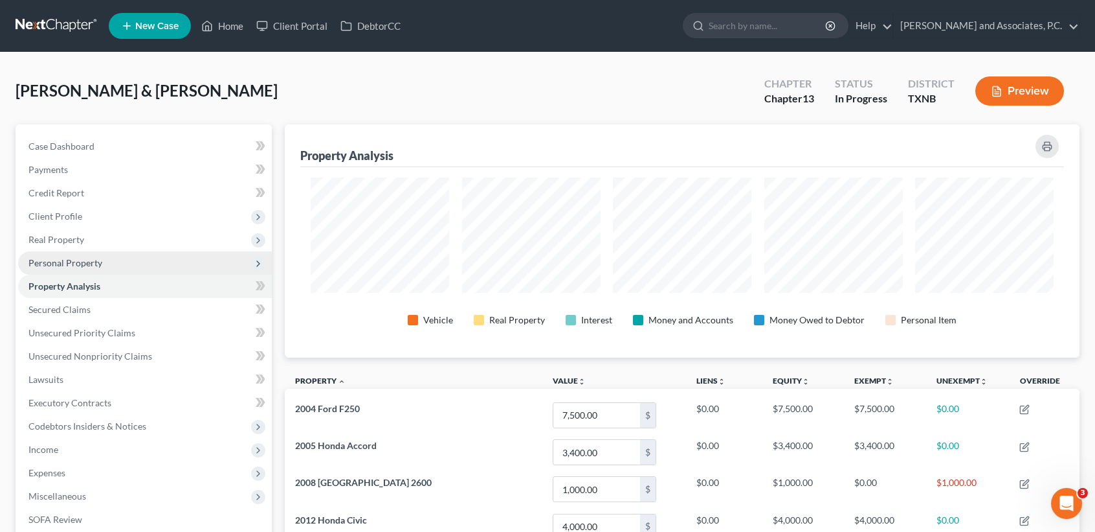
click at [107, 258] on span "Personal Property" at bounding box center [145, 262] width 254 height 23
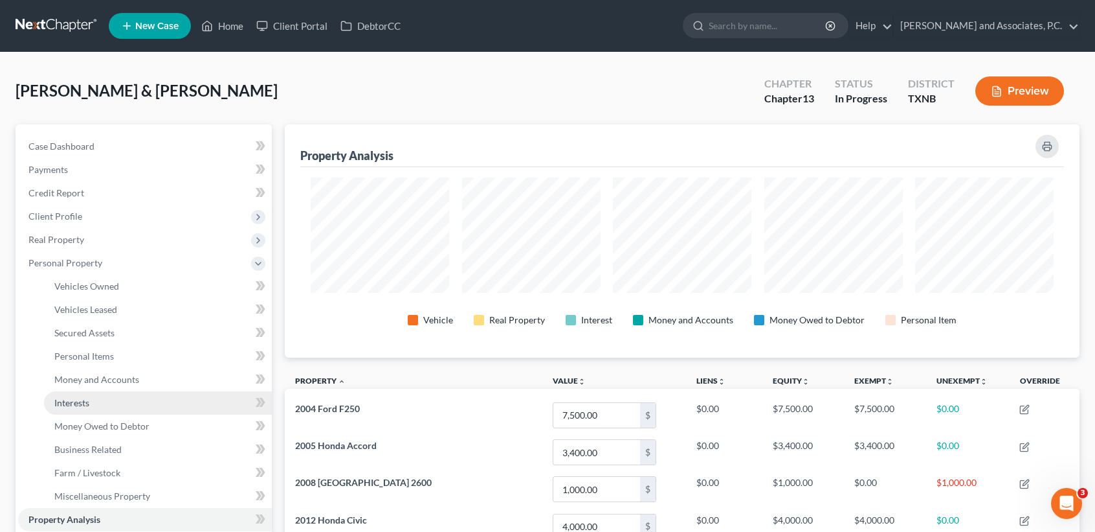
click at [112, 408] on link "Interests" at bounding box center [158, 402] width 228 height 23
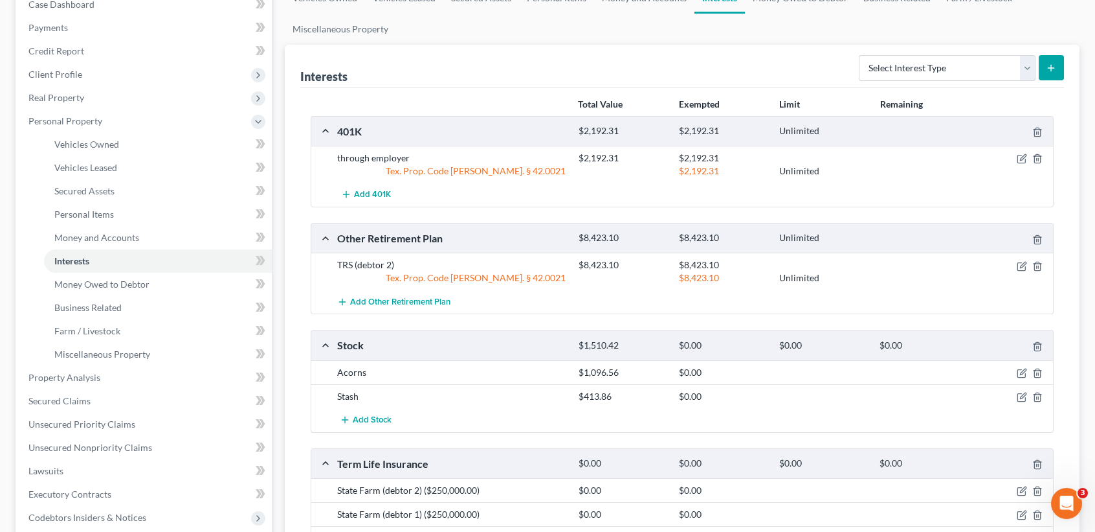
scroll to position [172, 0]
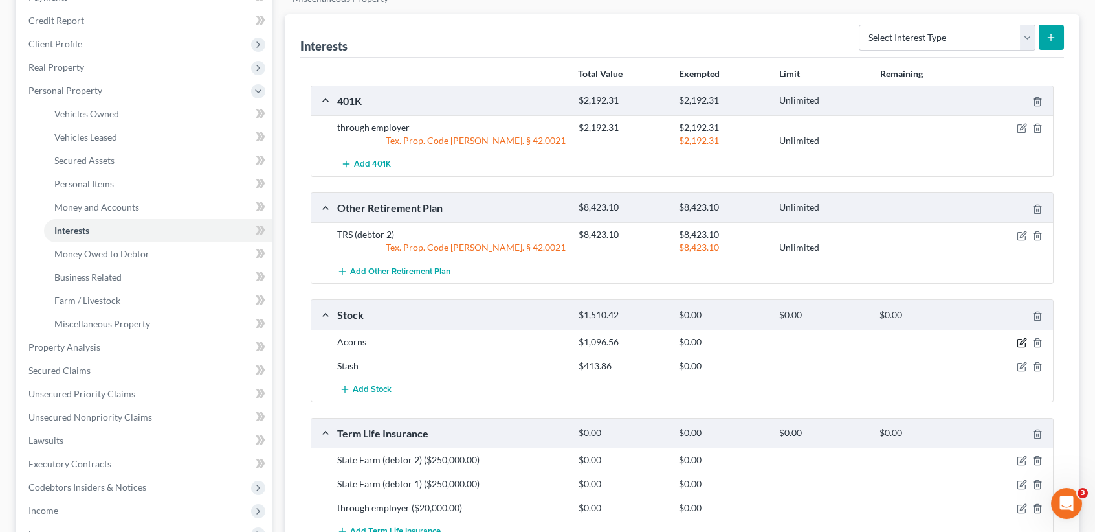
click at [1022, 342] on icon "button" at bounding box center [1022, 342] width 10 height 10
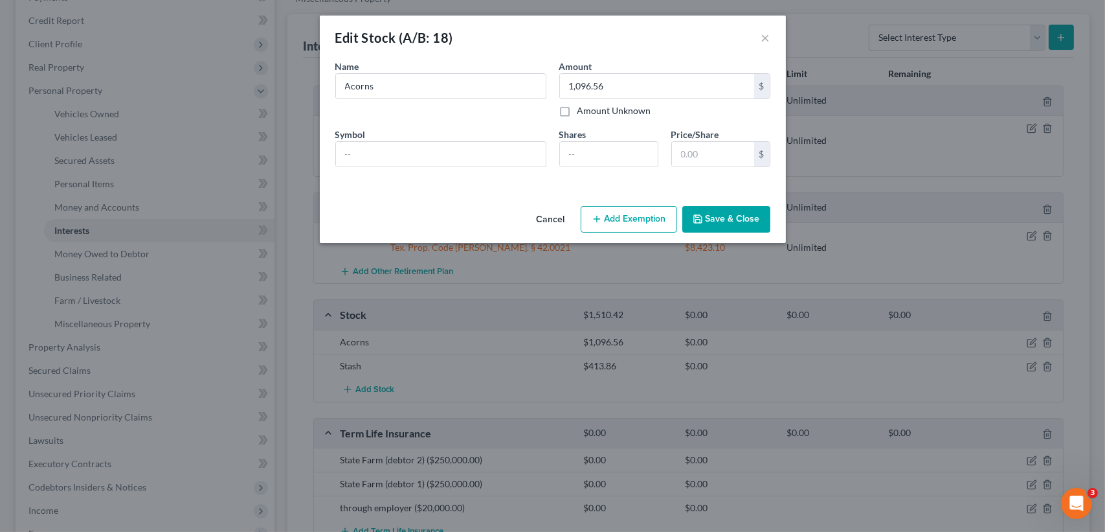
click at [655, 225] on button "Add Exemption" at bounding box center [629, 219] width 96 height 27
select select "2"
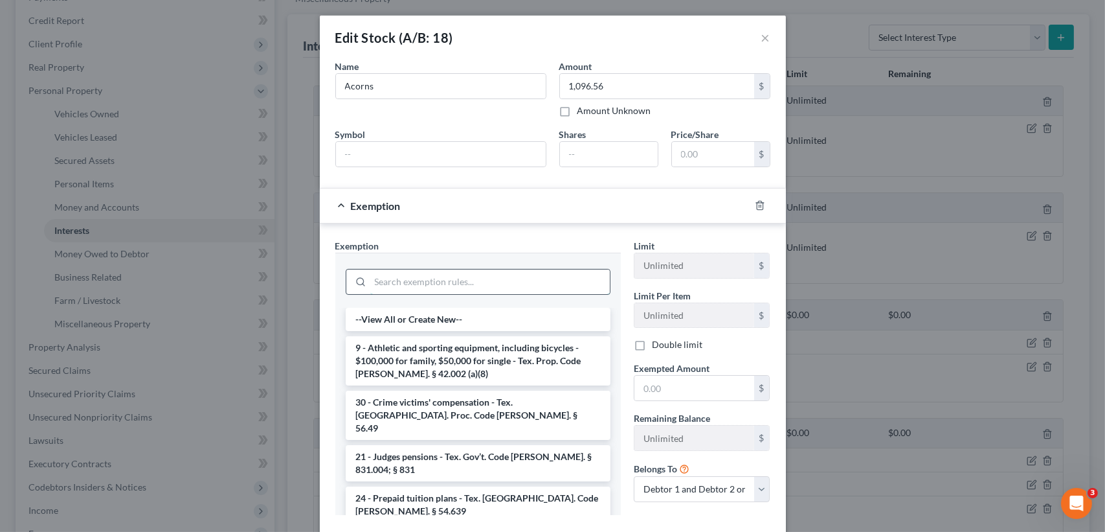
click at [558, 287] on input "search" at bounding box center [490, 281] width 240 height 25
type input "a"
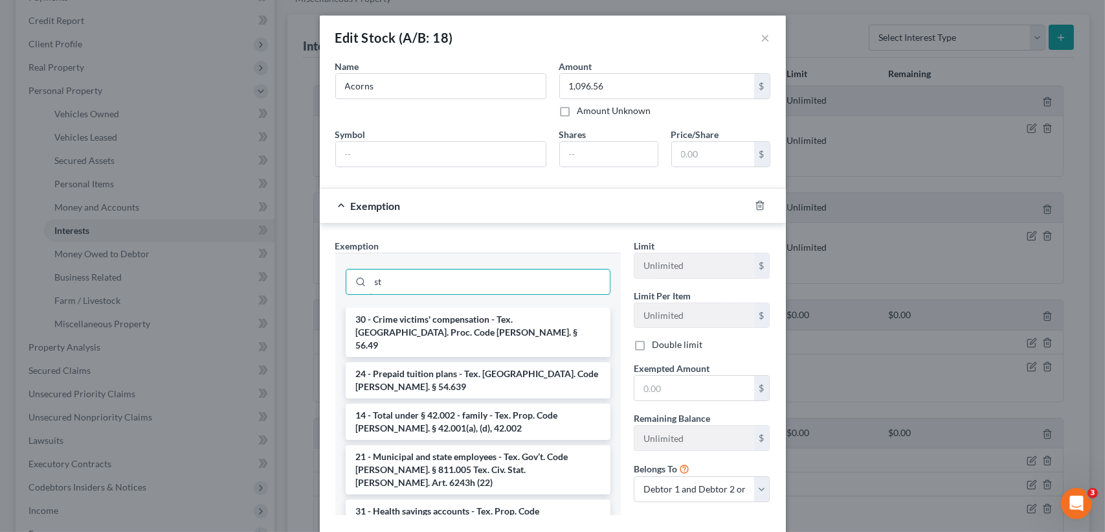
type input "s"
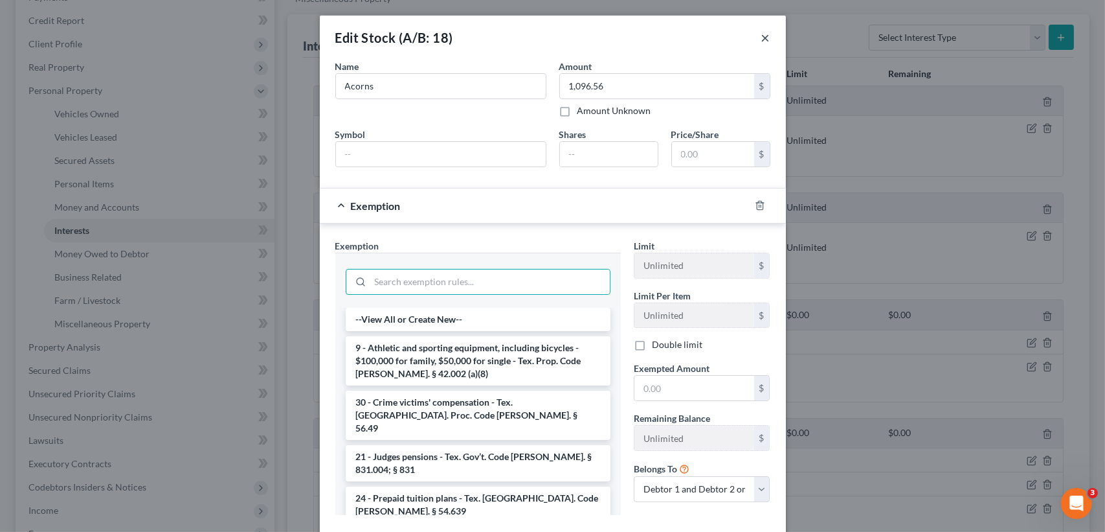
click at [765, 41] on div "Edit Stock (A/B: 18) ×" at bounding box center [553, 38] width 466 height 44
click at [767, 34] on div "Edit Stock (A/B: 18) ×" at bounding box center [553, 38] width 466 height 44
click at [765, 40] on button "×" at bounding box center [765, 38] width 9 height 16
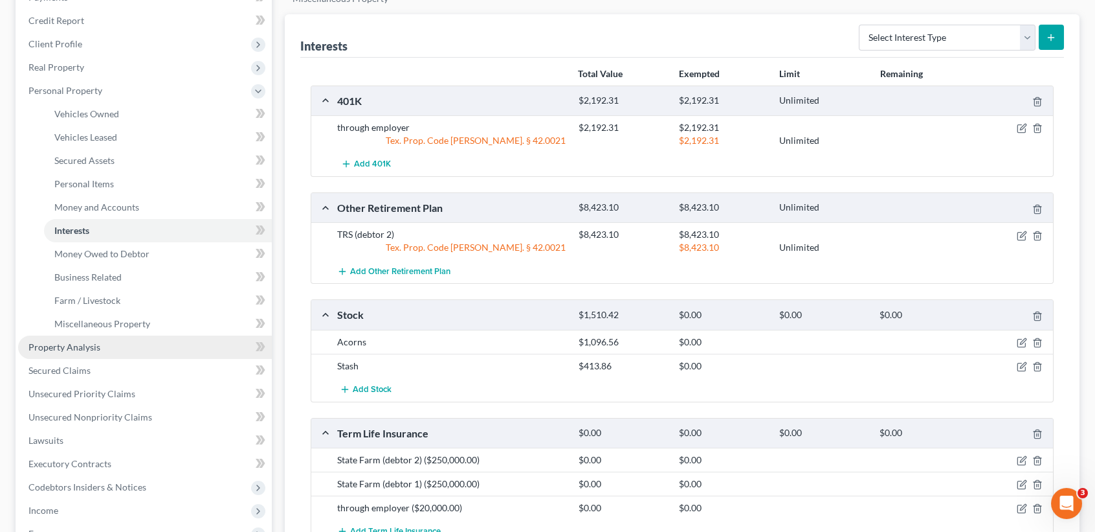
click at [51, 346] on span "Property Analysis" at bounding box center [64, 346] width 72 height 11
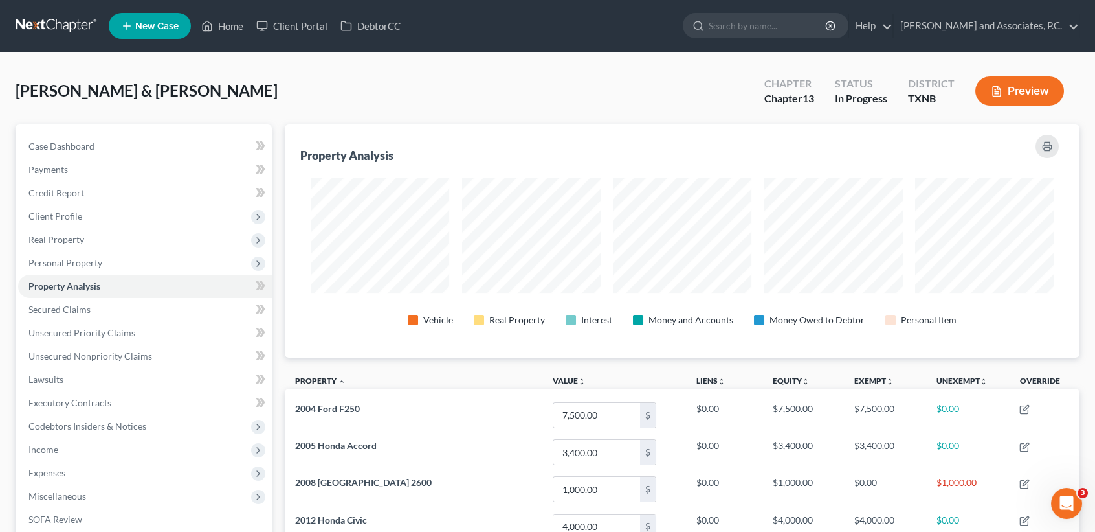
scroll to position [232, 795]
click at [102, 265] on span "Personal Property" at bounding box center [145, 262] width 254 height 23
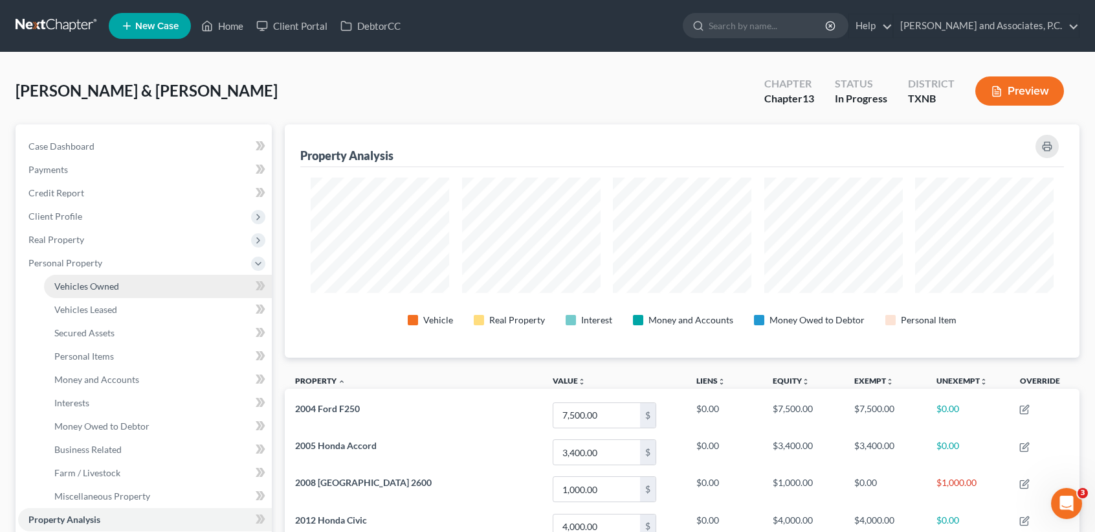
click at [101, 277] on link "Vehicles Owned" at bounding box center [158, 286] width 228 height 23
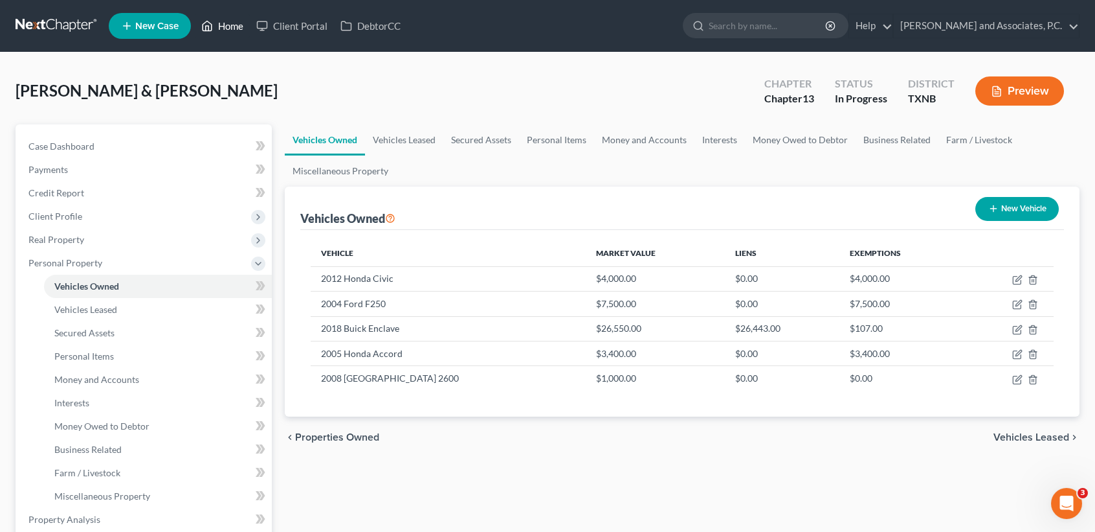
click at [229, 32] on link "Home" at bounding box center [222, 25] width 55 height 23
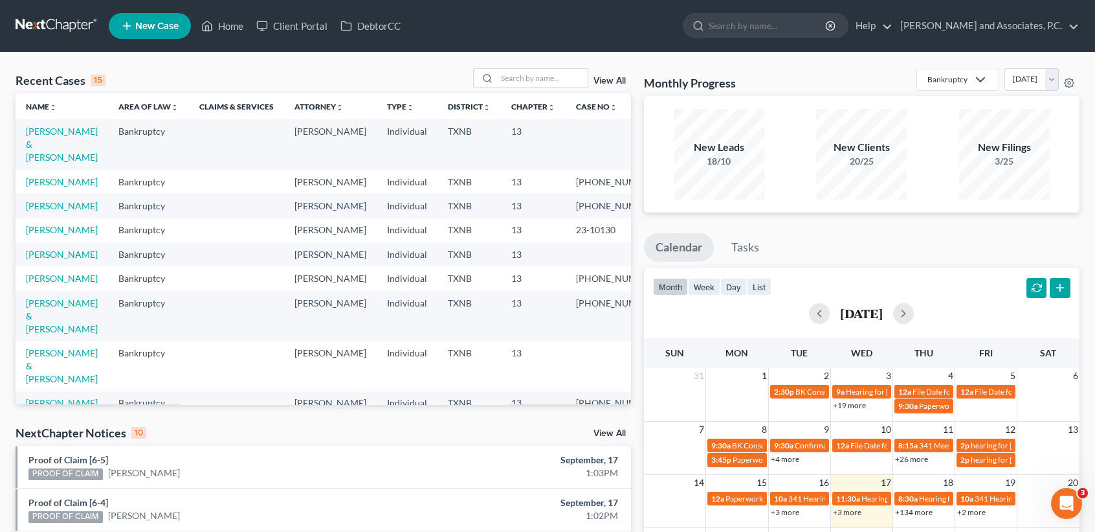
click at [39, 127] on td "[PERSON_NAME] & [PERSON_NAME]" at bounding box center [62, 144] width 93 height 50
click at [47, 140] on link "[PERSON_NAME] & [PERSON_NAME]" at bounding box center [62, 144] width 72 height 37
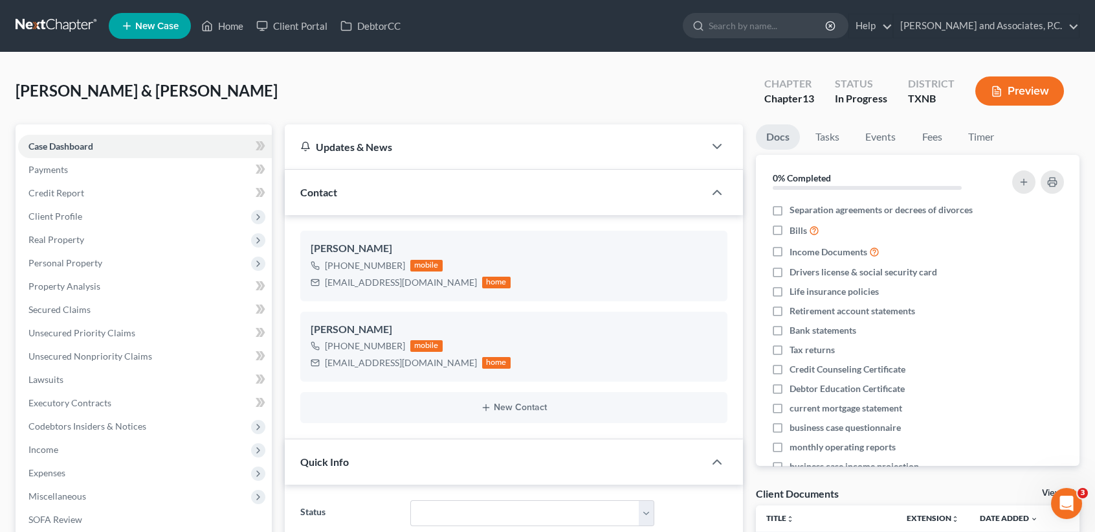
scroll to position [295, 0]
click at [56, 447] on span "Income" at bounding box center [145, 449] width 254 height 23
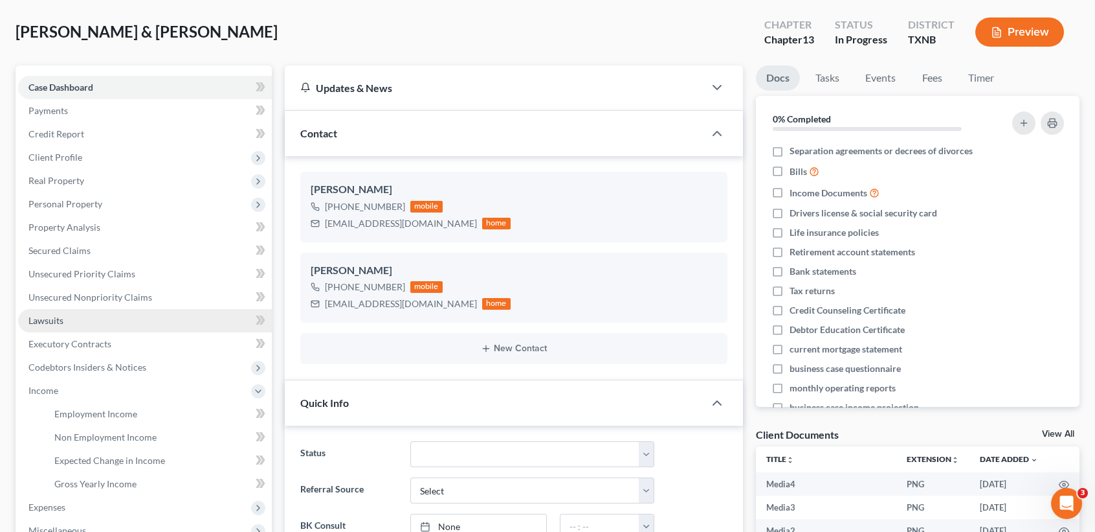
scroll to position [86, 0]
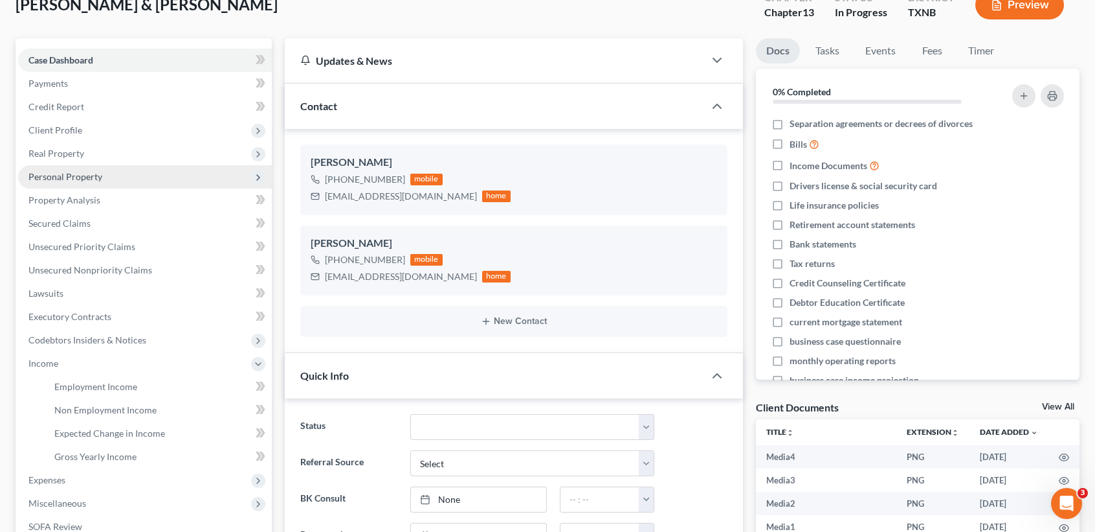
click at [96, 180] on span "Personal Property" at bounding box center [65, 176] width 74 height 11
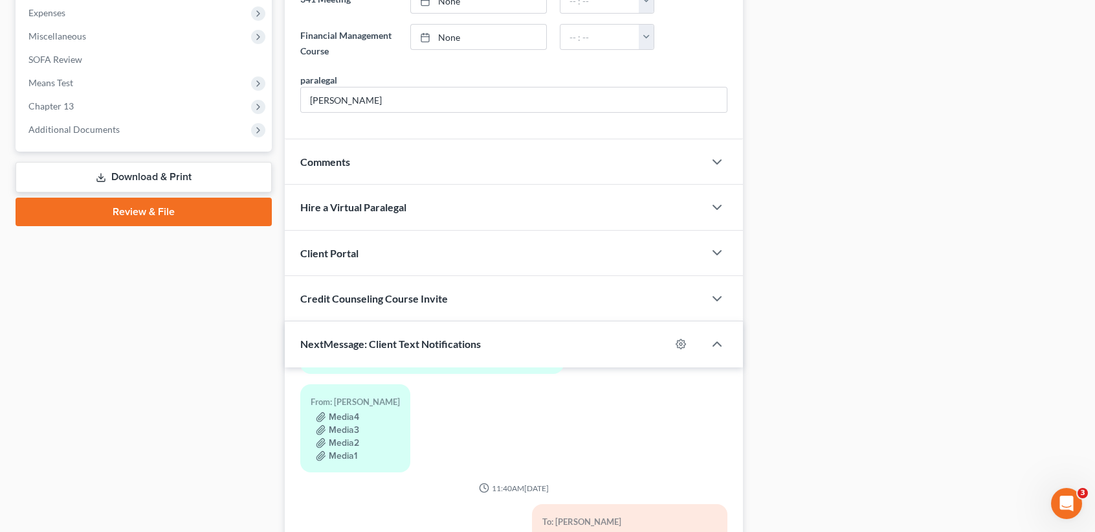
scroll to position [864, 0]
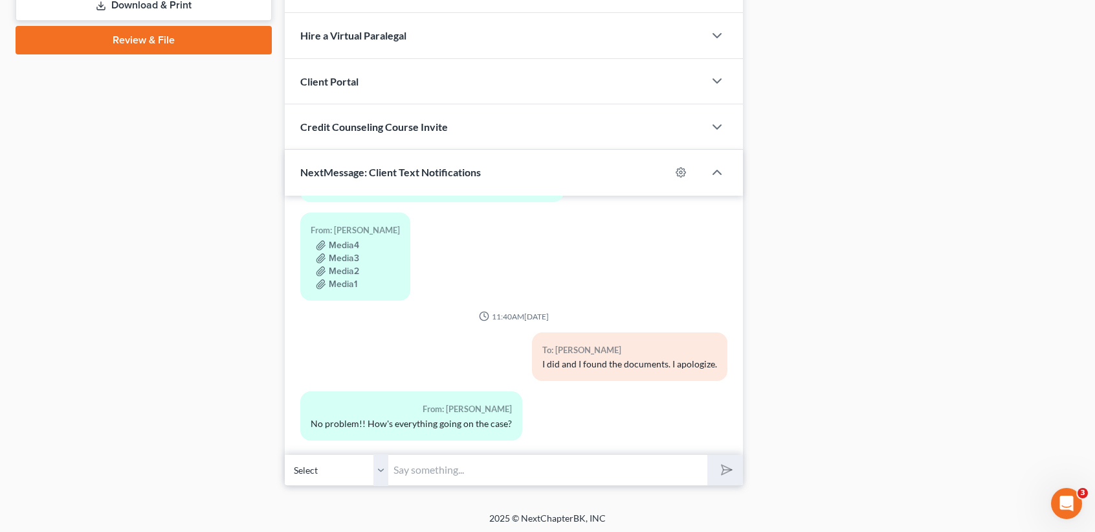
click at [497, 468] on input "text" at bounding box center [547, 470] width 319 height 32
click at [649, 480] on input "text" at bounding box center [547, 470] width 319 height 32
type input "Its coming along!"
click at [708, 454] on button "submit" at bounding box center [726, 469] width 36 height 30
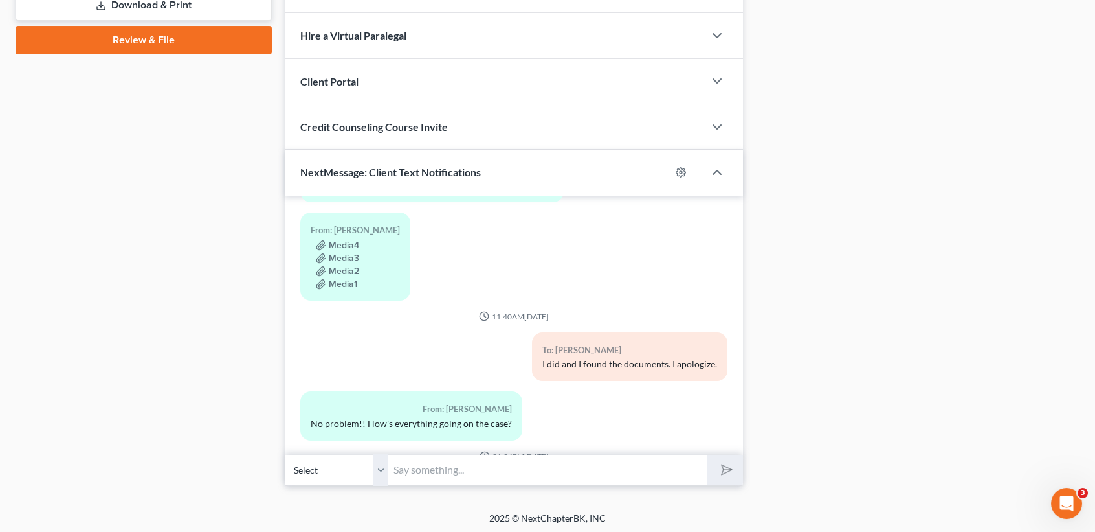
scroll to position [377, 0]
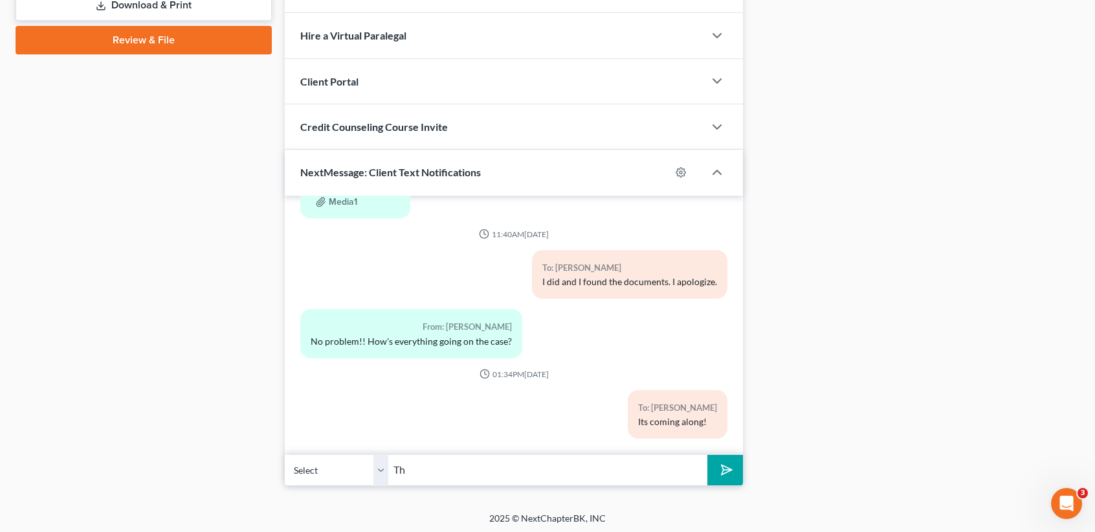
type input "T"
type input "I am having trouble with getting copies of all the petitions I need. You may ha…"
click at [708, 454] on button "submit" at bounding box center [726, 469] width 36 height 30
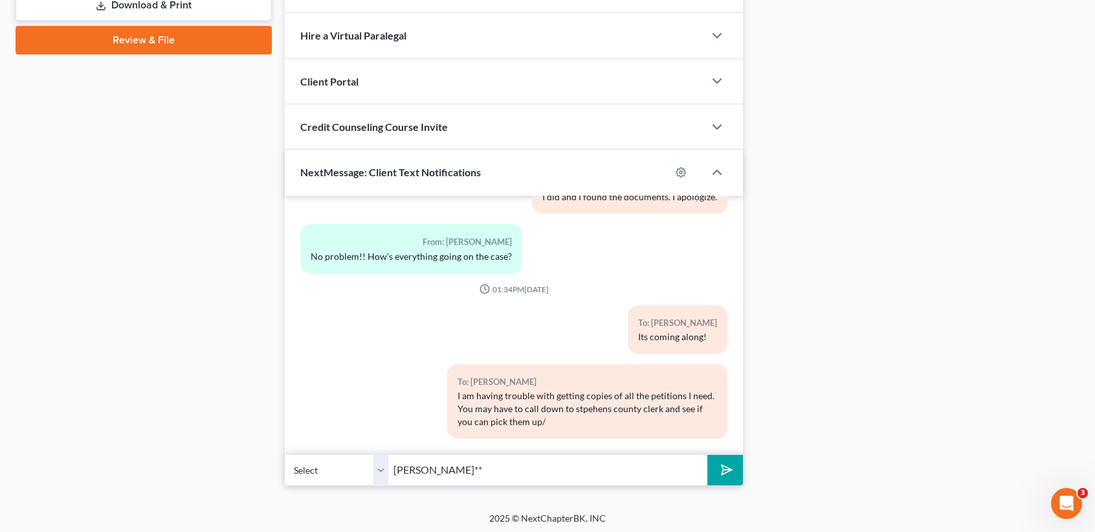
type input "[PERSON_NAME]**"
click at [708, 454] on button "submit" at bounding box center [726, 469] width 36 height 30
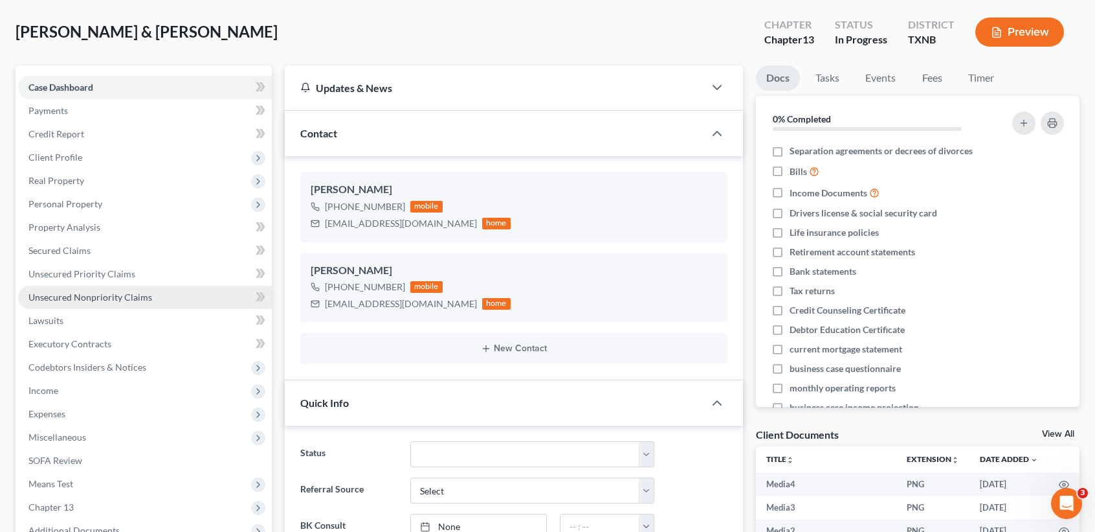
scroll to position [86, 0]
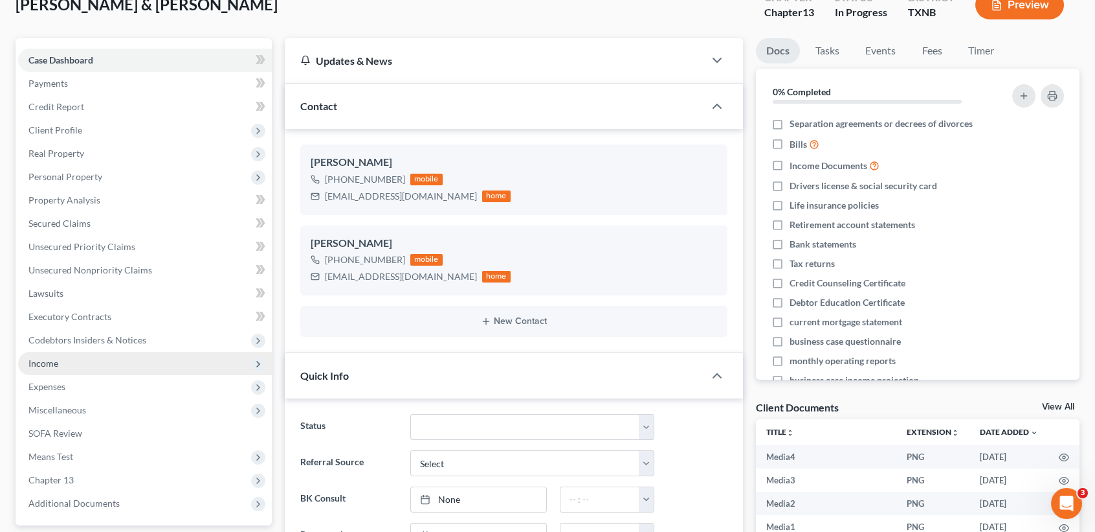
click at [72, 367] on span "Income" at bounding box center [145, 363] width 254 height 23
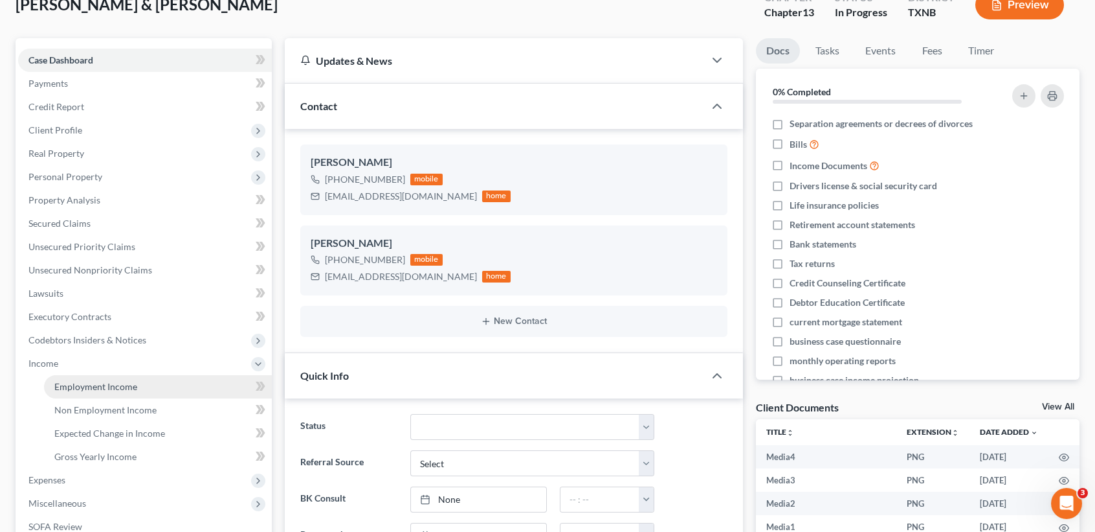
click at [72, 375] on link "Employment Income" at bounding box center [158, 386] width 228 height 23
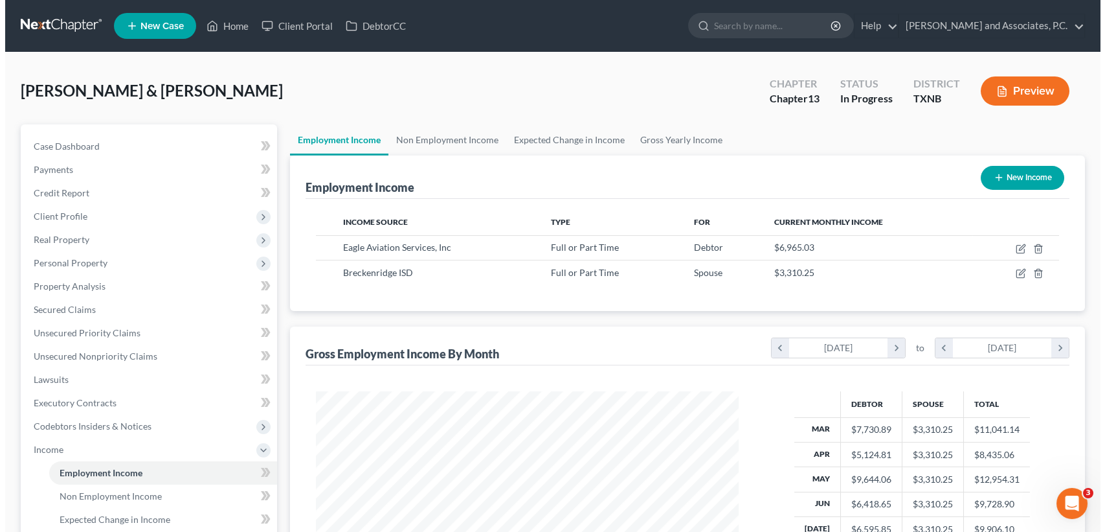
scroll to position [232, 448]
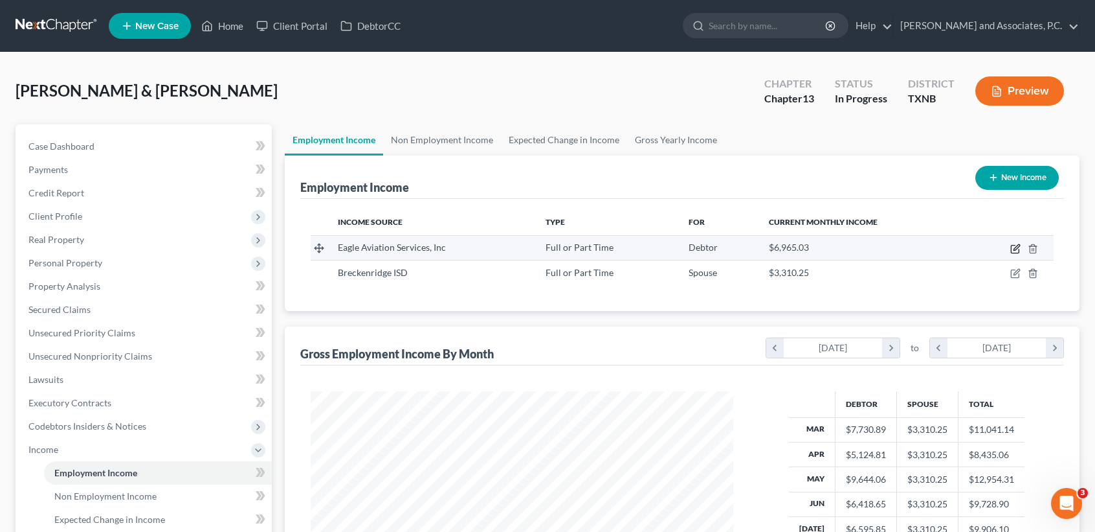
click at [1015, 246] on icon "button" at bounding box center [1016, 248] width 10 height 10
select select "0"
select select "45"
select select "2"
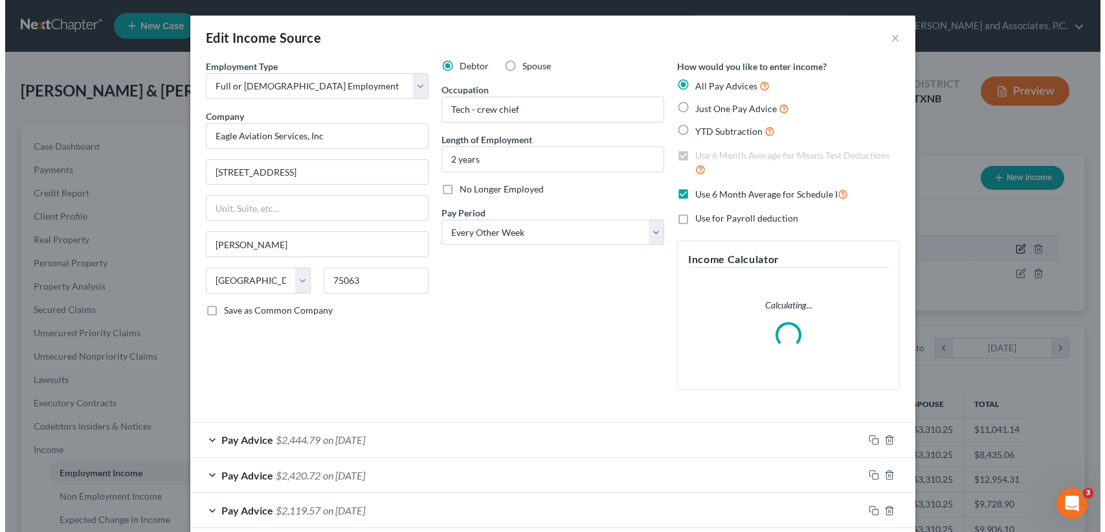
scroll to position [232, 453]
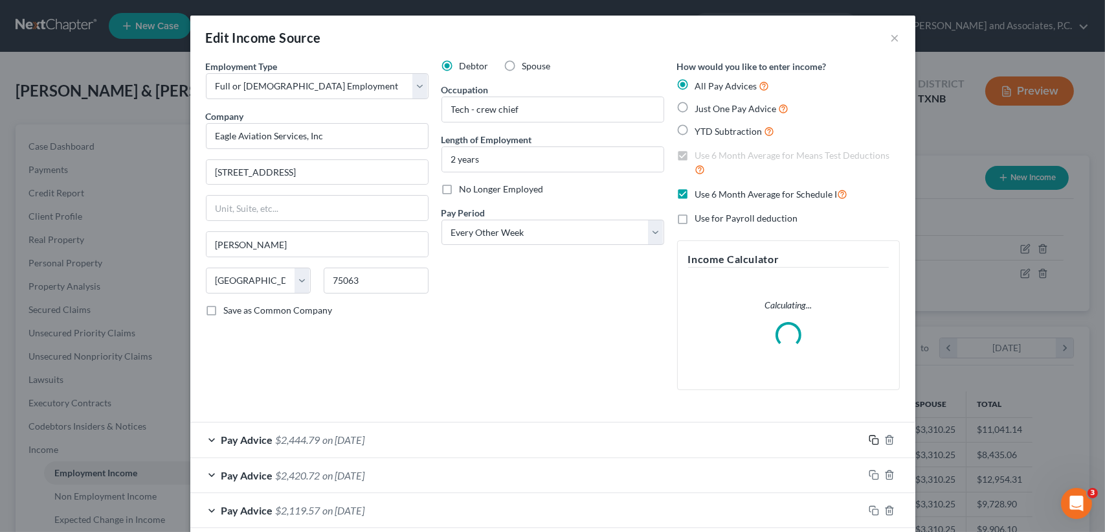
click at [869, 440] on icon "button" at bounding box center [874, 439] width 10 height 10
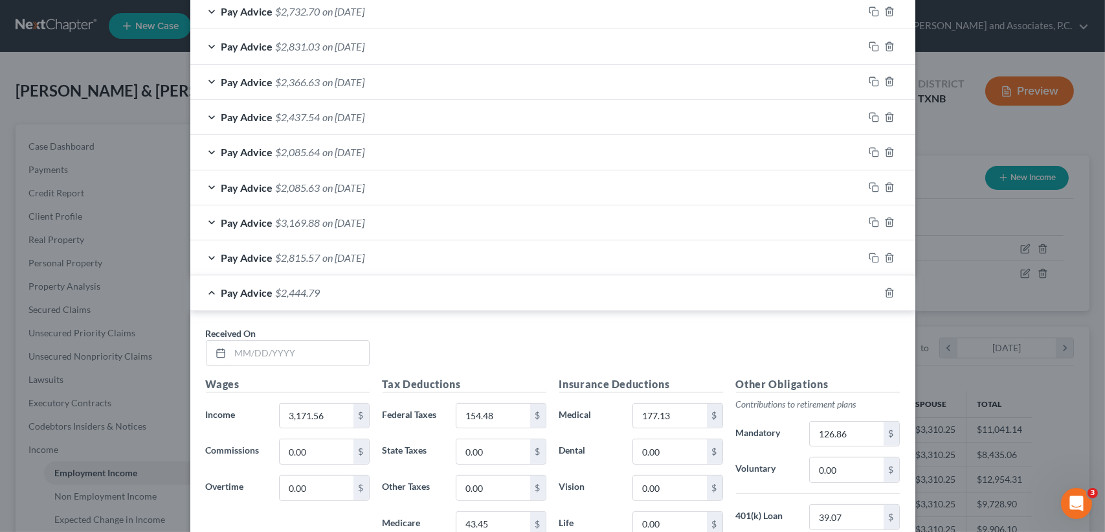
scroll to position [817, 0]
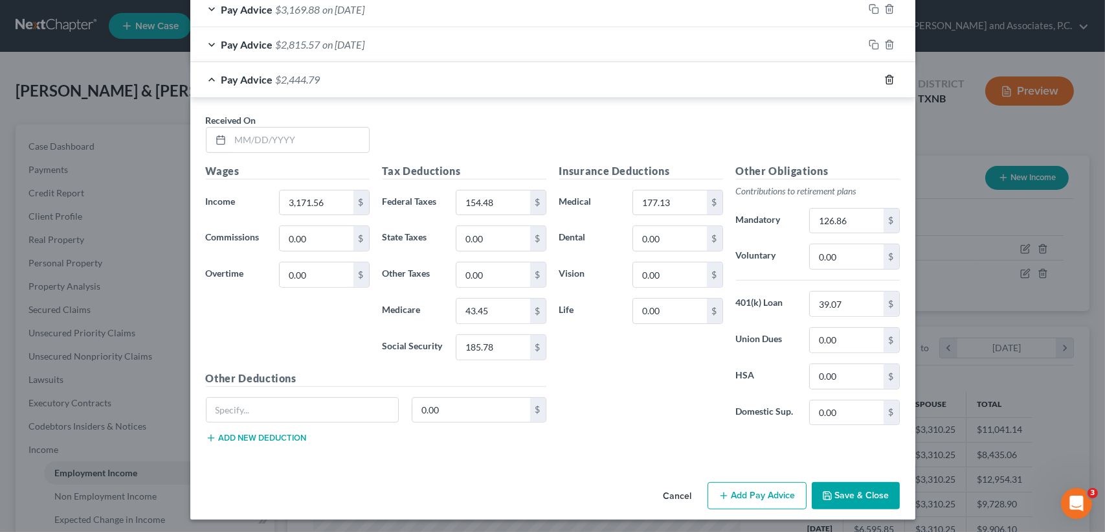
click at [884, 74] on icon "button" at bounding box center [889, 79] width 10 height 10
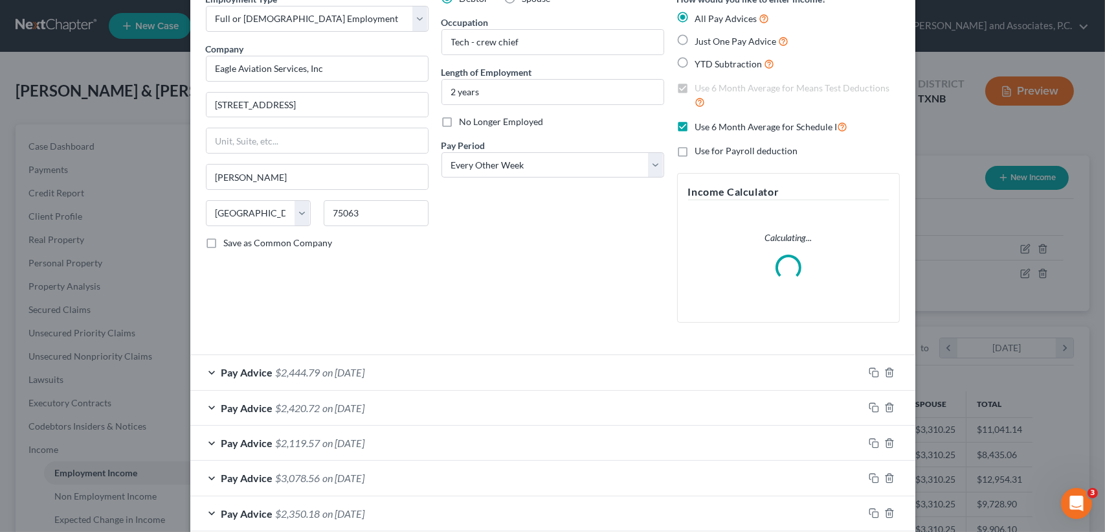
scroll to position [0, 0]
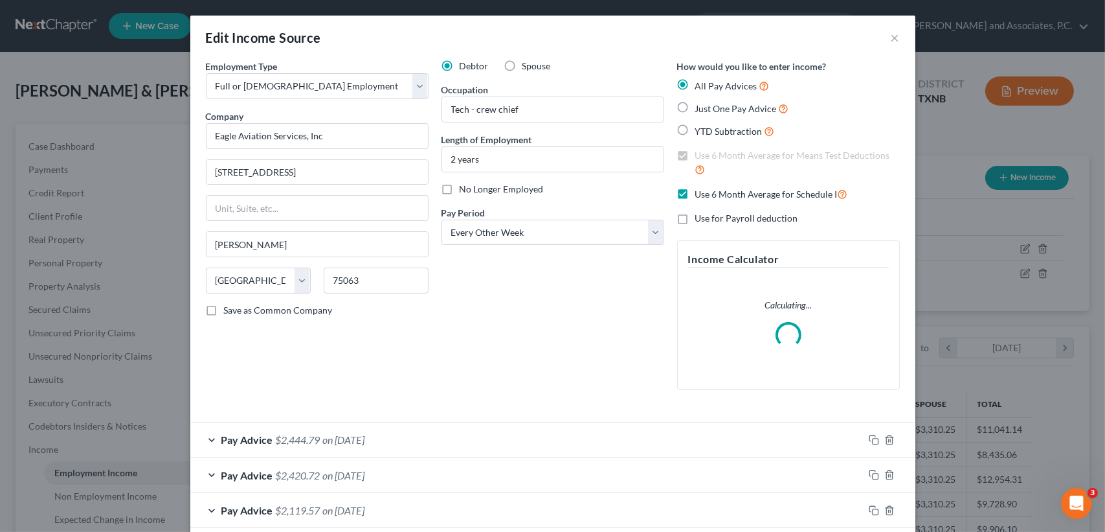
drag, startPoint x: 823, startPoint y: 440, endPoint x: 835, endPoint y: 429, distance: 16.0
click at [823, 439] on div "Pay Advice $2,444.79 on [DATE]" at bounding box center [526, 439] width 673 height 34
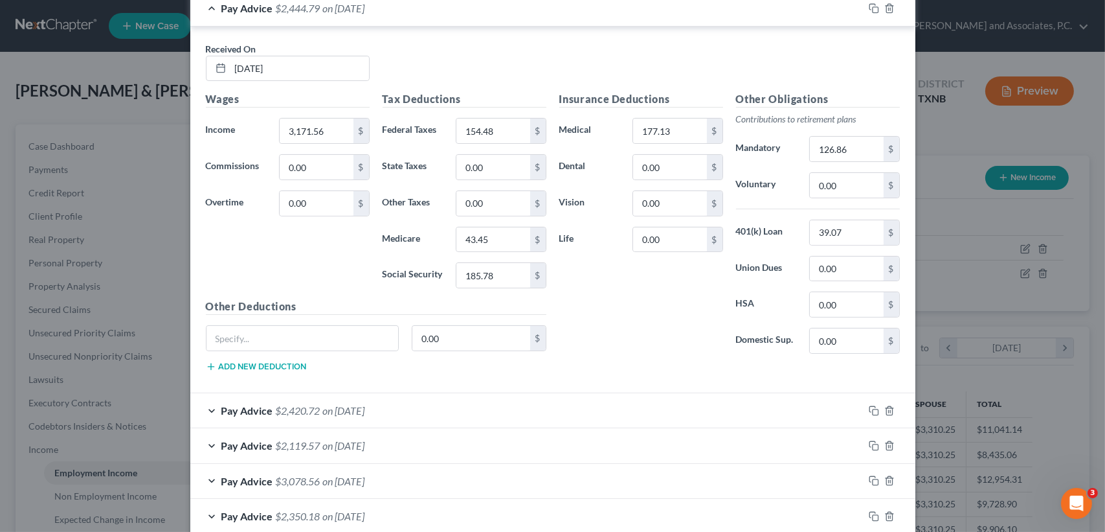
scroll to position [470, 0]
click at [547, 414] on div "Pay Advice $2,420.72 on [DATE]" at bounding box center [526, 410] width 673 height 34
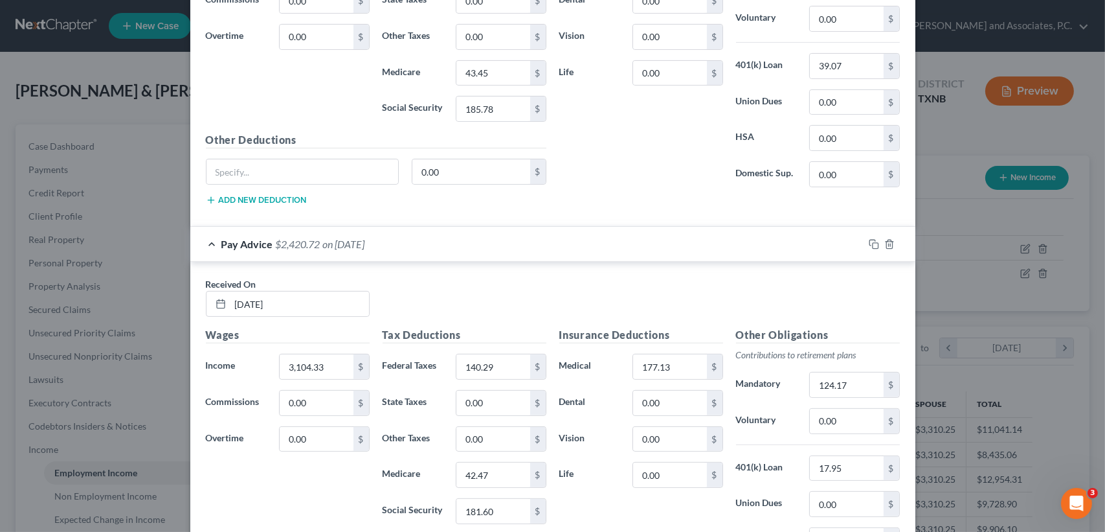
scroll to position [642, 0]
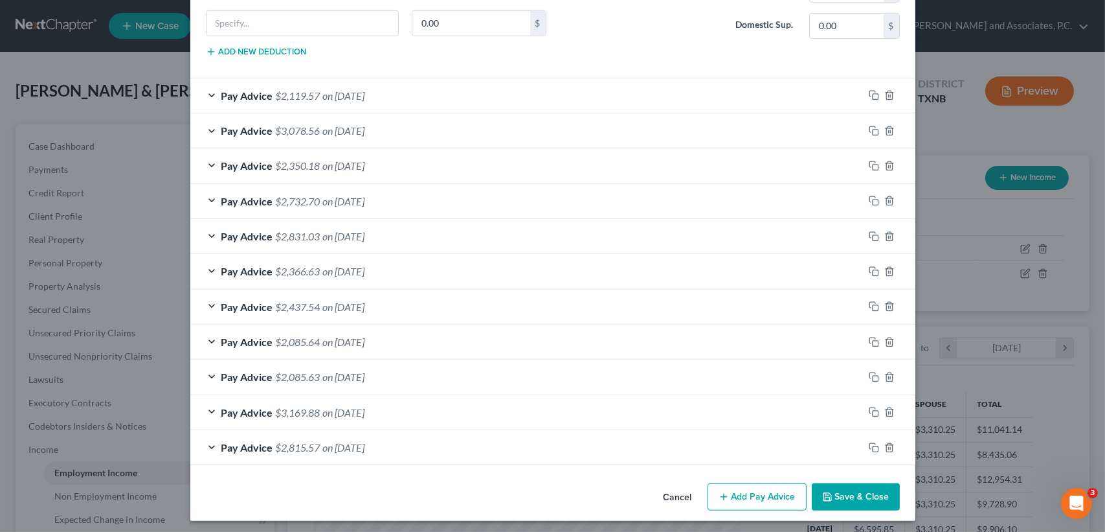
click at [866, 495] on button "Save & Close" at bounding box center [856, 496] width 88 height 27
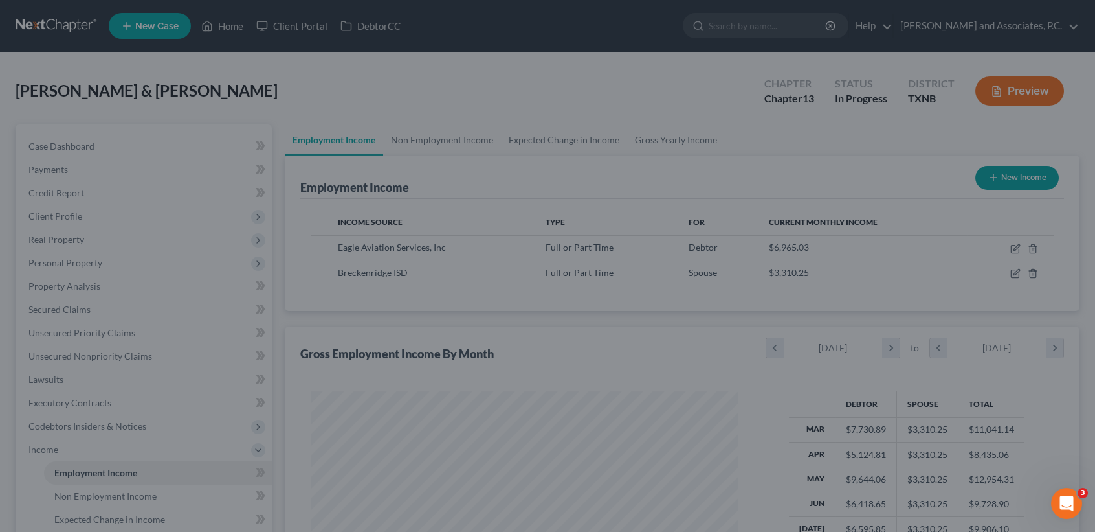
scroll to position [647194, 646978]
click at [58, 140] on div at bounding box center [547, 266] width 1095 height 532
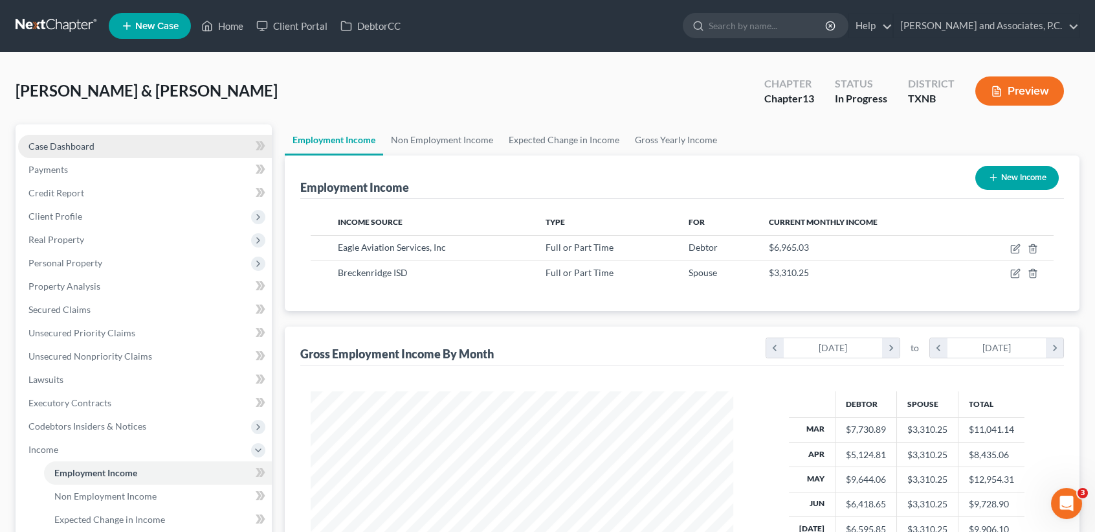
click at [59, 138] on link "Case Dashboard" at bounding box center [145, 146] width 254 height 23
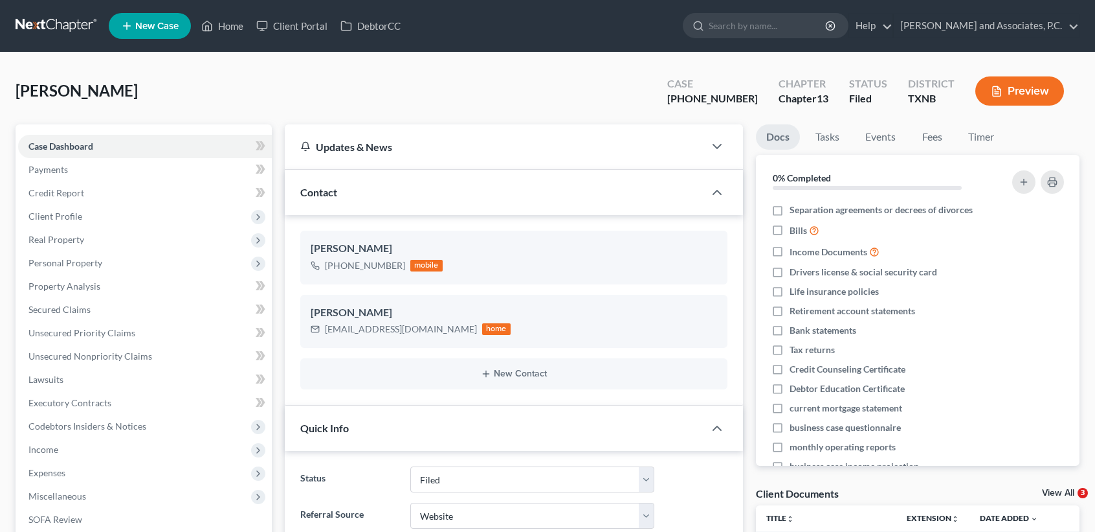
select select "5"
select select "3"
select select "0"
click at [214, 21] on link "Home" at bounding box center [222, 25] width 55 height 23
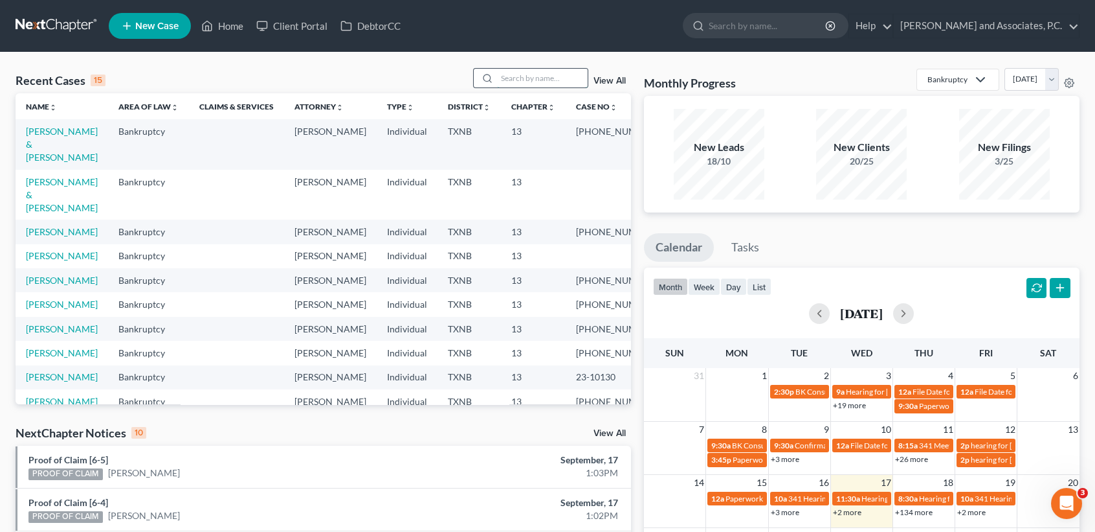
click at [545, 79] on input "search" at bounding box center [542, 78] width 91 height 19
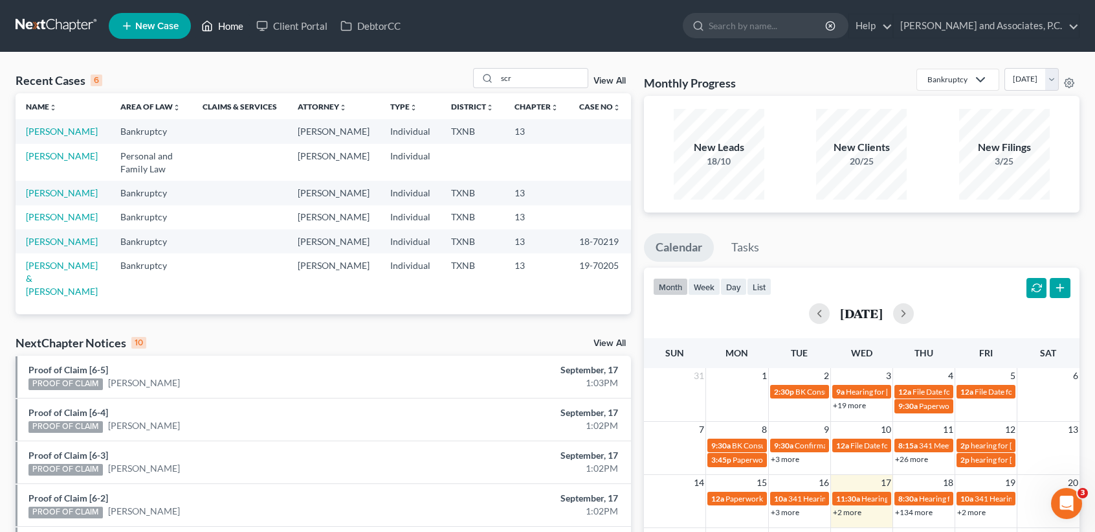
click at [227, 30] on link "Home" at bounding box center [222, 25] width 55 height 23
drag, startPoint x: 564, startPoint y: 79, endPoint x: 373, endPoint y: 74, distance: 191.1
click at [392, 80] on div "Recent Cases 6 scr View All" at bounding box center [324, 80] width 616 height 25
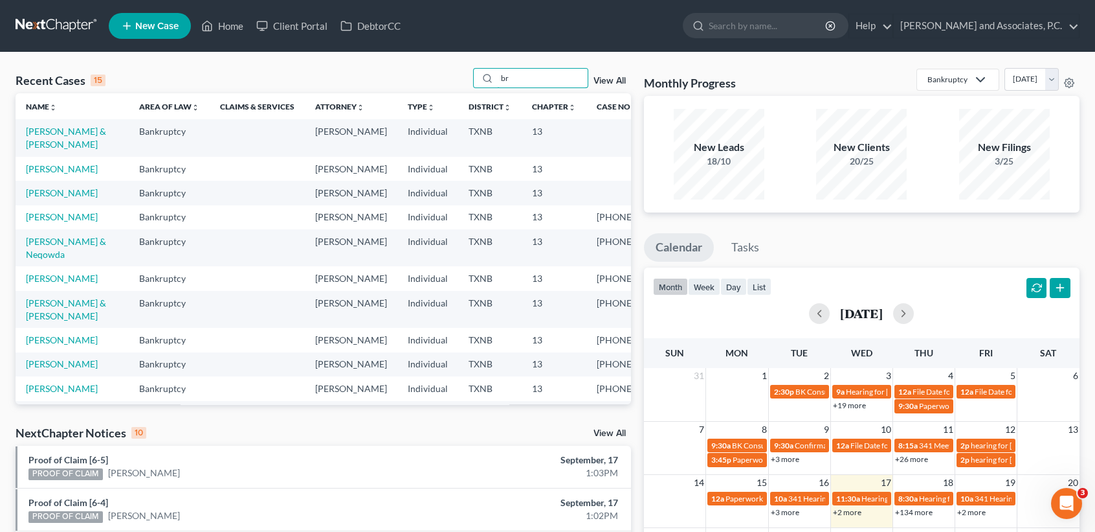
type input "br"
click at [77, 122] on td "[PERSON_NAME] & [PERSON_NAME]" at bounding box center [72, 137] width 113 height 37
click at [51, 140] on td "[PERSON_NAME] & [PERSON_NAME]" at bounding box center [72, 137] width 113 height 37
click at [46, 146] on link "[PERSON_NAME] & [PERSON_NAME]" at bounding box center [66, 138] width 80 height 24
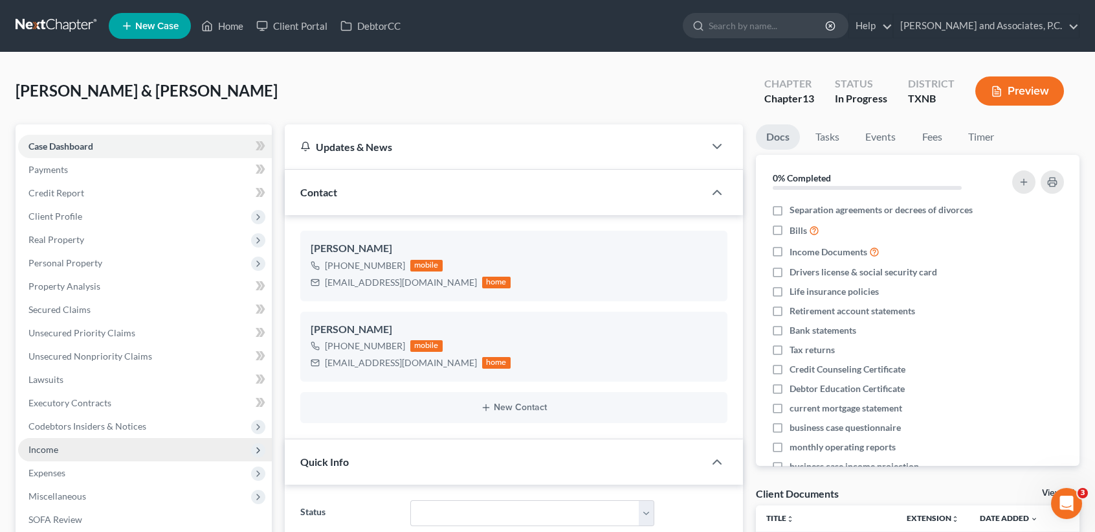
scroll to position [603, 0]
click at [43, 449] on span "Income" at bounding box center [43, 448] width 30 height 11
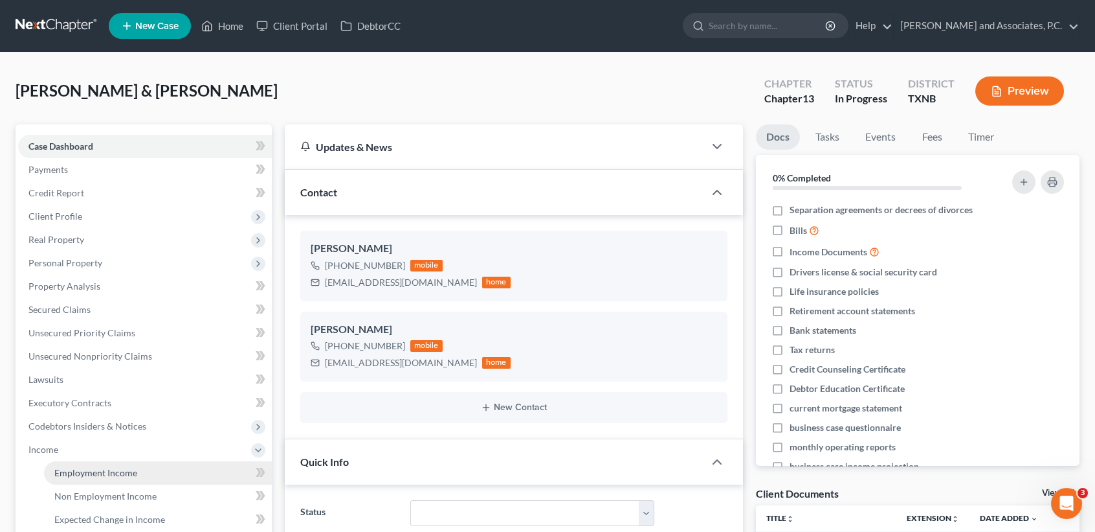
click at [93, 474] on span "Employment Income" at bounding box center [95, 472] width 83 height 11
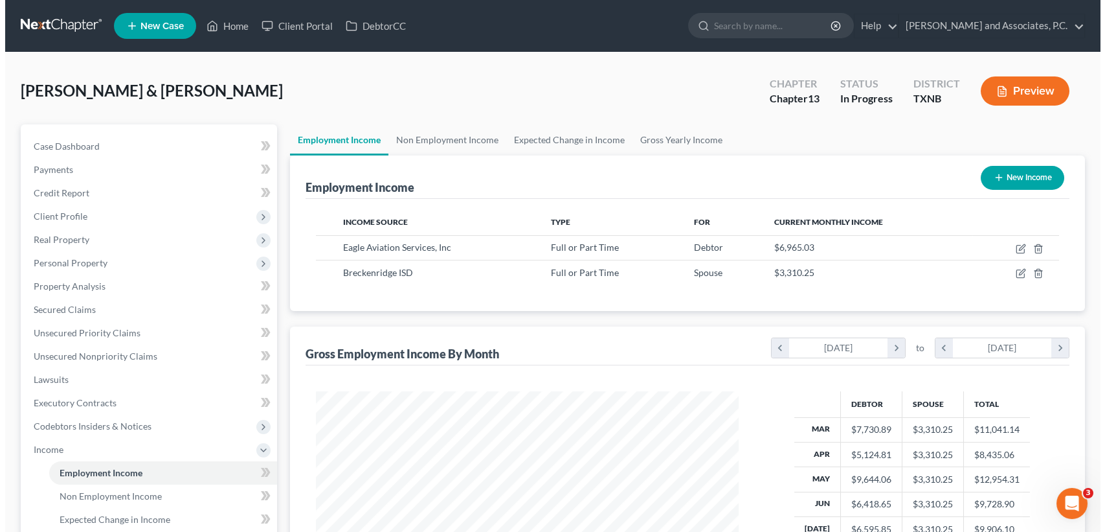
scroll to position [232, 448]
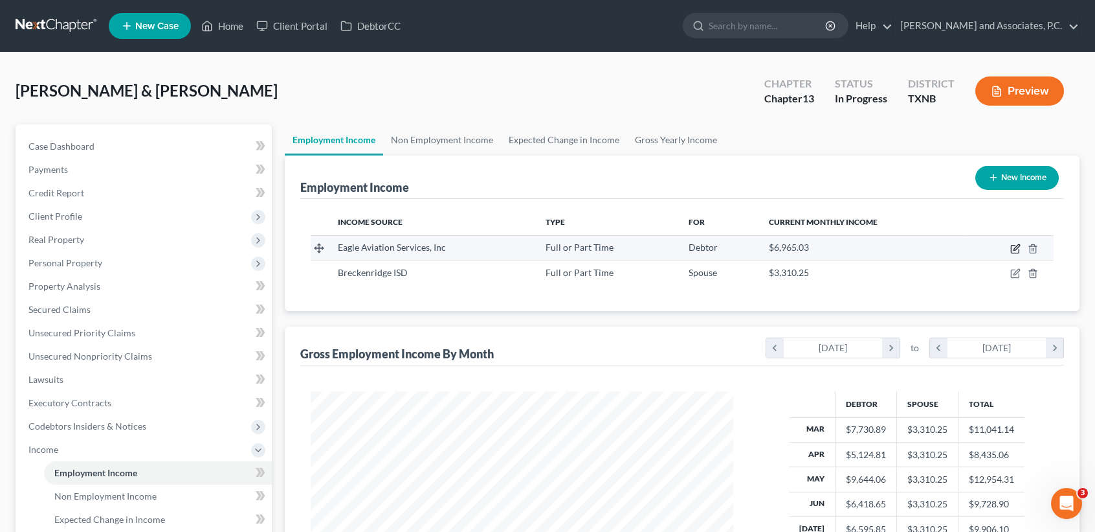
click at [1016, 247] on icon "button" at bounding box center [1017, 247] width 6 height 6
select select "0"
select select "45"
select select "2"
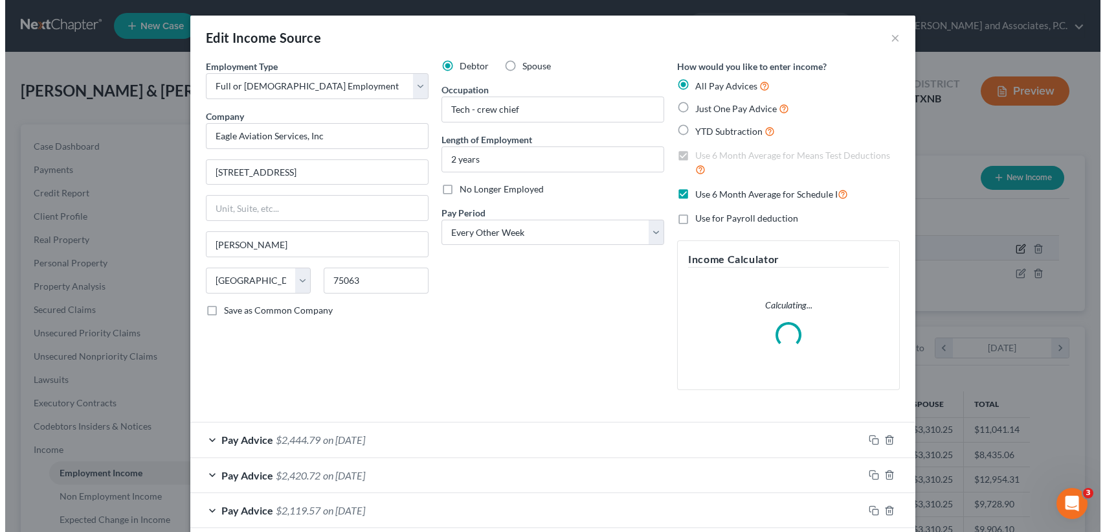
scroll to position [232, 453]
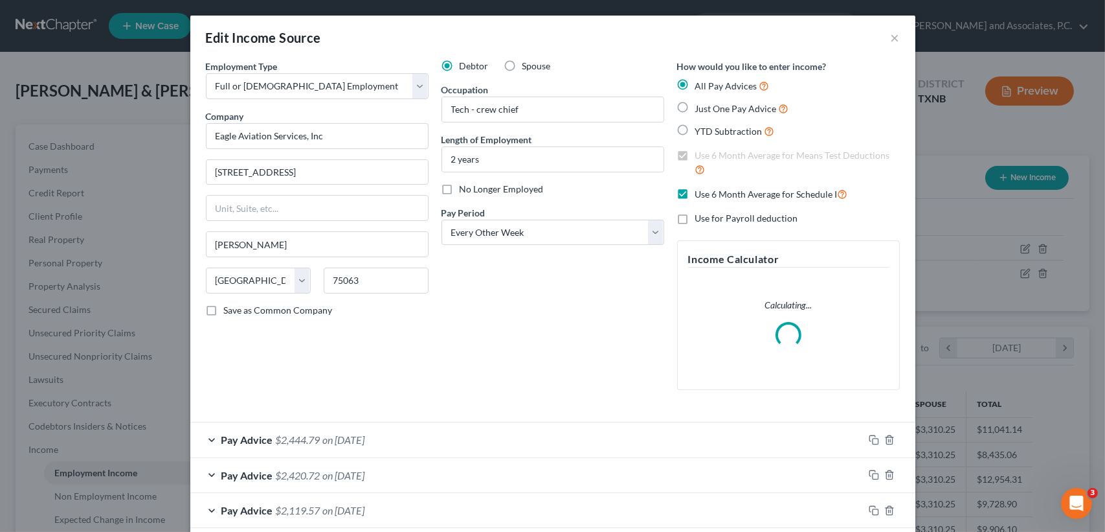
click at [720, 449] on div "Pay Advice $2,444.79 on [DATE]" at bounding box center [526, 439] width 673 height 34
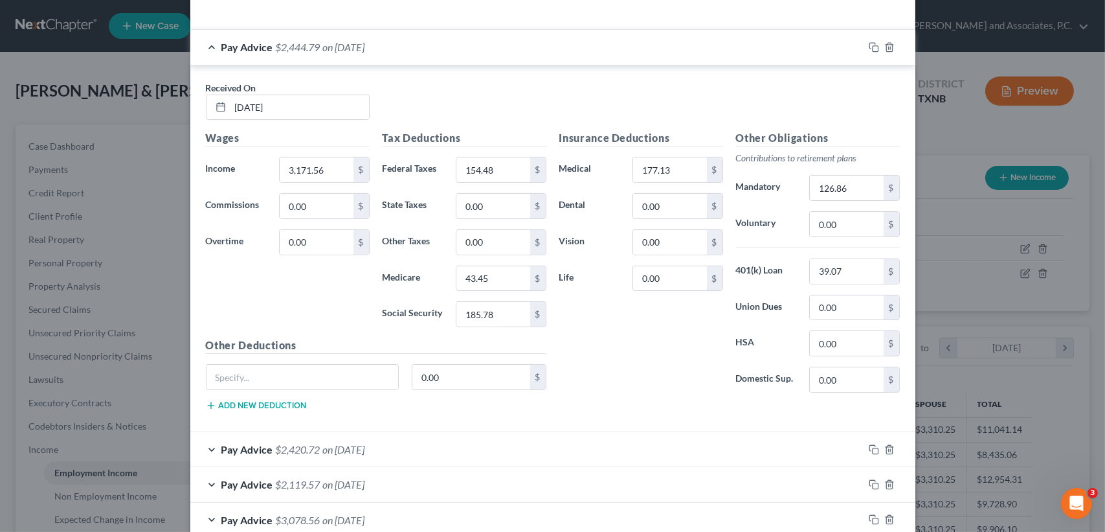
scroll to position [470, 0]
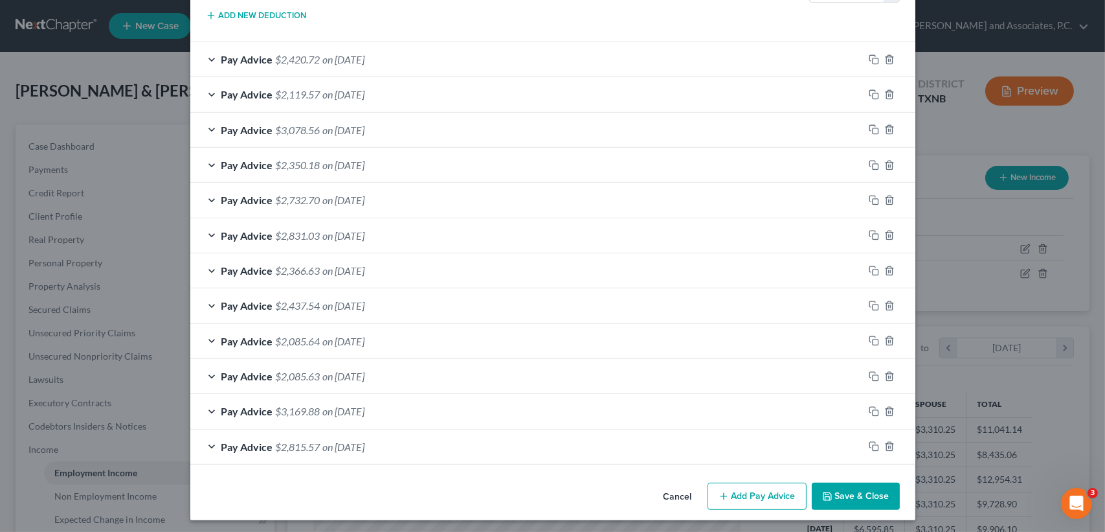
click at [866, 497] on button "Save & Close" at bounding box center [856, 495] width 88 height 27
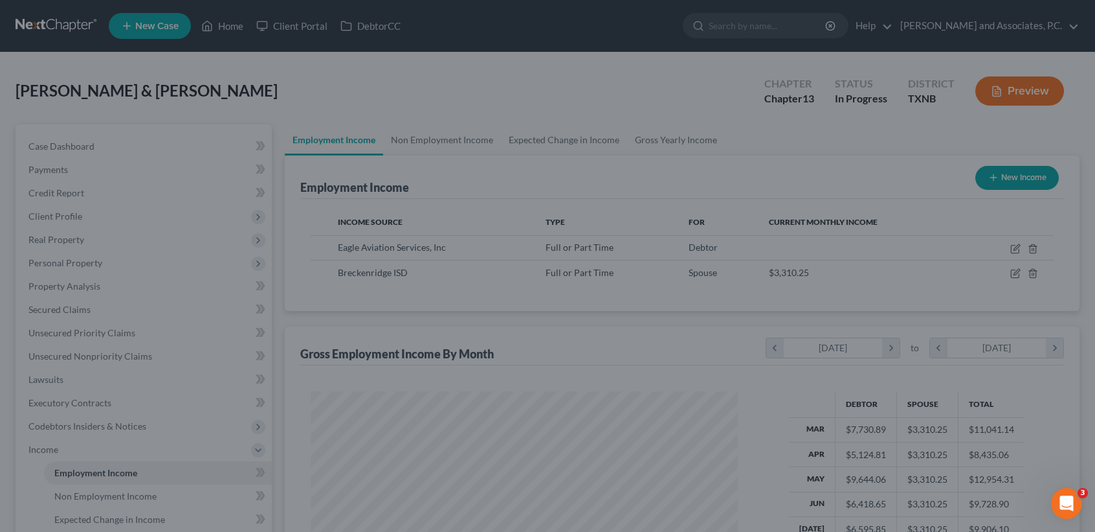
scroll to position [647194, 646978]
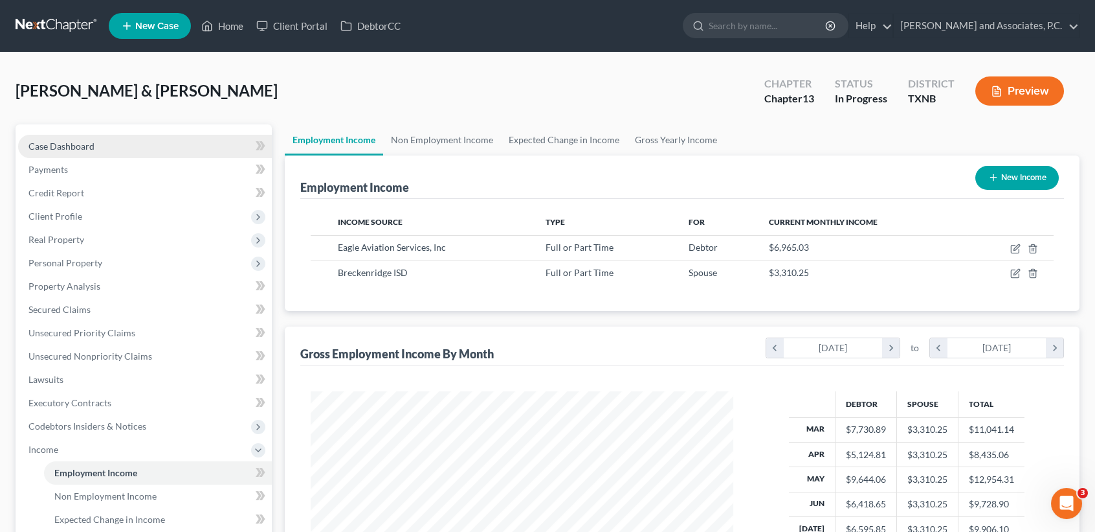
click at [69, 155] on link "Case Dashboard" at bounding box center [145, 146] width 254 height 23
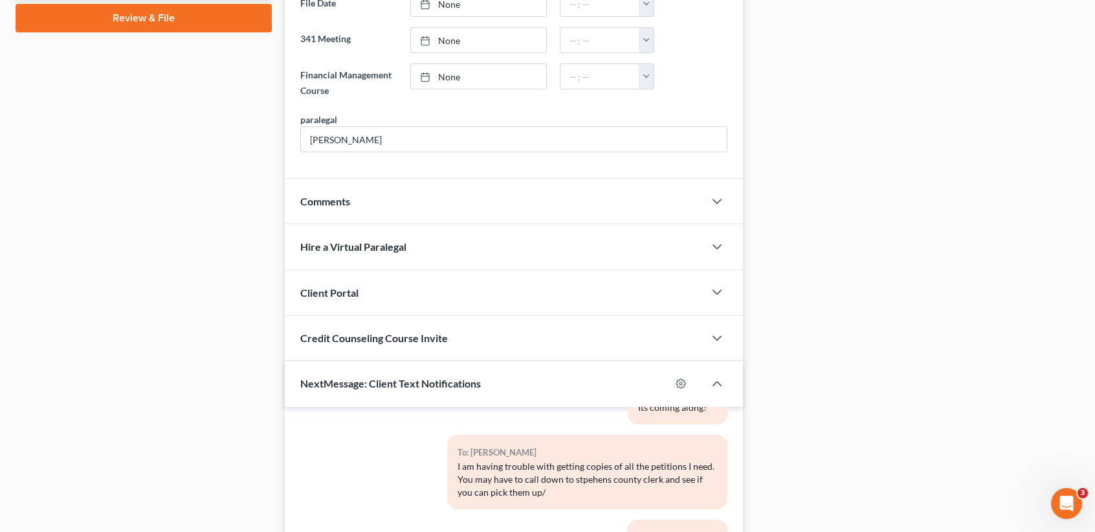
scroll to position [864, 0]
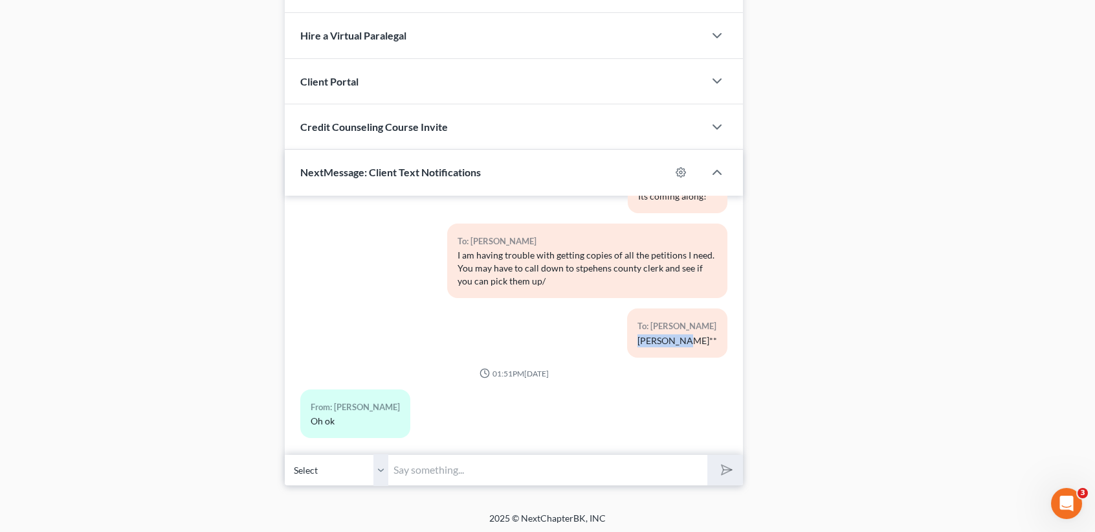
drag, startPoint x: 681, startPoint y: 326, endPoint x: 640, endPoint y: 348, distance: 46.3
click at [635, 340] on div "To: [PERSON_NAME] [PERSON_NAME]**" at bounding box center [677, 332] width 100 height 49
click at [655, 368] on div "01:51PM[DATE]" at bounding box center [513, 373] width 427 height 11
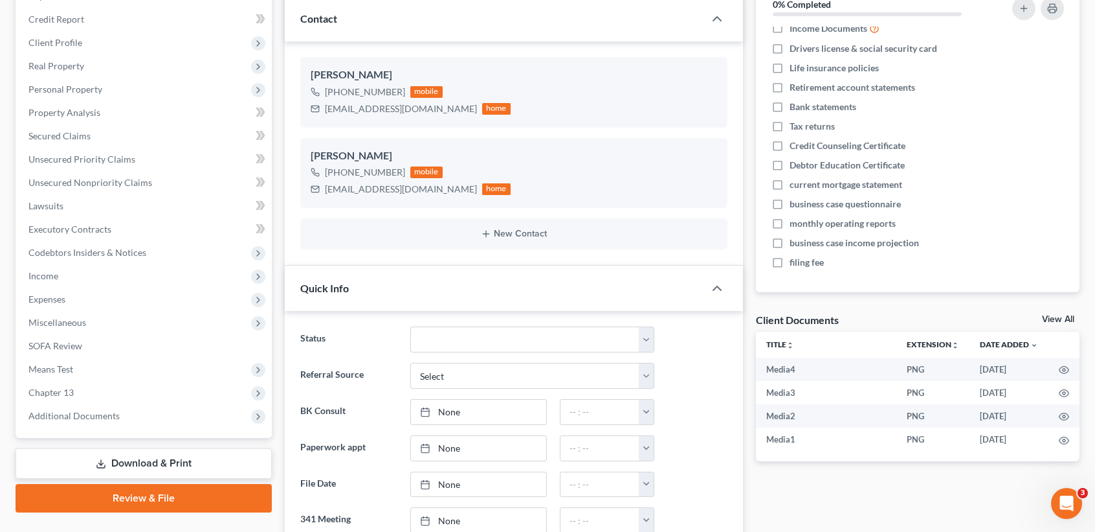
scroll to position [0, 0]
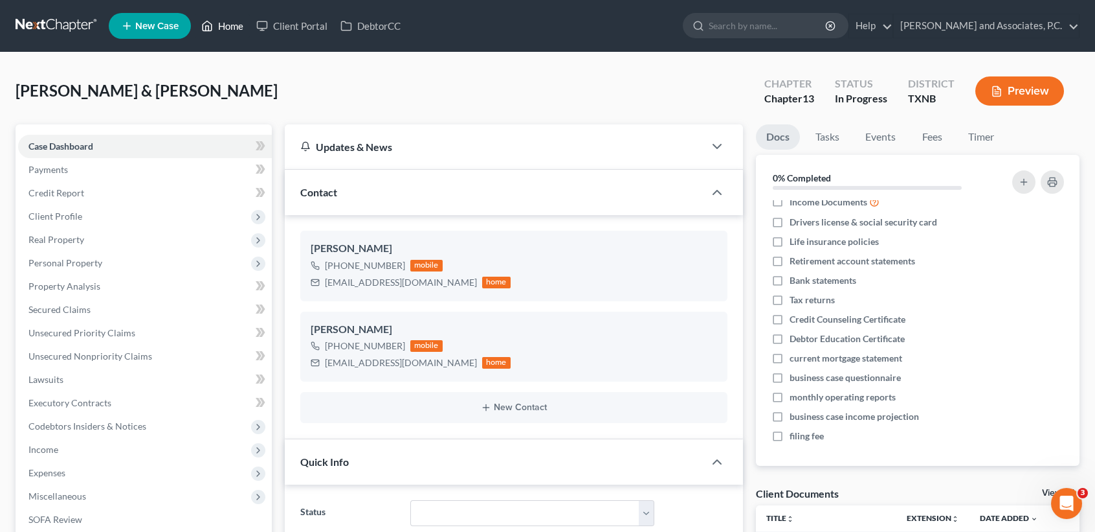
click at [207, 29] on polyline at bounding box center [207, 28] width 3 height 5
